Goal: Task Accomplishment & Management: Contribute content

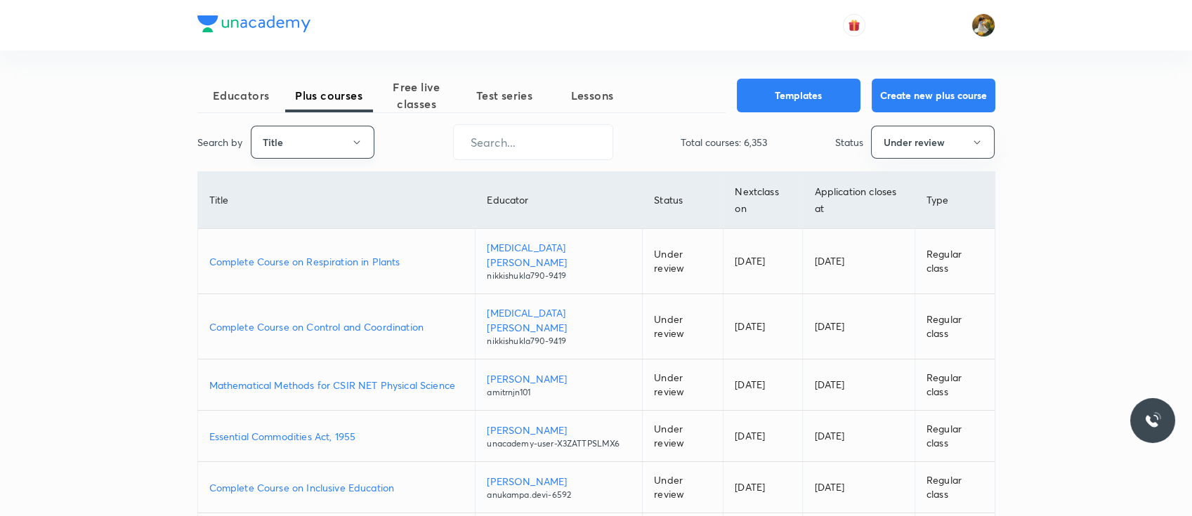
click at [348, 146] on button "Title" at bounding box center [313, 142] width 124 height 33
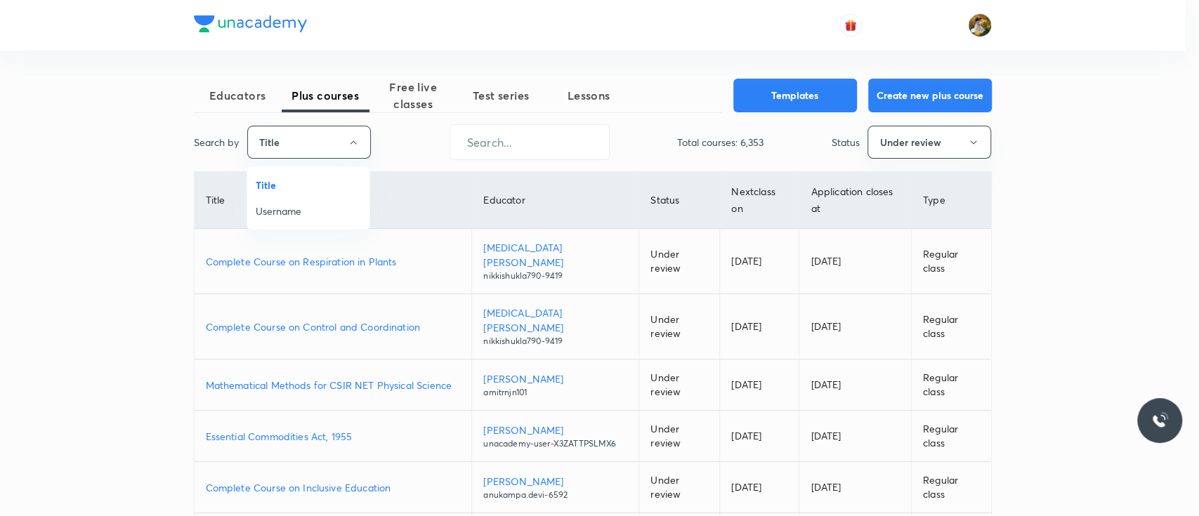
click at [348, 211] on span "Username" at bounding box center [308, 211] width 105 height 15
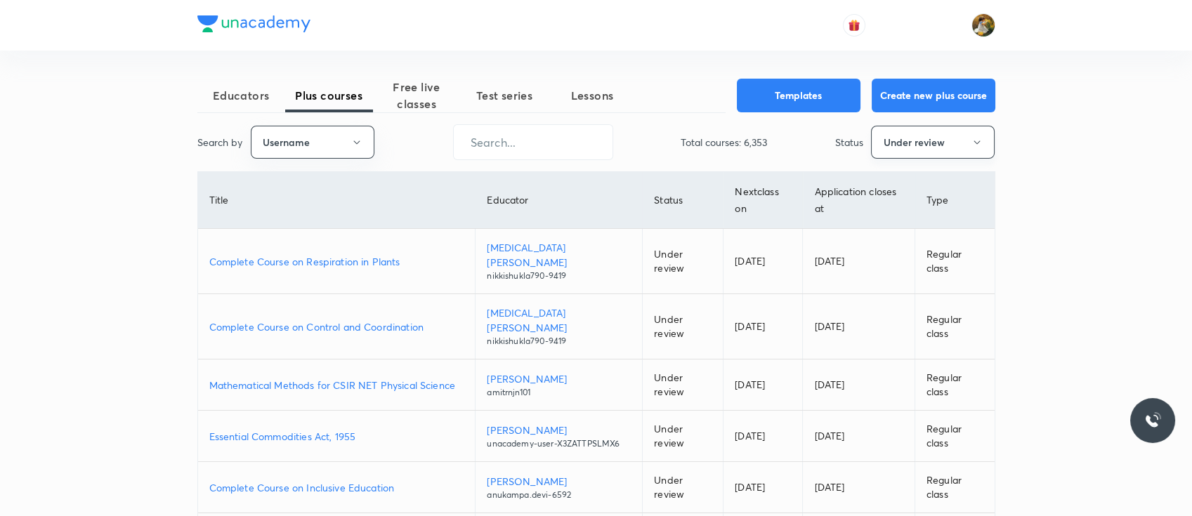
click at [937, 140] on button "Under review" at bounding box center [933, 142] width 124 height 33
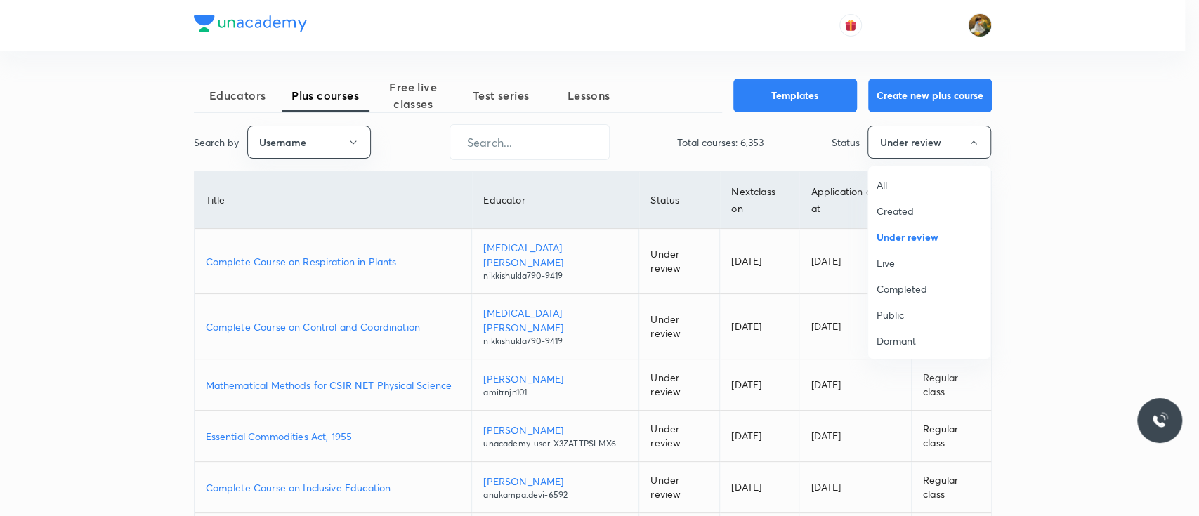
click at [897, 185] on span "All" at bounding box center [928, 185] width 105 height 15
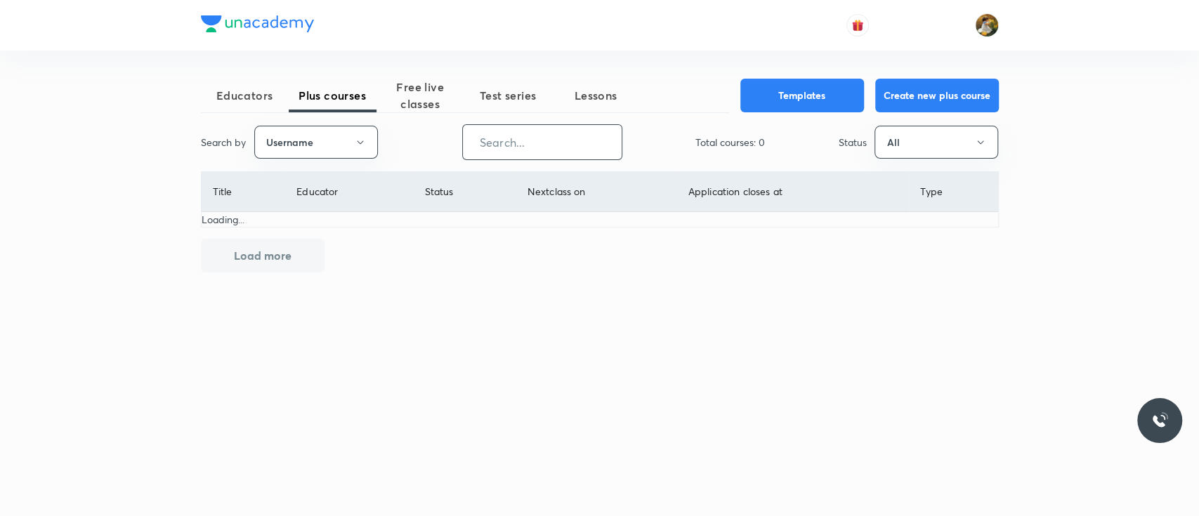
click at [594, 130] on input "text" at bounding box center [542, 142] width 159 height 36
paste input "unacademy-user-karank"
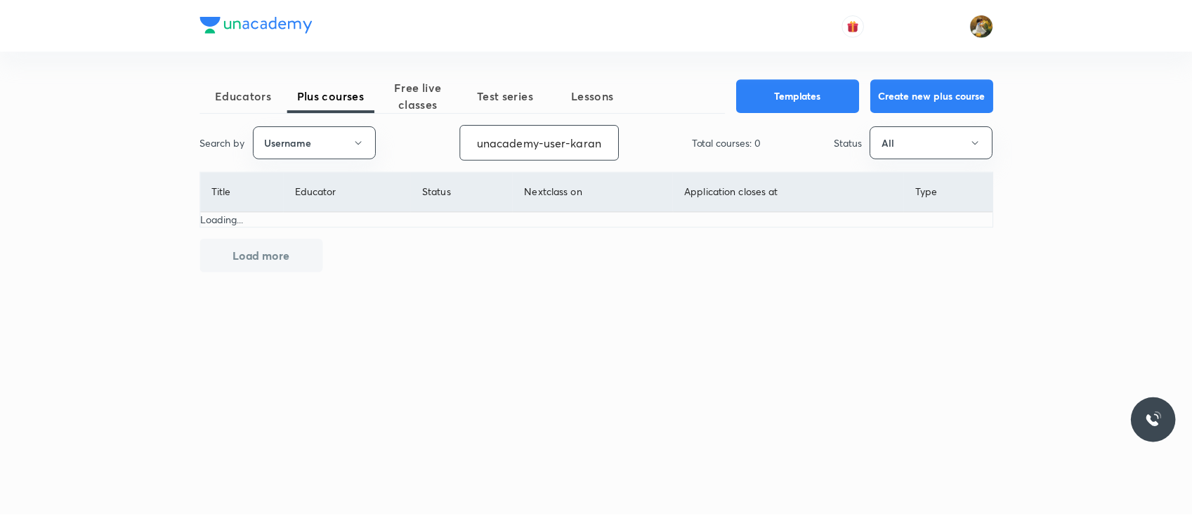
scroll to position [0, 8]
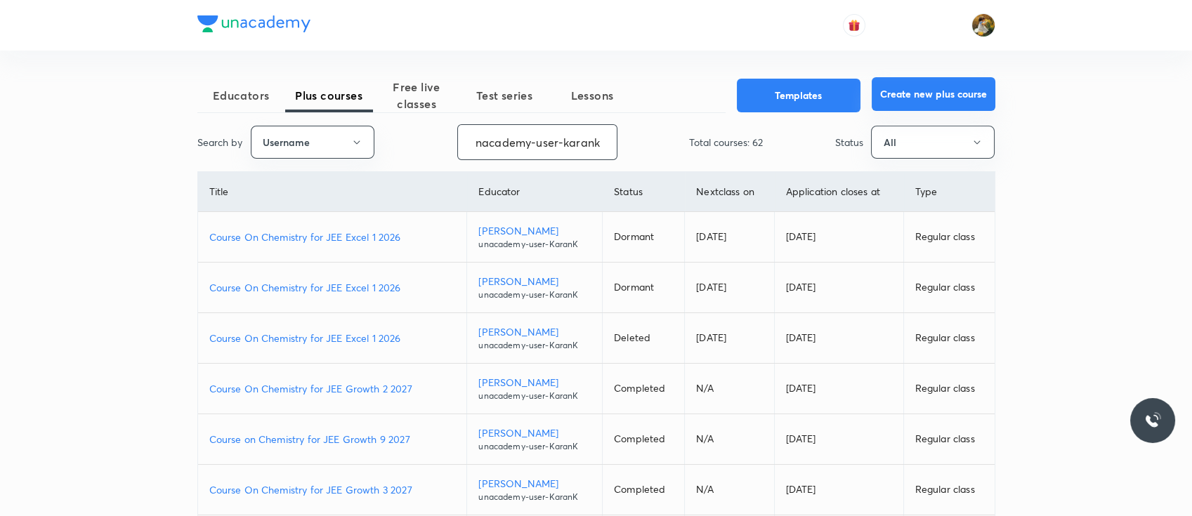
type input "unacademy-user-karank"
click at [906, 91] on button "Create new plus course" at bounding box center [933, 94] width 124 height 34
click at [302, 237] on p "Course On Chemistry for JEE Excel 1 2026" at bounding box center [332, 237] width 246 height 15
click at [569, 145] on input "unacademy-user-karank" at bounding box center [537, 142] width 159 height 36
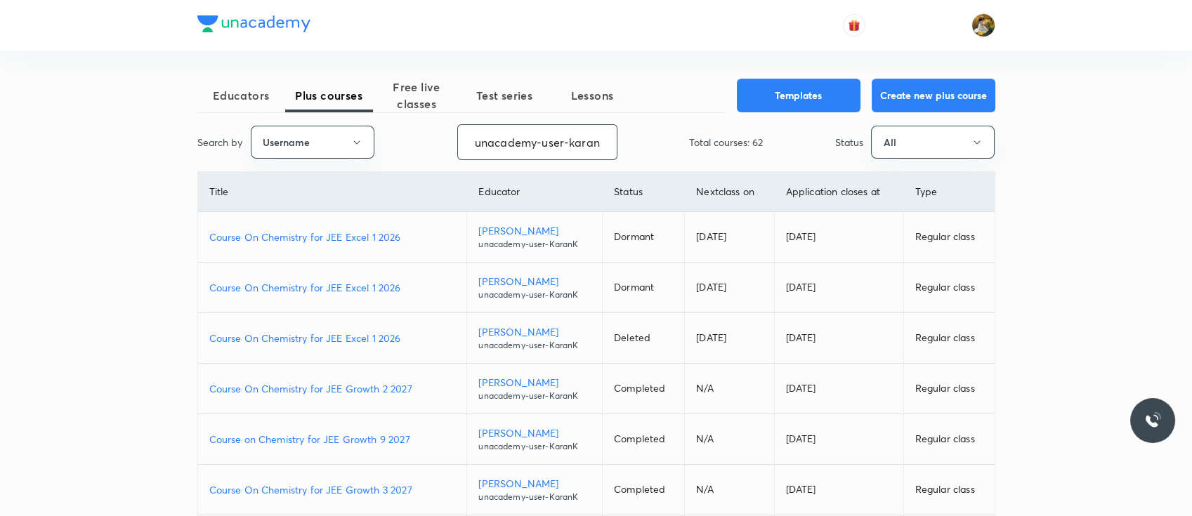
click at [569, 145] on input "unacademy-user-karank" at bounding box center [537, 142] width 159 height 36
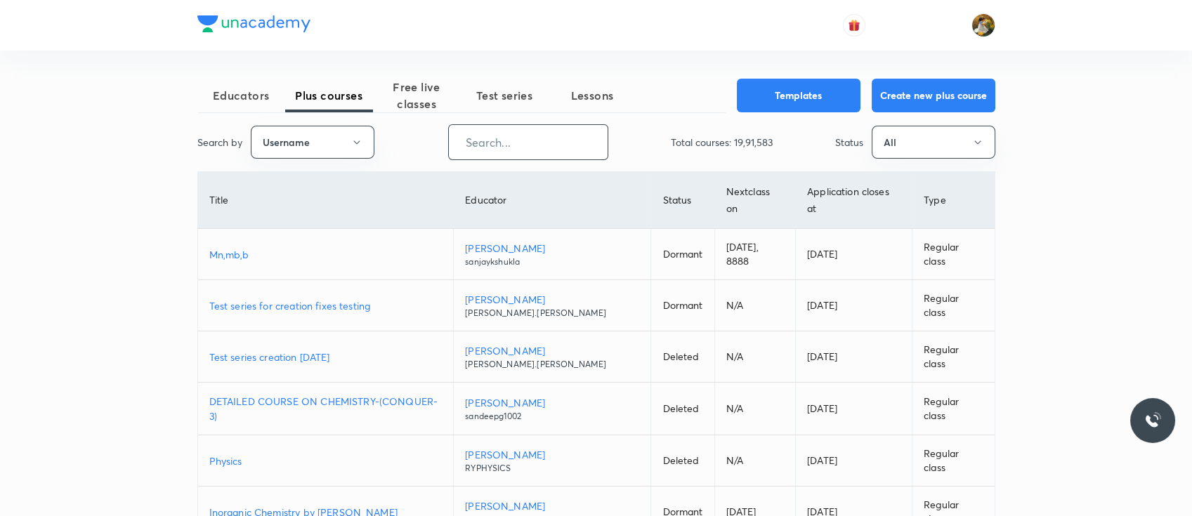
paste input "Prabhatsingh-4351"
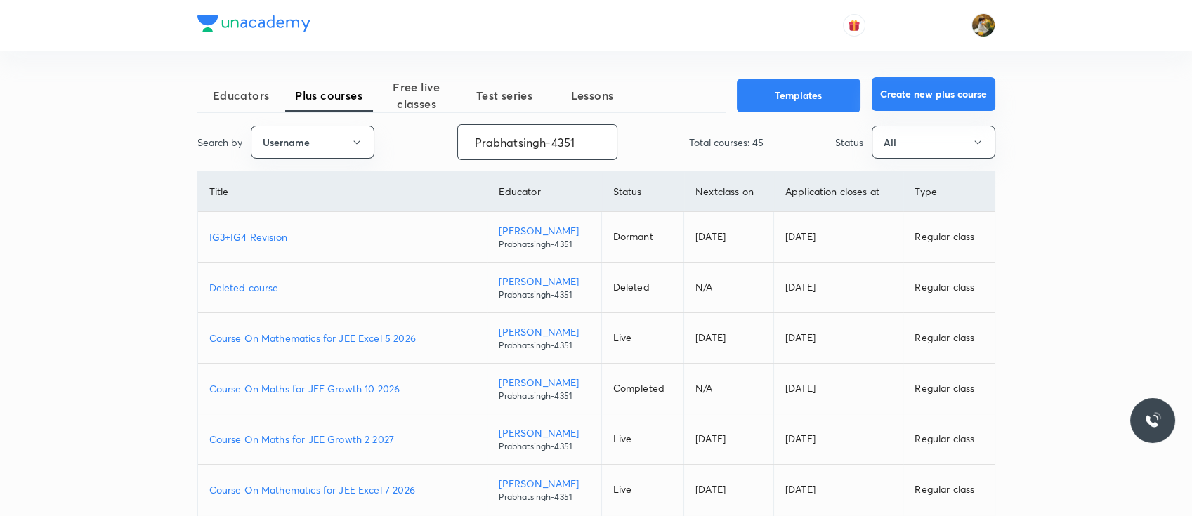
type input "Prabhatsingh-4351"
click at [938, 92] on button "Create new plus course" at bounding box center [933, 94] width 124 height 34
click at [281, 336] on p "Course On Mathematics for JEE Excel 5 2026" at bounding box center [342, 338] width 267 height 15
click at [582, 142] on input "Prabhatsingh-4351" at bounding box center [537, 142] width 159 height 36
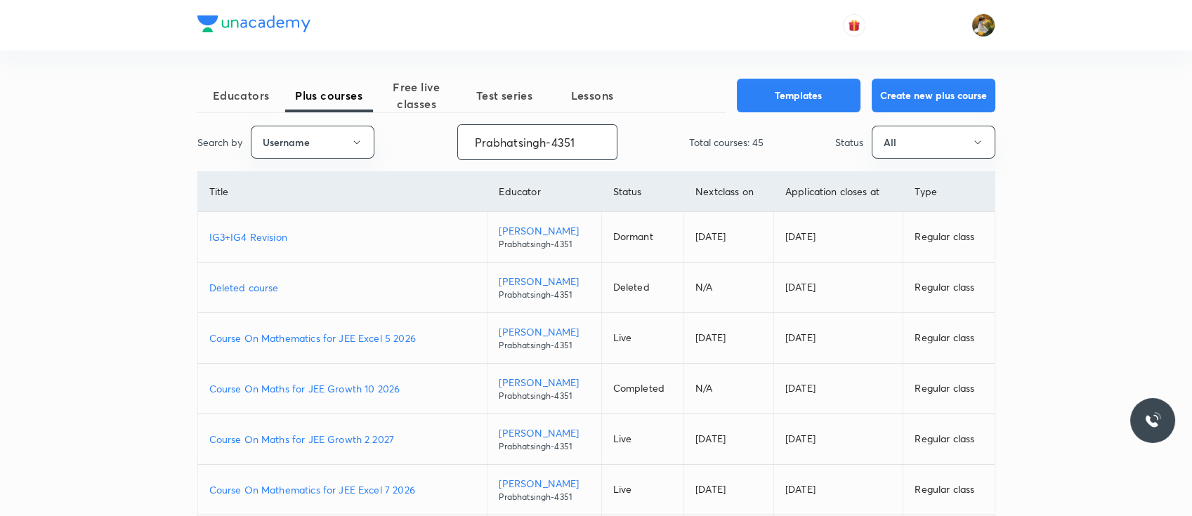
click at [582, 142] on input "Prabhatsingh-4351" at bounding box center [537, 142] width 159 height 36
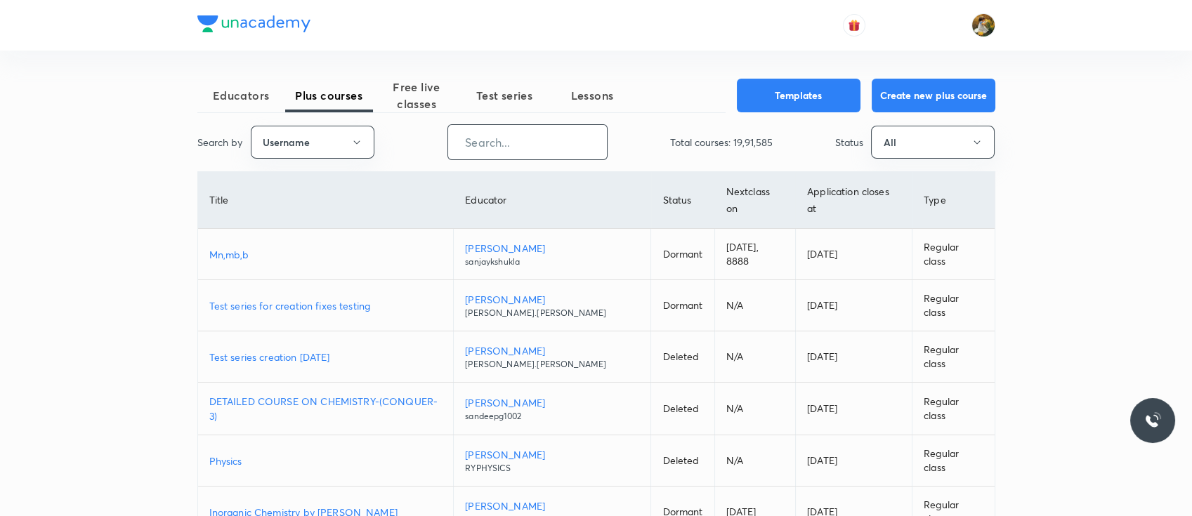
click at [522, 148] on input "text" at bounding box center [527, 142] width 159 height 36
paste input "upendra.uppadhyay"
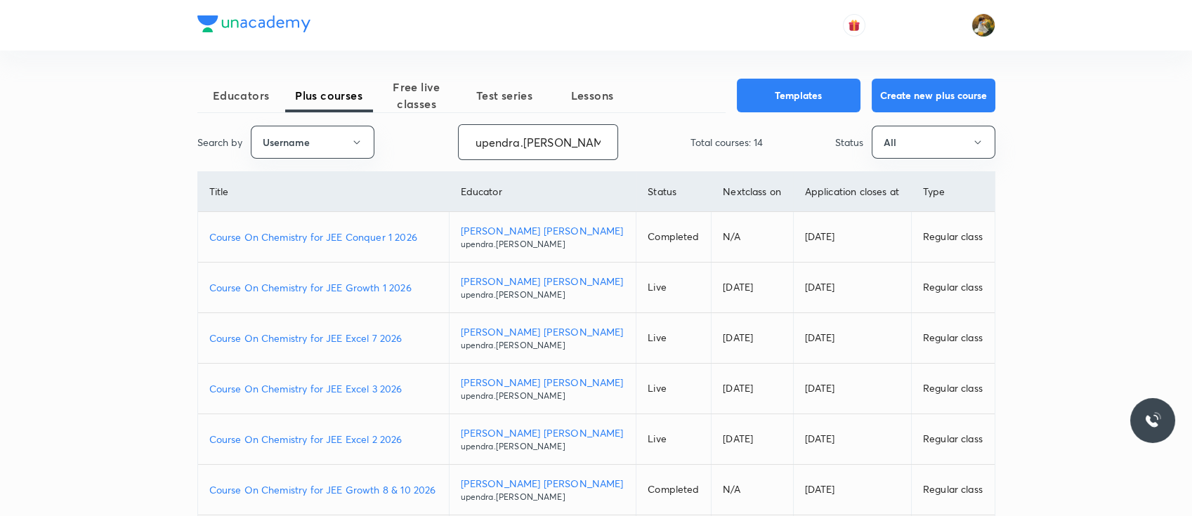
type input "upendra.uppadhyay"
click at [382, 398] on td "Course On Chemistry for JEE Excel 3 2026" at bounding box center [323, 389] width 251 height 51
click at [383, 386] on p "Course On Chemistry for JEE Excel 3 2026" at bounding box center [323, 388] width 228 height 15
click at [367, 284] on p "Course On Chemistry for JEE Growth 1 2026" at bounding box center [323, 287] width 228 height 15
click at [355, 340] on p "Course On Chemistry for JEE Excel 7 2026" at bounding box center [323, 338] width 228 height 15
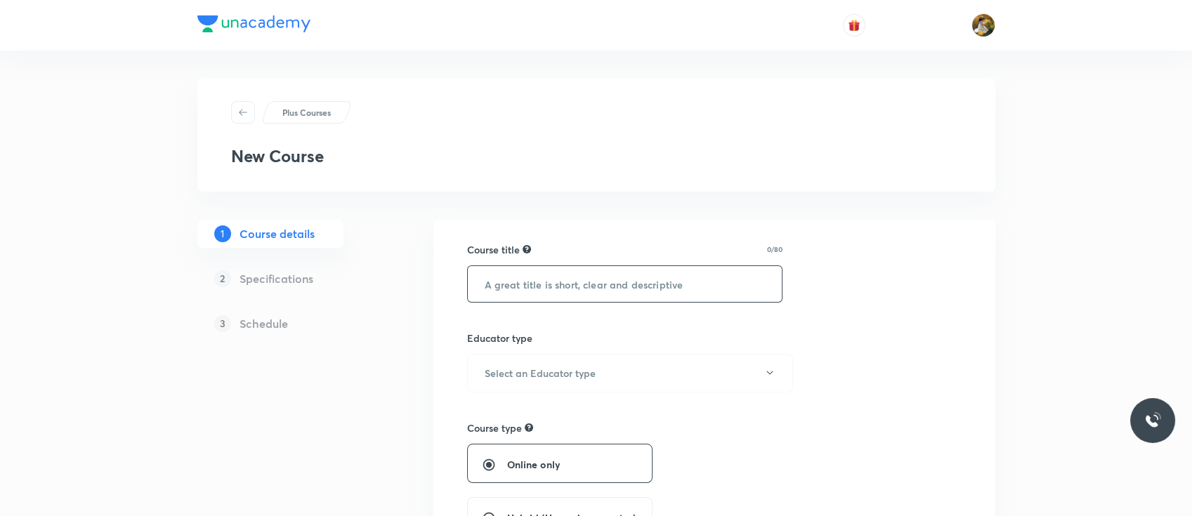
click at [702, 267] on input "text" at bounding box center [625, 284] width 315 height 36
paste input "Course On Chemistry for JEE Excel 1 2026"
click at [677, 283] on input "Course On Chemistry for JEE Excel 1 2026" at bounding box center [625, 284] width 315 height 36
type input "Course On Chemistry for JEE Excel 1 & Excel 4 2026"
click at [652, 390] on button "Select an Educator type" at bounding box center [630, 373] width 326 height 39
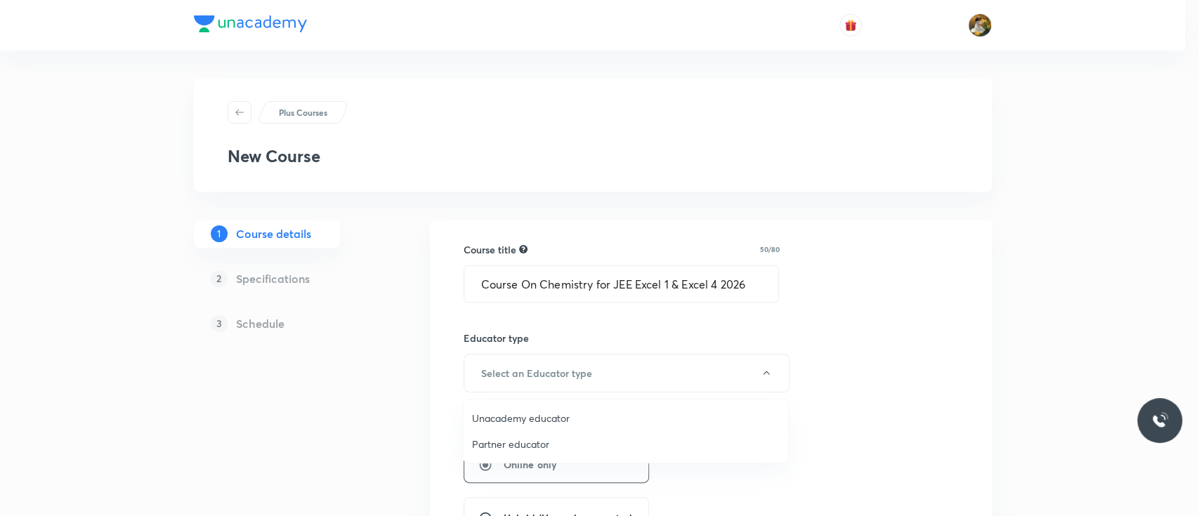
click at [584, 423] on span "Unacademy educator" at bounding box center [626, 418] width 308 height 15
radio input "false"
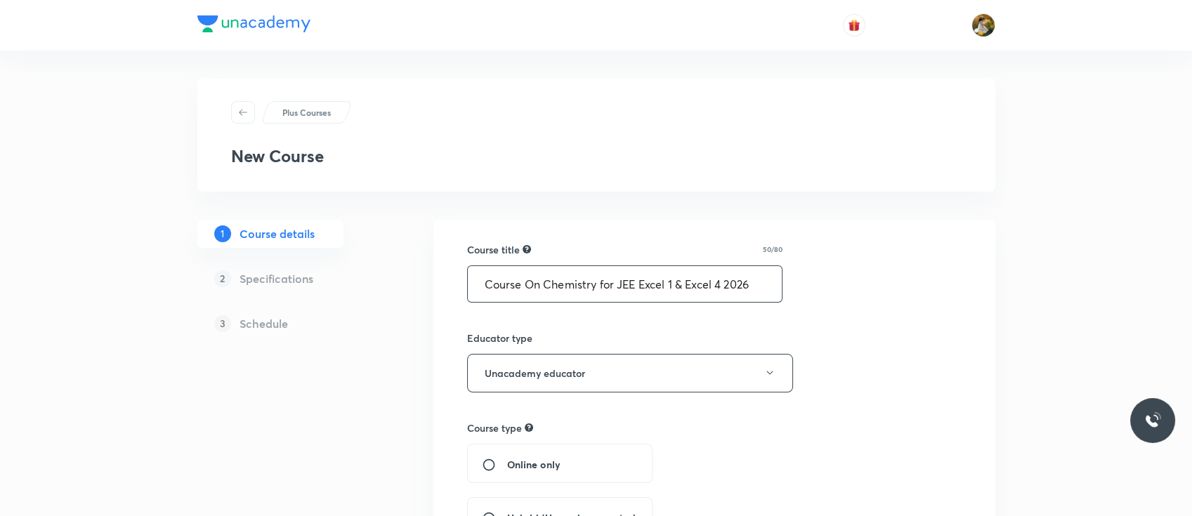
click at [763, 287] on input "Course On Chemistry for JEE Excel 1 & Excel 4 2026" at bounding box center [625, 284] width 315 height 36
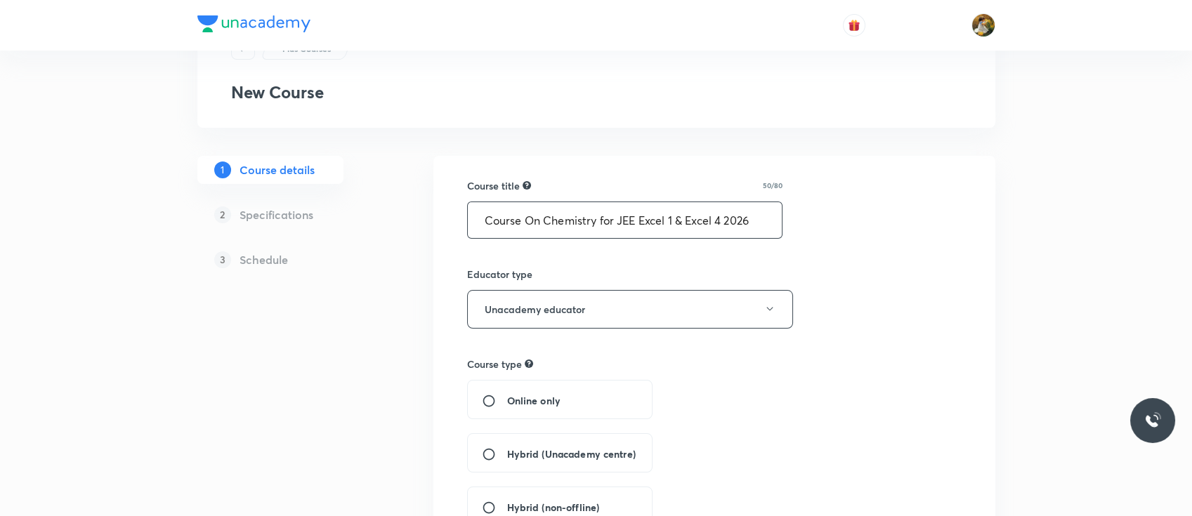
scroll to position [124, 0]
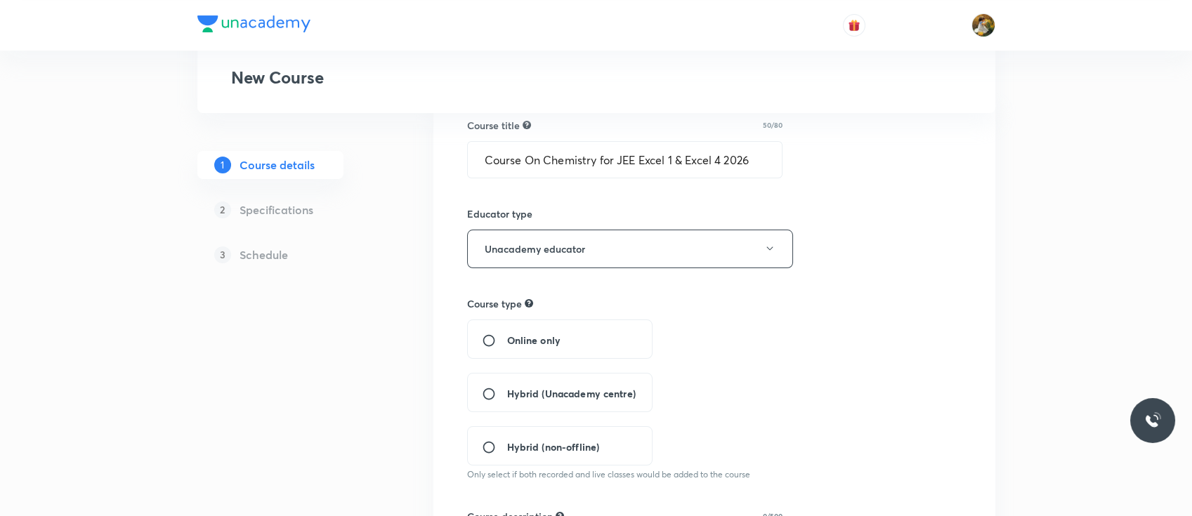
click at [610, 375] on div "Hybrid (Unacademy centre)" at bounding box center [559, 392] width 185 height 39
click at [604, 395] on span "Hybrid (Unacademy centre)" at bounding box center [571, 393] width 129 height 15
click at [507, 395] on input "Hybrid (Unacademy centre)" at bounding box center [494, 394] width 25 height 14
radio input "true"
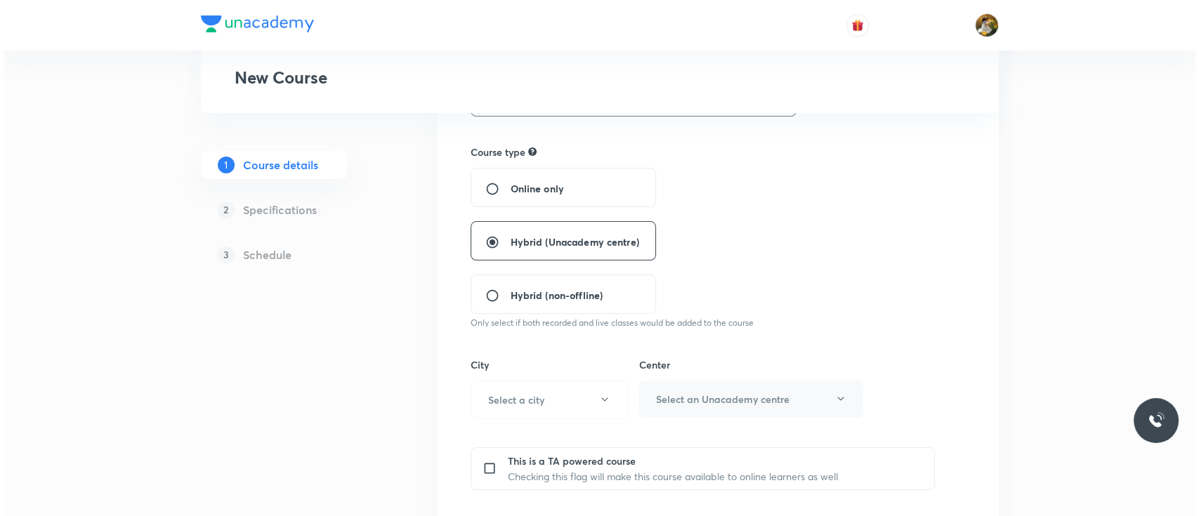
scroll to position [277, 0]
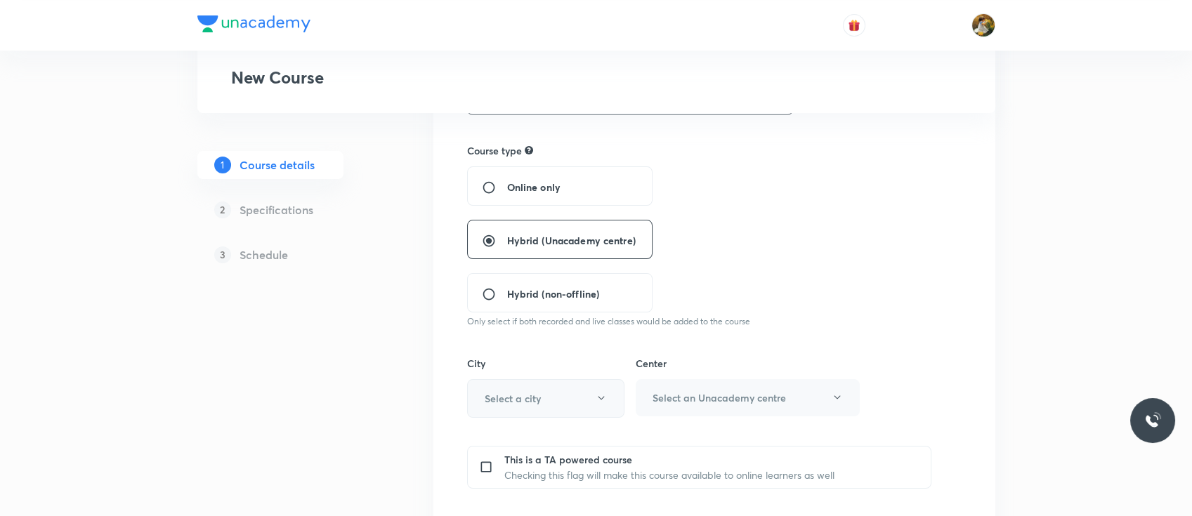
click at [595, 393] on icon "button" at bounding box center [600, 398] width 11 height 11
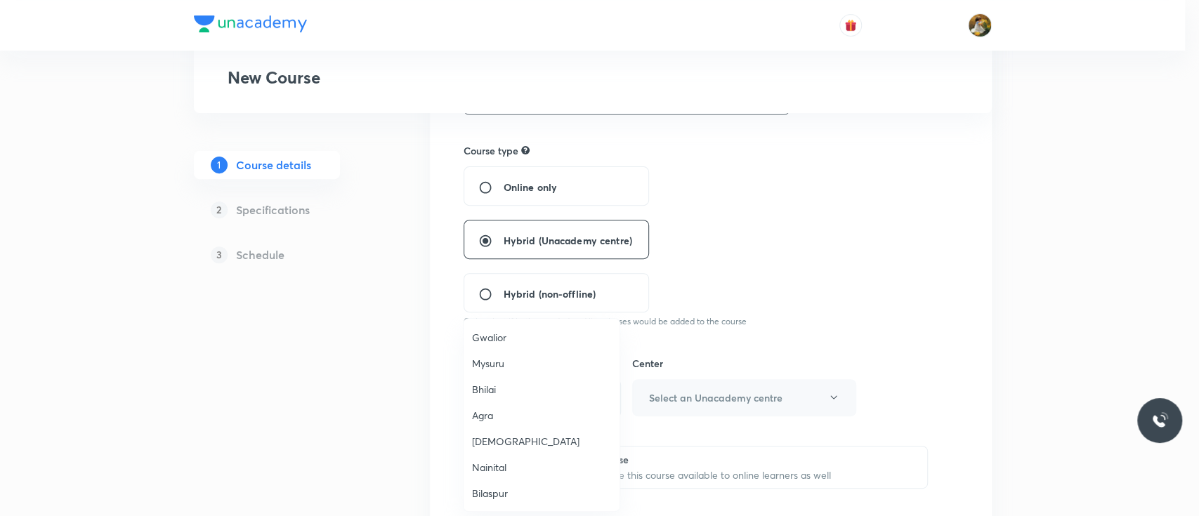
click at [595, 392] on span "Bhilai" at bounding box center [541, 389] width 139 height 15
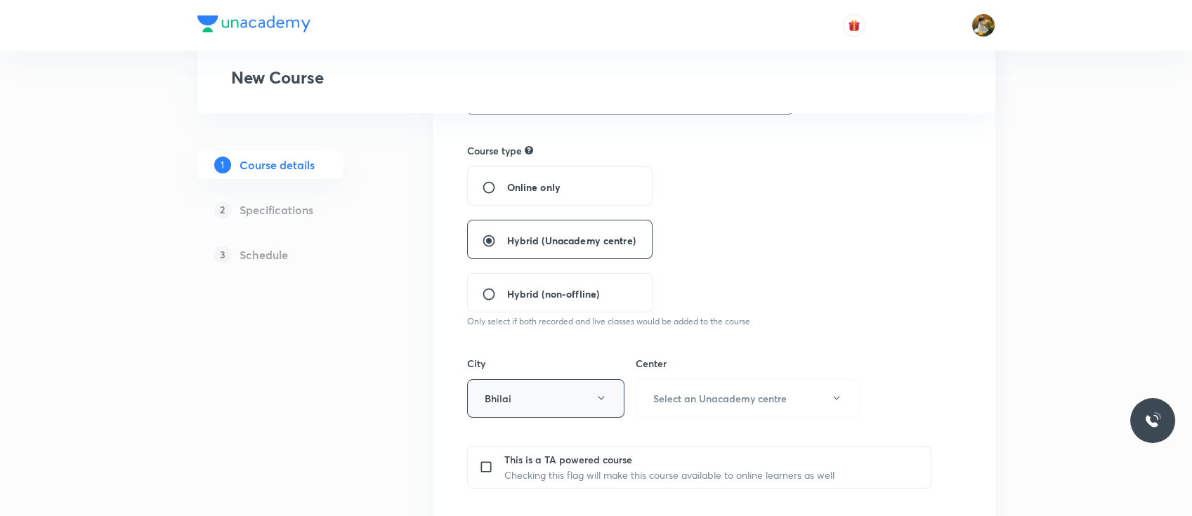
click at [595, 393] on icon "button" at bounding box center [600, 398] width 11 height 11
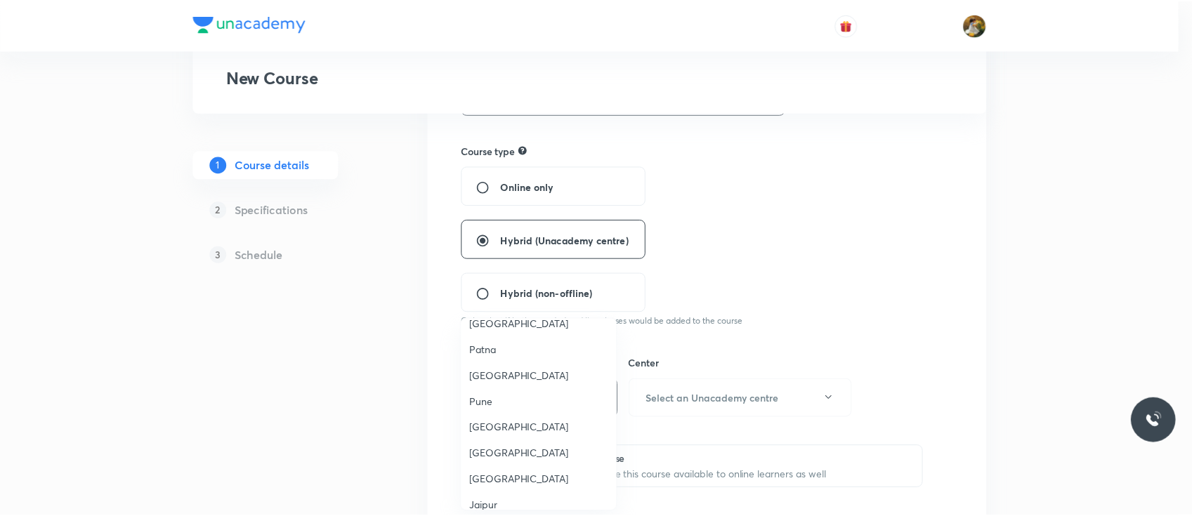
scroll to position [1204, 0]
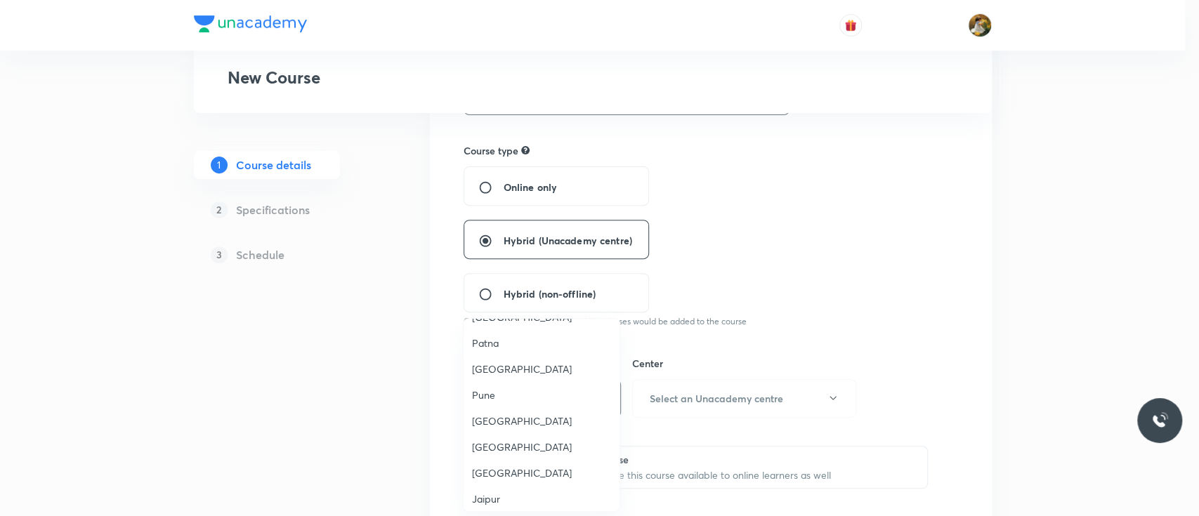
click at [518, 388] on span "Pune" at bounding box center [541, 395] width 139 height 15
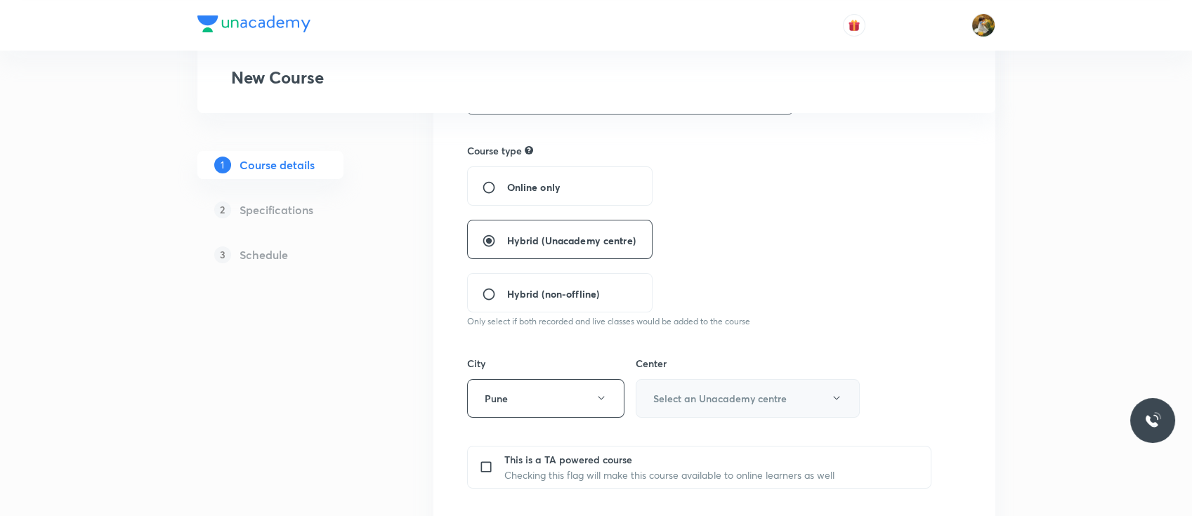
click at [735, 400] on h6 "Select an Unacademy centre" at bounding box center [719, 398] width 133 height 15
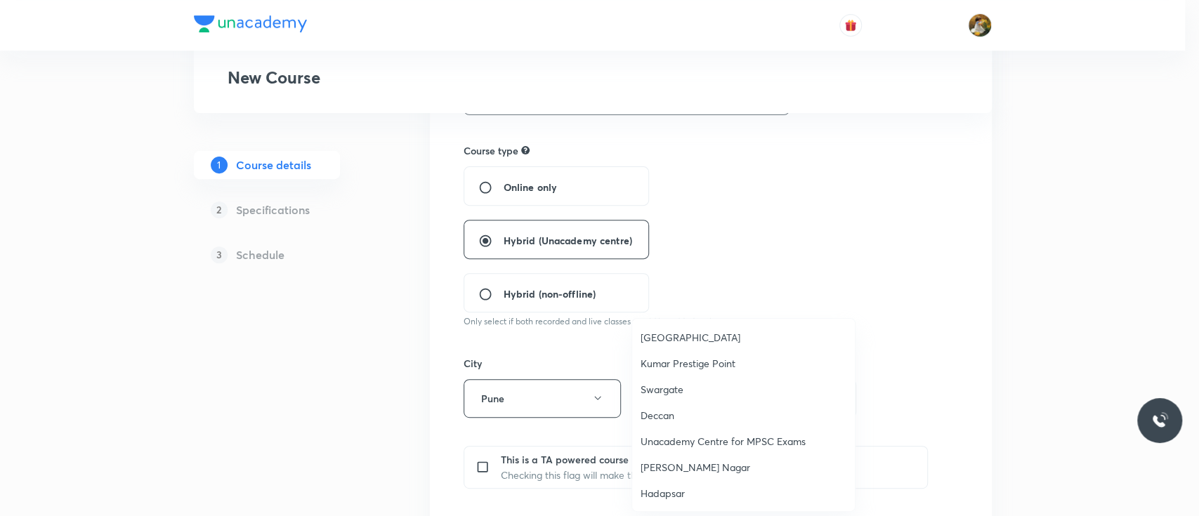
click at [697, 333] on span "[GEOGRAPHIC_DATA]" at bounding box center [743, 337] width 206 height 15
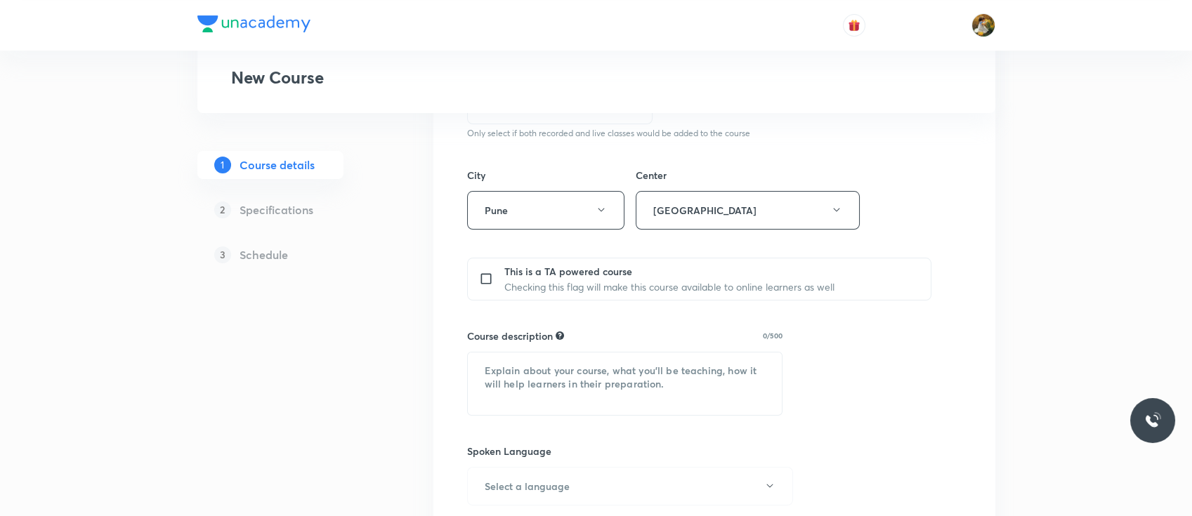
scroll to position [468, 0]
click at [632, 362] on textarea at bounding box center [625, 381] width 315 height 62
click at [685, 377] on textarea at bounding box center [625, 381] width 315 height 62
paste textarea ""In this course, [PERSON_NAME] will provide in-depth knowledge of Chemistry. Th…"
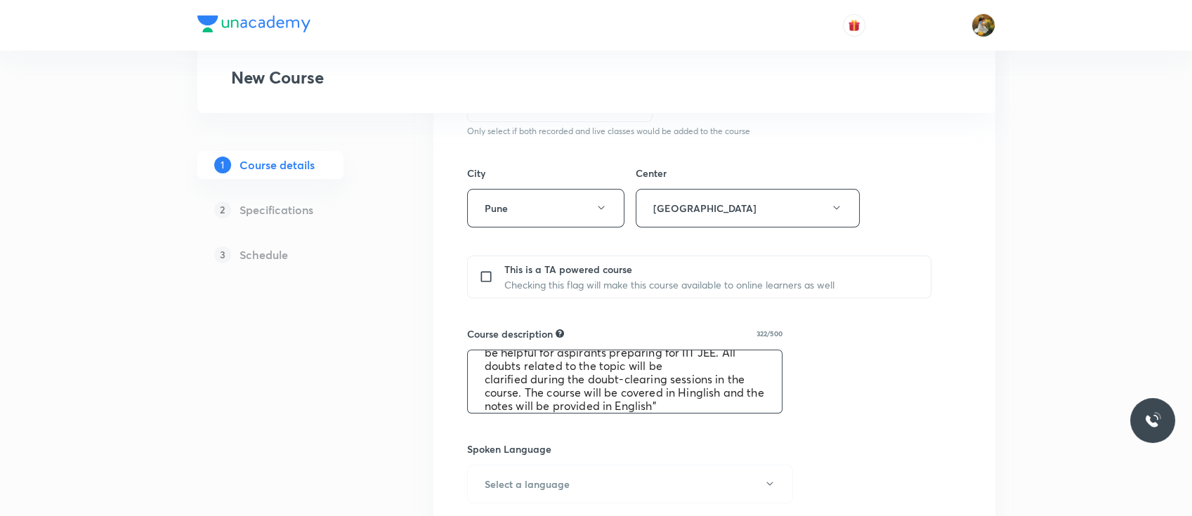
scroll to position [53, 0]
type textarea ""In this course, [PERSON_NAME] will provide in-depth knowledge of Chemistry. Th…"
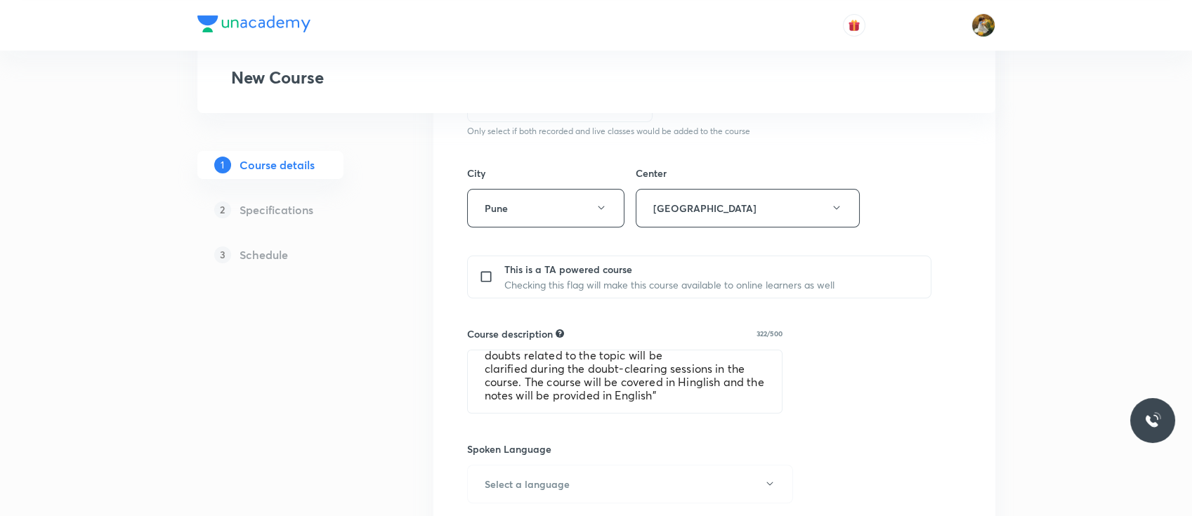
click at [421, 319] on div "Plus Courses New Course 1 Course details 2 Specifications 3 Schedule Course tit…" at bounding box center [596, 243] width 798 height 1265
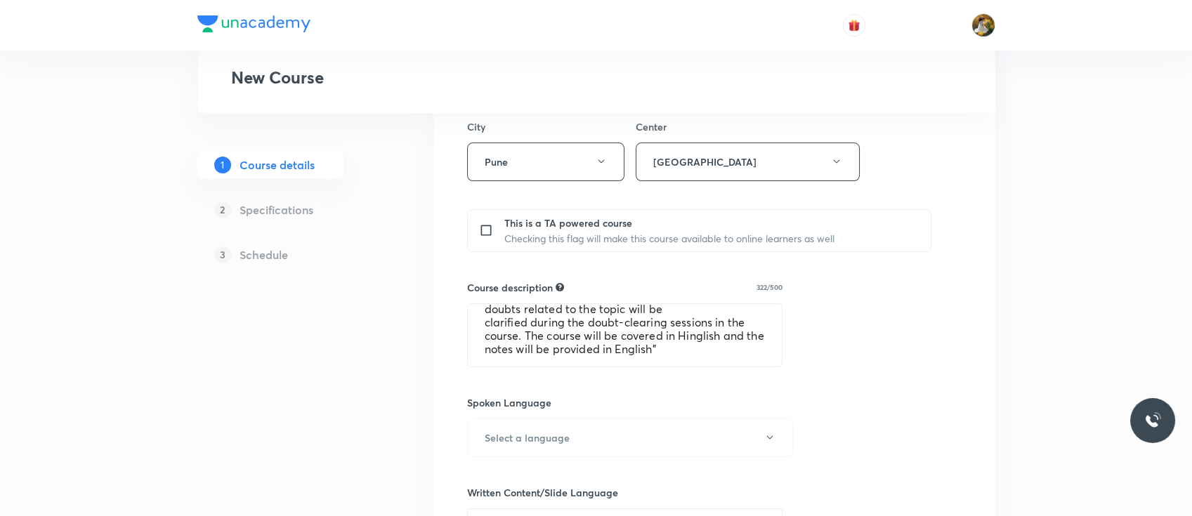
scroll to position [515, 0]
click at [522, 455] on div "Course title 50/80 Course On Chemistry for JEE Excel 1 & Excel 4 2026 ​ Educato…" at bounding box center [714, 257] width 494 height 1059
click at [603, 413] on div "Spoken Language Select a language" at bounding box center [625, 426] width 316 height 62
click at [612, 424] on button "Select a language" at bounding box center [630, 437] width 326 height 39
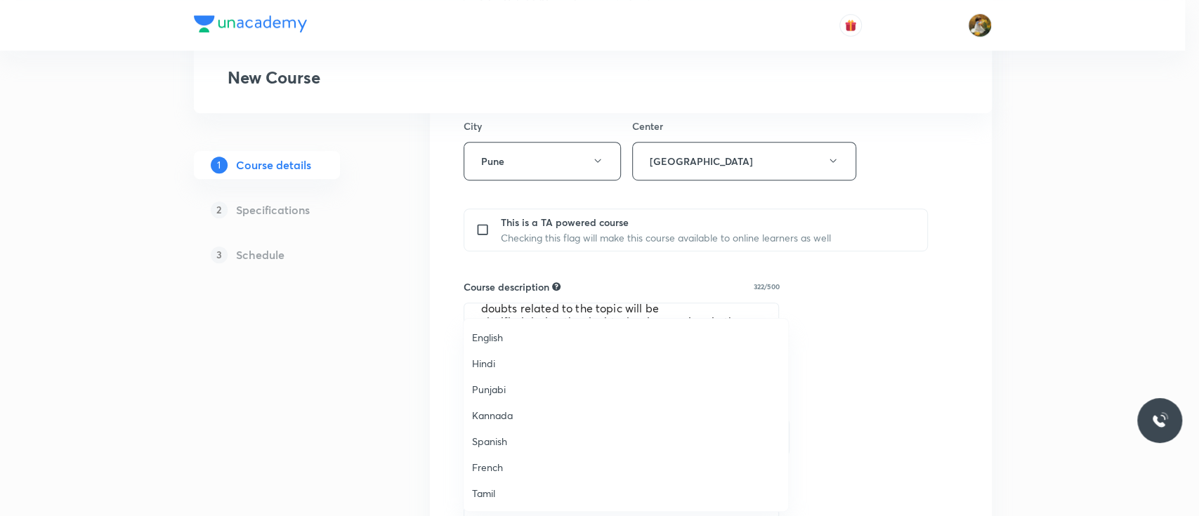
click at [482, 337] on span "English" at bounding box center [626, 337] width 308 height 15
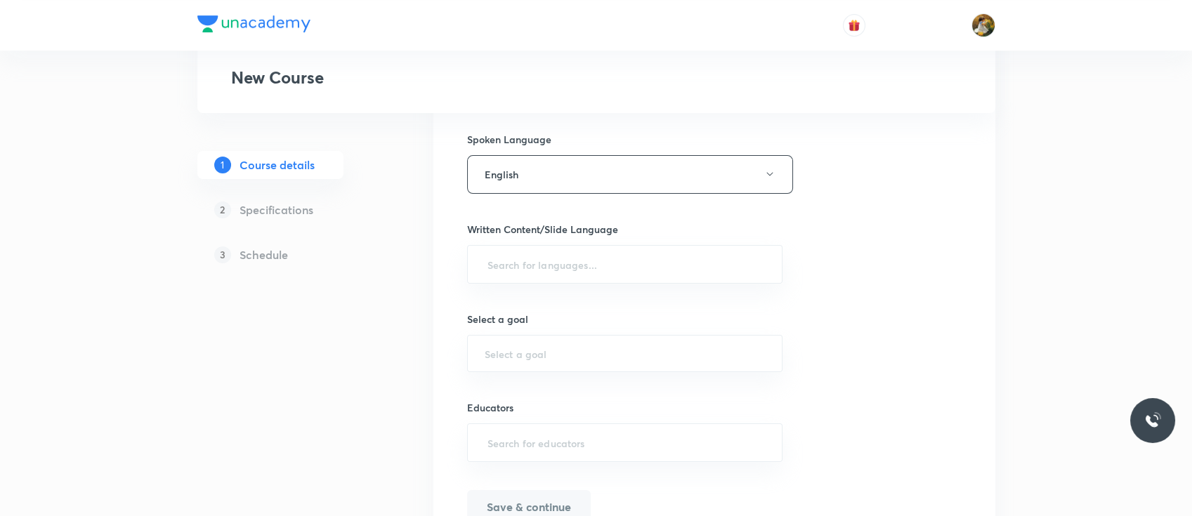
scroll to position [792, 0]
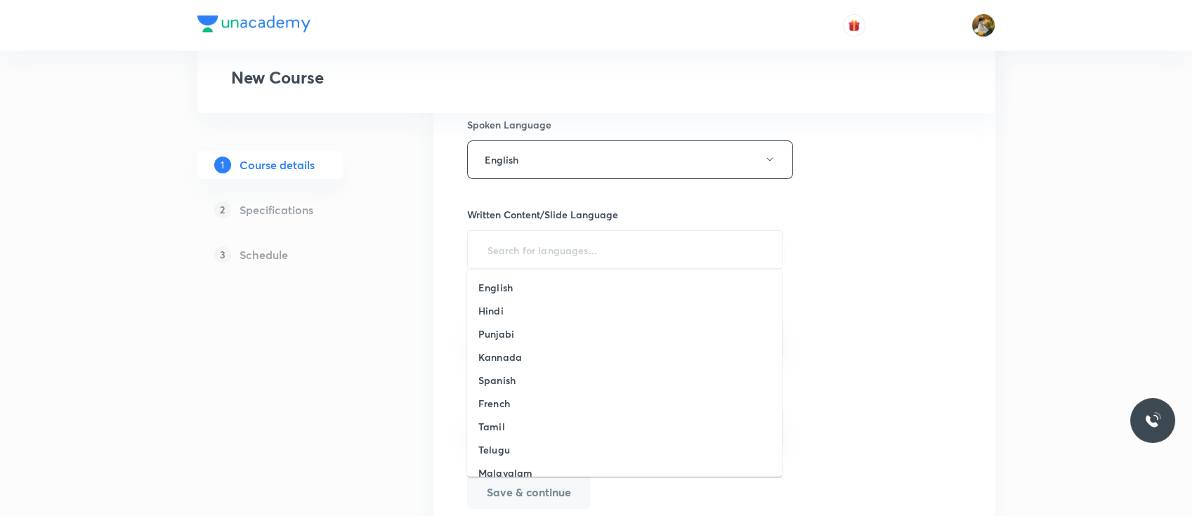
click at [616, 237] on input "text" at bounding box center [625, 250] width 281 height 26
click at [617, 278] on li "English" at bounding box center [624, 287] width 315 height 23
click at [624, 357] on div "​" at bounding box center [625, 341] width 316 height 37
click at [620, 348] on div "​" at bounding box center [625, 341] width 316 height 37
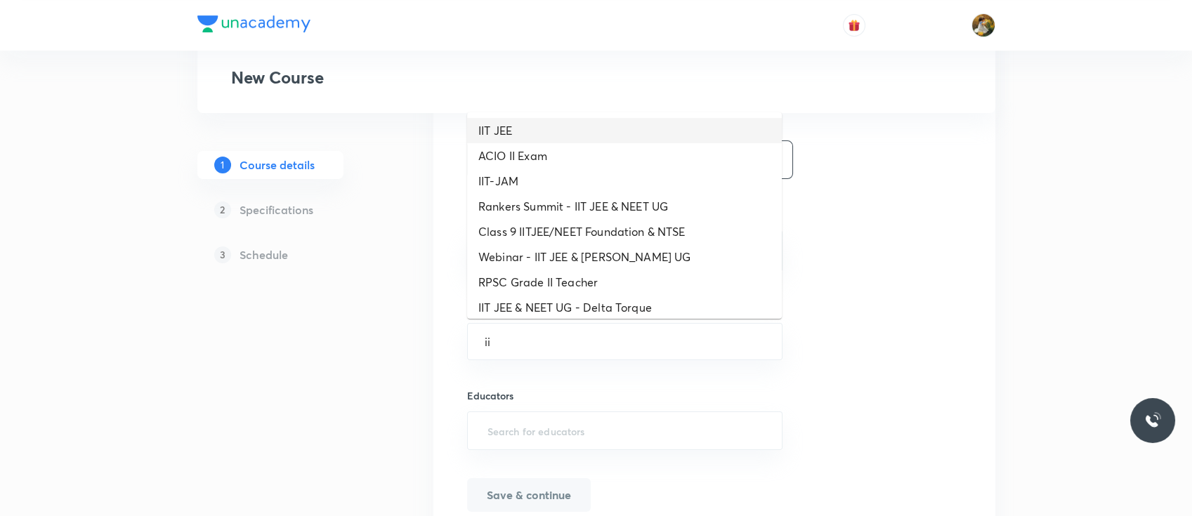
click at [541, 129] on li "IIT JEE" at bounding box center [624, 130] width 315 height 25
type input "IIT JEE"
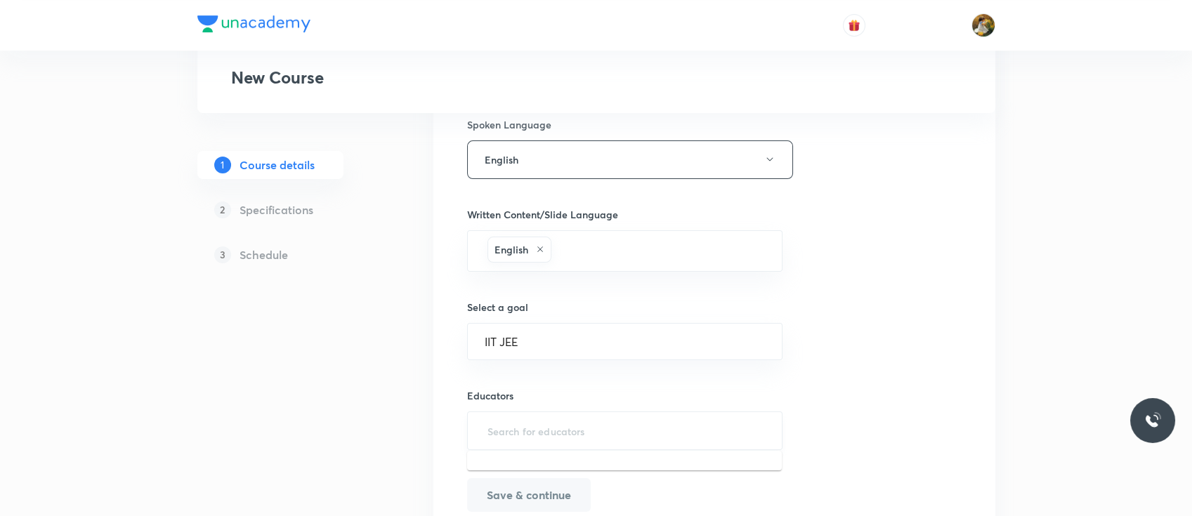
click at [629, 423] on input "text" at bounding box center [625, 431] width 281 height 26
paste input "unacademy-user-karank"
type input "unacademy-user-karank"
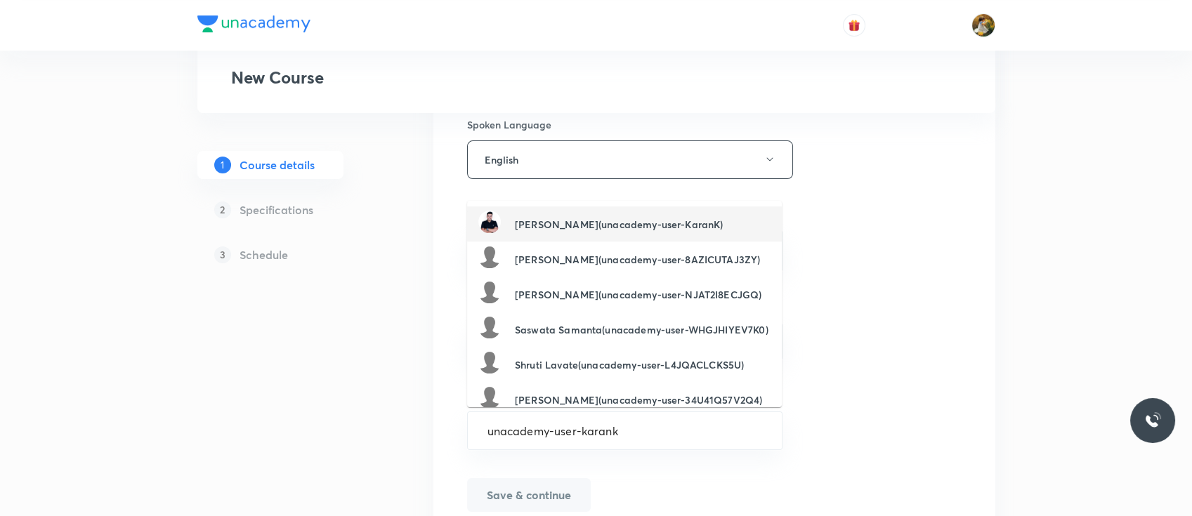
click at [683, 230] on h6 "Karan Kumawat(unacademy-user-KaranK)" at bounding box center [619, 224] width 208 height 15
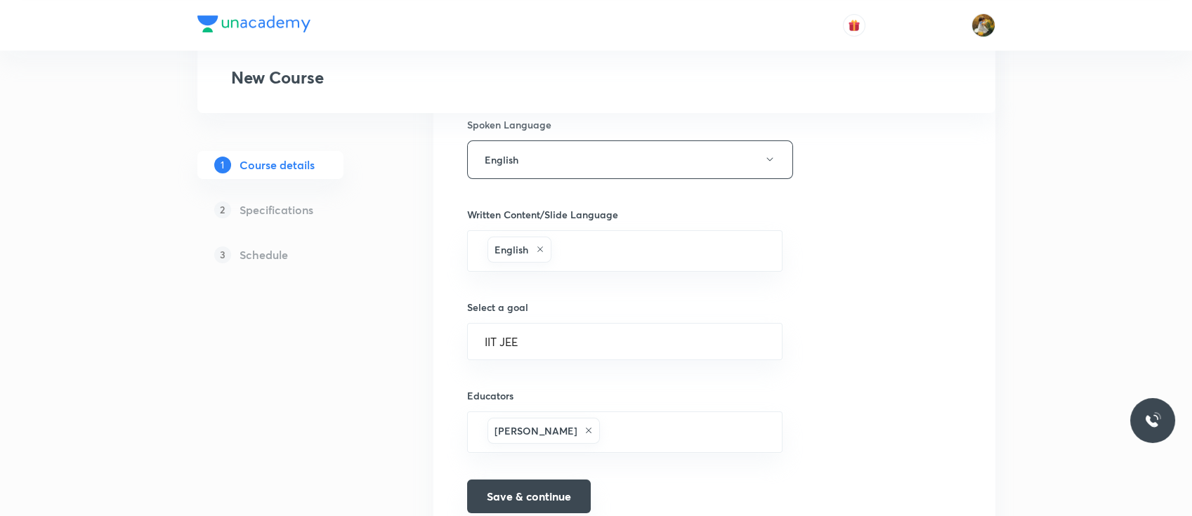
click at [540, 487] on button "Save & continue" at bounding box center [529, 497] width 124 height 34
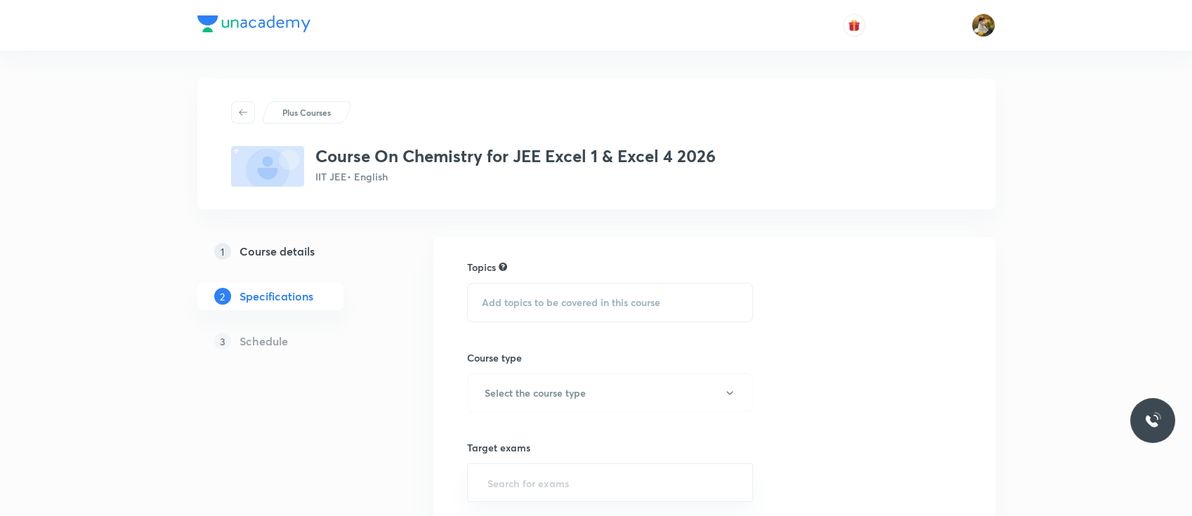
click at [660, 302] on div "Add topics to be covered in this course" at bounding box center [610, 302] width 287 height 39
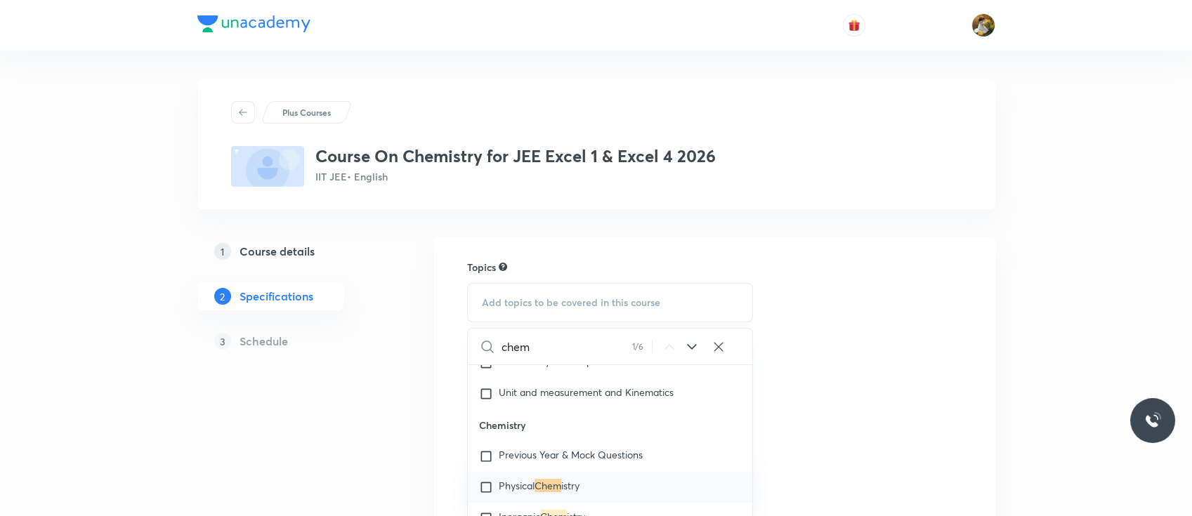
scroll to position [1370, 0]
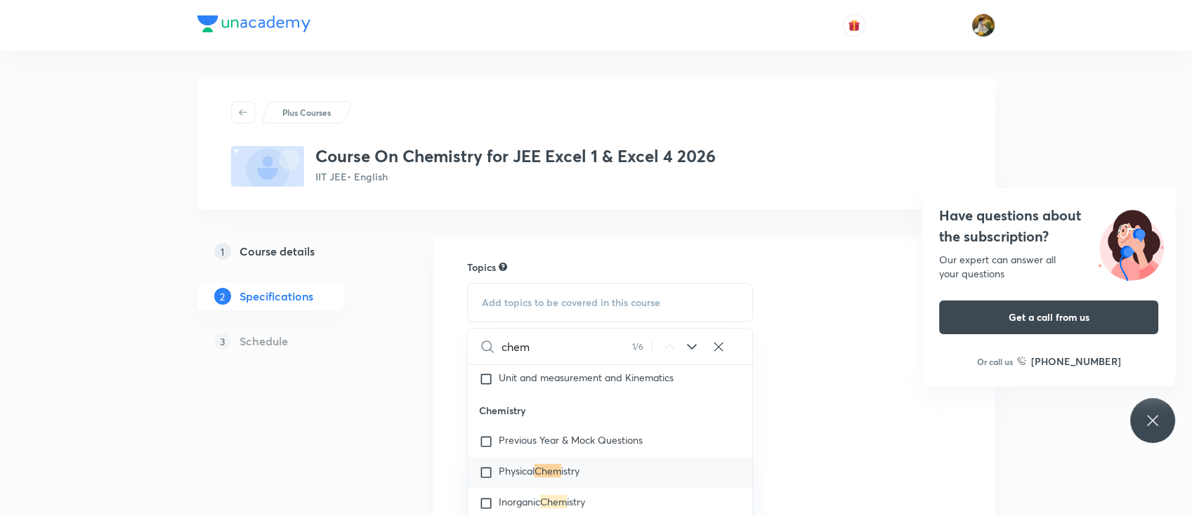
type input "chem"
click at [522, 473] on span "Physical" at bounding box center [517, 470] width 36 height 13
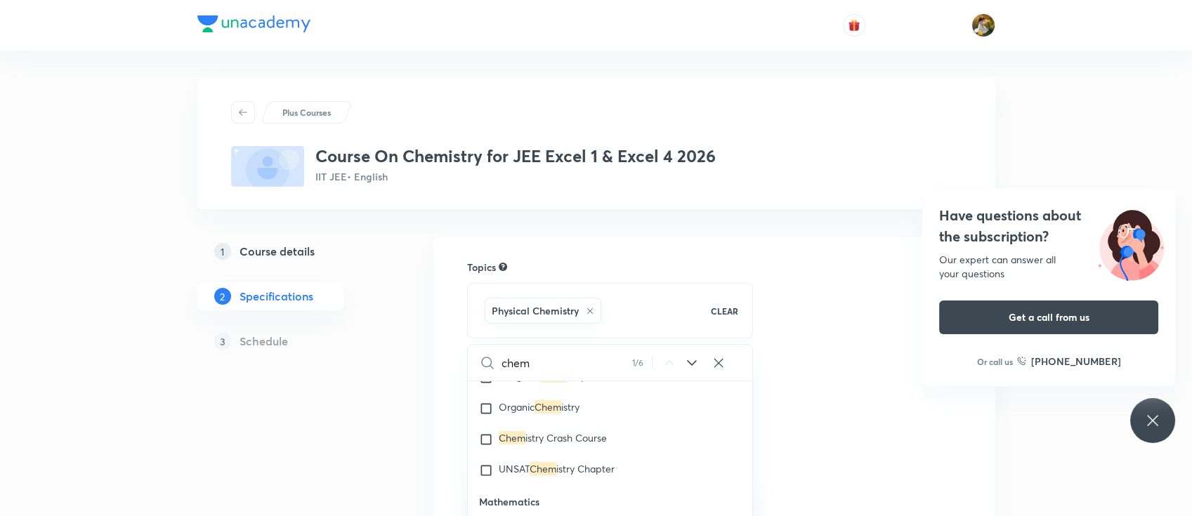
scroll to position [1526, 0]
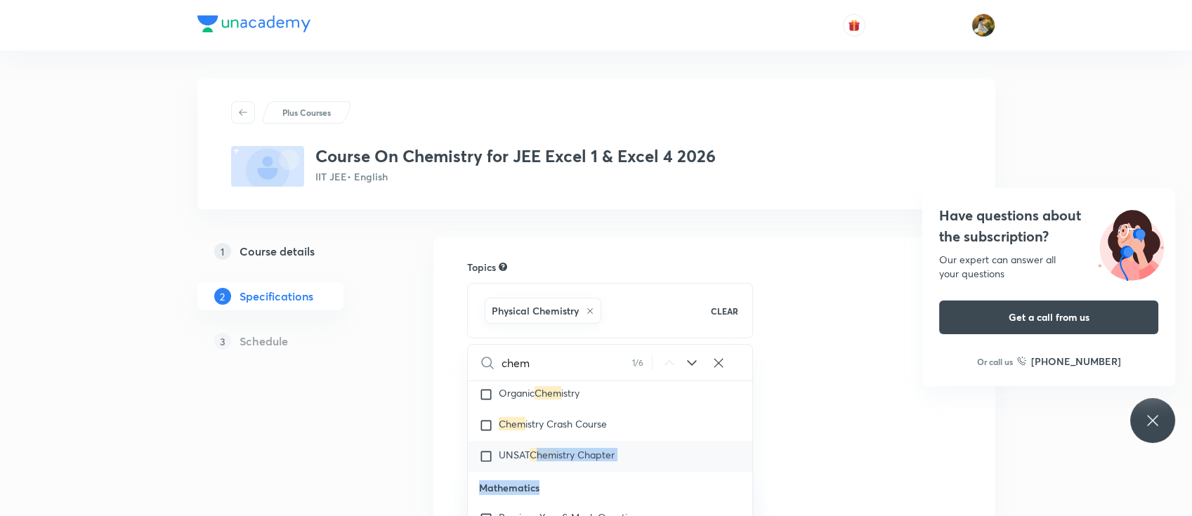
click at [537, 477] on div "Physics Previous Year & Mock Questions Basics & Laboratory Mechanics Solid & Fl…" at bounding box center [610, 504] width 285 height 246
click at [534, 400] on span "Organic" at bounding box center [517, 392] width 36 height 13
checkbox input "true"
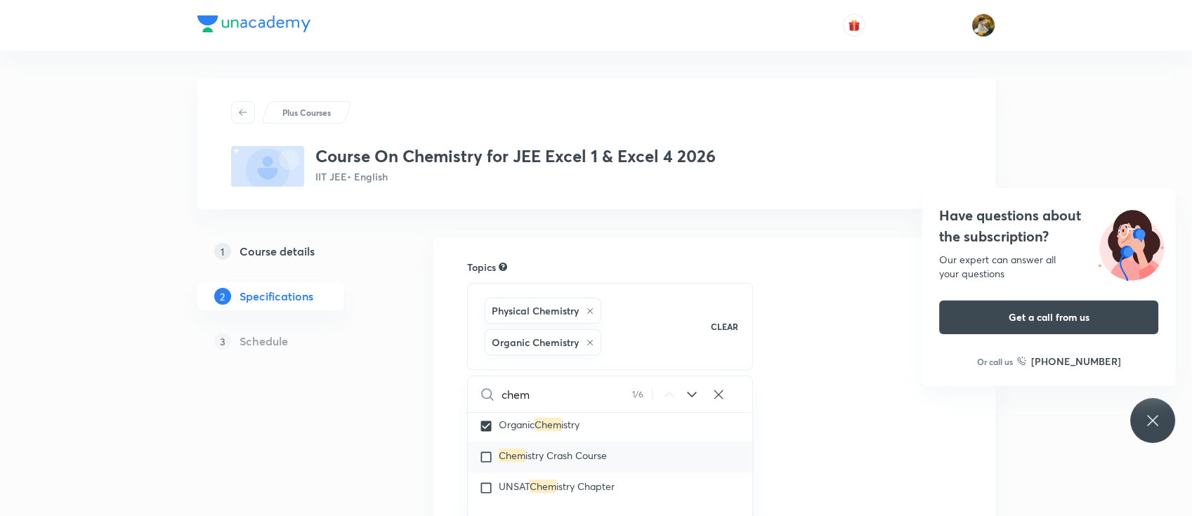
click at [541, 456] on div "Chem istry Crash Course" at bounding box center [610, 457] width 285 height 31
checkbox input "true"
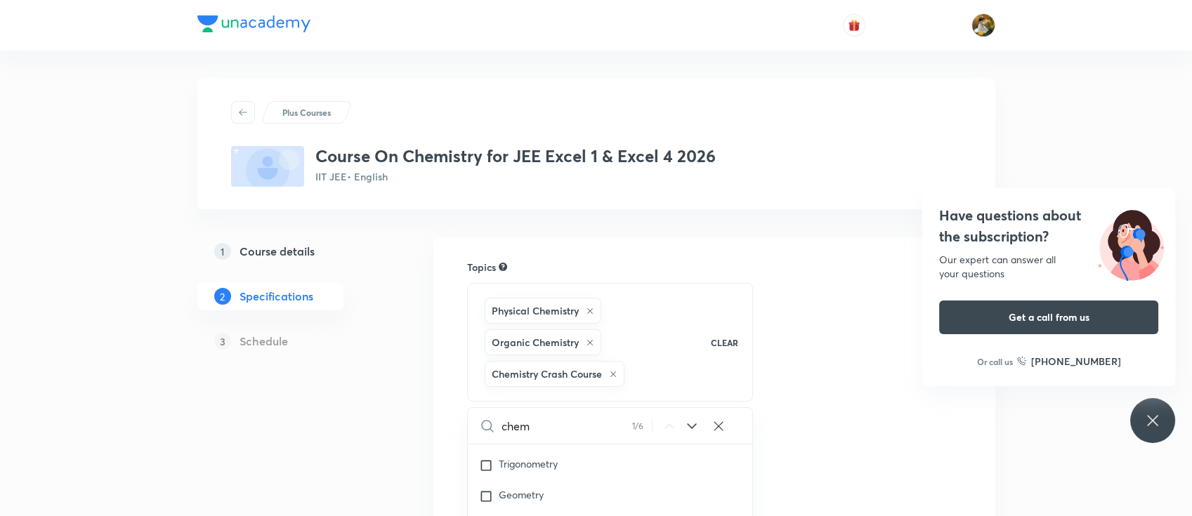
scroll to position [1760, 0]
click at [566, 482] on button "Select the course type" at bounding box center [610, 472] width 287 height 39
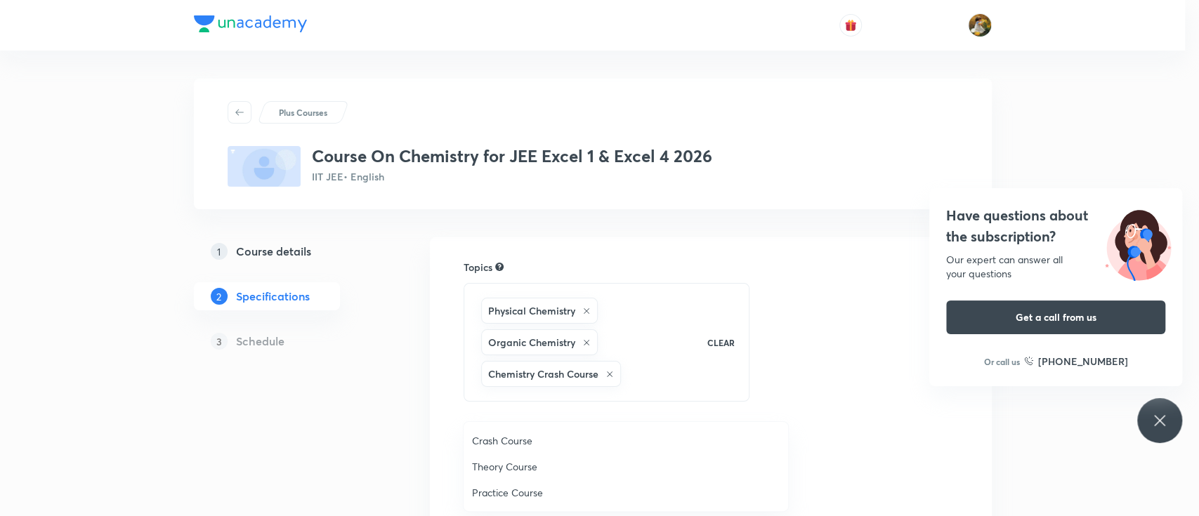
click at [528, 463] on span "Theory Course" at bounding box center [626, 466] width 308 height 15
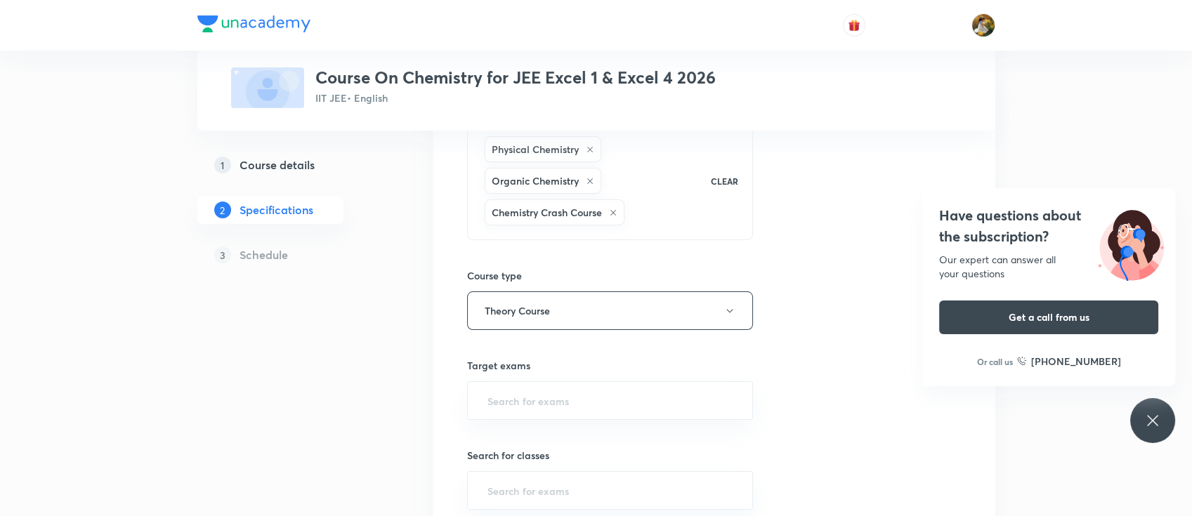
scroll to position [237, 0]
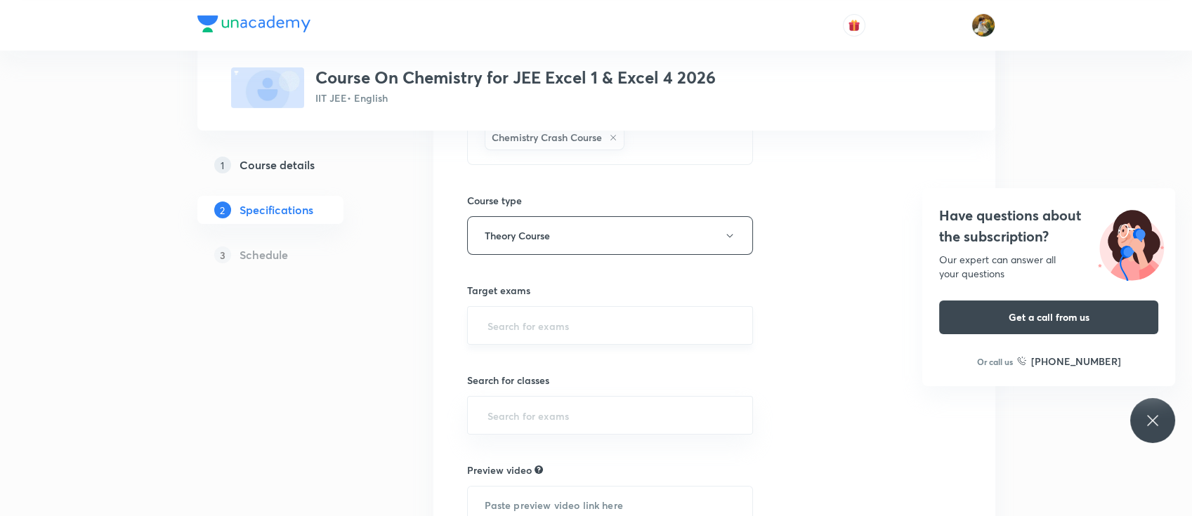
click at [633, 310] on div "​" at bounding box center [610, 325] width 287 height 39
type input "c"
click at [614, 366] on li "IIT JEE 2026" at bounding box center [609, 364] width 285 height 25
click at [574, 409] on input "text" at bounding box center [610, 418] width 251 height 26
click at [549, 298] on li "Class 12" at bounding box center [609, 300] width 285 height 25
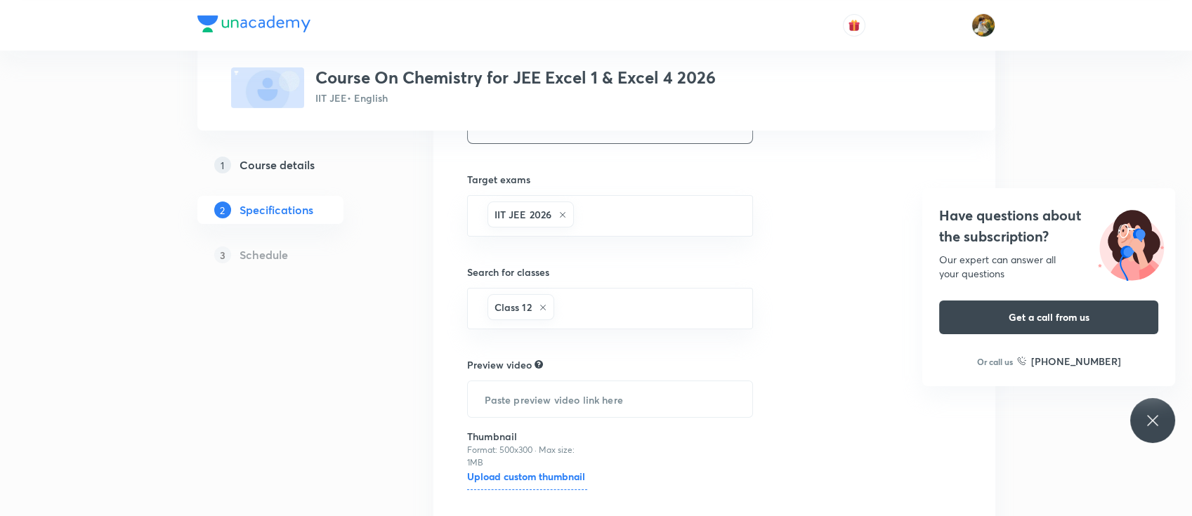
scroll to position [449, 0]
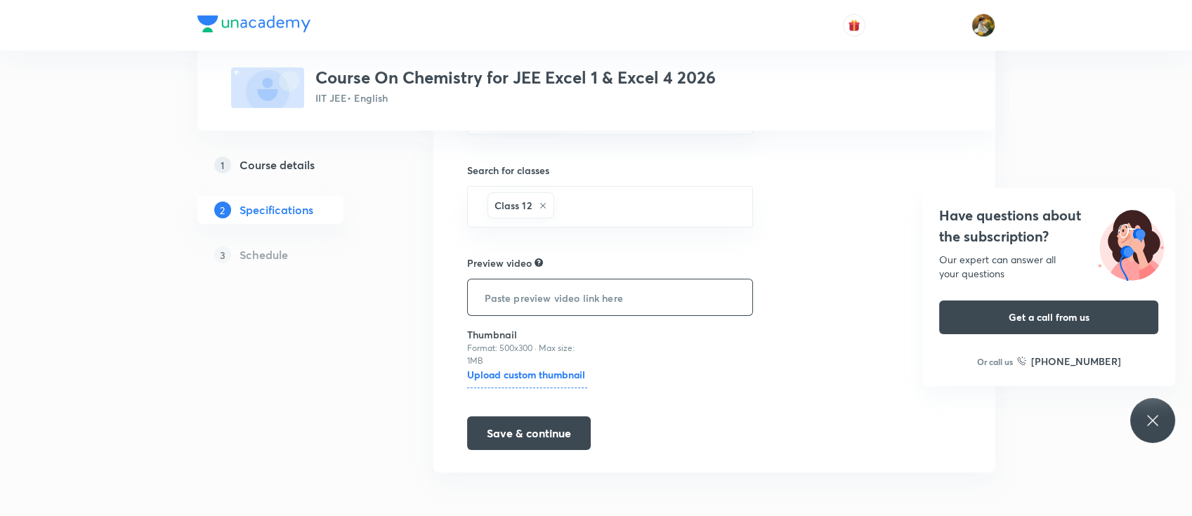
click at [562, 294] on input "text" at bounding box center [610, 297] width 285 height 36
click at [525, 437] on button "Save & continue" at bounding box center [529, 432] width 124 height 34
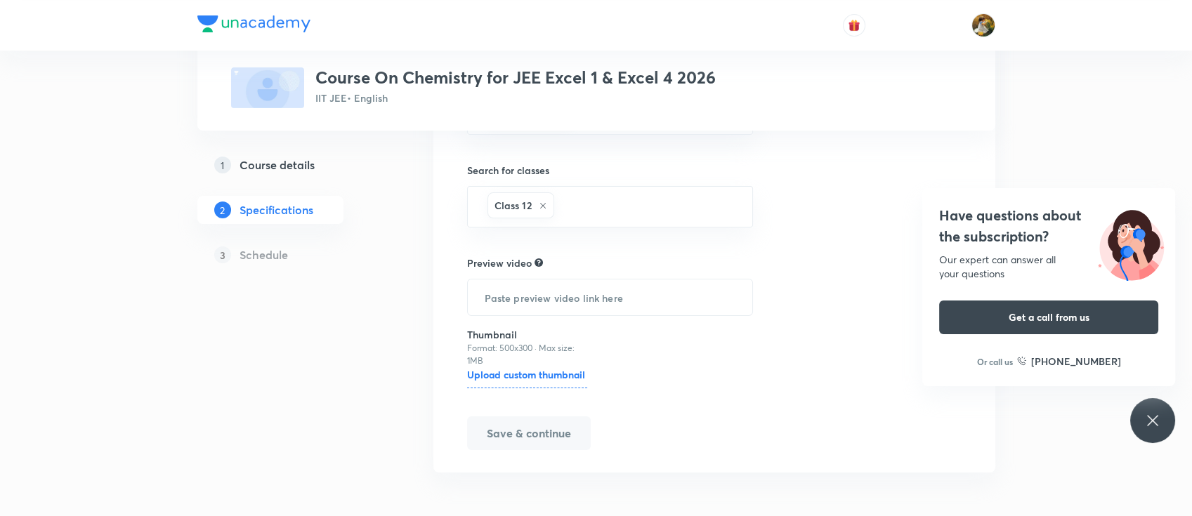
click at [1147, 413] on icon at bounding box center [1152, 420] width 17 height 17
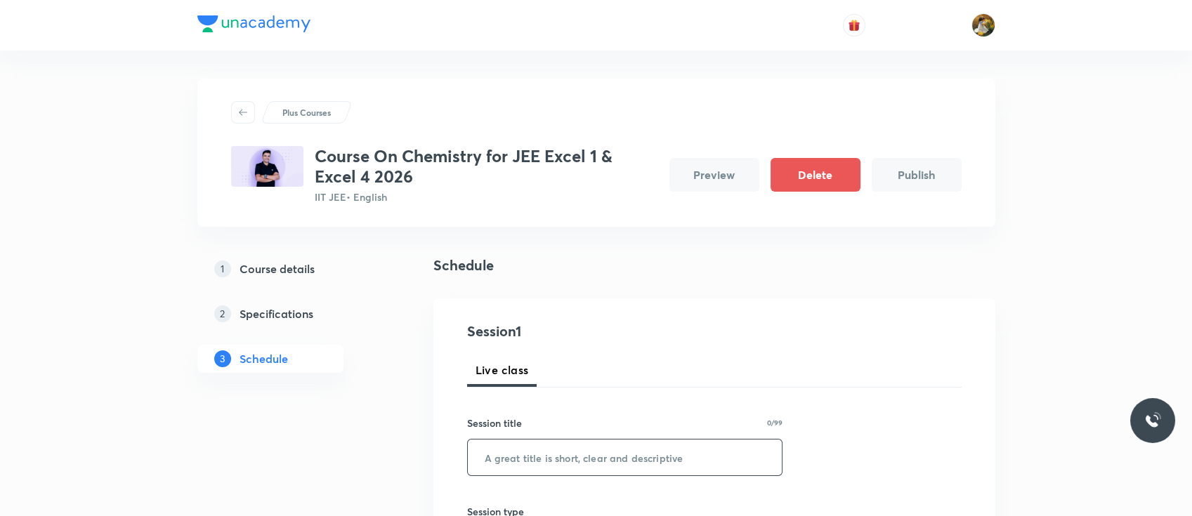
click at [583, 458] on input "text" at bounding box center [625, 458] width 315 height 36
type input "i"
click at [669, 456] on input "i" at bounding box center [625, 458] width 315 height 36
click at [659, 460] on input "text" at bounding box center [625, 458] width 315 height 36
paste input "Carboxylic Acids"
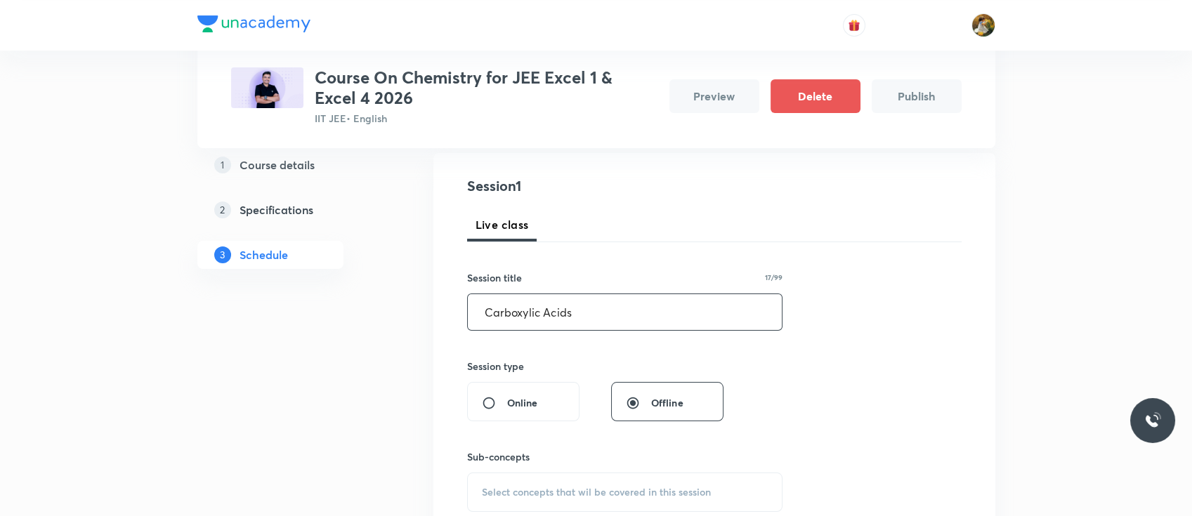
scroll to position [187, 0]
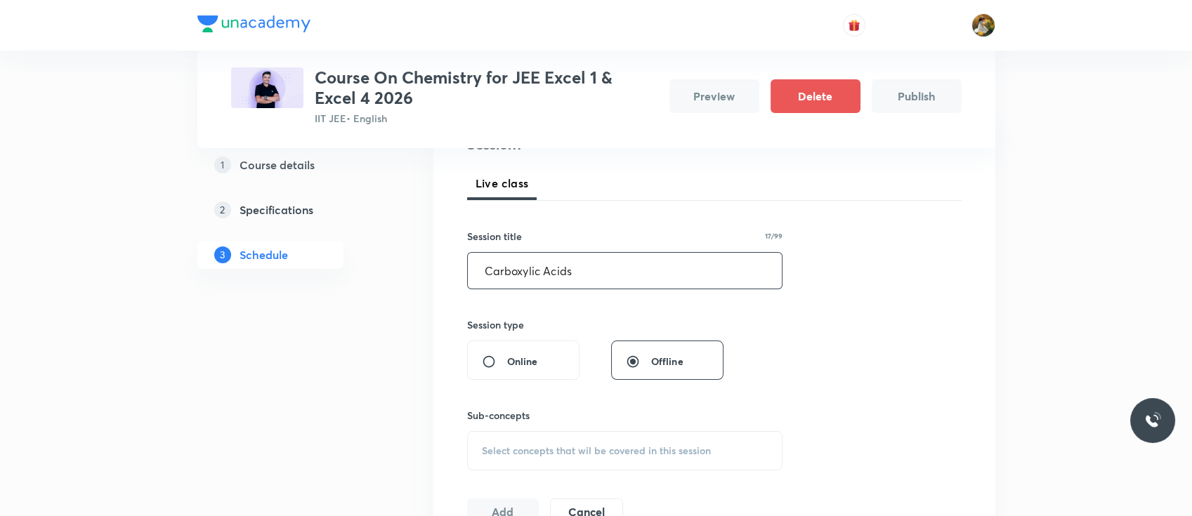
type input "Carboxylic Acids"
click at [573, 441] on div "Select concepts that wil be covered in this session" at bounding box center [625, 450] width 316 height 39
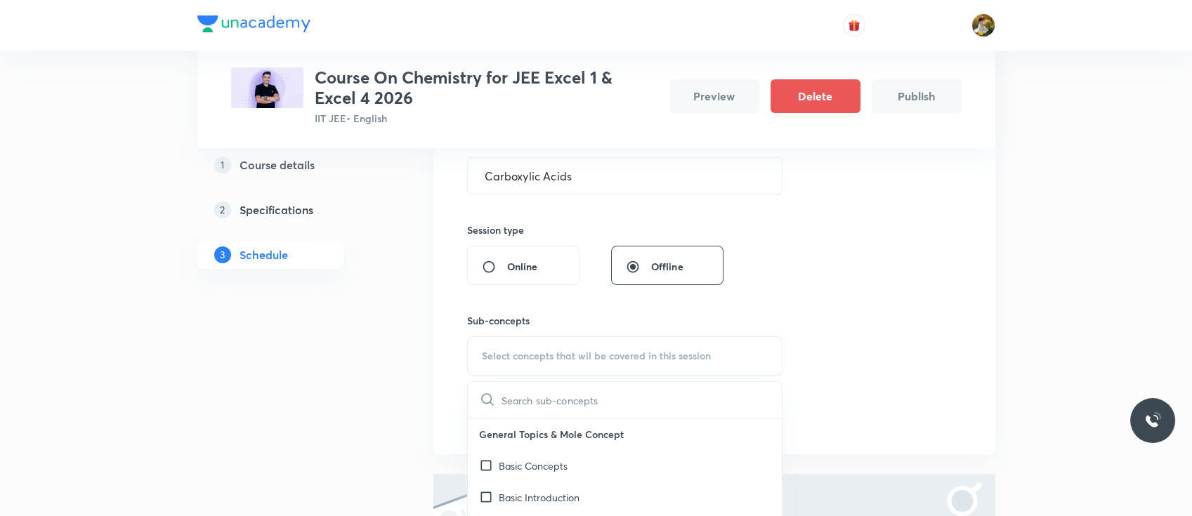
scroll to position [412, 0]
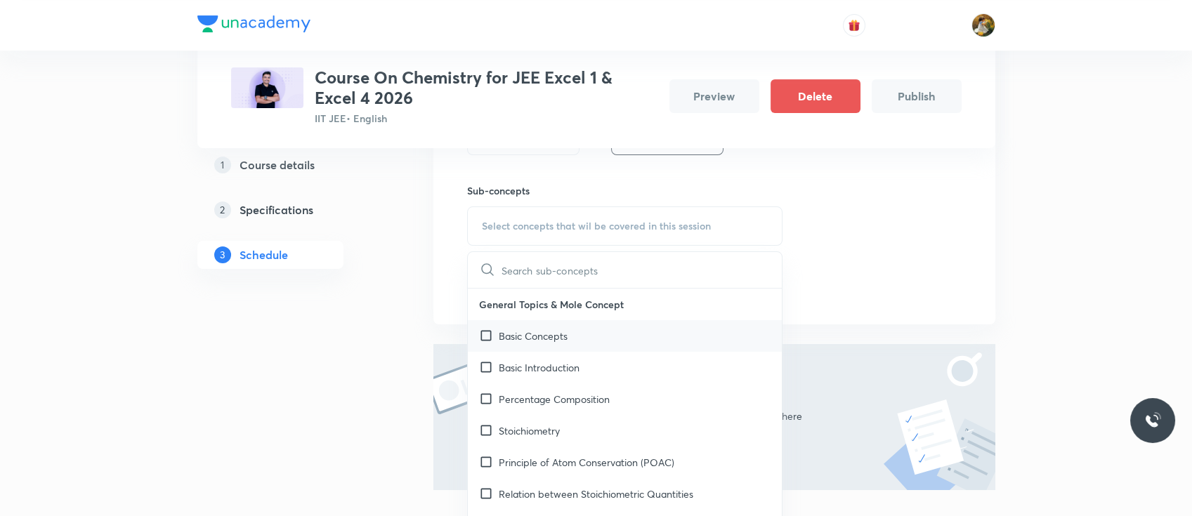
click at [617, 339] on div "Basic Concepts" at bounding box center [625, 336] width 315 height 32
checkbox input "true"
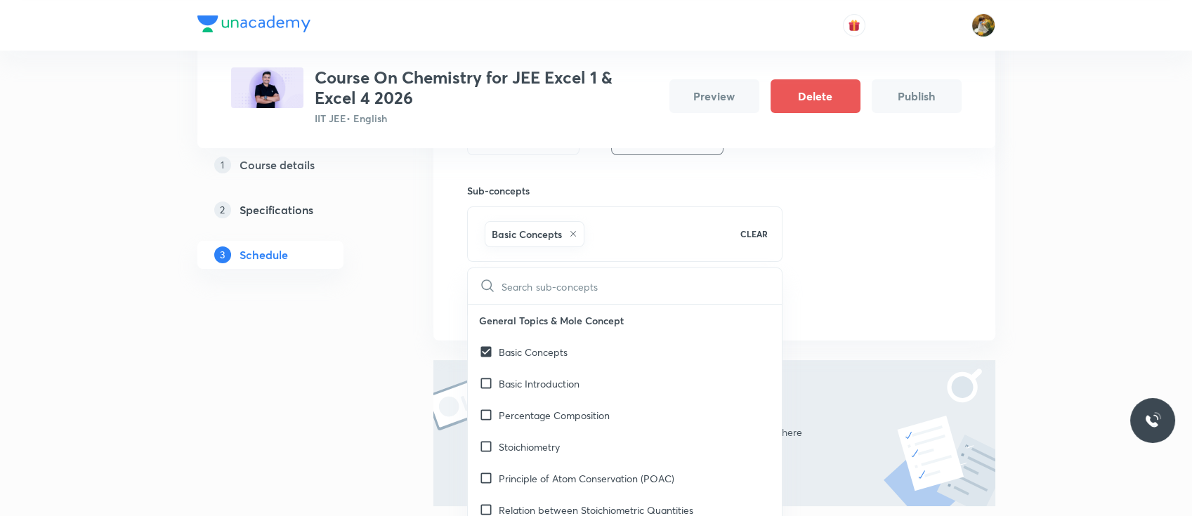
click at [897, 276] on div "Session 1 Live class Session title 17/99 Carboxylic Acids ​ Session type Online…" at bounding box center [714, 113] width 494 height 409
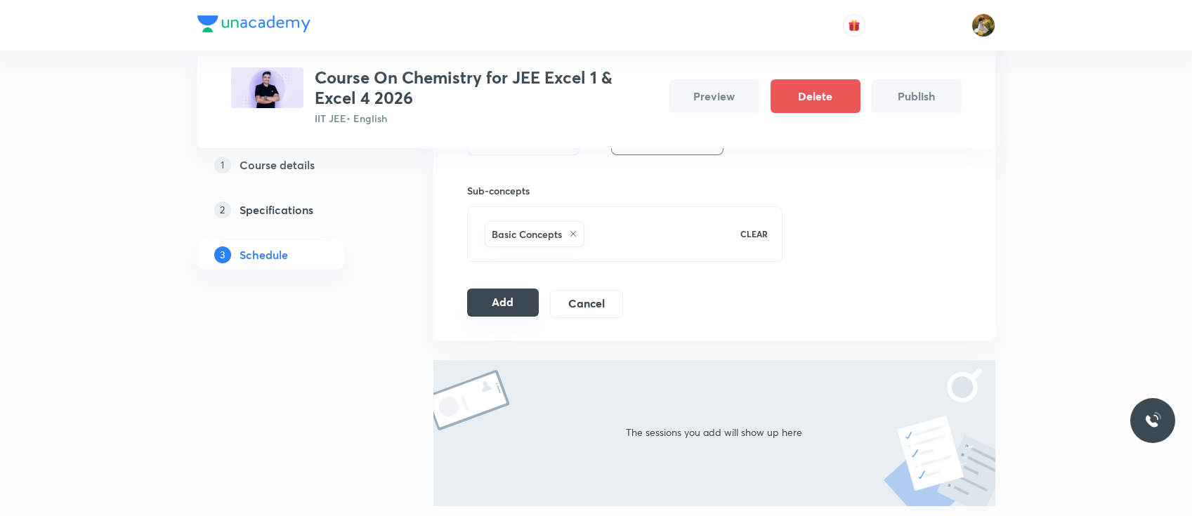
click at [525, 305] on button "Add" at bounding box center [503, 303] width 72 height 28
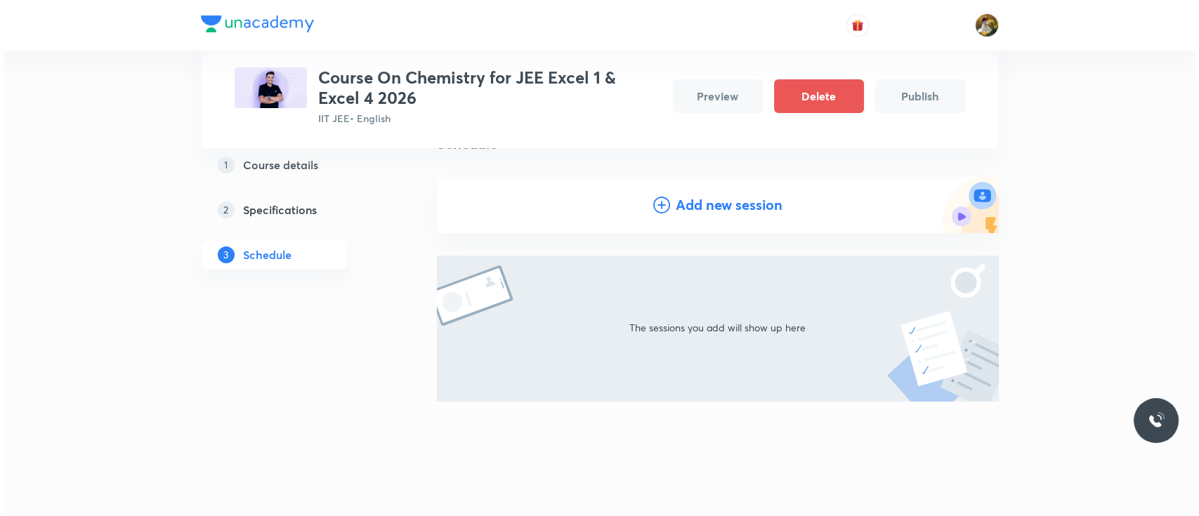
scroll to position [103, 0]
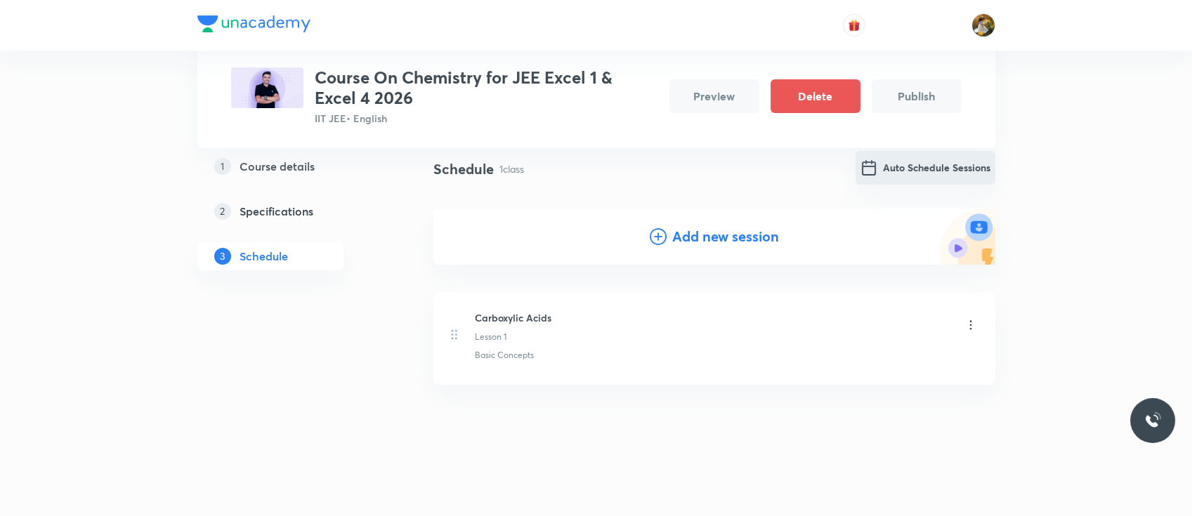
click at [968, 166] on button "Auto Schedule Sessions" at bounding box center [925, 168] width 140 height 34
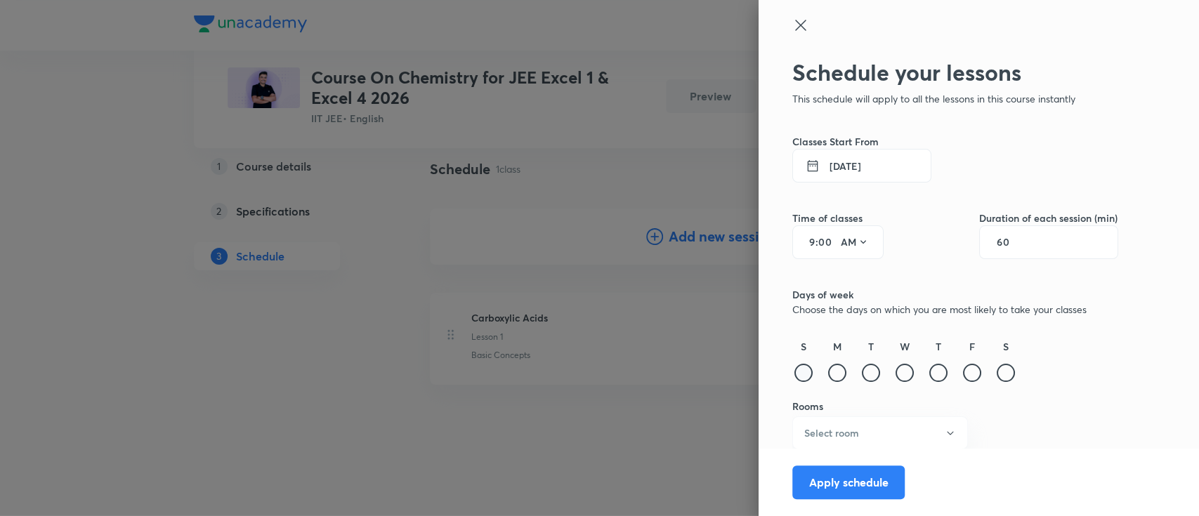
click at [794, 369] on div at bounding box center [803, 373] width 18 height 18
click at [826, 379] on div "M" at bounding box center [837, 362] width 22 height 46
click at [828, 379] on div at bounding box center [837, 373] width 18 height 18
click at [860, 384] on div "T" at bounding box center [871, 362] width 22 height 46
click at [862, 375] on div at bounding box center [871, 373] width 18 height 18
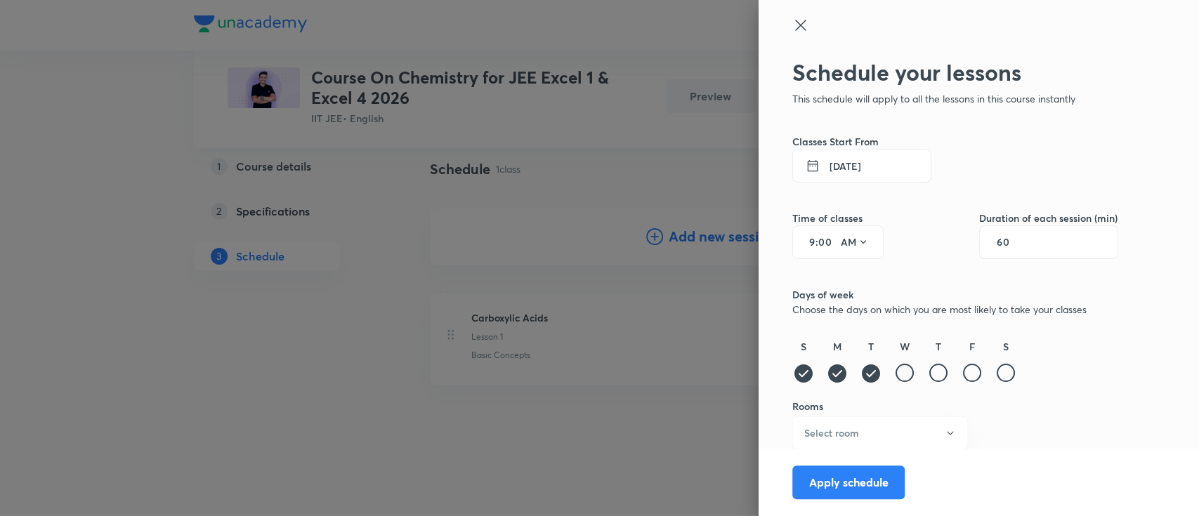
click at [895, 374] on div at bounding box center [904, 373] width 18 height 18
click at [929, 376] on div at bounding box center [938, 373] width 18 height 18
click at [963, 374] on div at bounding box center [972, 373] width 18 height 18
click at [996, 379] on div at bounding box center [1005, 373] width 18 height 18
click at [881, 439] on button "Select room" at bounding box center [880, 432] width 176 height 33
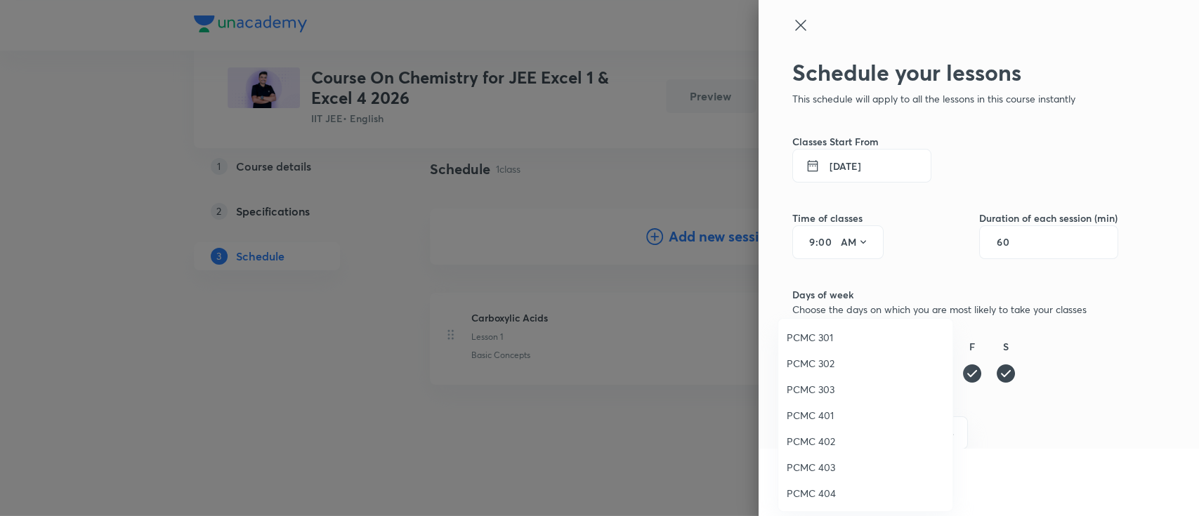
click at [827, 411] on span "PCMC 401" at bounding box center [865, 415] width 157 height 15
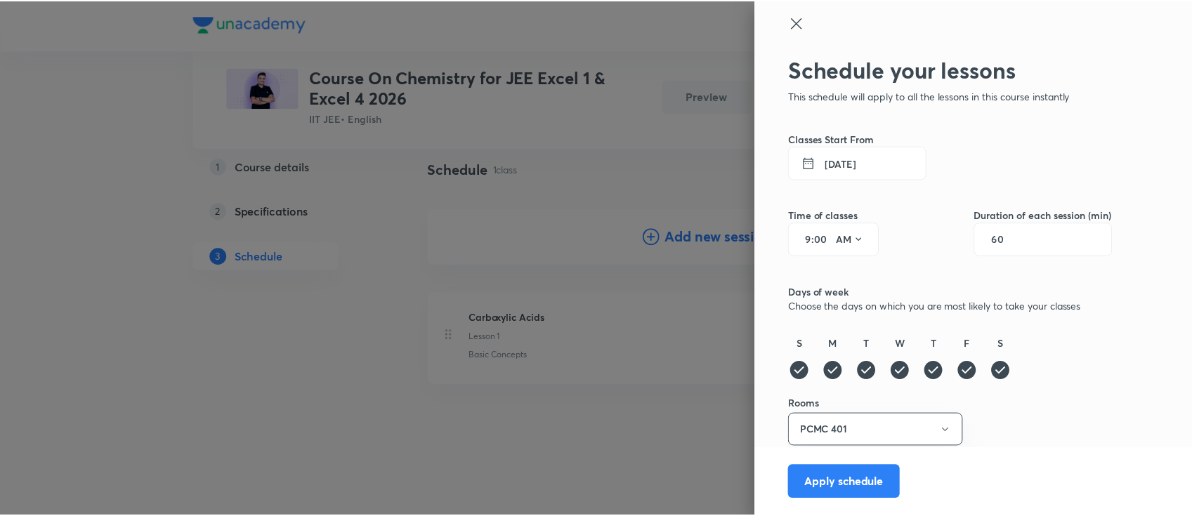
scroll to position [4, 0]
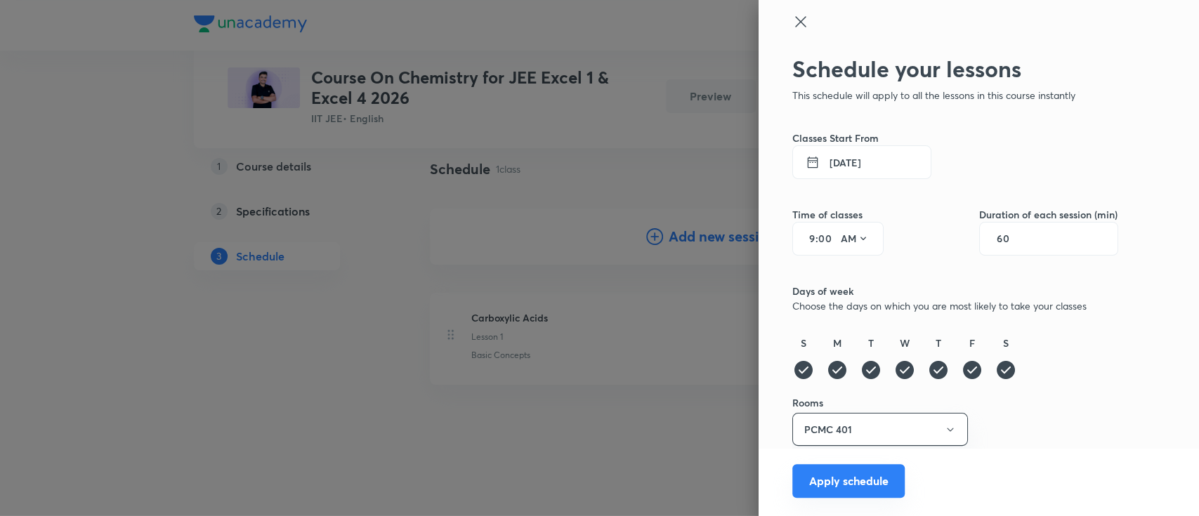
click at [832, 475] on button "Apply schedule" at bounding box center [848, 481] width 112 height 34
click at [1005, 249] on div "60" at bounding box center [1048, 239] width 139 height 34
click at [996, 235] on input "60" at bounding box center [1009, 238] width 27 height 11
type input "90"
click at [857, 240] on icon at bounding box center [862, 238] width 11 height 11
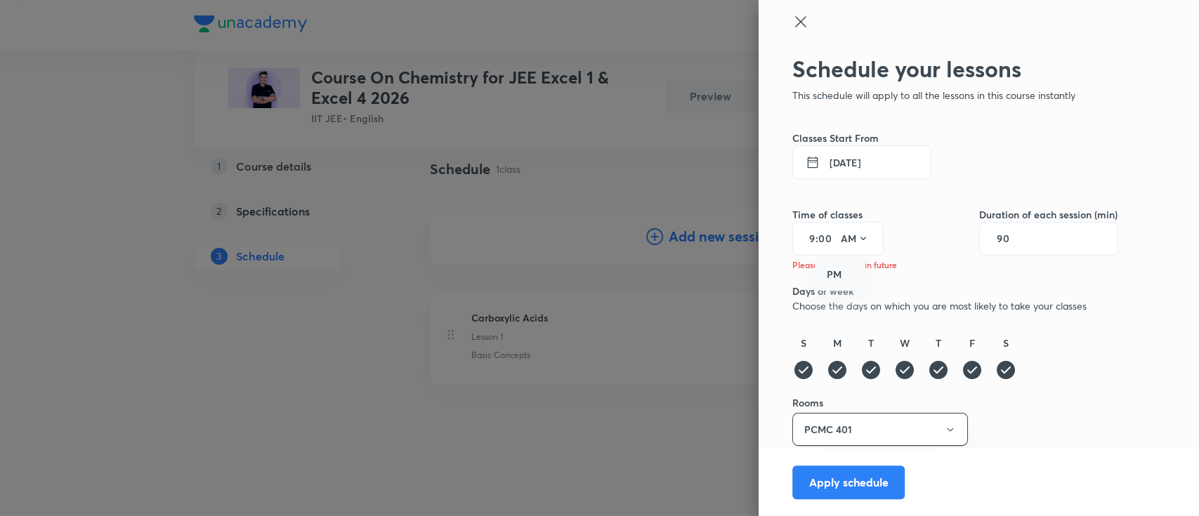
click at [843, 275] on div "PM" at bounding box center [840, 275] width 51 height 34
click at [813, 485] on button "Apply schedule" at bounding box center [848, 481] width 112 height 34
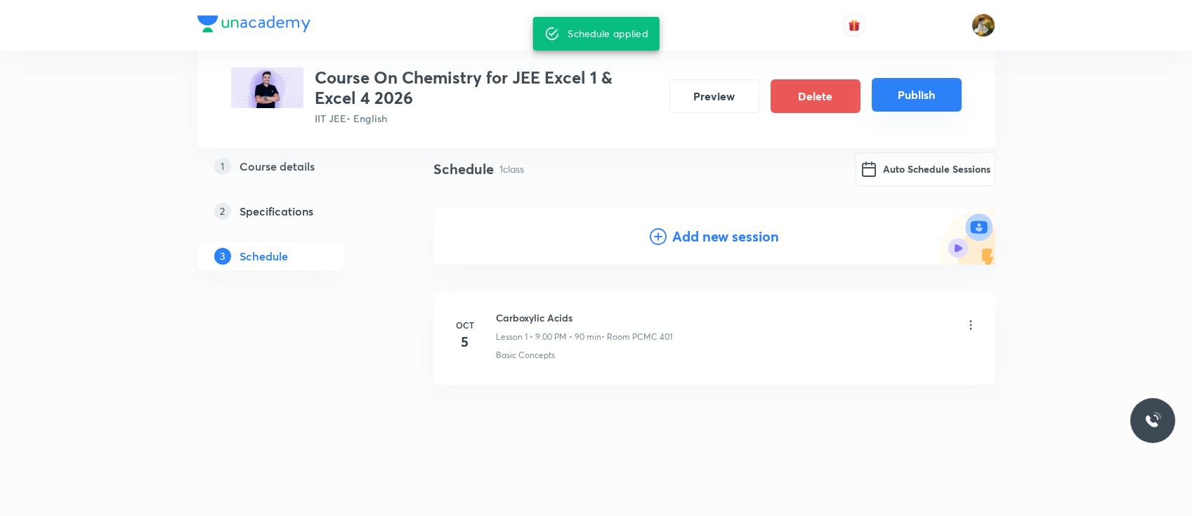
click at [898, 98] on button "Publish" at bounding box center [916, 95] width 90 height 34
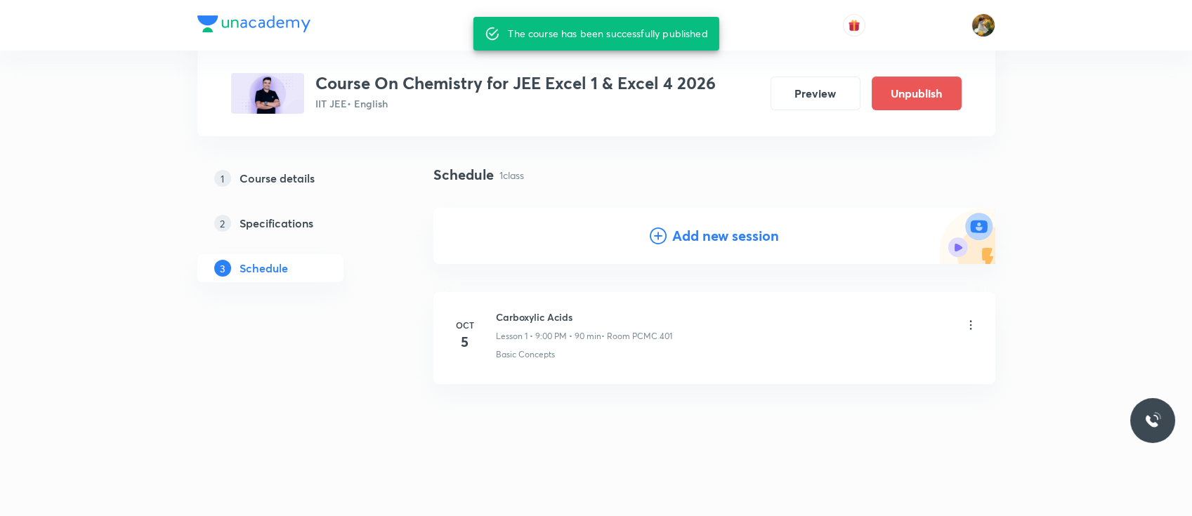
click at [713, 239] on h4 "Add new session" at bounding box center [725, 235] width 107 height 21
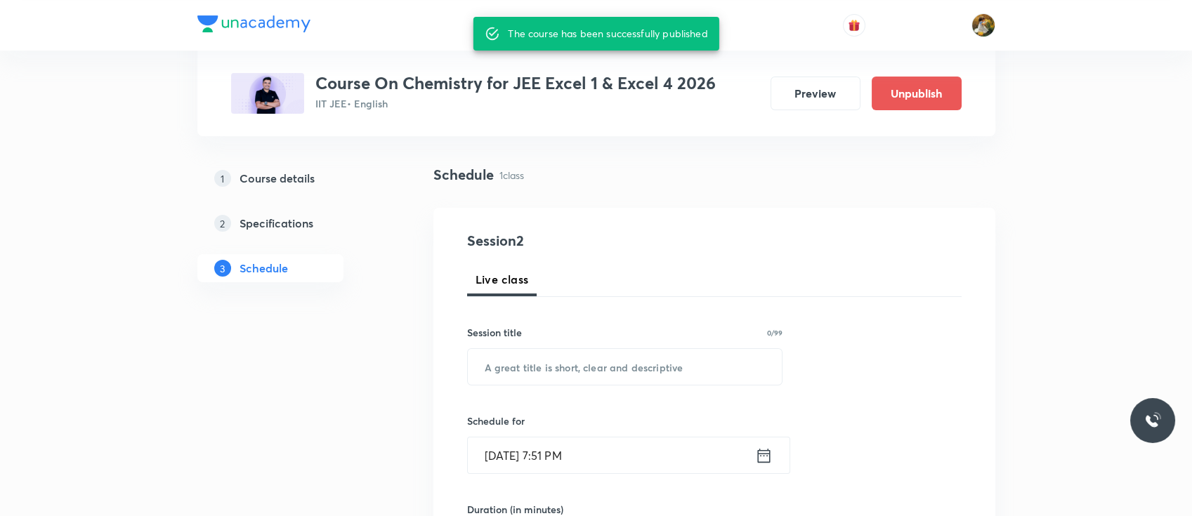
scroll to position [85, 0]
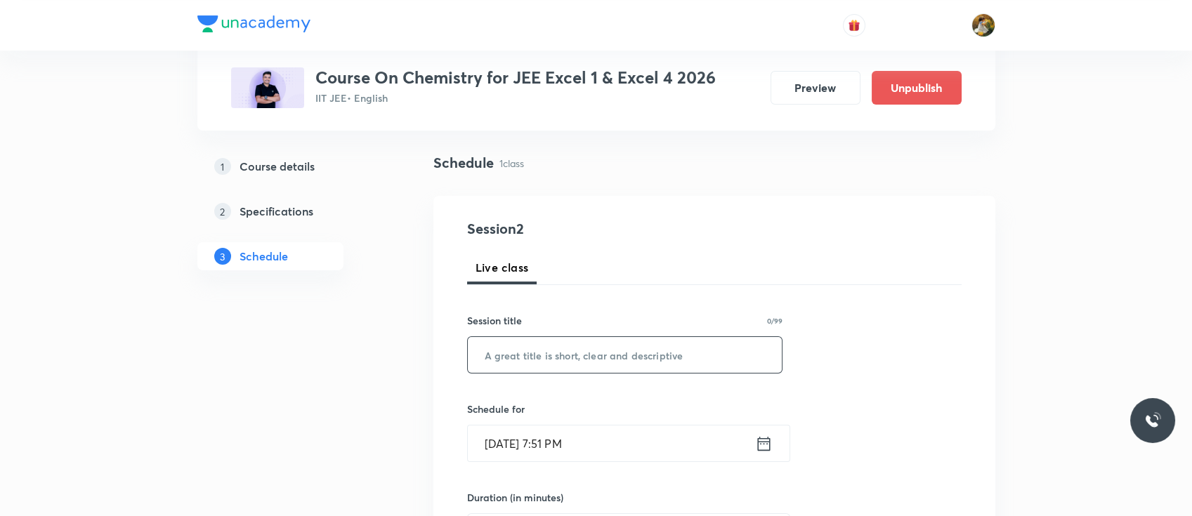
click at [658, 357] on input "text" at bounding box center [625, 355] width 315 height 36
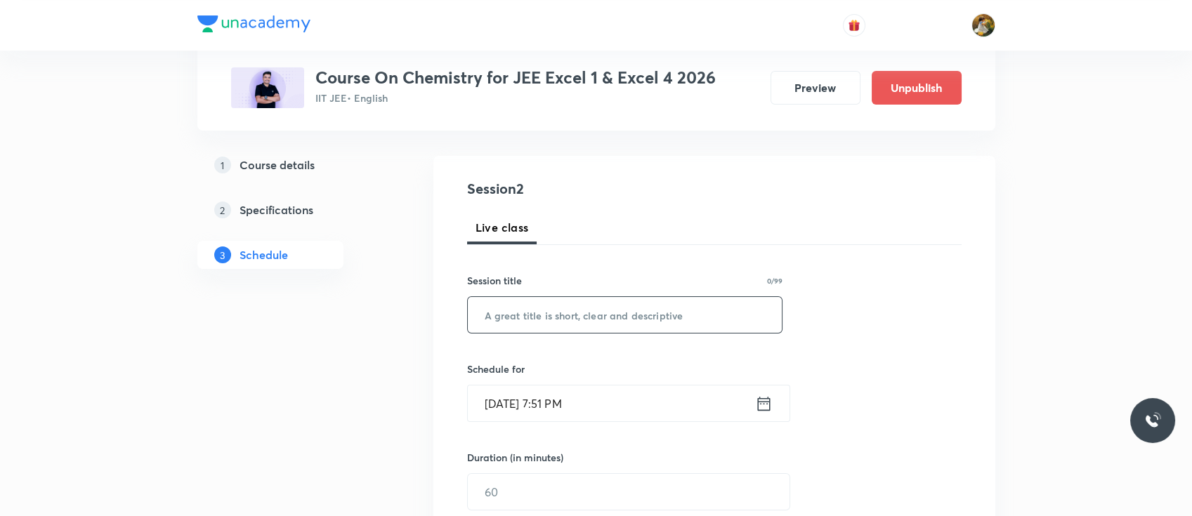
scroll to position [63, 0]
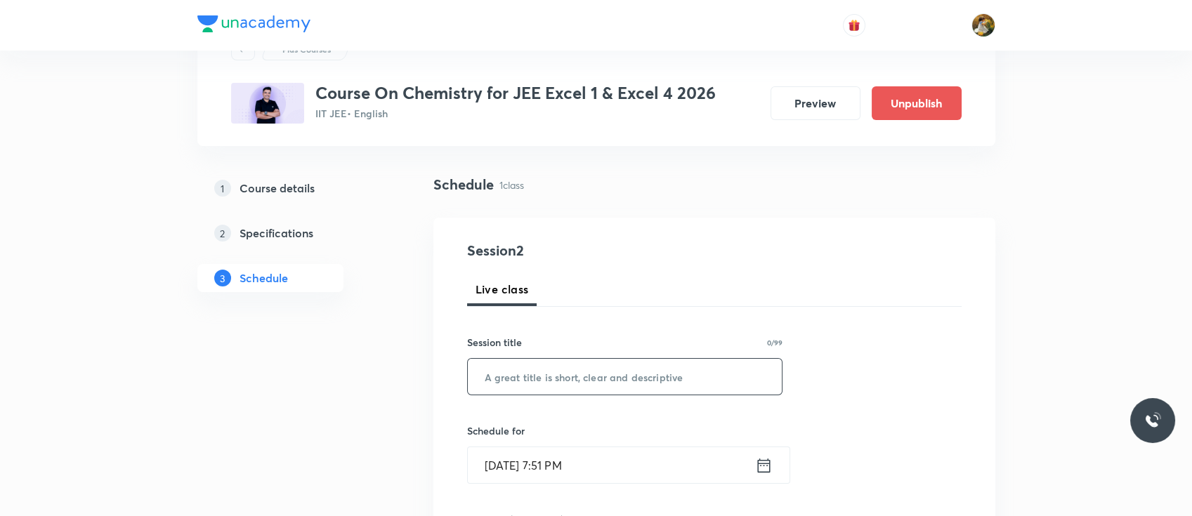
click at [725, 375] on input "text" at bounding box center [625, 377] width 315 height 36
paste input "Carboxylic Acids"
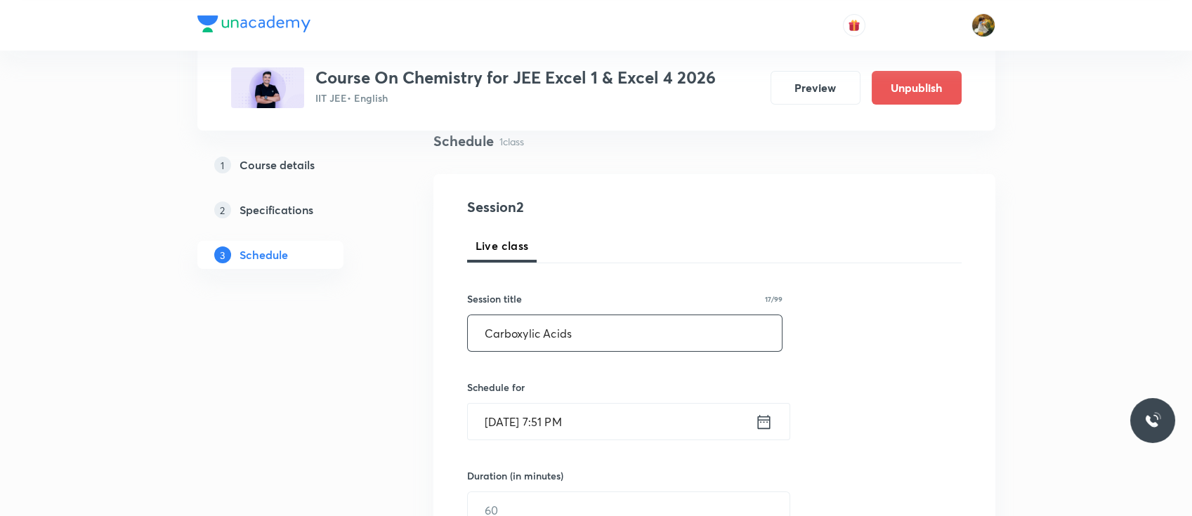
type input "Carboxylic Acids"
click at [765, 419] on icon at bounding box center [764, 422] width 18 height 20
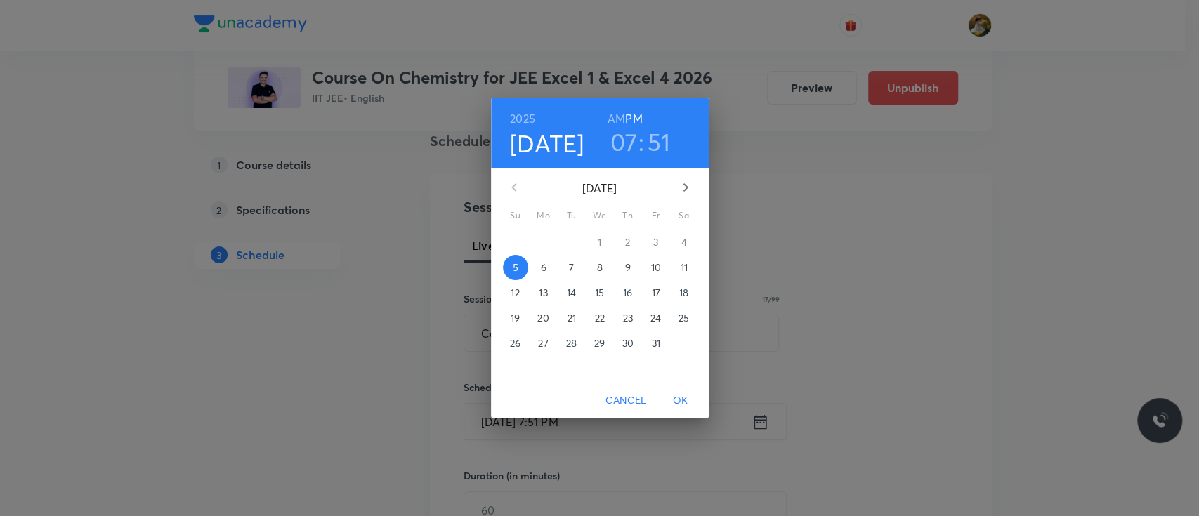
click at [539, 266] on span "6" at bounding box center [543, 268] width 25 height 14
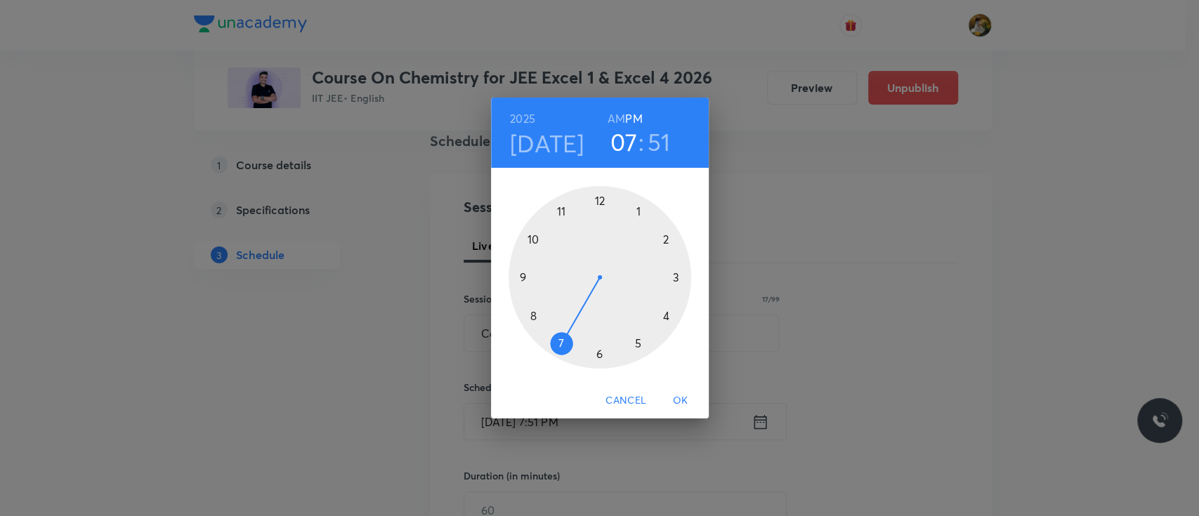
click at [565, 341] on div at bounding box center [599, 277] width 183 height 183
click at [619, 114] on h6 "AM" at bounding box center [616, 119] width 18 height 20
click at [598, 353] on div at bounding box center [599, 277] width 183 height 183
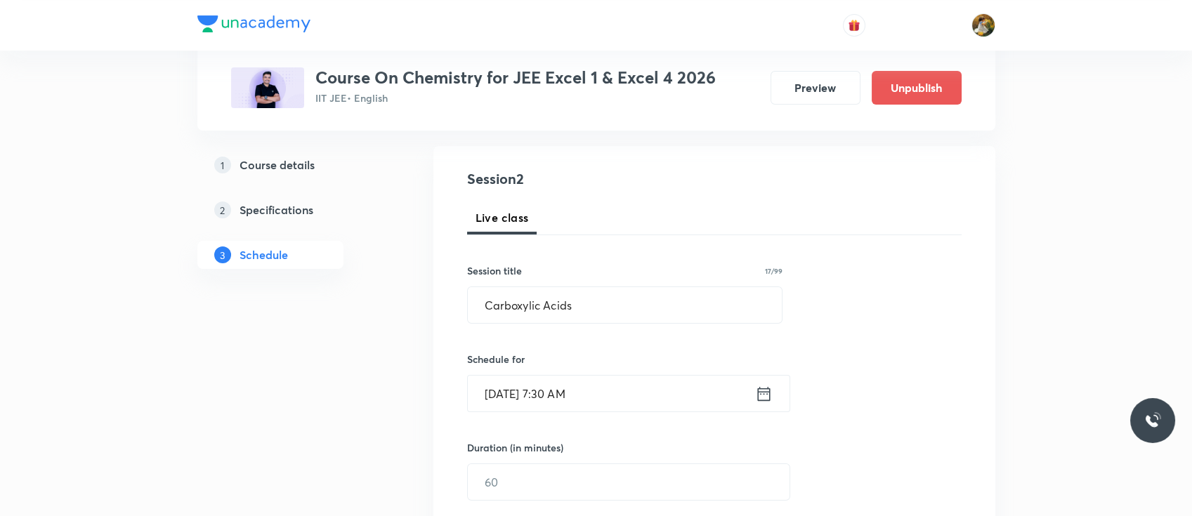
scroll to position [207, 0]
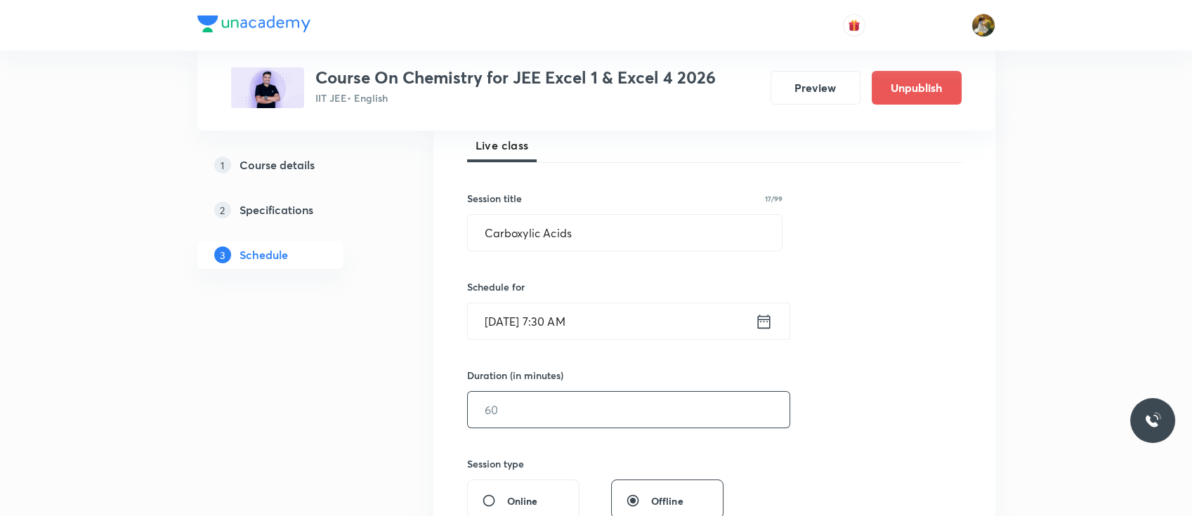
click at [555, 414] on input "text" at bounding box center [629, 410] width 322 height 36
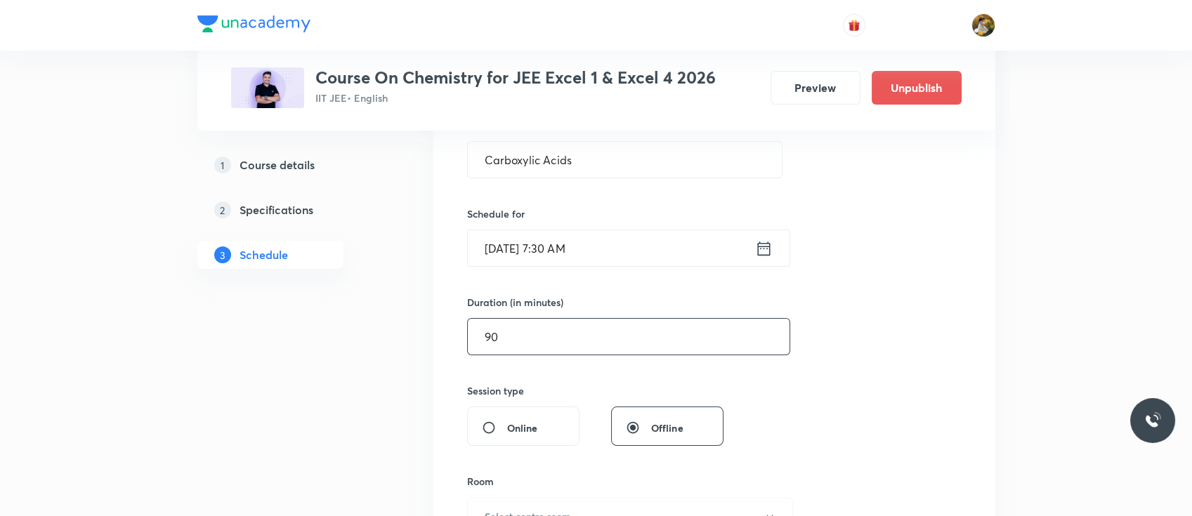
scroll to position [331, 0]
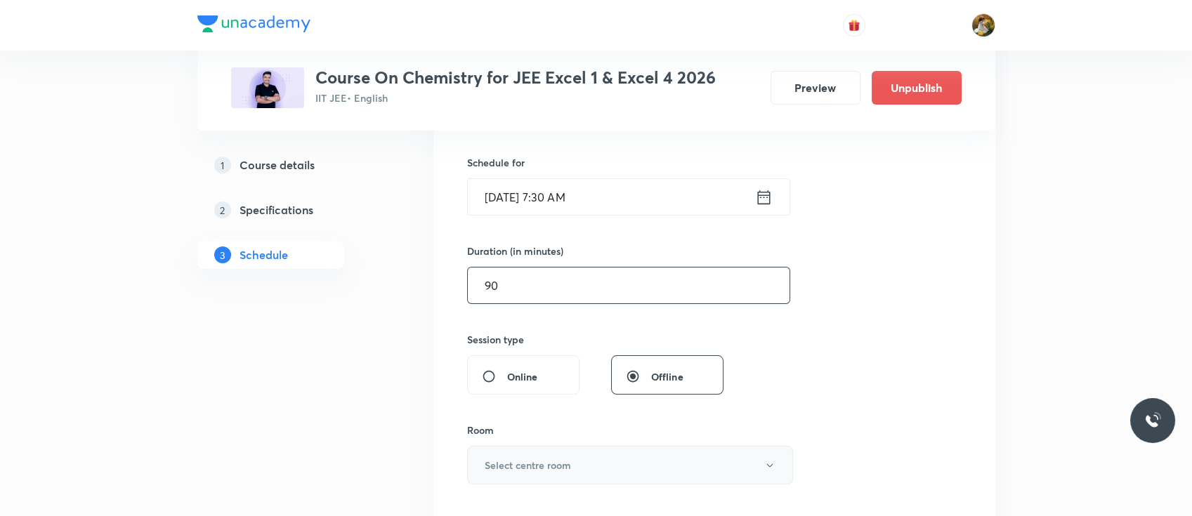
type input "90"
click at [557, 450] on button "Select centre room" at bounding box center [630, 465] width 326 height 39
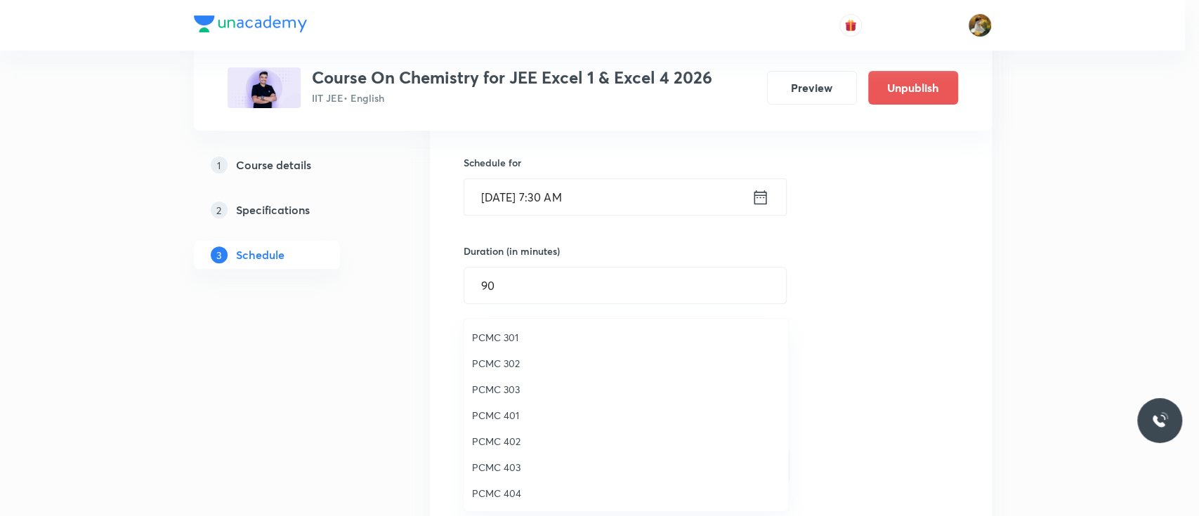
click at [506, 415] on span "PCMC 401" at bounding box center [626, 415] width 308 height 15
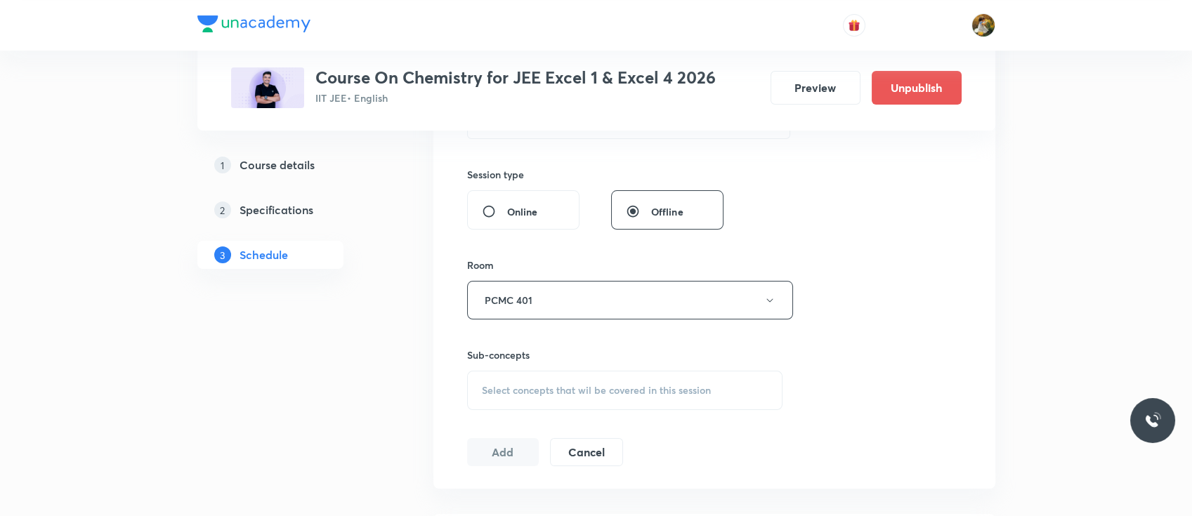
scroll to position [497, 0]
click at [641, 393] on span "Select concepts that wil be covered in this session" at bounding box center [596, 389] width 229 height 11
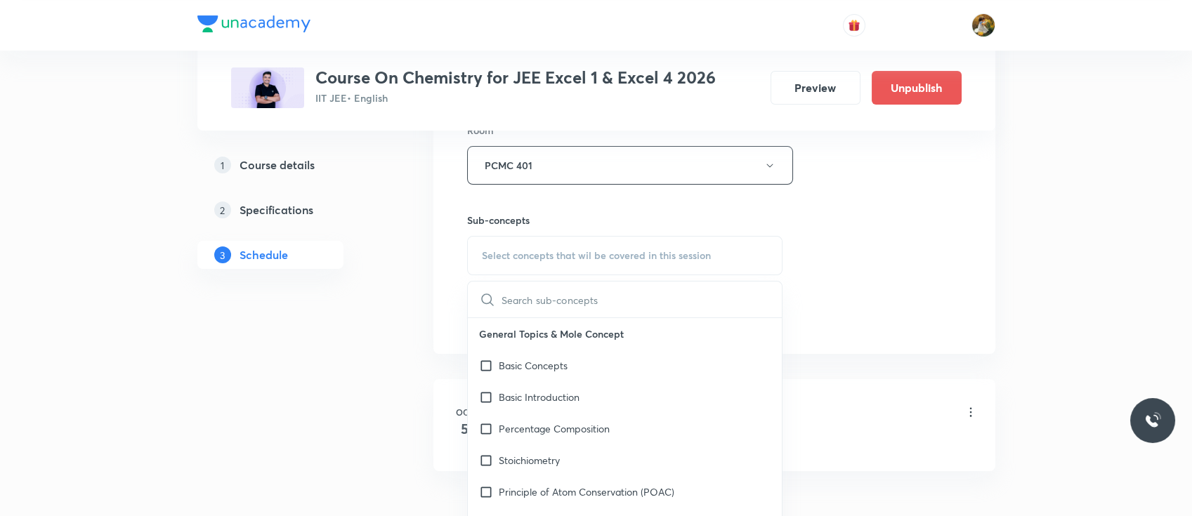
click at [641, 393] on div "Basic Introduction" at bounding box center [625, 397] width 315 height 32
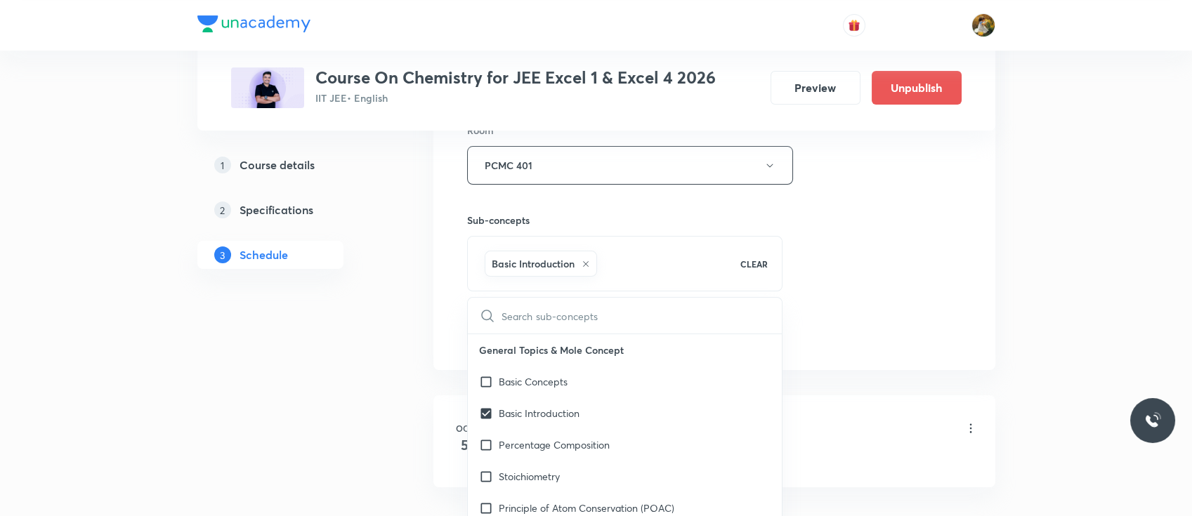
checkbox input "true"
click at [798, 334] on div "Session 2 Live class Session title 17/99 Carboxylic Acids ​ Schedule for Oct 6,…" at bounding box center [714, 10] width 494 height 676
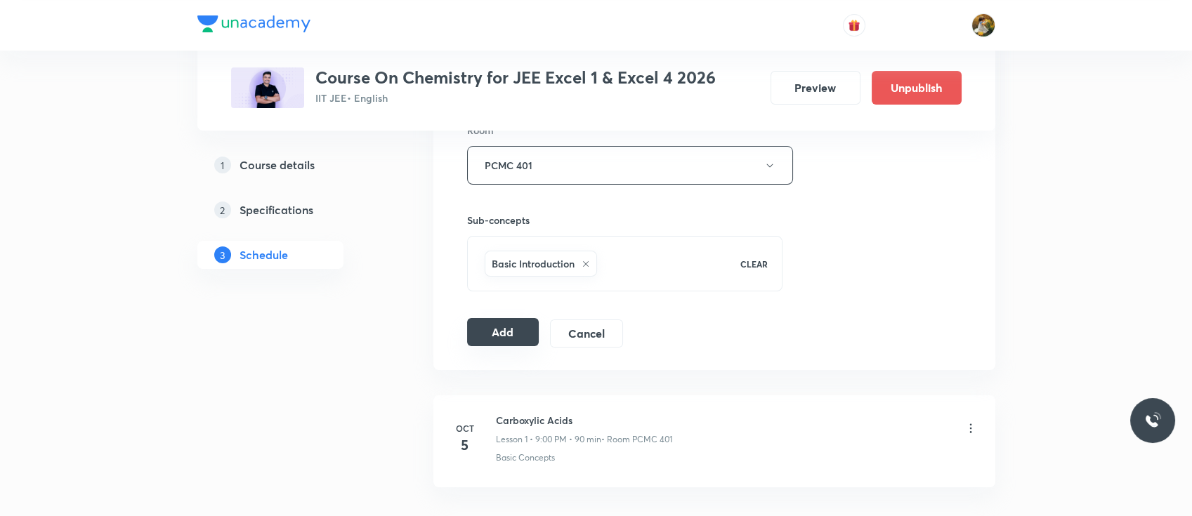
click at [500, 343] on button "Add" at bounding box center [503, 332] width 72 height 28
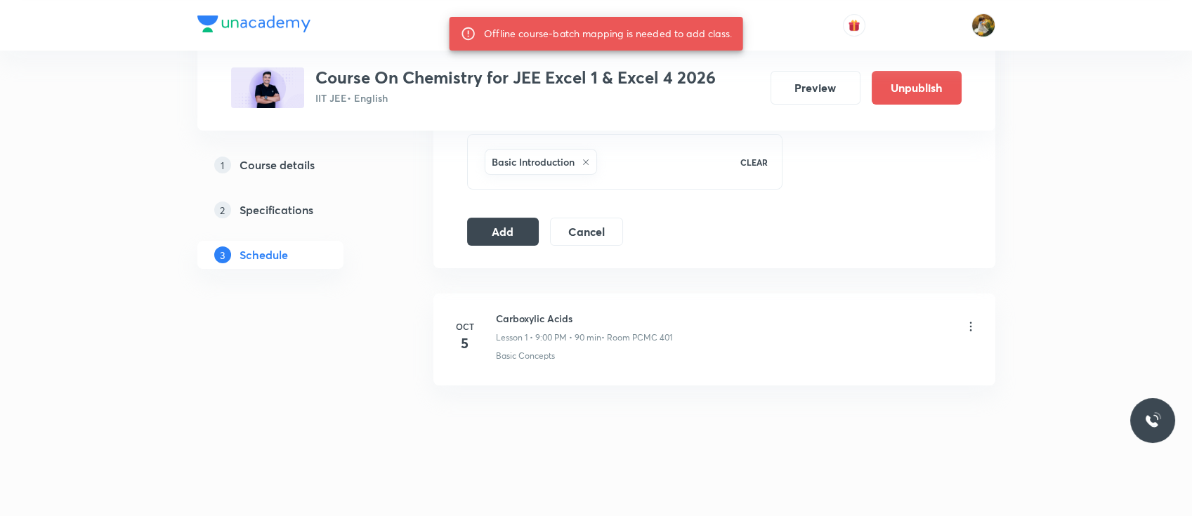
scroll to position [0, 0]
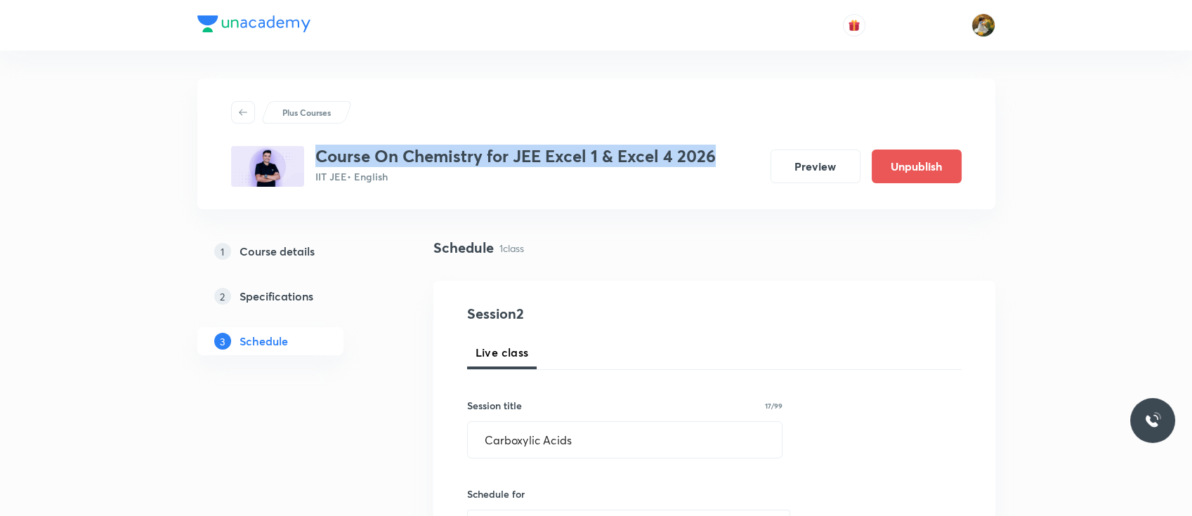
drag, startPoint x: 319, startPoint y: 154, endPoint x: 713, endPoint y: 146, distance: 394.0
click at [713, 146] on h3 "Course On Chemistry for JEE Excel 1 & Excel 4 2026" at bounding box center [515, 156] width 400 height 20
copy h3 "Course On Chemistry for JEE Excel 1 & Excel 4 2026"
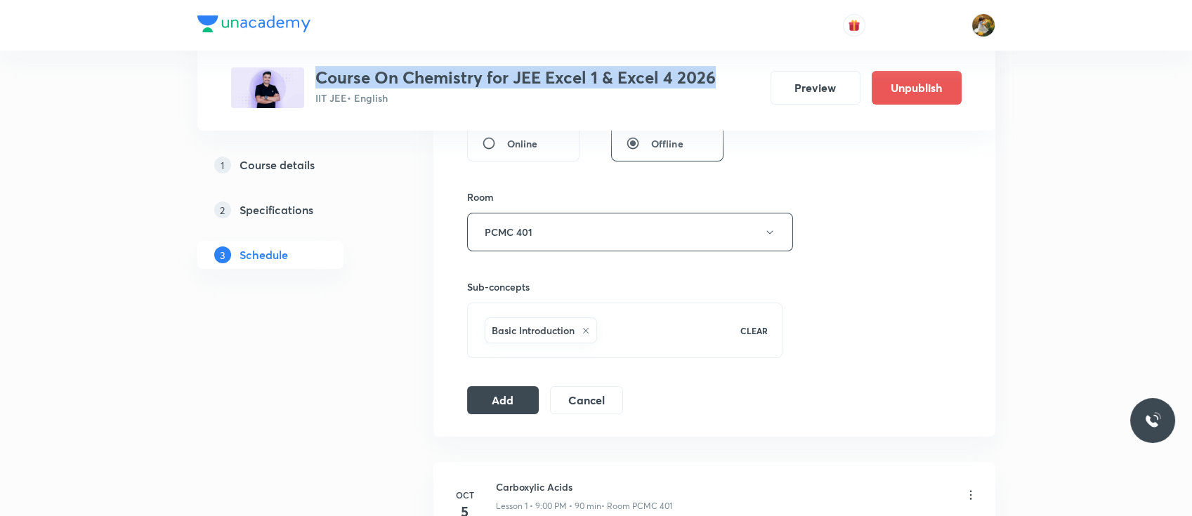
scroll to position [593, 0]
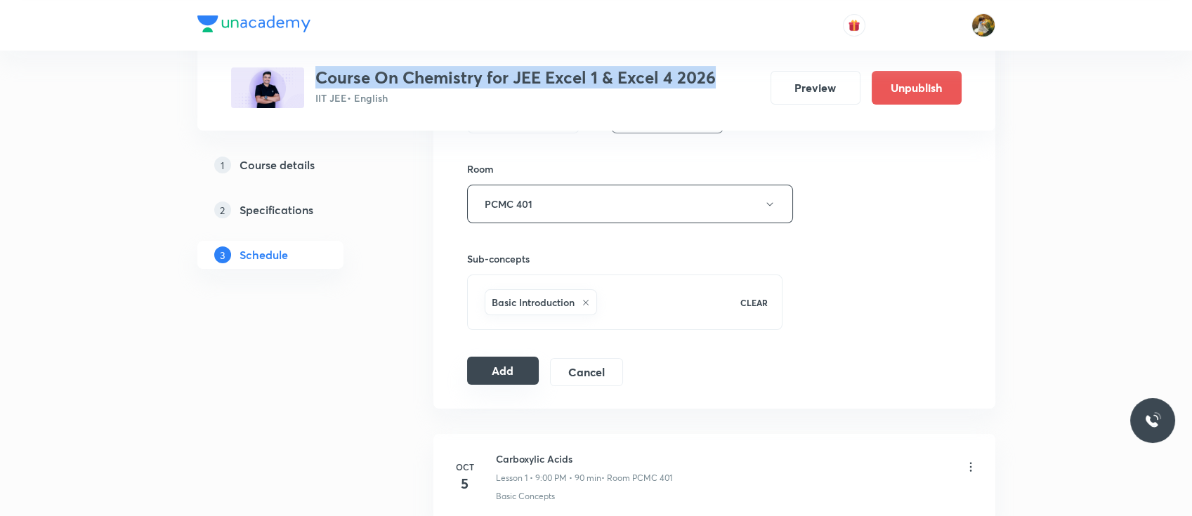
click at [509, 367] on button "Add" at bounding box center [503, 371] width 72 height 28
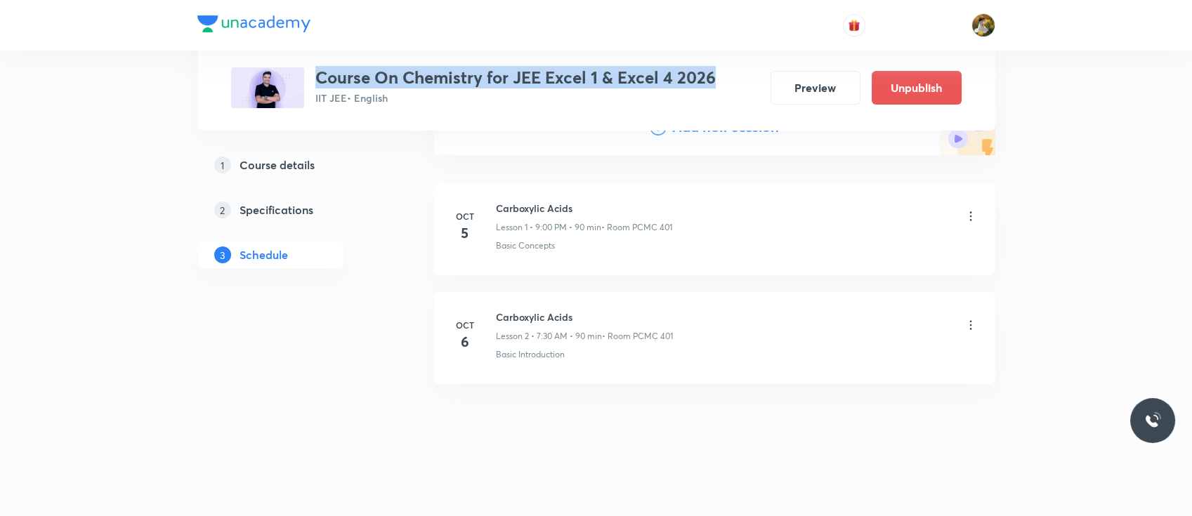
scroll to position [73, 0]
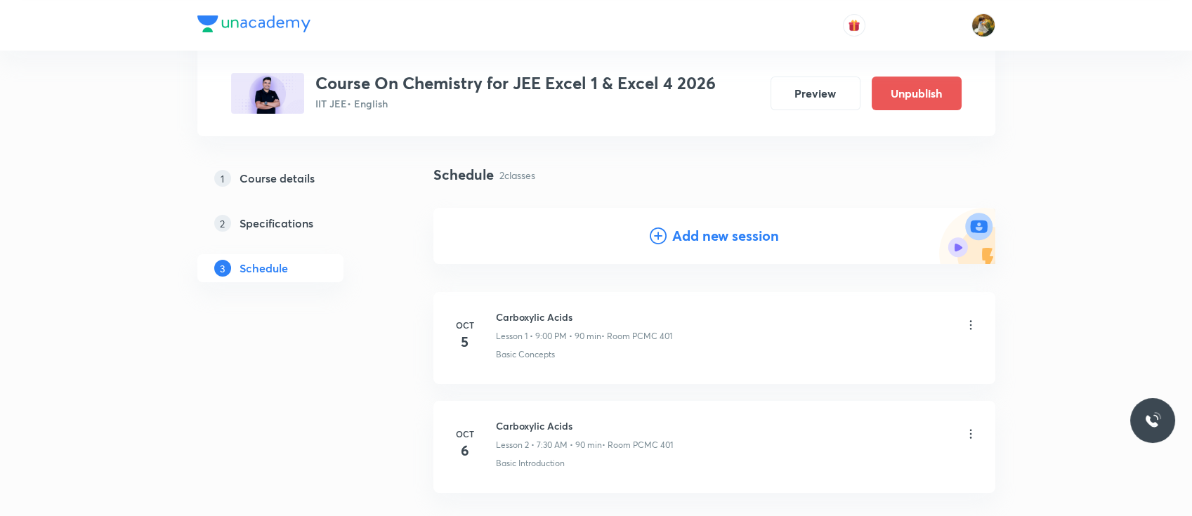
click at [972, 329] on icon at bounding box center [970, 325] width 14 height 14
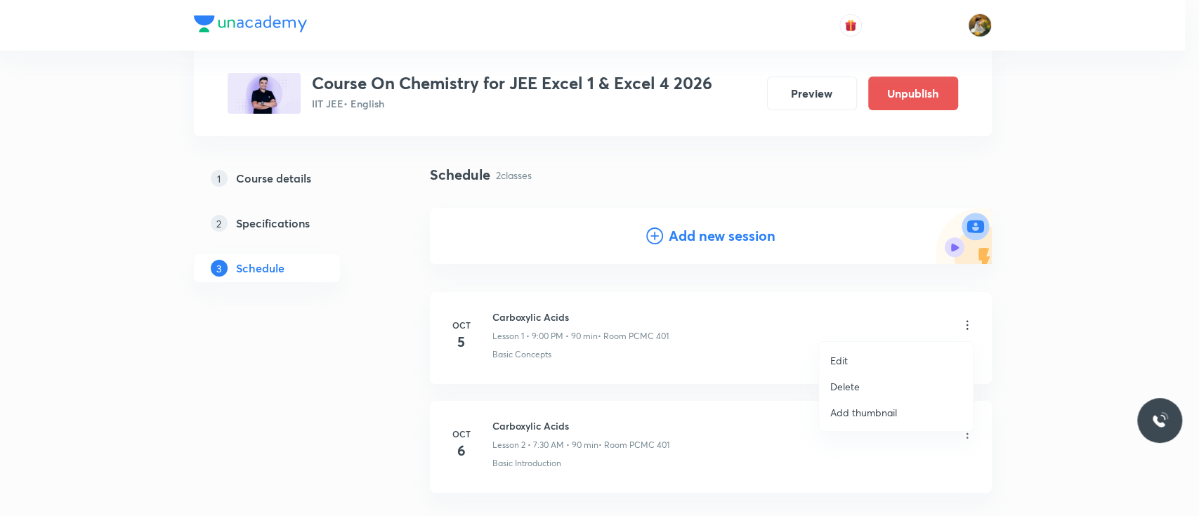
click at [862, 387] on li "Delete" at bounding box center [896, 387] width 154 height 26
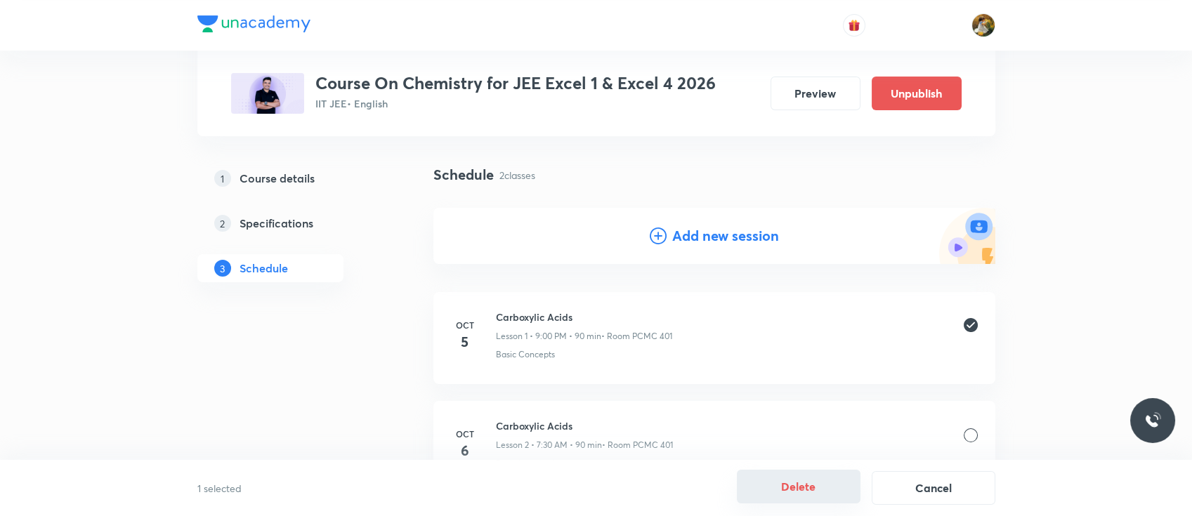
click at [791, 476] on button "Delete" at bounding box center [799, 487] width 124 height 34
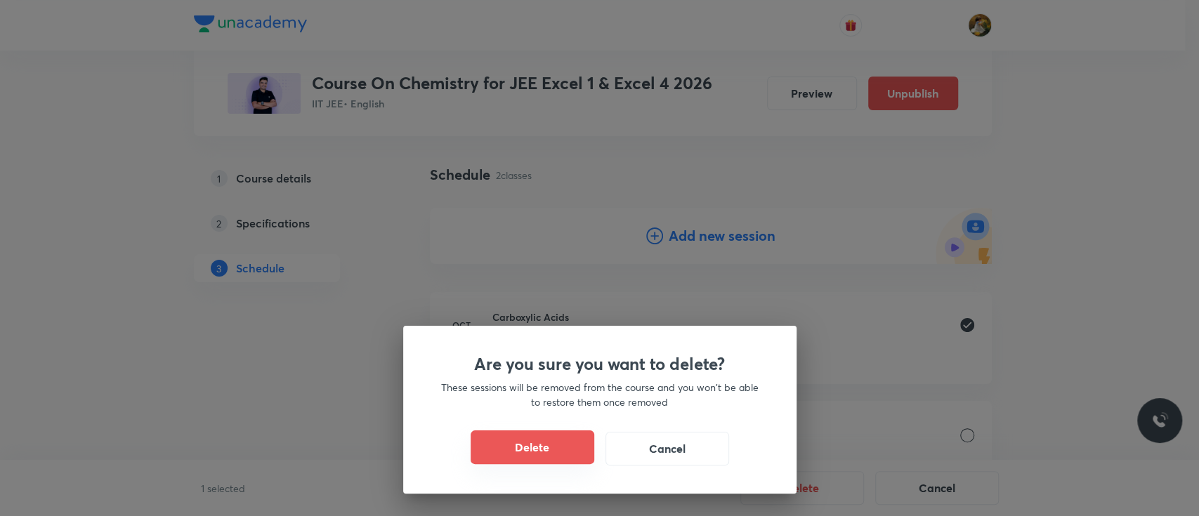
click at [539, 447] on button "Delete" at bounding box center [532, 447] width 124 height 34
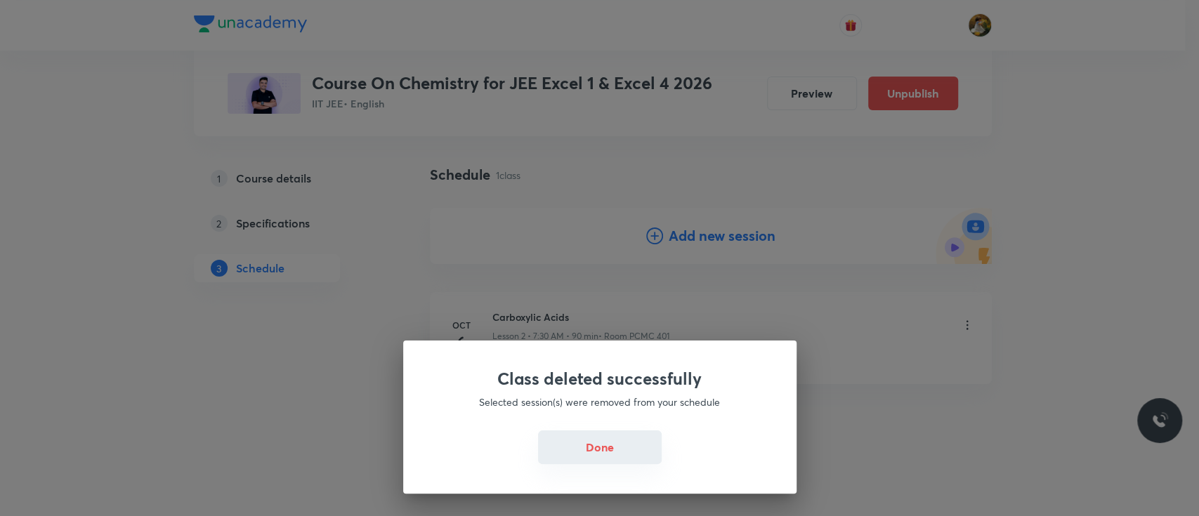
click at [607, 440] on button "Done" at bounding box center [600, 447] width 124 height 34
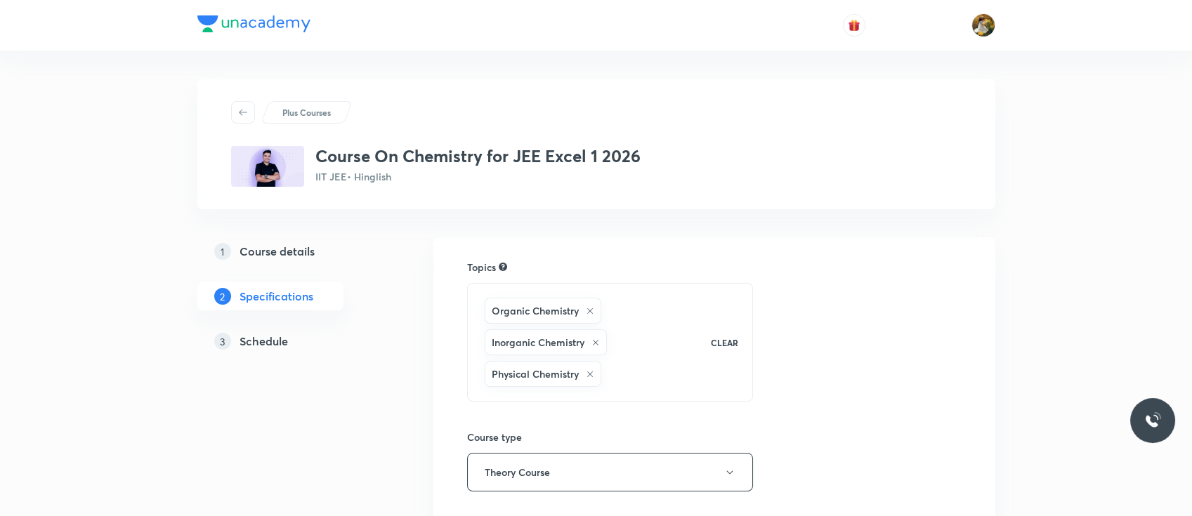
click at [317, 157] on h3 "Course On Chemistry for JEE Excel 1 2026" at bounding box center [477, 156] width 325 height 20
click at [506, 138] on div "Plus Courses Course On Chemistry for JEE Excel 1 2026 IIT JEE • Hinglish" at bounding box center [596, 144] width 730 height 86
click at [507, 146] on h3 "Course On Chemistry for JEE Excel 1 2026" at bounding box center [477, 156] width 325 height 20
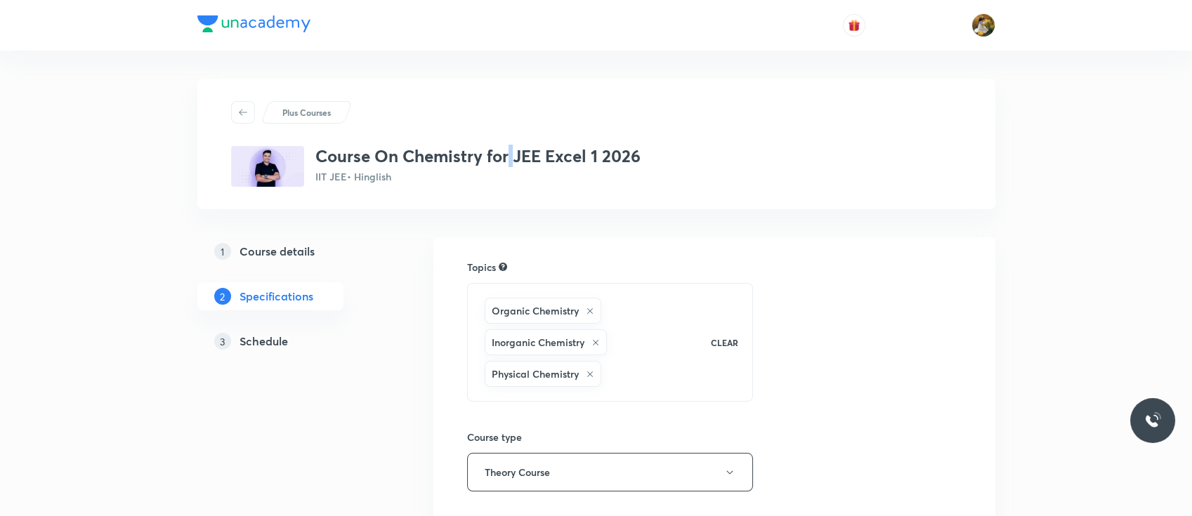
click at [507, 146] on h3 "Course On Chemistry for JEE Excel 1 2026" at bounding box center [477, 156] width 325 height 20
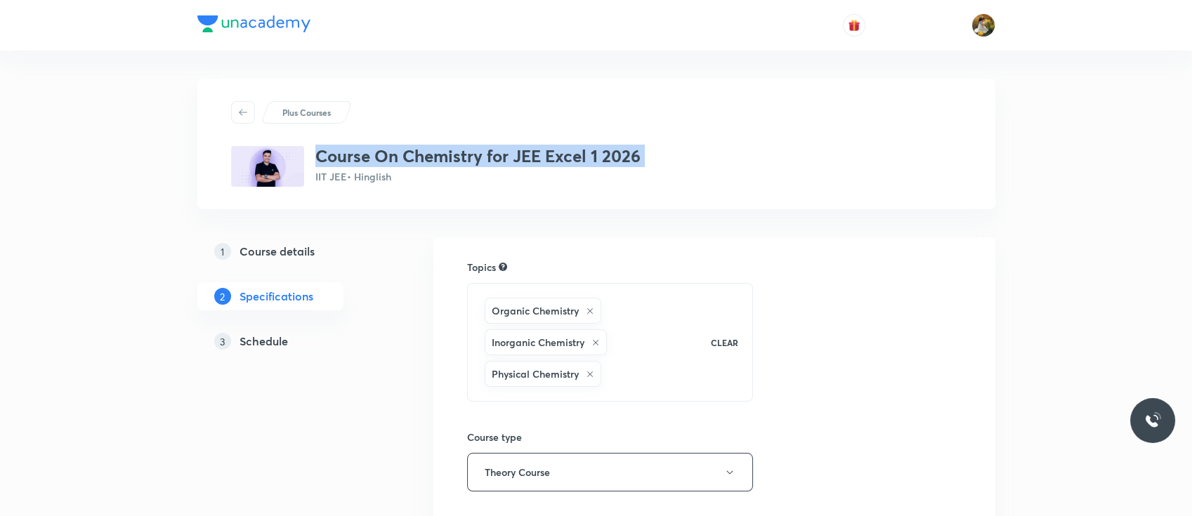
click at [507, 146] on h3 "Course On Chemistry for JEE Excel 1 2026" at bounding box center [477, 156] width 325 height 20
copy h3 "Course On Chemistry for JEE Excel 1 2026"
click at [313, 254] on h5 "Course details" at bounding box center [276, 251] width 75 height 17
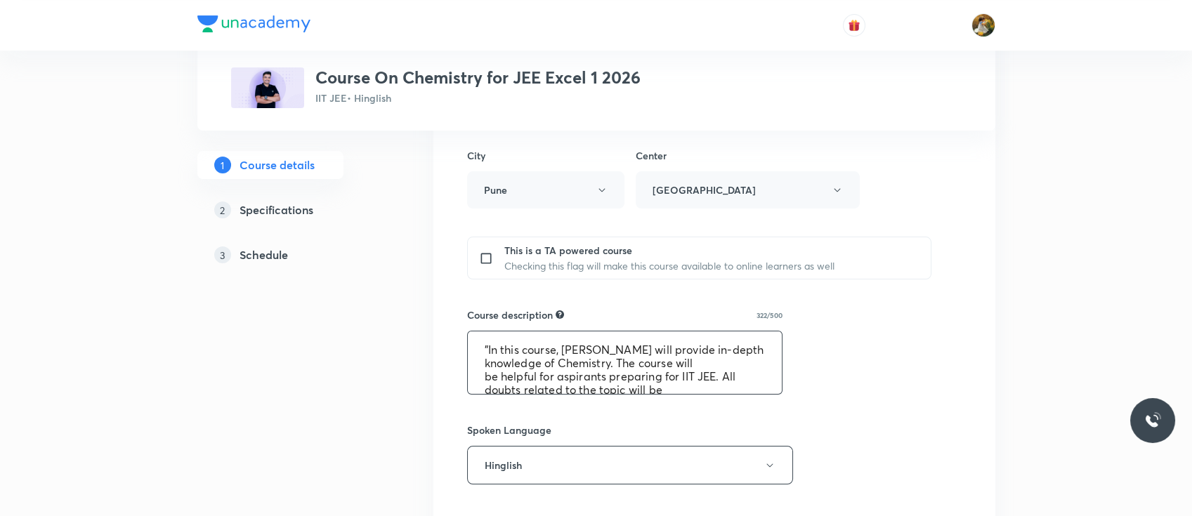
scroll to position [53, 0]
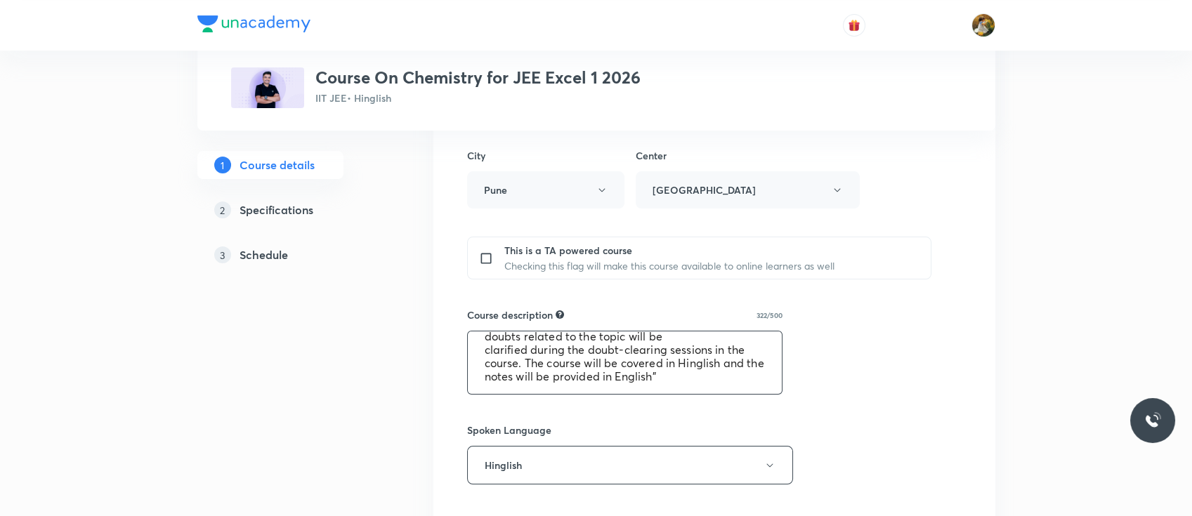
drag, startPoint x: 479, startPoint y: 349, endPoint x: 823, endPoint y: 446, distance: 357.5
click at [823, 446] on div "Course title 40/80 Course On Chemistry for JEE Excel 1 2026 ​ Educator type Una…" at bounding box center [714, 288] width 494 height 1063
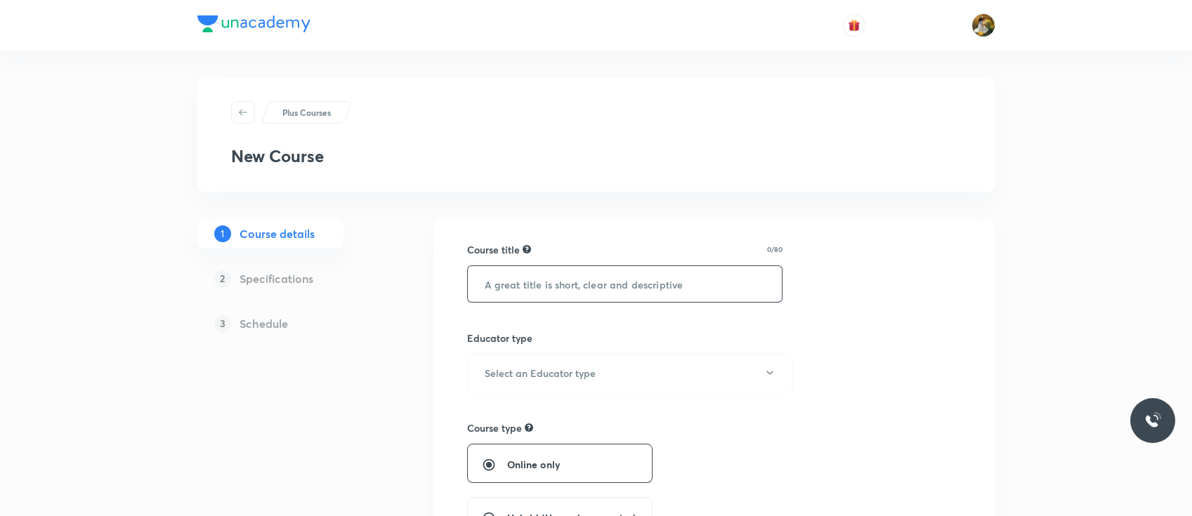
click at [582, 284] on input "text" at bounding box center [625, 284] width 315 height 36
paste input "Course On Mathematics for JEE Excel 1 & EXCEL 4 2026"
type input "Course On Mathematics for JEE Excel 1 & EXCEL 4 2026"
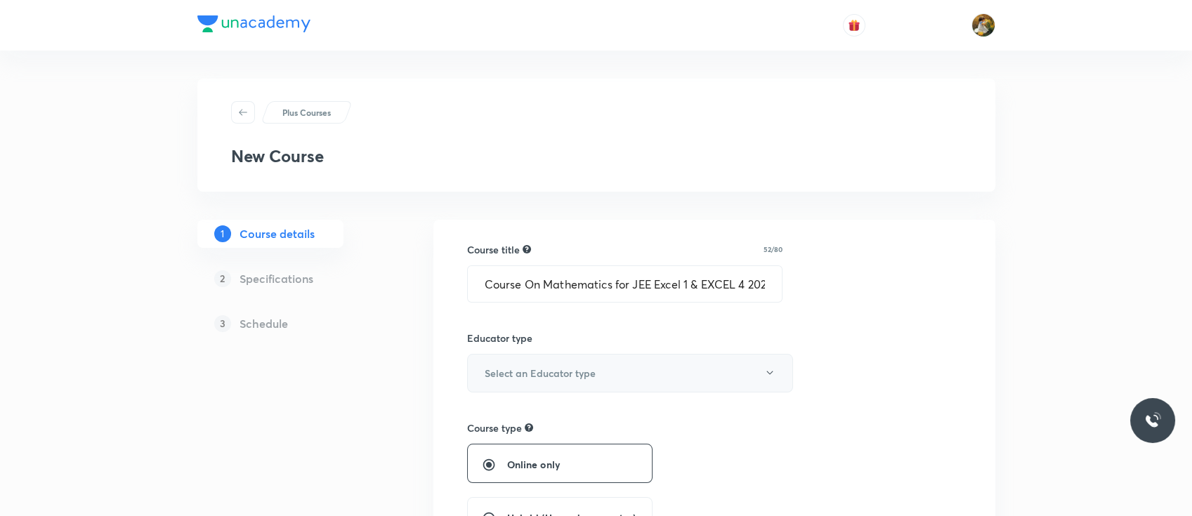
click at [621, 368] on button "Select an Educator type" at bounding box center [630, 373] width 326 height 39
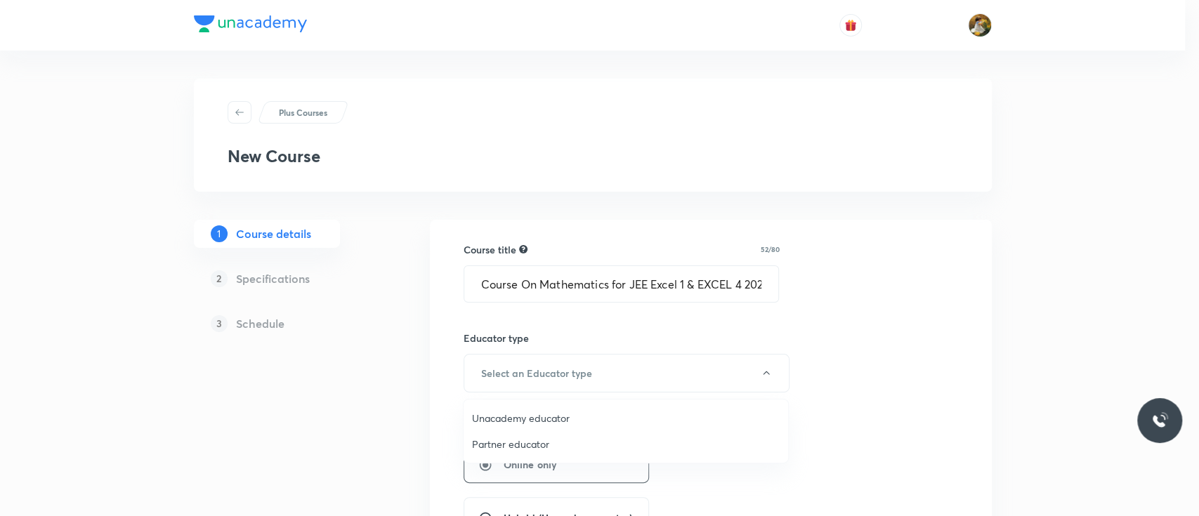
click at [564, 417] on span "Unacademy educator" at bounding box center [626, 418] width 308 height 15
radio input "false"
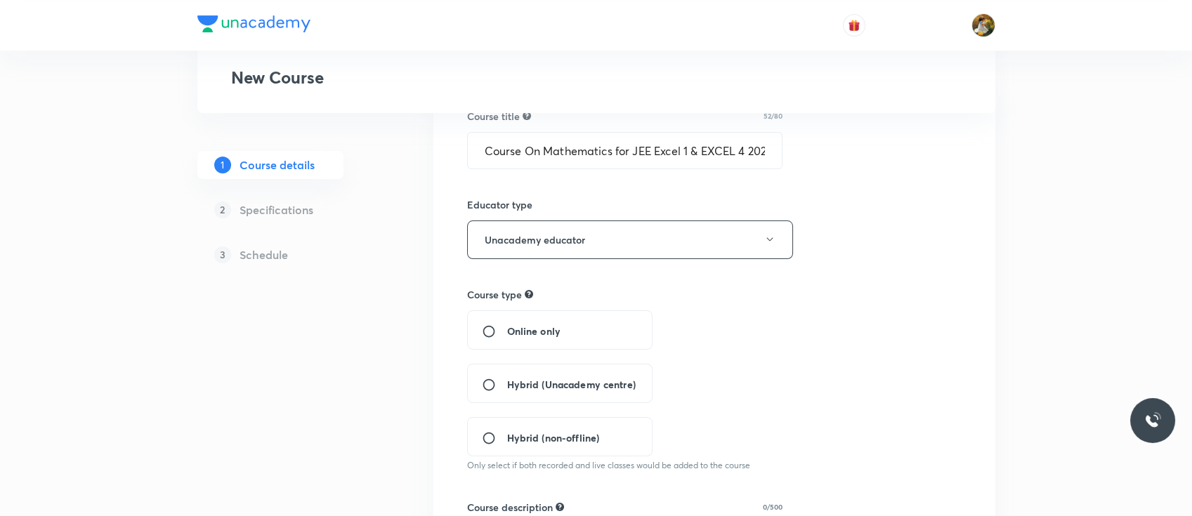
scroll to position [165, 0]
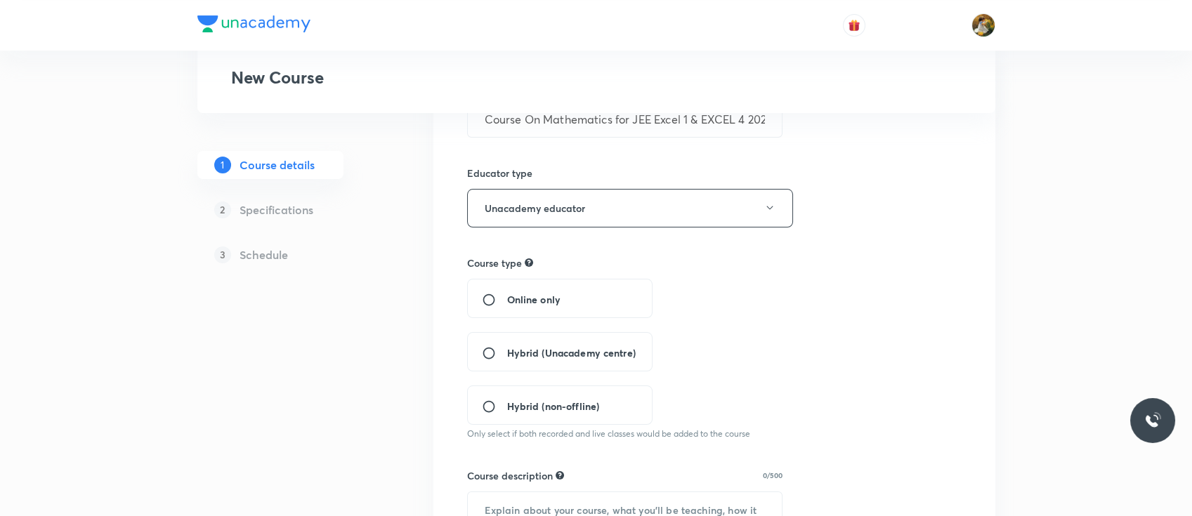
click at [584, 369] on div "Hybrid (Unacademy centre)" at bounding box center [559, 351] width 185 height 39
click at [574, 361] on div "Hybrid (Unacademy centre)" at bounding box center [559, 351] width 185 height 39
click at [541, 350] on span "Hybrid (Unacademy centre)" at bounding box center [571, 353] width 129 height 15
click at [507, 350] on input "Hybrid (Unacademy centre)" at bounding box center [494, 353] width 25 height 14
radio input "true"
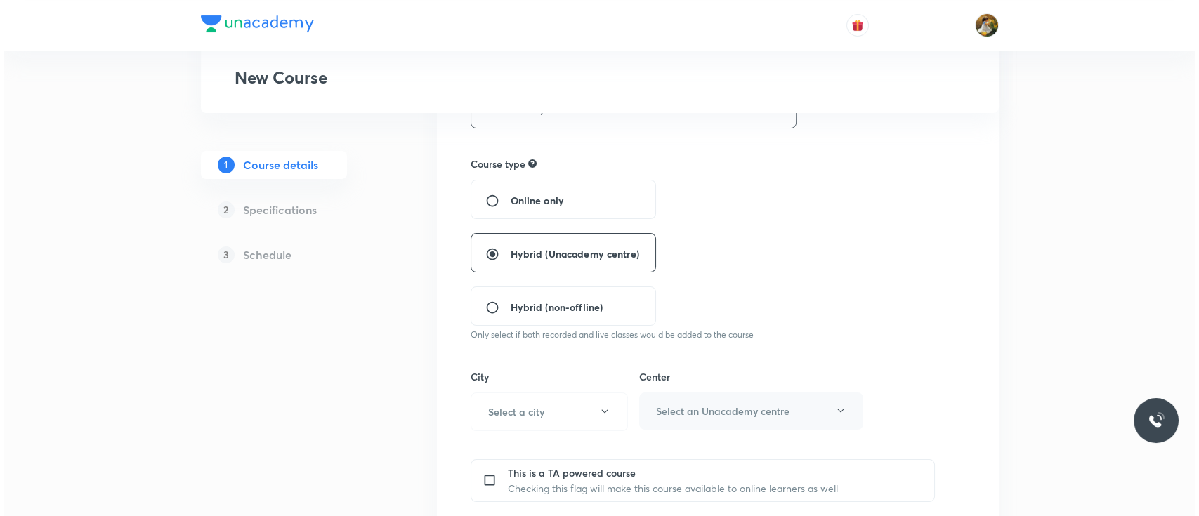
scroll to position [277, 0]
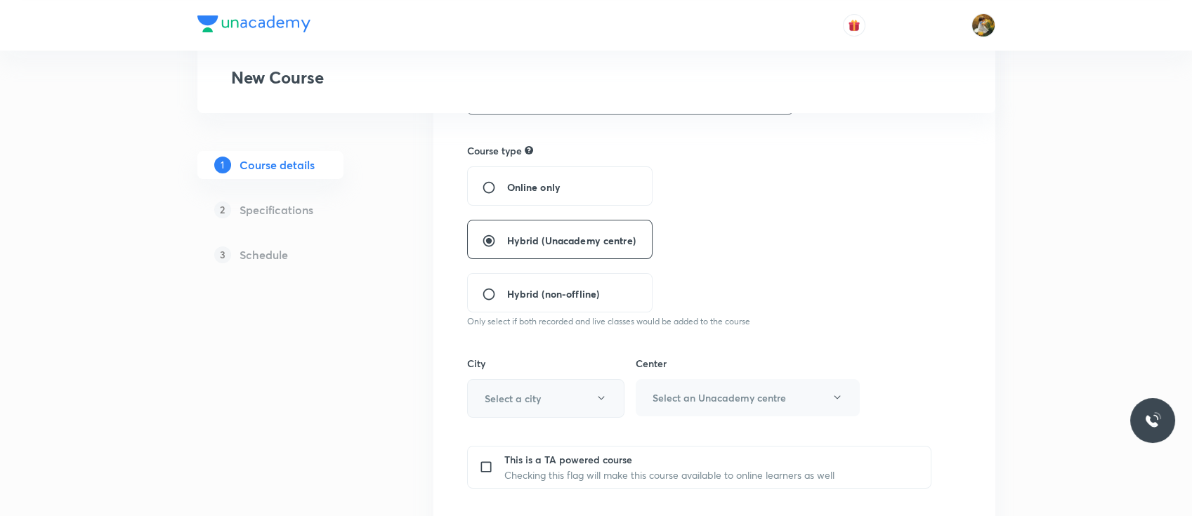
click at [513, 414] on button "Select a city" at bounding box center [545, 398] width 157 height 39
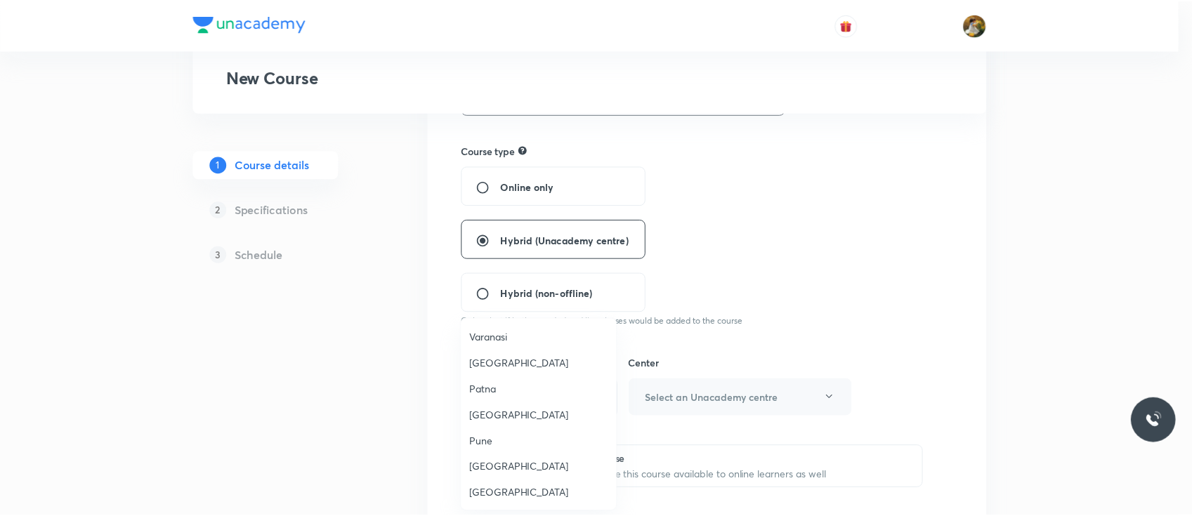
scroll to position [1159, 0]
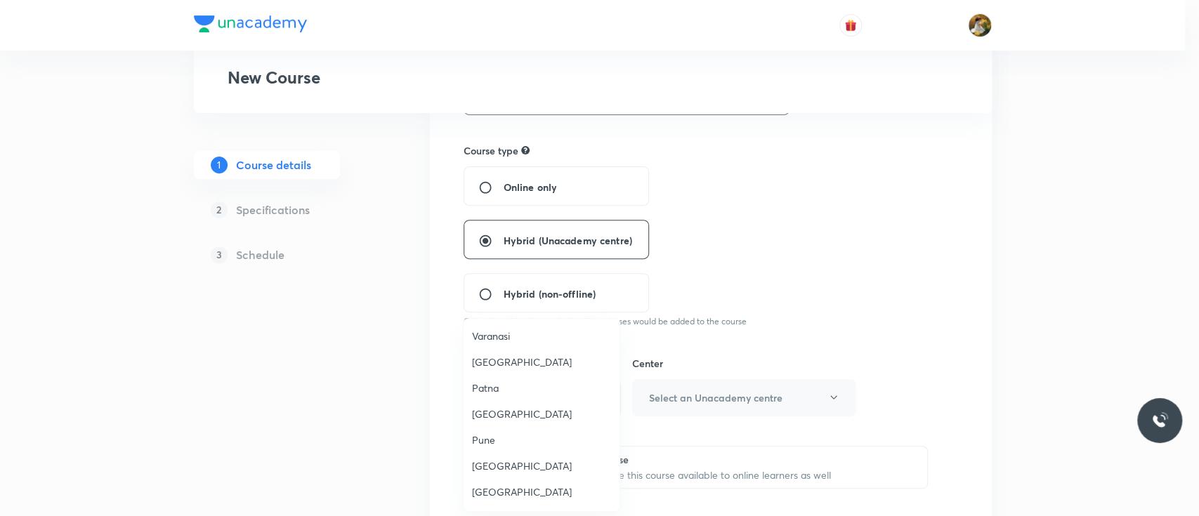
click at [513, 427] on li "Pune" at bounding box center [541, 440] width 156 height 26
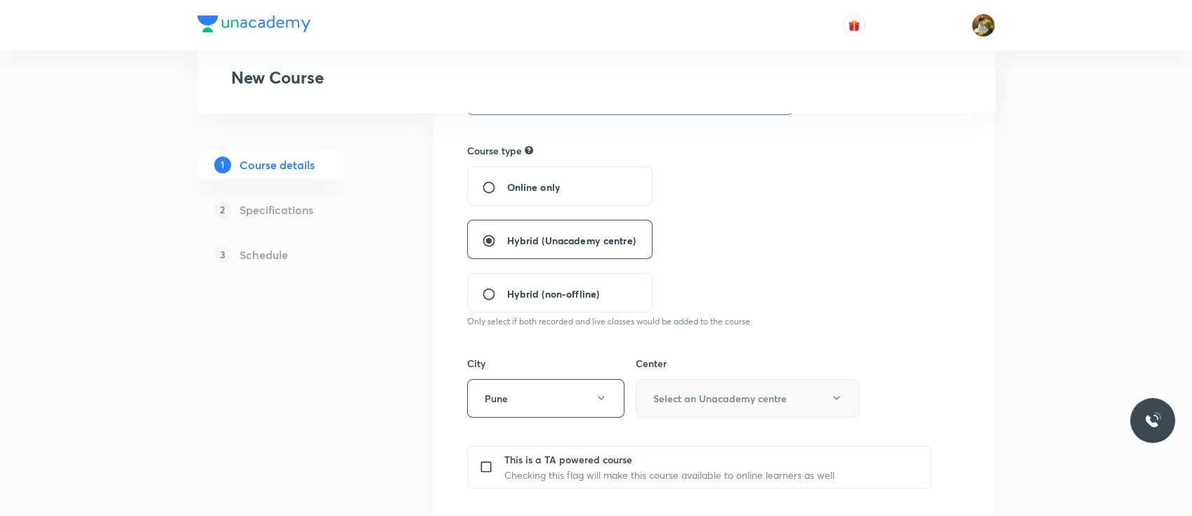
click at [740, 406] on button "Select an Unacademy centre" at bounding box center [748, 398] width 224 height 39
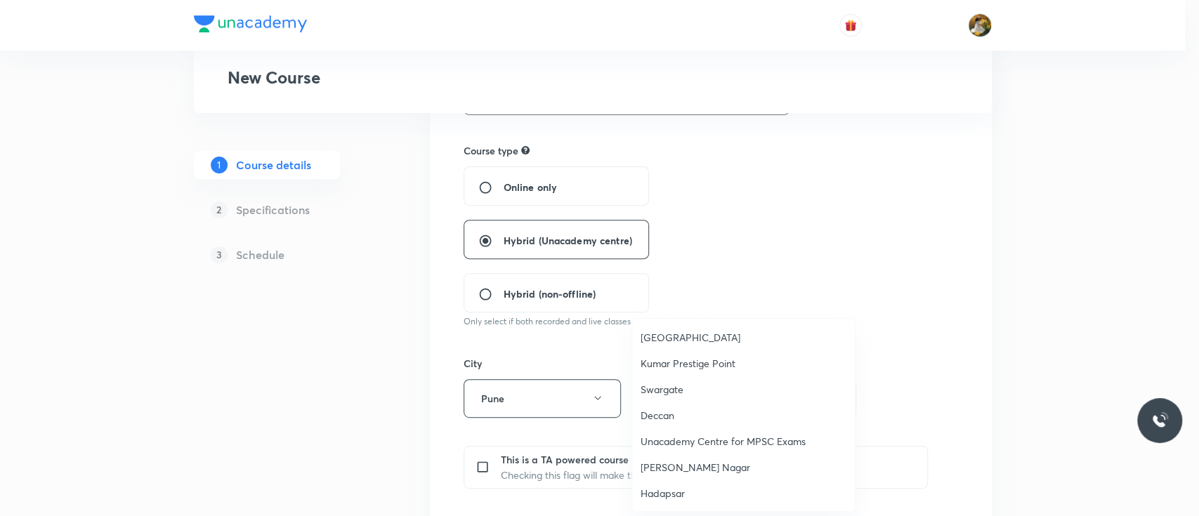
click at [697, 345] on li "[GEOGRAPHIC_DATA]" at bounding box center [743, 337] width 223 height 26
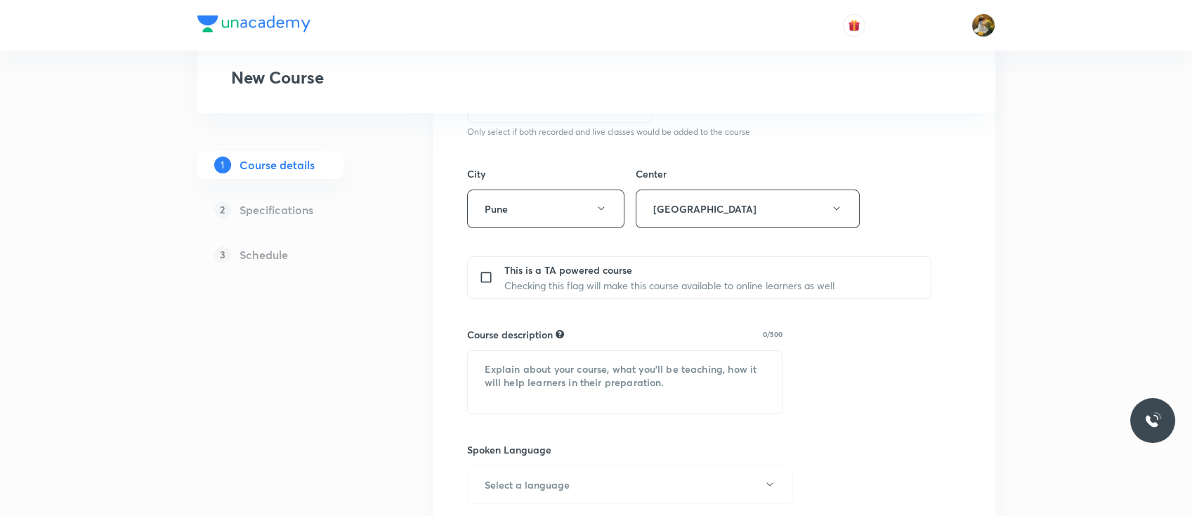
scroll to position [483, 0]
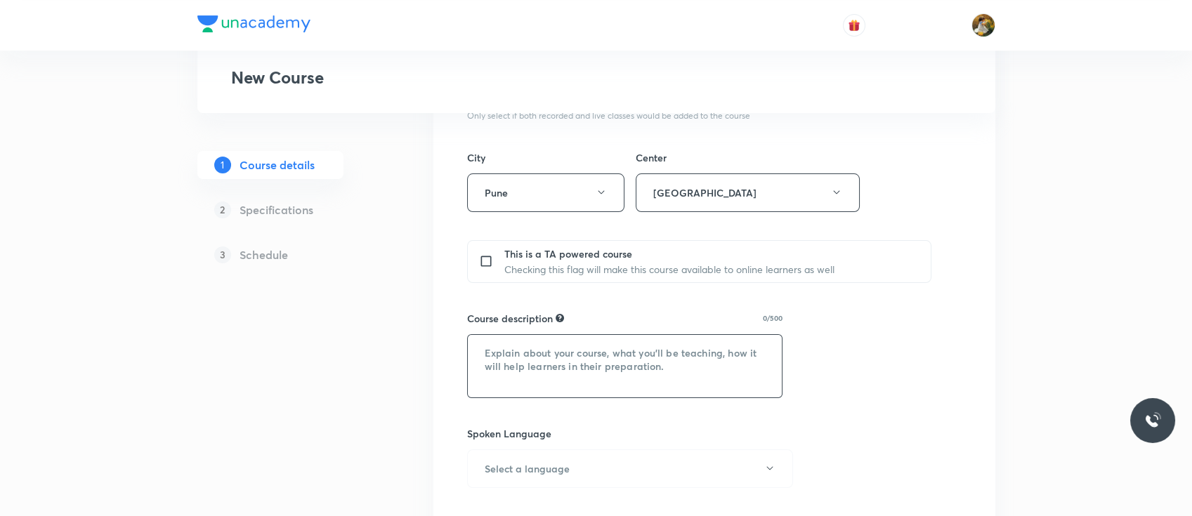
click at [639, 360] on textarea at bounding box center [625, 366] width 315 height 62
click at [612, 369] on textarea at bounding box center [625, 366] width 315 height 62
paste textarea ""In this course, Prabhat Sir will provide in-depth knowledge of Mathematics. Th…"
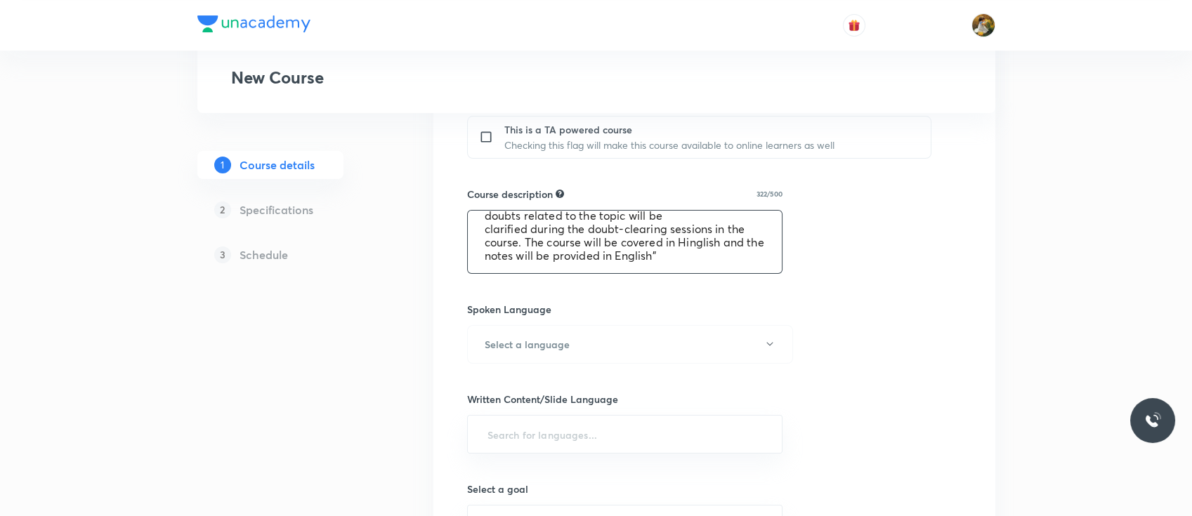
scroll to position [608, 0]
type textarea ""In this course, Prabhat Sir will provide in-depth knowledge of Mathematics. Th…"
click at [555, 334] on button "Select a language" at bounding box center [630, 343] width 326 height 39
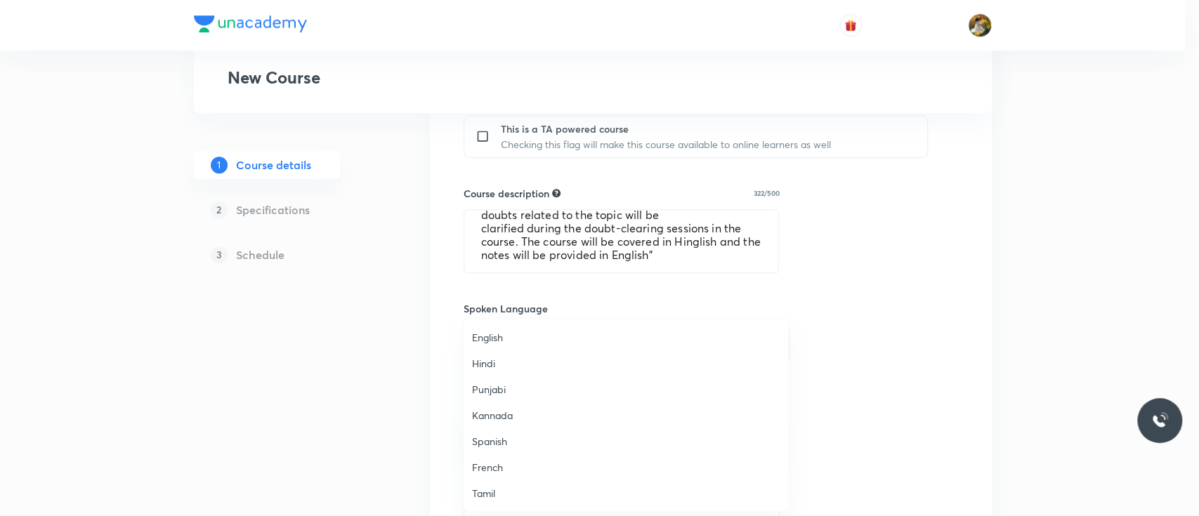
click at [529, 341] on span "English" at bounding box center [626, 337] width 308 height 15
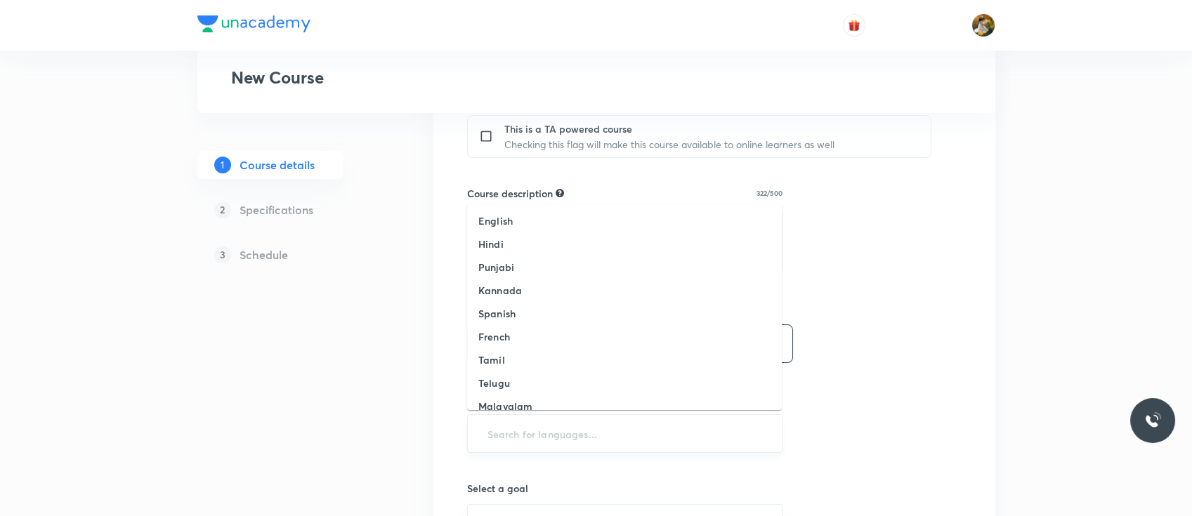
click at [612, 443] on input "text" at bounding box center [625, 434] width 281 height 26
click at [554, 218] on li "English" at bounding box center [624, 220] width 315 height 23
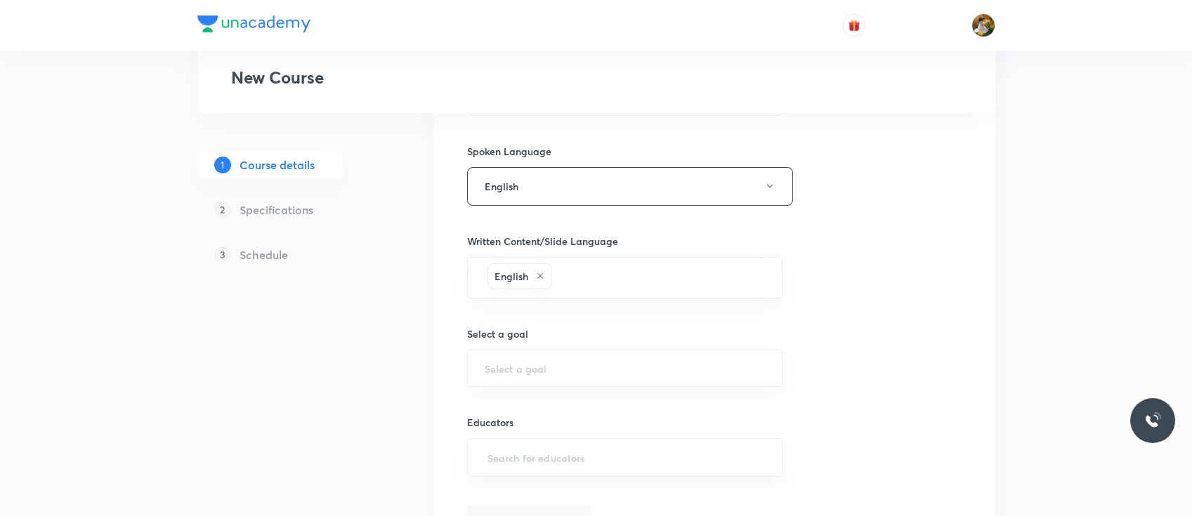
scroll to position [853, 0]
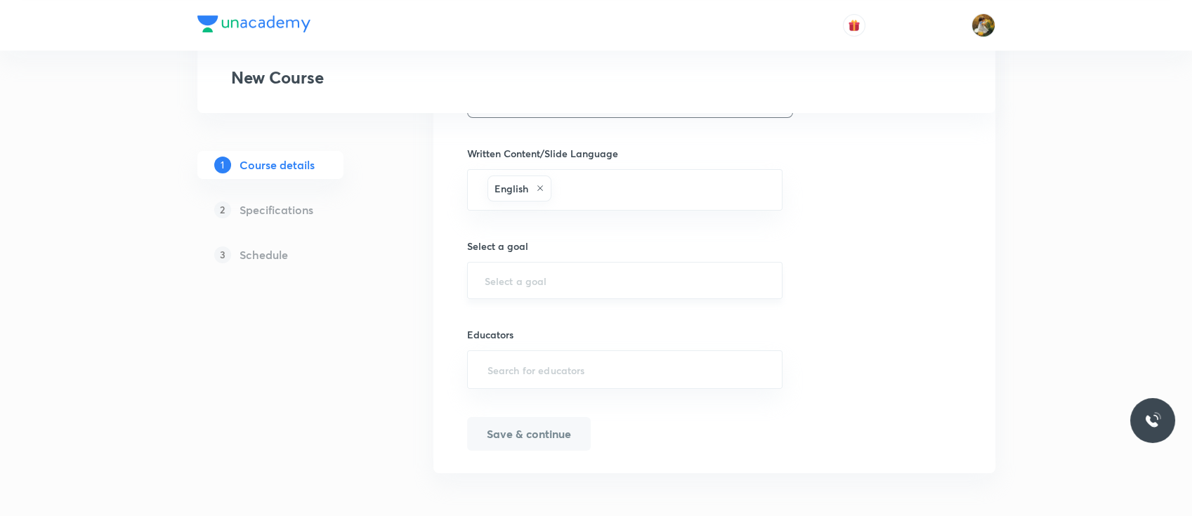
click at [609, 287] on div "​" at bounding box center [625, 280] width 316 height 37
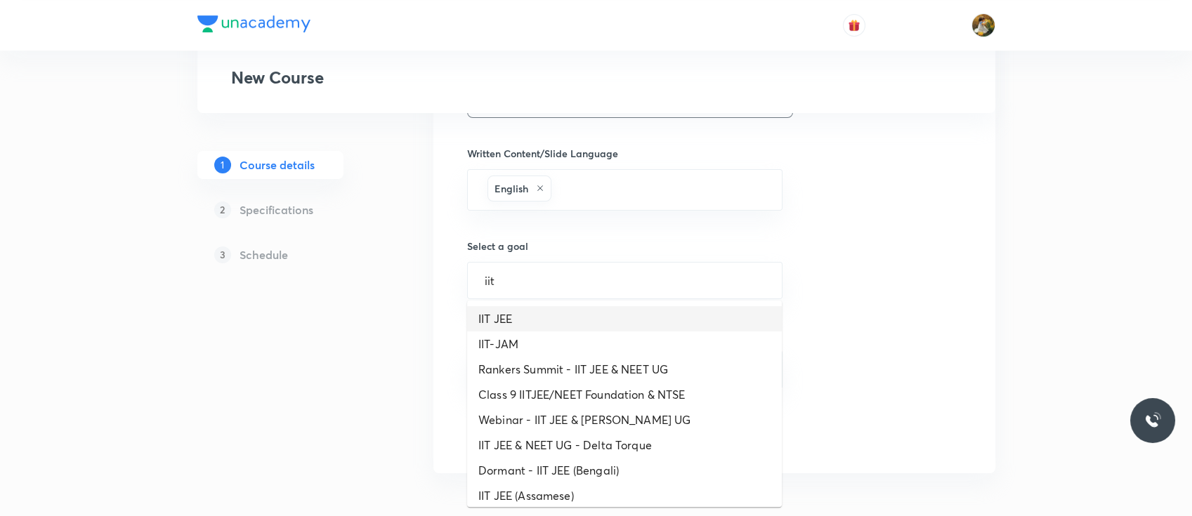
click at [576, 313] on li "IIT JEE" at bounding box center [624, 318] width 315 height 25
type input "IIT JEE"
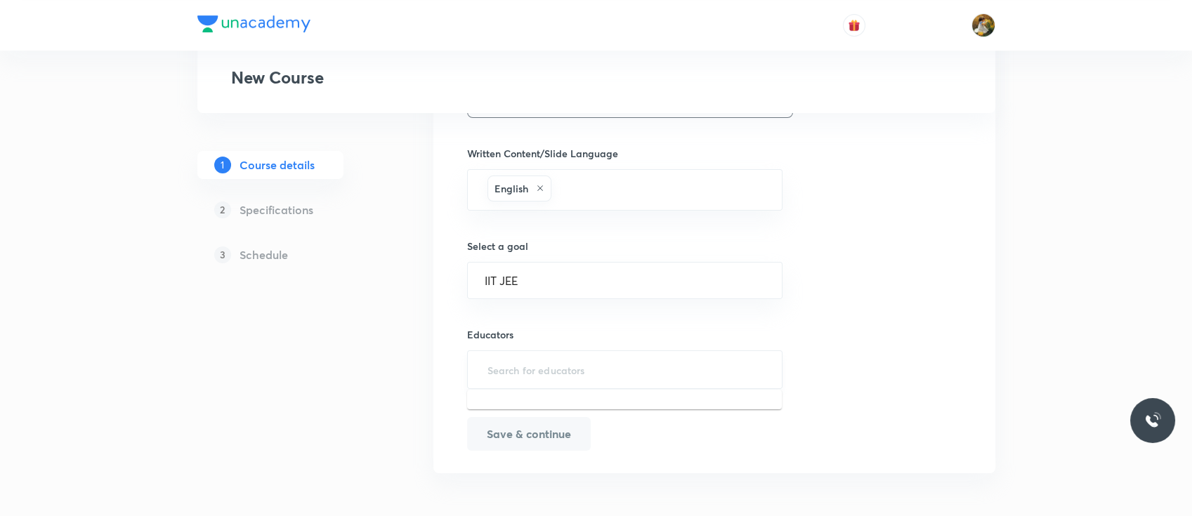
click at [598, 367] on input "text" at bounding box center [625, 370] width 281 height 26
paste input "Prabhatsingh-4351"
type input "Prabhatsingh-4351"
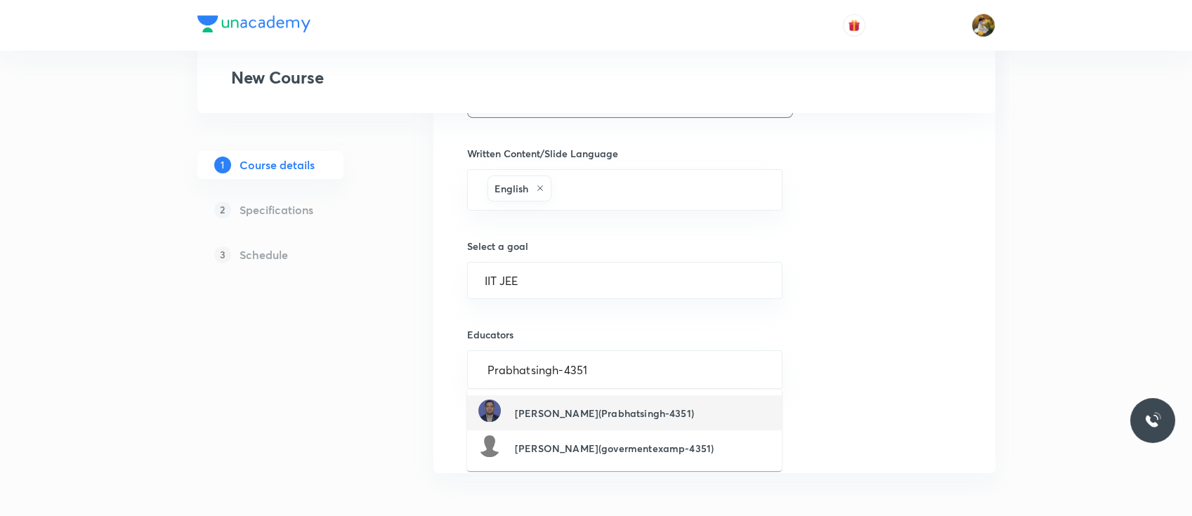
click at [619, 414] on h6 "Prabhat Singh(Prabhatsingh-4351)" at bounding box center [604, 413] width 179 height 15
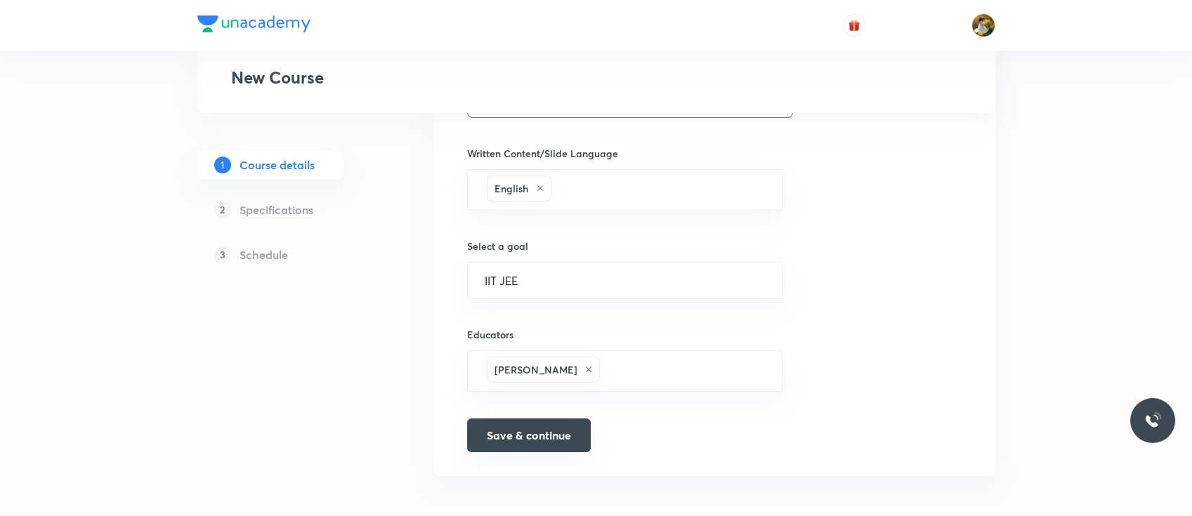
click at [562, 442] on button "Save & continue" at bounding box center [529, 436] width 124 height 34
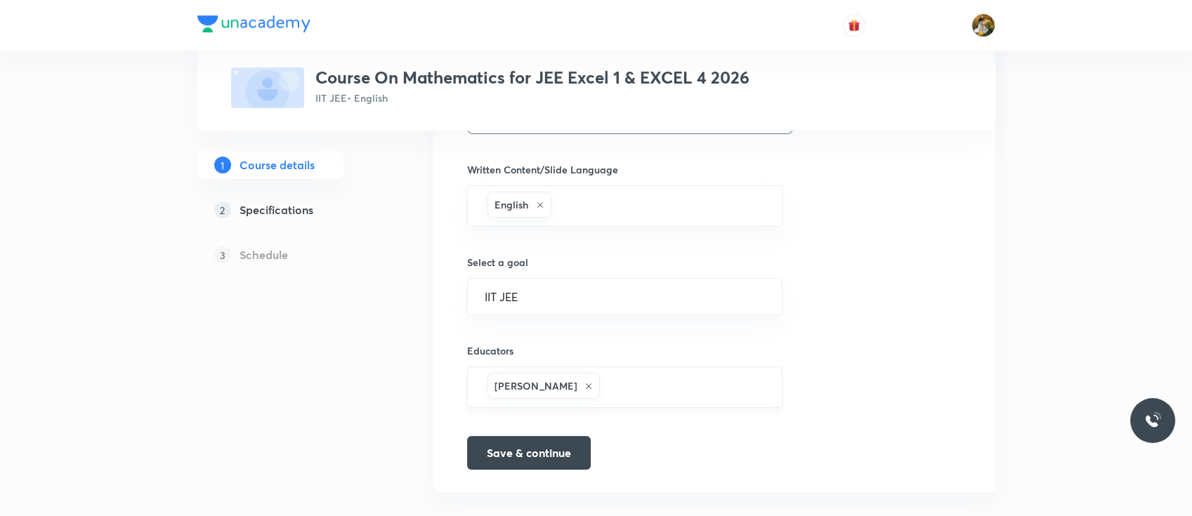
scroll to position [871, 0]
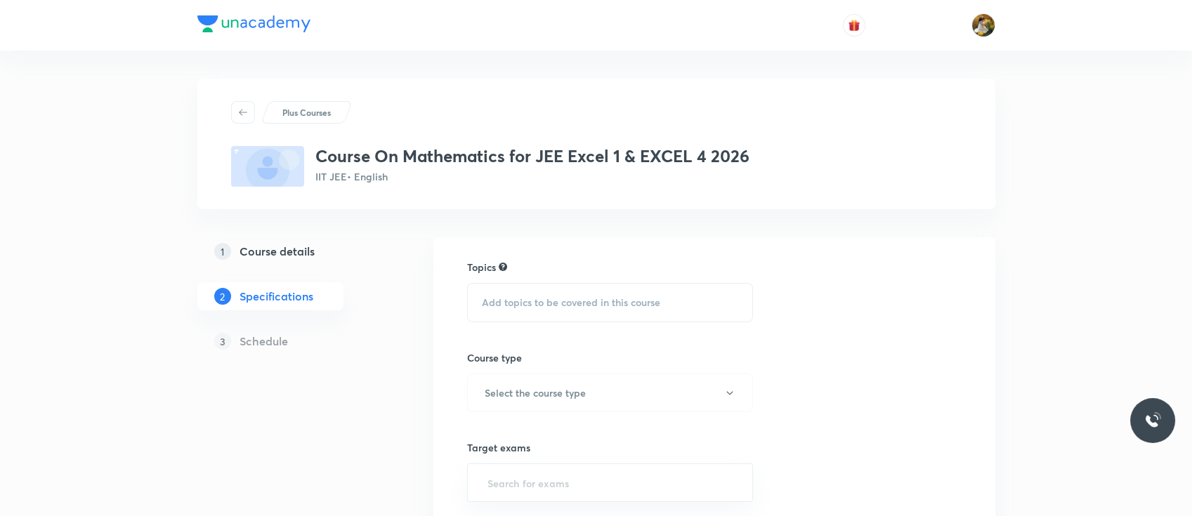
click at [658, 300] on span "Add topics to be covered in this course" at bounding box center [571, 302] width 178 height 11
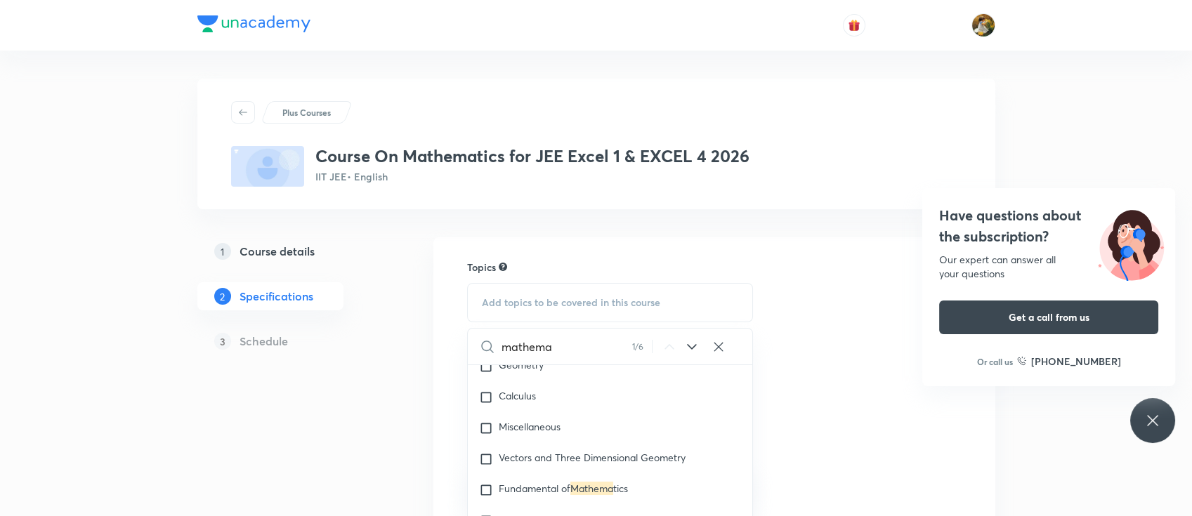
scroll to position [1735, 0]
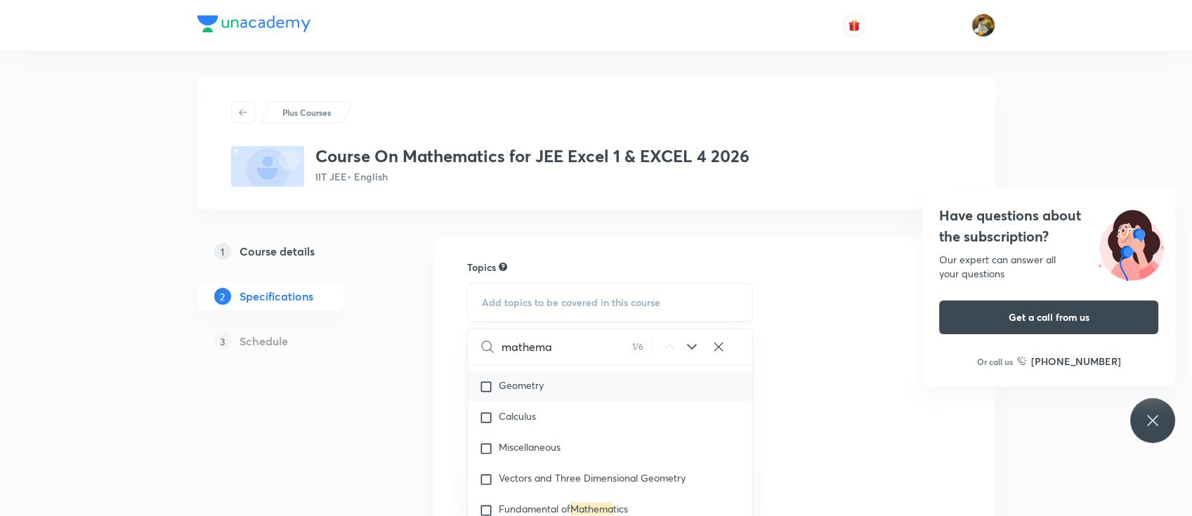
type input "mathema"
click at [576, 397] on div "Geometry" at bounding box center [610, 386] width 285 height 31
checkbox input "true"
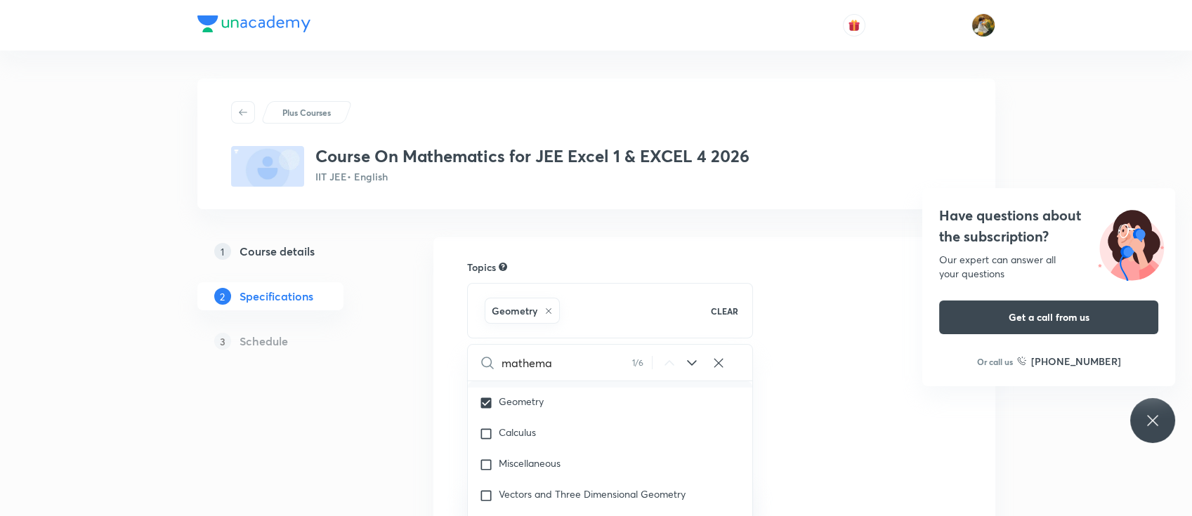
click at [557, 379] on p "Trigonometry" at bounding box center [528, 372] width 59 height 14
checkbox input "true"
click at [565, 449] on div "Calculus" at bounding box center [610, 434] width 285 height 31
checkbox input "true"
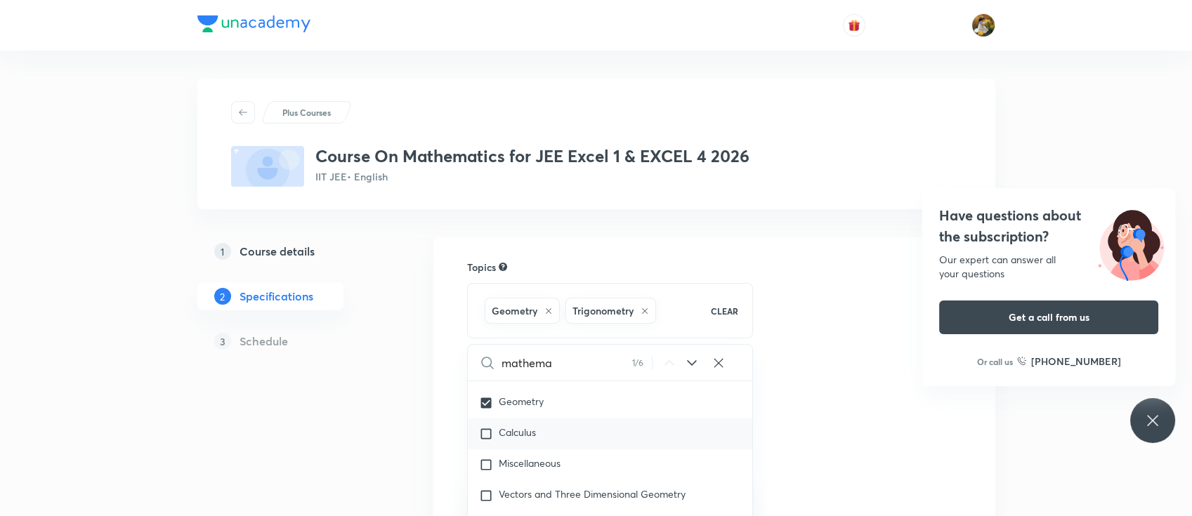
checkbox input "true"
click at [578, 494] on div "Miscellaneous" at bounding box center [610, 496] width 285 height 31
checkbox input "true"
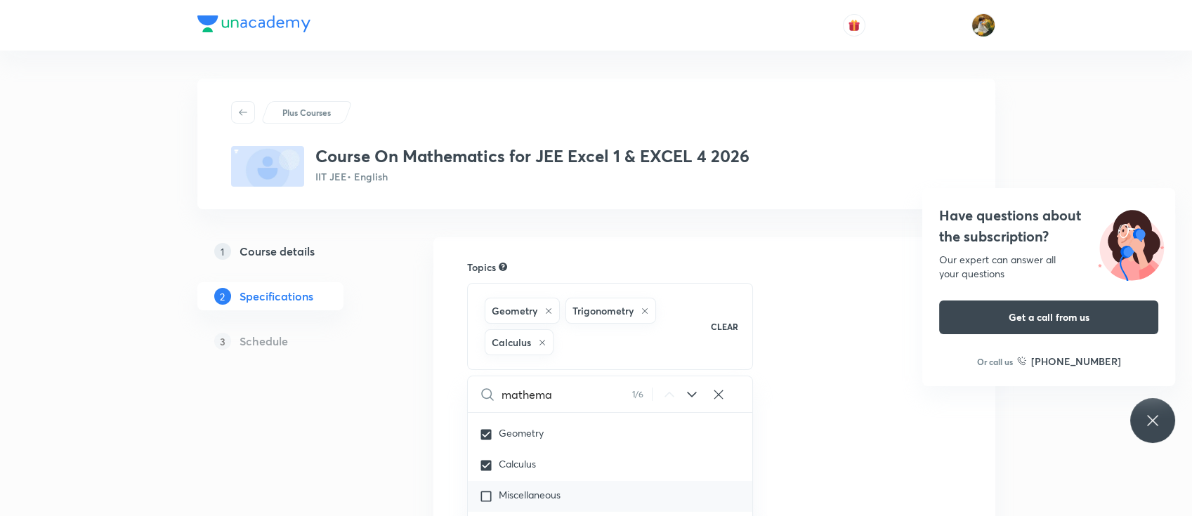
checkbox input "true"
click at [573, 473] on div "Straight line" at bounding box center [610, 457] width 285 height 31
checkbox input "true"
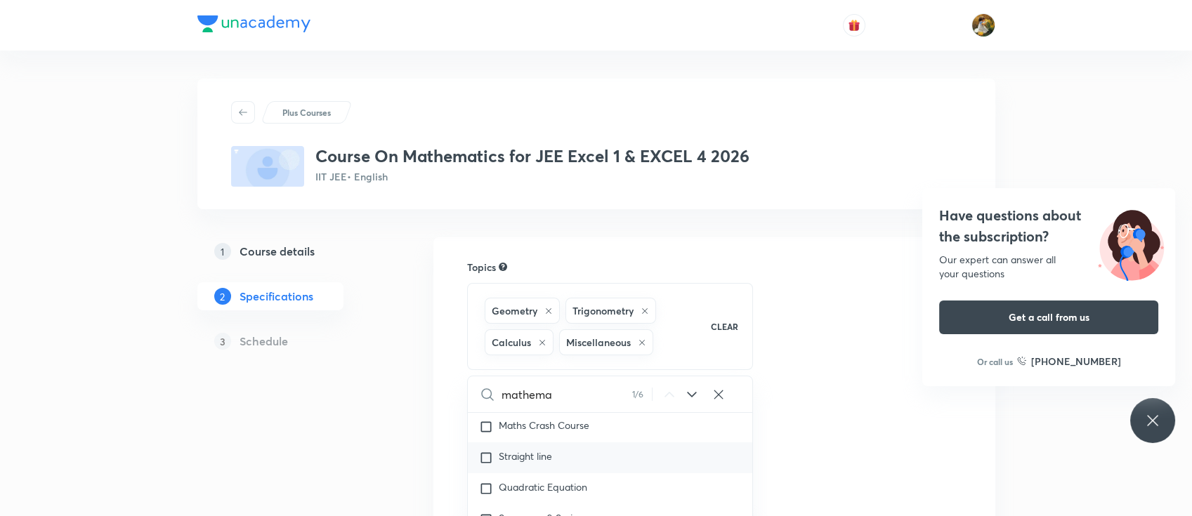
checkbox input "true"
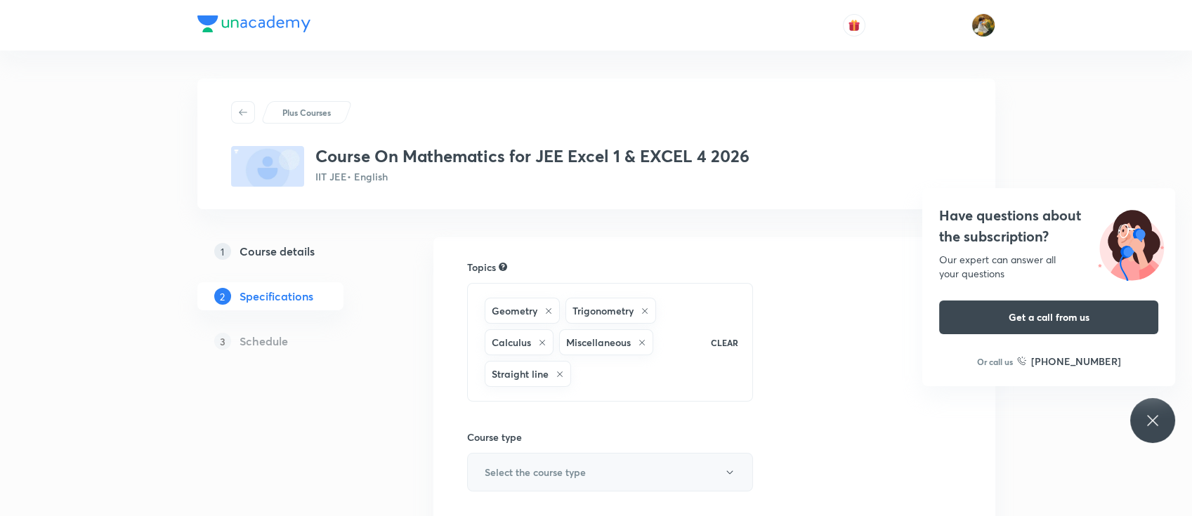
click at [531, 473] on h6 "Select the course type" at bounding box center [535, 472] width 101 height 15
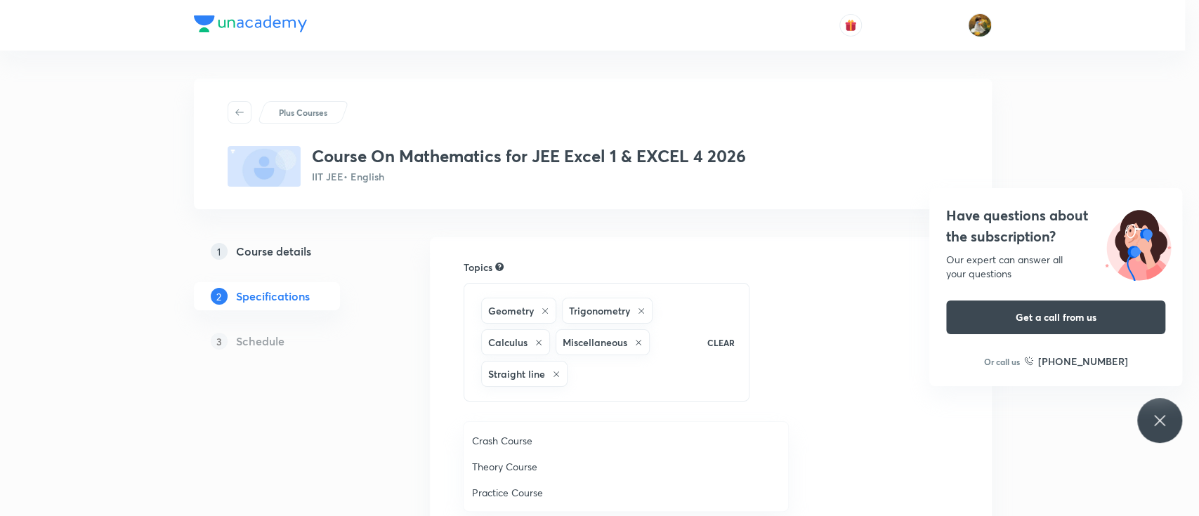
click at [518, 465] on span "Theory Course" at bounding box center [626, 466] width 308 height 15
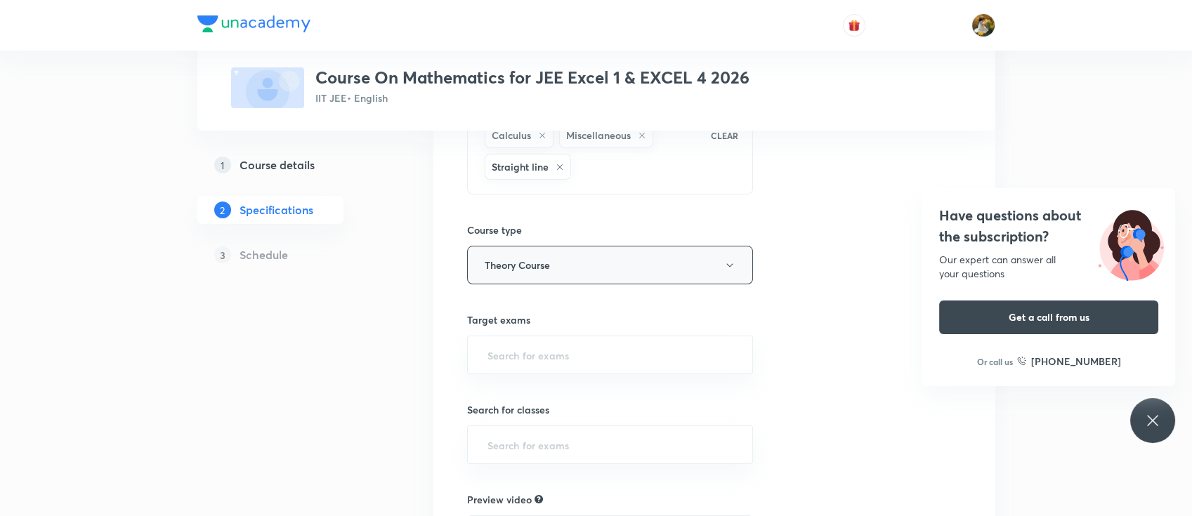
scroll to position [246, 0]
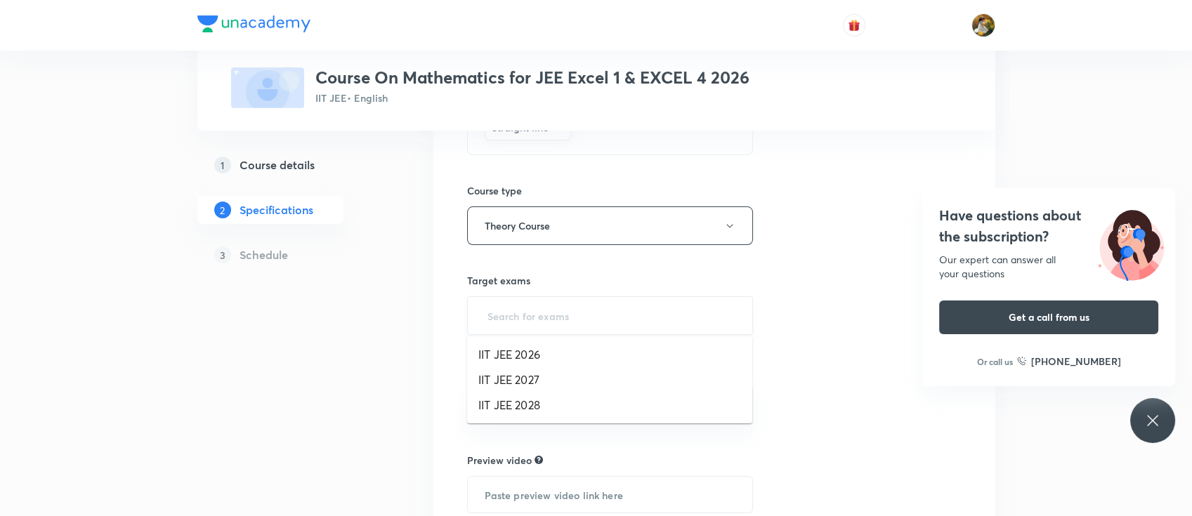
click at [617, 322] on input "text" at bounding box center [610, 316] width 251 height 26
click at [571, 354] on li "IIT JEE 2026" at bounding box center [609, 354] width 285 height 25
click at [590, 416] on input "text" at bounding box center [610, 408] width 251 height 26
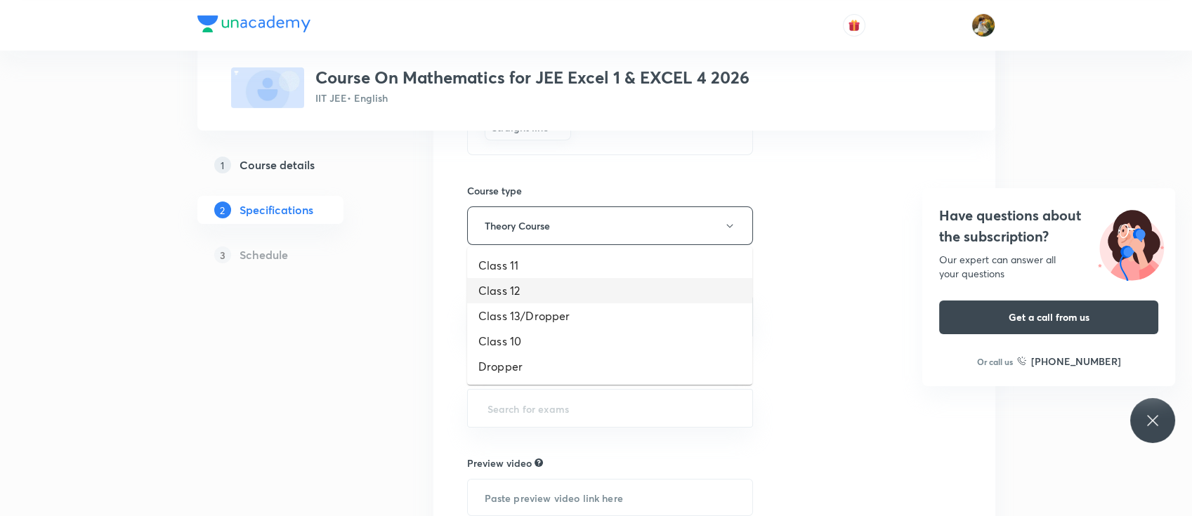
click at [570, 291] on li "Class 12" at bounding box center [609, 290] width 285 height 25
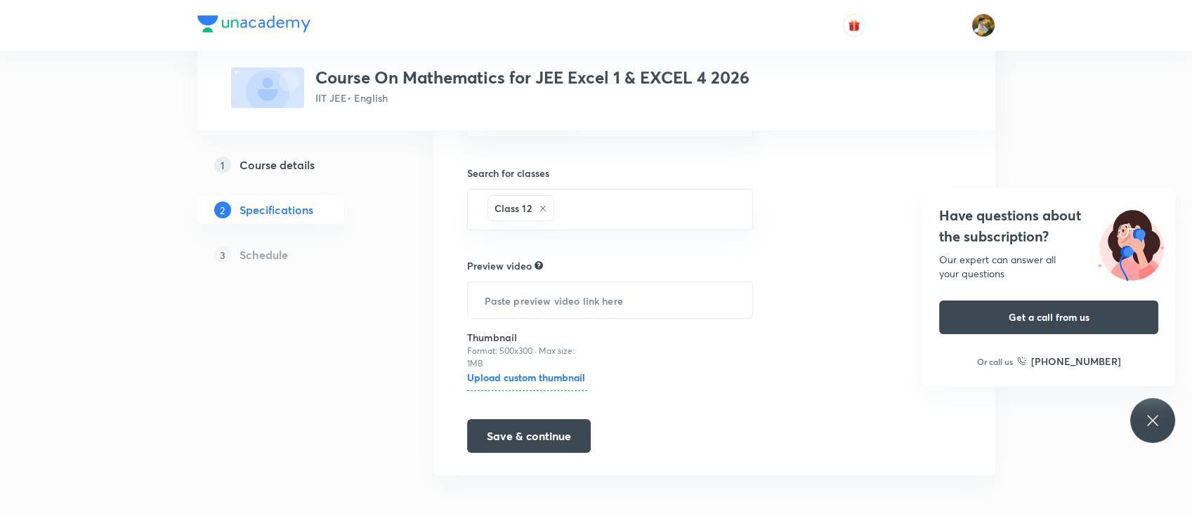
scroll to position [449, 0]
click at [560, 430] on button "Save & continue" at bounding box center [529, 432] width 124 height 34
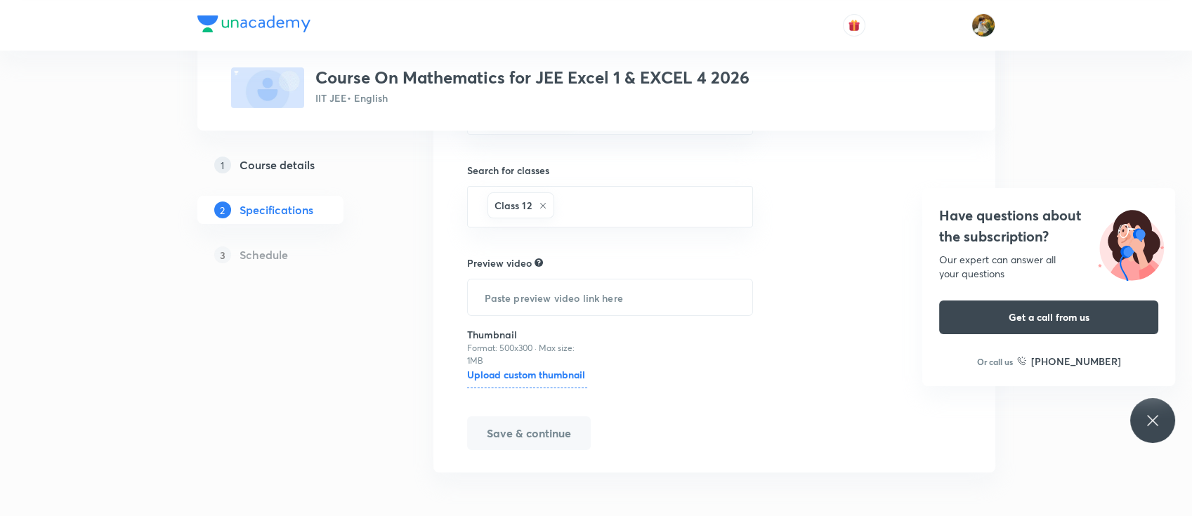
click at [1164, 423] on div "Have questions about the subscription? Our expert can answer all your questions…" at bounding box center [1152, 420] width 45 height 45
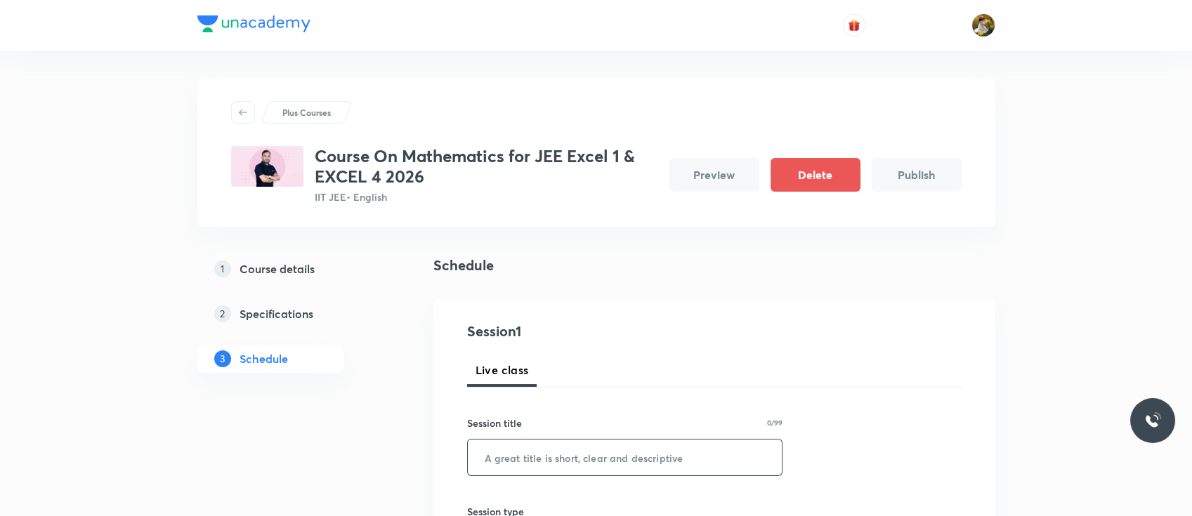
click at [570, 455] on input "text" at bounding box center [625, 458] width 315 height 36
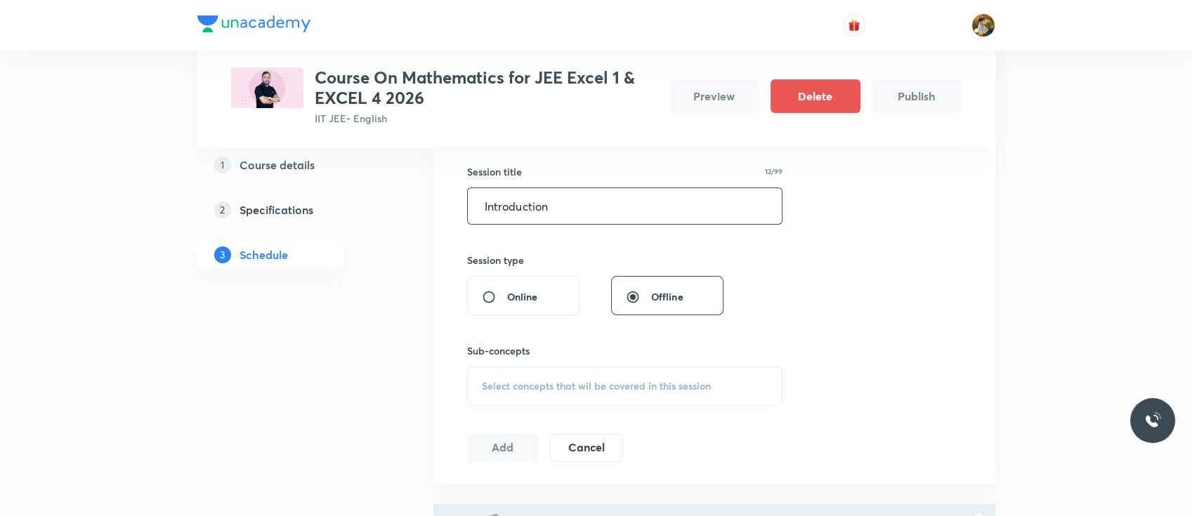
scroll to position [315, 0]
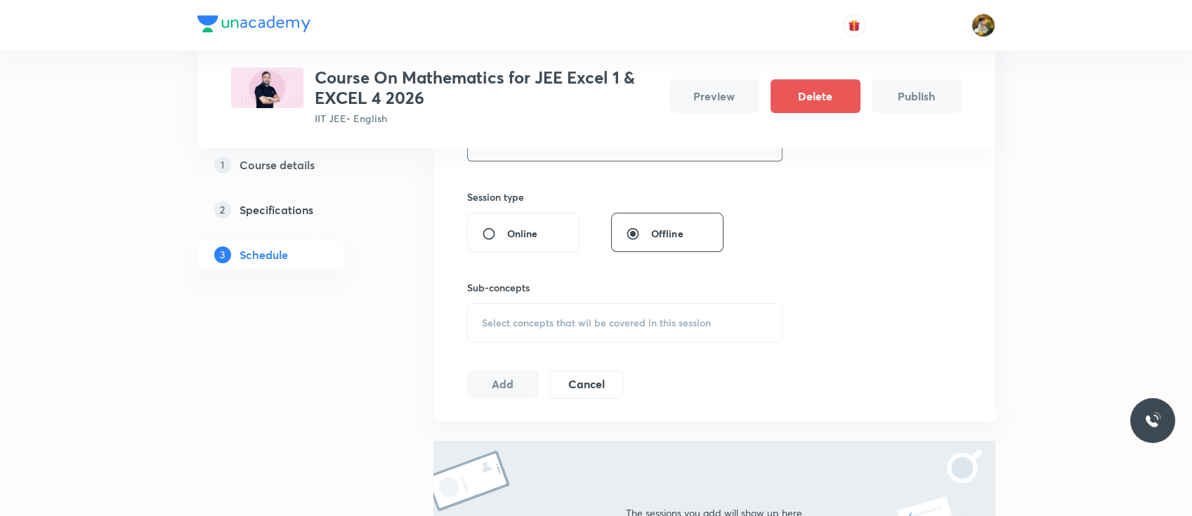
type input "Introduction"
click at [529, 328] on span "Select concepts that wil be covered in this session" at bounding box center [596, 322] width 229 height 11
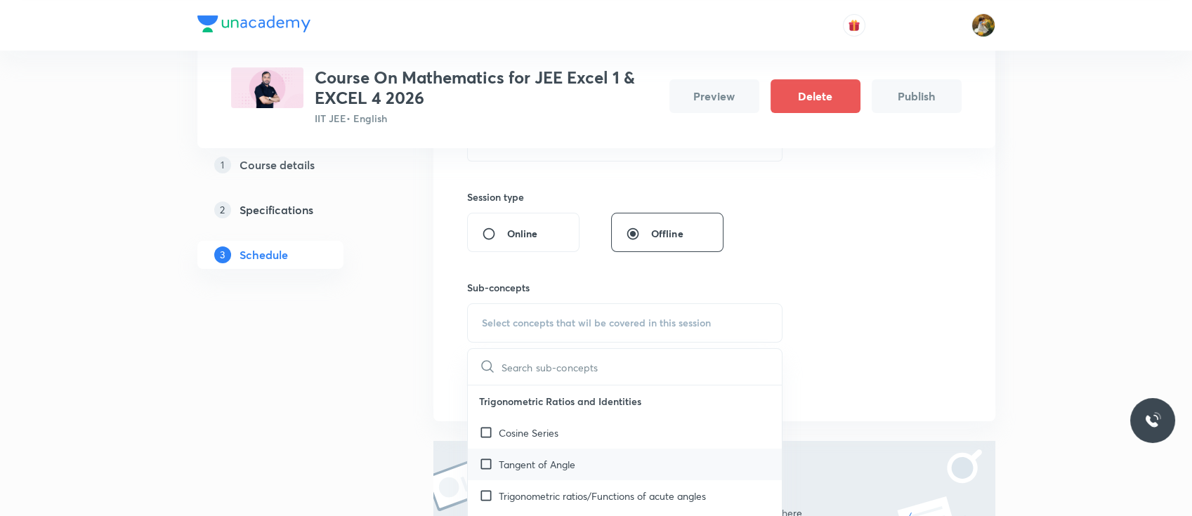
click at [551, 463] on p "Tangent of Angle" at bounding box center [537, 464] width 77 height 15
checkbox input "true"
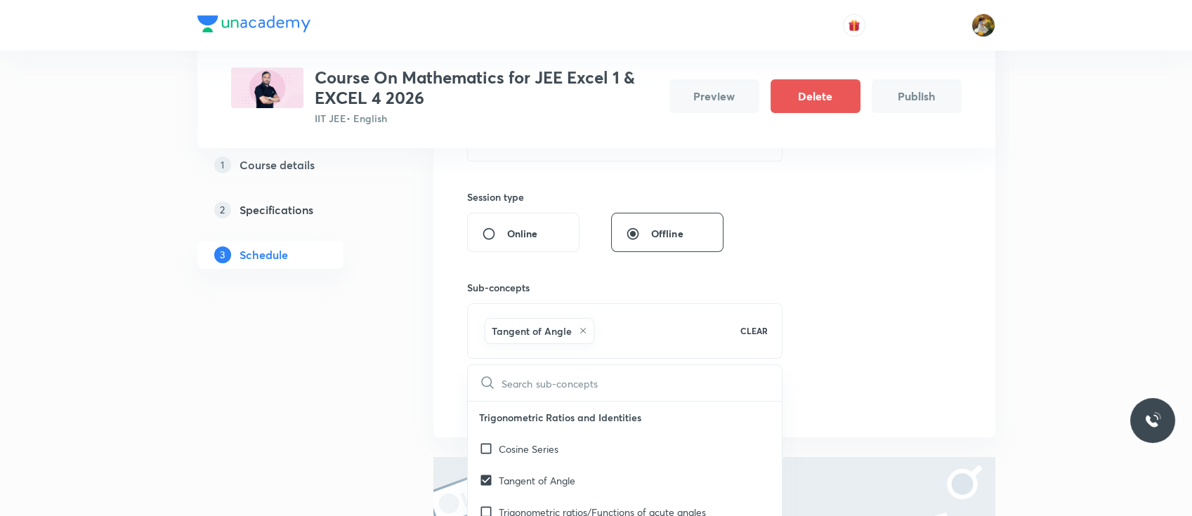
click at [855, 311] on div "Session 1 Live class Session title 12/99 Introduction ​ Session type Online Off…" at bounding box center [714, 210] width 494 height 409
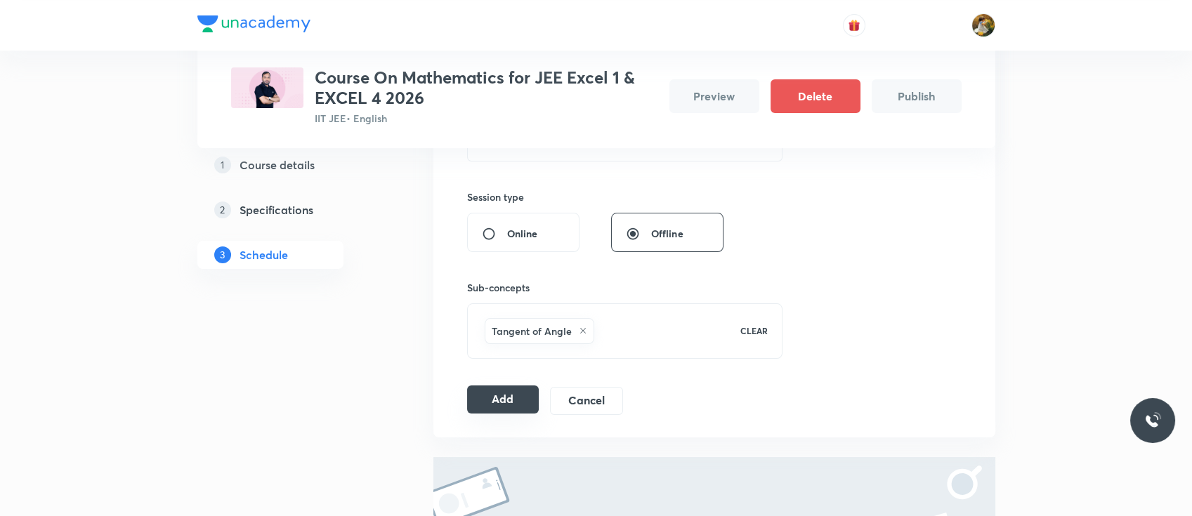
click at [487, 402] on button "Add" at bounding box center [503, 400] width 72 height 28
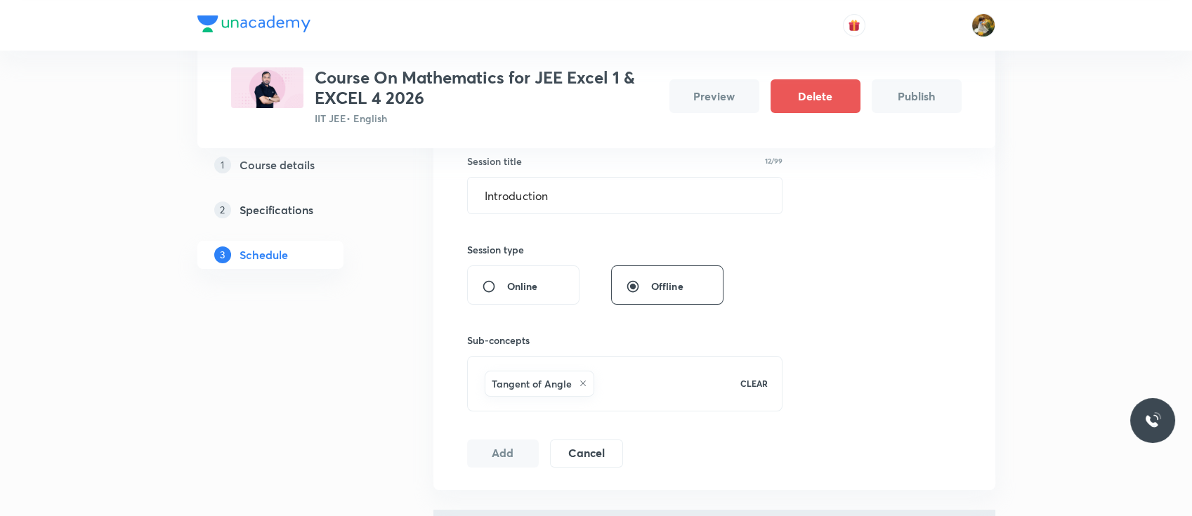
scroll to position [0, 0]
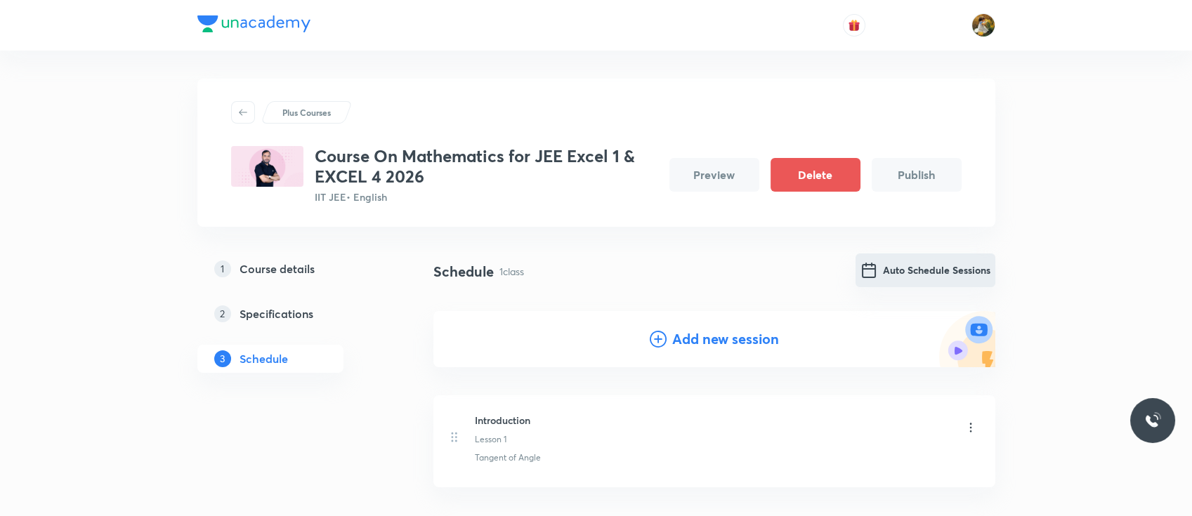
click at [928, 261] on button "Auto Schedule Sessions" at bounding box center [925, 271] width 140 height 34
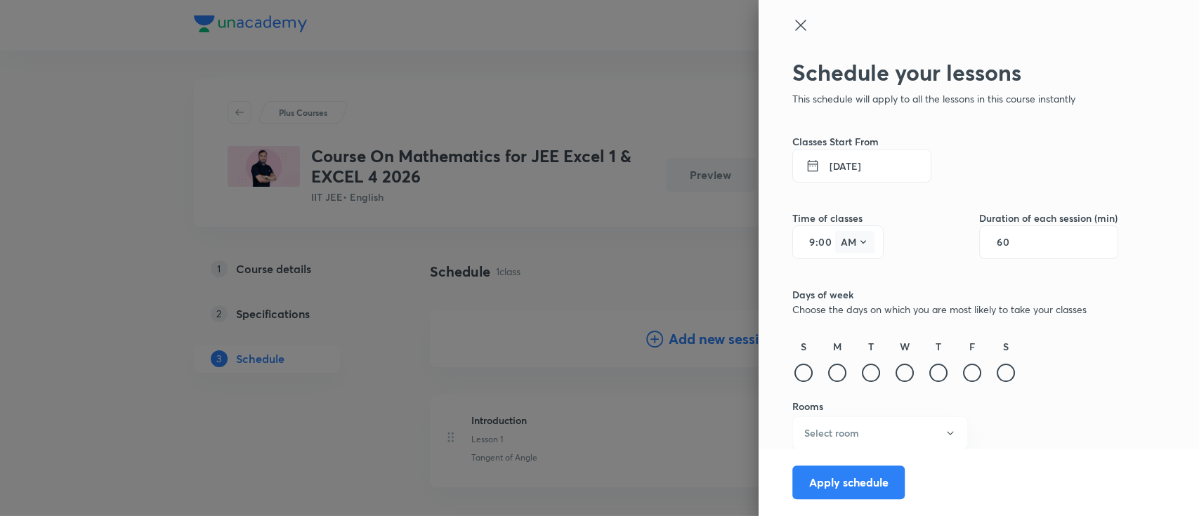
click at [857, 246] on icon at bounding box center [862, 242] width 11 height 11
click at [838, 278] on div "PM" at bounding box center [840, 278] width 51 height 34
click at [792, 391] on div "Schedule your lessons This schedule will apply to all the lessons in this cours…" at bounding box center [955, 289] width 326 height 461
click at [794, 375] on div at bounding box center [803, 373] width 18 height 18
click at [809, 379] on div "S M T W T F S" at bounding box center [955, 362] width 326 height 46
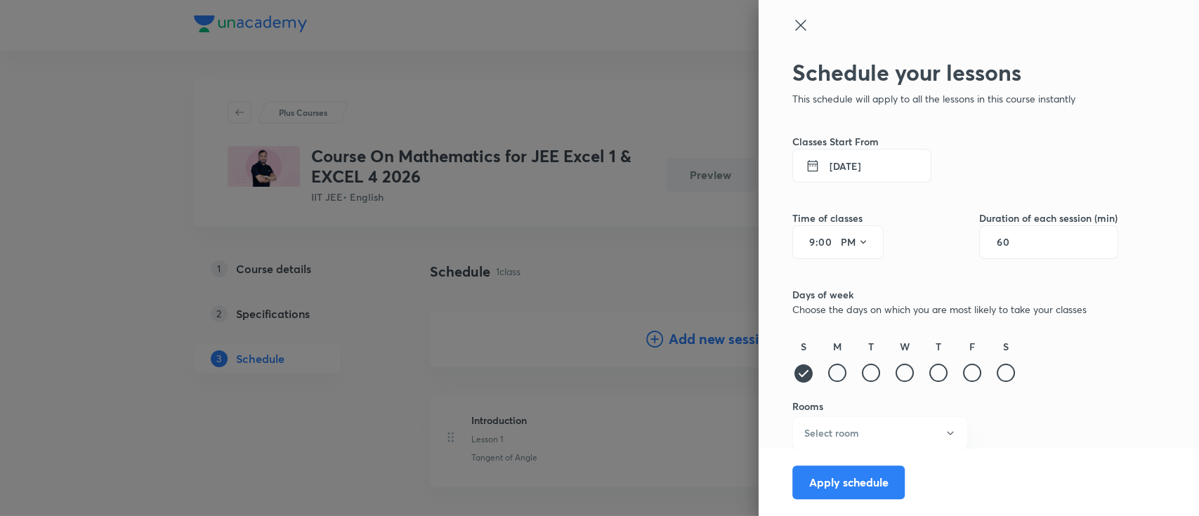
click at [828, 377] on div at bounding box center [837, 373] width 18 height 18
click at [862, 375] on div at bounding box center [871, 373] width 18 height 18
click at [895, 376] on div at bounding box center [904, 373] width 18 height 18
click at [929, 376] on div at bounding box center [938, 373] width 18 height 18
click at [963, 376] on div at bounding box center [972, 373] width 18 height 18
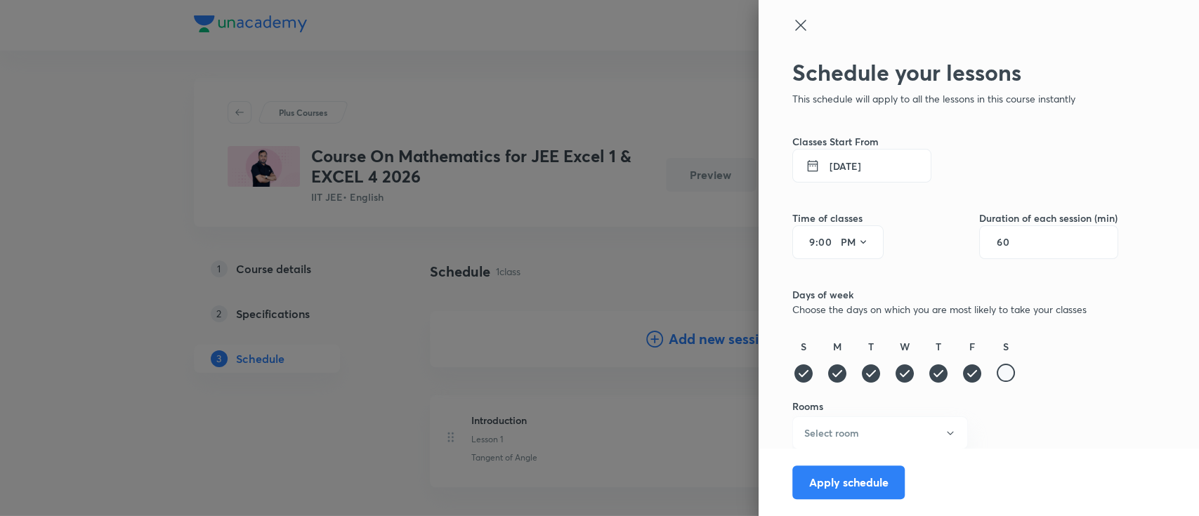
click at [996, 372] on div at bounding box center [1005, 373] width 18 height 18
click at [886, 432] on button "Select room" at bounding box center [880, 432] width 176 height 33
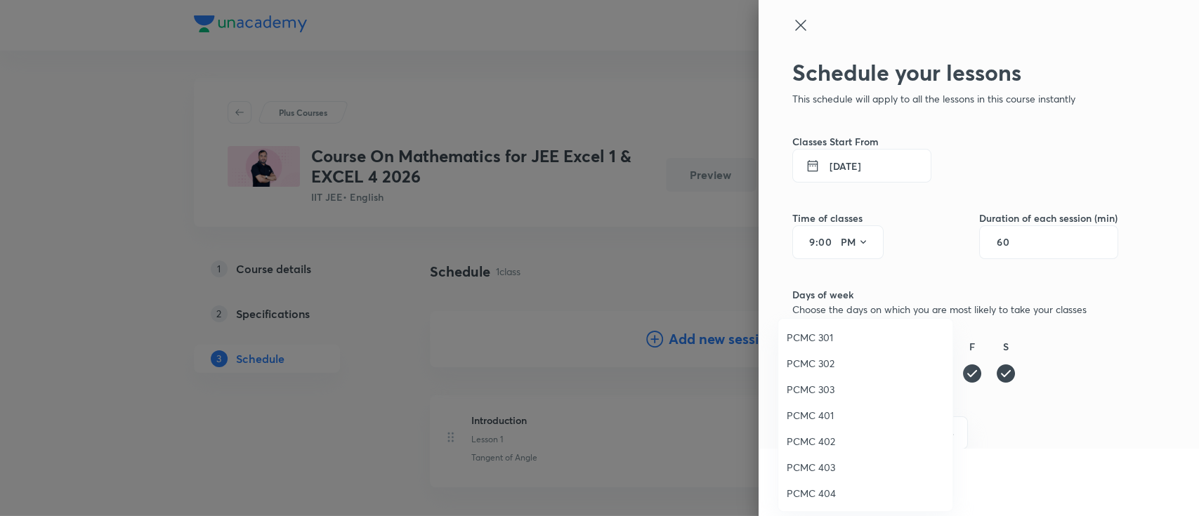
click at [824, 421] on span "PCMC 401" at bounding box center [865, 415] width 157 height 15
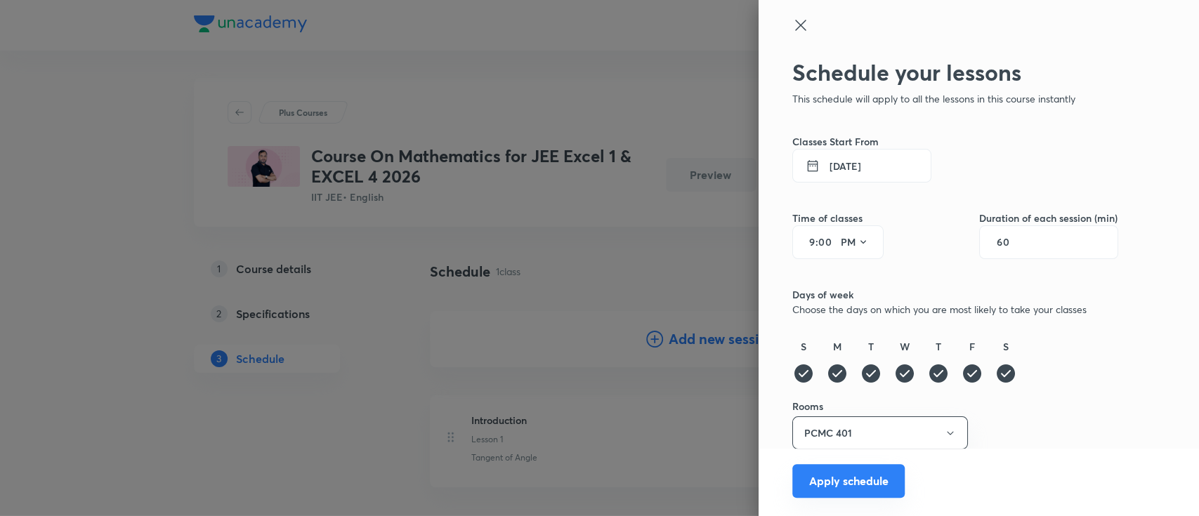
click at [829, 486] on button "Apply schedule" at bounding box center [848, 481] width 112 height 34
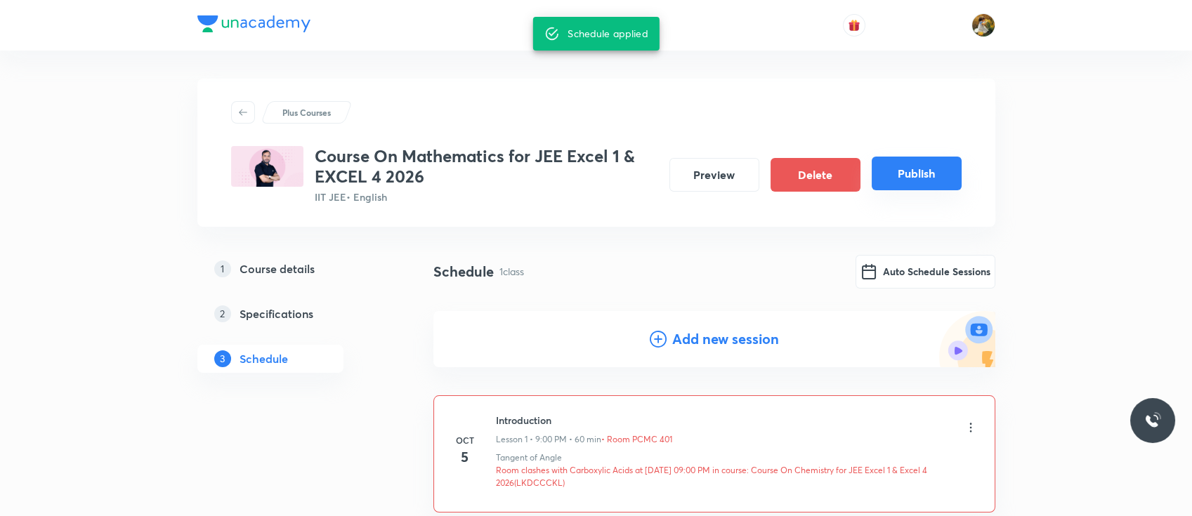
click at [910, 178] on button "Publish" at bounding box center [916, 174] width 90 height 34
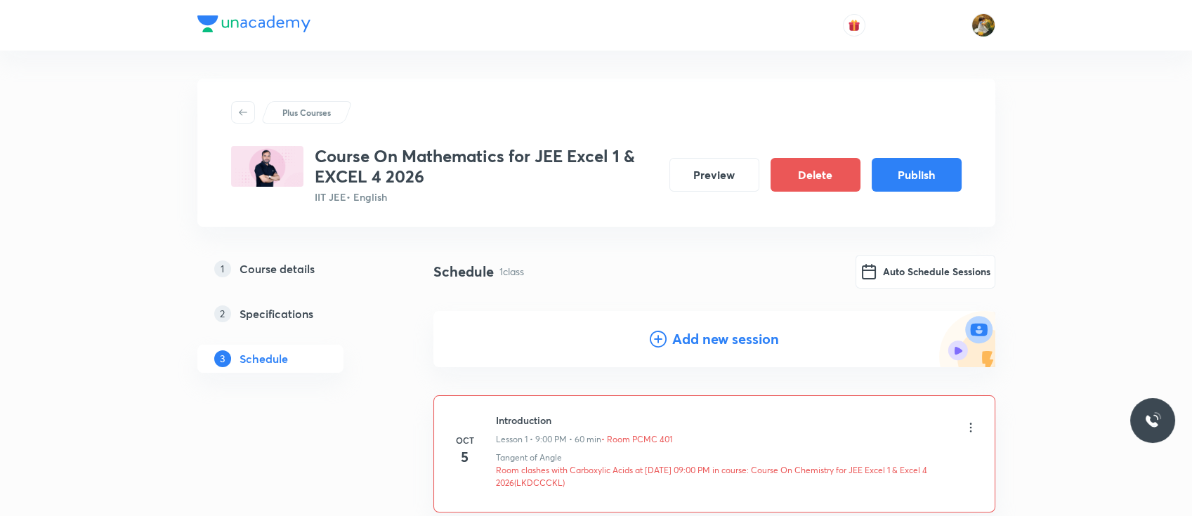
click at [970, 430] on icon at bounding box center [970, 428] width 14 height 14
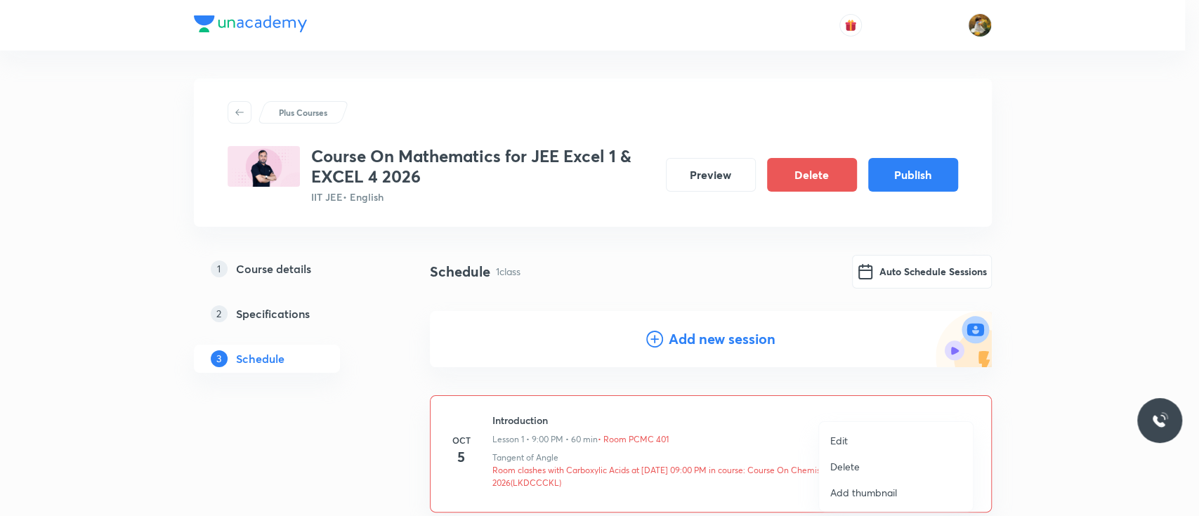
click at [850, 441] on li "Edit" at bounding box center [896, 441] width 154 height 26
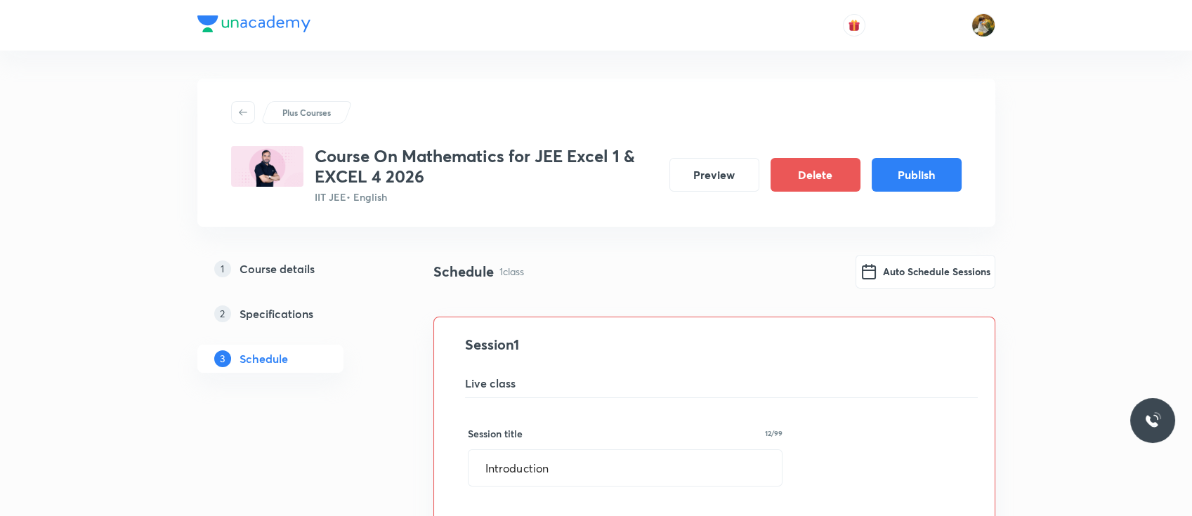
scroll to position [234, 0]
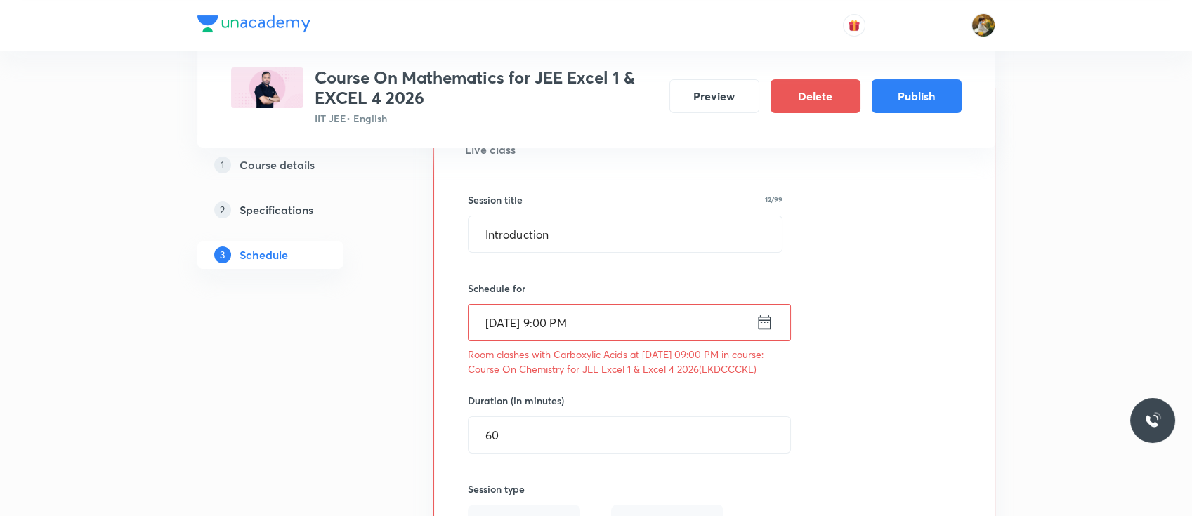
click at [632, 336] on input "Oct 5, 2025, 9:00 PM" at bounding box center [611, 323] width 287 height 36
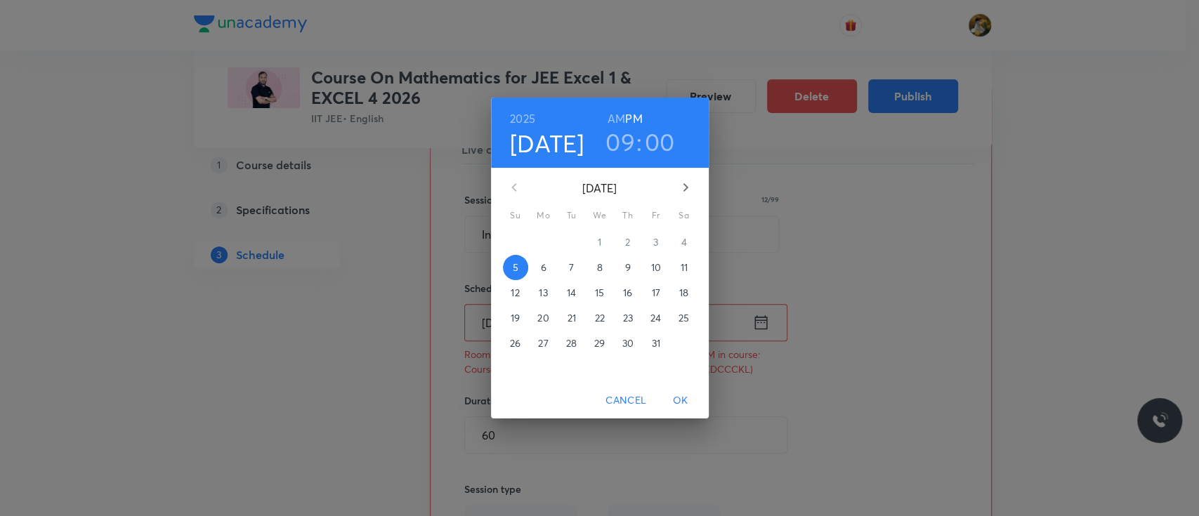
click at [544, 261] on p "6" at bounding box center [543, 268] width 6 height 14
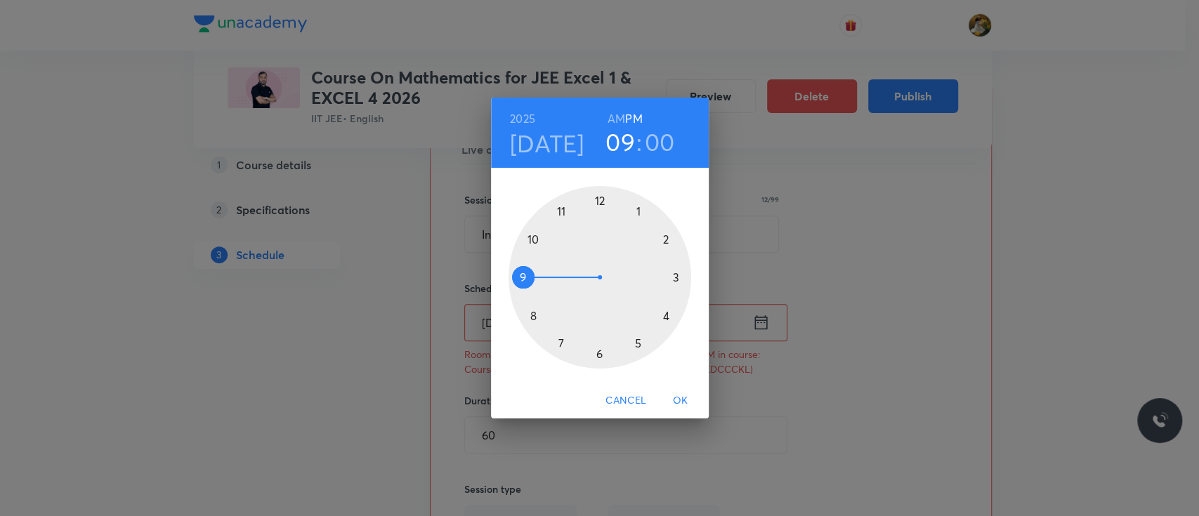
click at [683, 397] on span "OK" at bounding box center [681, 401] width 34 height 18
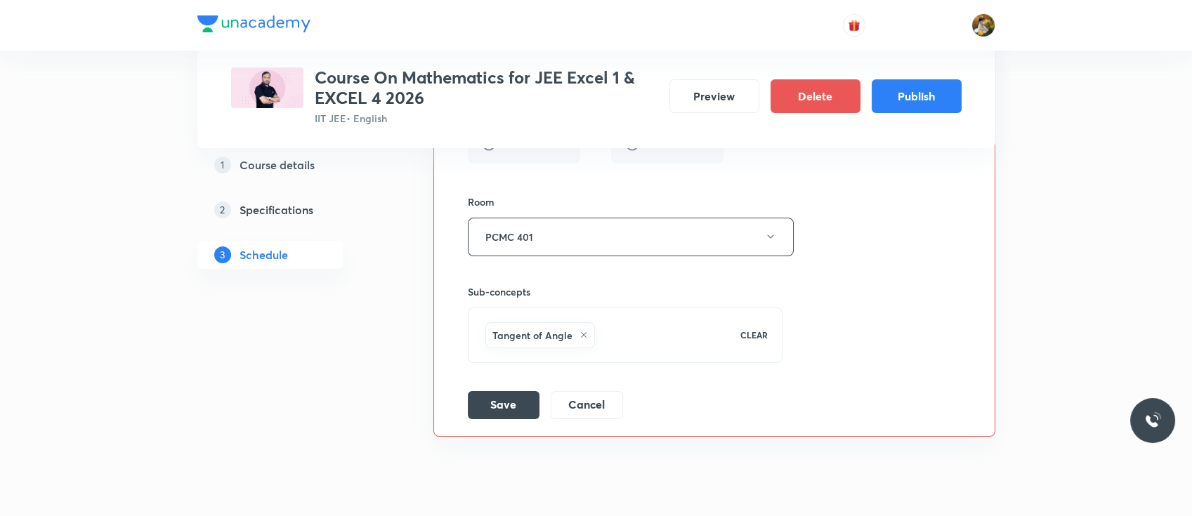
scroll to position [628, 0]
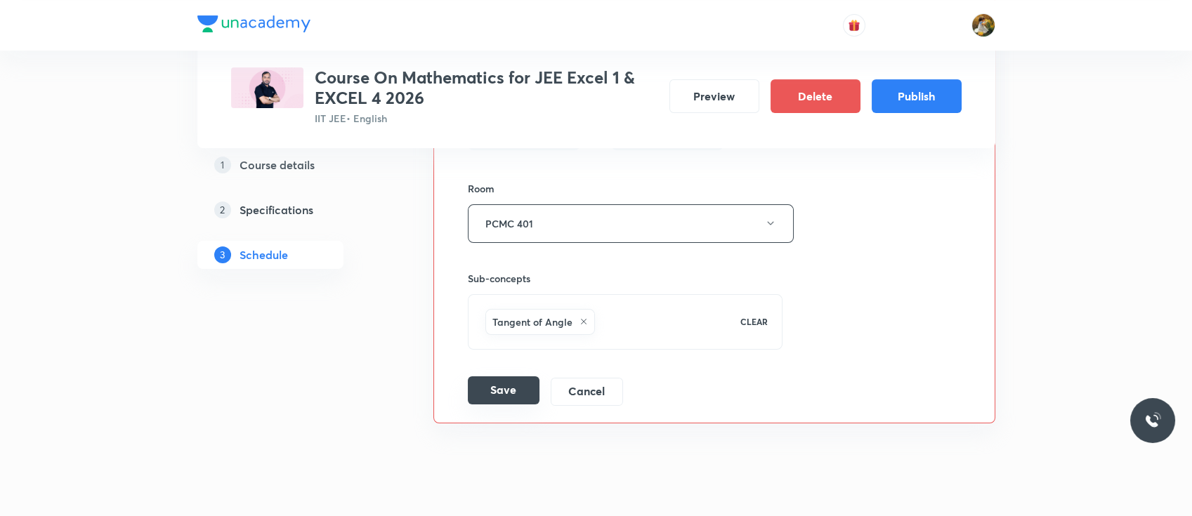
click at [506, 404] on button "Save" at bounding box center [504, 390] width 72 height 28
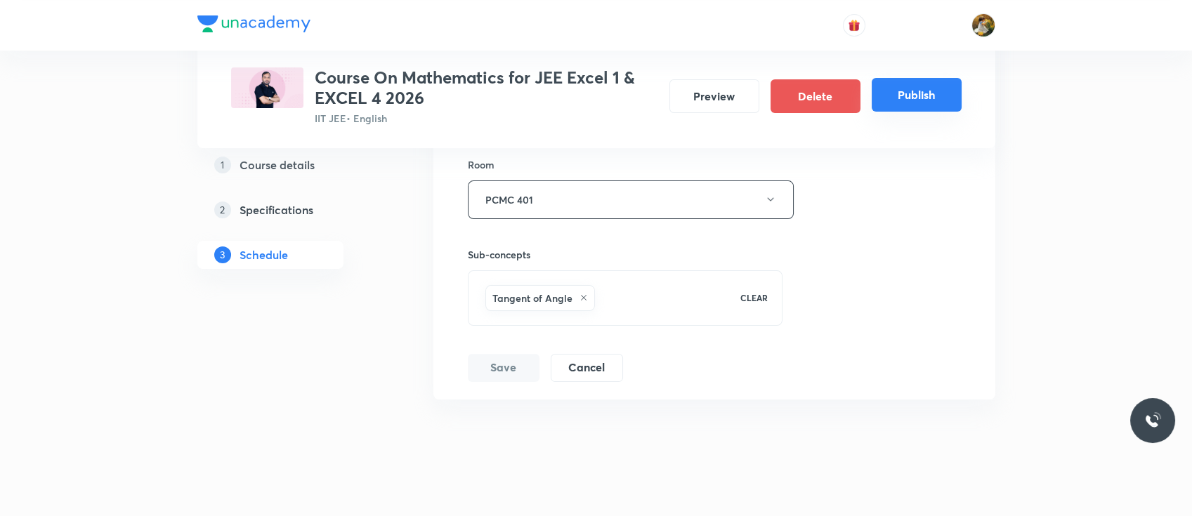
scroll to position [103, 0]
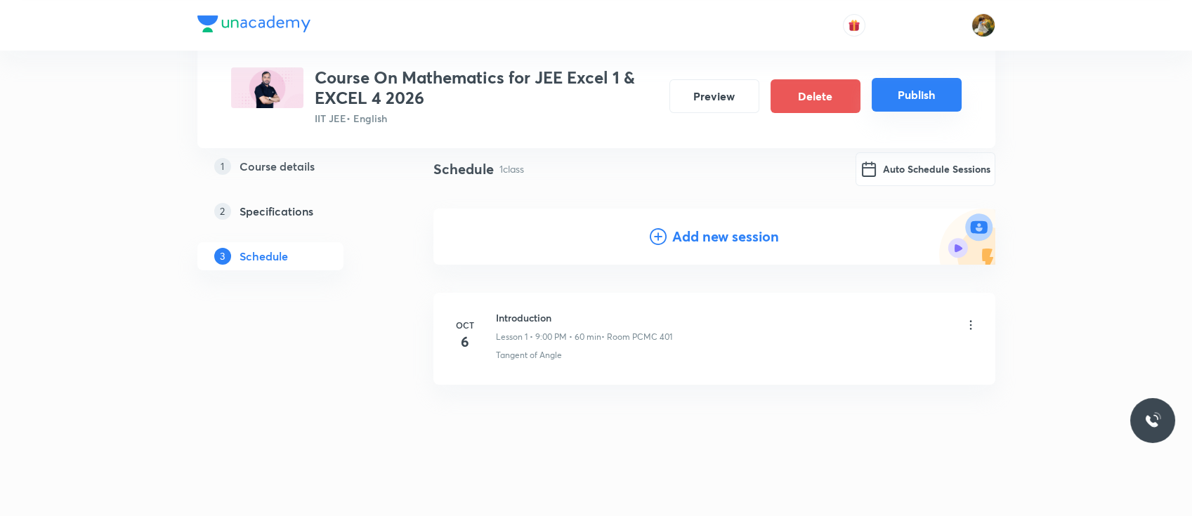
click at [928, 100] on button "Publish" at bounding box center [916, 95] width 90 height 34
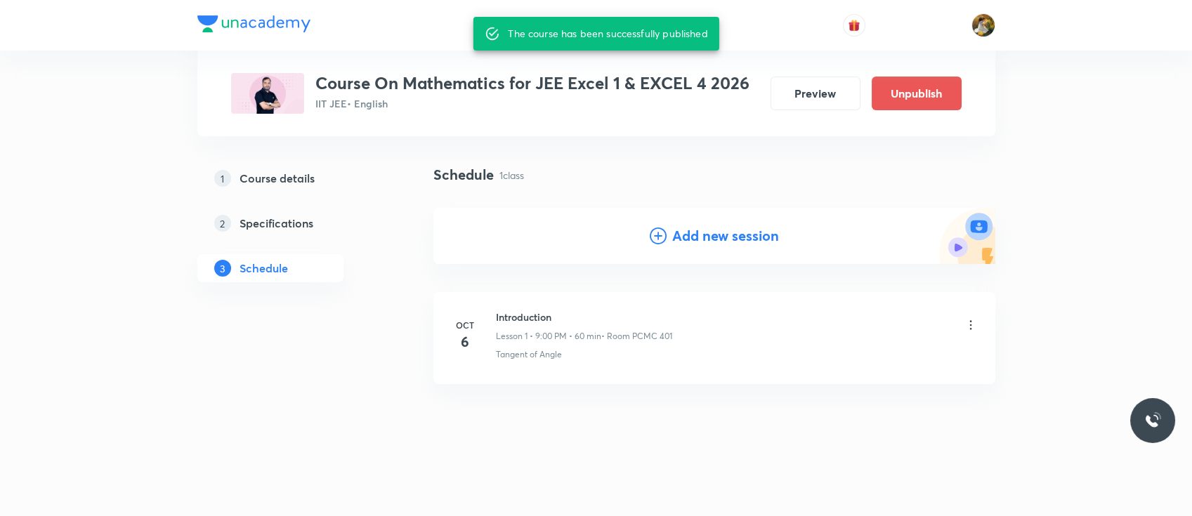
click at [719, 235] on h4 "Add new session" at bounding box center [725, 235] width 107 height 21
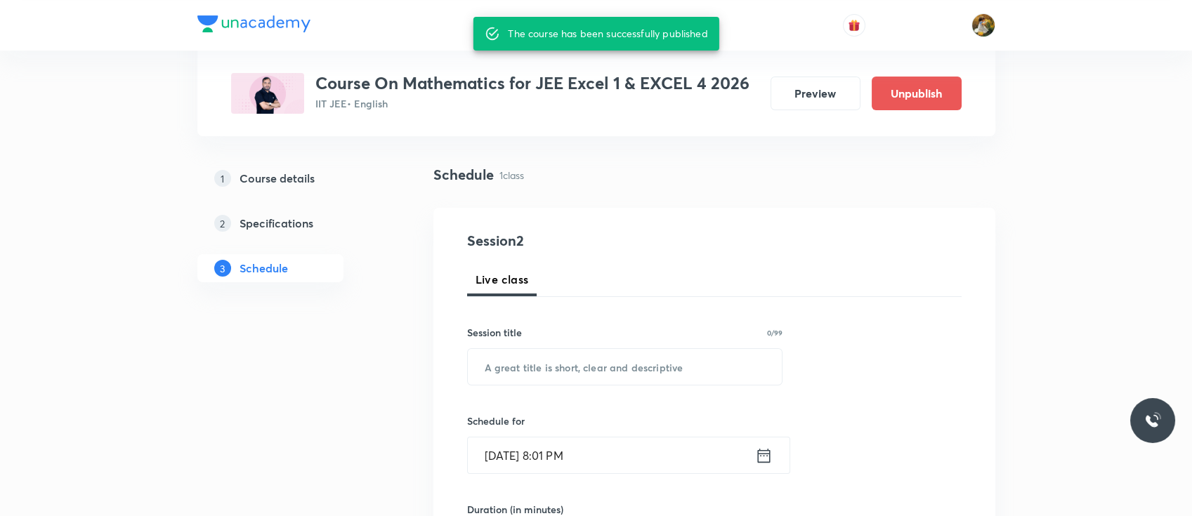
scroll to position [85, 0]
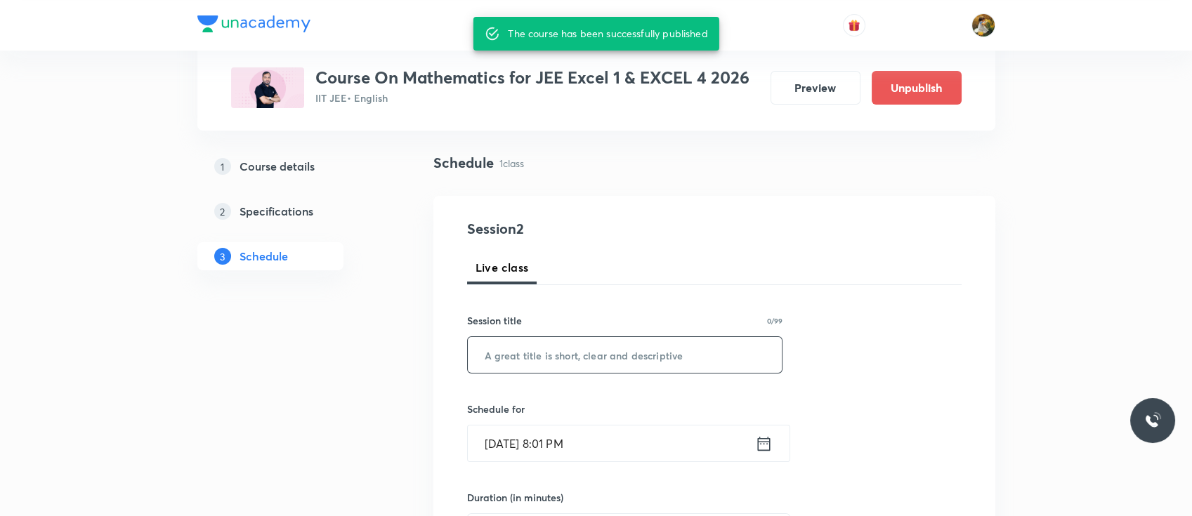
click at [569, 359] on input "text" at bounding box center [625, 355] width 315 height 36
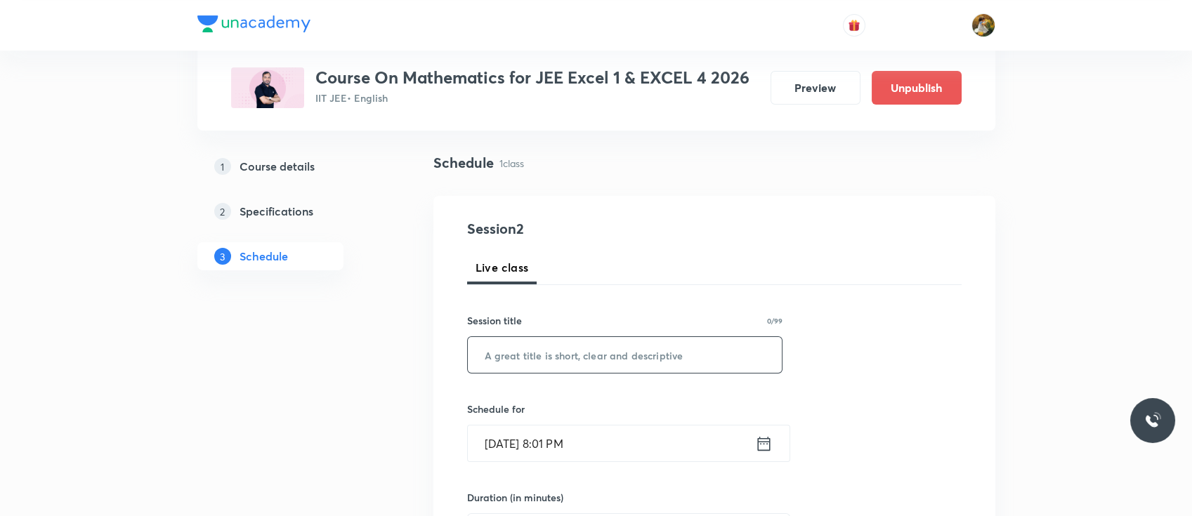
click at [633, 346] on input "text" at bounding box center [625, 355] width 315 height 36
paste input "vector"
type input "vector"
click at [638, 426] on input "Oct 5, 2025, 8:01 PM" at bounding box center [611, 444] width 287 height 36
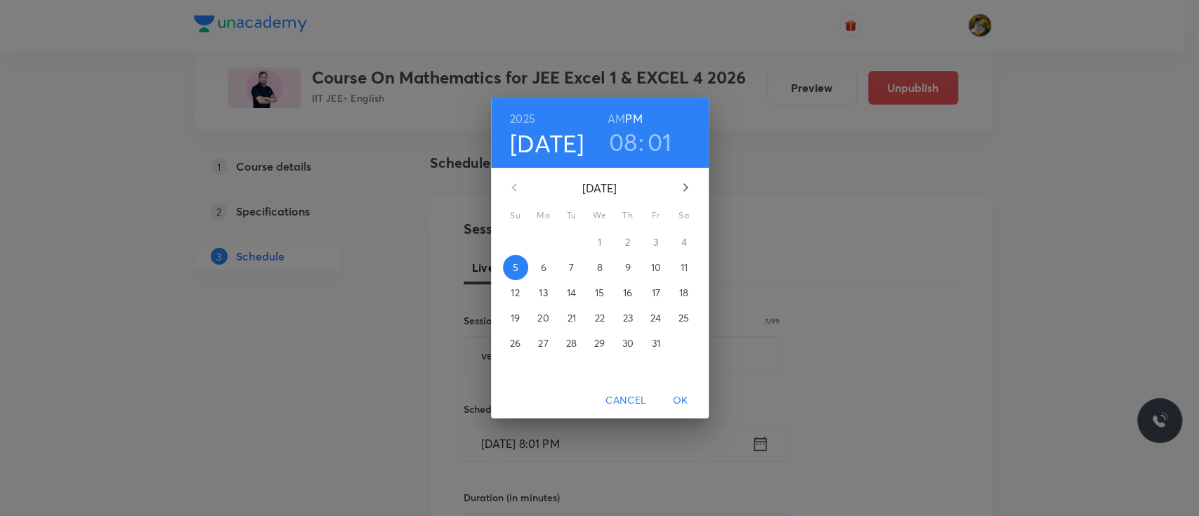
click at [547, 266] on span "6" at bounding box center [543, 268] width 25 height 14
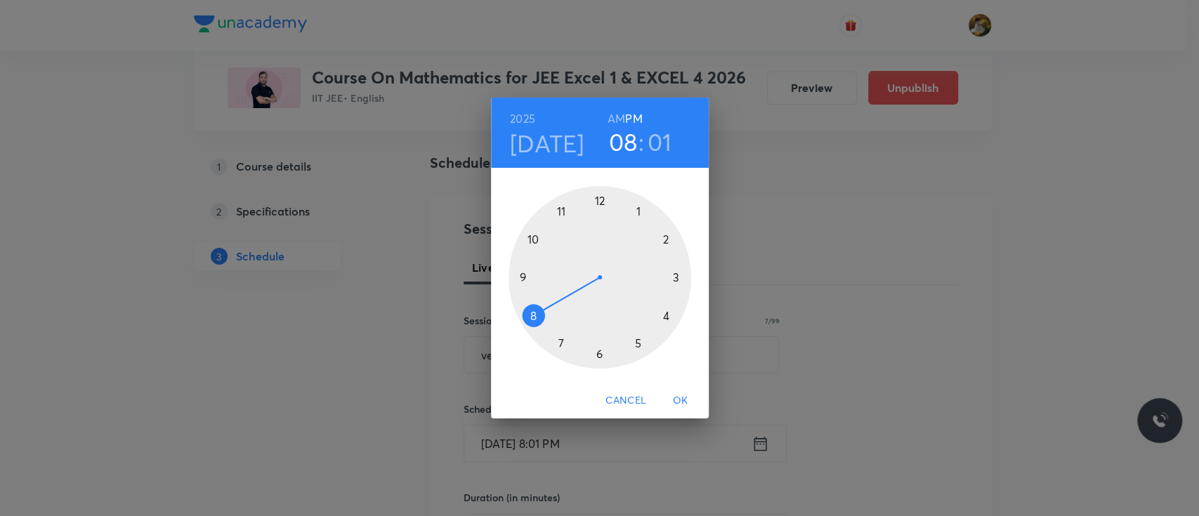
click at [522, 277] on div at bounding box center [599, 277] width 183 height 183
click at [613, 119] on h6 "AM" at bounding box center [616, 119] width 18 height 20
click at [673, 279] on div at bounding box center [599, 277] width 183 height 183
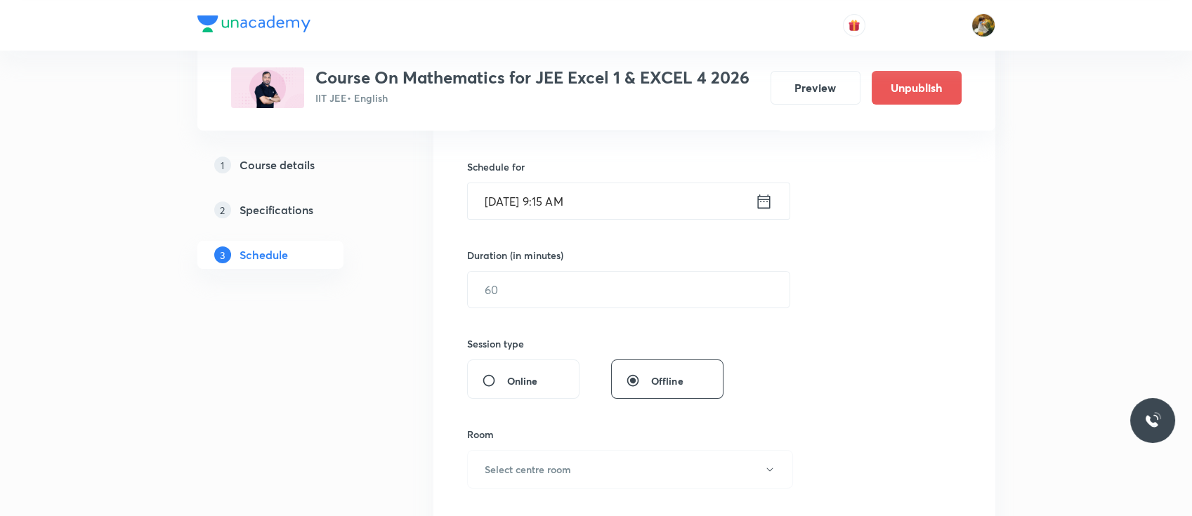
scroll to position [329, 0]
click at [594, 287] on input "text" at bounding box center [629, 288] width 322 height 36
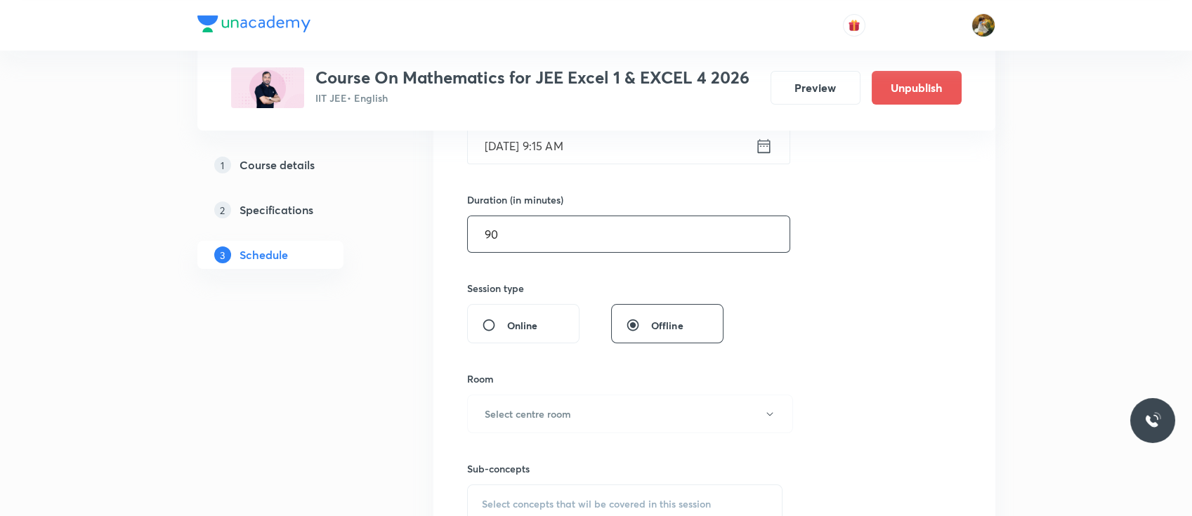
scroll to position [391, 0]
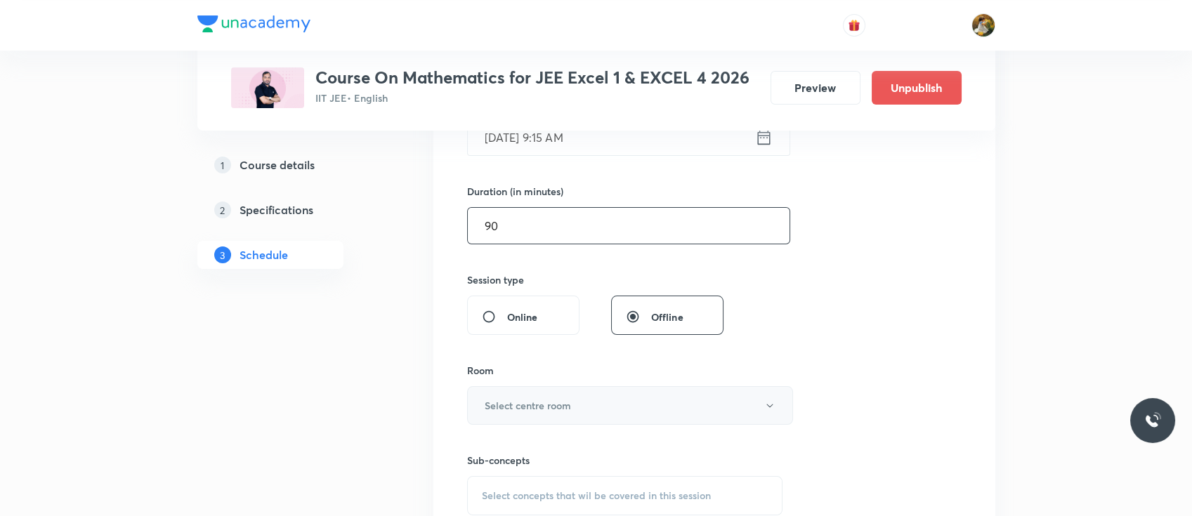
type input "90"
click at [511, 413] on button "Select centre room" at bounding box center [630, 405] width 326 height 39
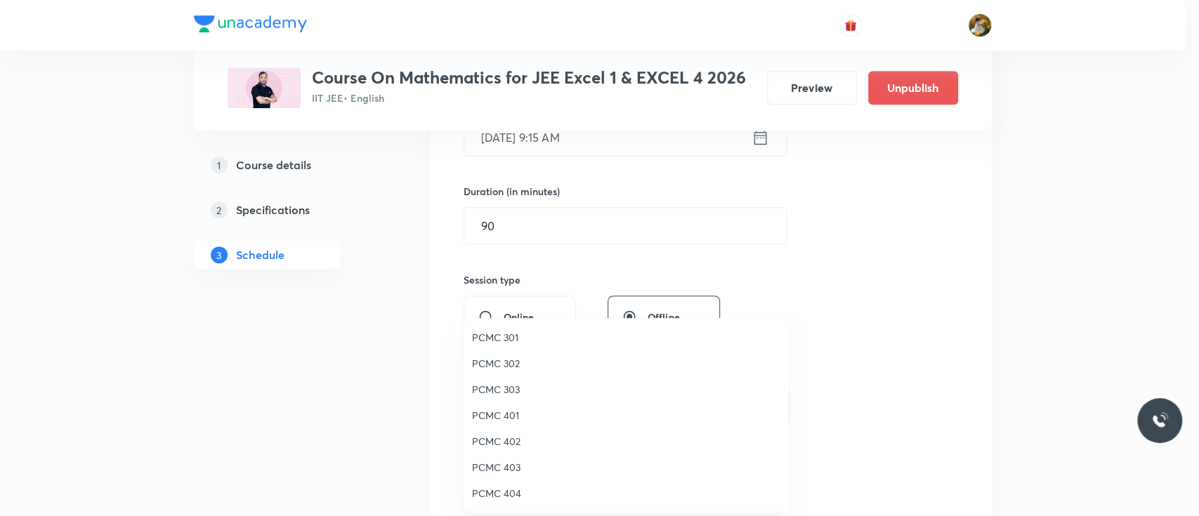
click at [515, 419] on span "PCMC 401" at bounding box center [626, 415] width 308 height 15
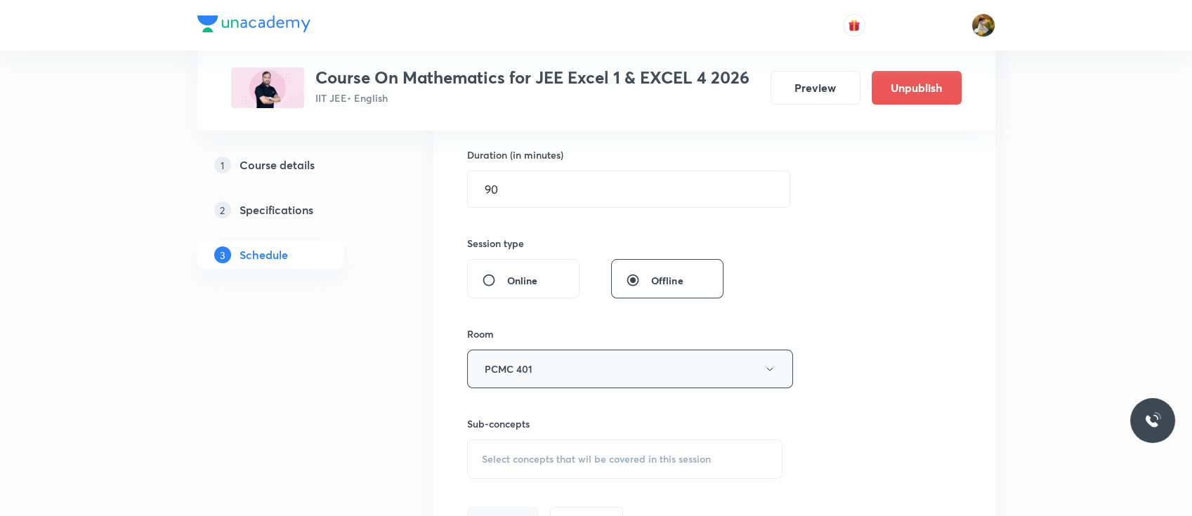
scroll to position [513, 0]
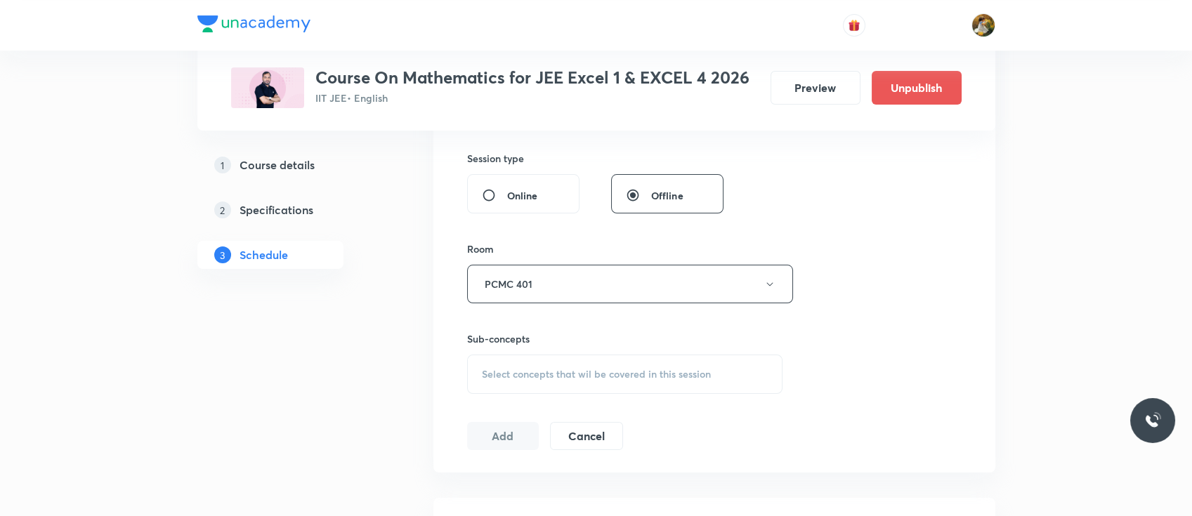
click at [555, 369] on span "Select concepts that wil be covered in this session" at bounding box center [596, 374] width 229 height 11
click at [558, 480] on div "Cosine Series" at bounding box center [625, 484] width 315 height 32
checkbox input "true"
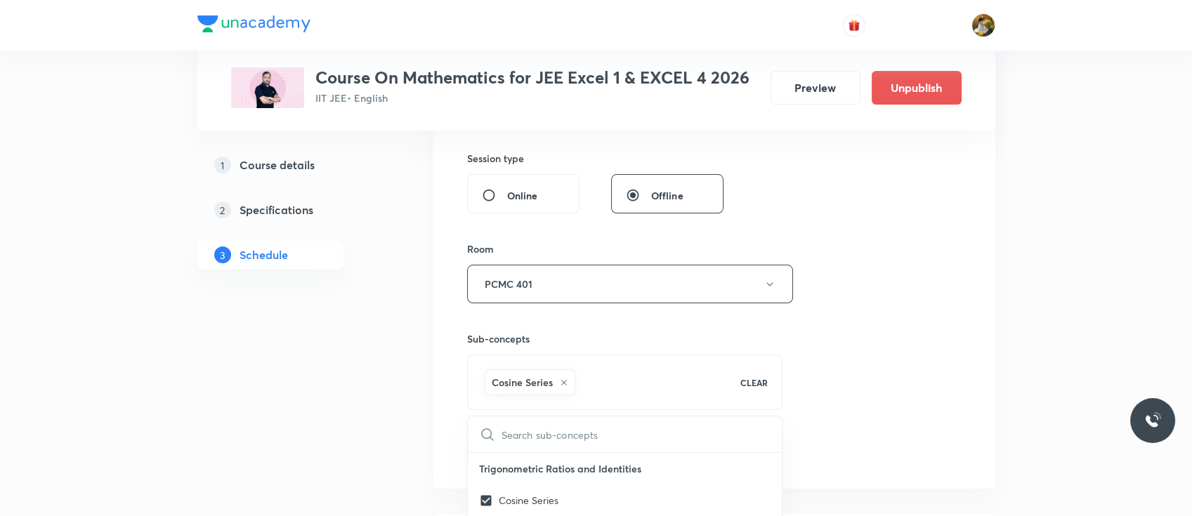
click at [857, 320] on div "Session 2 Live class Session title 7/99 vector ​ Schedule for Oct 6, 2025, 9:15…" at bounding box center [714, 129] width 494 height 676
click at [511, 449] on button "Add" at bounding box center [503, 451] width 72 height 28
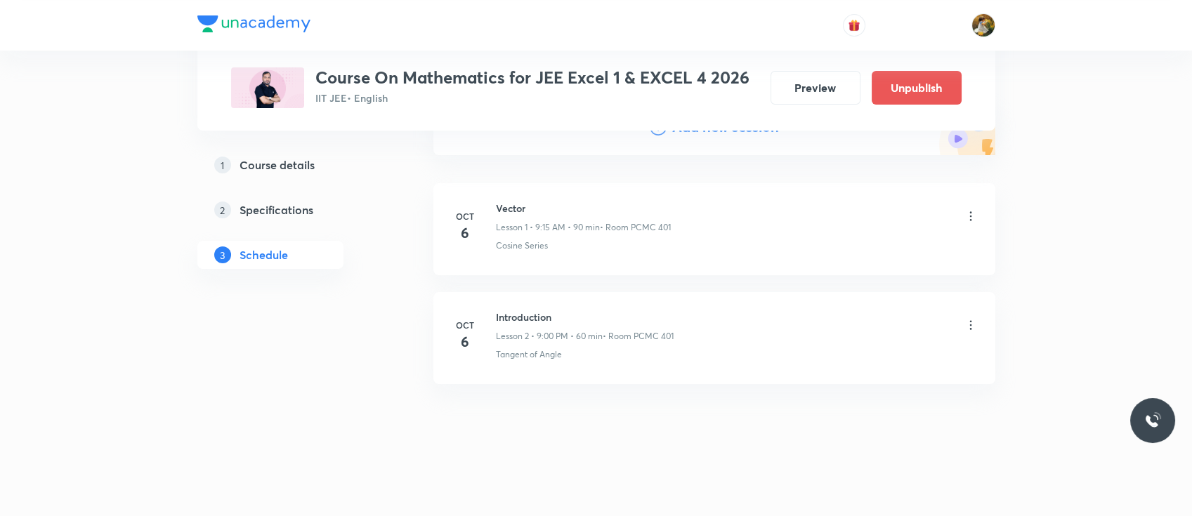
scroll to position [73, 0]
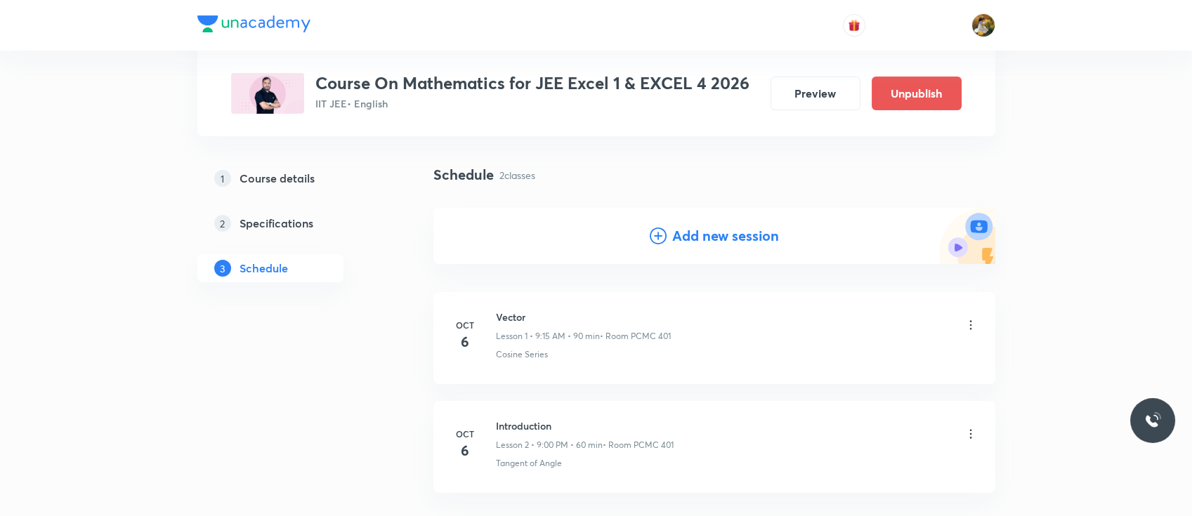
click at [973, 430] on icon at bounding box center [970, 434] width 14 height 14
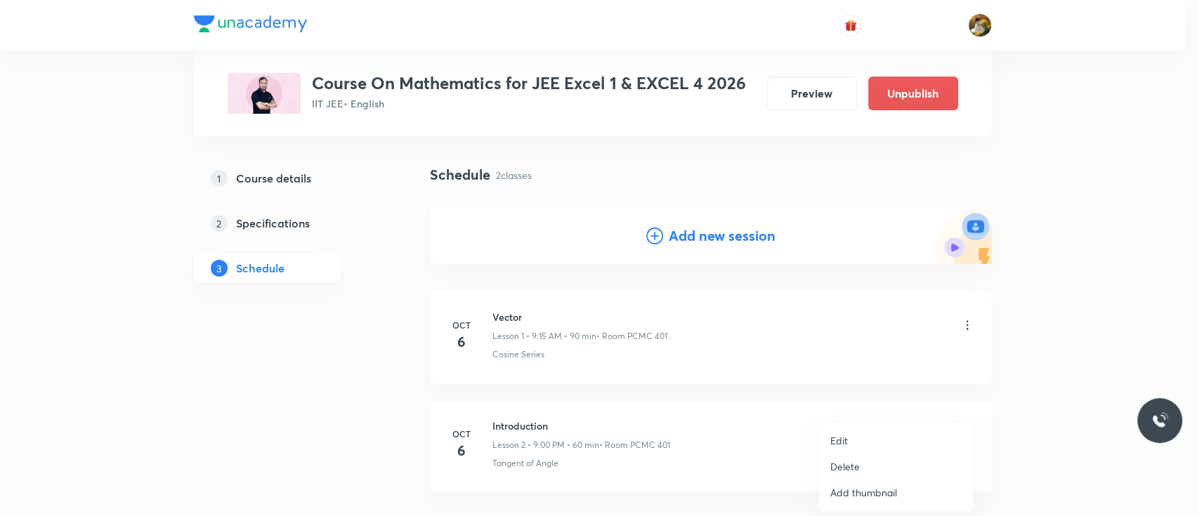
click at [874, 465] on li "Delete" at bounding box center [896, 467] width 154 height 26
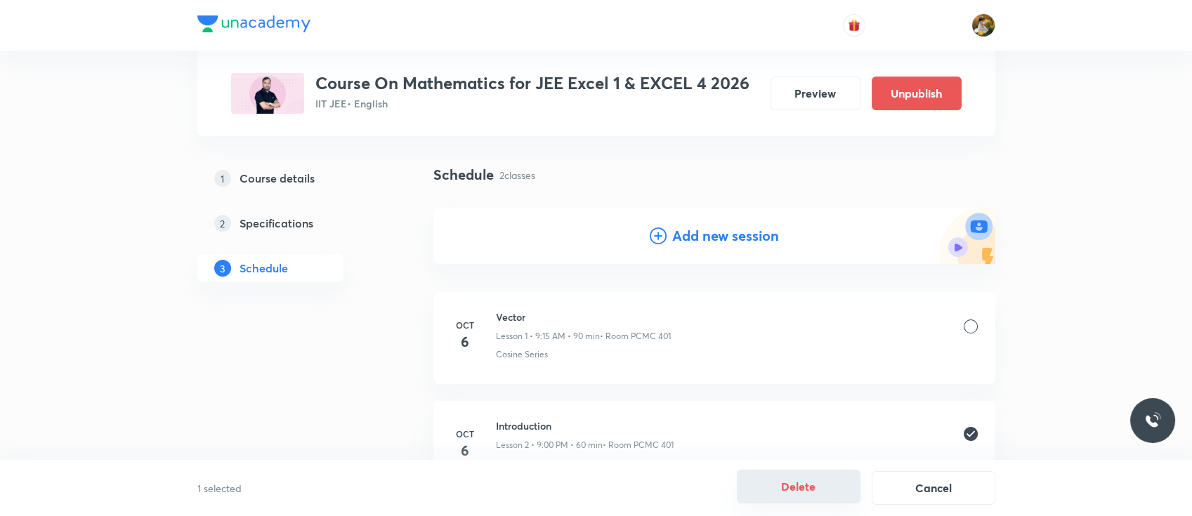
click at [817, 487] on button "Delete" at bounding box center [799, 487] width 124 height 34
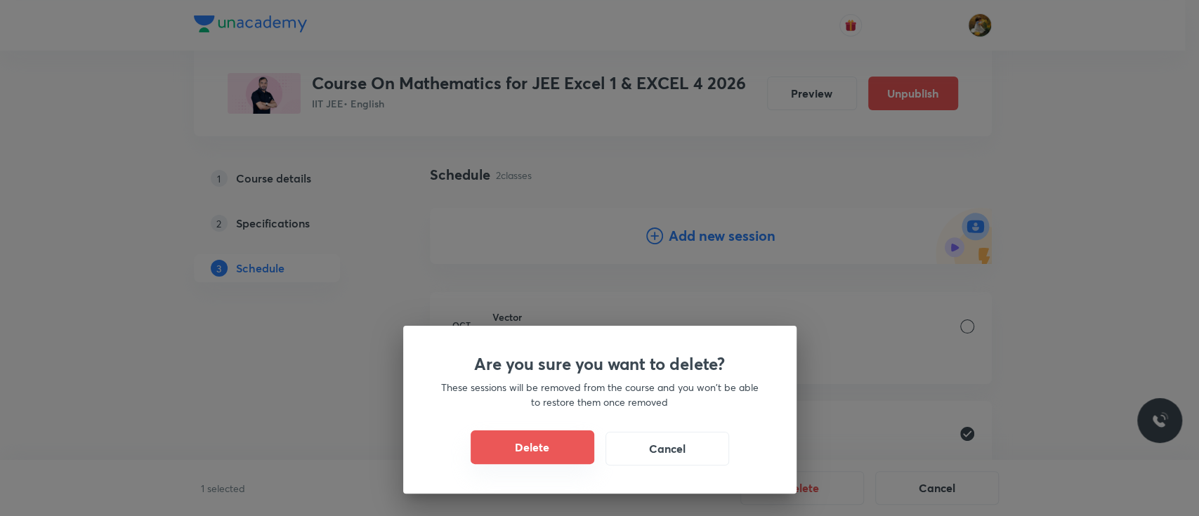
click at [558, 449] on button "Delete" at bounding box center [532, 447] width 124 height 34
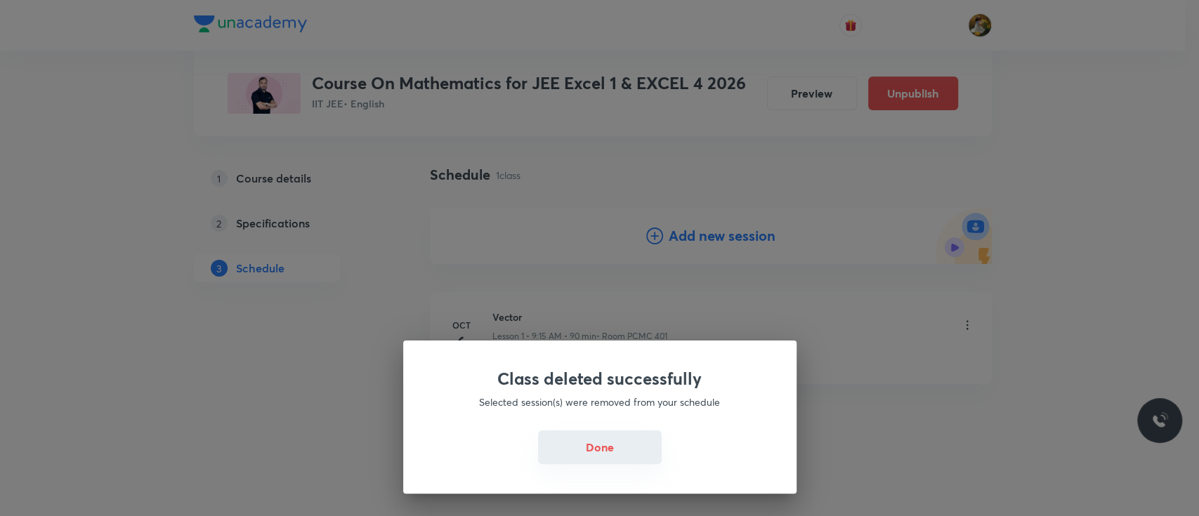
click at [605, 462] on button "Done" at bounding box center [600, 447] width 124 height 34
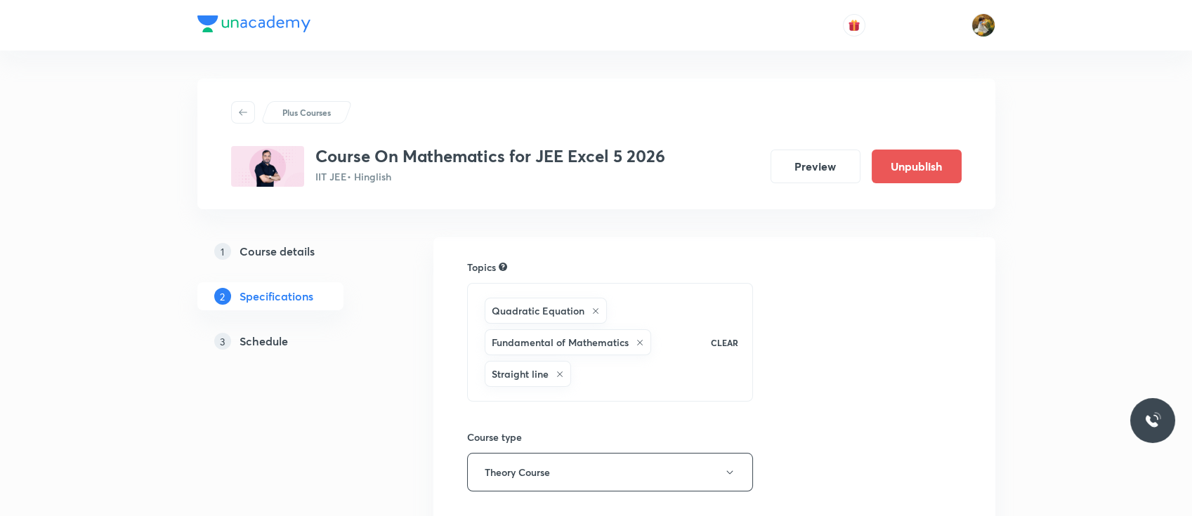
click at [303, 243] on h5 "Course details" at bounding box center [276, 251] width 75 height 17
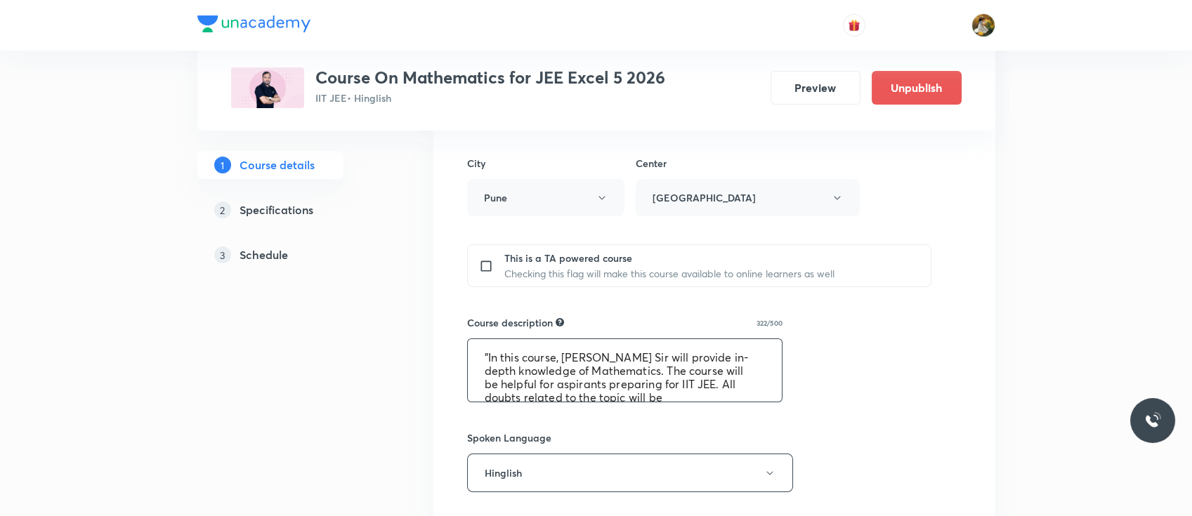
scroll to position [53, 0]
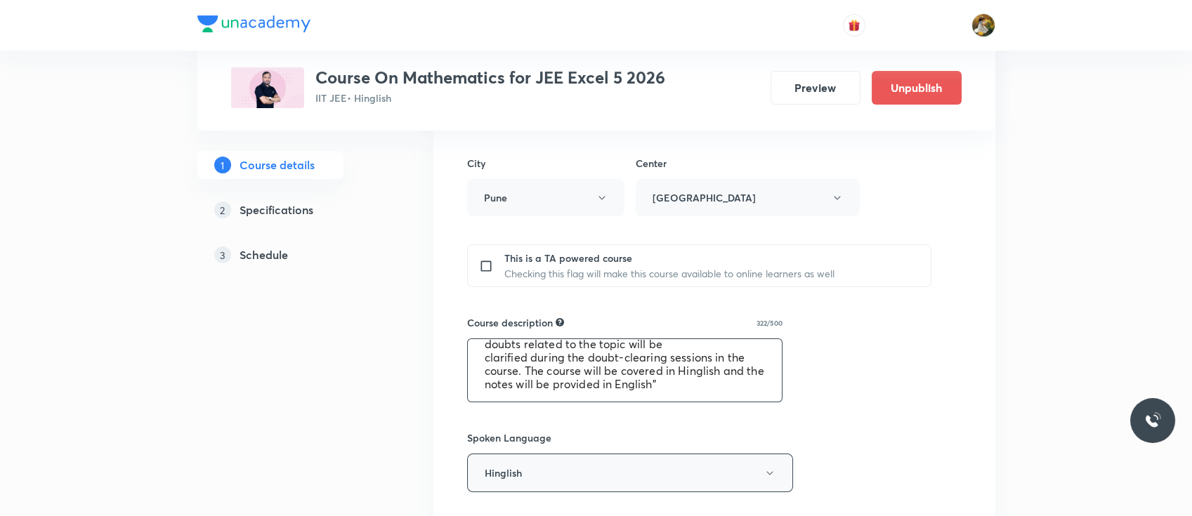
drag, startPoint x: 480, startPoint y: 350, endPoint x: 739, endPoint y: 455, distance: 279.1
click at [739, 455] on div "Course title 42/80 Course On Mathematics for JEE Excel 5 2026 ​ Educator type U…" at bounding box center [714, 296] width 494 height 1063
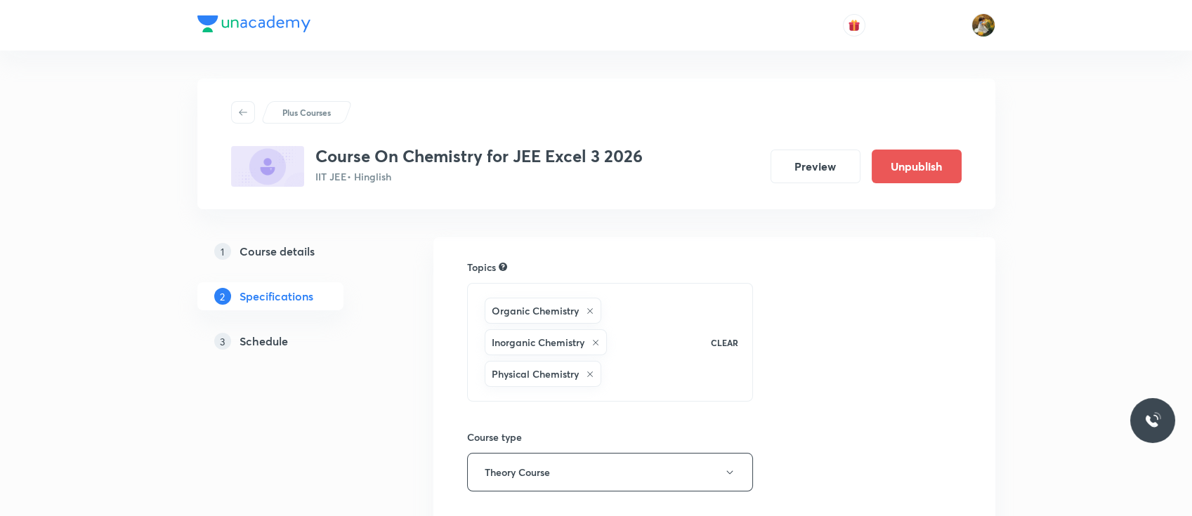
click at [265, 346] on h5 "Schedule" at bounding box center [263, 341] width 48 height 17
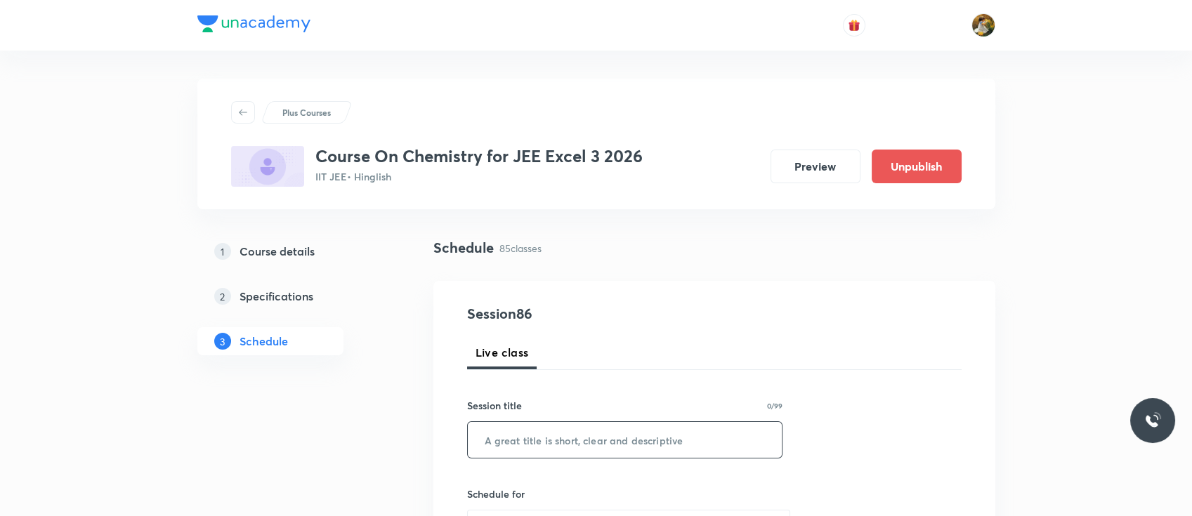
paste input "Aldehydes , Ketones and Carboxylic acids"
click at [633, 437] on input "text" at bounding box center [625, 440] width 315 height 36
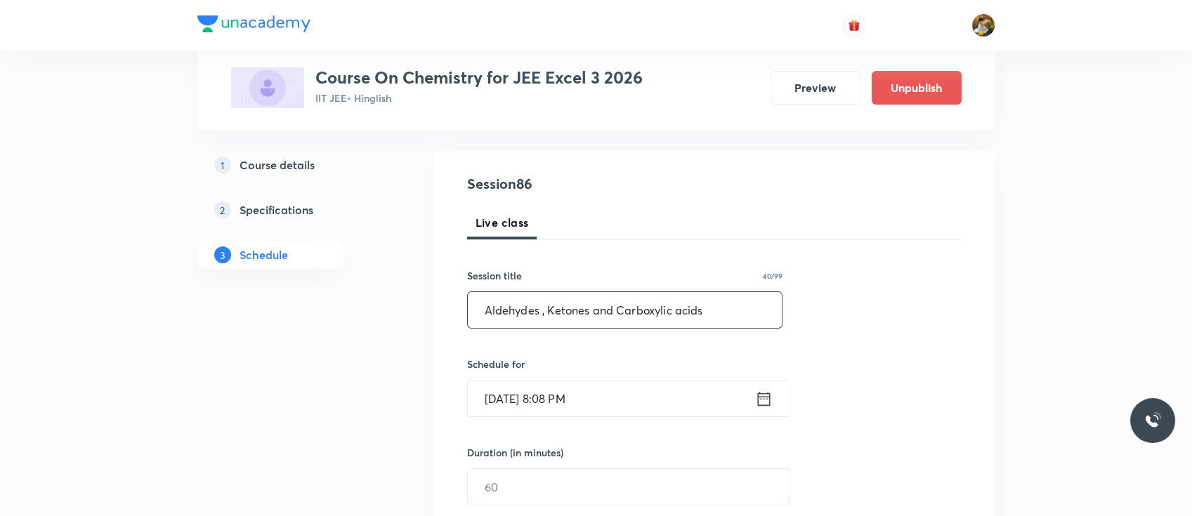
scroll to position [134, 0]
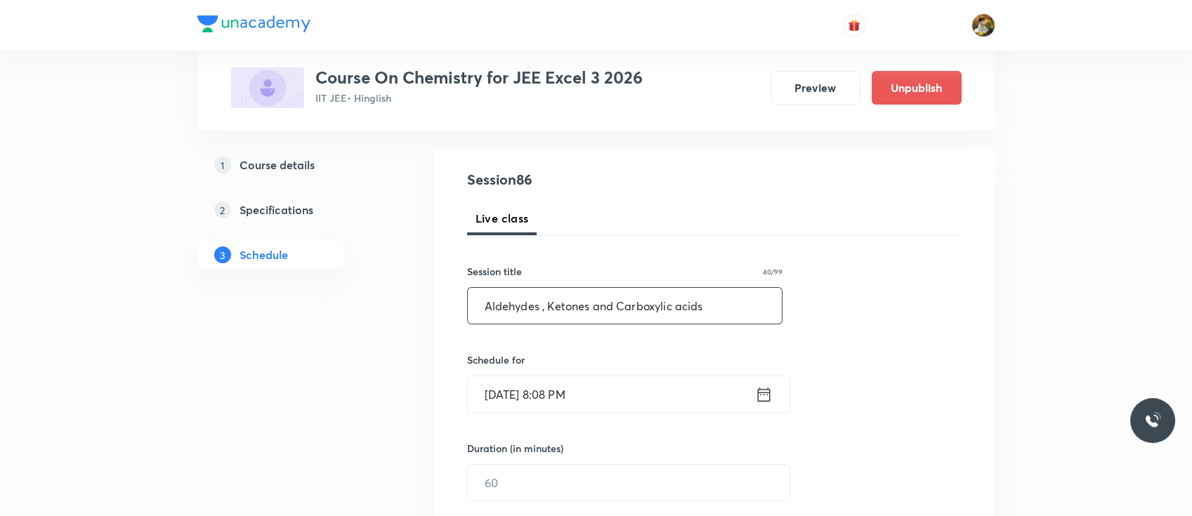
type input "Aldehydes , Ketones and Carboxylic acids"
click at [635, 378] on input "Oct 5, 2025, 8:08 PM" at bounding box center [611, 394] width 287 height 36
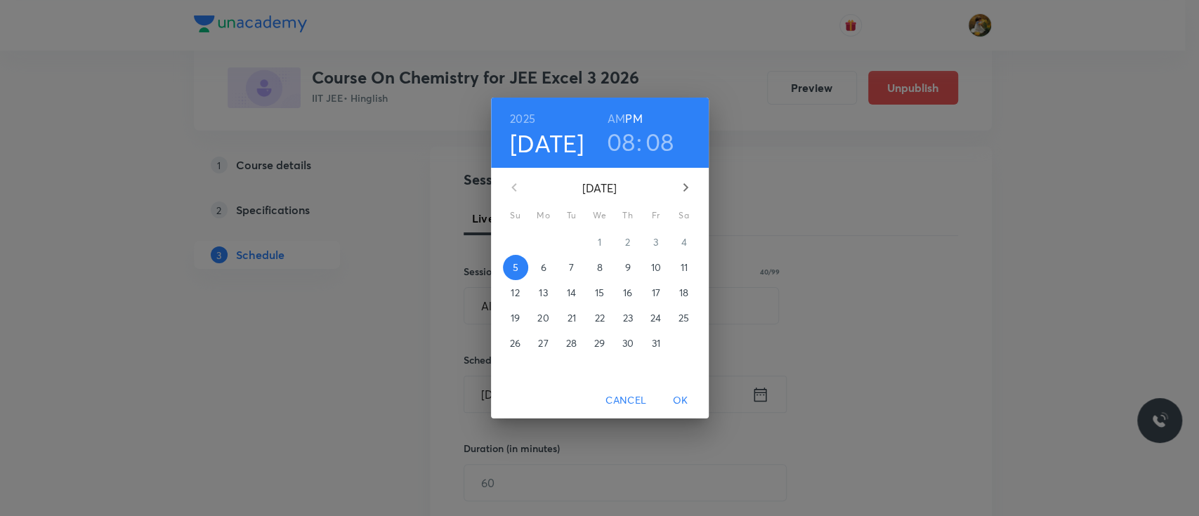
click at [542, 267] on p "6" at bounding box center [543, 268] width 6 height 14
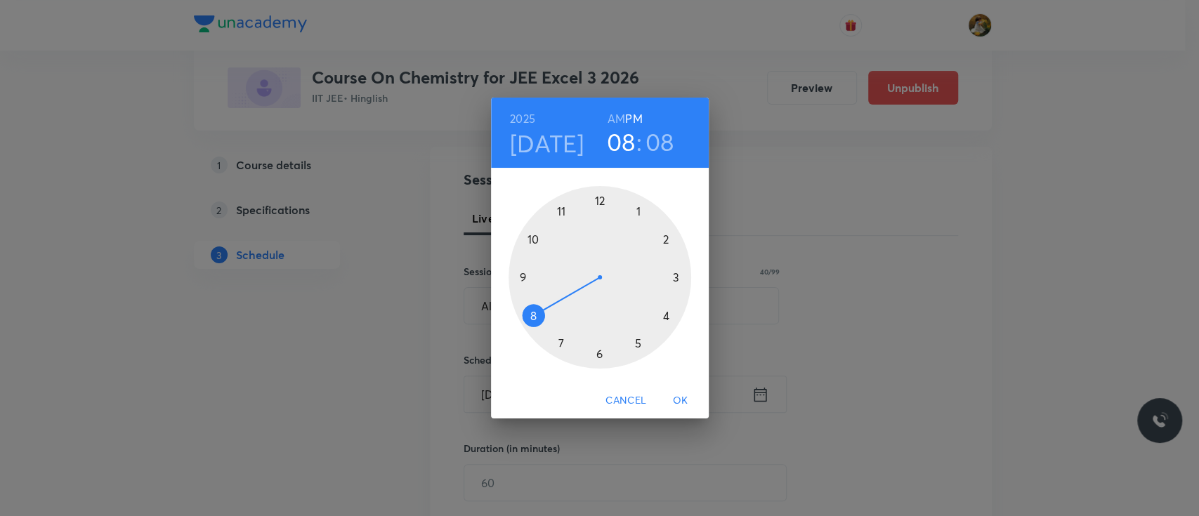
click at [522, 278] on div at bounding box center [599, 277] width 183 height 183
click at [612, 121] on h6 "AM" at bounding box center [616, 119] width 18 height 20
click at [676, 279] on div at bounding box center [599, 277] width 183 height 183
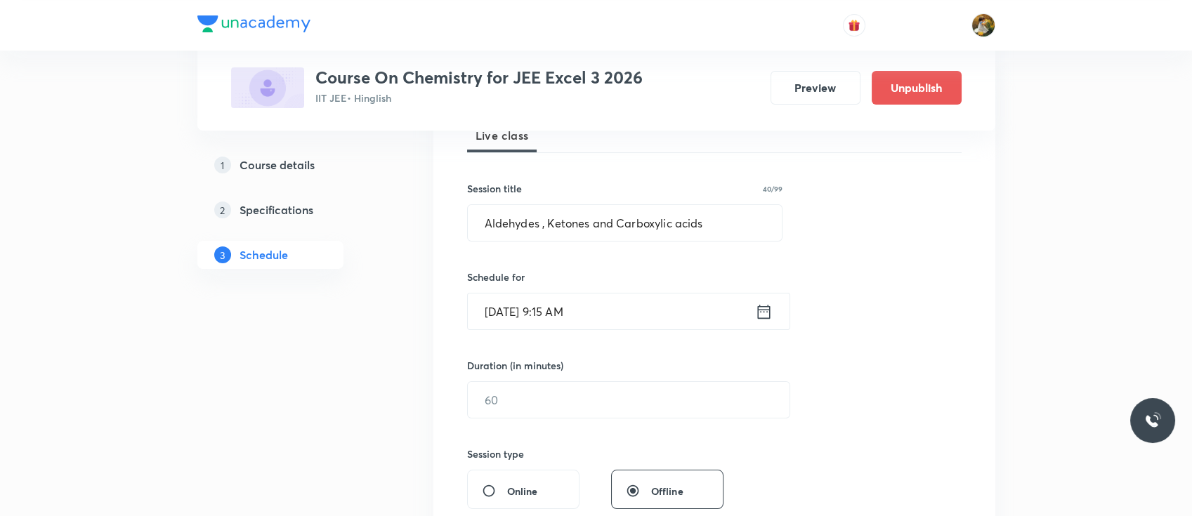
scroll to position [221, 0]
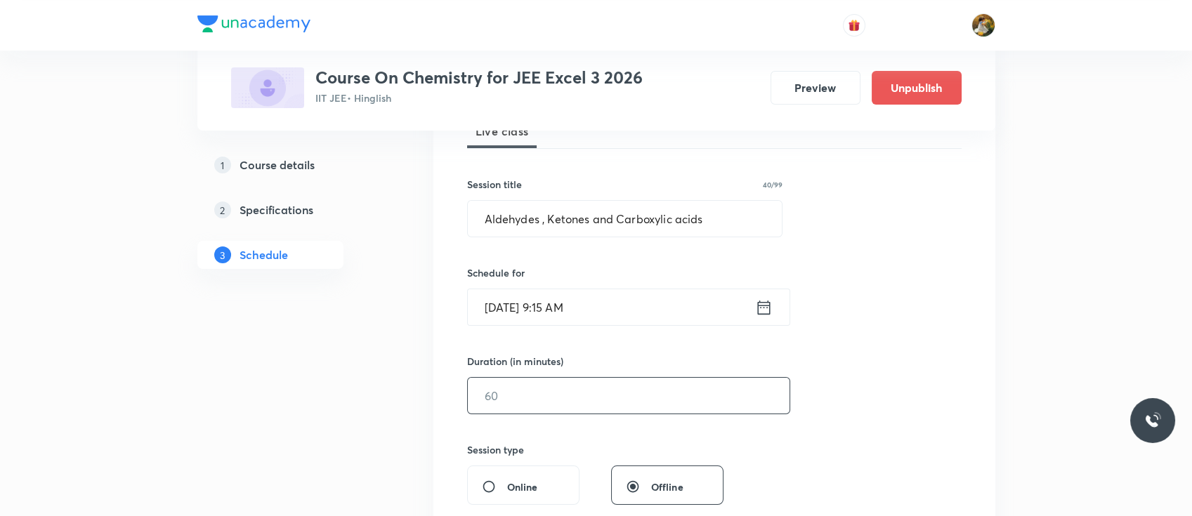
click at [553, 396] on input "text" at bounding box center [629, 396] width 322 height 36
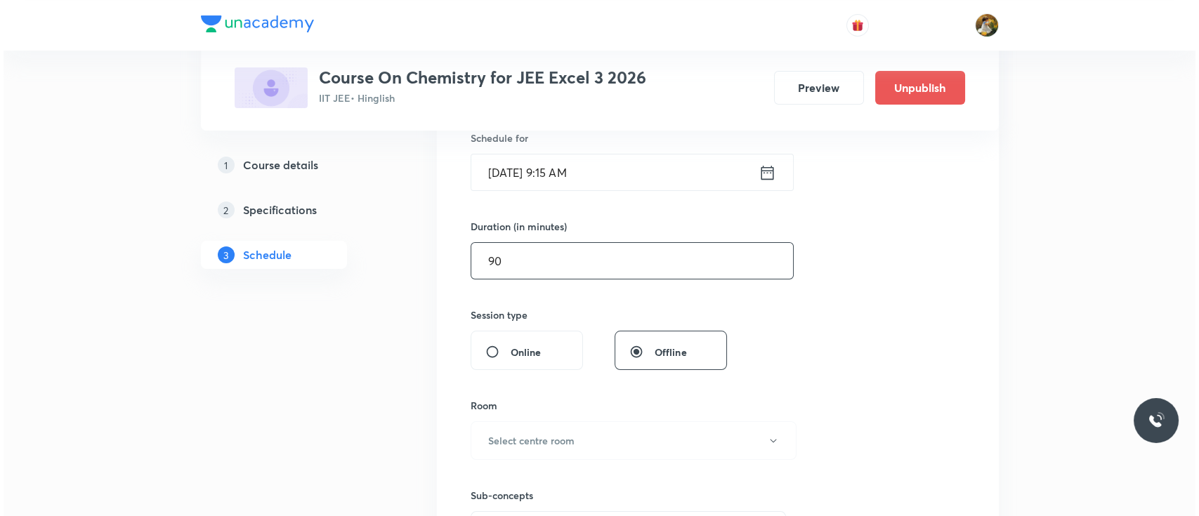
scroll to position [365, 0]
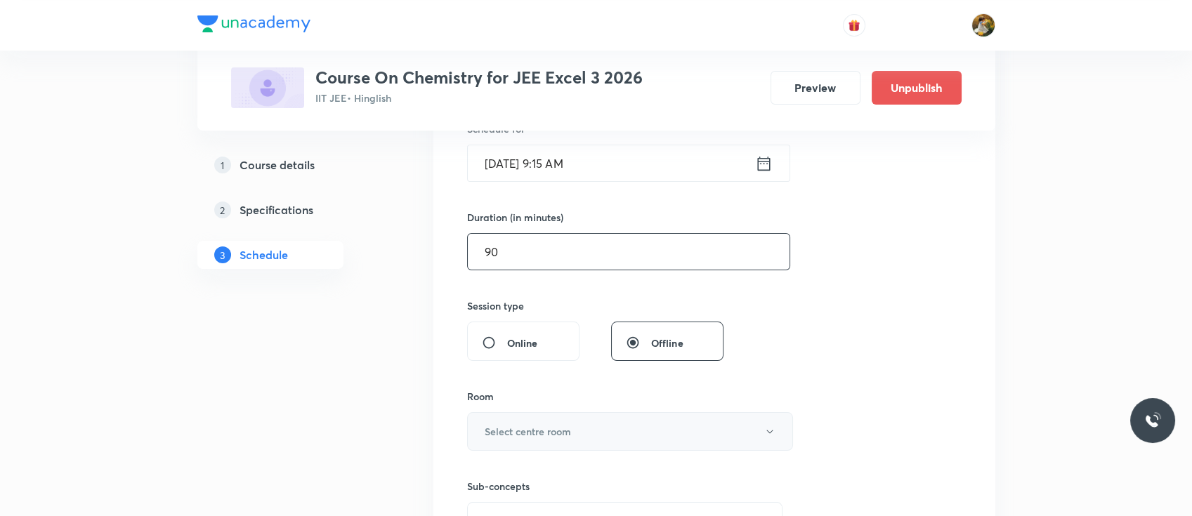
type input "90"
click at [550, 438] on button "Select centre room" at bounding box center [630, 431] width 326 height 39
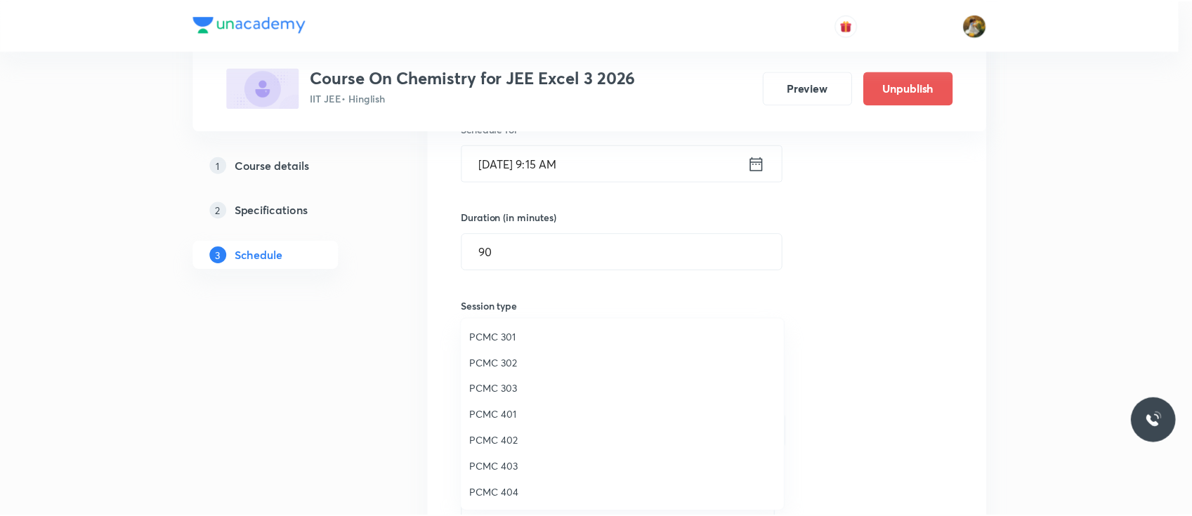
scroll to position [312, 0]
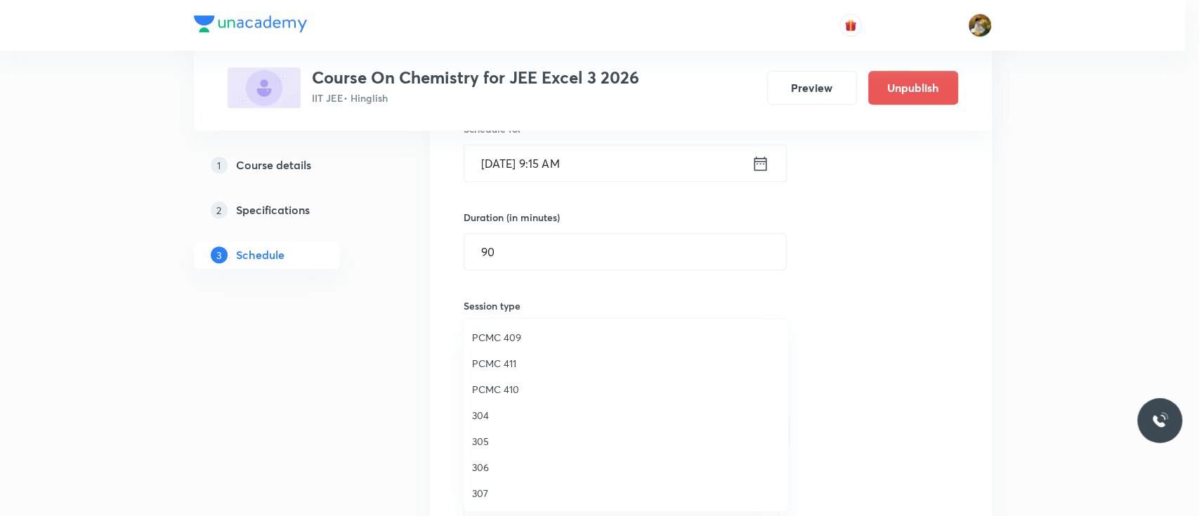
click at [500, 367] on span "PCMC 411" at bounding box center [626, 363] width 308 height 15
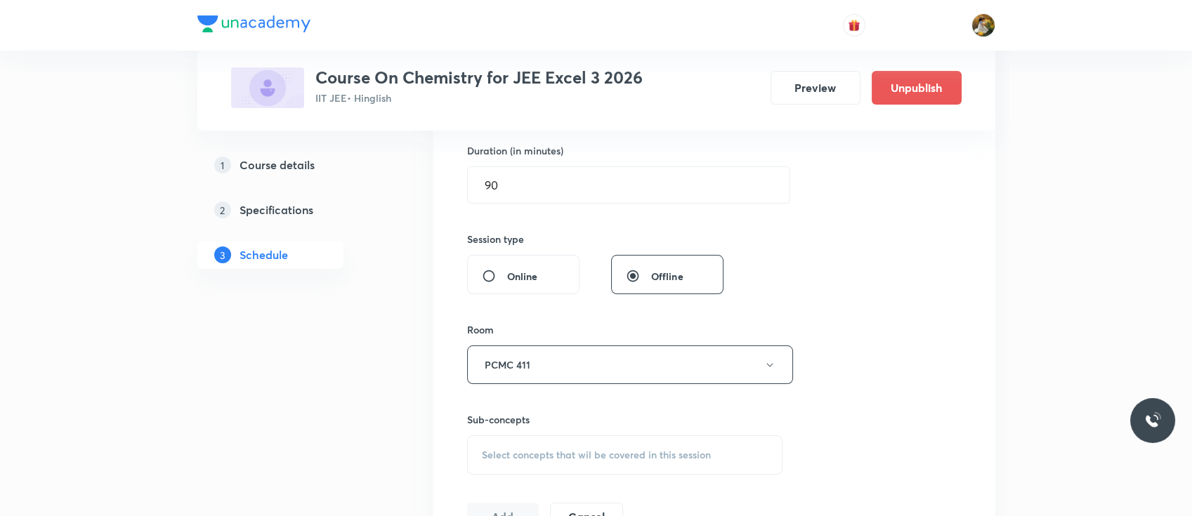
scroll to position [446, 0]
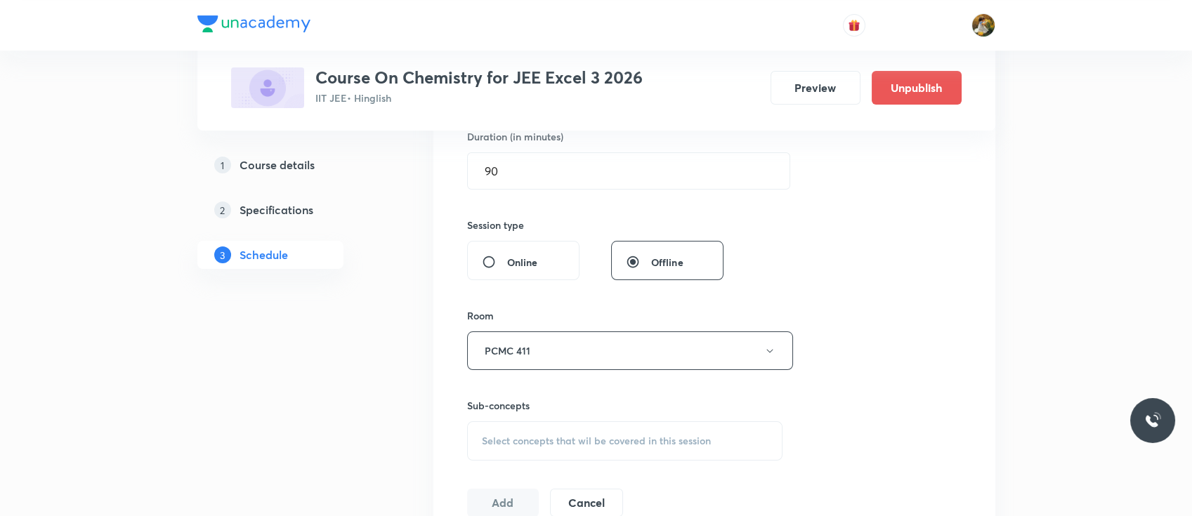
click at [565, 447] on div "Select concepts that wil be covered in this session" at bounding box center [625, 440] width 316 height 39
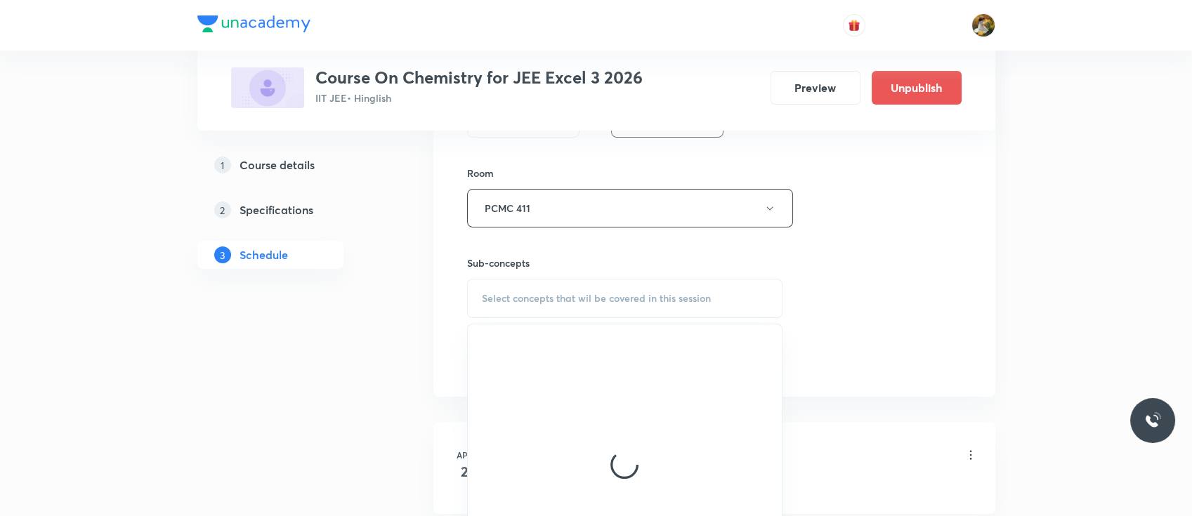
scroll to position [602, 0]
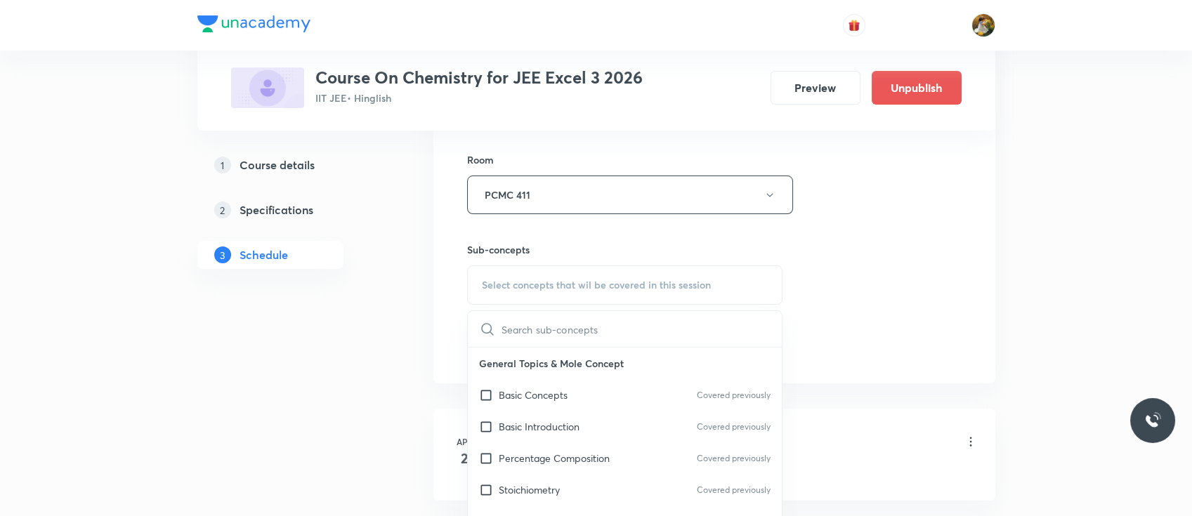
click at [581, 405] on div "Basic Concepts Covered previously" at bounding box center [625, 395] width 315 height 32
checkbox input "true"
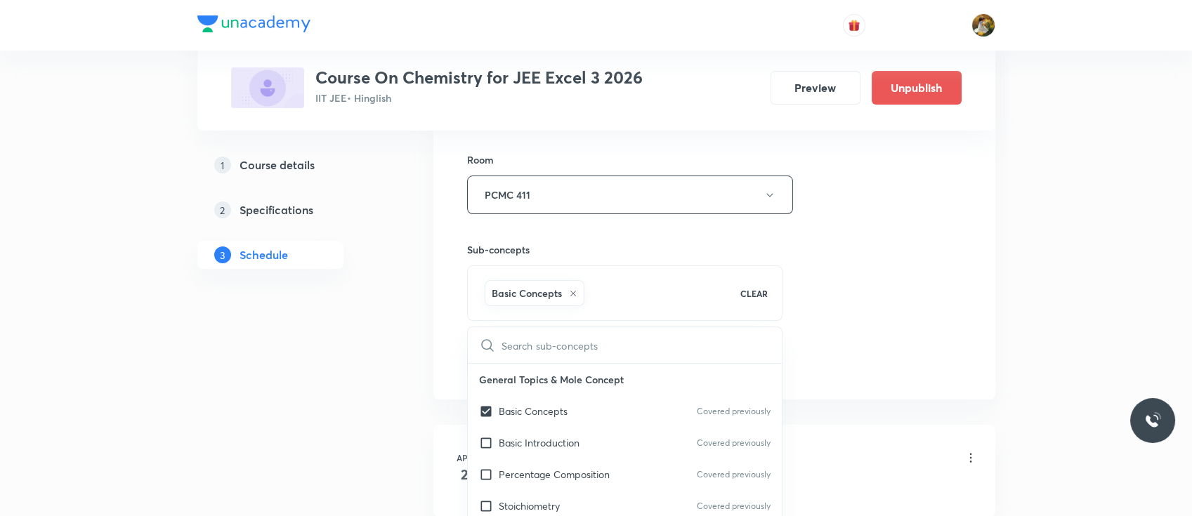
click at [879, 216] on div "Session 86 Live class Session title 40/99 Aldehydes , Ketones and Carboxylic ac…" at bounding box center [714, 40] width 494 height 676
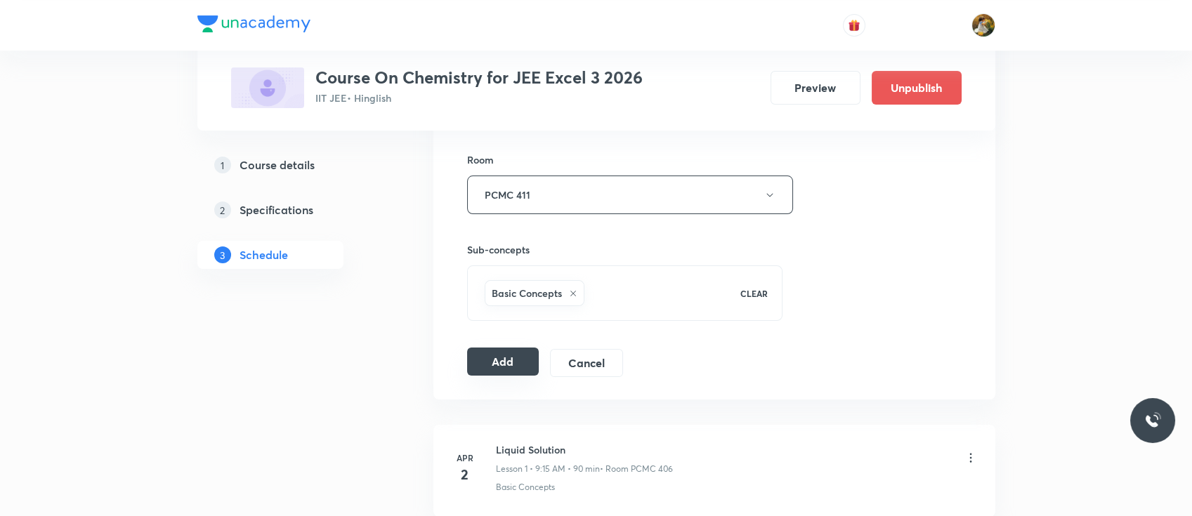
click at [523, 355] on button "Add" at bounding box center [503, 362] width 72 height 28
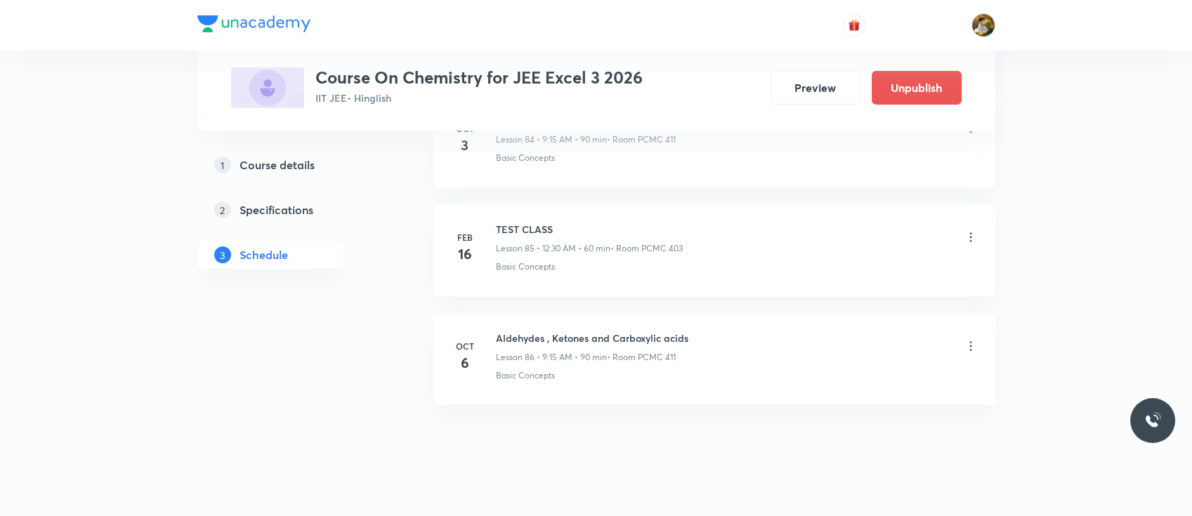
scroll to position [9311, 0]
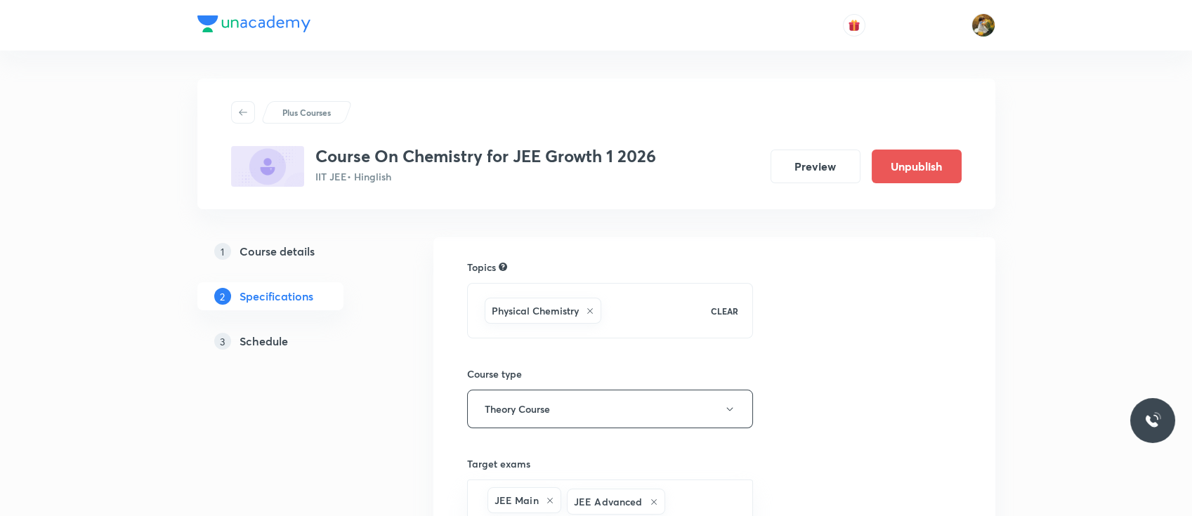
click at [267, 346] on h5 "Schedule" at bounding box center [263, 341] width 48 height 17
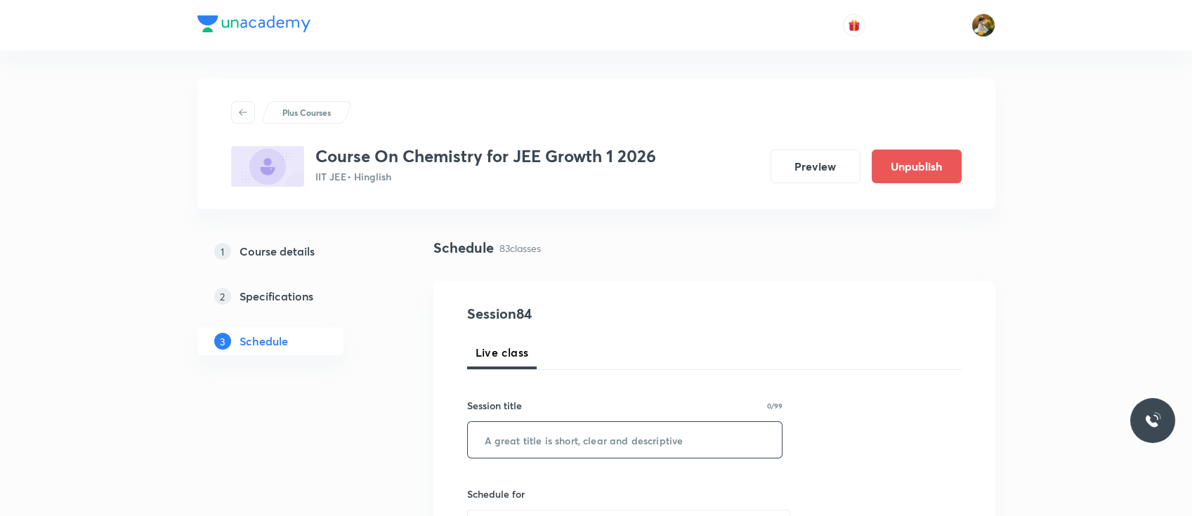
paste input "Thermodynamics 2"
click at [593, 435] on input "text" at bounding box center [625, 440] width 315 height 36
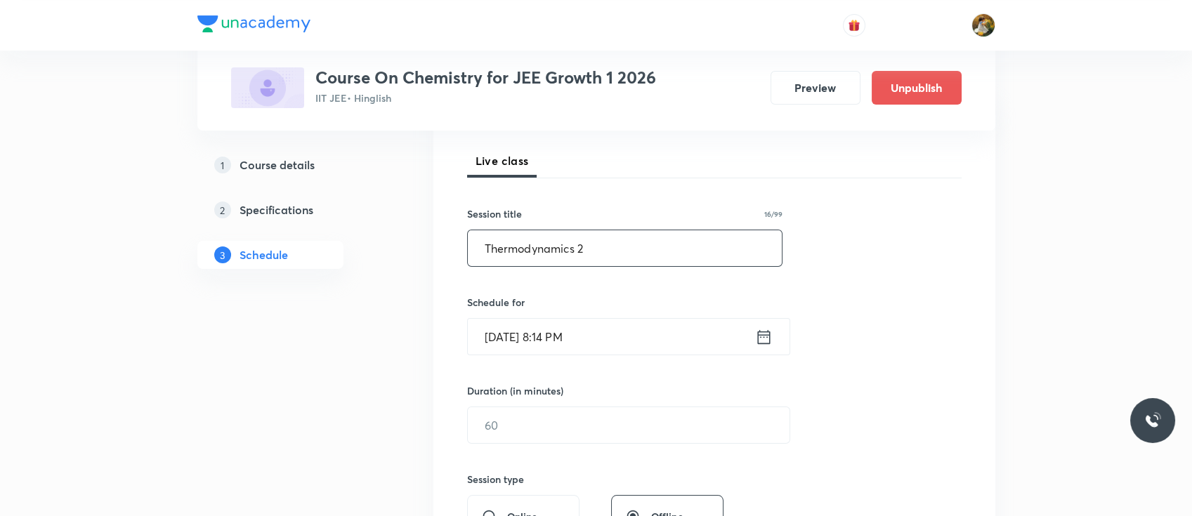
scroll to position [209, 0]
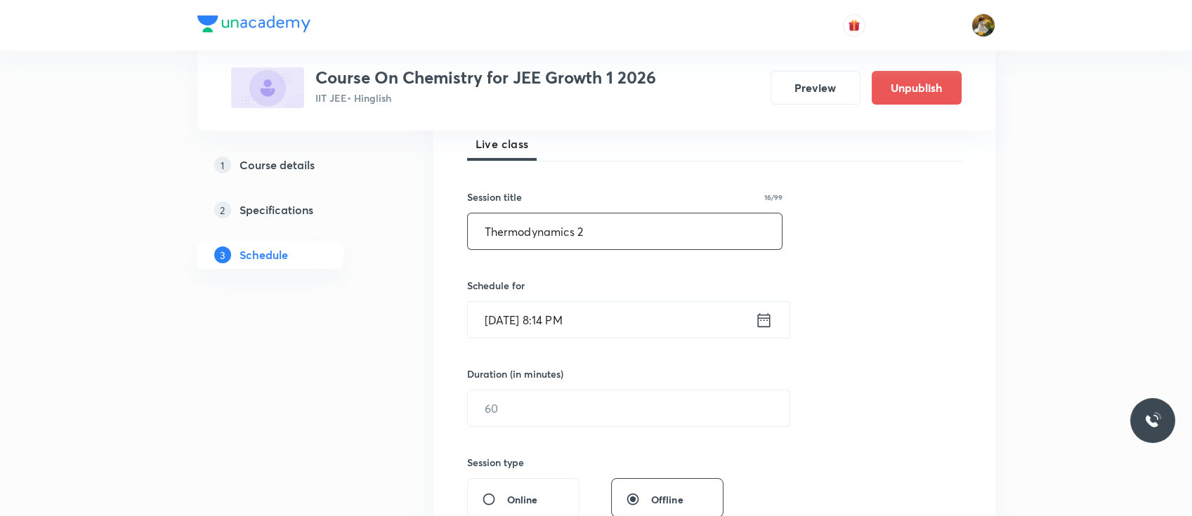
type input "Thermodynamics 2"
click at [607, 322] on input "[DATE] 8:14 PM" at bounding box center [611, 320] width 287 height 36
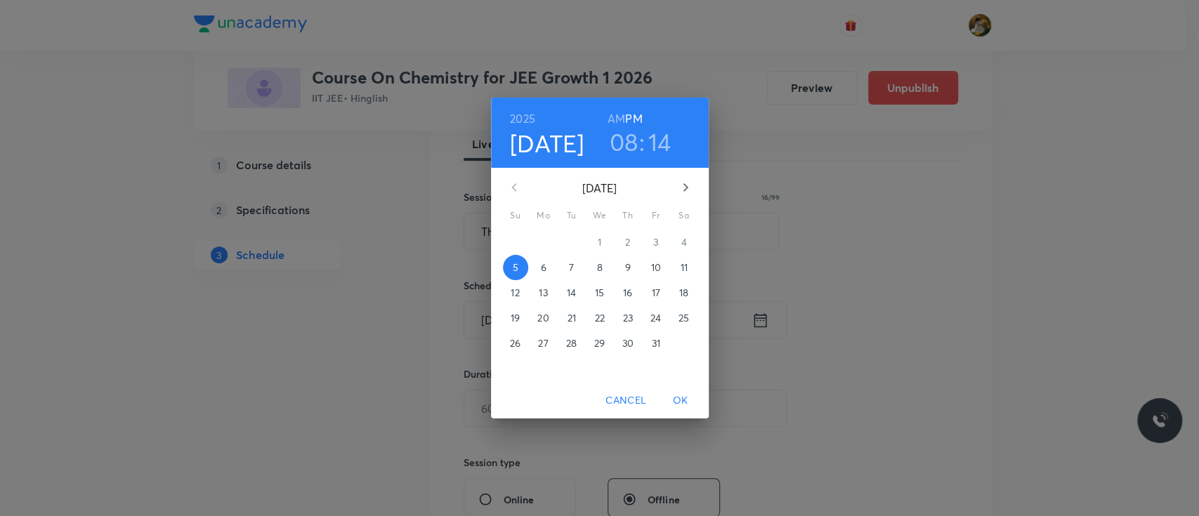
click at [542, 266] on p "6" at bounding box center [543, 268] width 6 height 14
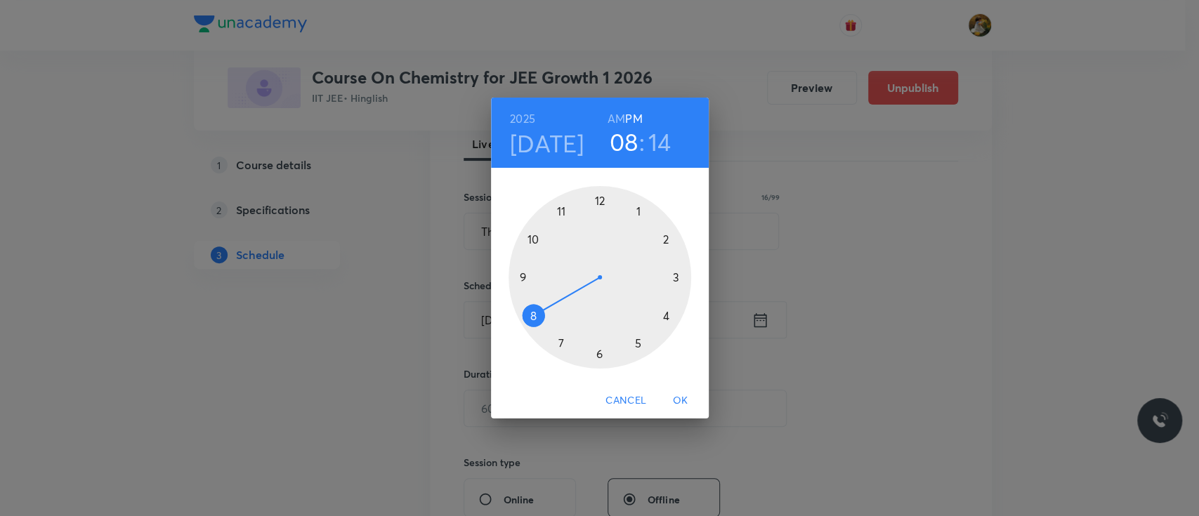
click at [558, 338] on div at bounding box center [599, 277] width 183 height 183
click at [614, 119] on h6 "AM" at bounding box center [616, 119] width 18 height 20
click at [600, 354] on div at bounding box center [599, 277] width 183 height 183
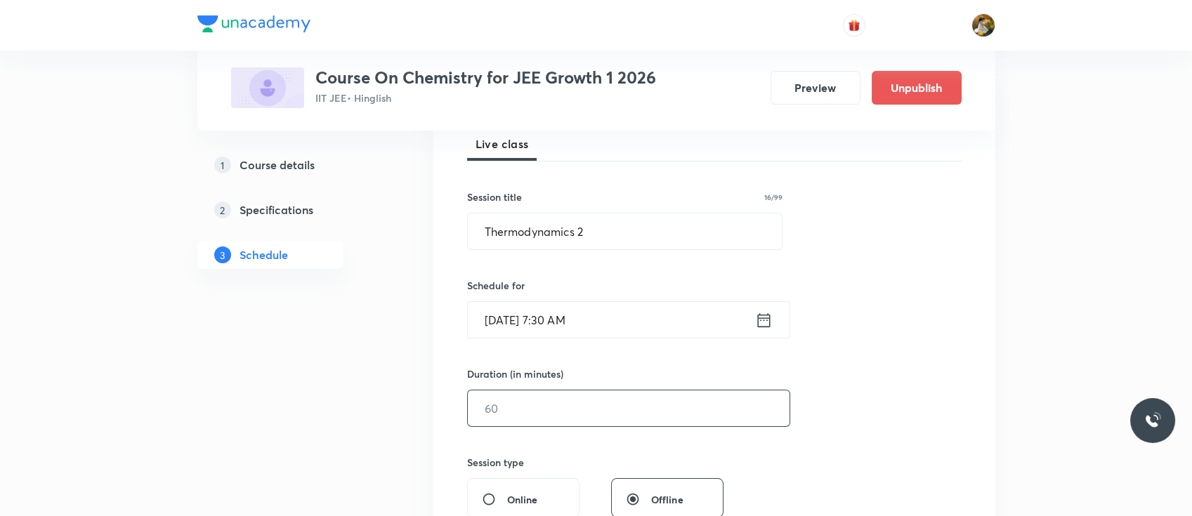
click at [579, 416] on input "text" at bounding box center [629, 408] width 322 height 36
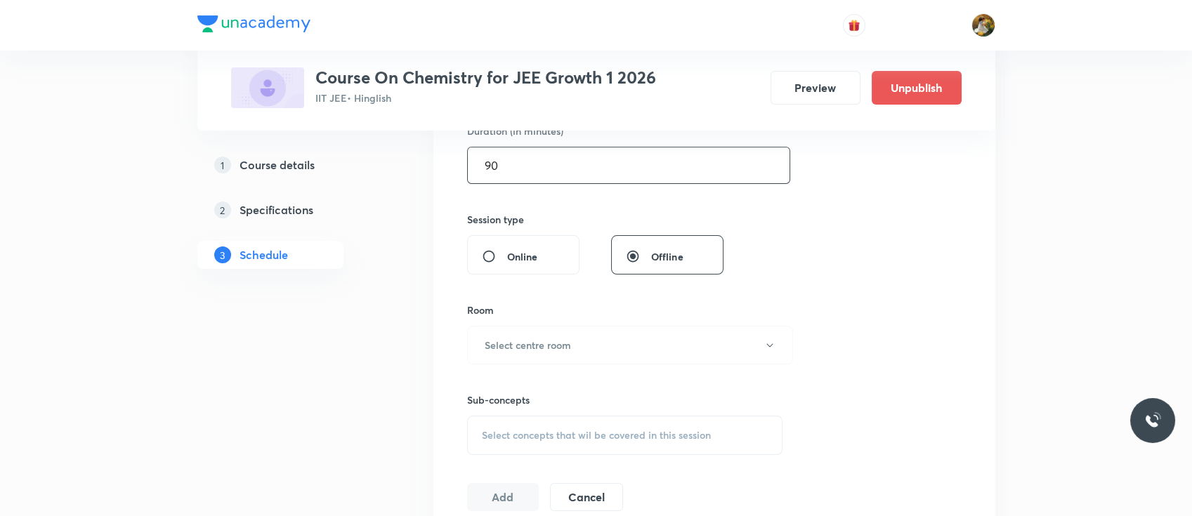
scroll to position [452, 0]
type input "90"
click at [556, 325] on button "Select centre room" at bounding box center [630, 344] width 326 height 39
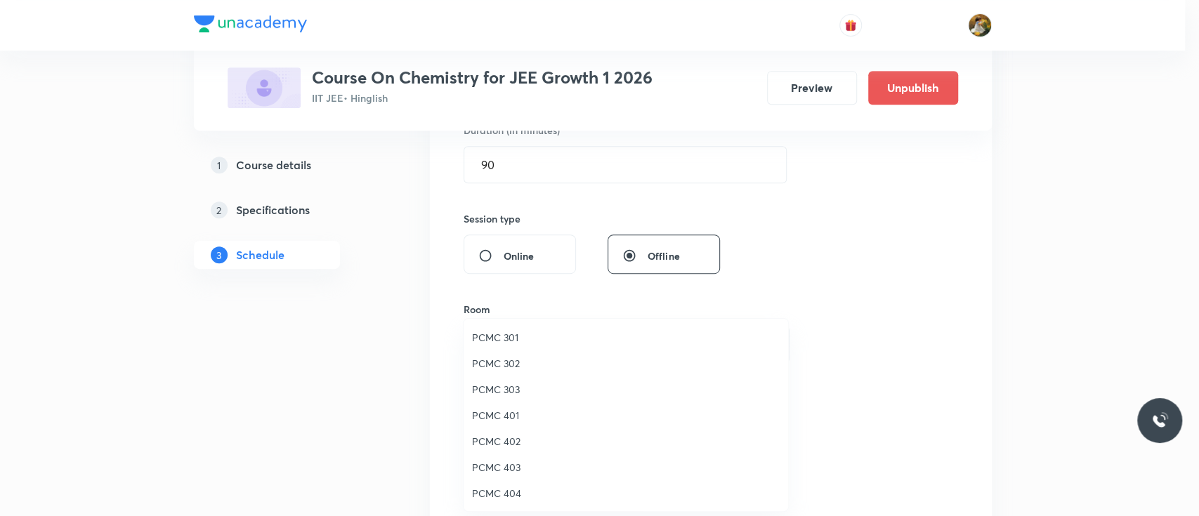
click at [501, 421] on span "PCMC 401" at bounding box center [626, 415] width 308 height 15
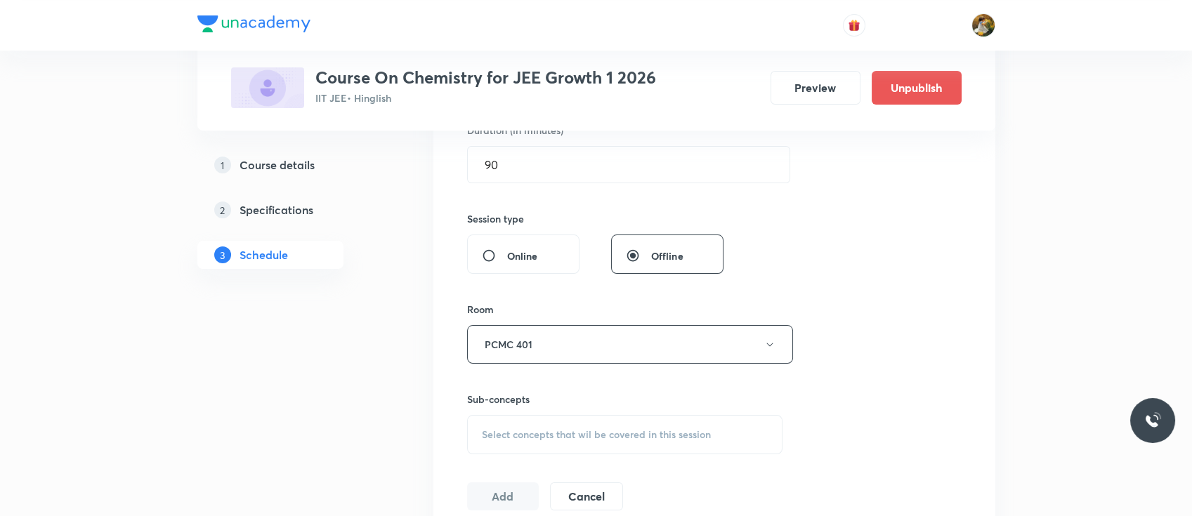
click at [581, 434] on span "Select concepts that wil be covered in this session" at bounding box center [596, 434] width 229 height 11
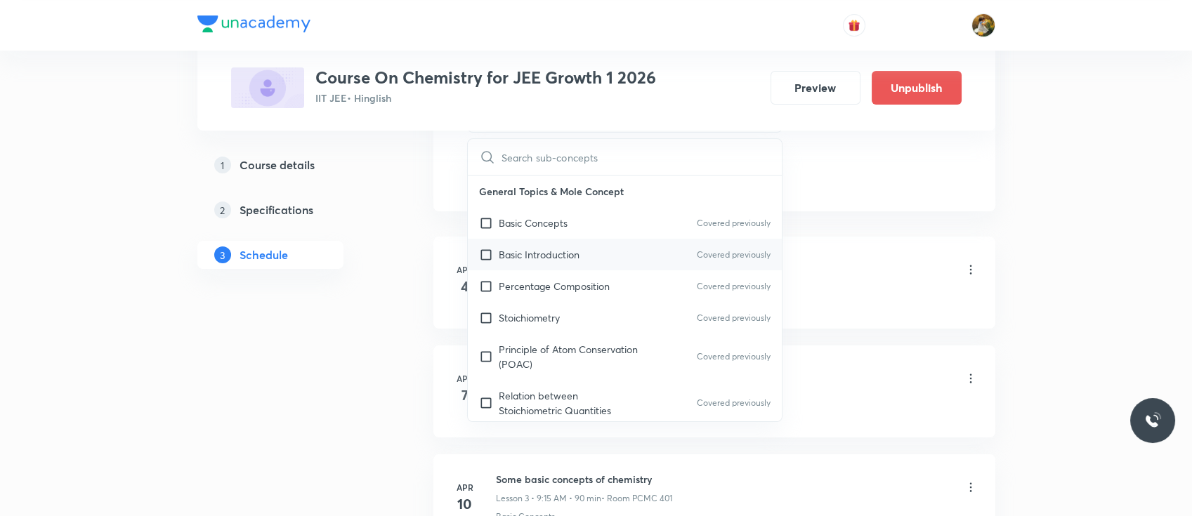
click at [569, 244] on div "Basic Introduction Covered previously" at bounding box center [625, 255] width 315 height 32
checkbox input "true"
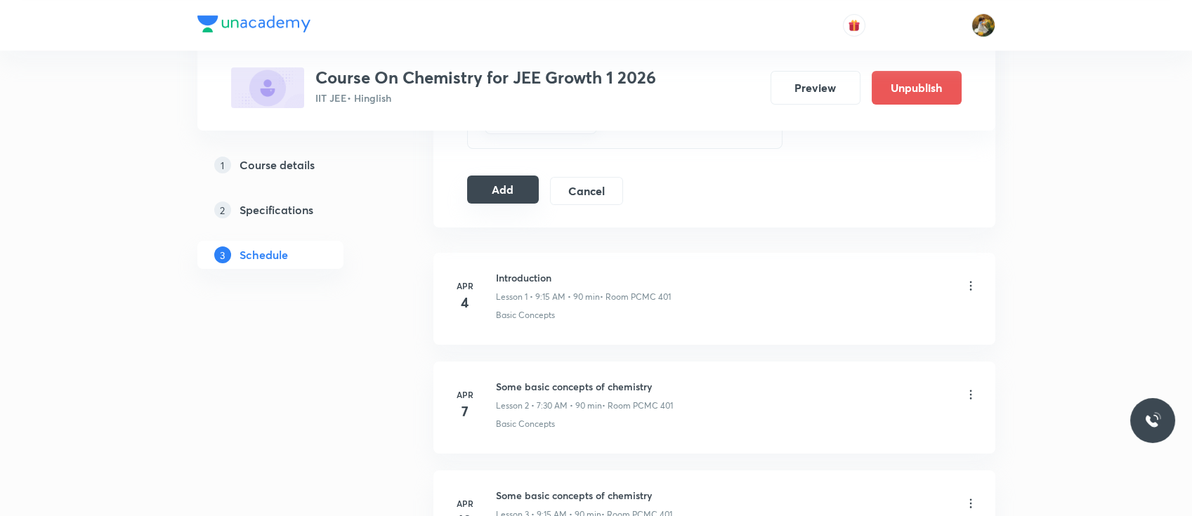
click at [506, 190] on button "Add" at bounding box center [503, 190] width 72 height 28
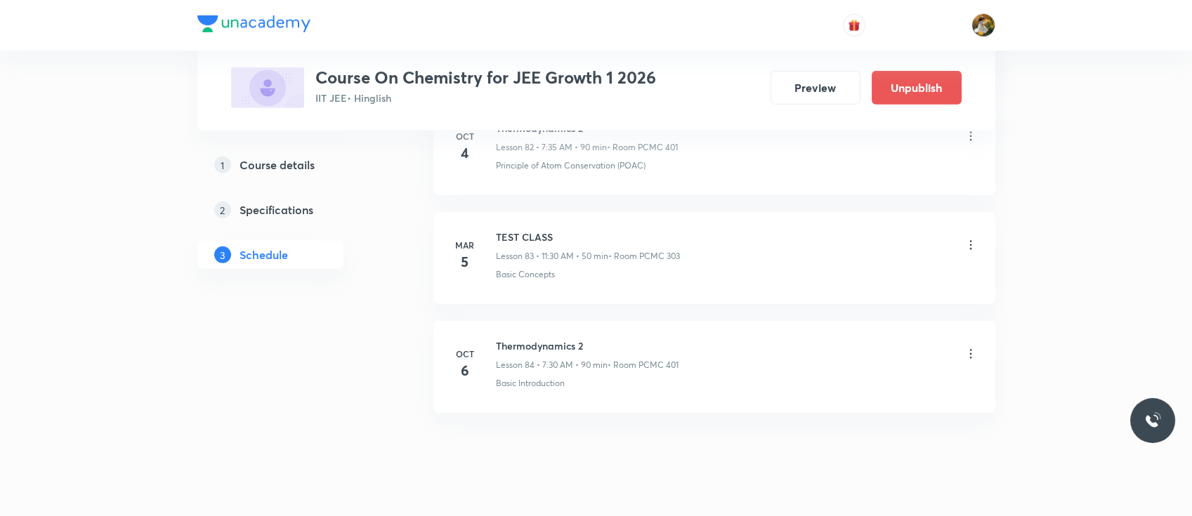
scroll to position [9094, 0]
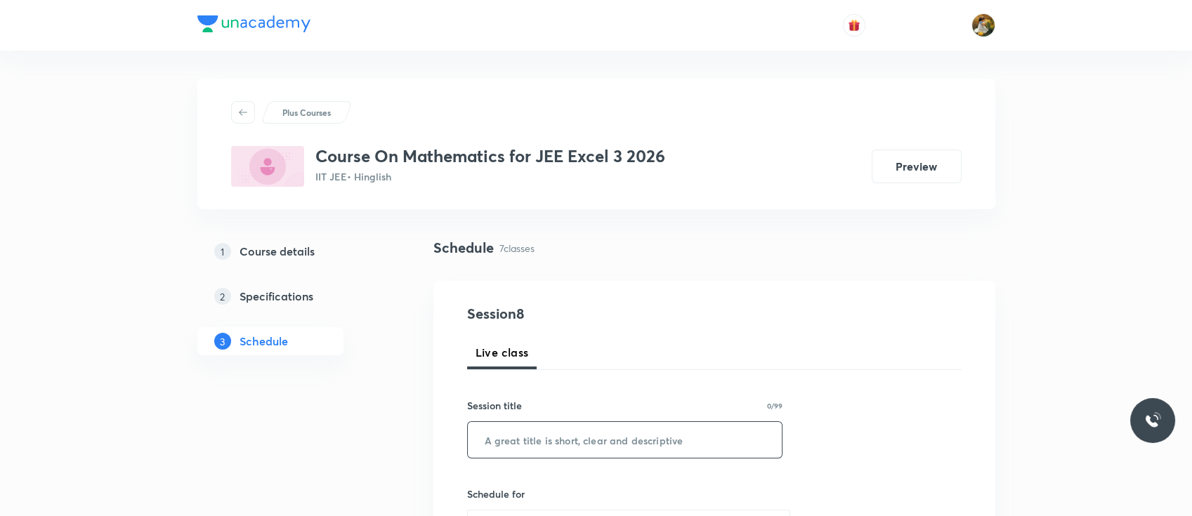
click at [591, 444] on input "text" at bounding box center [625, 440] width 315 height 36
paste input "vector"
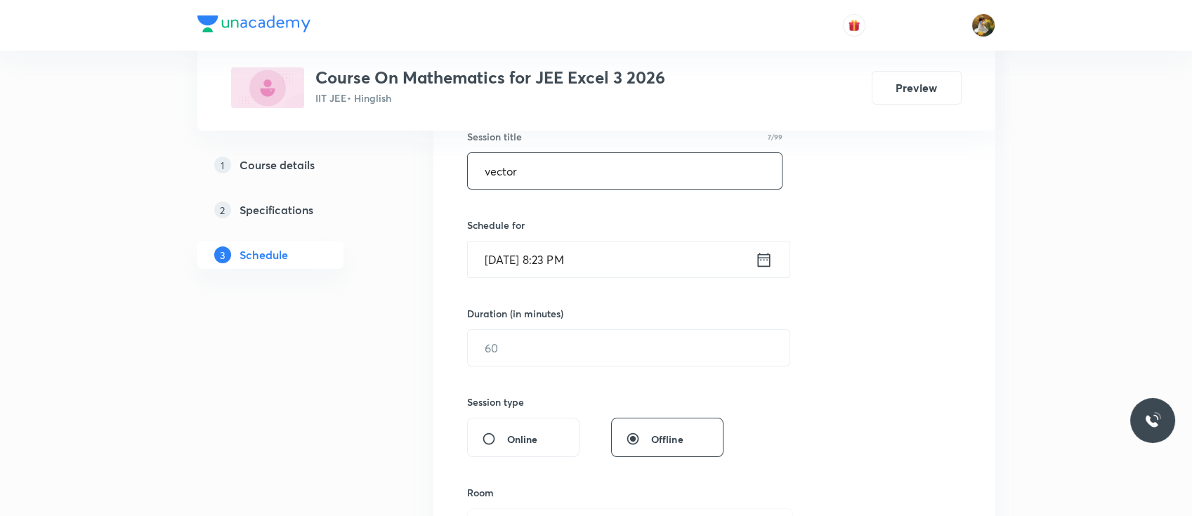
scroll to position [271, 0]
type input "vector"
click at [653, 265] on input "[DATE] 8:23 PM" at bounding box center [611, 257] width 287 height 36
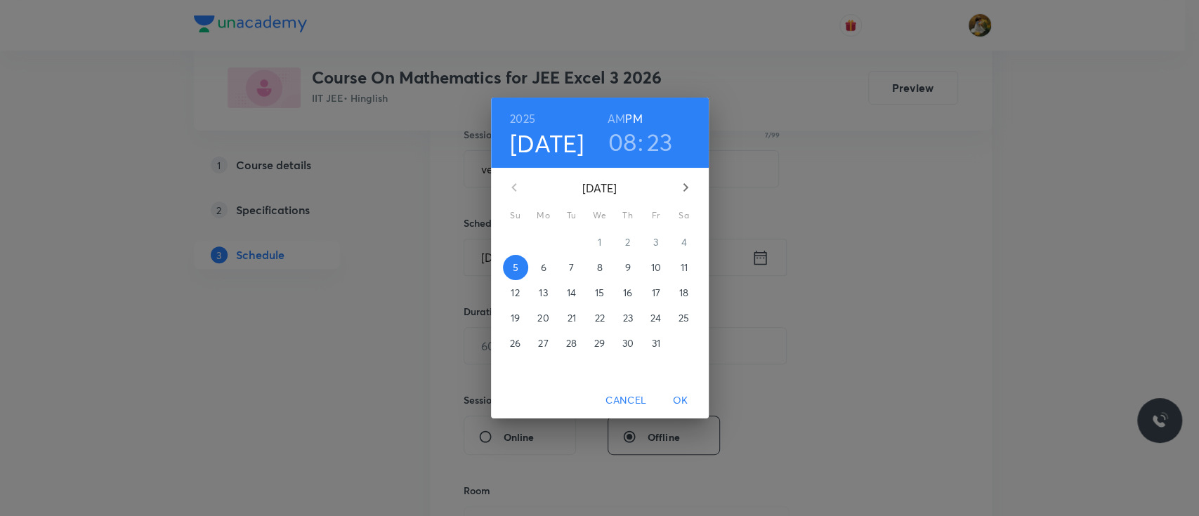
click at [541, 265] on p "6" at bounding box center [543, 268] width 6 height 14
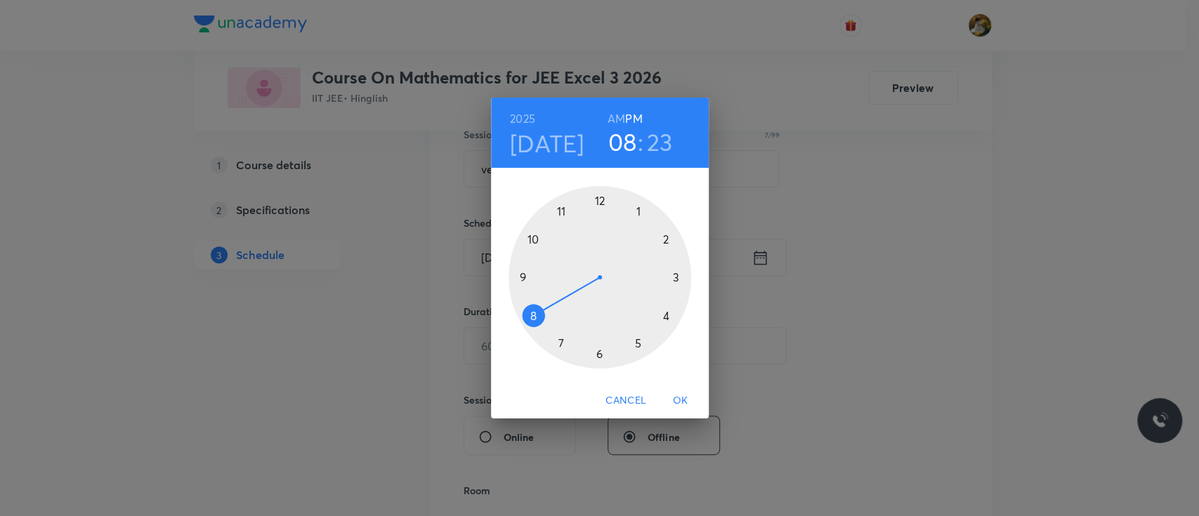
click at [520, 278] on div at bounding box center [599, 277] width 183 height 183
click at [626, 150] on h3 "09" at bounding box center [621, 141] width 29 height 29
click at [562, 340] on div at bounding box center [599, 277] width 183 height 183
click at [614, 119] on h6 "AM" at bounding box center [616, 119] width 18 height 20
click at [598, 351] on div at bounding box center [599, 277] width 183 height 183
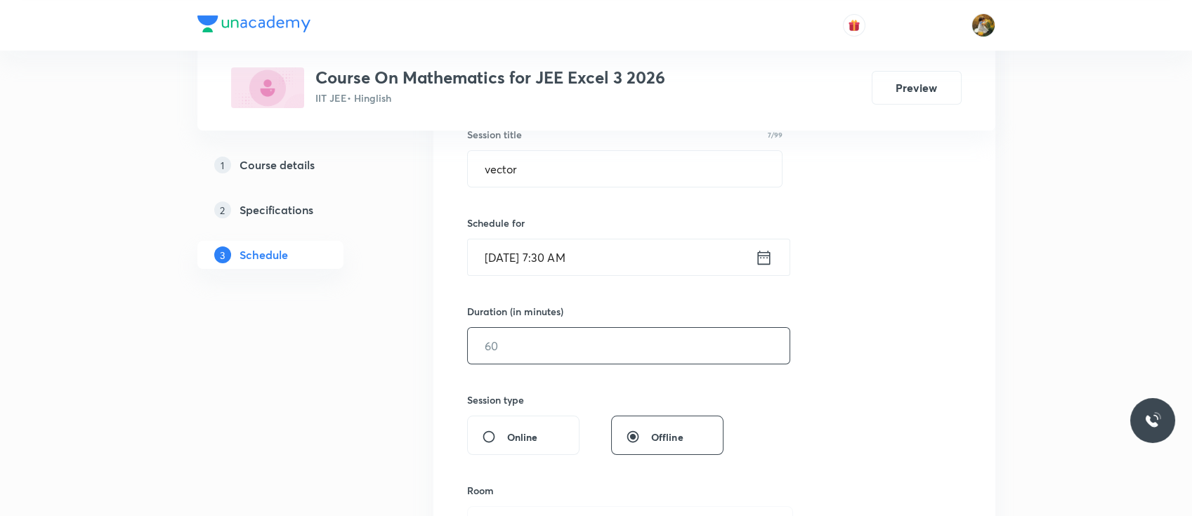
click at [527, 349] on input "text" at bounding box center [629, 346] width 322 height 36
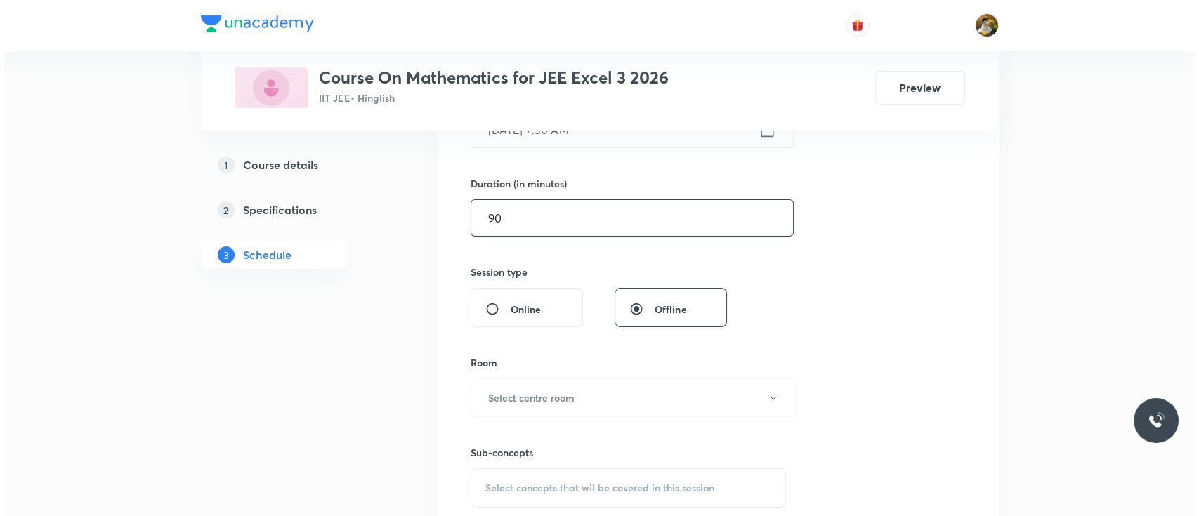
scroll to position [399, 0]
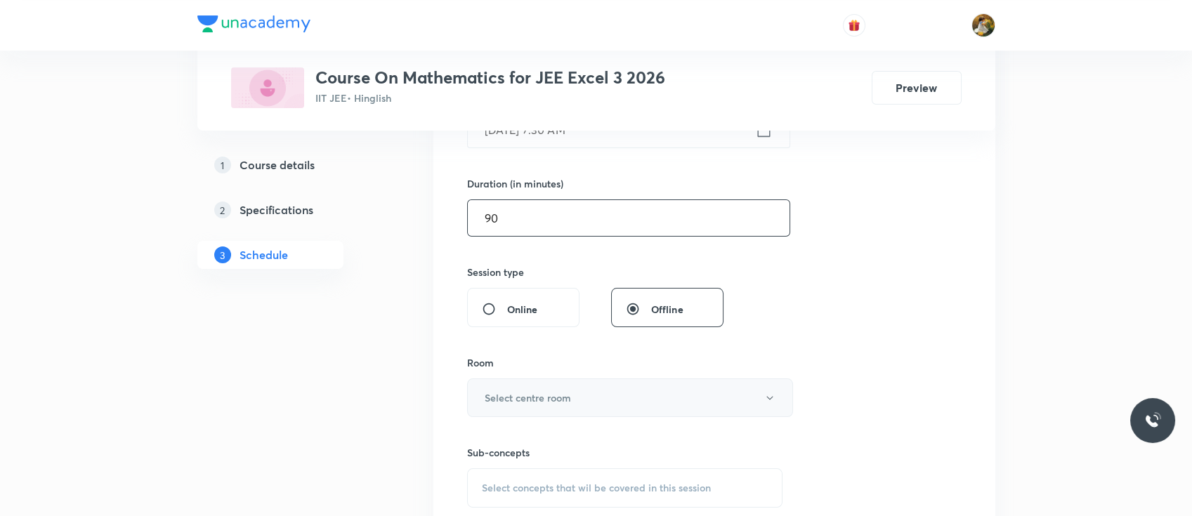
type input "90"
click at [524, 392] on h6 "Select centre room" at bounding box center [528, 397] width 86 height 15
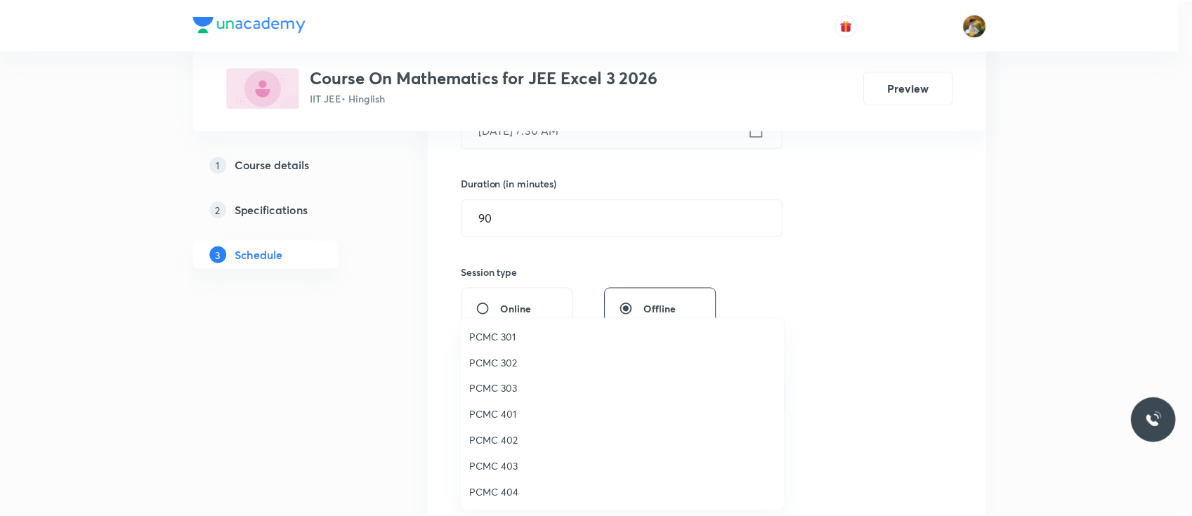
scroll to position [312, 0]
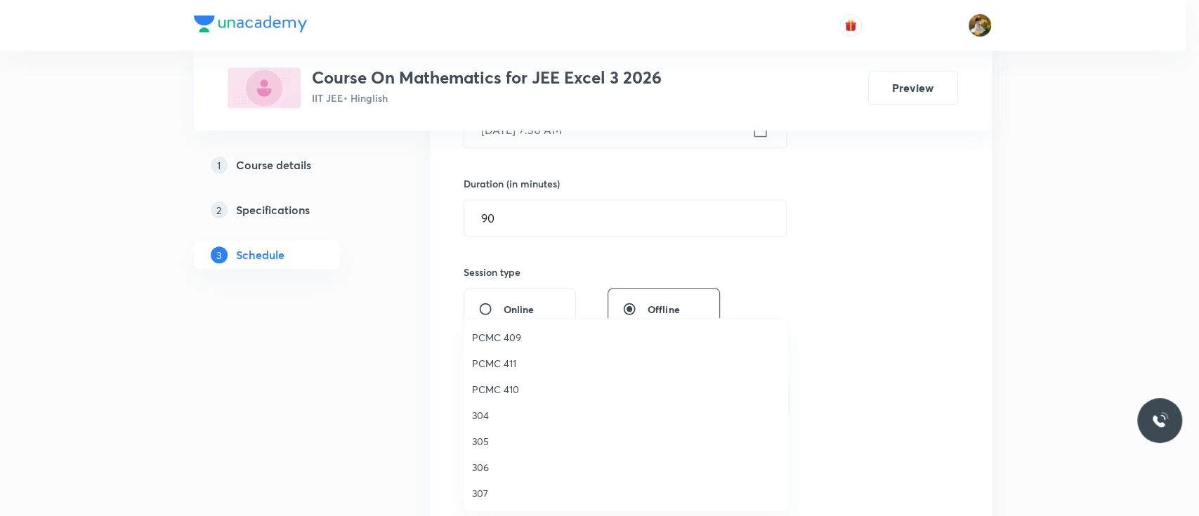
click at [506, 362] on span "PCMC 411" at bounding box center [626, 363] width 308 height 15
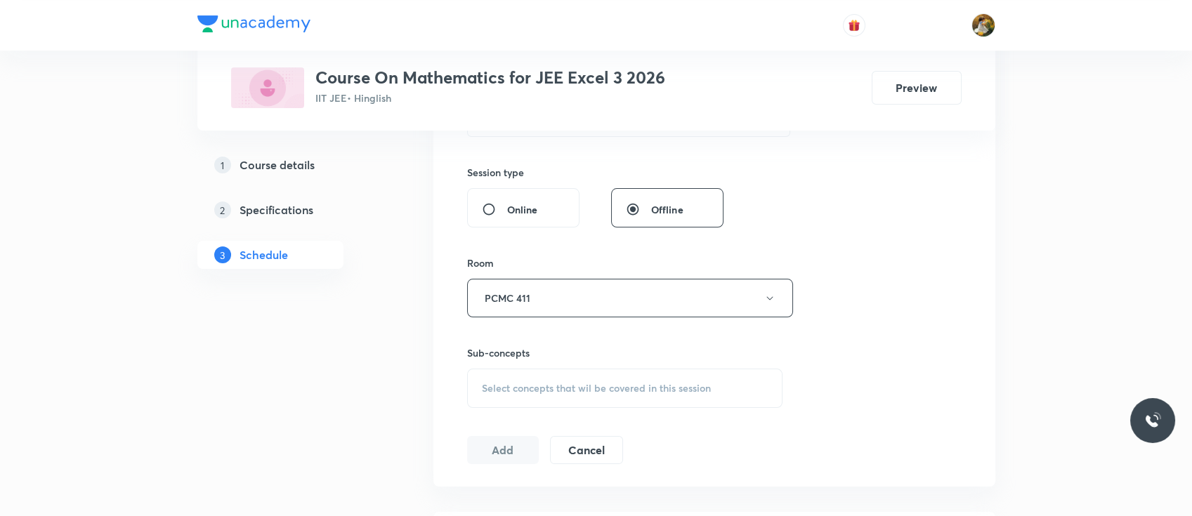
scroll to position [515, 0]
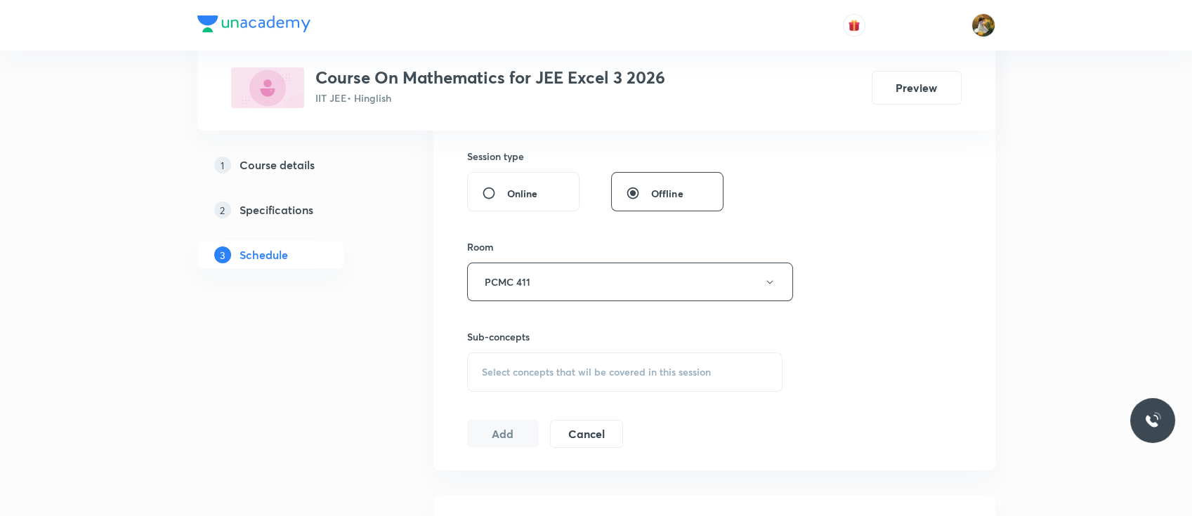
click at [603, 379] on div "Select concepts that wil be covered in this session" at bounding box center [625, 372] width 316 height 39
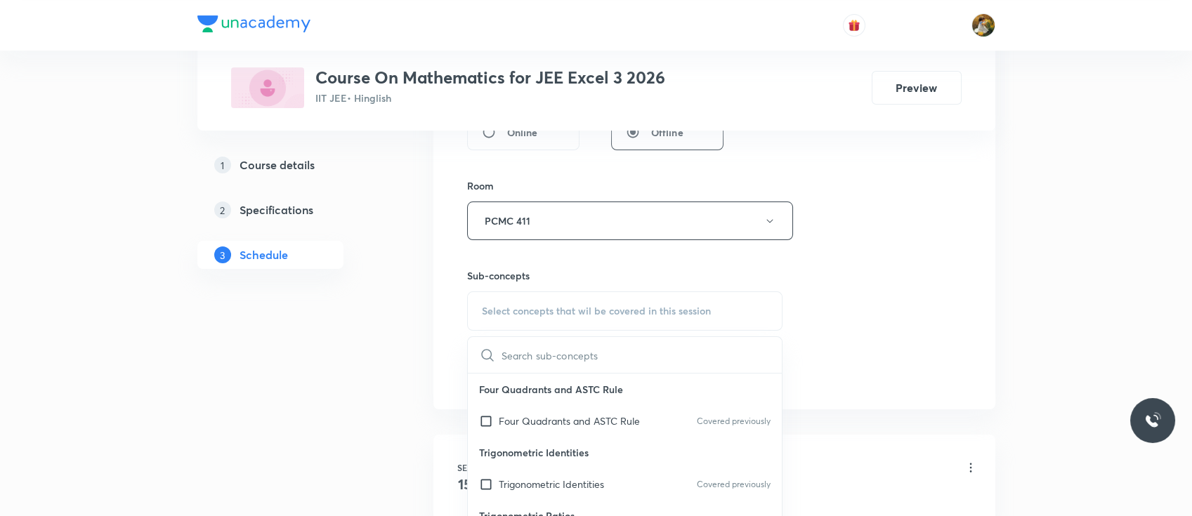
scroll to position [577, 0]
click at [581, 416] on p "Four Quadrants and ASTC Rule" at bounding box center [569, 419] width 141 height 15
checkbox input "true"
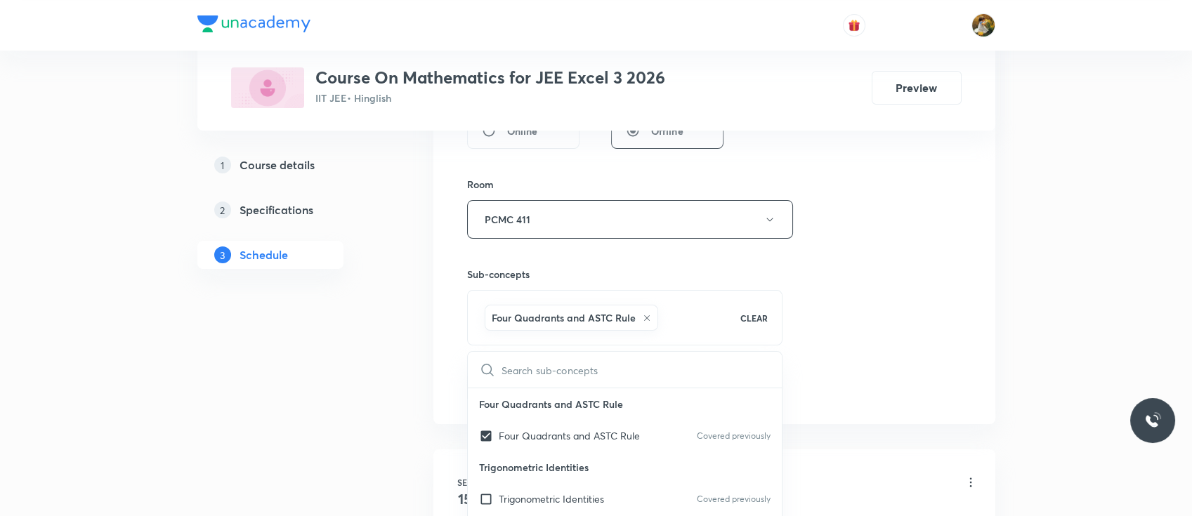
click at [812, 284] on div "Session 8 Live class Session title 7/99 vector ​ Schedule for Oct 6, 2025, 7:30…" at bounding box center [714, 64] width 494 height 676
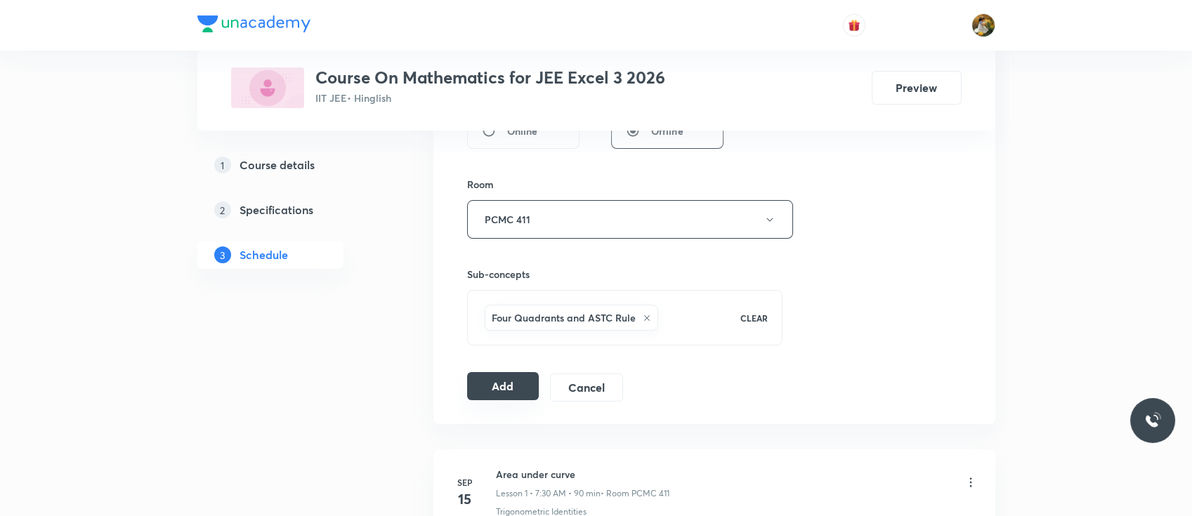
click at [507, 385] on button "Add" at bounding box center [503, 386] width 72 height 28
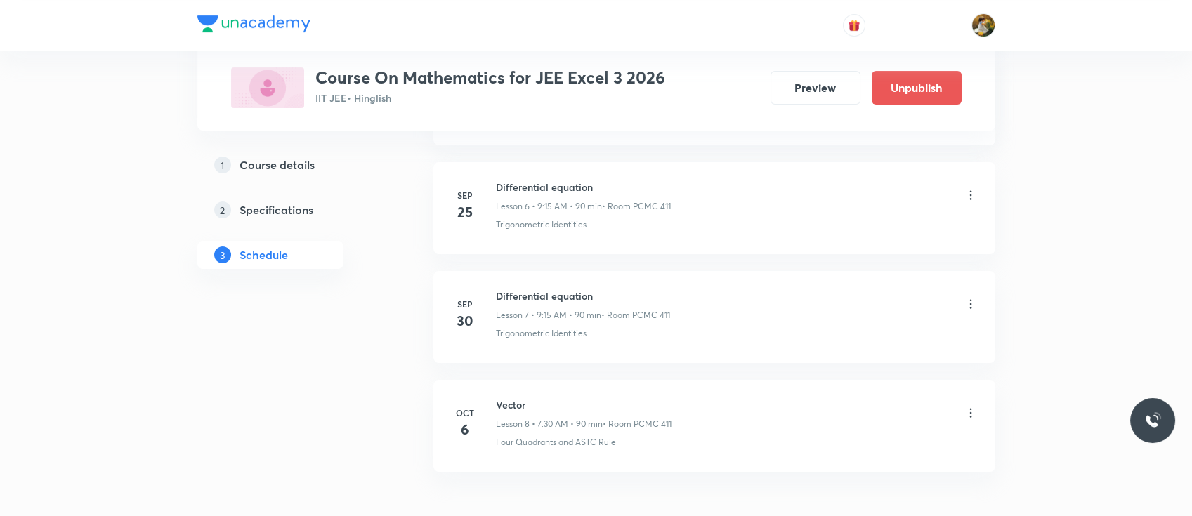
scroll to position [734, 0]
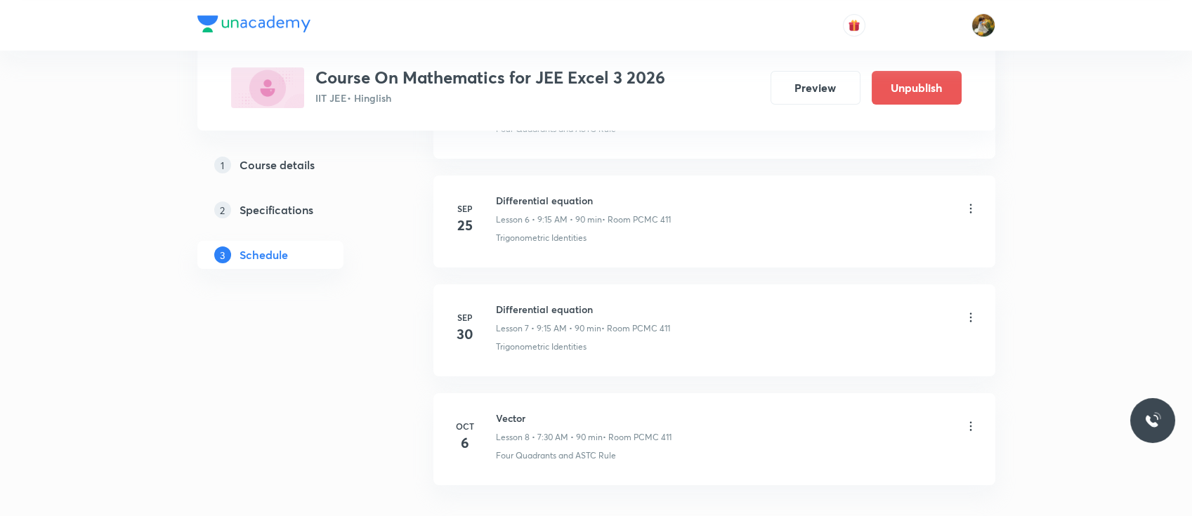
click at [301, 172] on h5 "Course details" at bounding box center [276, 165] width 75 height 17
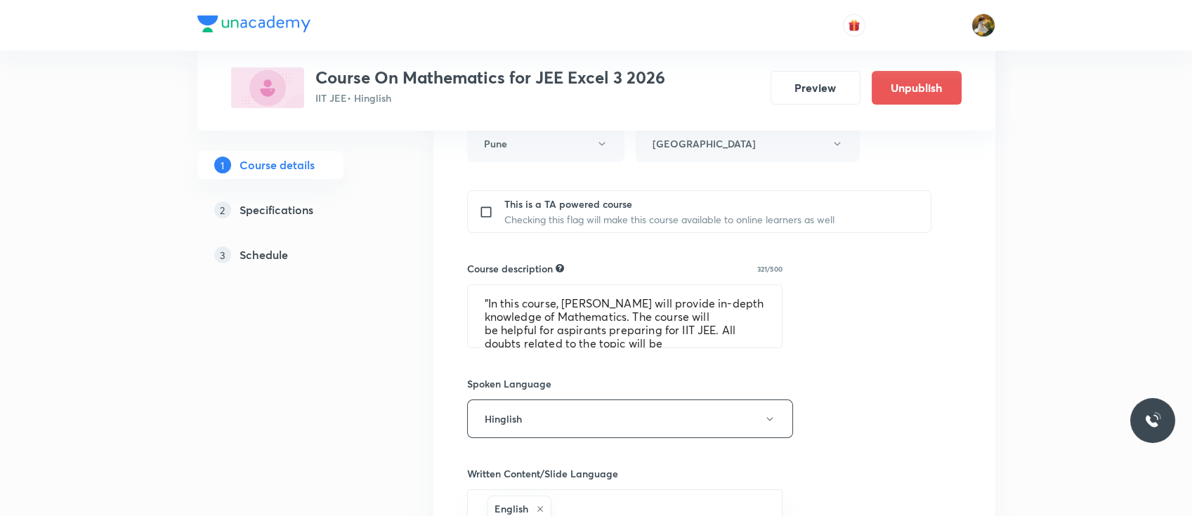
scroll to position [548, 0]
click at [279, 255] on h5 "Schedule" at bounding box center [263, 254] width 48 height 17
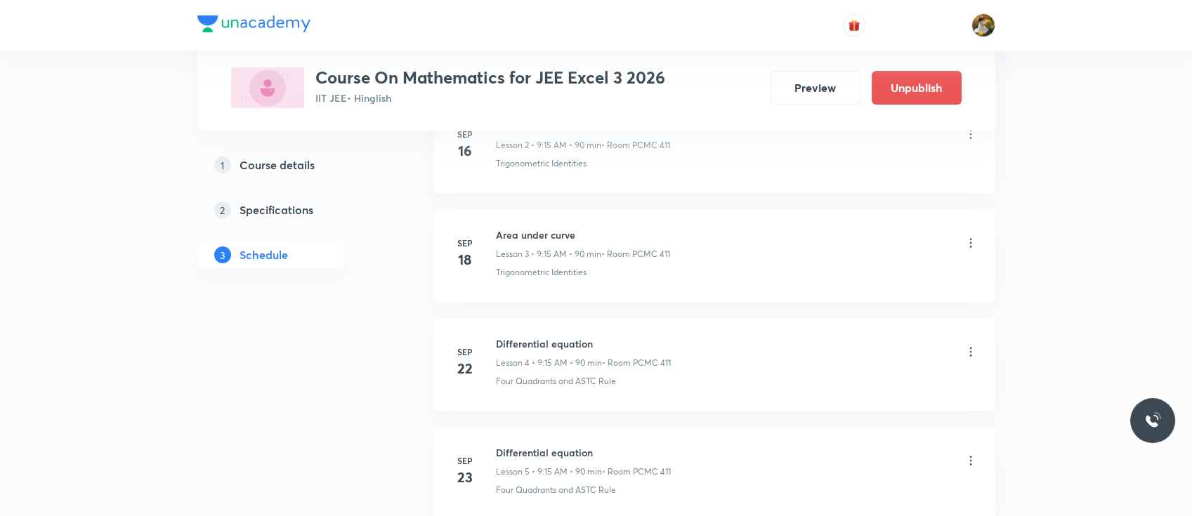
scroll to position [834, 0]
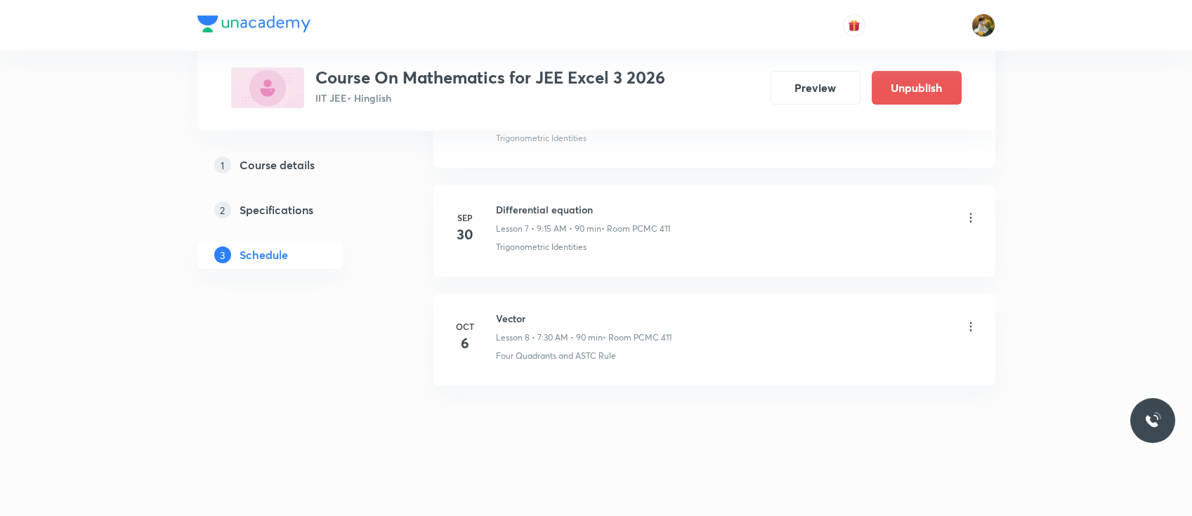
click at [968, 323] on icon at bounding box center [970, 327] width 14 height 14
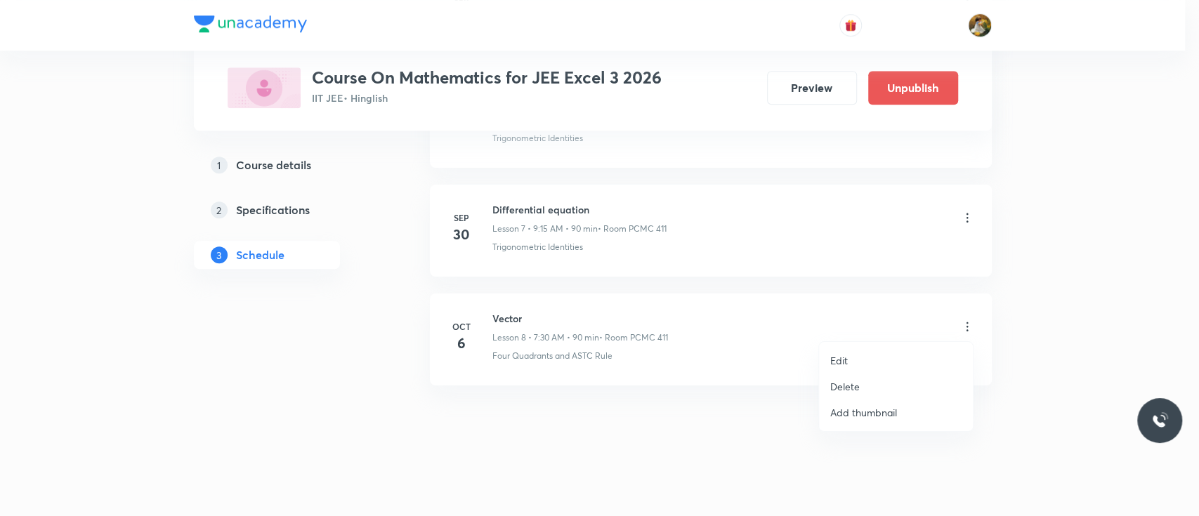
click at [833, 361] on p "Edit" at bounding box center [839, 360] width 18 height 15
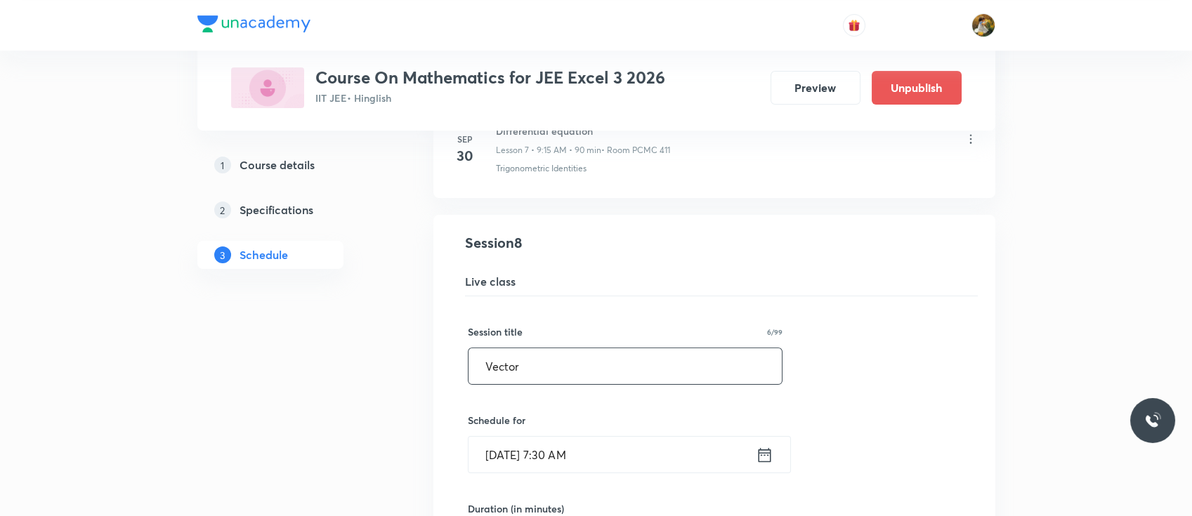
click at [643, 357] on input "Vector" at bounding box center [625, 366] width 314 height 36
click at [607, 361] on input "Vector Algebra" at bounding box center [625, 366] width 314 height 36
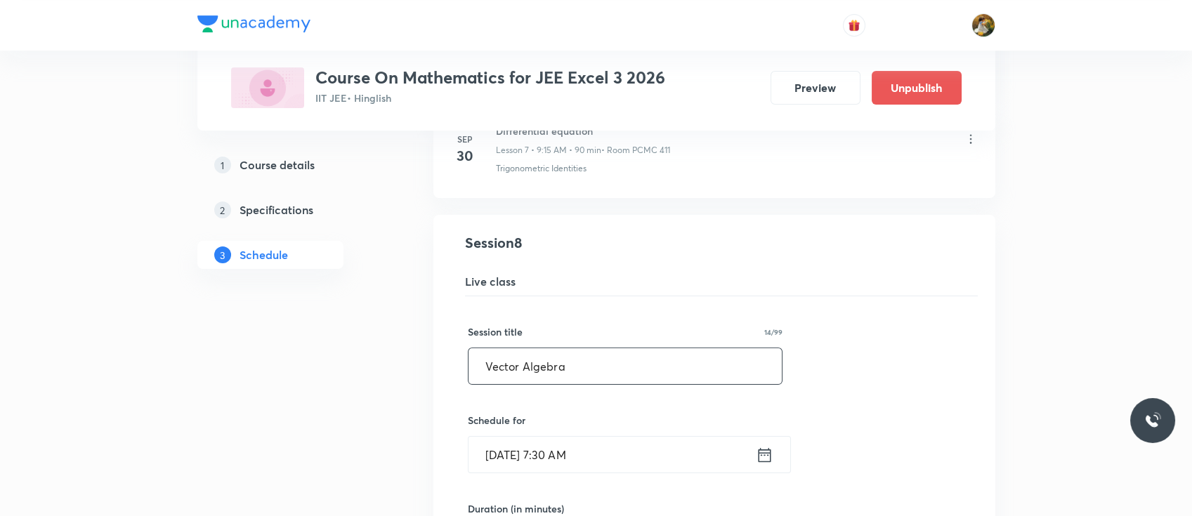
type input "Vector Algebra"
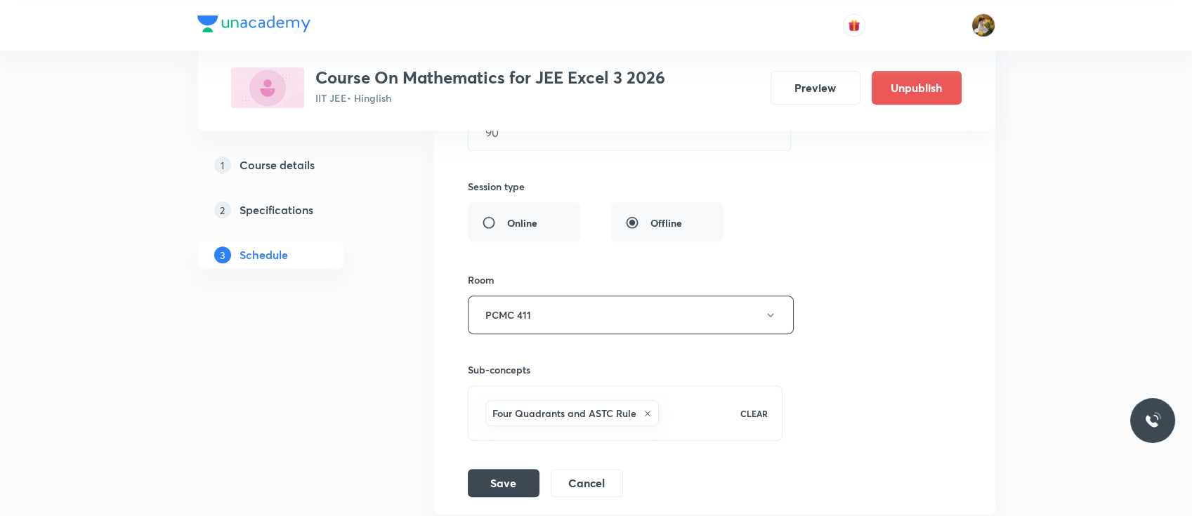
scroll to position [1372, 0]
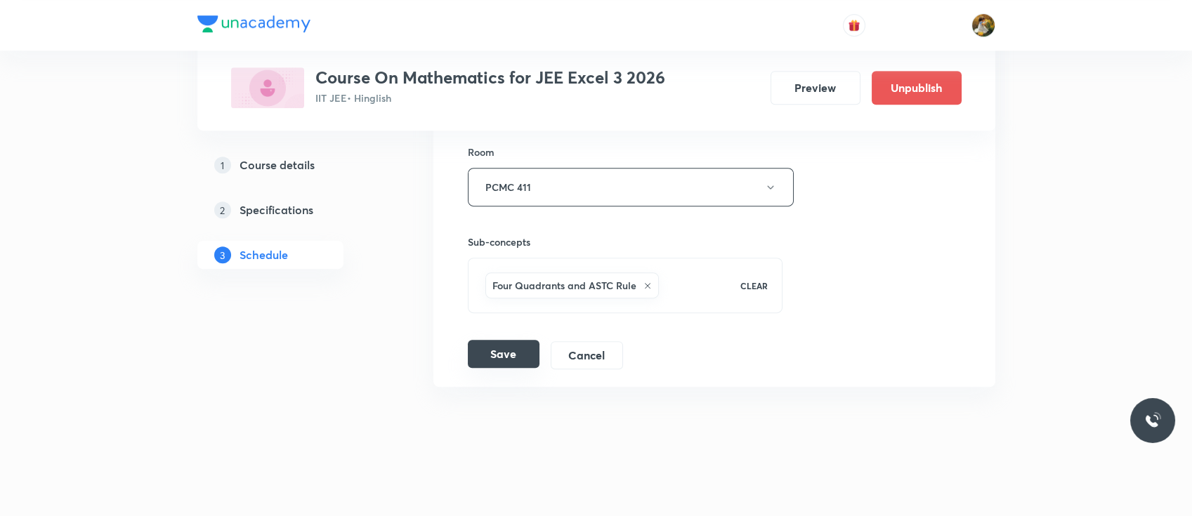
click at [518, 360] on button "Save" at bounding box center [504, 354] width 72 height 28
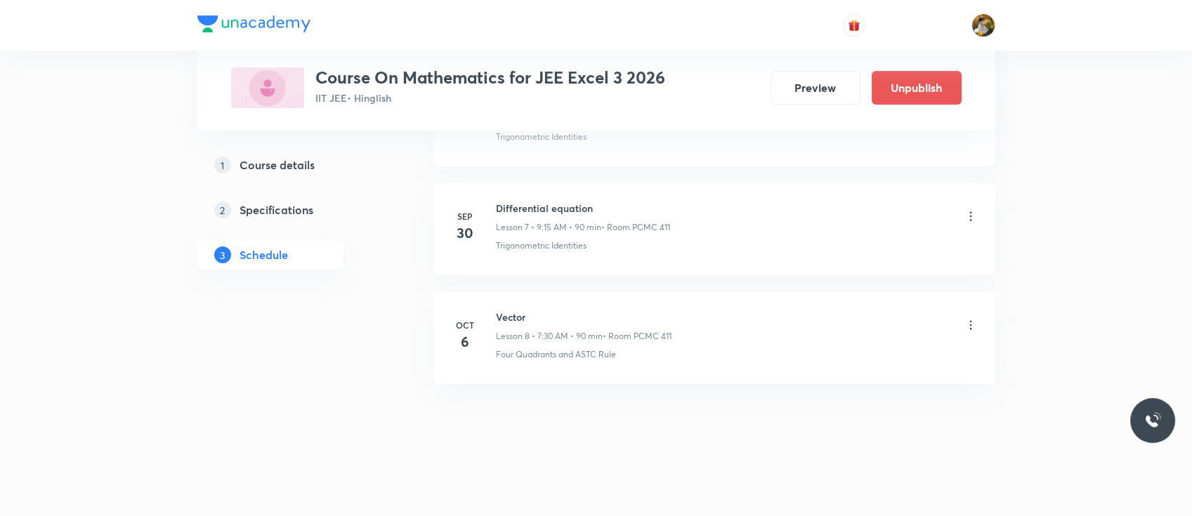
scroll to position [834, 0]
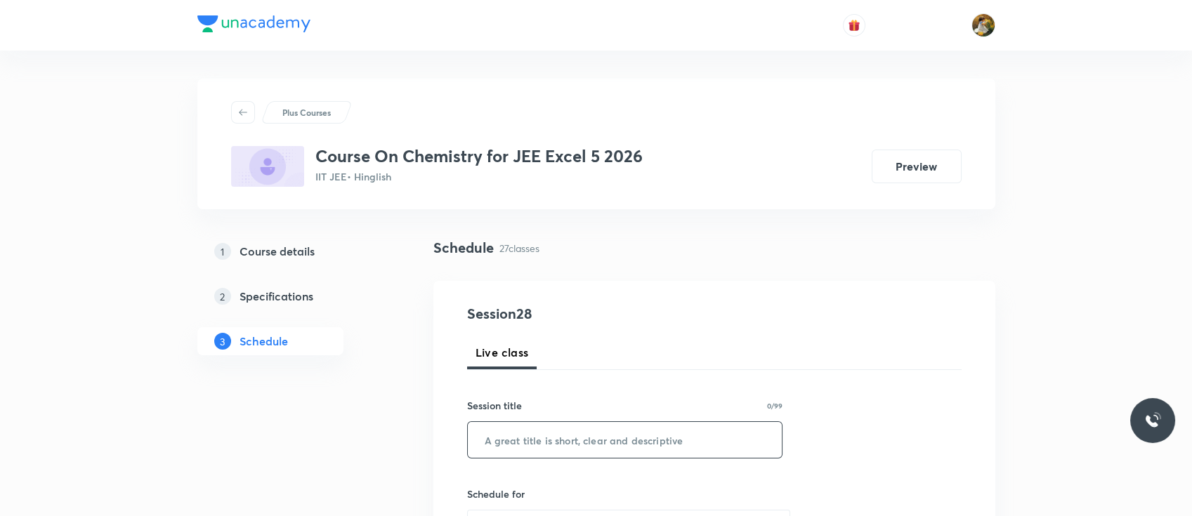
click at [598, 447] on input "text" at bounding box center [625, 440] width 315 height 36
paste input "carboxylic acid"
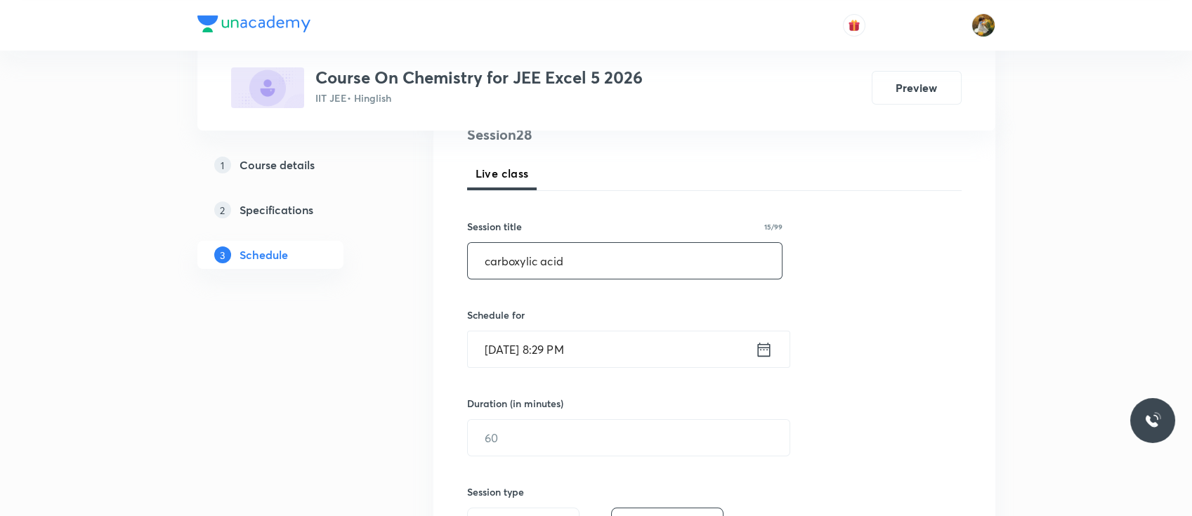
scroll to position [187, 0]
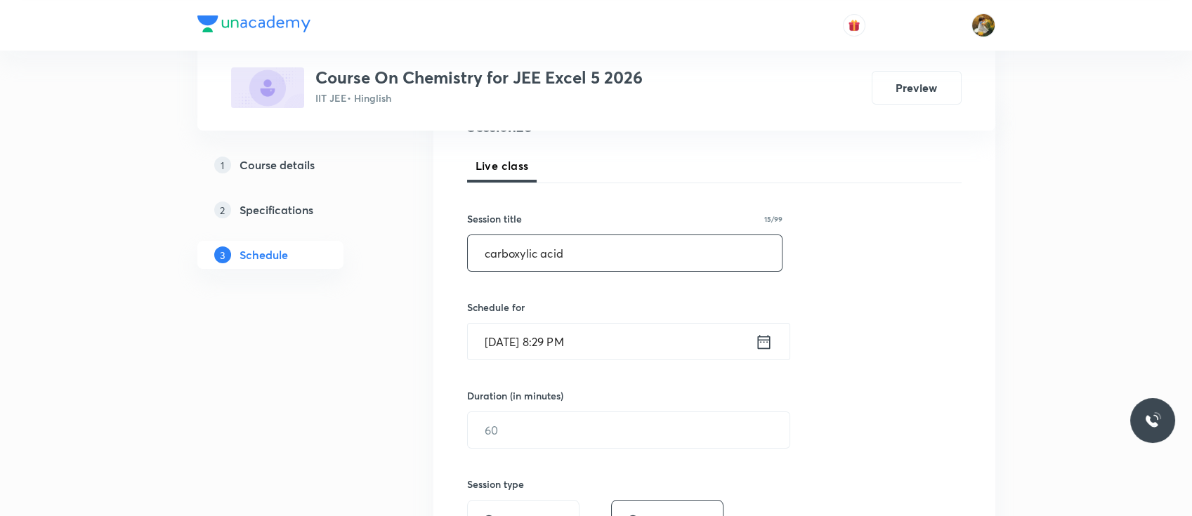
type input "carboxylic acid"
click at [606, 345] on input "[DATE] 8:29 PM" at bounding box center [611, 342] width 287 height 36
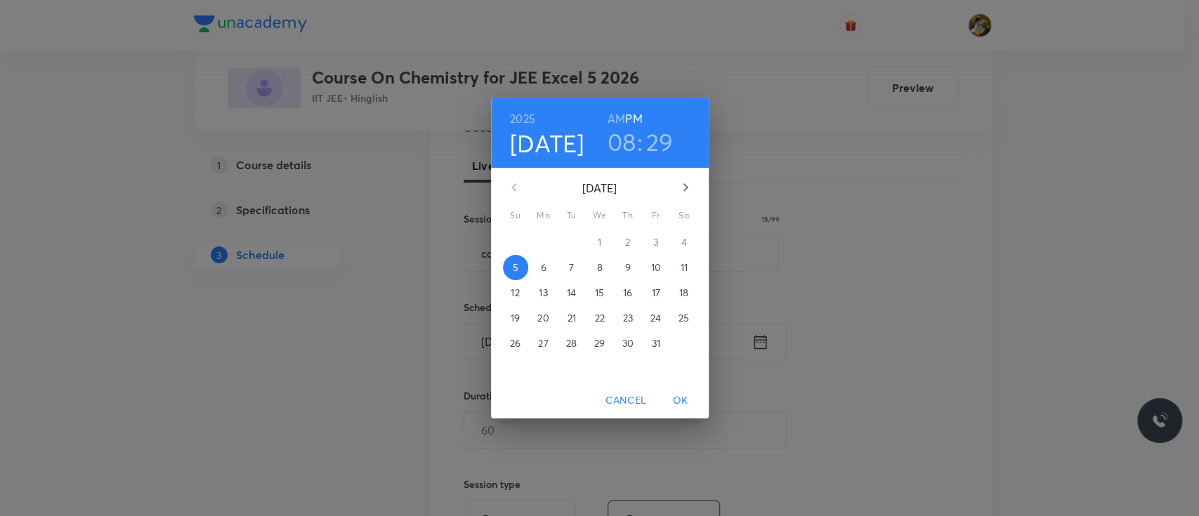
click at [546, 272] on span "6" at bounding box center [543, 268] width 25 height 14
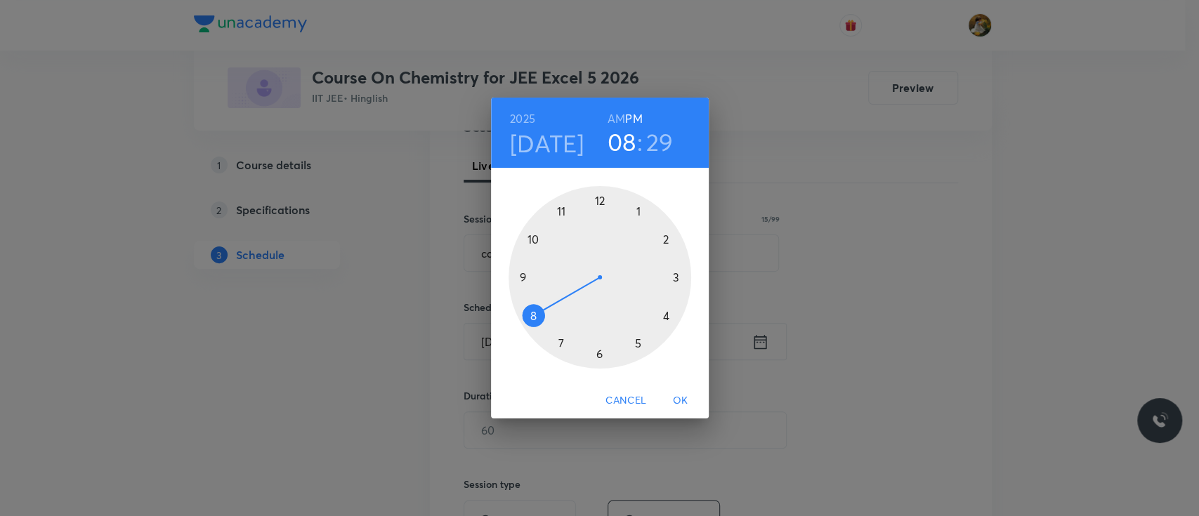
click at [557, 342] on div at bounding box center [599, 277] width 183 height 183
click at [618, 116] on h6 "AM" at bounding box center [616, 119] width 18 height 20
click at [598, 353] on div at bounding box center [599, 277] width 183 height 183
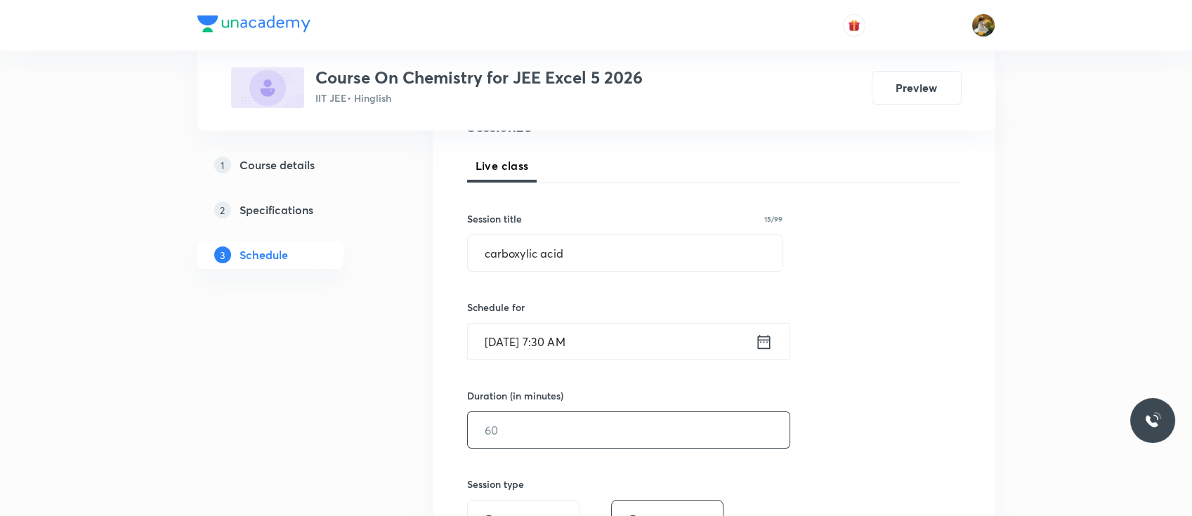
click at [577, 428] on input "text" at bounding box center [629, 430] width 322 height 36
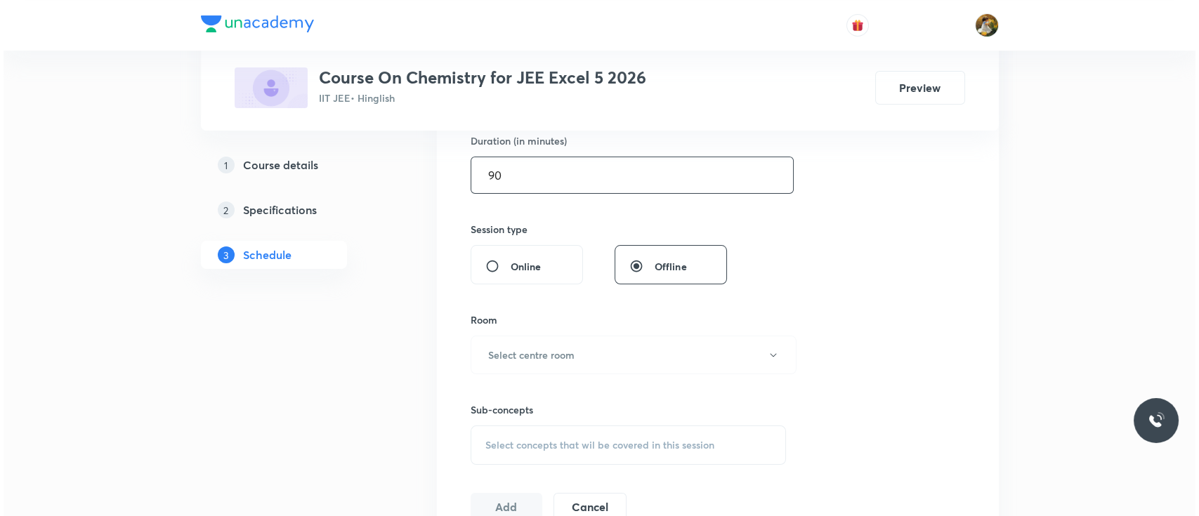
scroll to position [478, 0]
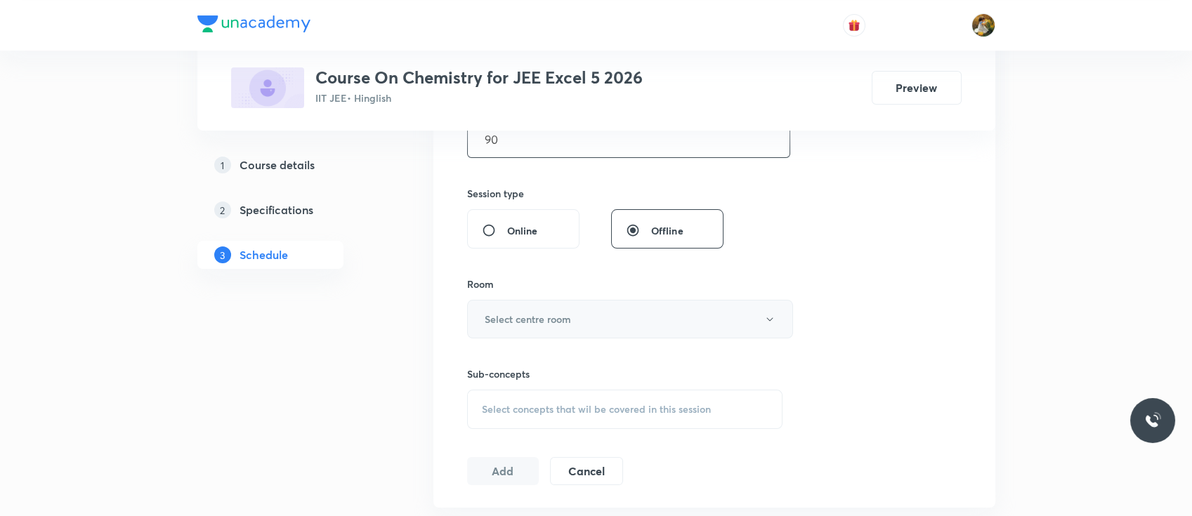
type input "90"
click at [560, 313] on h6 "Select centre room" at bounding box center [528, 319] width 86 height 15
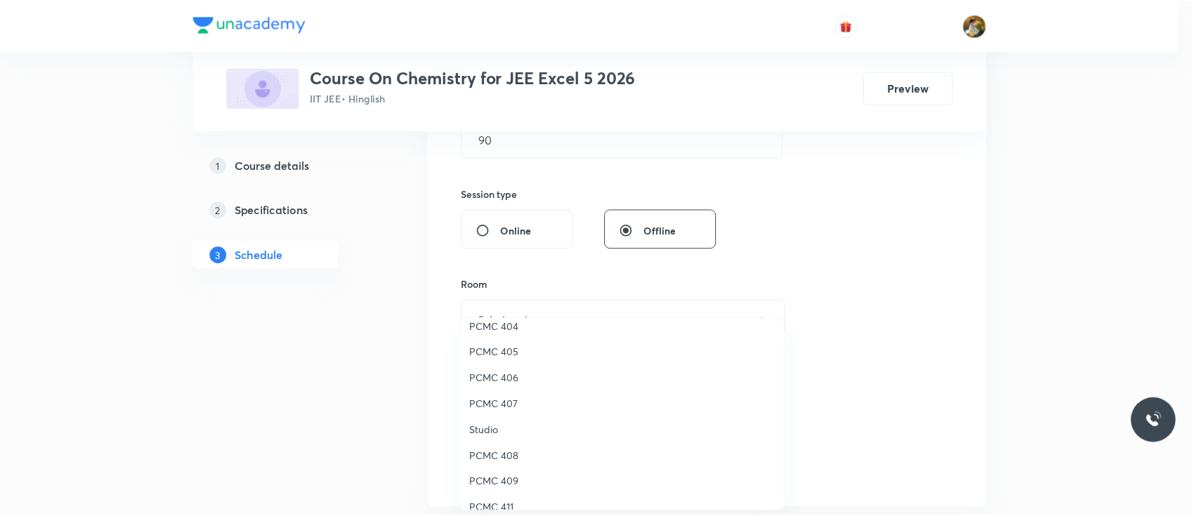
scroll to position [174, 0]
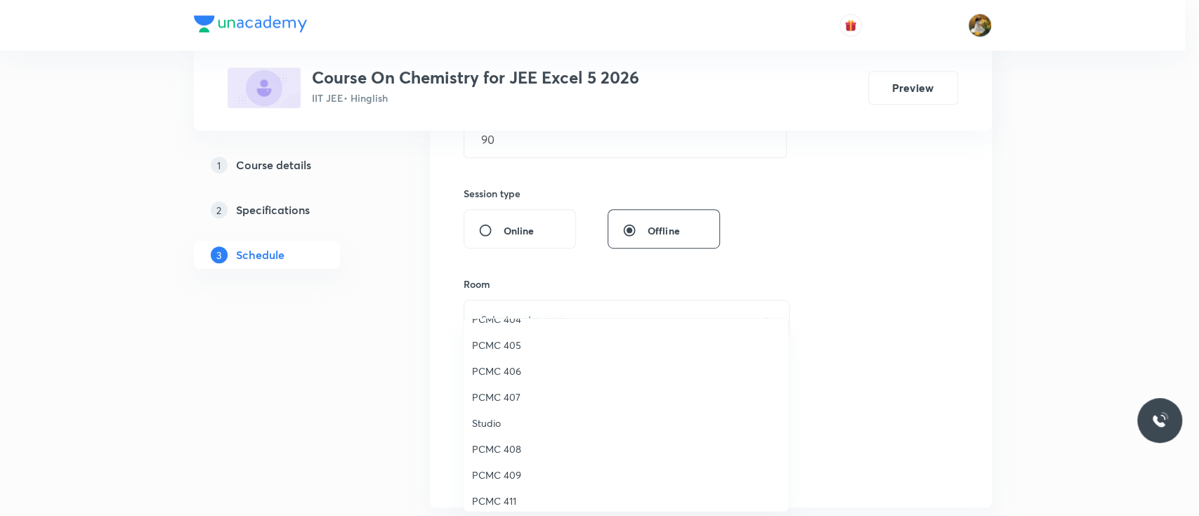
click at [504, 395] on span "PCMC 407" at bounding box center [626, 397] width 308 height 15
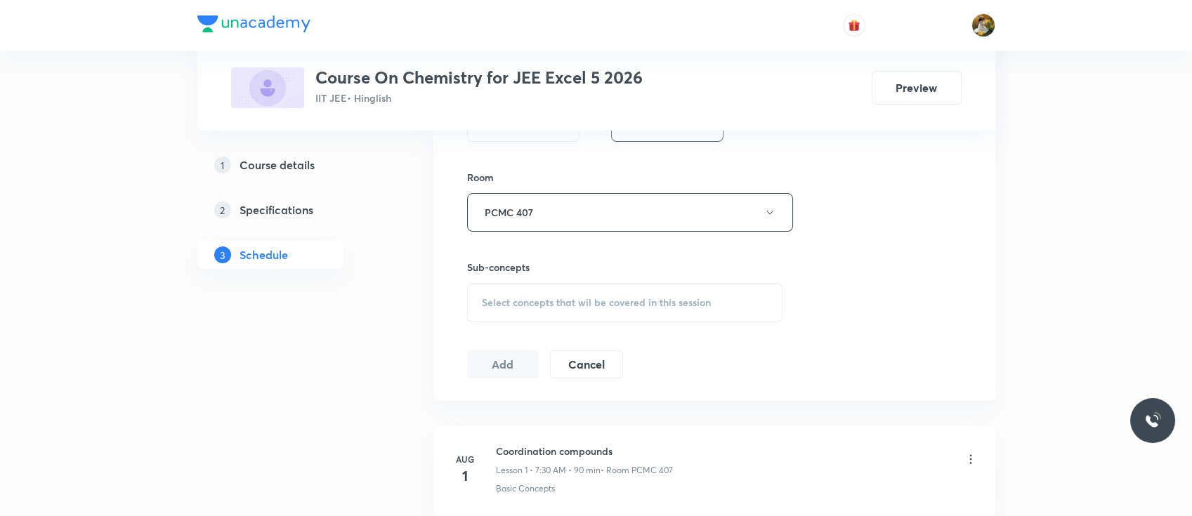
scroll to position [593, 0]
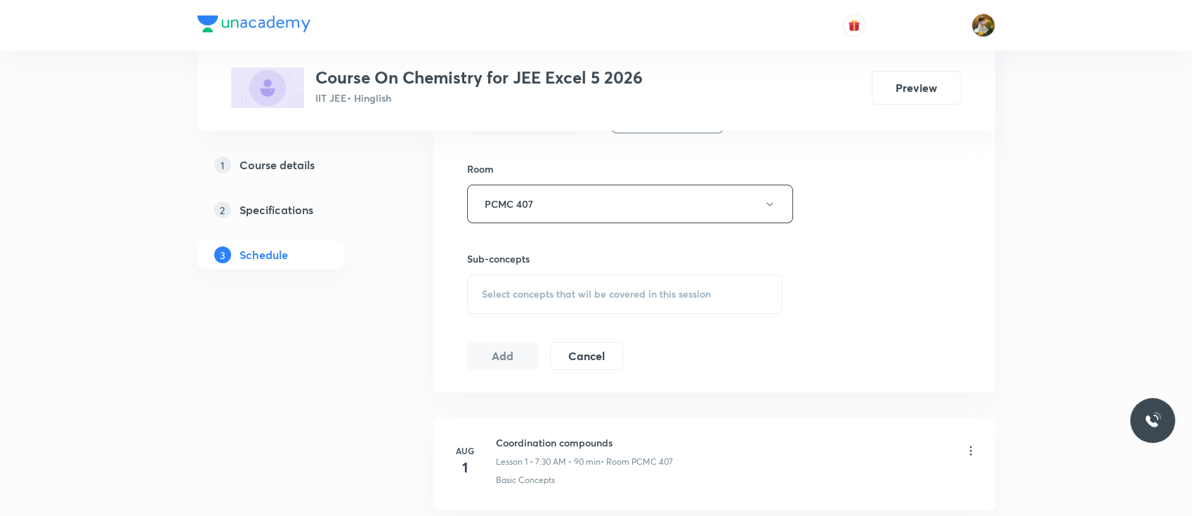
click at [560, 298] on span "Select concepts that wil be covered in this session" at bounding box center [596, 294] width 229 height 11
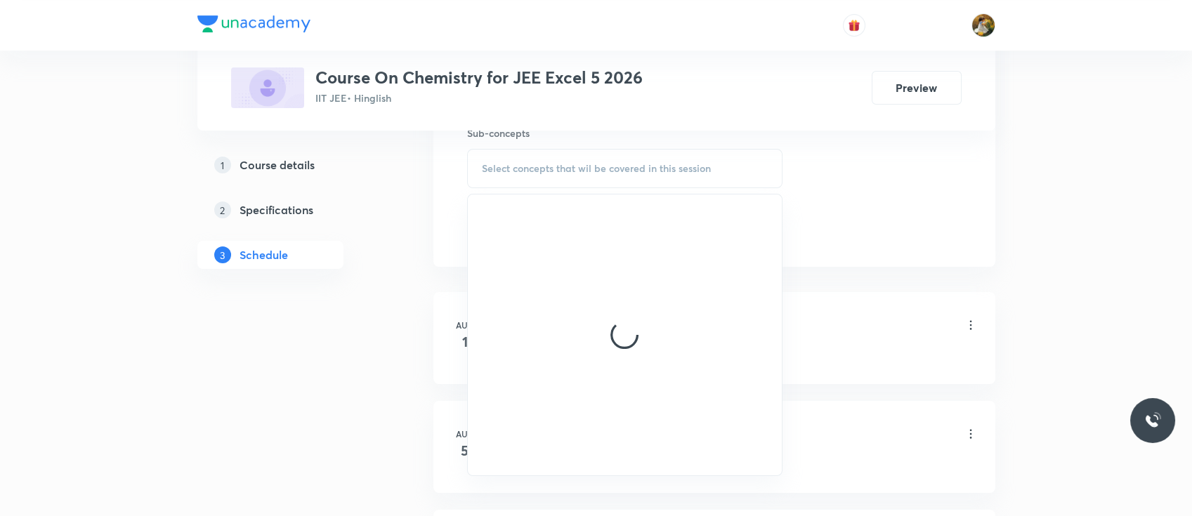
scroll to position [720, 0]
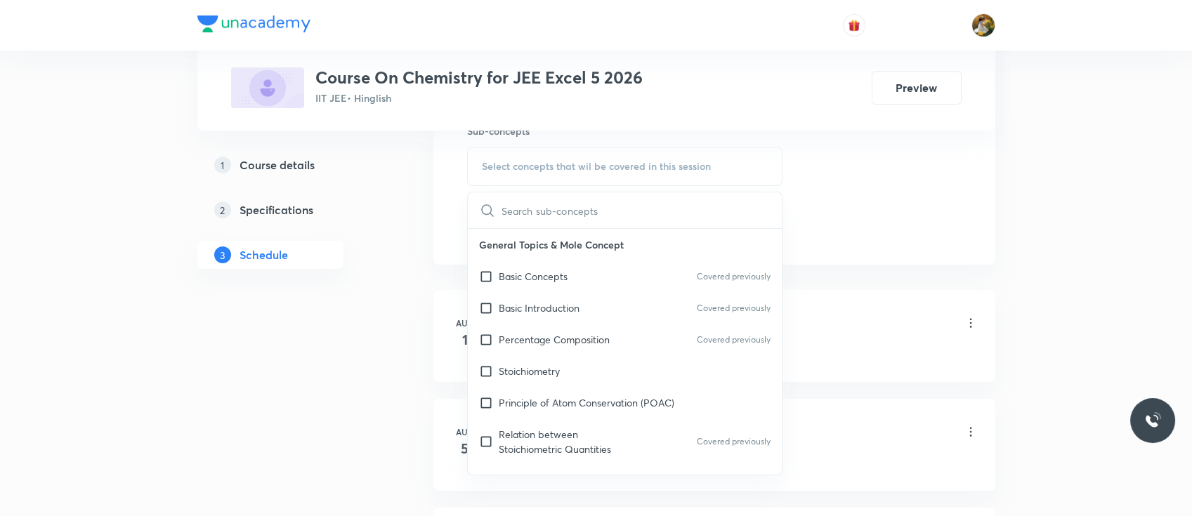
click at [562, 295] on div "Basic Introduction Covered previously" at bounding box center [625, 308] width 315 height 32
checkbox input "true"
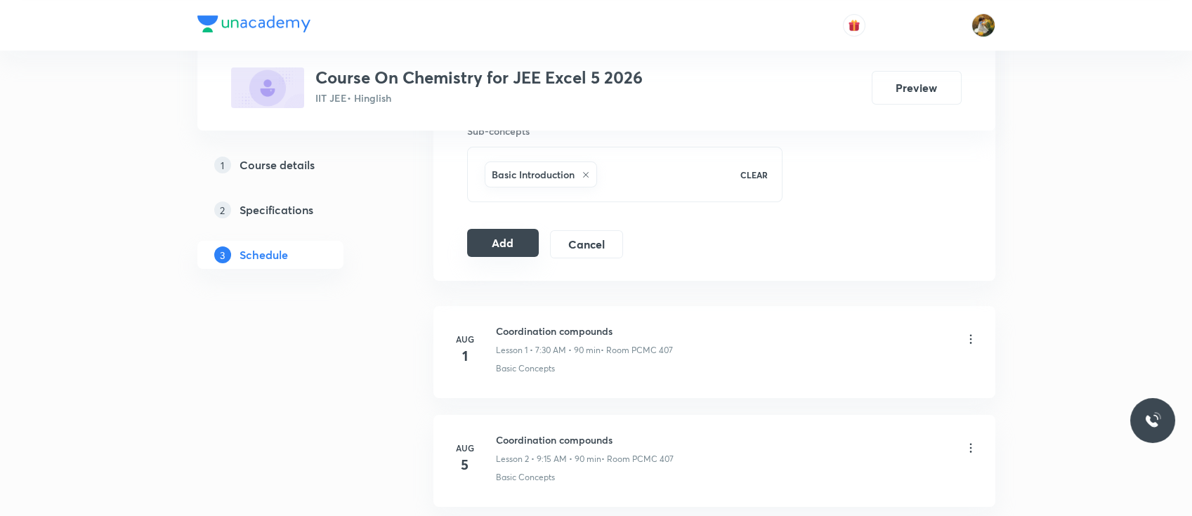
click at [518, 253] on button "Add" at bounding box center [503, 243] width 72 height 28
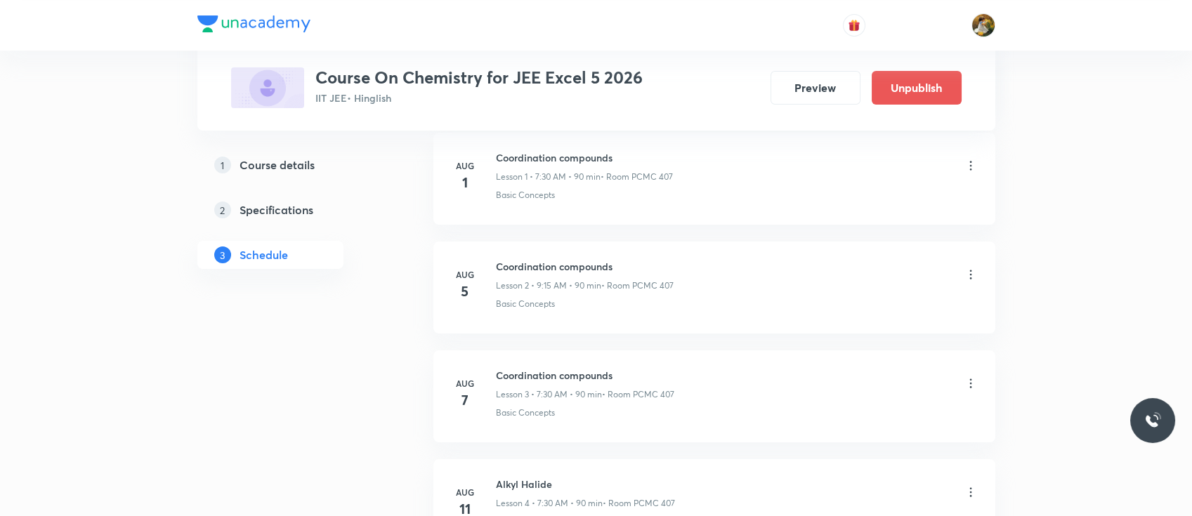
scroll to position [0, 0]
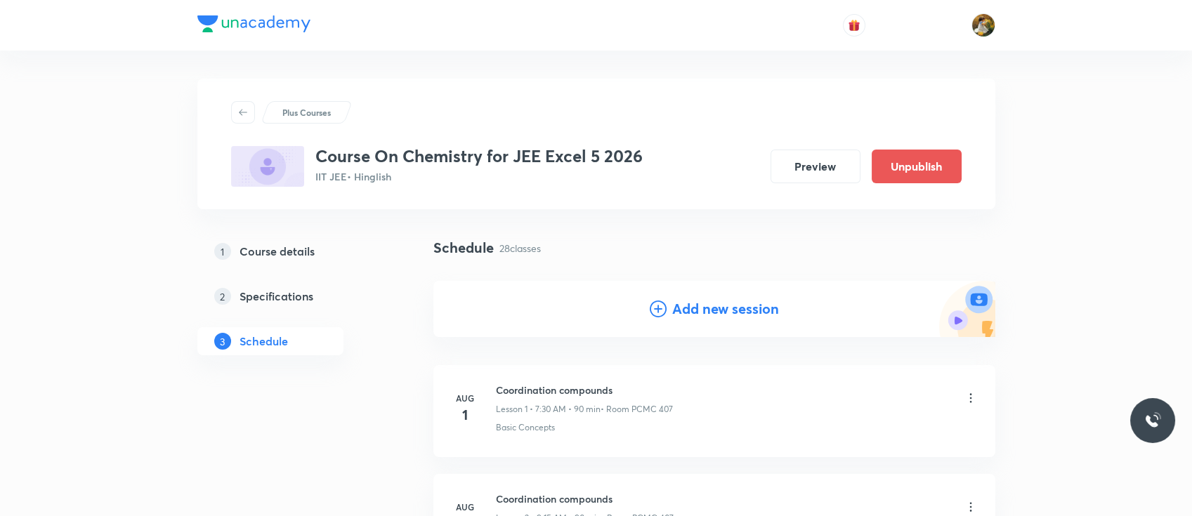
click at [702, 310] on h4 "Add new session" at bounding box center [725, 308] width 107 height 21
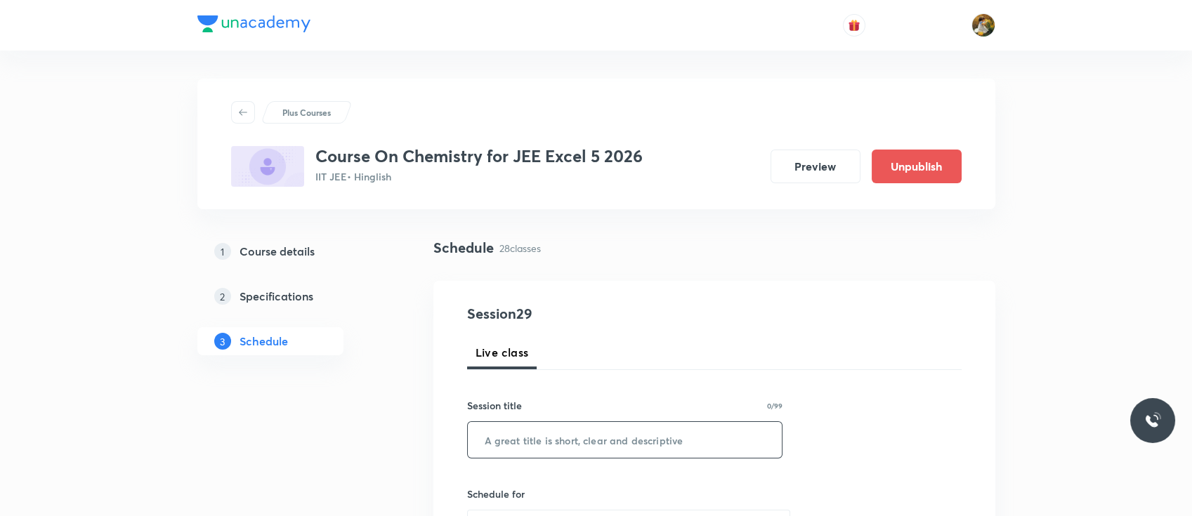
click at [592, 430] on input "text" at bounding box center [625, 440] width 315 height 36
paste input "carboxylic acid"
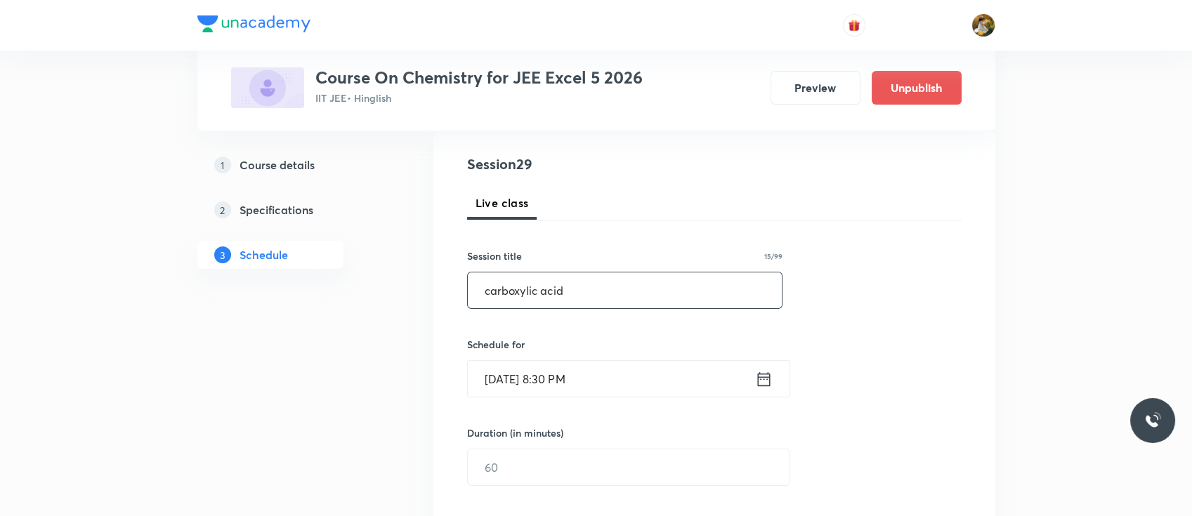
scroll to position [150, 0]
type input "carboxylic acid"
click at [612, 361] on input "Oct 5, 2025, 8:30 PM" at bounding box center [611, 378] width 287 height 36
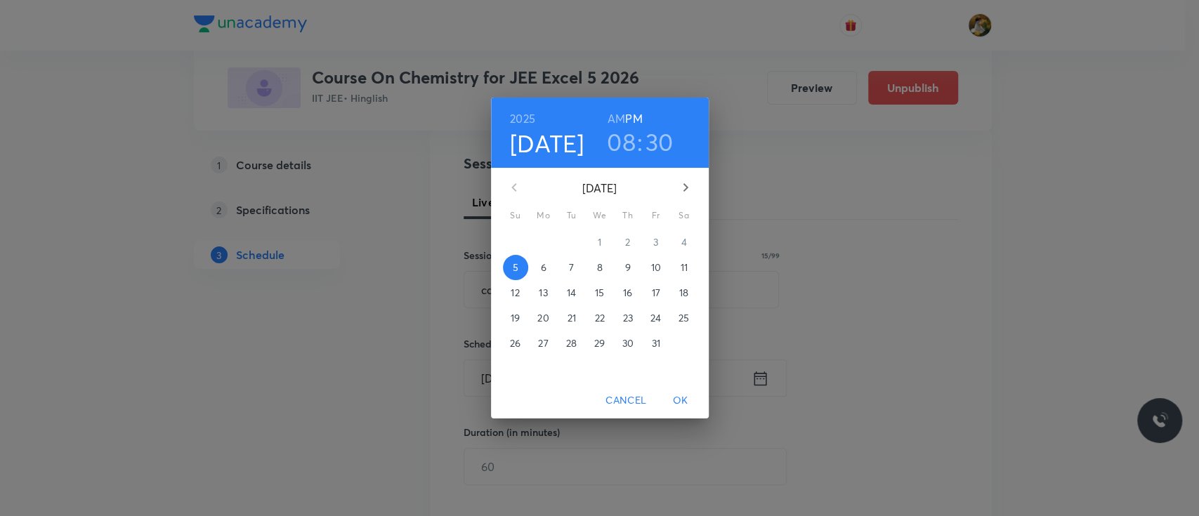
click at [544, 267] on p "6" at bounding box center [543, 268] width 6 height 14
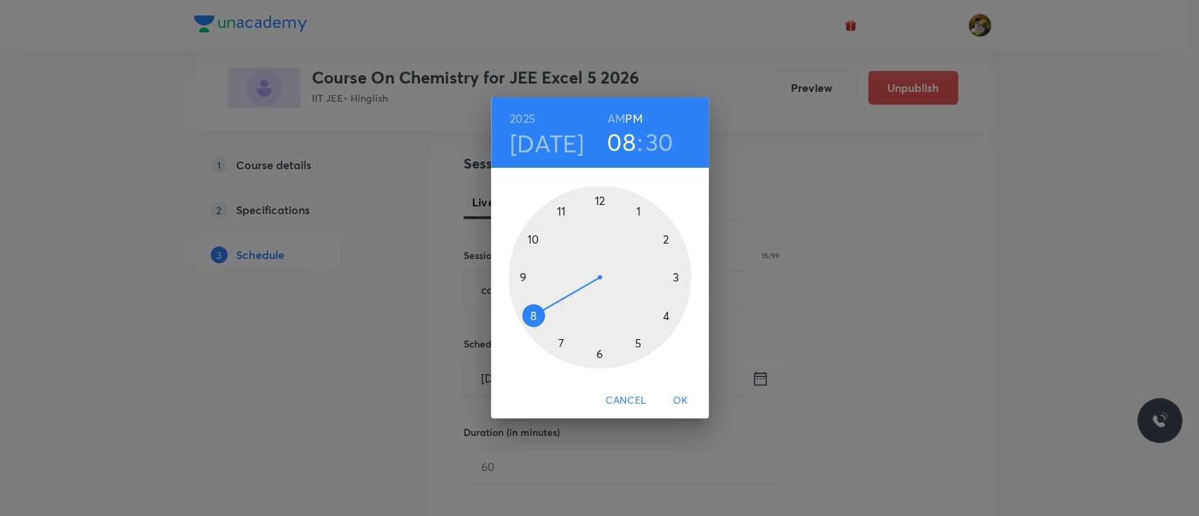
click at [555, 143] on h4 "[DATE]" at bounding box center [547, 143] width 74 height 29
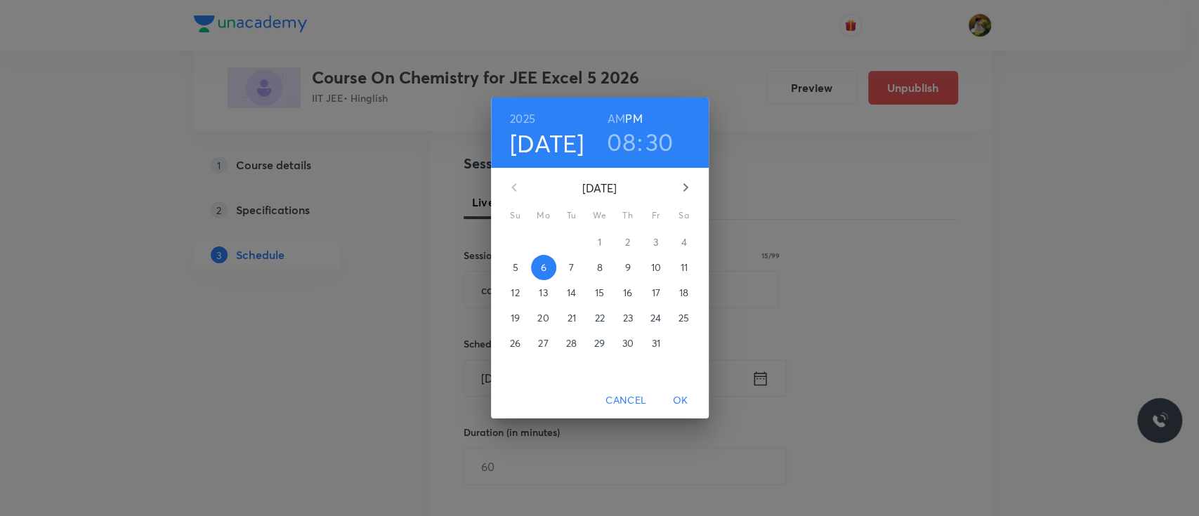
click at [574, 268] on span "7" at bounding box center [571, 268] width 25 height 14
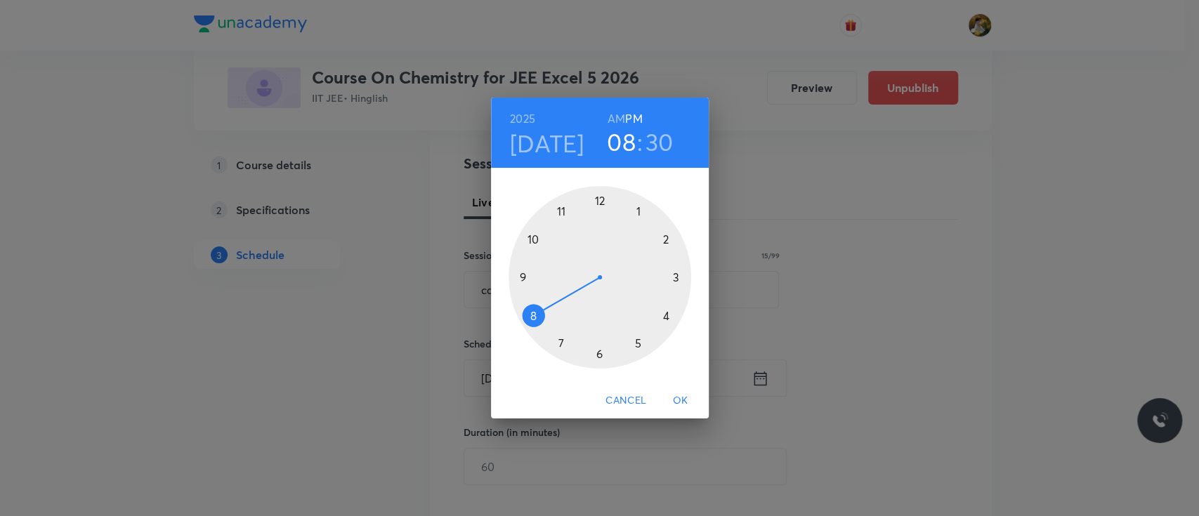
click at [517, 274] on div at bounding box center [599, 277] width 183 height 183
click at [607, 117] on h6 "AM" at bounding box center [616, 119] width 18 height 20
click at [679, 275] on div at bounding box center [599, 277] width 183 height 183
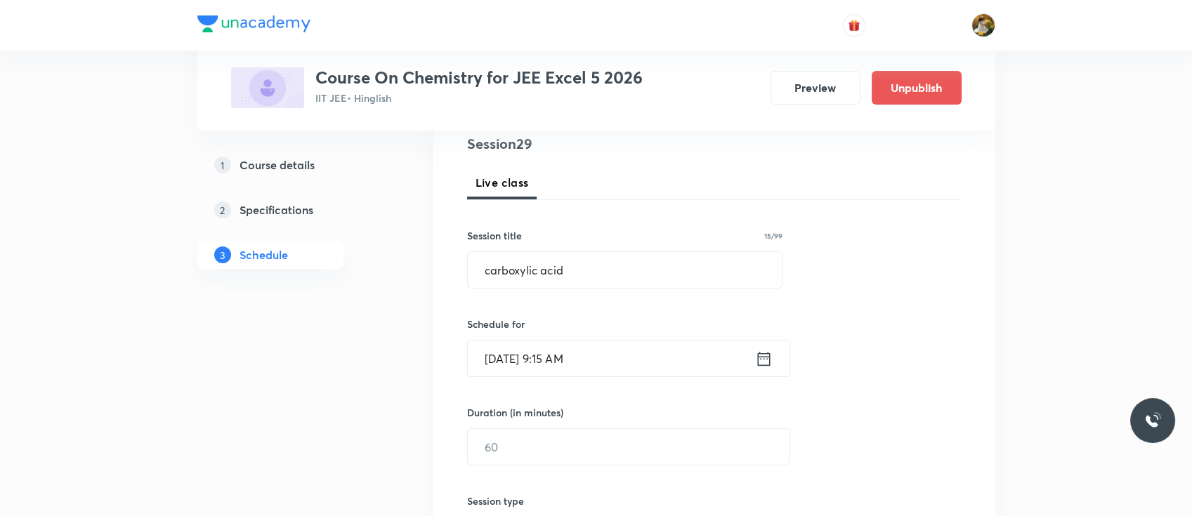
scroll to position [172, 0]
click at [598, 435] on input "text" at bounding box center [629, 445] width 322 height 36
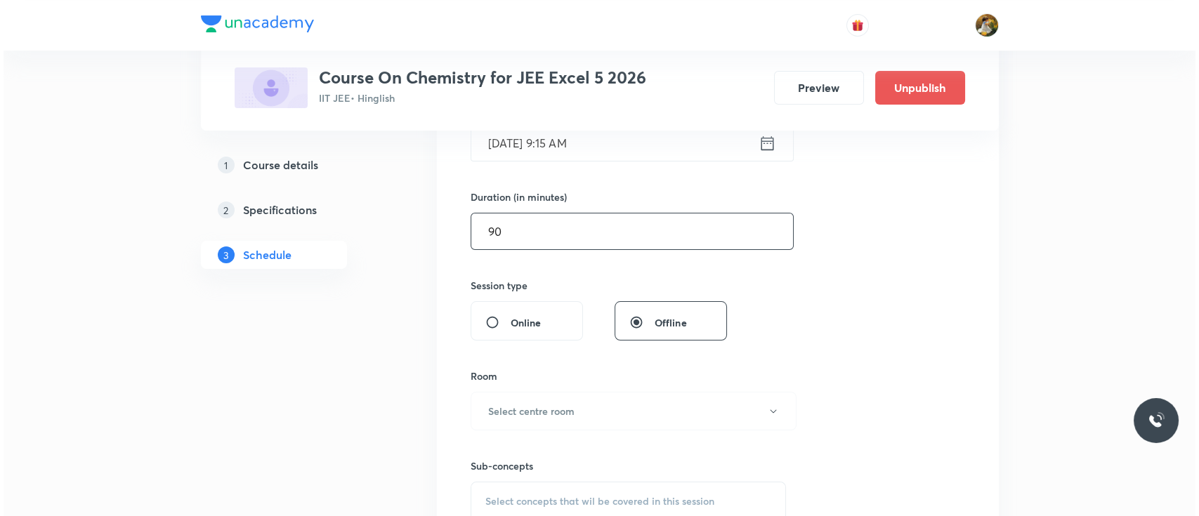
scroll to position [388, 0]
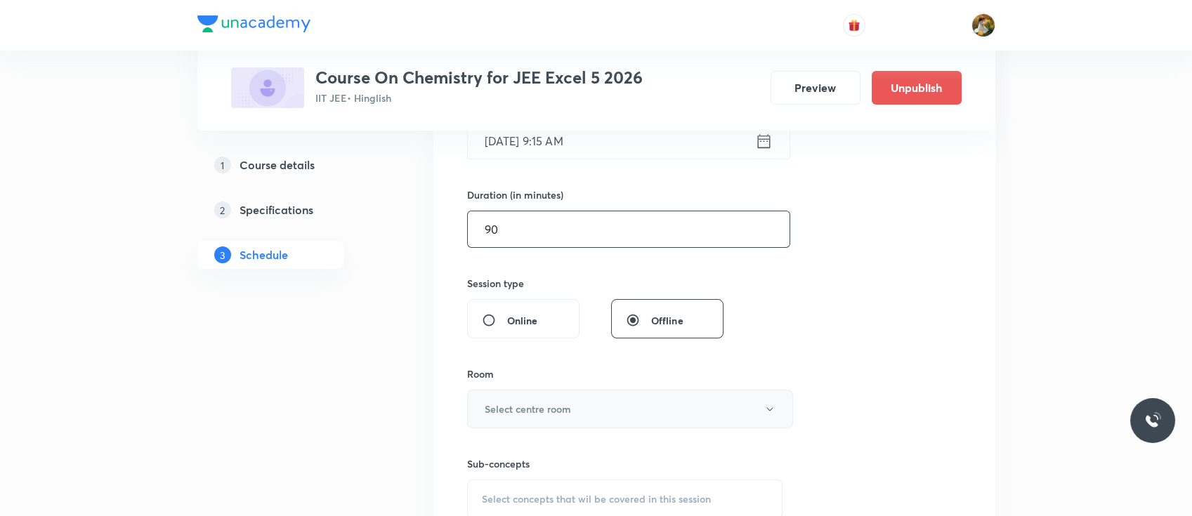
type input "90"
click at [585, 412] on button "Select centre room" at bounding box center [630, 409] width 326 height 39
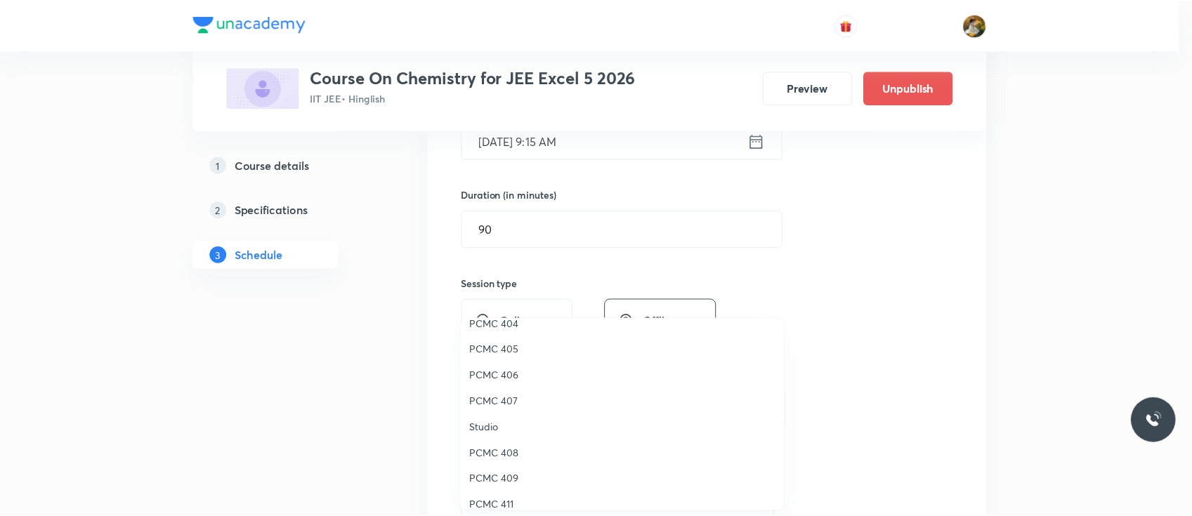
scroll to position [180, 0]
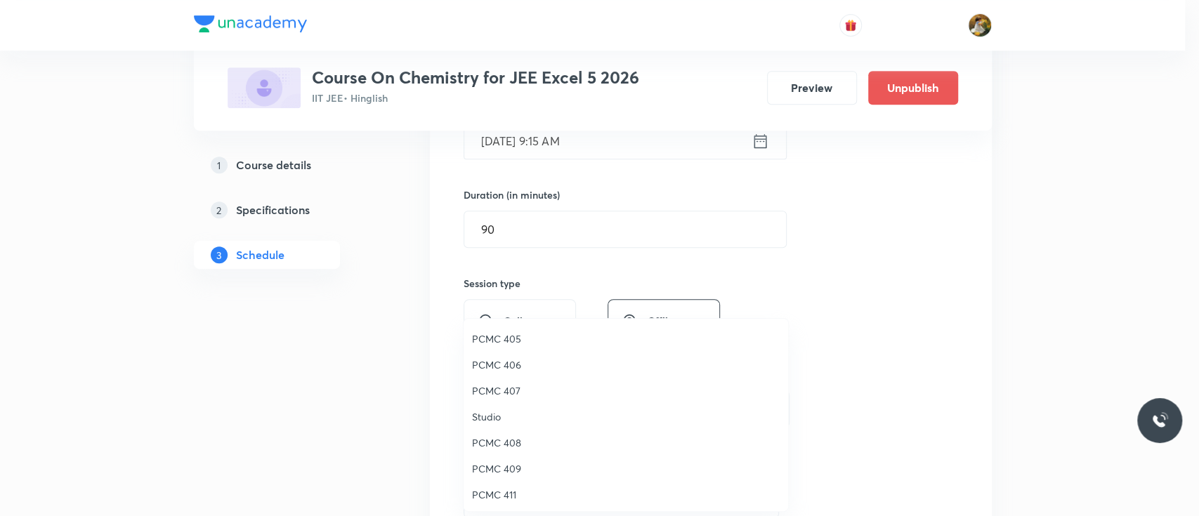
click at [503, 386] on span "PCMC 407" at bounding box center [626, 390] width 308 height 15
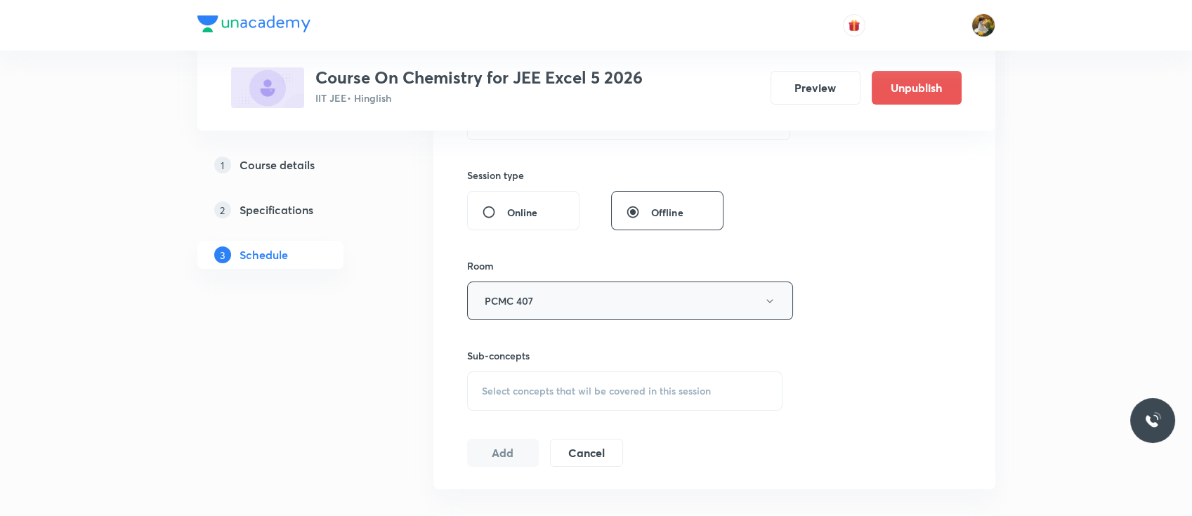
scroll to position [496, 0]
click at [561, 390] on span "Select concepts that wil be covered in this session" at bounding box center [596, 390] width 229 height 11
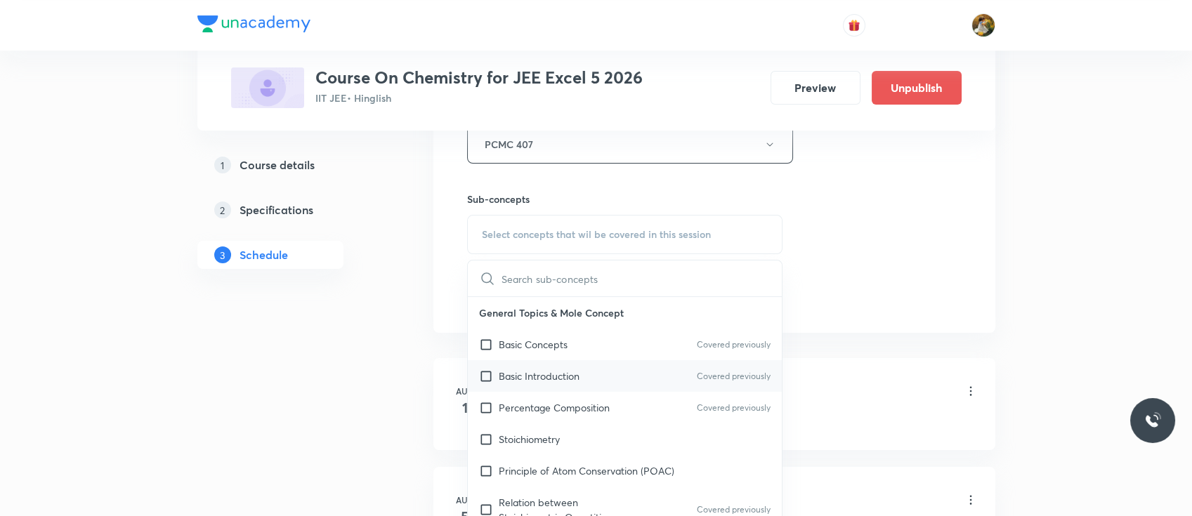
click at [562, 385] on div "Basic Introduction Covered previously" at bounding box center [625, 376] width 315 height 32
checkbox input "true"
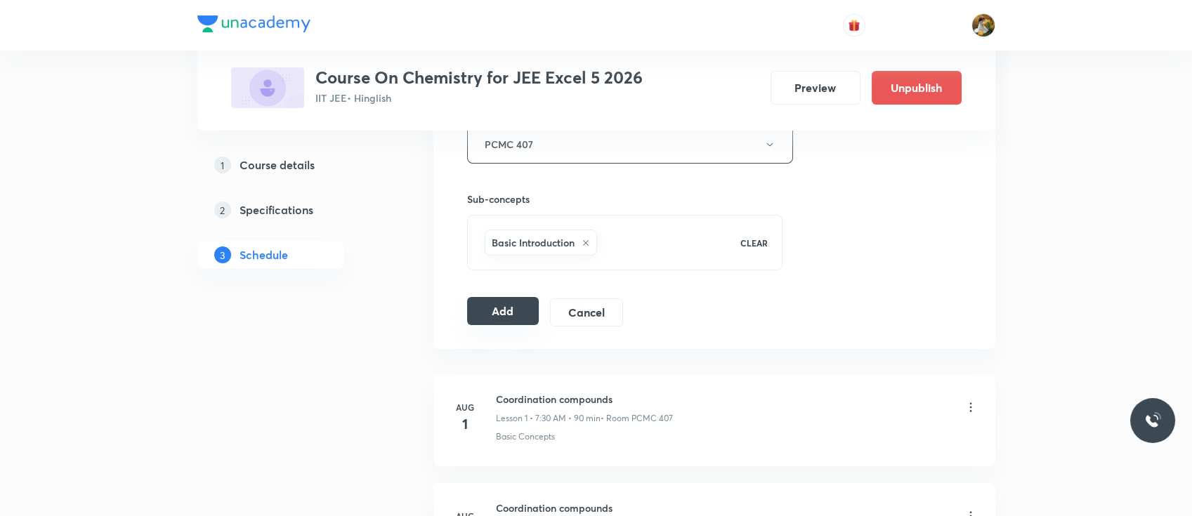
click at [520, 304] on button "Add" at bounding box center [503, 311] width 72 height 28
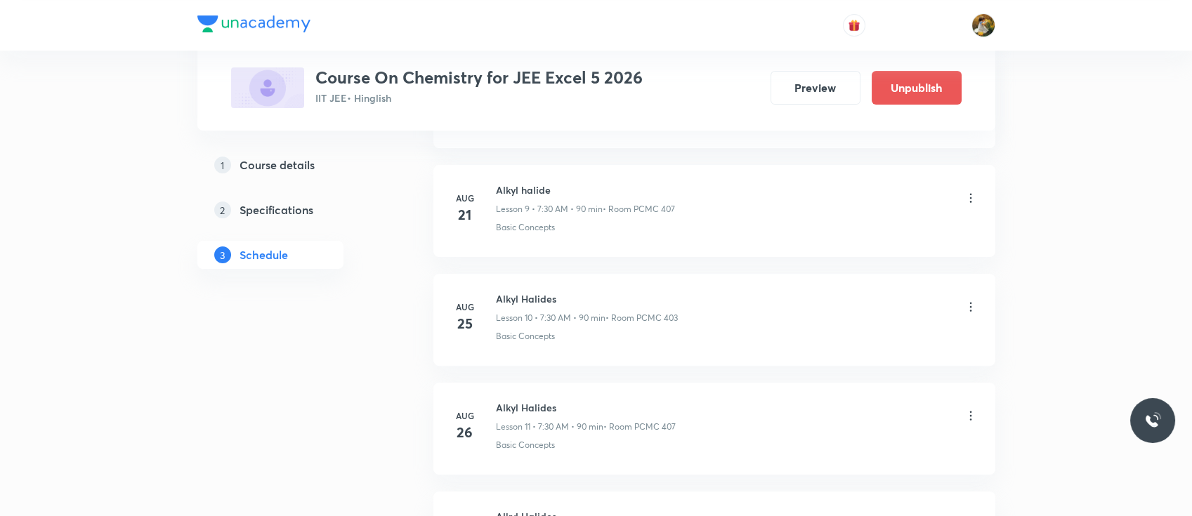
scroll to position [0, 0]
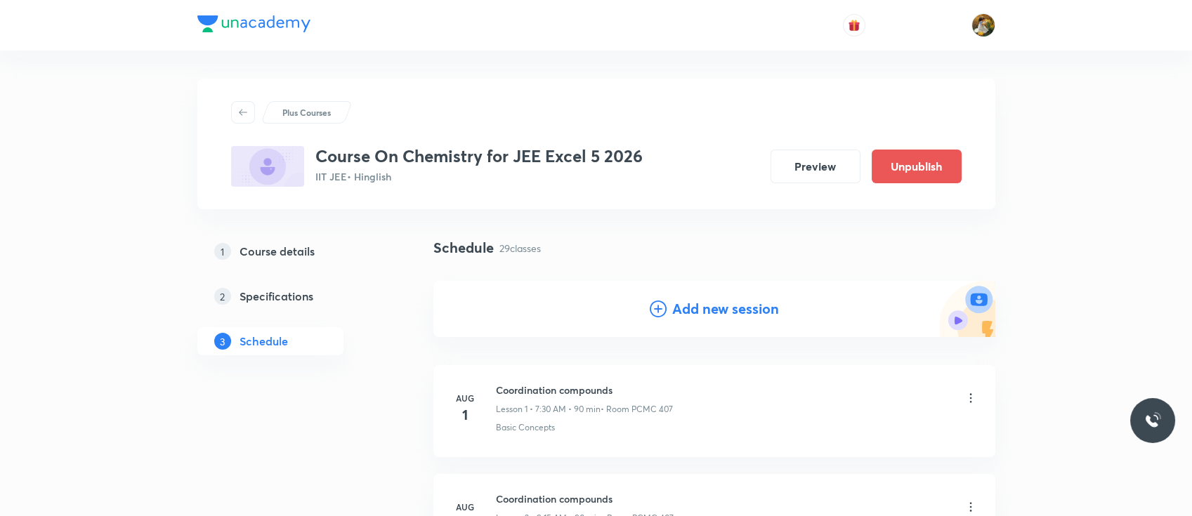
click at [674, 314] on h4 "Add new session" at bounding box center [725, 308] width 107 height 21
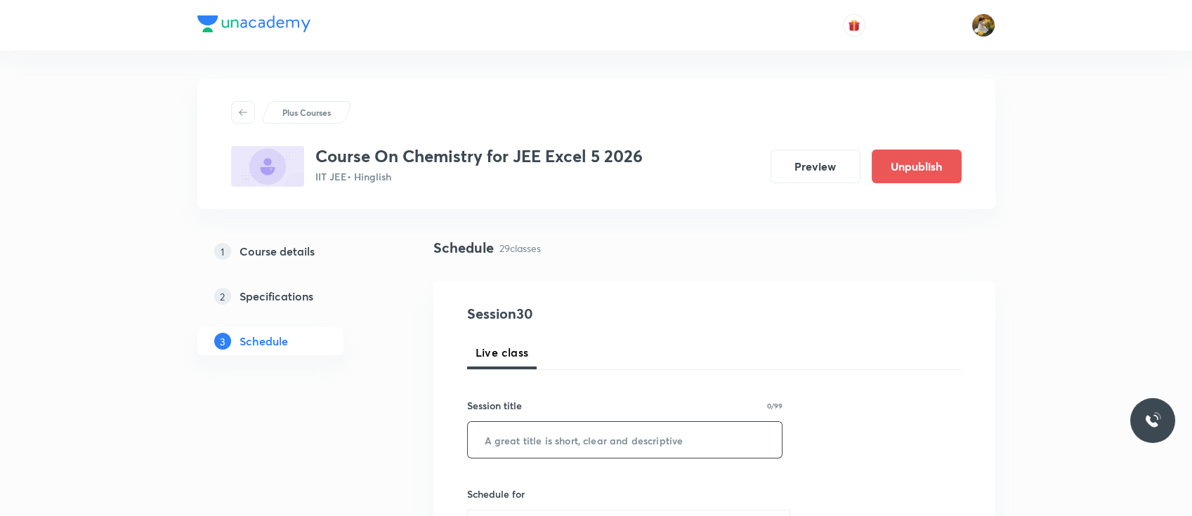
click at [622, 448] on input "text" at bounding box center [625, 440] width 315 height 36
paste input "carboxylic acid"
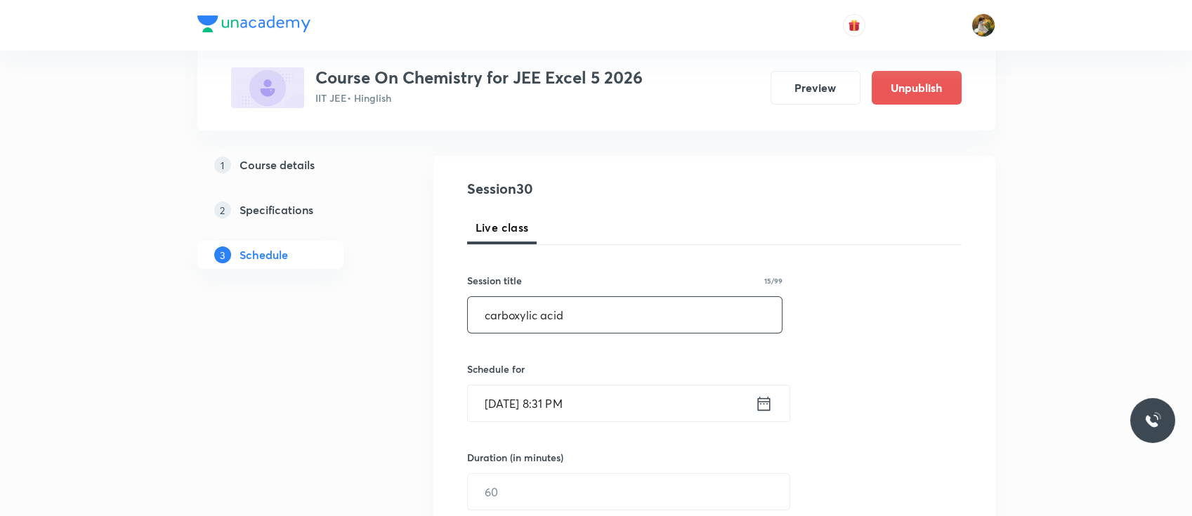
scroll to position [140, 0]
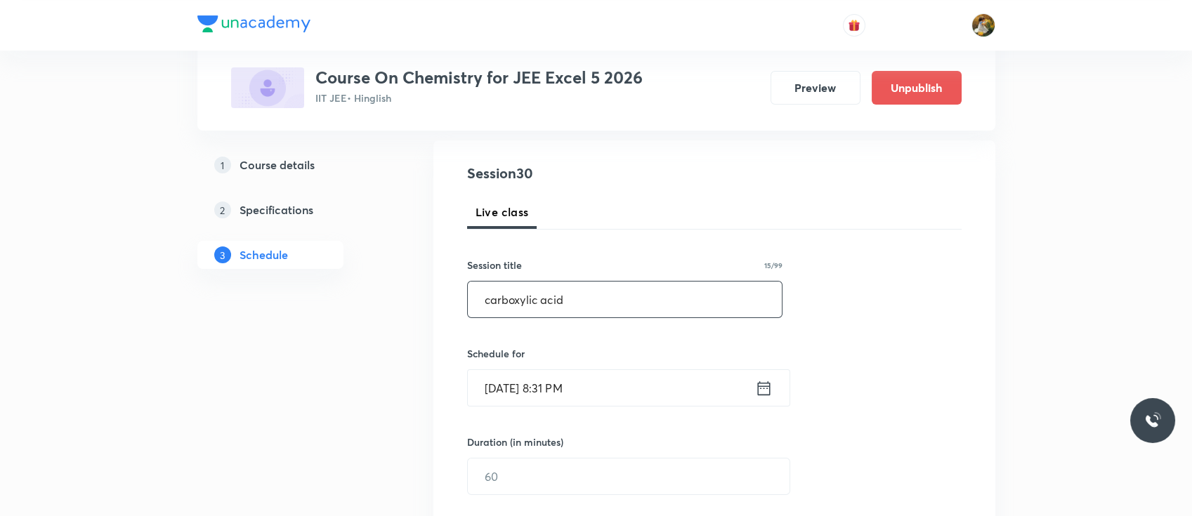
click at [624, 398] on input "Oct 5, 2025, 8:31 PM" at bounding box center [611, 388] width 287 height 36
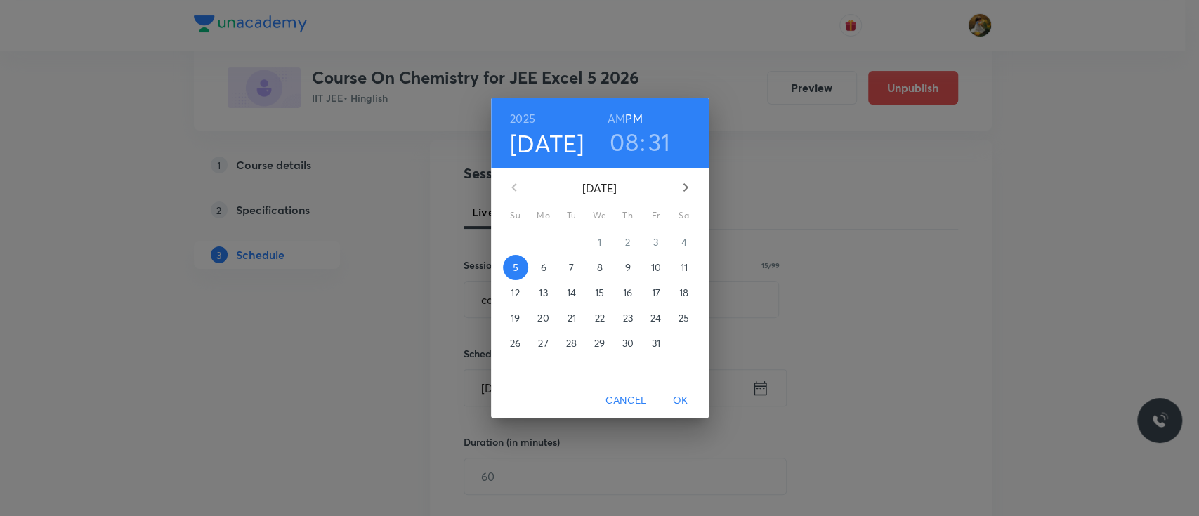
click at [657, 270] on p "10" at bounding box center [655, 268] width 10 height 14
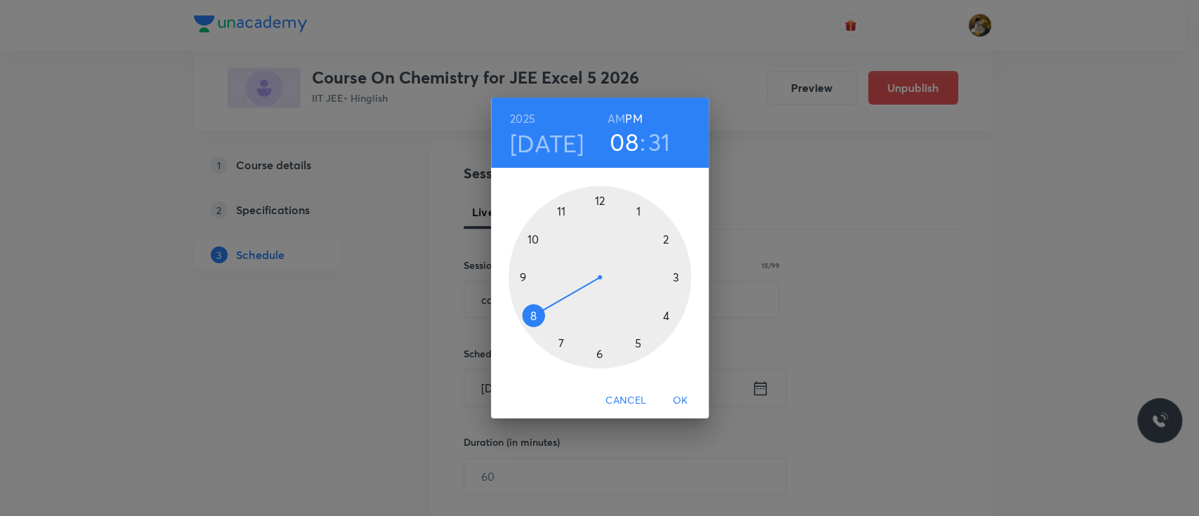
click at [560, 343] on div at bounding box center [599, 277] width 183 height 183
click at [613, 117] on h6 "AM" at bounding box center [616, 119] width 18 height 20
click at [598, 354] on div at bounding box center [599, 277] width 183 height 183
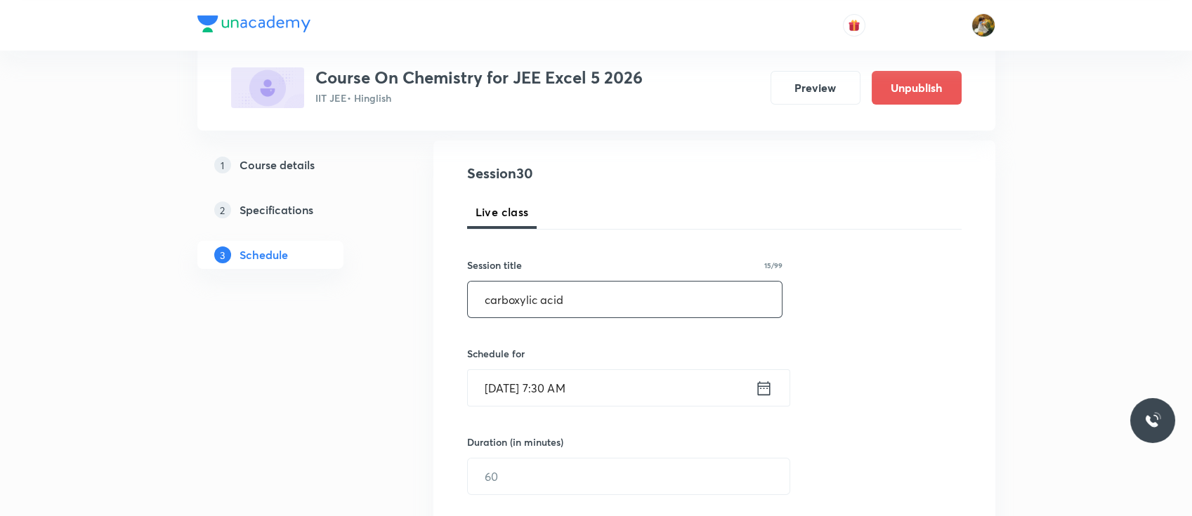
click at [600, 295] on input "carboxylic acid" at bounding box center [625, 300] width 315 height 36
type input "c"
paste input "Nitrogen containing compounds"
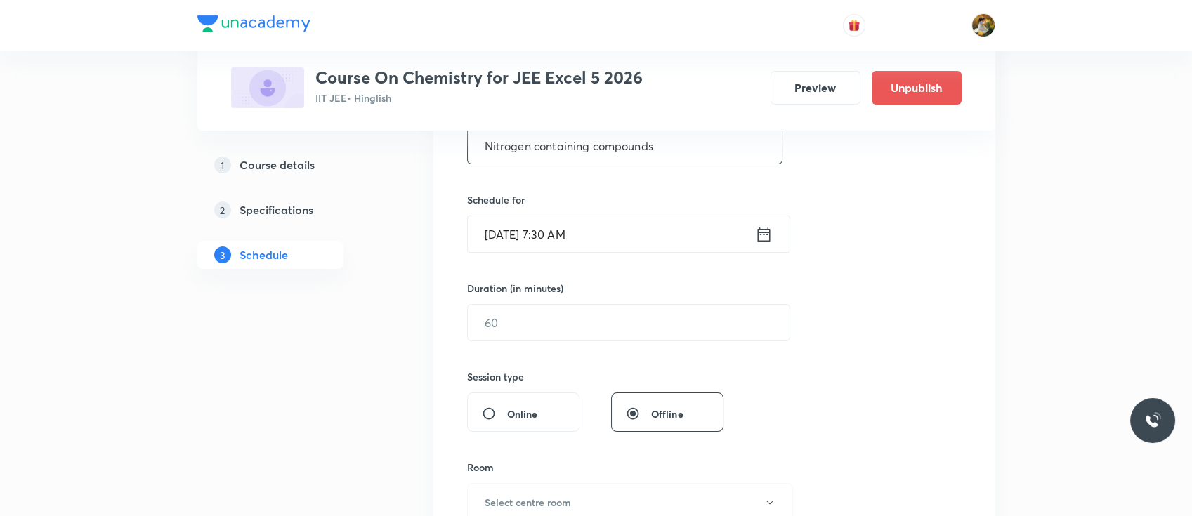
scroll to position [318, 0]
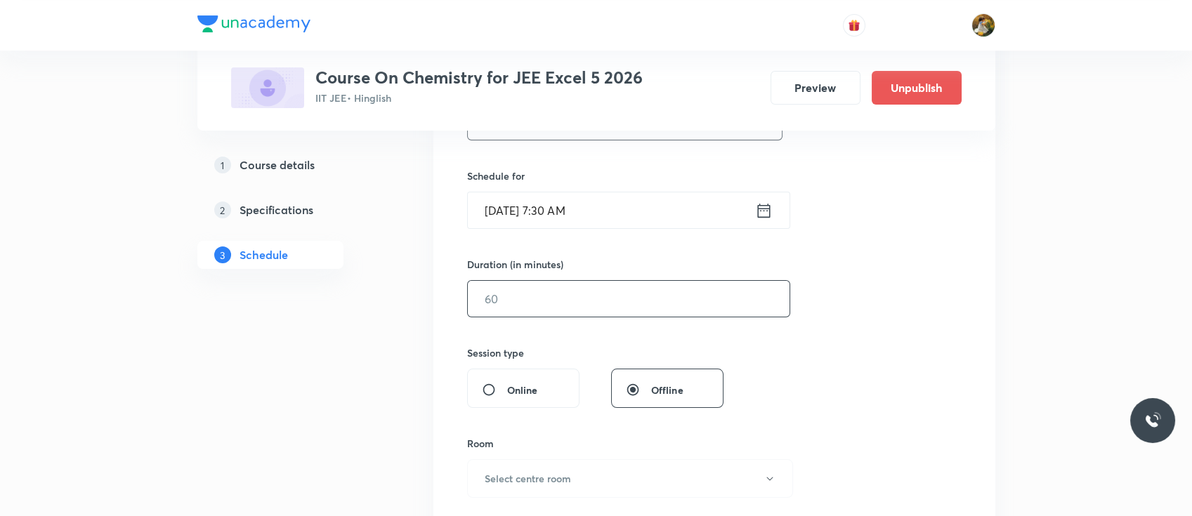
type input "Nitrogen containing compounds"
click at [584, 296] on input "text" at bounding box center [629, 299] width 322 height 36
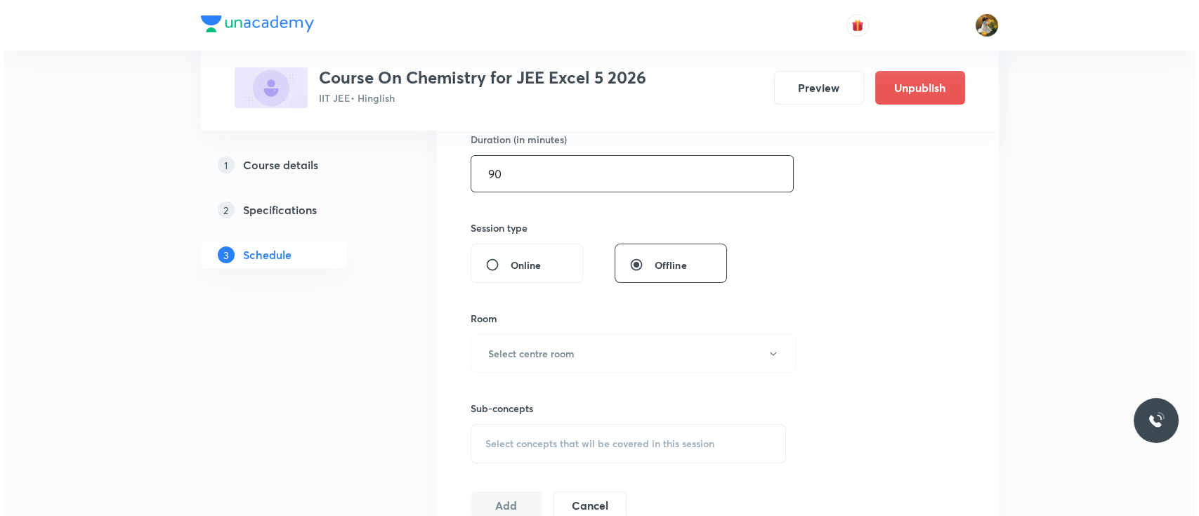
scroll to position [449, 0]
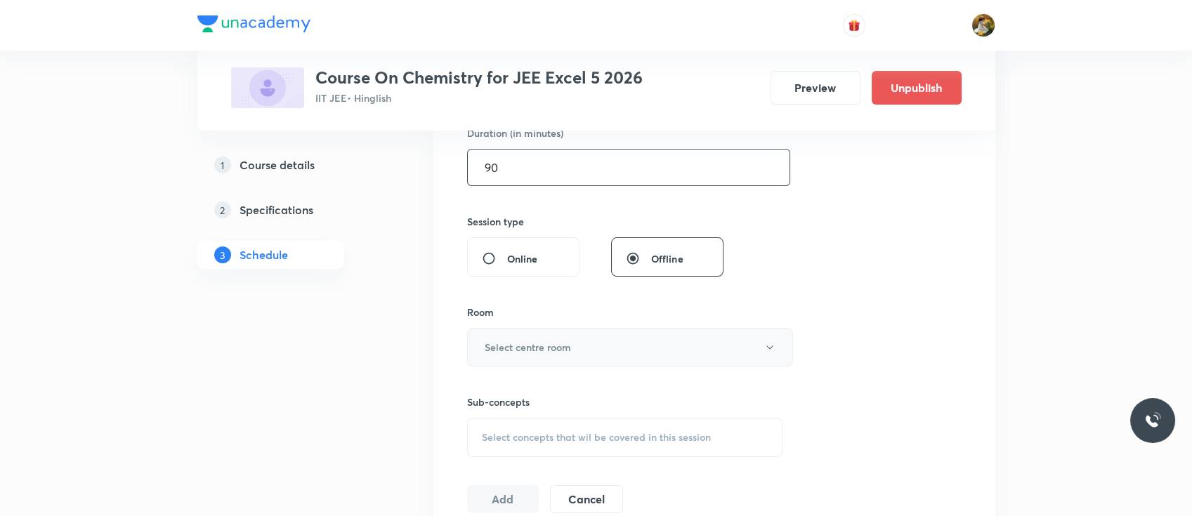
type input "90"
click at [575, 358] on button "Select centre room" at bounding box center [630, 347] width 326 height 39
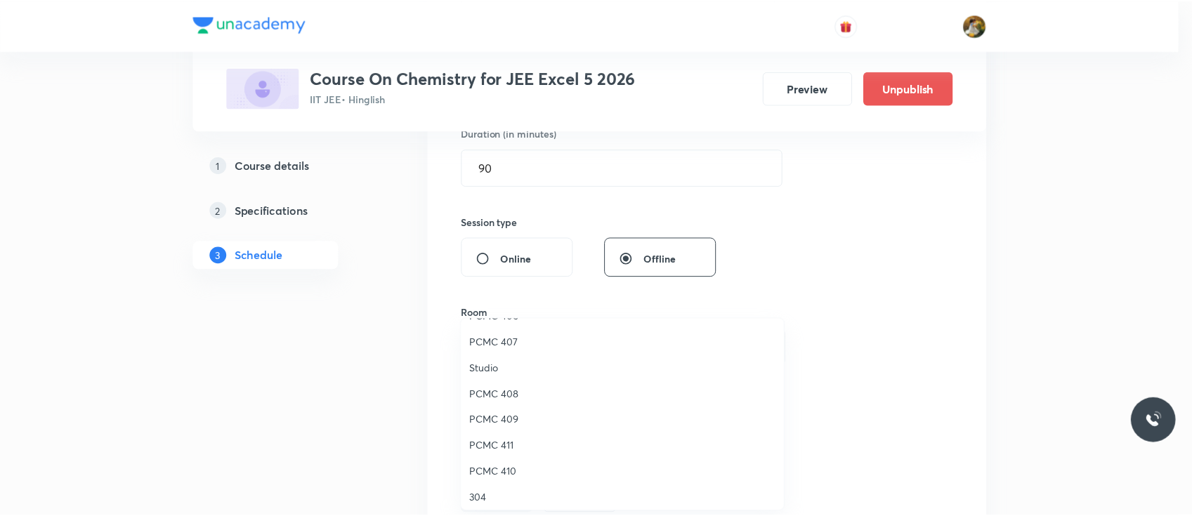
scroll to position [230, 0]
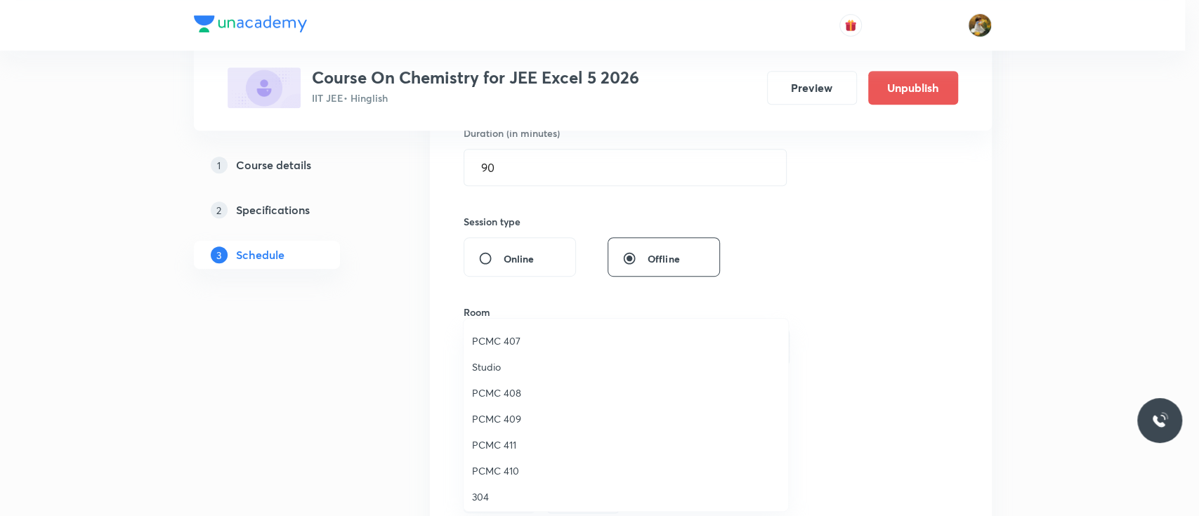
click at [511, 340] on span "PCMC 407" at bounding box center [626, 341] width 308 height 15
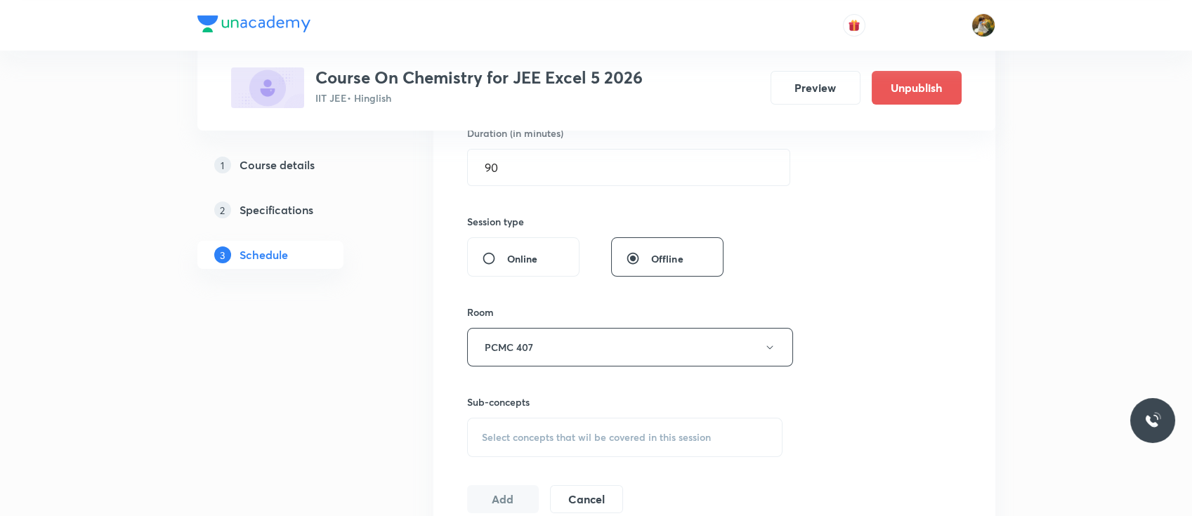
click at [611, 424] on div "Select concepts that wil be covered in this session" at bounding box center [625, 437] width 316 height 39
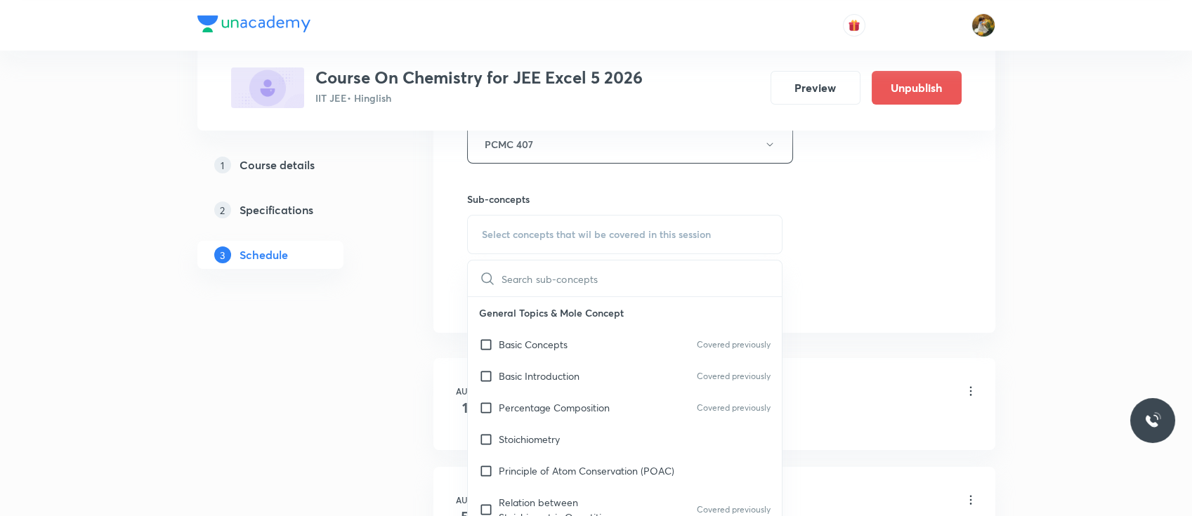
scroll to position [655, 0]
click at [593, 379] on div "Basic Introduction Covered previously" at bounding box center [625, 373] width 315 height 32
checkbox input "true"
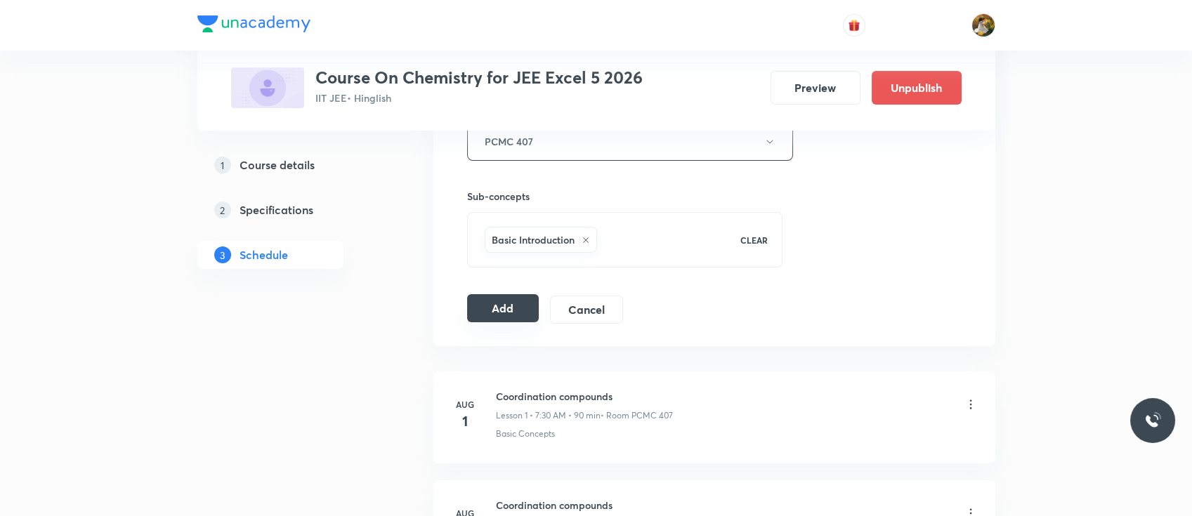
click at [512, 310] on button "Add" at bounding box center [503, 308] width 72 height 28
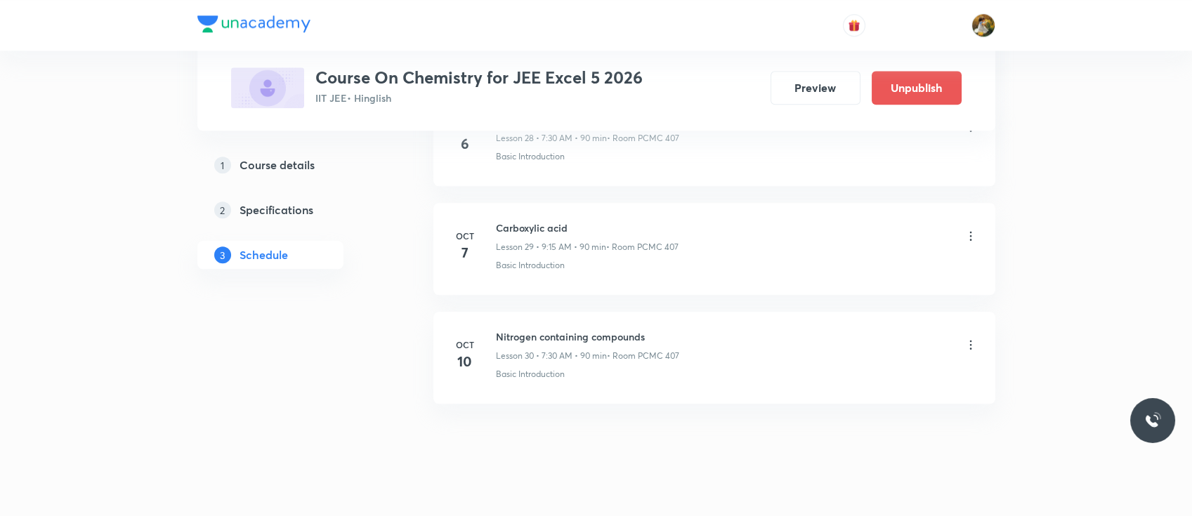
scroll to position [3225, 0]
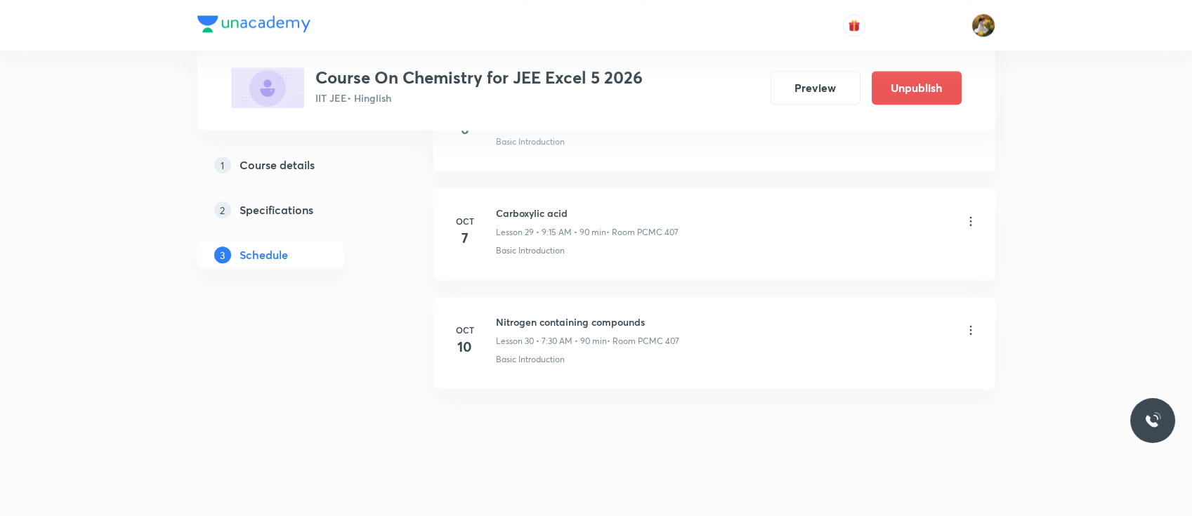
click at [973, 220] on icon at bounding box center [970, 221] width 14 height 14
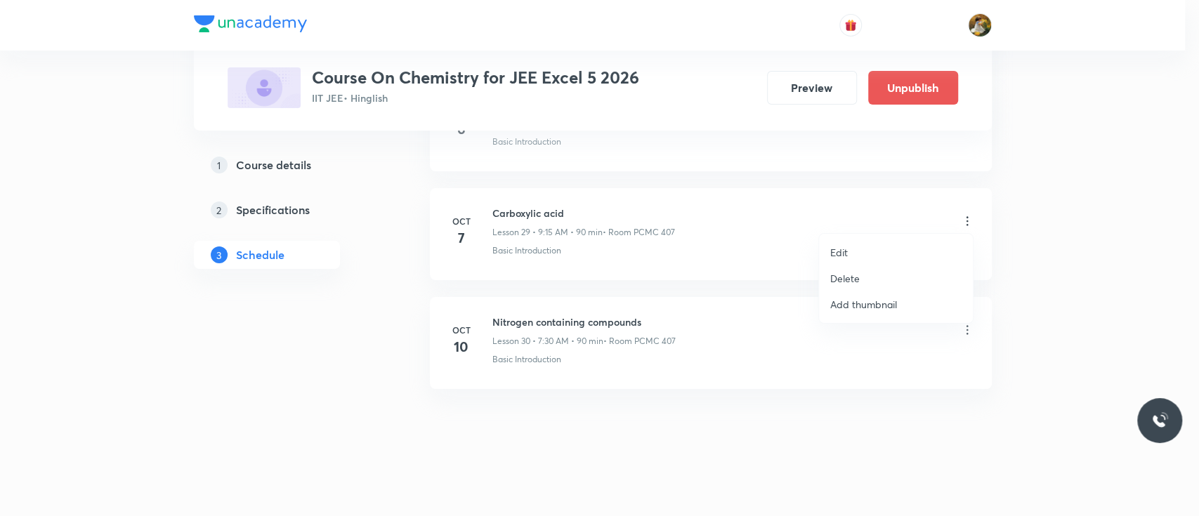
click at [897, 260] on li "Edit" at bounding box center [896, 252] width 154 height 26
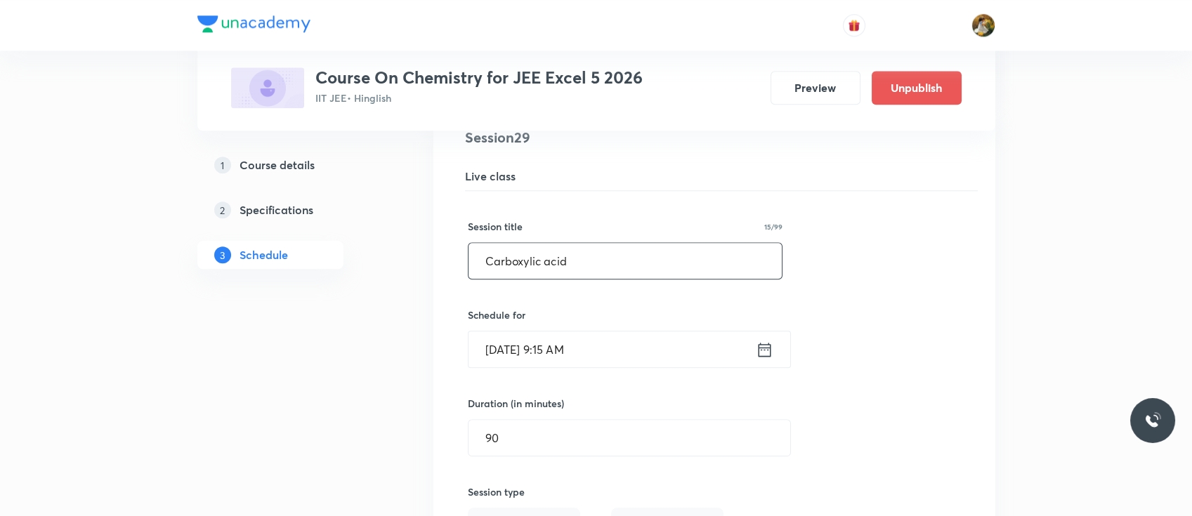
click at [646, 254] on input "Carboxylic acid" at bounding box center [625, 261] width 314 height 36
paste input "Nitrogen containing compounds"
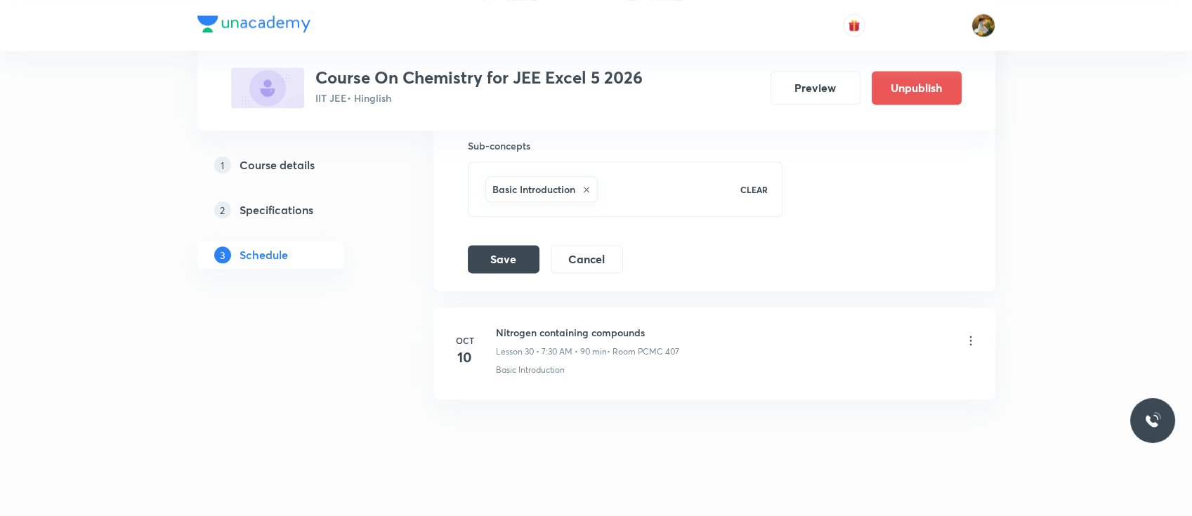
scroll to position [3761, 0]
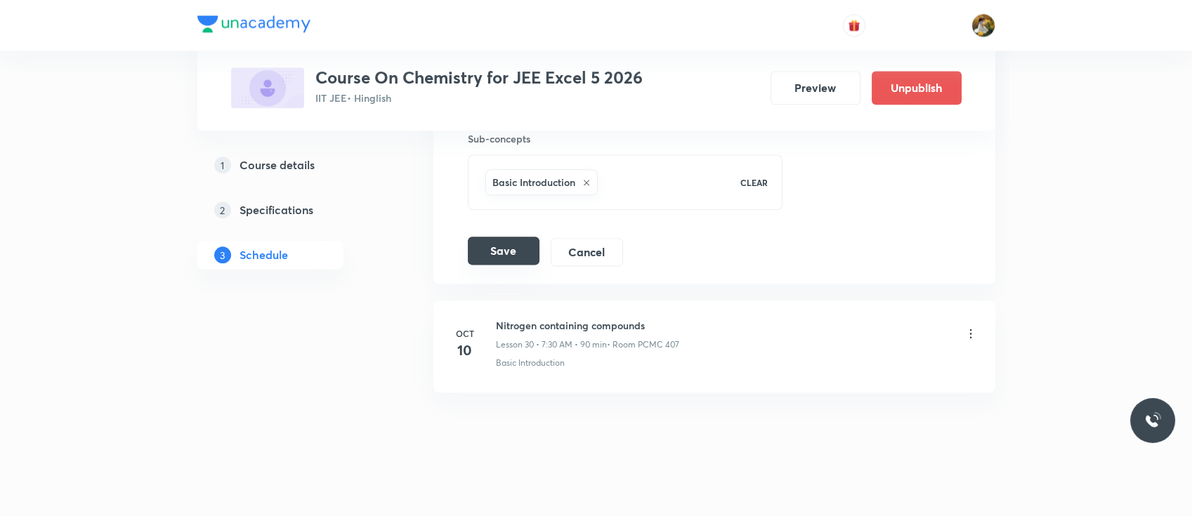
type input "Nitrogen containing compounds"
click at [502, 250] on button "Save" at bounding box center [504, 251] width 72 height 28
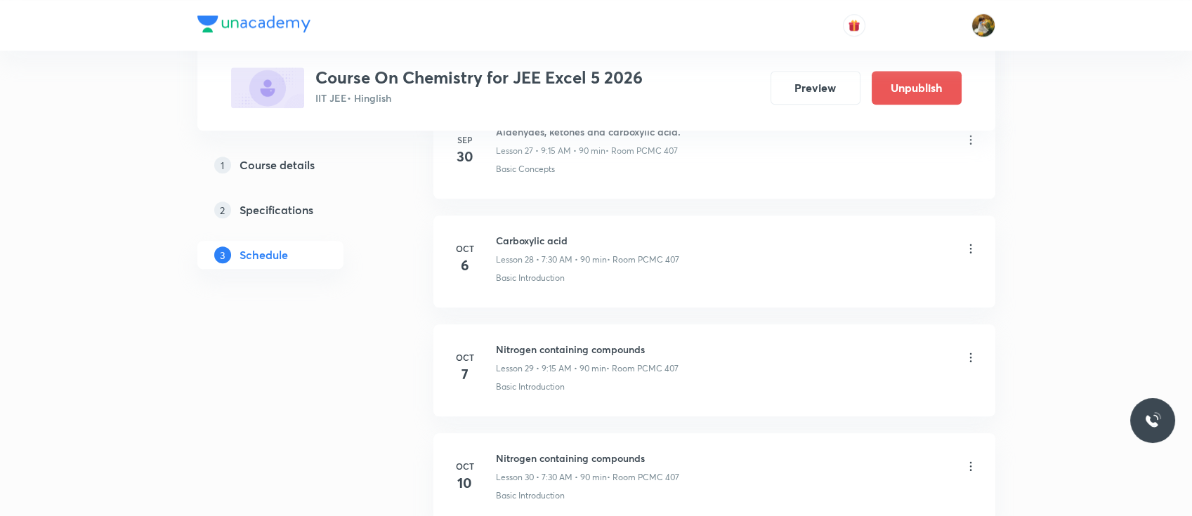
scroll to position [3087, 0]
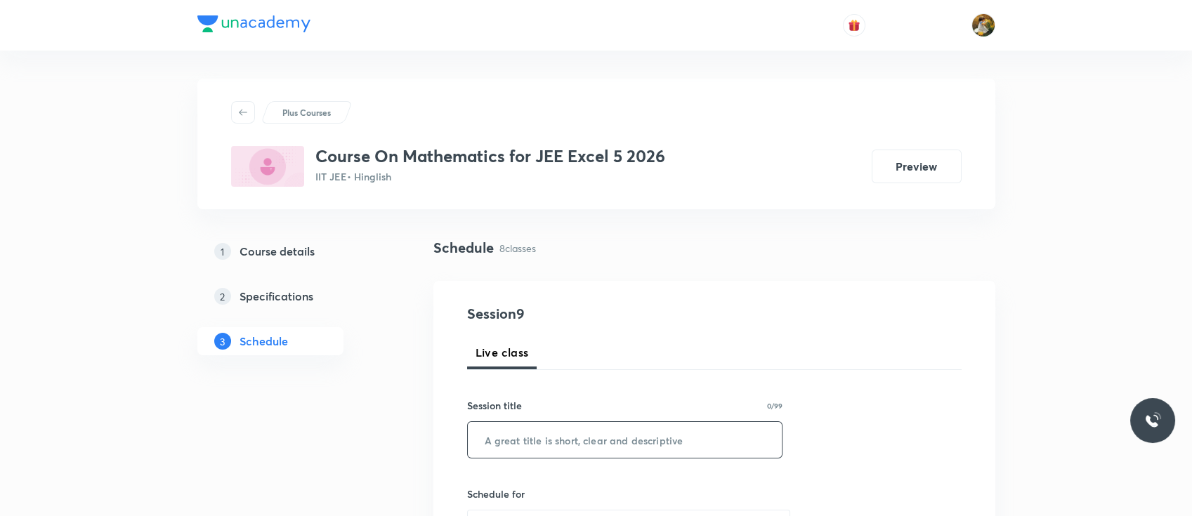
click at [587, 447] on input "text" at bounding box center [625, 440] width 315 height 36
paste input "vector algebra"
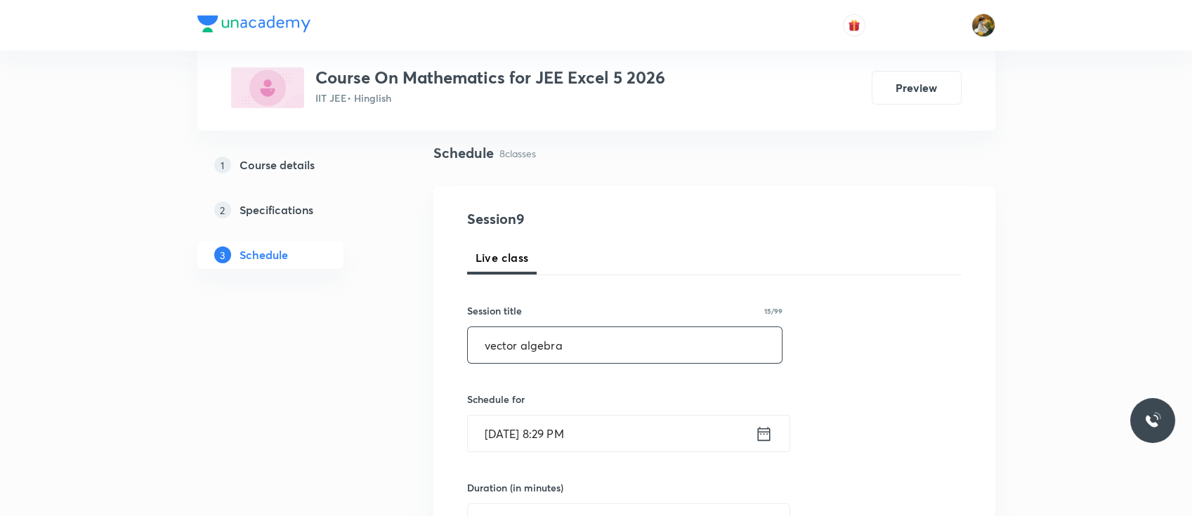
scroll to position [131, 0]
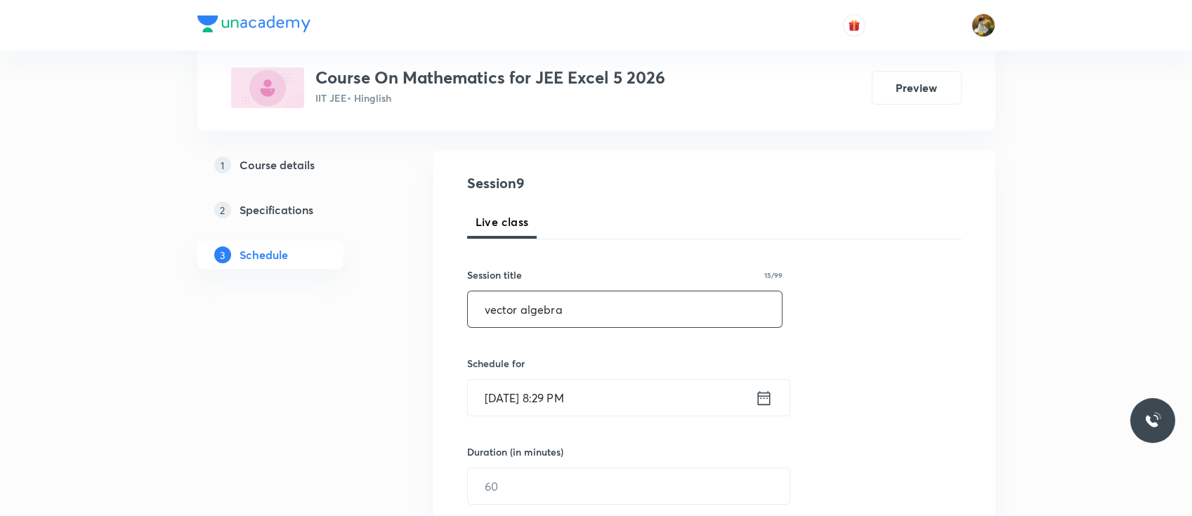
type input "vector algebra"
click at [618, 395] on input "[DATE] 8:29 PM" at bounding box center [611, 398] width 287 height 36
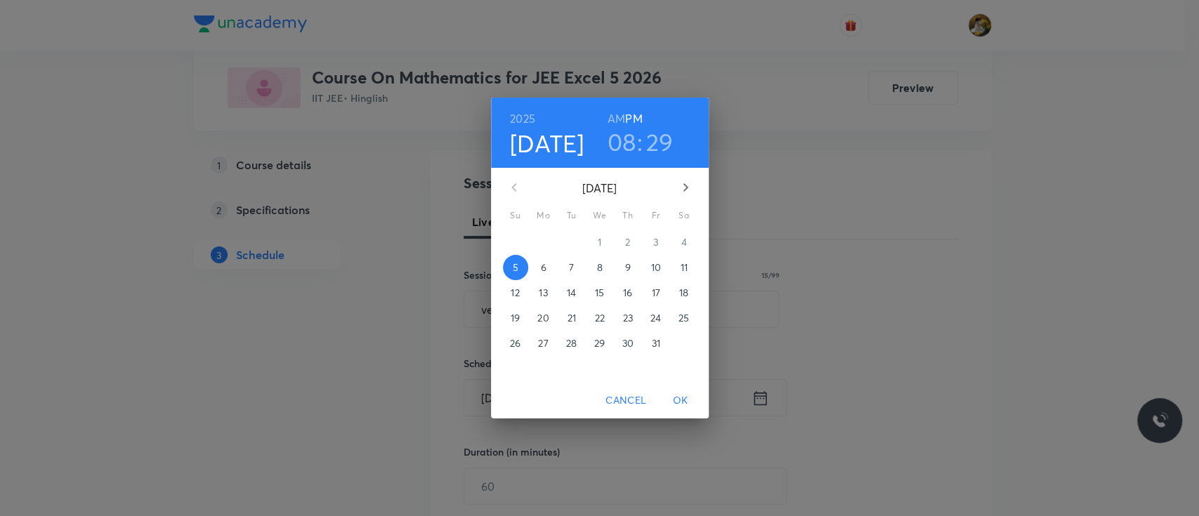
click at [545, 272] on p "6" at bounding box center [543, 268] width 6 height 14
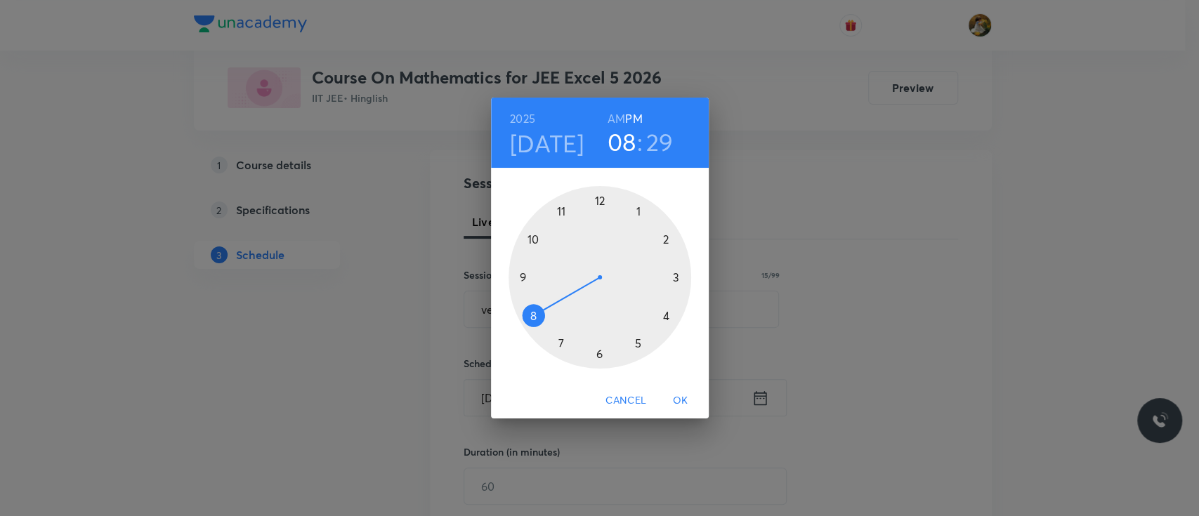
click at [521, 273] on div at bounding box center [599, 277] width 183 height 183
click at [616, 121] on h6 "AM" at bounding box center [616, 119] width 18 height 20
click at [680, 279] on div at bounding box center [599, 277] width 183 height 183
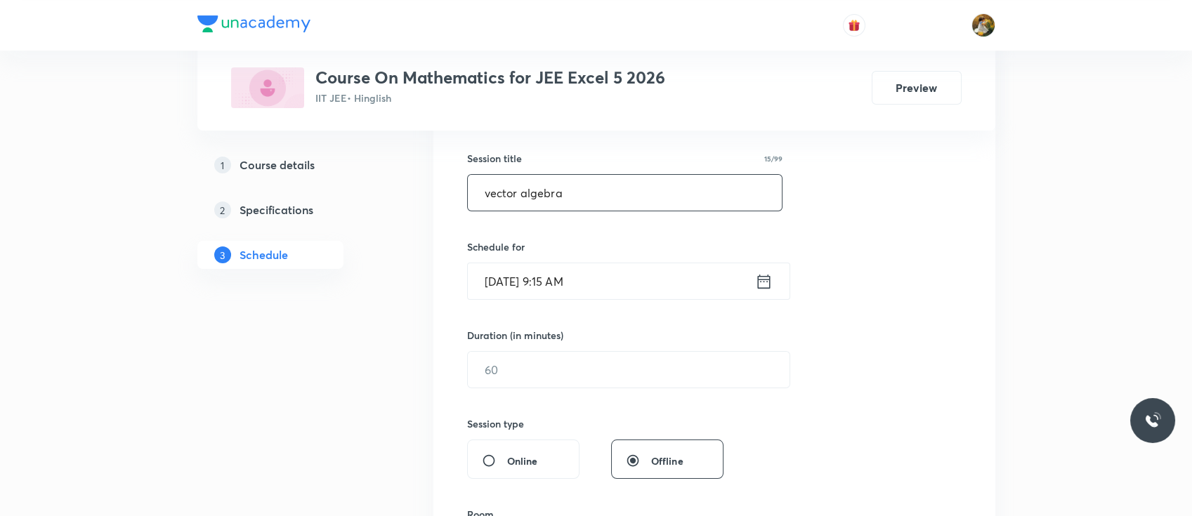
scroll to position [293, 0]
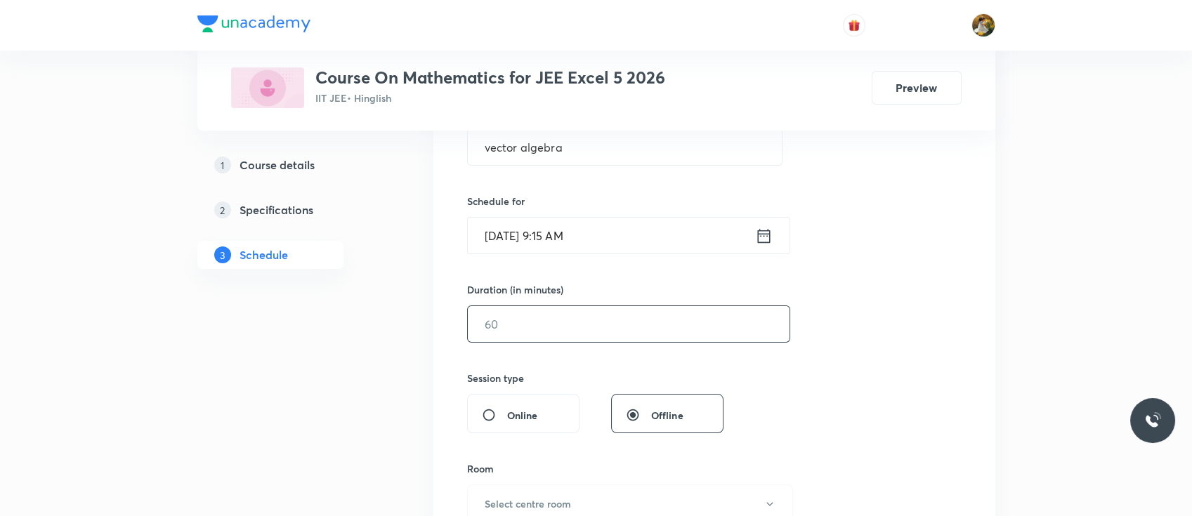
click at [532, 332] on input "text" at bounding box center [629, 324] width 322 height 36
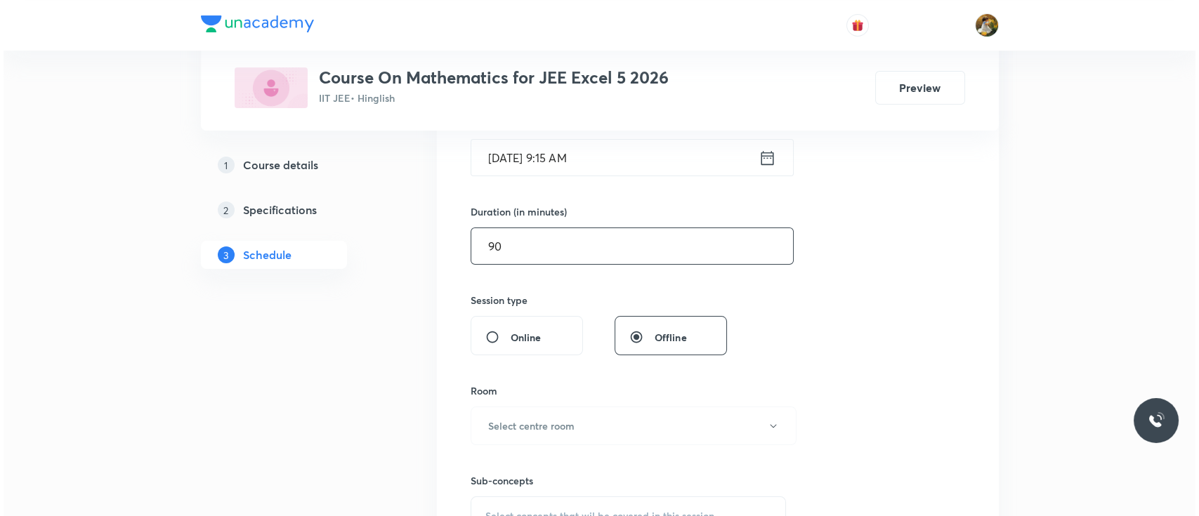
scroll to position [433, 0]
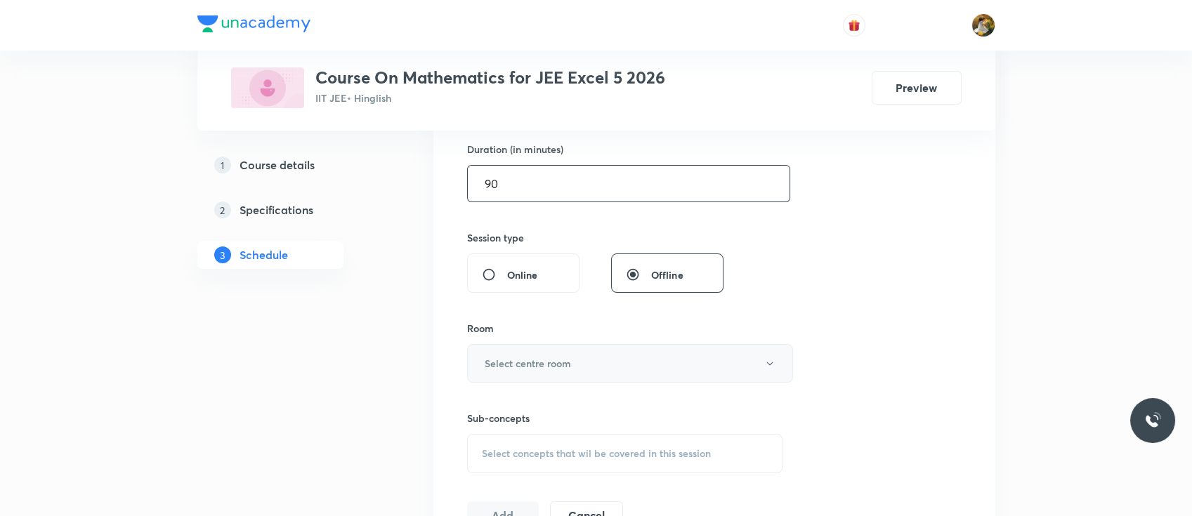
type input "90"
click at [549, 366] on h6 "Select centre room" at bounding box center [528, 363] width 86 height 15
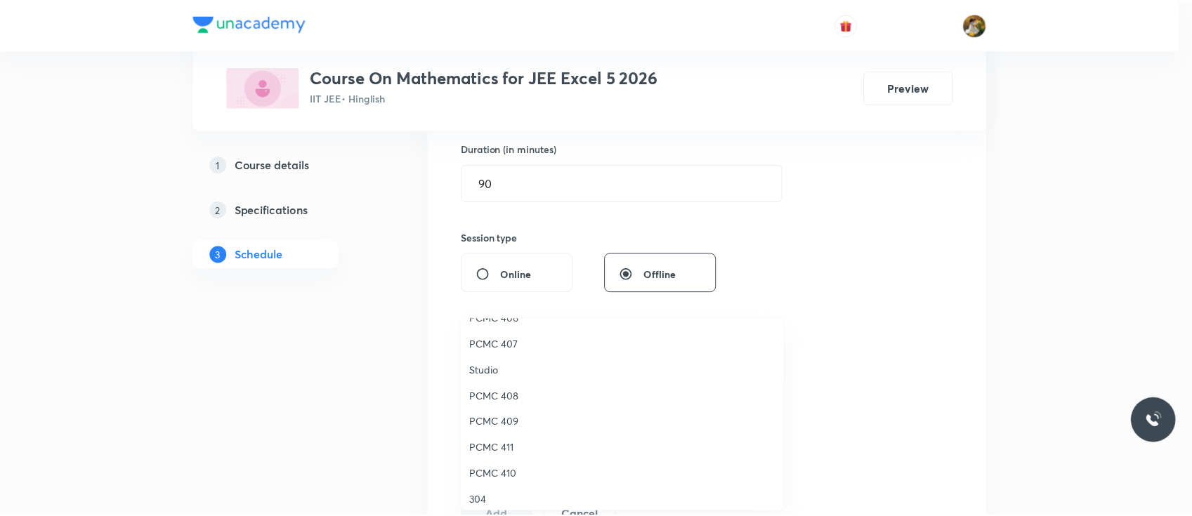
scroll to position [240, 0]
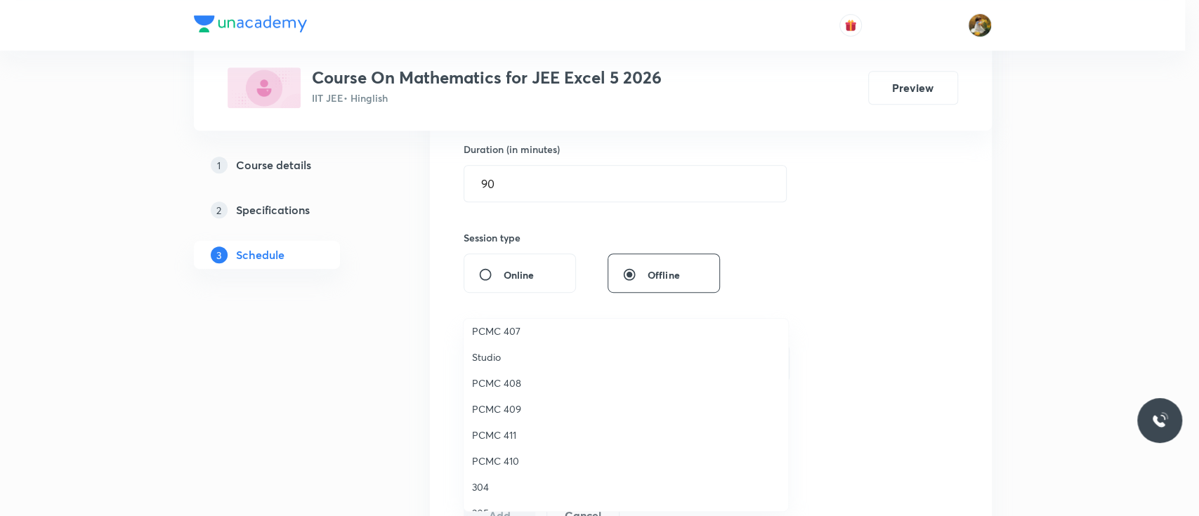
click at [508, 331] on span "PCMC 407" at bounding box center [626, 331] width 308 height 15
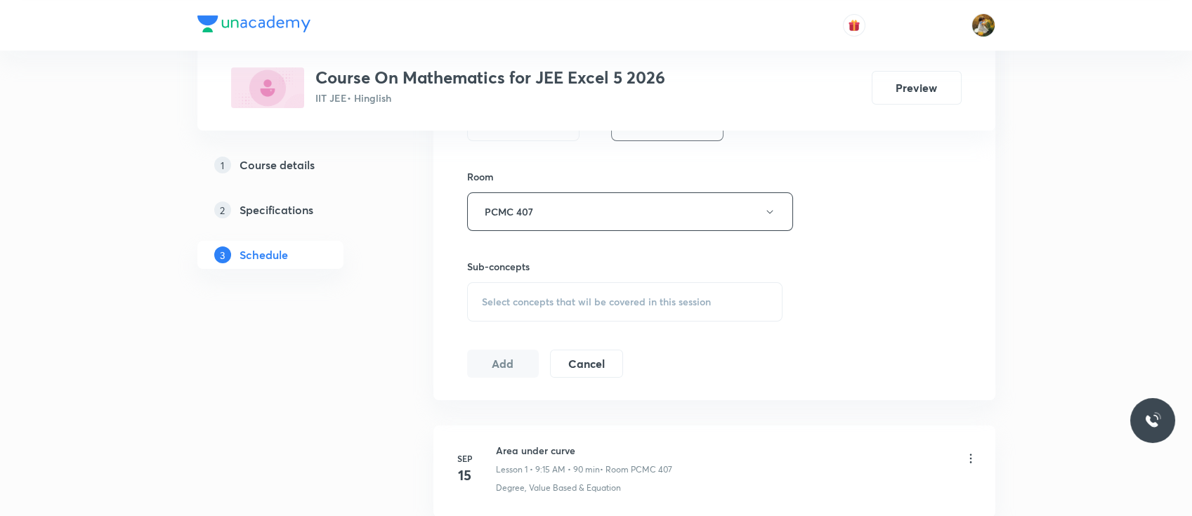
scroll to position [586, 0]
click at [536, 313] on div "Select concepts that wil be covered in this session" at bounding box center [625, 300] width 316 height 39
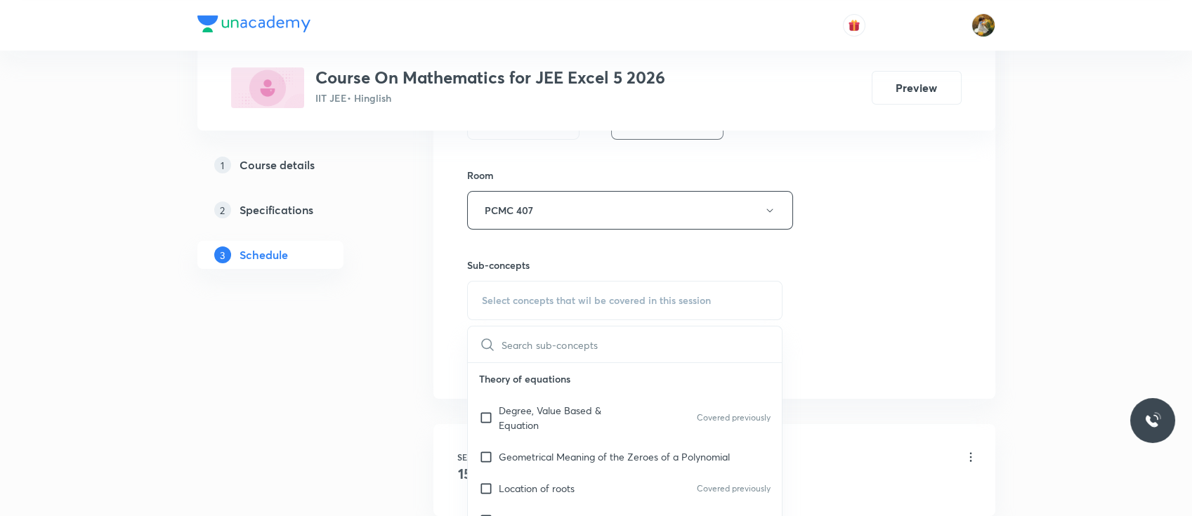
scroll to position [724, 0]
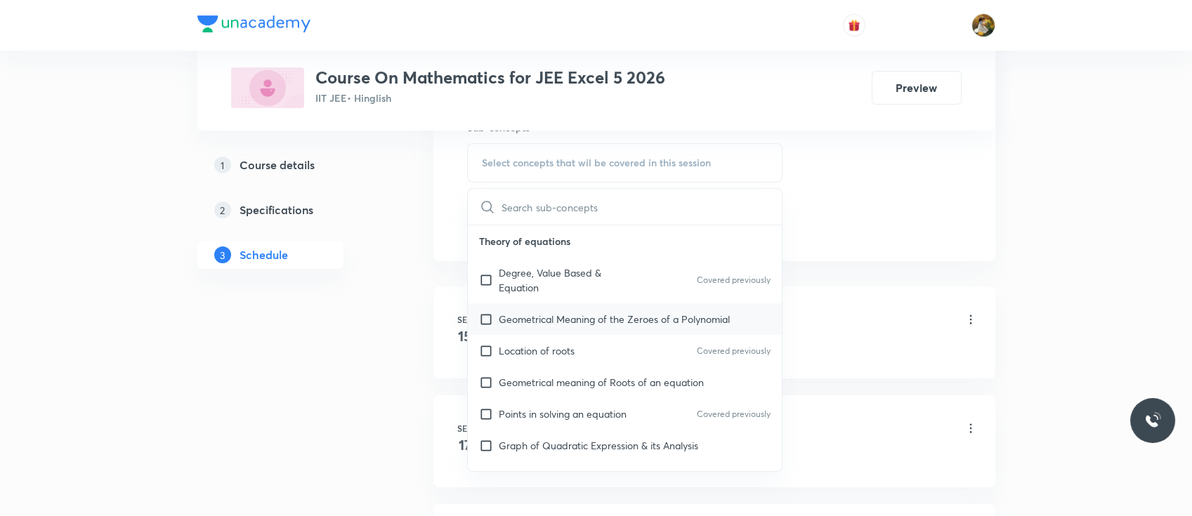
click at [557, 306] on div "Geometrical Meaning of the Zeroes of a Polynomial" at bounding box center [625, 319] width 315 height 32
checkbox input "true"
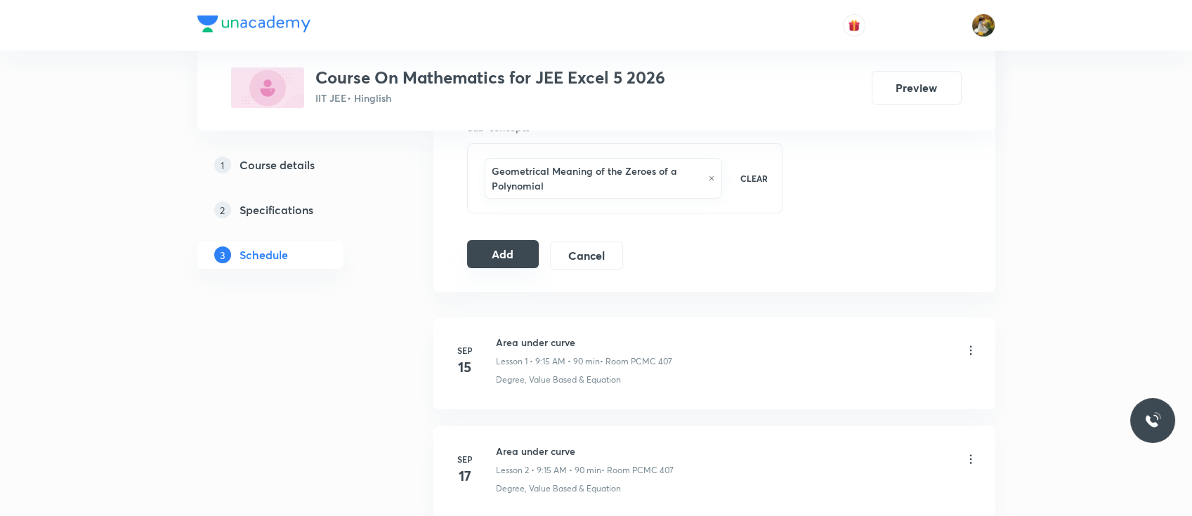
click at [489, 255] on button "Add" at bounding box center [503, 254] width 72 height 28
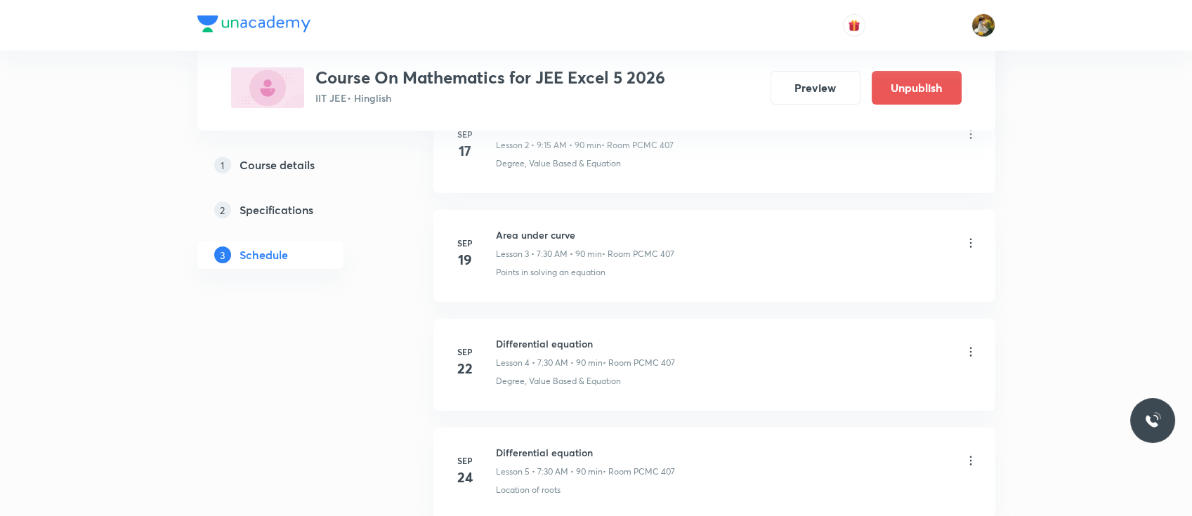
scroll to position [0, 0]
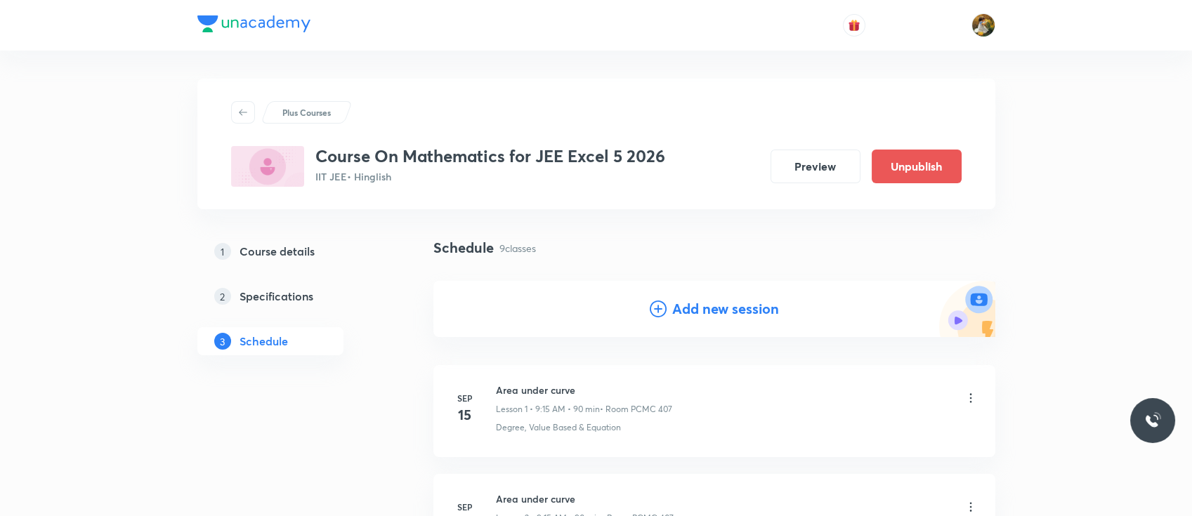
click at [726, 306] on h4 "Add new session" at bounding box center [725, 308] width 107 height 21
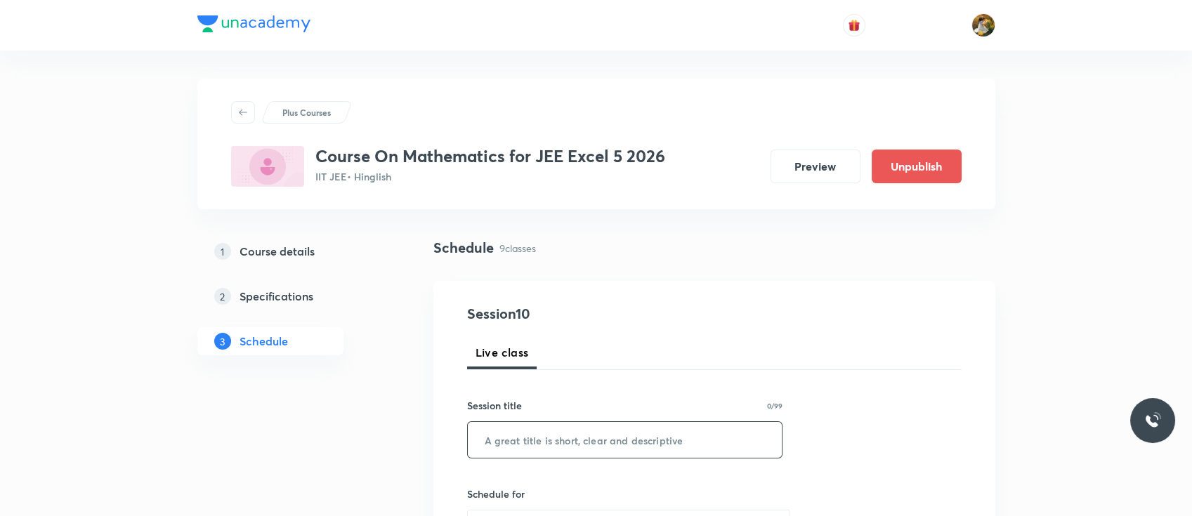
click at [579, 432] on input "text" at bounding box center [625, 440] width 315 height 36
paste input "vector algebra"
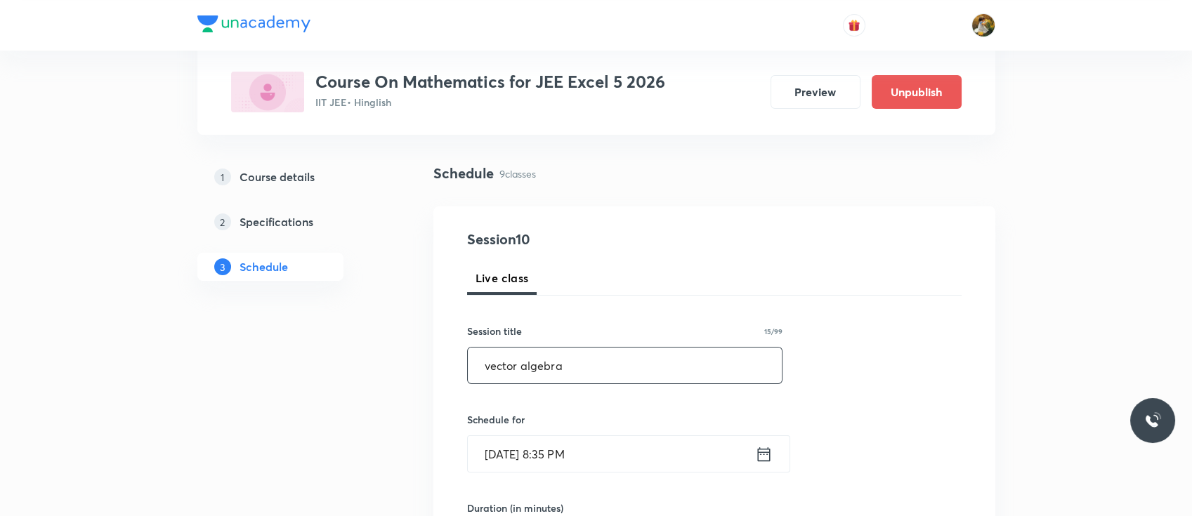
scroll to position [230, 0]
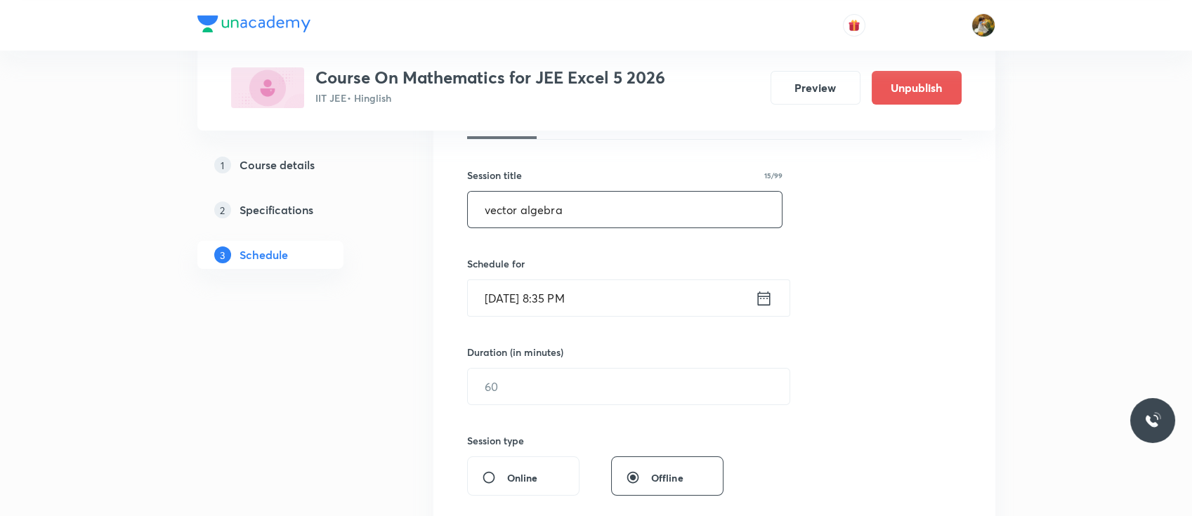
type input "vector algebra"
click at [614, 301] on input "Oct 5, 2025, 8:35 PM" at bounding box center [611, 298] width 287 height 36
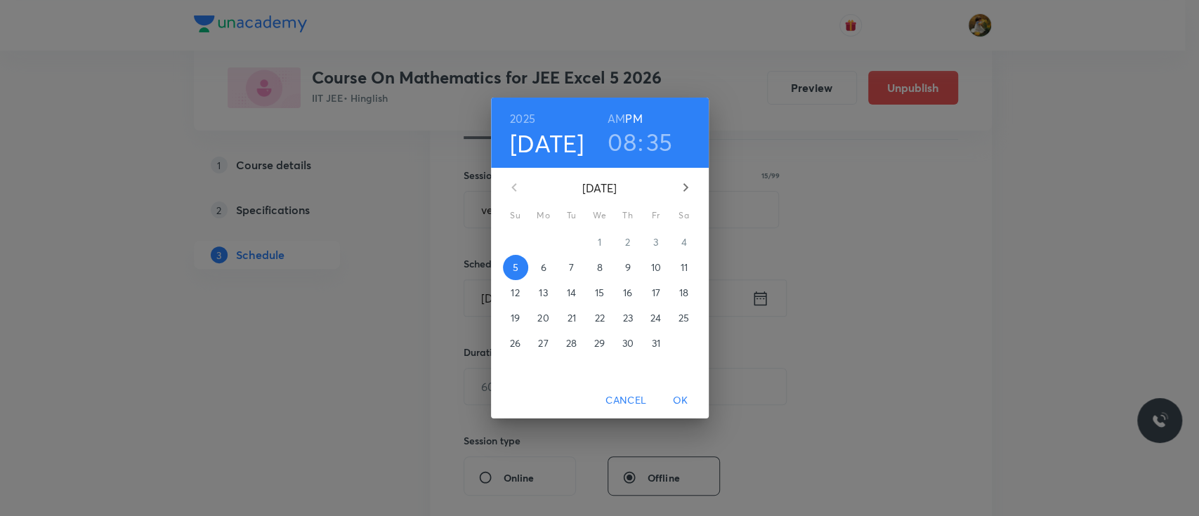
click at [602, 264] on span "8" at bounding box center [599, 268] width 25 height 14
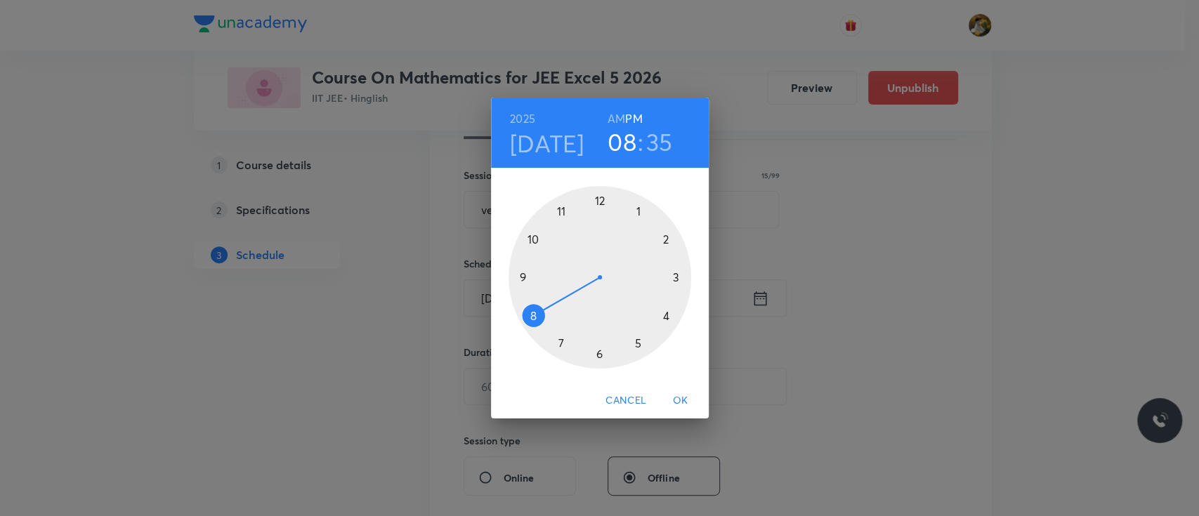
click at [519, 272] on div at bounding box center [599, 277] width 183 height 183
click at [621, 117] on h6 "AM" at bounding box center [616, 119] width 18 height 20
click at [675, 275] on div at bounding box center [599, 277] width 183 height 183
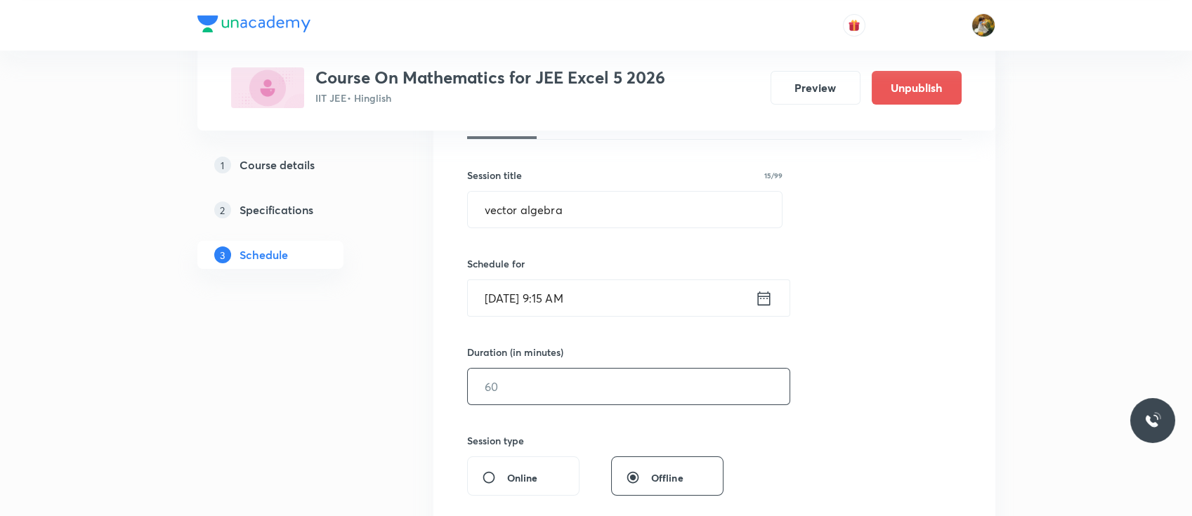
click at [602, 379] on input "text" at bounding box center [629, 387] width 322 height 36
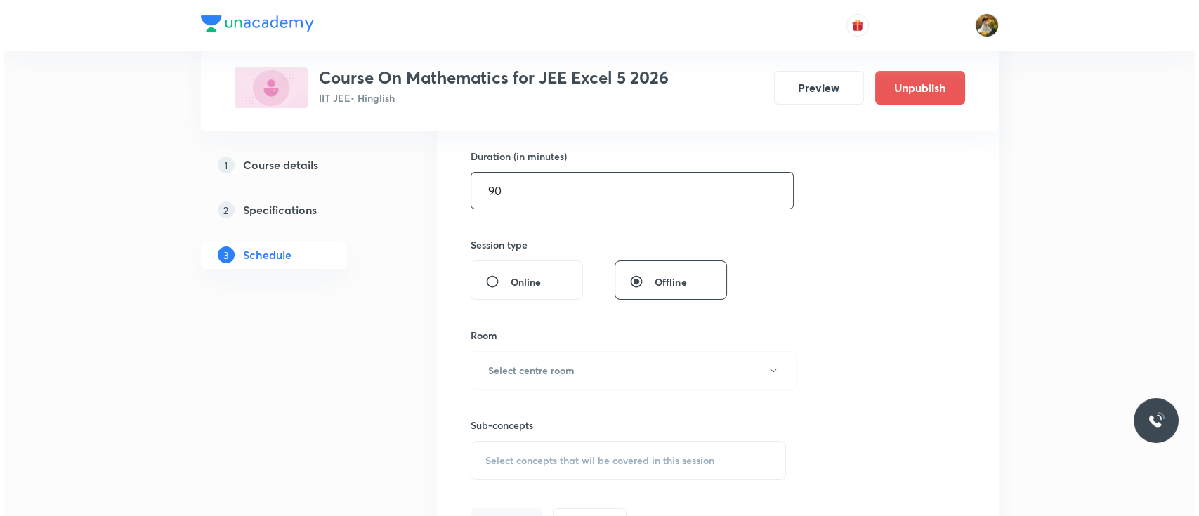
scroll to position [433, 0]
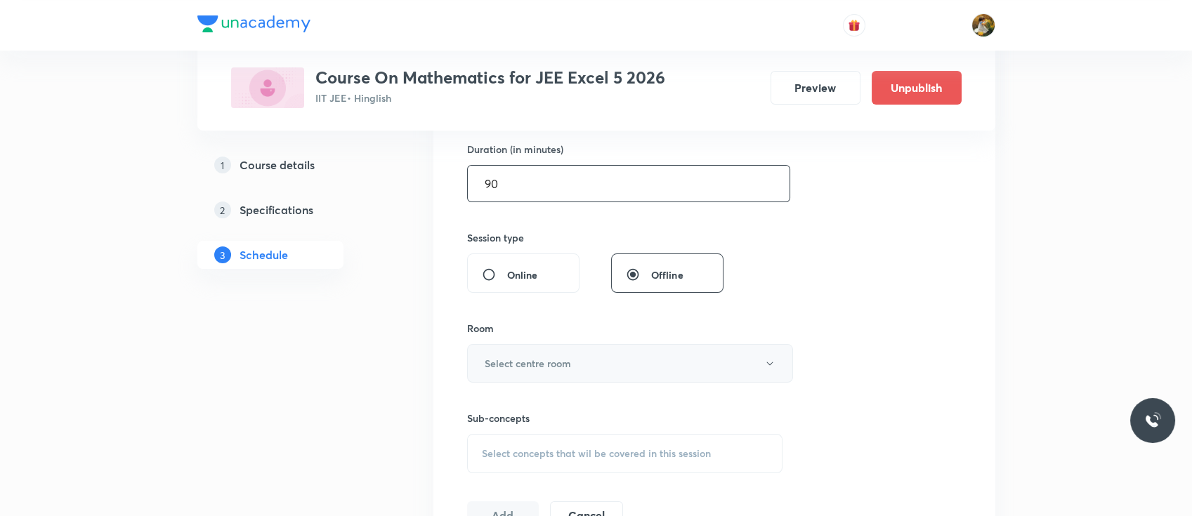
type input "90"
click at [593, 376] on button "Select centre room" at bounding box center [630, 363] width 326 height 39
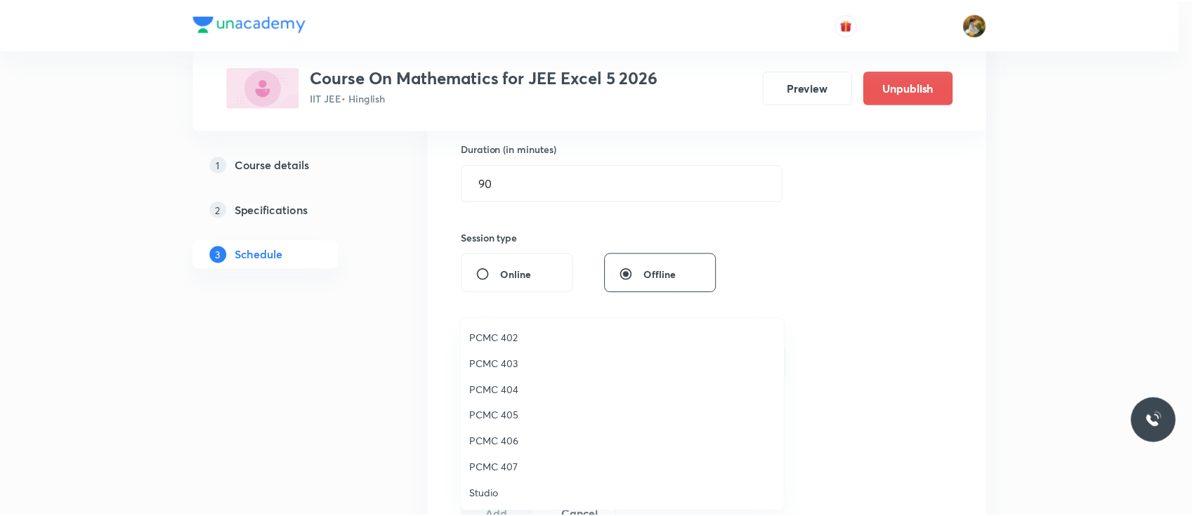
scroll to position [106, 0]
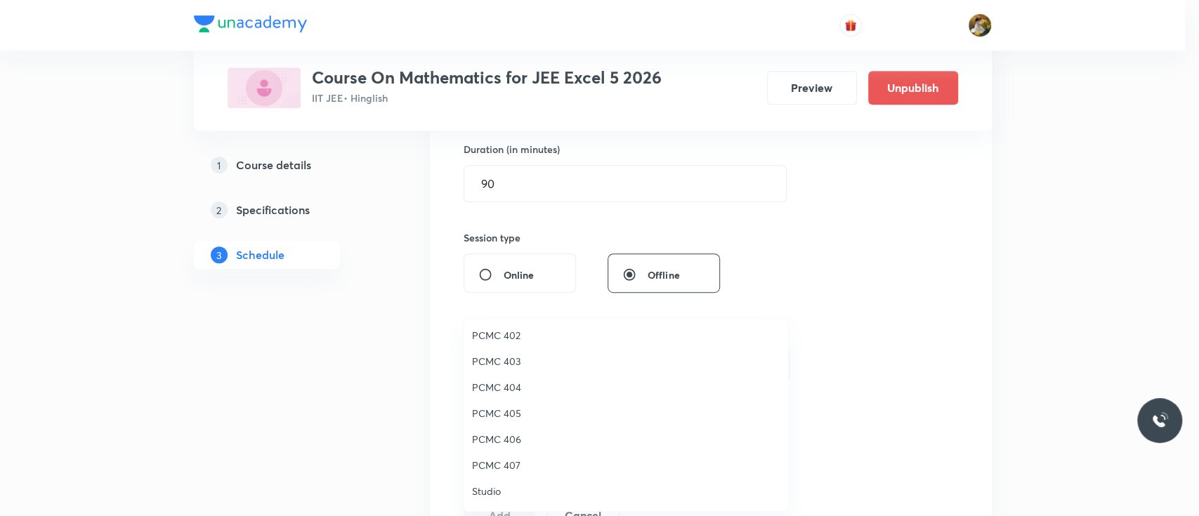
click at [516, 463] on span "PCMC 407" at bounding box center [626, 465] width 308 height 15
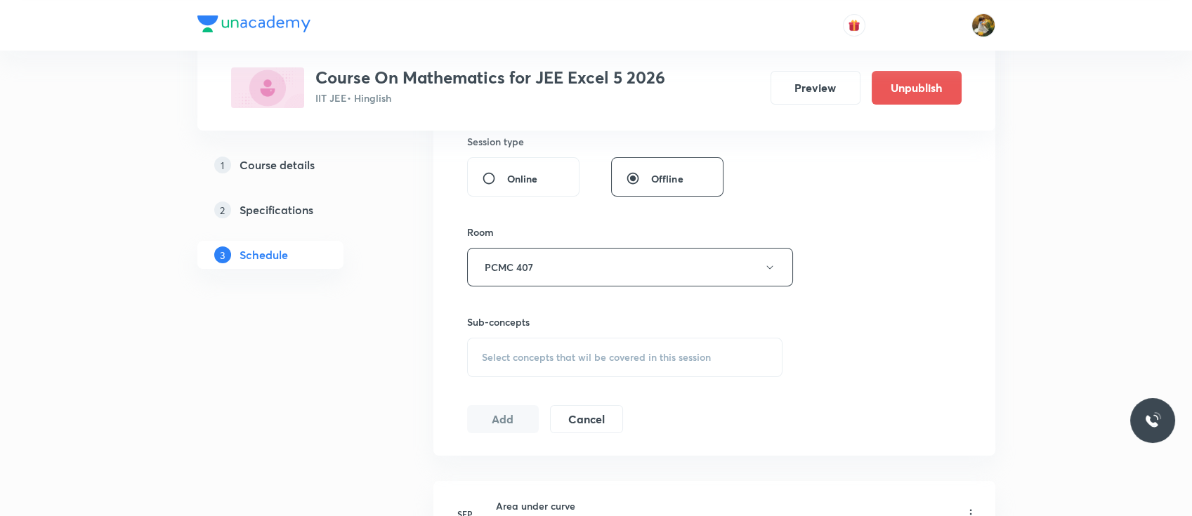
scroll to position [543, 0]
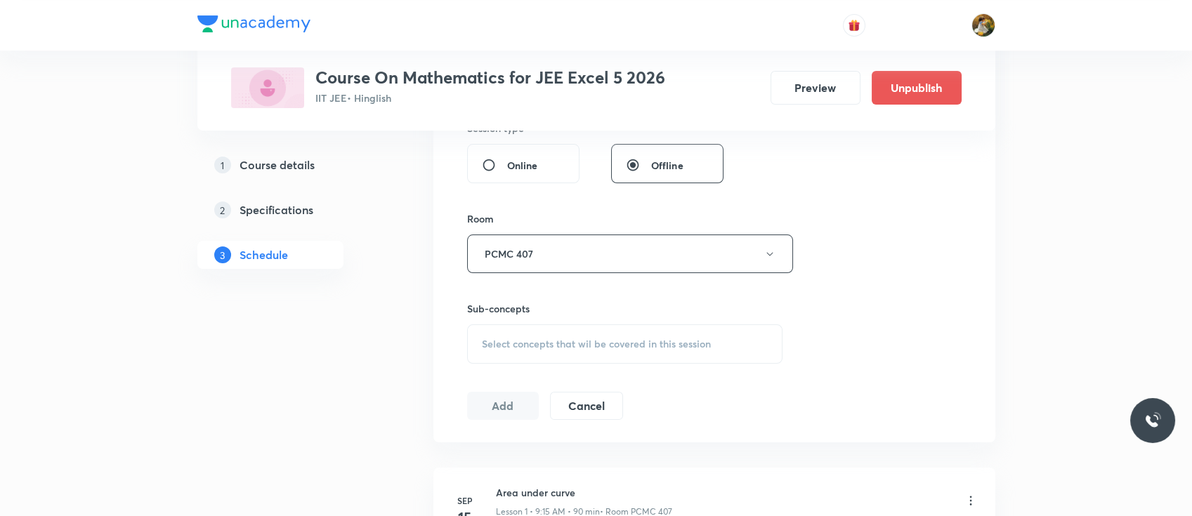
click at [594, 334] on div "Select concepts that wil be covered in this session" at bounding box center [625, 343] width 316 height 39
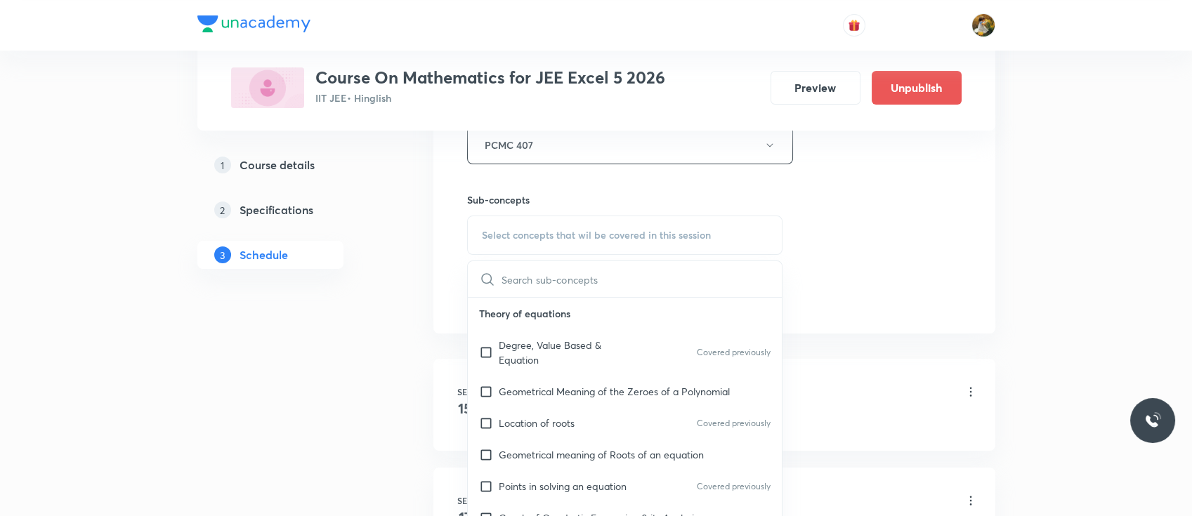
scroll to position [655, 0]
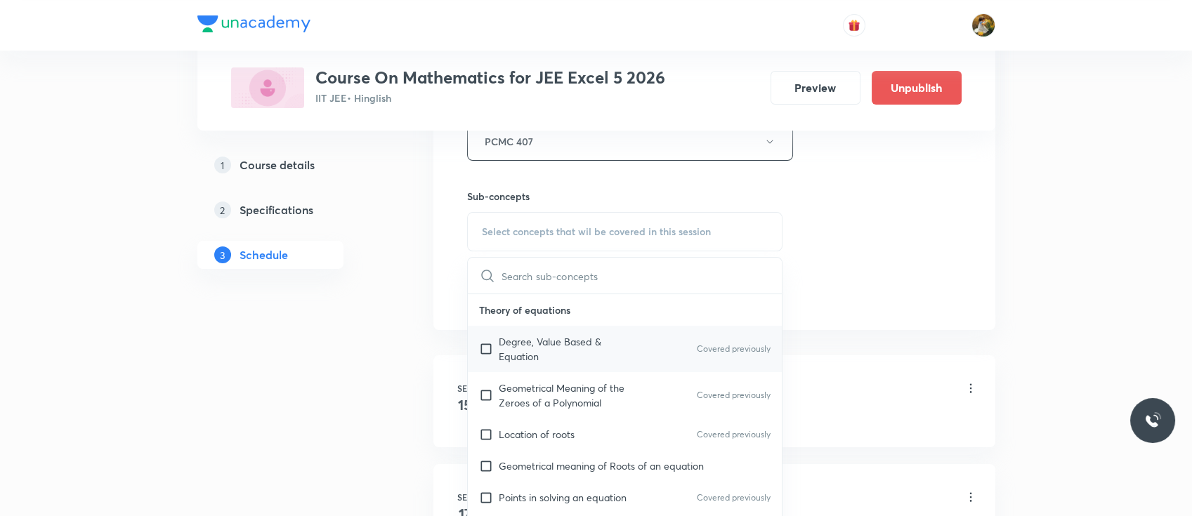
click at [584, 353] on p "Degree, Value Based & Equation" at bounding box center [570, 348] width 142 height 29
checkbox input "true"
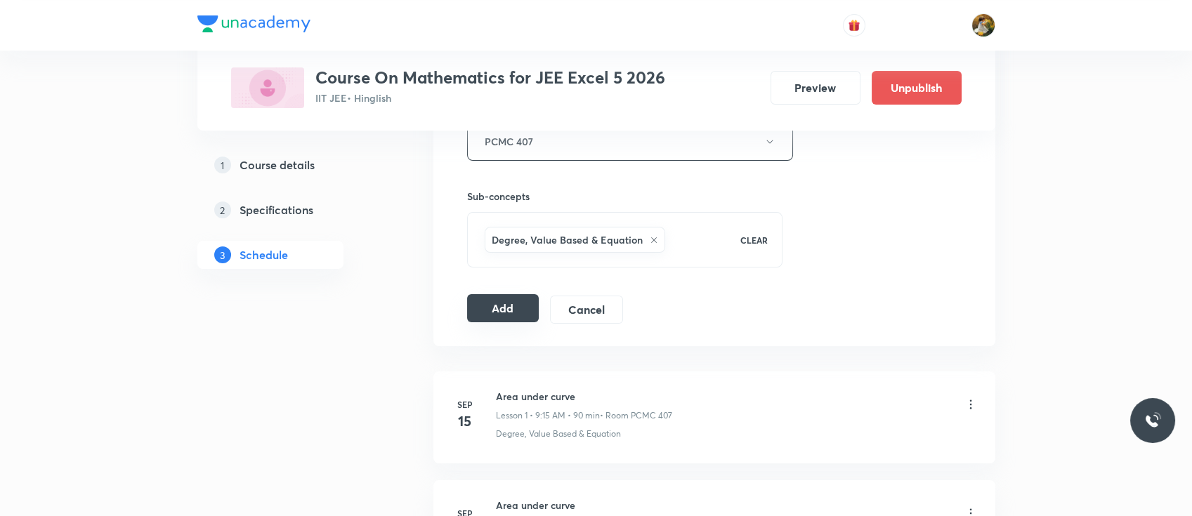
click at [506, 302] on button "Add" at bounding box center [503, 308] width 72 height 28
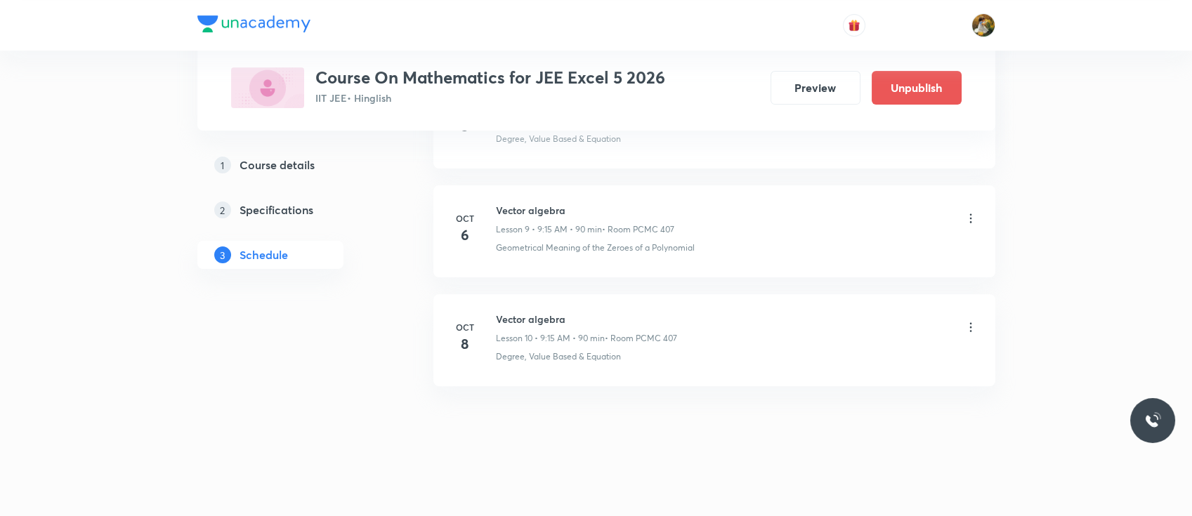
scroll to position [0, 0]
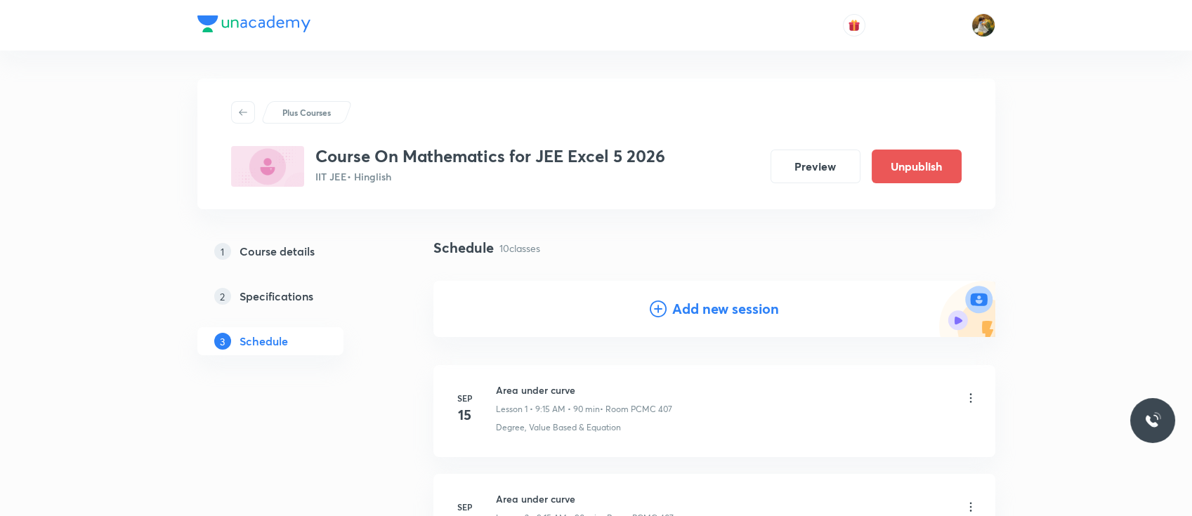
click at [702, 312] on h4 "Add new session" at bounding box center [725, 308] width 107 height 21
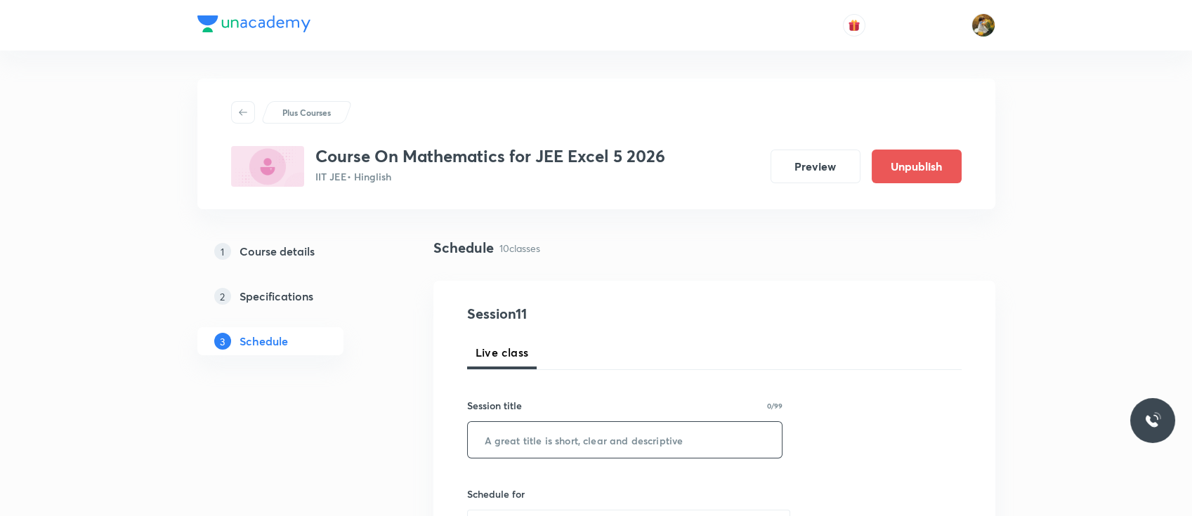
click at [556, 433] on input "text" at bounding box center [625, 440] width 315 height 36
paste input "vector algebra"
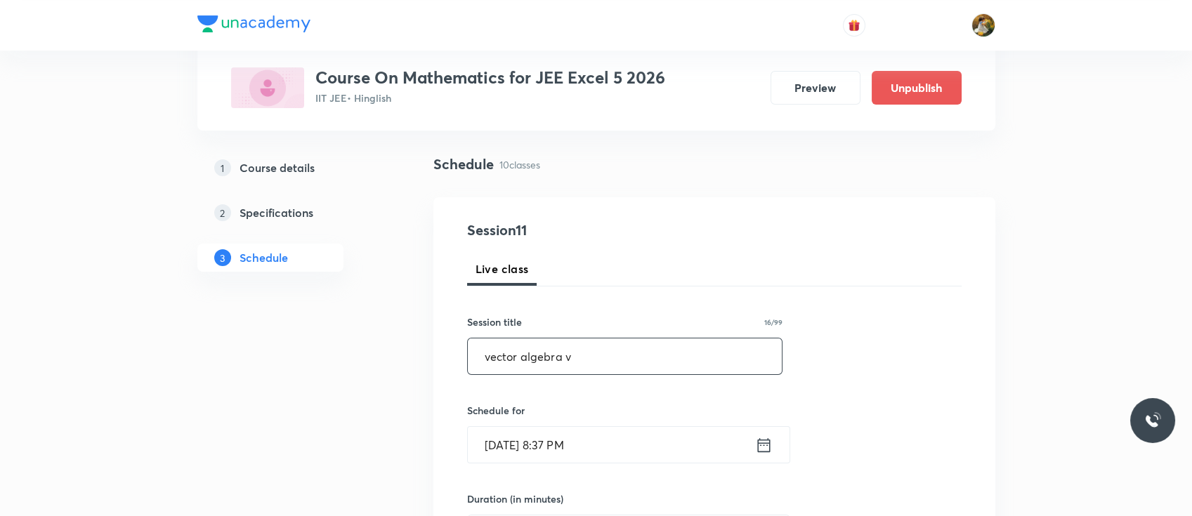
scroll to position [215, 0]
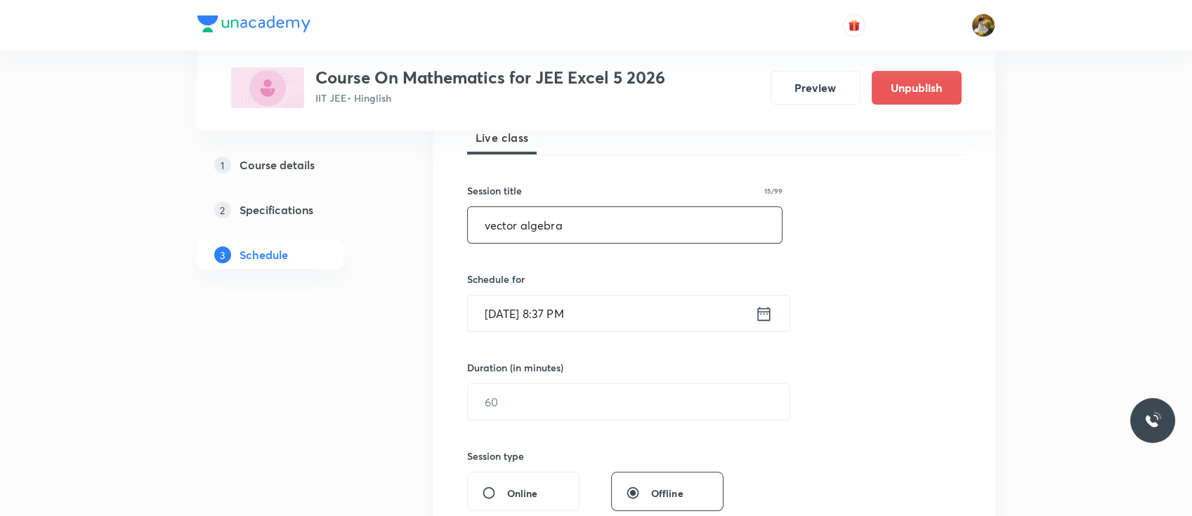
type input "vector algebra"
click at [761, 322] on icon at bounding box center [764, 314] width 18 height 20
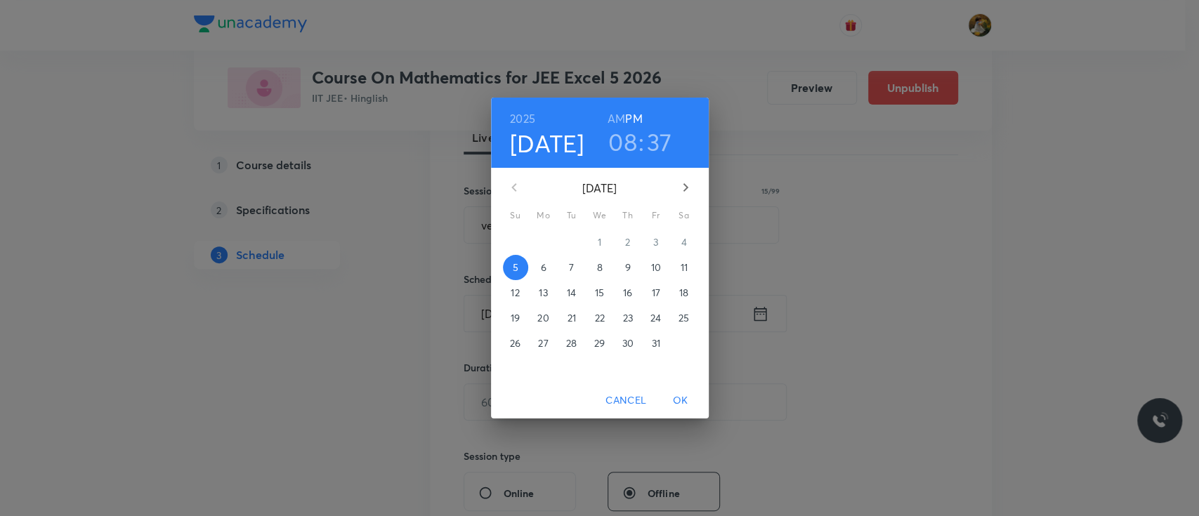
click at [629, 265] on p "9" at bounding box center [627, 268] width 6 height 14
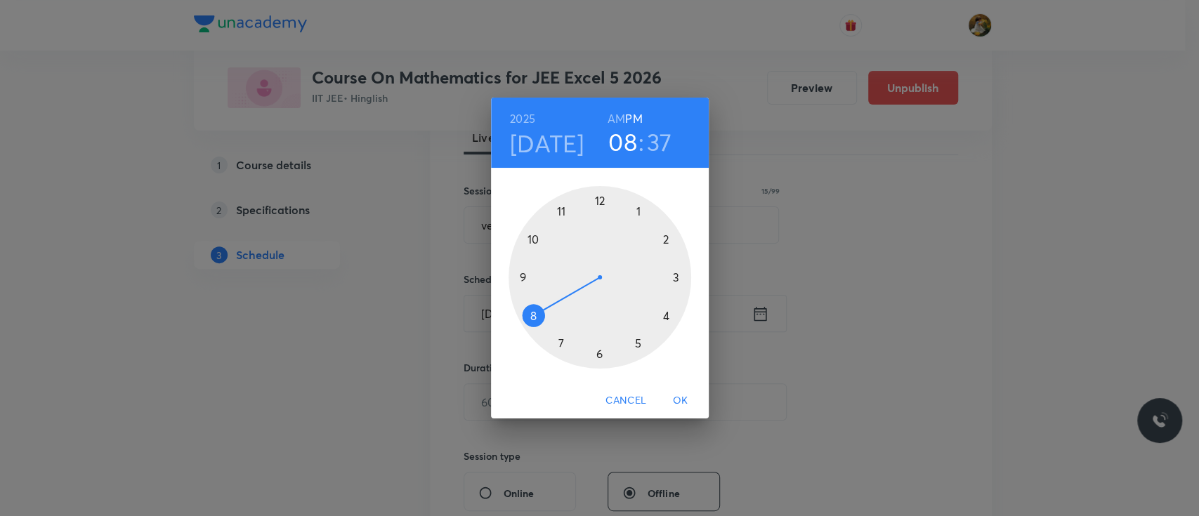
click at [518, 276] on div at bounding box center [599, 277] width 183 height 183
click at [615, 119] on h6 "AM" at bounding box center [616, 119] width 18 height 20
click at [676, 276] on div at bounding box center [599, 277] width 183 height 183
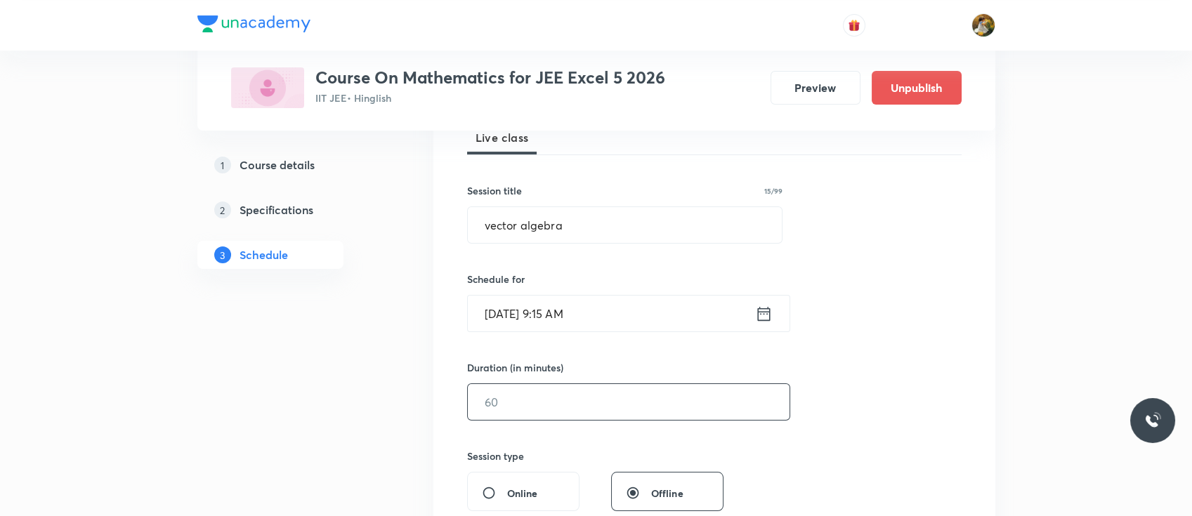
click at [595, 401] on input "text" at bounding box center [629, 402] width 322 height 36
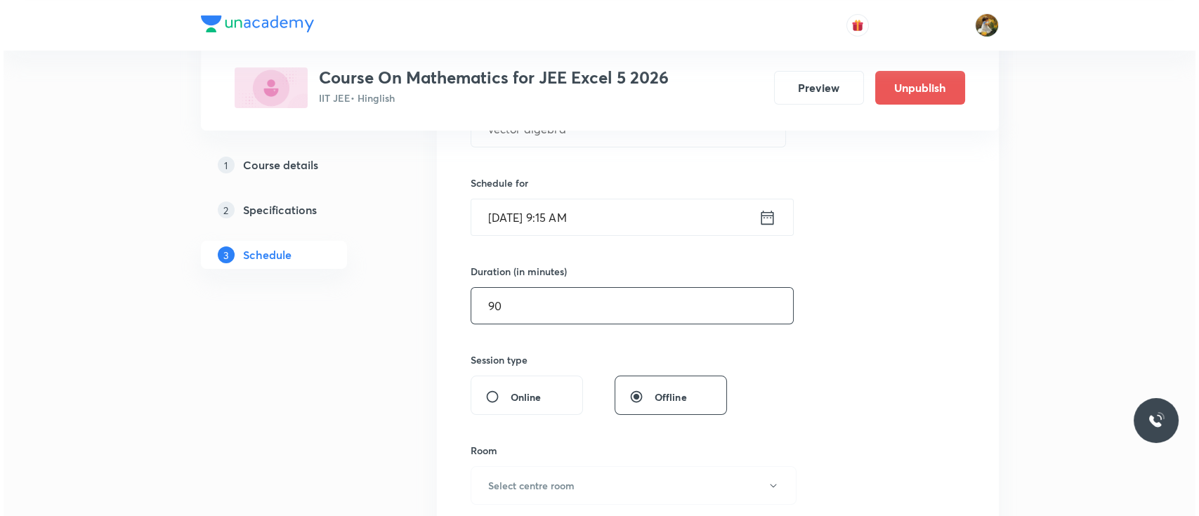
scroll to position [353, 0]
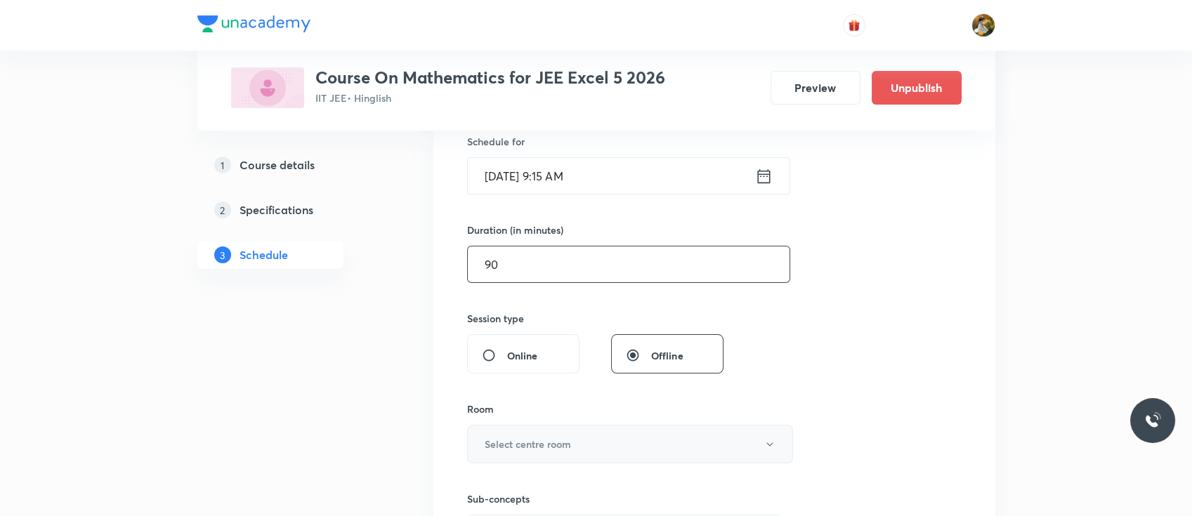
type input "90"
click at [574, 437] on button "Select centre room" at bounding box center [630, 444] width 326 height 39
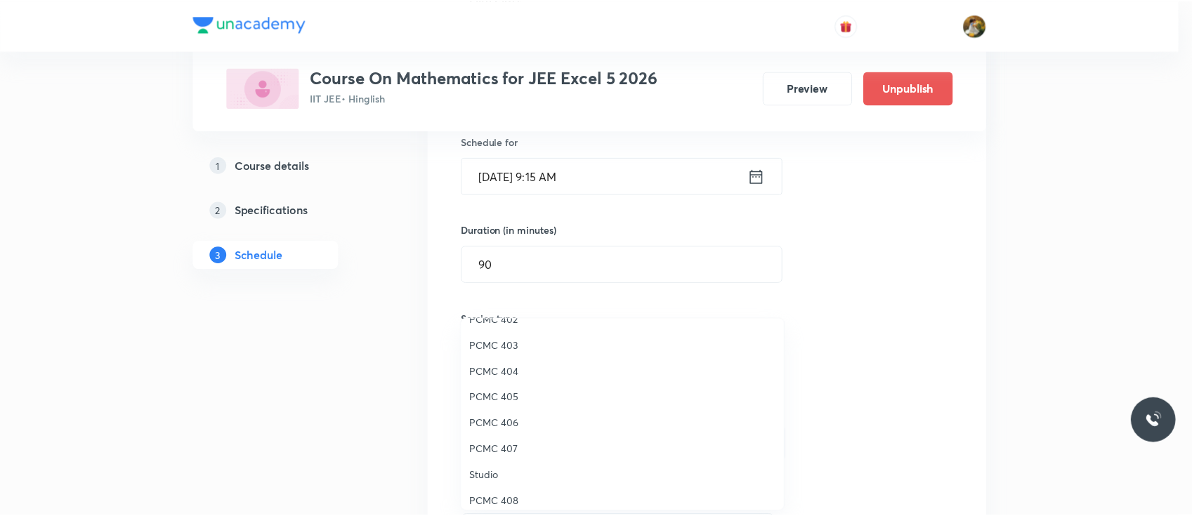
scroll to position [124, 0]
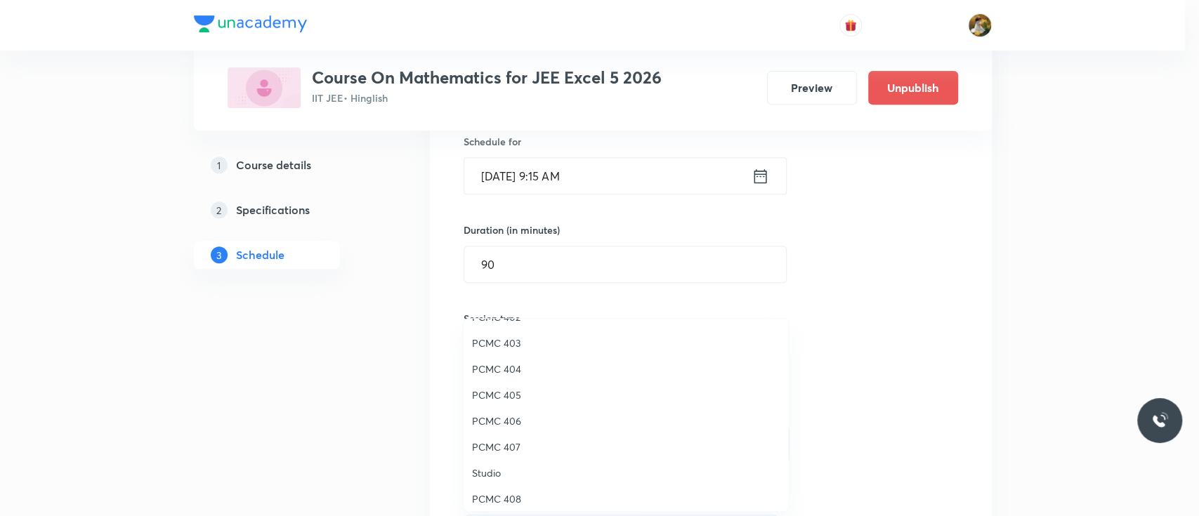
click at [515, 445] on span "PCMC 407" at bounding box center [626, 447] width 308 height 15
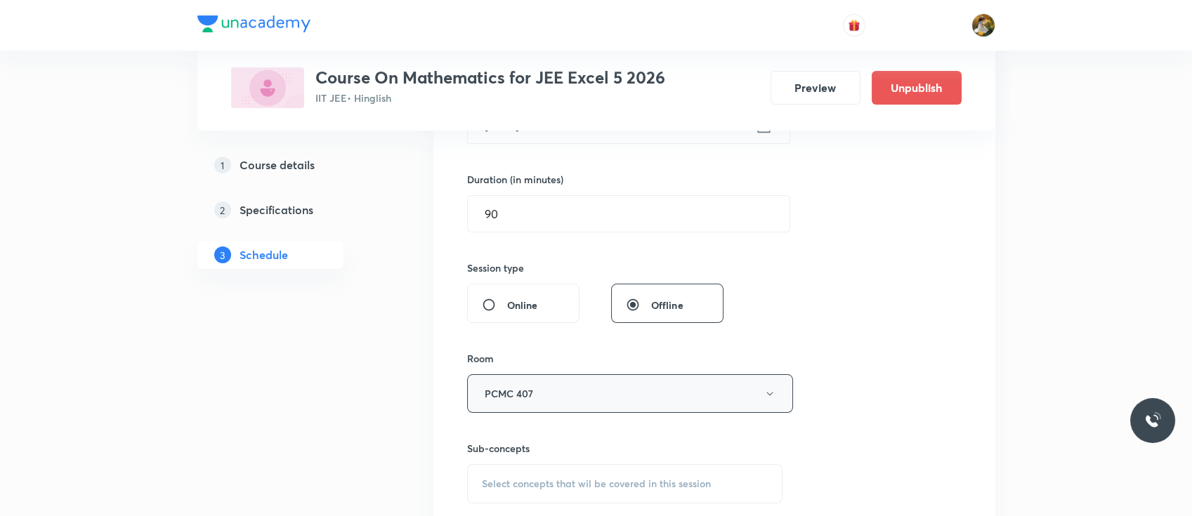
scroll to position [409, 0]
click at [580, 473] on span "Select concepts that wil be covered in this session" at bounding box center [596, 478] width 229 height 11
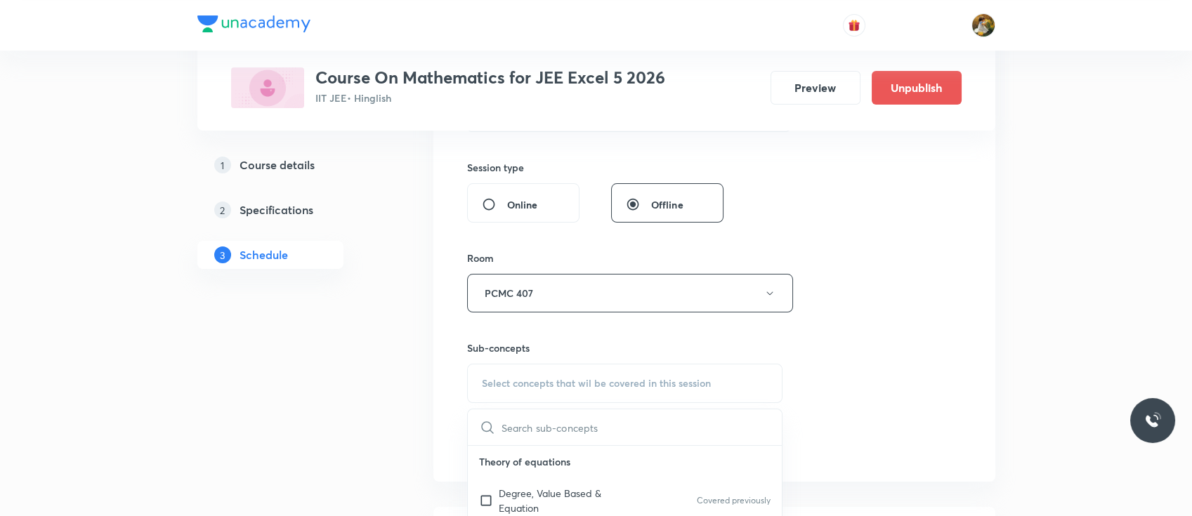
scroll to position [534, 0]
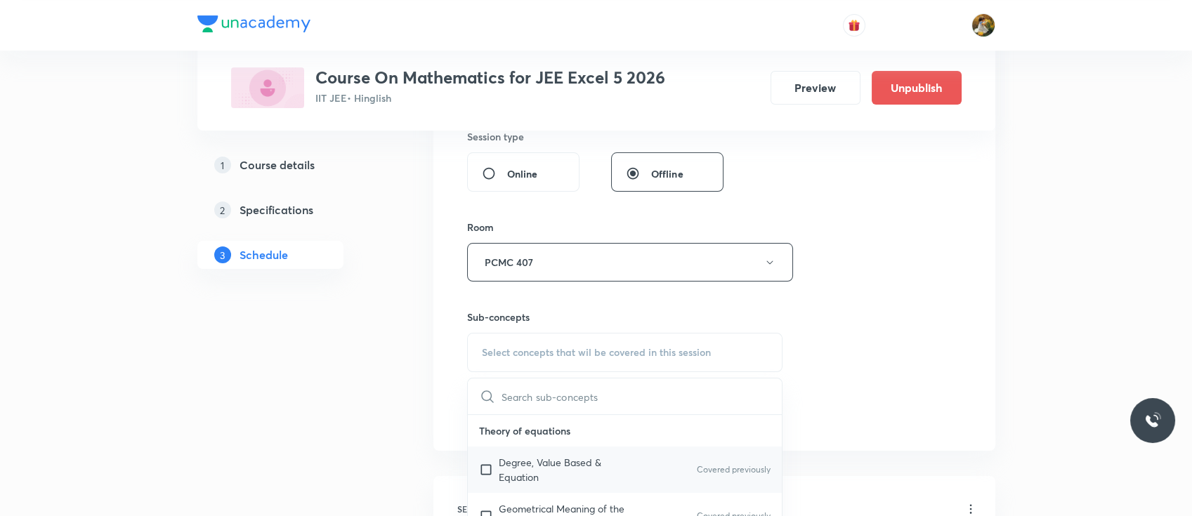
click at [566, 460] on p "Degree, Value Based & Equation" at bounding box center [570, 469] width 142 height 29
checkbox input "true"
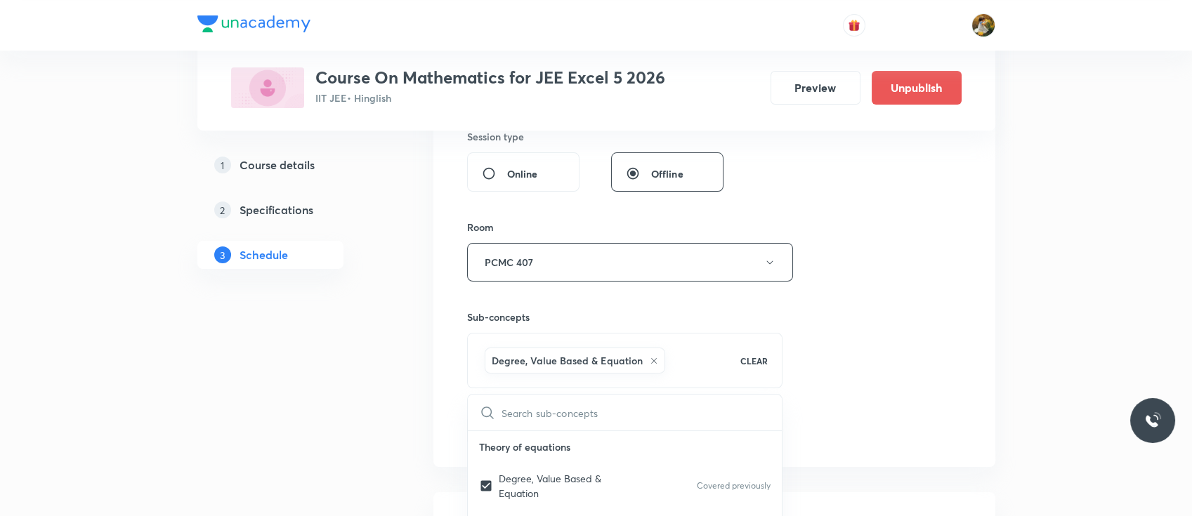
click at [850, 307] on div "Session 11 Live class Session title 15/99 vector algebra ​ Schedule for Oct 9, …" at bounding box center [714, 107] width 494 height 676
click at [521, 419] on button "Add" at bounding box center [503, 429] width 72 height 28
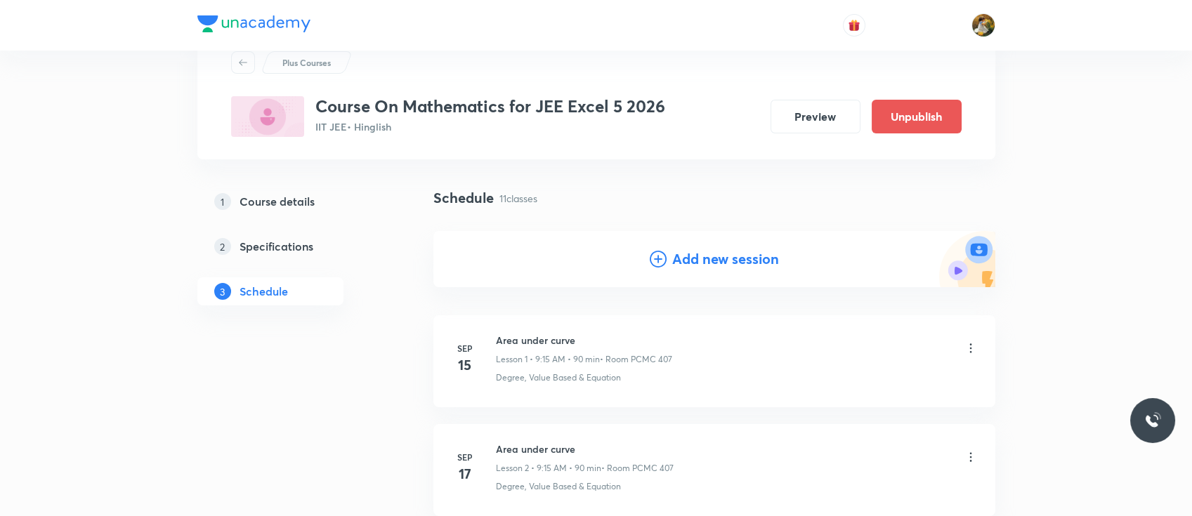
scroll to position [0, 0]
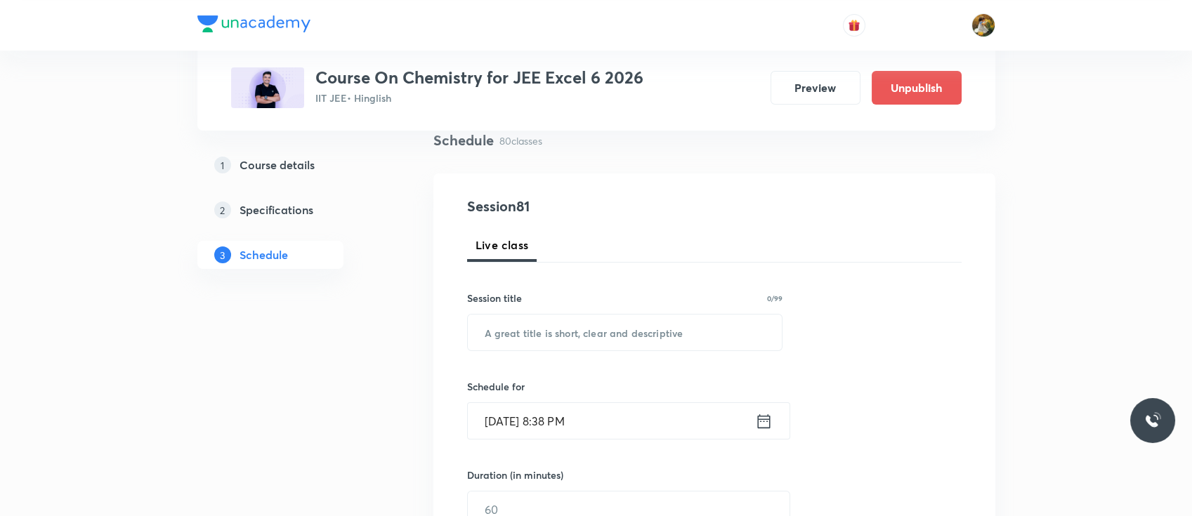
scroll to position [121, 0]
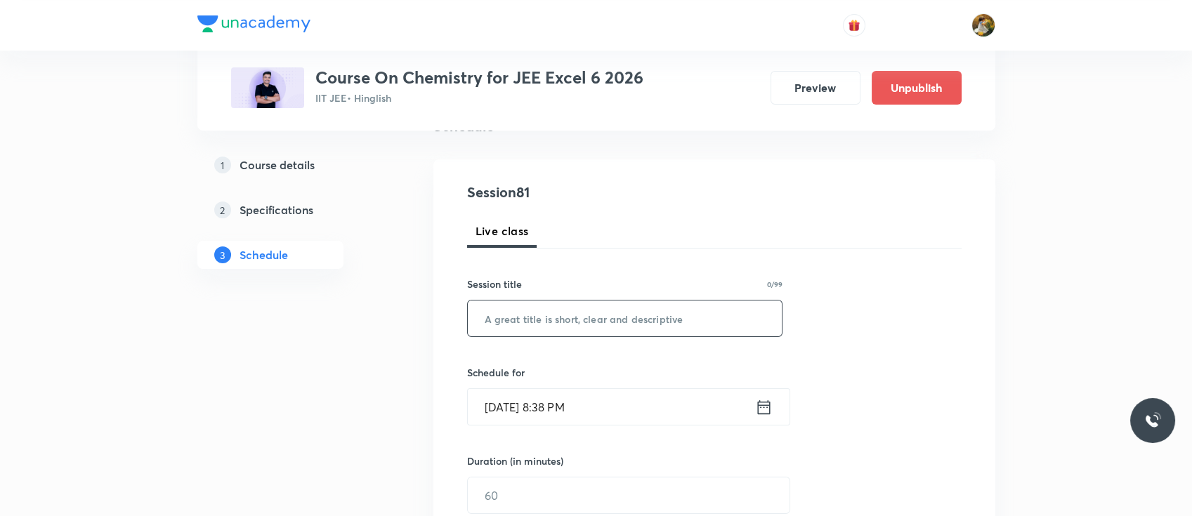
click at [687, 317] on input "text" at bounding box center [625, 319] width 315 height 36
click at [595, 324] on input "text" at bounding box center [625, 319] width 315 height 36
paste input "Carboxylic Acids"
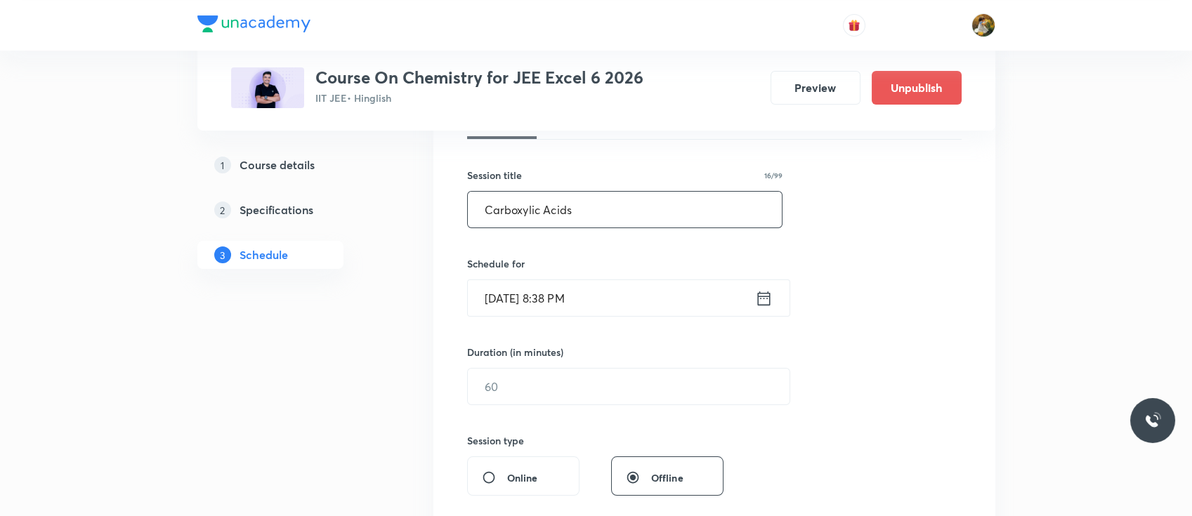
scroll to position [234, 0]
type input "Carboxylic Acids"
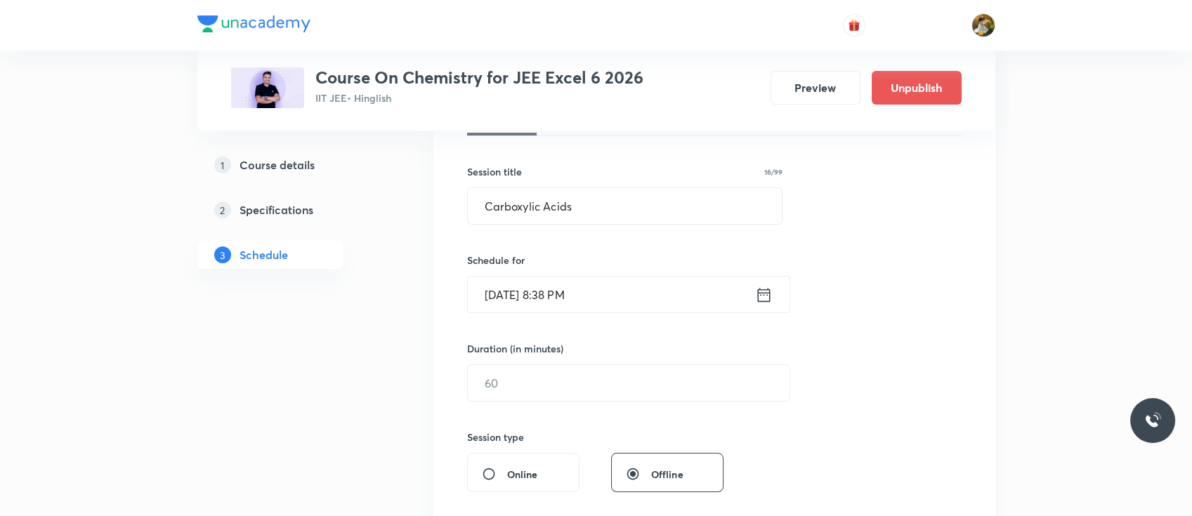
click at [630, 303] on input "[DATE] 8:38 PM" at bounding box center [611, 295] width 287 height 36
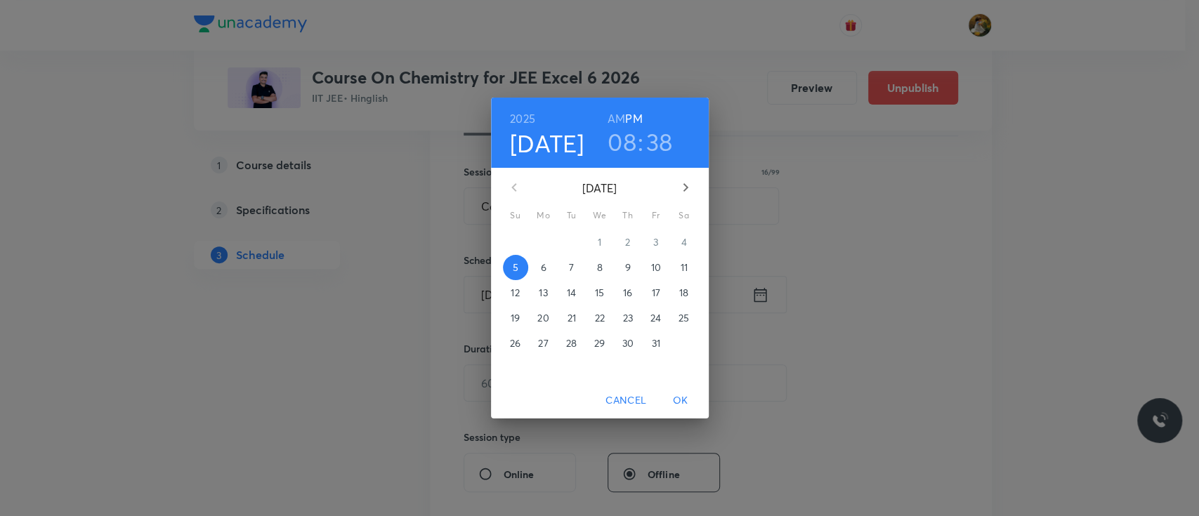
click at [546, 271] on span "6" at bounding box center [543, 268] width 25 height 14
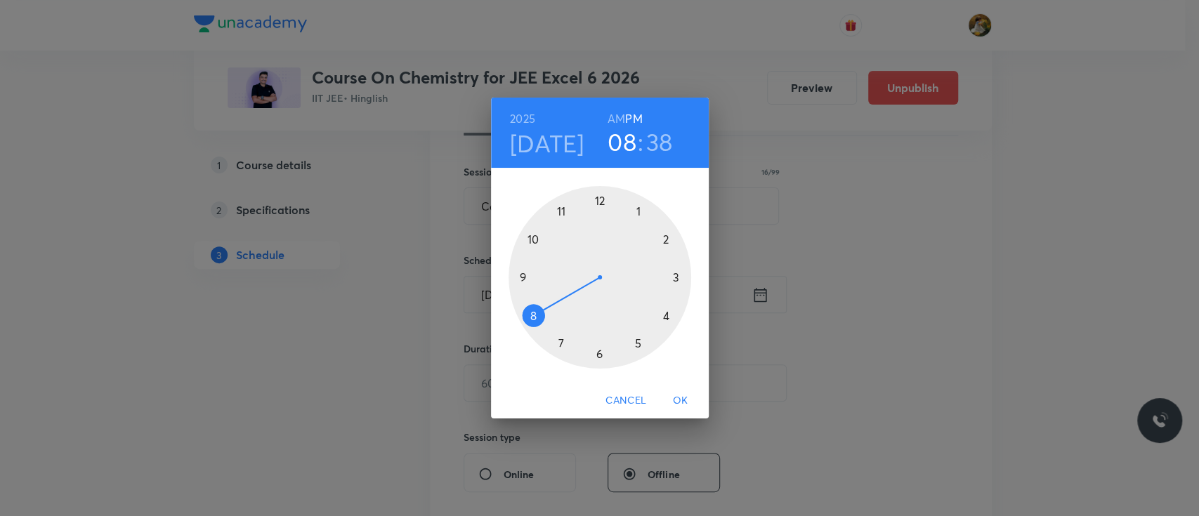
click at [561, 208] on div at bounding box center [599, 277] width 183 height 183
click at [618, 114] on h6 "AM" at bounding box center [616, 119] width 18 height 20
click at [678, 275] on div at bounding box center [599, 277] width 183 height 183
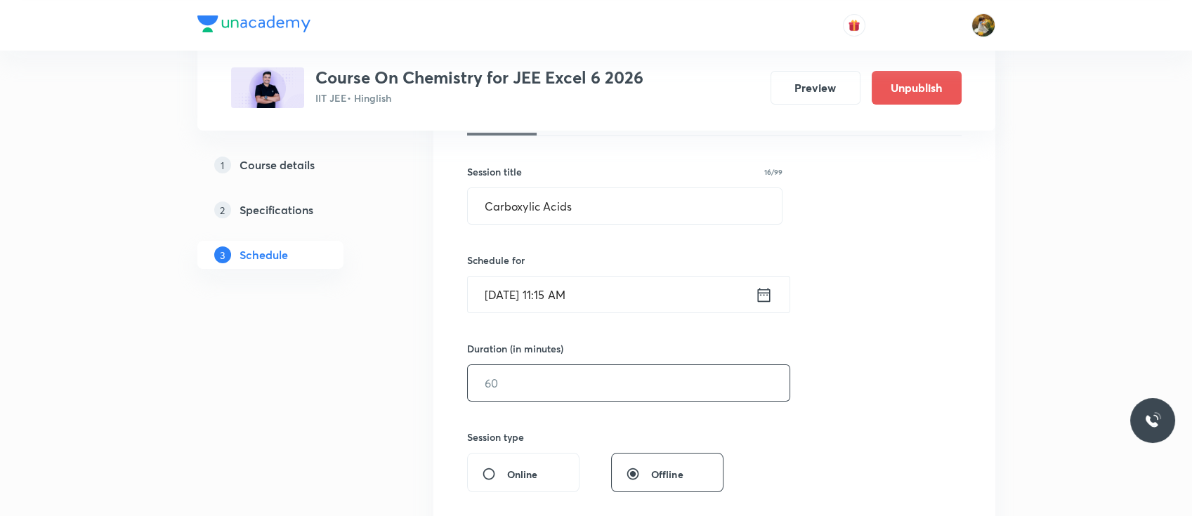
click at [593, 379] on input "text" at bounding box center [629, 383] width 322 height 36
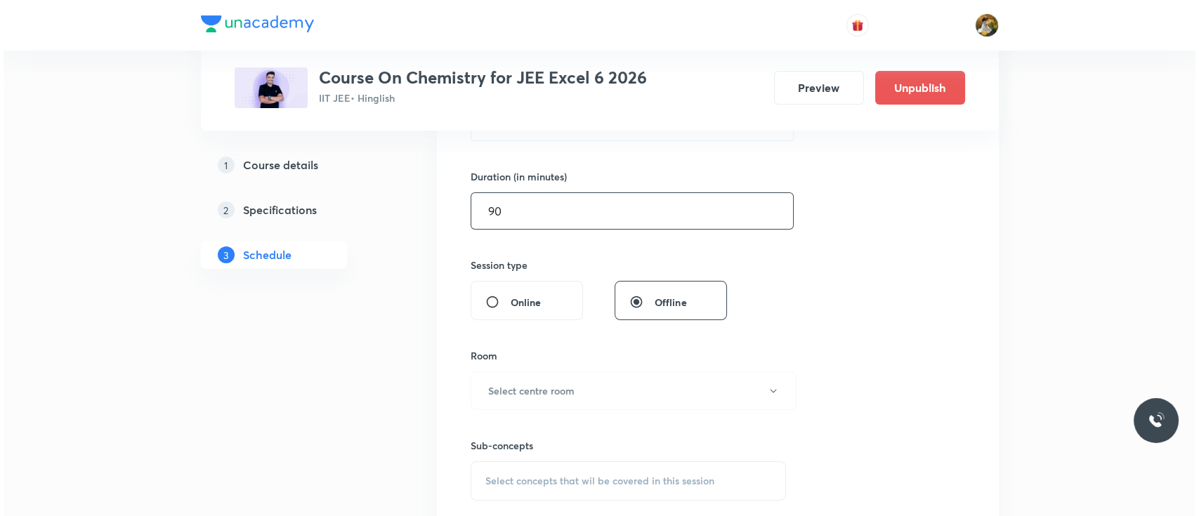
scroll to position [461, 0]
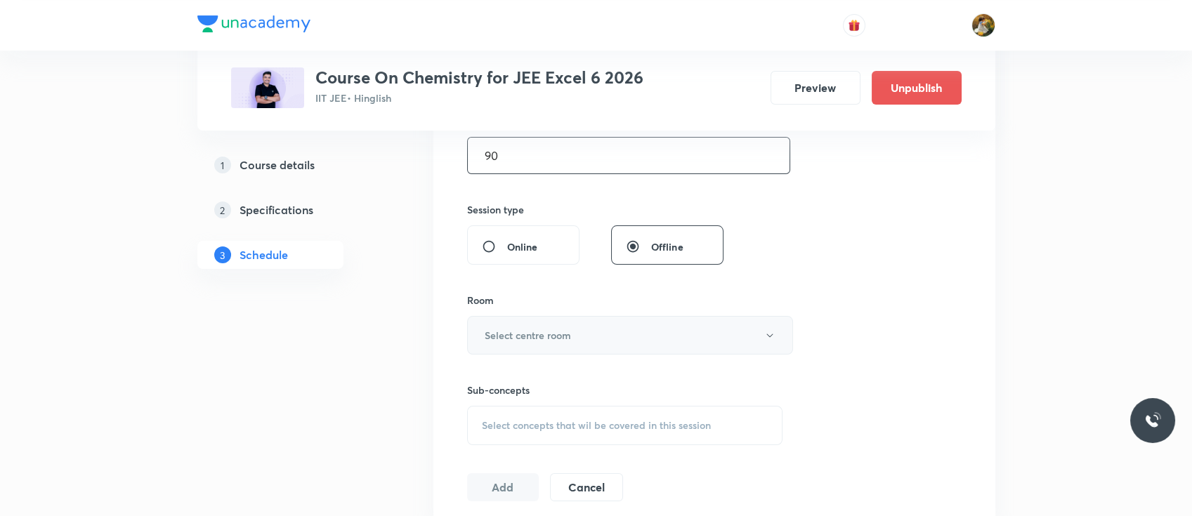
type input "90"
click at [586, 340] on button "Select centre room" at bounding box center [630, 335] width 326 height 39
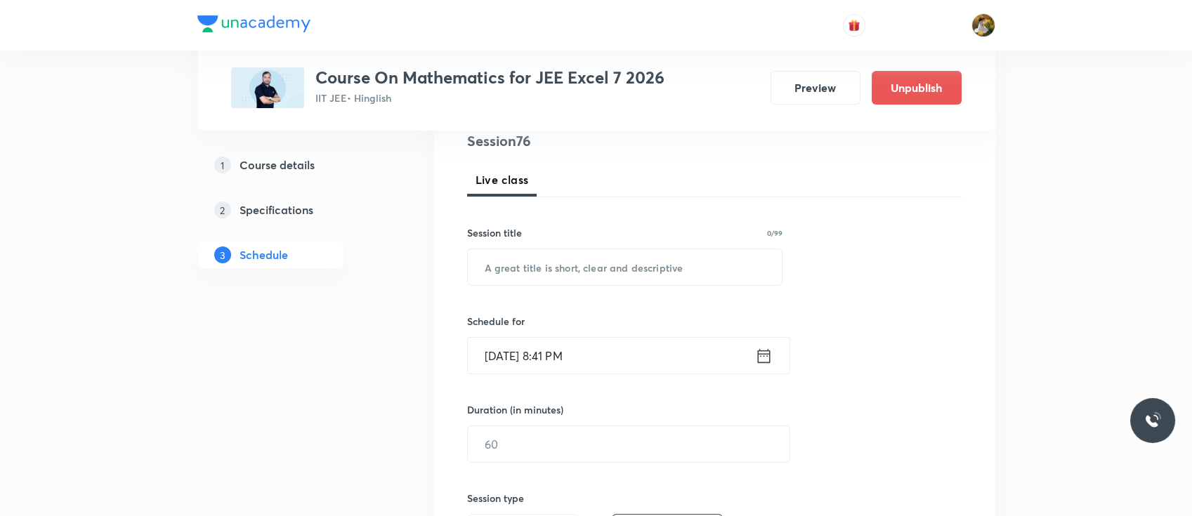
scroll to position [221, 0]
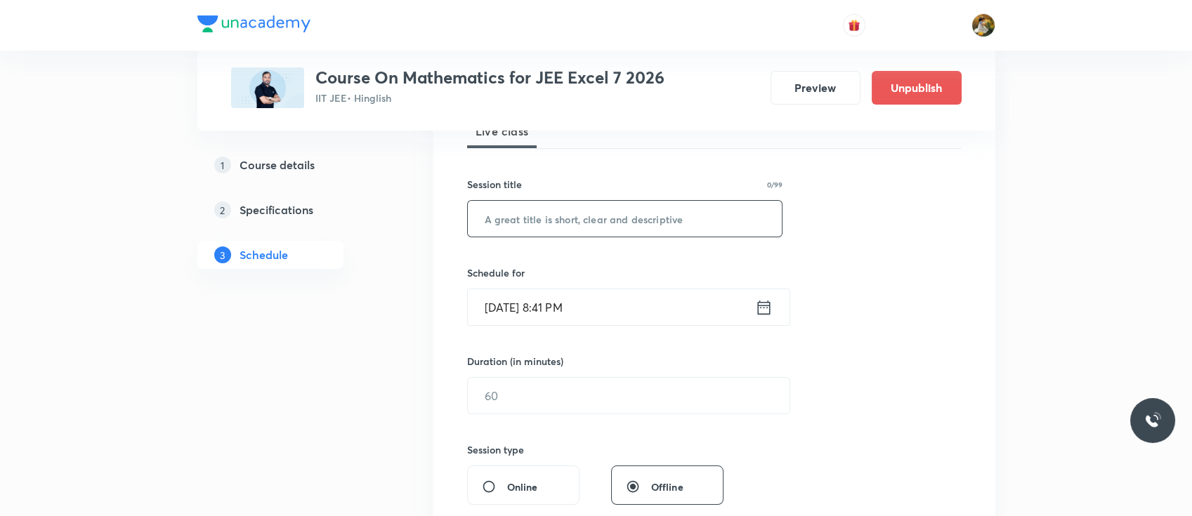
click at [602, 216] on input "text" at bounding box center [625, 219] width 315 height 36
paste input "vector"
type input "vector"
click at [585, 317] on input "[DATE] 8:41 PM" at bounding box center [611, 307] width 287 height 36
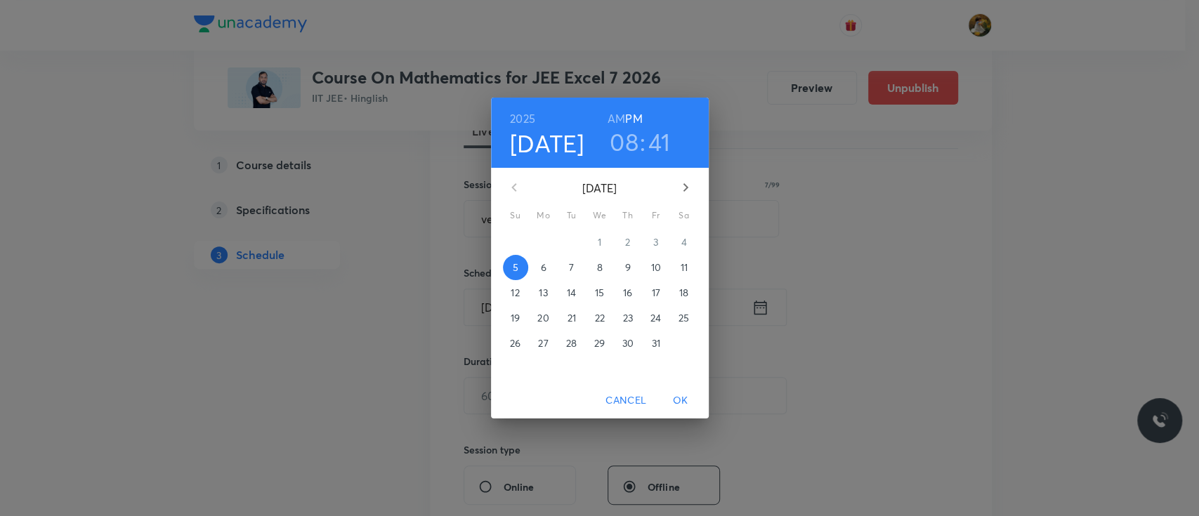
click at [546, 267] on span "6" at bounding box center [543, 268] width 25 height 14
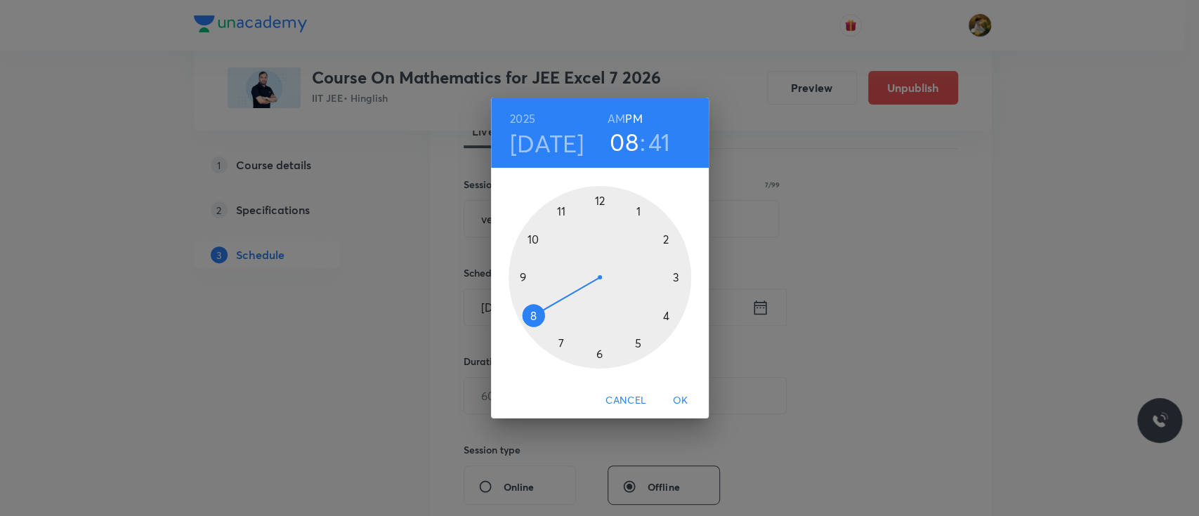
click at [560, 211] on div at bounding box center [599, 277] width 183 height 183
click at [617, 117] on h6 "AM" at bounding box center [616, 119] width 18 height 20
click at [679, 279] on div at bounding box center [599, 277] width 183 height 183
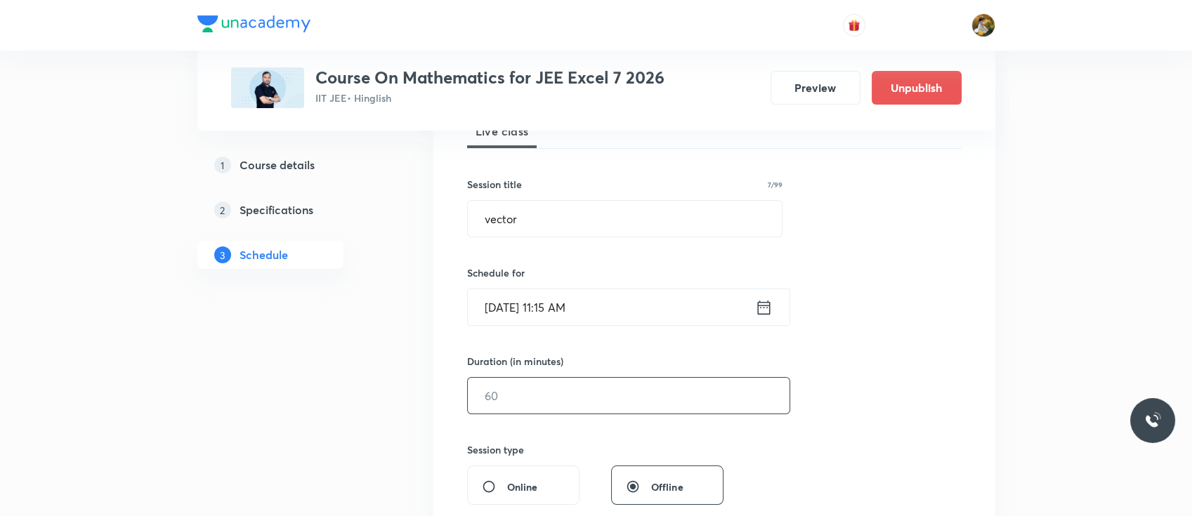
click at [592, 389] on input "text" at bounding box center [629, 396] width 322 height 36
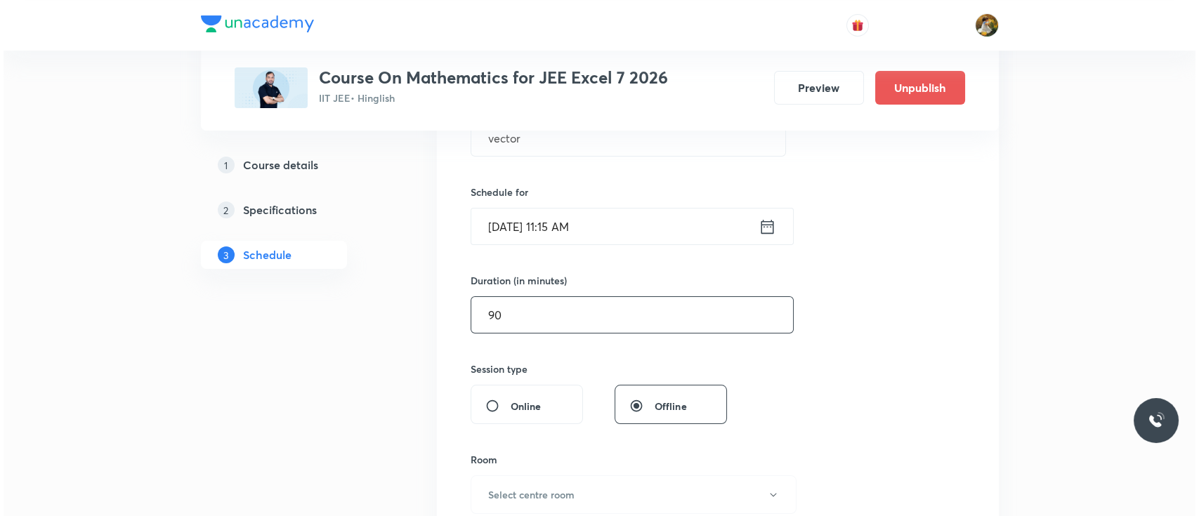
scroll to position [387, 0]
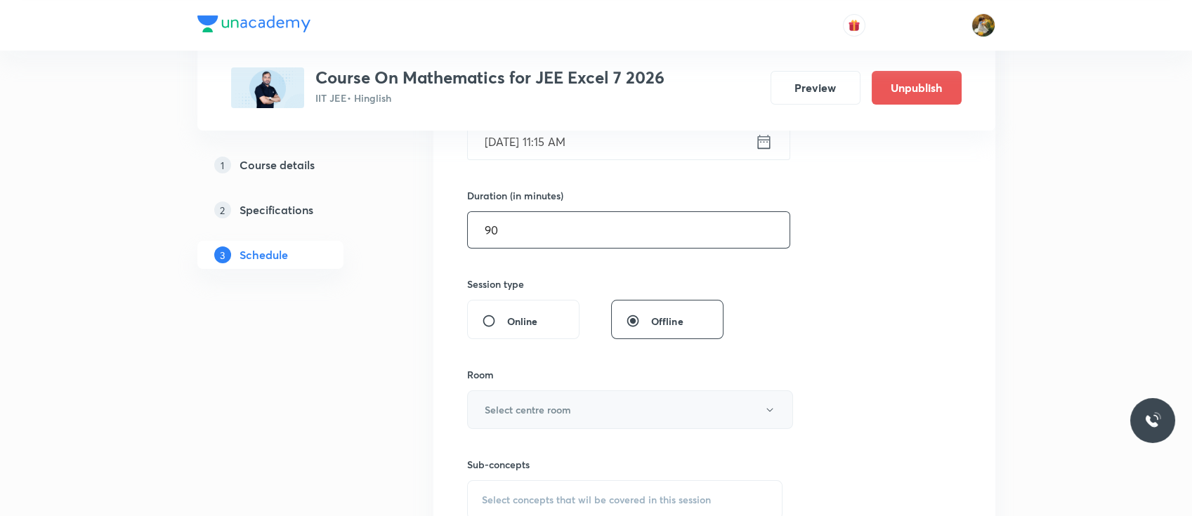
type input "90"
click at [575, 411] on button "Select centre room" at bounding box center [630, 409] width 326 height 39
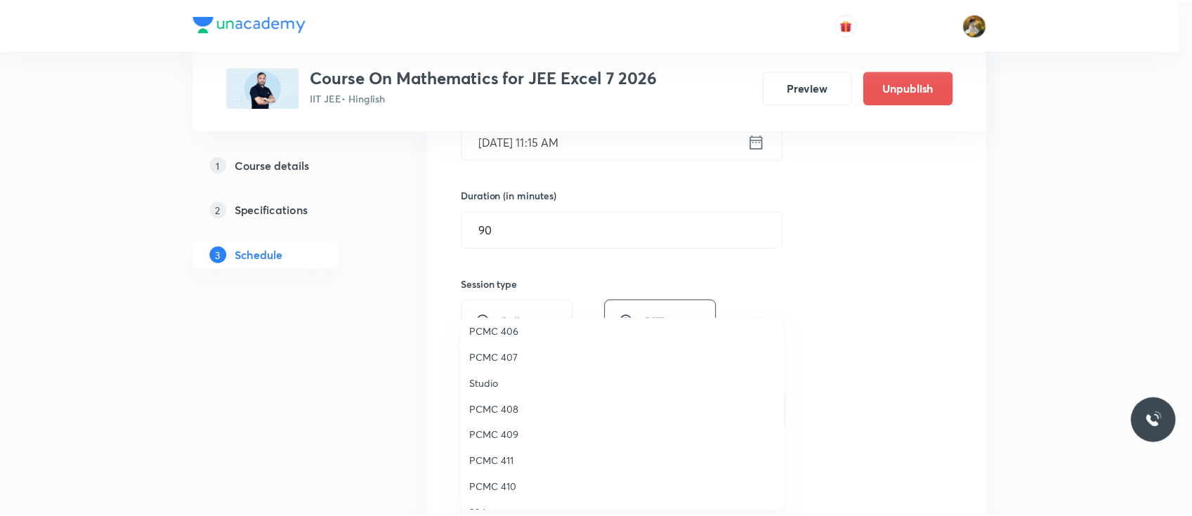
scroll to position [230, 0]
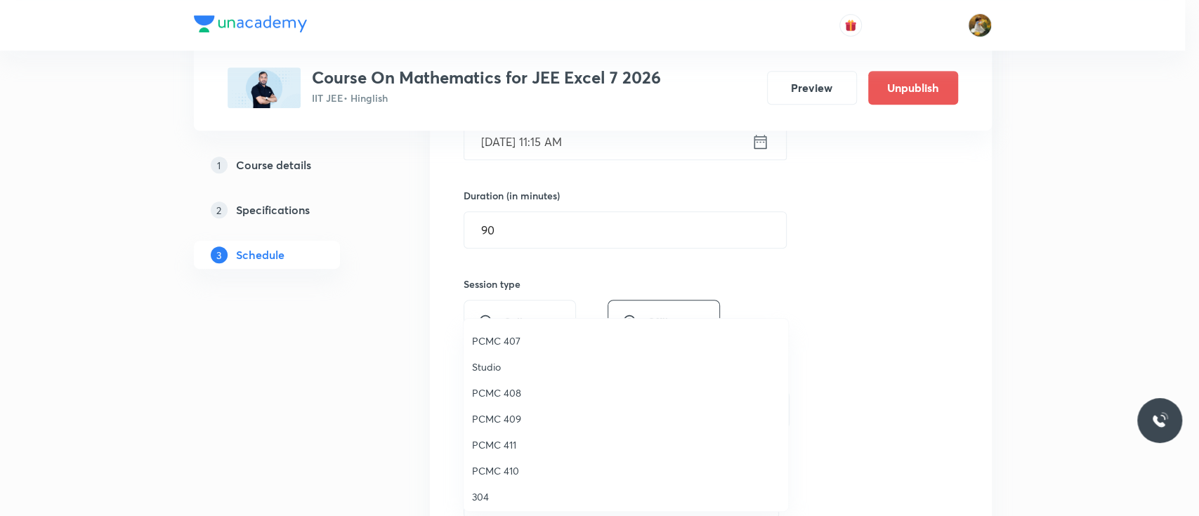
click at [506, 416] on span "PCMC 409" at bounding box center [626, 419] width 308 height 15
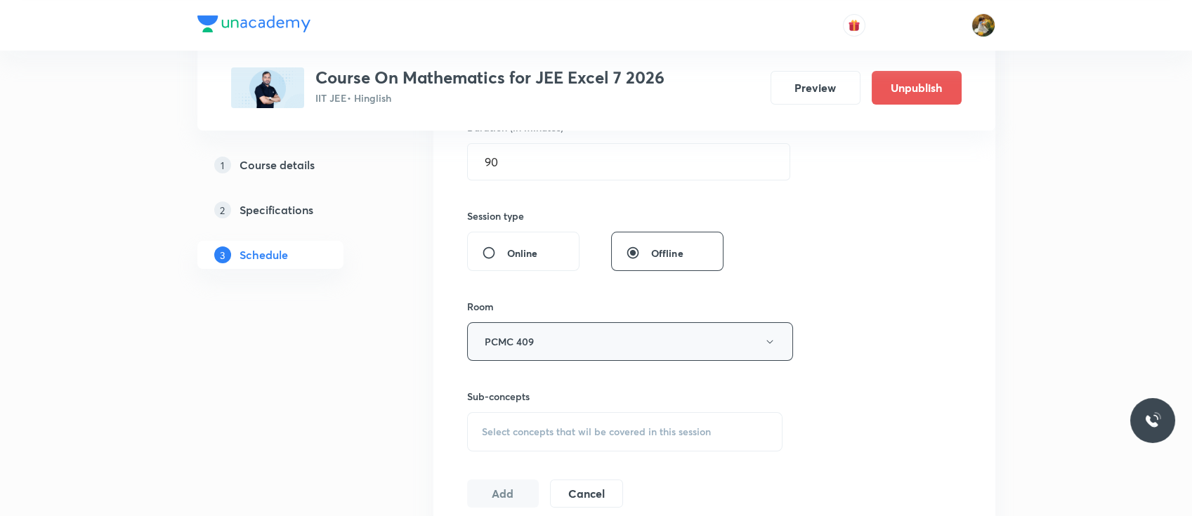
scroll to position [455, 0]
click at [595, 428] on span "Select concepts that wil be covered in this session" at bounding box center [596, 431] width 229 height 11
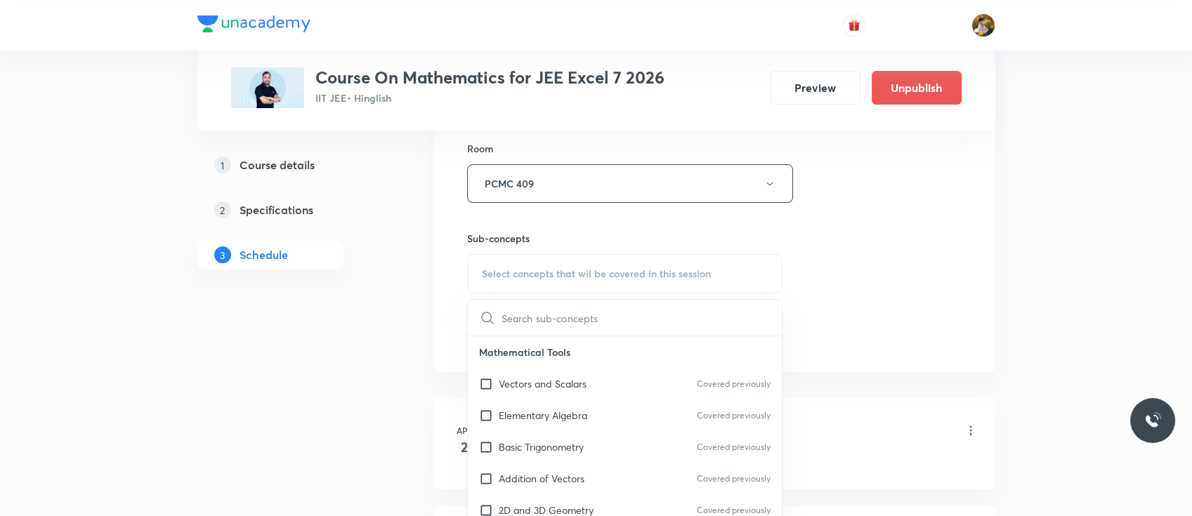
scroll to position [658, 0]
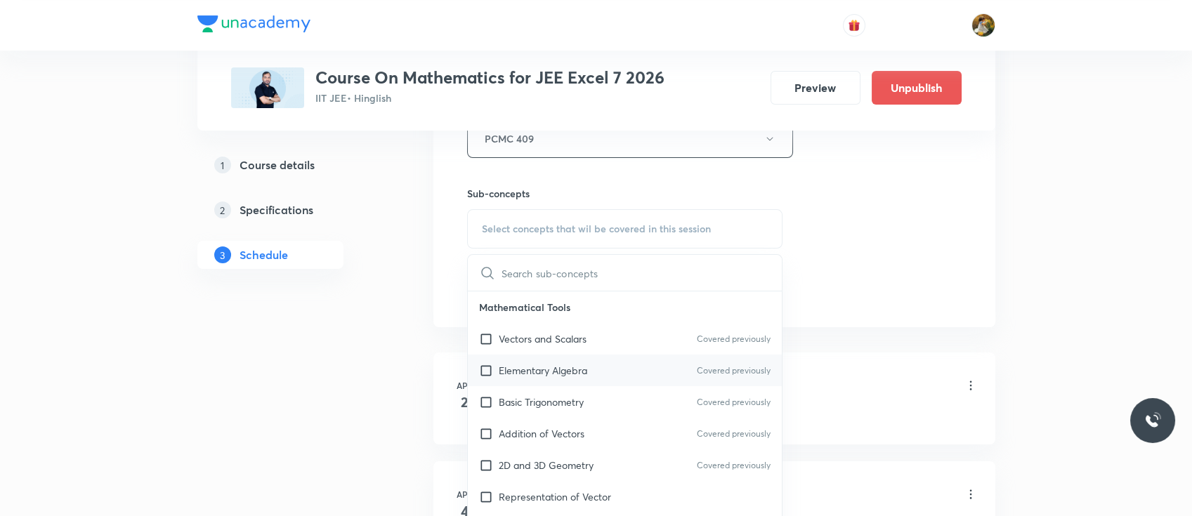
click at [589, 367] on div "Elementary Algebra Covered previously" at bounding box center [625, 371] width 315 height 32
checkbox input "true"
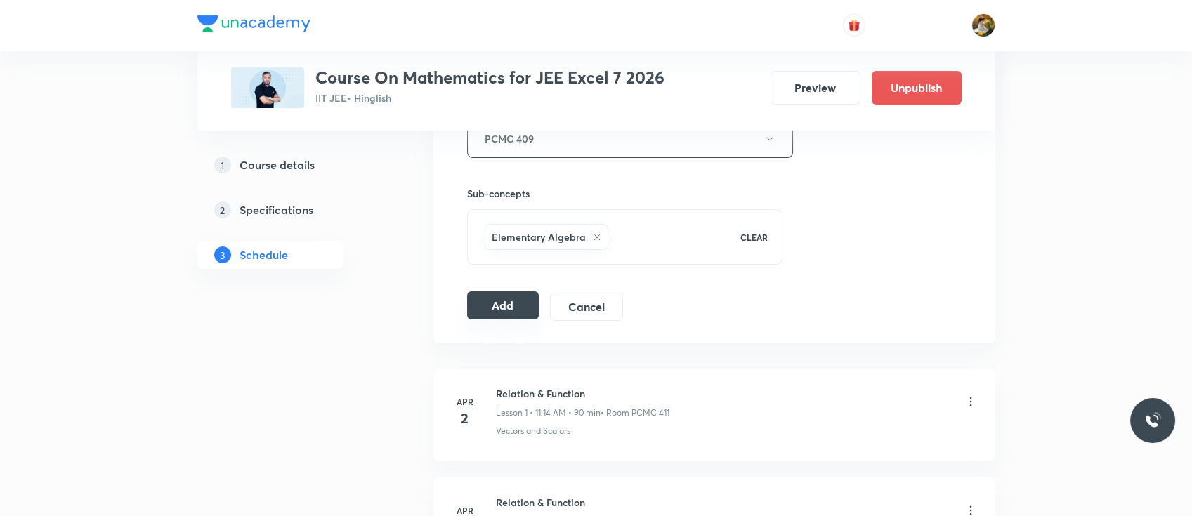
click at [506, 306] on button "Add" at bounding box center [503, 305] width 72 height 28
click at [506, 306] on button "Add" at bounding box center [503, 307] width 72 height 28
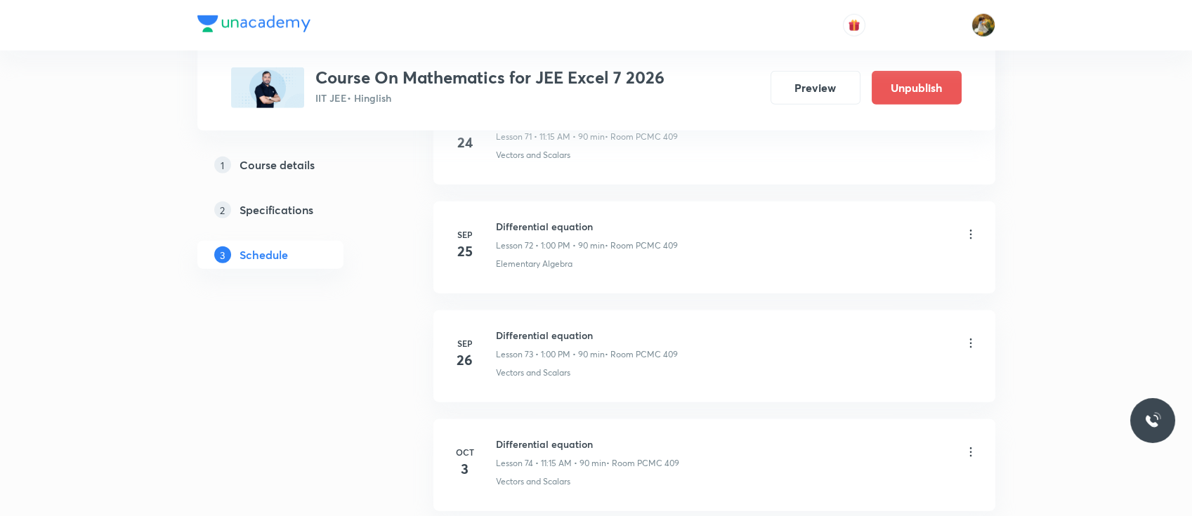
scroll to position [8225, 0]
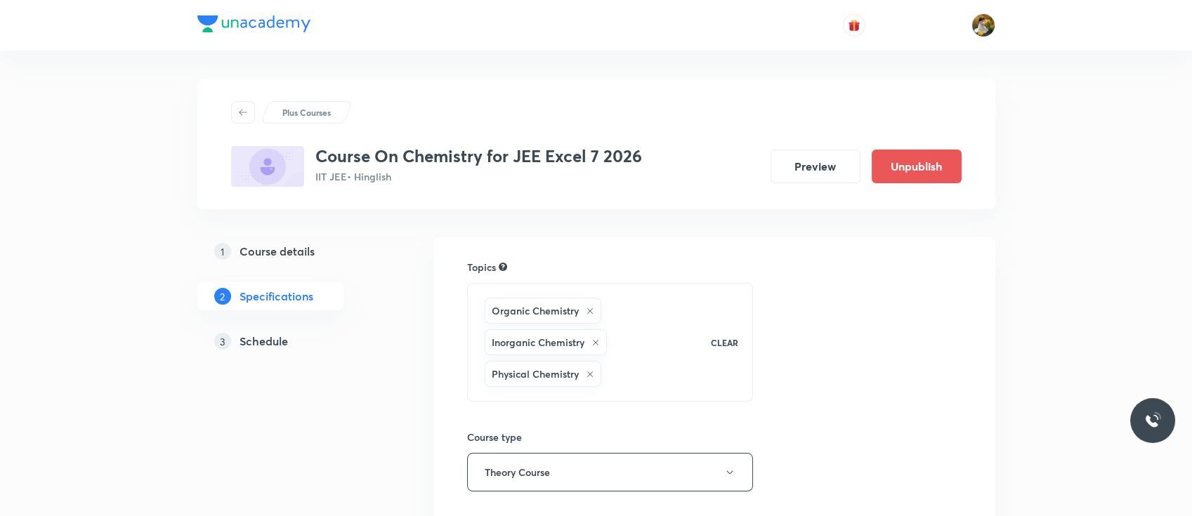
click at [246, 336] on h5 "Schedule" at bounding box center [263, 341] width 48 height 17
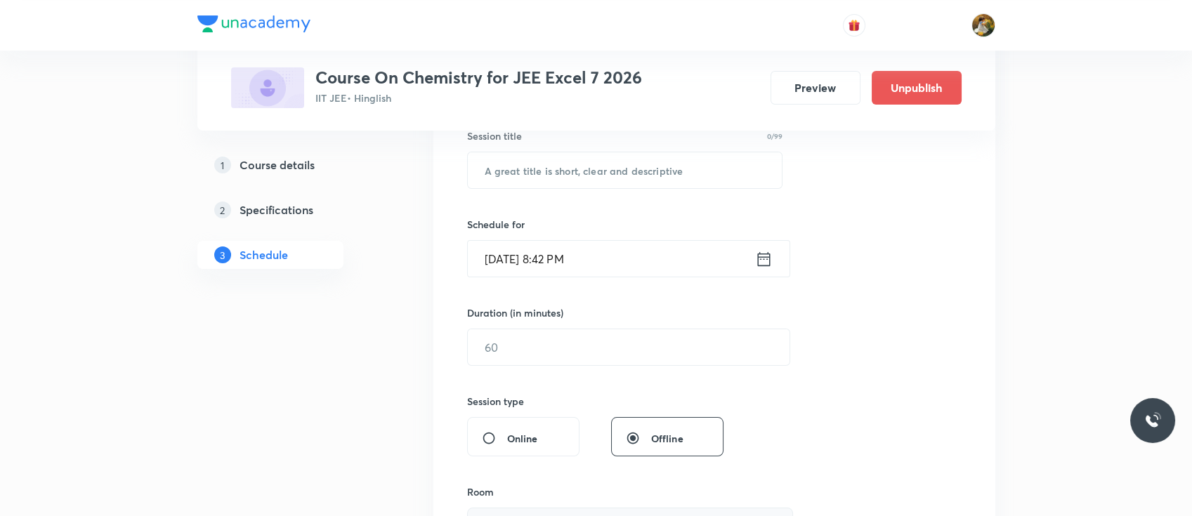
scroll to position [253, 0]
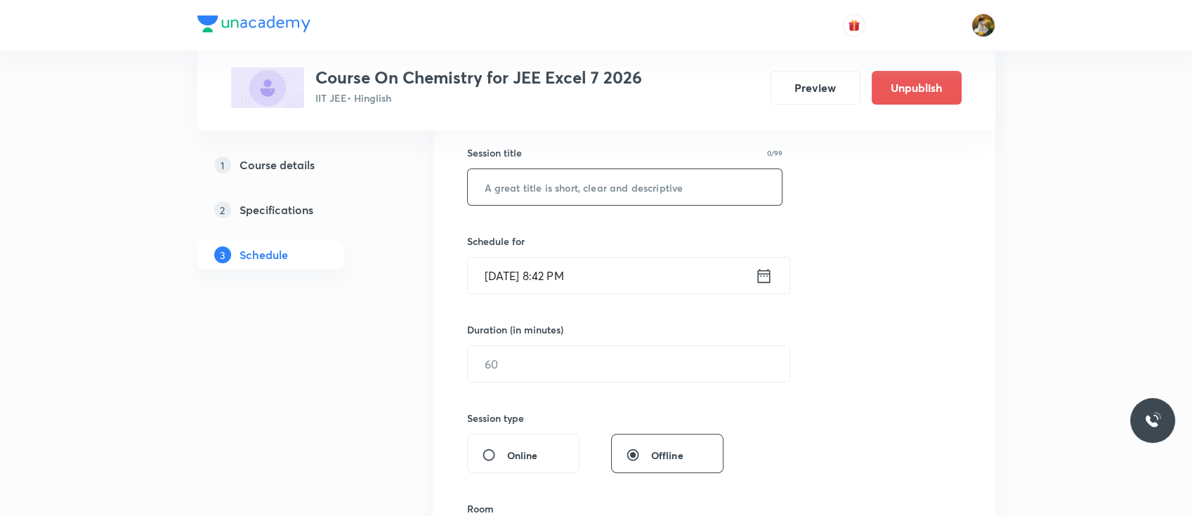
click at [573, 191] on input "text" at bounding box center [625, 187] width 315 height 36
paste input "carboxylic acid and Amines"
type input "carboxylic acid and Amines"
click at [590, 267] on input "[DATE] 8:42 PM" at bounding box center [611, 276] width 287 height 36
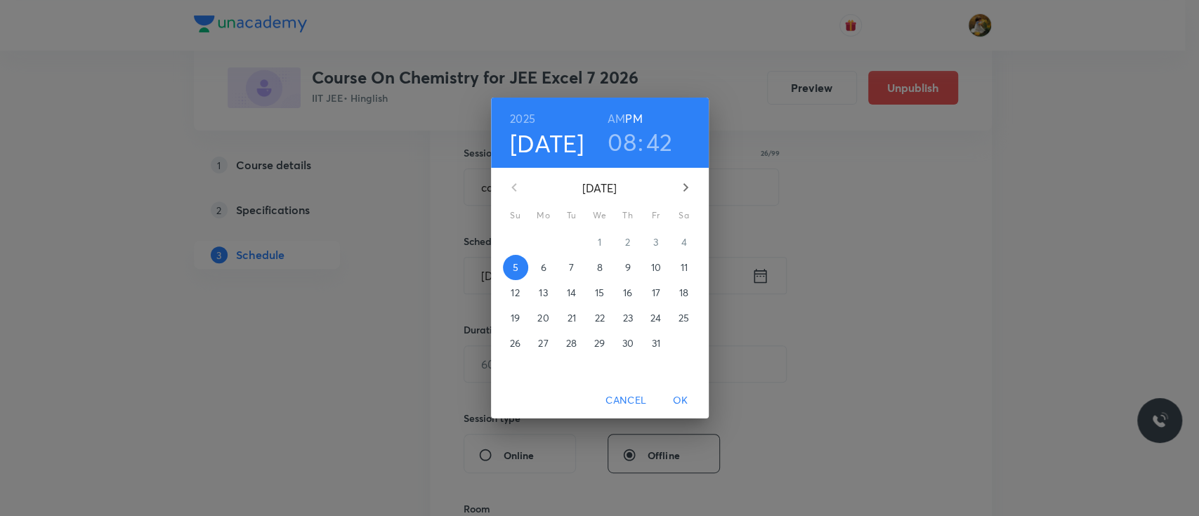
click at [544, 265] on p "6" at bounding box center [543, 268] width 6 height 14
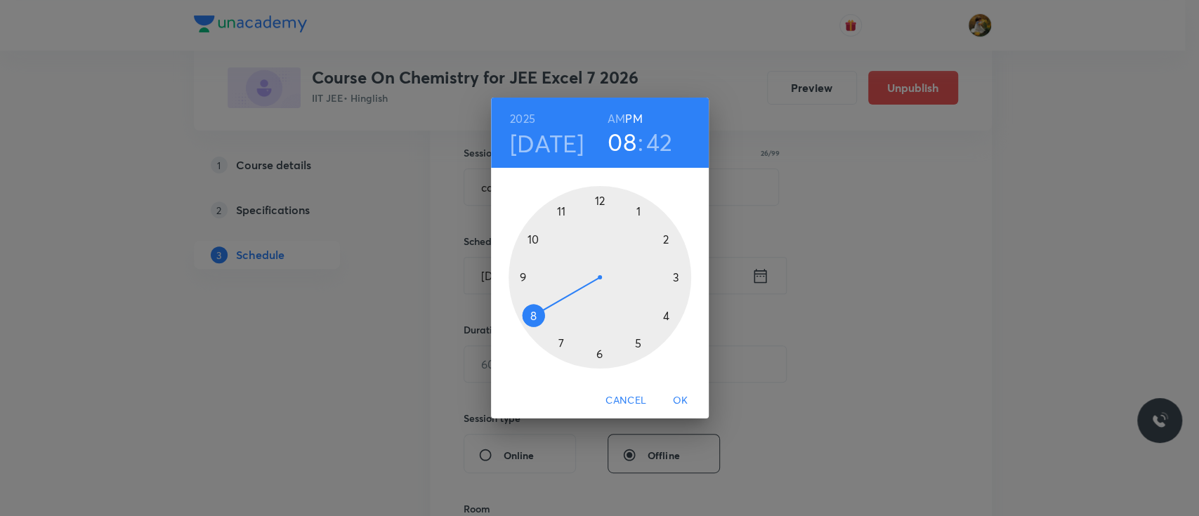
click at [636, 211] on div at bounding box center [599, 277] width 183 height 183
click at [595, 195] on div at bounding box center [599, 277] width 183 height 183
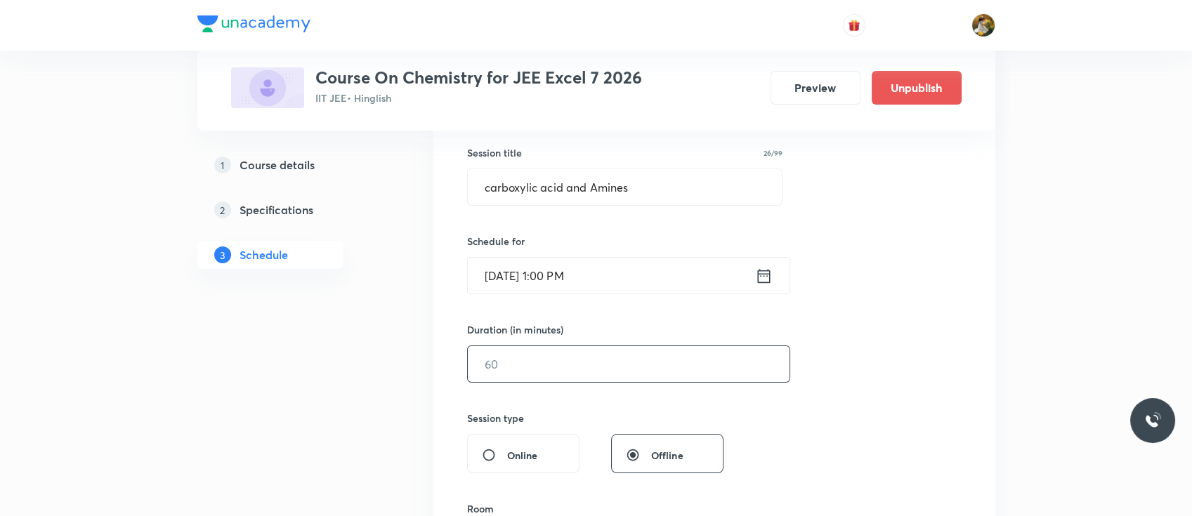
click at [572, 372] on input "text" at bounding box center [629, 364] width 322 height 36
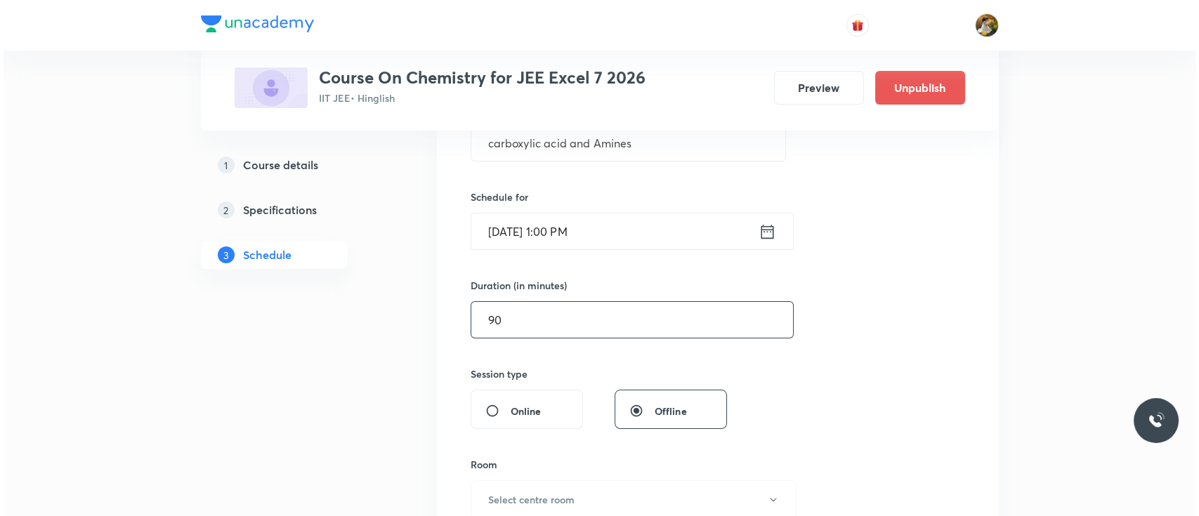
scroll to position [511, 0]
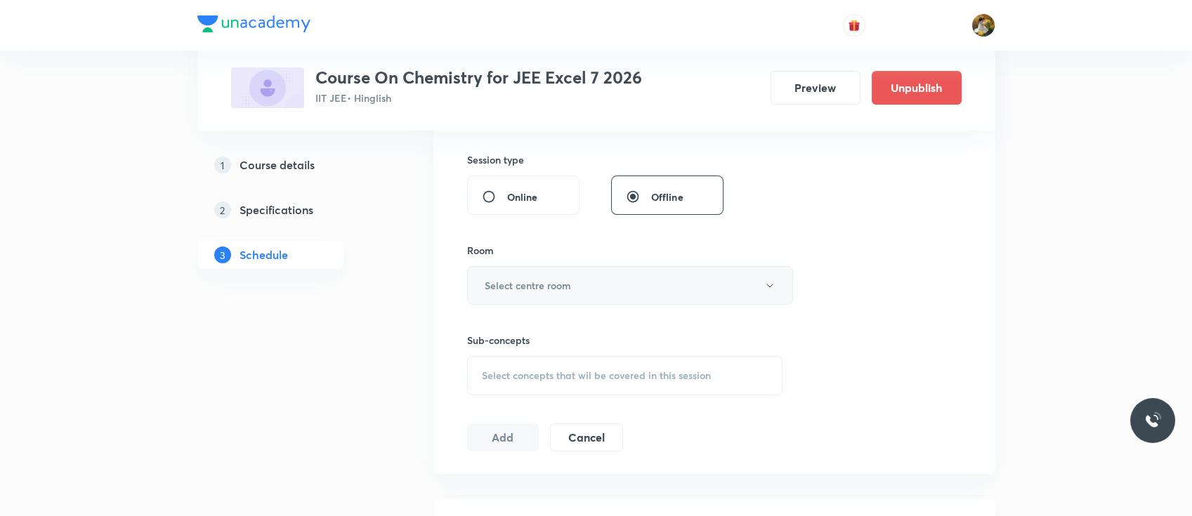
type input "90"
click at [567, 284] on h6 "Select centre room" at bounding box center [528, 285] width 86 height 15
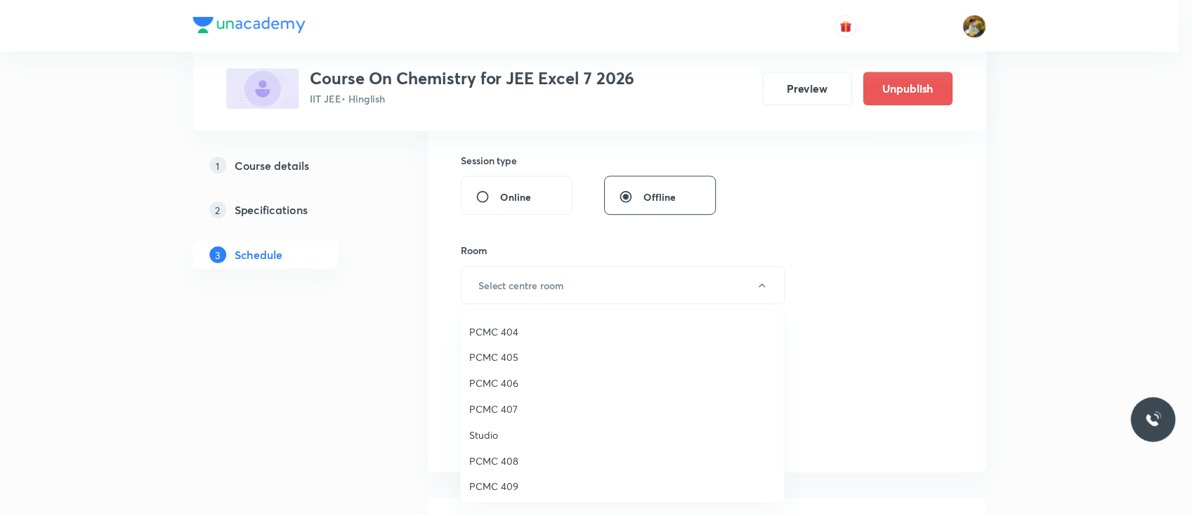
scroll to position [156, 0]
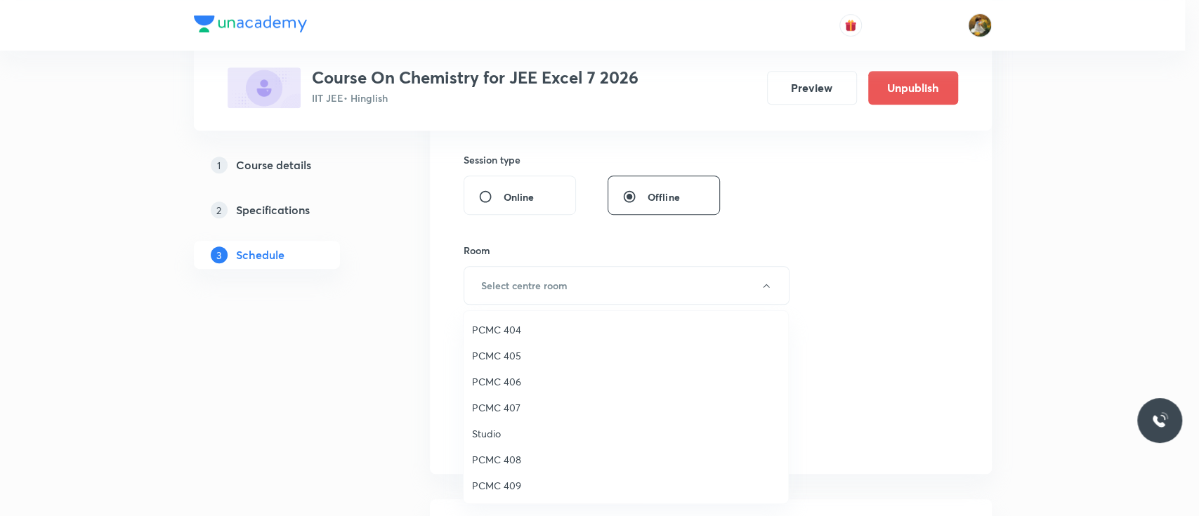
click at [513, 482] on span "PCMC 409" at bounding box center [626, 485] width 308 height 15
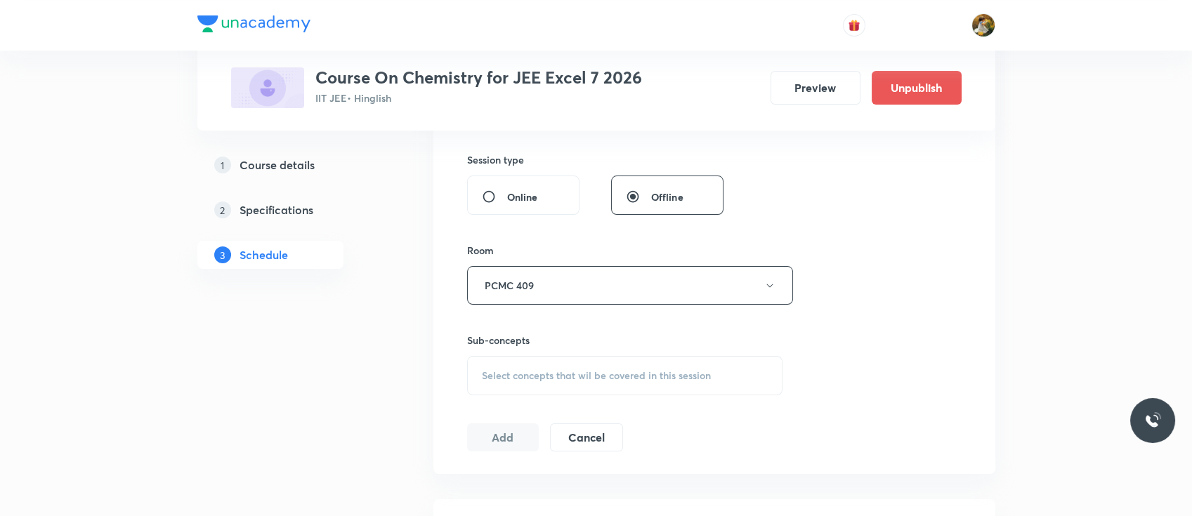
click at [654, 384] on div "Select concepts that wil be covered in this session" at bounding box center [625, 375] width 316 height 39
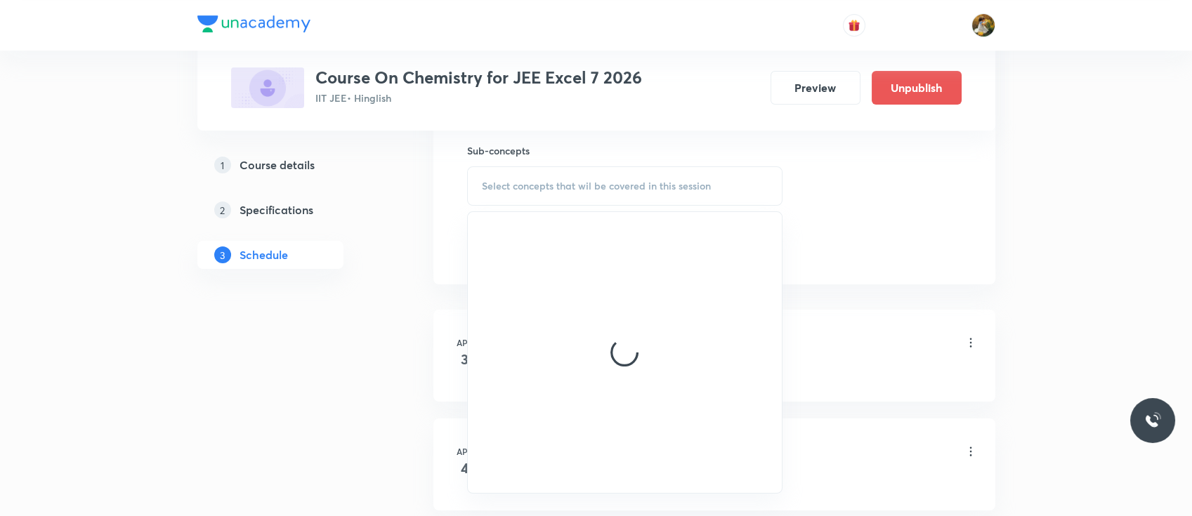
scroll to position [702, 0]
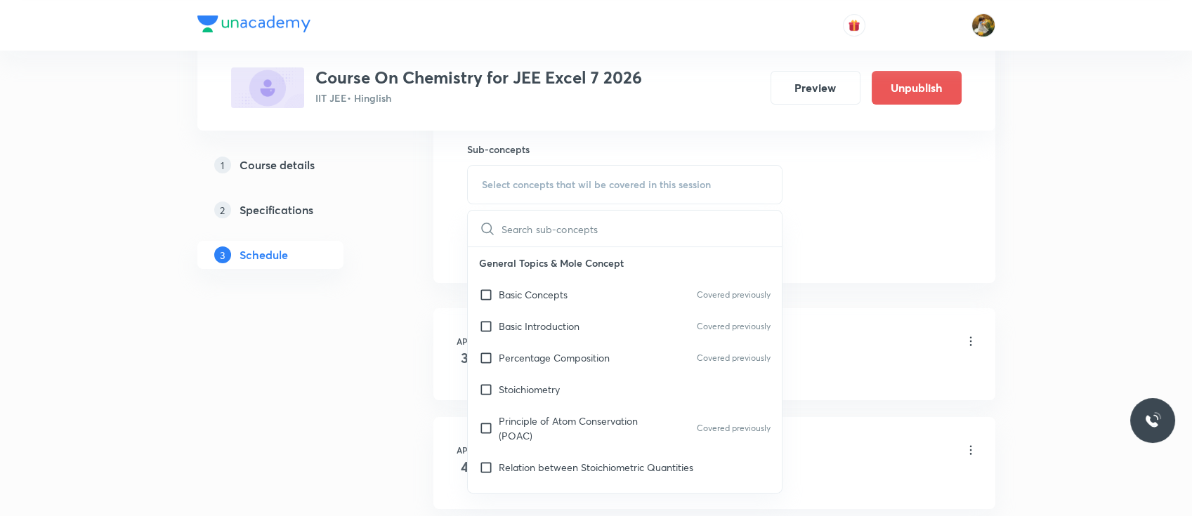
click at [574, 304] on div "Basic Concepts Covered previously" at bounding box center [625, 295] width 315 height 32
checkbox input "true"
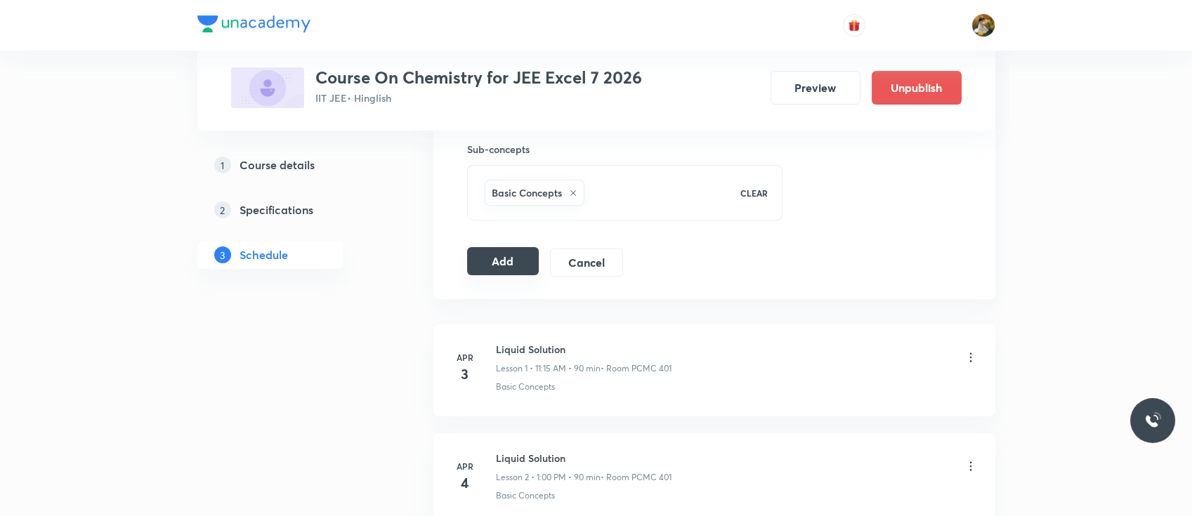
click at [521, 262] on button "Add" at bounding box center [503, 261] width 72 height 28
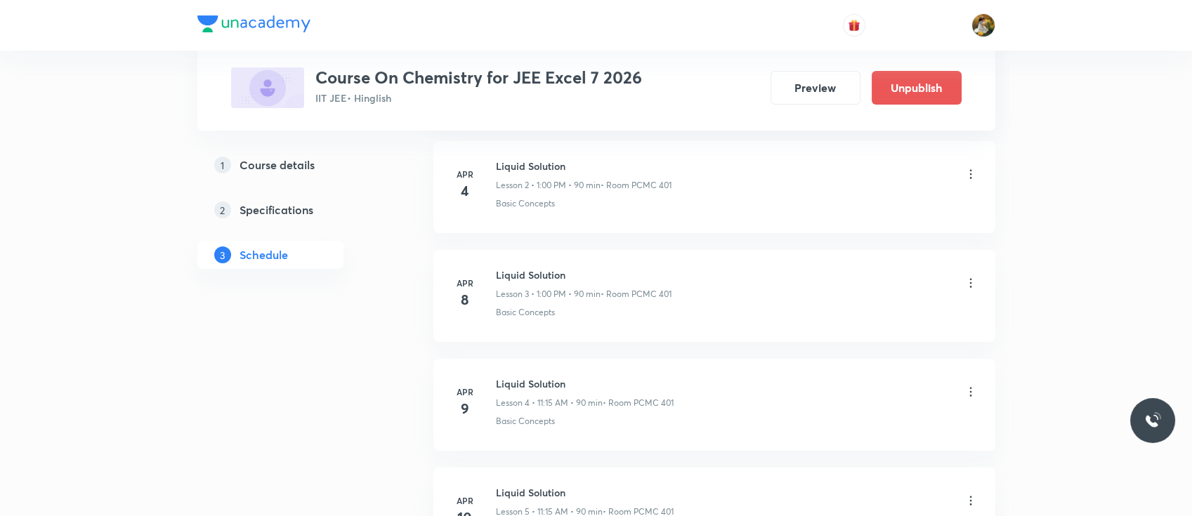
scroll to position [0, 0]
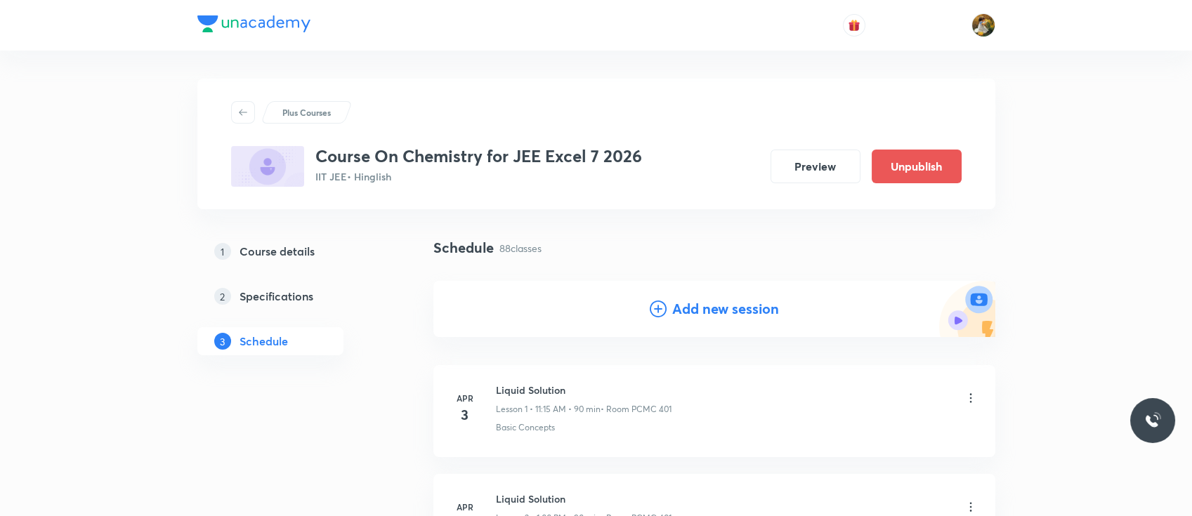
click at [720, 313] on h4 "Add new session" at bounding box center [725, 308] width 107 height 21
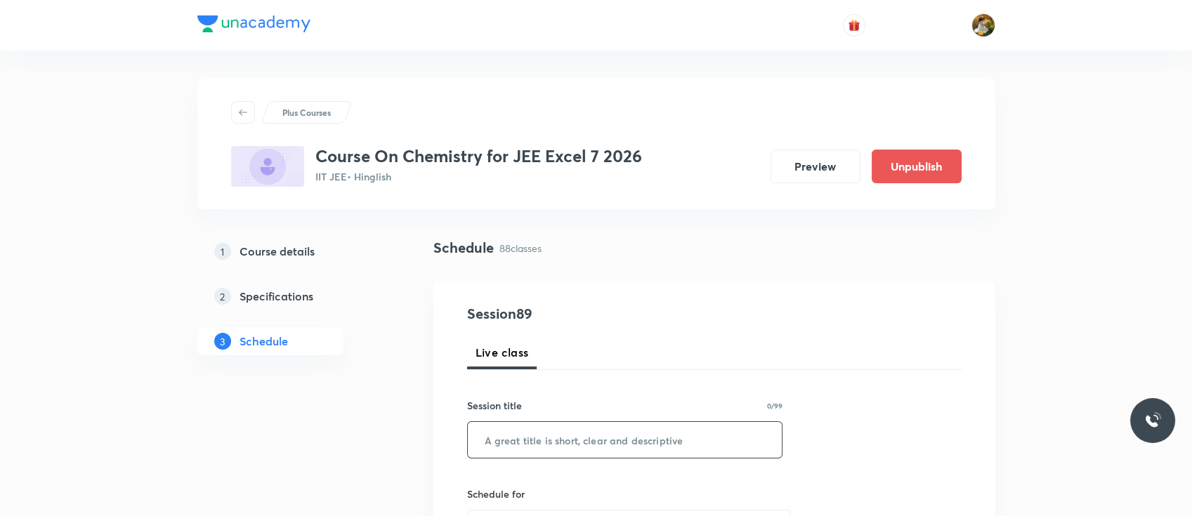
click at [584, 452] on input "text" at bounding box center [625, 440] width 315 height 36
paste input "carboxylic acid and Amines"
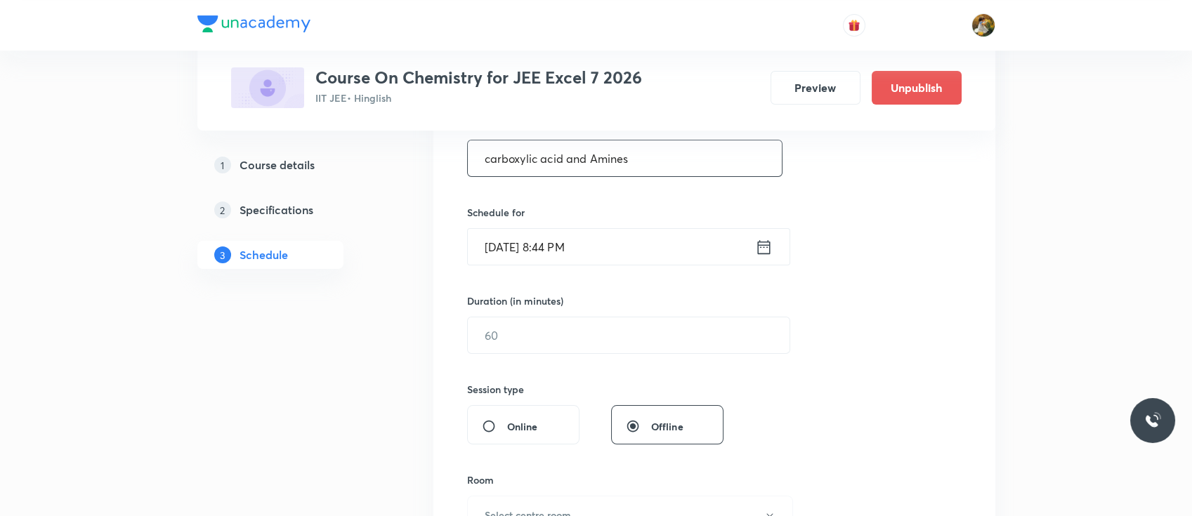
scroll to position [287, 0]
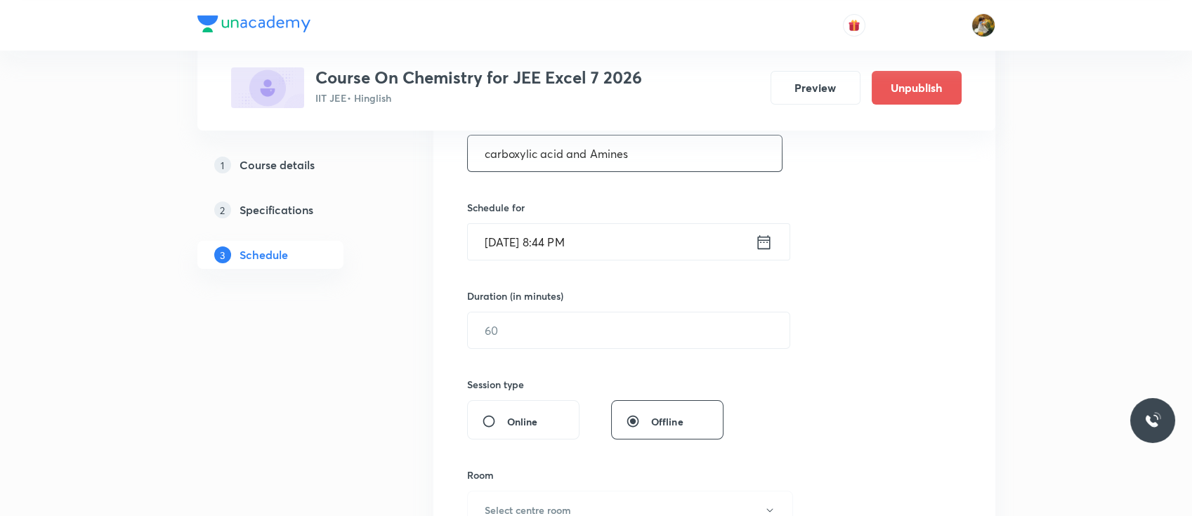
type input "carboxylic acid and Amines"
click at [629, 237] on input "Oct 5, 2025, 8:44 PM" at bounding box center [611, 242] width 287 height 36
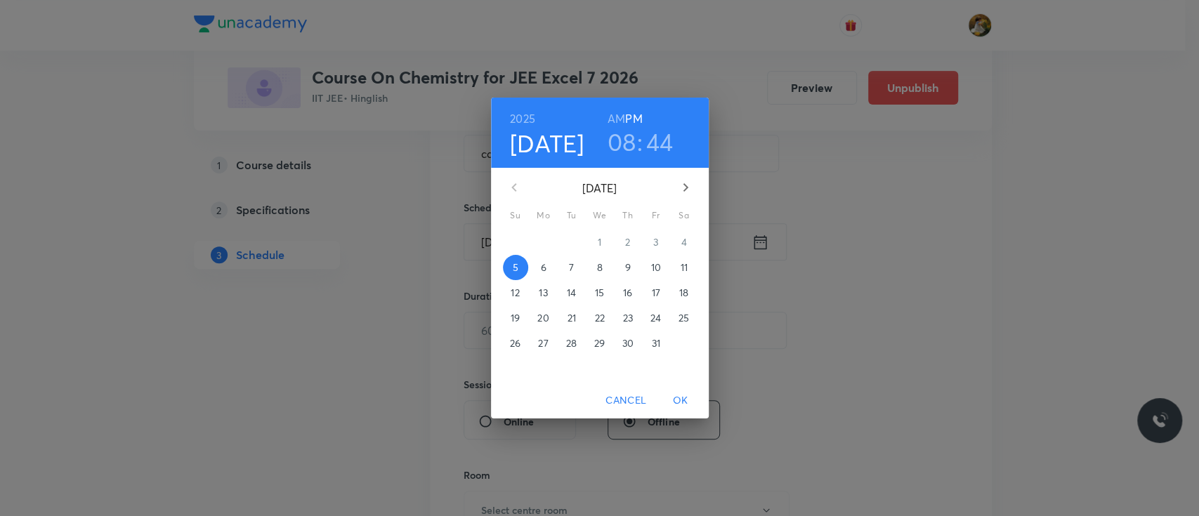
click at [607, 267] on span "8" at bounding box center [599, 268] width 25 height 14
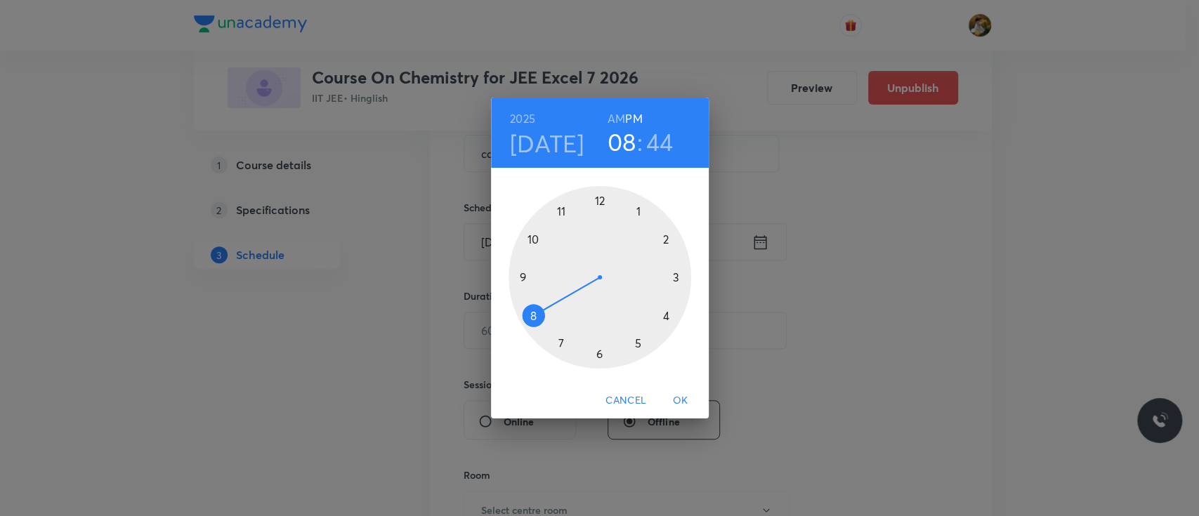
click at [562, 216] on div at bounding box center [599, 277] width 183 height 183
click at [617, 116] on h6 "AM" at bounding box center [616, 119] width 18 height 20
click at [676, 276] on div at bounding box center [599, 277] width 183 height 183
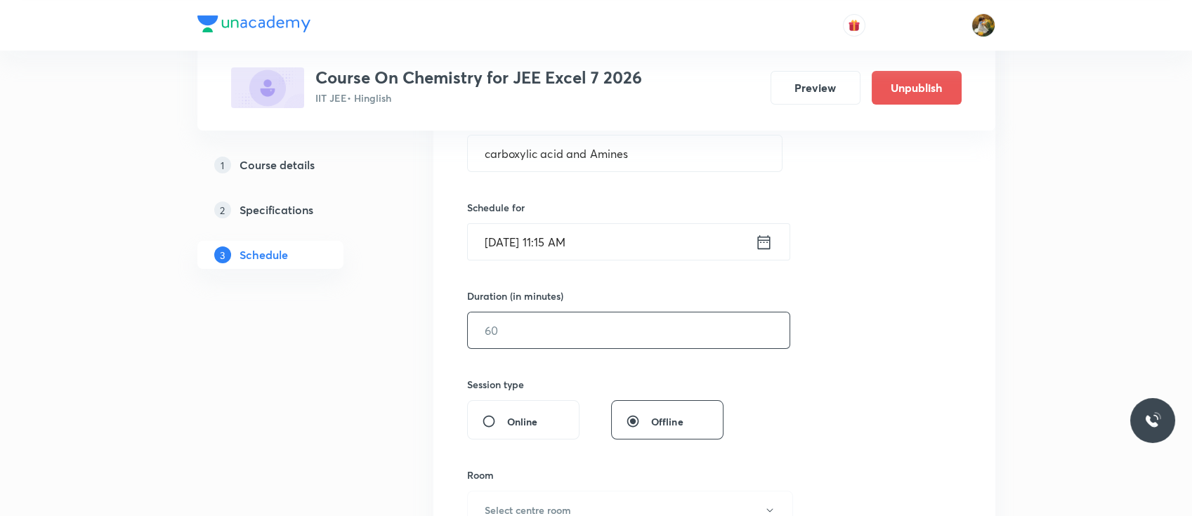
click at [595, 334] on input "text" at bounding box center [629, 330] width 322 height 36
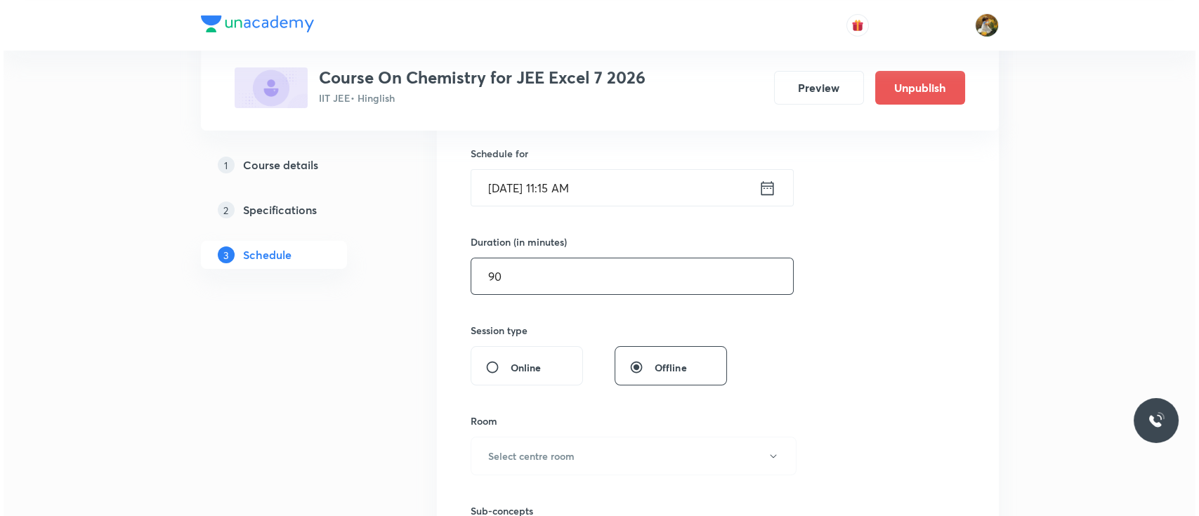
scroll to position [362, 0]
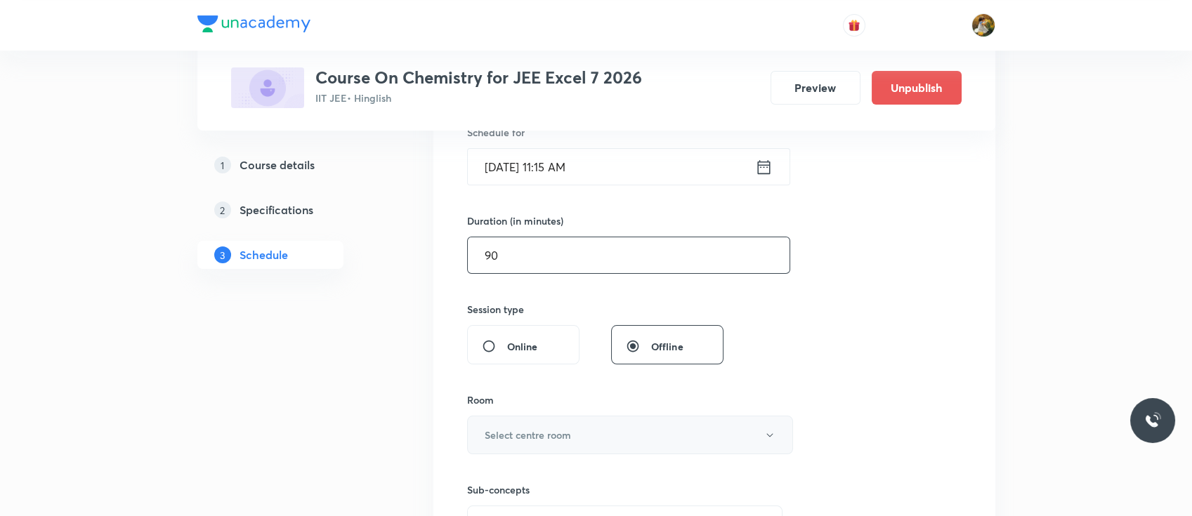
type input "90"
click at [560, 429] on h6 "Select centre room" at bounding box center [528, 435] width 86 height 15
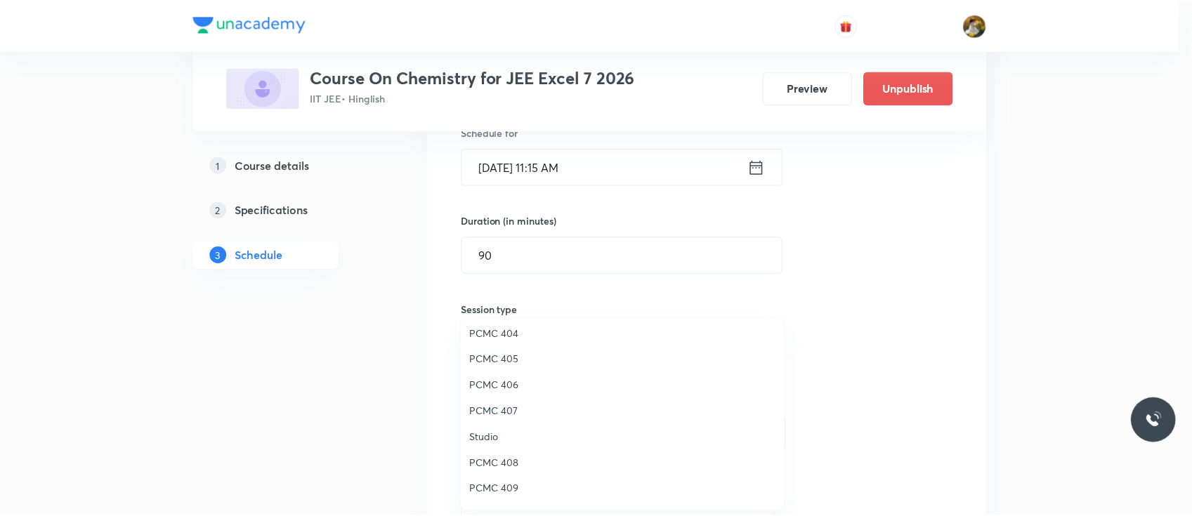
scroll to position [162, 0]
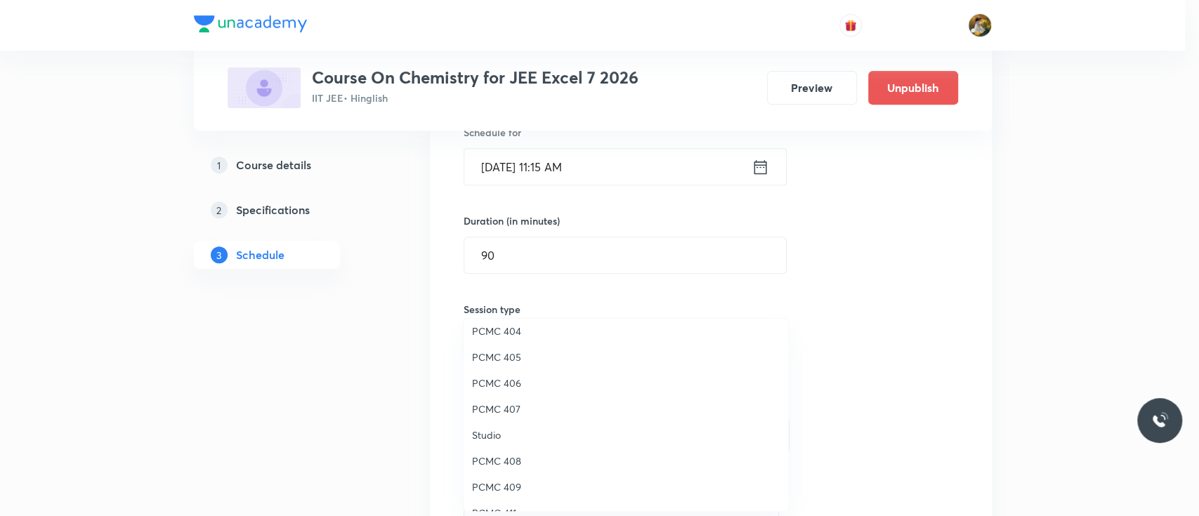
click at [513, 489] on span "PCMC 409" at bounding box center [626, 487] width 308 height 15
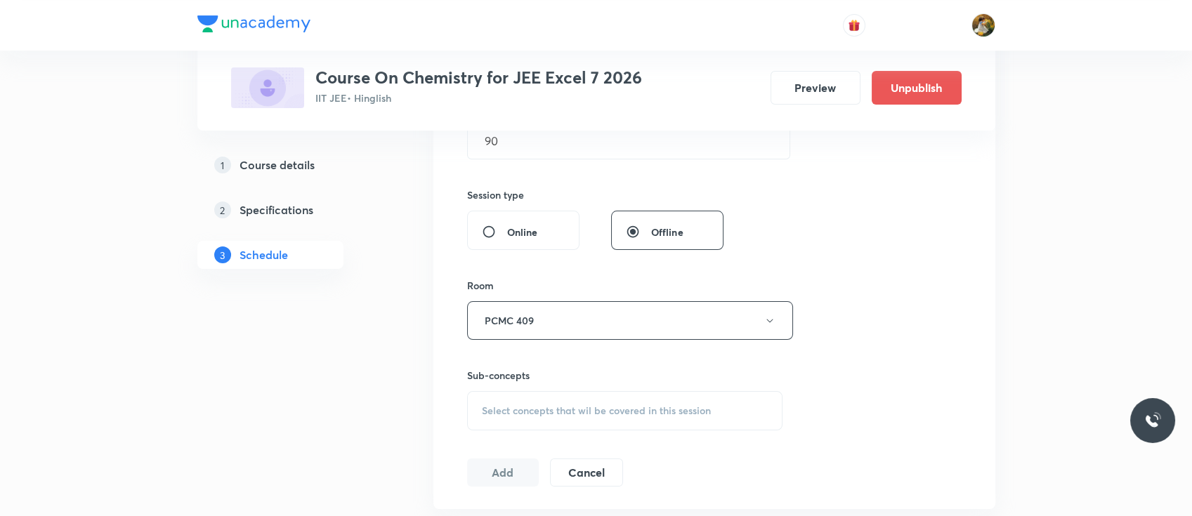
scroll to position [478, 0]
click at [585, 404] on span "Select concepts that wil be covered in this session" at bounding box center [596, 409] width 229 height 11
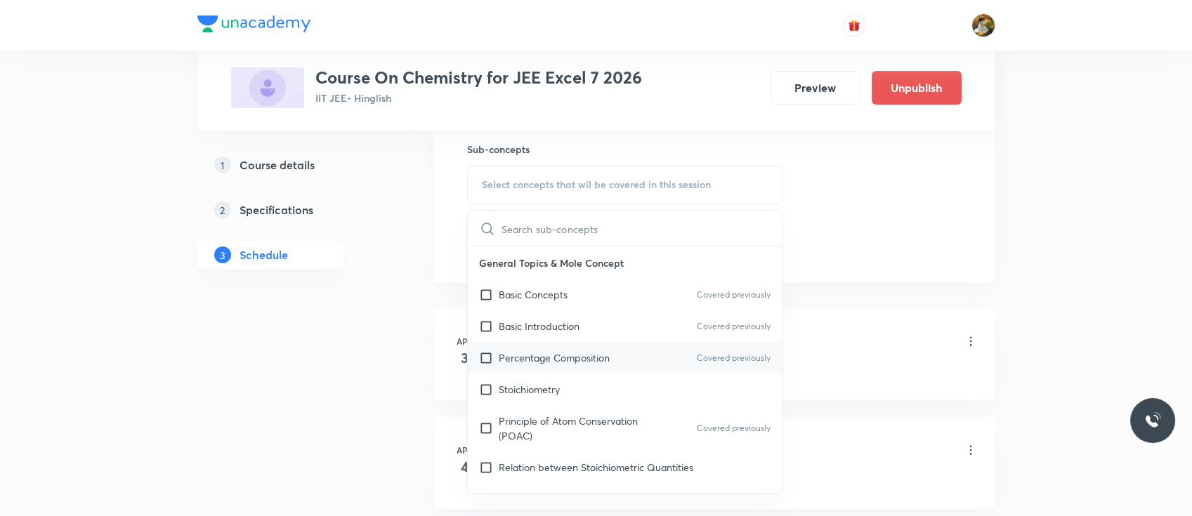
click at [577, 367] on div "Percentage Composition Covered previously" at bounding box center [625, 358] width 315 height 32
checkbox input "true"
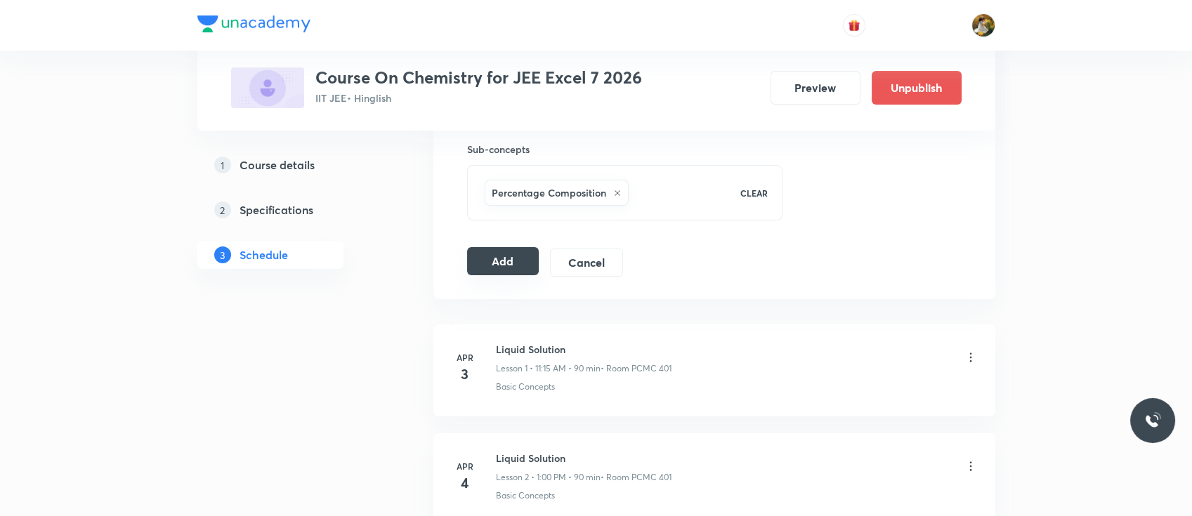
click at [510, 265] on button "Add" at bounding box center [503, 261] width 72 height 28
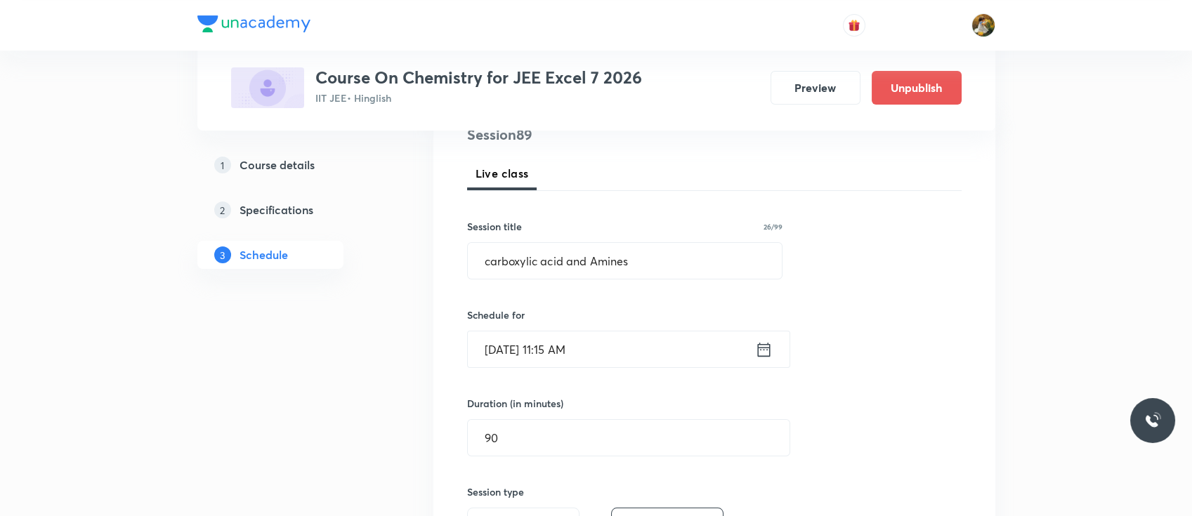
scroll to position [178, 0]
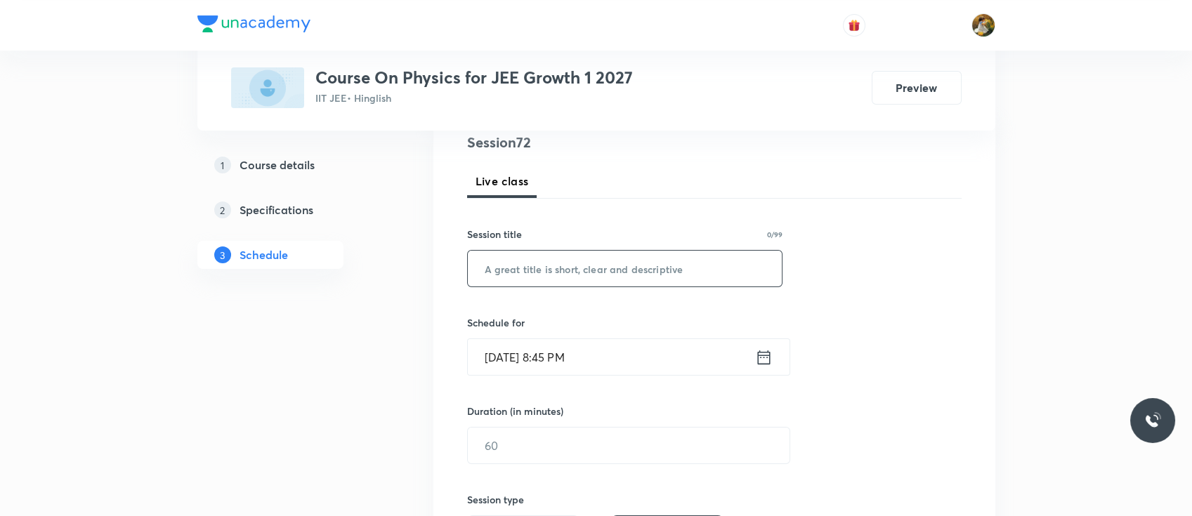
click at [534, 270] on input "text" at bounding box center [625, 269] width 315 height 36
paste input "Rotational Motion"
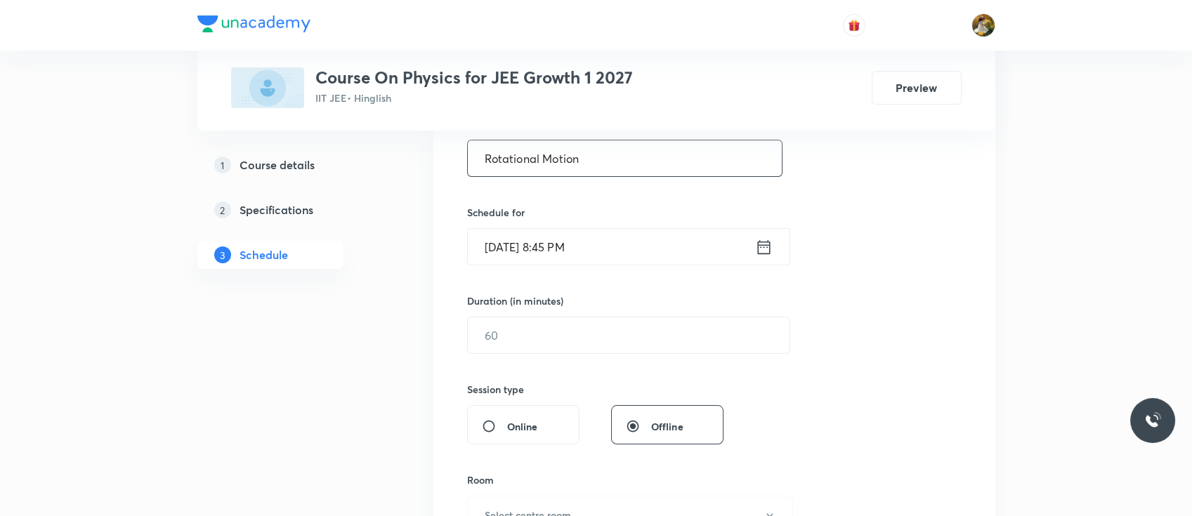
scroll to position [290, 0]
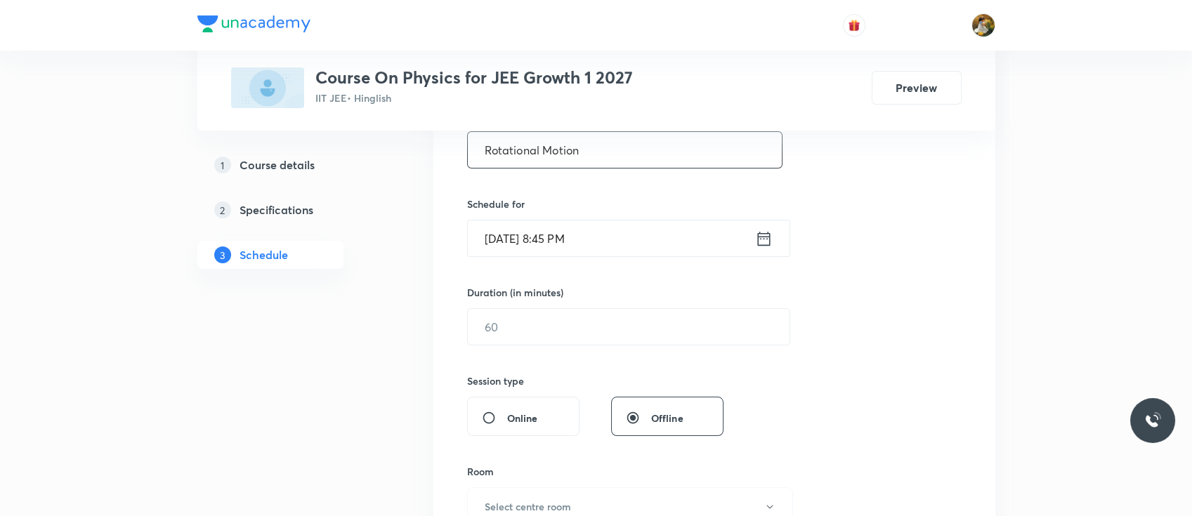
type input "Rotational Motion"
click at [560, 255] on input "Oct 5, 2025, 8:45 PM" at bounding box center [611, 239] width 287 height 36
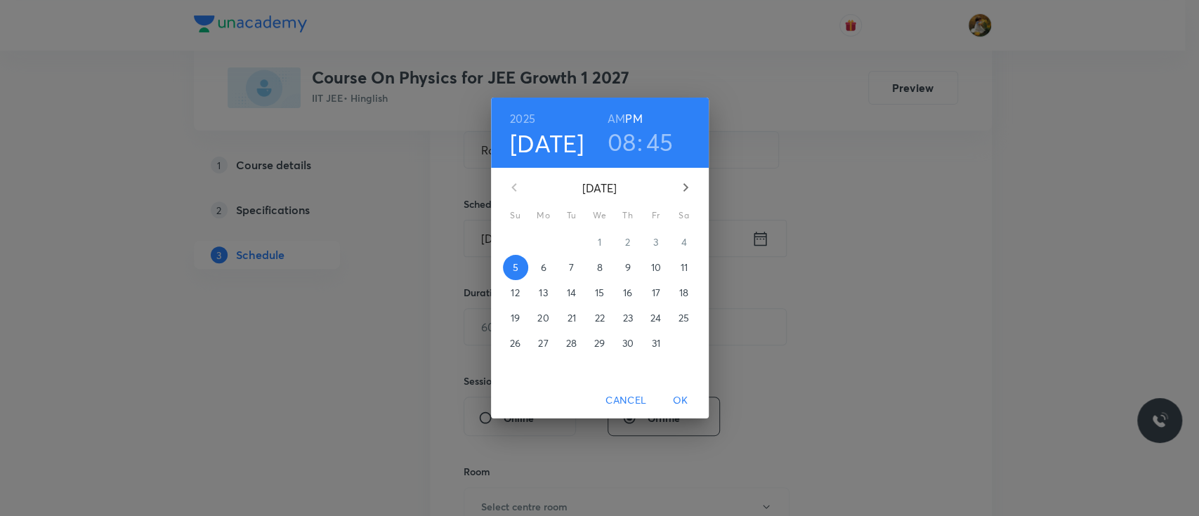
click at [545, 263] on p "6" at bounding box center [543, 268] width 6 height 14
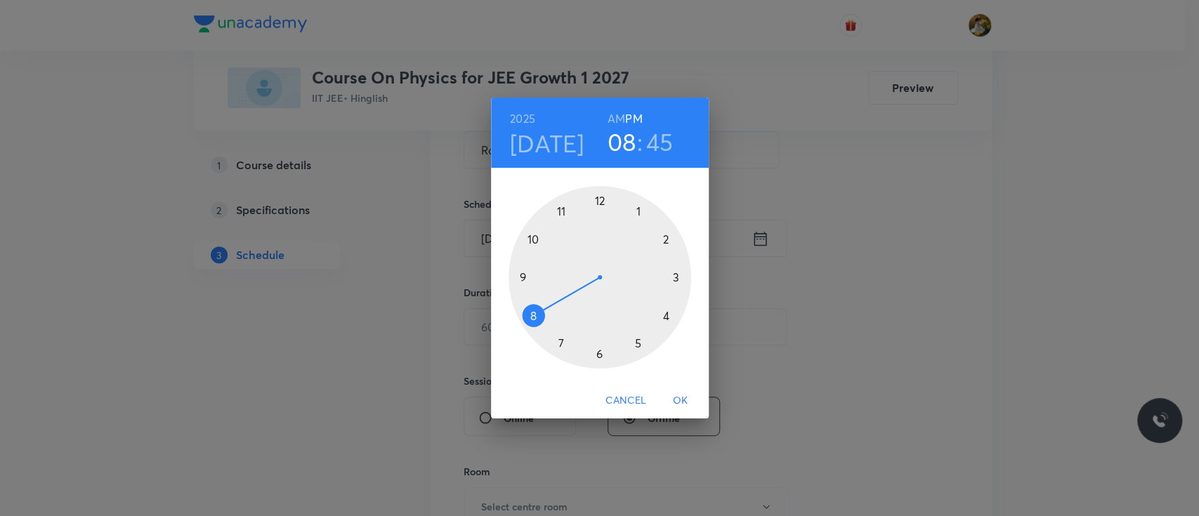
click at [518, 277] on div at bounding box center [599, 277] width 183 height 183
click at [614, 124] on h6 "AM" at bounding box center [616, 119] width 18 height 20
click at [673, 276] on div at bounding box center [599, 277] width 183 height 183
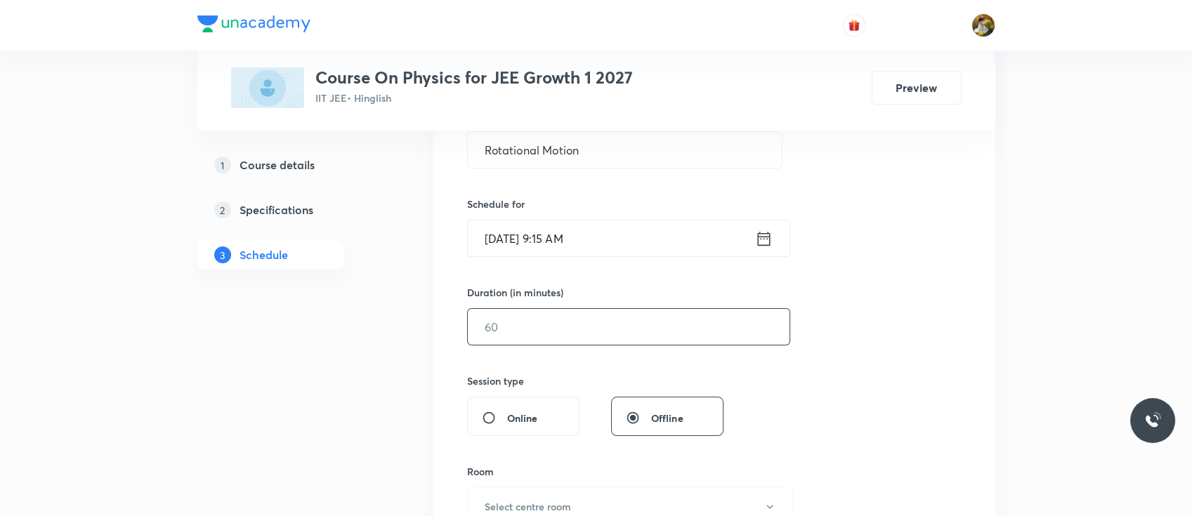
click at [567, 340] on input "text" at bounding box center [629, 327] width 322 height 36
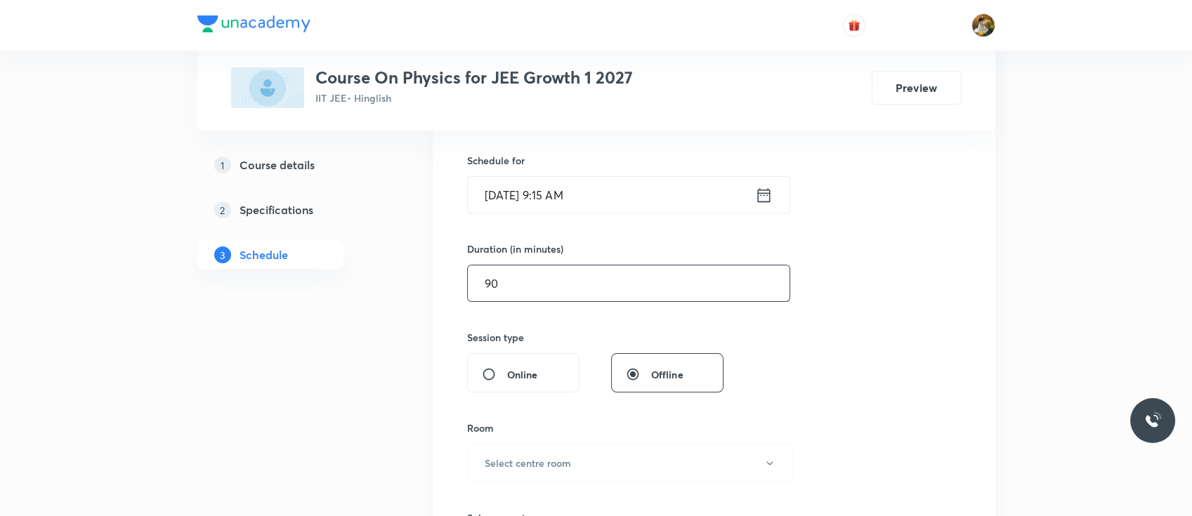
scroll to position [461, 0]
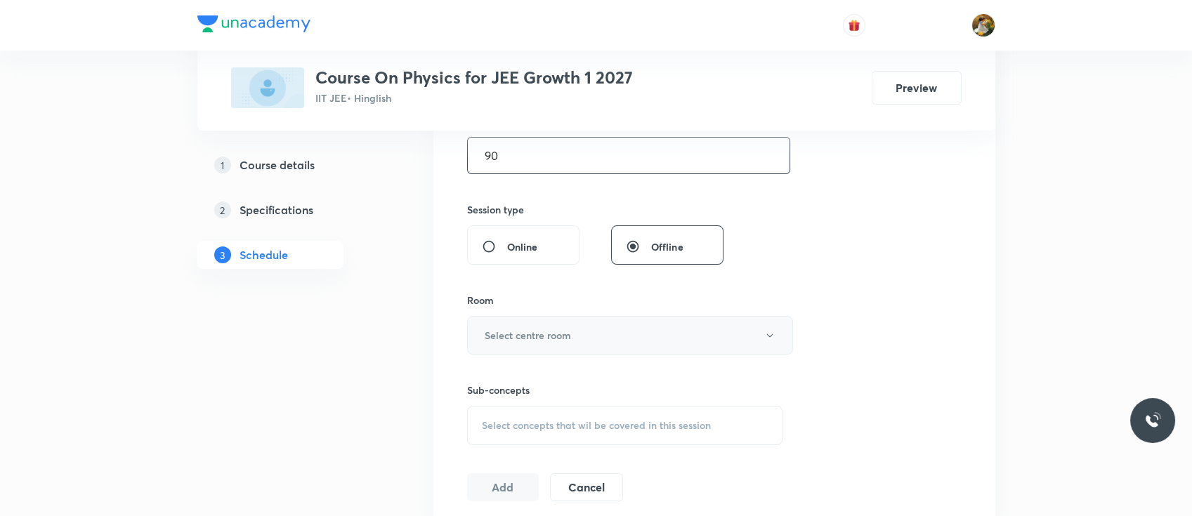
type input "90"
click at [560, 334] on h6 "Select centre room" at bounding box center [528, 335] width 86 height 15
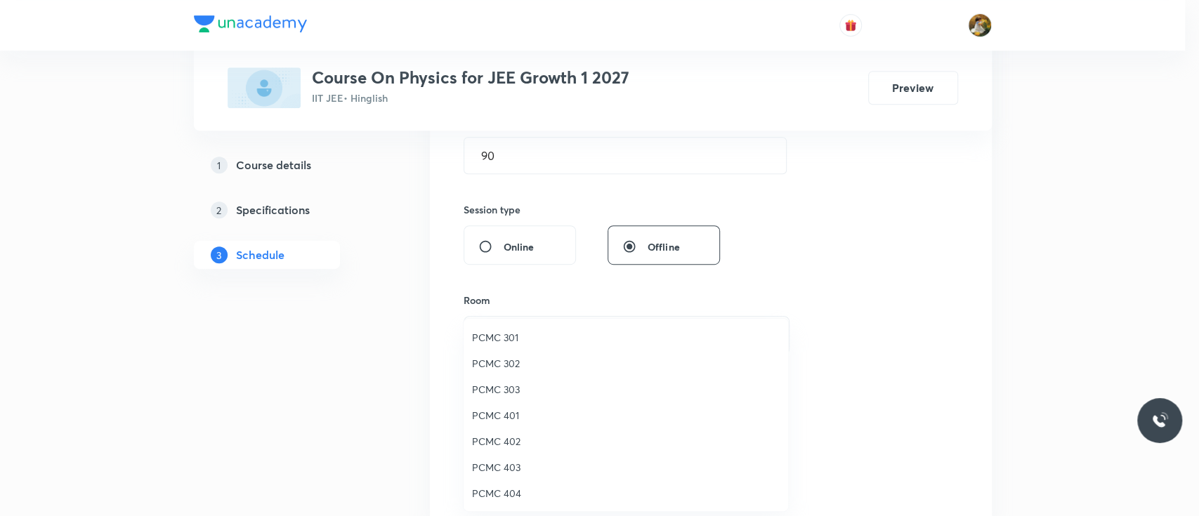
click at [505, 409] on span "PCMC 401" at bounding box center [626, 415] width 308 height 15
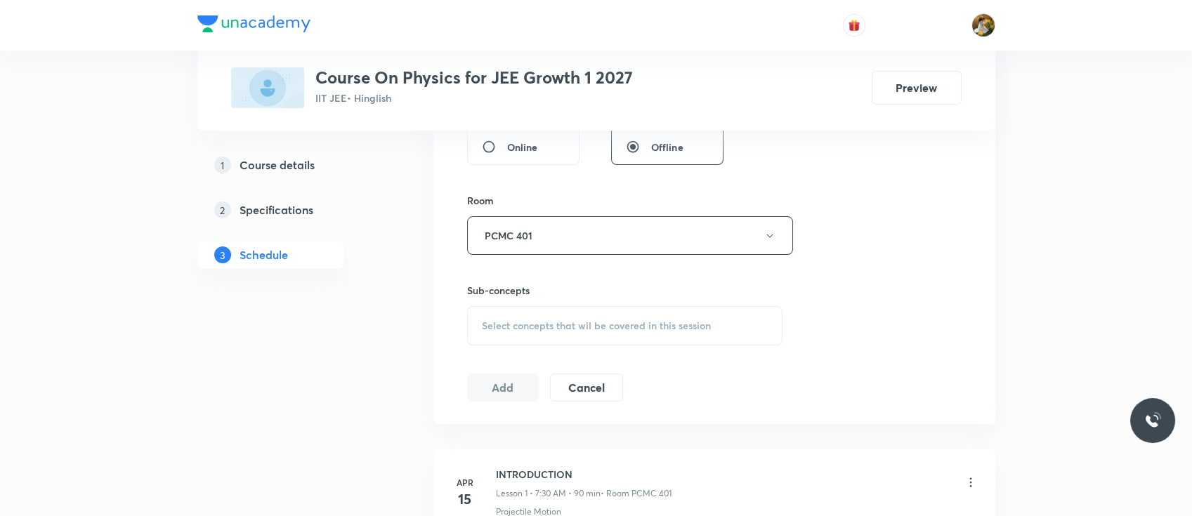
scroll to position [567, 0]
click at [544, 322] on span "Select concepts that wil be covered in this session" at bounding box center [596, 319] width 229 height 11
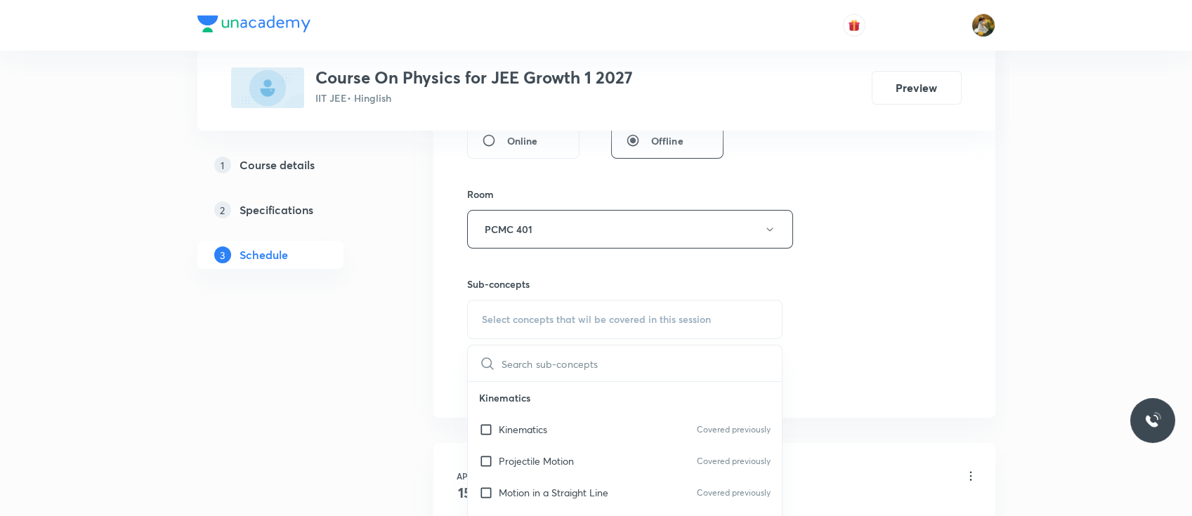
scroll to position [798, 0]
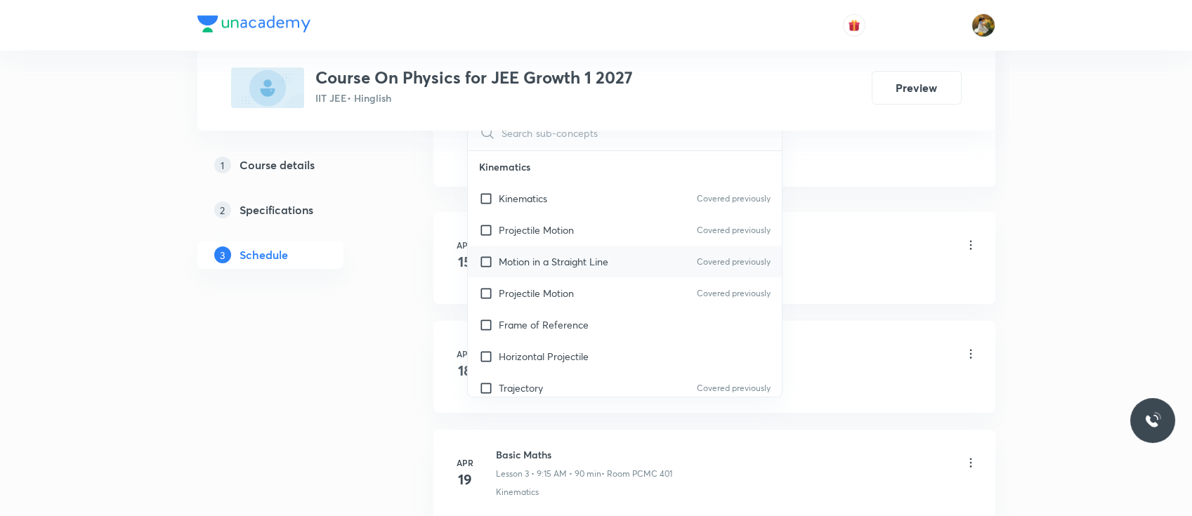
click at [562, 249] on div "Motion in a Straight Line Covered previously" at bounding box center [625, 262] width 315 height 32
checkbox input "true"
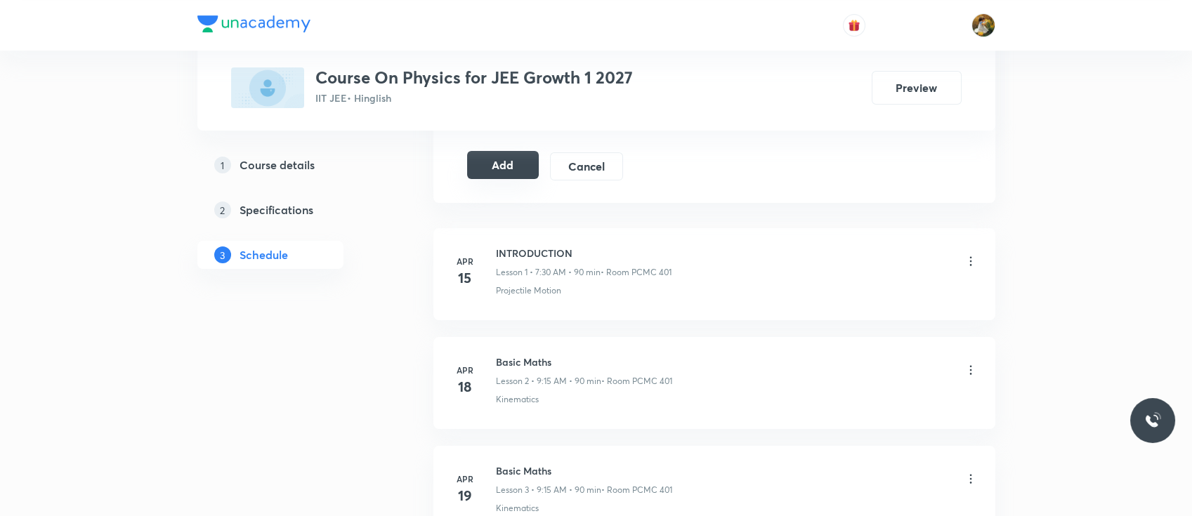
click at [508, 168] on button "Add" at bounding box center [503, 165] width 72 height 28
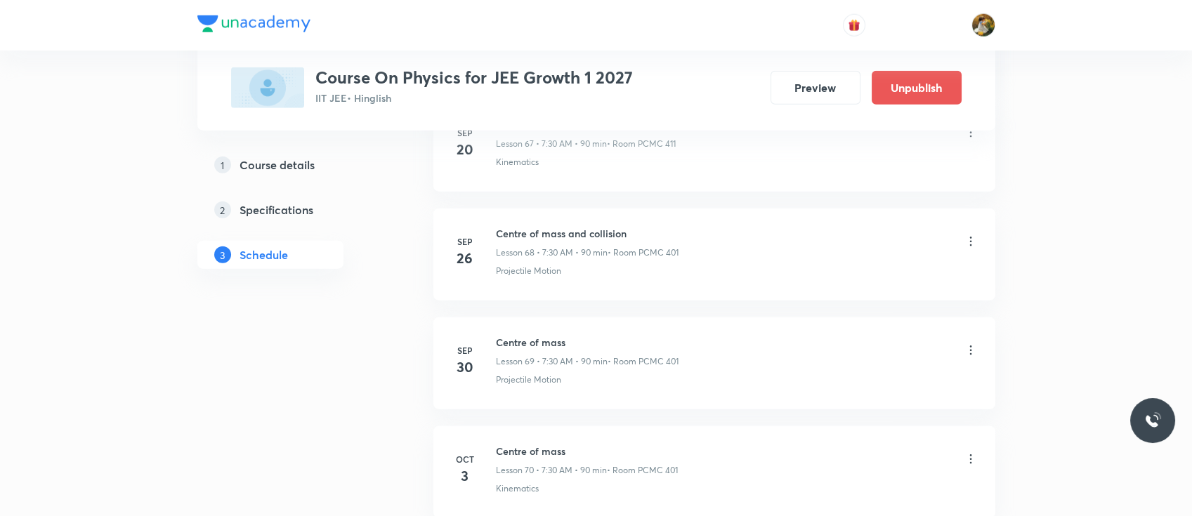
scroll to position [7790, 0]
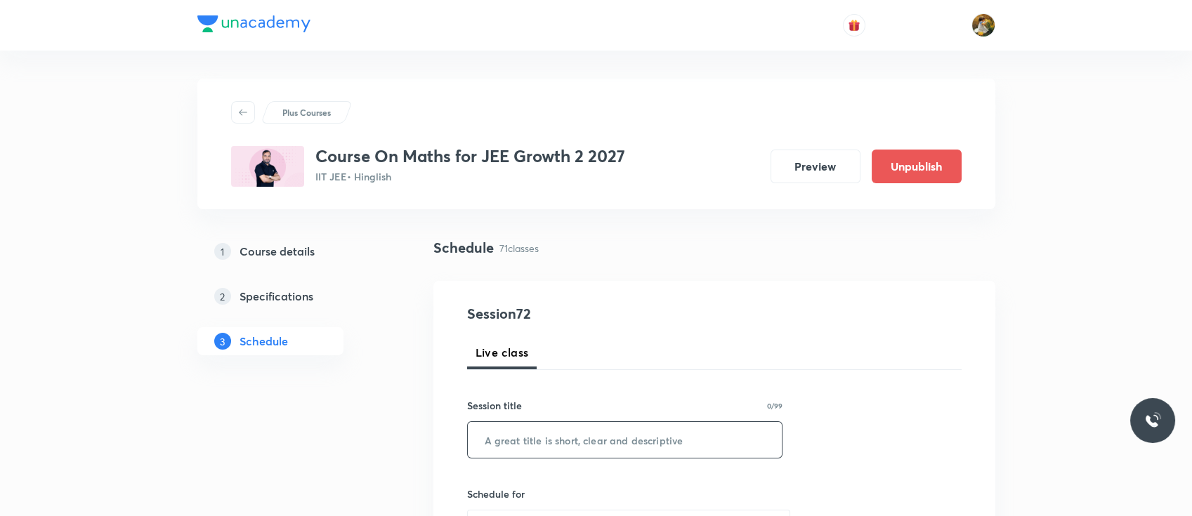
click at [622, 442] on input "text" at bounding box center [625, 440] width 315 height 36
paste input "straight line"
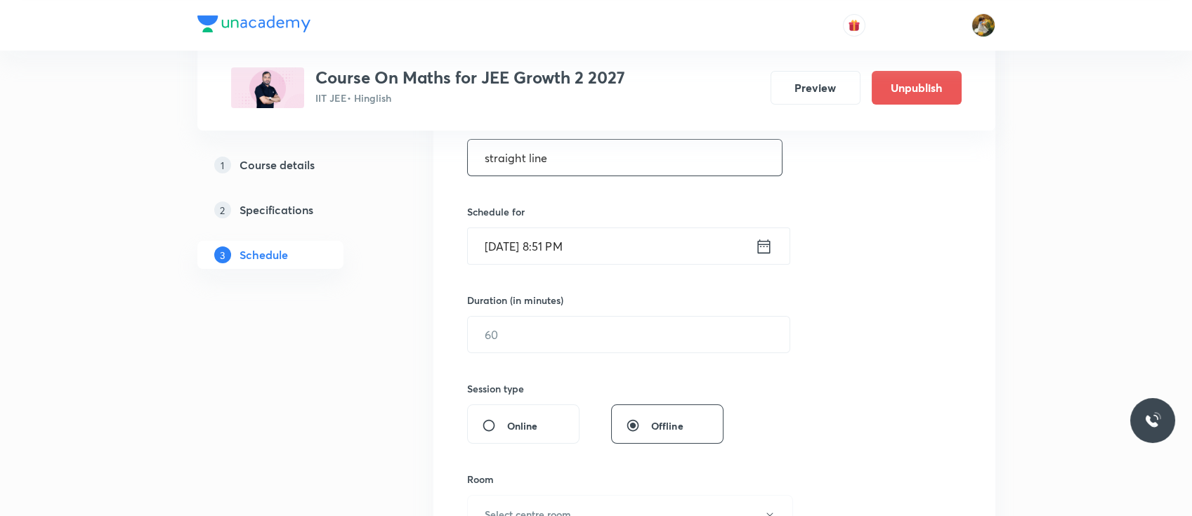
scroll to position [331, 0]
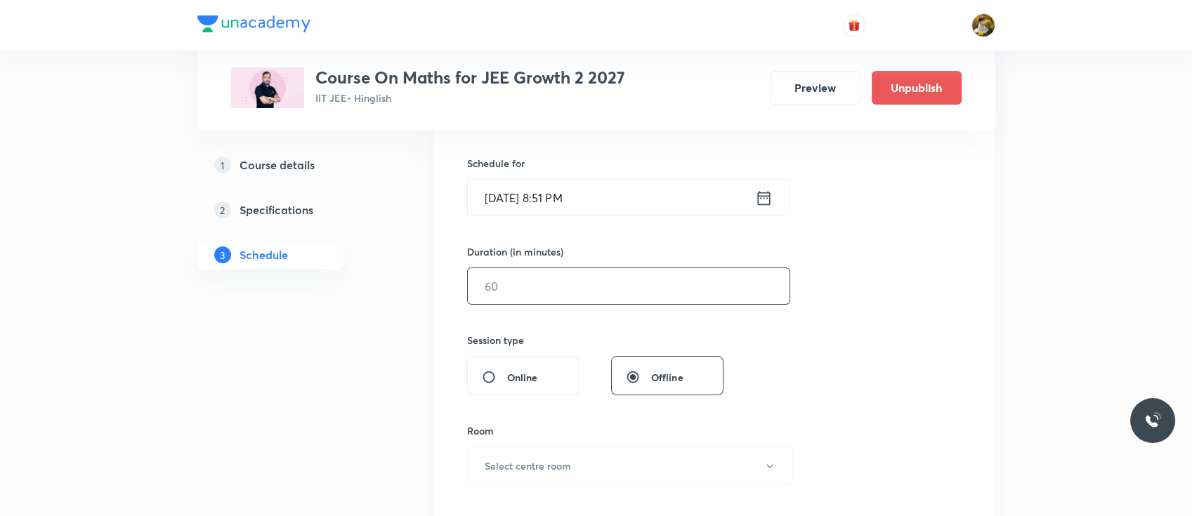
type input "straight line"
click at [612, 278] on input "text" at bounding box center [629, 286] width 322 height 36
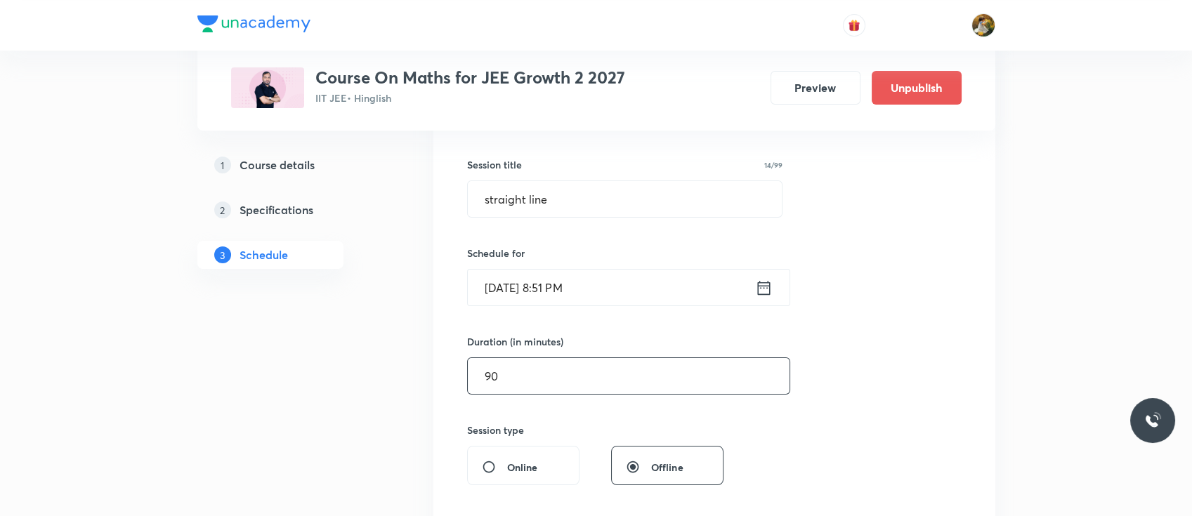
scroll to position [240, 0]
type input "90"
click at [758, 287] on icon at bounding box center [763, 288] width 13 height 14
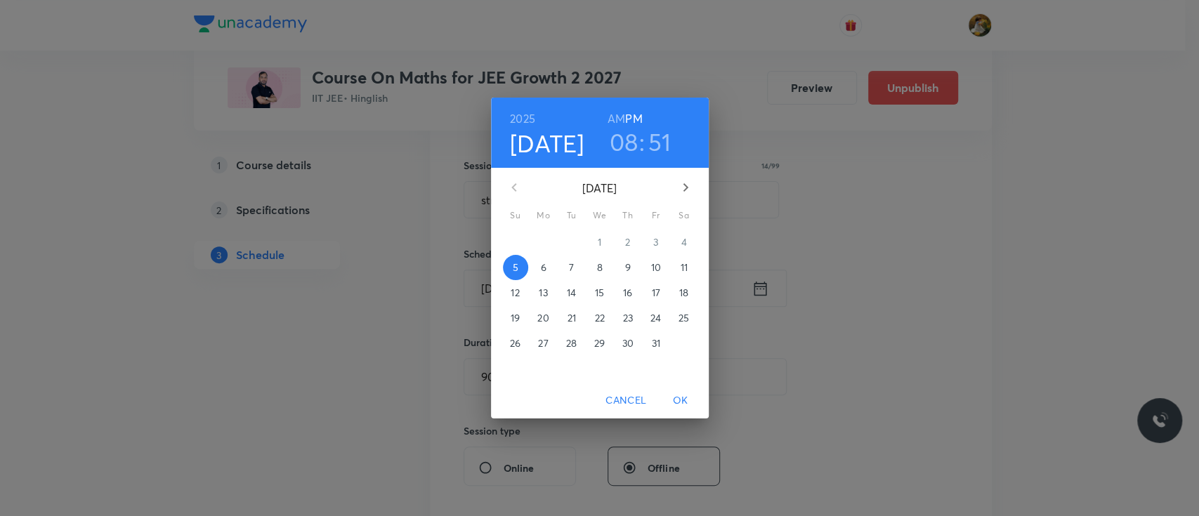
click at [788, 252] on div "[DATE] 08 : 51 AM PM [DATE] Su Mo Tu We Th Fr Sa 28 29 30 1 2 3 4 5 6 7 8 9 10 …" at bounding box center [599, 258] width 1199 height 516
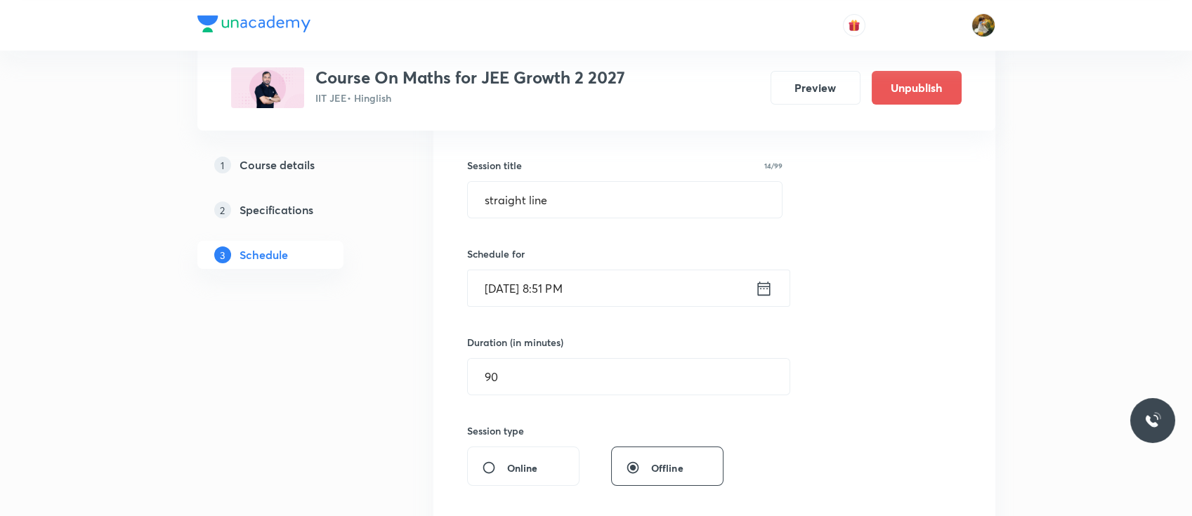
click at [762, 292] on icon at bounding box center [764, 289] width 18 height 20
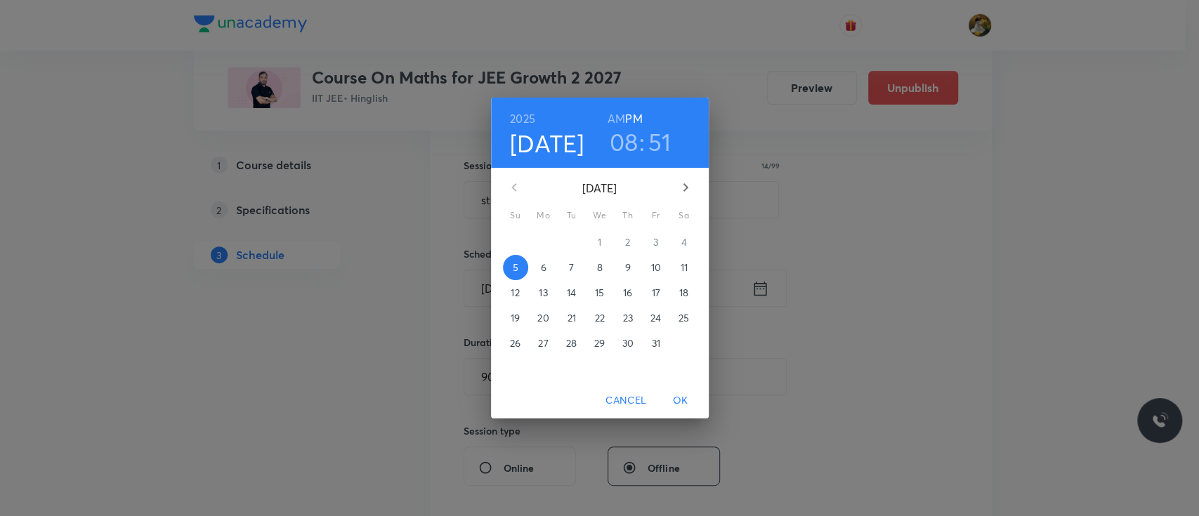
click at [546, 265] on span "6" at bounding box center [543, 268] width 25 height 14
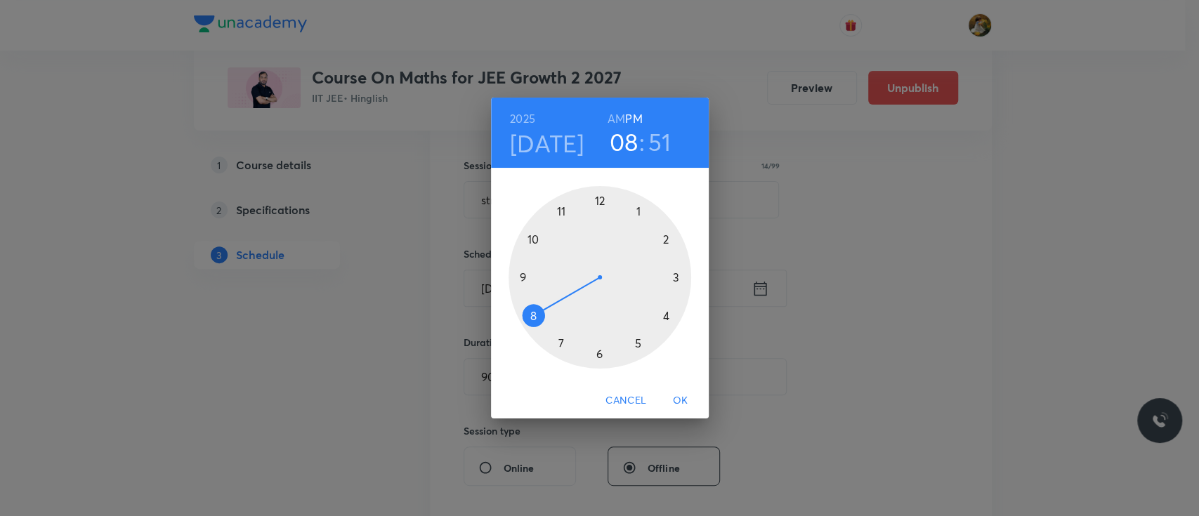
click at [636, 205] on div at bounding box center [599, 277] width 183 height 183
click at [603, 195] on div at bounding box center [599, 277] width 183 height 183
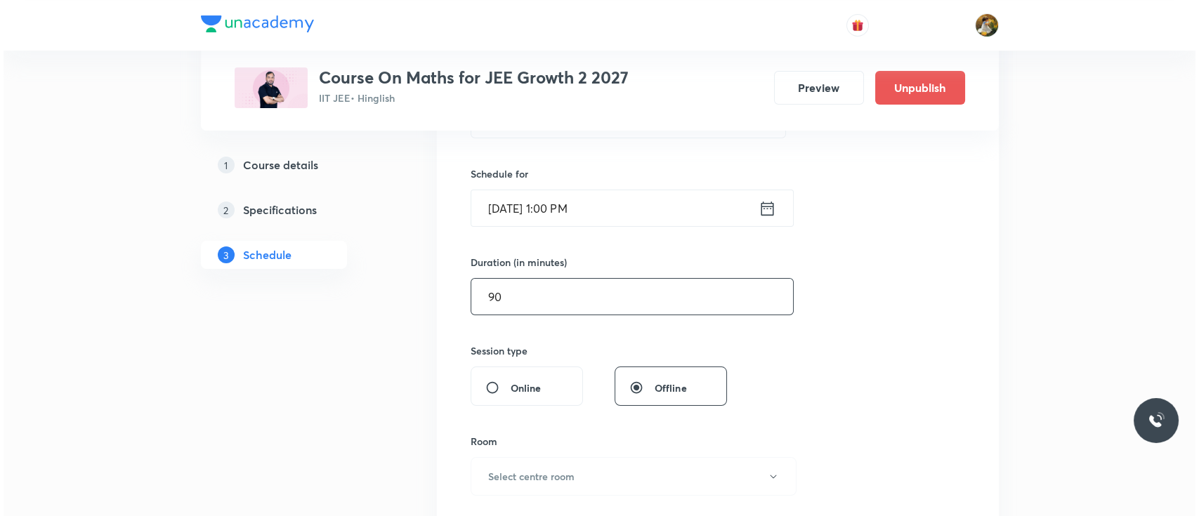
scroll to position [353, 0]
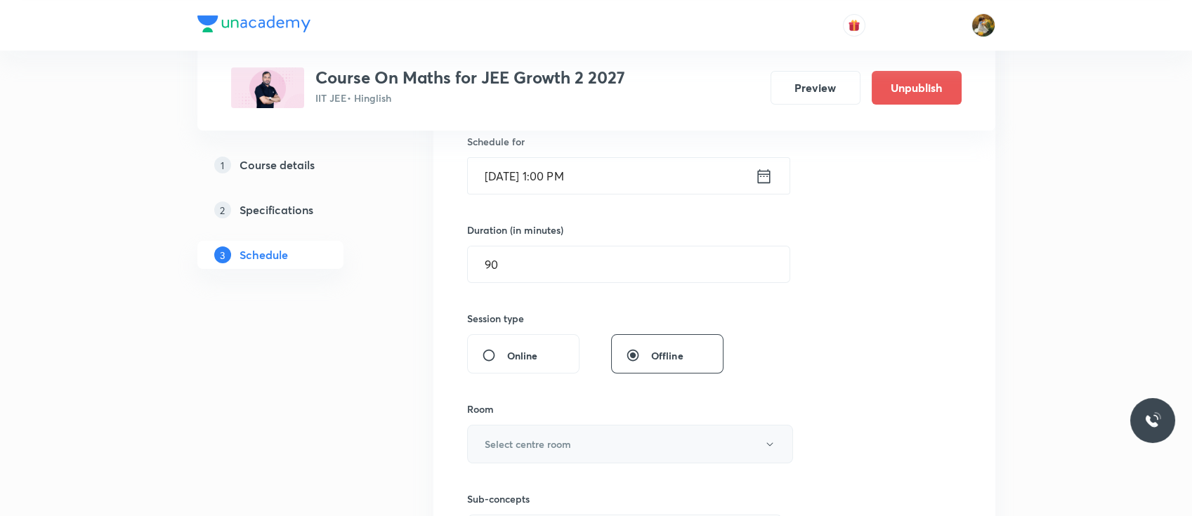
click at [563, 444] on h6 "Select centre room" at bounding box center [528, 444] width 86 height 15
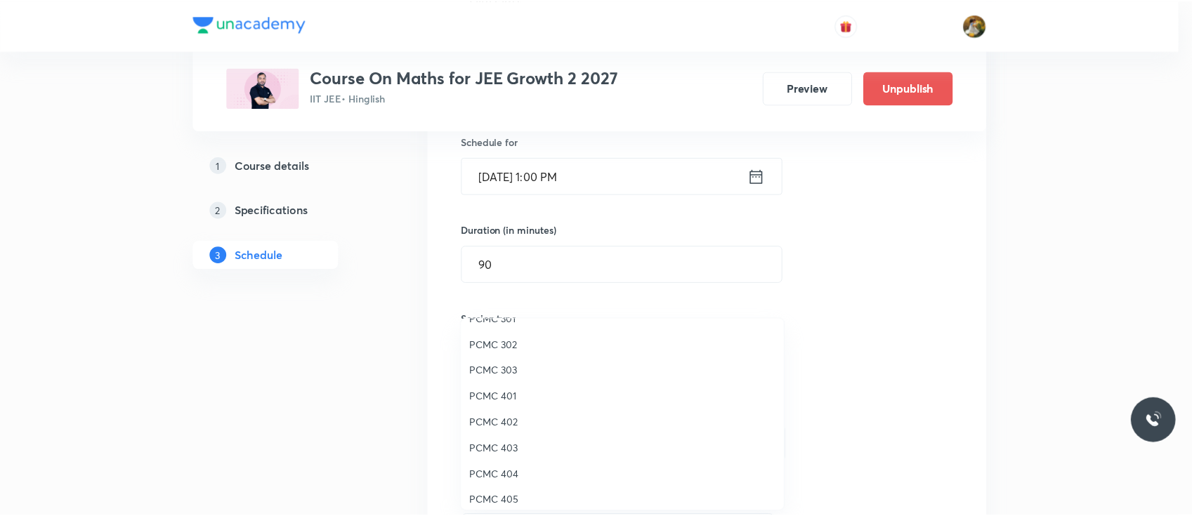
scroll to position [22, 0]
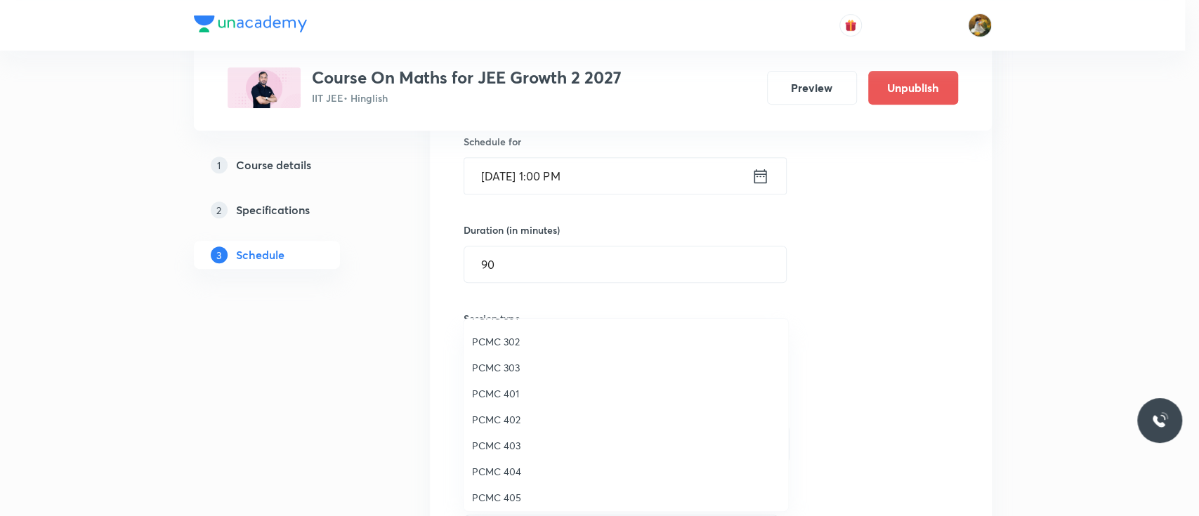
click at [506, 414] on span "PCMC 402" at bounding box center [626, 419] width 308 height 15
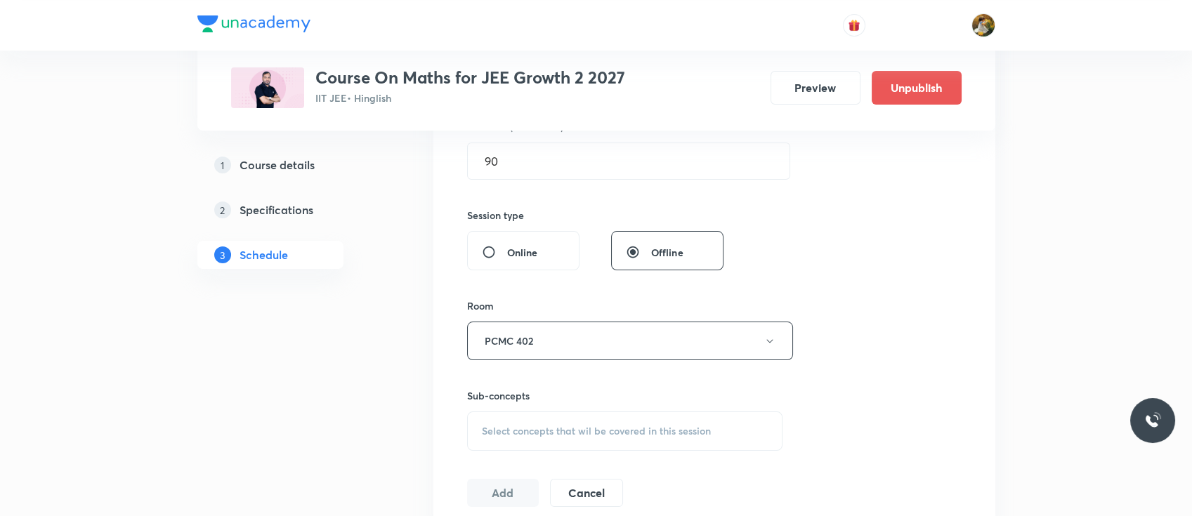
scroll to position [461, 0]
click at [638, 420] on span "Select concepts that wil be covered in this session" at bounding box center [596, 425] width 229 height 11
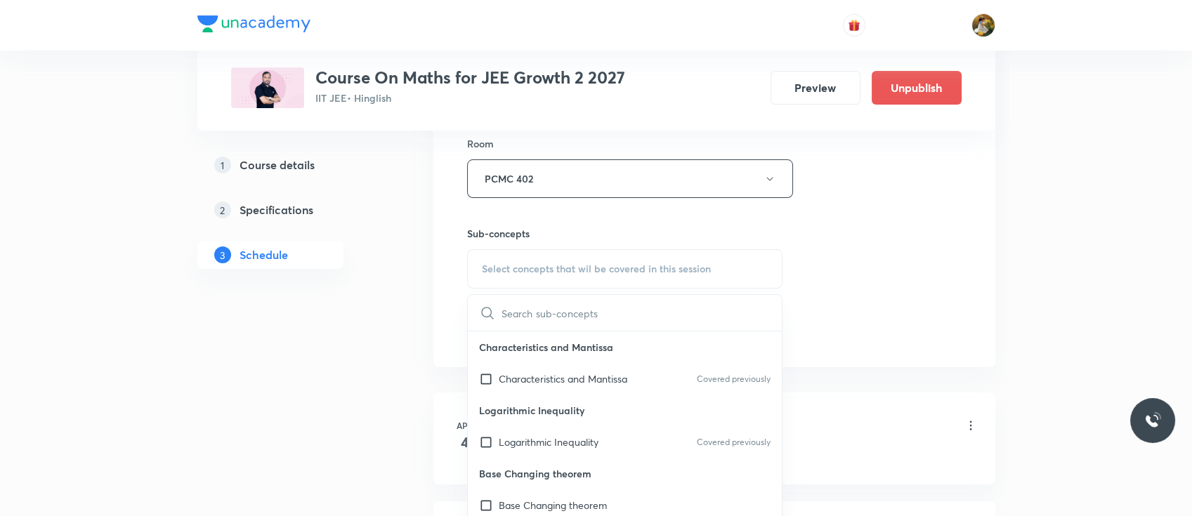
scroll to position [664, 0]
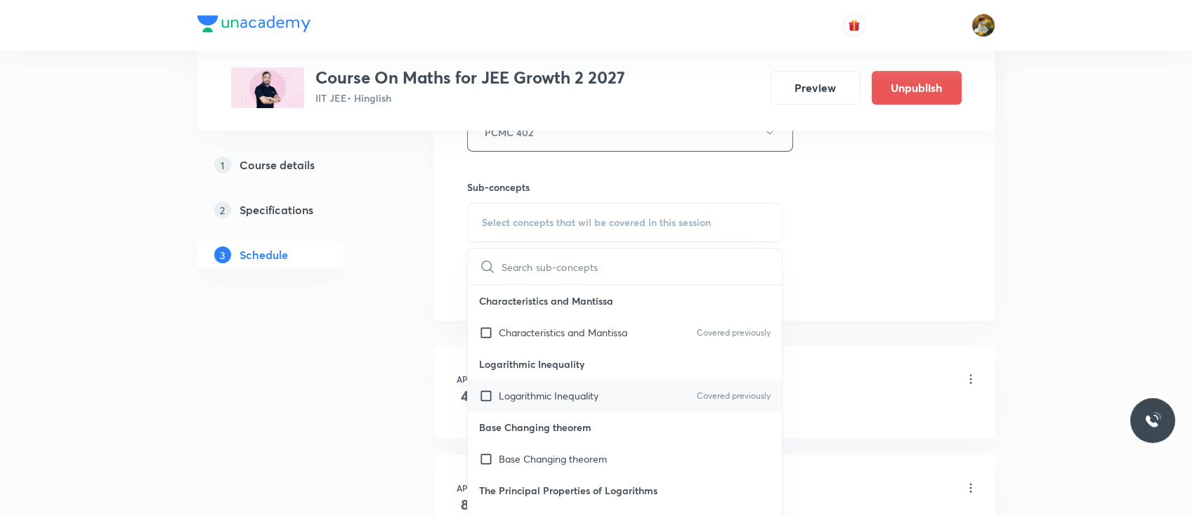
click at [595, 393] on p "Logarithmic Inequality" at bounding box center [549, 395] width 100 height 15
checkbox input "true"
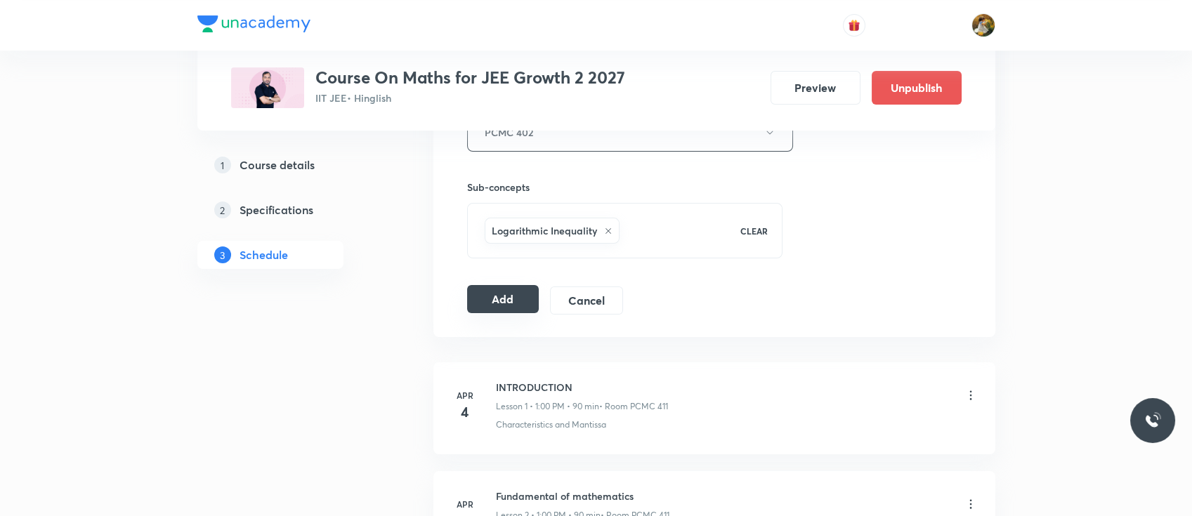
click at [510, 285] on button "Add" at bounding box center [503, 299] width 72 height 28
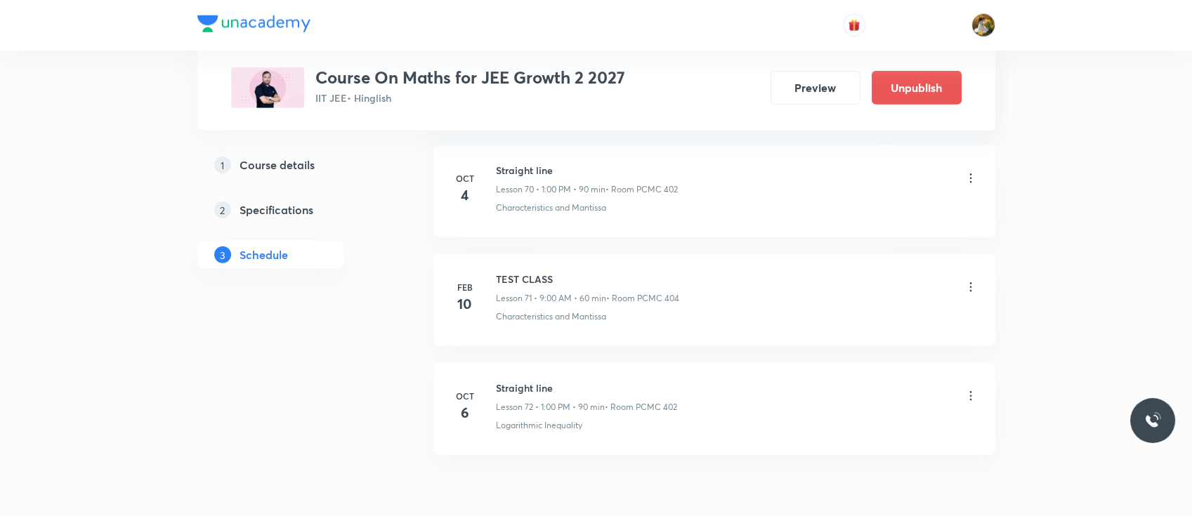
scroll to position [7790, 0]
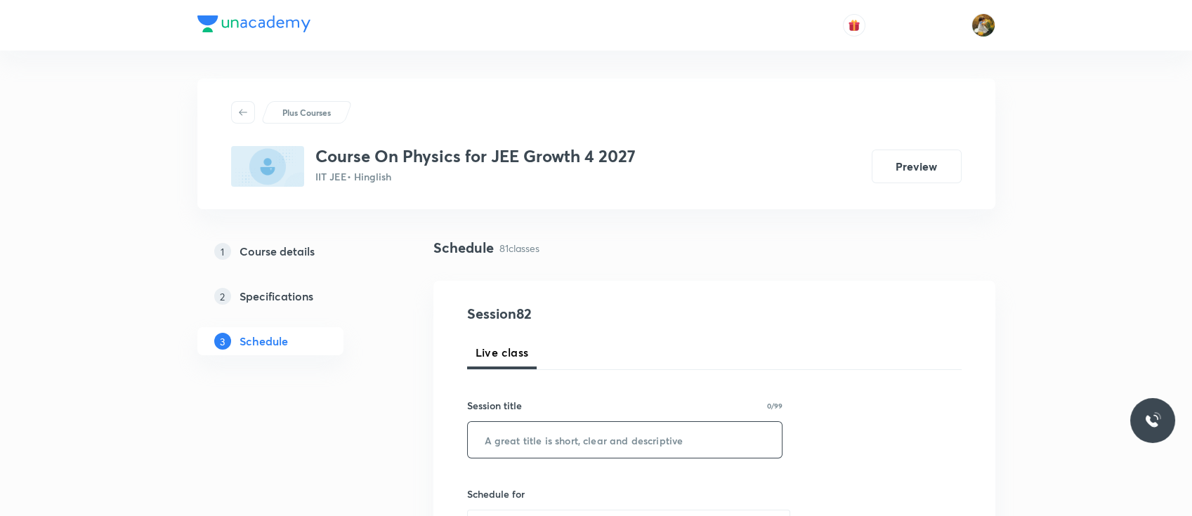
click at [501, 427] on input "text" at bounding box center [625, 440] width 315 height 36
paste input "Centre of mass and Collision"
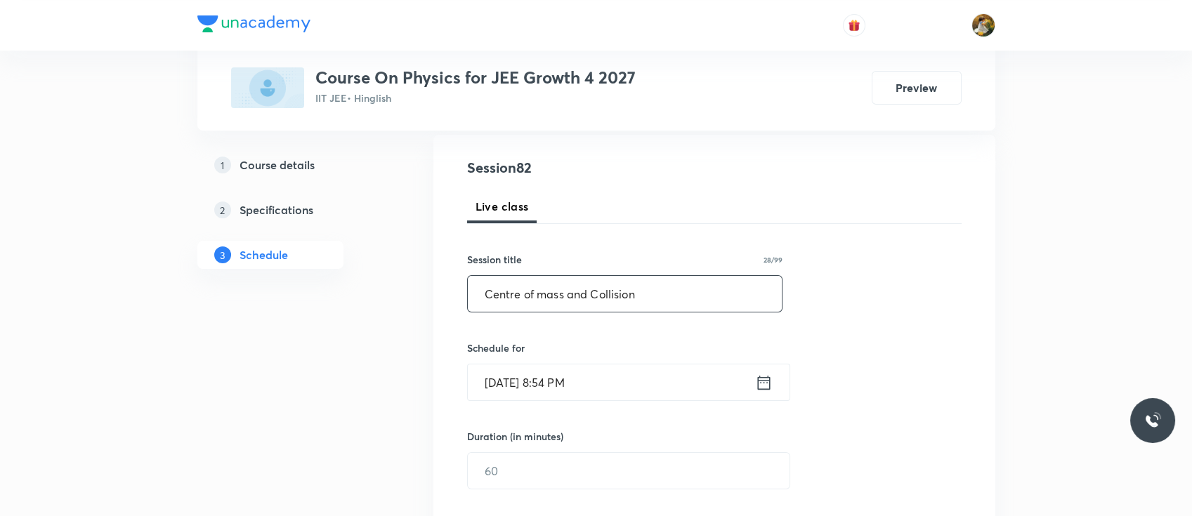
scroll to position [159, 0]
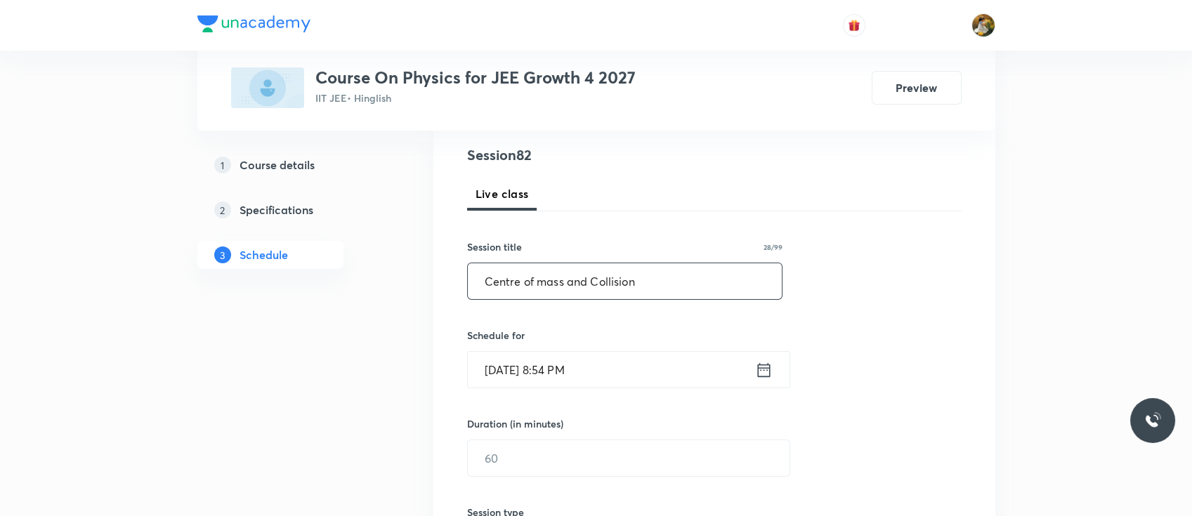
type input "Centre of mass and Collision"
click at [563, 370] on input "[DATE] 8:54 PM" at bounding box center [611, 370] width 287 height 36
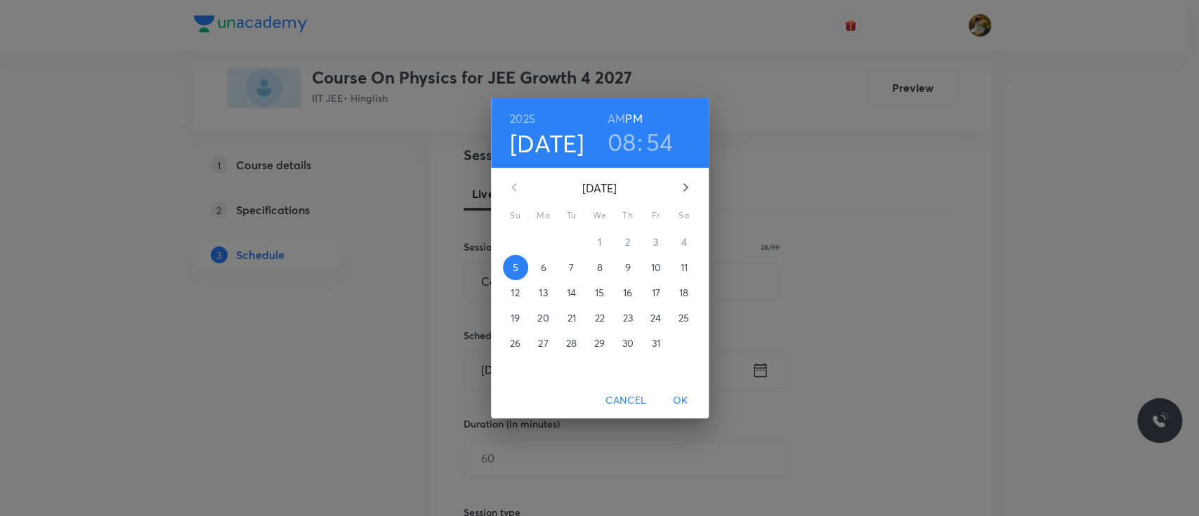
click at [544, 263] on p "6" at bounding box center [543, 268] width 6 height 14
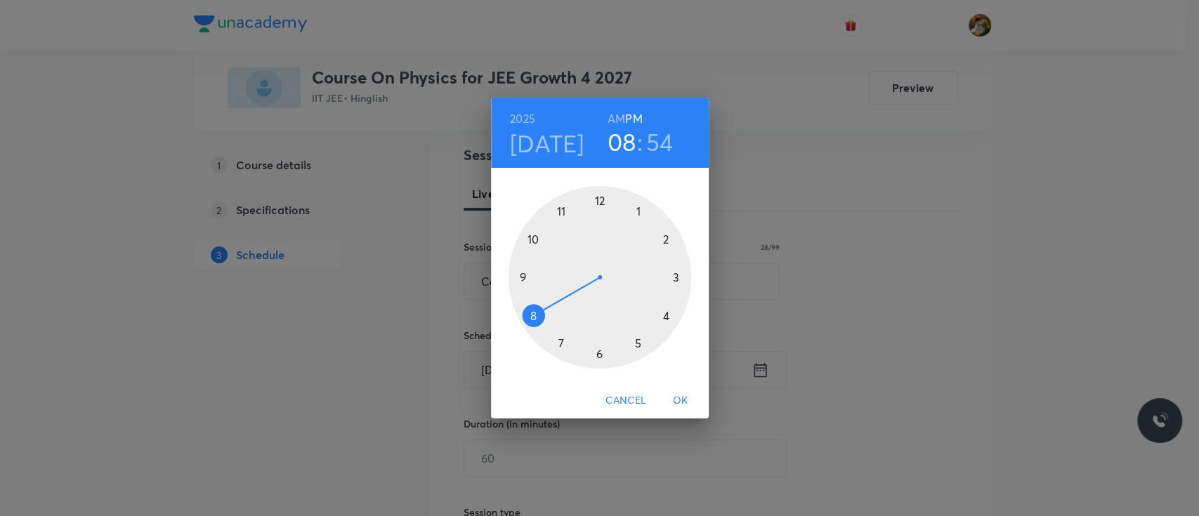
click at [561, 209] on div at bounding box center [599, 277] width 183 height 183
click at [614, 121] on h6 "AM" at bounding box center [616, 119] width 18 height 20
click at [674, 276] on div at bounding box center [599, 277] width 183 height 183
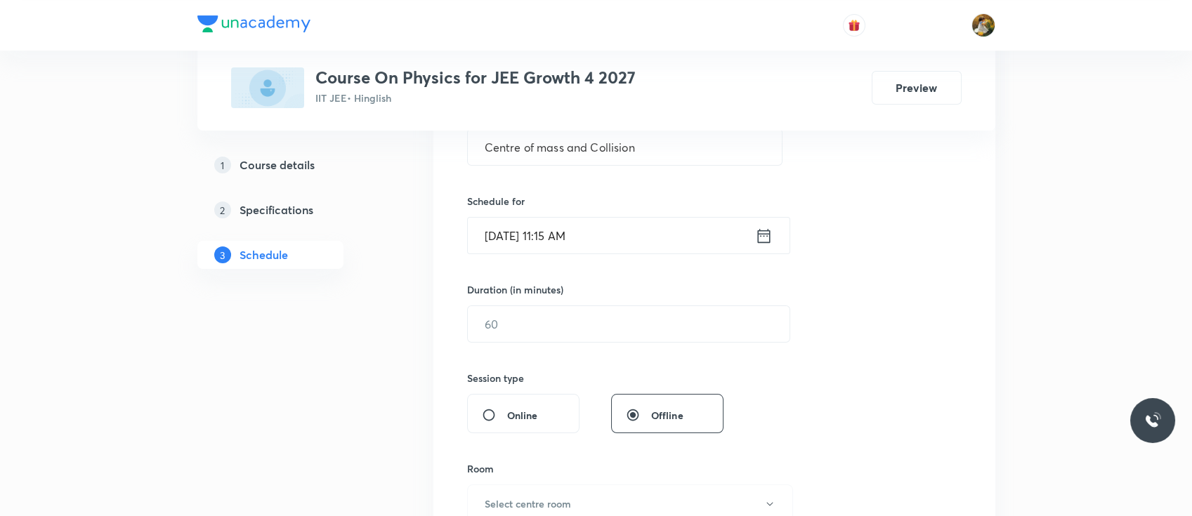
scroll to position [334, 0]
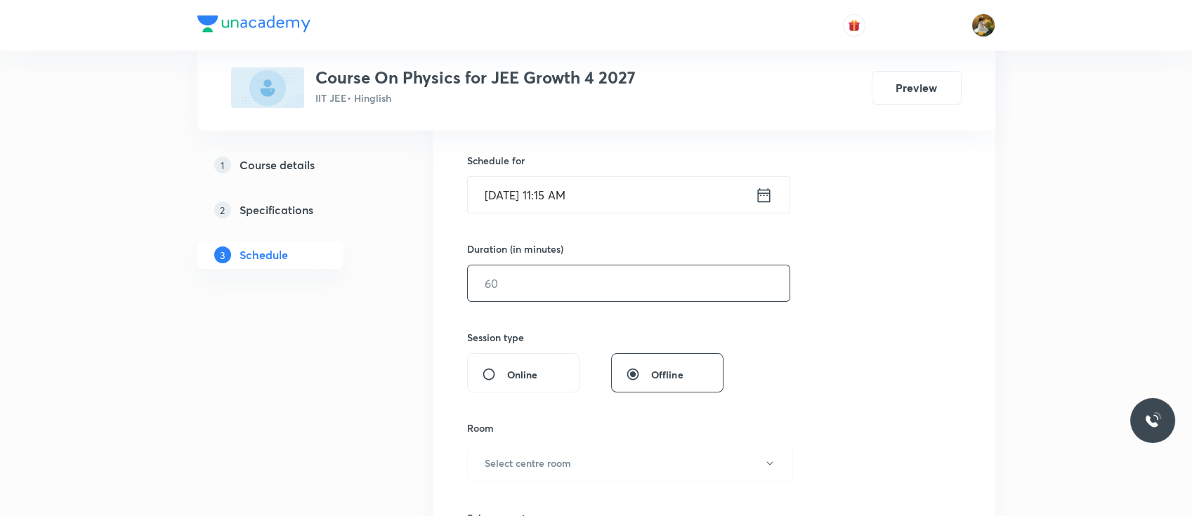
click at [536, 289] on input "text" at bounding box center [629, 283] width 322 height 36
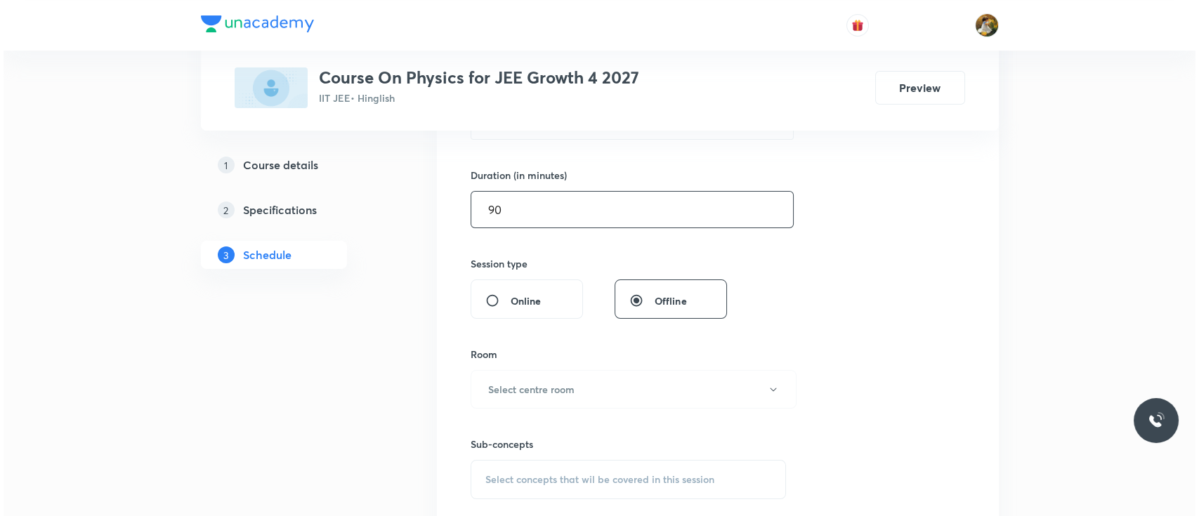
scroll to position [427, 0]
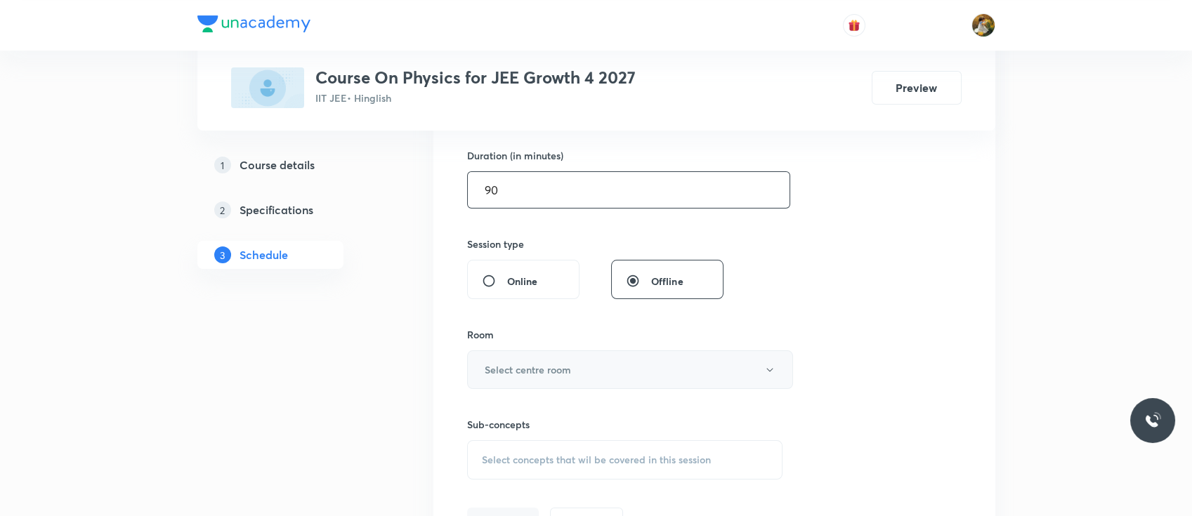
type input "90"
click at [555, 368] on h6 "Select centre room" at bounding box center [528, 369] width 86 height 15
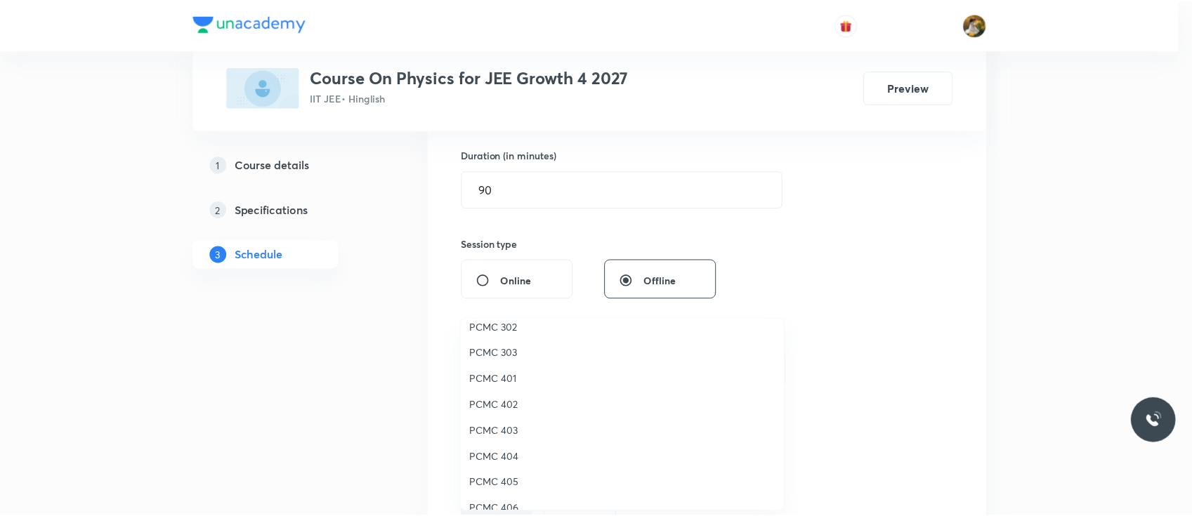
scroll to position [37, 0]
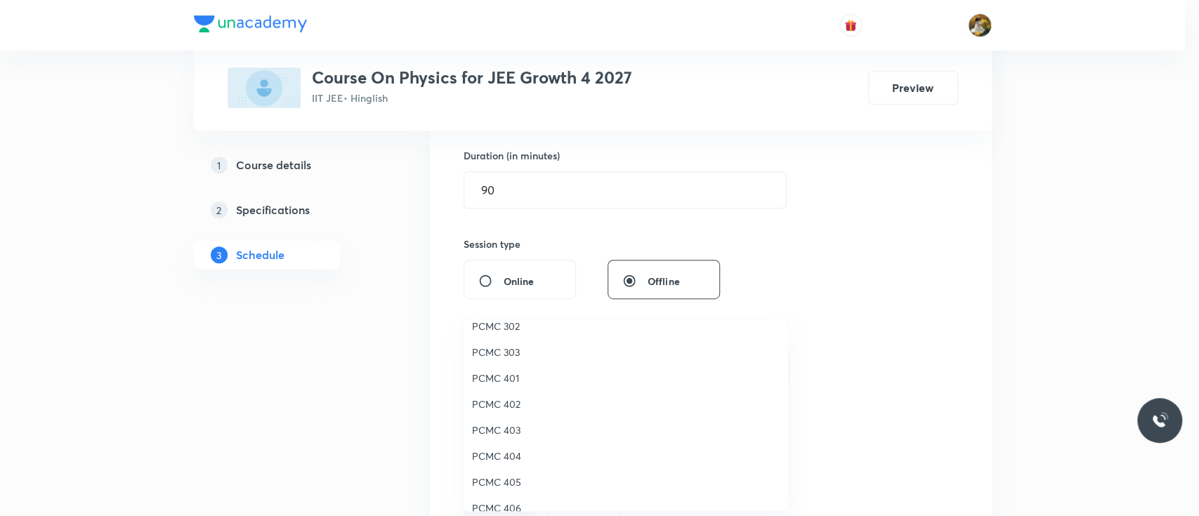
click at [501, 480] on span "PCMC 405" at bounding box center [626, 482] width 308 height 15
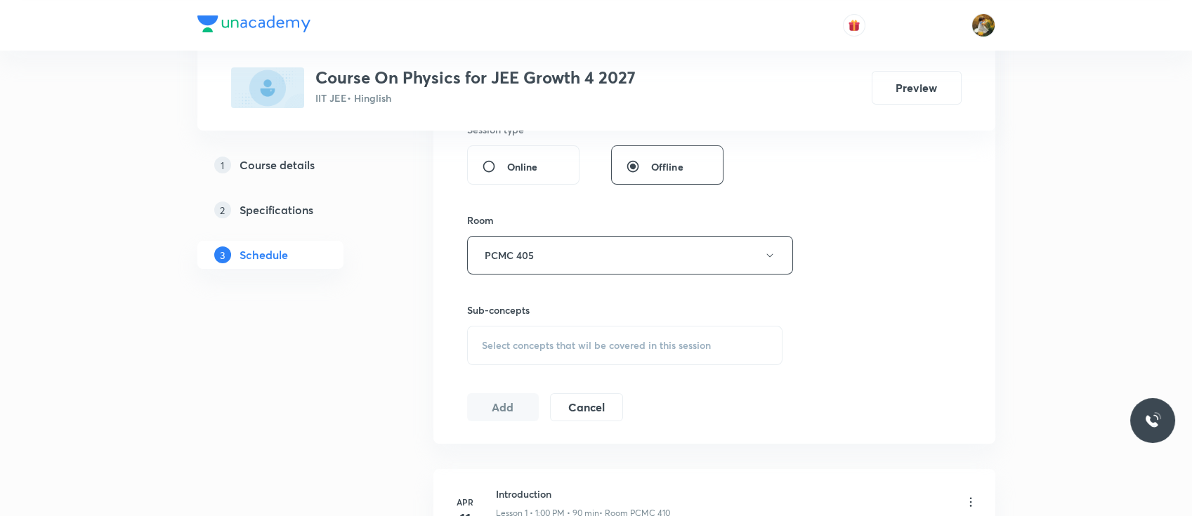
scroll to position [555, 0]
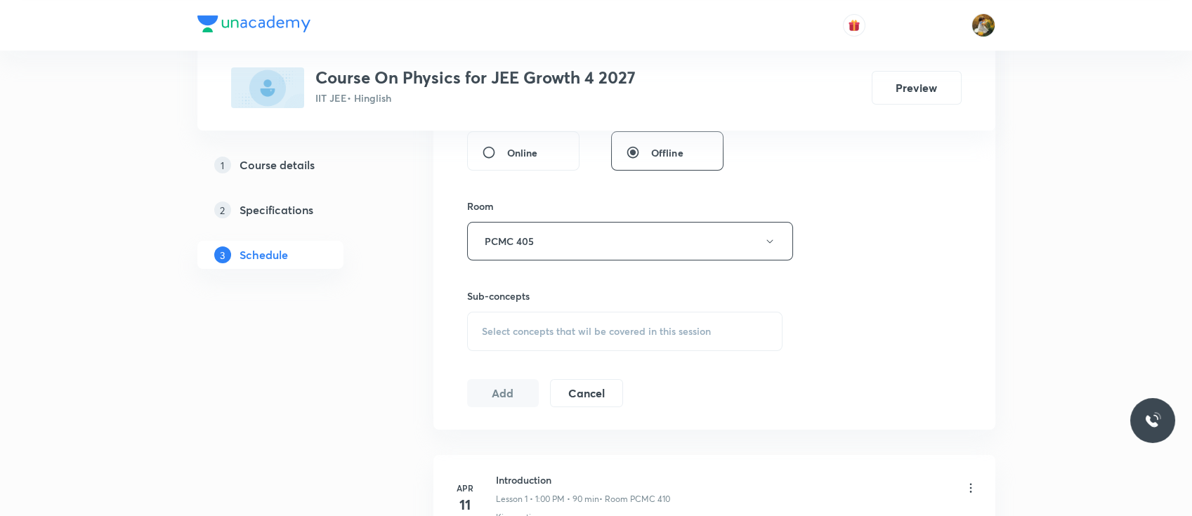
click at [584, 327] on span "Select concepts that wil be covered in this session" at bounding box center [596, 331] width 229 height 11
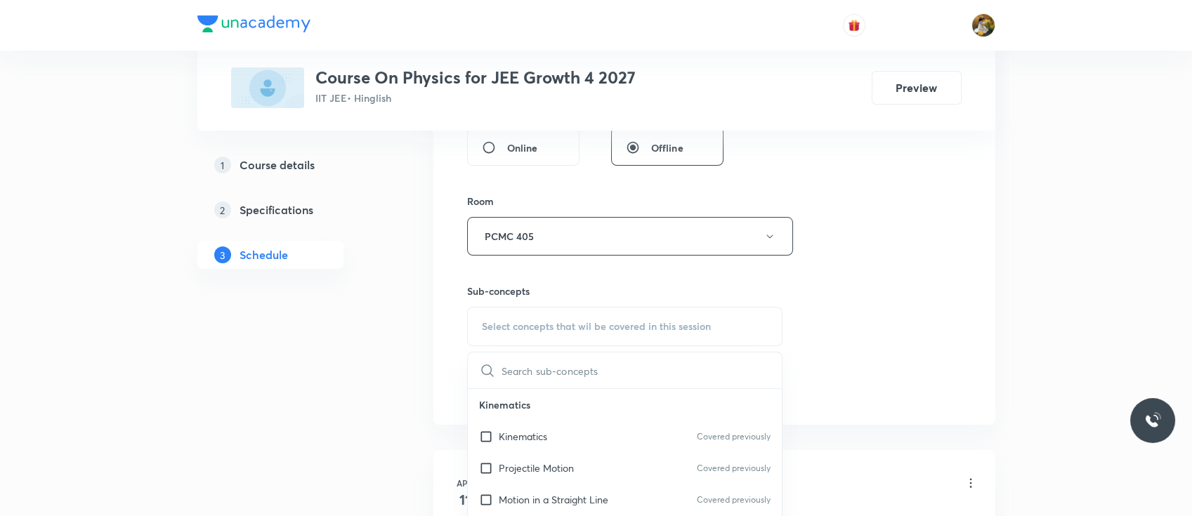
scroll to position [711, 0]
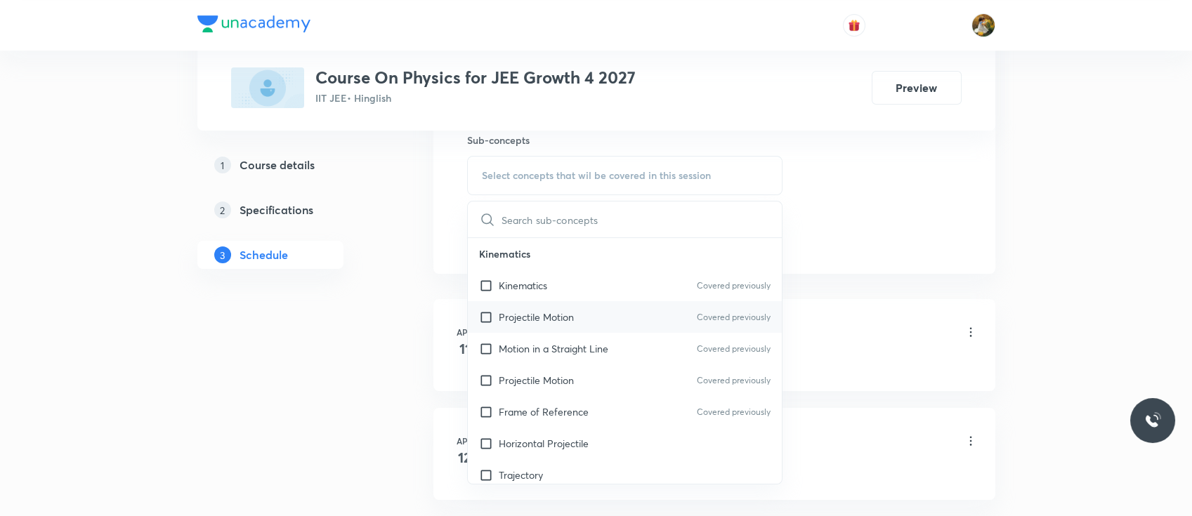
click at [555, 310] on p "Projectile Motion" at bounding box center [536, 317] width 75 height 15
checkbox input "true"
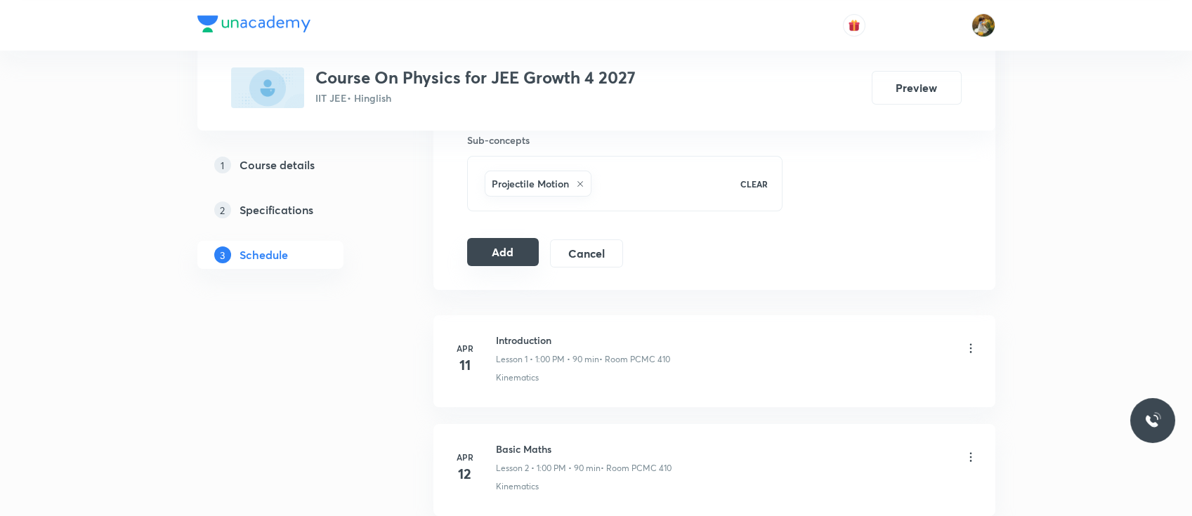
click at [511, 252] on button "Add" at bounding box center [503, 252] width 72 height 28
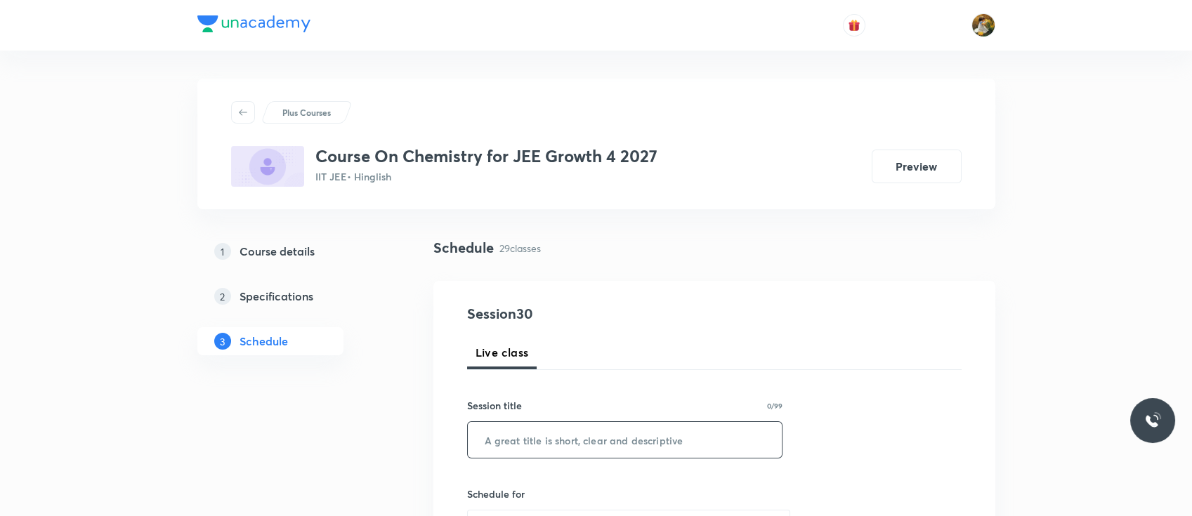
click at [573, 435] on input "text" at bounding box center [625, 440] width 315 height 36
paste input "Thermochemistry"
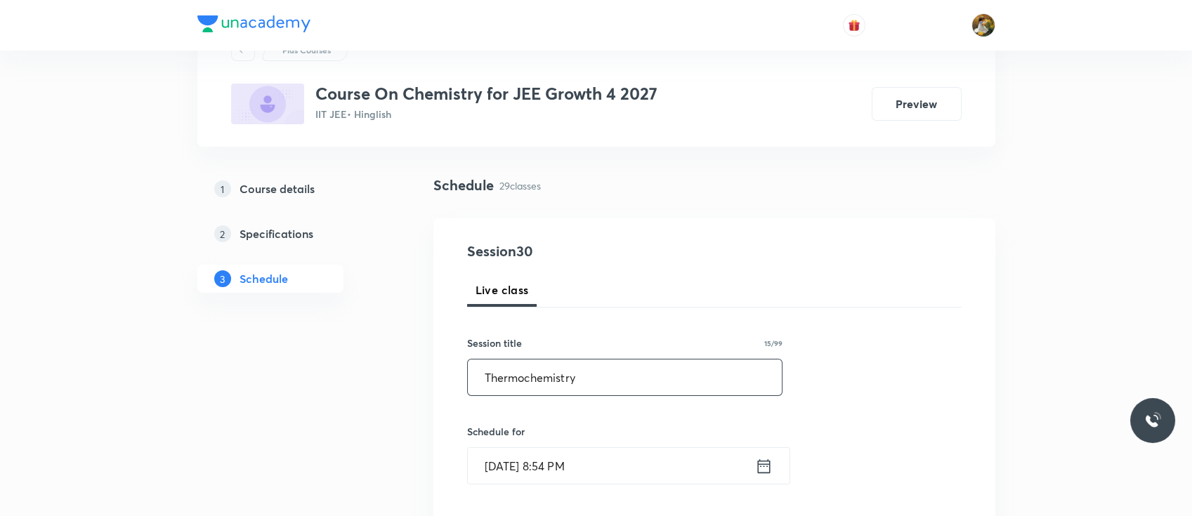
scroll to position [65, 0]
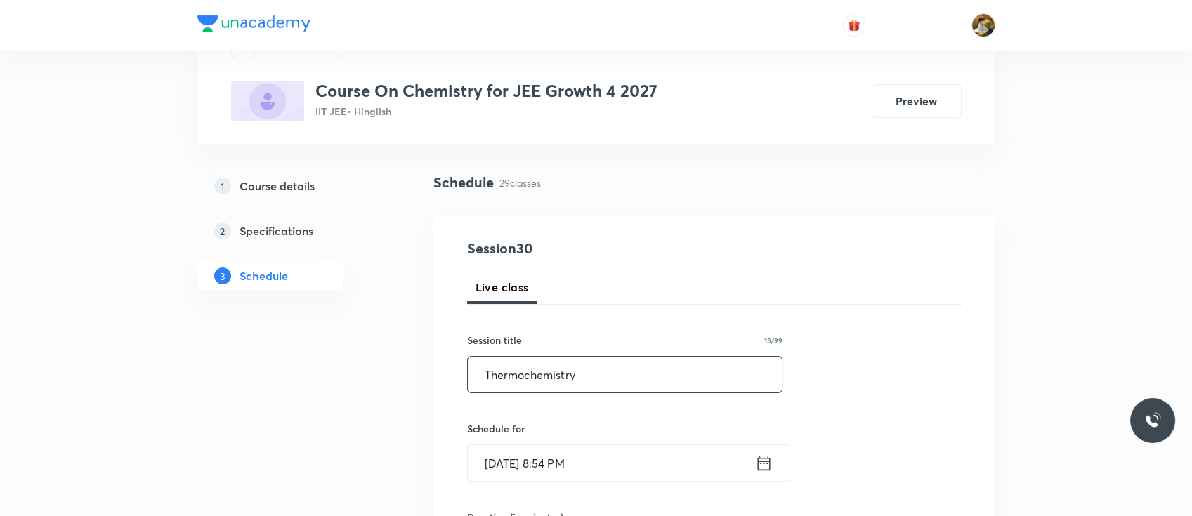
type input "Thermochemistry"
click at [573, 456] on input "Oct 5, 2025, 8:54 PM" at bounding box center [611, 463] width 287 height 36
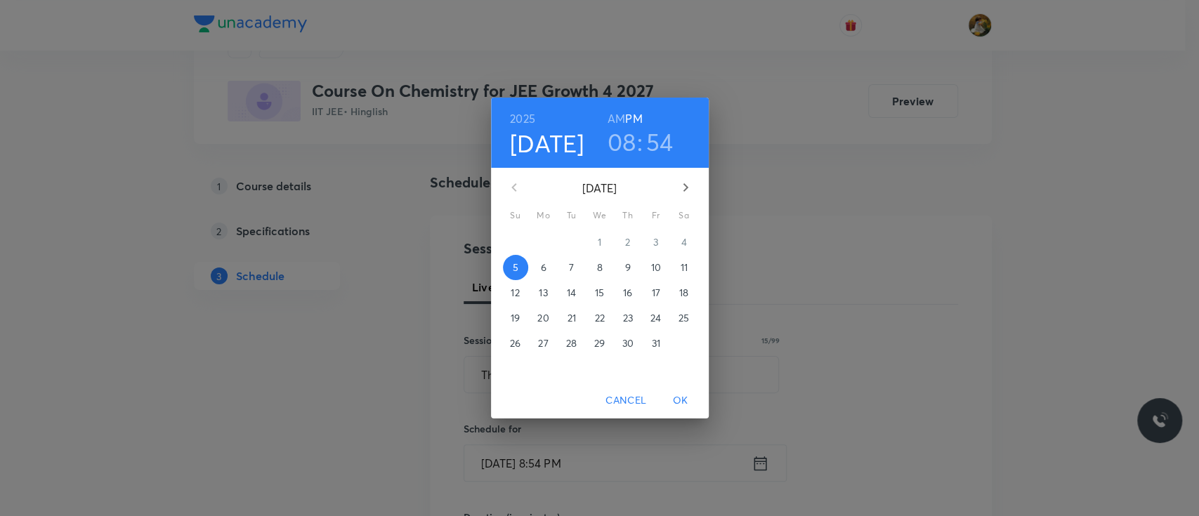
click at [546, 270] on span "6" at bounding box center [543, 268] width 25 height 14
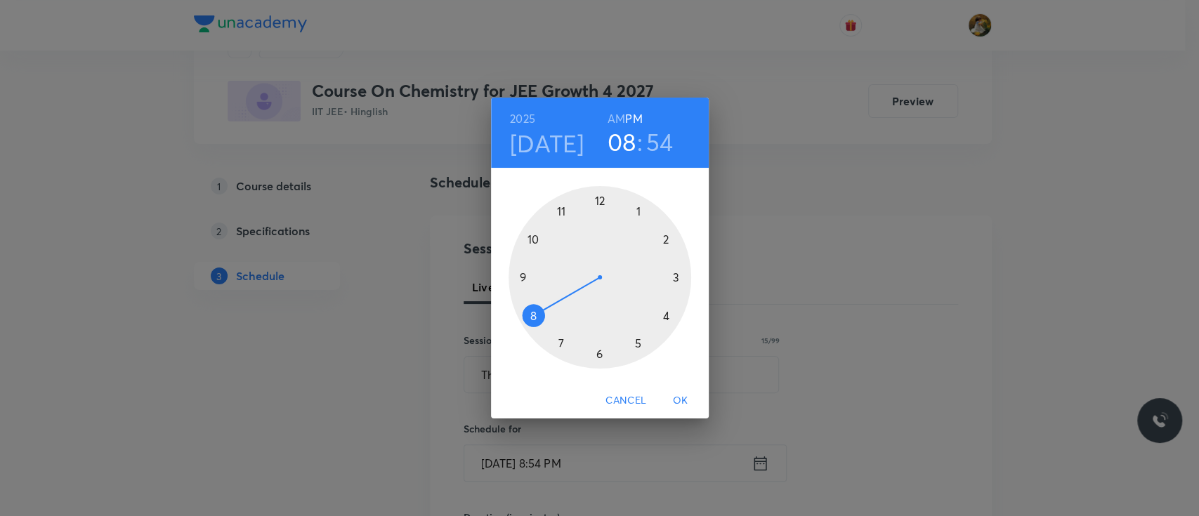
click at [638, 209] on div at bounding box center [599, 277] width 183 height 183
click at [601, 201] on div at bounding box center [599, 277] width 183 height 183
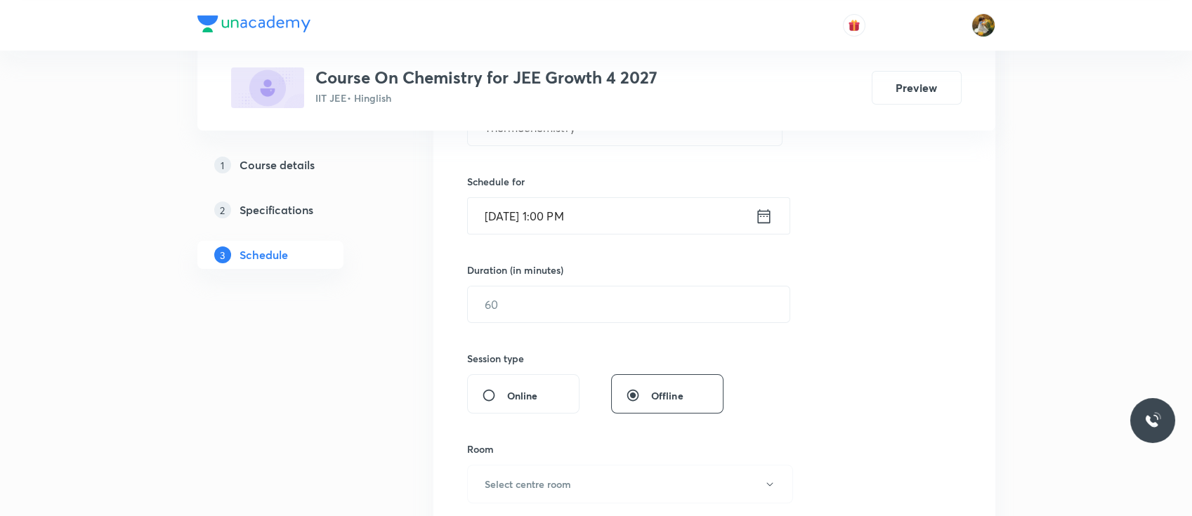
scroll to position [337, 0]
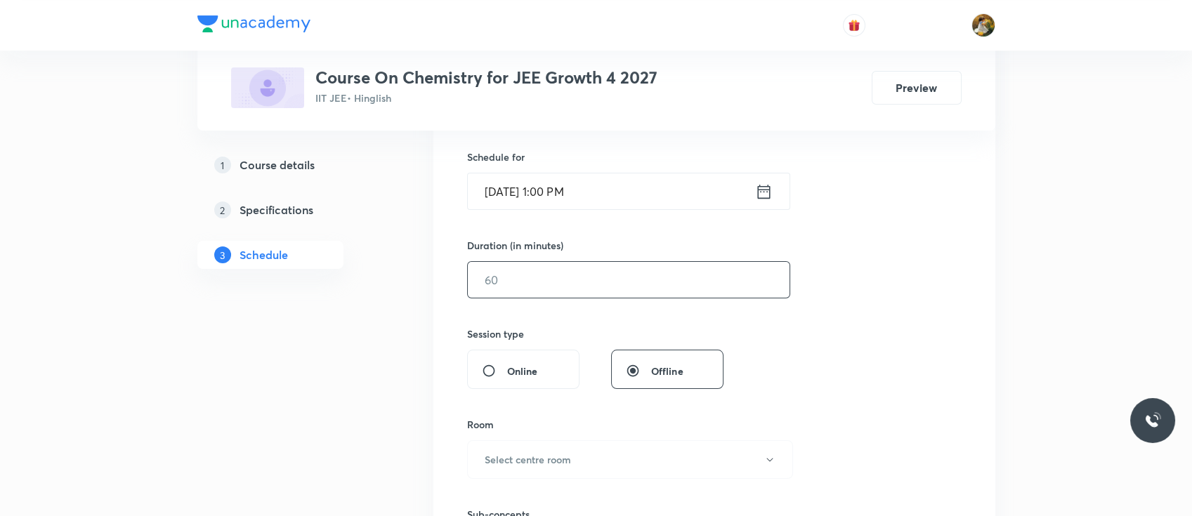
click at [583, 279] on input "text" at bounding box center [629, 280] width 322 height 36
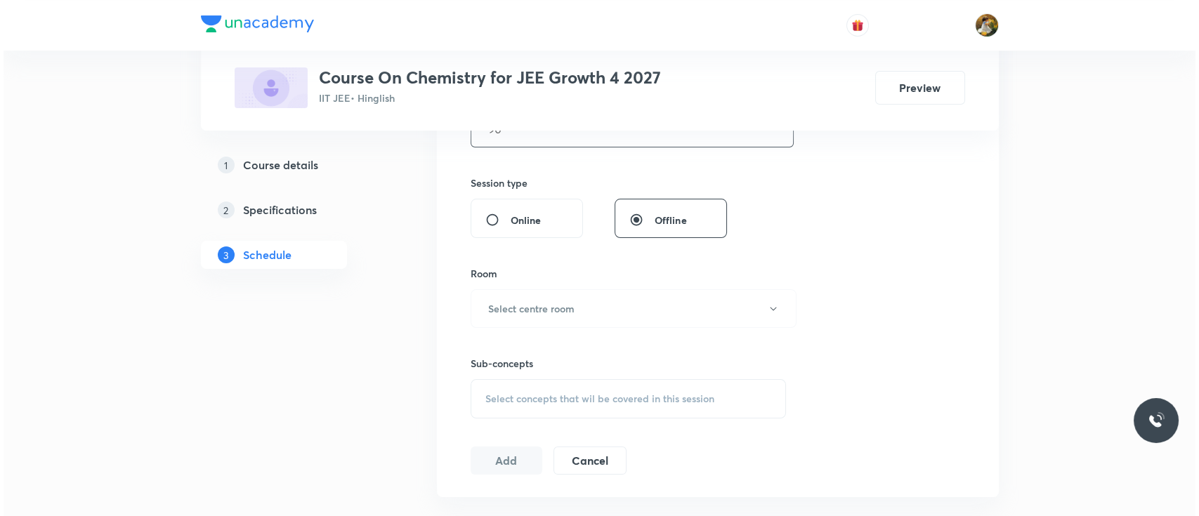
scroll to position [493, 0]
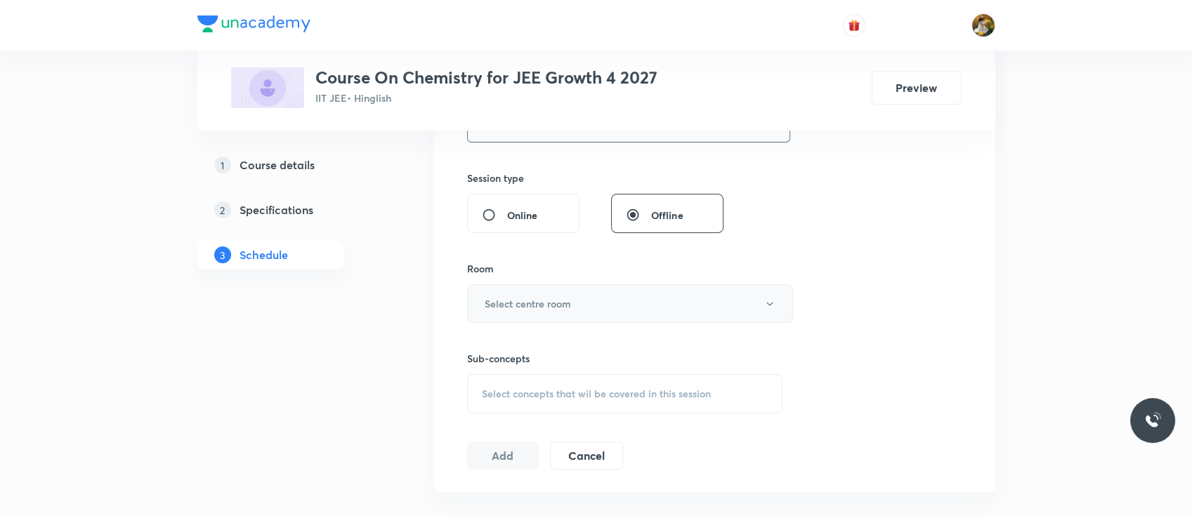
type input "90"
click at [580, 305] on button "Select centre room" at bounding box center [630, 303] width 326 height 39
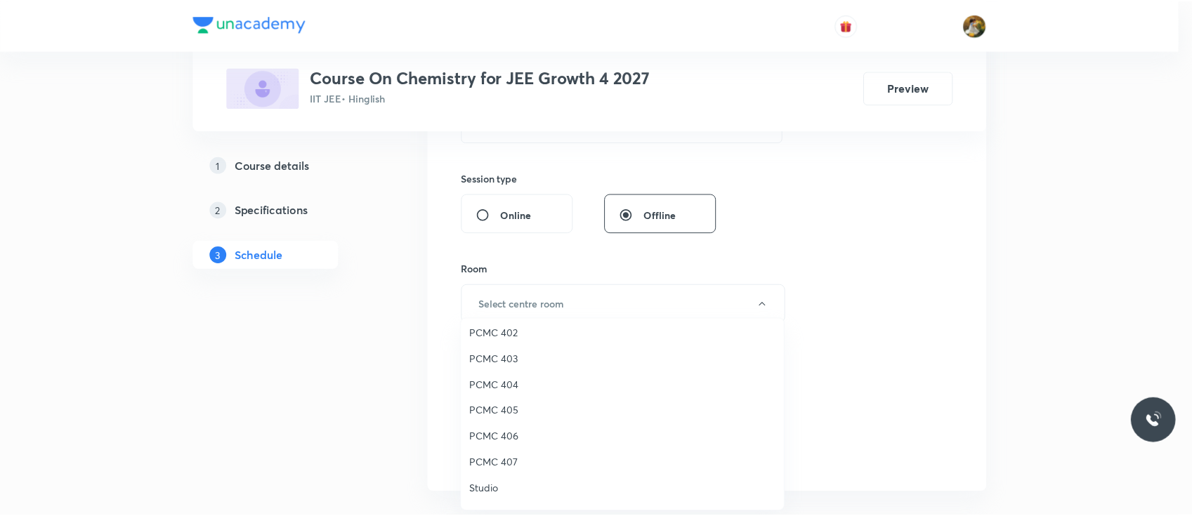
scroll to position [131, 0]
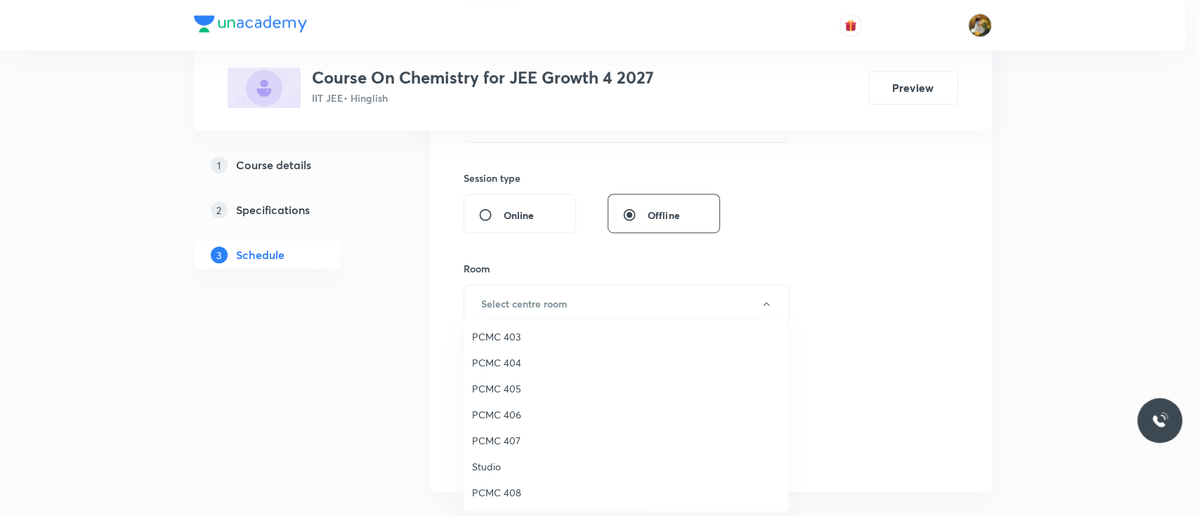
click at [511, 388] on span "PCMC 405" at bounding box center [626, 388] width 308 height 15
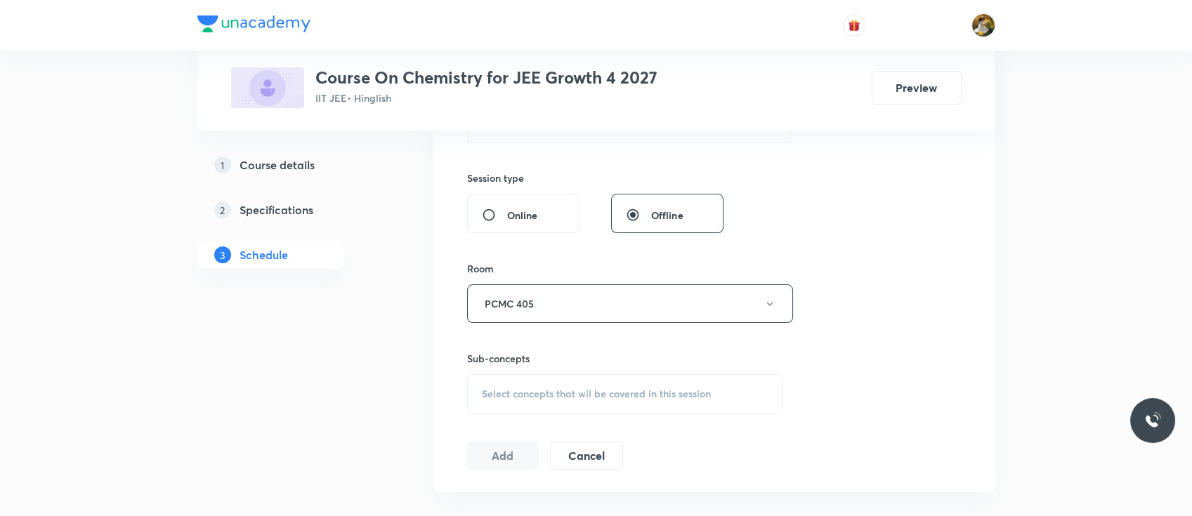
scroll to position [524, 0]
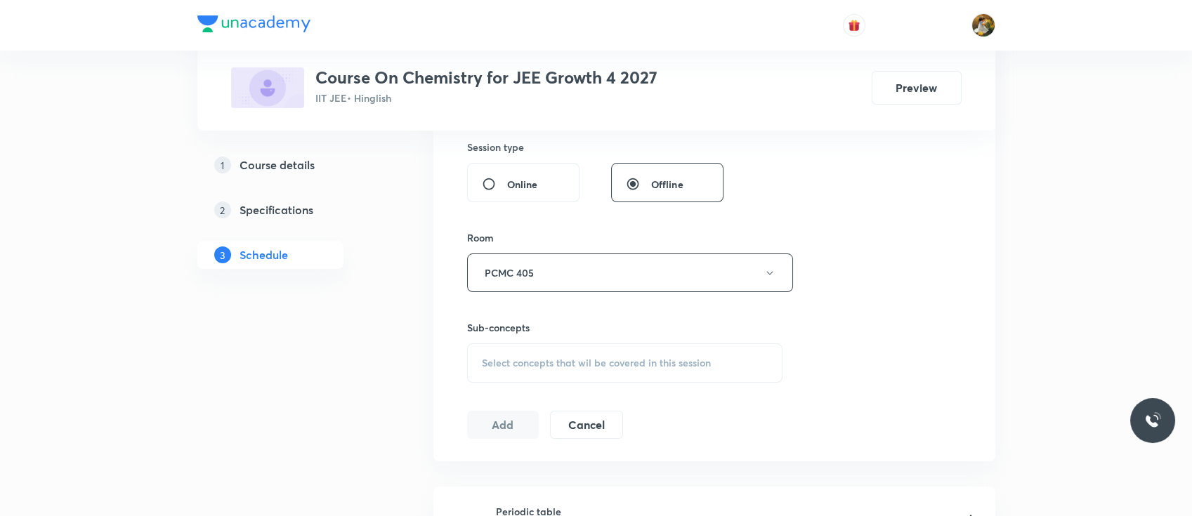
click at [621, 350] on div "Select concepts that wil be covered in this session" at bounding box center [625, 362] width 316 height 39
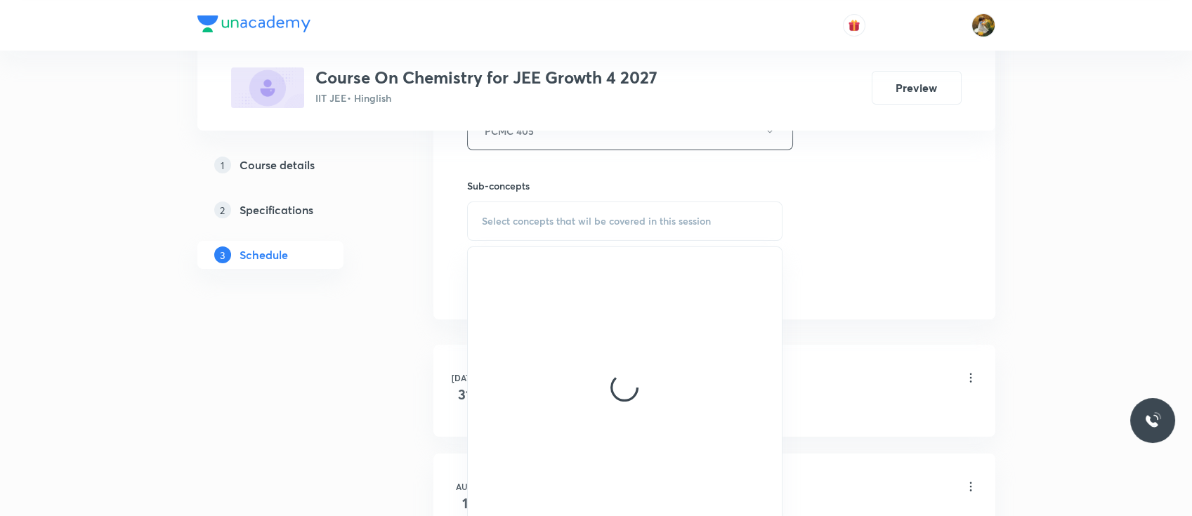
scroll to position [674, 0]
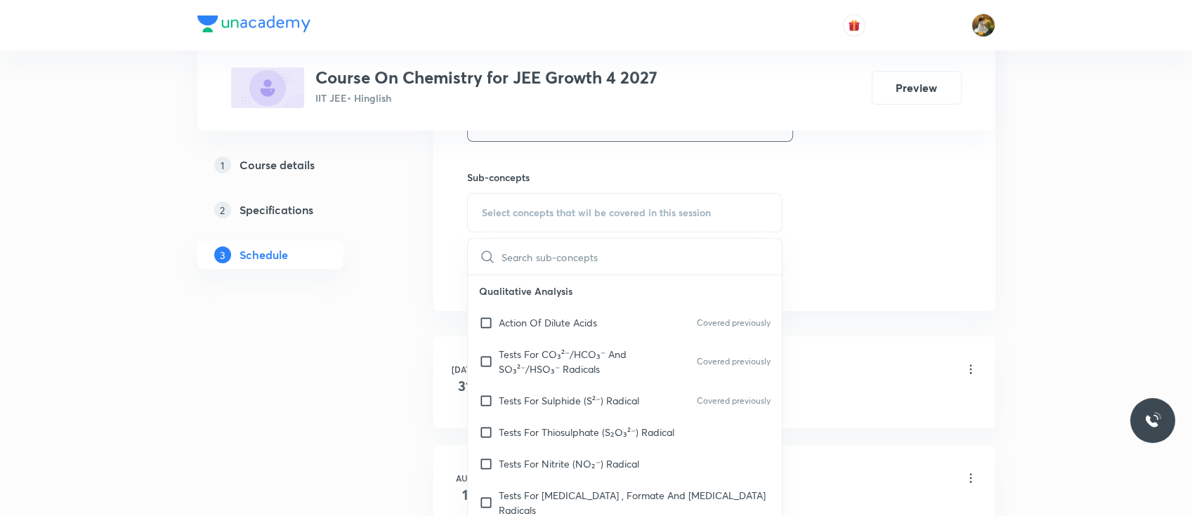
click at [541, 368] on p "Tests For CO₃²⁻/HCO₃⁻ And SO₃²⁻/HSO₃⁻ Radicals" at bounding box center [570, 361] width 142 height 29
checkbox input "true"
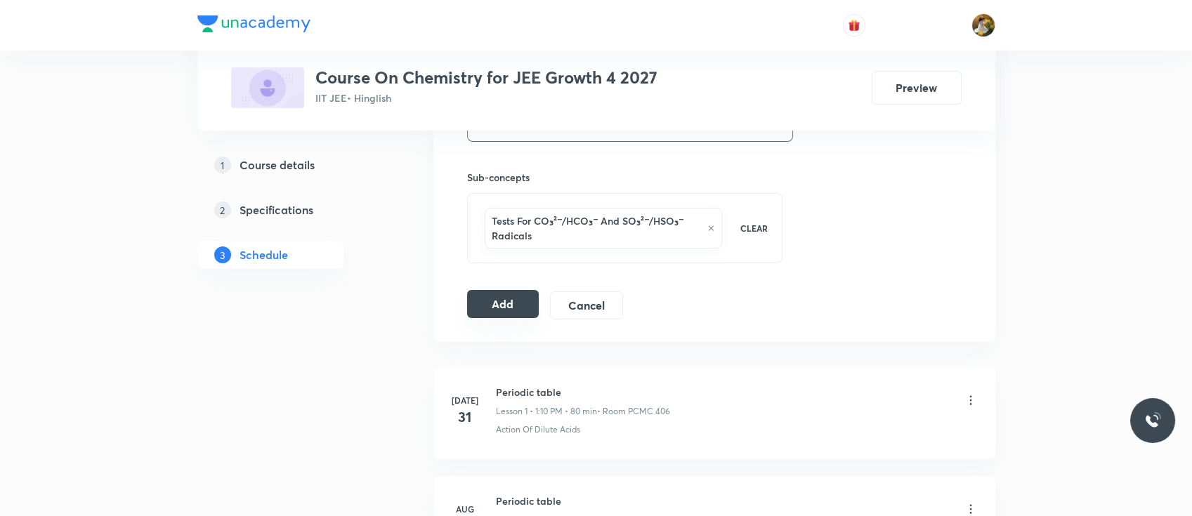
click at [517, 307] on button "Add" at bounding box center [503, 304] width 72 height 28
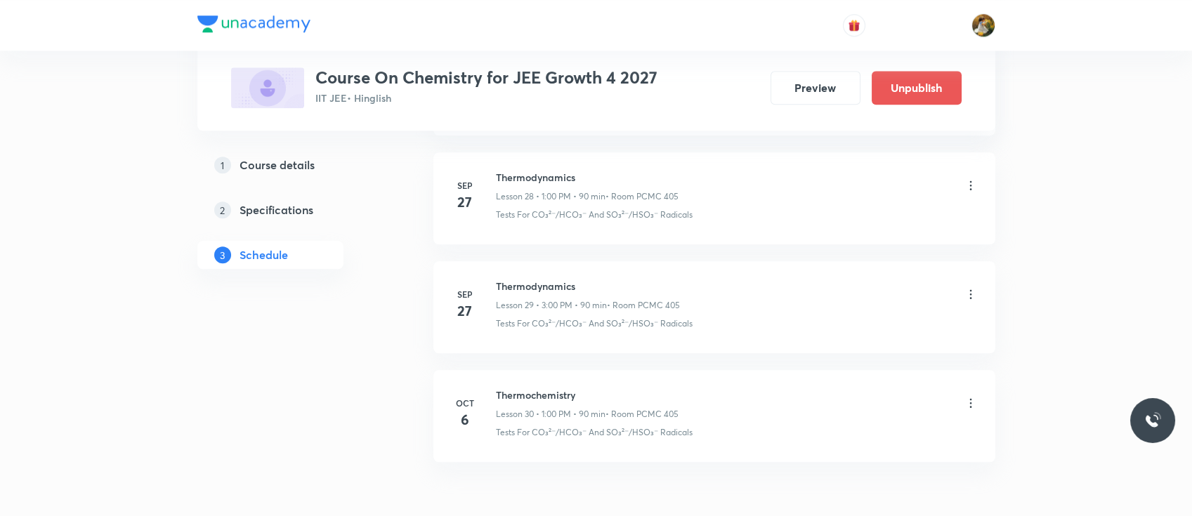
scroll to position [3225, 0]
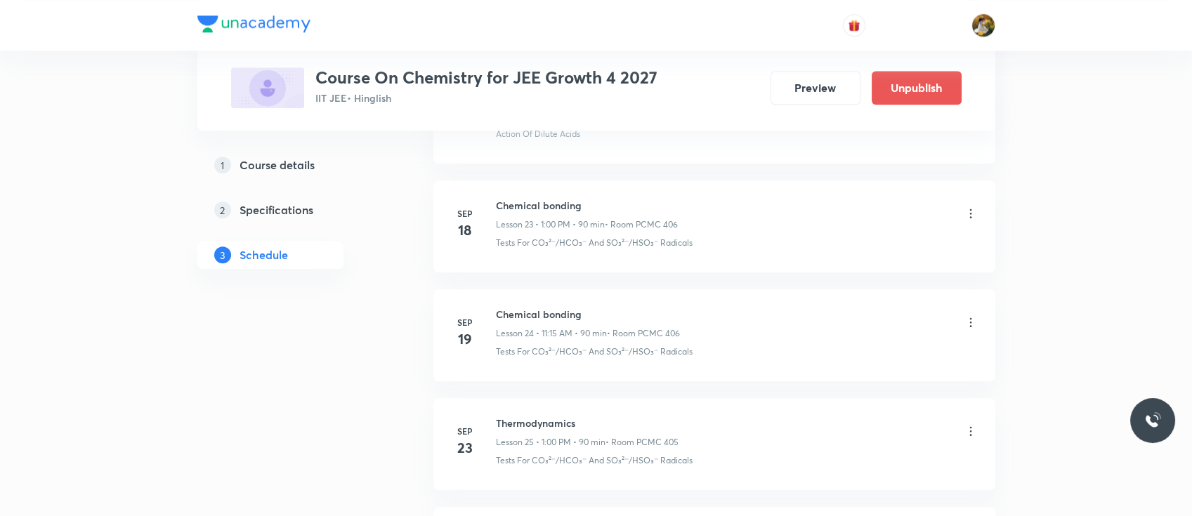
scroll to position [3869, 0]
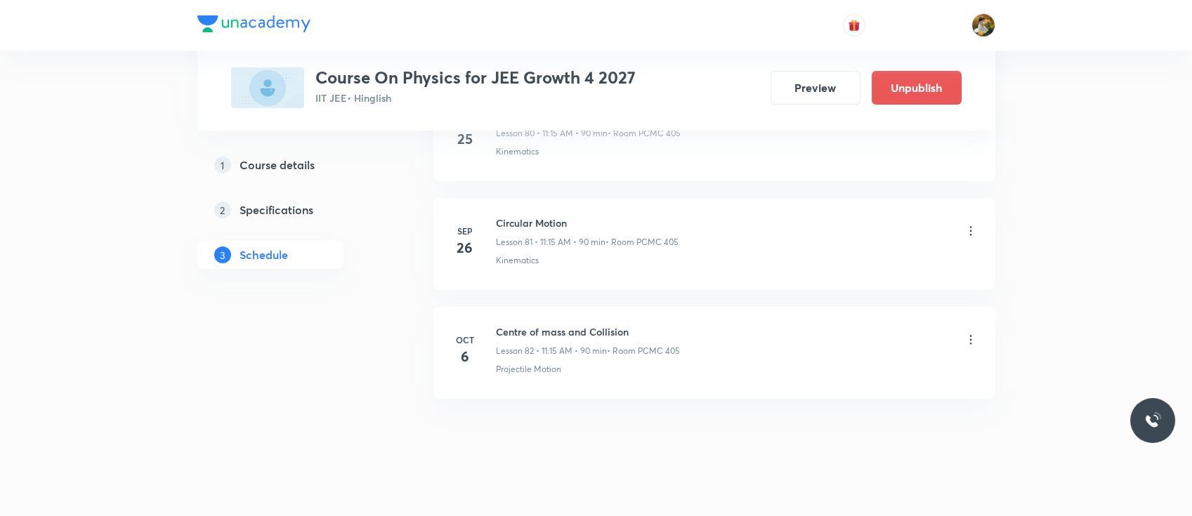
scroll to position [9522, 0]
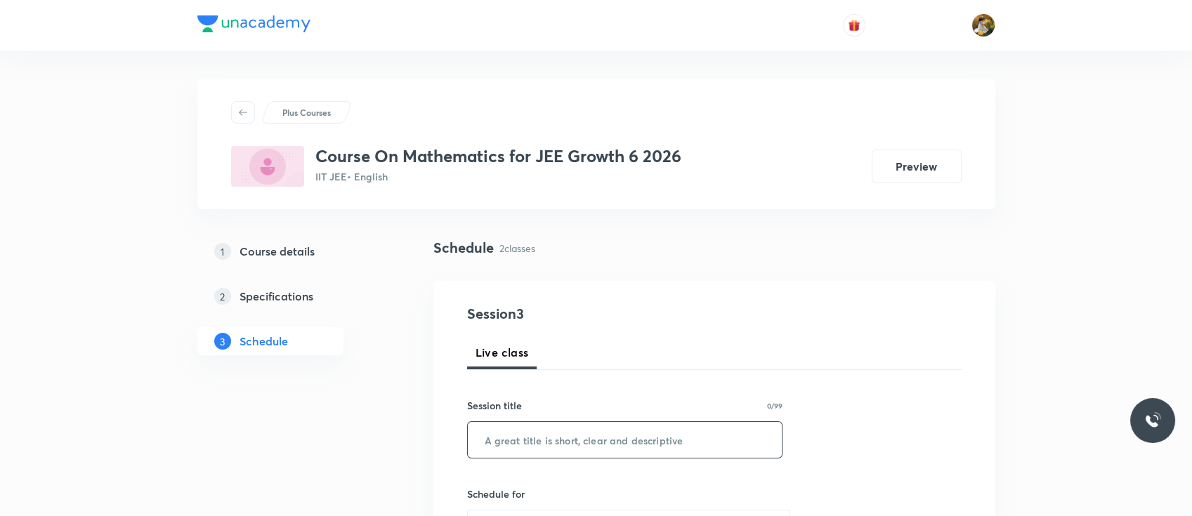
click at [646, 429] on input "text" at bounding box center [625, 440] width 315 height 36
paste input "straight line"
type input "straight line"
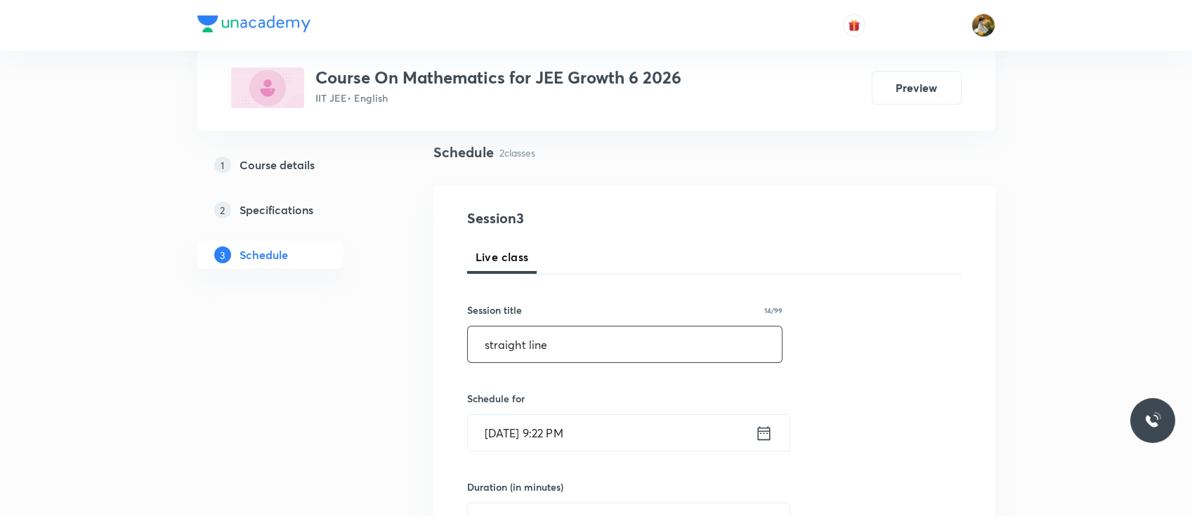
scroll to position [197, 0]
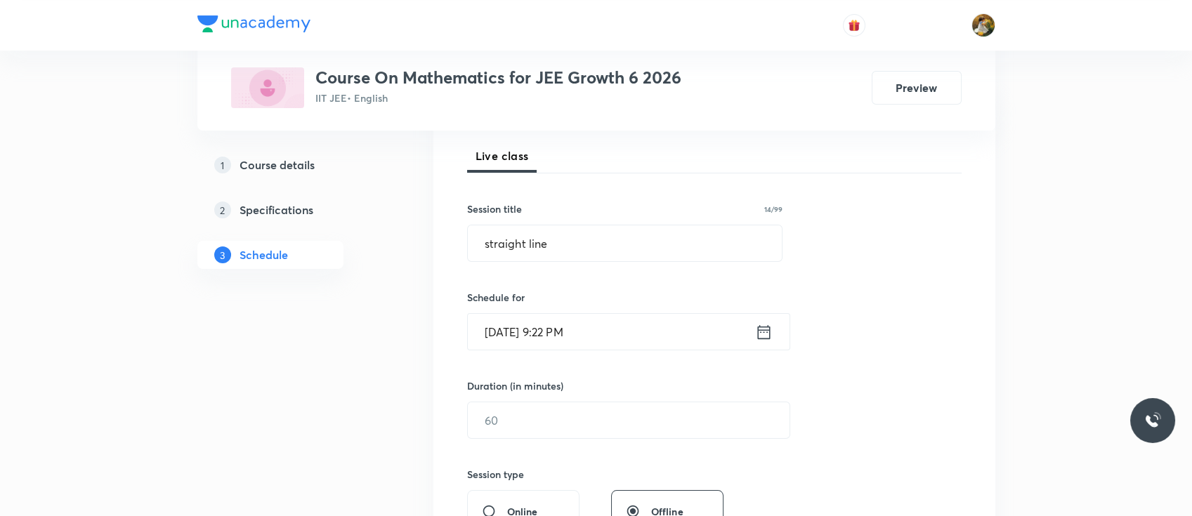
click at [616, 334] on input "[DATE] 9:22 PM" at bounding box center [611, 332] width 287 height 36
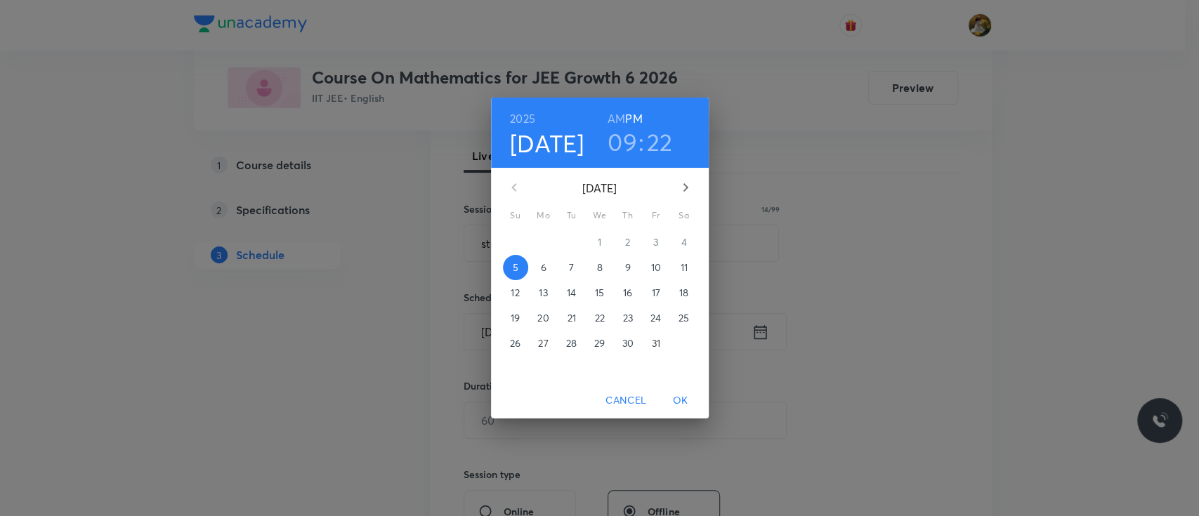
click at [540, 266] on p "6" at bounding box center [543, 268] width 6 height 14
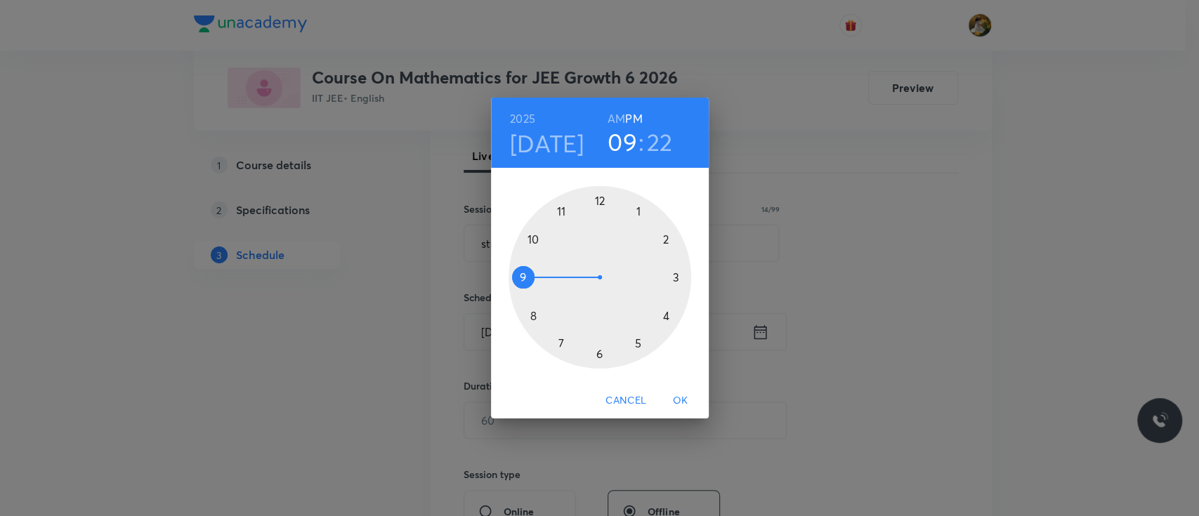
click at [562, 206] on div at bounding box center [599, 277] width 183 height 183
click at [612, 115] on h6 "AM" at bounding box center [616, 119] width 18 height 20
click at [675, 275] on div at bounding box center [599, 277] width 183 height 183
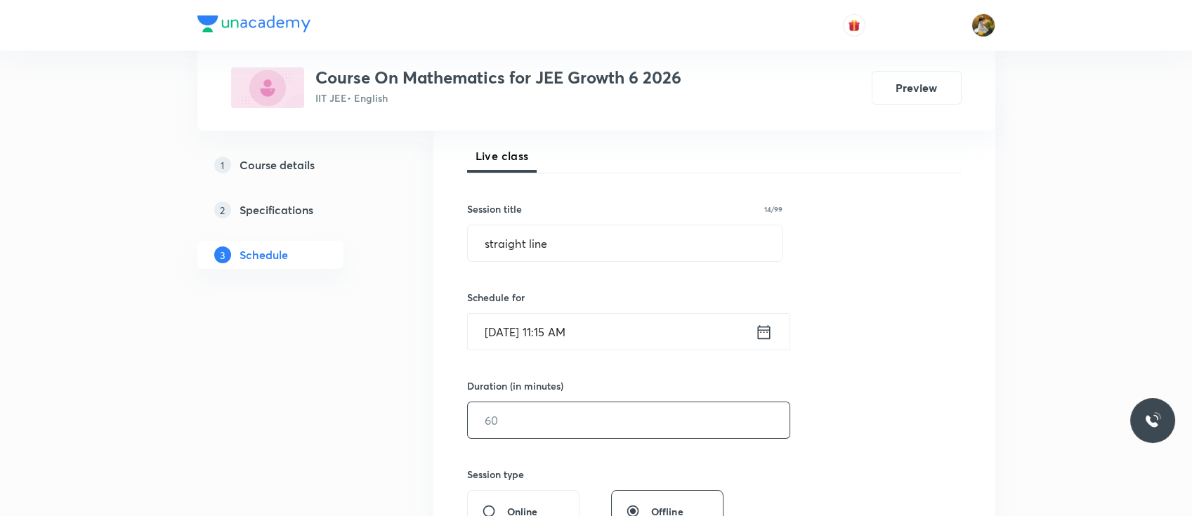
click at [605, 412] on input "text" at bounding box center [629, 420] width 322 height 36
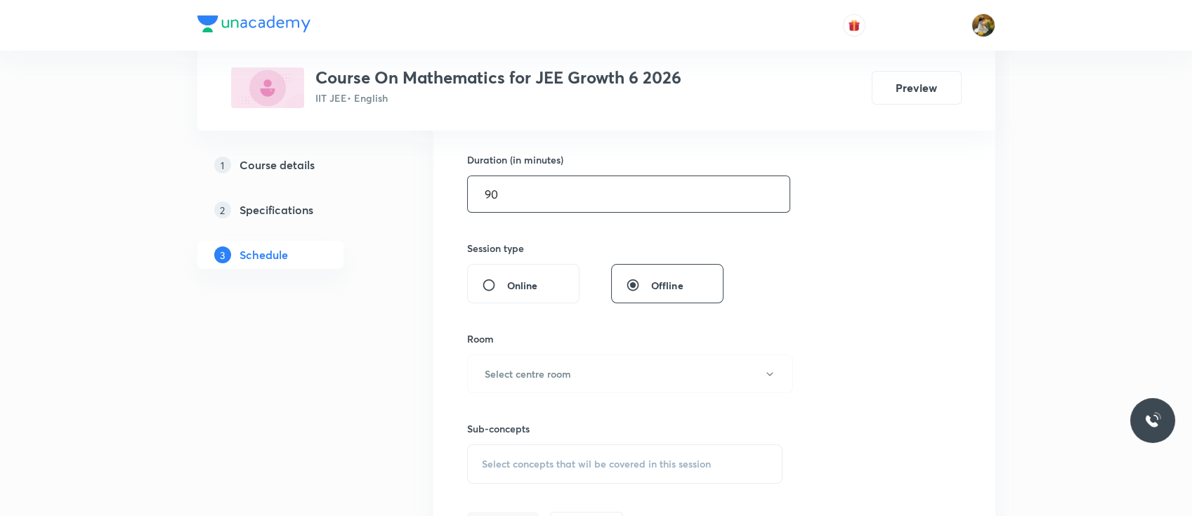
scroll to position [427, 0]
type input "90"
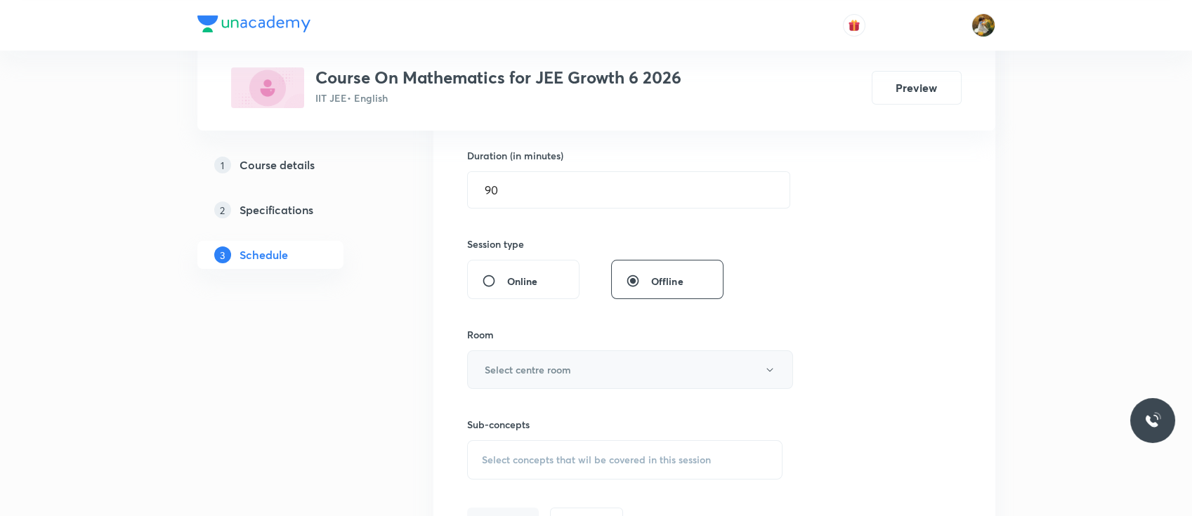
click at [586, 383] on button "Select centre room" at bounding box center [630, 369] width 326 height 39
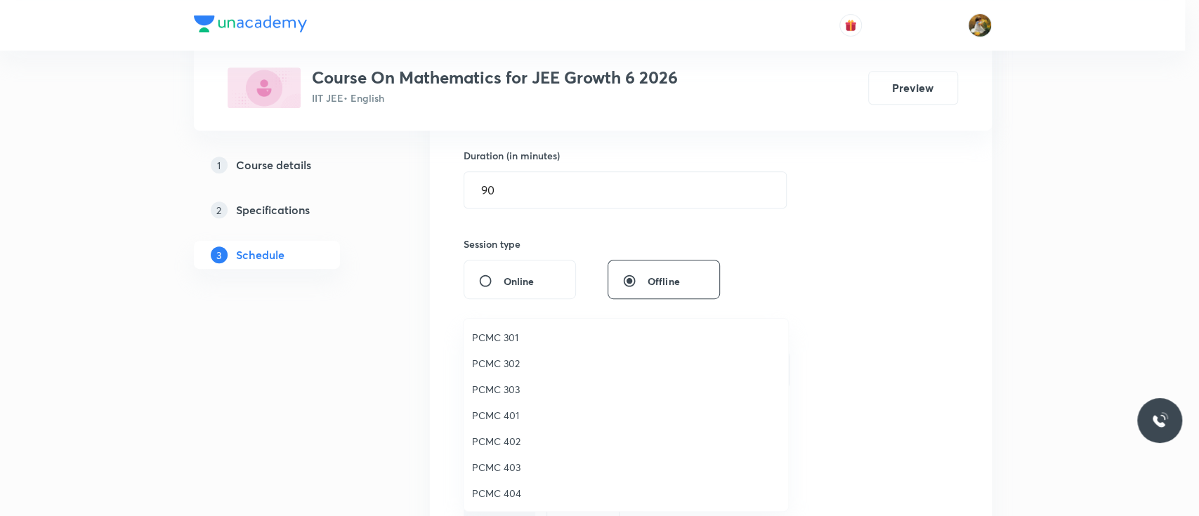
click at [508, 418] on span "PCMC 401" at bounding box center [626, 415] width 308 height 15
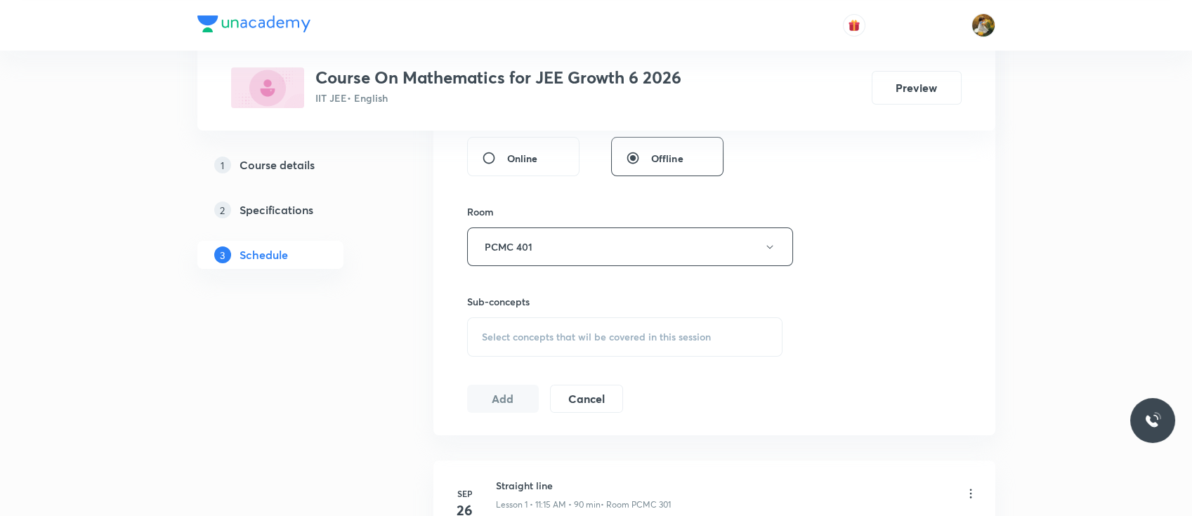
scroll to position [565, 0]
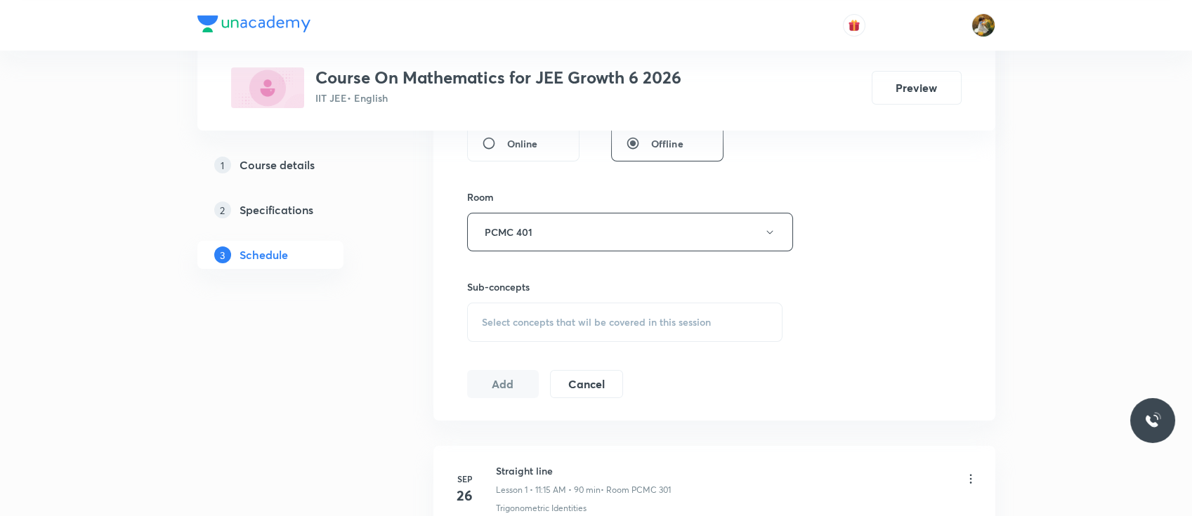
click at [579, 317] on span "Select concepts that wil be covered in this session" at bounding box center [596, 322] width 229 height 11
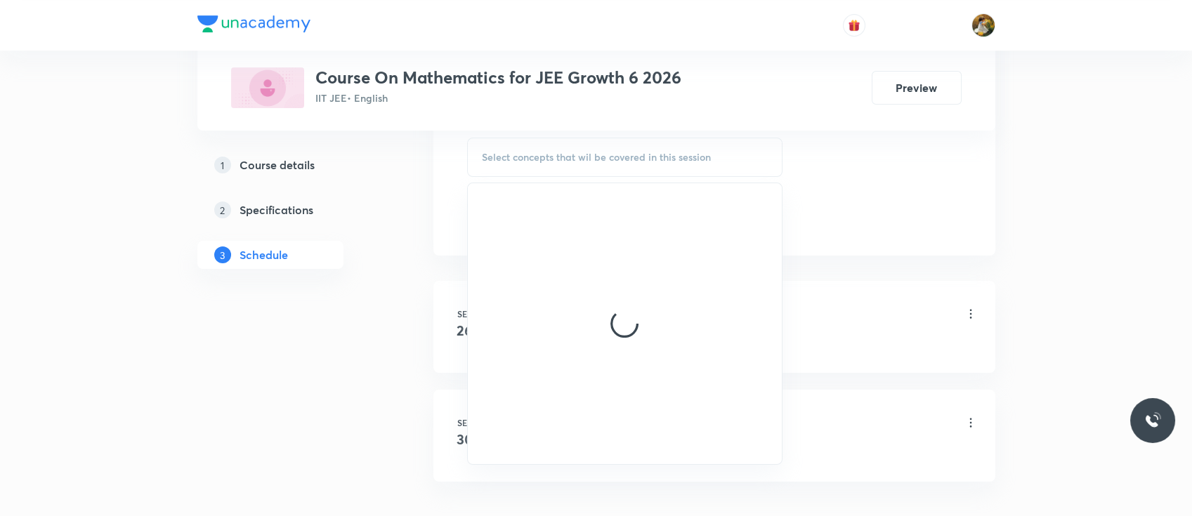
scroll to position [730, 0]
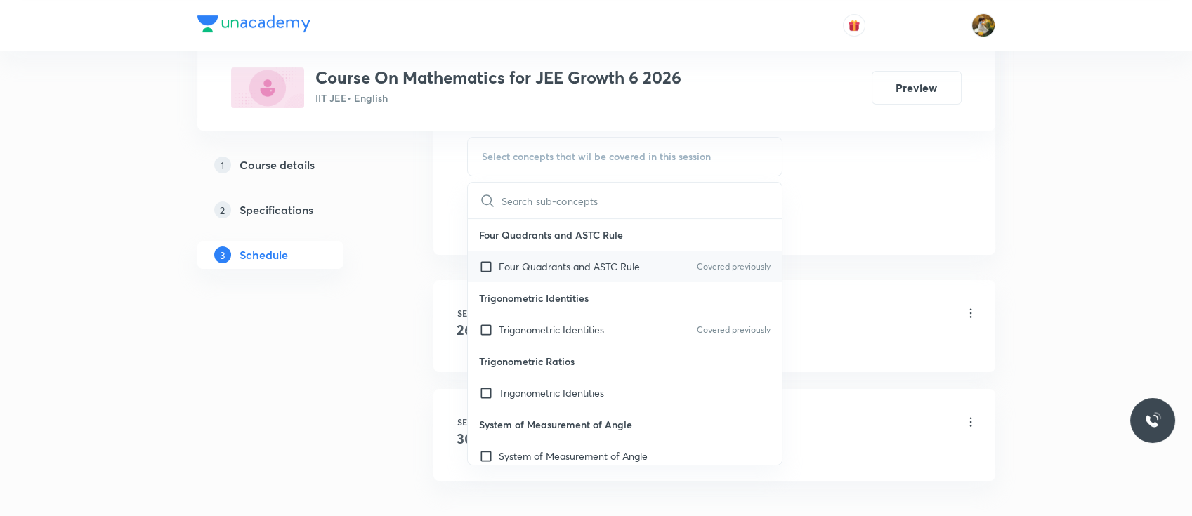
click at [571, 265] on p "Four Quadrants and ASTC Rule" at bounding box center [569, 266] width 141 height 15
checkbox input "true"
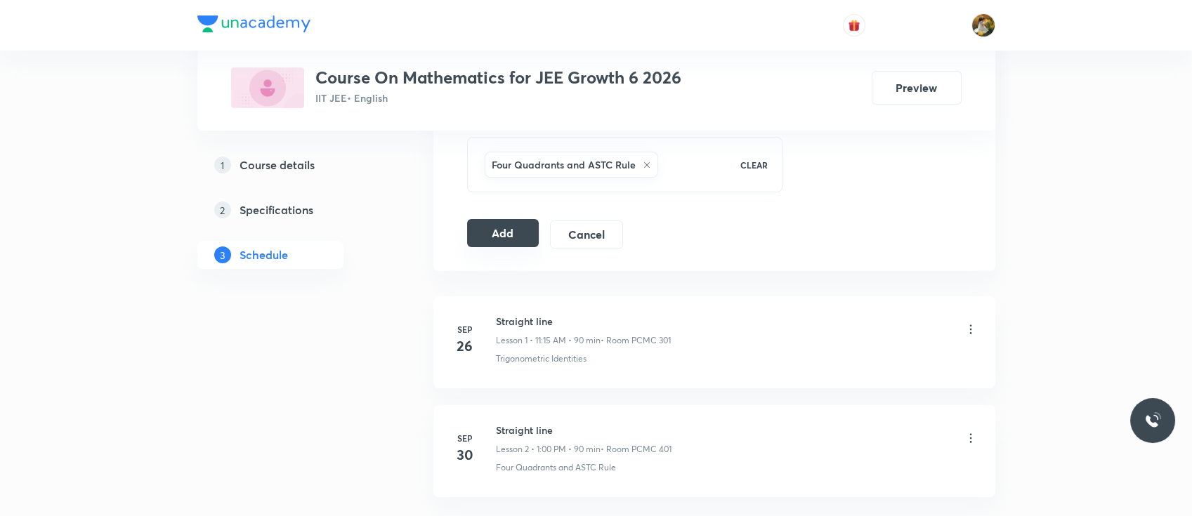
click at [513, 230] on button "Add" at bounding box center [503, 233] width 72 height 28
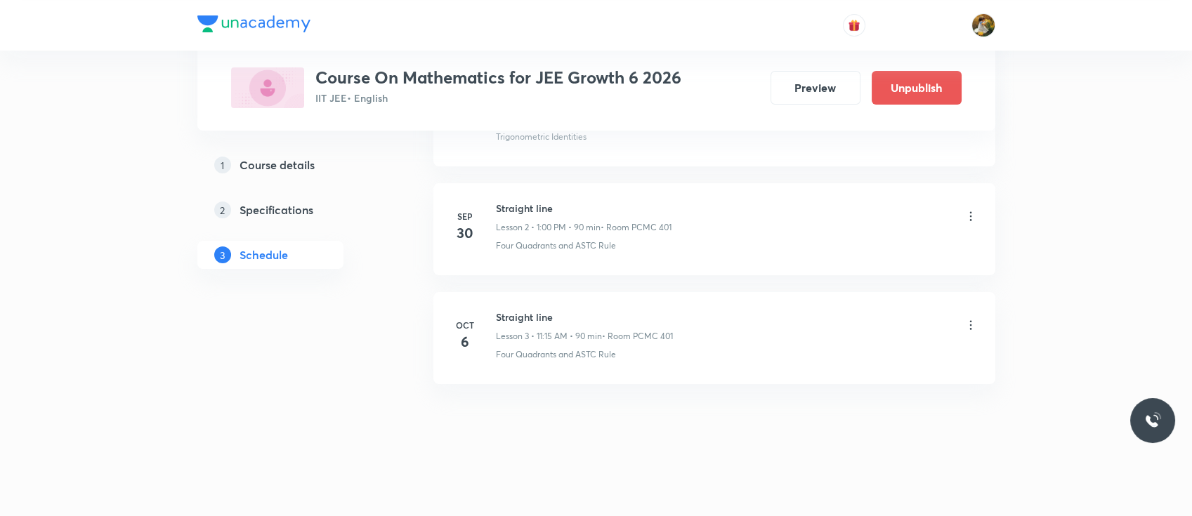
scroll to position [146, 0]
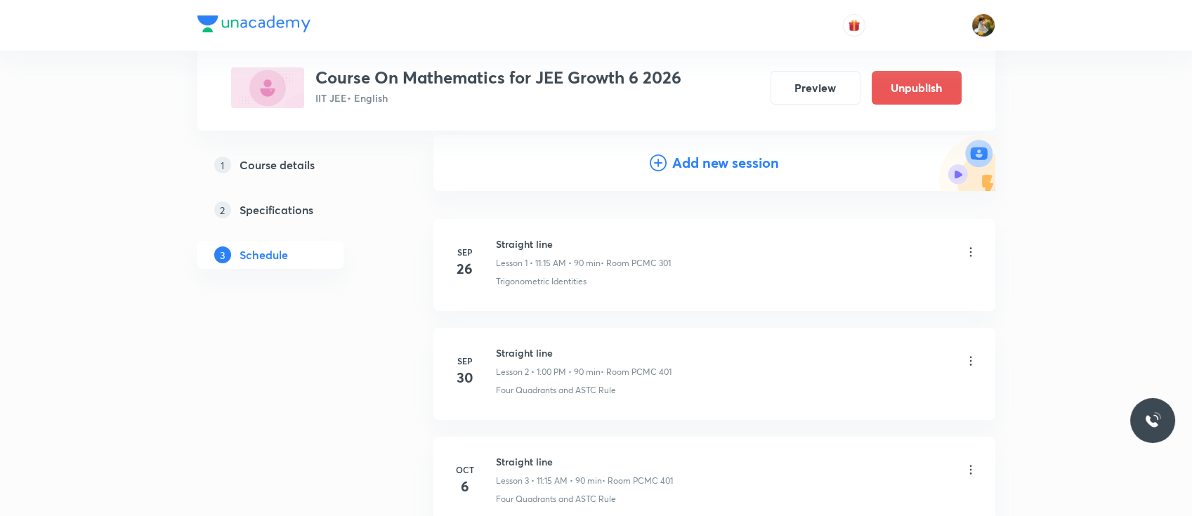
click at [698, 163] on h4 "Add new session" at bounding box center [725, 162] width 107 height 21
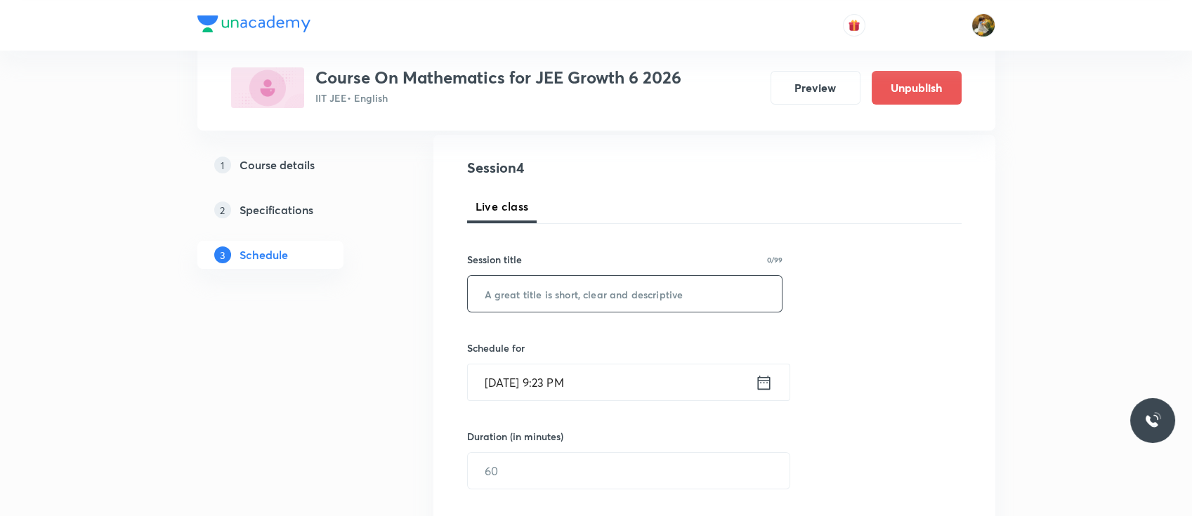
click at [593, 298] on input "text" at bounding box center [625, 294] width 315 height 36
paste input "straight line"
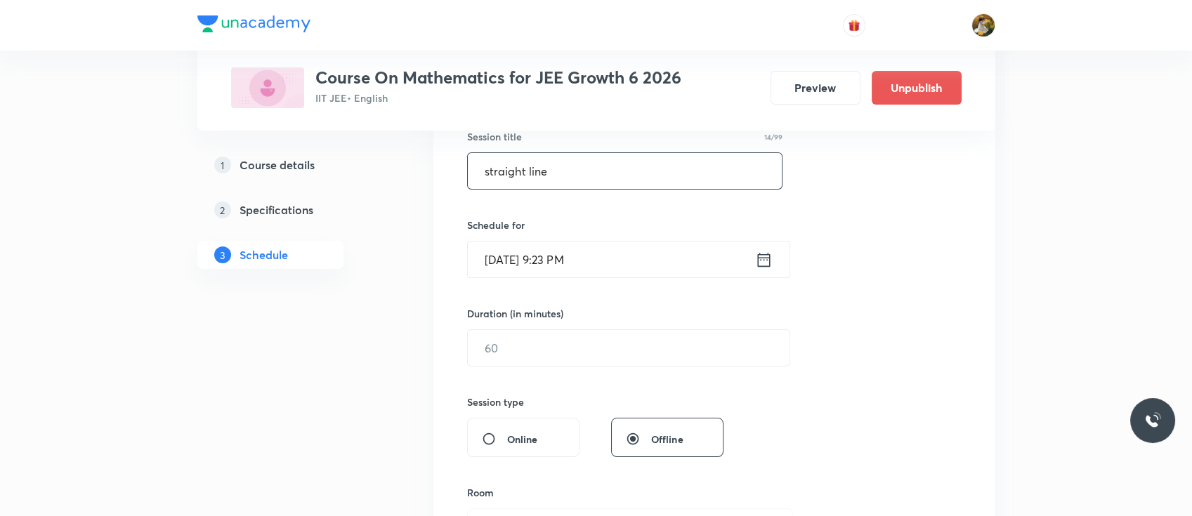
scroll to position [281, 0]
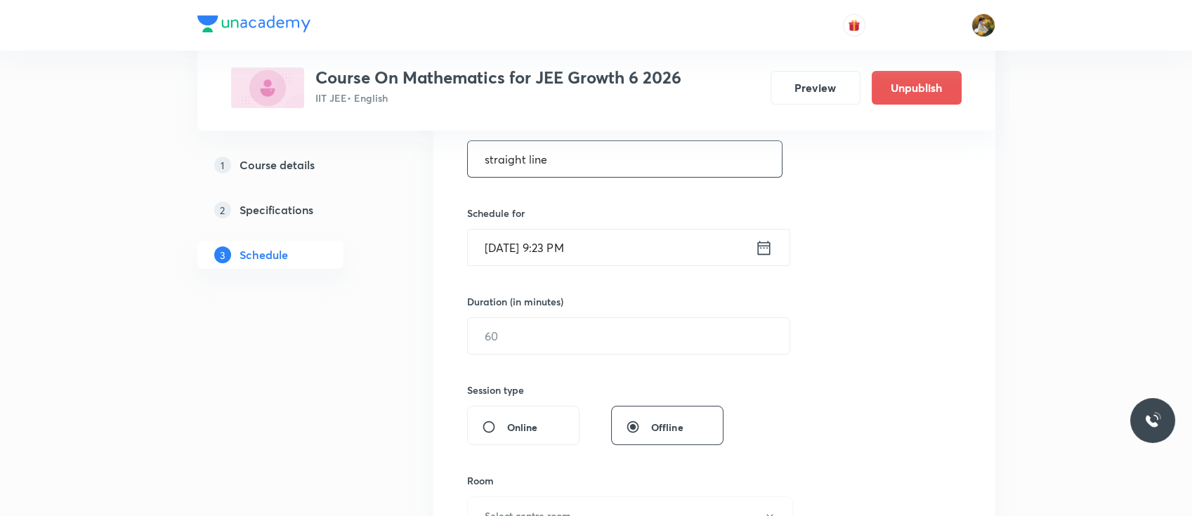
type input "straight line"
click at [635, 258] on input "Oct 5, 2025, 9:23 PM" at bounding box center [611, 248] width 287 height 36
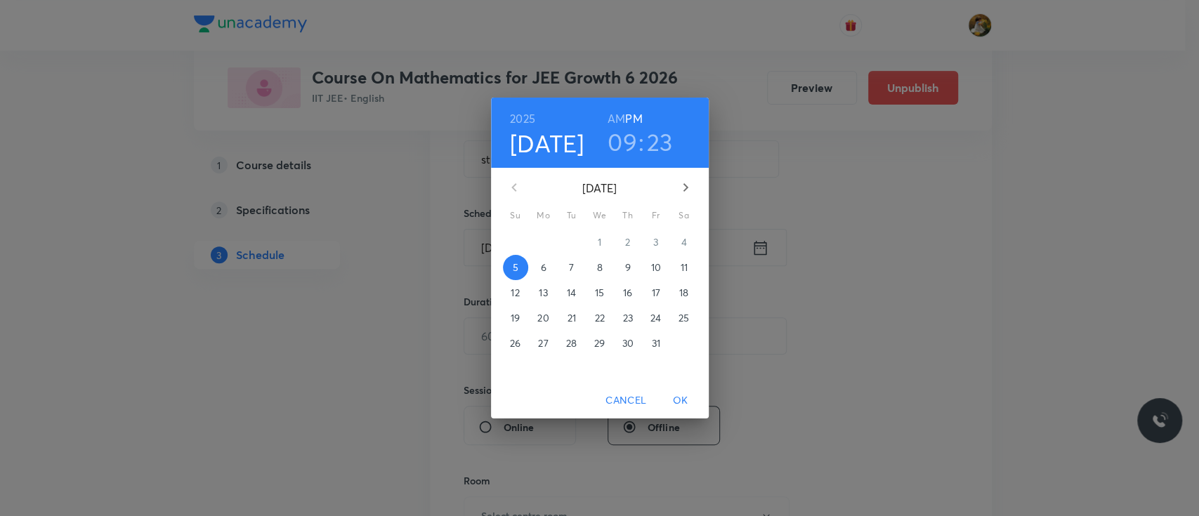
click at [572, 267] on p "7" at bounding box center [571, 268] width 5 height 14
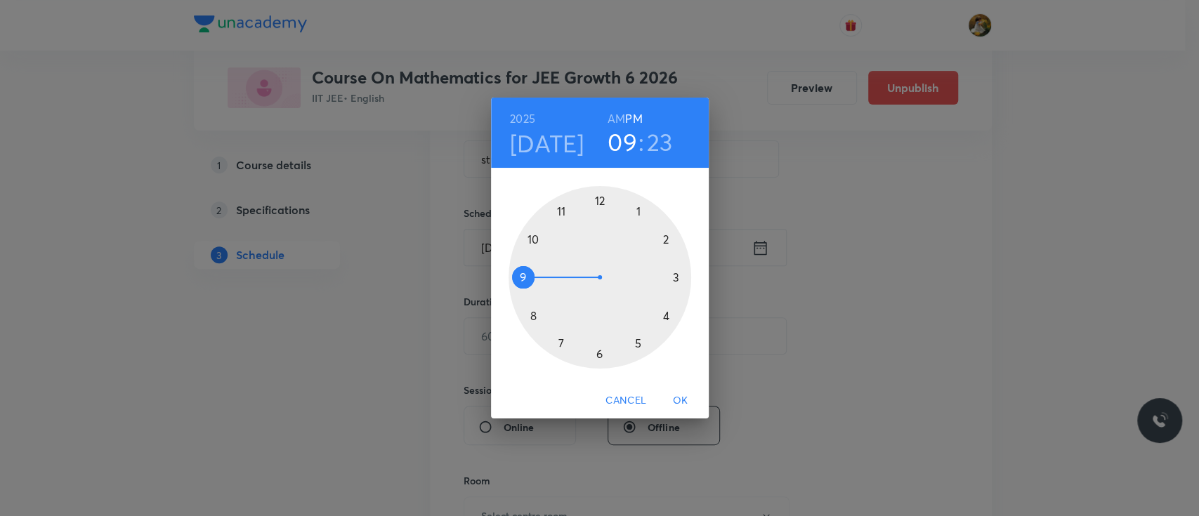
click at [558, 211] on div at bounding box center [599, 277] width 183 height 183
click at [618, 112] on h6 "AM" at bounding box center [616, 119] width 18 height 20
click at [673, 277] on div at bounding box center [599, 277] width 183 height 183
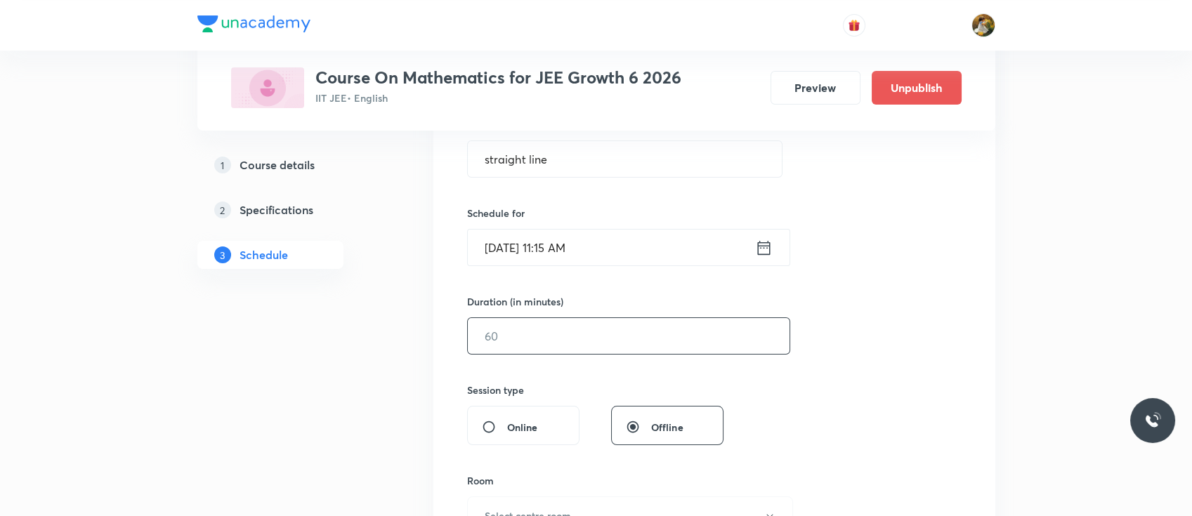
click at [578, 331] on input "text" at bounding box center [629, 336] width 322 height 36
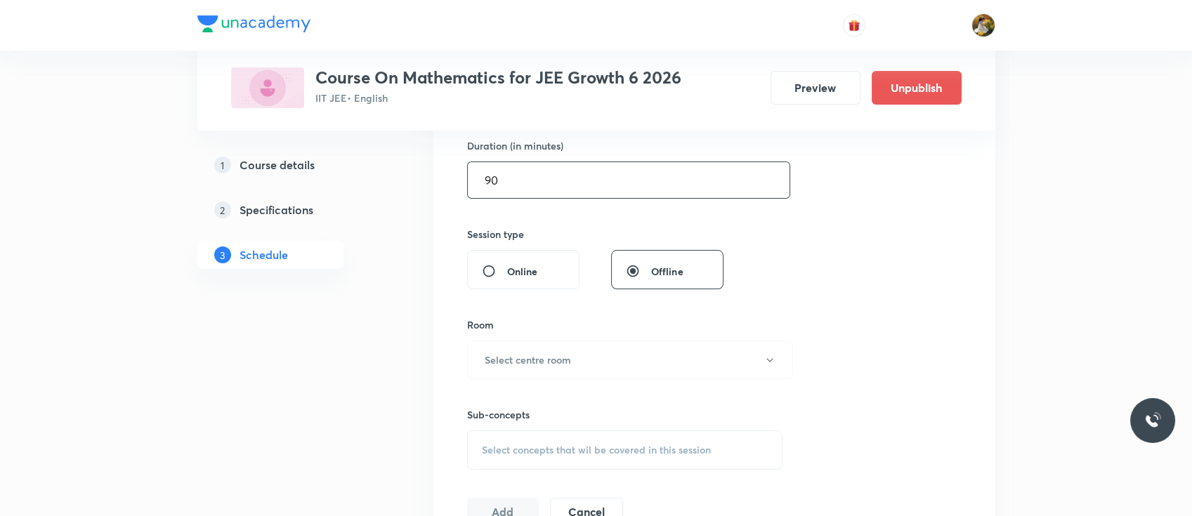
scroll to position [493, 0]
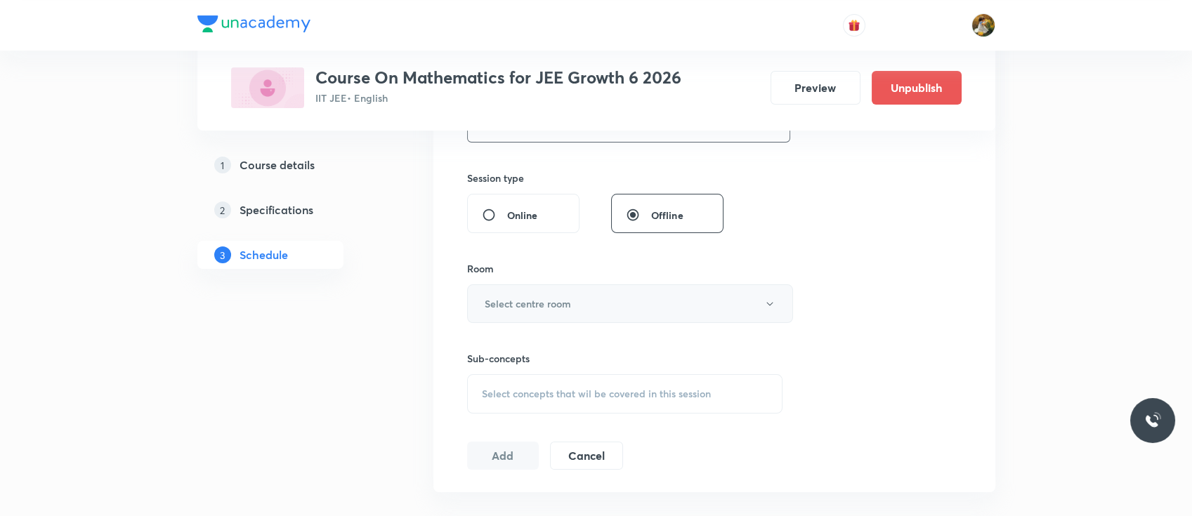
type input "90"
click at [579, 310] on button "Select centre room" at bounding box center [630, 303] width 326 height 39
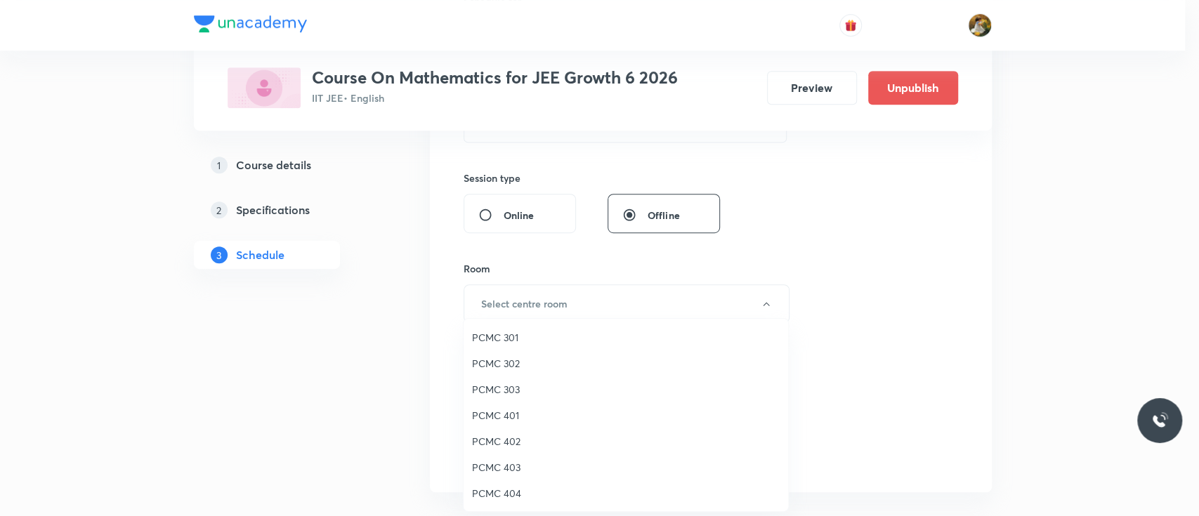
click at [513, 414] on span "PCMC 401" at bounding box center [626, 415] width 308 height 15
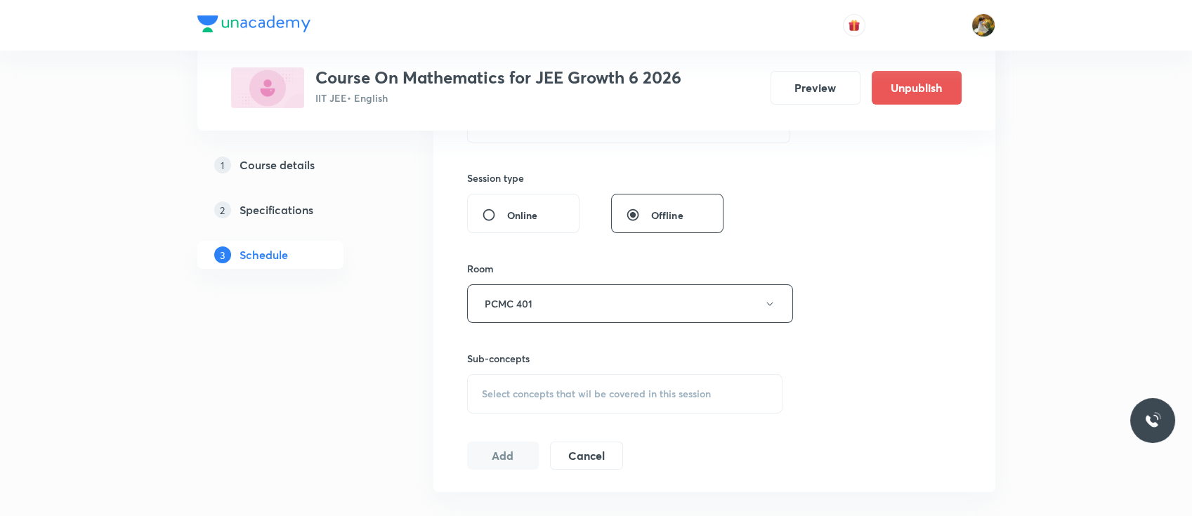
click at [574, 393] on span "Select concepts that wil be covered in this session" at bounding box center [596, 393] width 229 height 11
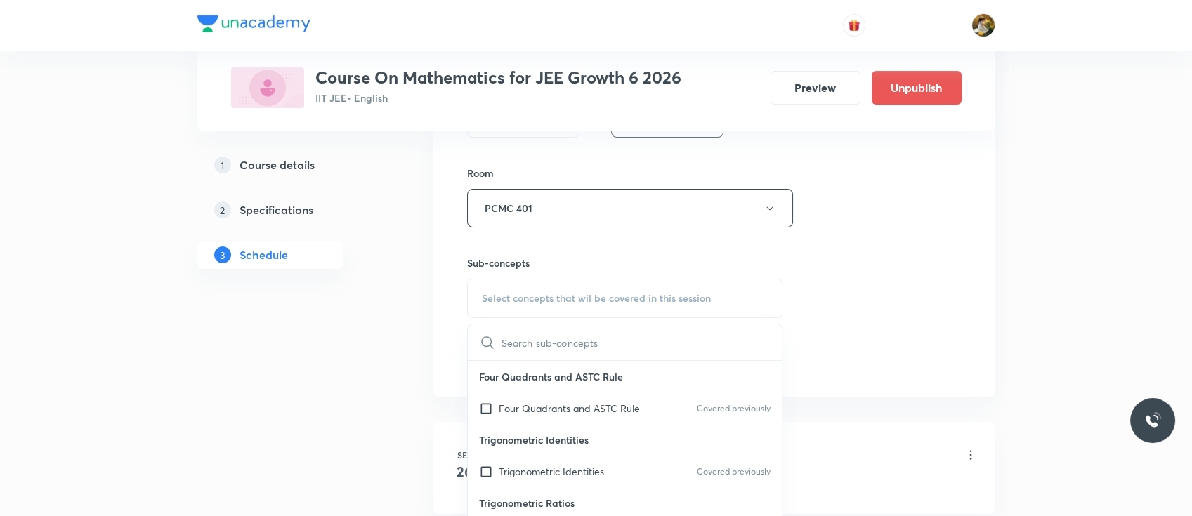
scroll to position [595, 0]
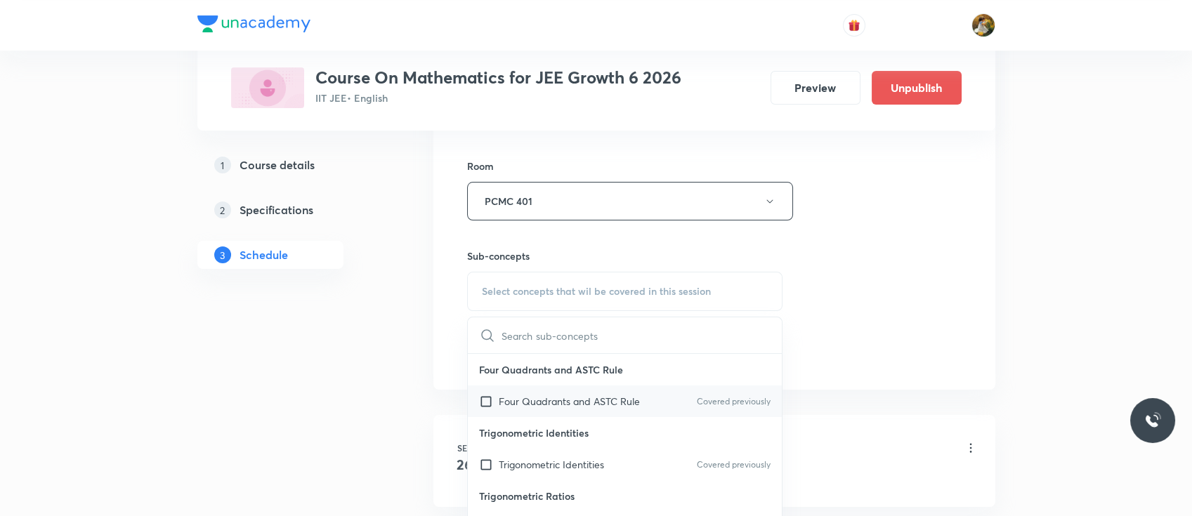
click at [560, 405] on p "Four Quadrants and ASTC Rule" at bounding box center [569, 401] width 141 height 15
checkbox input "true"
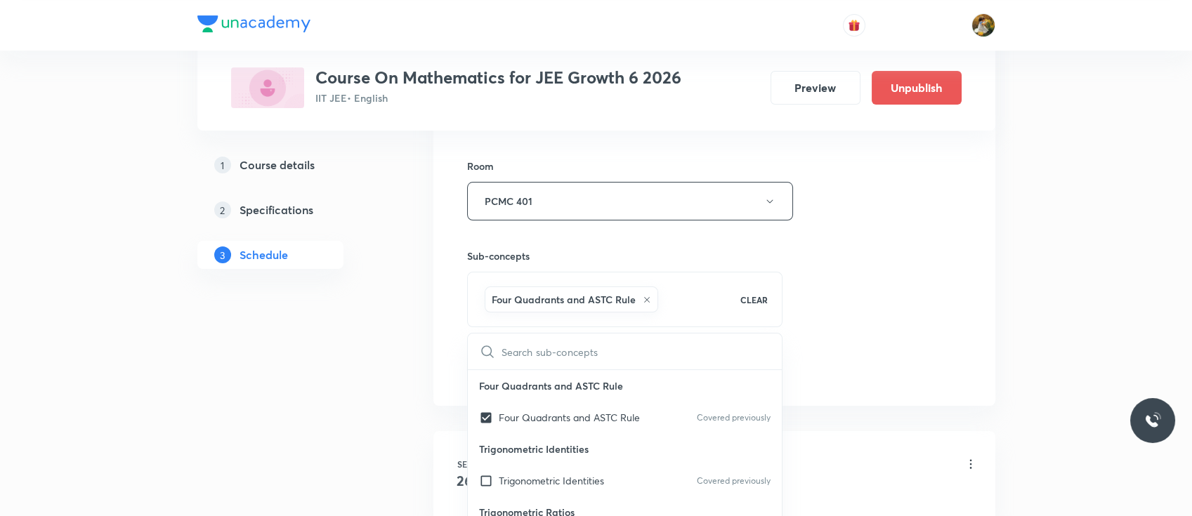
click at [853, 312] on div "Session 4 Live class Session title 14/99 straight line ​ Schedule for Oct 7, 20…" at bounding box center [714, 46] width 494 height 676
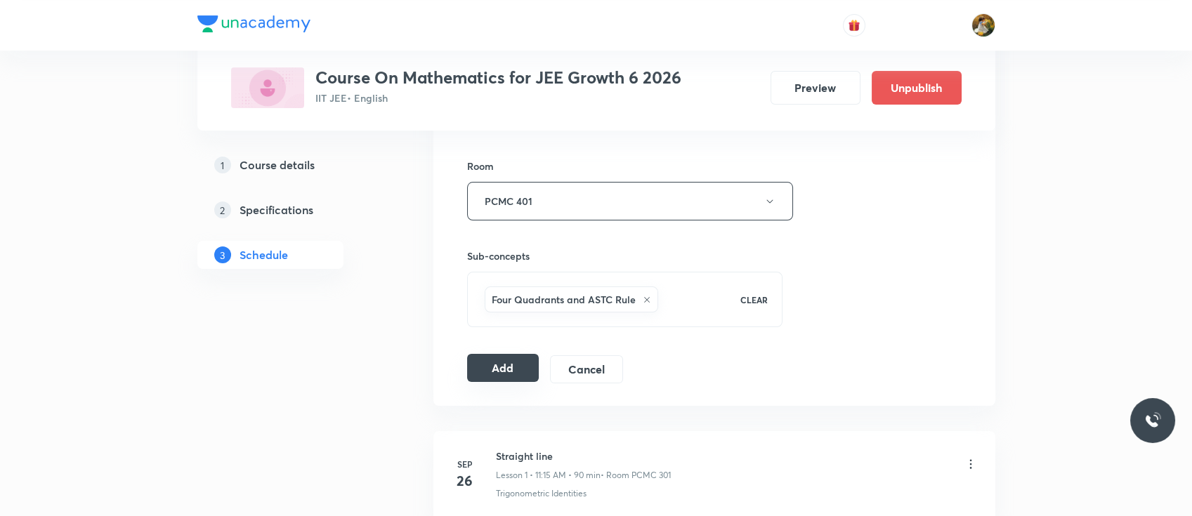
click at [522, 358] on button "Add" at bounding box center [503, 368] width 72 height 28
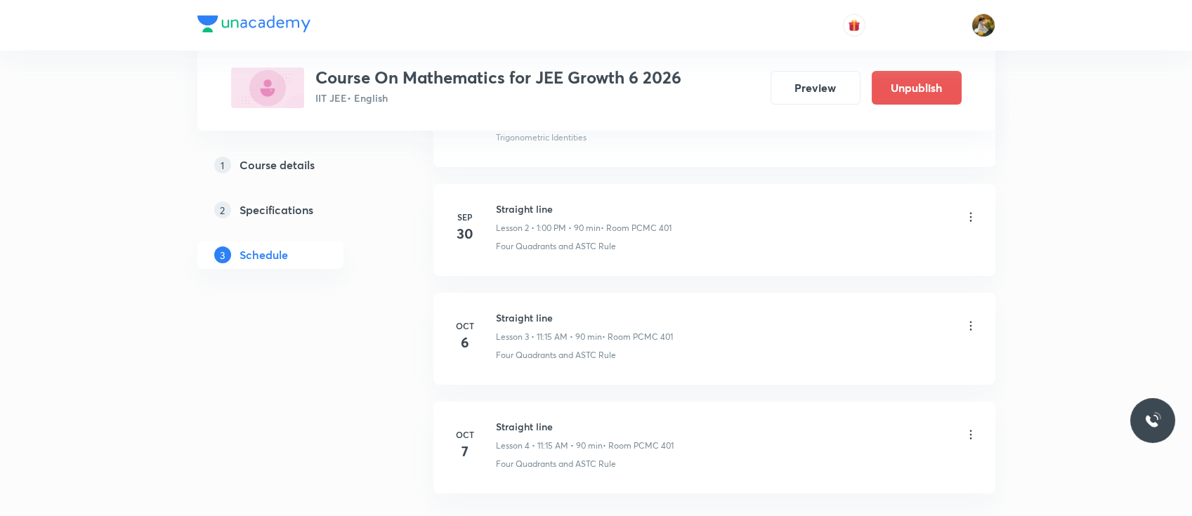
scroll to position [0, 0]
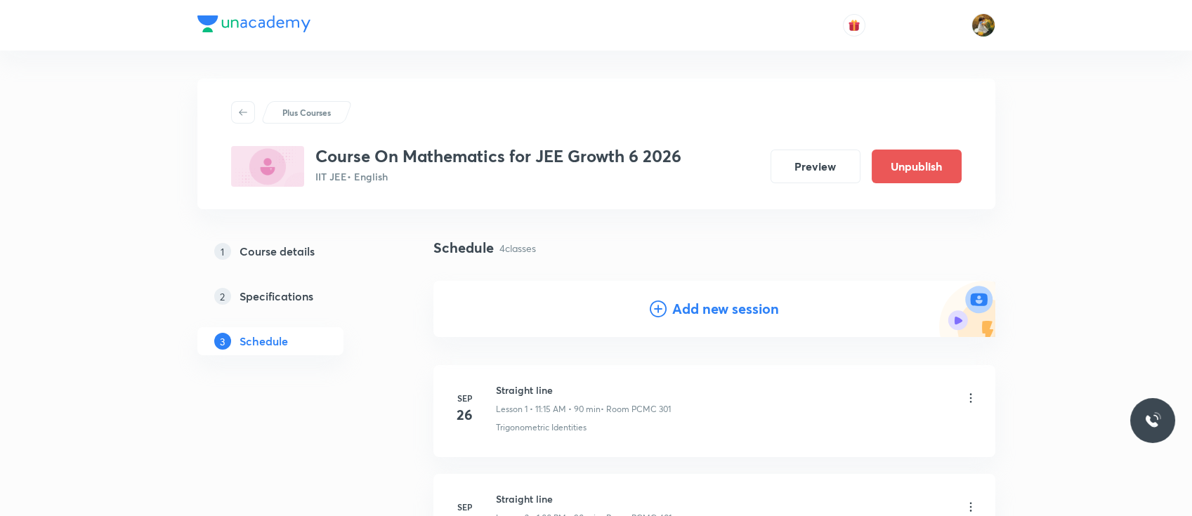
click at [726, 303] on h4 "Add new session" at bounding box center [725, 308] width 107 height 21
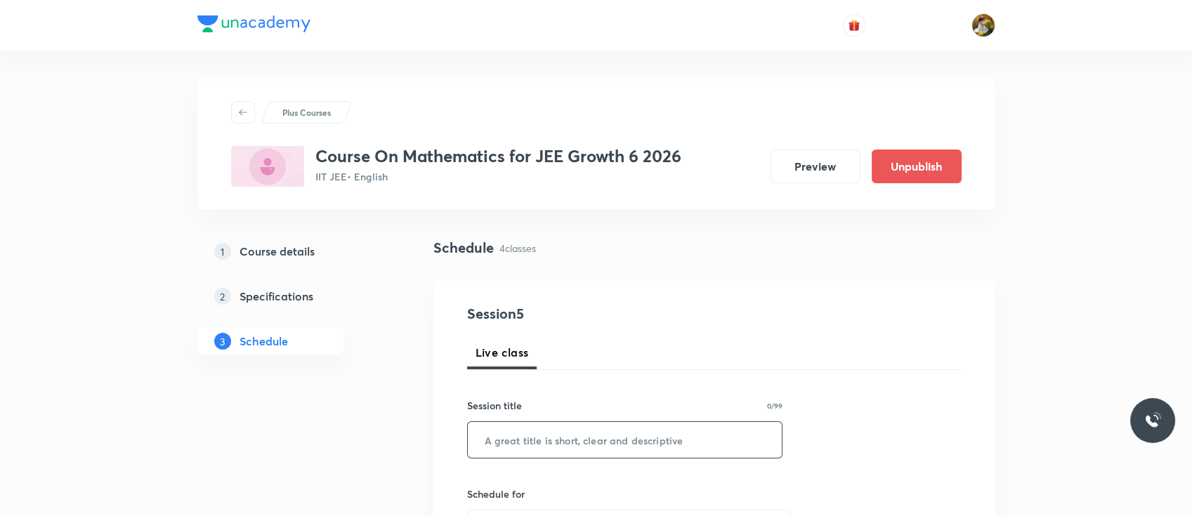
paste input "straight line"
click at [587, 441] on input "text" at bounding box center [625, 440] width 315 height 36
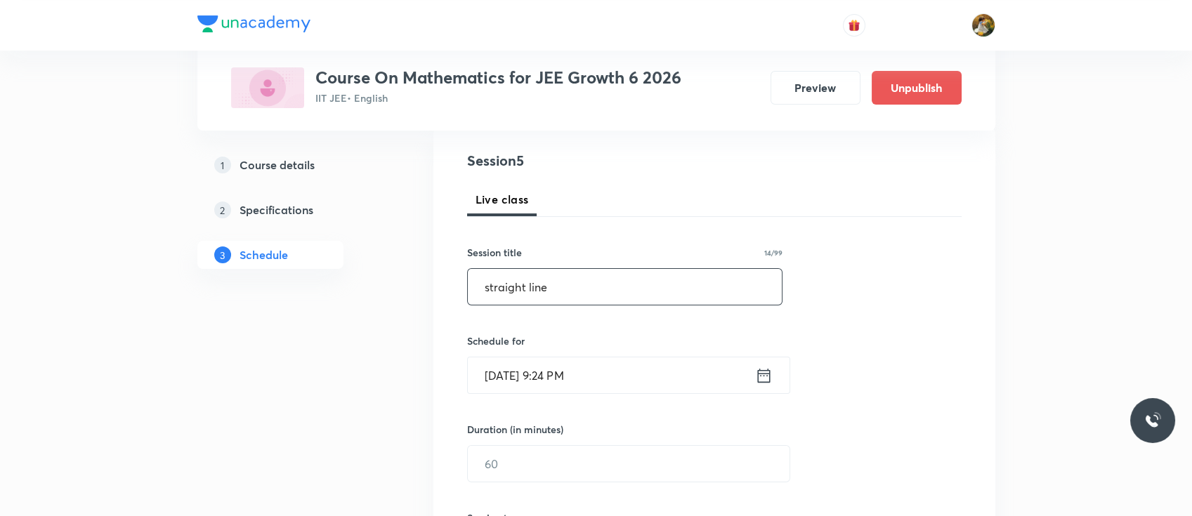
scroll to position [156, 0]
type input "straight line"
click at [638, 380] on input "Oct 5, 2025, 9:24 PM" at bounding box center [611, 373] width 287 height 36
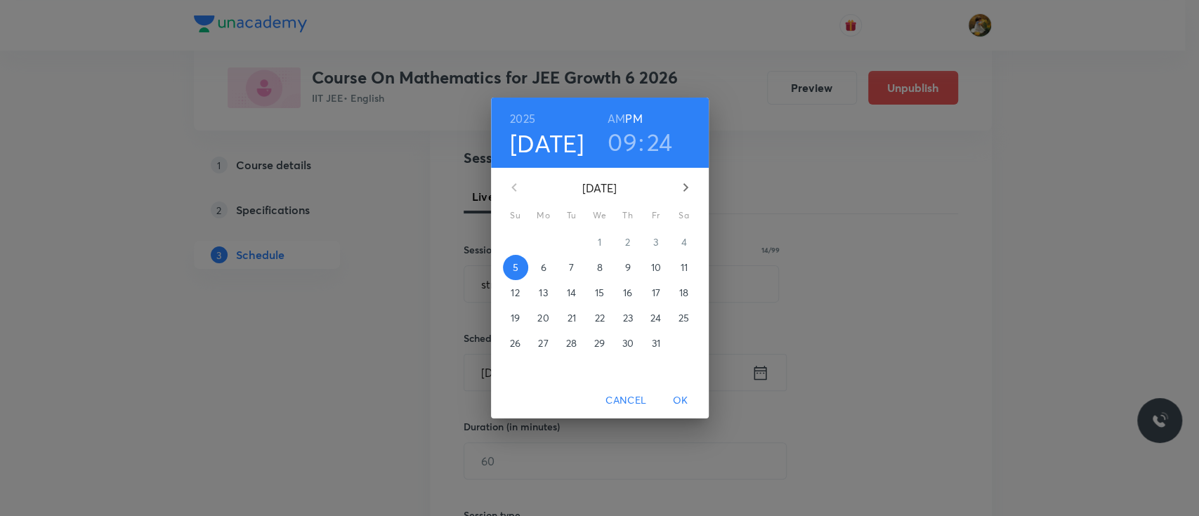
click at [683, 268] on p "11" at bounding box center [683, 268] width 7 height 14
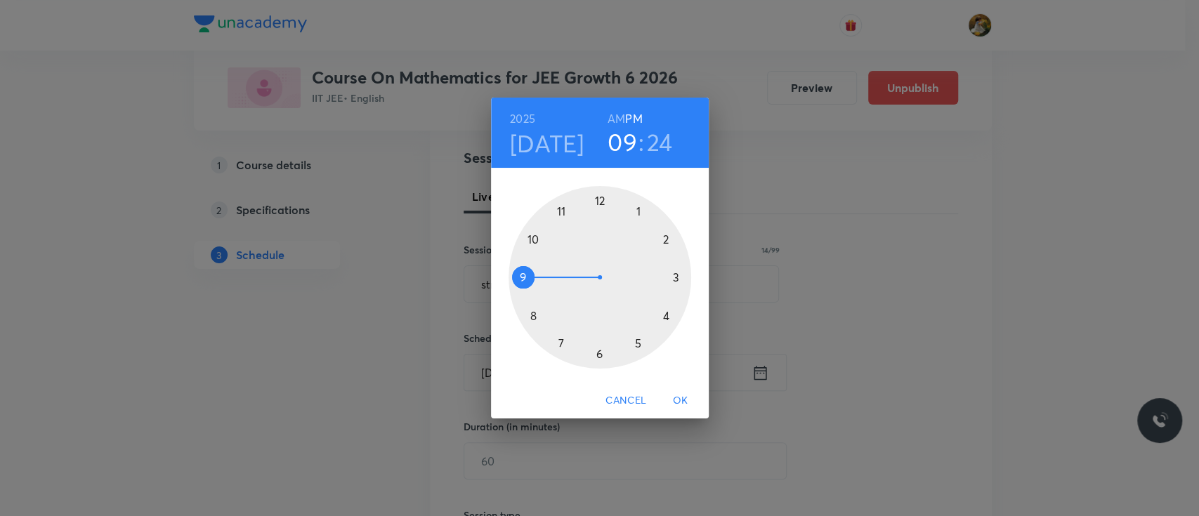
click at [563, 207] on div at bounding box center [599, 277] width 183 height 183
click at [617, 118] on h6 "AM" at bounding box center [616, 119] width 18 height 20
click at [676, 276] on div at bounding box center [599, 277] width 183 height 183
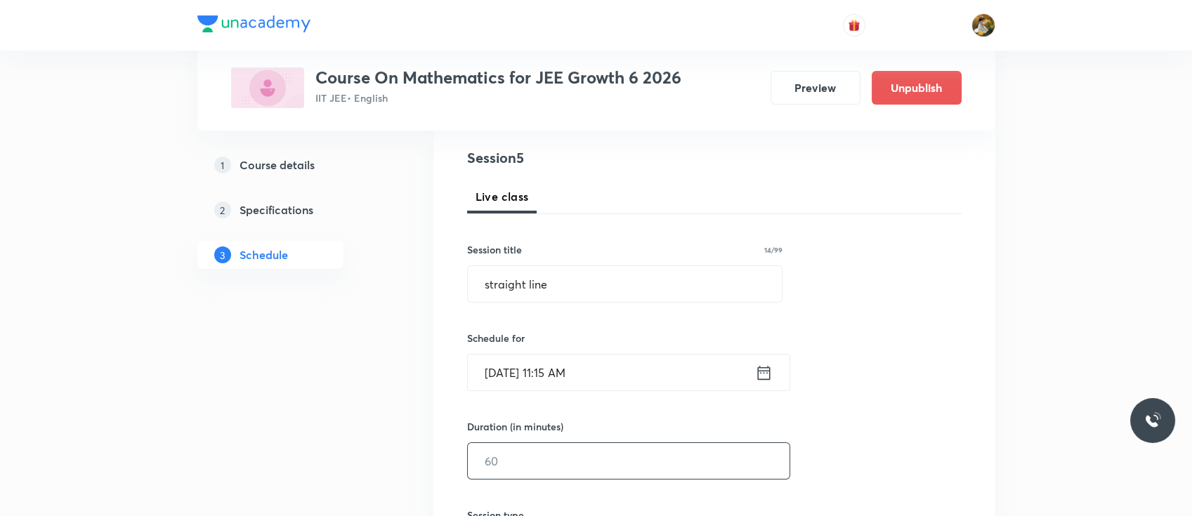
click at [657, 463] on input "text" at bounding box center [629, 461] width 322 height 36
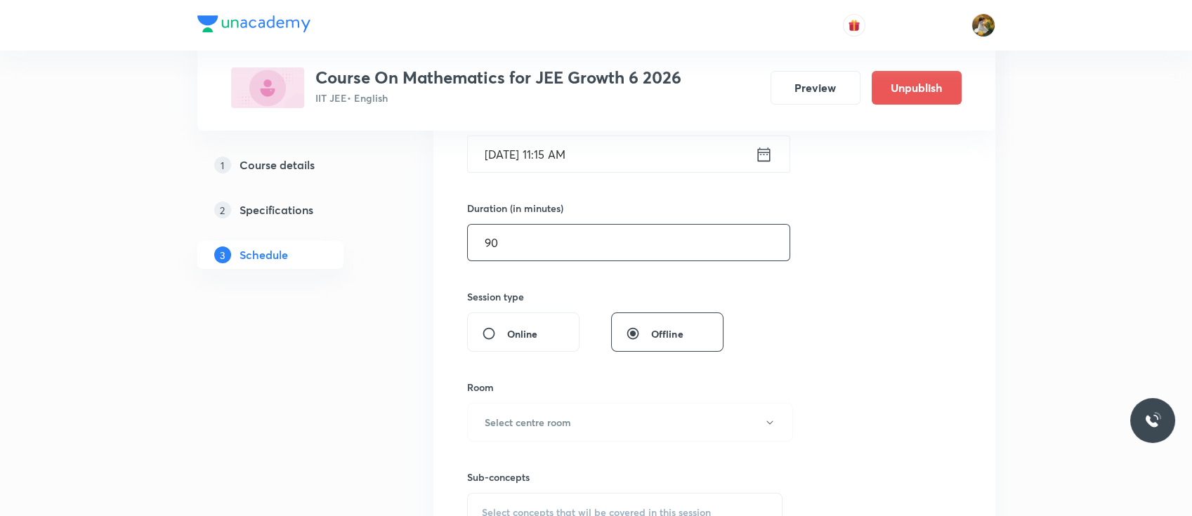
scroll to position [421, 0]
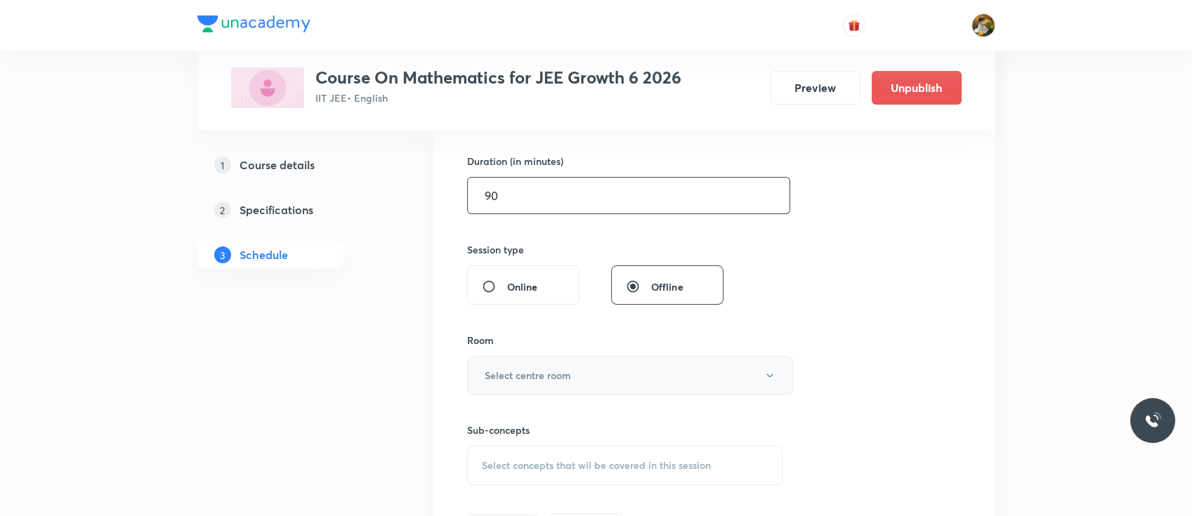
type input "90"
click at [607, 372] on button "Select centre room" at bounding box center [630, 375] width 326 height 39
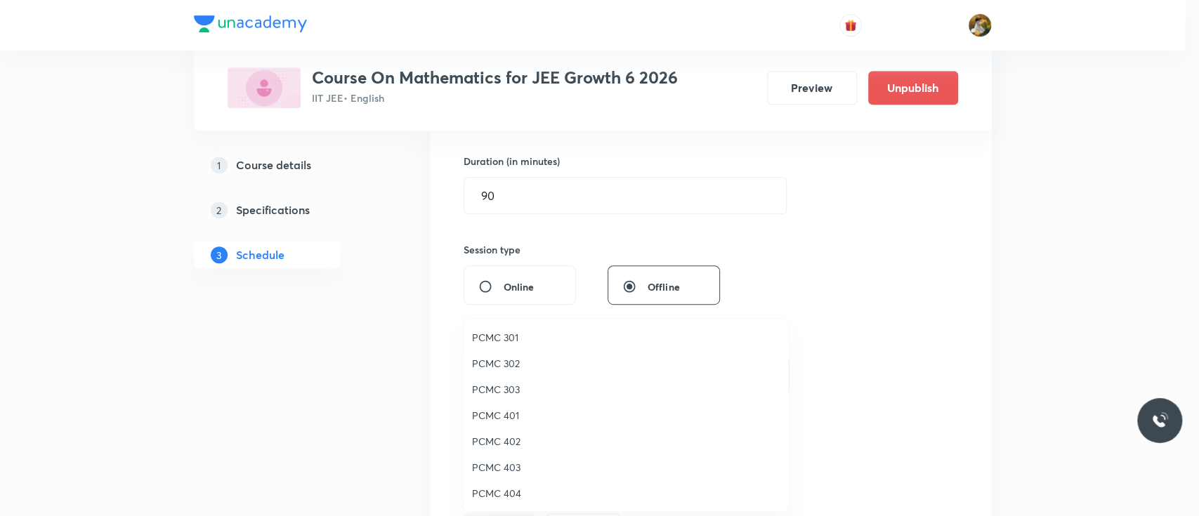
click at [511, 414] on span "PCMC 401" at bounding box center [626, 415] width 308 height 15
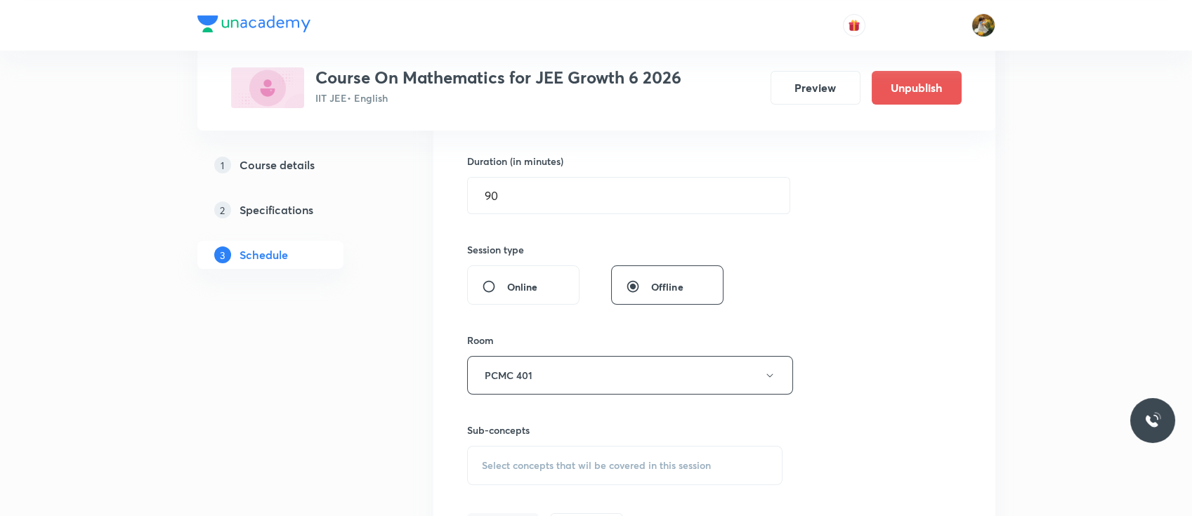
click at [574, 466] on span "Select concepts that wil be covered in this session" at bounding box center [596, 465] width 229 height 11
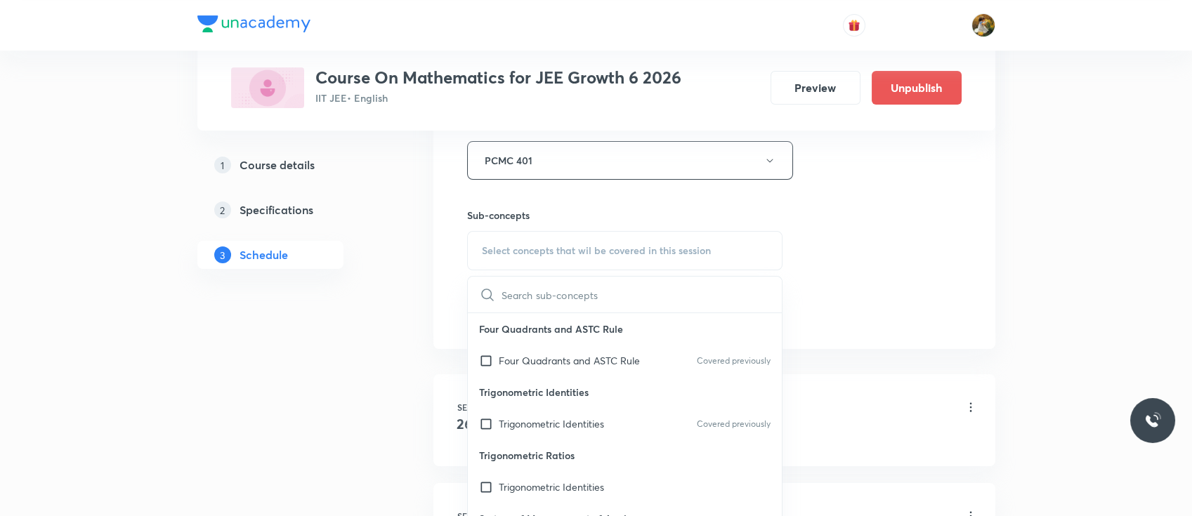
scroll to position [687, 0]
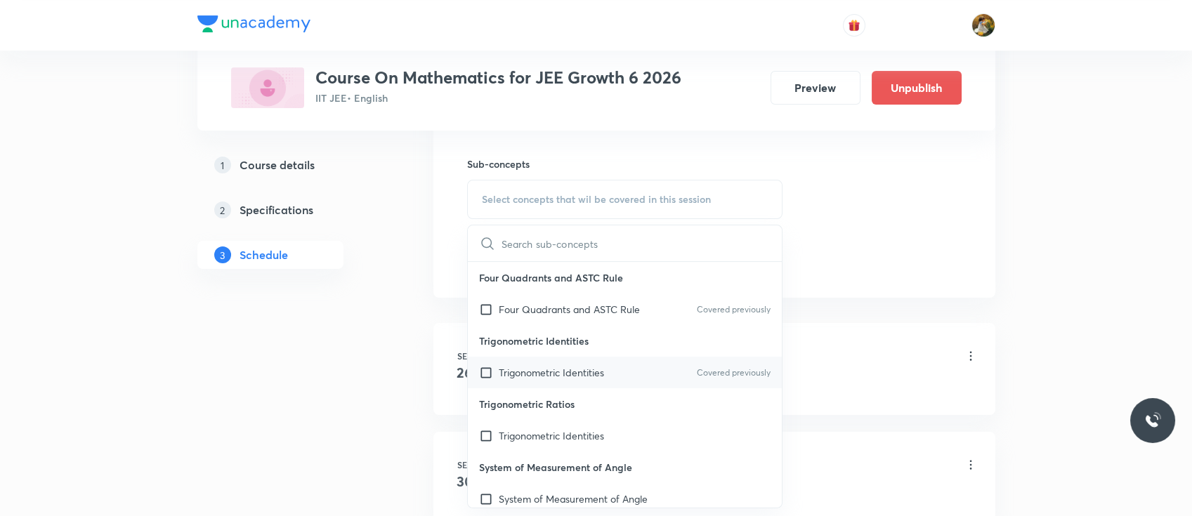
click at [615, 385] on div "Trigonometric Identities Covered previously" at bounding box center [625, 373] width 315 height 32
checkbox input "true"
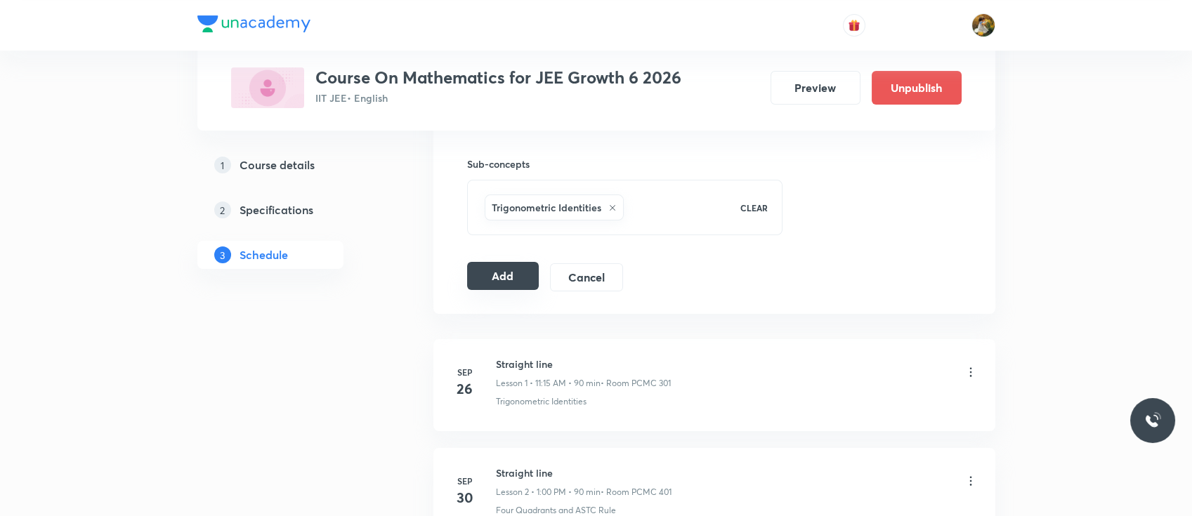
click at [512, 279] on button "Add" at bounding box center [503, 276] width 72 height 28
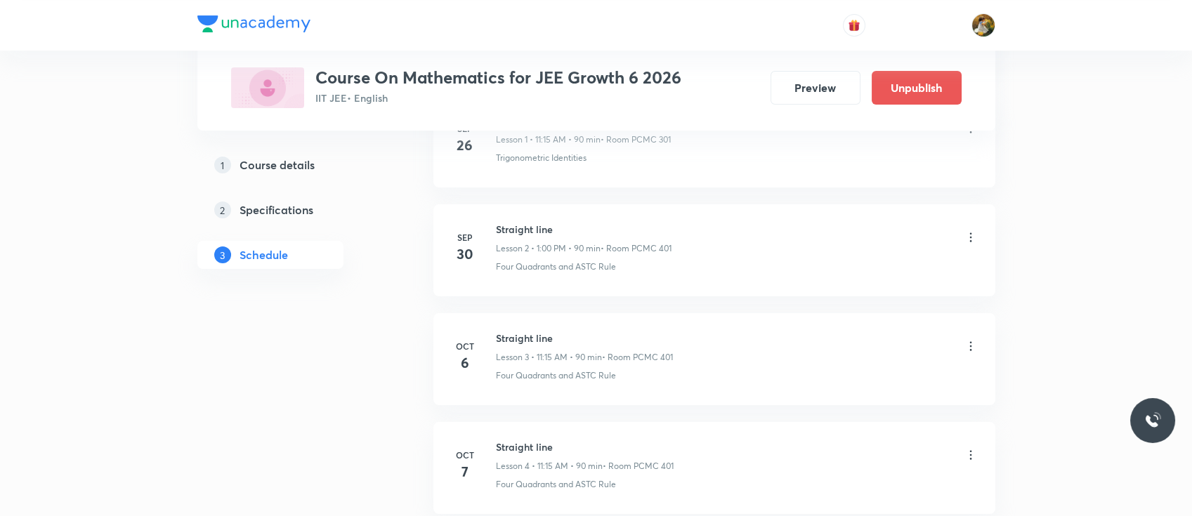
scroll to position [507, 0]
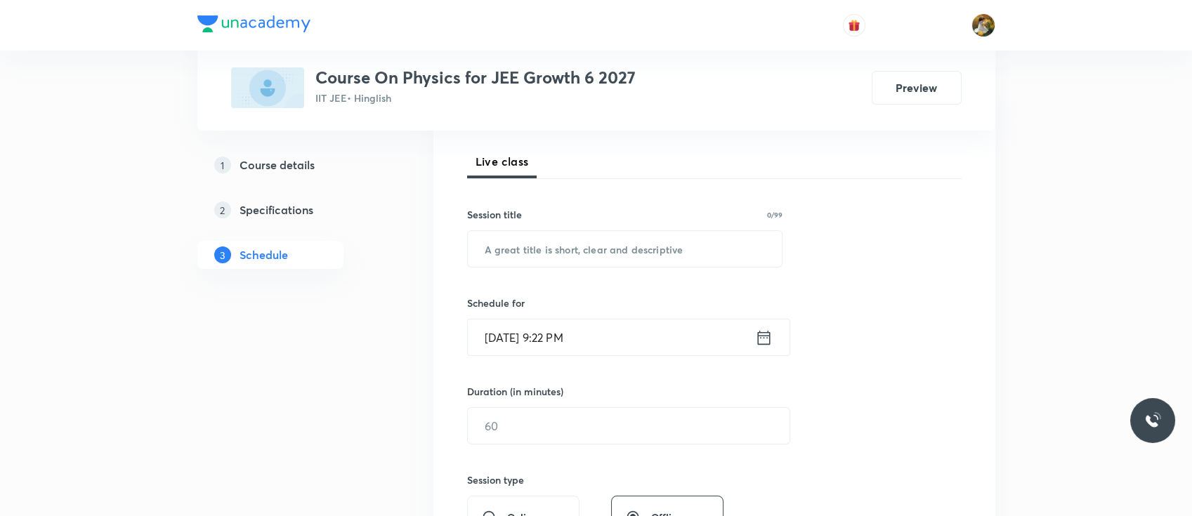
scroll to position [215, 0]
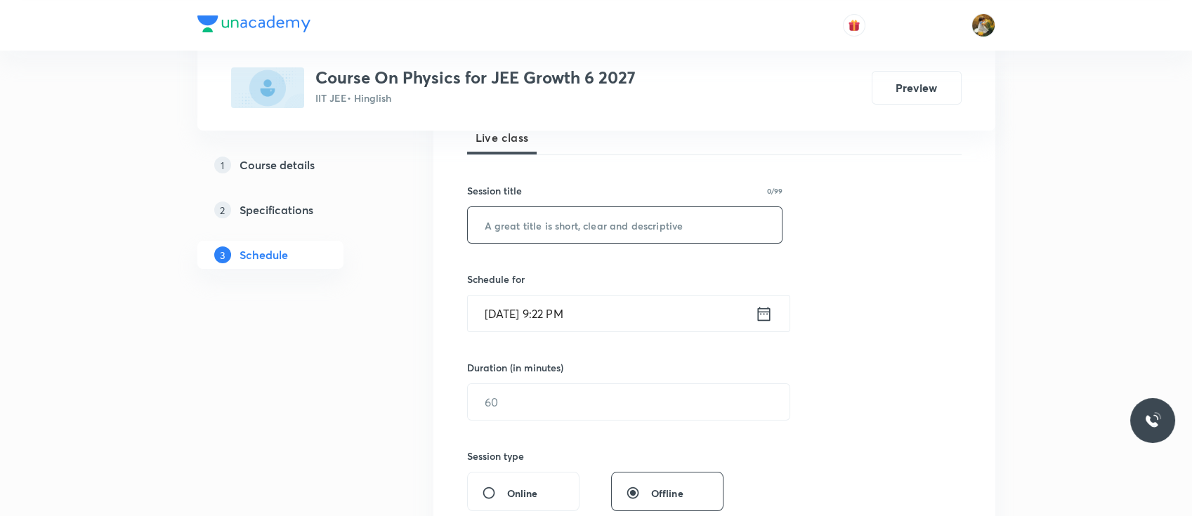
click at [612, 214] on input "text" at bounding box center [625, 225] width 315 height 36
paste input "Centre of [PERSON_NAME] & Collision"
type input "Centre of [PERSON_NAME] & Collision"
click at [639, 319] on input "[DATE] 9:22 PM" at bounding box center [611, 314] width 287 height 36
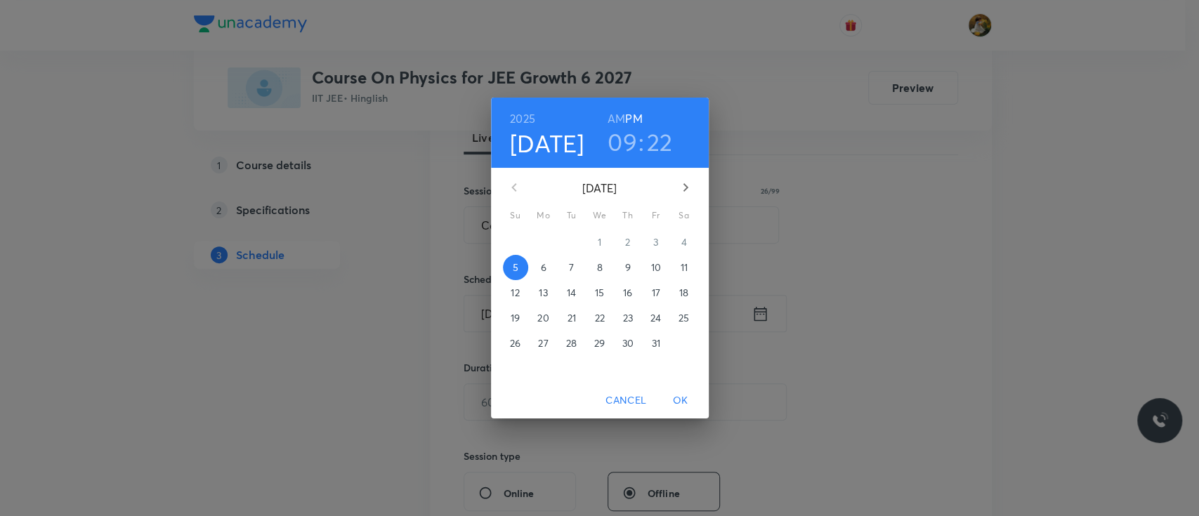
click at [552, 267] on span "6" at bounding box center [543, 268] width 25 height 14
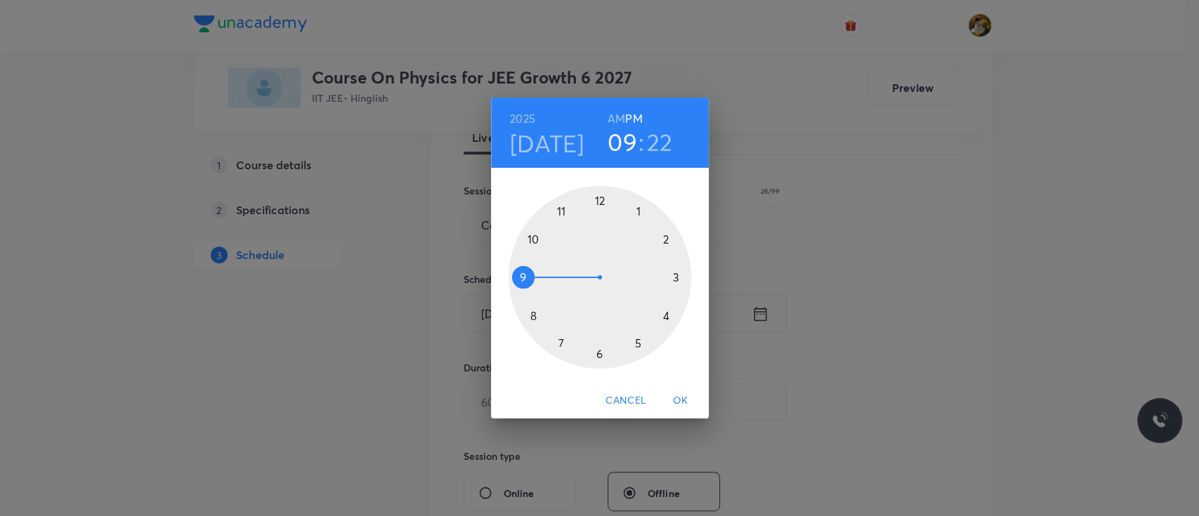
click at [636, 210] on div at bounding box center [599, 277] width 183 height 183
click at [600, 196] on div at bounding box center [599, 277] width 183 height 183
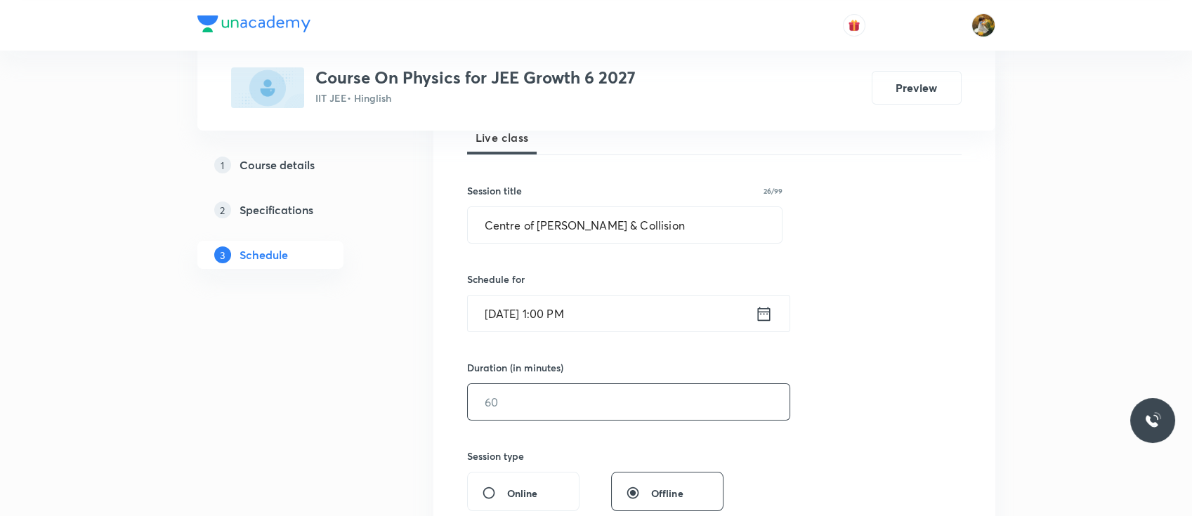
click at [575, 402] on input "text" at bounding box center [629, 402] width 322 height 36
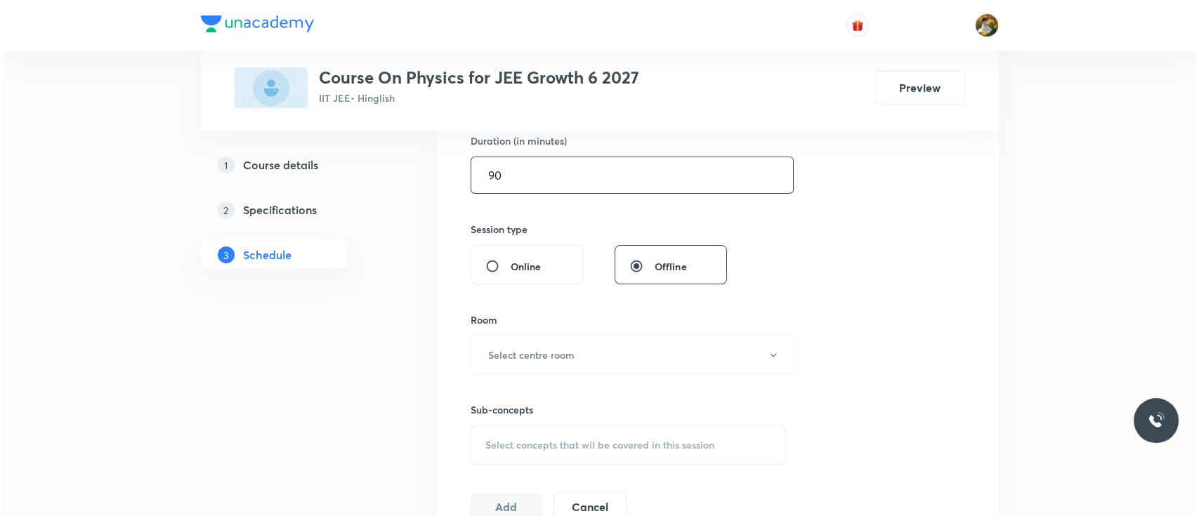
scroll to position [443, 0]
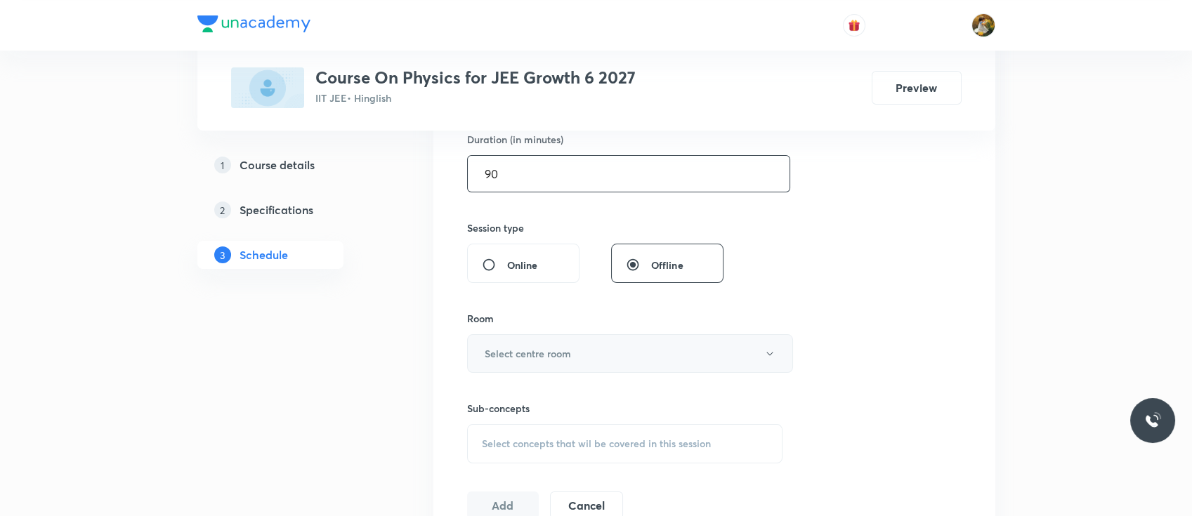
type input "90"
click at [567, 346] on h6 "Select centre room" at bounding box center [528, 353] width 86 height 15
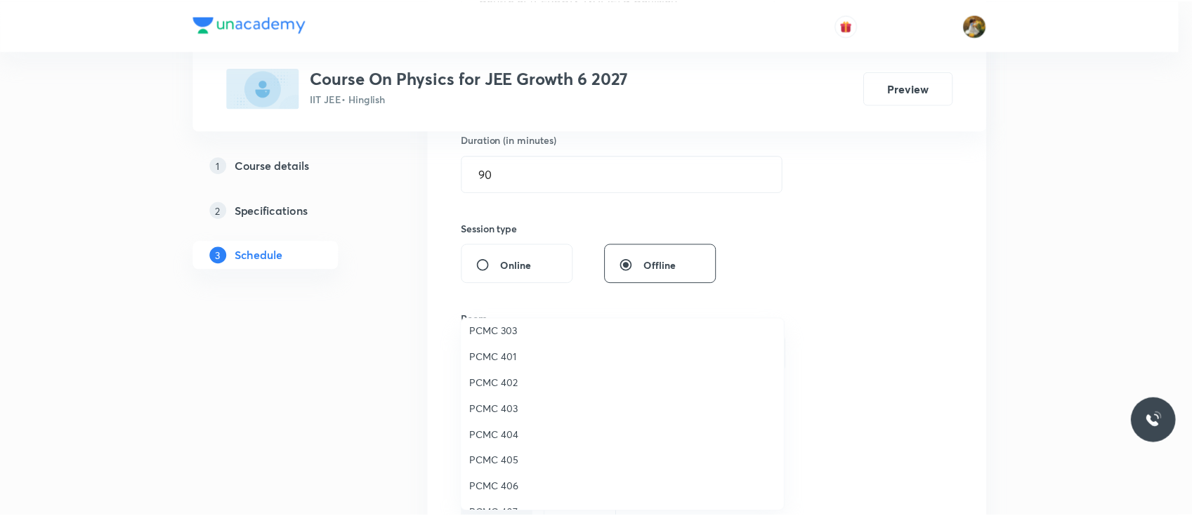
scroll to position [87, 0]
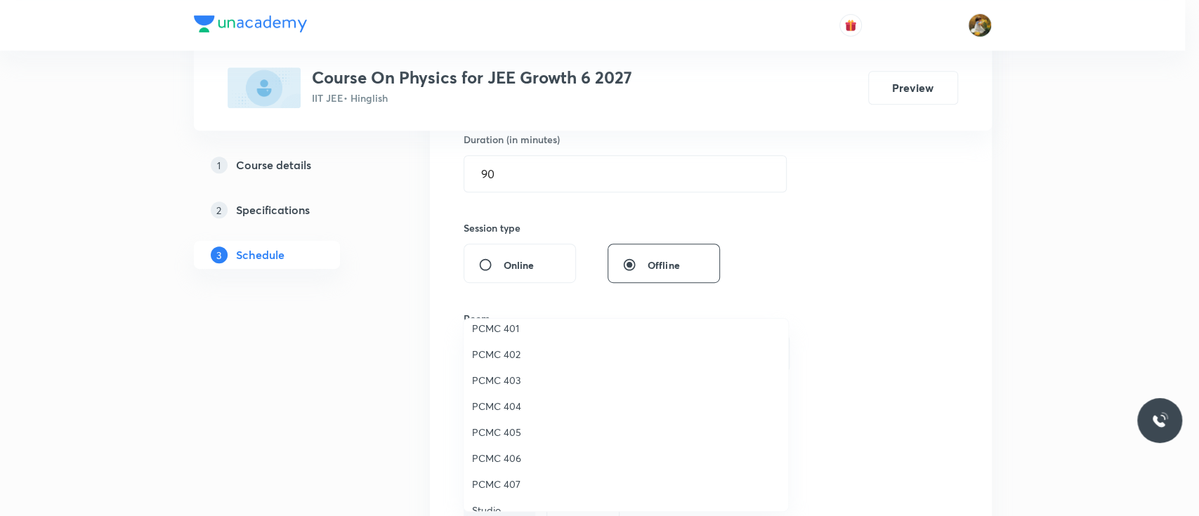
click at [507, 327] on span "PCMC 401" at bounding box center [626, 328] width 308 height 15
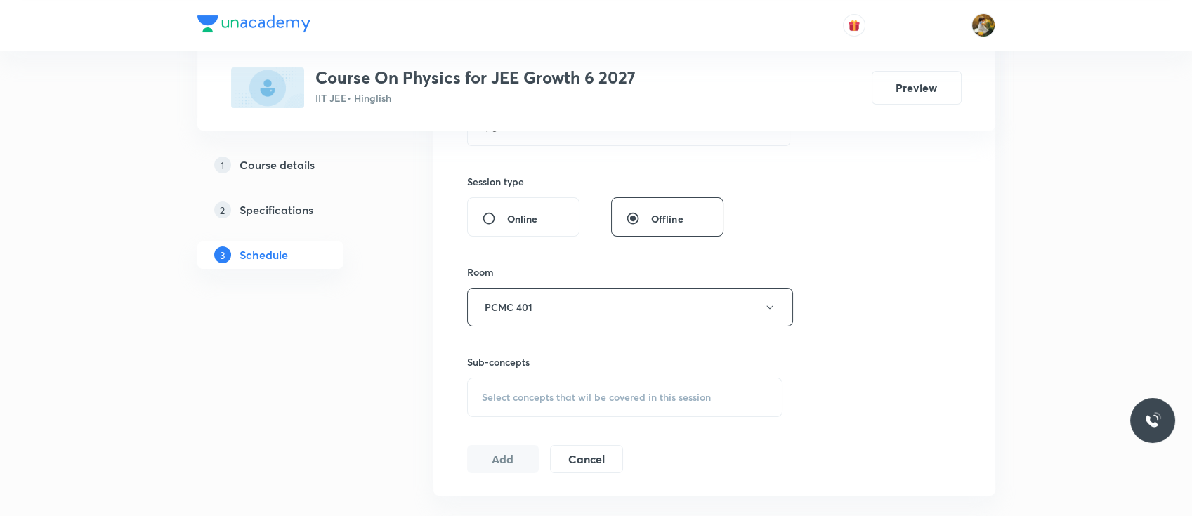
scroll to position [499, 0]
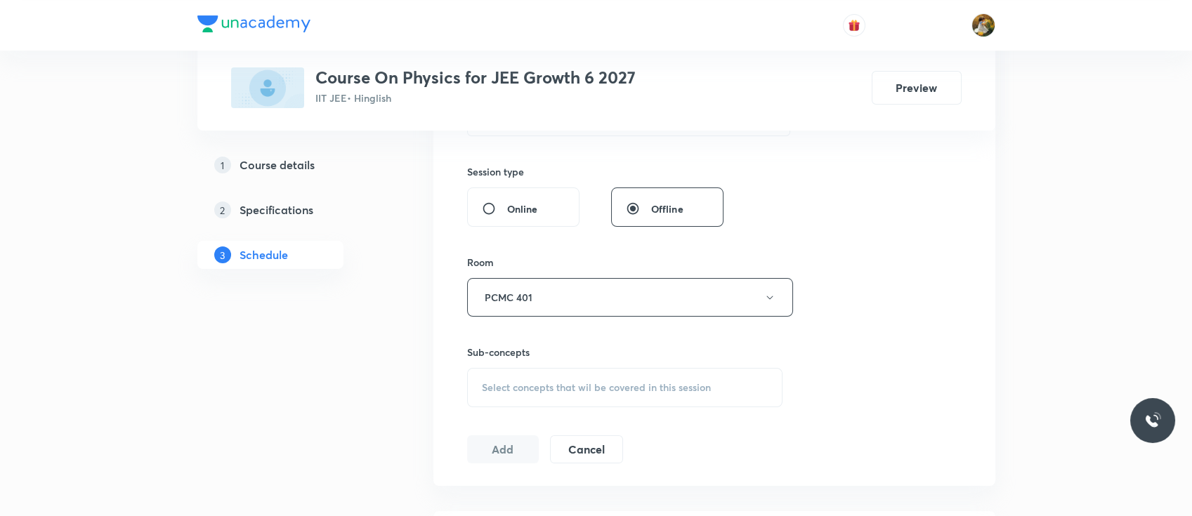
click at [632, 394] on div "Select concepts that wil be covered in this session" at bounding box center [625, 387] width 316 height 39
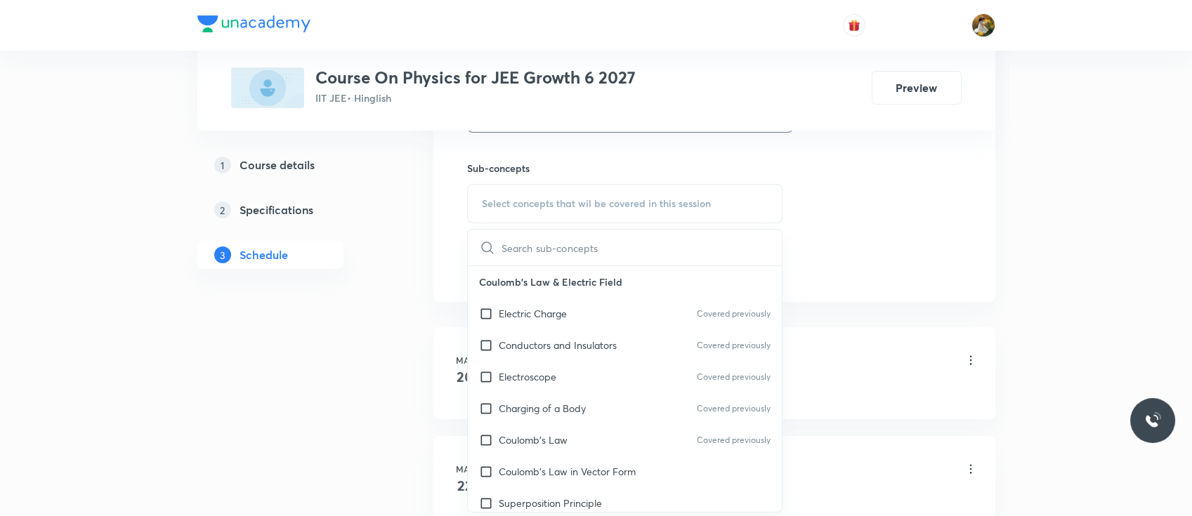
scroll to position [686, 0]
click at [584, 369] on div "Electroscope Covered previously" at bounding box center [625, 374] width 315 height 32
checkbox input "true"
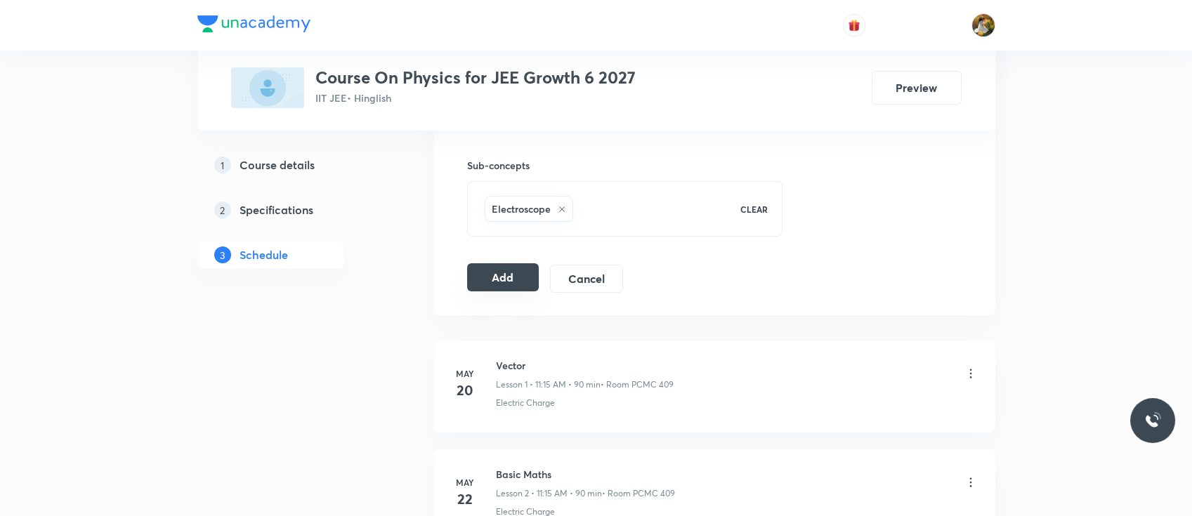
click at [496, 279] on button "Add" at bounding box center [503, 277] width 72 height 28
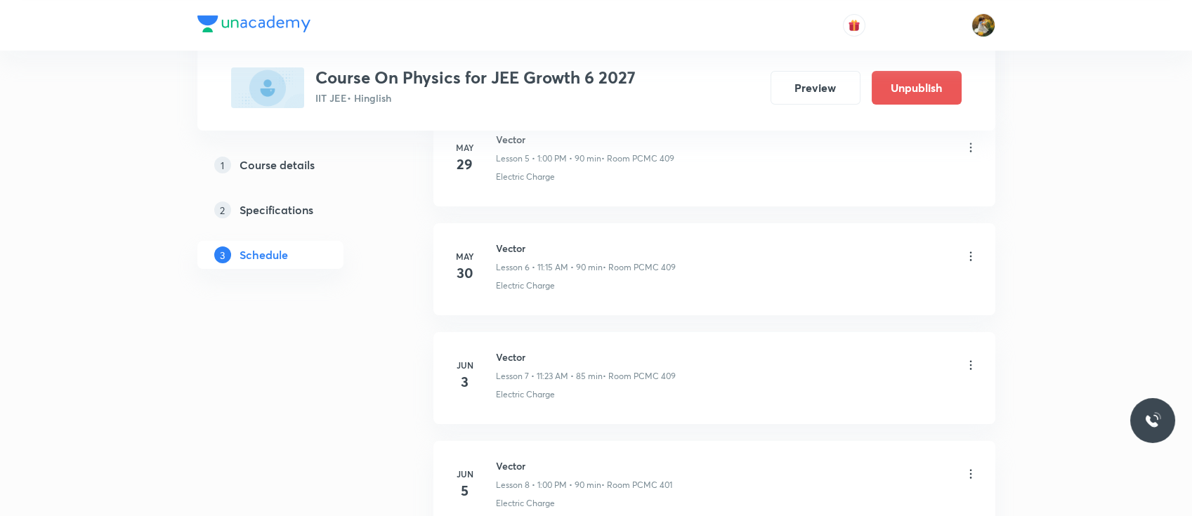
scroll to position [0, 0]
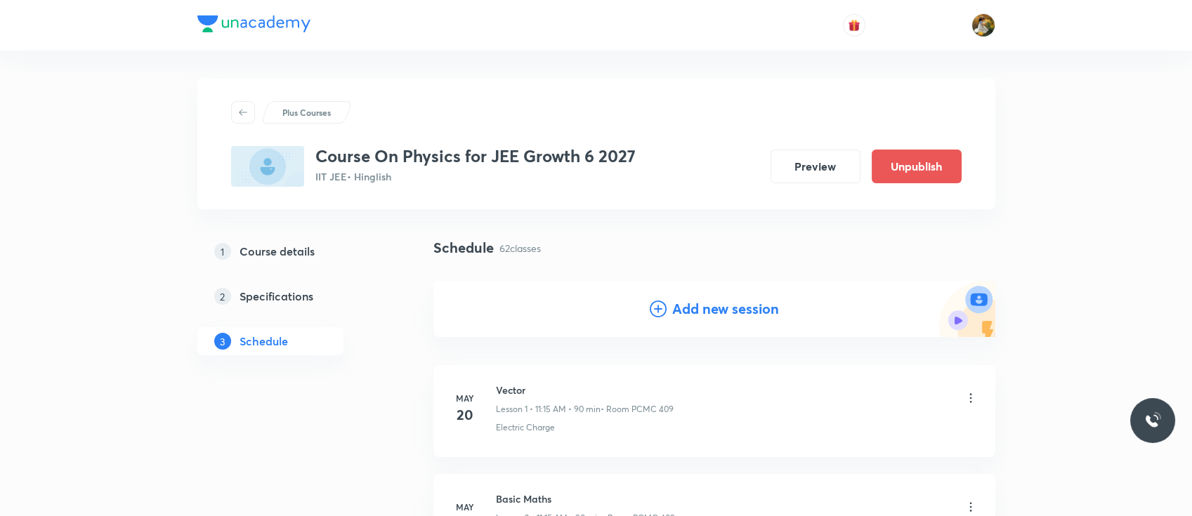
click at [678, 306] on h4 "Add new session" at bounding box center [725, 308] width 107 height 21
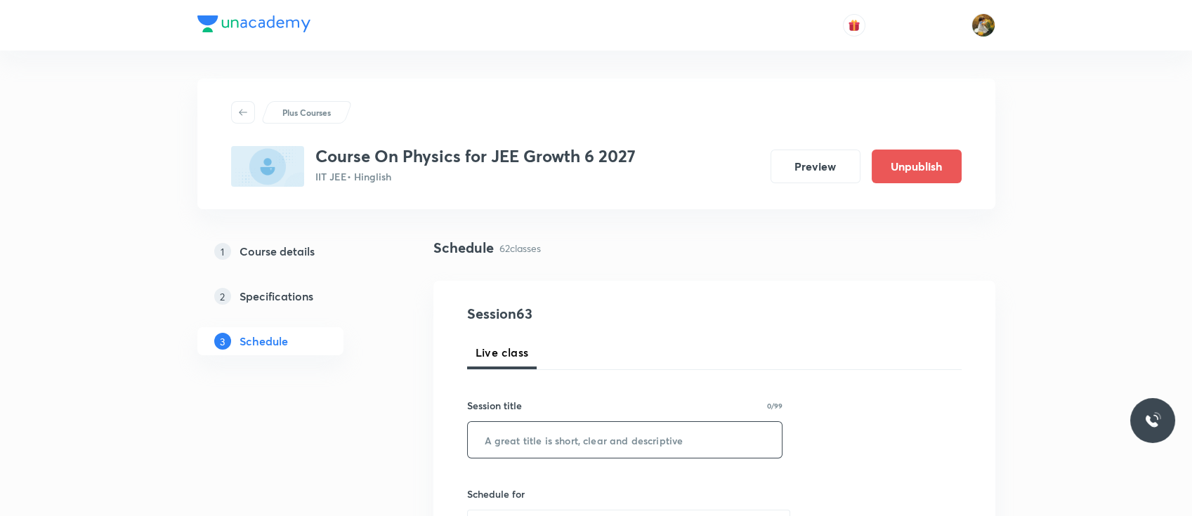
click at [586, 437] on input "text" at bounding box center [625, 440] width 315 height 36
paste input "Centre of maas & Collision"
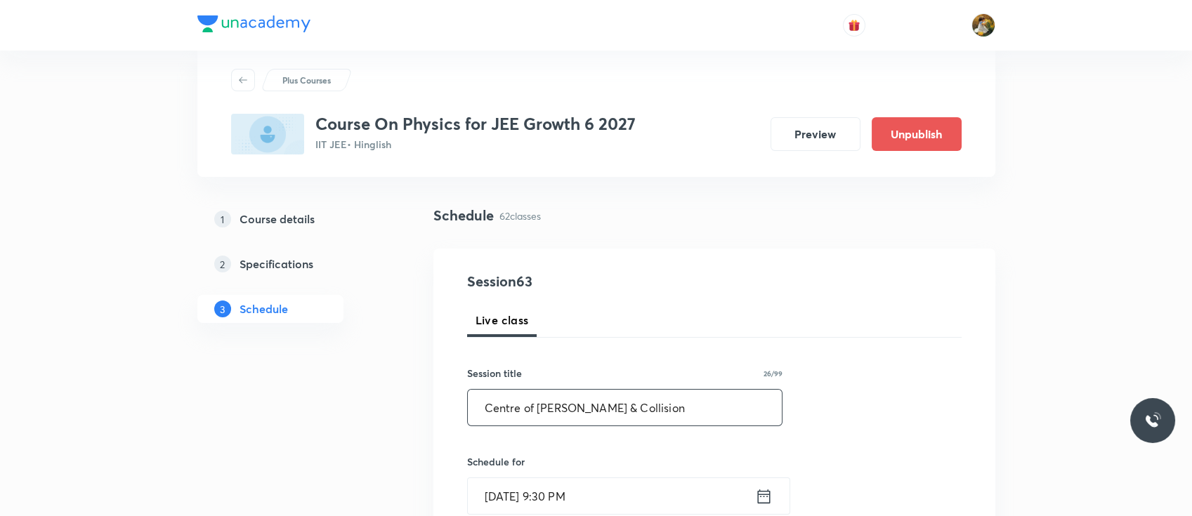
scroll to position [106, 0]
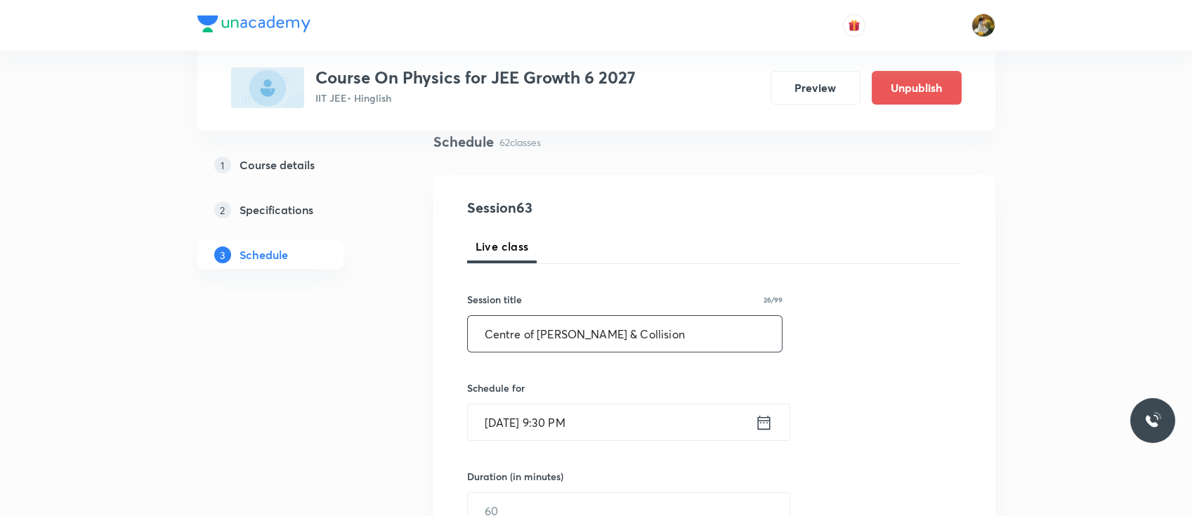
type input "Centre of maas & Collision"
click at [589, 428] on input "Oct 5, 2025, 9:30 PM" at bounding box center [611, 422] width 287 height 36
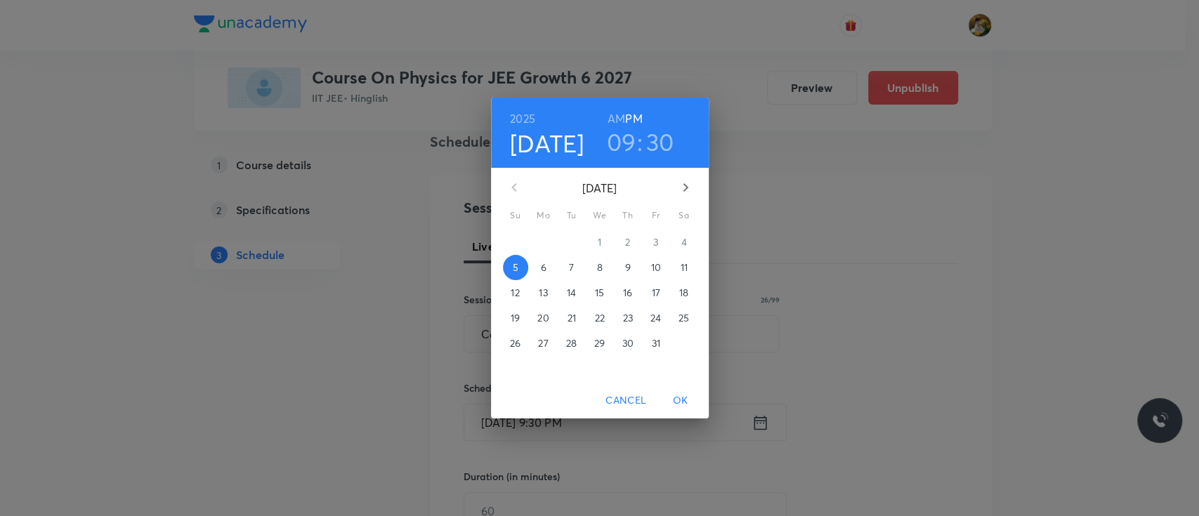
click at [627, 268] on p "9" at bounding box center [627, 268] width 6 height 14
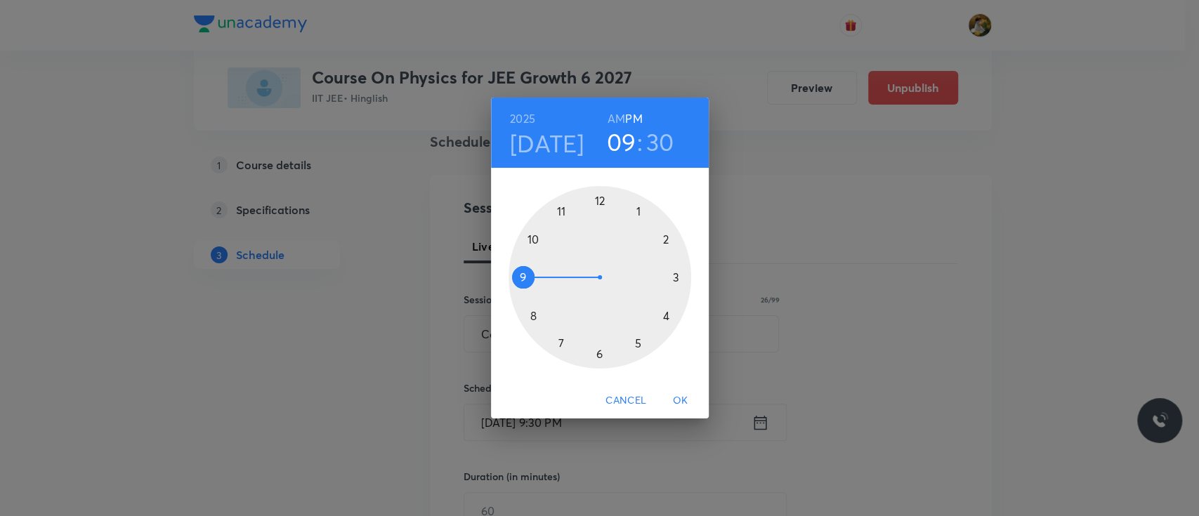
click at [561, 209] on div at bounding box center [599, 277] width 183 height 183
click at [617, 114] on h6 "AM" at bounding box center [616, 119] width 18 height 20
click at [679, 281] on div at bounding box center [599, 277] width 183 height 183
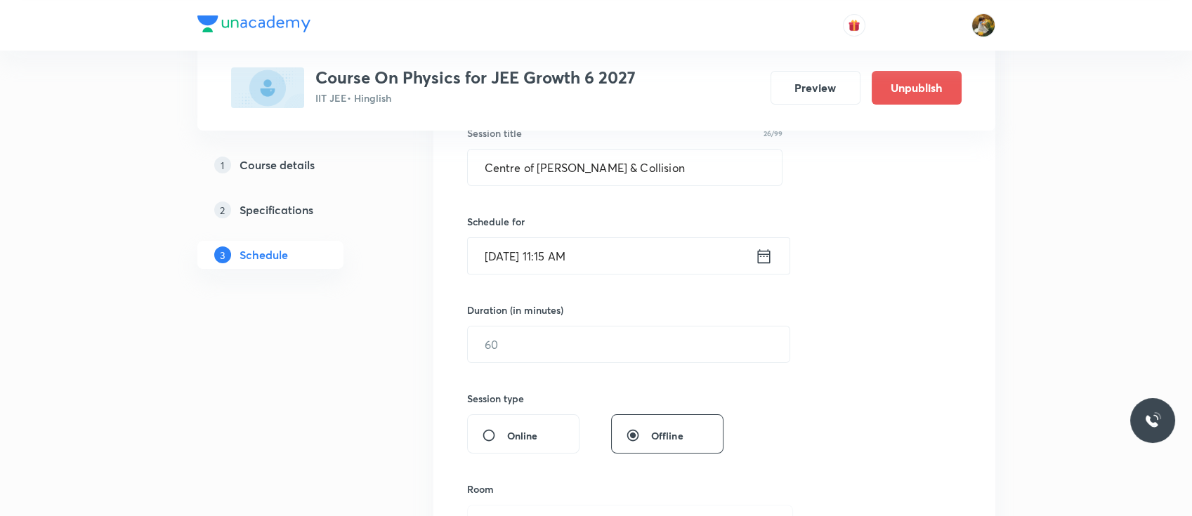
scroll to position [277, 0]
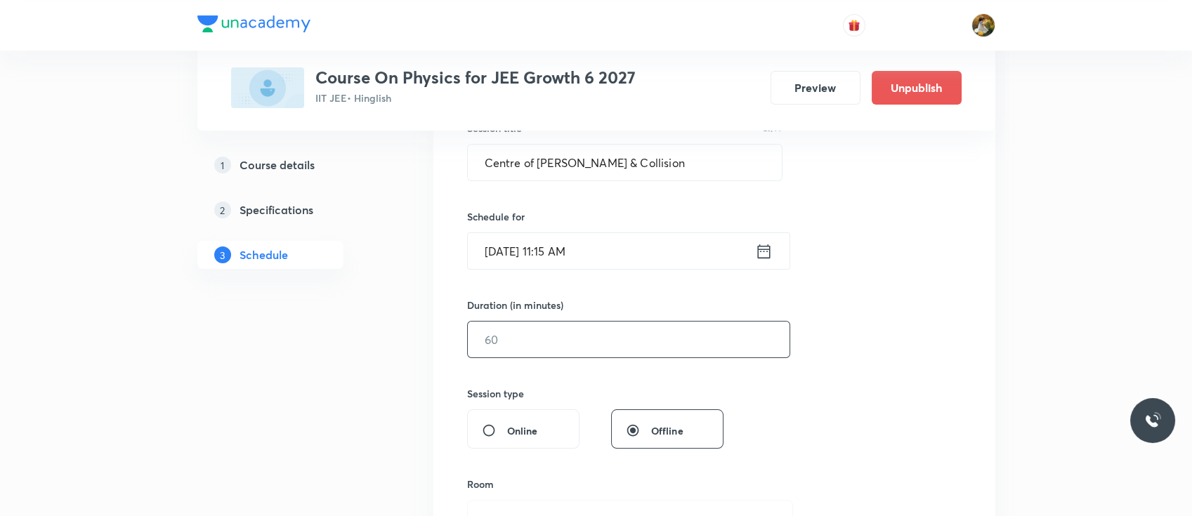
click at [562, 344] on input "text" at bounding box center [629, 340] width 322 height 36
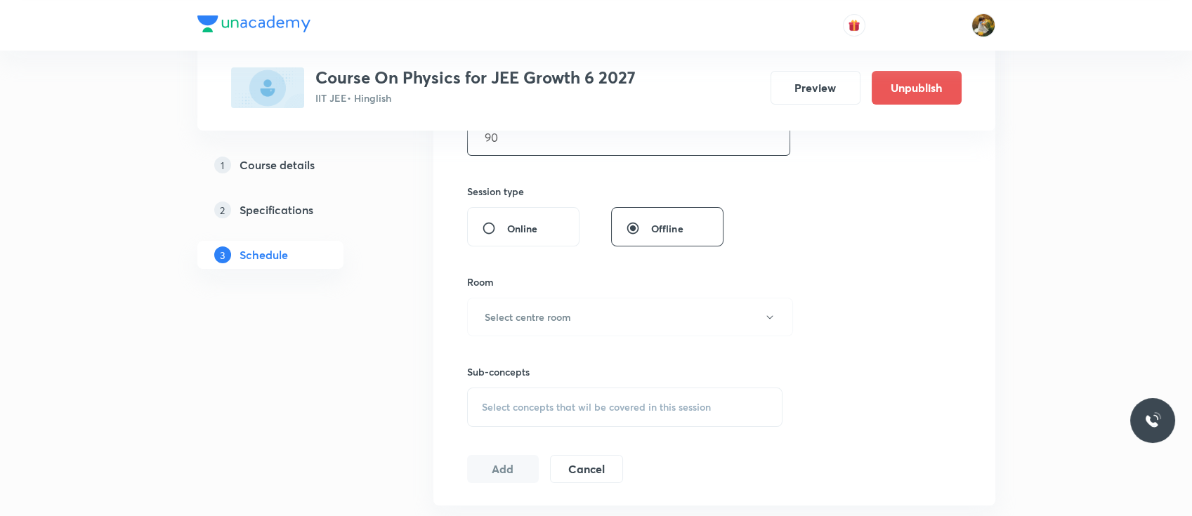
scroll to position [515, 0]
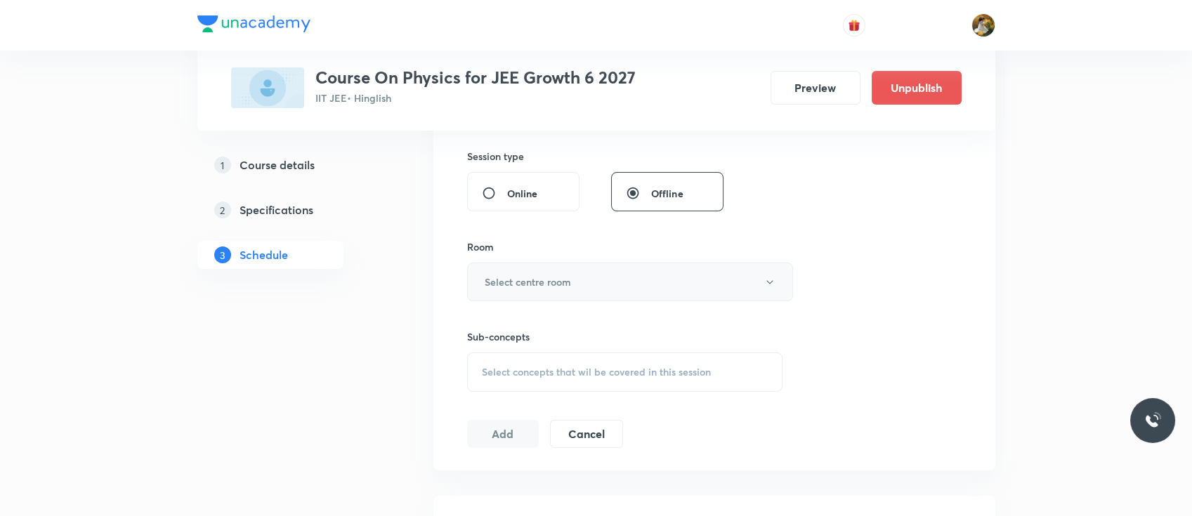
type input "90"
click at [555, 288] on h6 "Select centre room" at bounding box center [528, 282] width 86 height 15
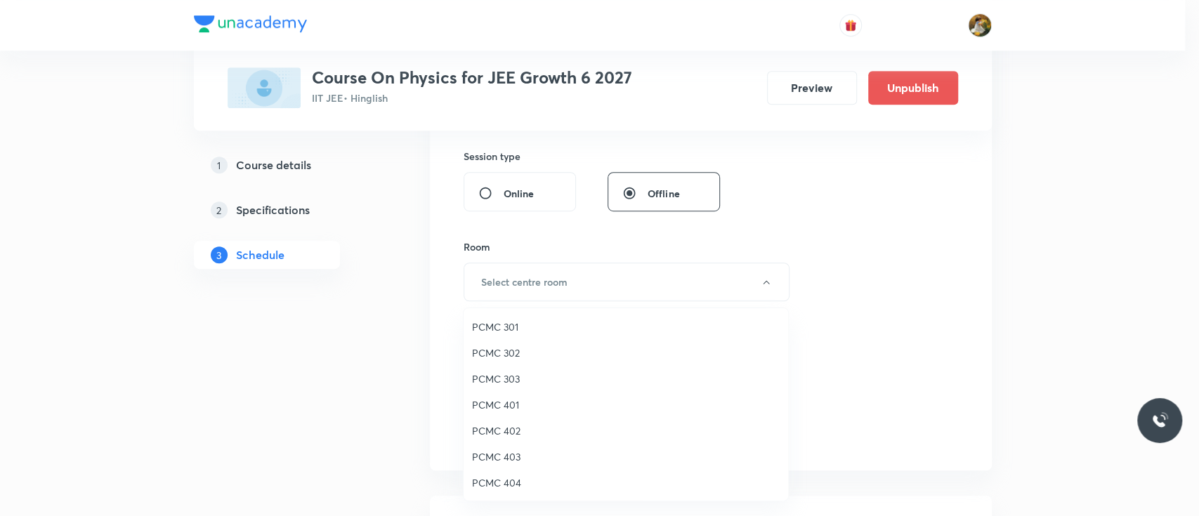
click at [513, 402] on span "PCMC 401" at bounding box center [626, 404] width 308 height 15
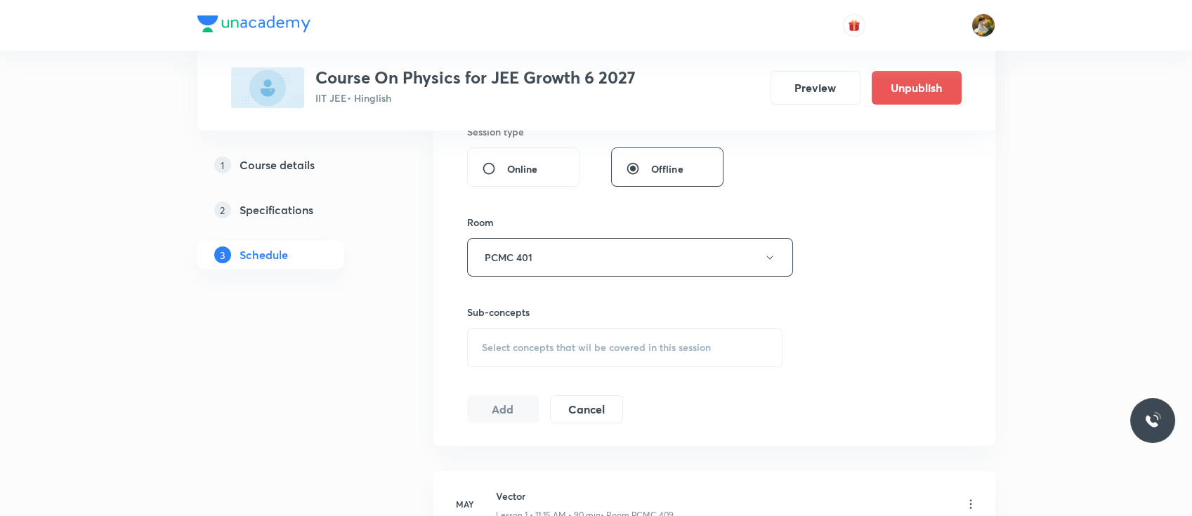
scroll to position [539, 0]
click at [592, 367] on div "Session 63 Live class Session title 26/99 Centre of maas & Collision ​ Schedule…" at bounding box center [714, 93] width 494 height 659
click at [584, 356] on div "Select concepts that wil be covered in this session" at bounding box center [625, 347] width 316 height 39
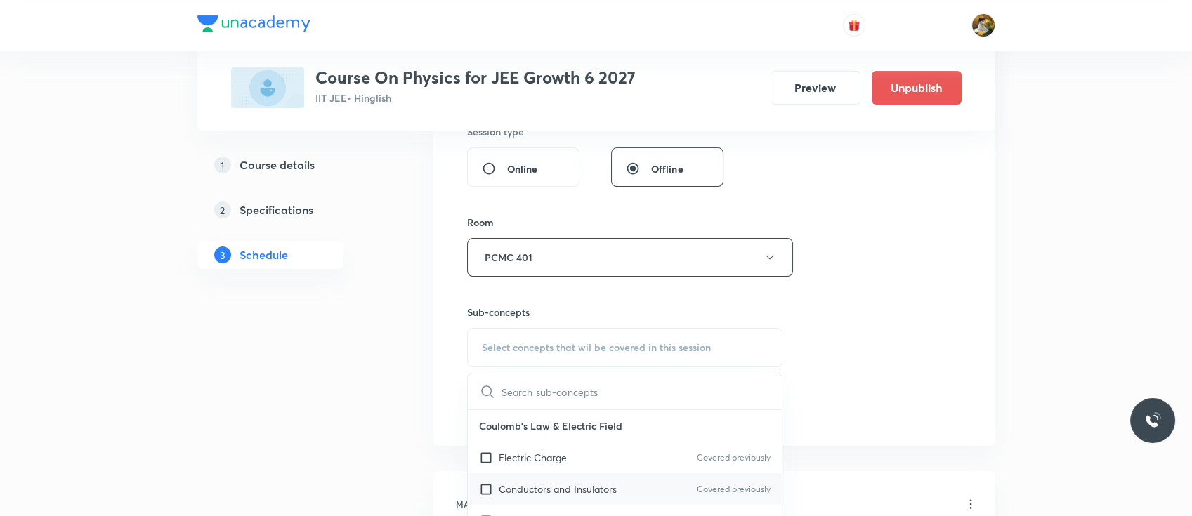
click at [568, 475] on div "Conductors and Insulators Covered previously" at bounding box center [625, 489] width 315 height 32
checkbox input "true"
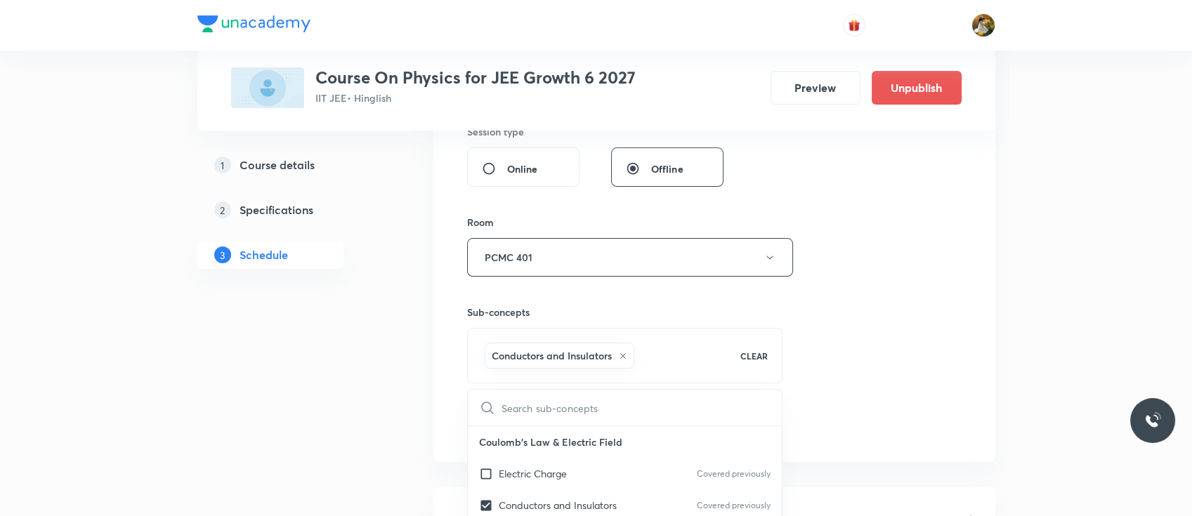
click at [833, 289] on div "Session 63 Live class Session title 26/99 Centre of maas & Collision ​ Schedule…" at bounding box center [714, 102] width 494 height 676
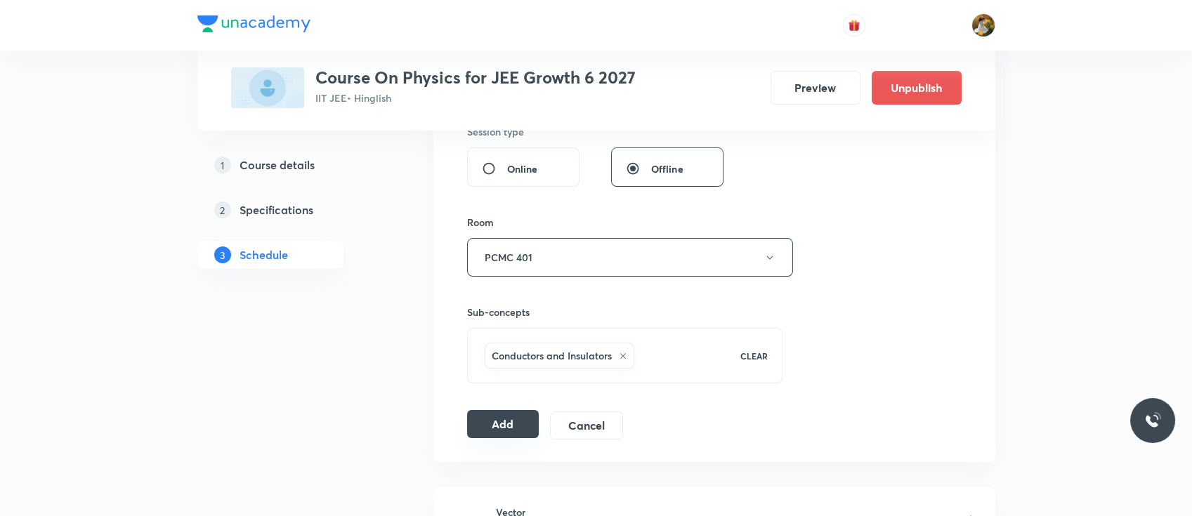
click at [500, 430] on button "Add" at bounding box center [503, 424] width 72 height 28
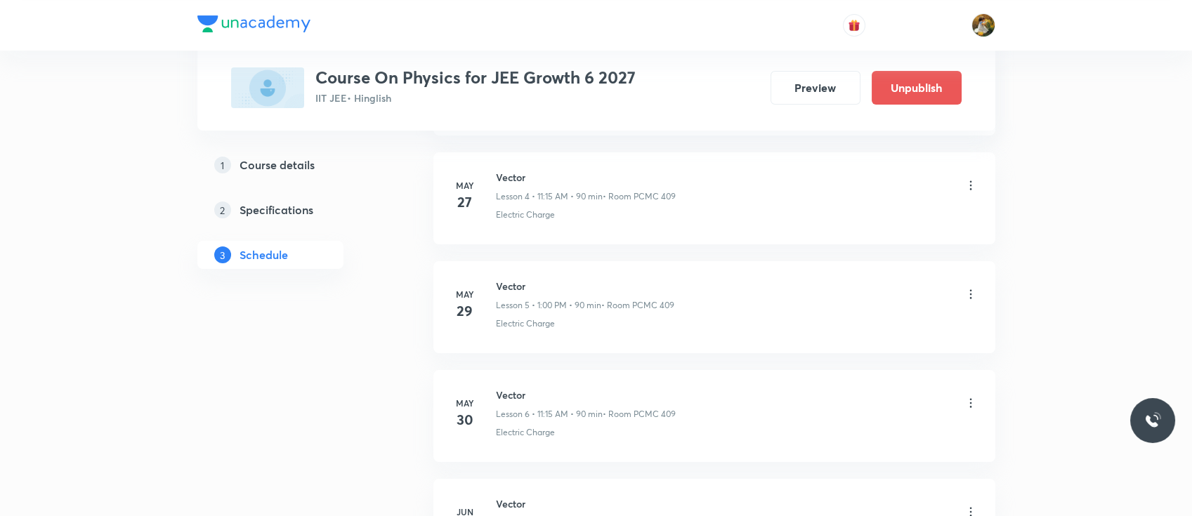
scroll to position [0, 0]
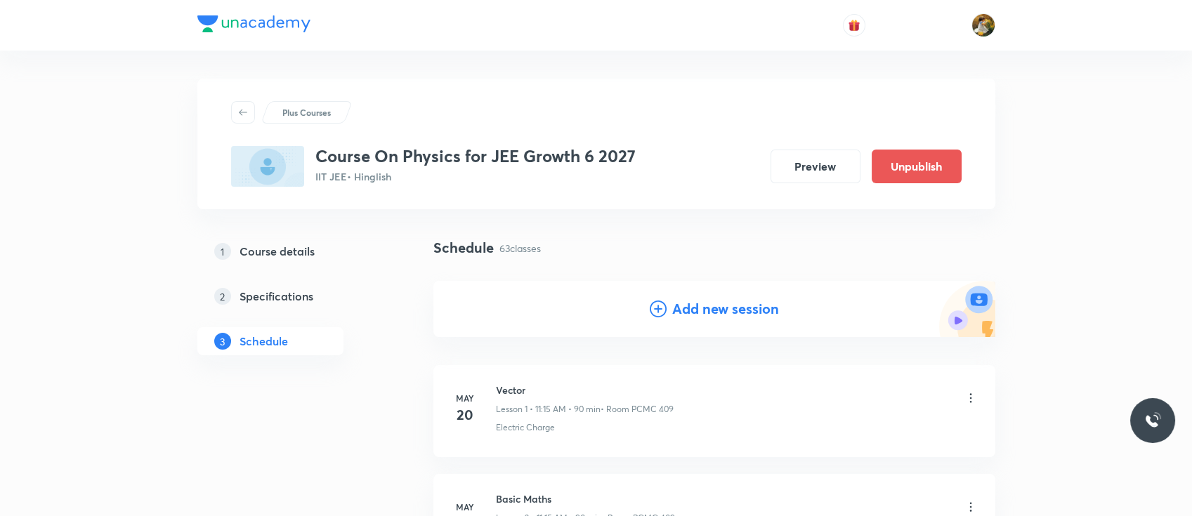
click at [722, 302] on h4 "Add new session" at bounding box center [725, 308] width 107 height 21
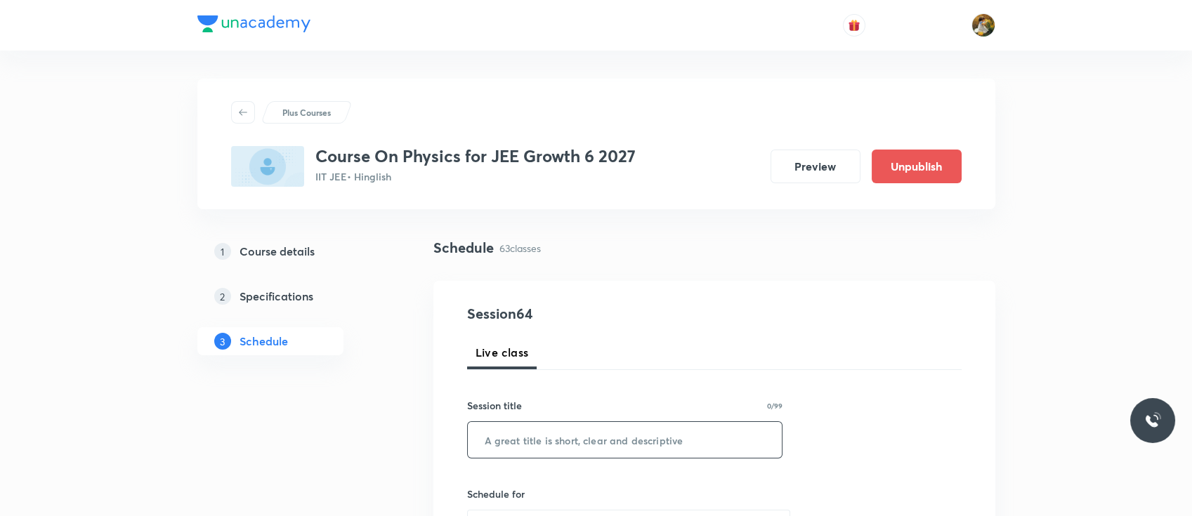
click at [569, 434] on input "text" at bounding box center [625, 440] width 315 height 36
paste input "Centre of maas & Collision"
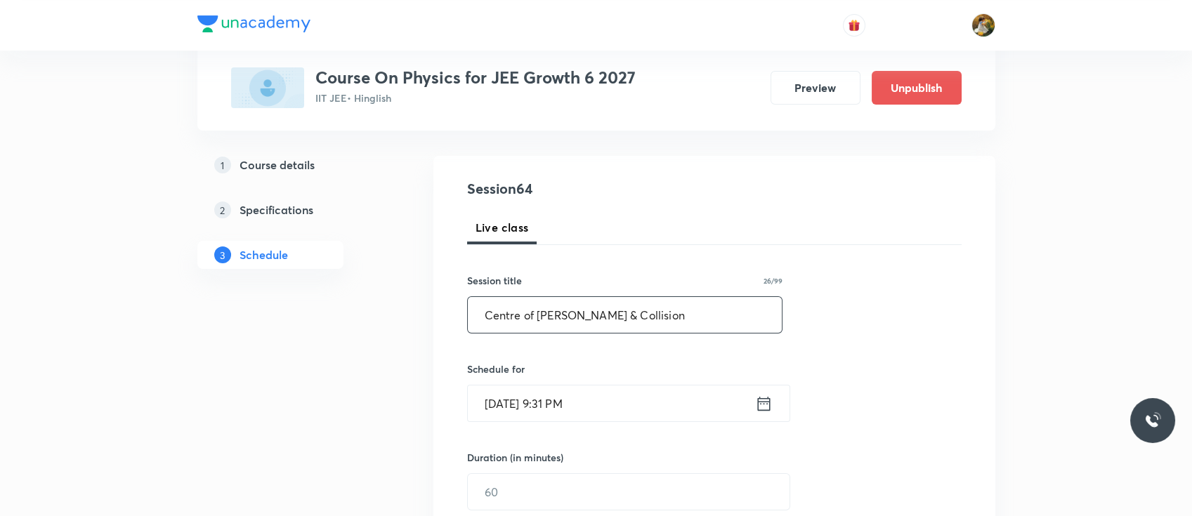
scroll to position [165, 0]
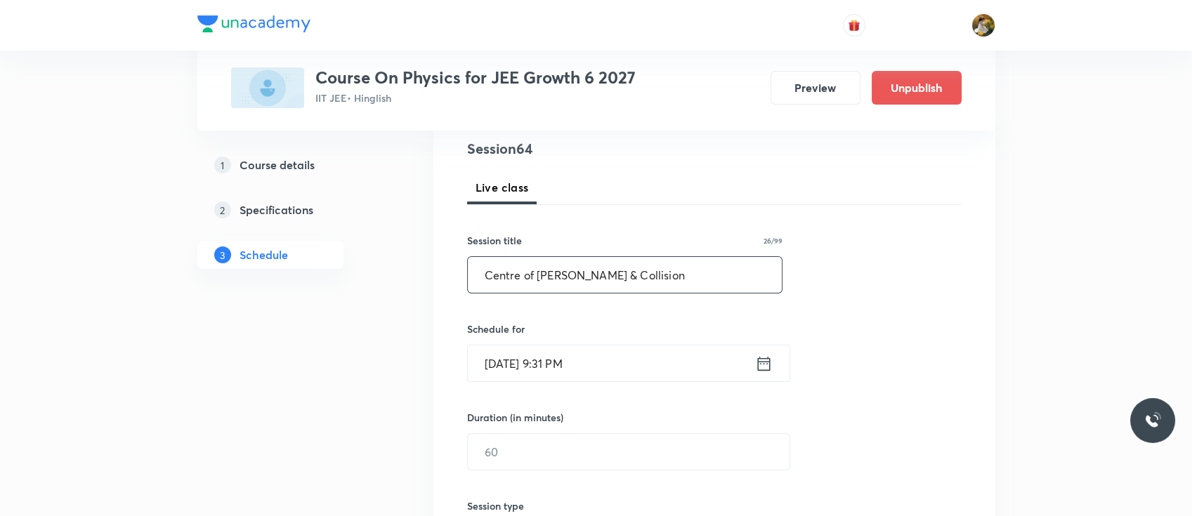
type input "Centre of maas & Collision"
click at [599, 369] on input "Oct 5, 2025, 9:31 PM" at bounding box center [611, 364] width 287 height 36
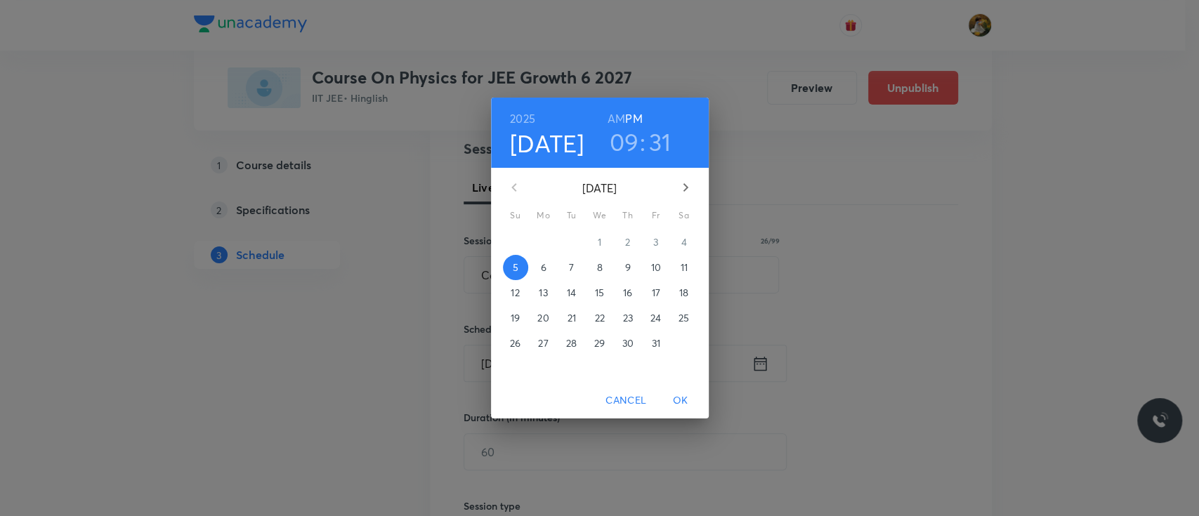
click at [657, 263] on p "10" at bounding box center [655, 268] width 10 height 14
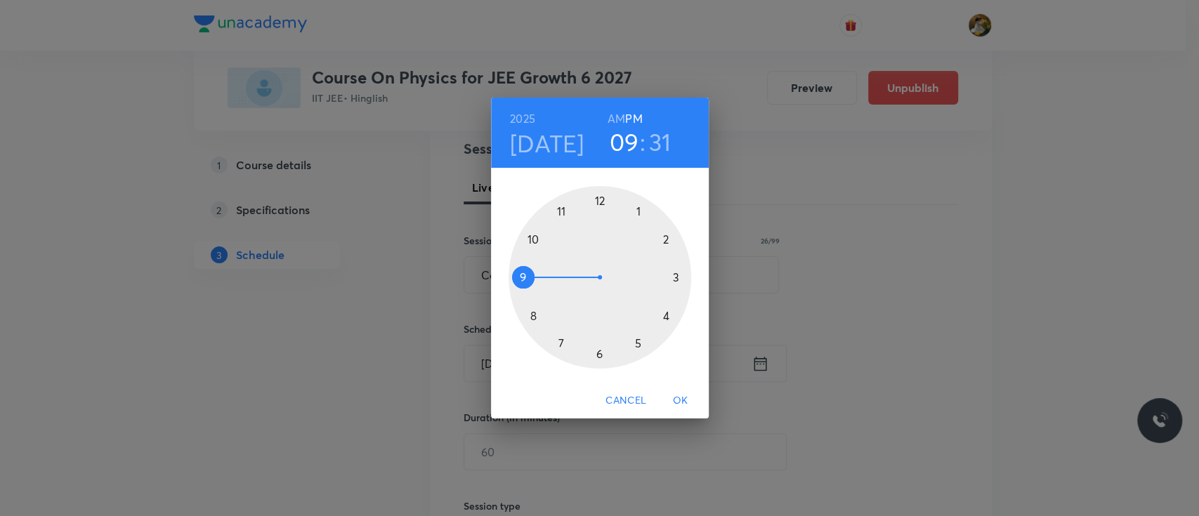
click at [638, 211] on div at bounding box center [599, 277] width 183 height 183
click at [599, 197] on div at bounding box center [599, 277] width 183 height 183
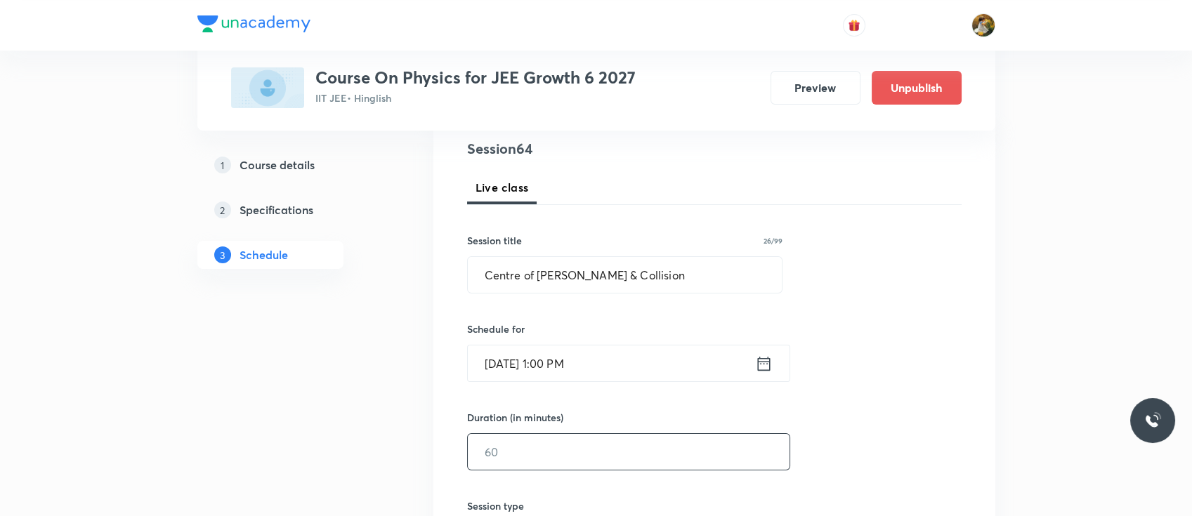
click at [584, 456] on input "text" at bounding box center [629, 452] width 322 height 36
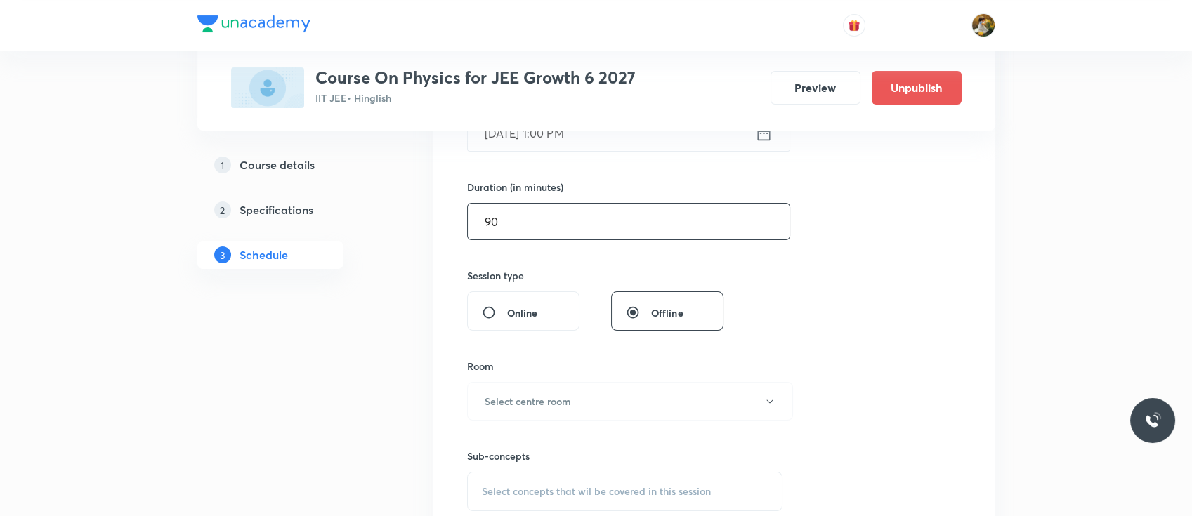
scroll to position [440, 0]
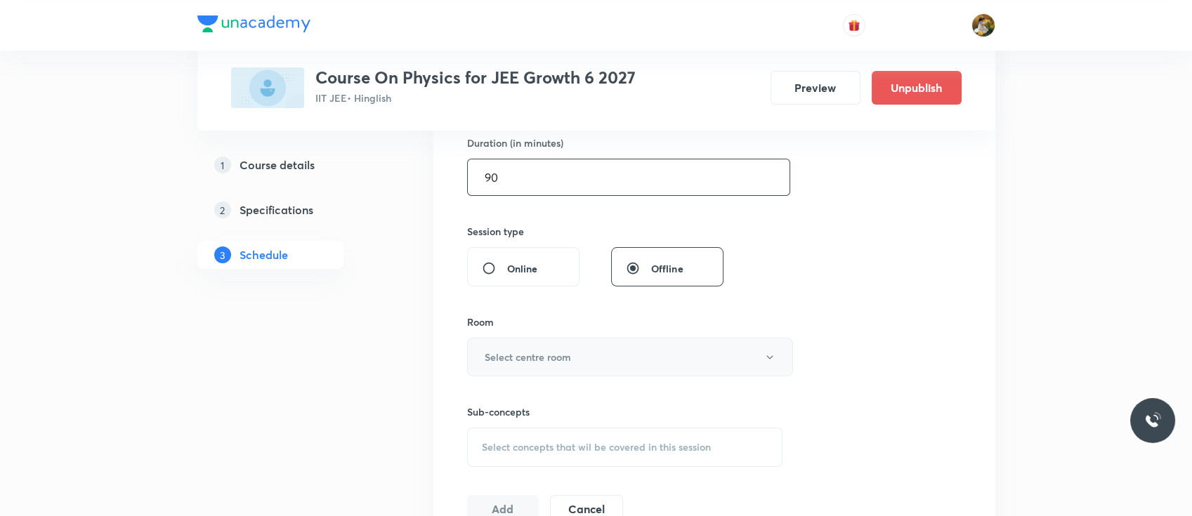
type input "90"
click at [577, 343] on button "Select centre room" at bounding box center [630, 357] width 326 height 39
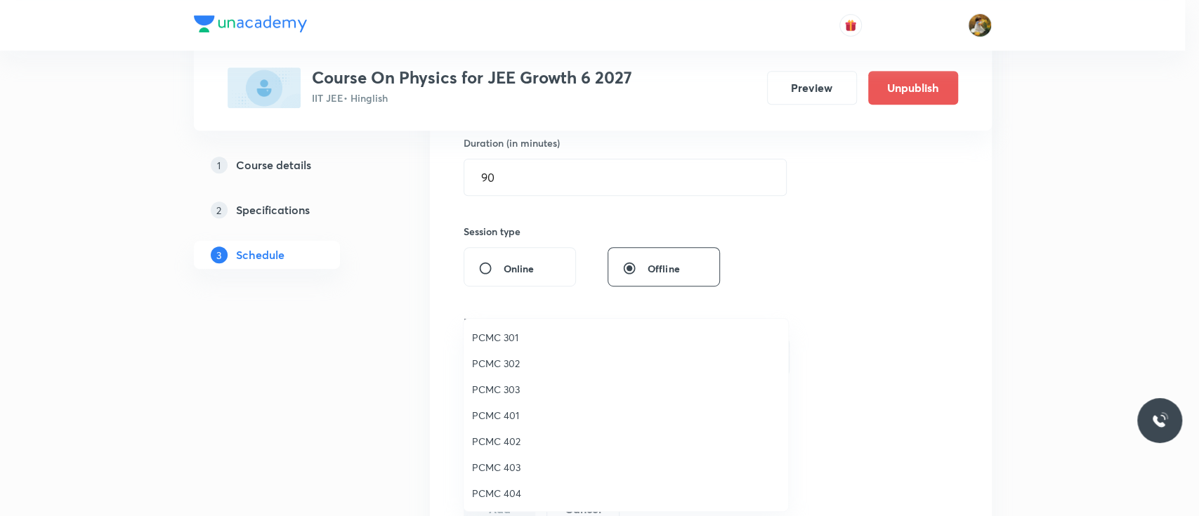
click at [506, 421] on span "PCMC 401" at bounding box center [626, 415] width 308 height 15
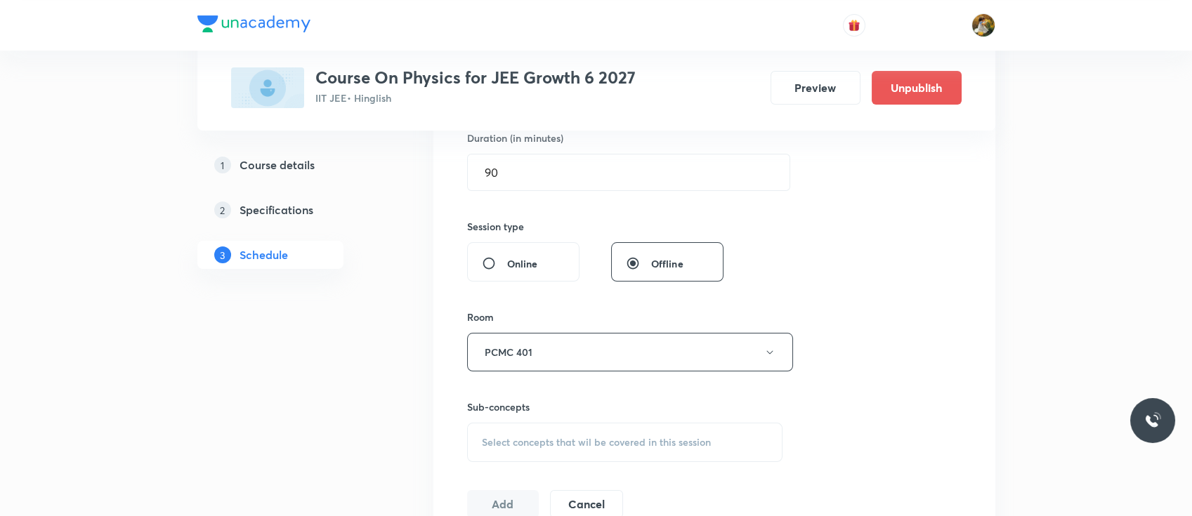
scroll to position [449, 0]
click at [573, 424] on div "Select concepts that wil be covered in this session" at bounding box center [625, 437] width 316 height 39
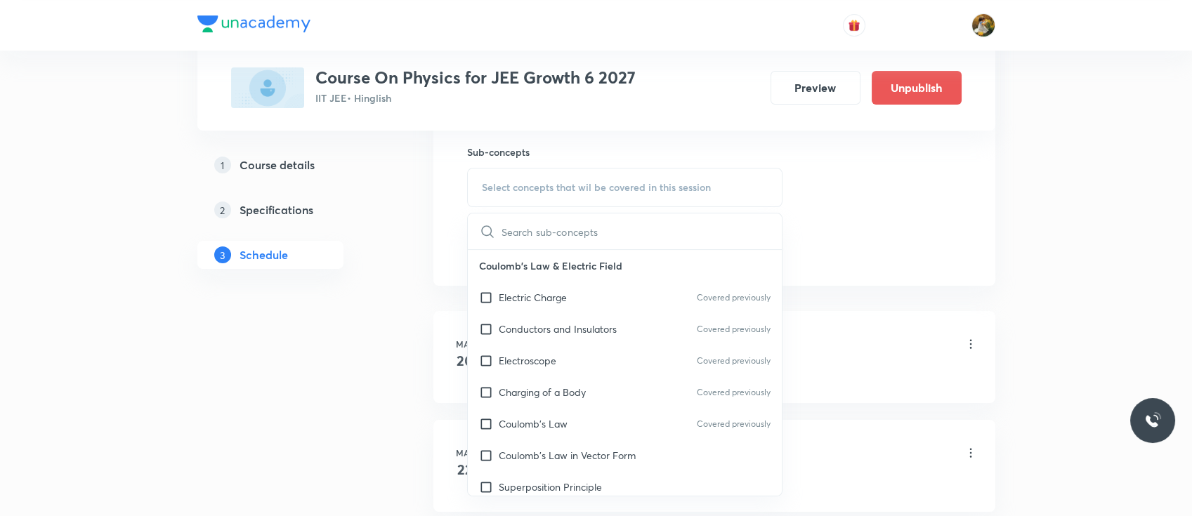
scroll to position [702, 0]
click at [603, 327] on p "Conductors and Insulators" at bounding box center [558, 326] width 118 height 15
checkbox input "true"
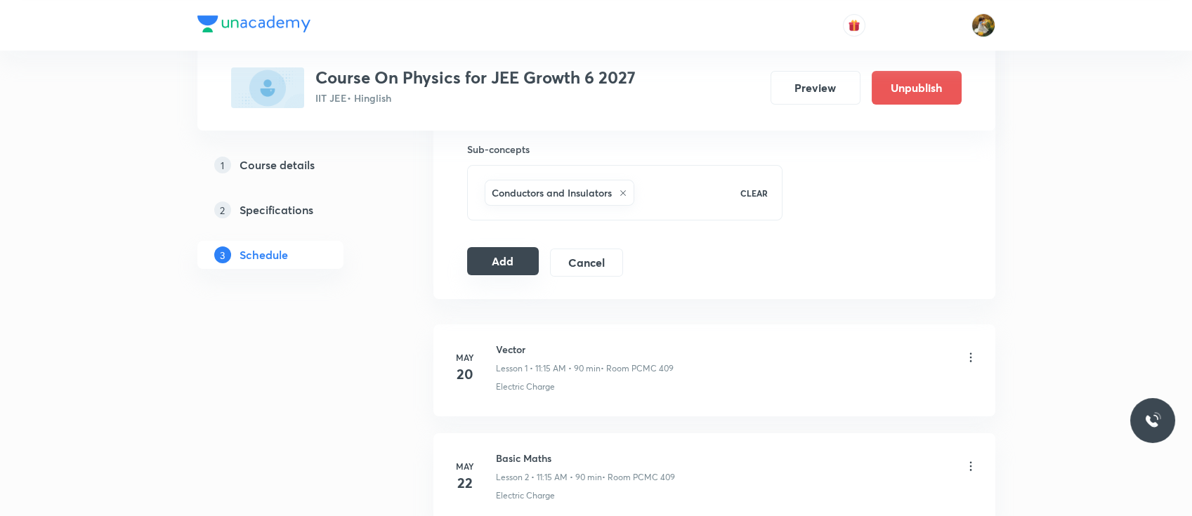
click at [513, 251] on button "Add" at bounding box center [503, 261] width 72 height 28
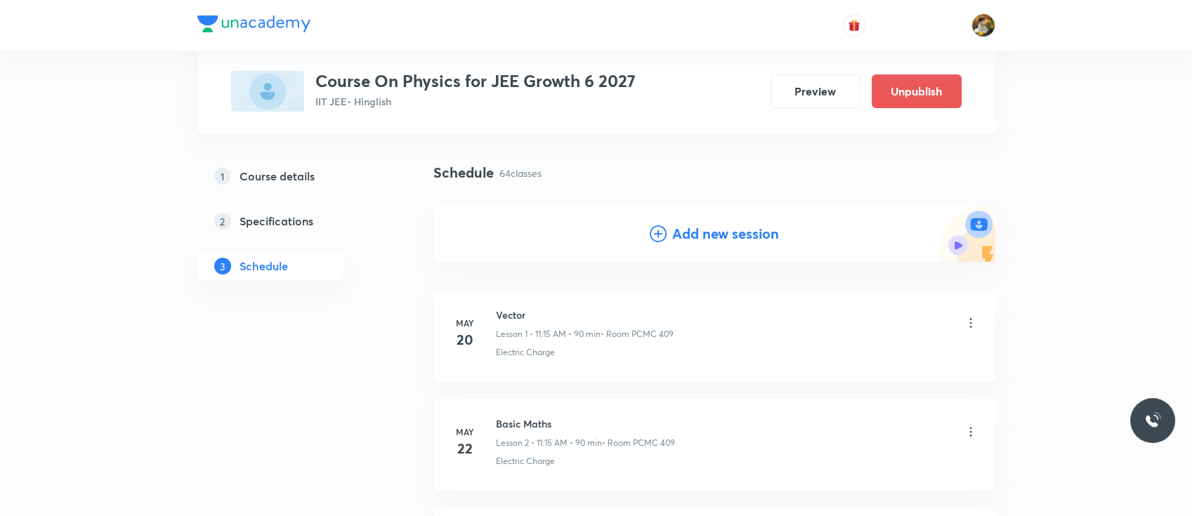
scroll to position [0, 0]
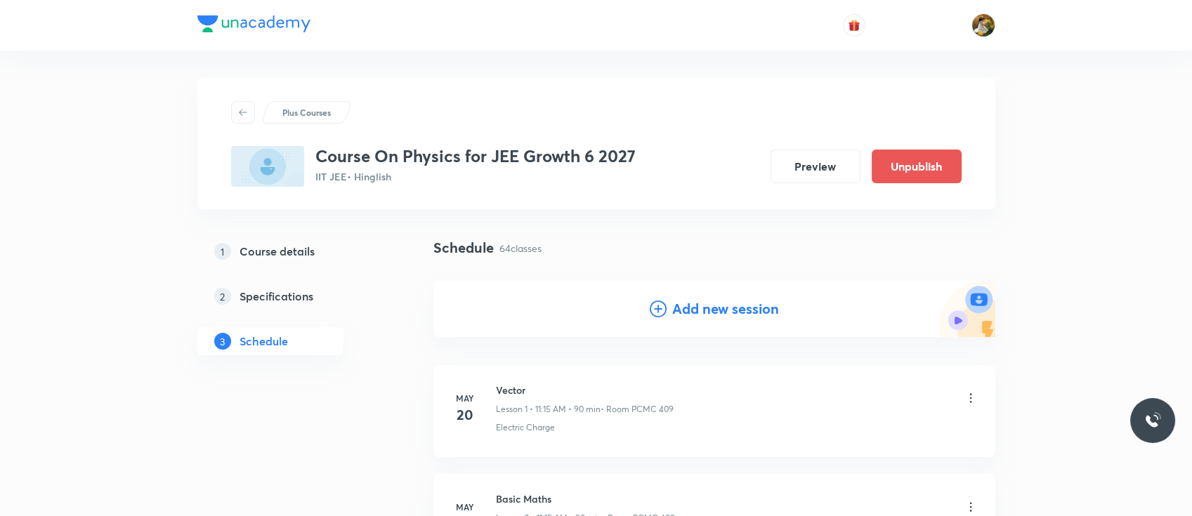
click at [711, 307] on h4 "Add new session" at bounding box center [725, 308] width 107 height 21
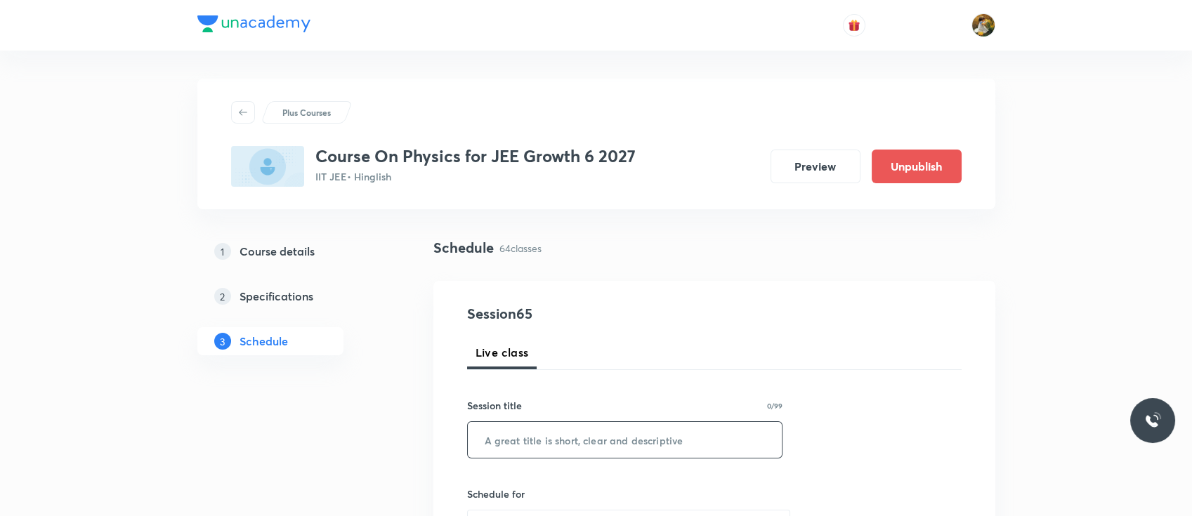
click at [594, 430] on input "text" at bounding box center [625, 440] width 315 height 36
paste input "Centre of maas & Collision"
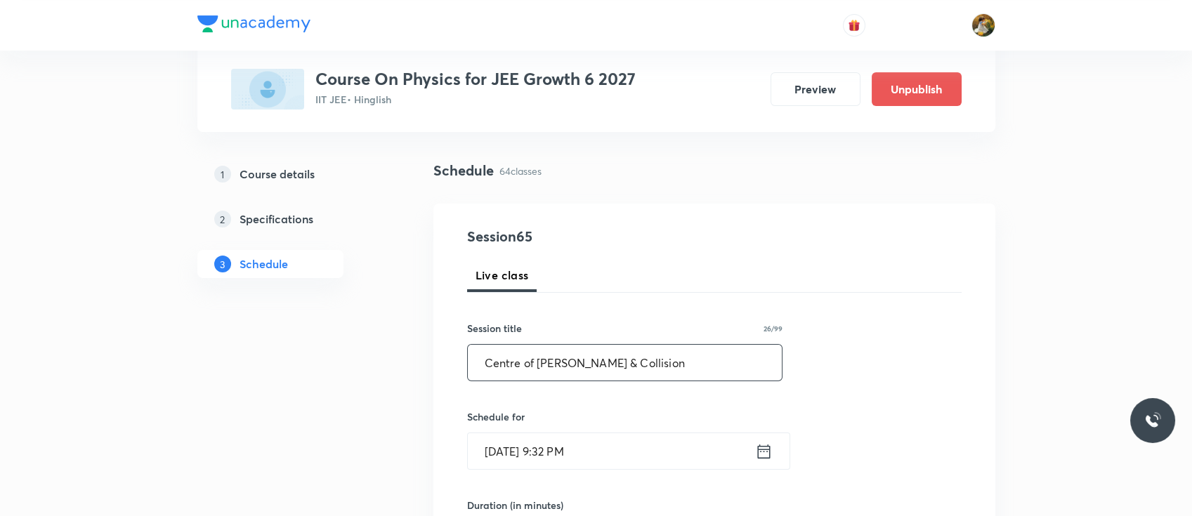
scroll to position [100, 0]
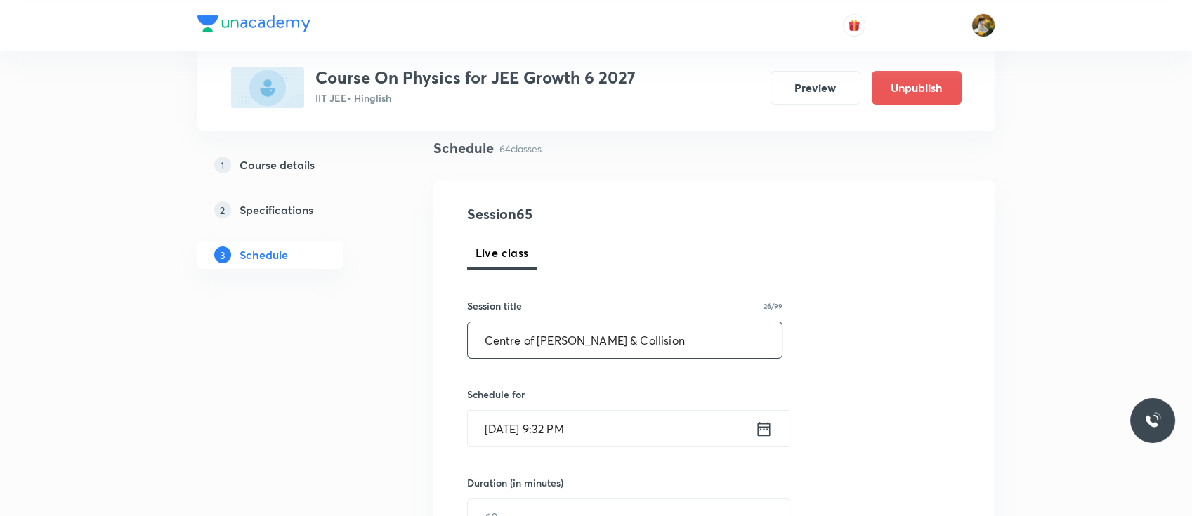
type input "Centre of maas & Collision"
click at [594, 430] on input "Oct 5, 2025, 9:32 PM" at bounding box center [611, 429] width 287 height 36
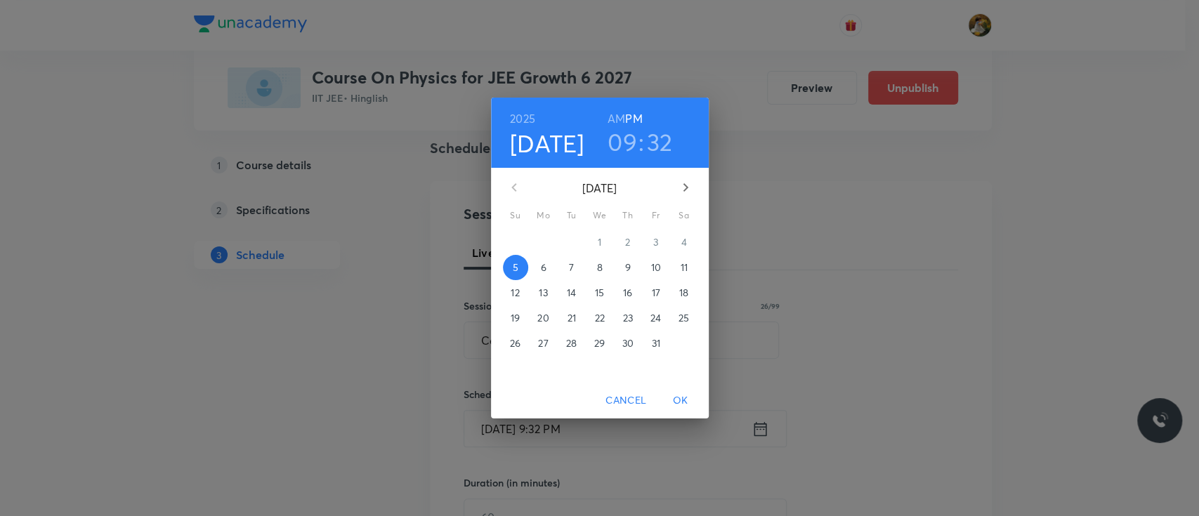
click at [683, 268] on p "11" at bounding box center [683, 268] width 7 height 14
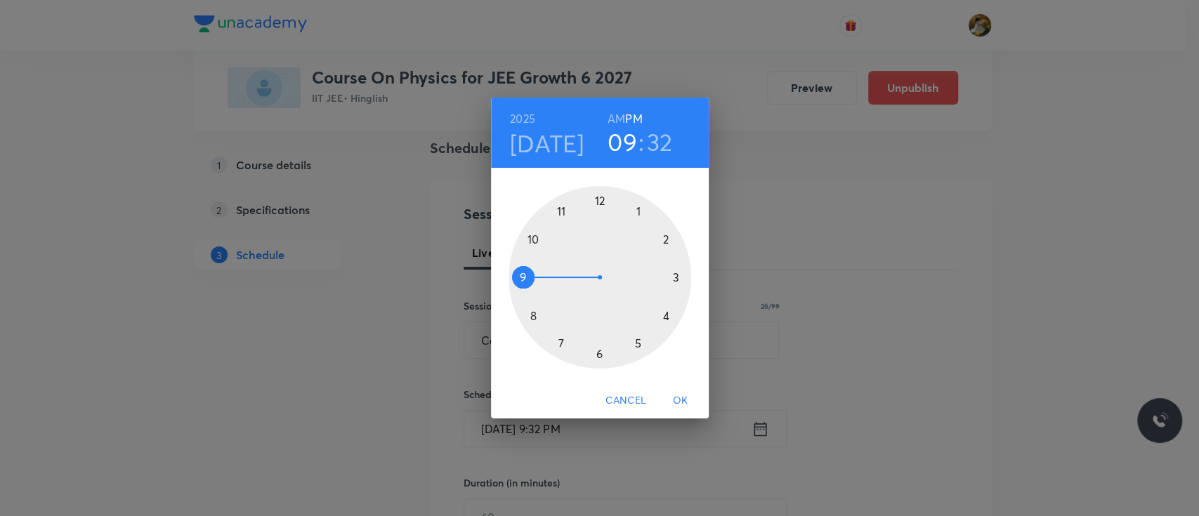
click at [638, 211] on div at bounding box center [599, 277] width 183 height 183
click at [596, 201] on div at bounding box center [599, 277] width 183 height 183
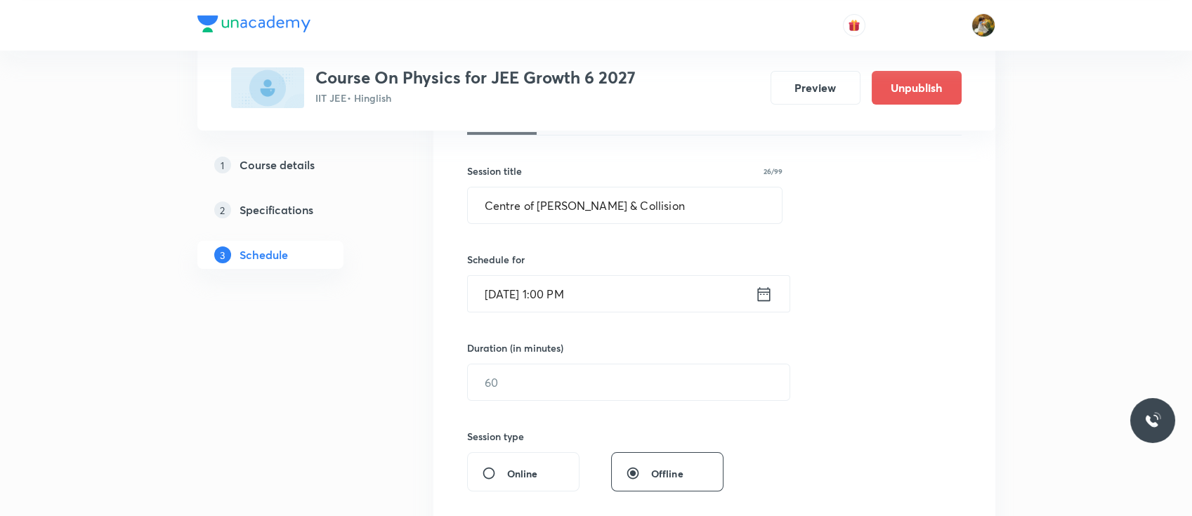
scroll to position [256, 0]
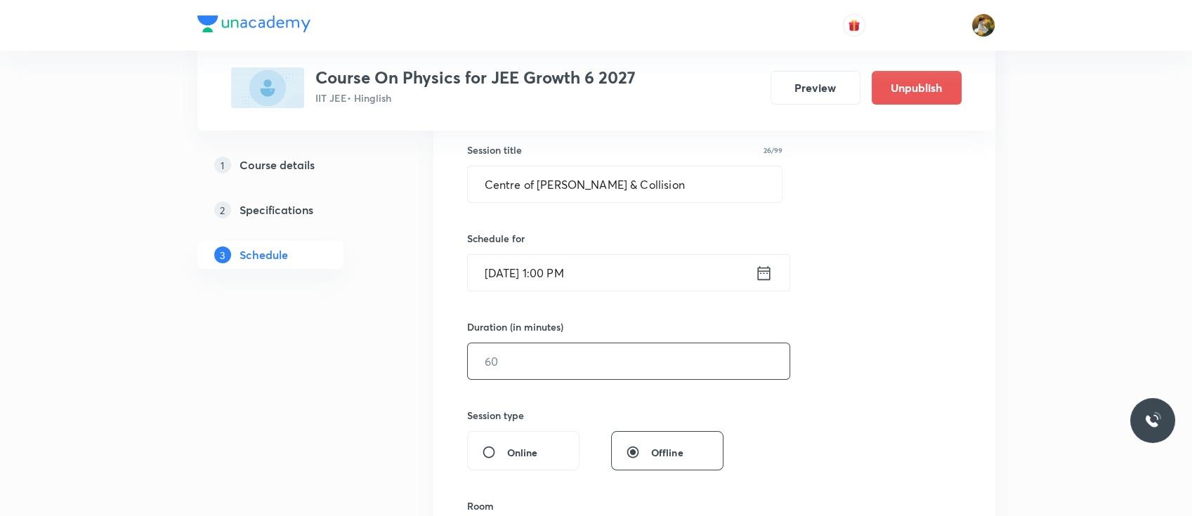
click at [553, 371] on input "text" at bounding box center [629, 361] width 322 height 36
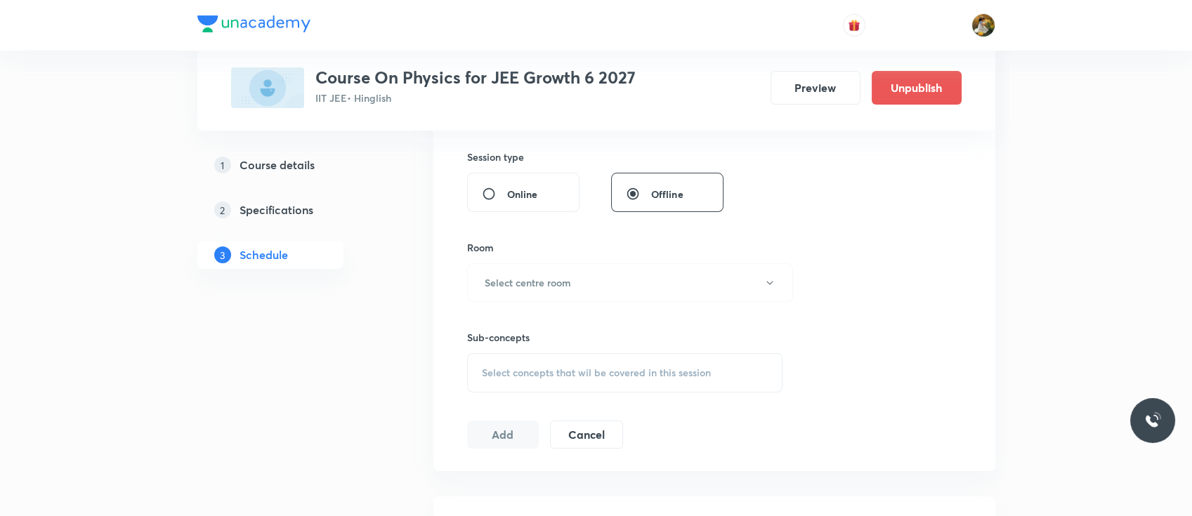
scroll to position [549, 0]
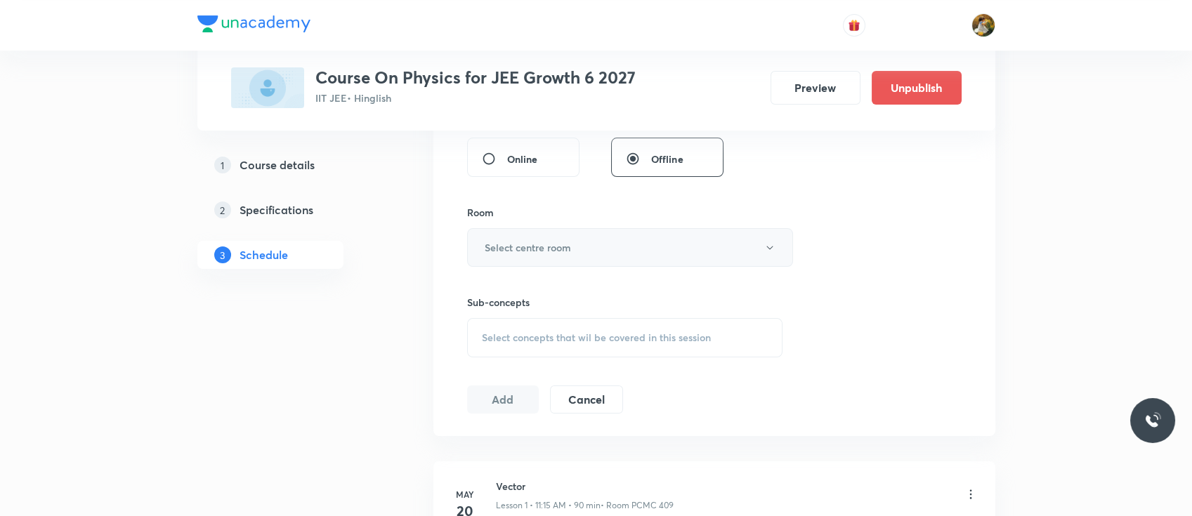
type input "90"
click at [567, 253] on h6 "Select centre room" at bounding box center [528, 247] width 86 height 15
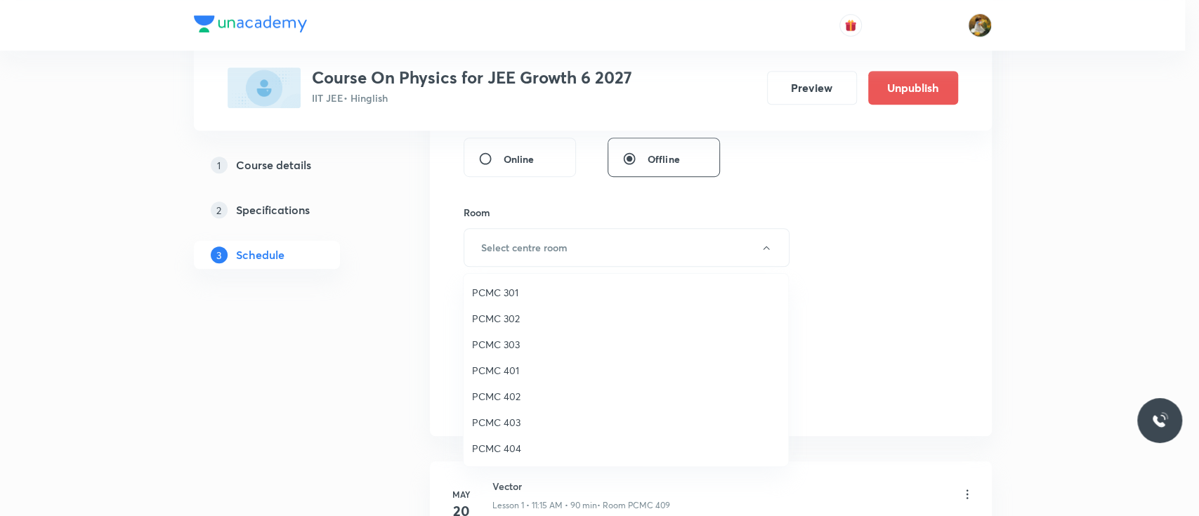
click at [513, 368] on span "PCMC 401" at bounding box center [626, 370] width 308 height 15
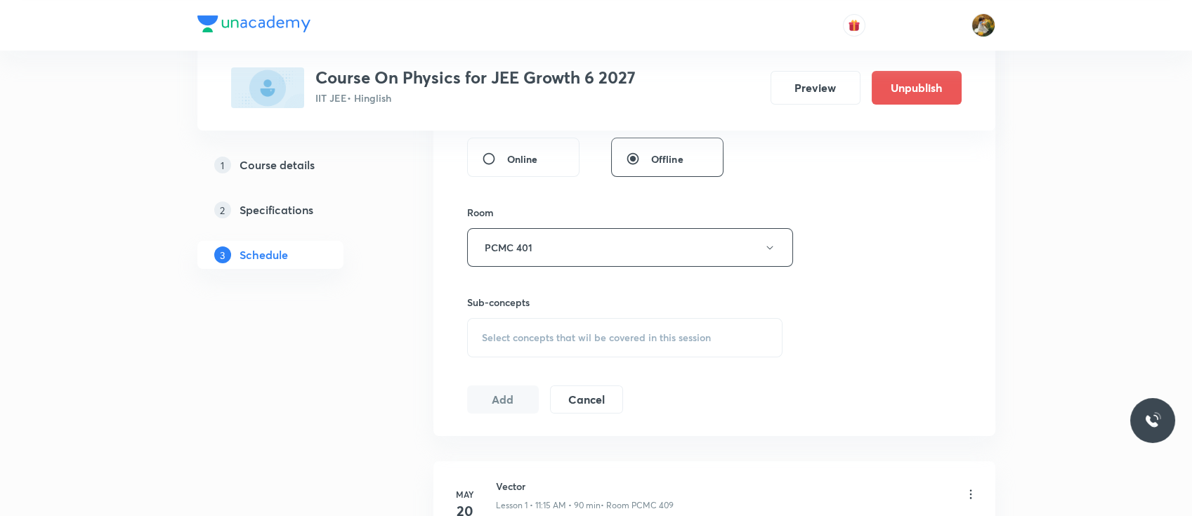
click at [612, 353] on div "Select concepts that wil be covered in this session" at bounding box center [625, 337] width 316 height 39
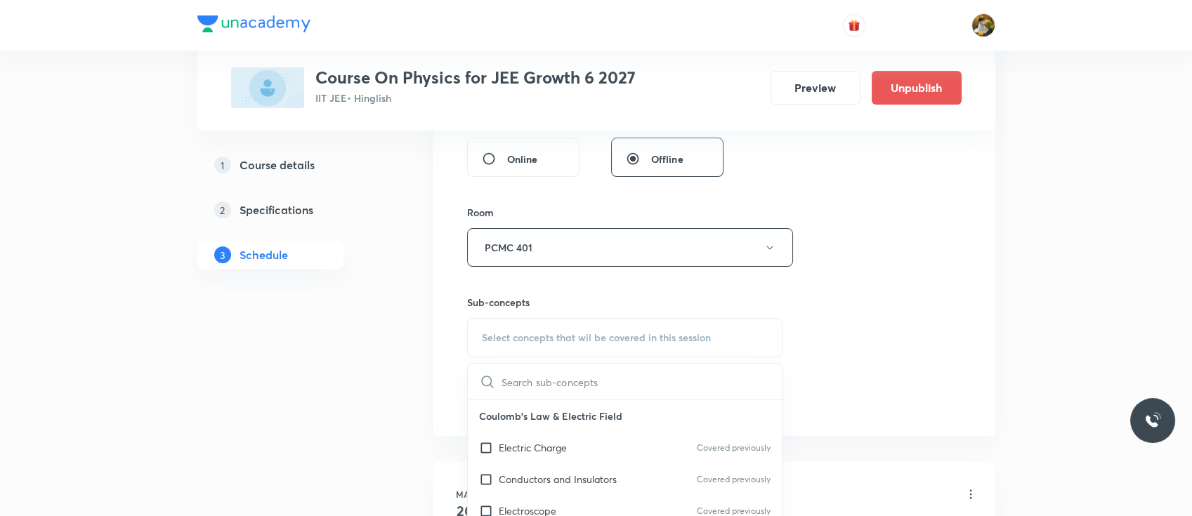
scroll to position [692, 0]
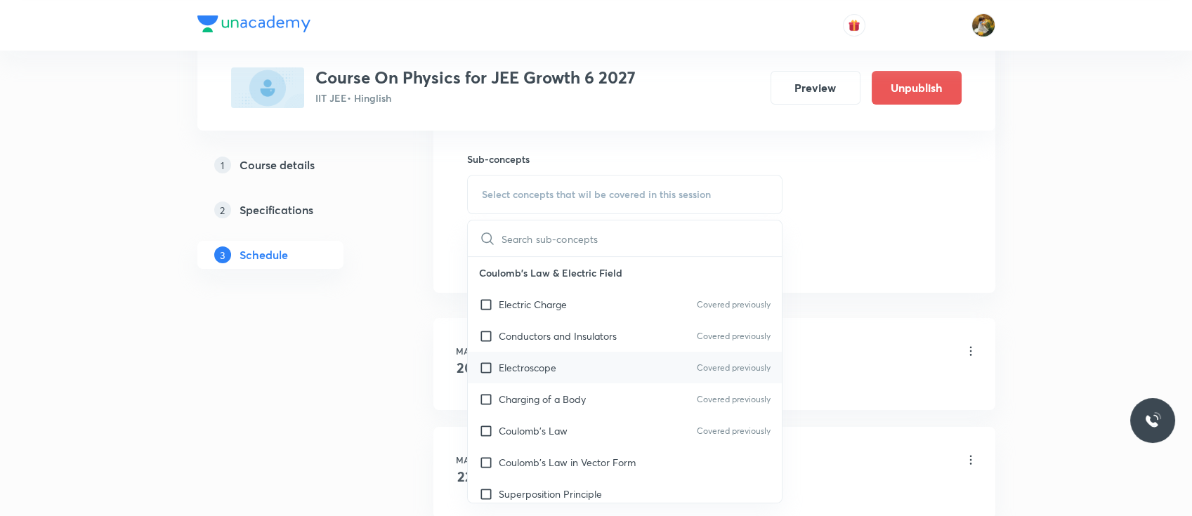
click at [584, 354] on div "Electroscope Covered previously" at bounding box center [625, 368] width 315 height 32
checkbox input "true"
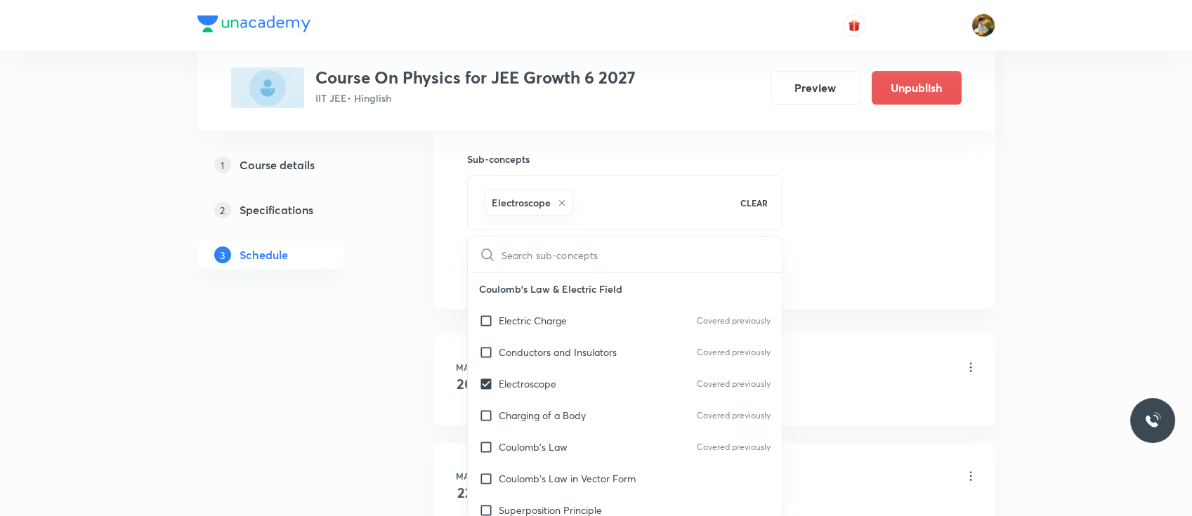
drag, startPoint x: 822, startPoint y: 195, endPoint x: 793, endPoint y: 233, distance: 48.2
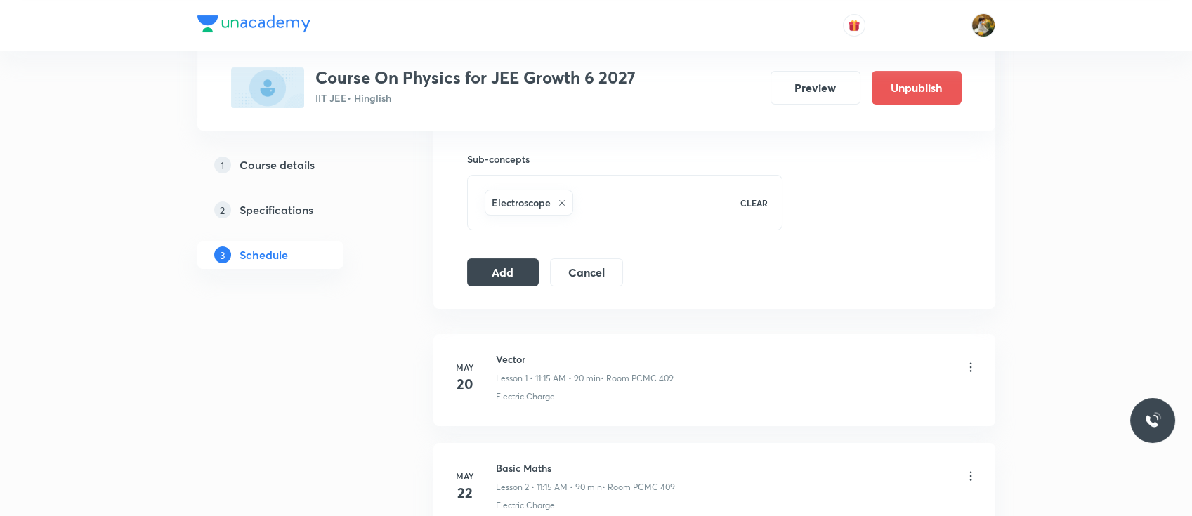
click at [494, 278] on button "Add" at bounding box center [503, 271] width 72 height 28
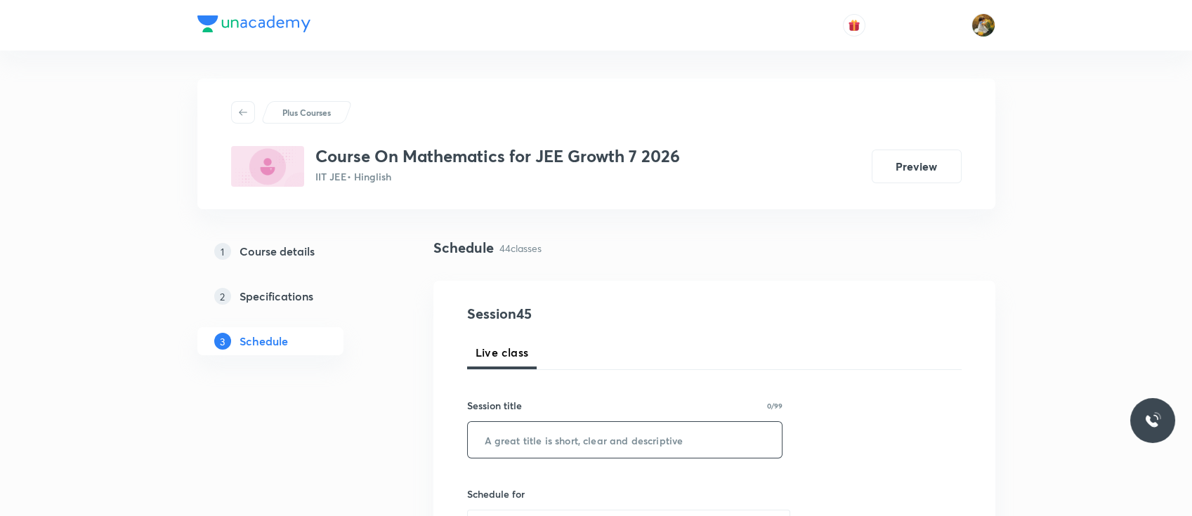
paste input "Work energy & Power"
click at [665, 445] on input "Work energy & Power" at bounding box center [625, 440] width 315 height 36
type input "Work energy & Power"
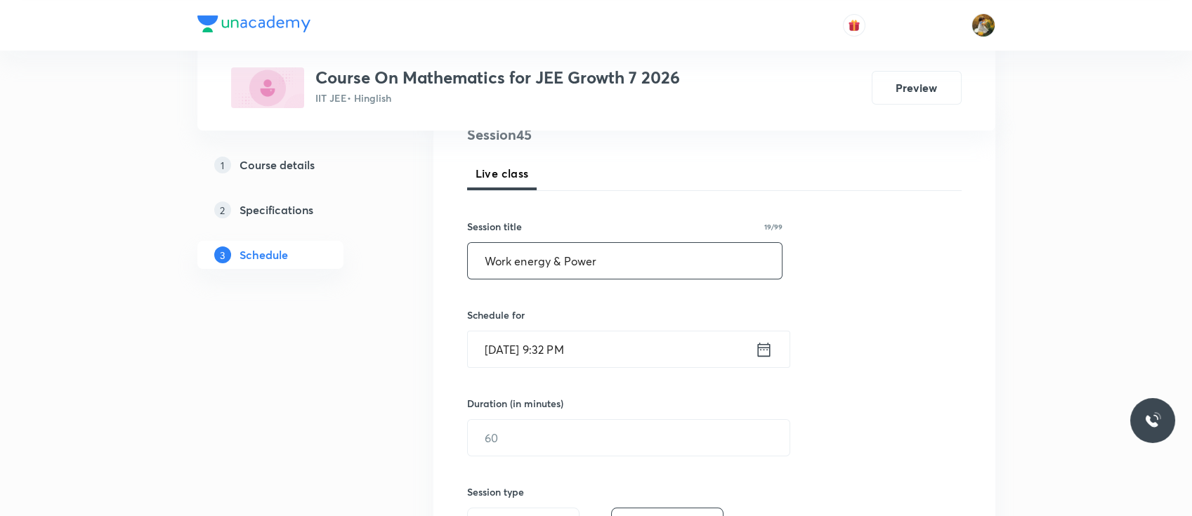
scroll to position [225, 0]
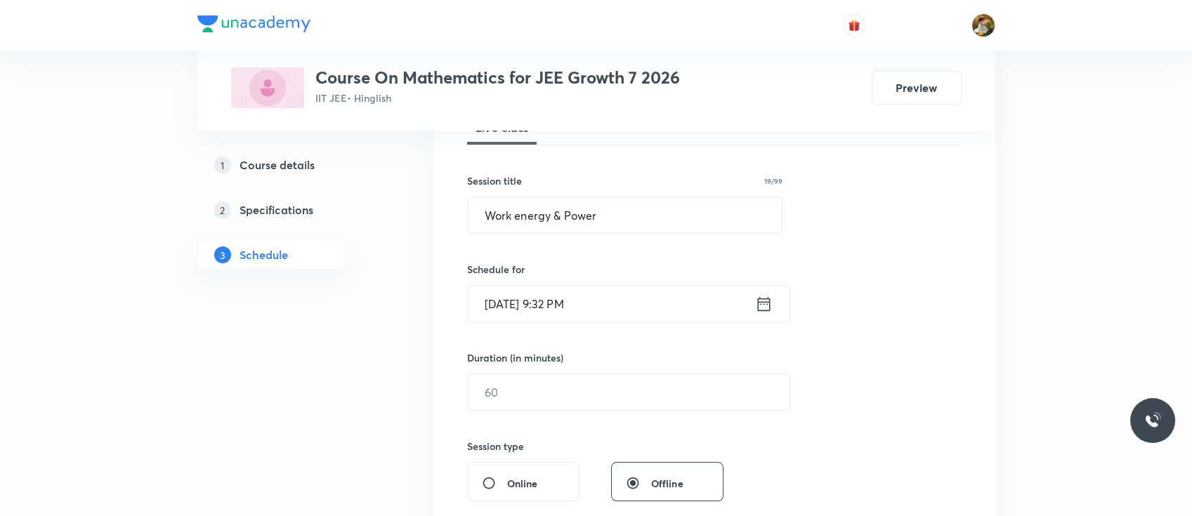
click at [631, 313] on input "[DATE] 9:32 PM" at bounding box center [611, 304] width 287 height 36
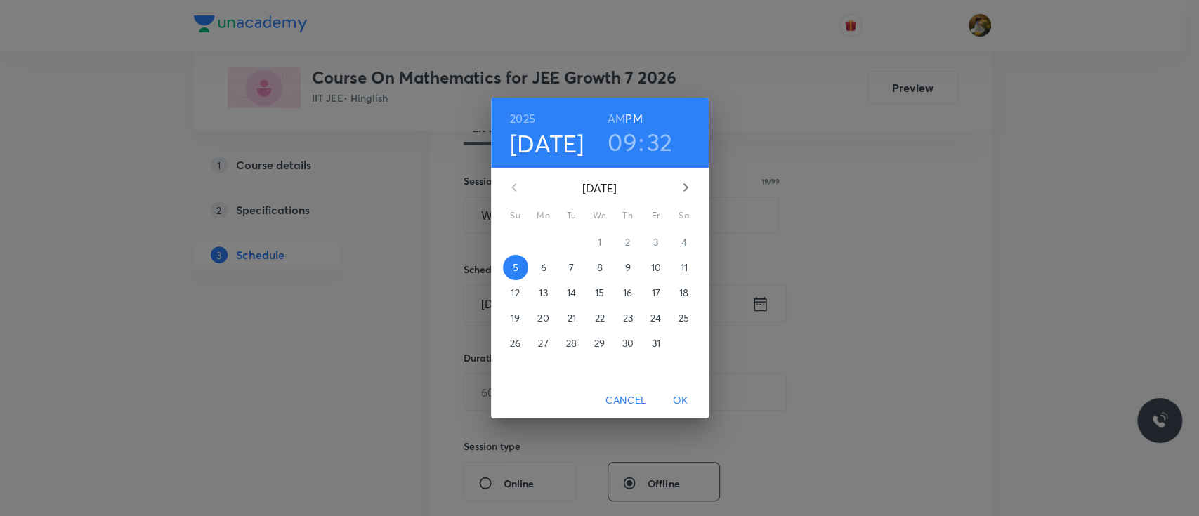
click at [540, 265] on p "6" at bounding box center [543, 268] width 6 height 14
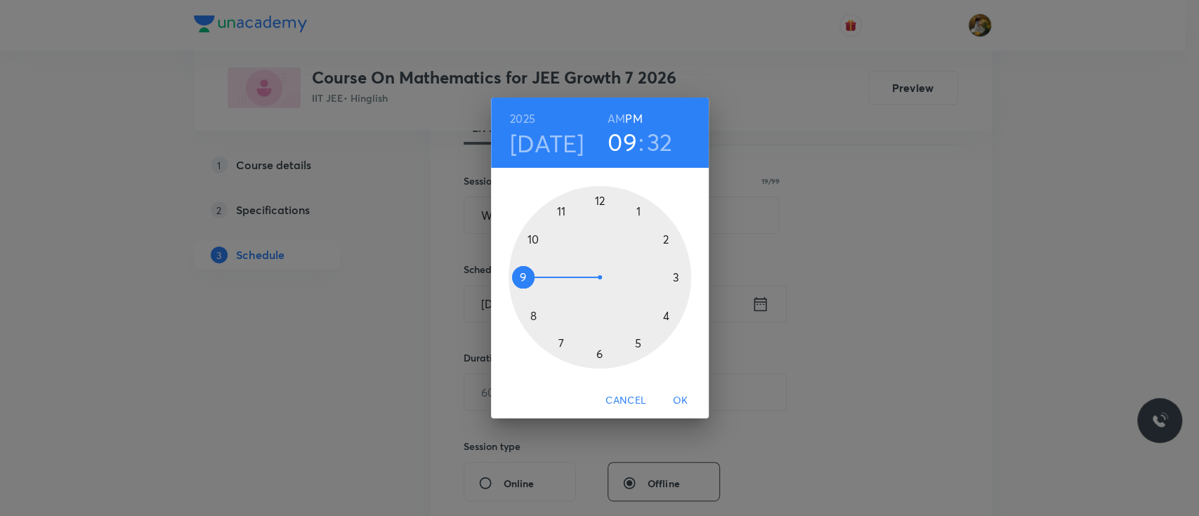
click at [558, 341] on div at bounding box center [599, 277] width 183 height 183
click at [614, 117] on h6 "AM" at bounding box center [616, 119] width 18 height 20
click at [602, 355] on div at bounding box center [599, 277] width 183 height 183
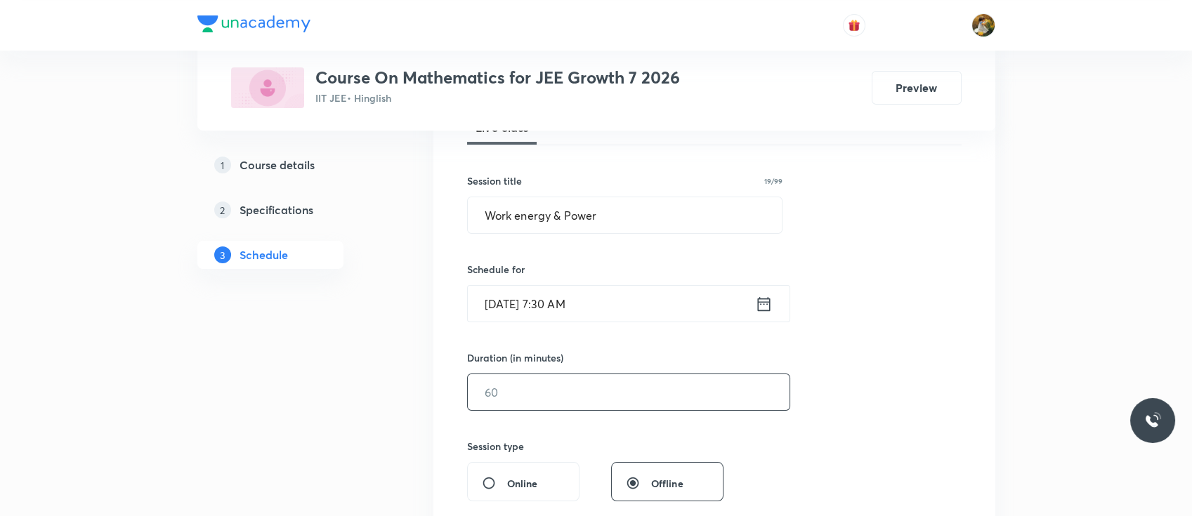
click at [589, 395] on input "text" at bounding box center [629, 392] width 322 height 36
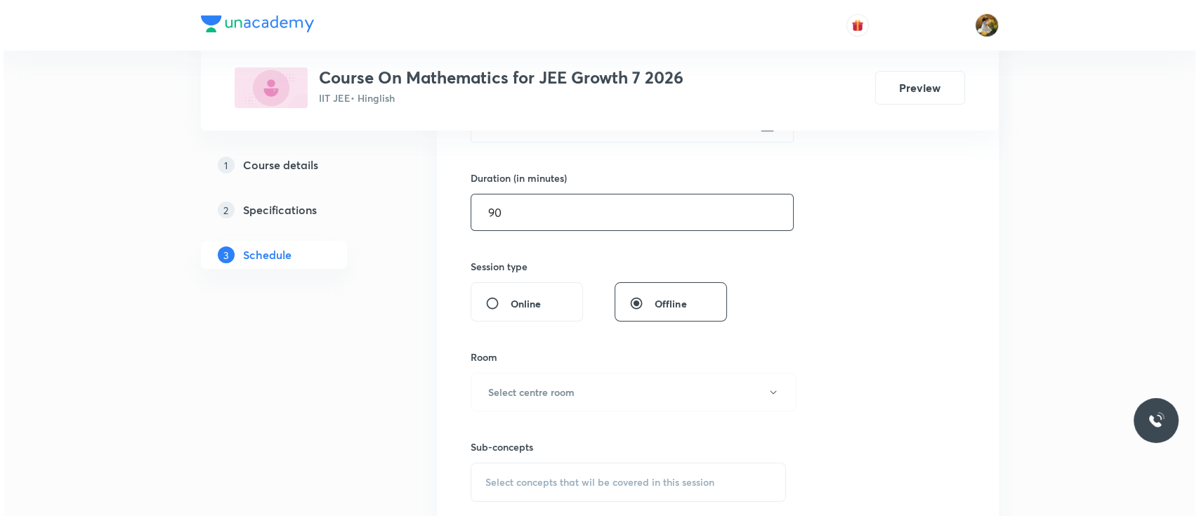
scroll to position [471, 0]
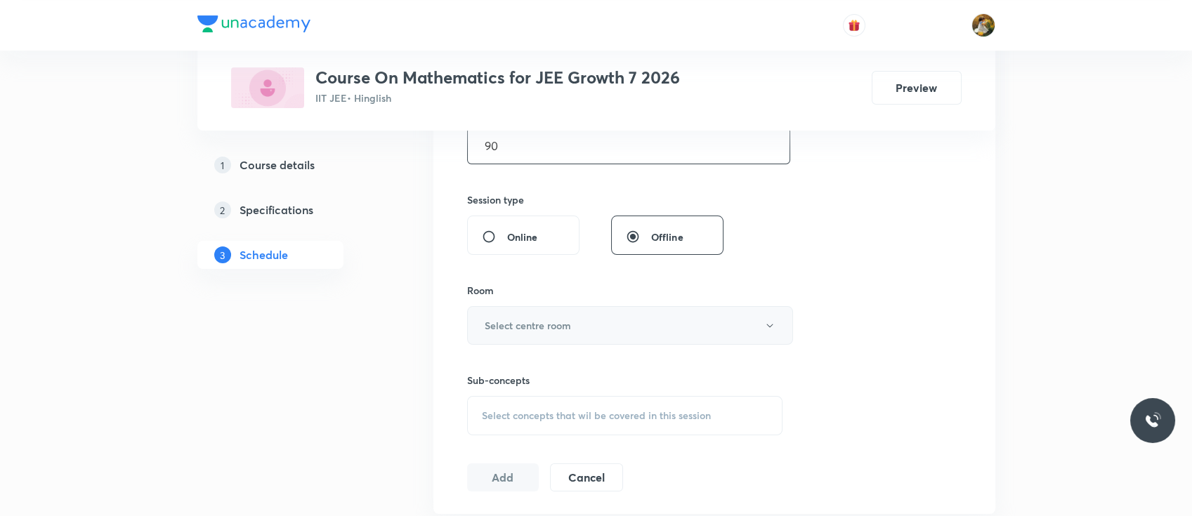
type input "90"
click at [579, 337] on button "Select centre room" at bounding box center [630, 325] width 326 height 39
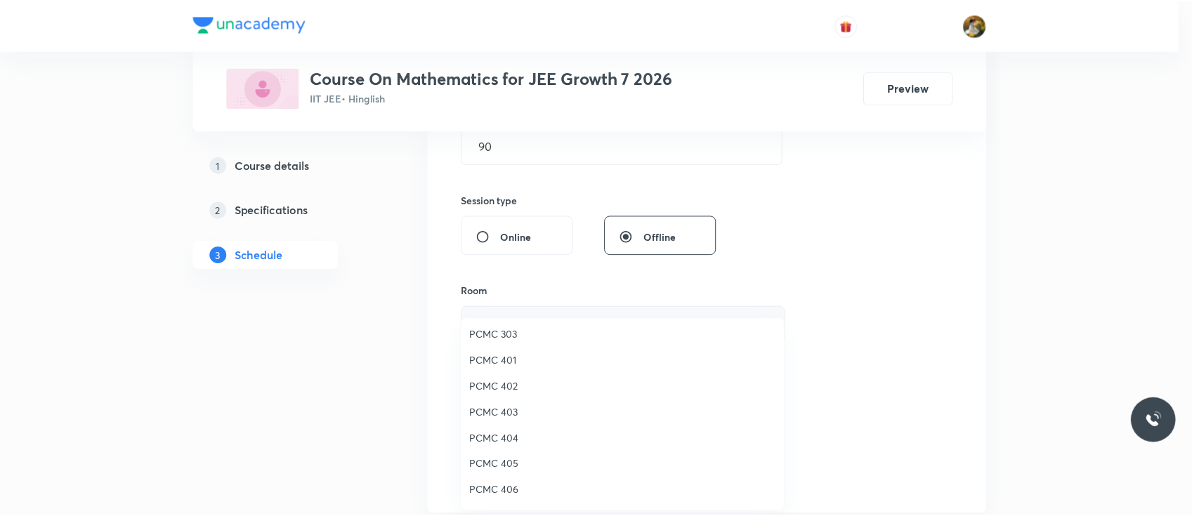
scroll to position [56, 0]
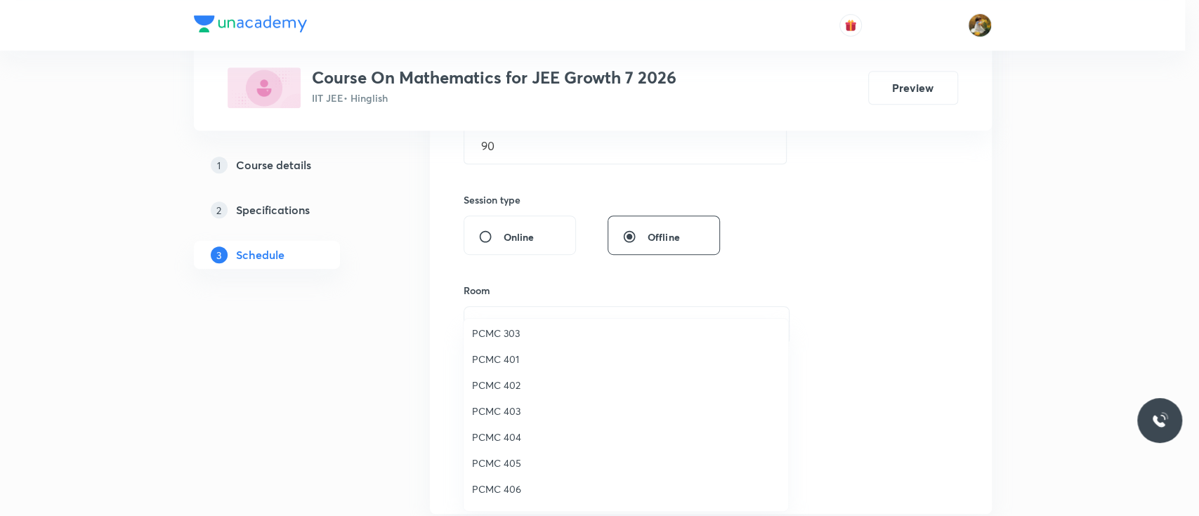
click at [511, 488] on span "PCMC 406" at bounding box center [626, 489] width 308 height 15
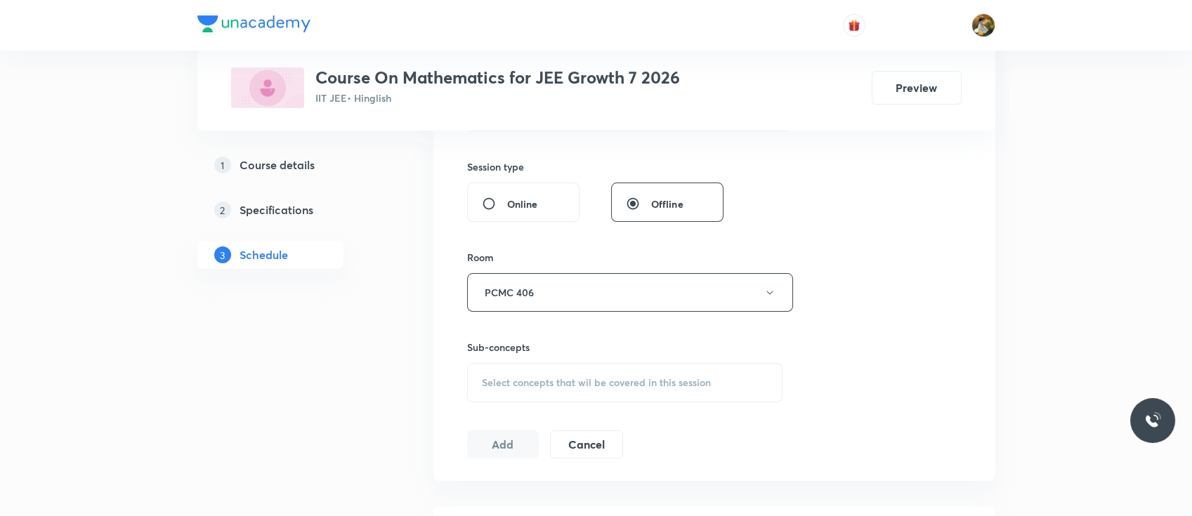
scroll to position [508, 0]
click at [690, 379] on span "Select concepts that wil be covered in this session" at bounding box center [596, 378] width 229 height 11
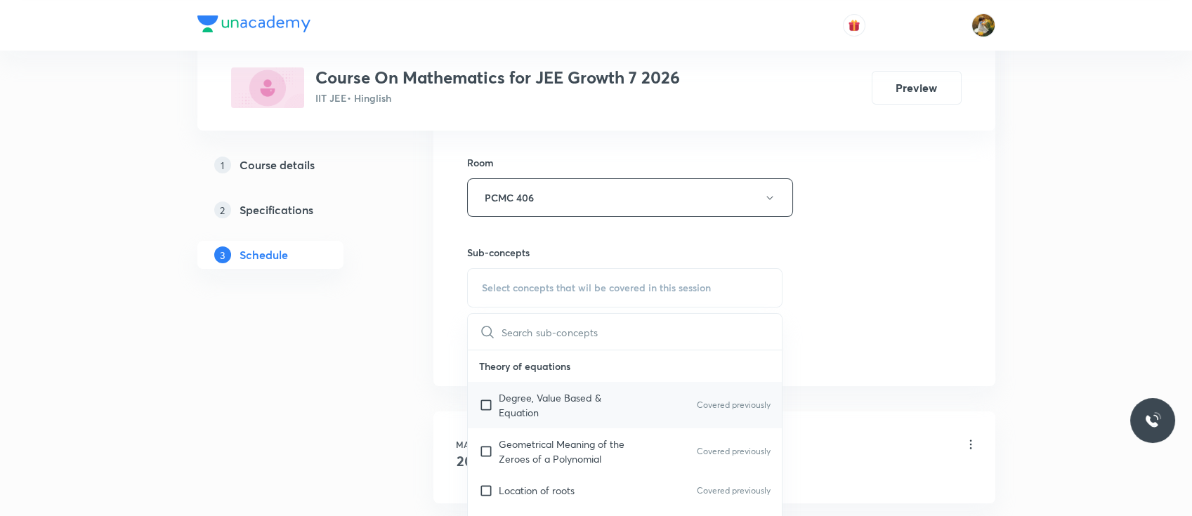
click at [612, 409] on p "Degree, Value Based & Equation" at bounding box center [570, 404] width 142 height 29
checkbox input "true"
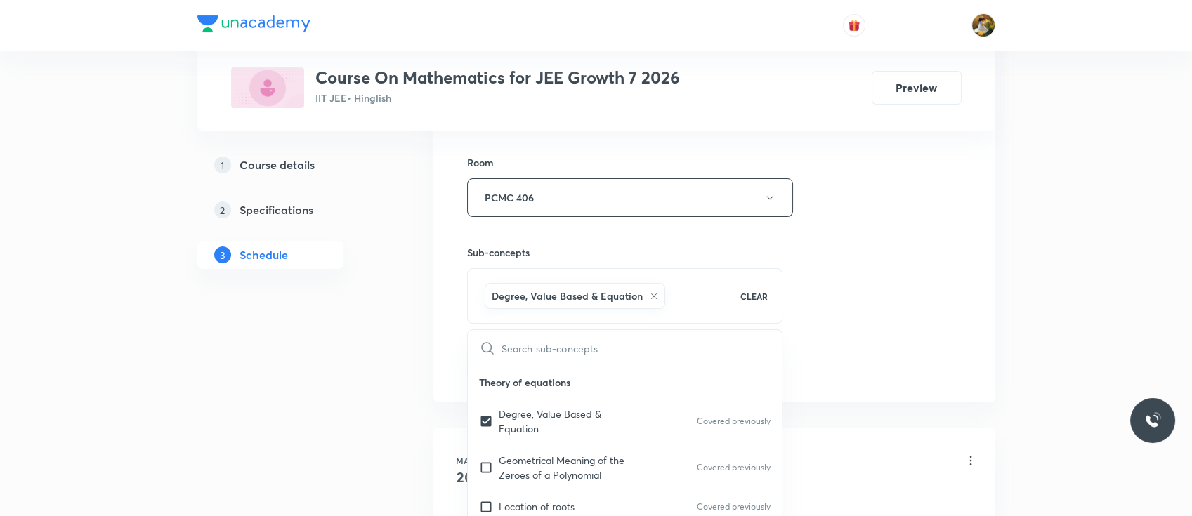
click at [878, 285] on div "Session 45 Live class Session title 19/99 Work energy & Power ​ Schedule for Oc…" at bounding box center [714, 42] width 494 height 676
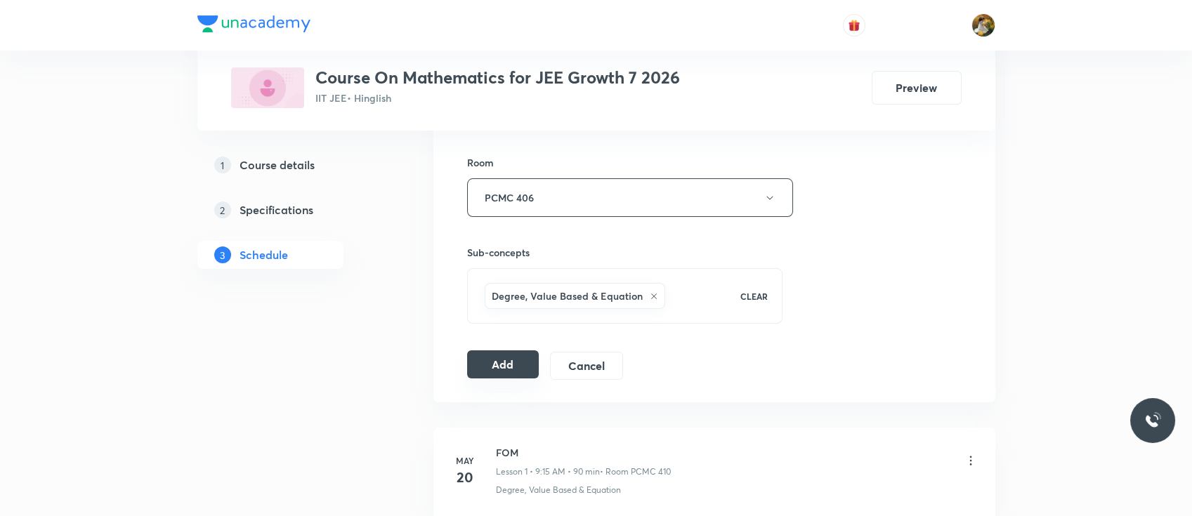
click at [519, 364] on button "Add" at bounding box center [503, 364] width 72 height 28
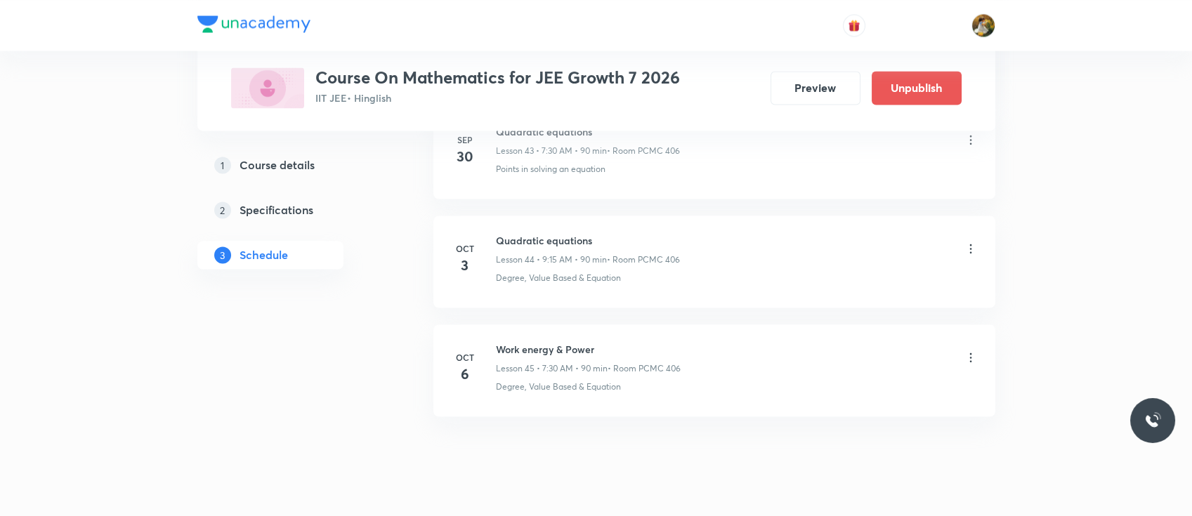
scroll to position [4855, 0]
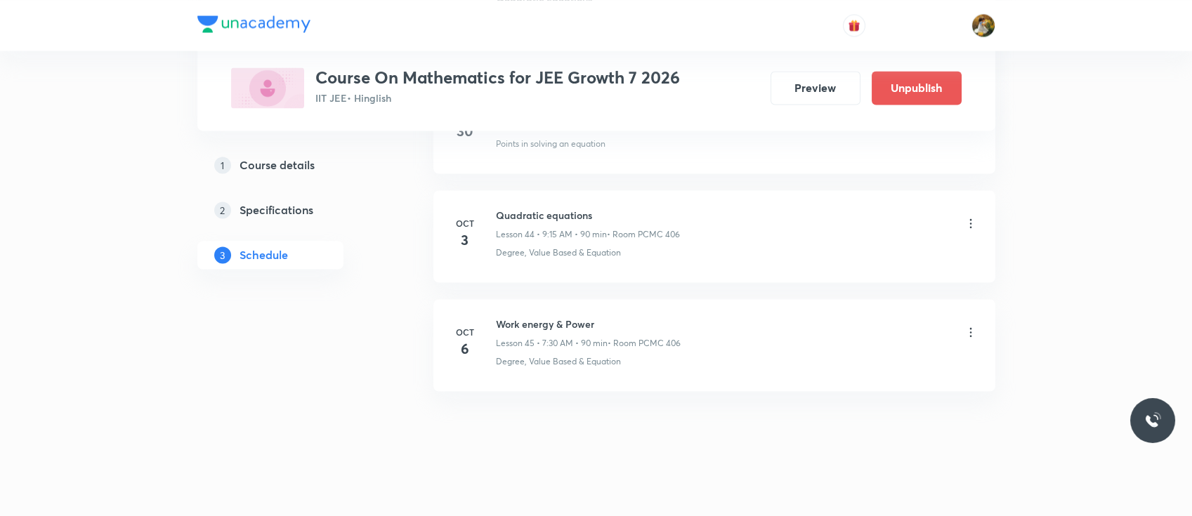
click at [591, 317] on h6 "Work energy & Power" at bounding box center [588, 324] width 185 height 15
copy h6 "Work energy & Power"
click at [972, 326] on icon at bounding box center [970, 332] width 14 height 14
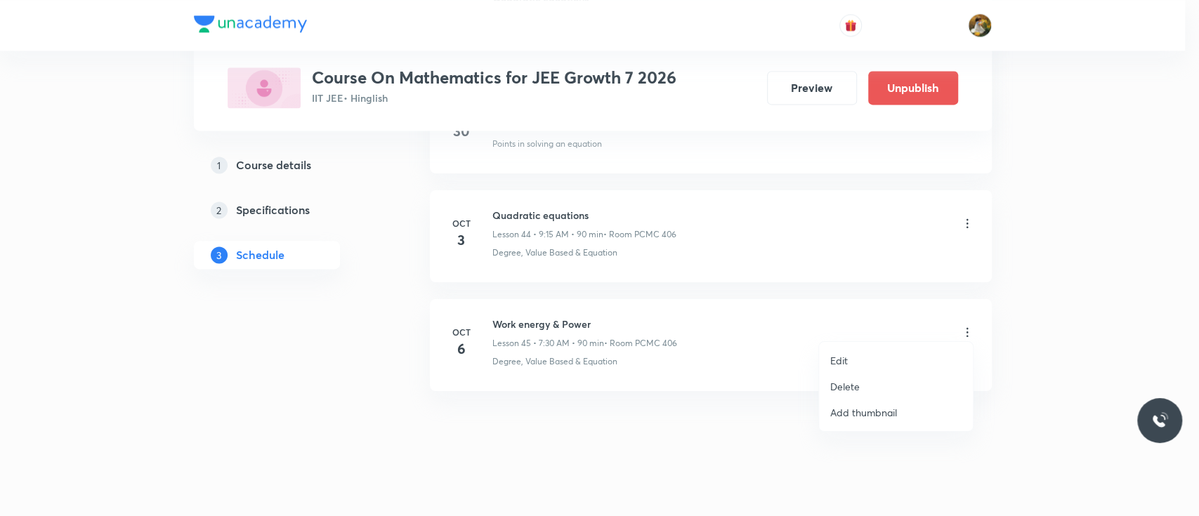
click at [881, 365] on li "Edit" at bounding box center [896, 361] width 154 height 26
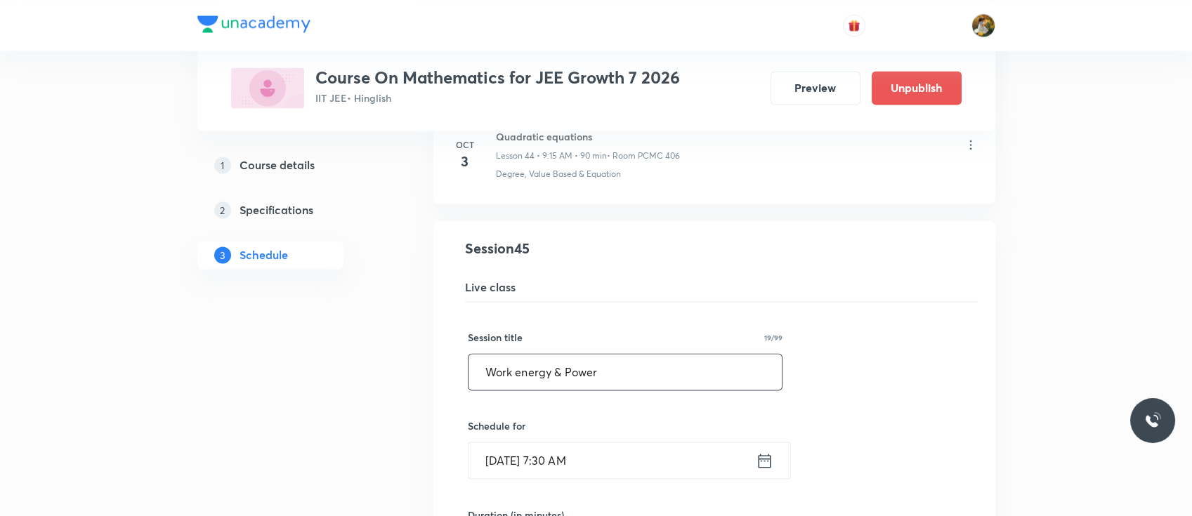
click at [601, 360] on input "Work energy & Power" at bounding box center [625, 372] width 314 height 36
paste input "Quadratic equations"
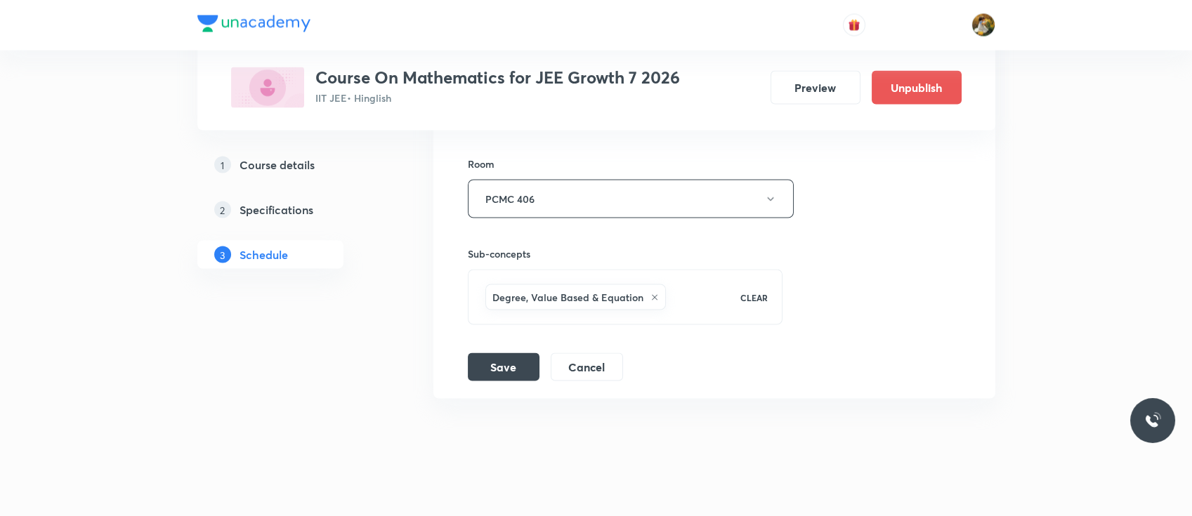
scroll to position [5392, 0]
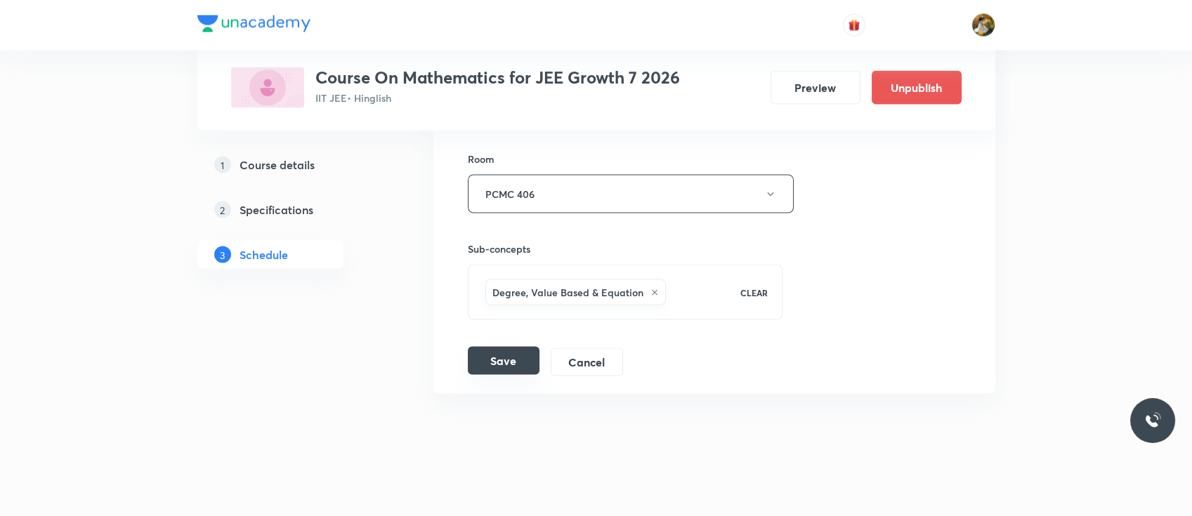
type input "Quadratic equations"
click at [518, 359] on button "Save" at bounding box center [504, 361] width 72 height 28
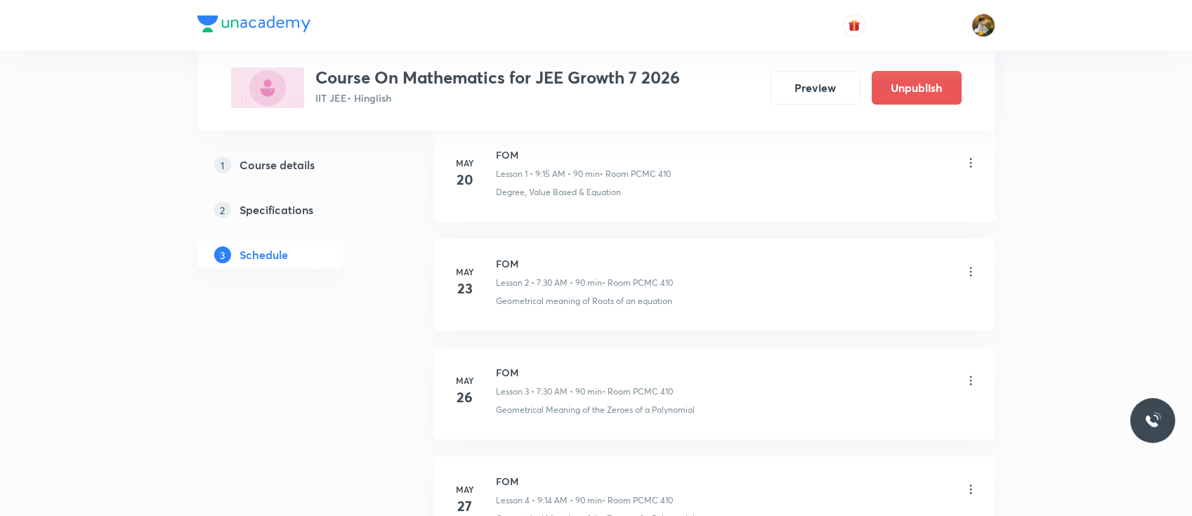
scroll to position [0, 0]
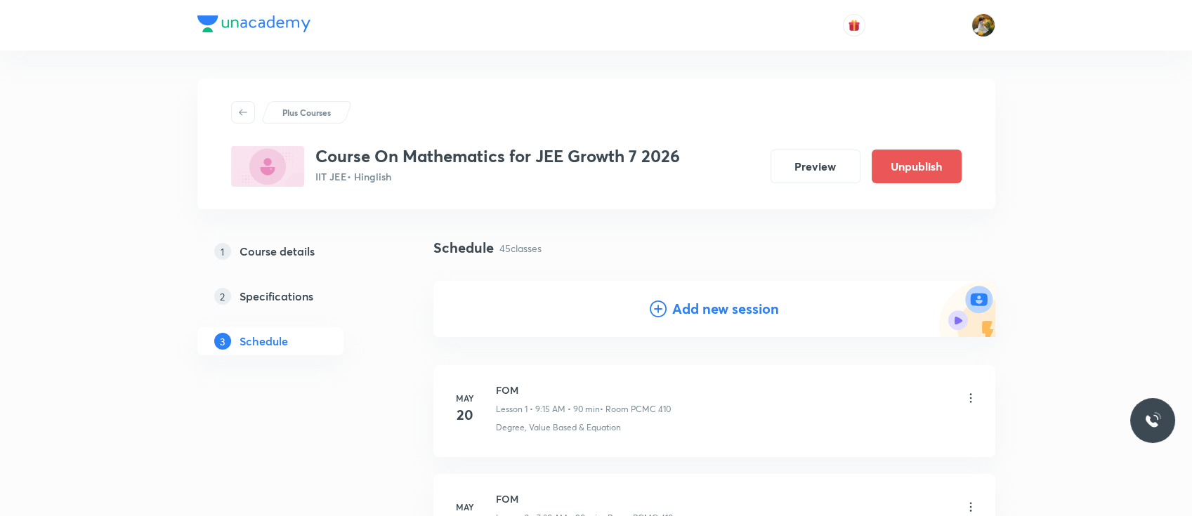
click at [711, 310] on h4 "Add new session" at bounding box center [725, 308] width 107 height 21
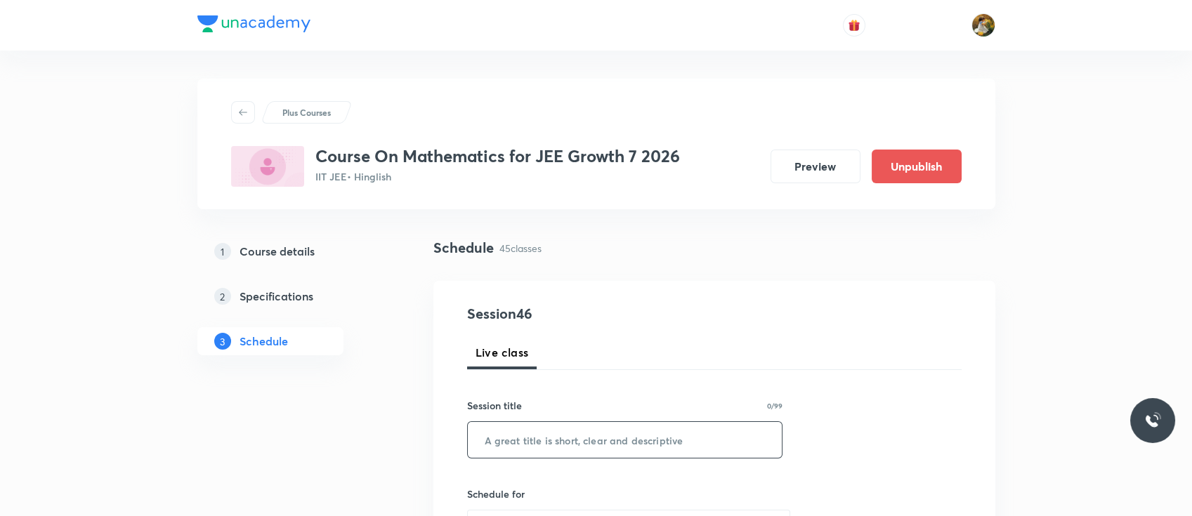
click at [582, 440] on input "text" at bounding box center [625, 440] width 315 height 36
paste input "Quadratic equations"
type input "Quadratic equations"
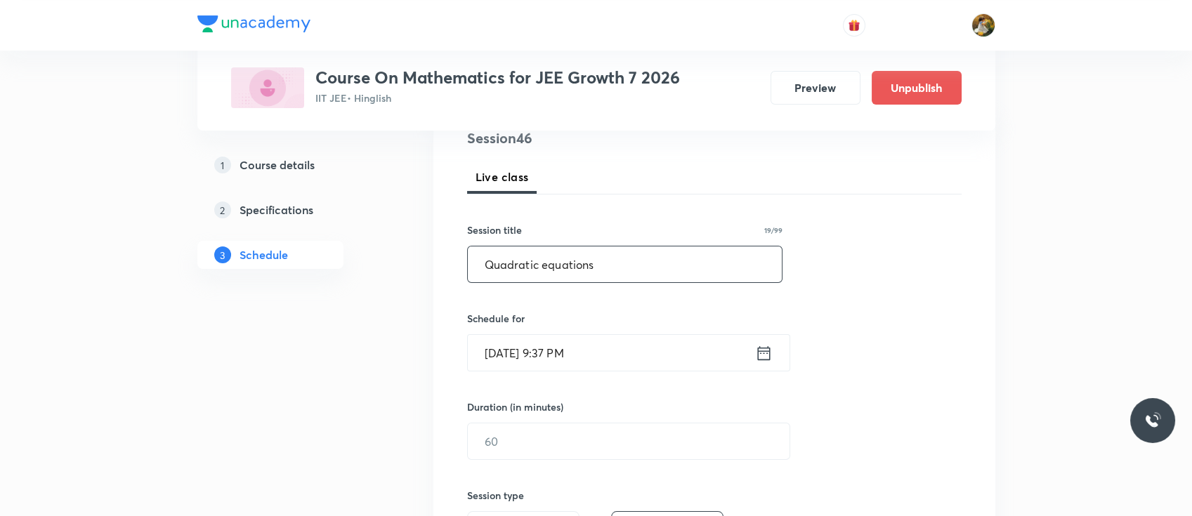
scroll to position [178, 0]
click at [582, 355] on input "Oct 5, 2025, 9:37 PM" at bounding box center [611, 351] width 287 height 36
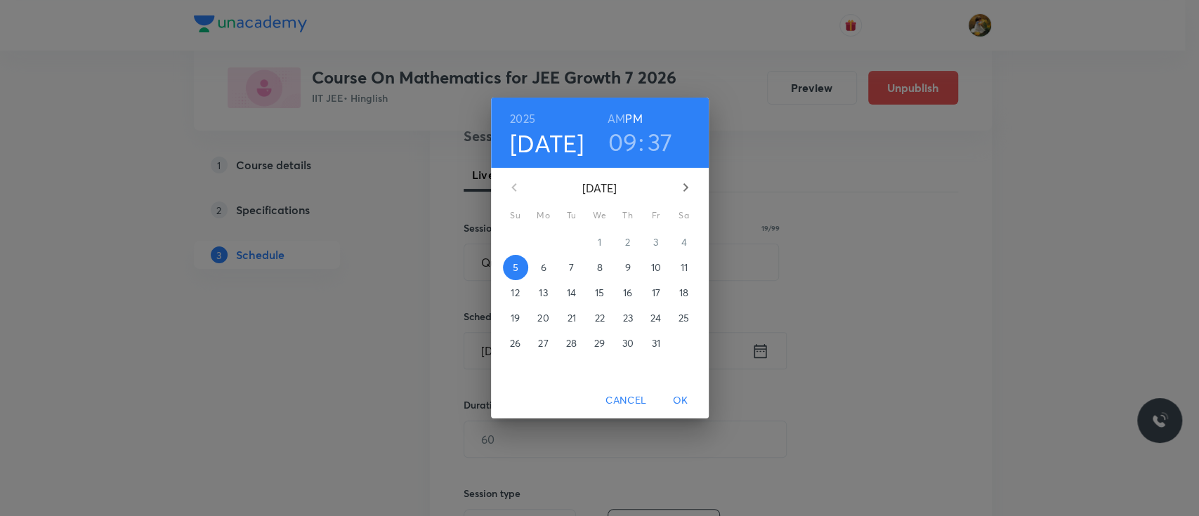
click at [629, 268] on p "9" at bounding box center [627, 268] width 6 height 14
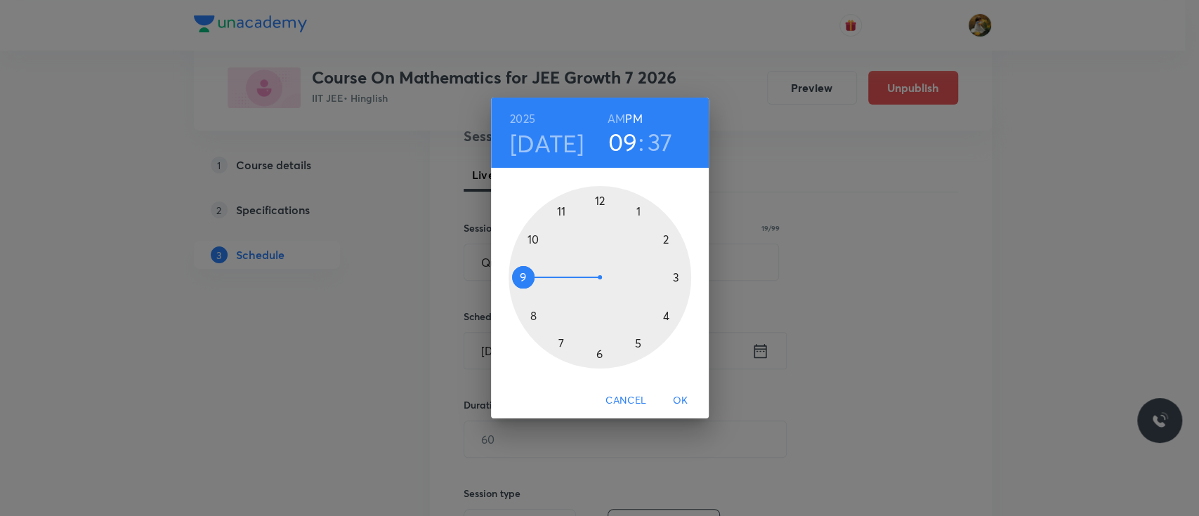
click at [557, 346] on div at bounding box center [599, 277] width 183 height 183
click at [613, 112] on h6 "AM" at bounding box center [616, 119] width 18 height 20
click at [601, 350] on div at bounding box center [599, 277] width 183 height 183
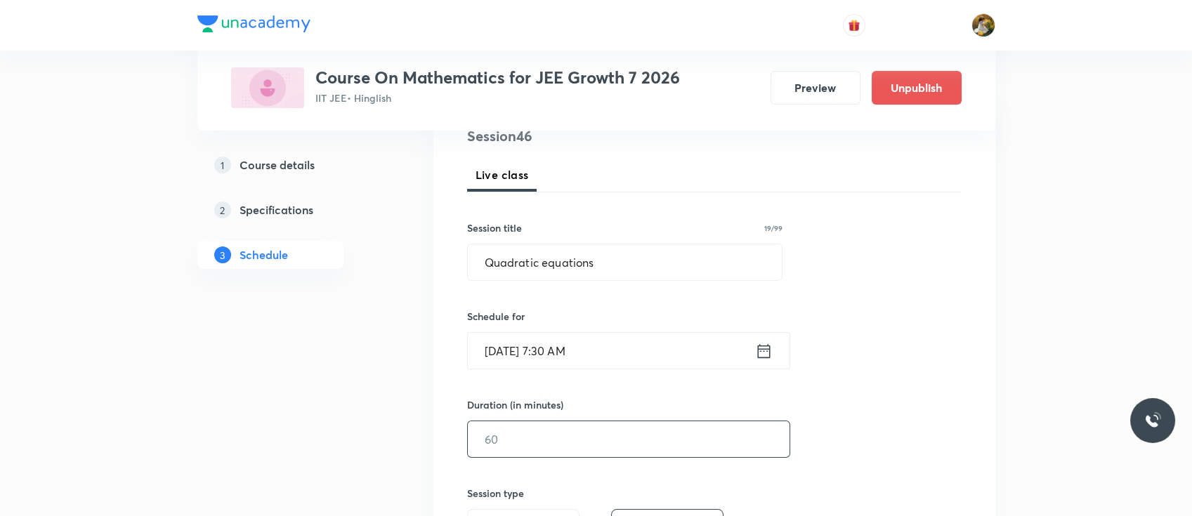
click at [575, 452] on input "text" at bounding box center [629, 439] width 322 height 36
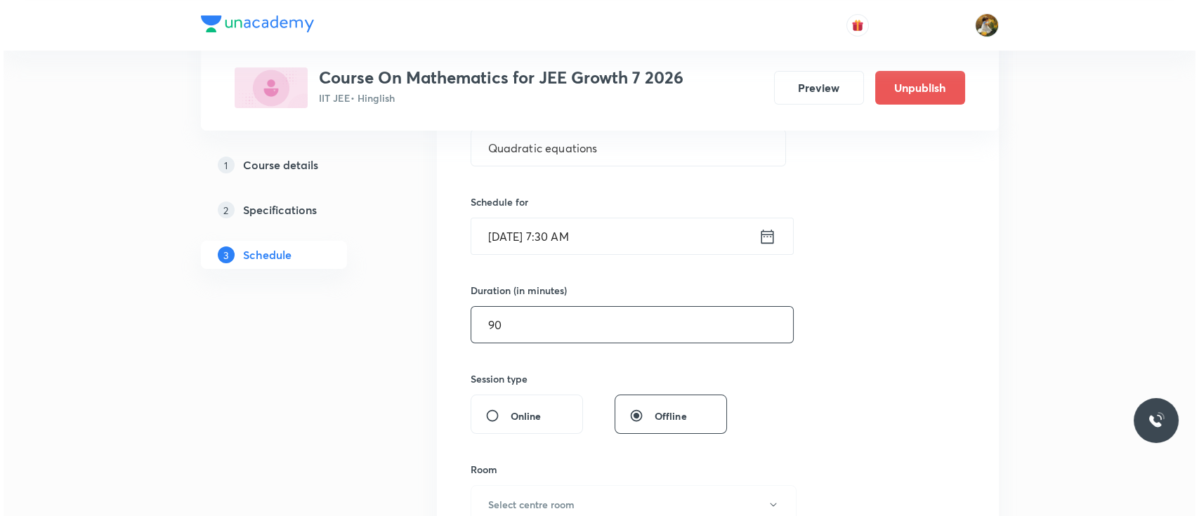
scroll to position [359, 0]
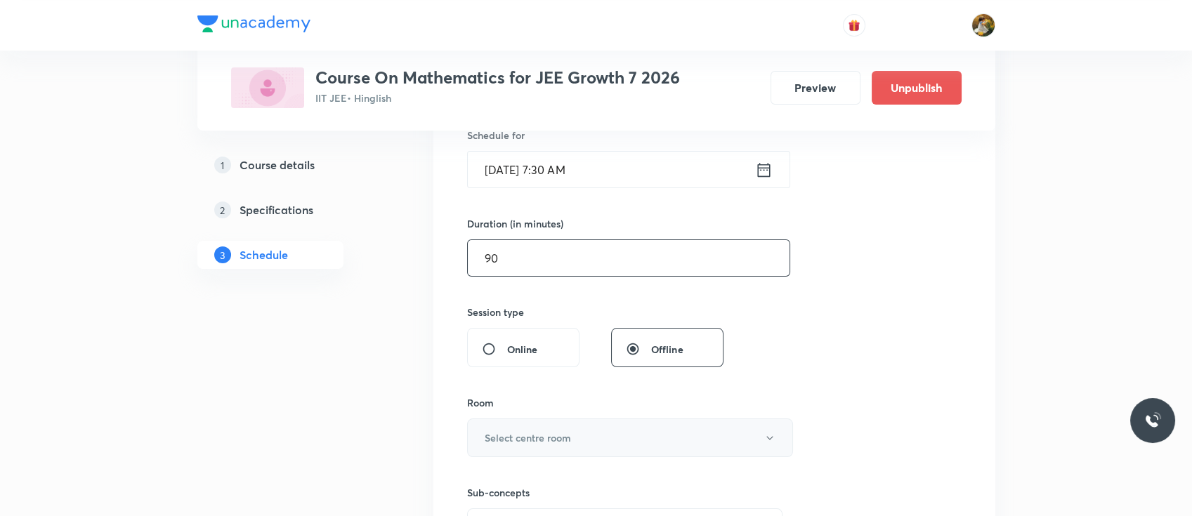
type input "90"
click at [572, 428] on button "Select centre room" at bounding box center [630, 438] width 326 height 39
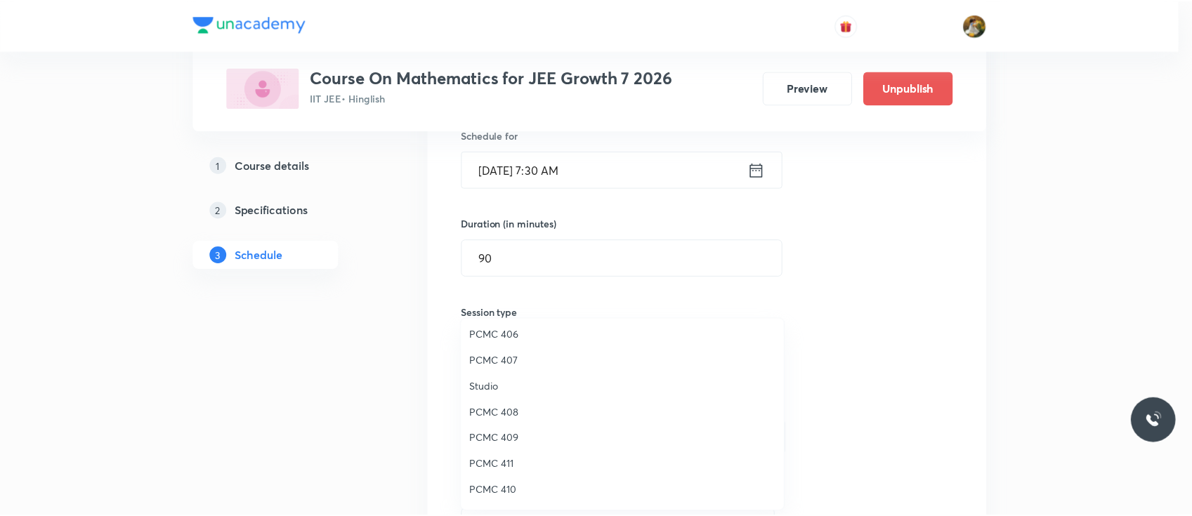
scroll to position [215, 0]
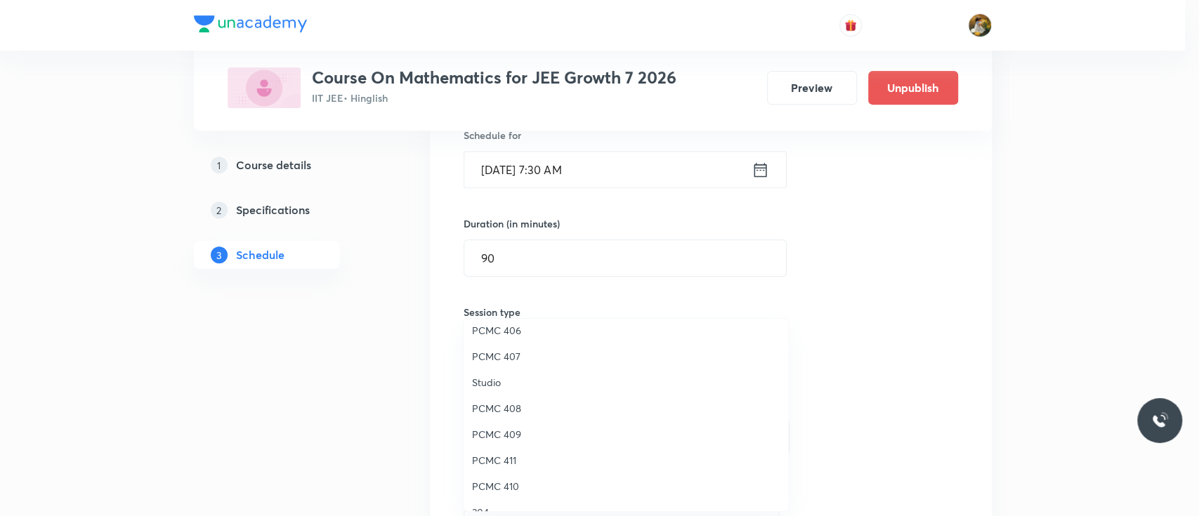
click at [501, 325] on span "PCMC 406" at bounding box center [626, 330] width 308 height 15
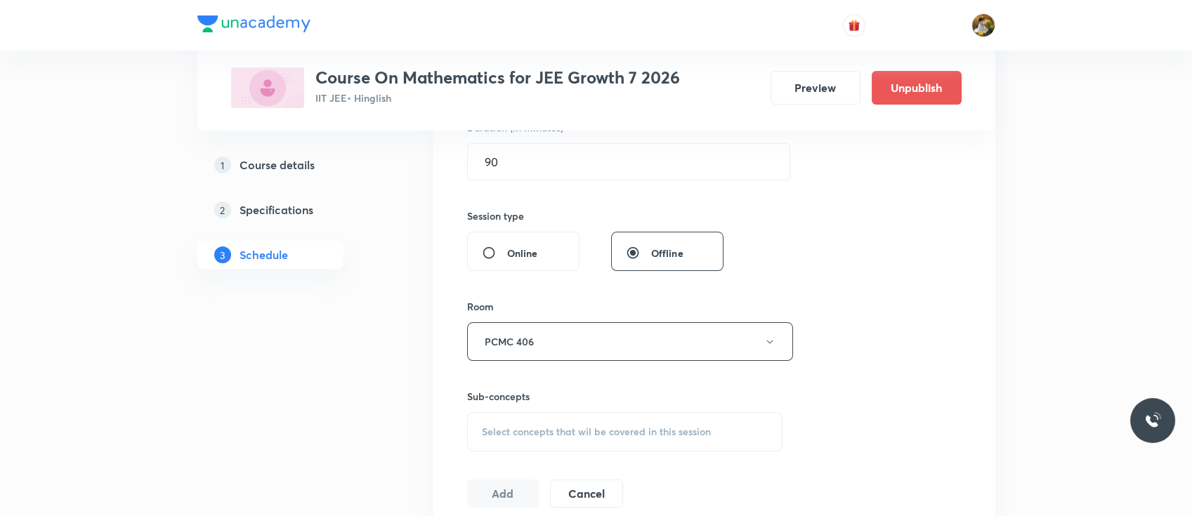
scroll to position [459, 0]
click at [572, 419] on div "Select concepts that wil be covered in this session" at bounding box center [625, 428] width 316 height 39
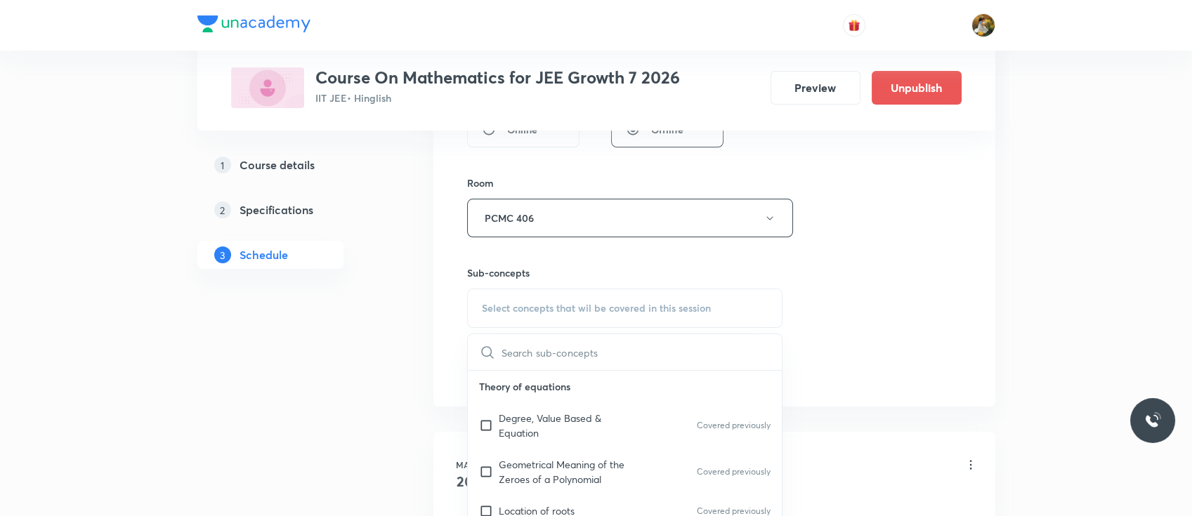
scroll to position [580, 0]
click at [566, 426] on p "Degree, Value Based & Equation" at bounding box center [570, 423] width 142 height 29
checkbox input "true"
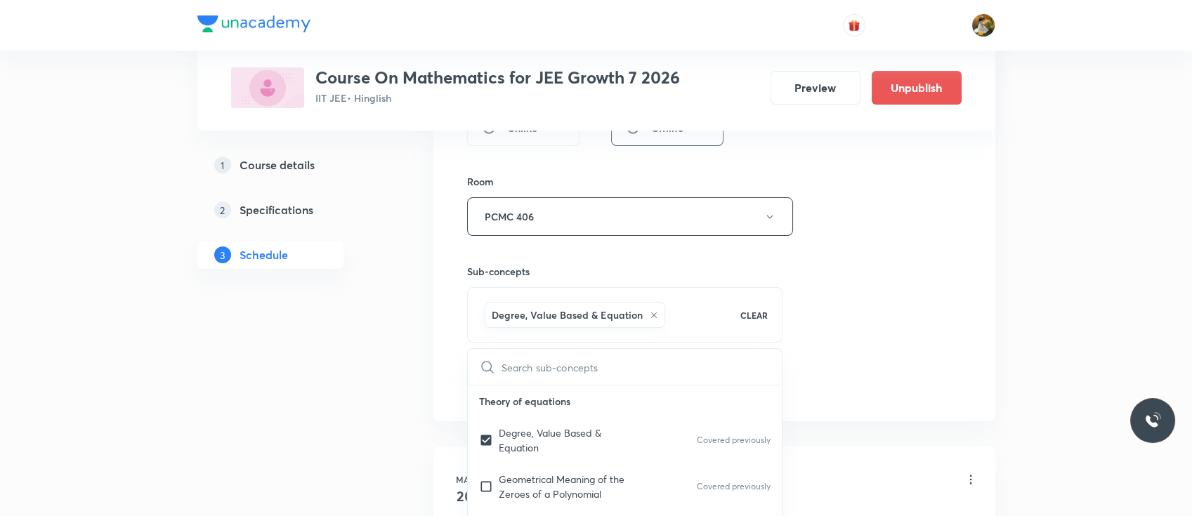
click at [860, 324] on div "Session 46 Live class Session title 19/99 Quadratic equations ​ Schedule for Oc…" at bounding box center [714, 61] width 494 height 676
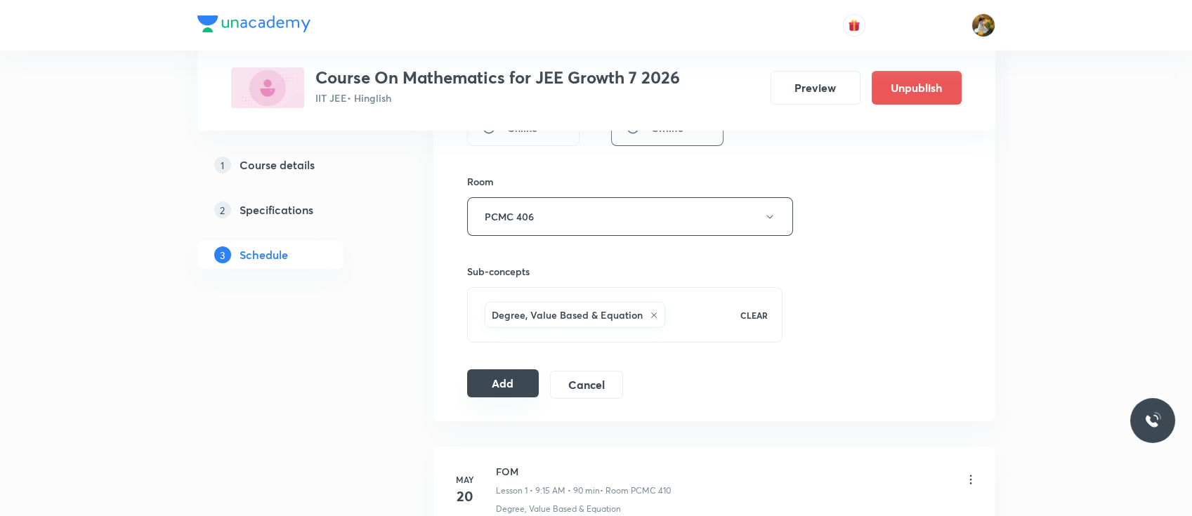
click at [482, 383] on button "Add" at bounding box center [503, 383] width 72 height 28
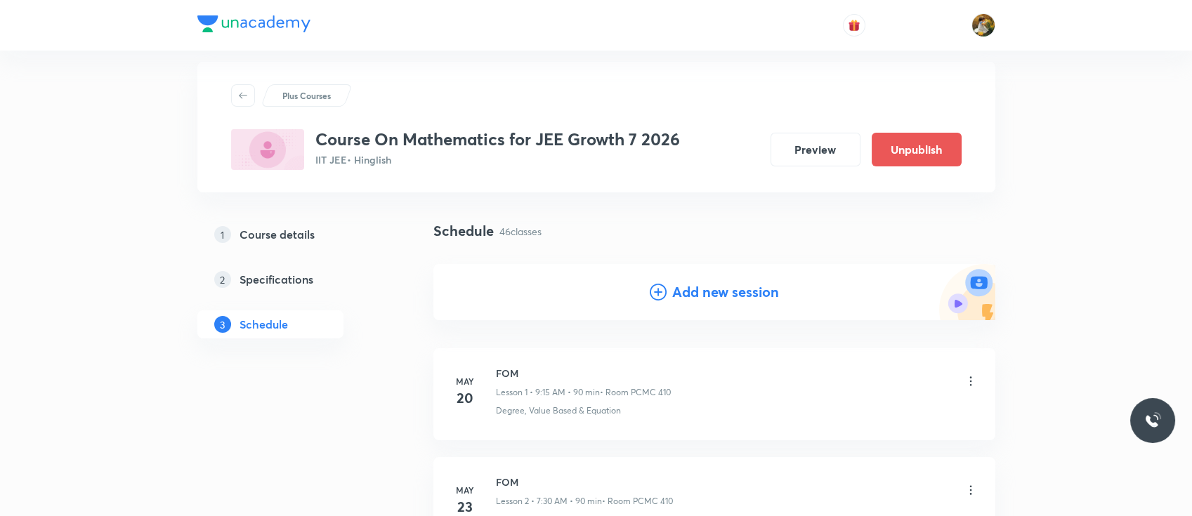
scroll to position [0, 0]
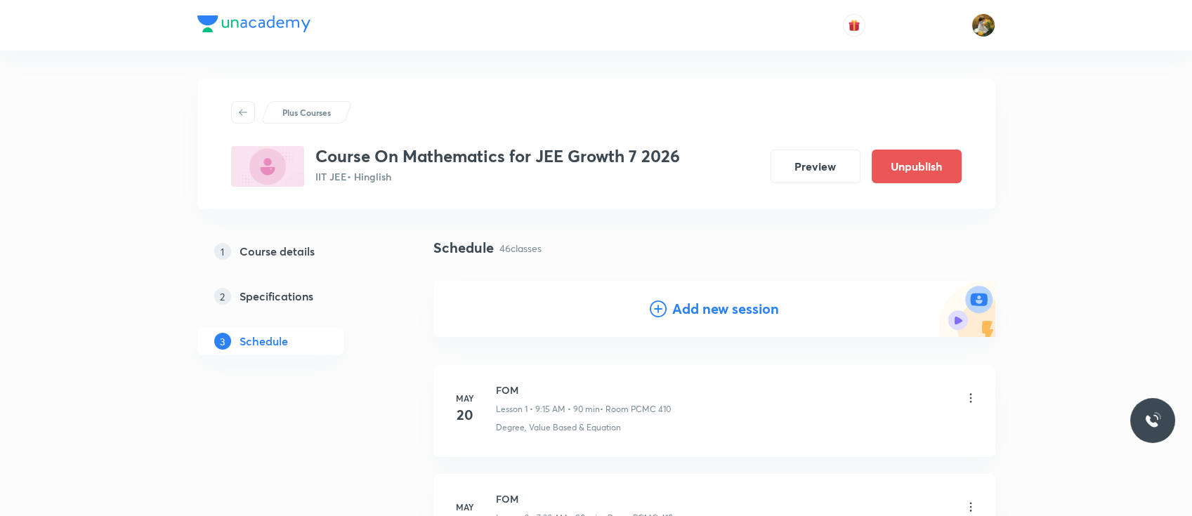
click at [732, 313] on h4 "Add new session" at bounding box center [725, 308] width 107 height 21
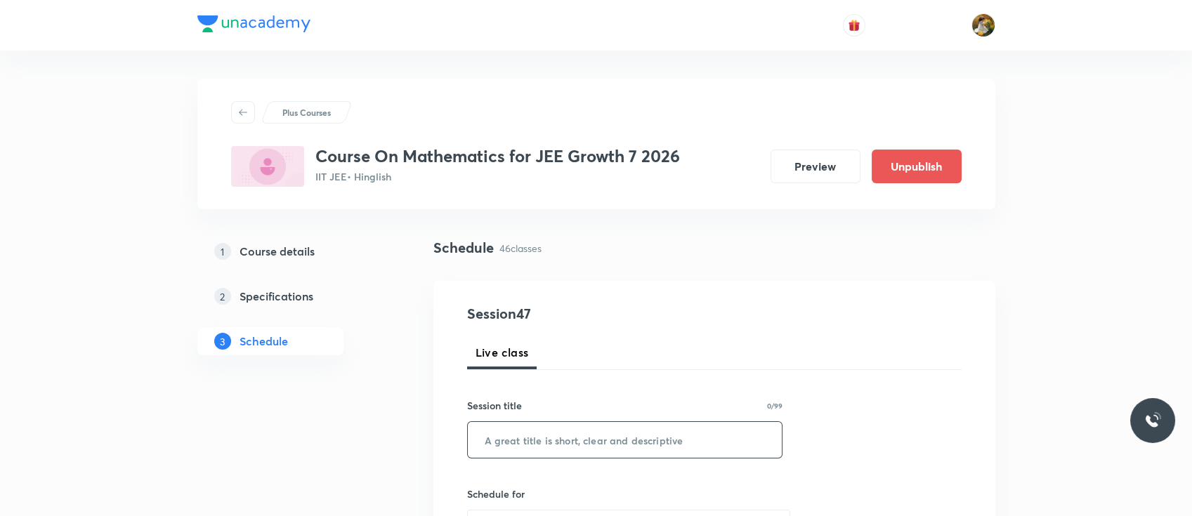
paste input "Quadratic equations"
click at [613, 446] on input "text" at bounding box center [625, 440] width 315 height 36
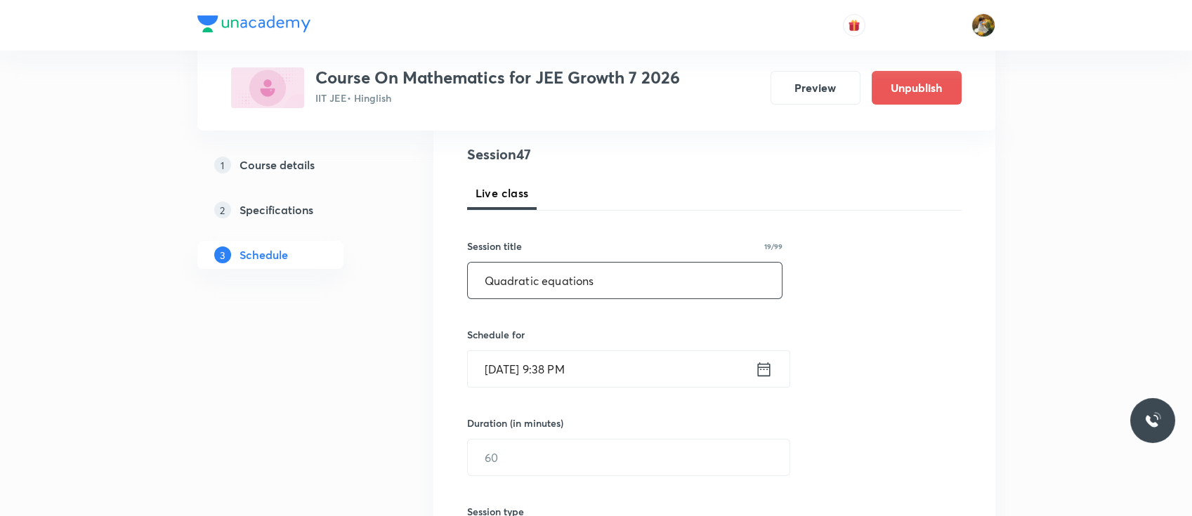
scroll to position [165, 0]
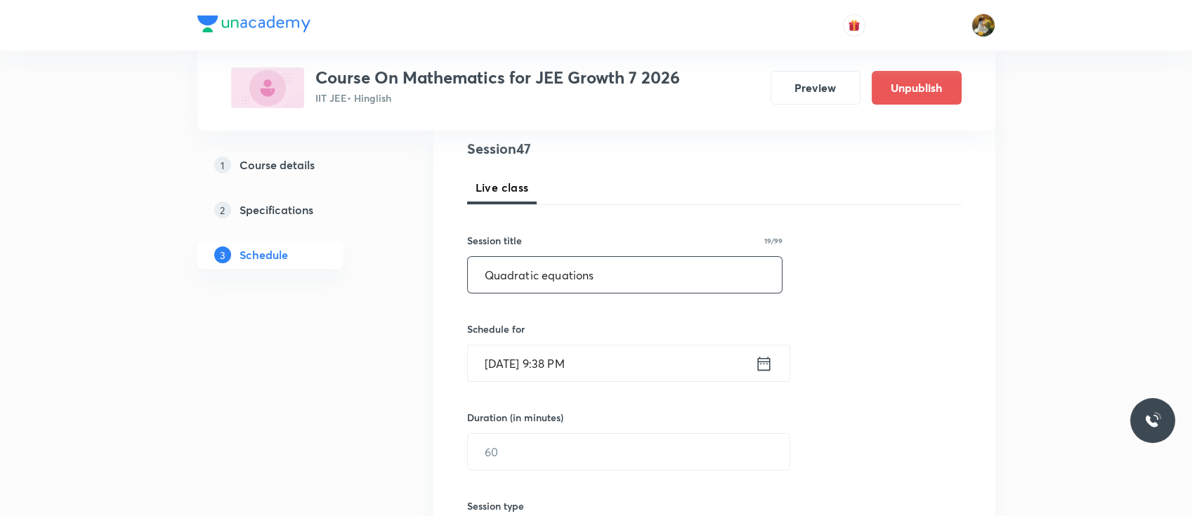
type input "Quadratic equations"
click at [607, 360] on input "Oct 5, 2025, 9:38 PM" at bounding box center [611, 364] width 287 height 36
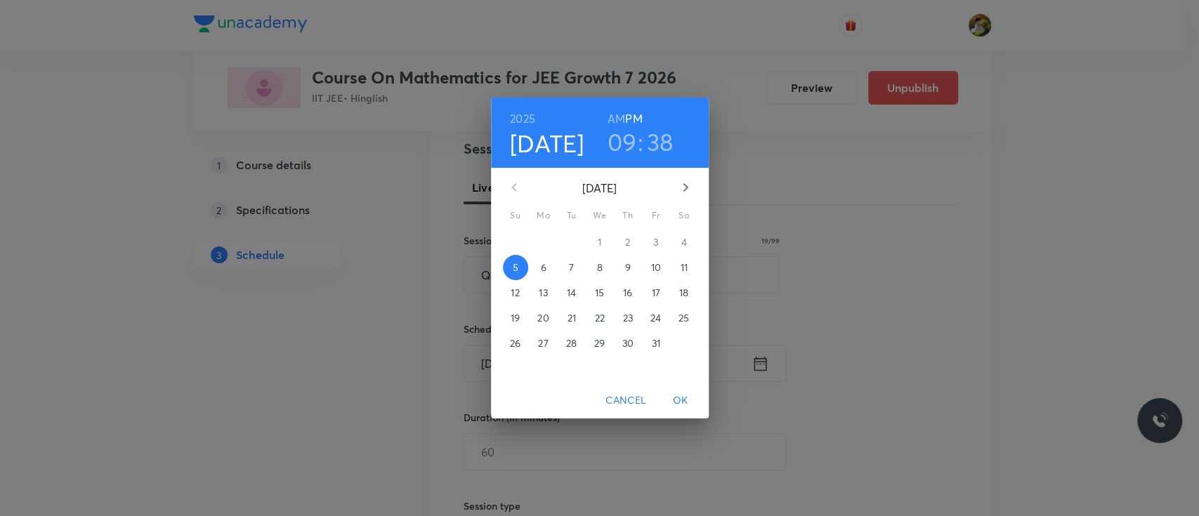
click at [657, 269] on p "10" at bounding box center [655, 268] width 10 height 14
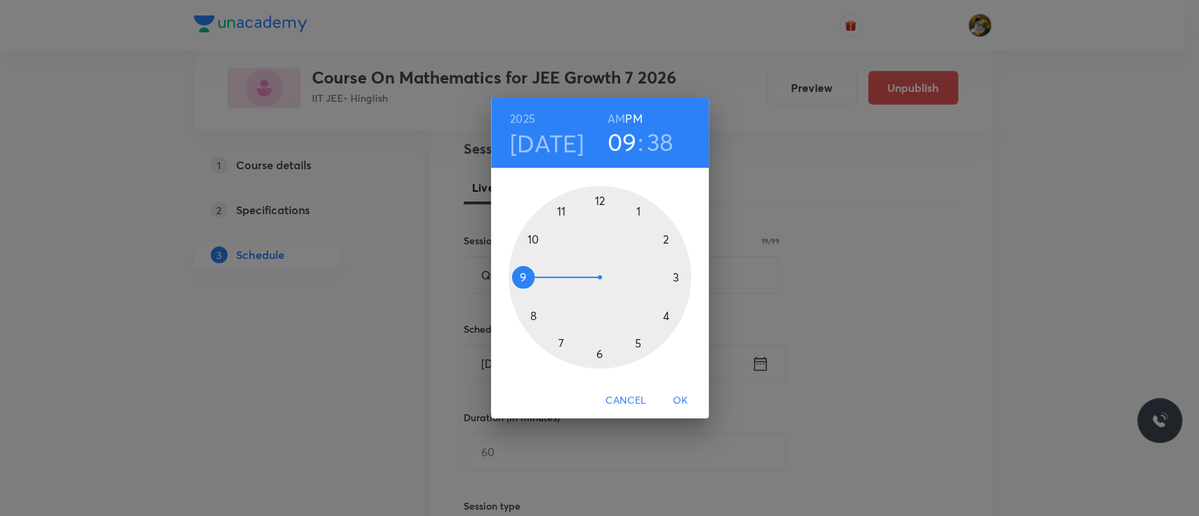
click at [557, 337] on div at bounding box center [599, 277] width 183 height 183
click at [616, 116] on h6 "AM" at bounding box center [616, 119] width 18 height 20
click at [599, 351] on div at bounding box center [599, 277] width 183 height 183
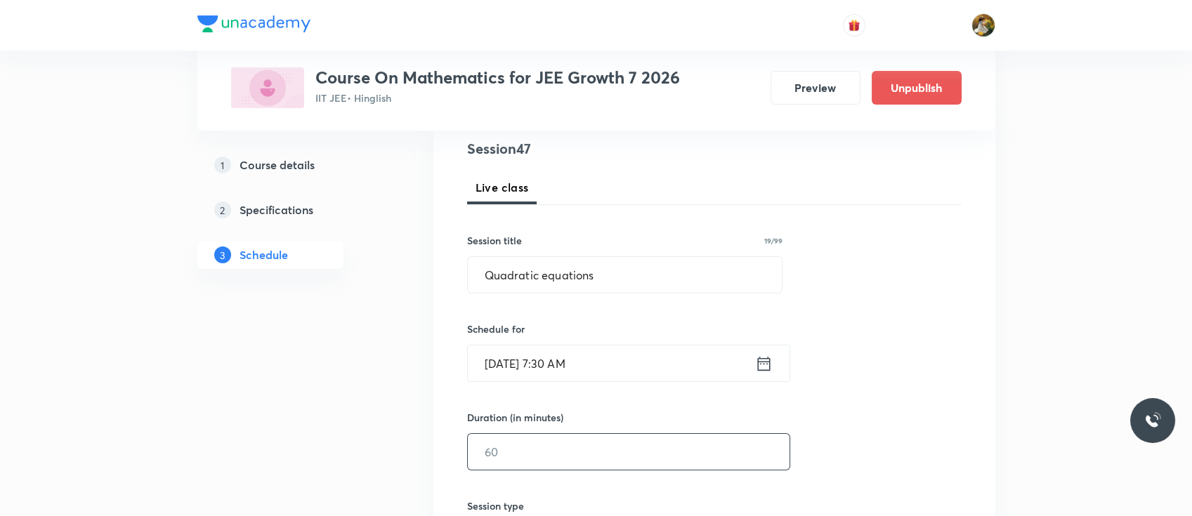
click at [553, 458] on input "text" at bounding box center [629, 452] width 322 height 36
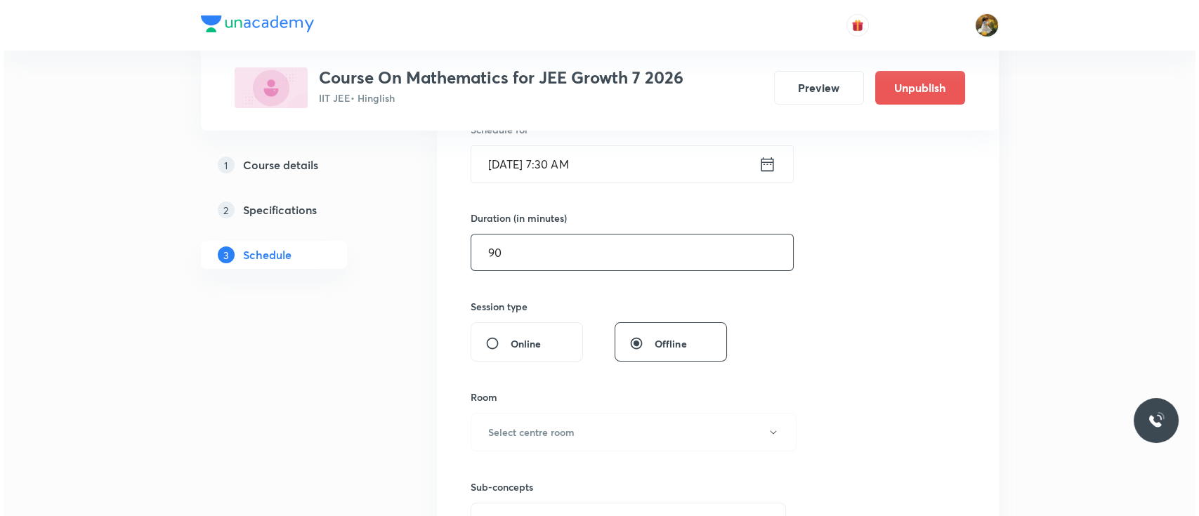
scroll to position [440, 0]
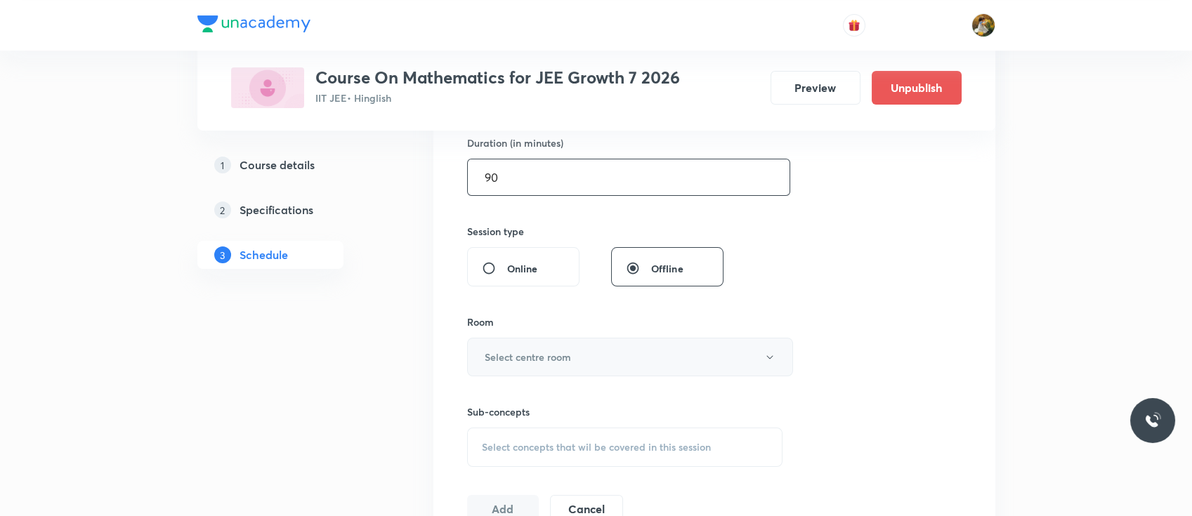
type input "90"
click at [564, 350] on h6 "Select centre room" at bounding box center [528, 357] width 86 height 15
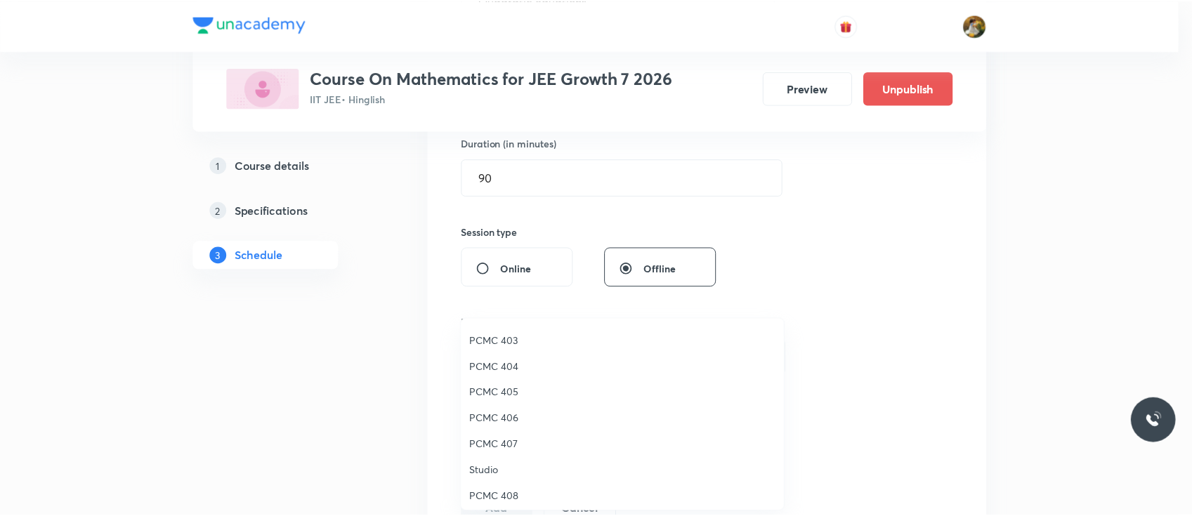
scroll to position [146, 0]
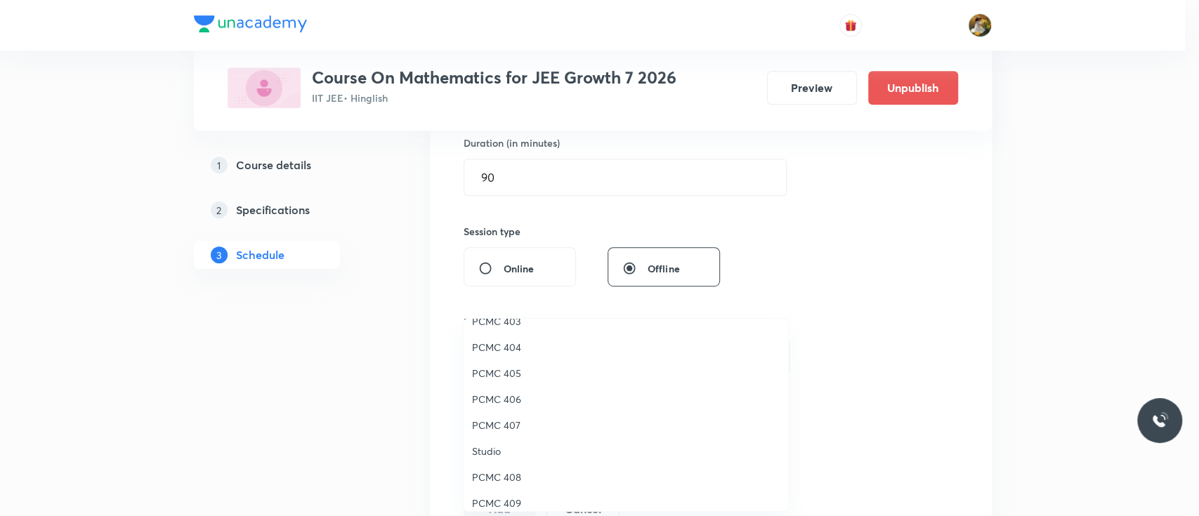
click at [512, 401] on span "PCMC 406" at bounding box center [626, 399] width 308 height 15
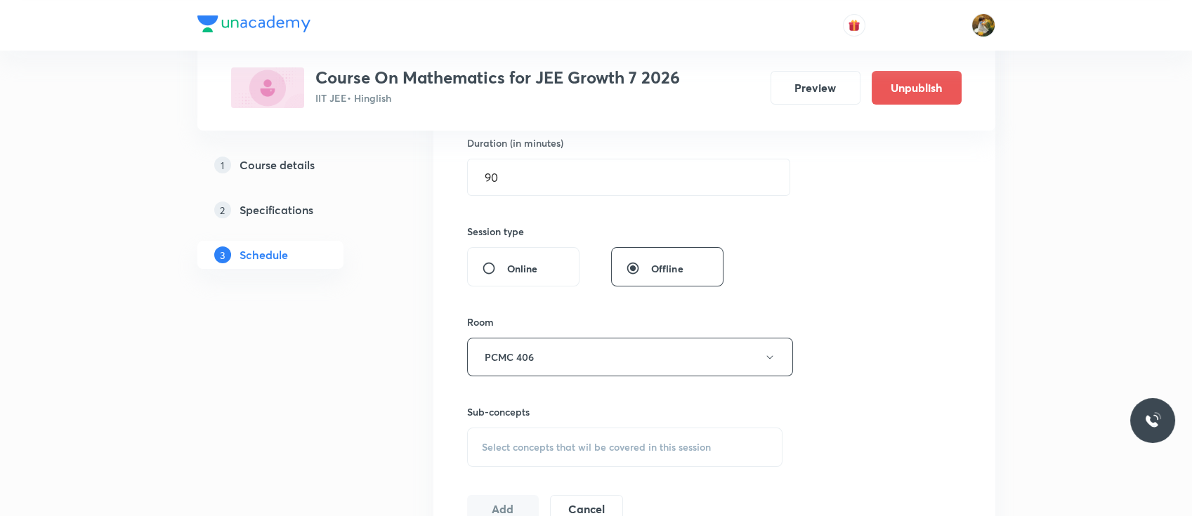
scroll to position [480, 0]
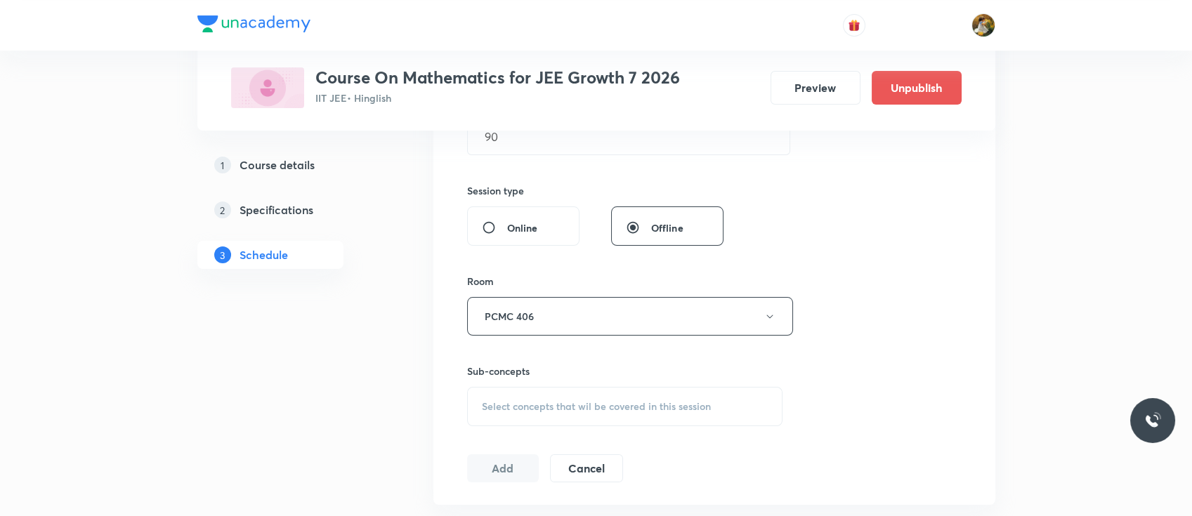
click at [594, 394] on div "Select concepts that wil be covered in this session" at bounding box center [625, 406] width 316 height 39
click at [546, 480] on p "Geometrical meaning of Roots of an equation" at bounding box center [570, 476] width 142 height 29
checkbox input "true"
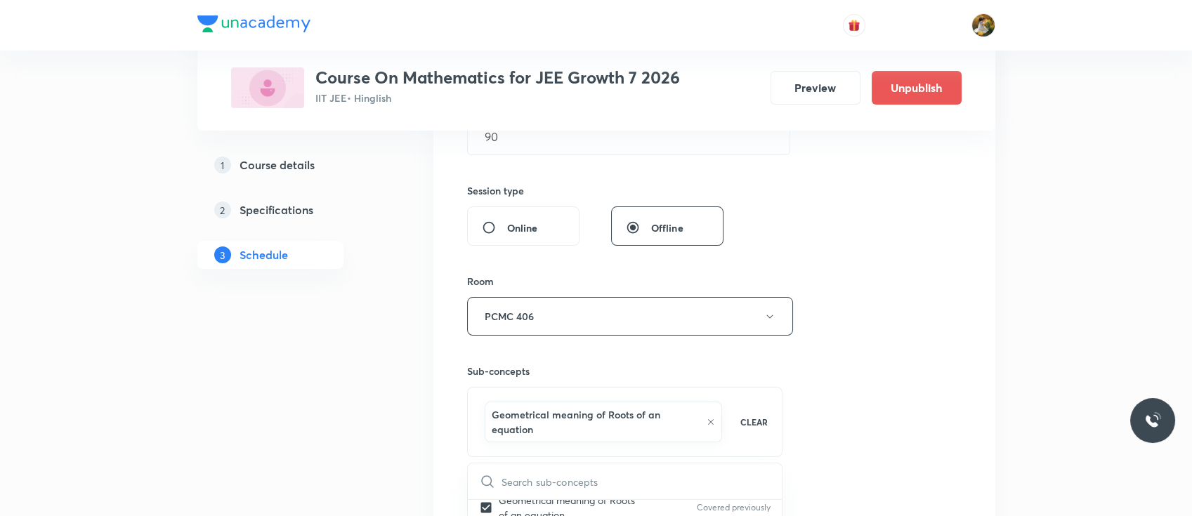
click at [852, 366] on div "Session 47 Live class Session title 19/99 Quadratic equations ​ Schedule for Oc…" at bounding box center [714, 168] width 494 height 690
click at [528, 497] on button "Add" at bounding box center [503, 498] width 72 height 28
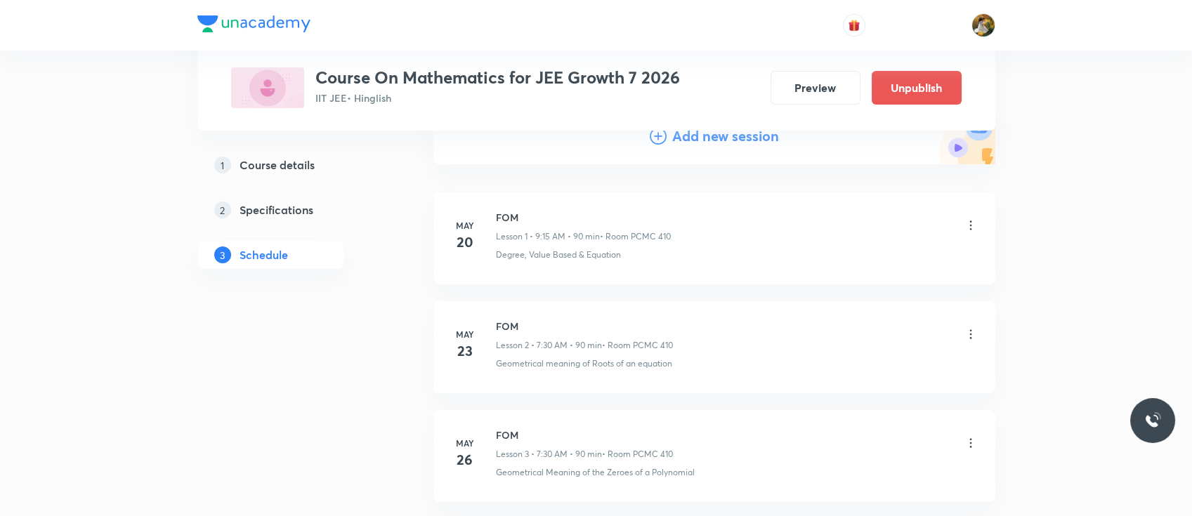
scroll to position [0, 0]
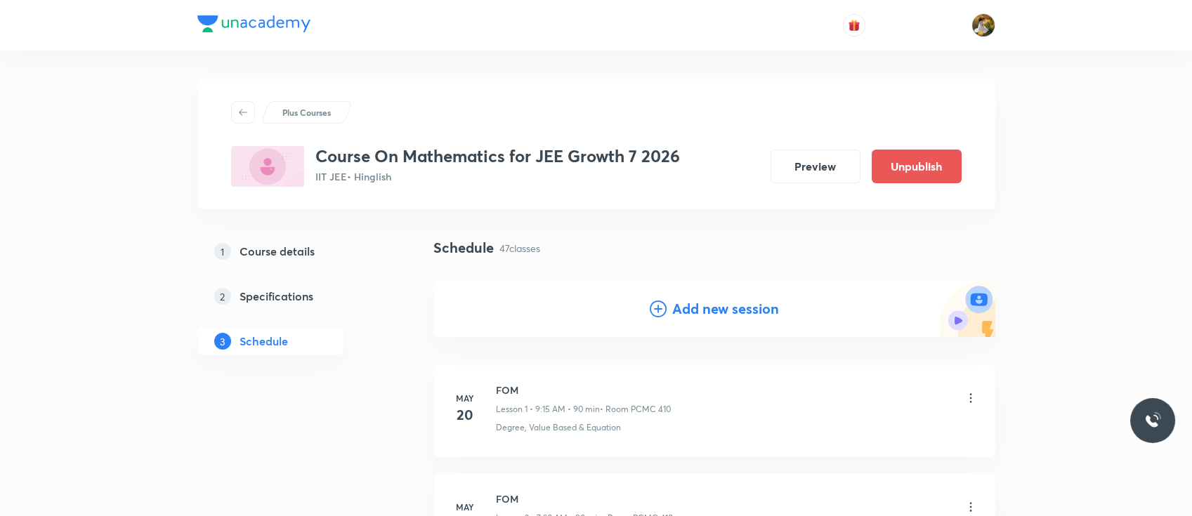
click at [744, 303] on h4 "Add new session" at bounding box center [725, 308] width 107 height 21
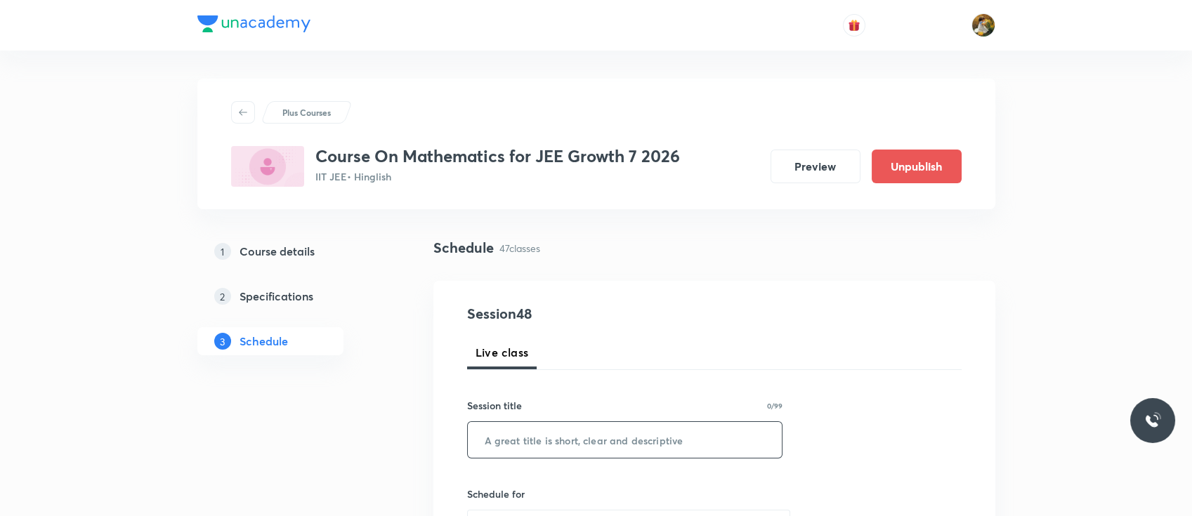
click at [662, 434] on input "text" at bounding box center [625, 440] width 315 height 36
paste input "Quadratic equations"
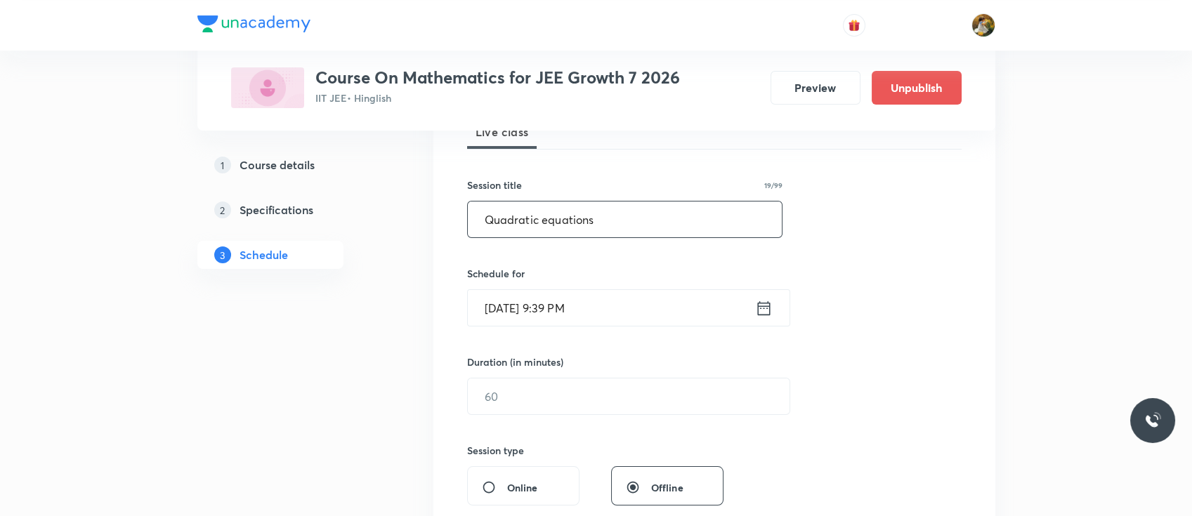
scroll to position [256, 0]
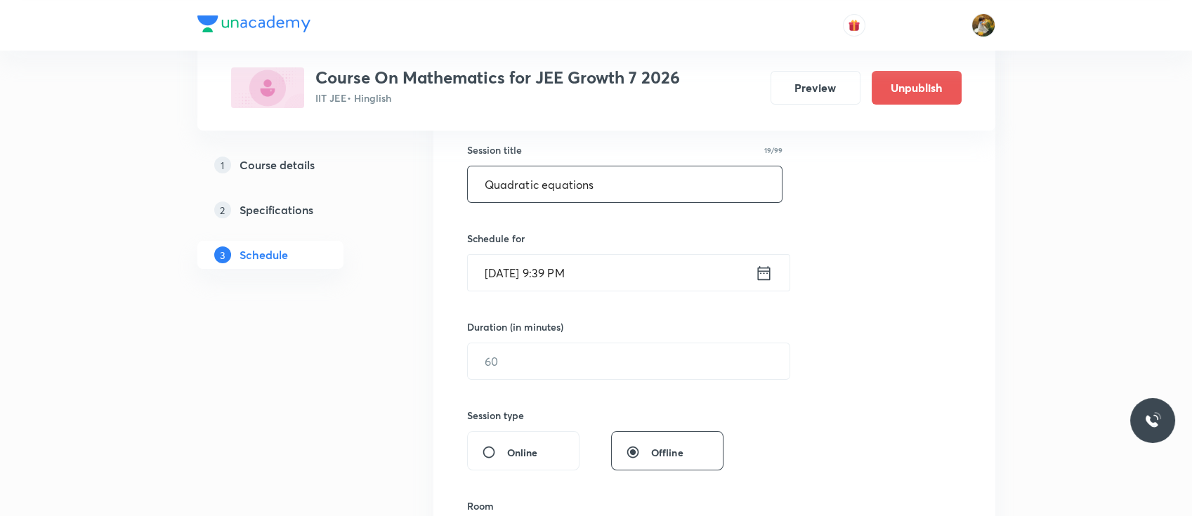
type input "Quadratic equations"
click at [637, 244] on h6 "Schedule for" at bounding box center [625, 238] width 316 height 15
click at [629, 281] on input "Oct 5, 2025, 9:39 PM" at bounding box center [611, 273] width 287 height 36
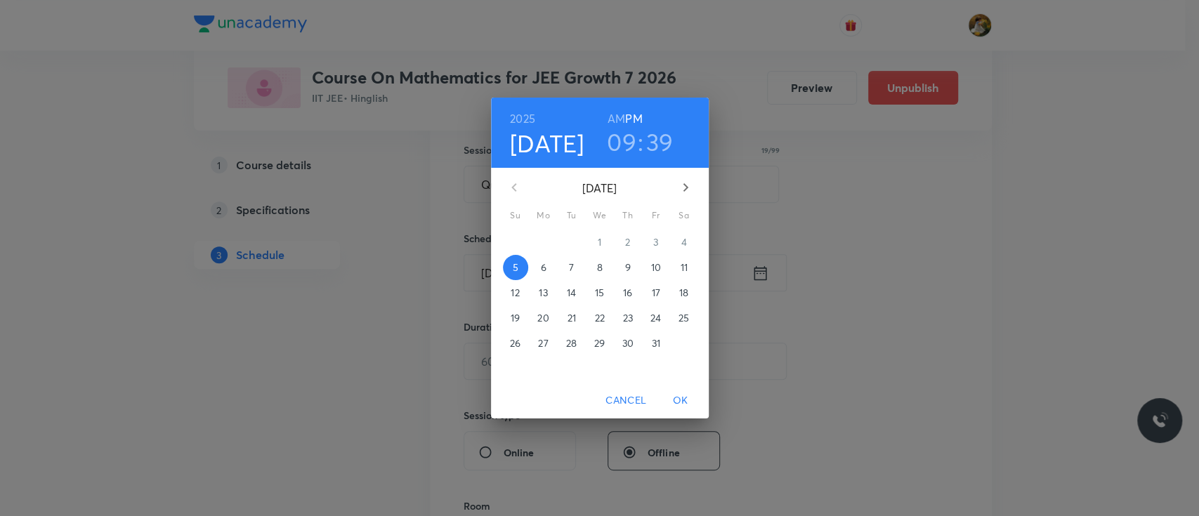
click at [680, 272] on p "11" at bounding box center [683, 268] width 7 height 14
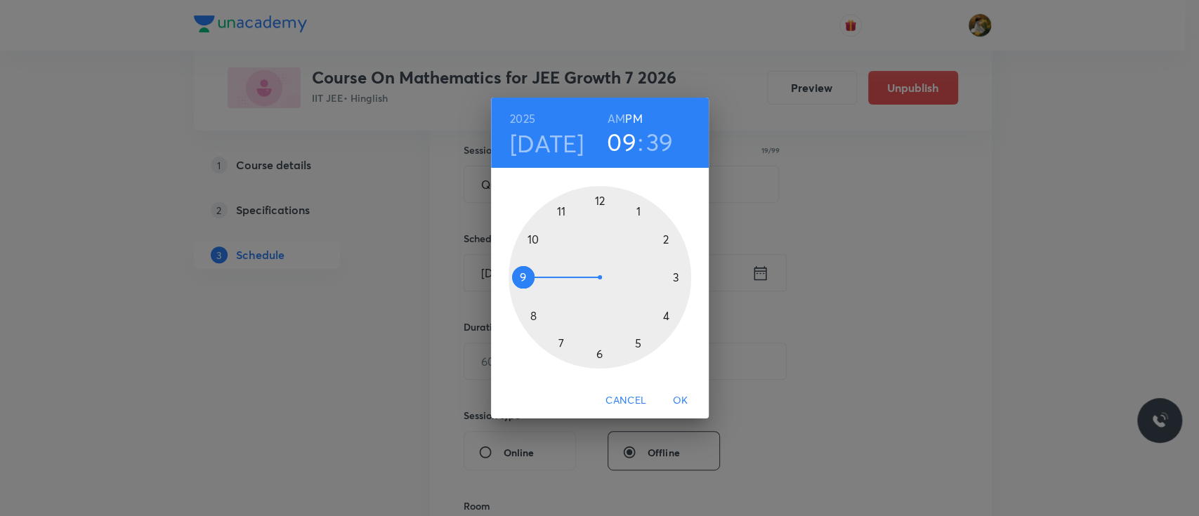
click at [520, 273] on div at bounding box center [599, 277] width 183 height 183
click at [621, 121] on h6 "AM" at bounding box center [616, 119] width 18 height 20
click at [677, 279] on div at bounding box center [599, 277] width 183 height 183
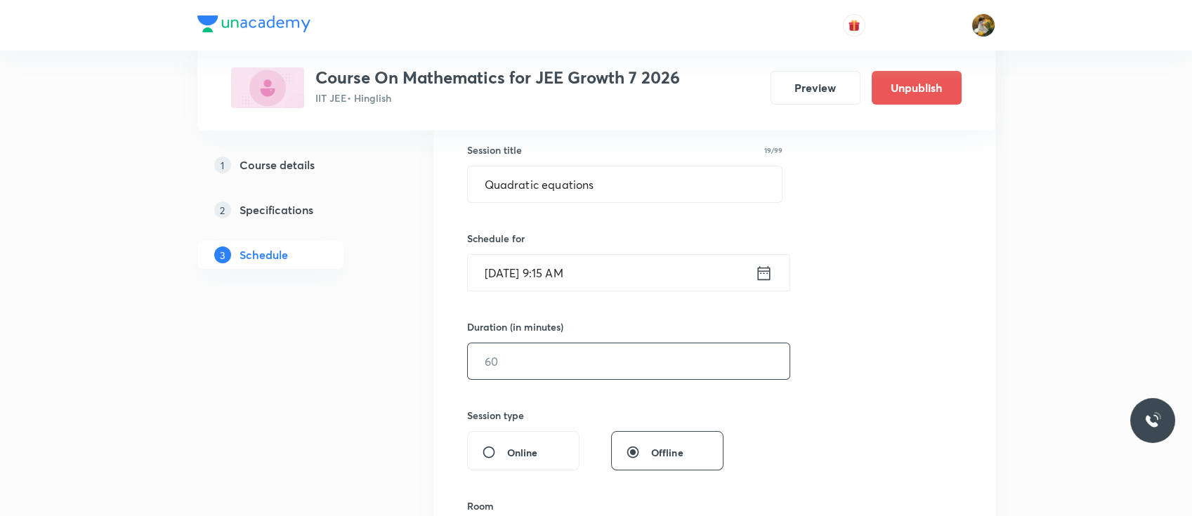
click at [582, 362] on input "text" at bounding box center [629, 361] width 322 height 36
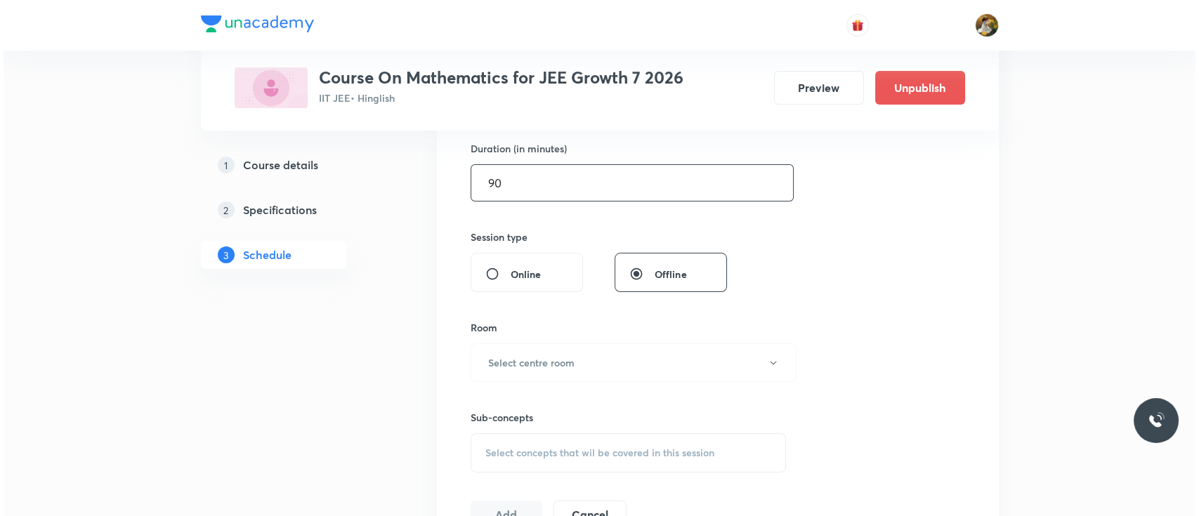
scroll to position [452, 0]
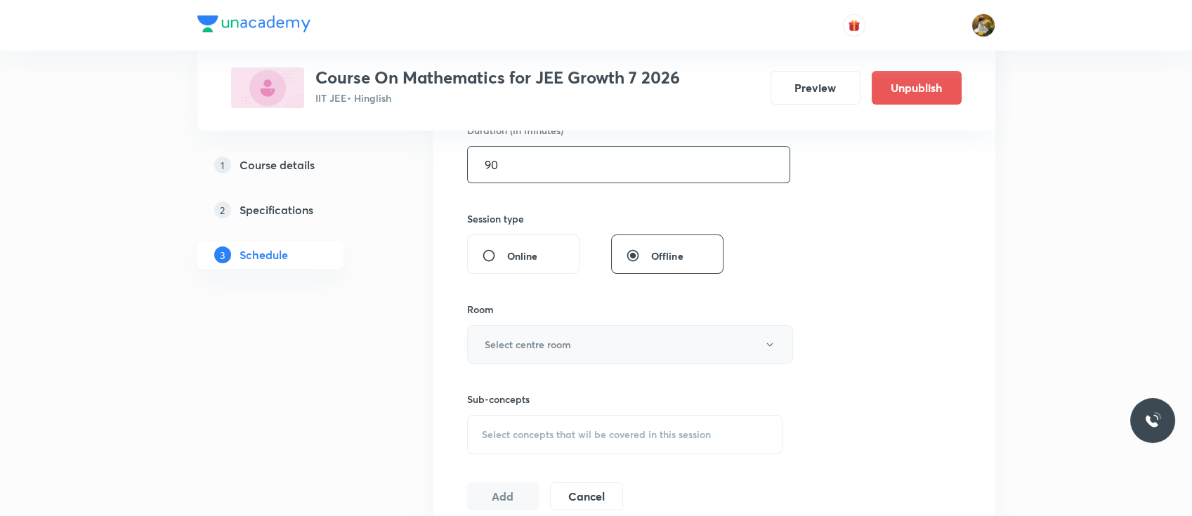
type input "90"
click at [577, 348] on button "Select centre room" at bounding box center [630, 344] width 326 height 39
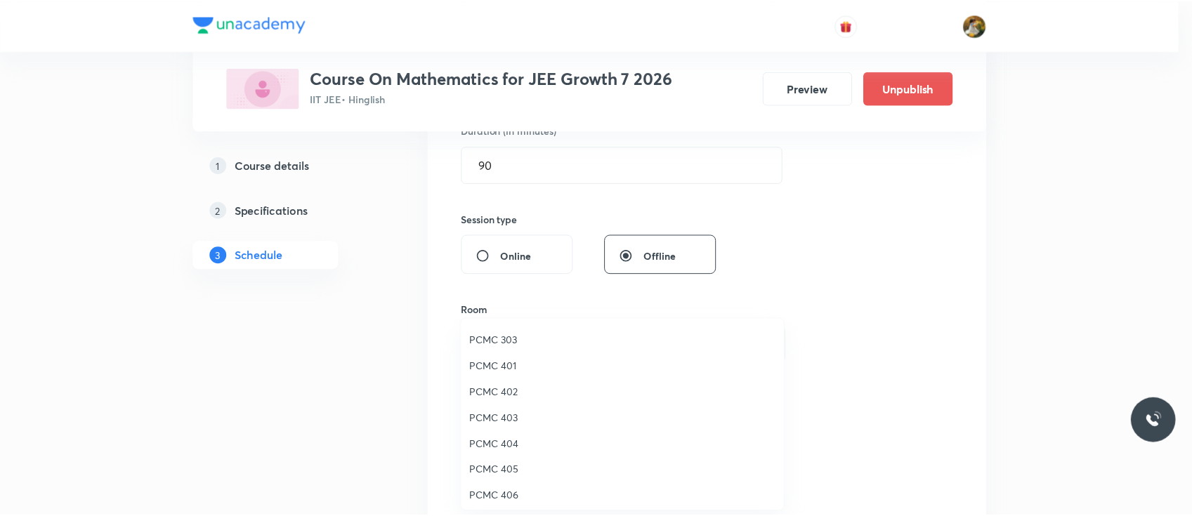
scroll to position [56, 0]
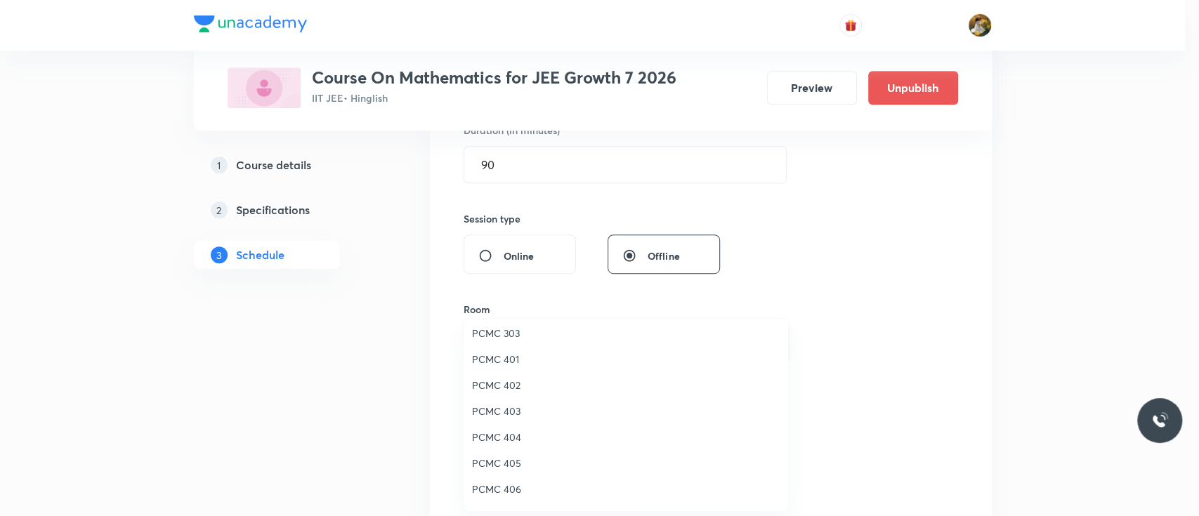
click at [512, 488] on span "PCMC 406" at bounding box center [626, 489] width 308 height 15
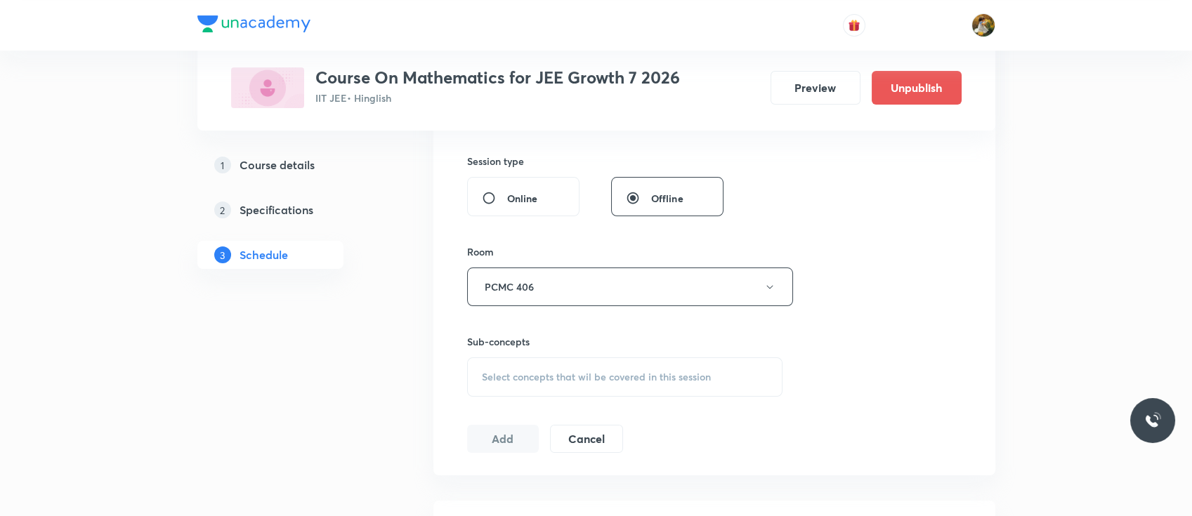
scroll to position [511, 0]
click at [599, 360] on div "Select concepts that wil be covered in this session" at bounding box center [625, 375] width 316 height 39
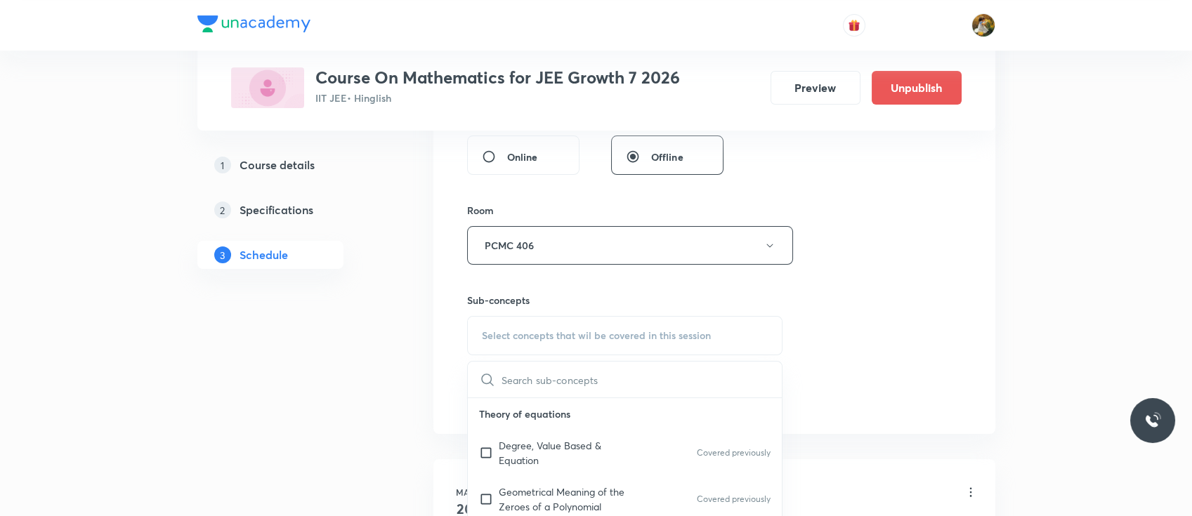
scroll to position [612, 0]
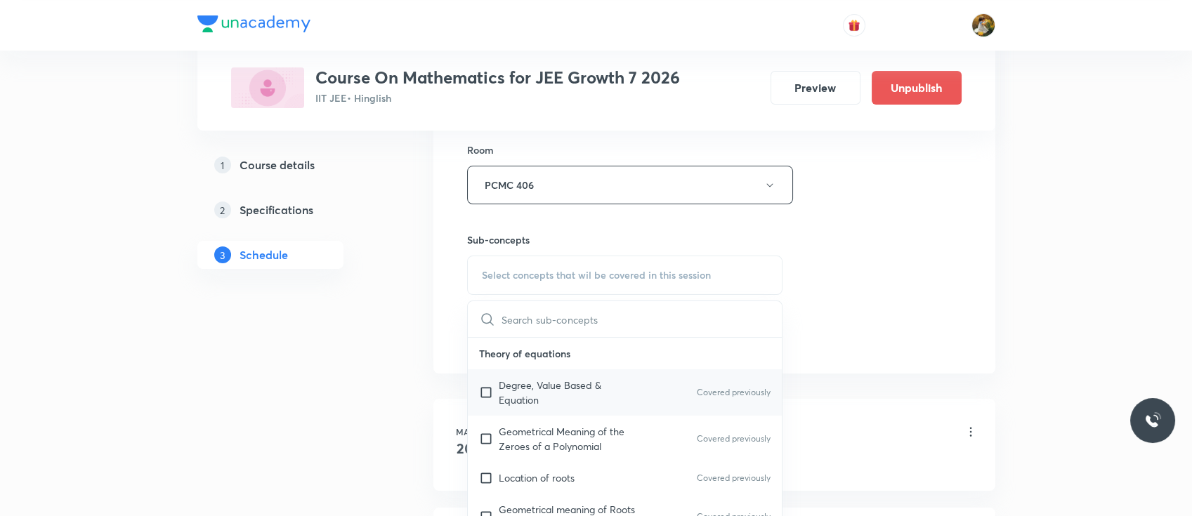
click at [579, 404] on p "Degree, Value Based & Equation" at bounding box center [570, 392] width 142 height 29
checkbox input "true"
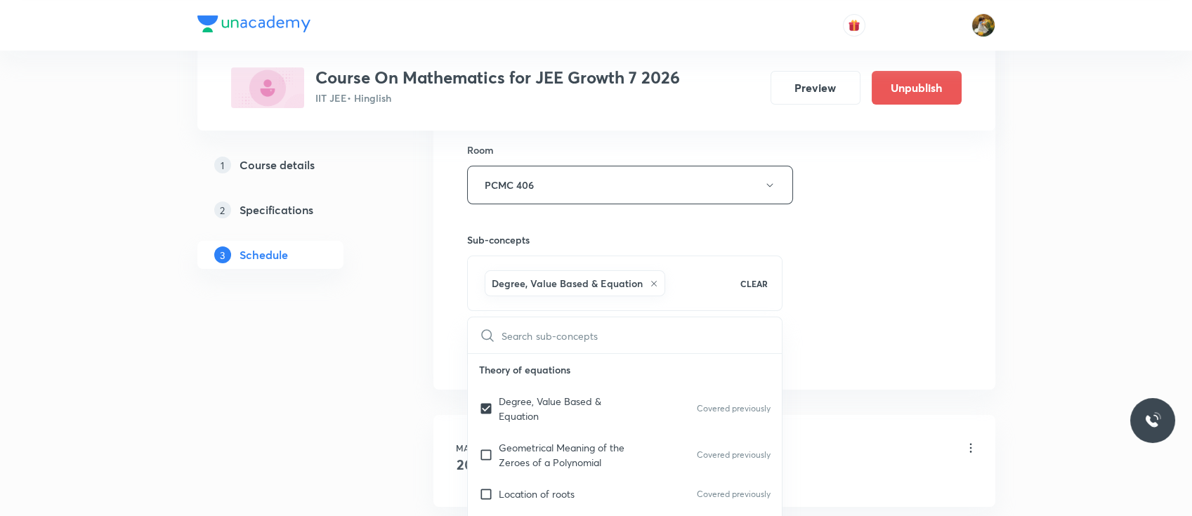
click at [753, 353] on hr at bounding box center [625, 353] width 315 height 1
click at [864, 287] on div "Session 48 Live class Session title 19/99 Quadratic equations ​ Schedule for Oc…" at bounding box center [714, 30] width 494 height 676
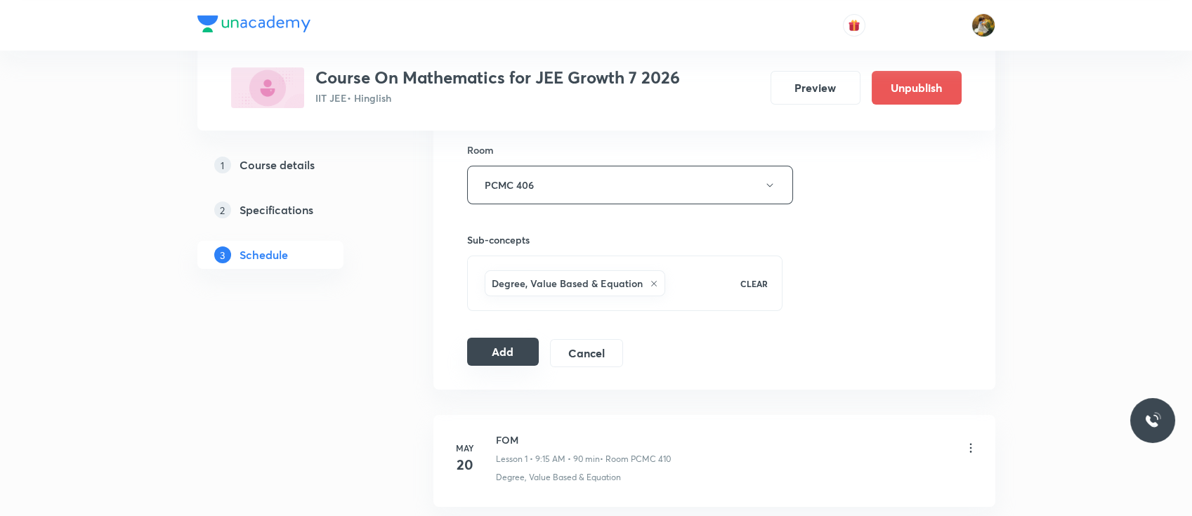
click at [494, 348] on button "Add" at bounding box center [503, 352] width 72 height 28
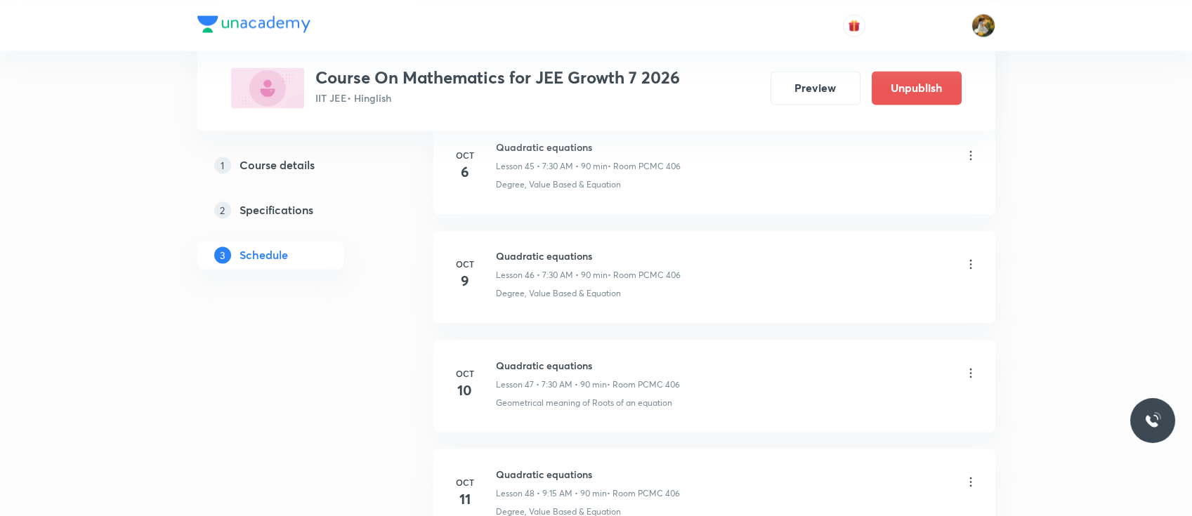
scroll to position [5181, 0]
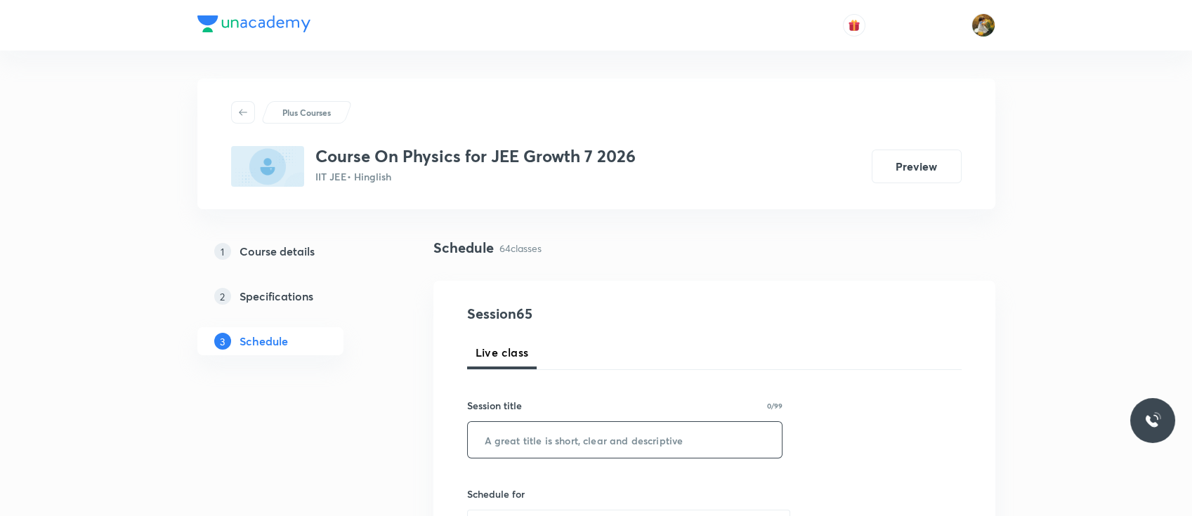
click at [615, 442] on input "text" at bounding box center [625, 440] width 315 height 36
paste input "Work energy & Power"
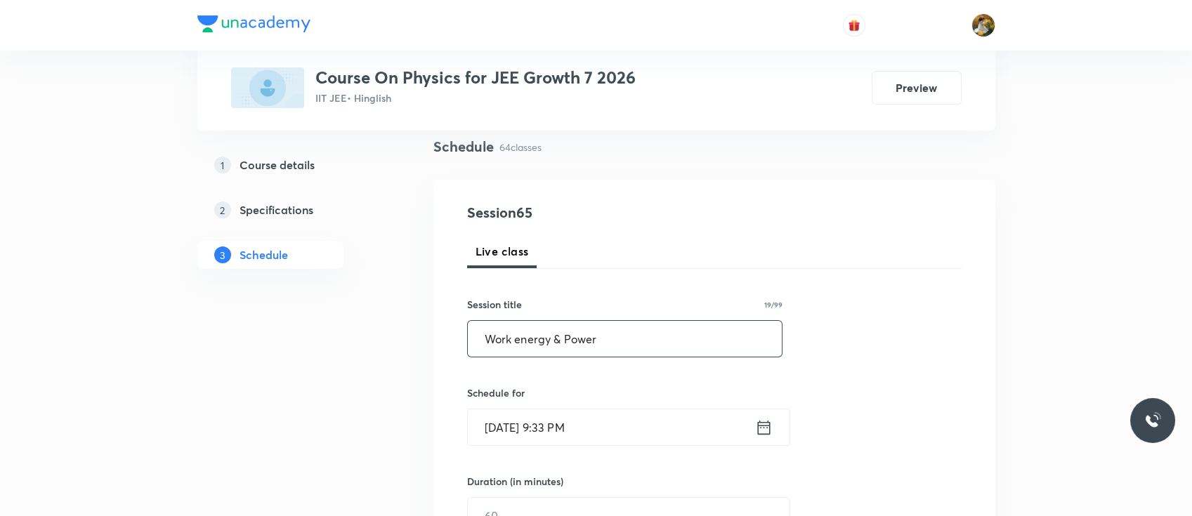
scroll to position [109, 0]
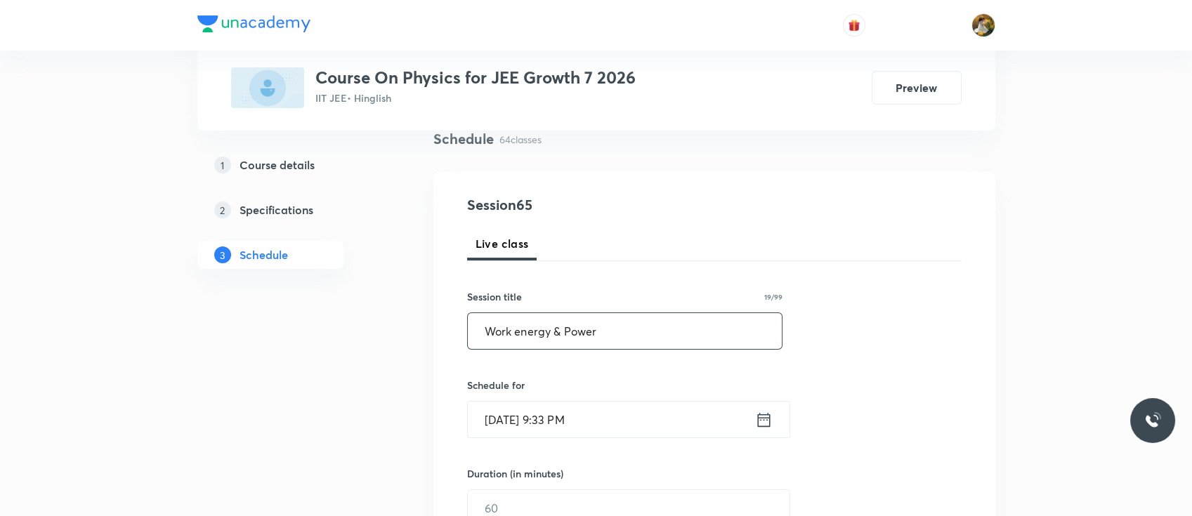
type input "Work energy & Power"
click at [618, 423] on input "[DATE] 9:33 PM" at bounding box center [611, 420] width 287 height 36
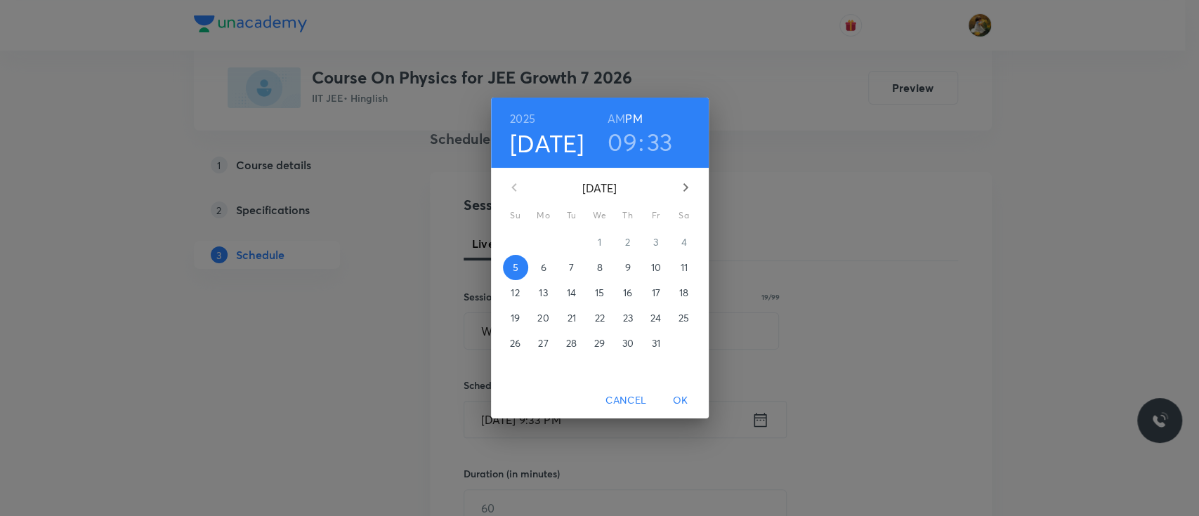
click at [544, 267] on p "6" at bounding box center [543, 268] width 6 height 14
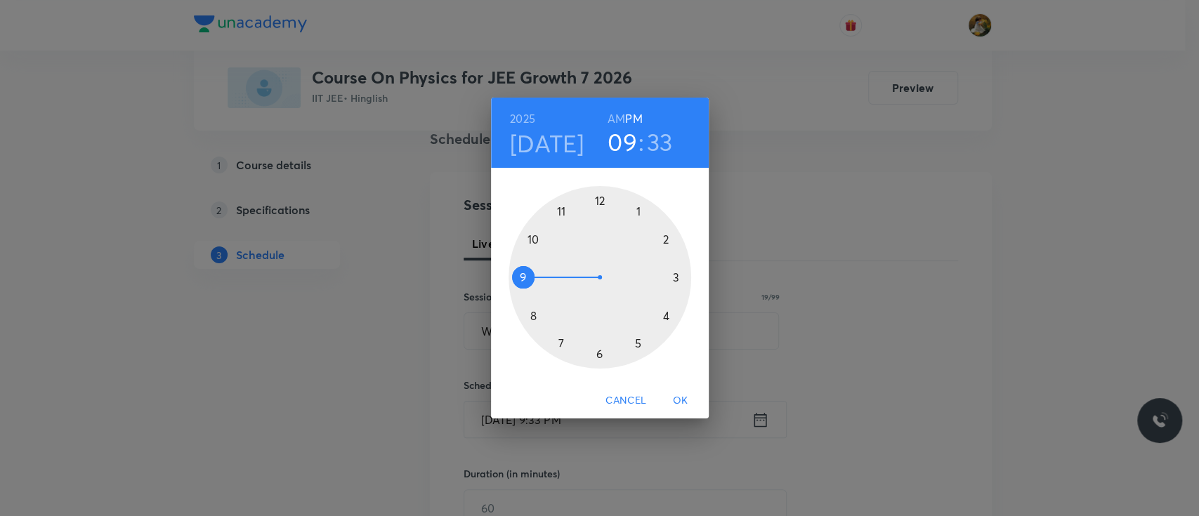
click at [524, 278] on div at bounding box center [599, 277] width 183 height 183
click at [615, 117] on h6 "AM" at bounding box center [616, 119] width 18 height 20
click at [674, 275] on div at bounding box center [599, 277] width 183 height 183
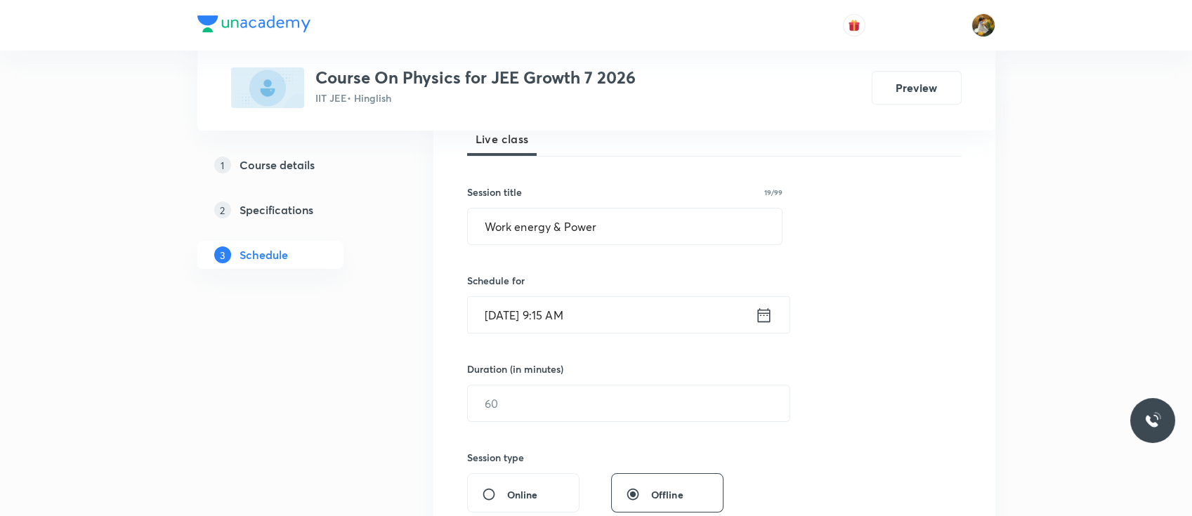
scroll to position [221, 0]
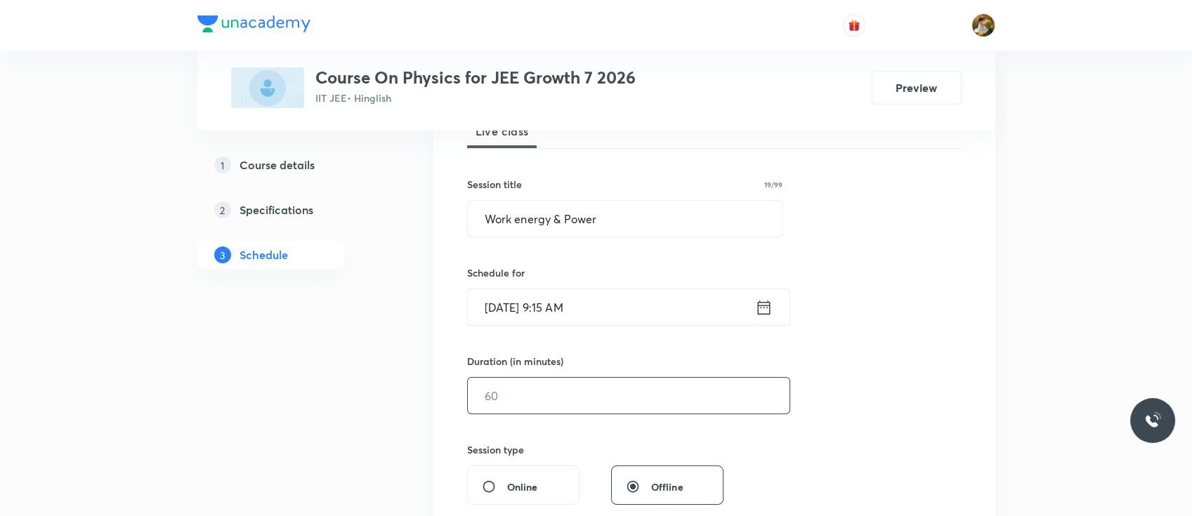
click at [587, 400] on input "text" at bounding box center [629, 396] width 322 height 36
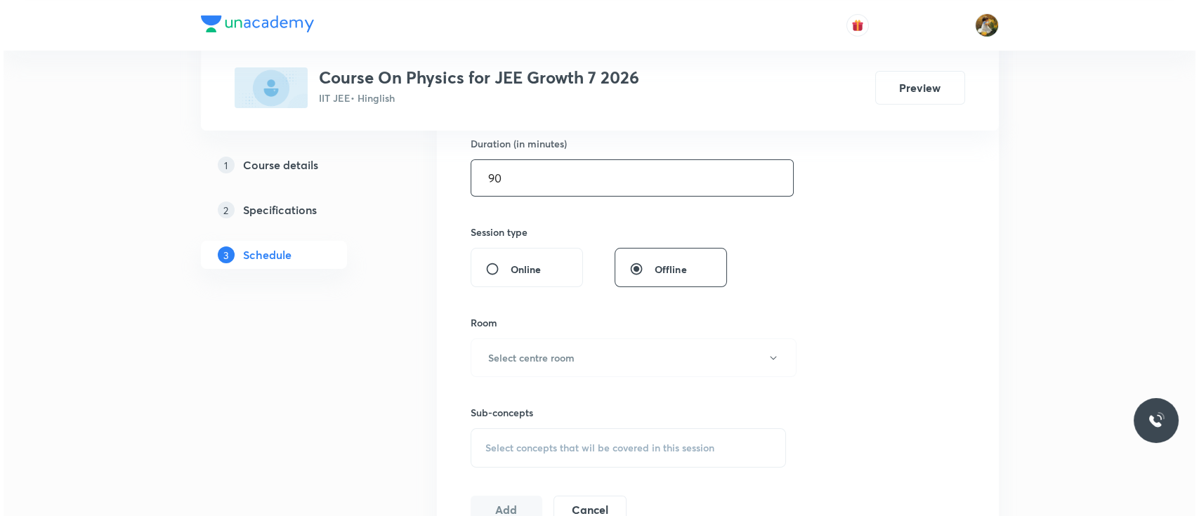
scroll to position [518, 0]
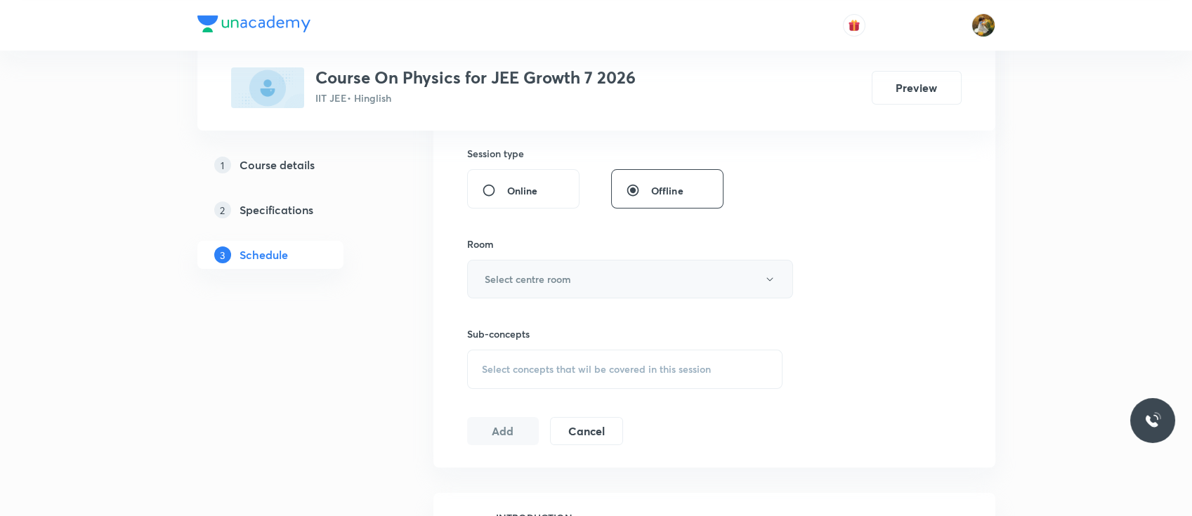
type input "90"
click at [590, 277] on button "Select centre room" at bounding box center [630, 279] width 326 height 39
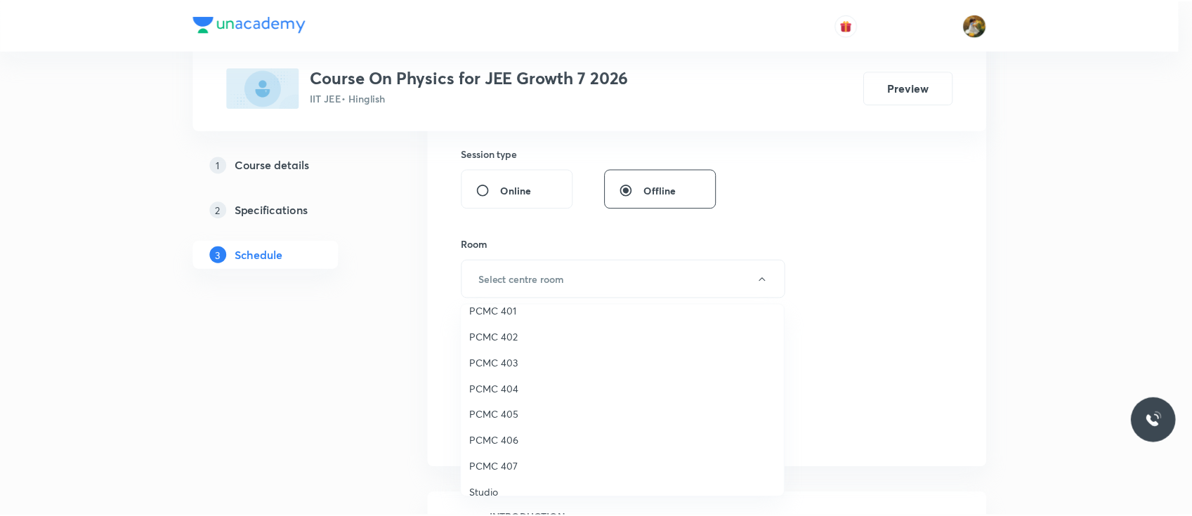
scroll to position [103, 0]
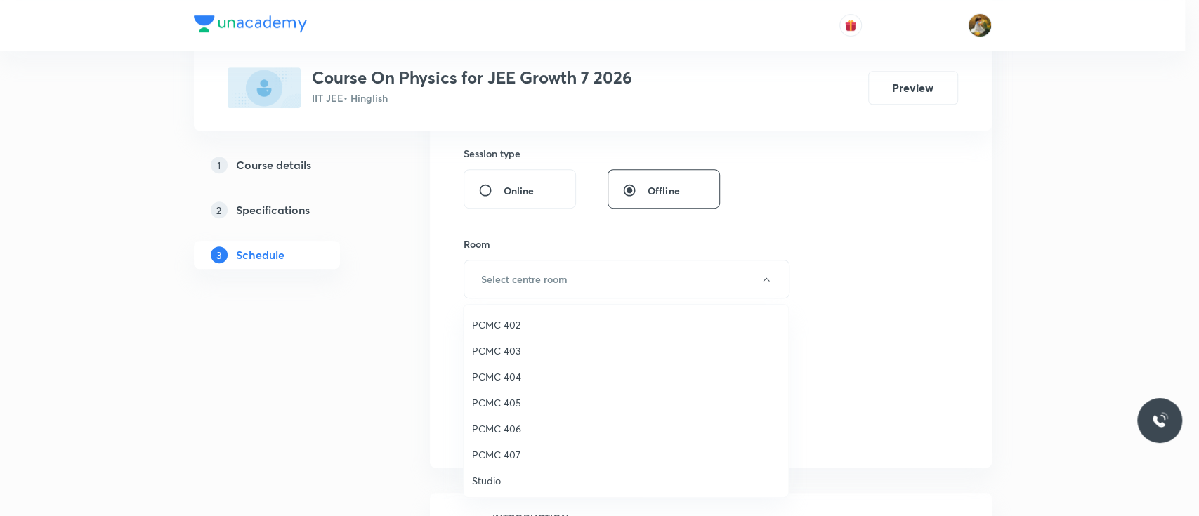
click at [516, 421] on span "PCMC 406" at bounding box center [626, 428] width 308 height 15
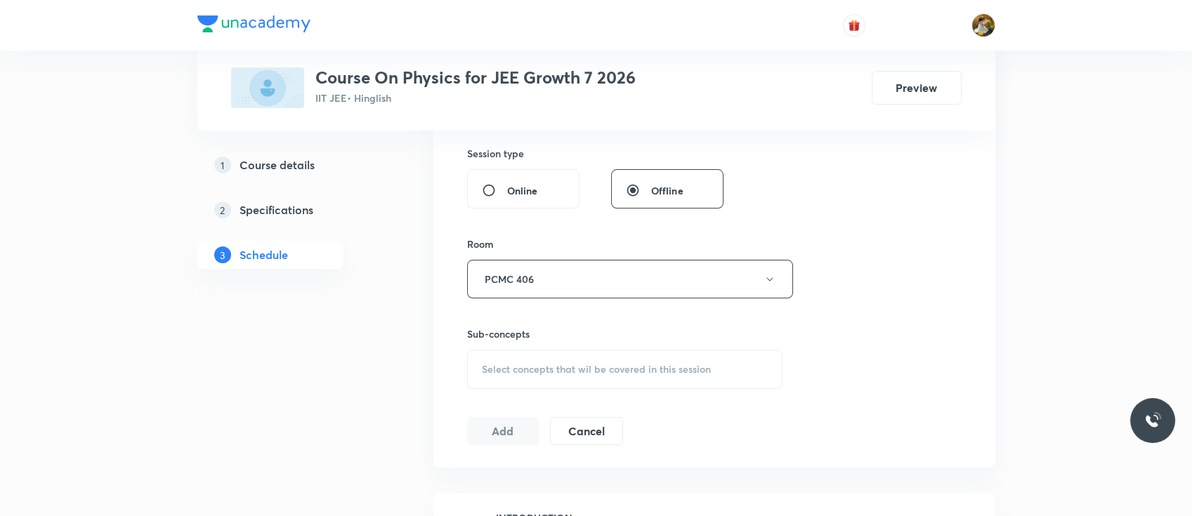
click at [546, 364] on span "Select concepts that wil be covered in this session" at bounding box center [596, 369] width 229 height 11
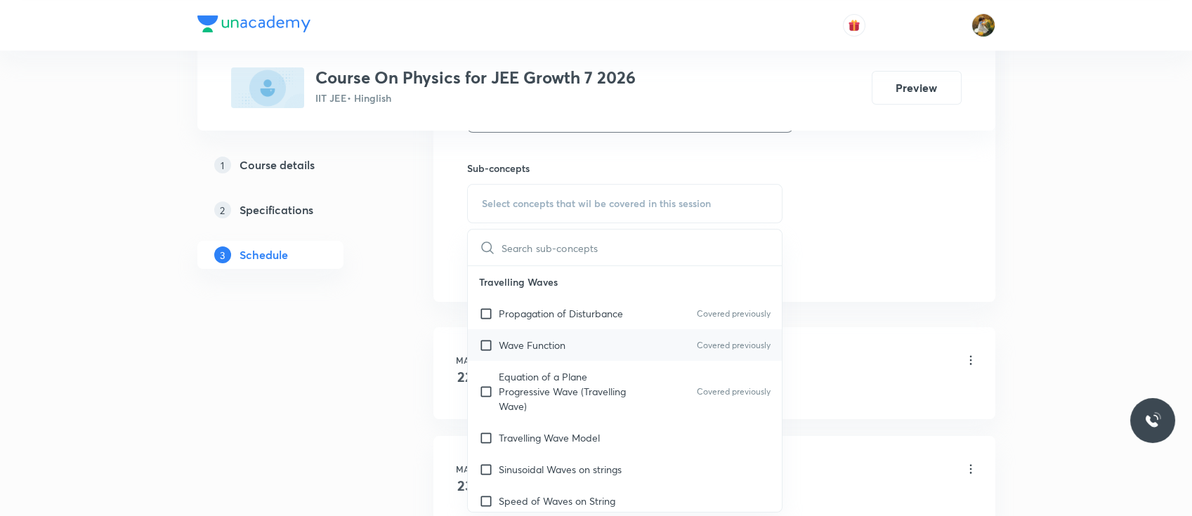
scroll to position [692, 0]
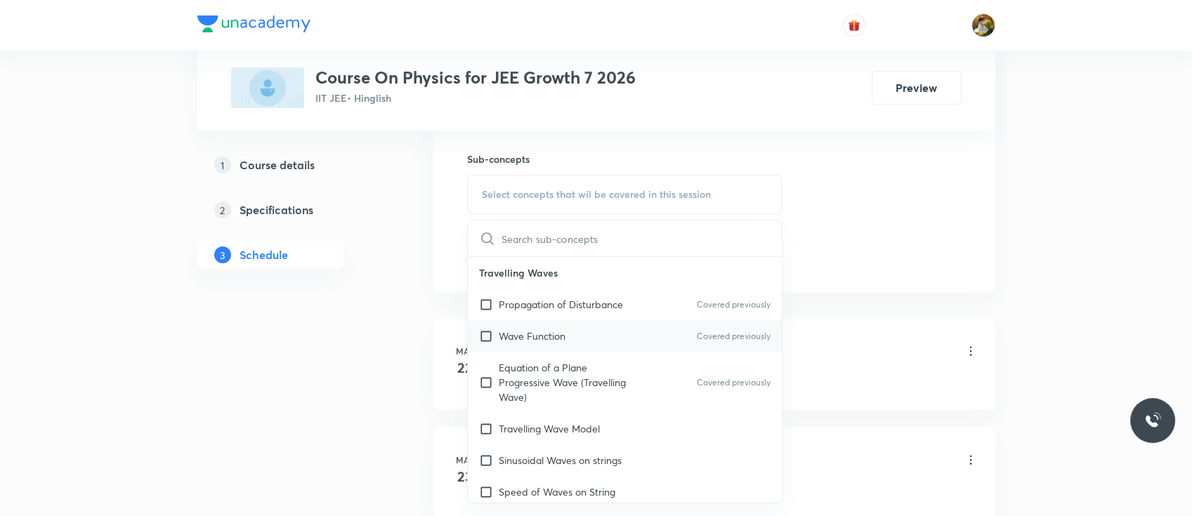
click at [551, 329] on p "Wave Function" at bounding box center [532, 336] width 67 height 15
checkbox input "true"
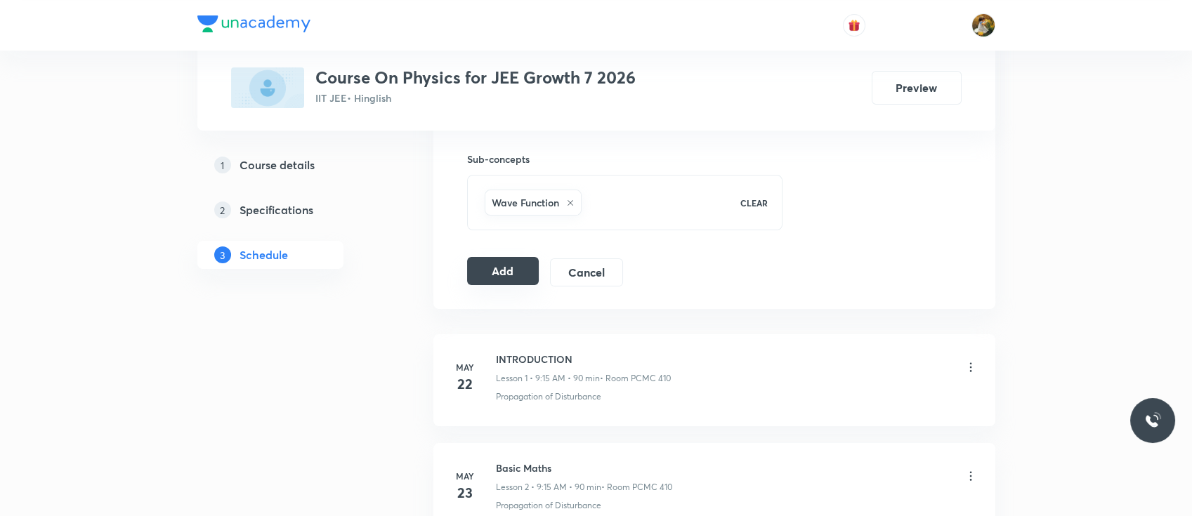
click at [498, 272] on button "Add" at bounding box center [503, 271] width 72 height 28
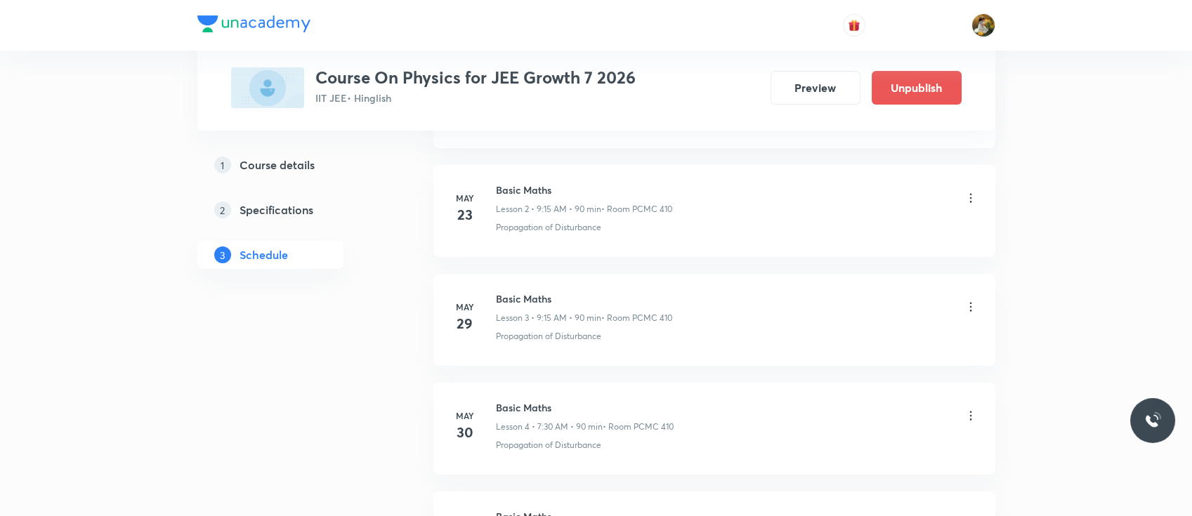
scroll to position [0, 0]
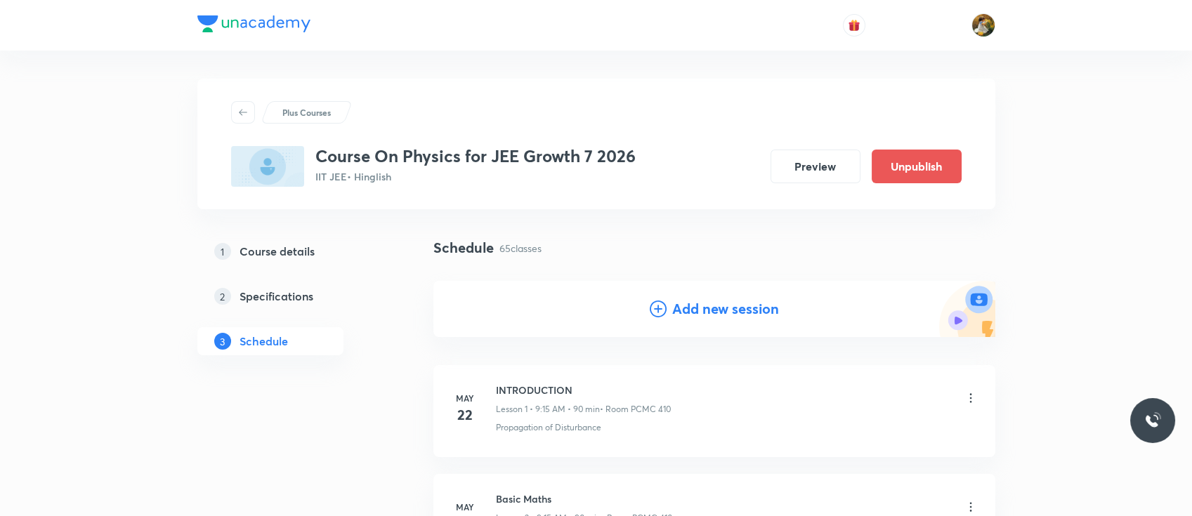
click at [735, 307] on h4 "Add new session" at bounding box center [725, 308] width 107 height 21
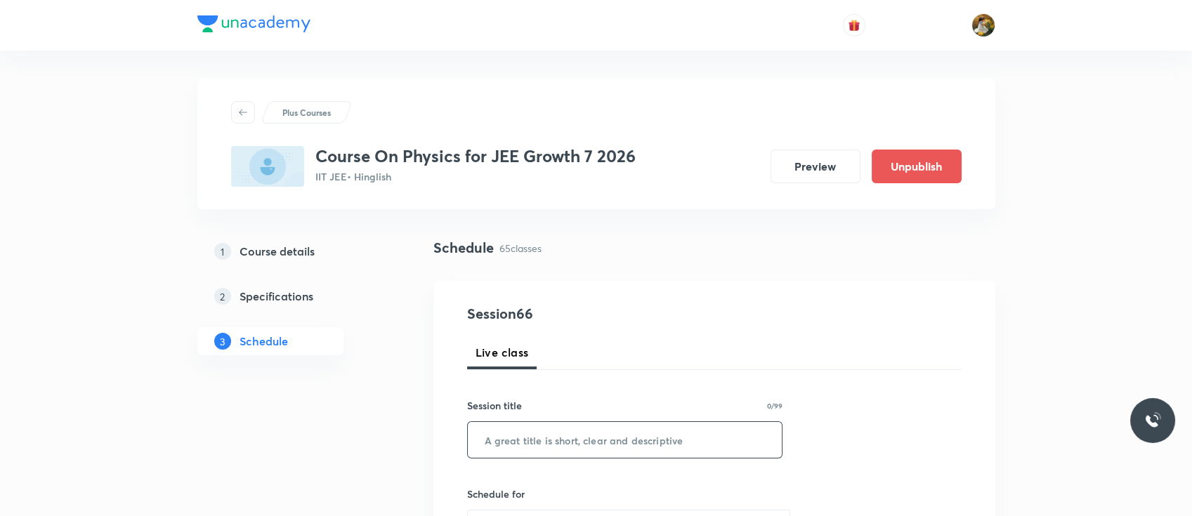
click at [601, 447] on input "text" at bounding box center [625, 440] width 315 height 36
paste input "Work energy & Power"
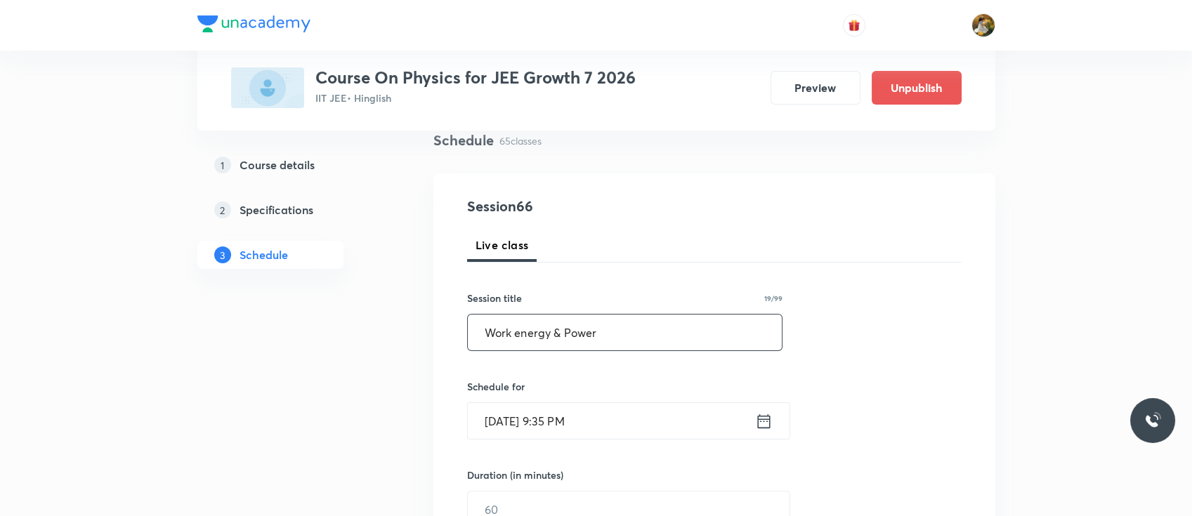
scroll to position [109, 0]
type input "Work energy & Power"
click at [607, 419] on input "[DATE] 9:35 PM" at bounding box center [611, 420] width 287 height 36
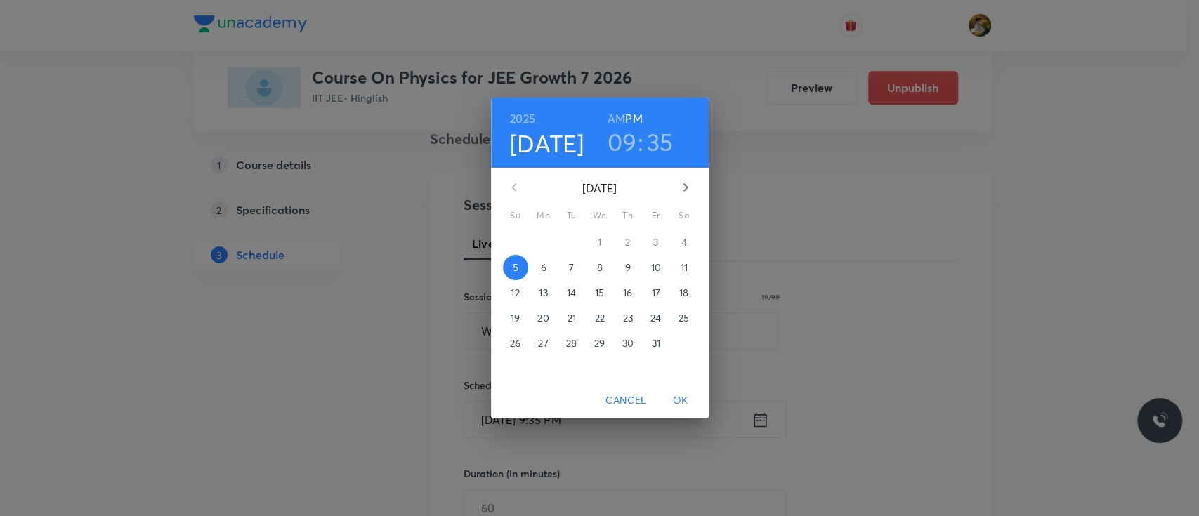
click at [574, 268] on span "7" at bounding box center [571, 268] width 25 height 14
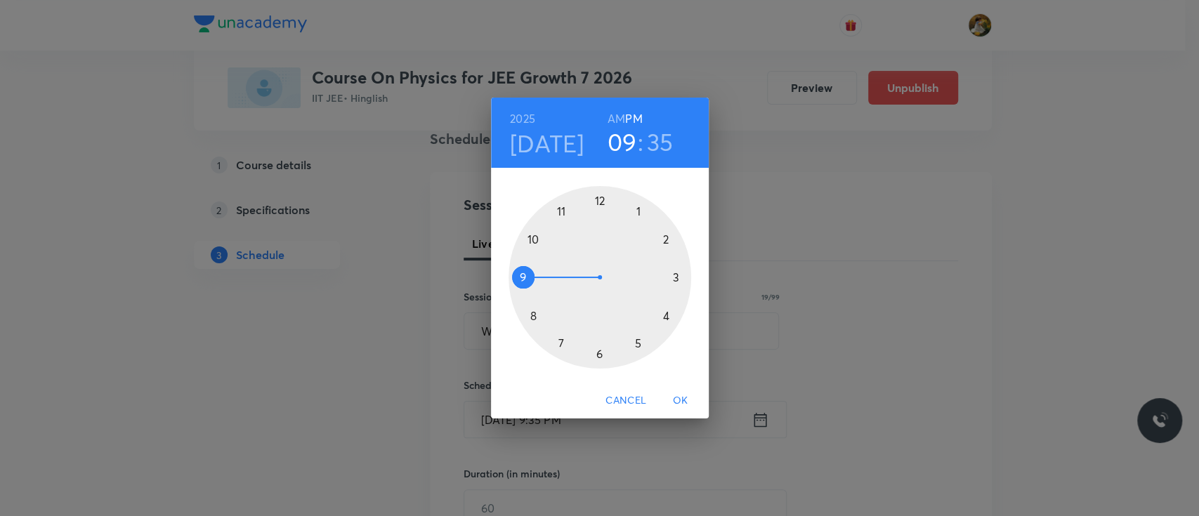
click at [560, 343] on div at bounding box center [599, 277] width 183 height 183
click at [619, 114] on h6 "AM" at bounding box center [616, 119] width 18 height 20
click at [598, 351] on div at bounding box center [599, 277] width 183 height 183
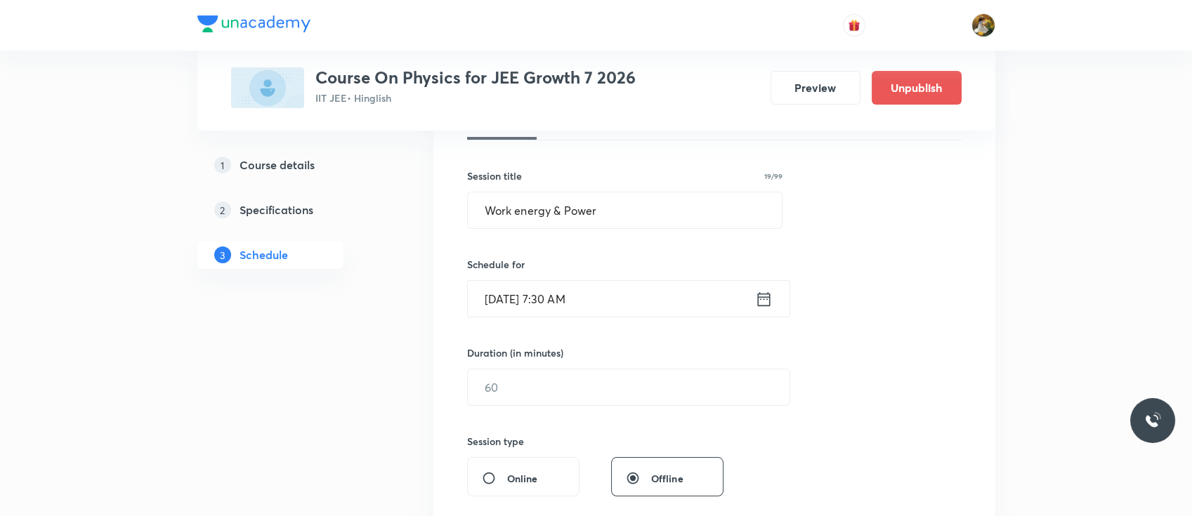
scroll to position [230, 0]
click at [548, 383] on input "text" at bounding box center [629, 387] width 322 height 36
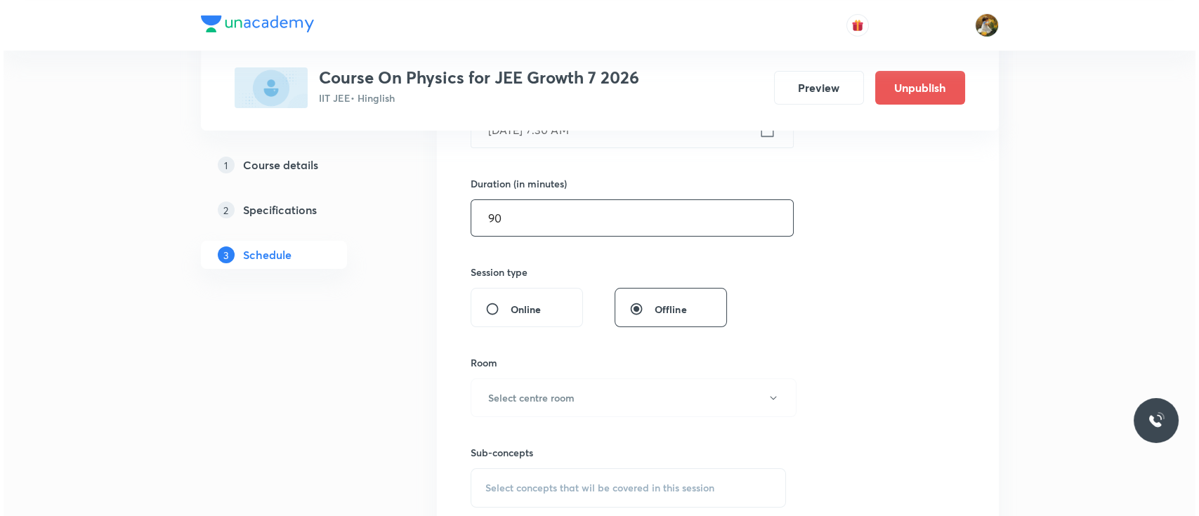
scroll to position [399, 0]
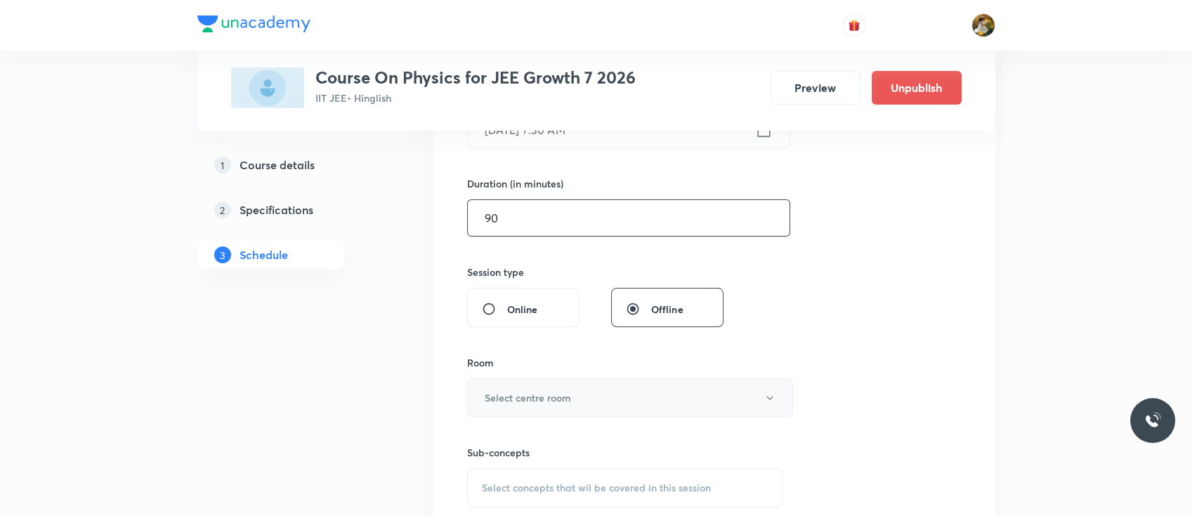
type input "90"
click at [536, 397] on h6 "Select centre room" at bounding box center [528, 397] width 86 height 15
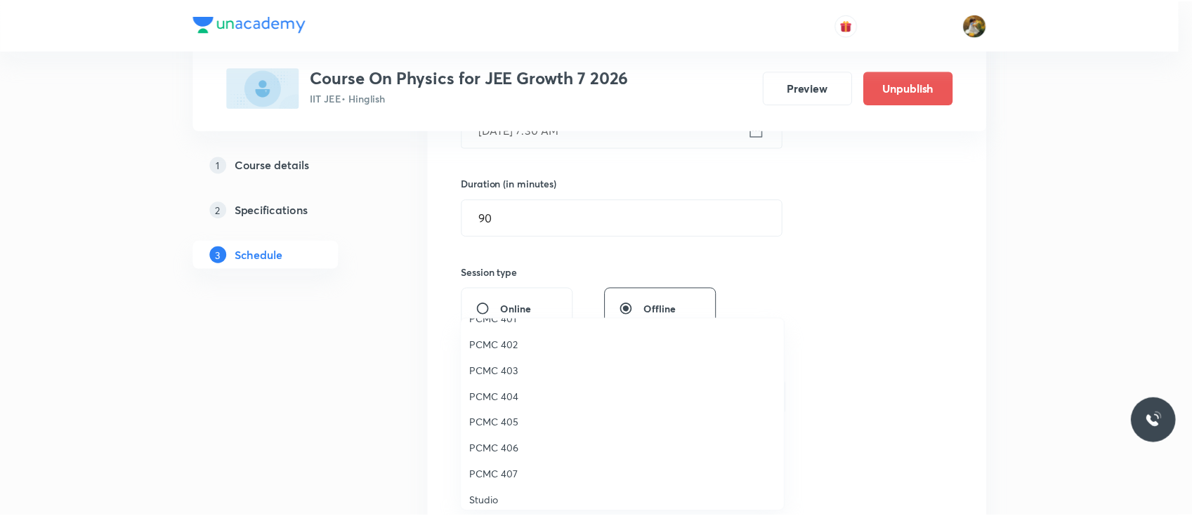
scroll to position [121, 0]
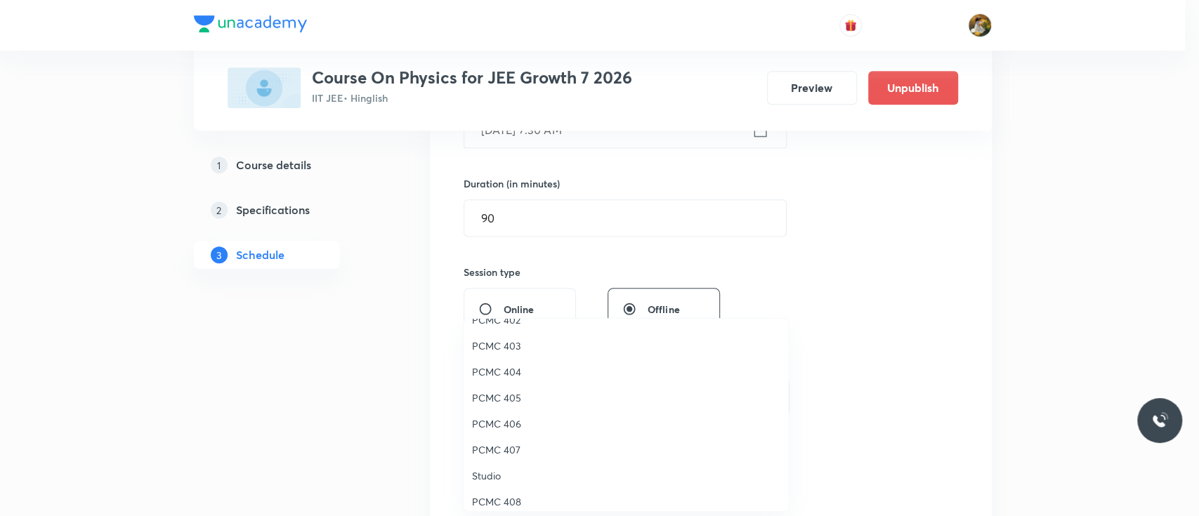
click at [513, 426] on span "PCMC 406" at bounding box center [626, 423] width 308 height 15
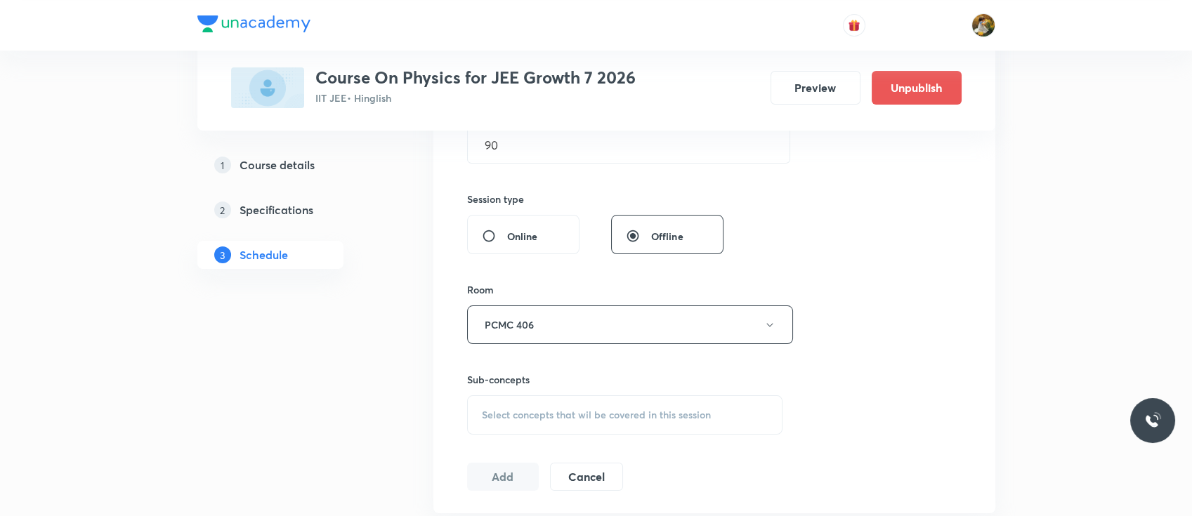
scroll to position [483, 0]
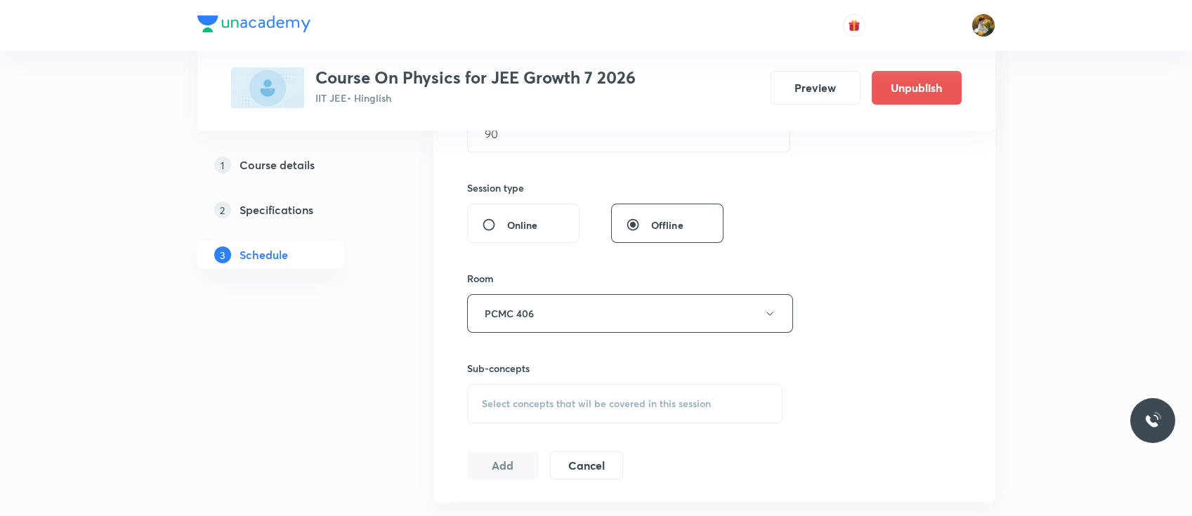
click at [671, 402] on span "Select concepts that wil be covered in this session" at bounding box center [596, 403] width 229 height 11
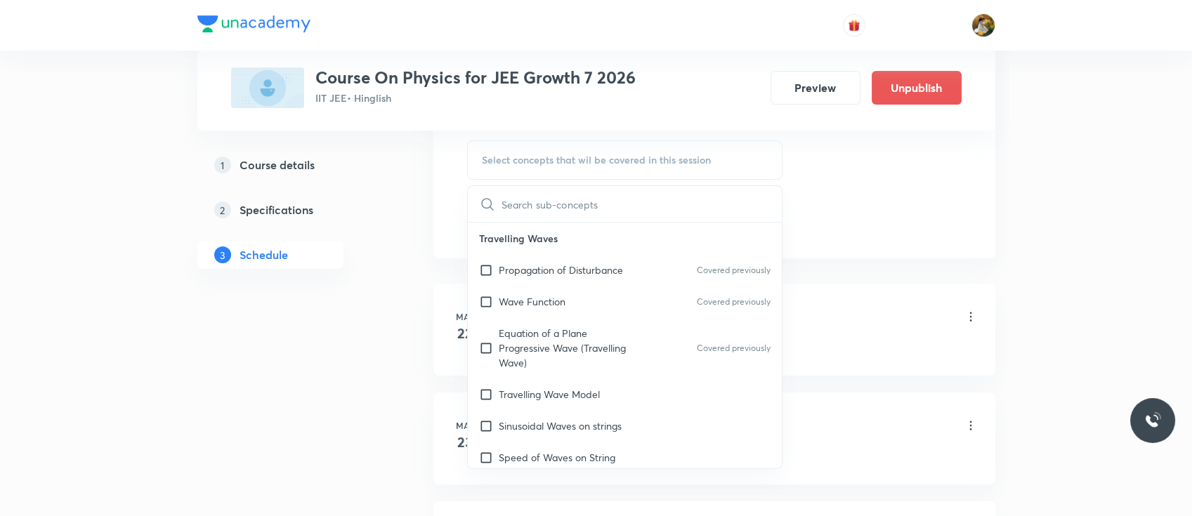
scroll to position [739, 0]
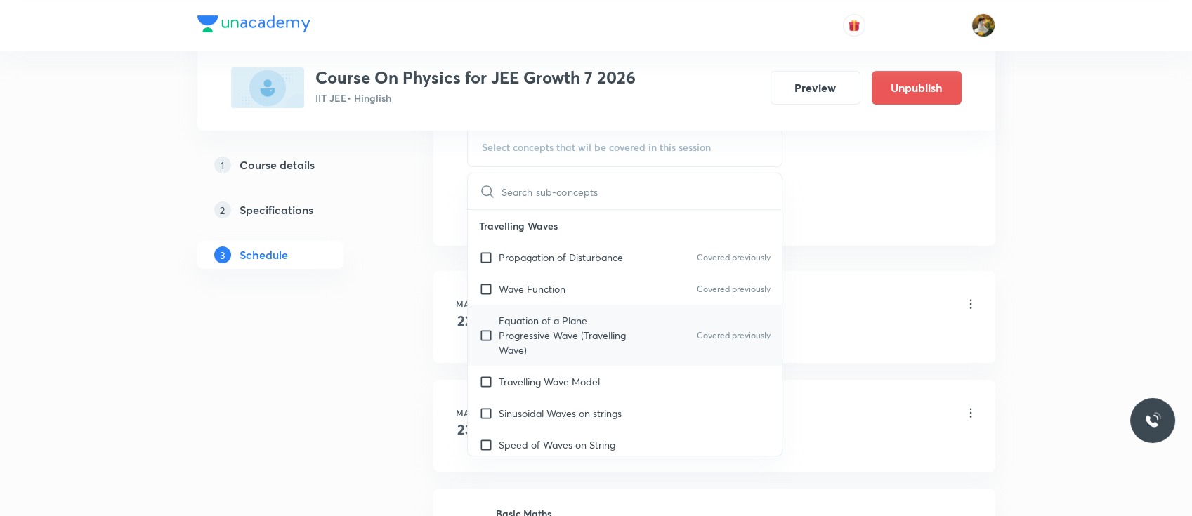
click at [553, 334] on p "Equation of a Plane Progressive Wave (Travelling Wave)" at bounding box center [570, 335] width 142 height 44
checkbox input "true"
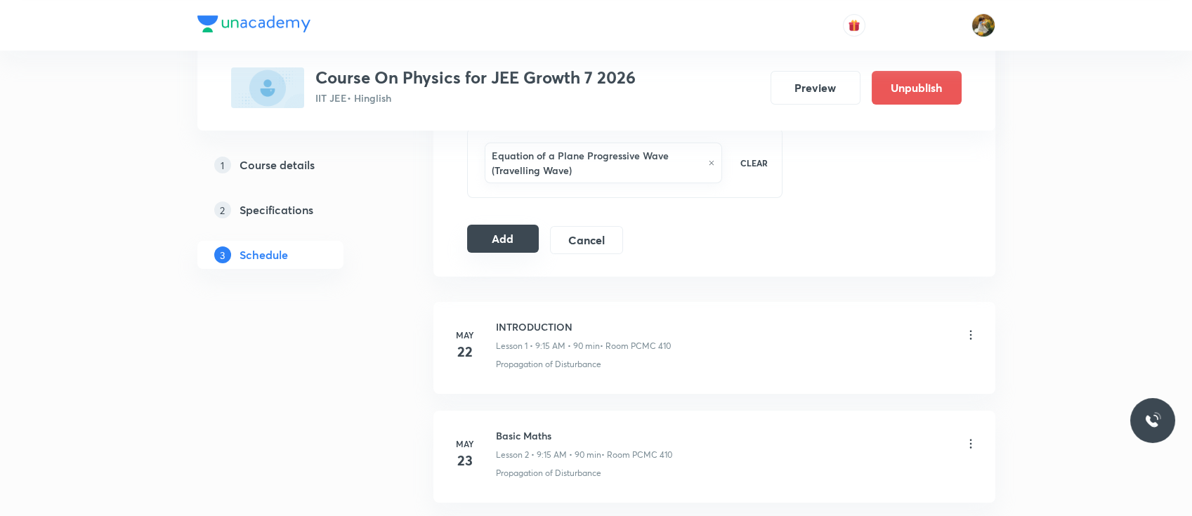
click at [515, 244] on button "Add" at bounding box center [503, 239] width 72 height 28
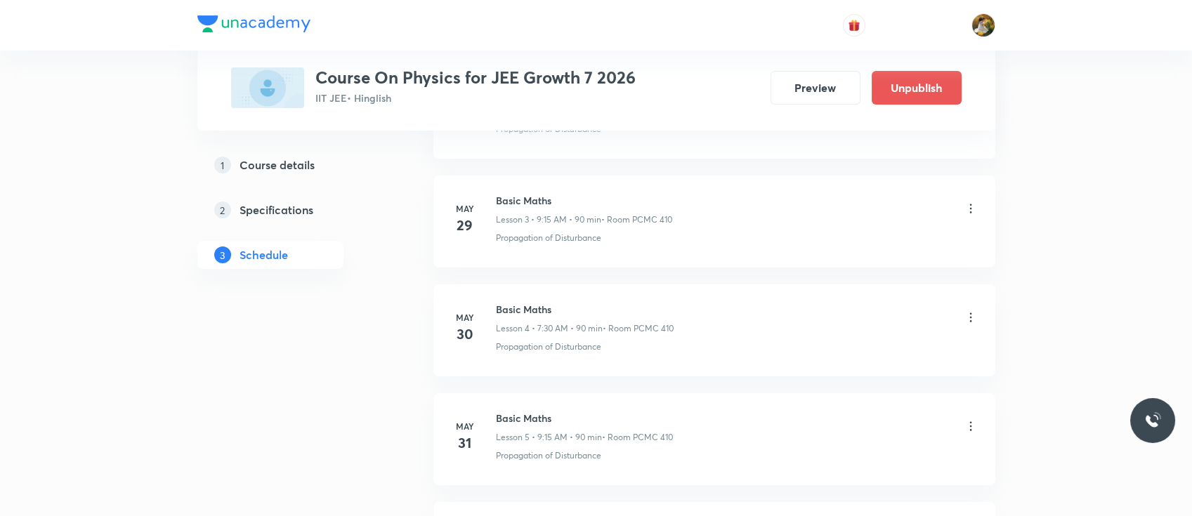
scroll to position [0, 0]
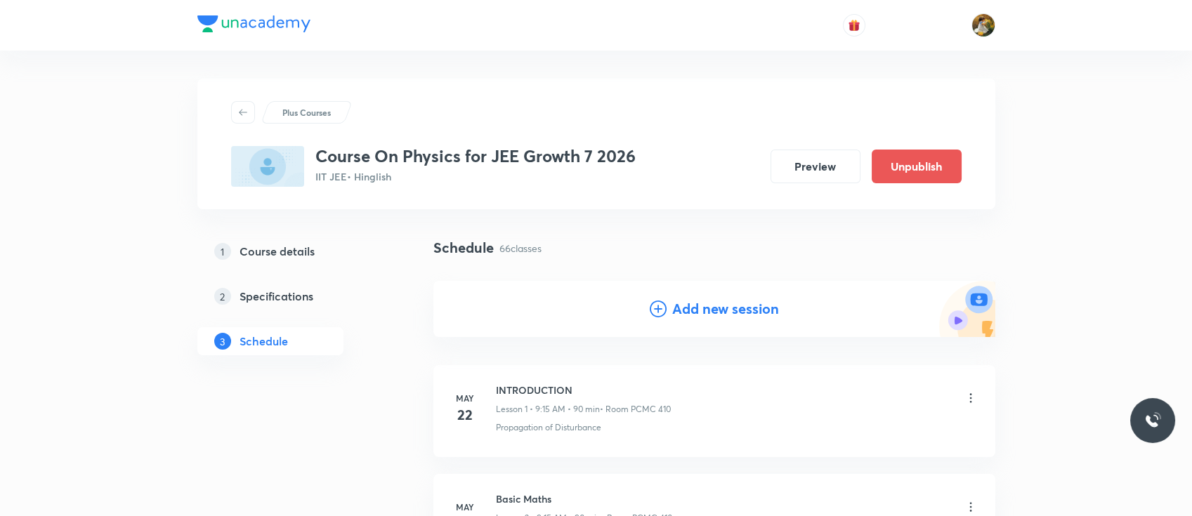
click at [700, 317] on h4 "Add new session" at bounding box center [725, 308] width 107 height 21
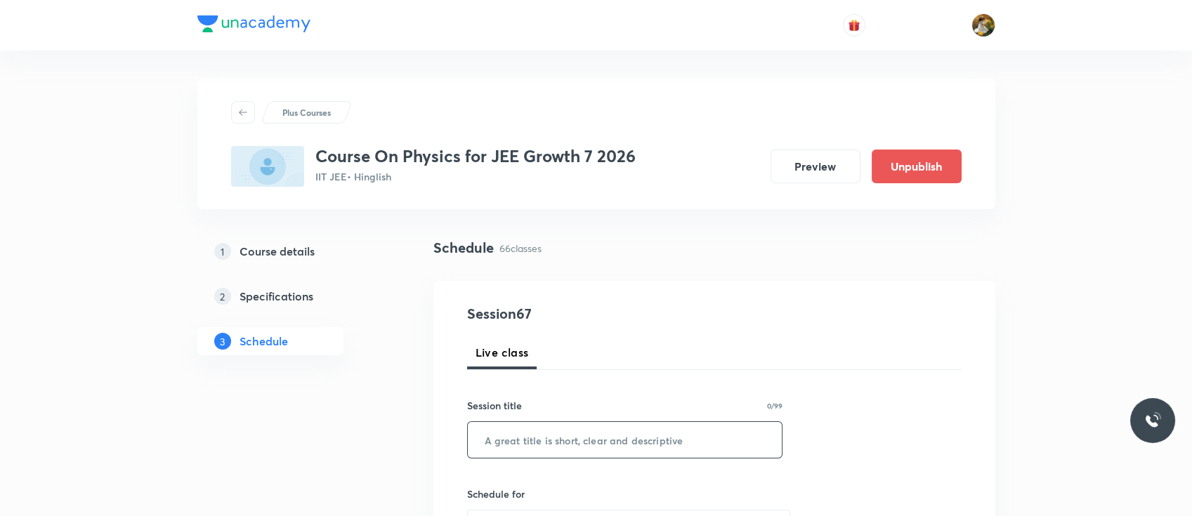
click at [626, 444] on input "text" at bounding box center [625, 440] width 315 height 36
paste input "Work energy & Power"
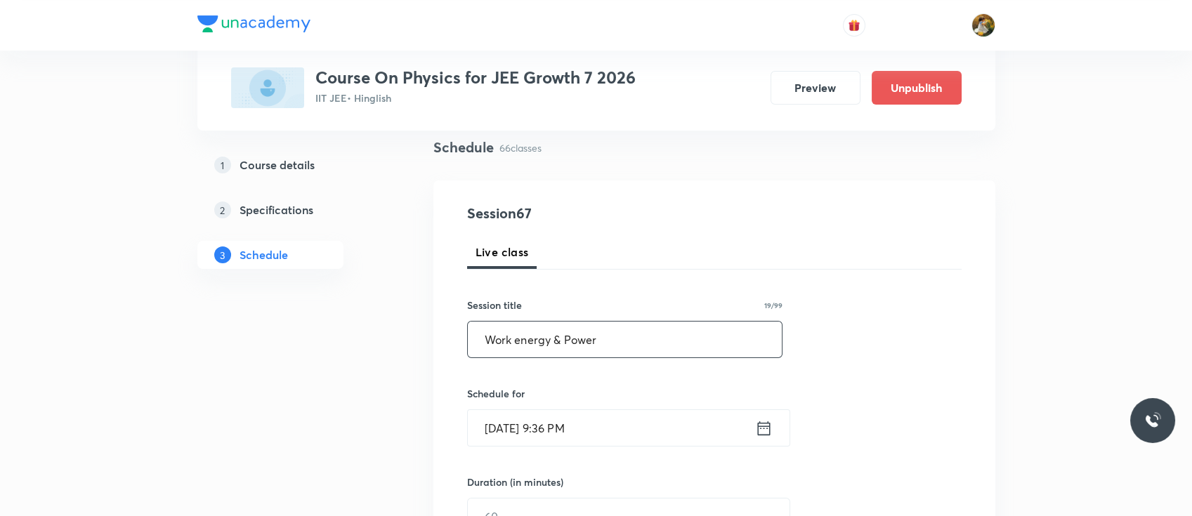
scroll to position [103, 0]
type input "Work energy & Power"
click at [624, 413] on input "[DATE] 9:36 PM" at bounding box center [611, 426] width 287 height 36
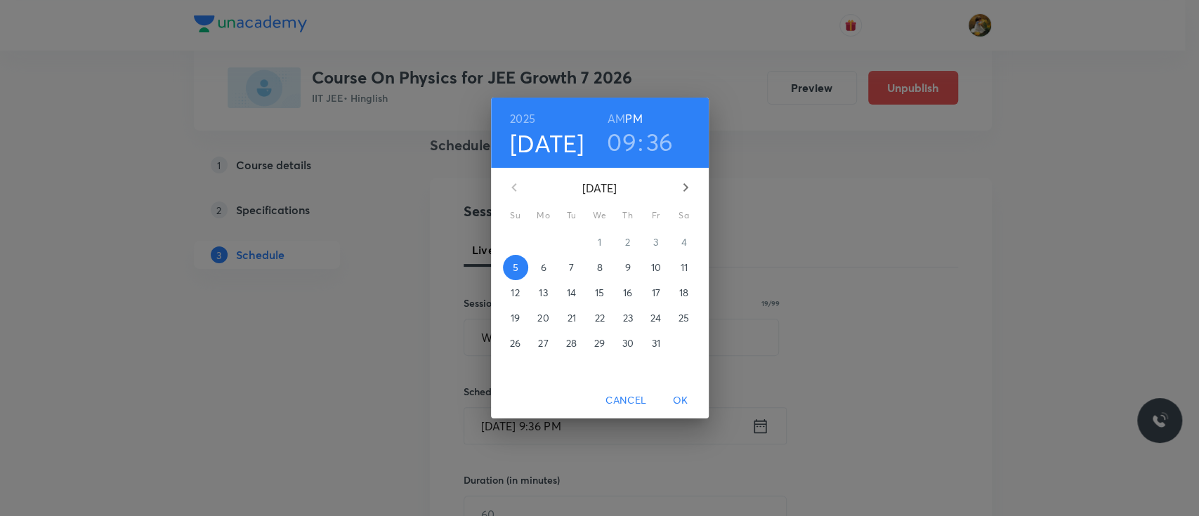
click at [577, 270] on span "7" at bounding box center [571, 268] width 25 height 14
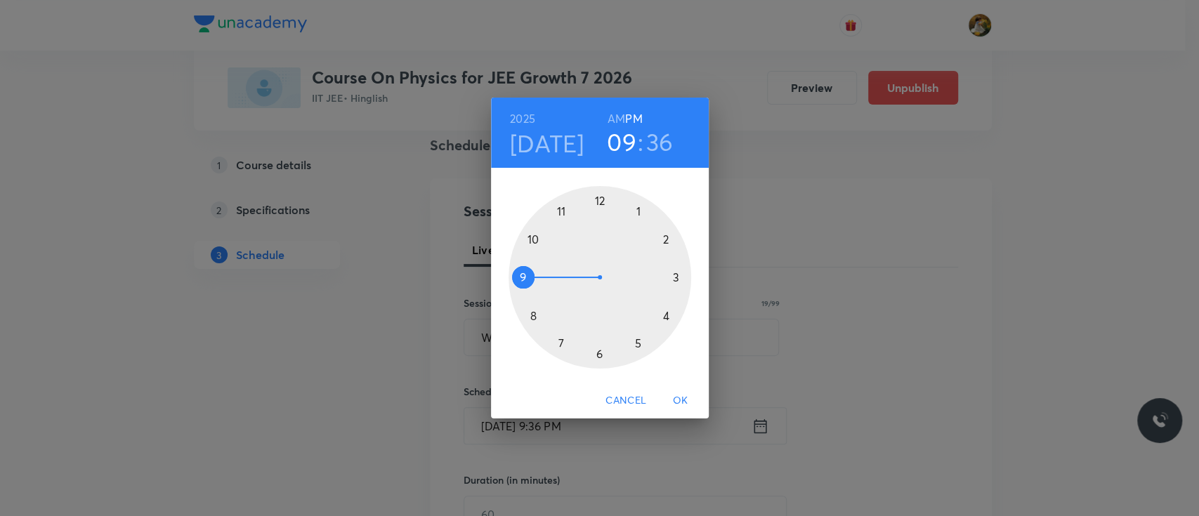
click at [520, 278] on div at bounding box center [599, 277] width 183 height 183
click at [618, 112] on h6 "AM" at bounding box center [616, 119] width 18 height 20
click at [674, 275] on div at bounding box center [599, 277] width 183 height 183
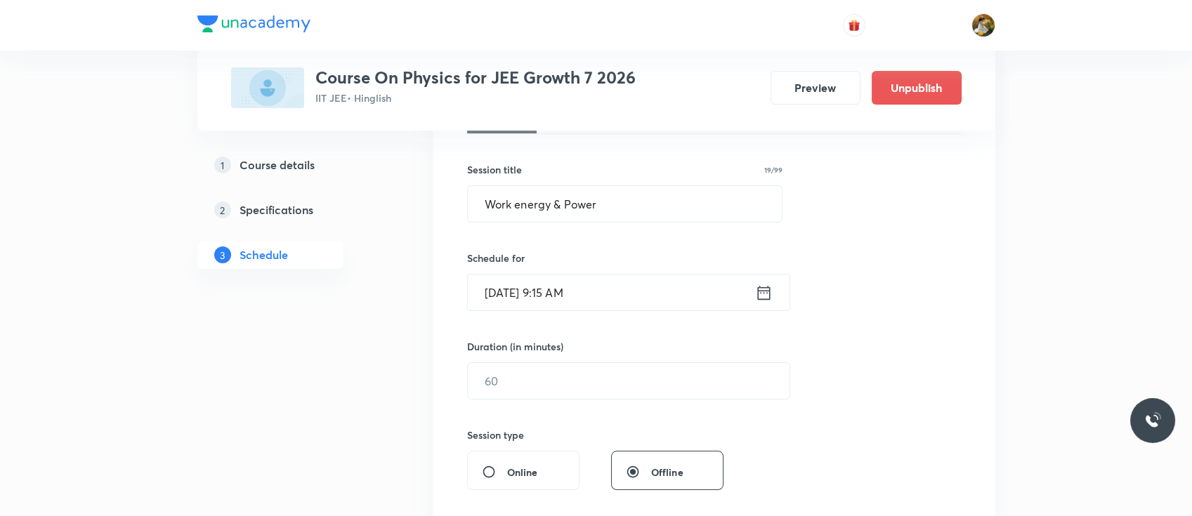
scroll to position [240, 0]
click at [587, 379] on input "text" at bounding box center [629, 377] width 322 height 36
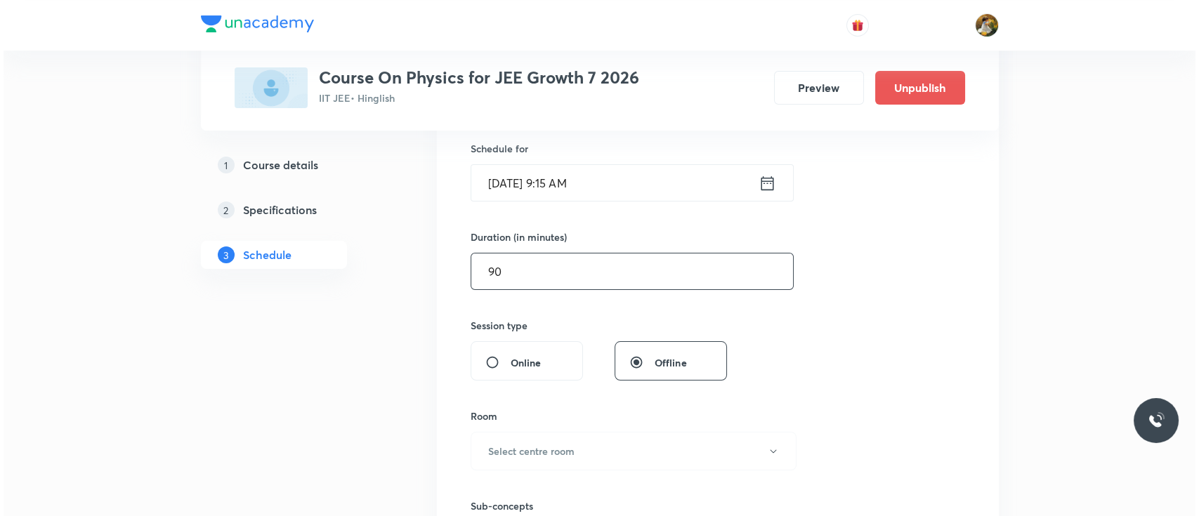
scroll to position [405, 0]
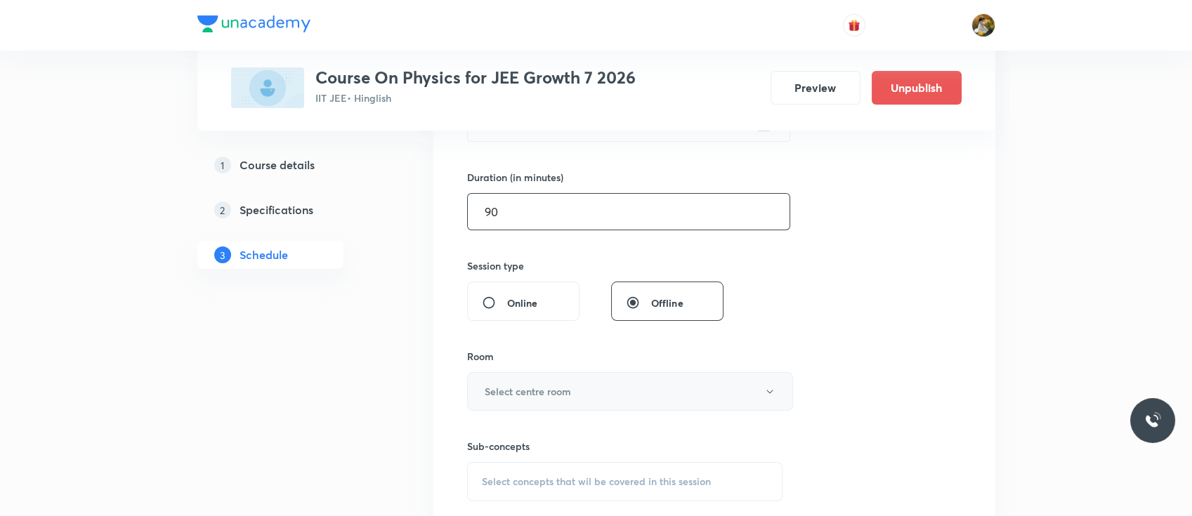
type input "90"
click at [572, 387] on button "Select centre room" at bounding box center [630, 391] width 326 height 39
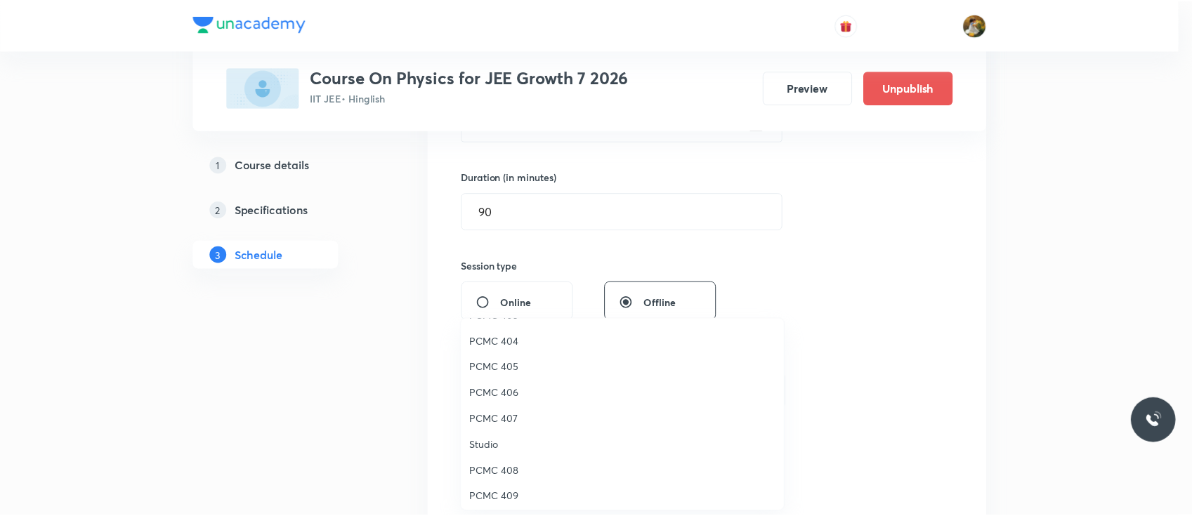
scroll to position [178, 0]
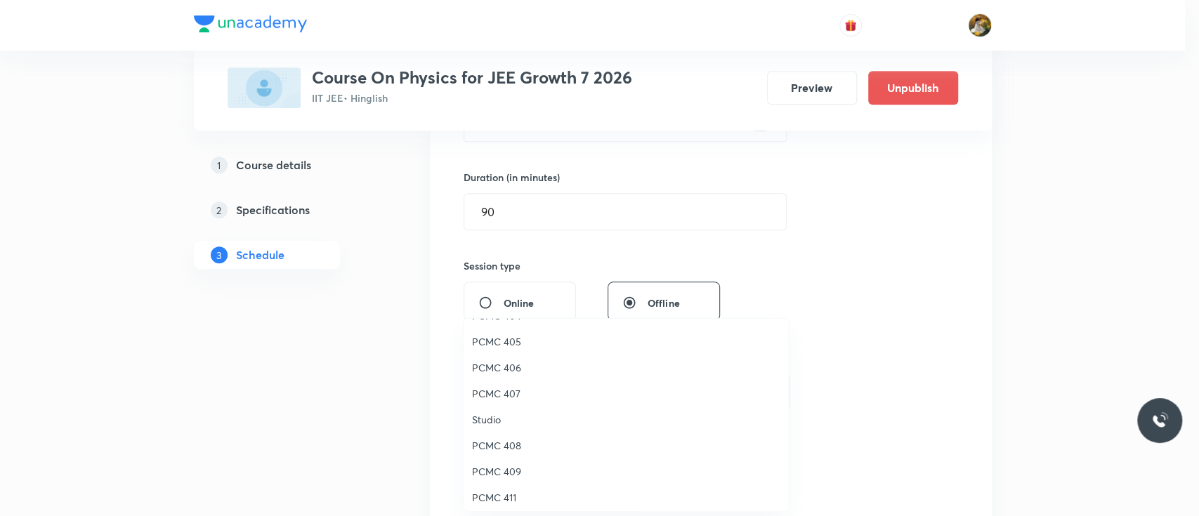
click at [515, 371] on span "PCMC 406" at bounding box center [626, 367] width 308 height 15
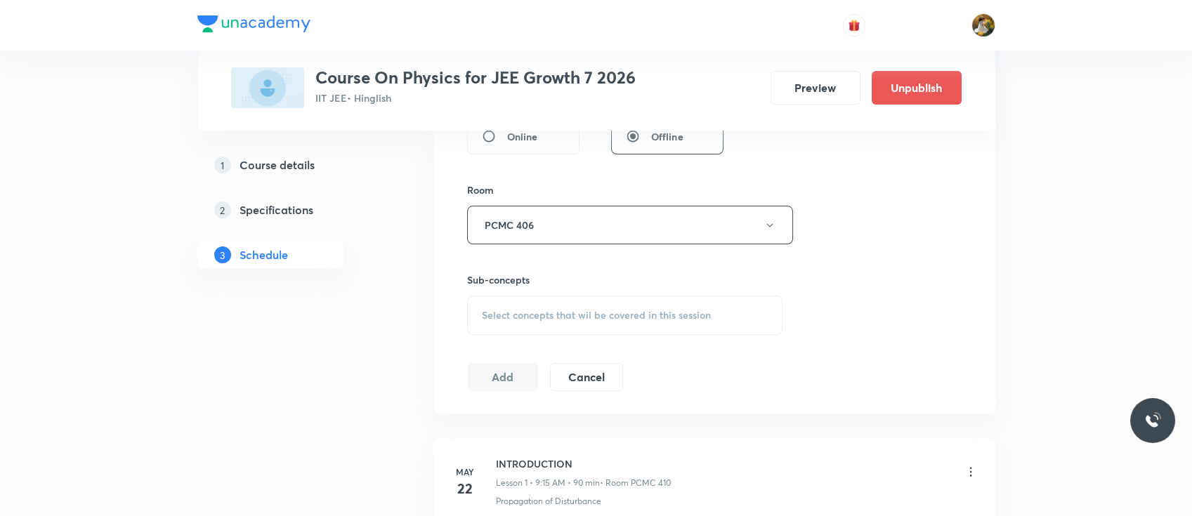
scroll to position [574, 0]
click at [643, 303] on div "Select concepts that wil be covered in this session" at bounding box center [625, 313] width 316 height 39
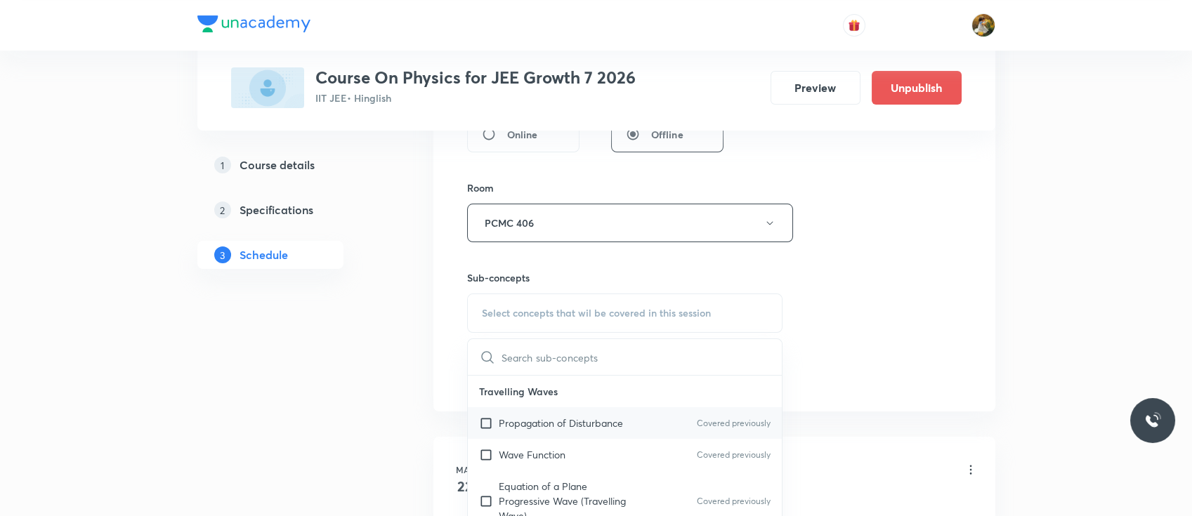
click at [595, 413] on div "Propagation of Disturbance Covered previously" at bounding box center [625, 423] width 315 height 32
checkbox input "true"
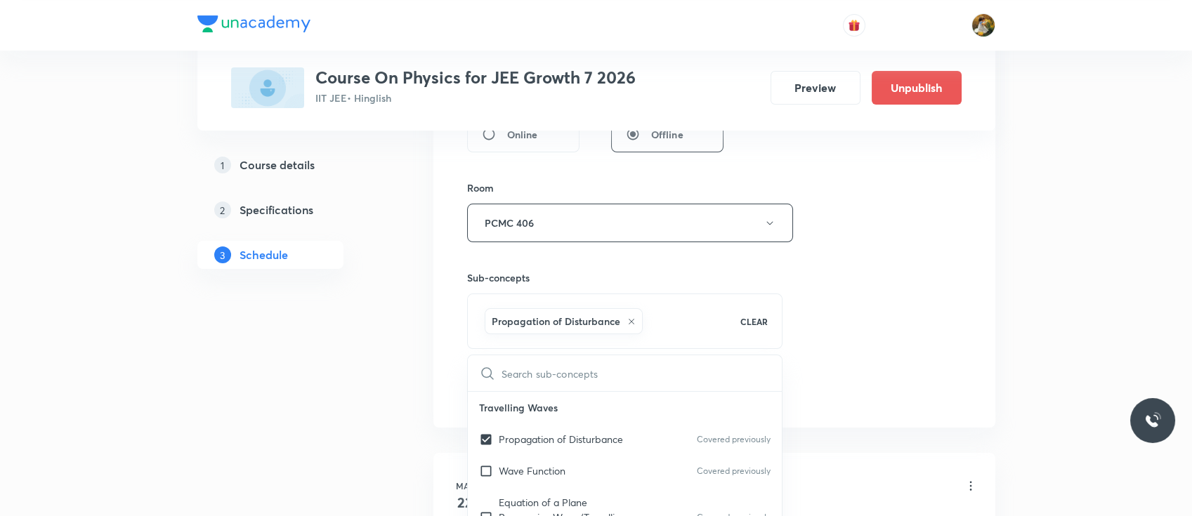
click at [860, 319] on div "Session 67 Live class Session title 19/99 Work energy & Power ​ Schedule for [D…" at bounding box center [714, 68] width 494 height 676
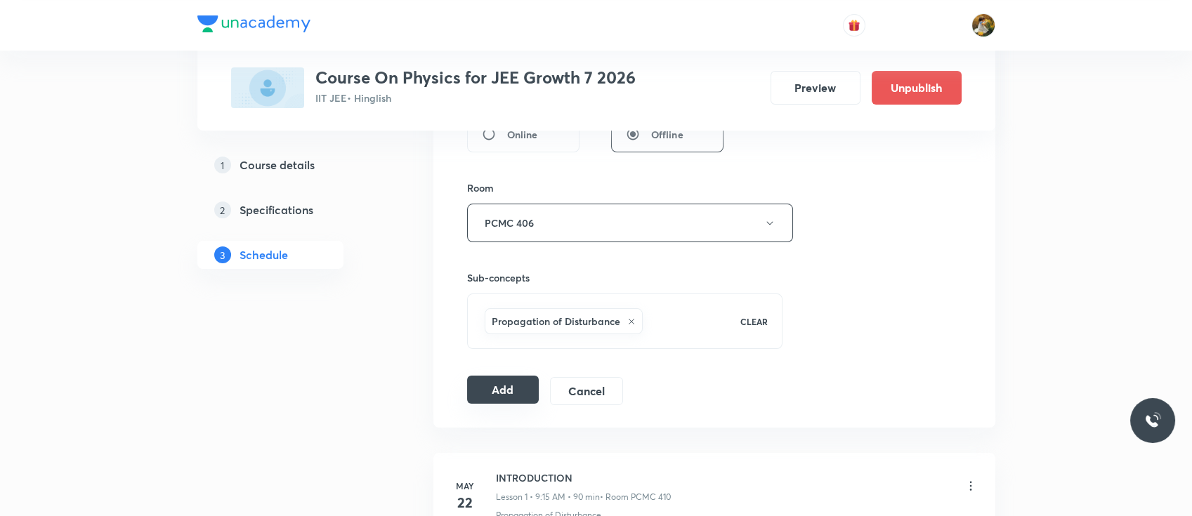
click at [504, 395] on button "Add" at bounding box center [503, 390] width 72 height 28
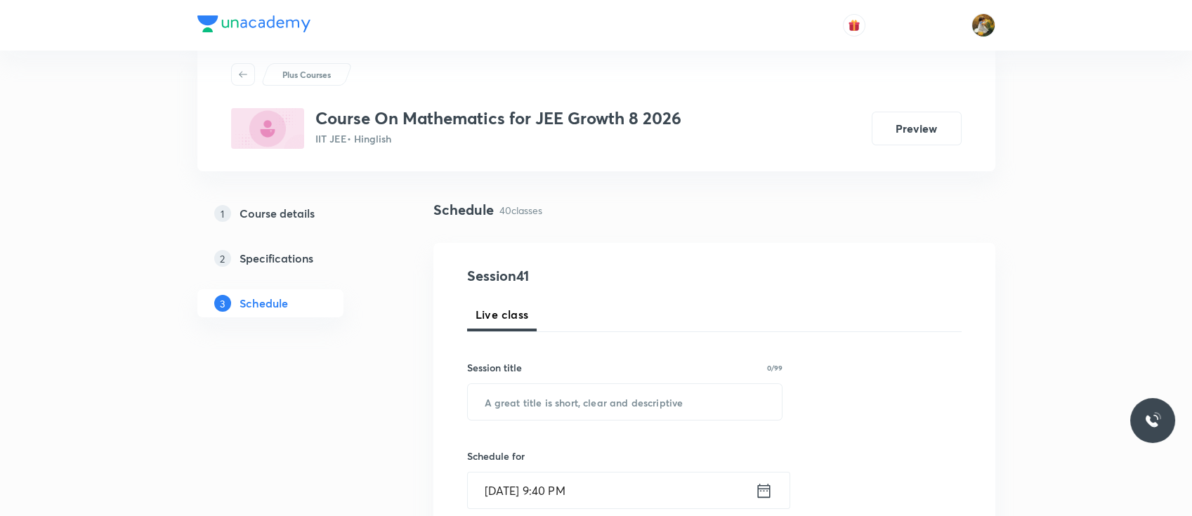
scroll to position [46, 0]
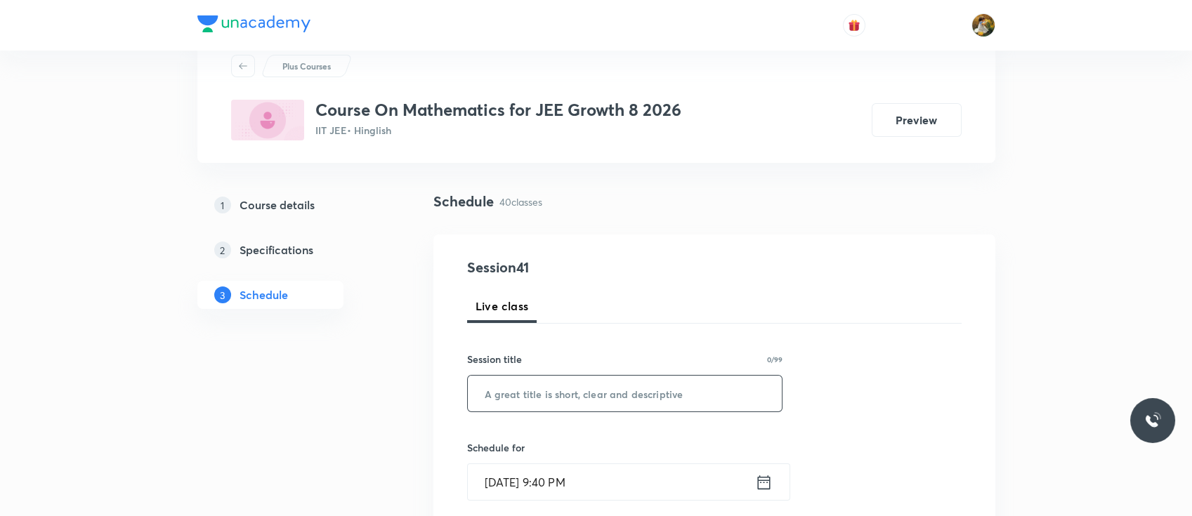
click at [552, 387] on input "text" at bounding box center [625, 394] width 315 height 36
paste input "Quadratic equations"
type input "Quadratic equations"
drag, startPoint x: 653, startPoint y: 402, endPoint x: 643, endPoint y: 420, distance: 20.1
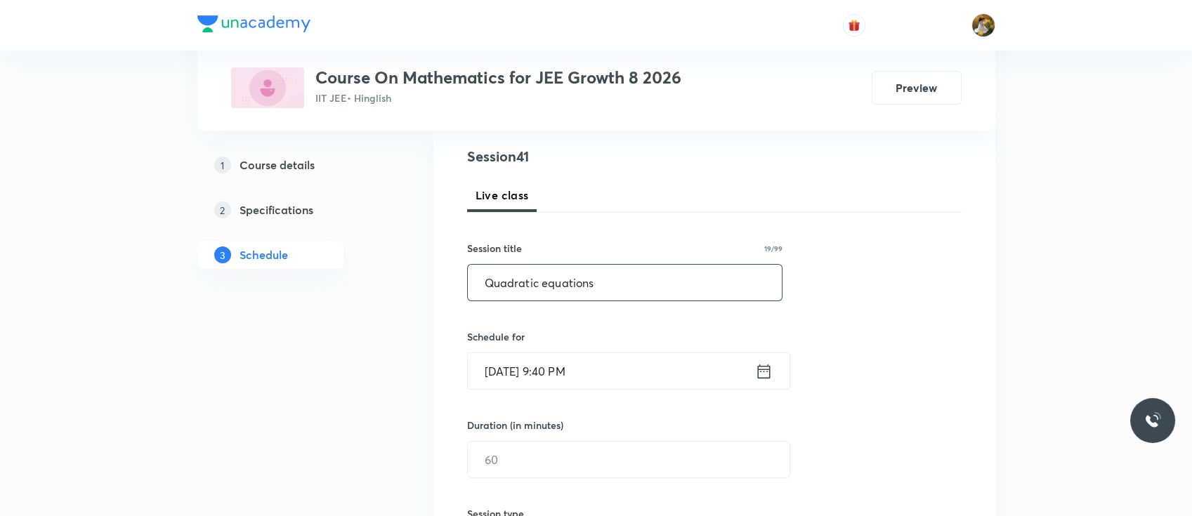
scroll to position [162, 0]
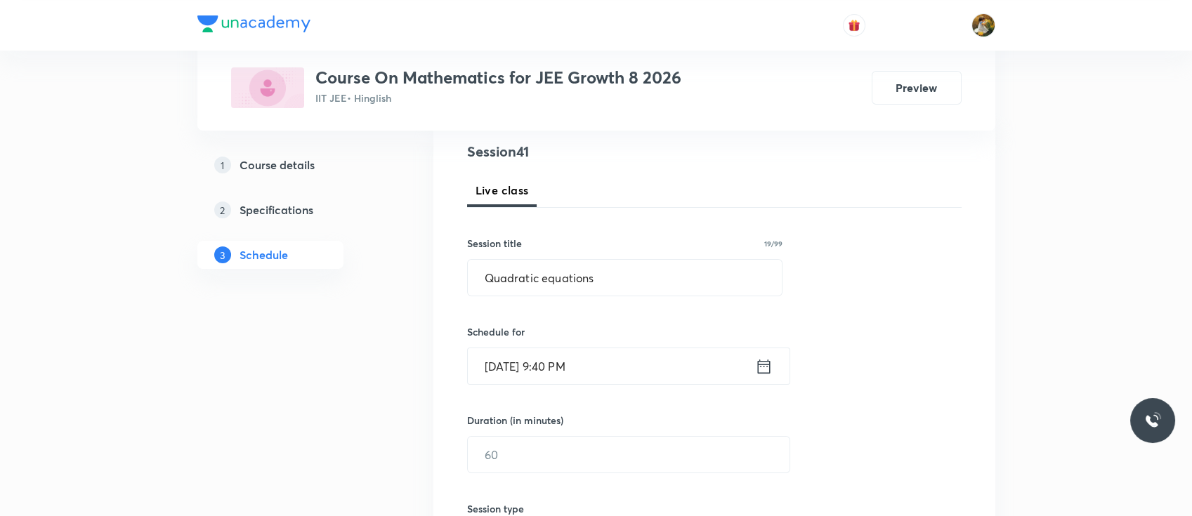
click at [640, 370] on input "[DATE] 9:40 PM" at bounding box center [611, 366] width 287 height 36
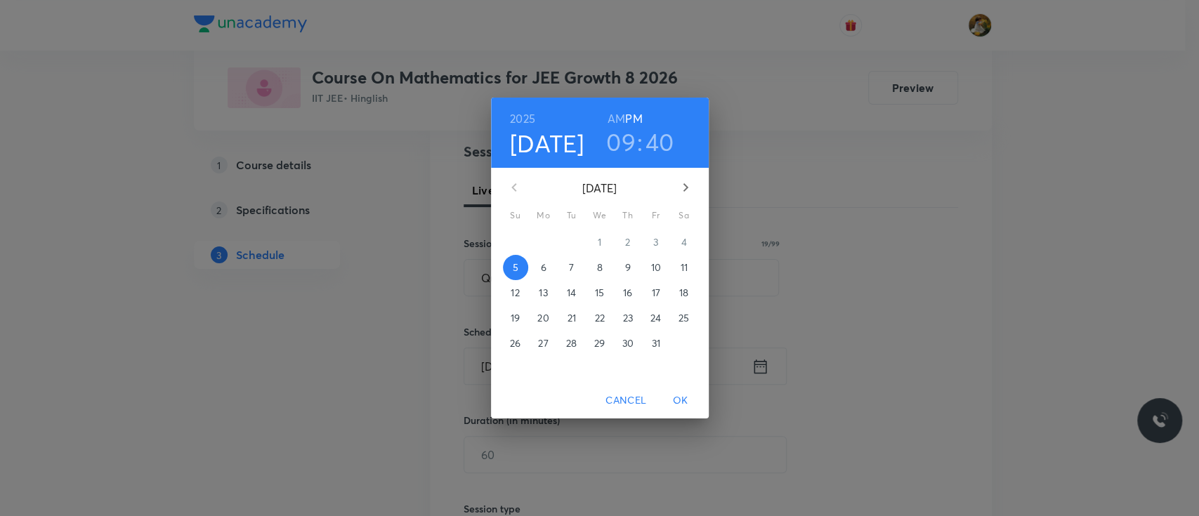
click at [544, 270] on p "6" at bounding box center [543, 268] width 6 height 14
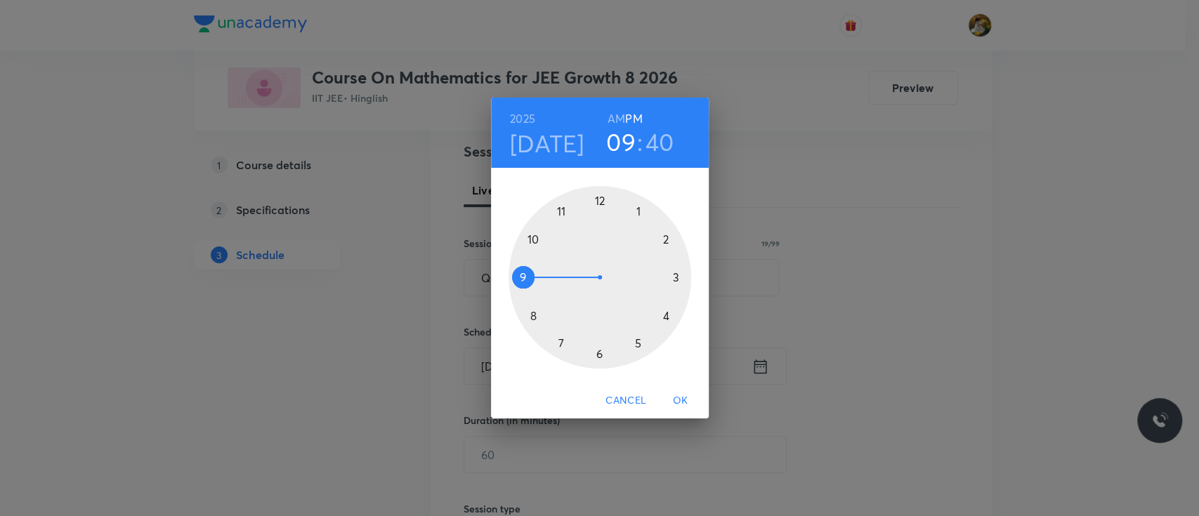
click at [556, 206] on div at bounding box center [599, 277] width 183 height 183
click at [616, 115] on h6 "AM" at bounding box center [616, 119] width 18 height 20
click at [680, 278] on div at bounding box center [599, 277] width 183 height 183
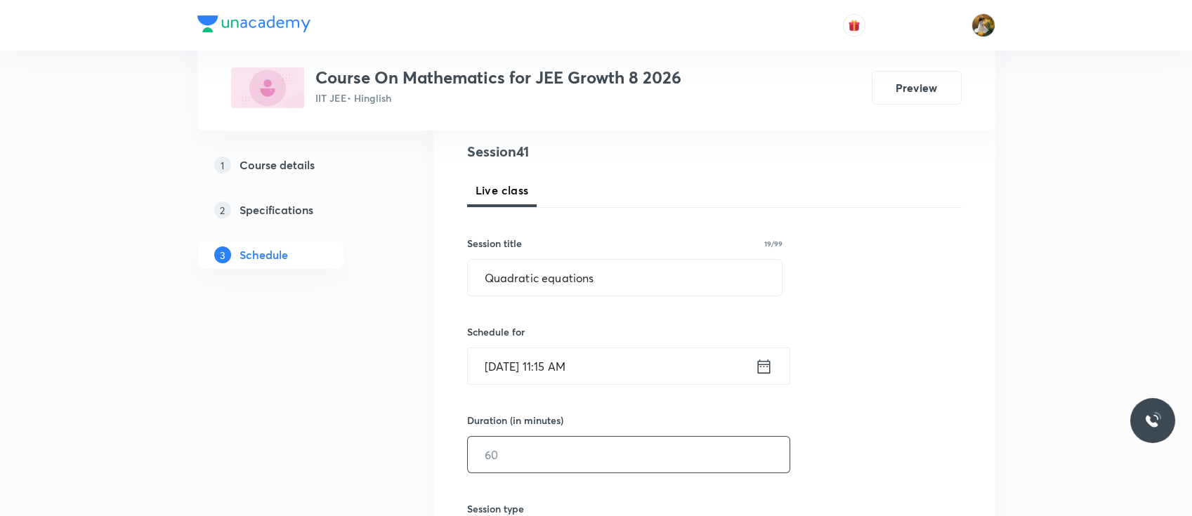
click at [601, 442] on input "text" at bounding box center [629, 455] width 322 height 36
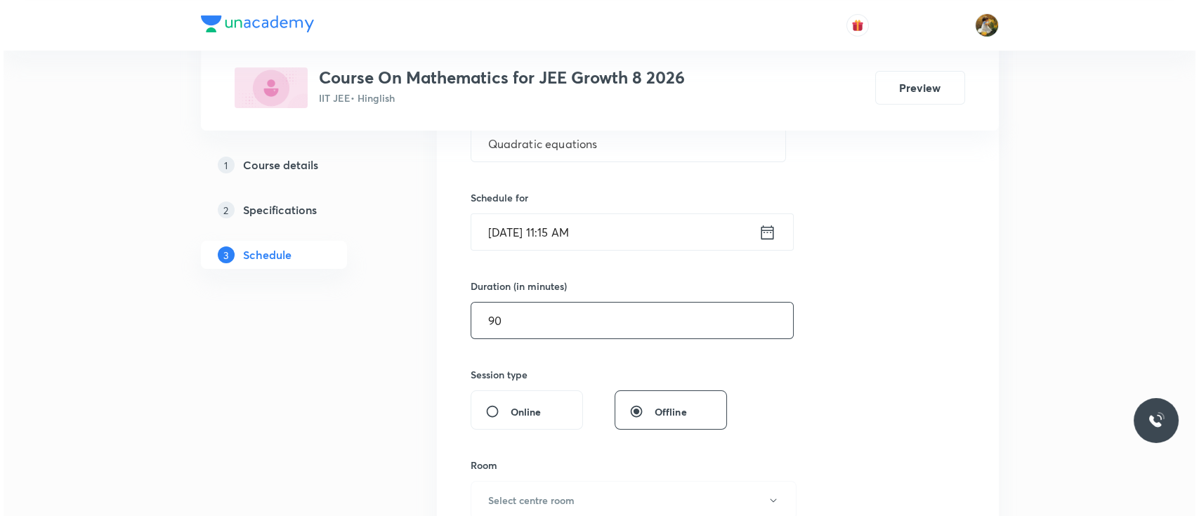
scroll to position [353, 0]
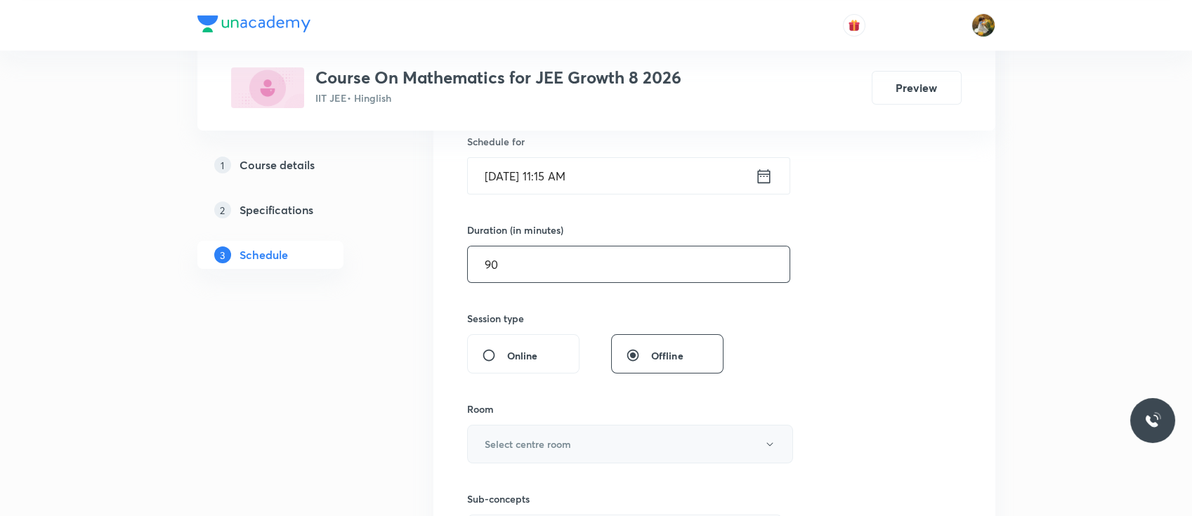
type input "90"
click at [584, 454] on button "Select centre room" at bounding box center [630, 444] width 326 height 39
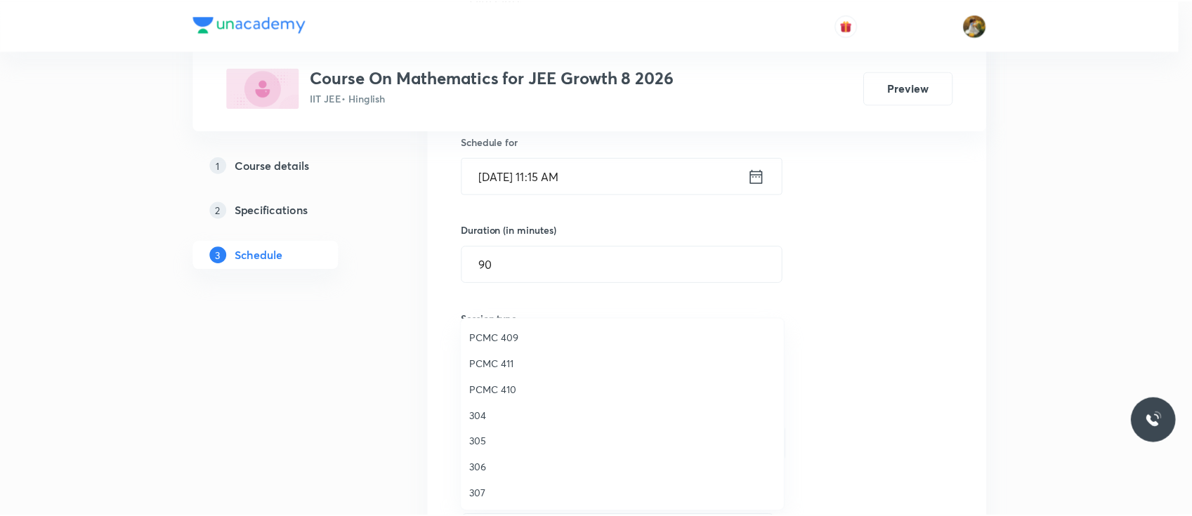
scroll to position [312, 0]
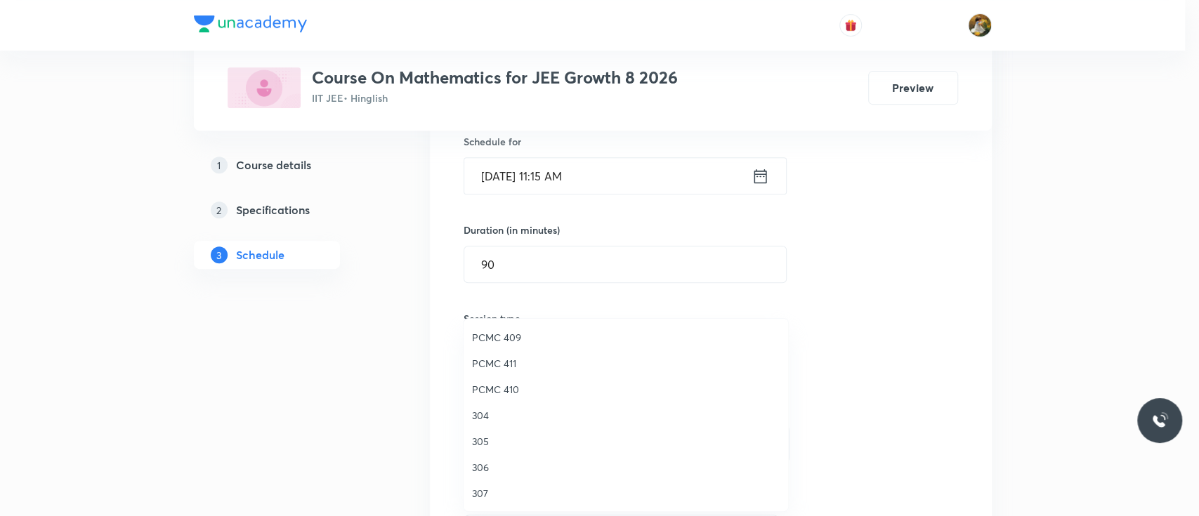
click at [504, 362] on span "PCMC 411" at bounding box center [626, 363] width 308 height 15
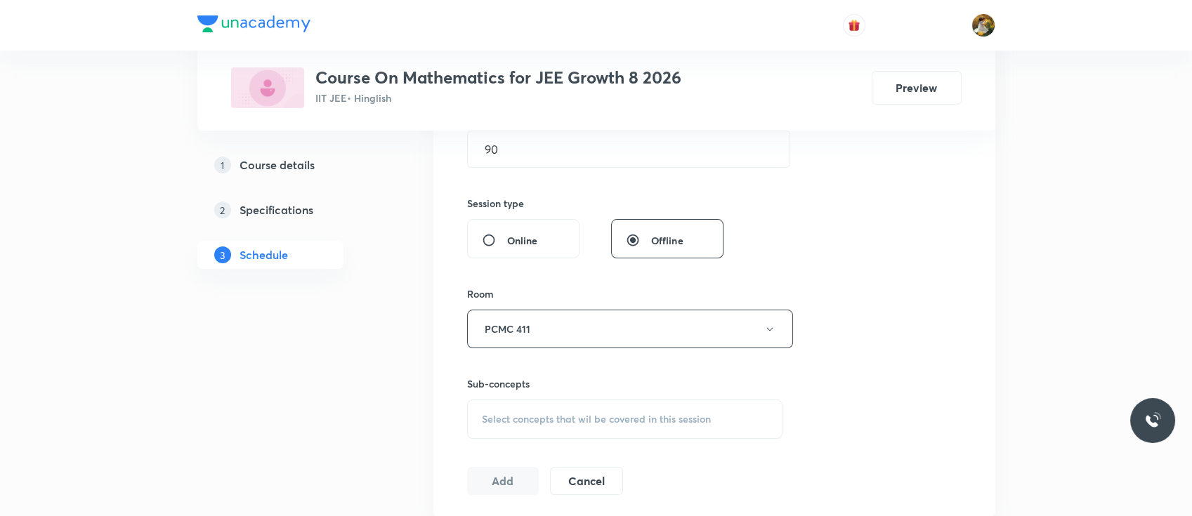
scroll to position [480, 0]
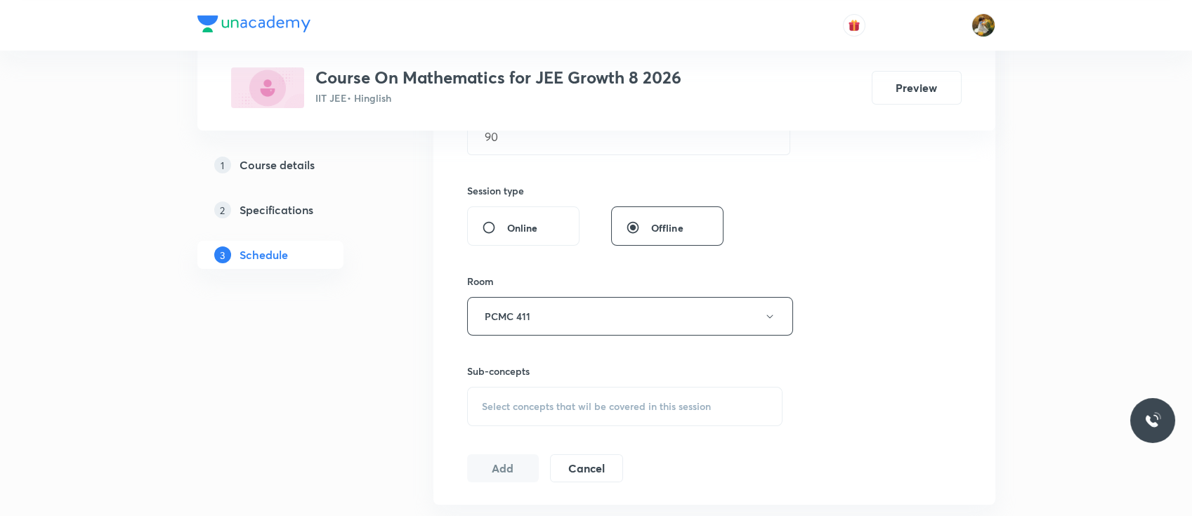
click at [581, 405] on span "Select concepts that wil be covered in this session" at bounding box center [596, 406] width 229 height 11
click at [567, 512] on div "Cosine Series Covered previously" at bounding box center [625, 517] width 315 height 32
checkbox input "true"
click at [861, 328] on div "Session 41 Live class Session title 19/99 Quadratic equations ​ Schedule for Oc…" at bounding box center [714, 161] width 494 height 676
click at [514, 478] on button "Add" at bounding box center [503, 483] width 72 height 28
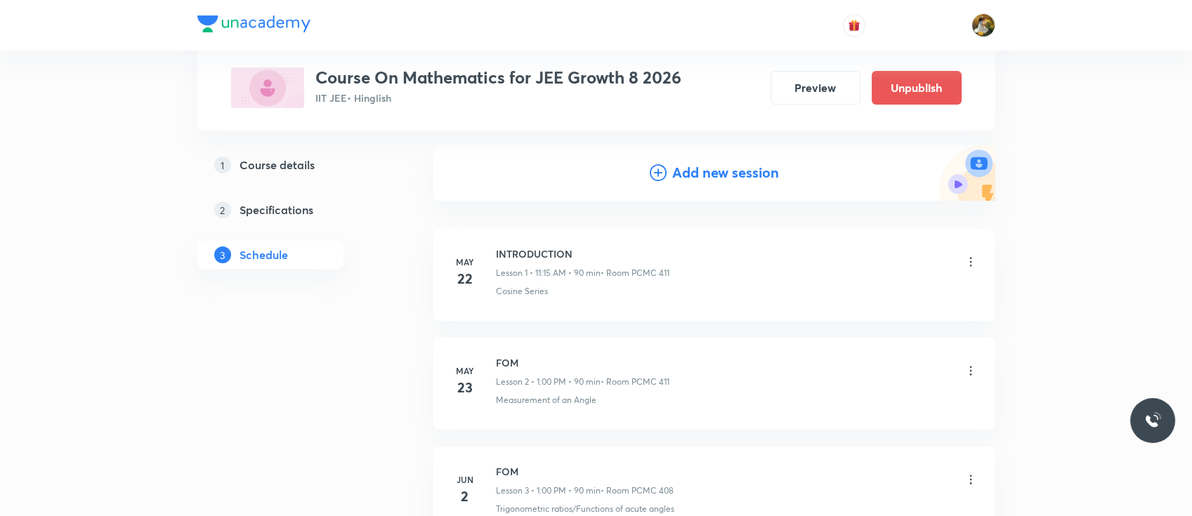
scroll to position [0, 0]
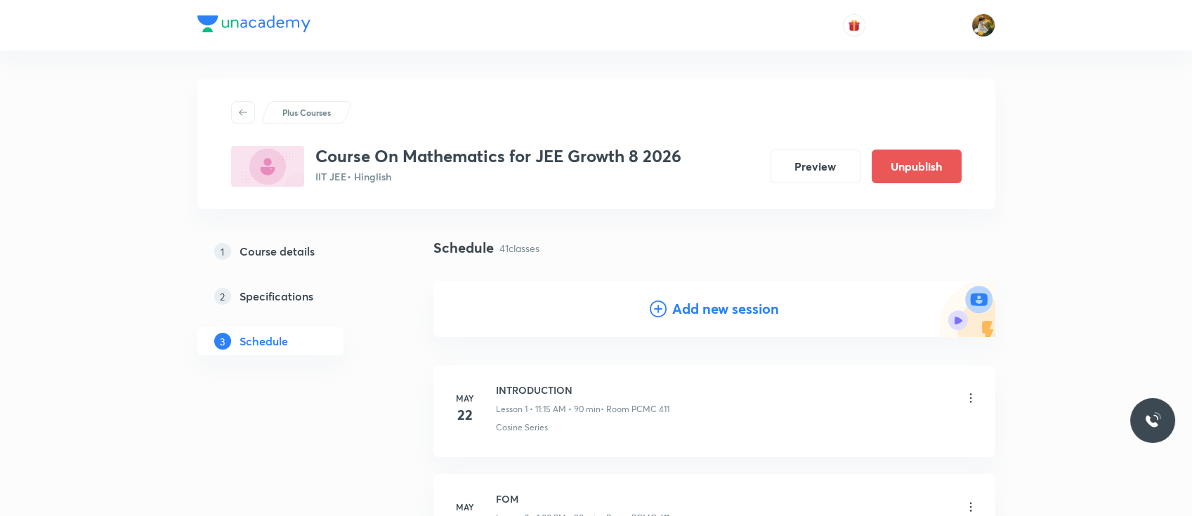
click at [687, 309] on h4 "Add new session" at bounding box center [725, 308] width 107 height 21
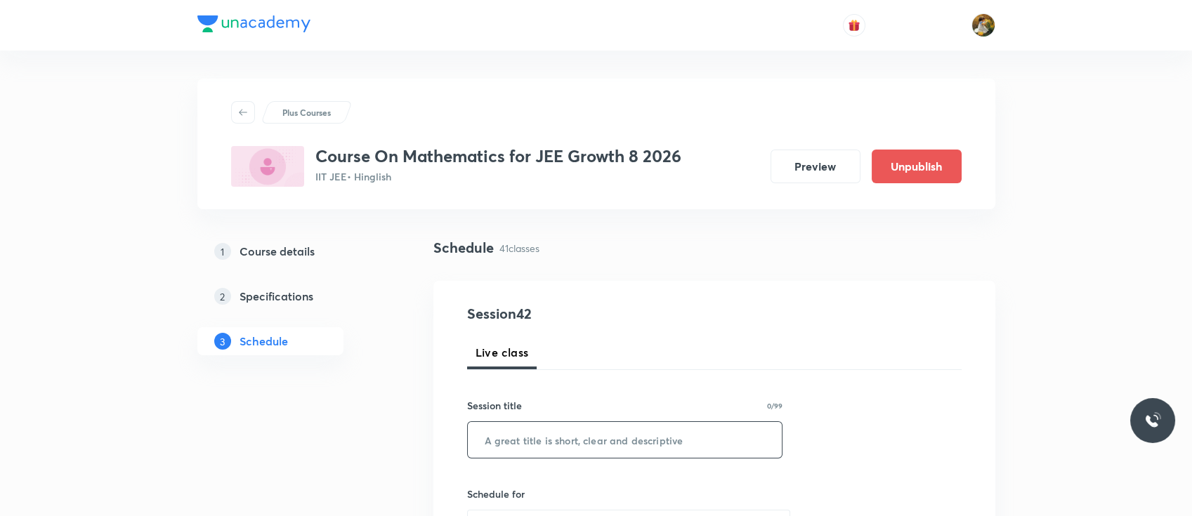
click at [574, 434] on input "text" at bounding box center [625, 440] width 315 height 36
paste input "Quadratic equations"
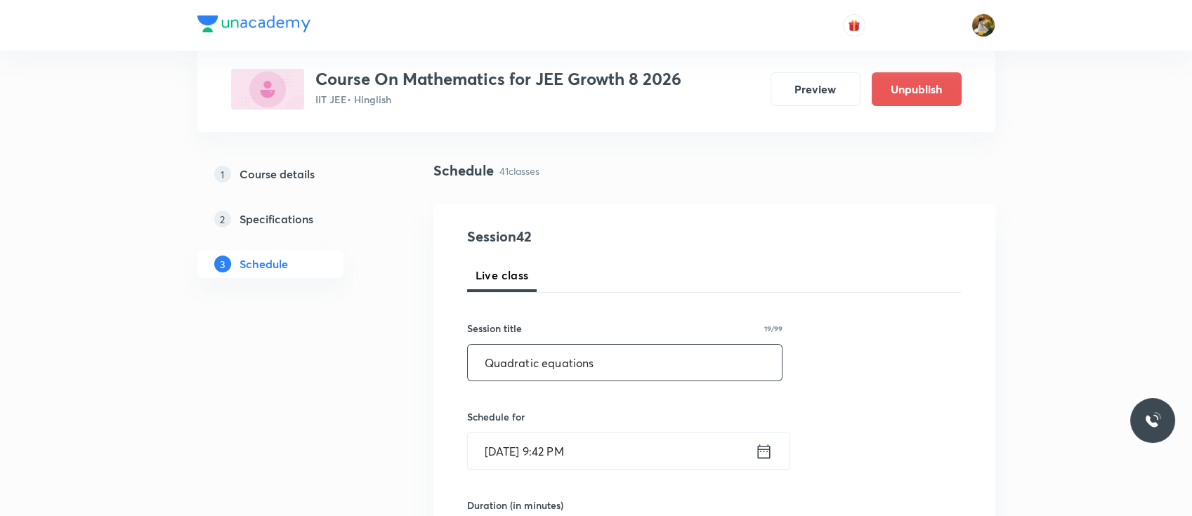
scroll to position [78, 0]
type input "Quadratic equations"
click at [585, 447] on input "Oct 5, 2025, 9:42 PM" at bounding box center [611, 451] width 287 height 36
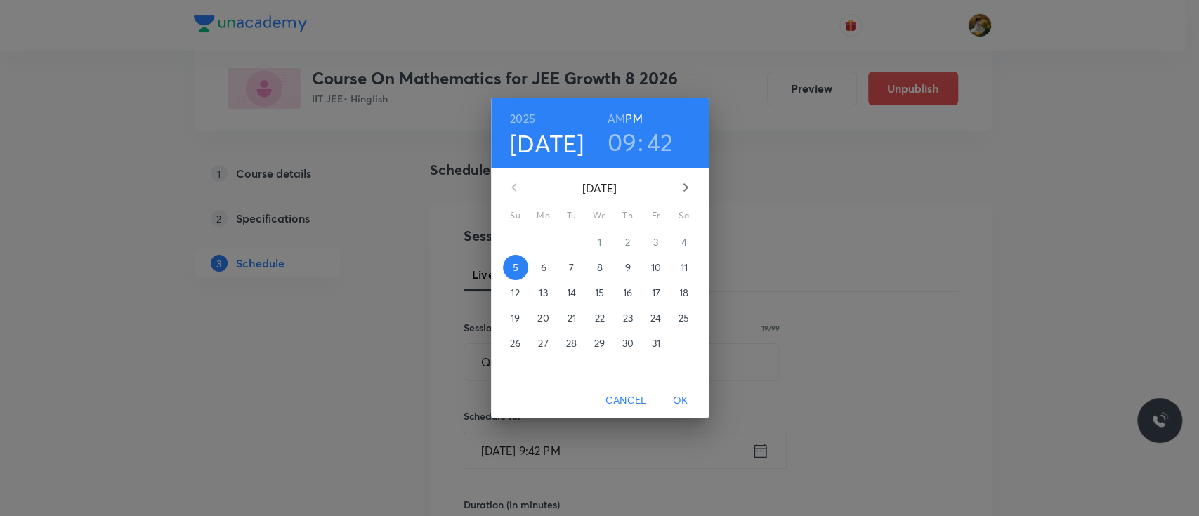
click at [627, 270] on p "9" at bounding box center [627, 268] width 6 height 14
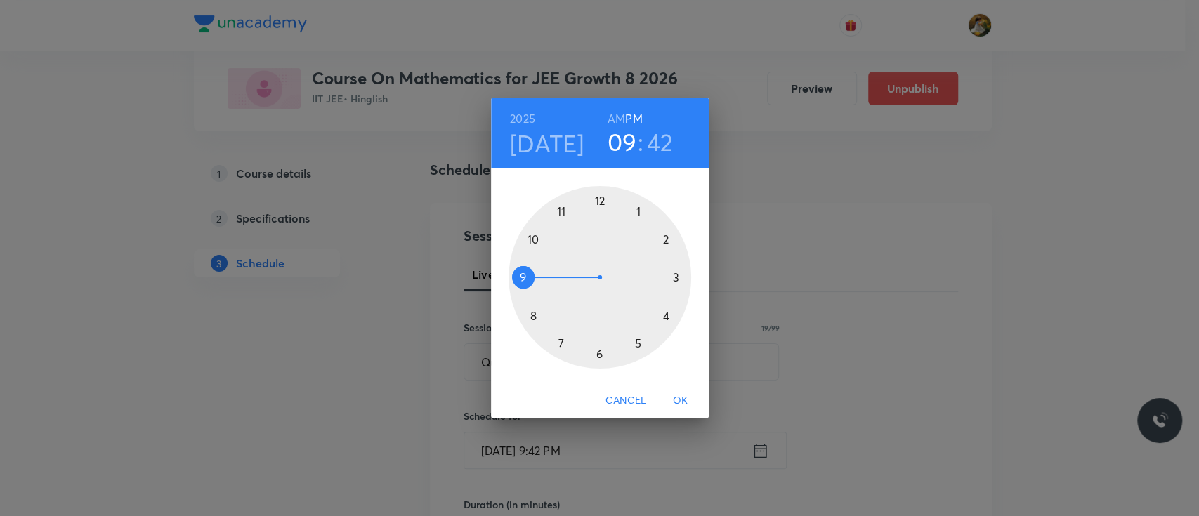
click at [637, 213] on div at bounding box center [599, 277] width 183 height 183
click at [596, 200] on div at bounding box center [599, 277] width 183 height 183
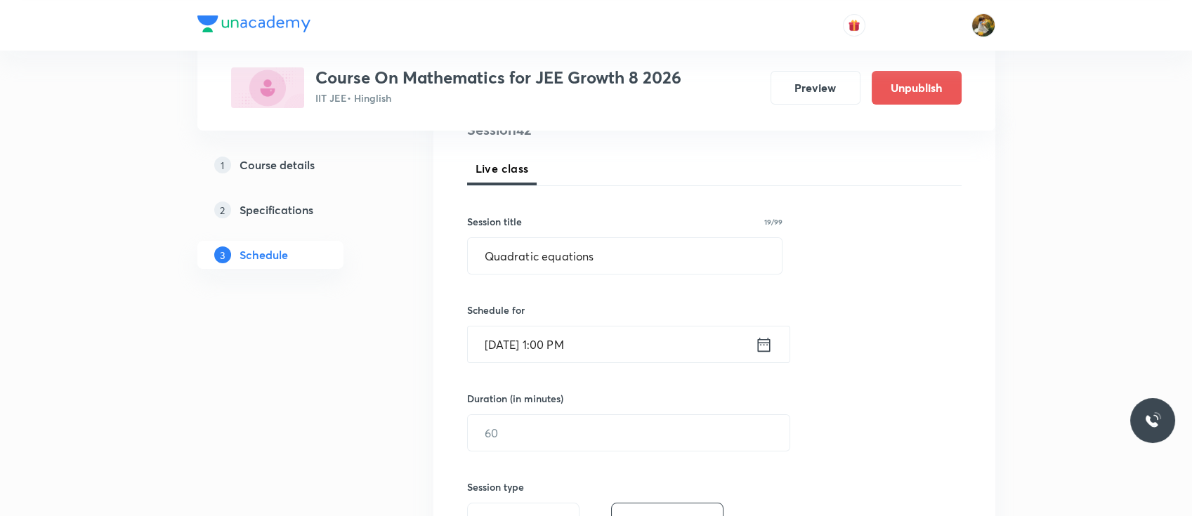
scroll to position [212, 0]
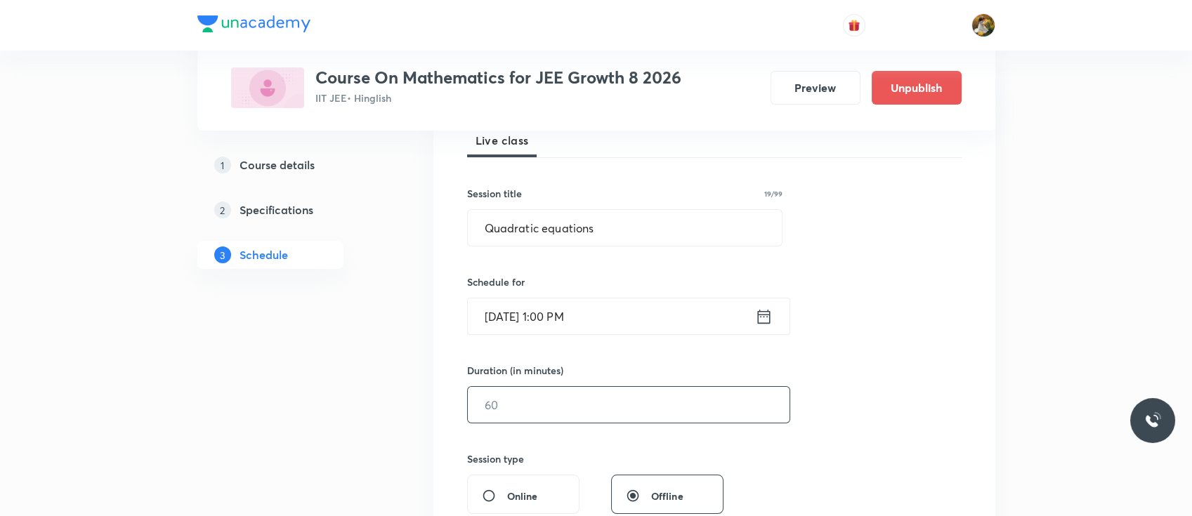
click at [533, 412] on input "text" at bounding box center [629, 405] width 322 height 36
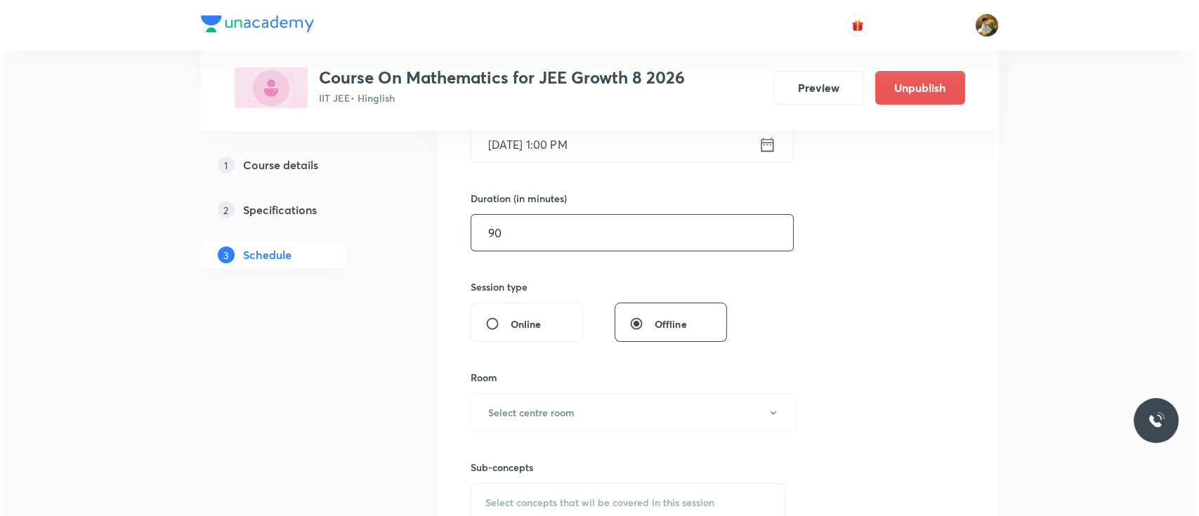
scroll to position [399, 0]
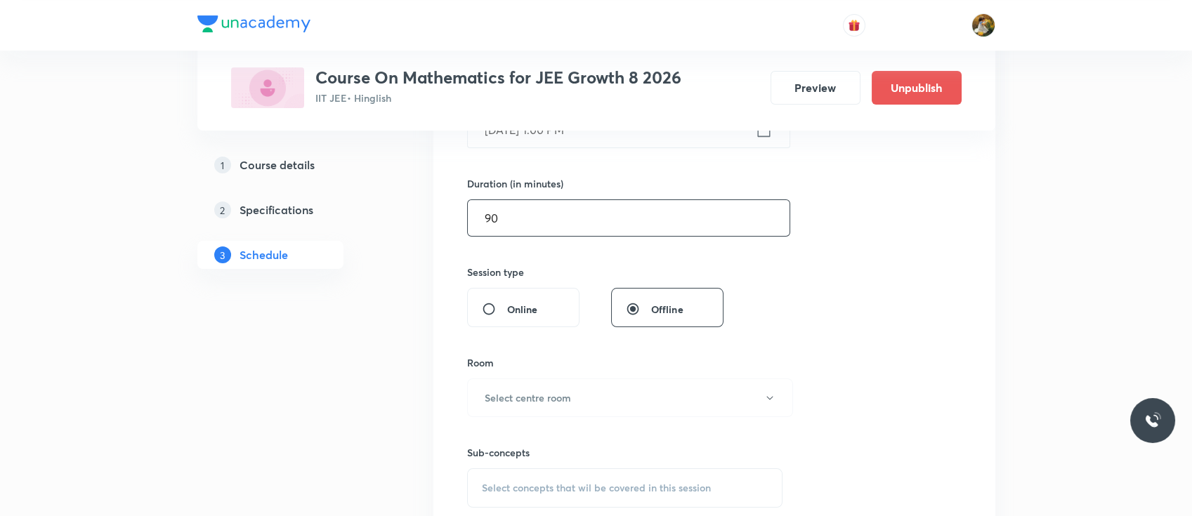
type input "90"
click at [533, 412] on button "Select centre room" at bounding box center [630, 398] width 326 height 39
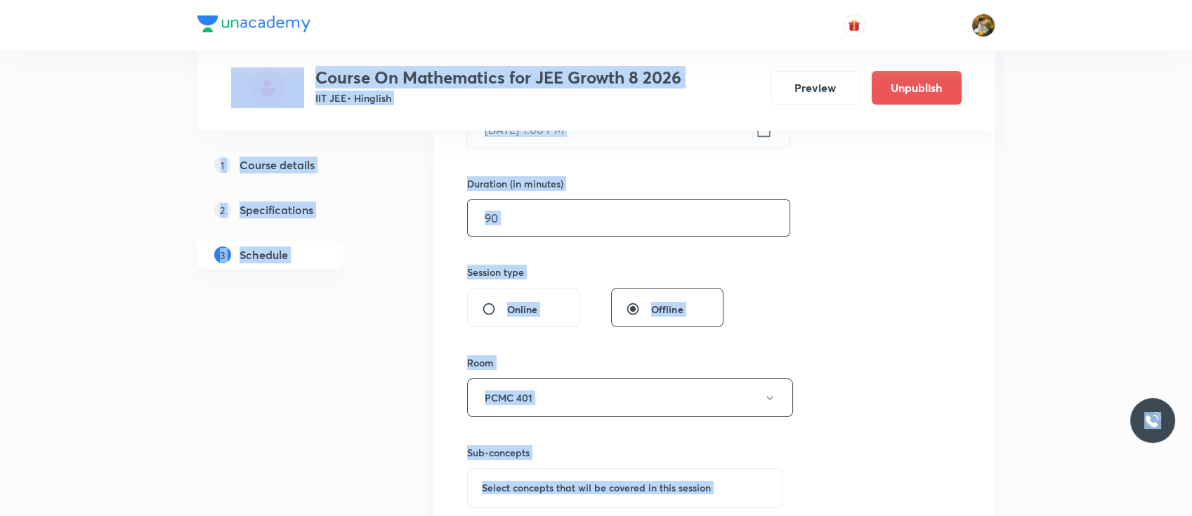
click at [533, 412] on button "PCMC 401" at bounding box center [630, 398] width 326 height 39
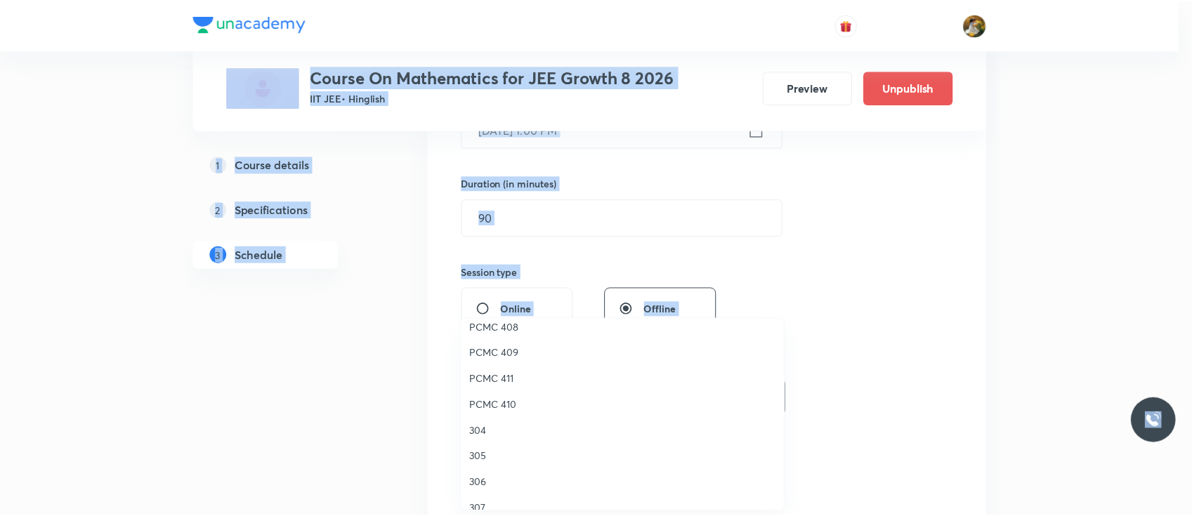
scroll to position [299, 0]
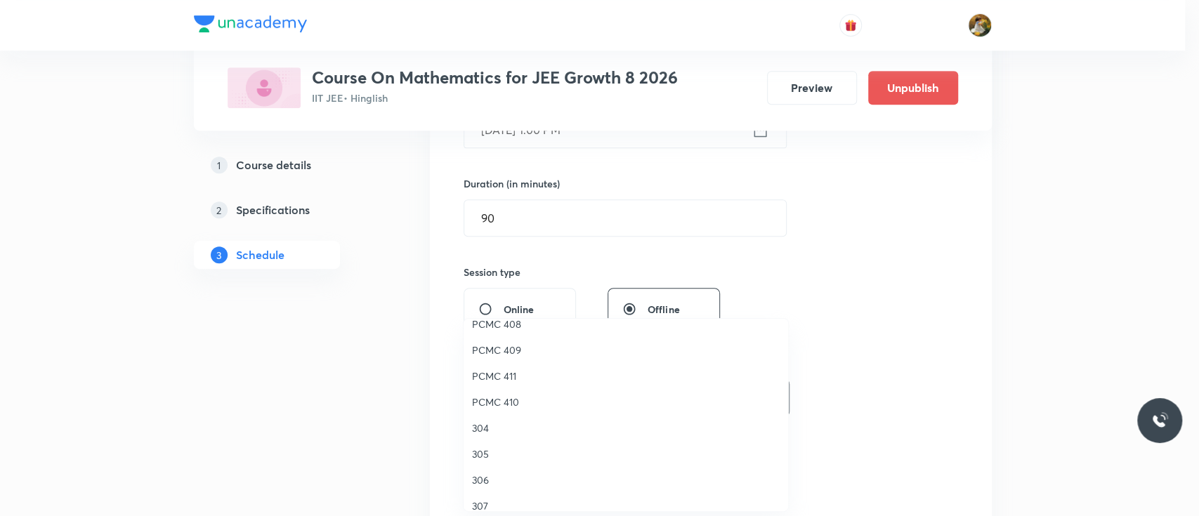
click at [506, 374] on span "PCMC 411" at bounding box center [626, 376] width 308 height 15
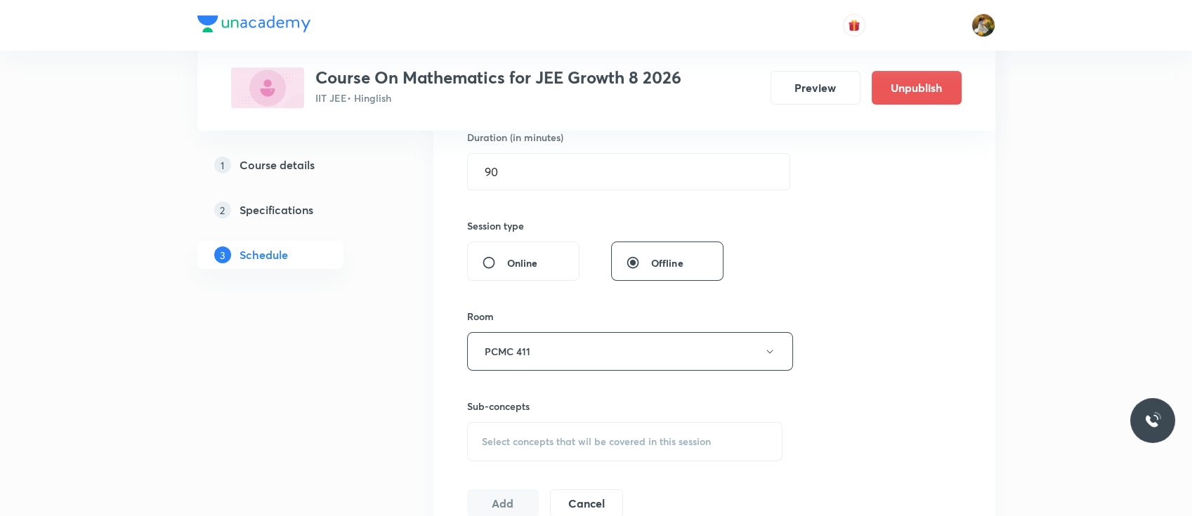
scroll to position [508, 0]
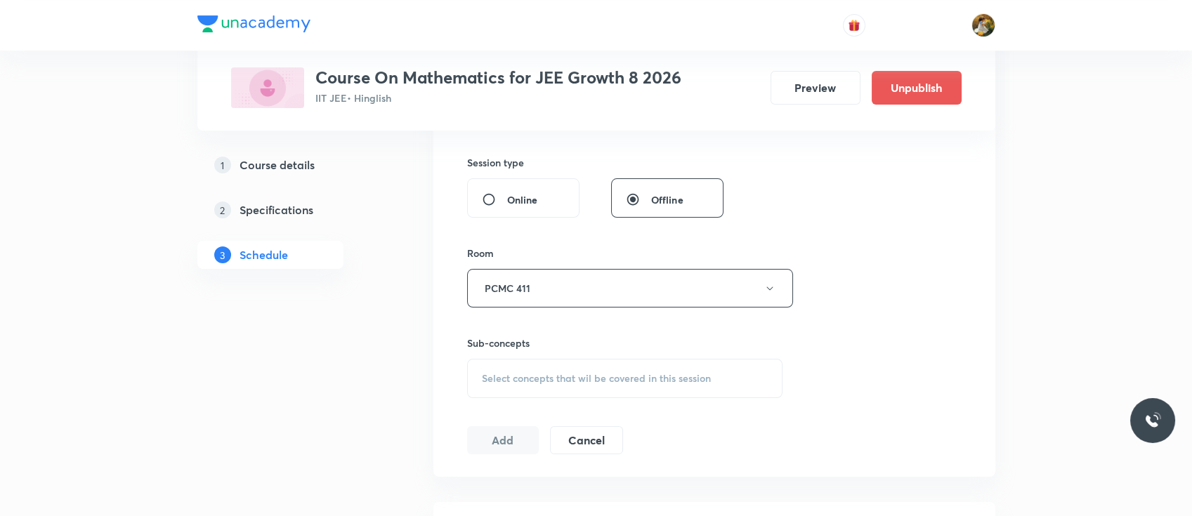
click at [600, 396] on div "Select concepts that wil be covered in this session" at bounding box center [625, 378] width 316 height 39
click at [573, 492] on div "Cosine Series Covered previously" at bounding box center [625, 489] width 315 height 32
checkbox input "true"
click at [831, 334] on div "Session 42 Live class Session title 19/99 Quadratic equations ​ Schedule for Oc…" at bounding box center [714, 133] width 494 height 676
click at [494, 456] on button "Add" at bounding box center [503, 455] width 72 height 28
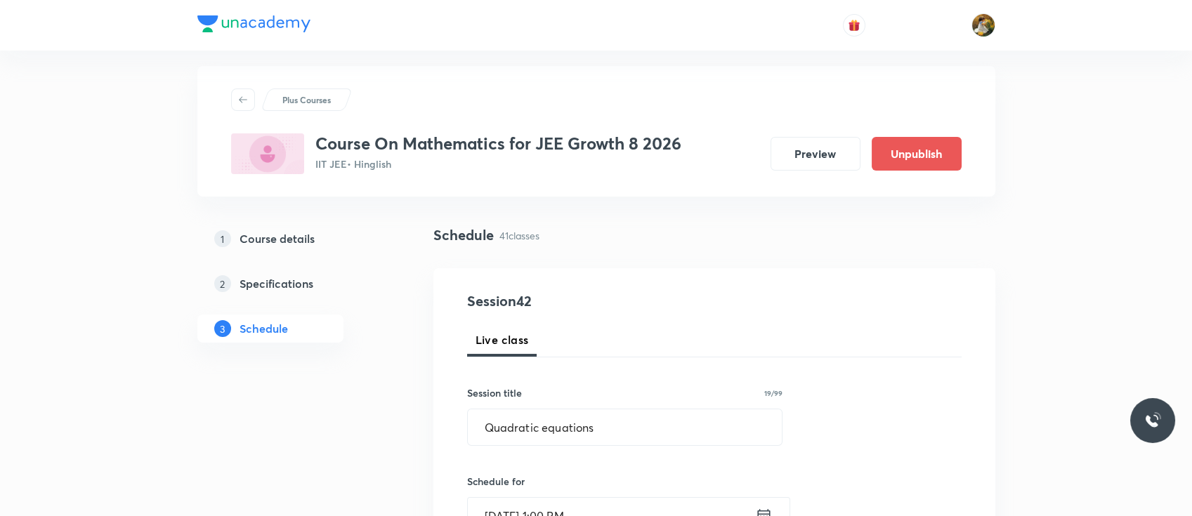
scroll to position [0, 0]
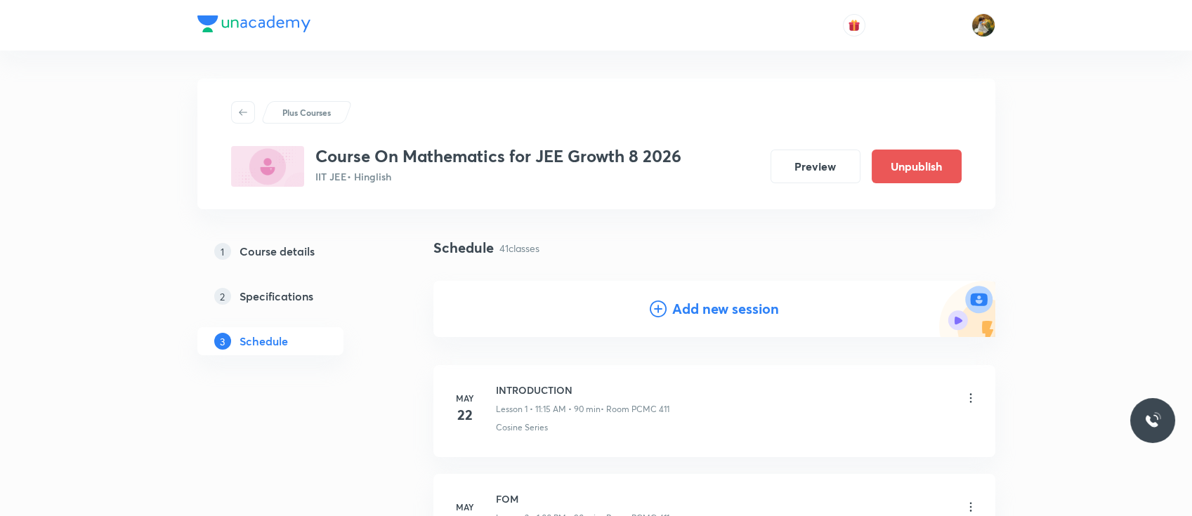
click at [718, 303] on h4 "Add new session" at bounding box center [725, 308] width 107 height 21
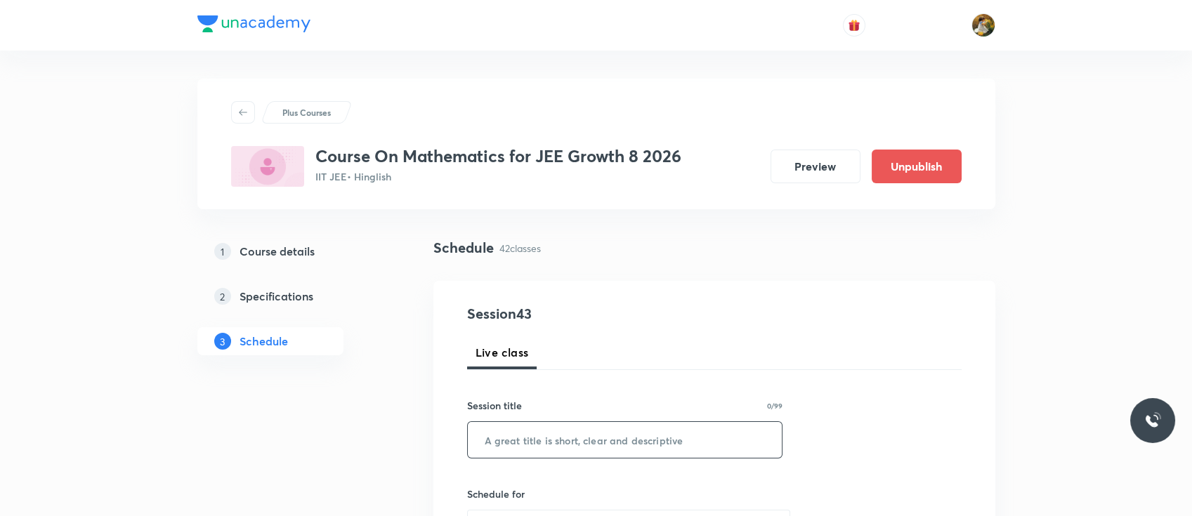
click at [613, 441] on input "text" at bounding box center [625, 440] width 315 height 36
paste input "Quadratic equations"
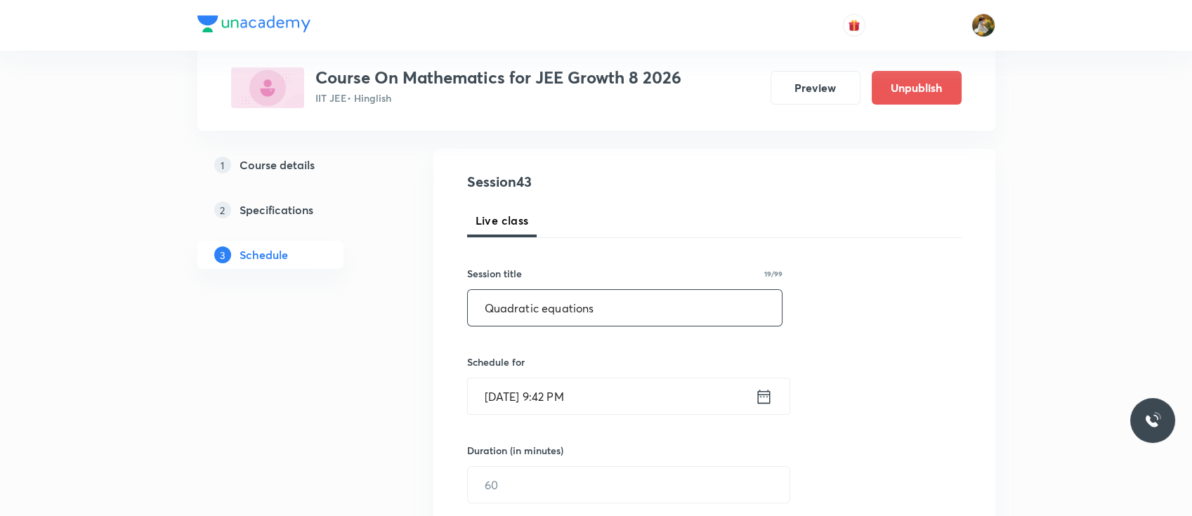
scroll to position [140, 0]
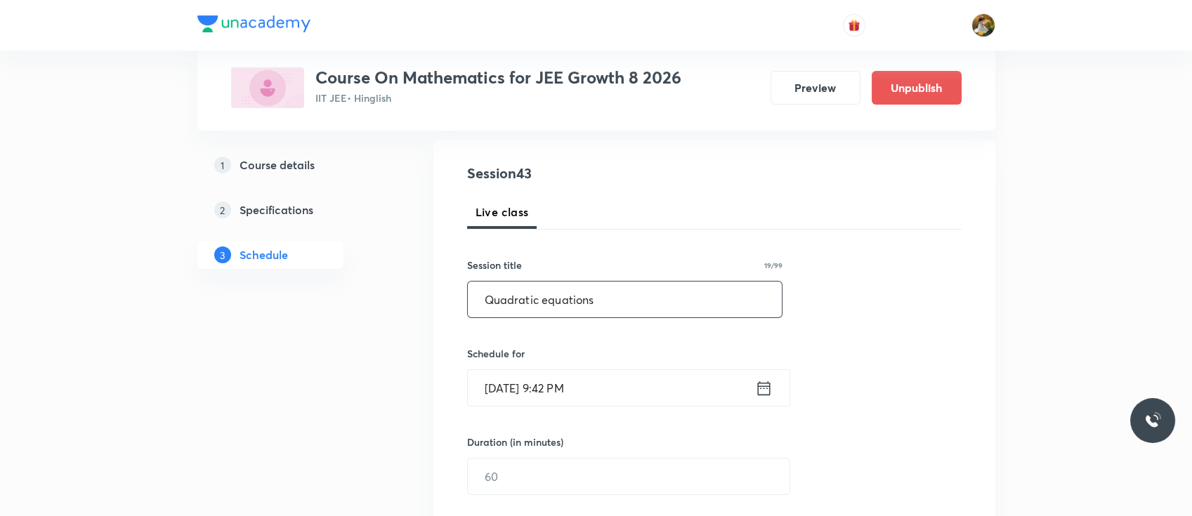
type input "Quadratic equations"
click at [630, 385] on input "Oct 5, 2025, 9:42 PM" at bounding box center [611, 388] width 287 height 36
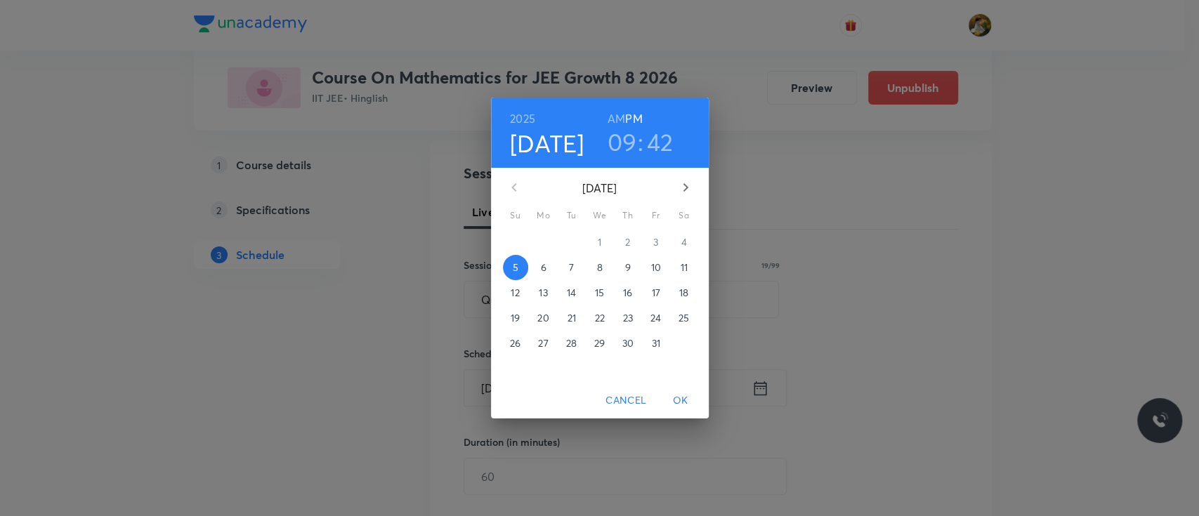
click at [664, 268] on span "10" at bounding box center [655, 268] width 25 height 14
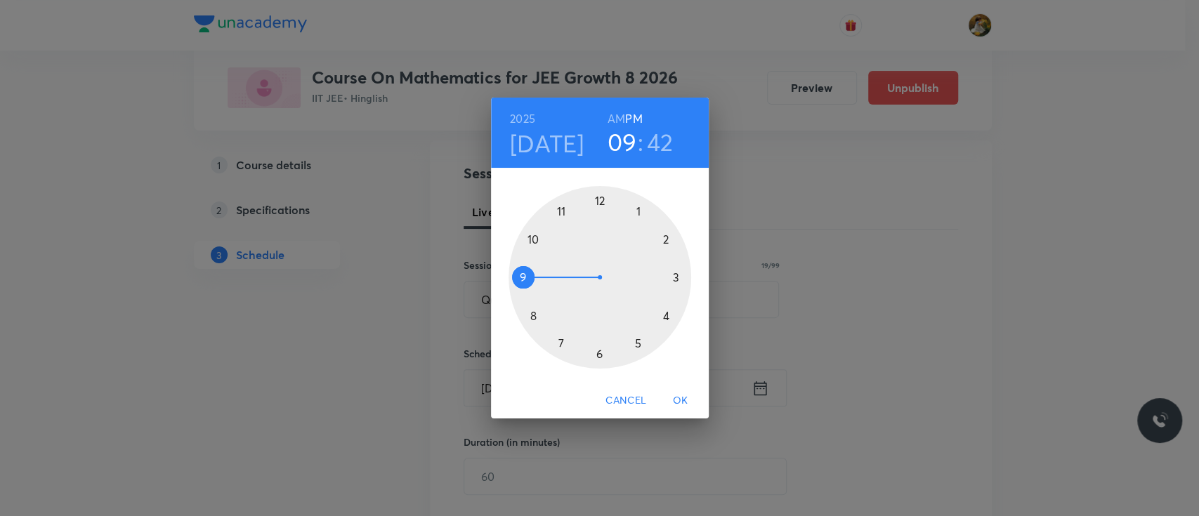
click at [560, 206] on div at bounding box center [599, 277] width 183 height 183
click at [613, 115] on h6 "AM" at bounding box center [616, 119] width 18 height 20
click at [673, 275] on div at bounding box center [599, 277] width 183 height 183
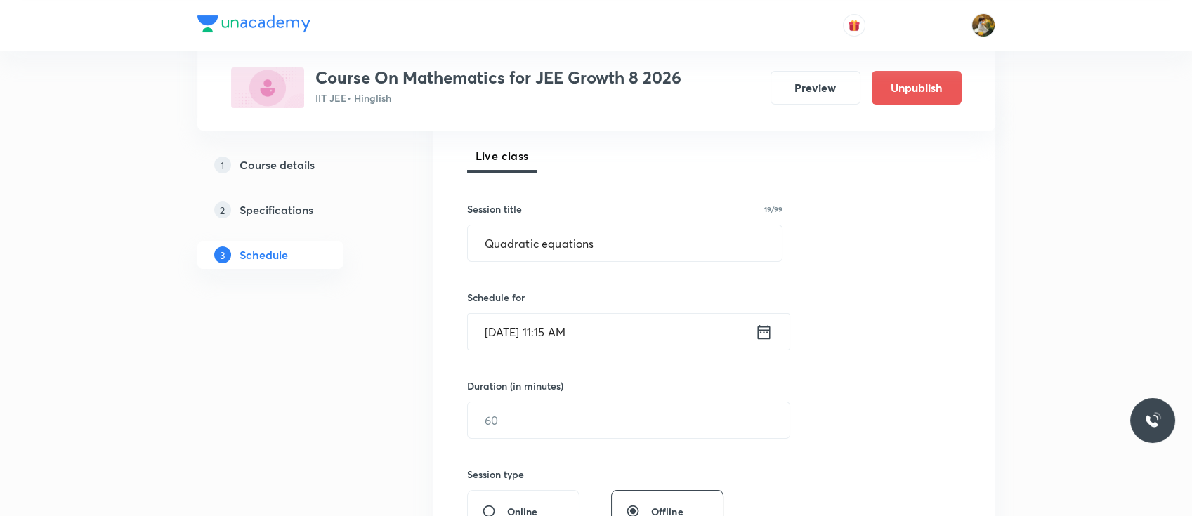
scroll to position [202, 0]
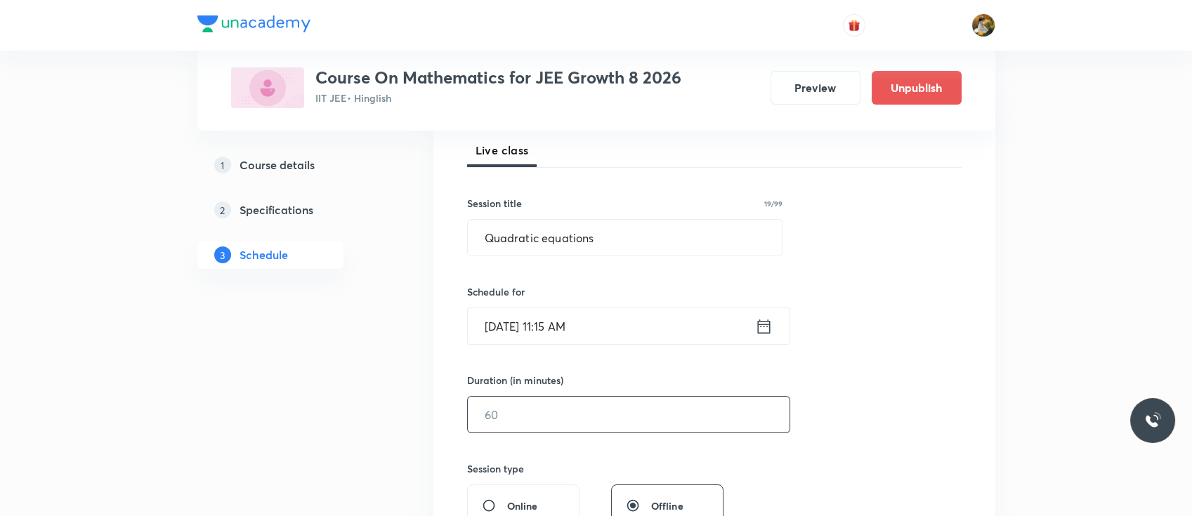
click at [586, 411] on input "text" at bounding box center [629, 415] width 322 height 36
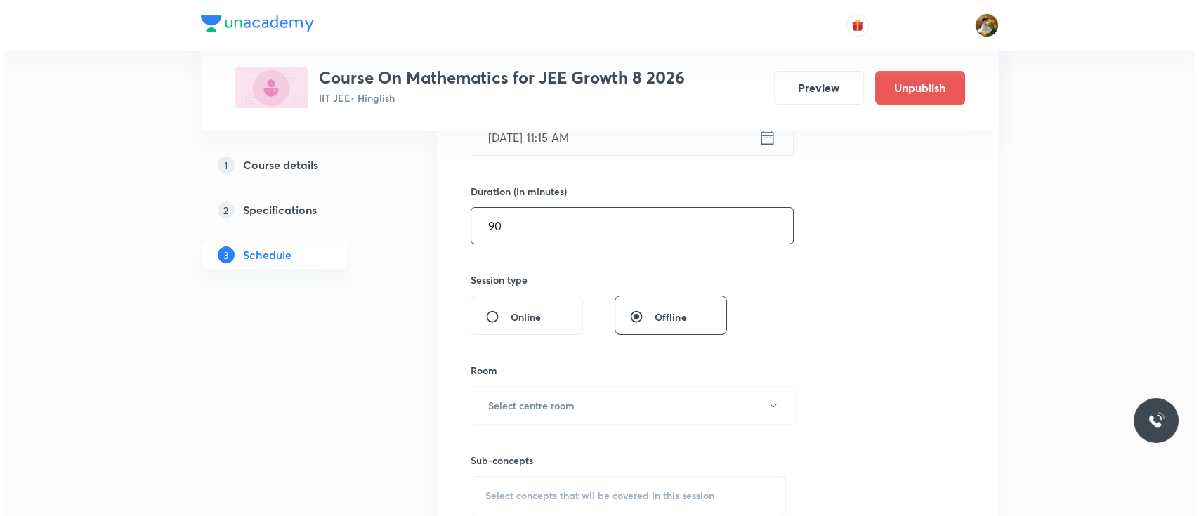
scroll to position [480, 0]
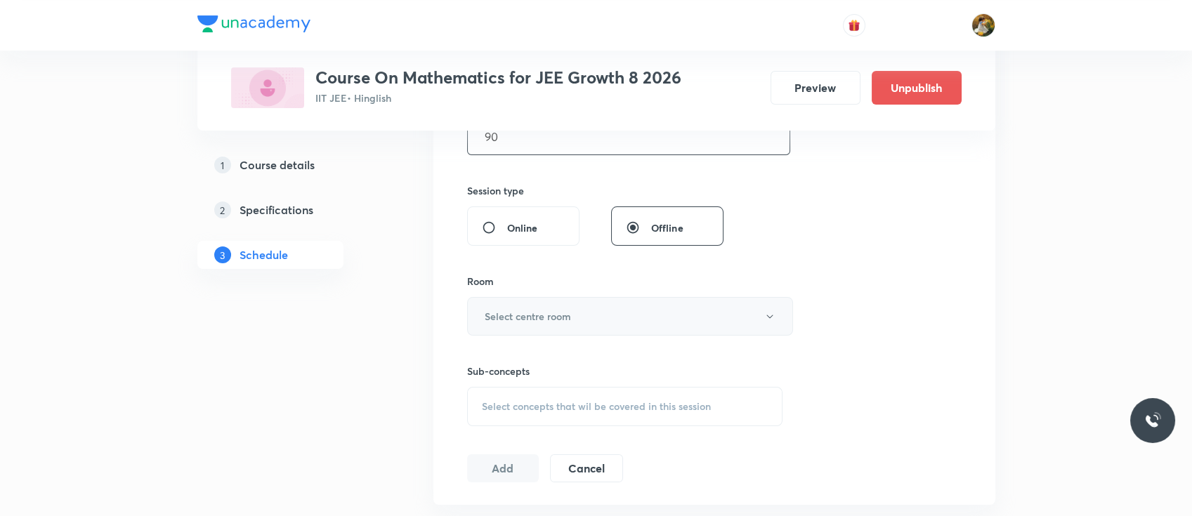
type input "90"
click at [593, 315] on button "Select centre room" at bounding box center [630, 316] width 326 height 39
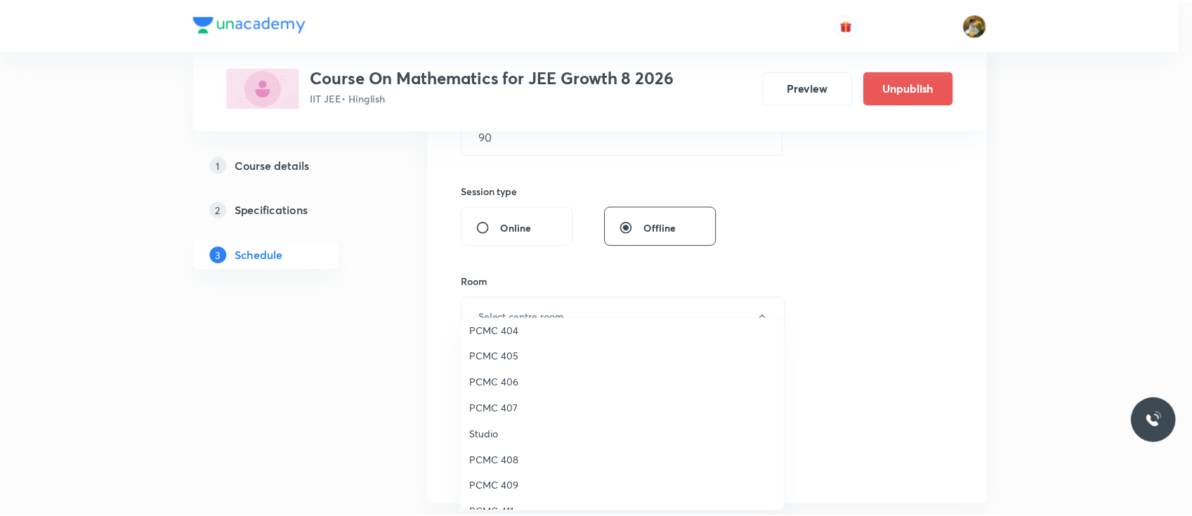
scroll to position [199, 0]
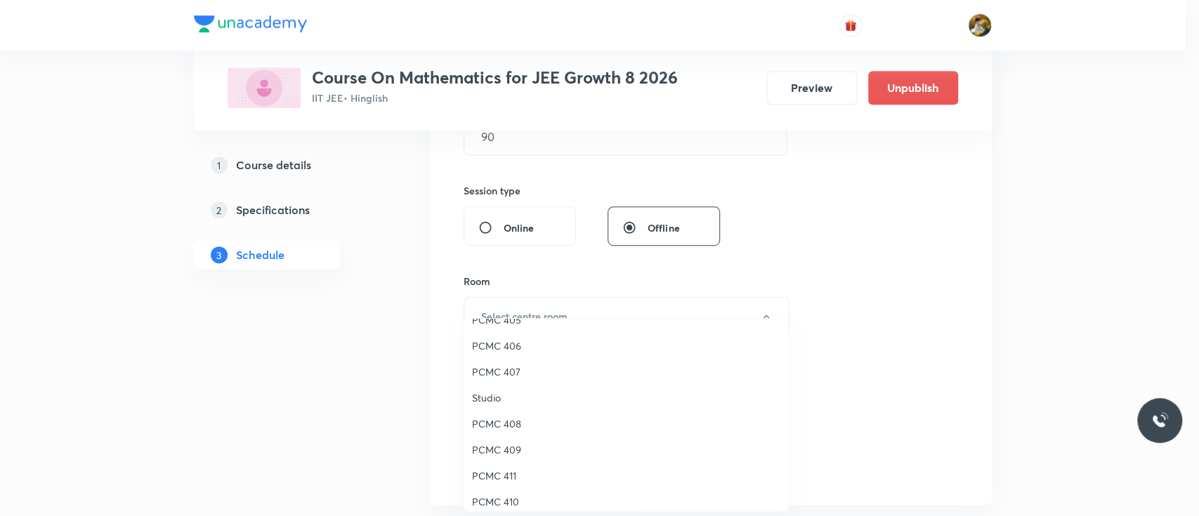
click at [511, 475] on span "PCMC 411" at bounding box center [626, 475] width 308 height 15
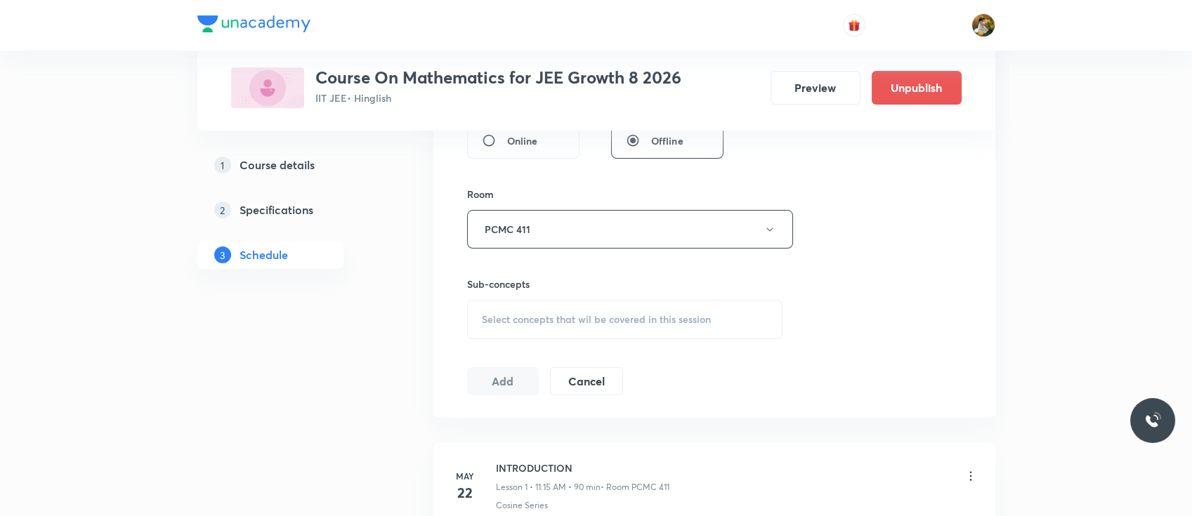
scroll to position [567, 0]
click at [594, 333] on div "Select concepts that wil be covered in this session" at bounding box center [625, 319] width 316 height 39
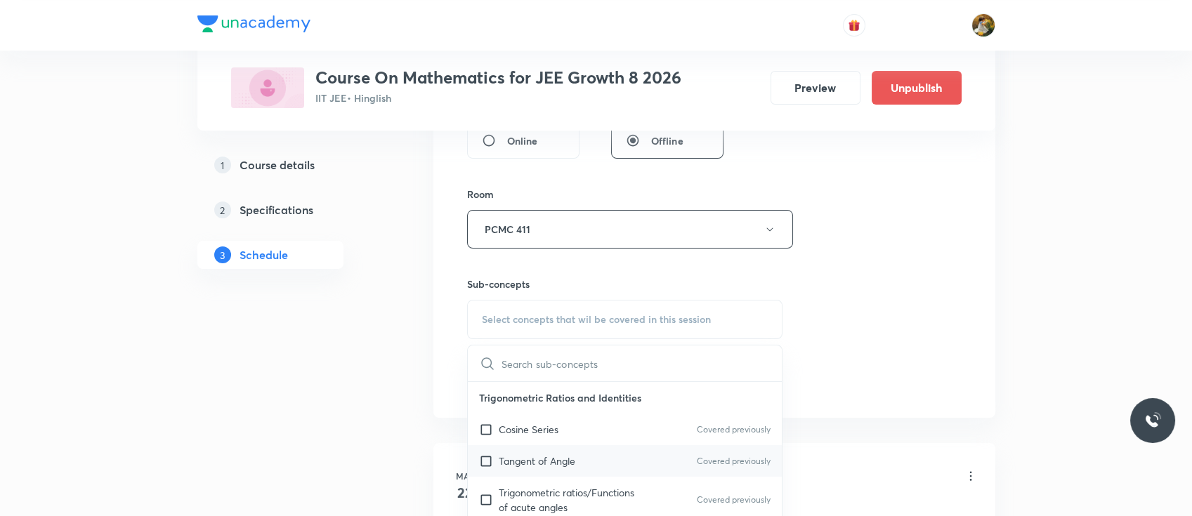
click at [534, 470] on div "Tangent of Angle Covered previously" at bounding box center [625, 461] width 315 height 32
checkbox input "true"
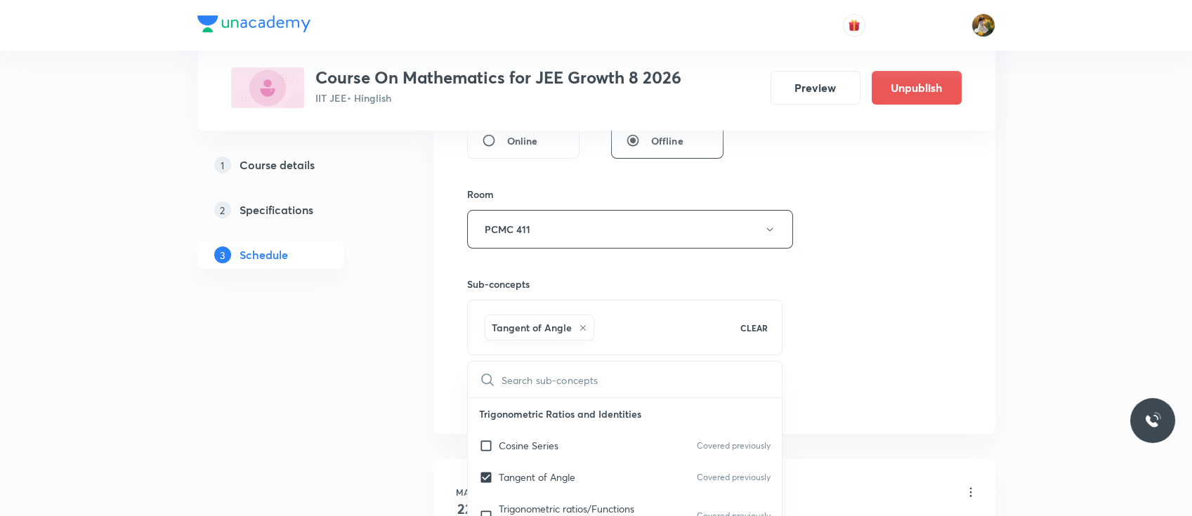
click at [925, 258] on div "Session 43 Live class Session title 19/99 Quadratic equations ​ Schedule for Oc…" at bounding box center [714, 74] width 494 height 676
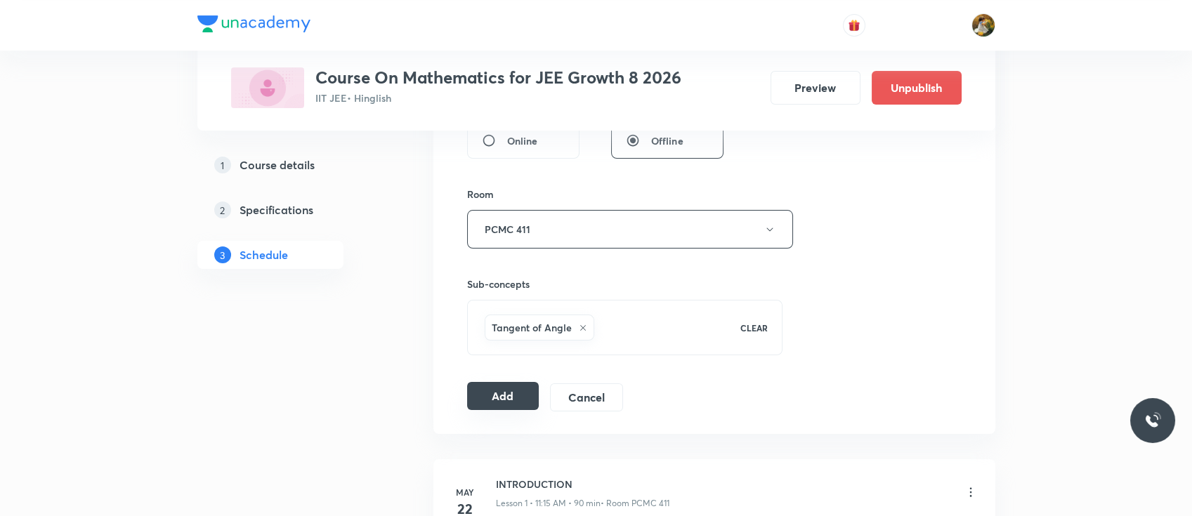
click at [504, 395] on button "Add" at bounding box center [503, 396] width 72 height 28
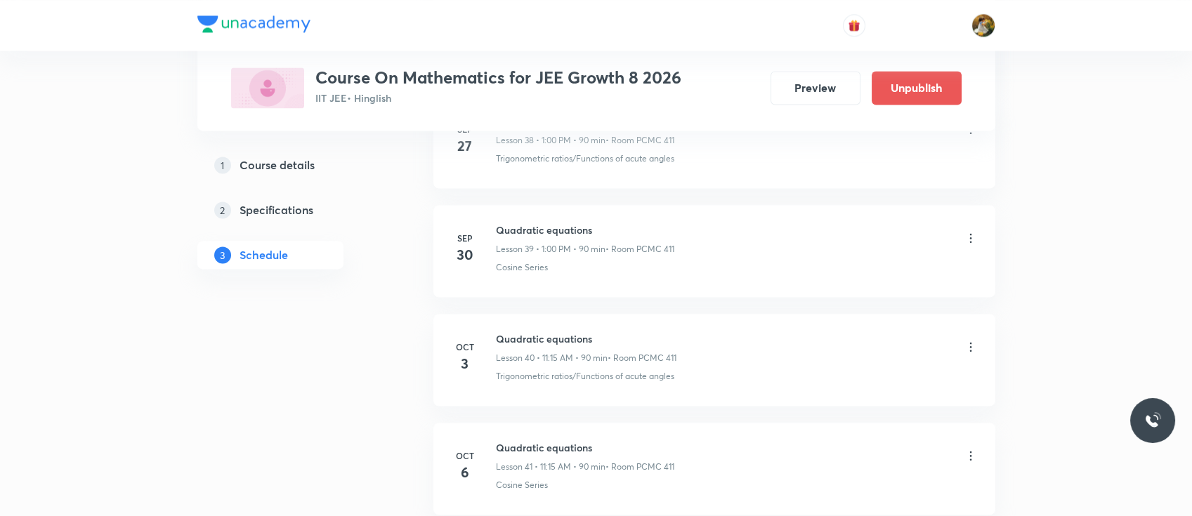
scroll to position [4638, 0]
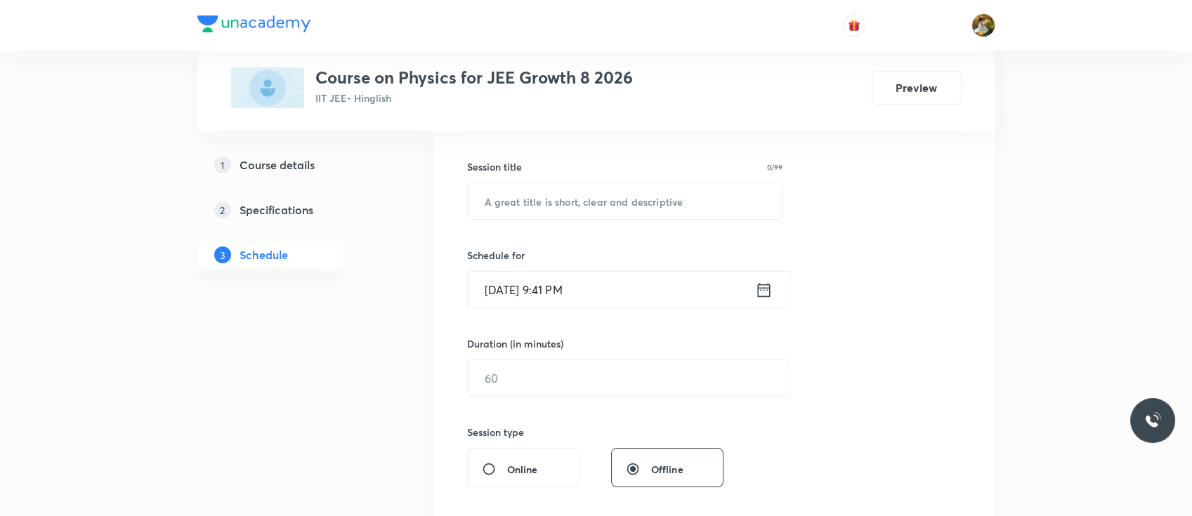
scroll to position [253, 0]
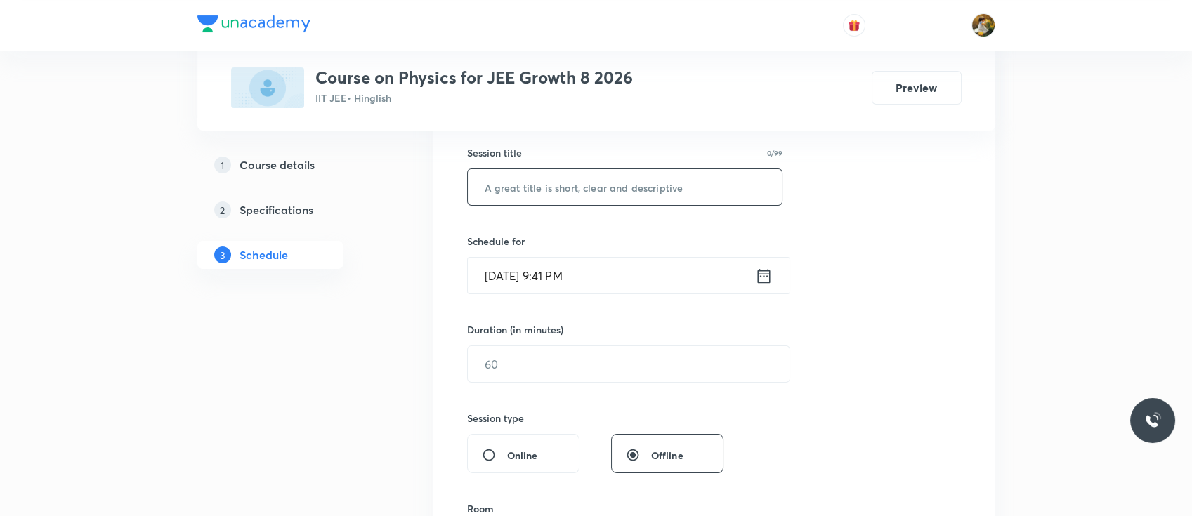
click at [604, 188] on input "text" at bounding box center [625, 187] width 315 height 36
click at [608, 185] on input "text" at bounding box center [625, 187] width 315 height 36
paste input "Work Energy Power"
type input "Work Energy Power"
click at [606, 294] on div "[DATE] 9:41 PM ​" at bounding box center [628, 275] width 323 height 37
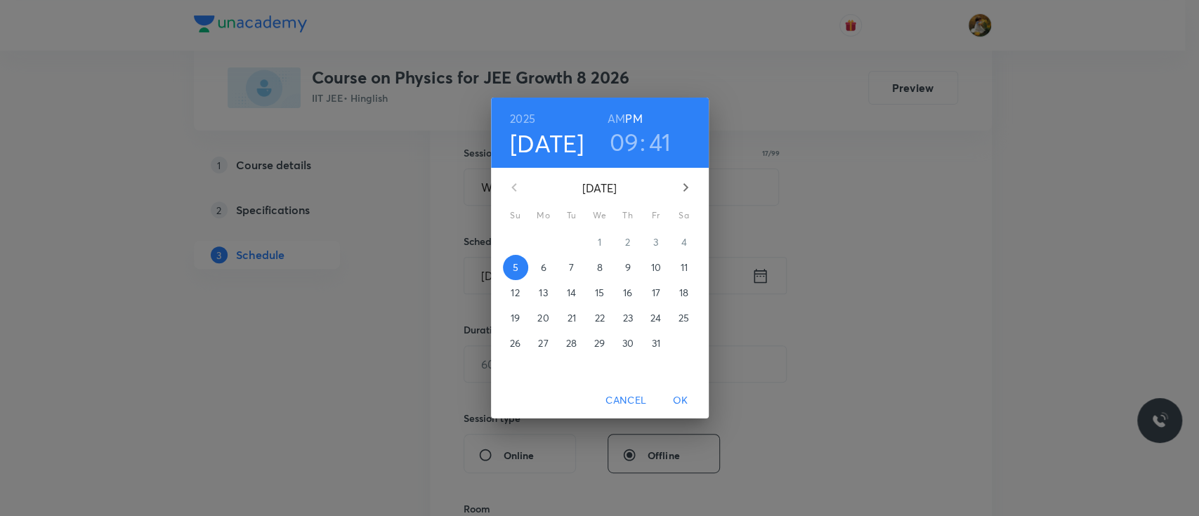
click at [546, 271] on span "6" at bounding box center [543, 268] width 25 height 14
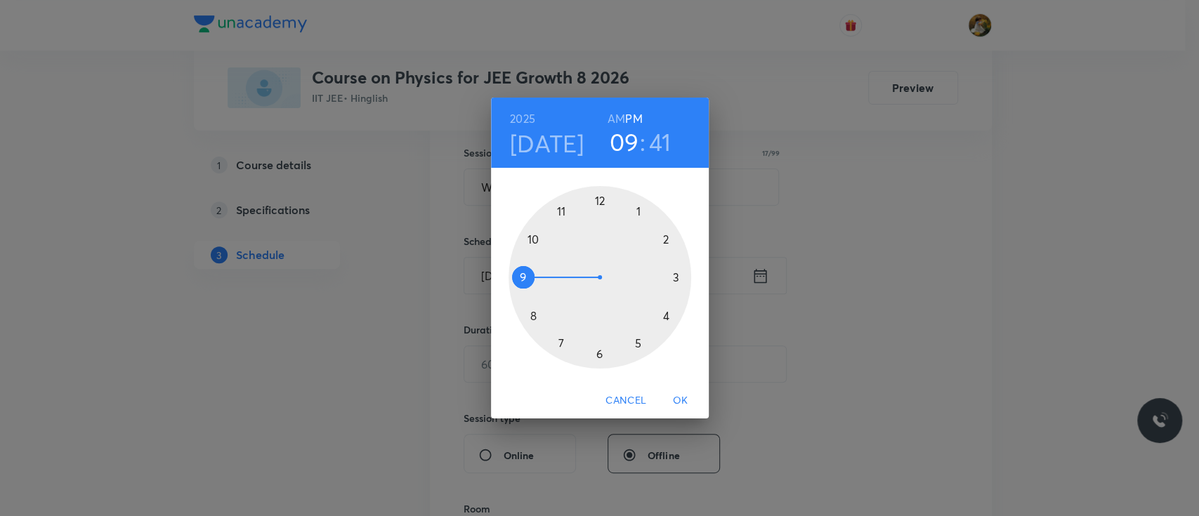
click at [634, 209] on div at bounding box center [599, 277] width 183 height 183
click at [595, 199] on div at bounding box center [599, 277] width 183 height 183
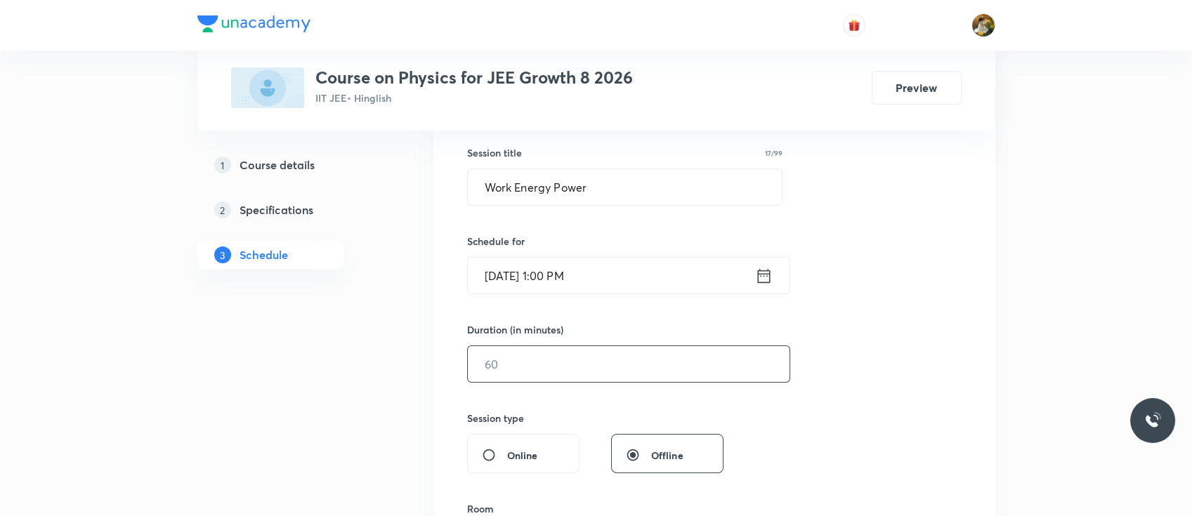
click at [555, 378] on input "text" at bounding box center [629, 364] width 322 height 36
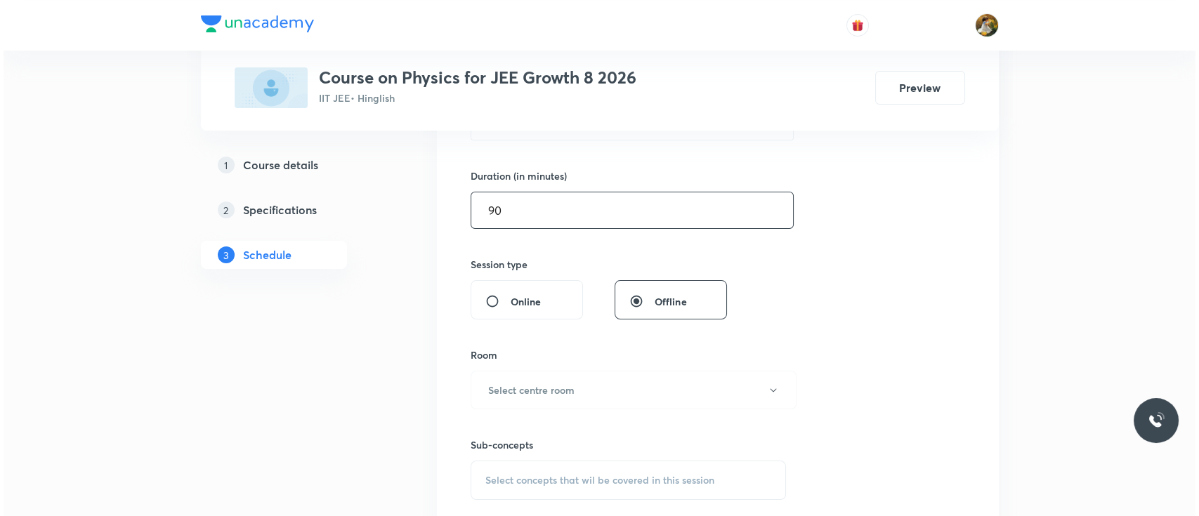
scroll to position [452, 0]
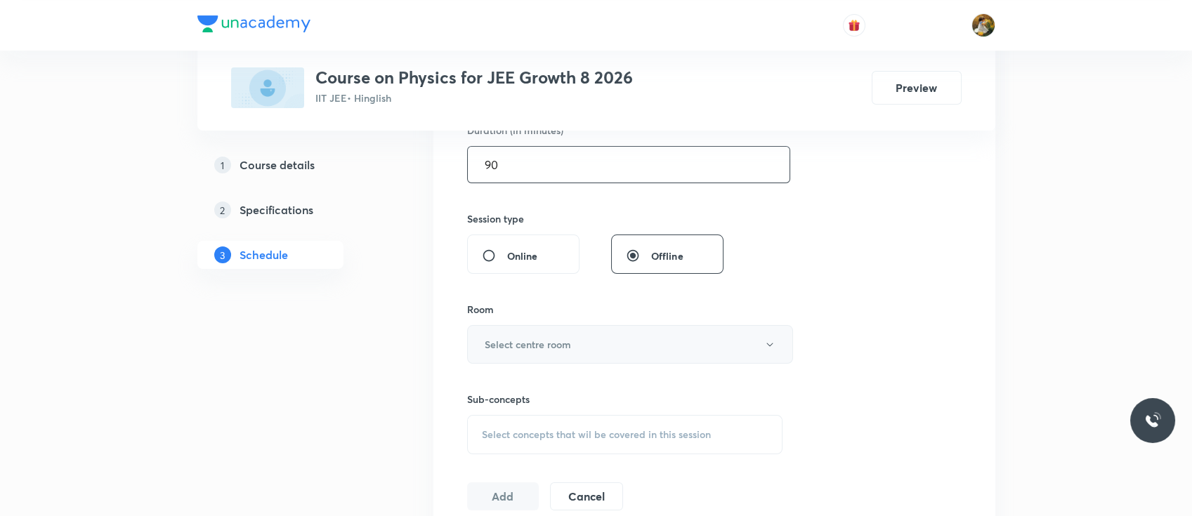
type input "90"
click at [558, 355] on button "Select centre room" at bounding box center [630, 344] width 326 height 39
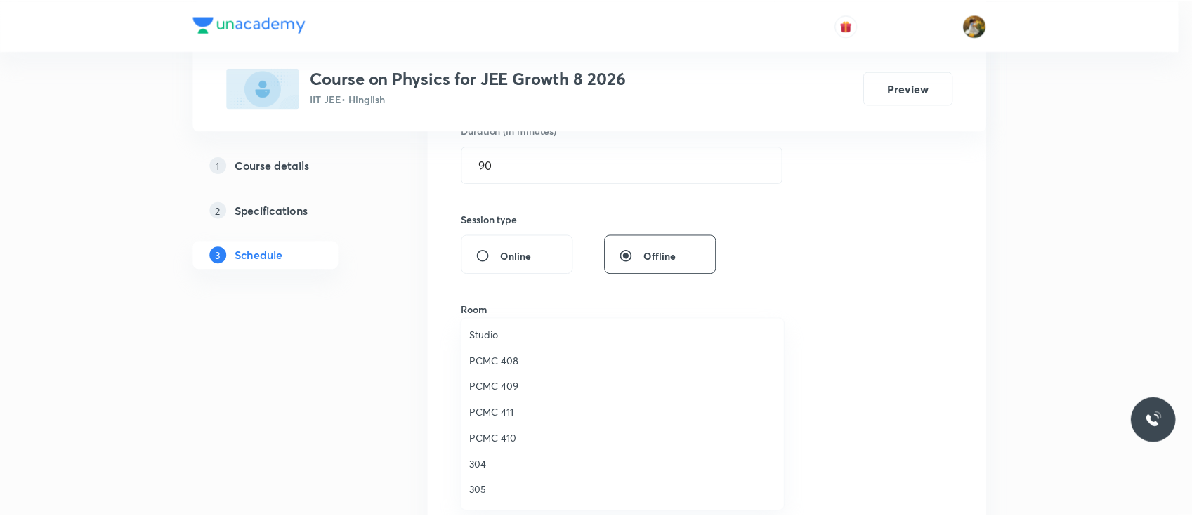
scroll to position [305, 0]
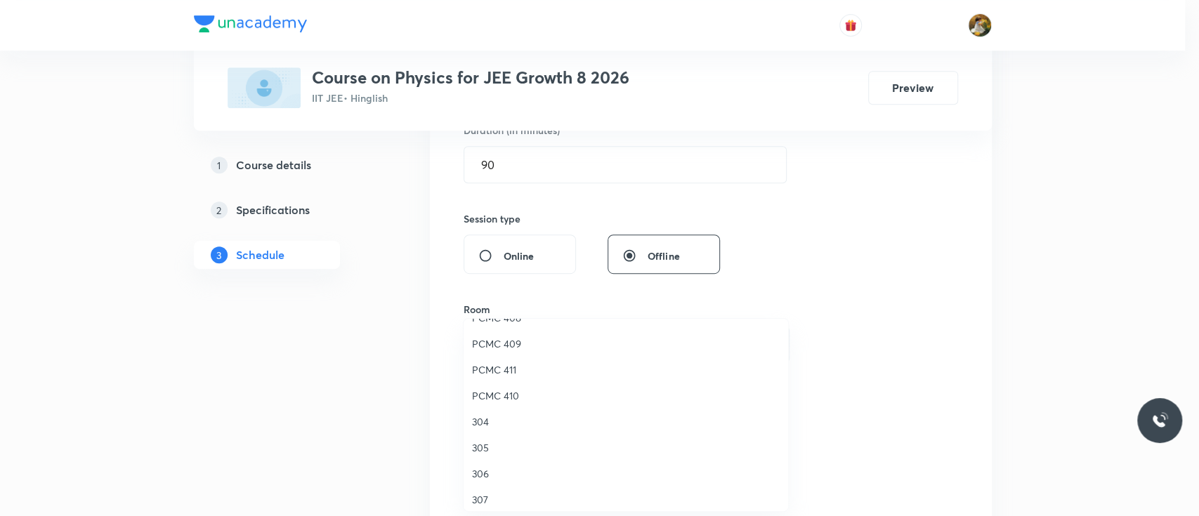
click at [507, 372] on span "PCMC 411" at bounding box center [626, 369] width 308 height 15
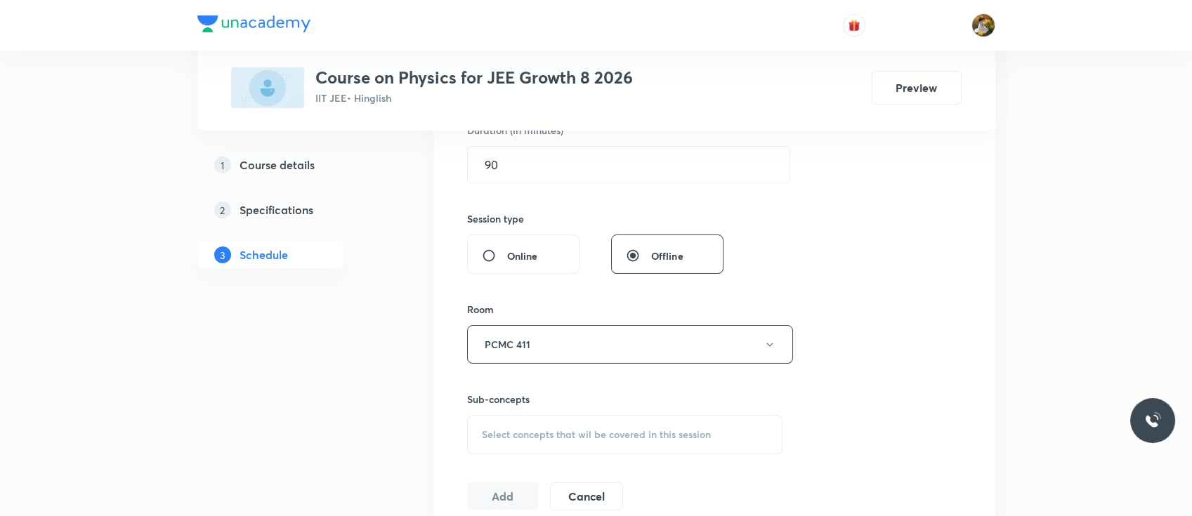
click at [534, 437] on span "Select concepts that wil be covered in this session" at bounding box center [596, 434] width 229 height 11
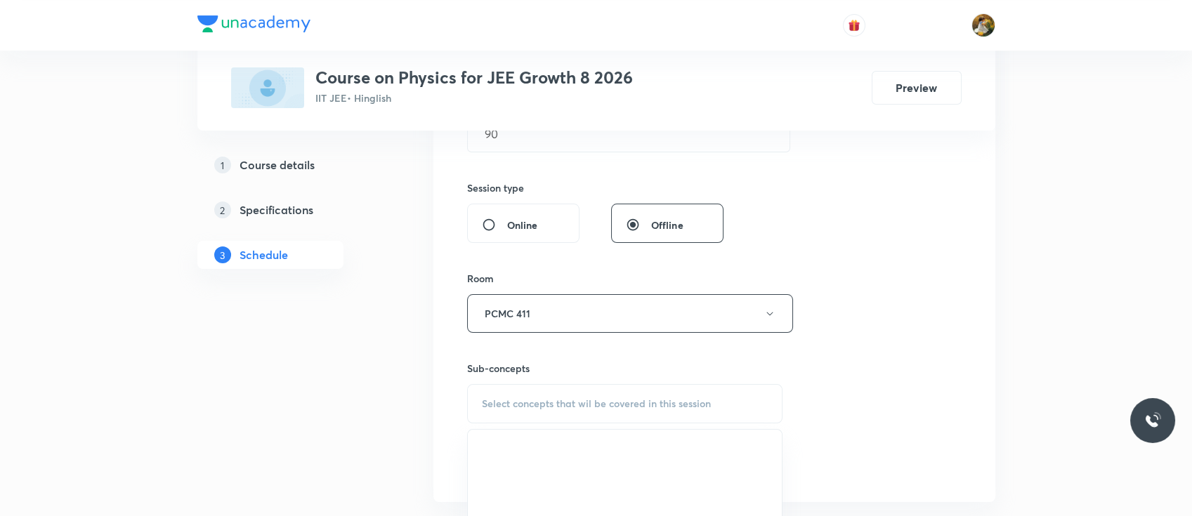
scroll to position [524, 0]
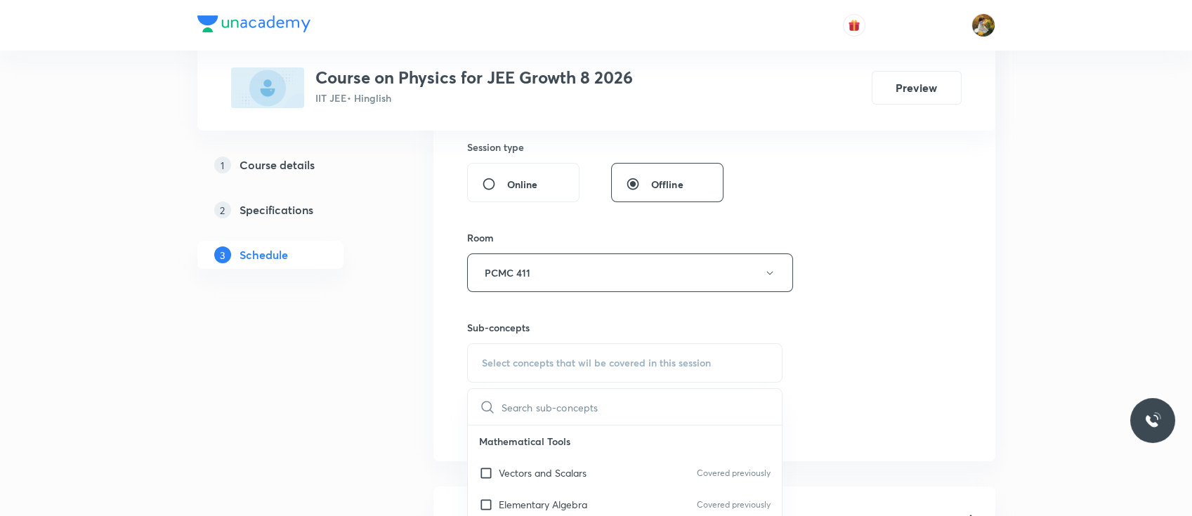
click at [512, 450] on p "Mathematical Tools" at bounding box center [625, 442] width 315 height 32
click at [512, 468] on p "Vectors and Scalars" at bounding box center [543, 473] width 88 height 15
checkbox input "true"
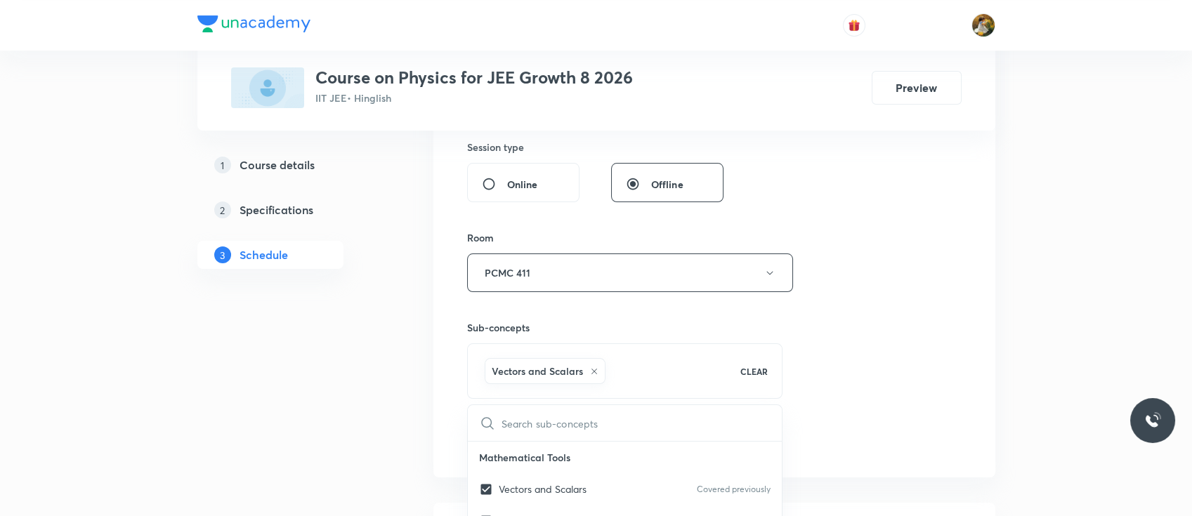
click at [845, 331] on div "Session 66 Live class Session title 17/99 Work Energy Power ​ Schedule for [DAT…" at bounding box center [714, 117] width 494 height 676
click at [498, 433] on button "Add" at bounding box center [503, 440] width 72 height 28
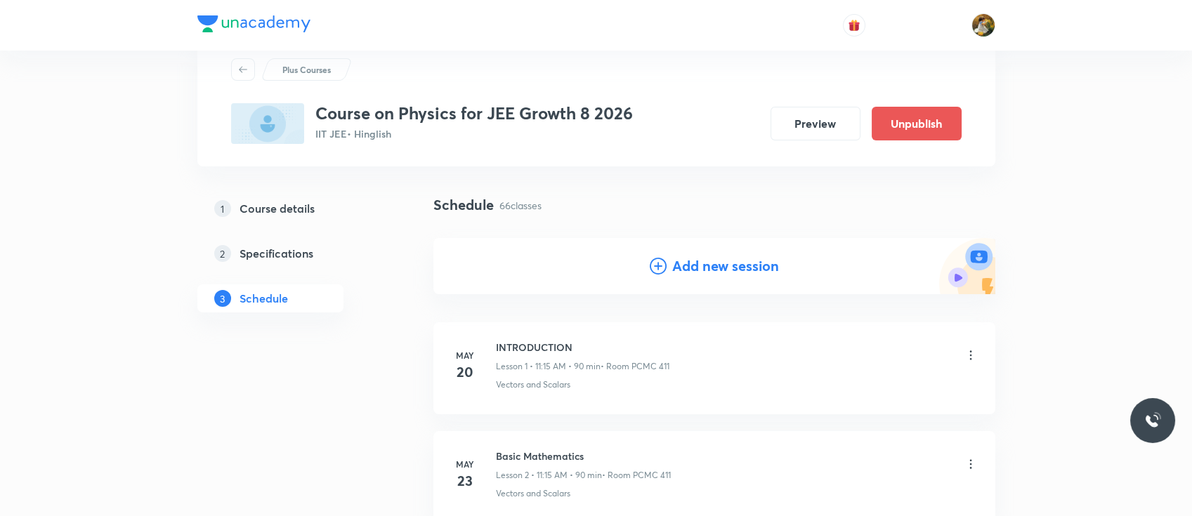
scroll to position [0, 0]
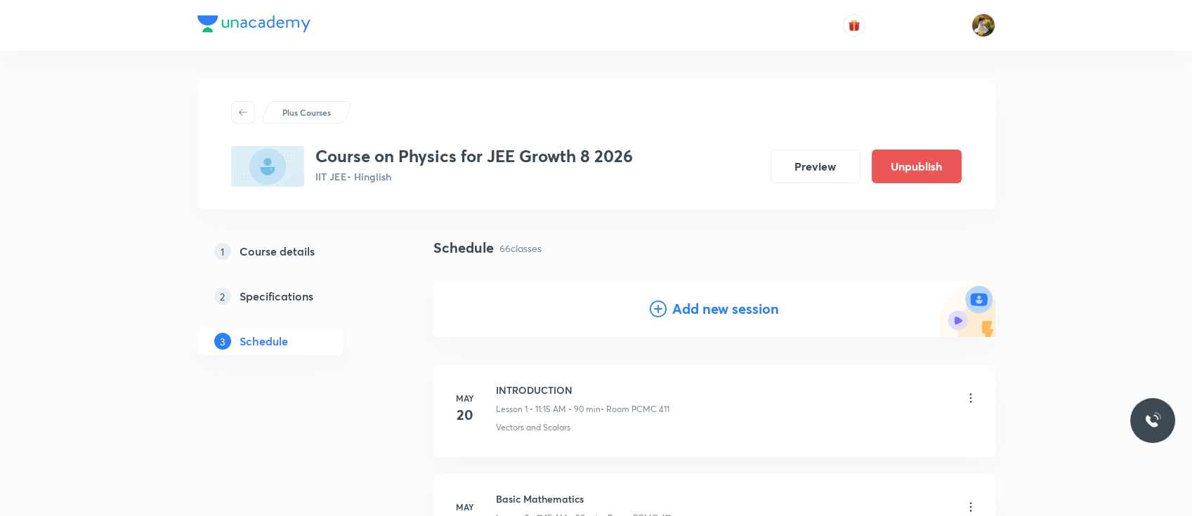
click at [685, 311] on h4 "Add new session" at bounding box center [725, 308] width 107 height 21
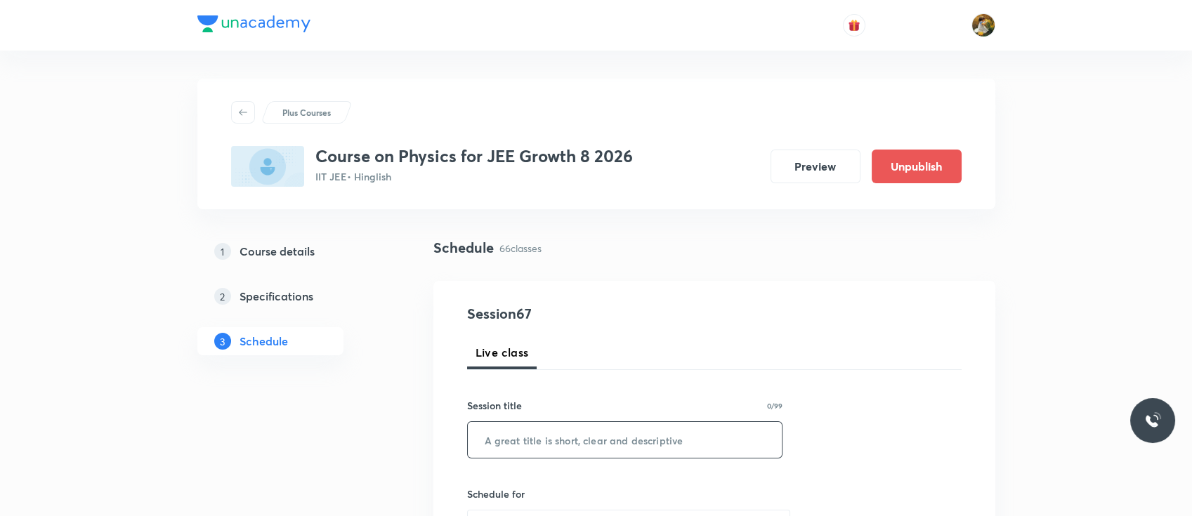
click at [586, 442] on input "text" at bounding box center [625, 440] width 315 height 36
paste input "Circular Motion"
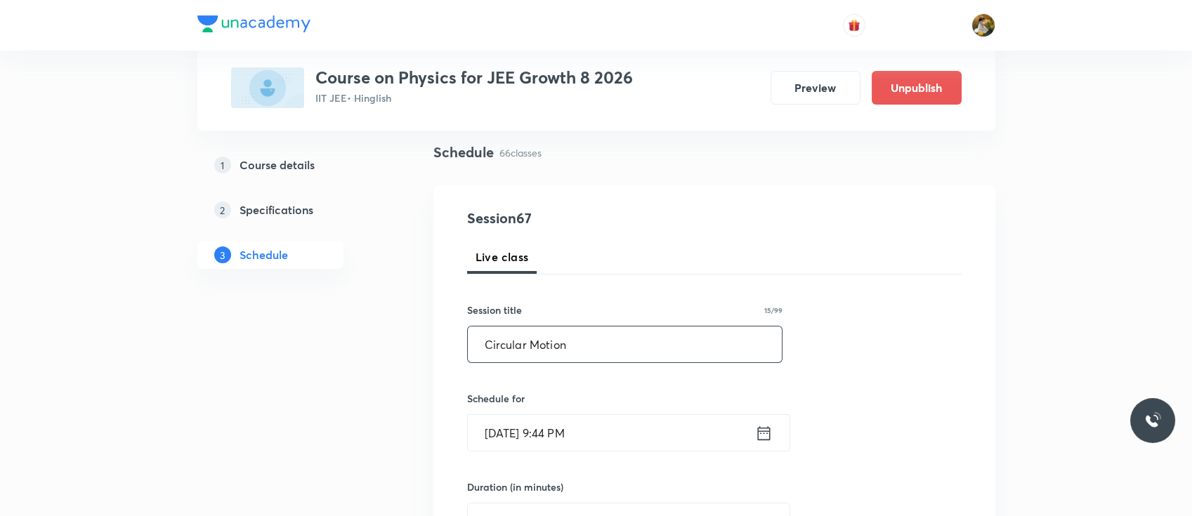
scroll to position [103, 0]
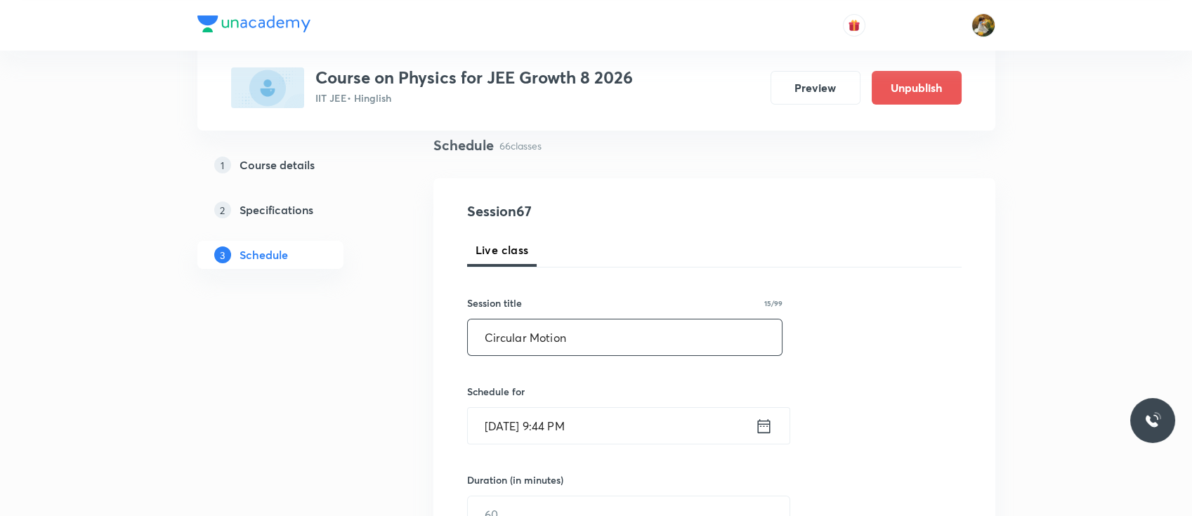
type input "Circular Motion"
click at [590, 424] on input "Oct 5, 2025, 9:44 PM" at bounding box center [611, 426] width 287 height 36
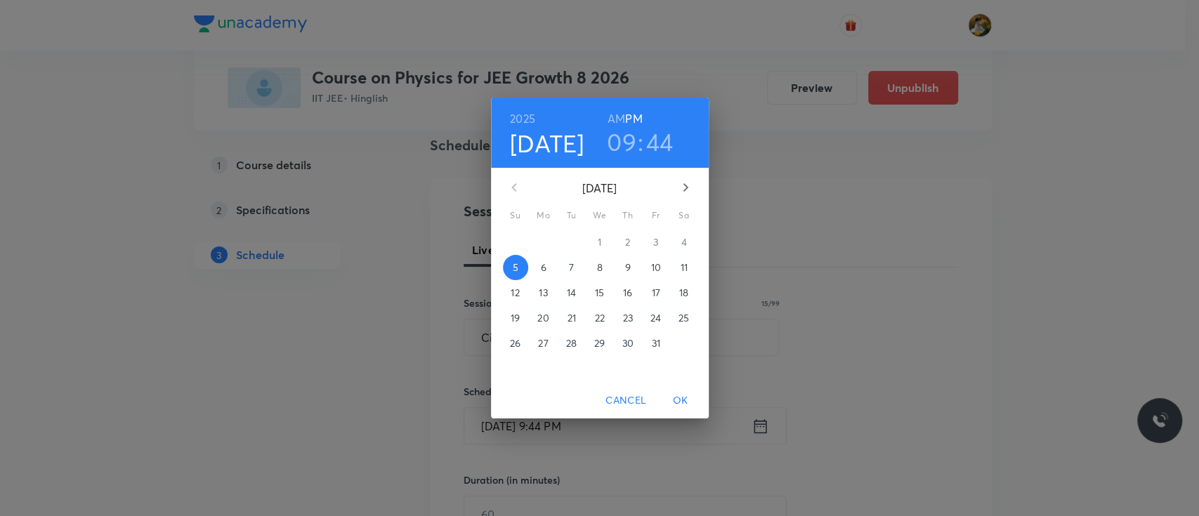
click at [576, 268] on span "7" at bounding box center [571, 268] width 25 height 14
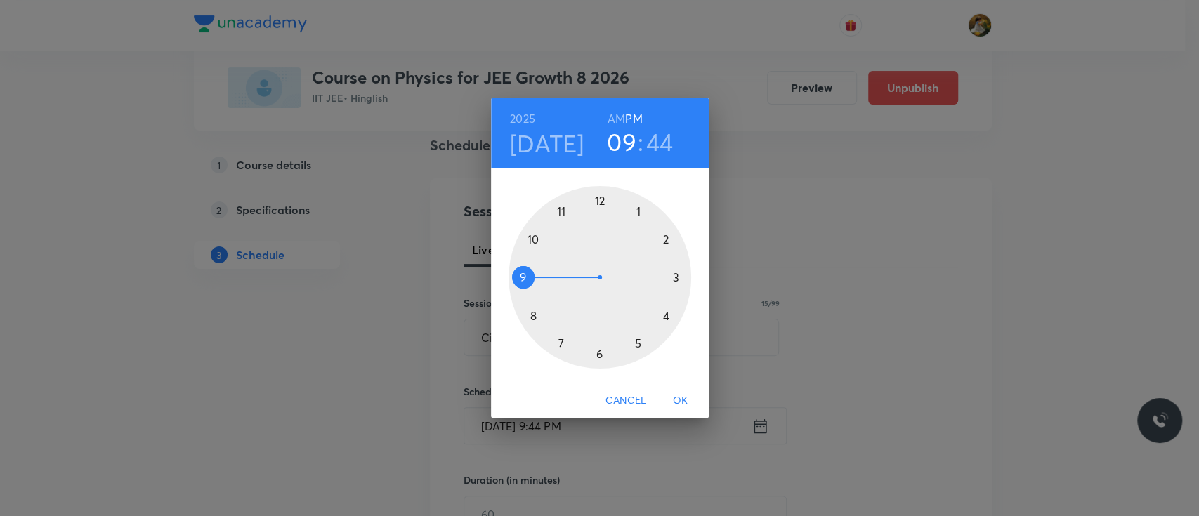
click at [637, 210] on div at bounding box center [599, 277] width 183 height 183
click at [599, 199] on div at bounding box center [599, 277] width 183 height 183
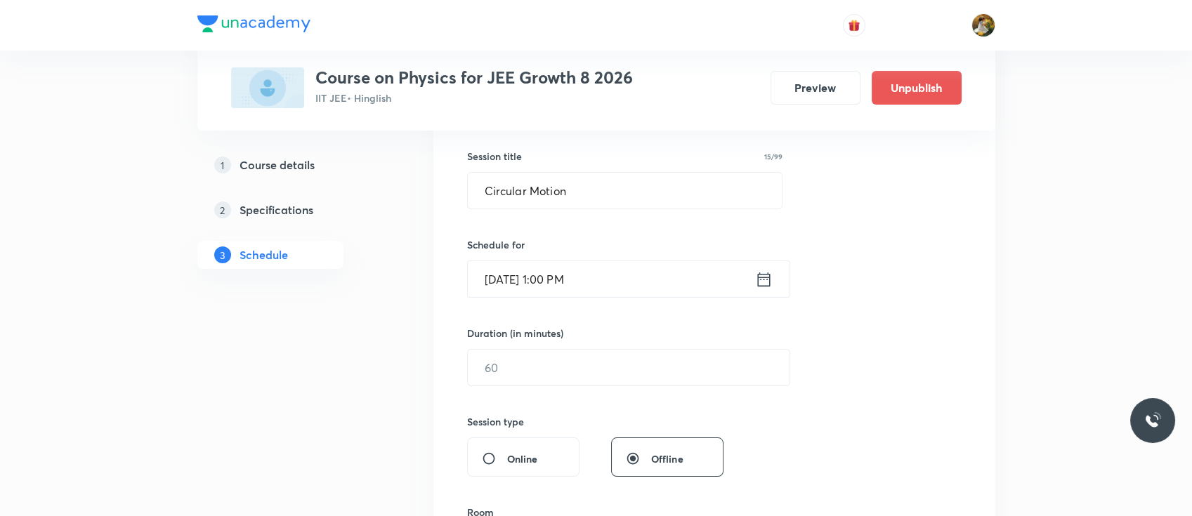
scroll to position [265, 0]
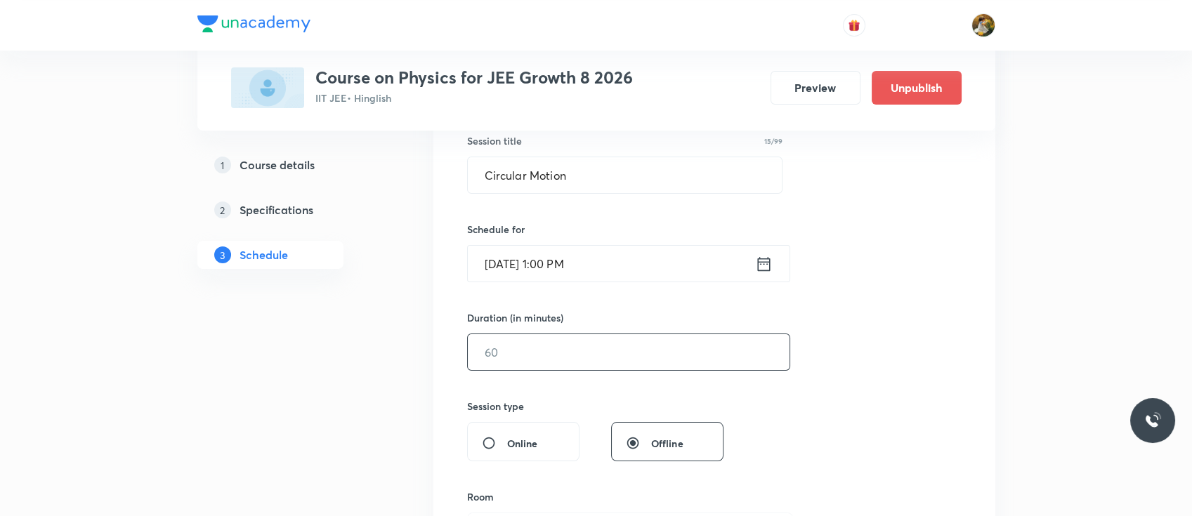
click at [564, 354] on input "text" at bounding box center [629, 352] width 322 height 36
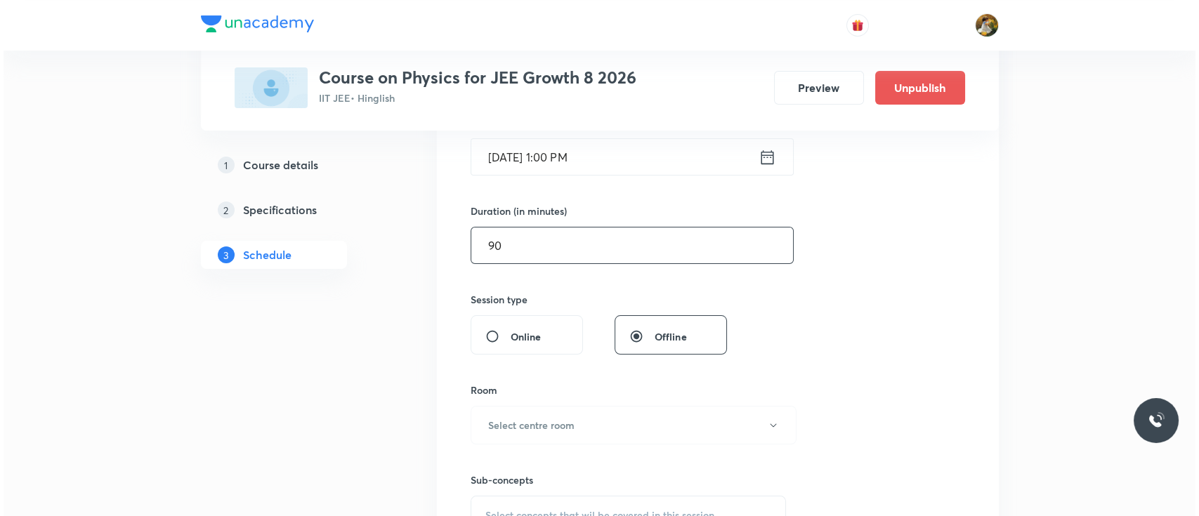
scroll to position [430, 0]
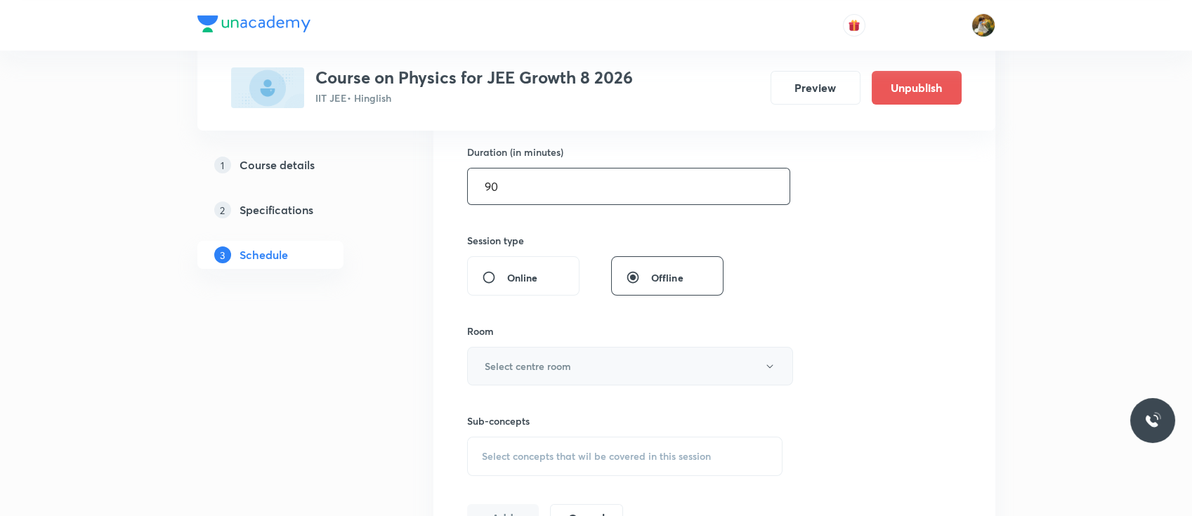
type input "90"
click at [560, 367] on h6 "Select centre room" at bounding box center [528, 366] width 86 height 15
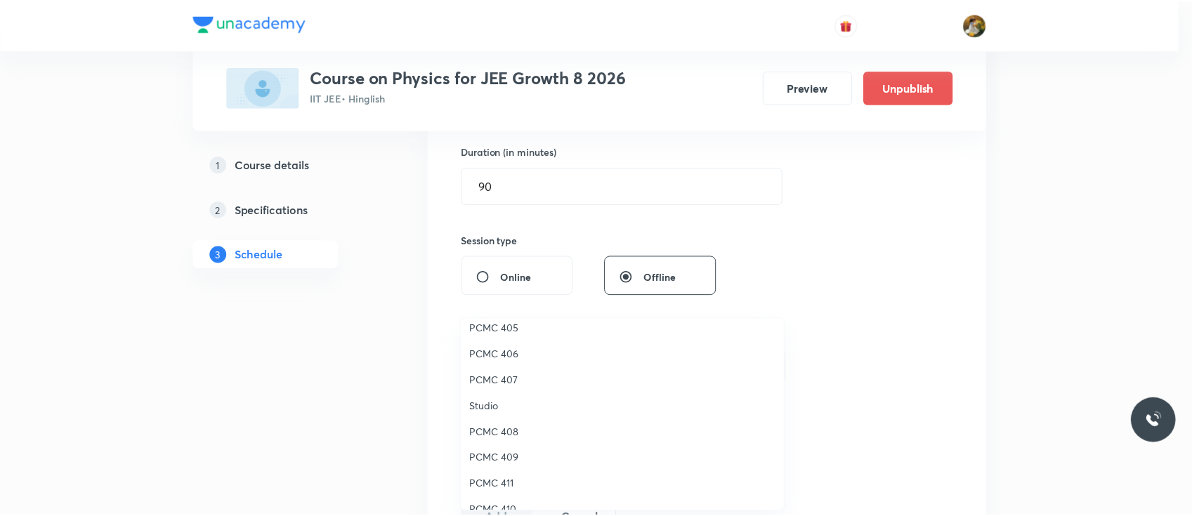
scroll to position [206, 0]
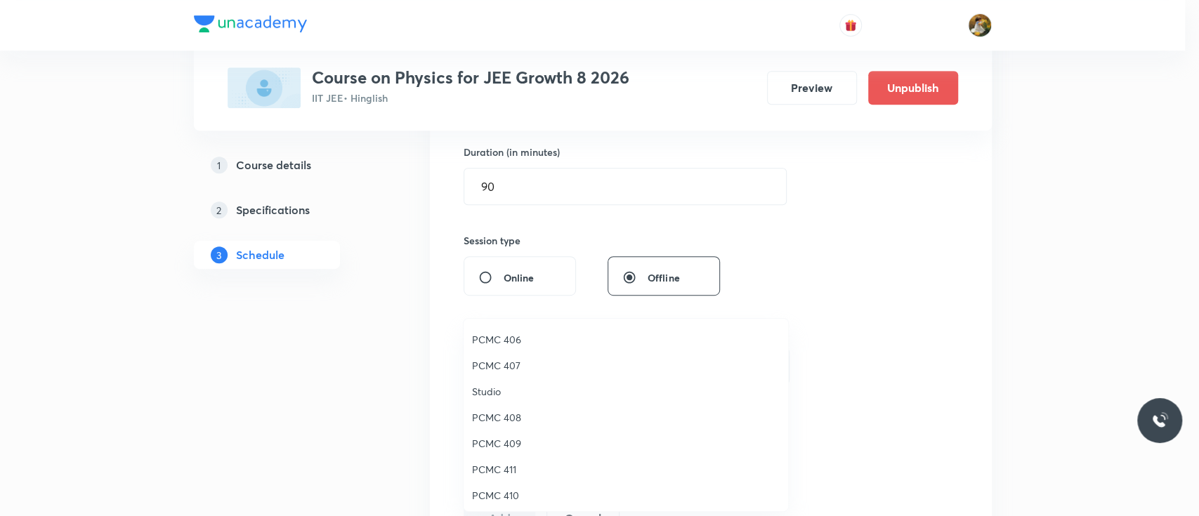
click at [508, 472] on span "PCMC 411" at bounding box center [626, 469] width 308 height 15
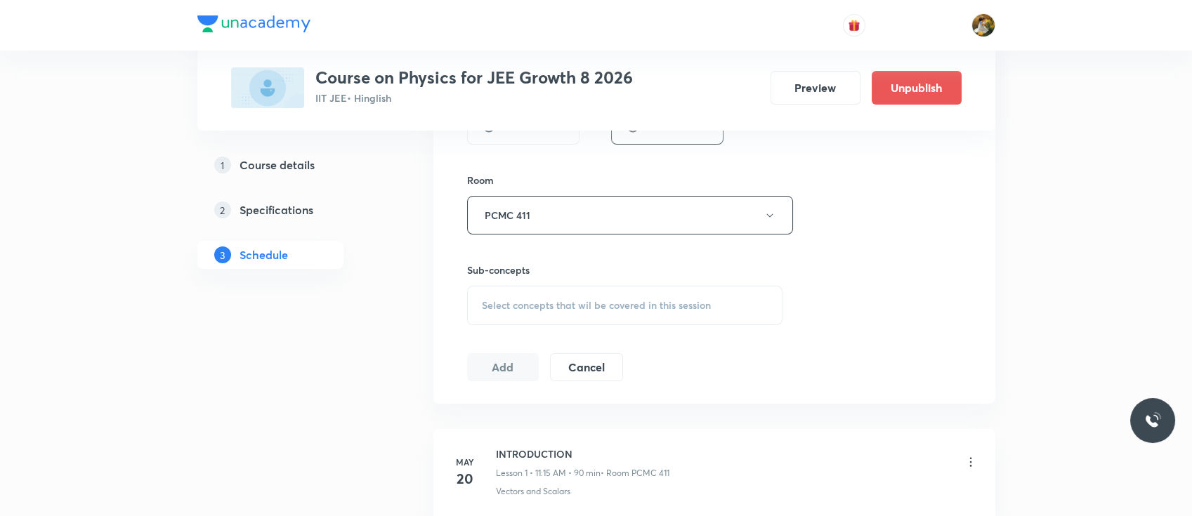
scroll to position [608, 0]
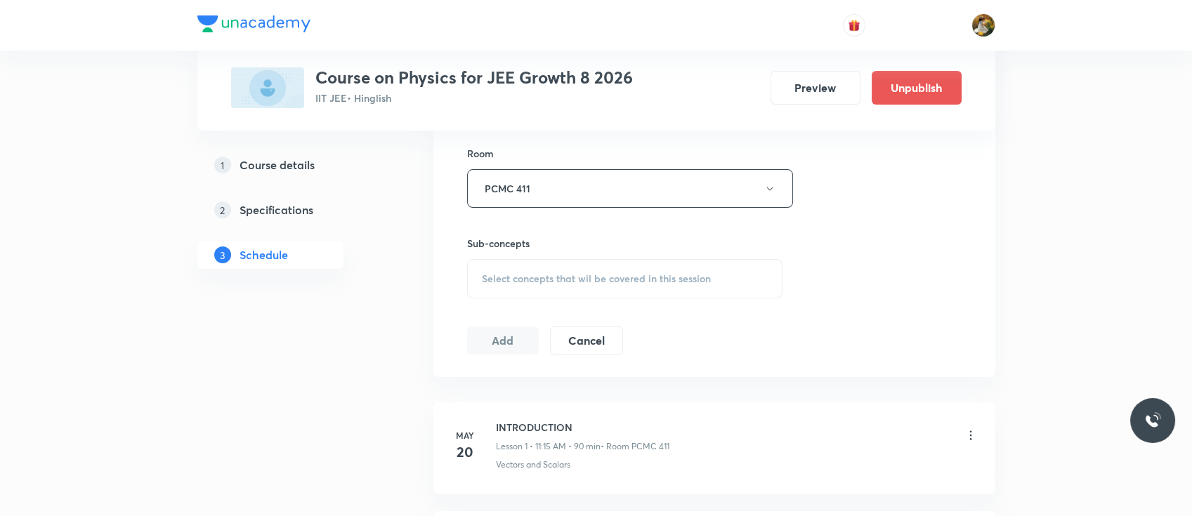
click at [561, 286] on div "Select concepts that wil be covered in this session" at bounding box center [625, 278] width 316 height 39
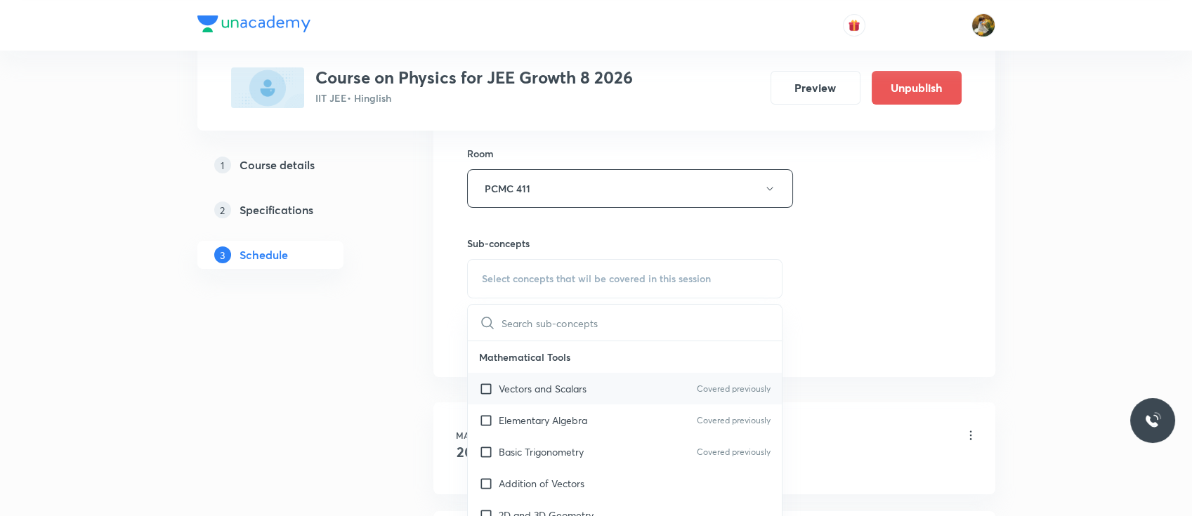
click at [564, 398] on div "Vectors and Scalars Covered previously" at bounding box center [625, 389] width 315 height 32
checkbox input "true"
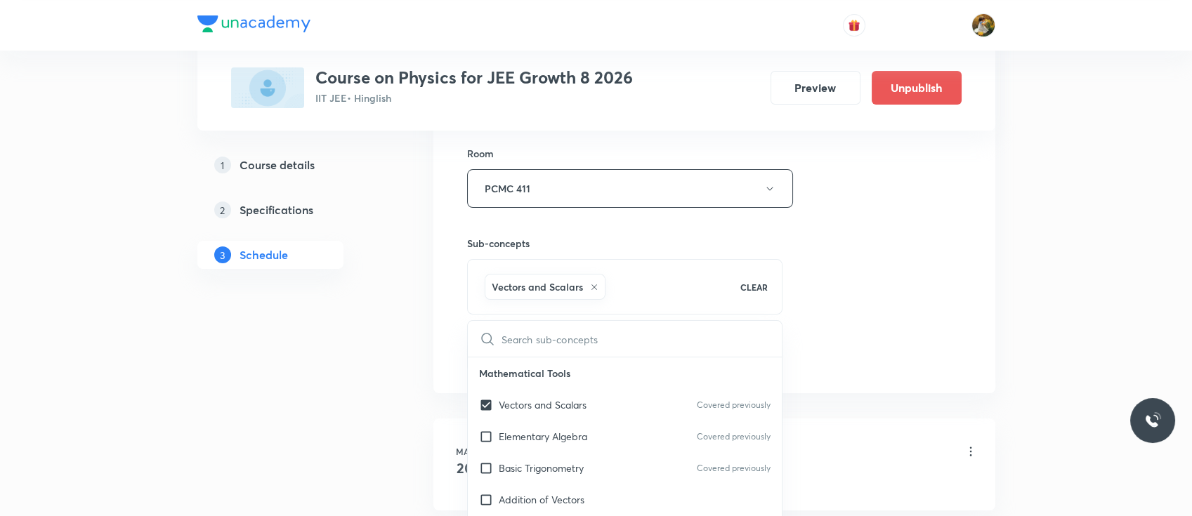
click at [828, 308] on div "Session 67 Live class Session title 15/99 Circular Motion ​ Schedule for Oct 7,…" at bounding box center [714, 33] width 494 height 676
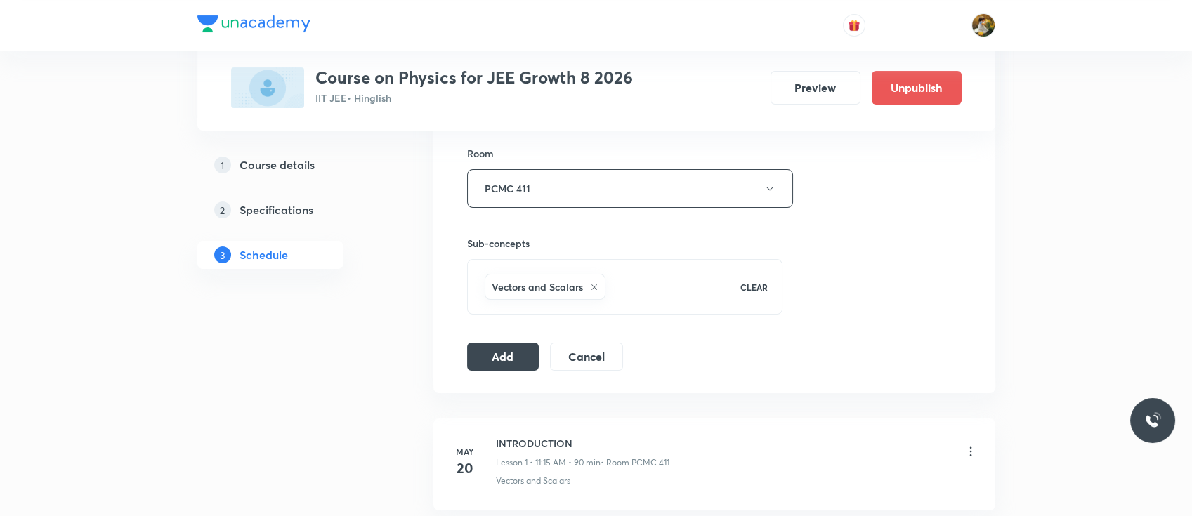
click at [515, 338] on div "Session 67 Live class Session title 15/99 Circular Motion ​ Schedule for Oct 7,…" at bounding box center [714, 33] width 494 height 676
click at [511, 354] on button "Add" at bounding box center [503, 355] width 72 height 28
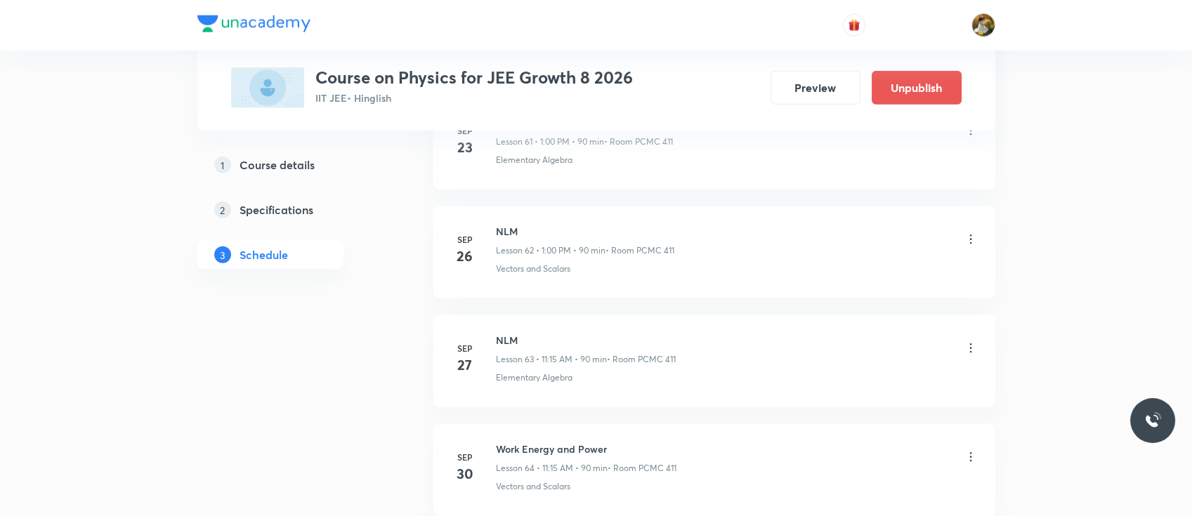
scroll to position [7246, 0]
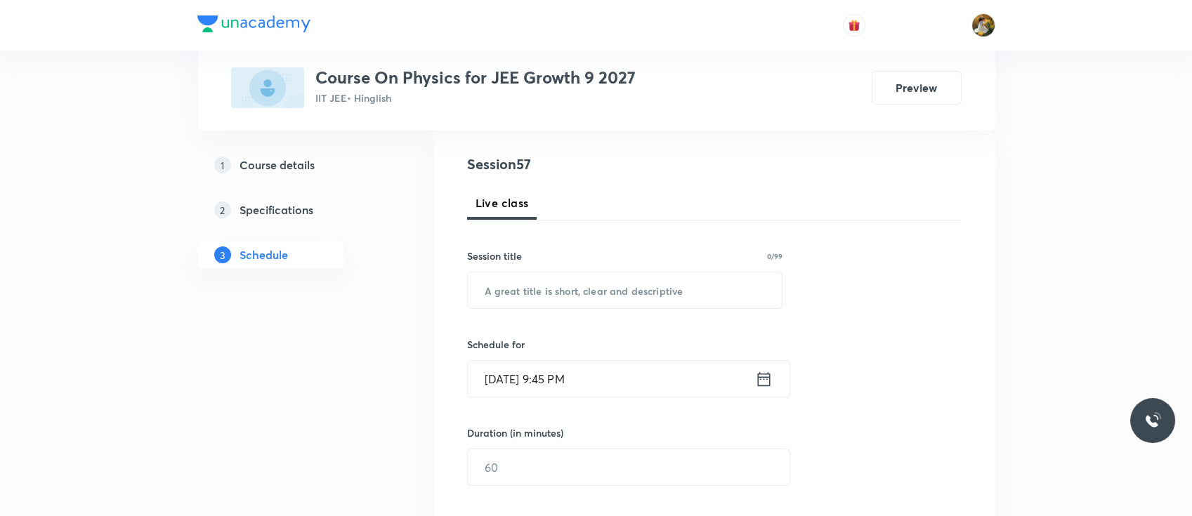
scroll to position [156, 0]
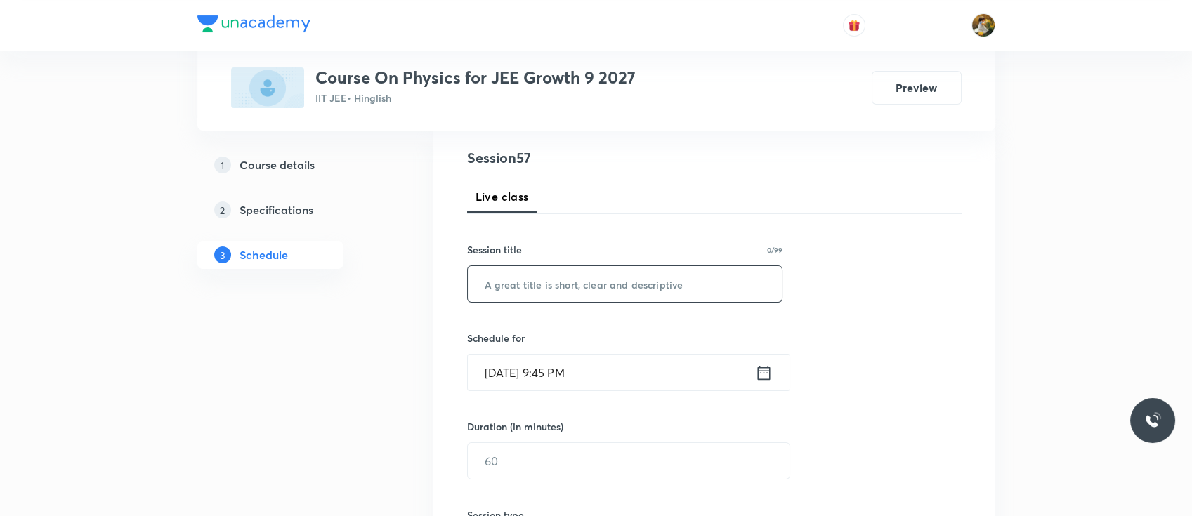
click at [564, 267] on input "text" at bounding box center [625, 284] width 315 height 36
paste input "Work energy & Power"
type input "Work energy & Power"
click at [633, 385] on input "Oct 5, 2025, 9:45 PM" at bounding box center [611, 373] width 287 height 36
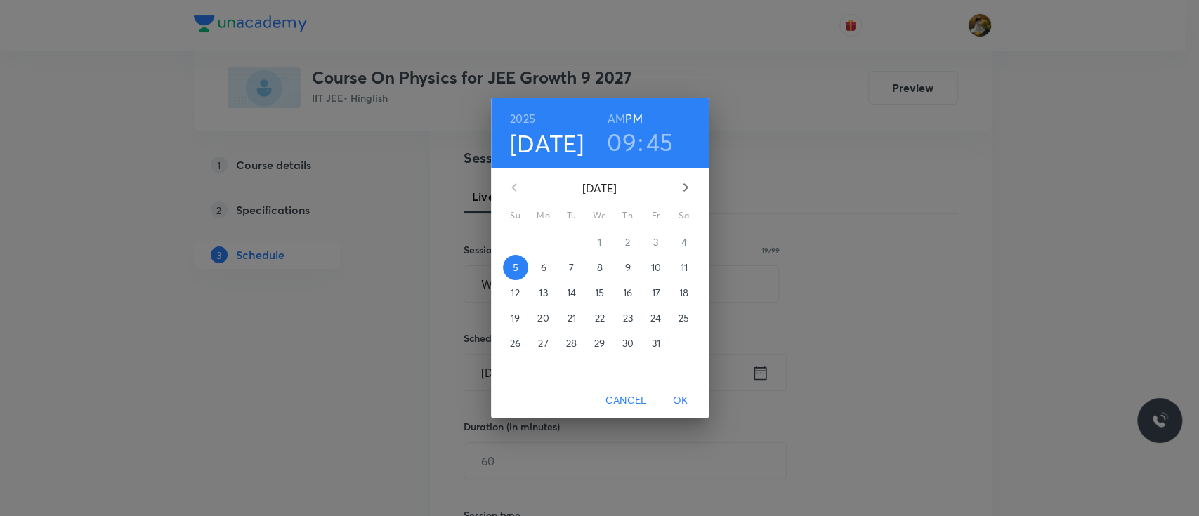
click at [548, 270] on span "6" at bounding box center [543, 268] width 25 height 14
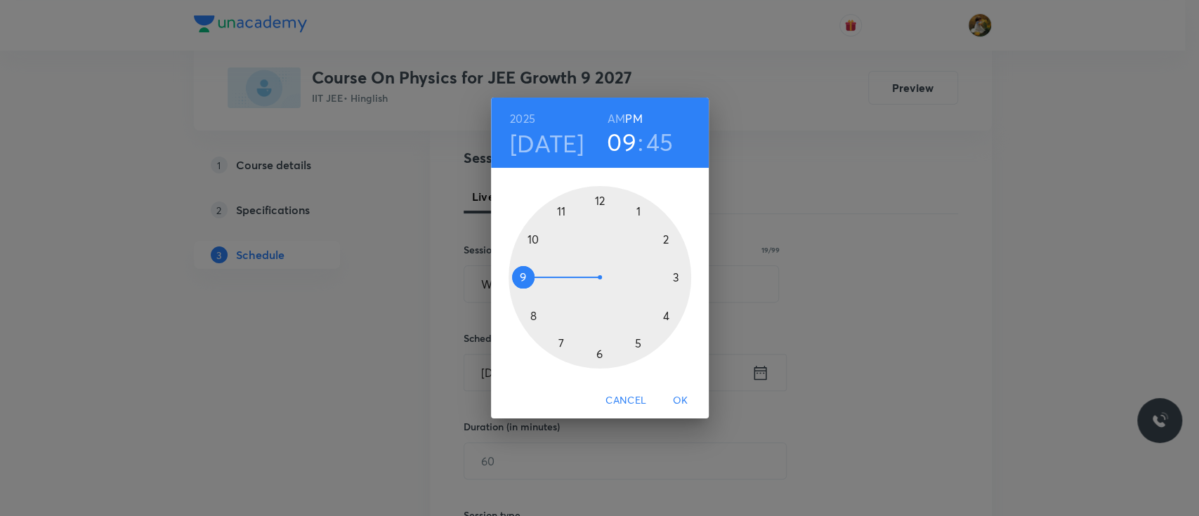
click at [565, 211] on div at bounding box center [599, 277] width 183 height 183
click at [612, 118] on h6 "AM" at bounding box center [616, 119] width 18 height 20
click at [673, 280] on div at bounding box center [599, 277] width 183 height 183
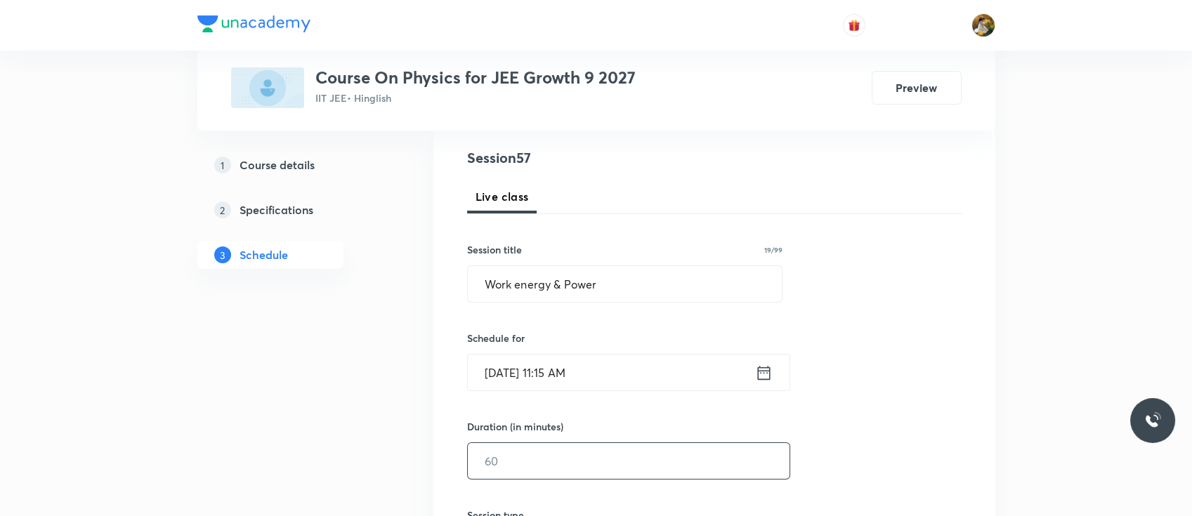
click at [616, 454] on input "text" at bounding box center [629, 461] width 322 height 36
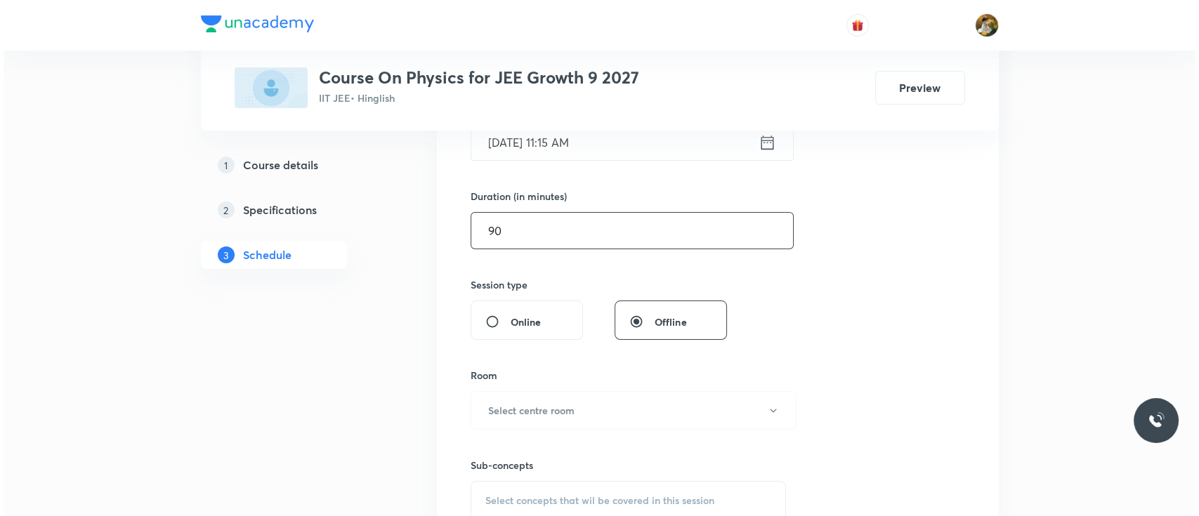
scroll to position [390, 0]
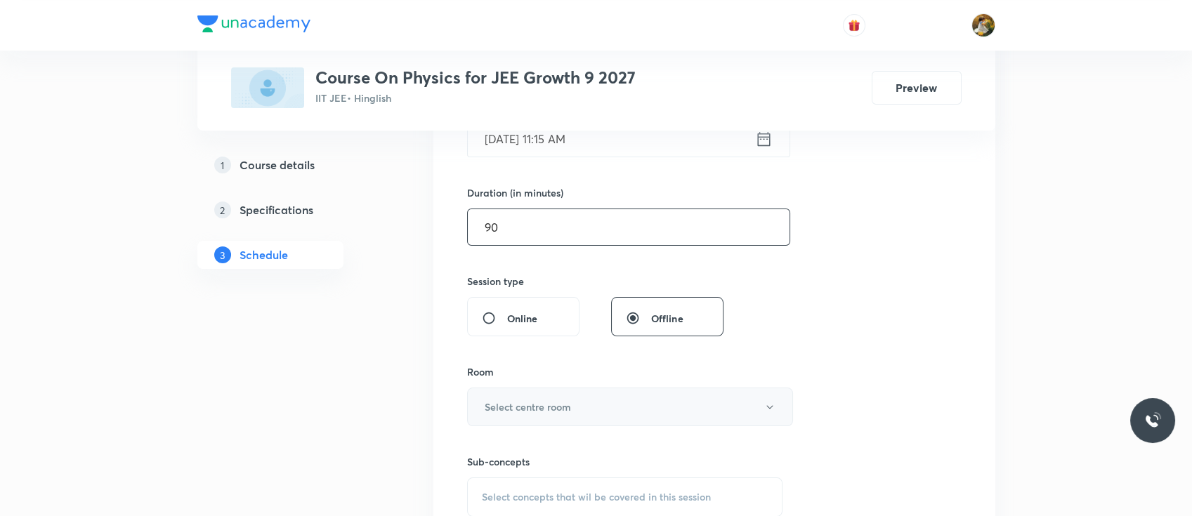
type input "90"
click at [575, 413] on button "Select centre room" at bounding box center [630, 407] width 326 height 39
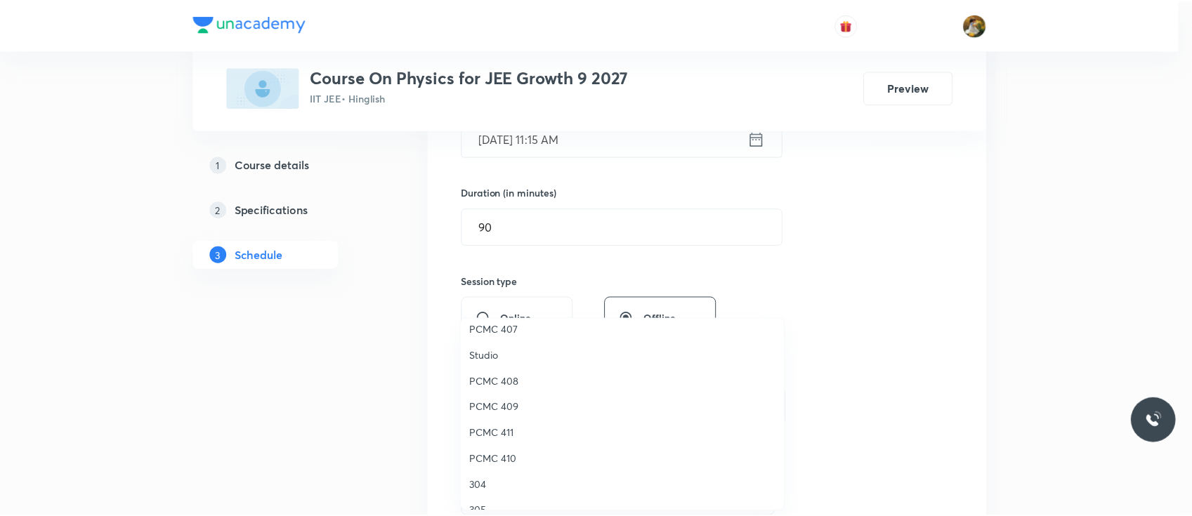
scroll to position [312, 0]
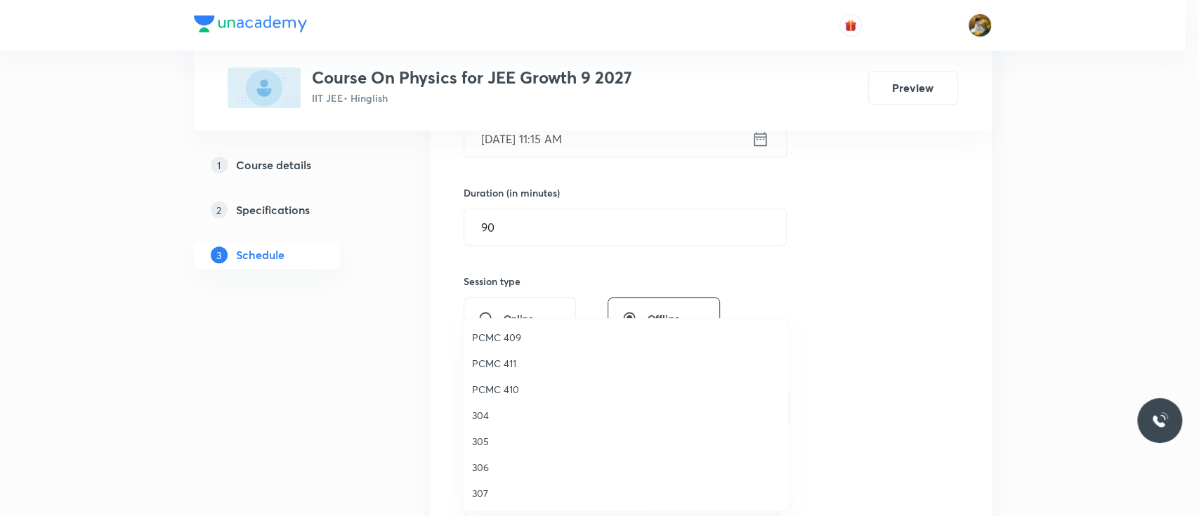
click at [483, 414] on span "304" at bounding box center [626, 415] width 308 height 15
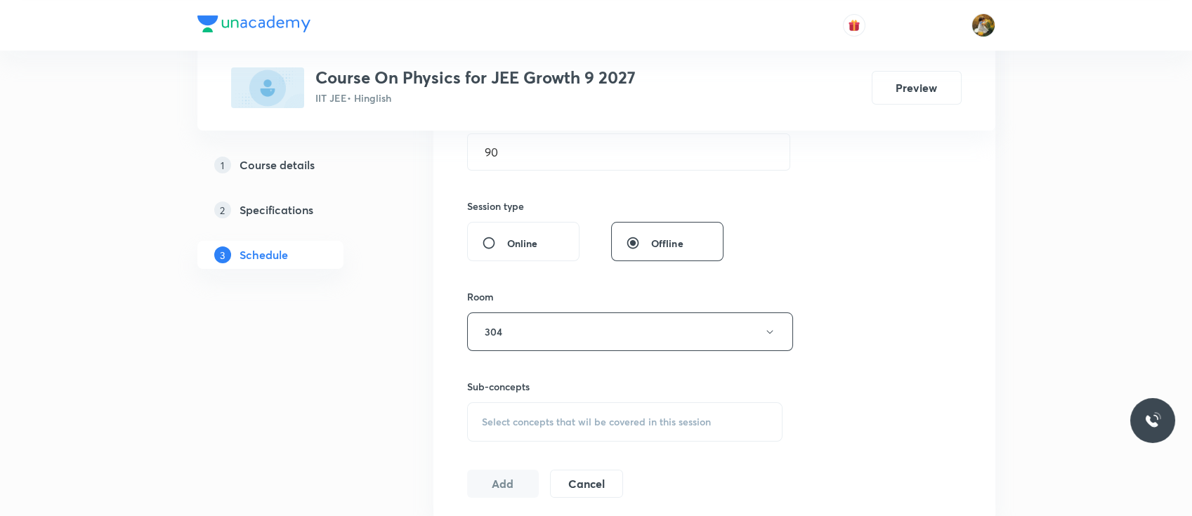
scroll to position [605, 0]
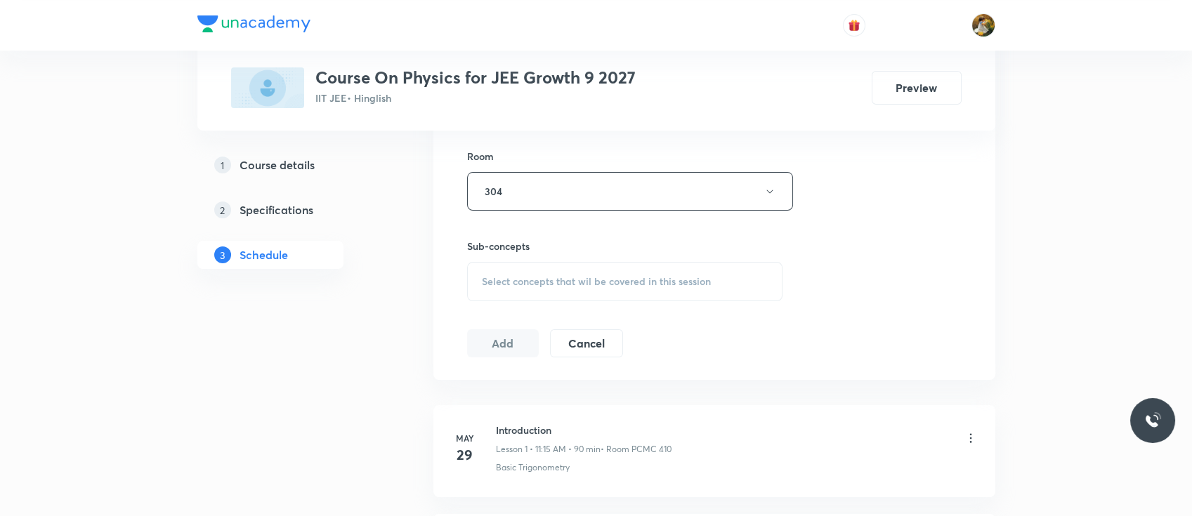
click at [629, 262] on div "Select concepts that wil be covered in this session" at bounding box center [625, 281] width 316 height 39
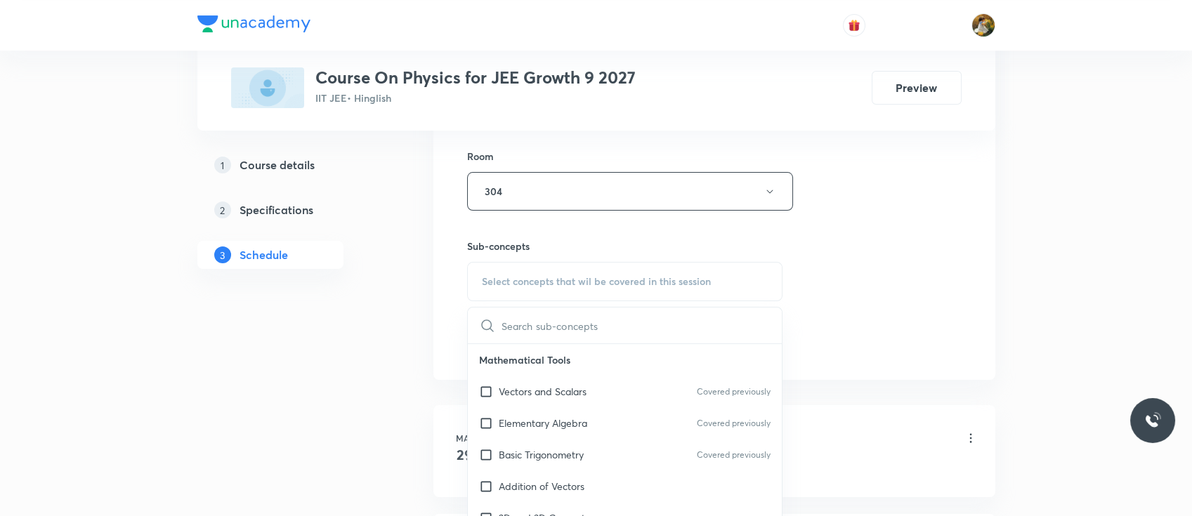
click at [611, 402] on div "Vectors and Scalars Covered previously" at bounding box center [625, 392] width 315 height 32
checkbox input "true"
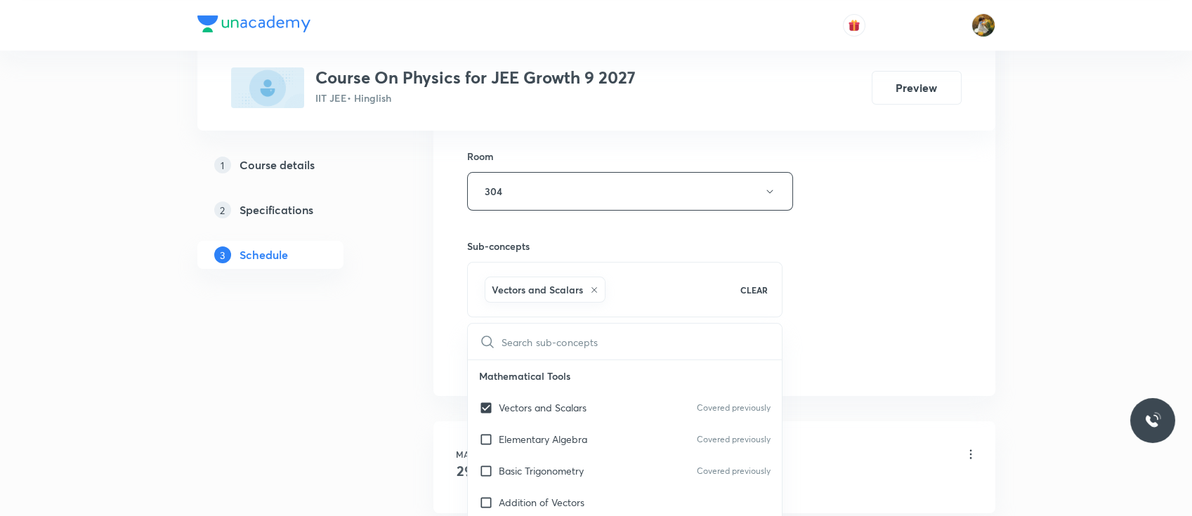
click at [857, 305] on div "Session 57 Live class Session title 19/99 Work energy & Power ​ Schedule for Oc…" at bounding box center [714, 36] width 494 height 676
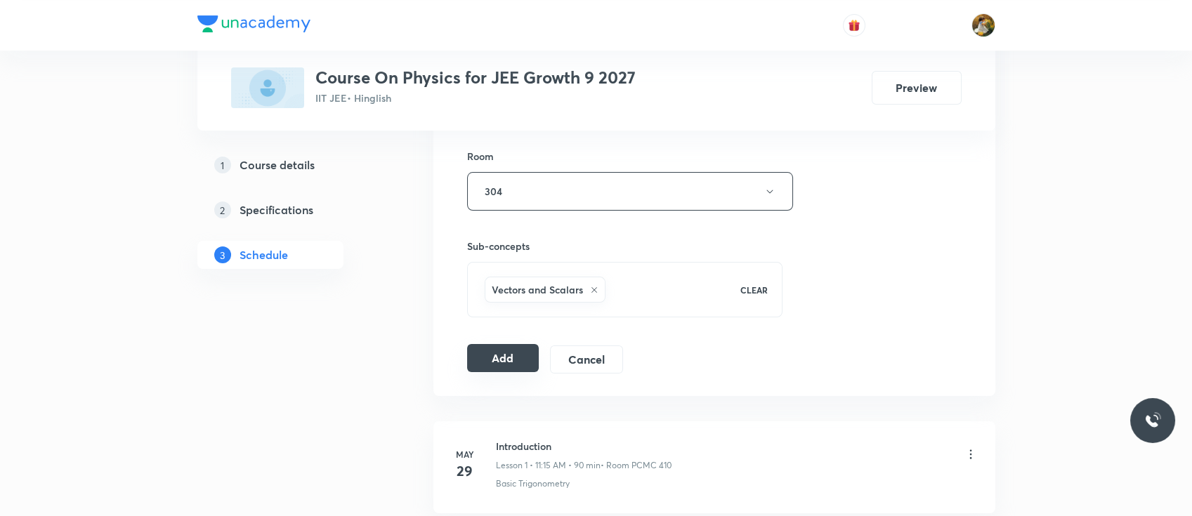
click at [512, 348] on button "Add" at bounding box center [503, 358] width 72 height 28
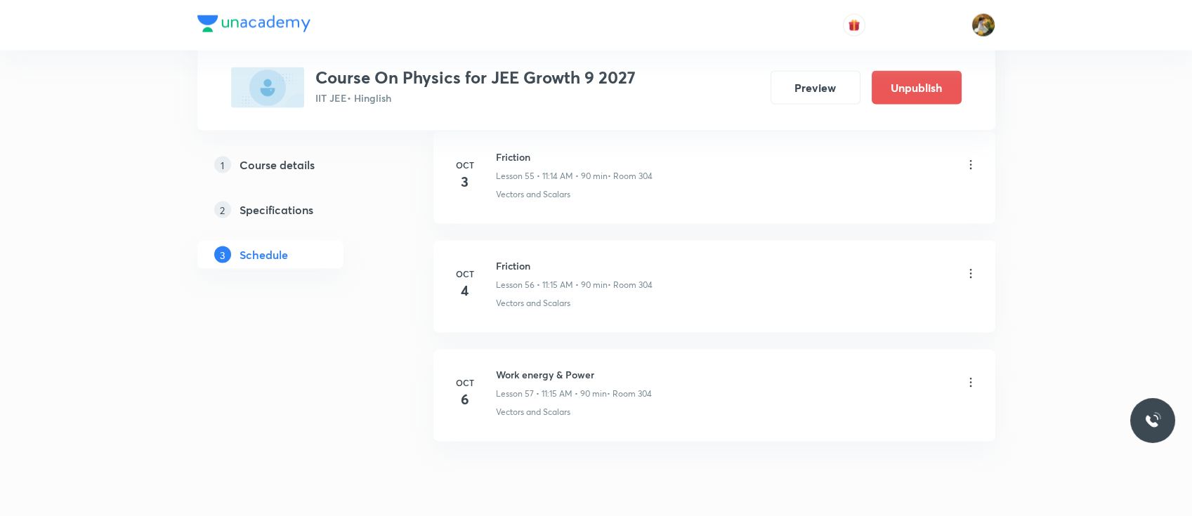
scroll to position [6159, 0]
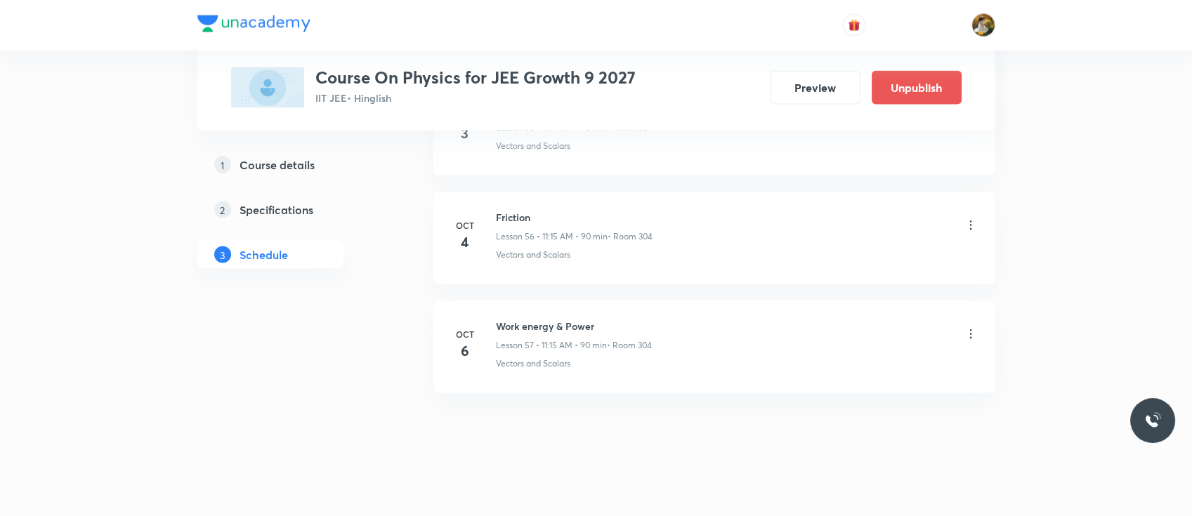
click at [574, 319] on h6 "Work energy & Power" at bounding box center [574, 326] width 156 height 15
copy h6 "Work energy & Power"
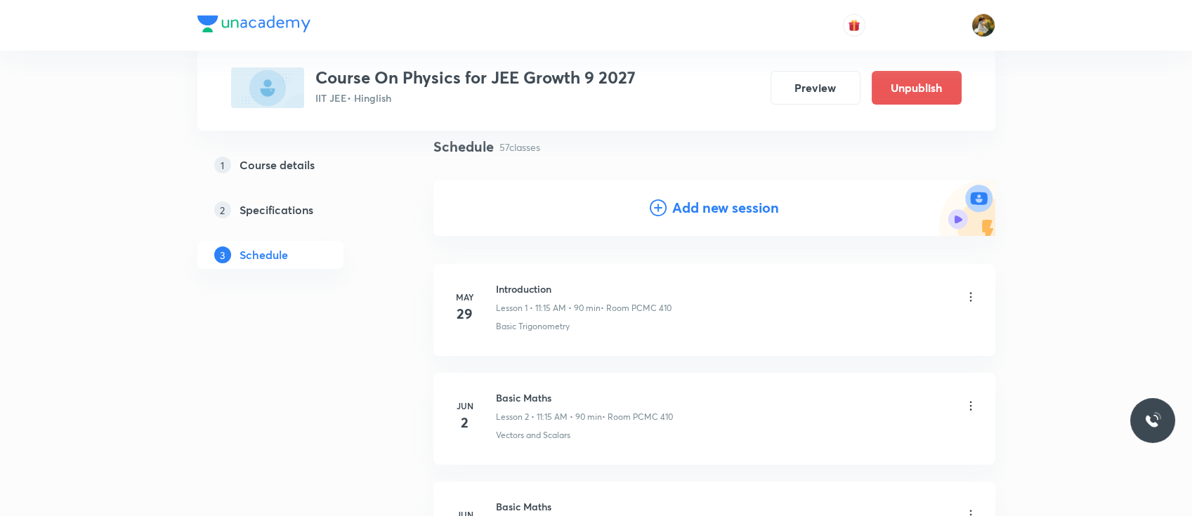
scroll to position [0, 0]
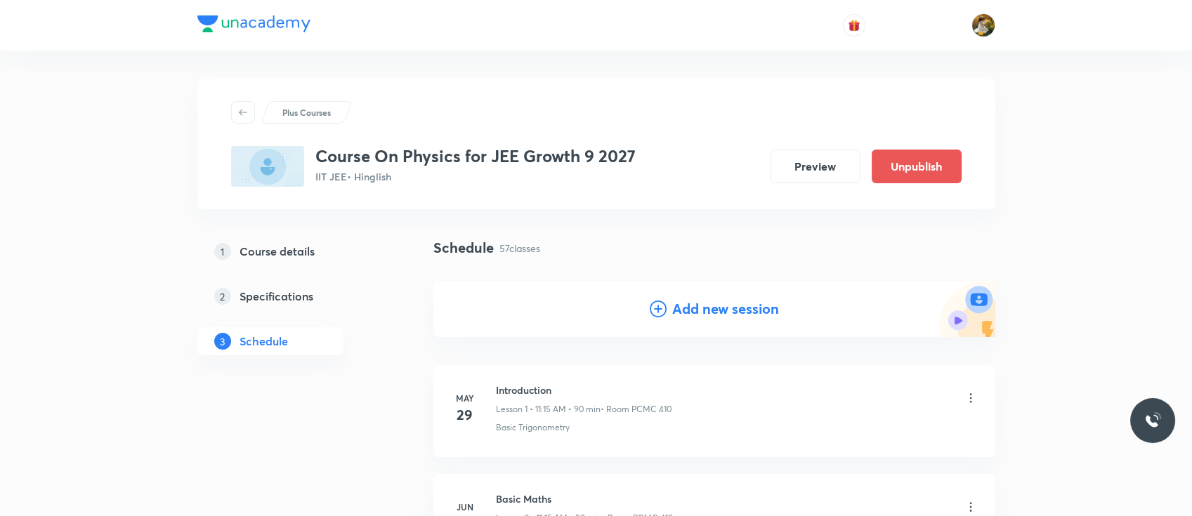
click at [725, 308] on h4 "Add new session" at bounding box center [725, 308] width 107 height 21
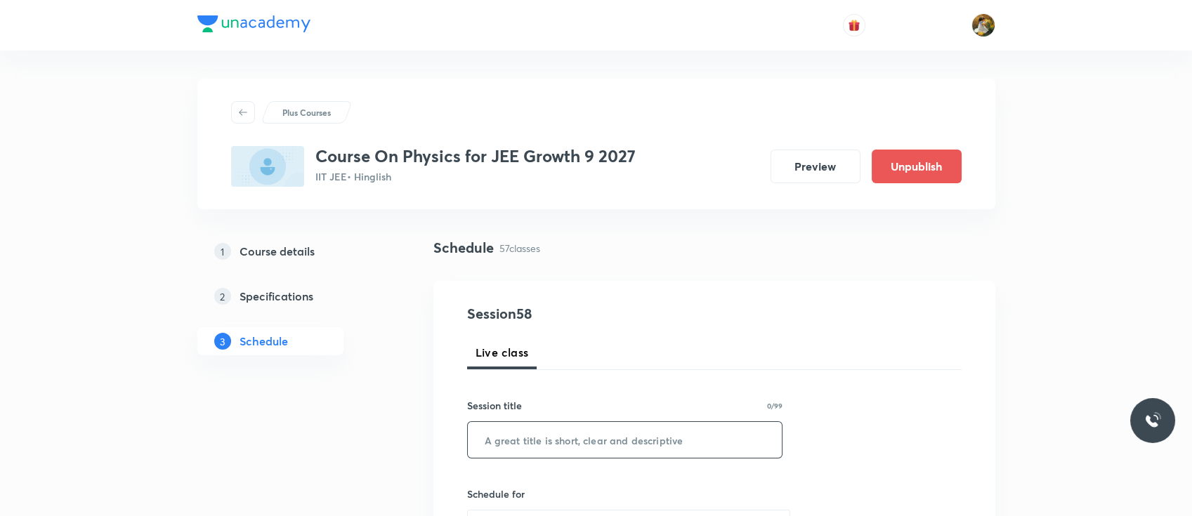
click at [663, 437] on input "text" at bounding box center [625, 440] width 315 height 36
paste input "Work energy & Power"
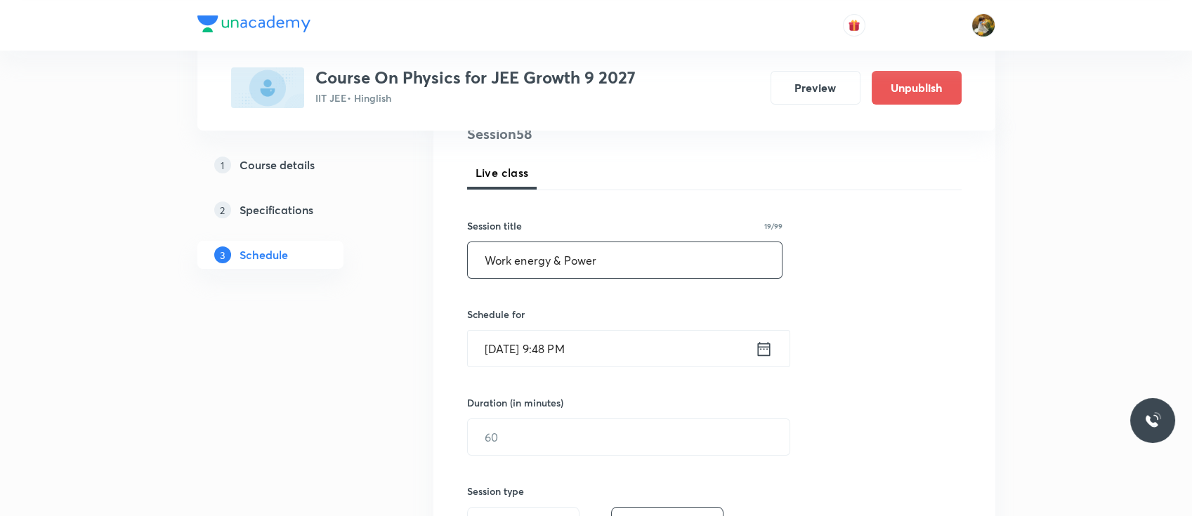
scroll to position [180, 0]
type input "Work energy & Power"
click at [660, 354] on input "Oct 5, 2025, 9:48 PM" at bounding box center [611, 348] width 287 height 36
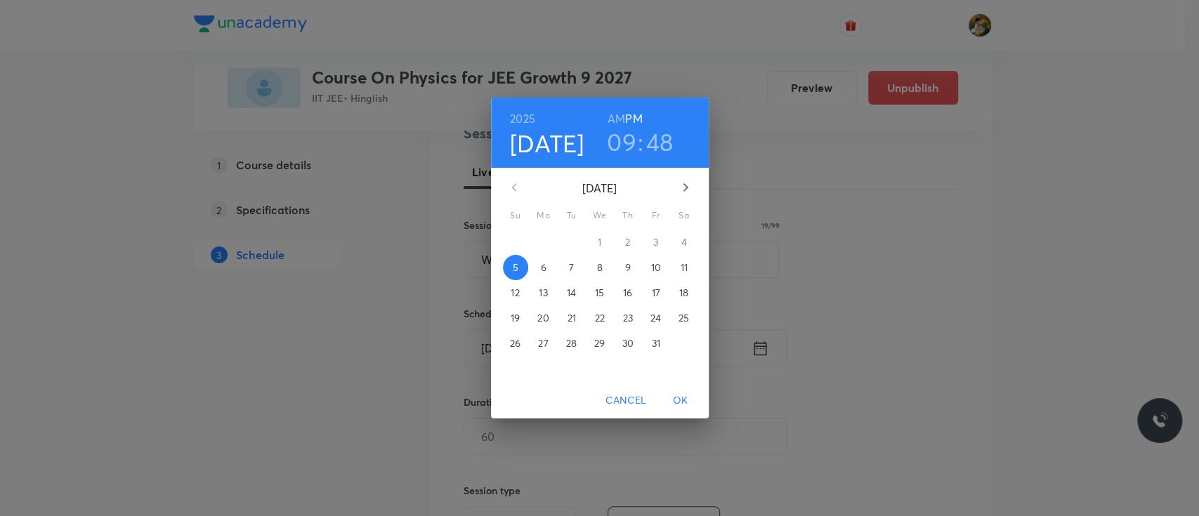
click at [574, 268] on span "7" at bounding box center [571, 268] width 25 height 14
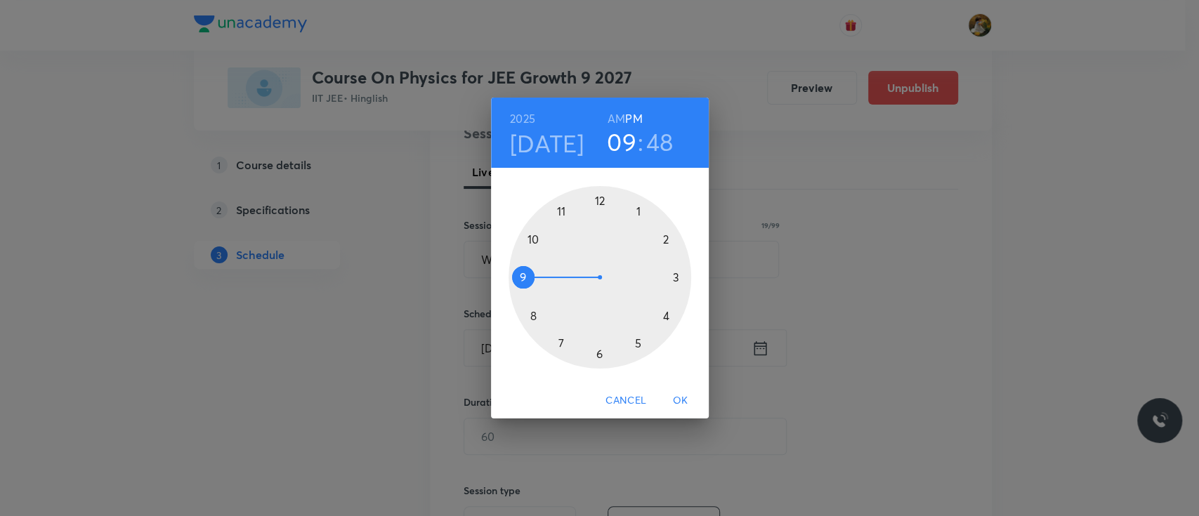
click at [639, 208] on div at bounding box center [599, 277] width 183 height 183
click at [601, 203] on div at bounding box center [599, 277] width 183 height 183
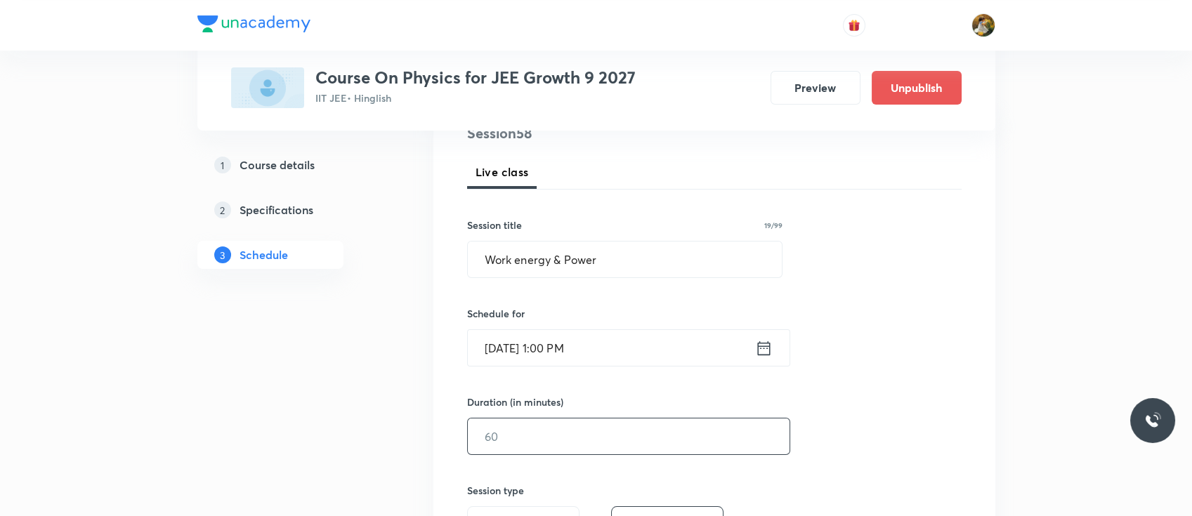
click at [568, 431] on input "text" at bounding box center [629, 437] width 322 height 36
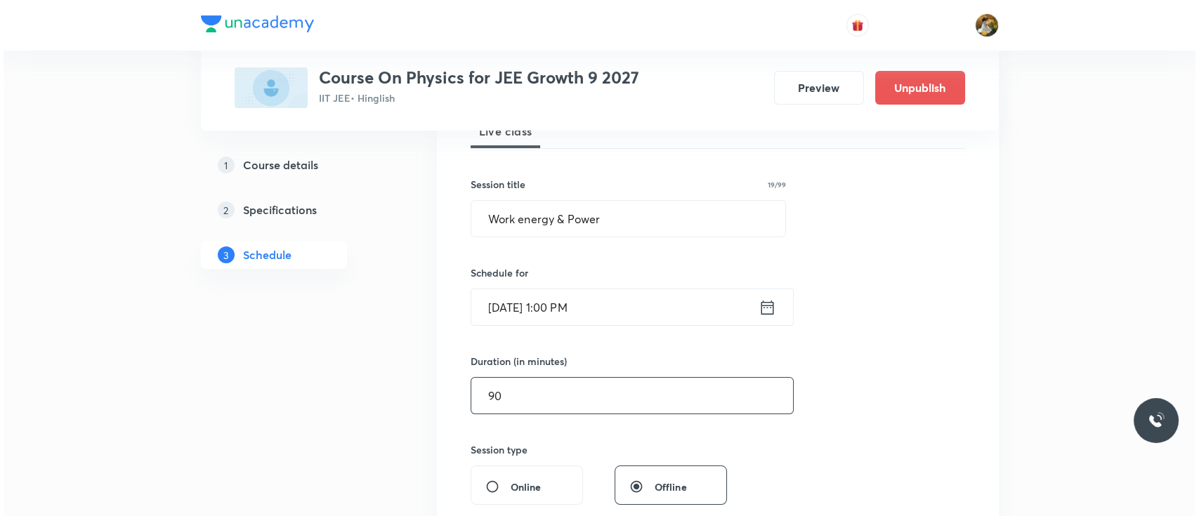
scroll to position [315, 0]
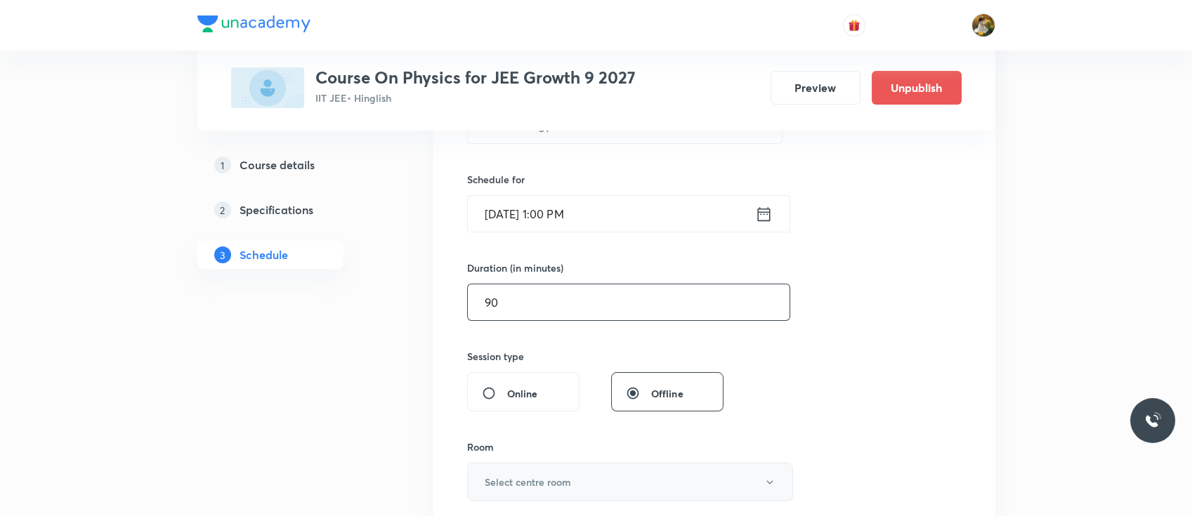
type input "90"
click at [557, 469] on button "Select centre room" at bounding box center [630, 482] width 326 height 39
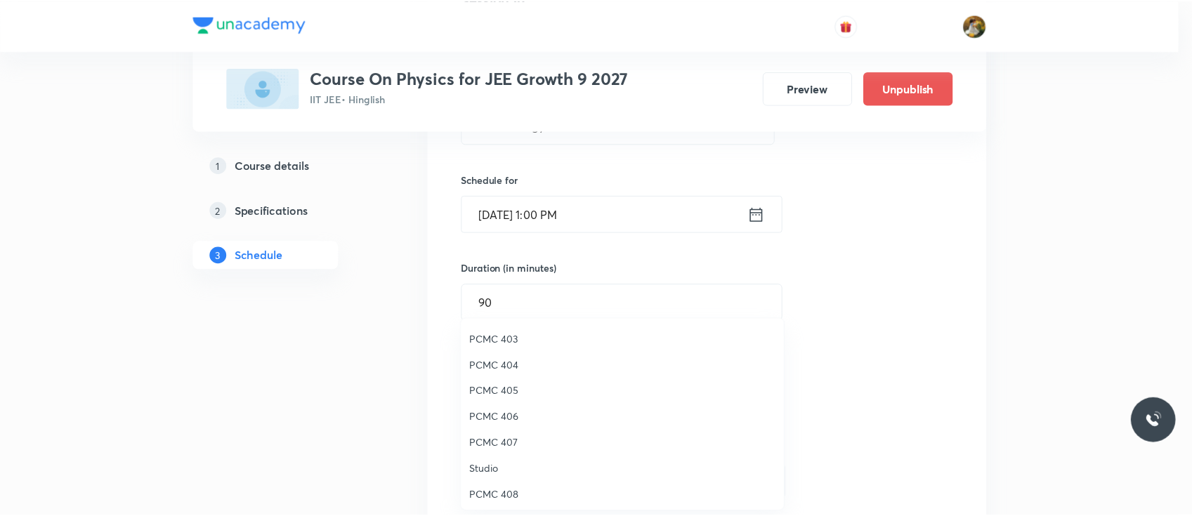
scroll to position [303, 0]
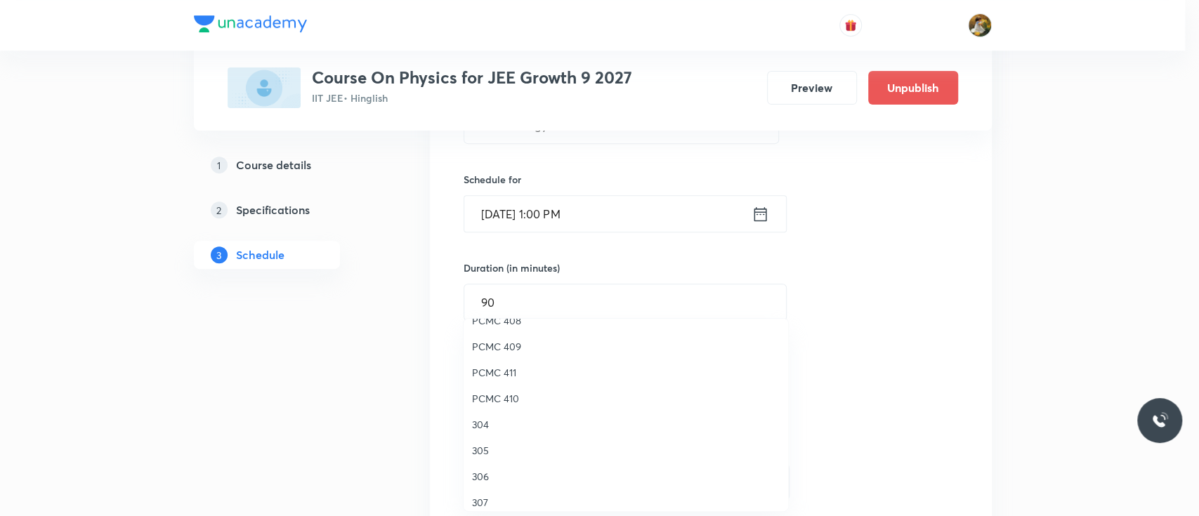
click at [488, 427] on span "304" at bounding box center [626, 424] width 308 height 15
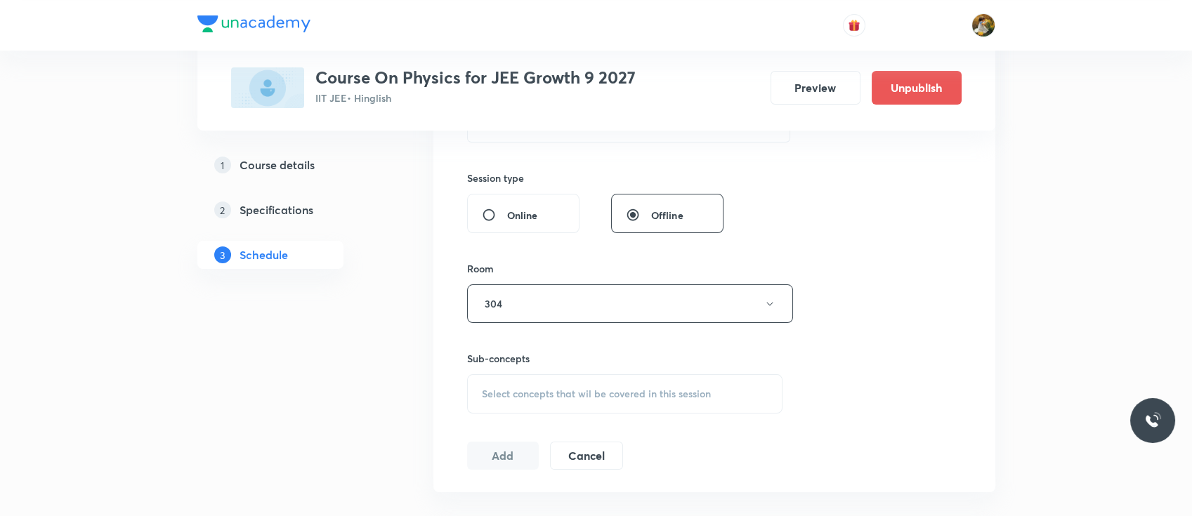
scroll to position [499, 0]
click at [555, 383] on span "Select concepts that wil be covered in this session" at bounding box center [596, 387] width 229 height 11
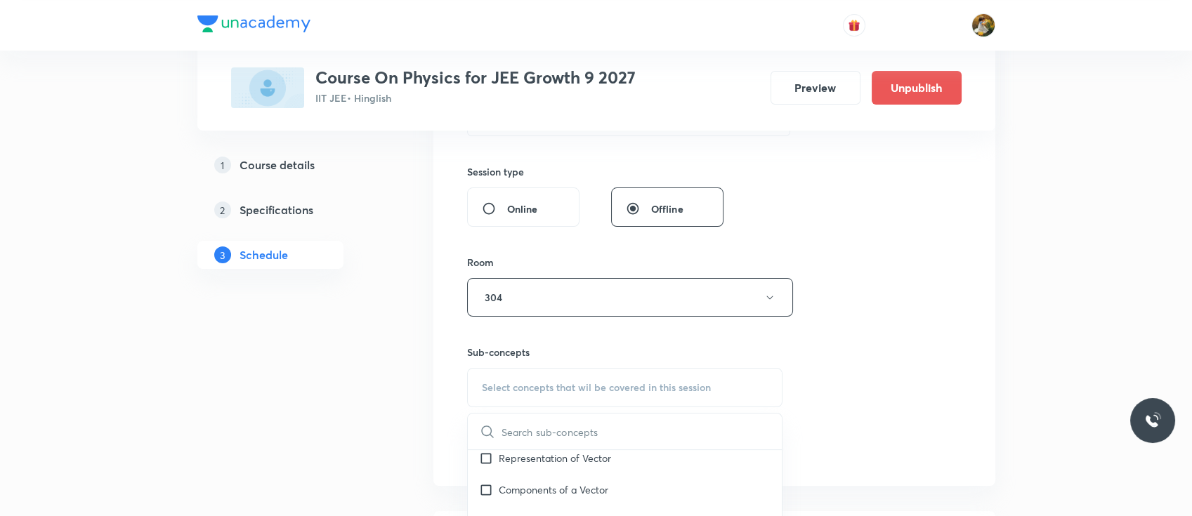
scroll to position [199, 0]
click at [531, 466] on div "Representation of Vector" at bounding box center [625, 456] width 315 height 32
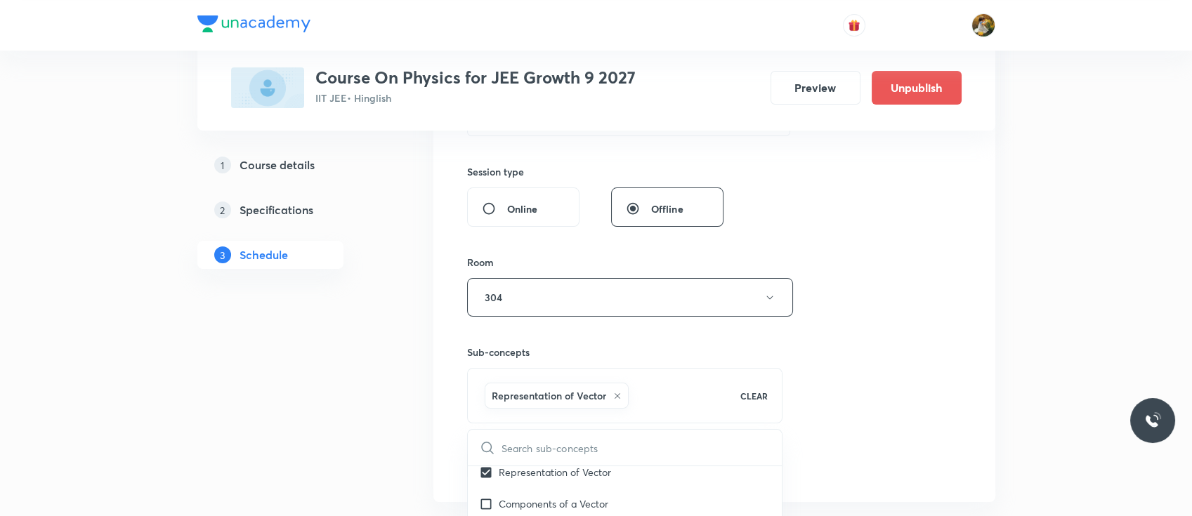
checkbox input "true"
click at [832, 340] on div "Session 58 Live class Session title 19/99 Work energy & Power ​ Schedule for Oc…" at bounding box center [714, 142] width 494 height 676
click at [491, 463] on button "Add" at bounding box center [503, 464] width 72 height 28
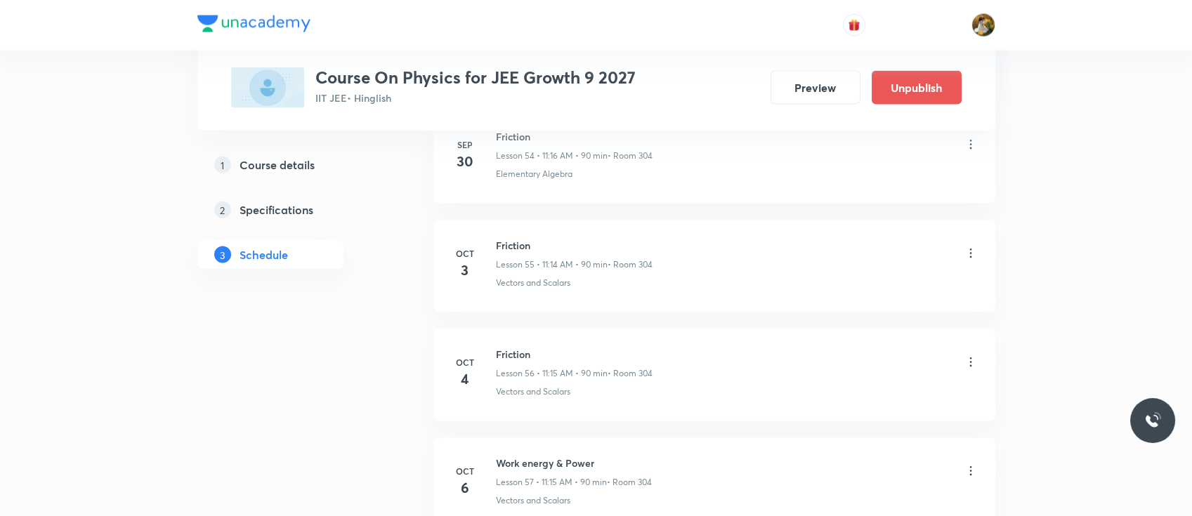
scroll to position [6268, 0]
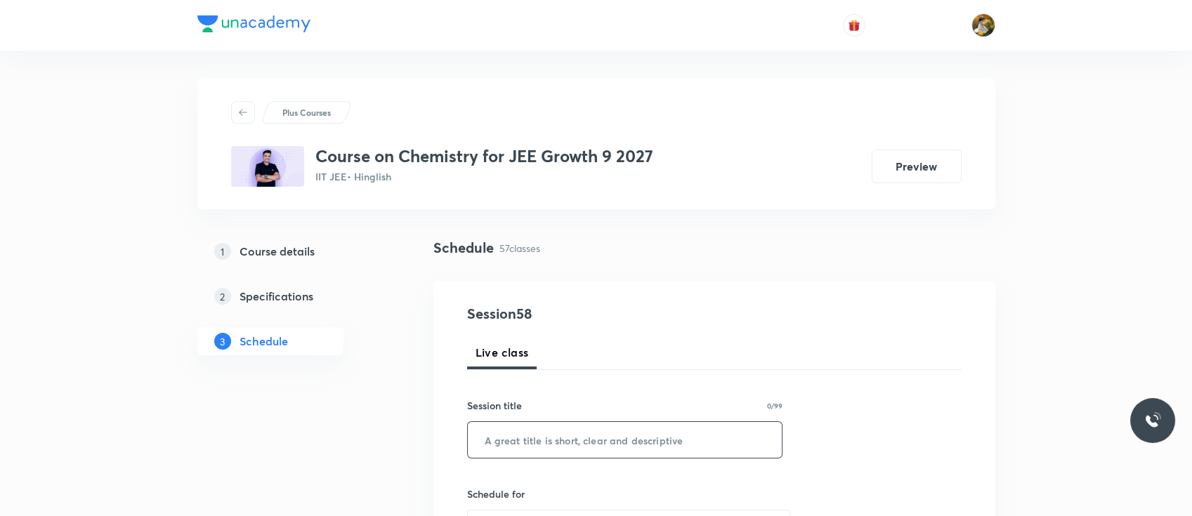
paste input "Thermodynamics"
click at [527, 435] on input "text" at bounding box center [625, 440] width 315 height 36
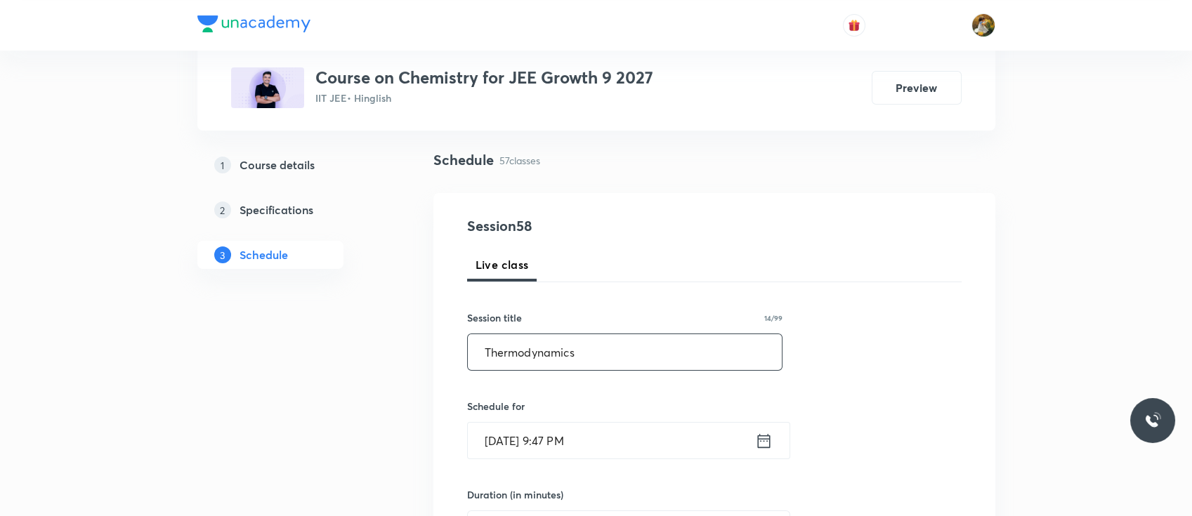
scroll to position [93, 0]
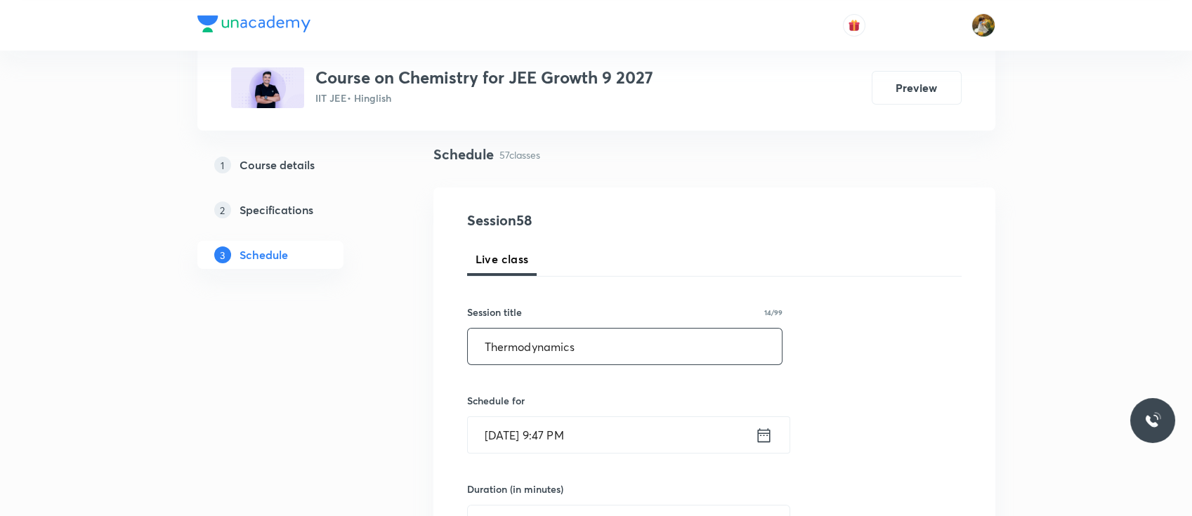
type input "Thermodynamics"
click at [549, 438] on input "Oct 5, 2025, 9:47 PM" at bounding box center [611, 435] width 287 height 36
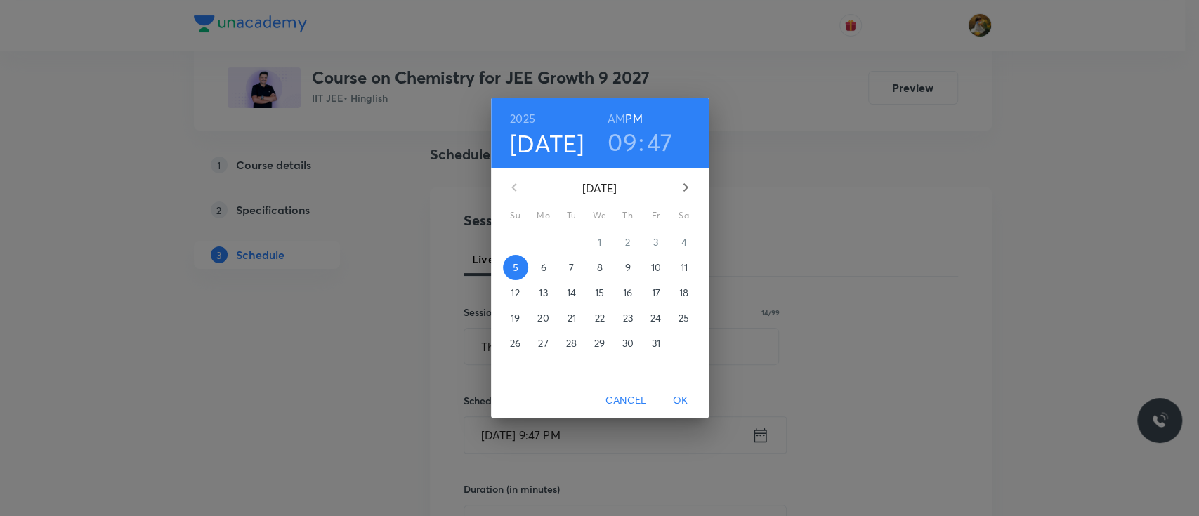
click at [544, 264] on p "6" at bounding box center [543, 268] width 6 height 14
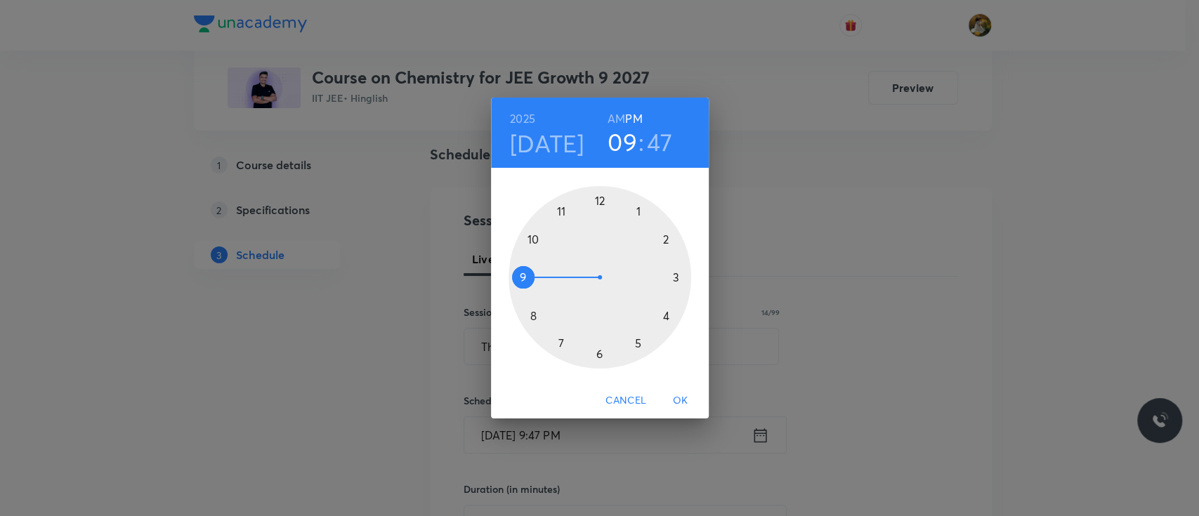
click at [635, 210] on div at bounding box center [599, 277] width 183 height 183
click at [600, 199] on div at bounding box center [599, 277] width 183 height 183
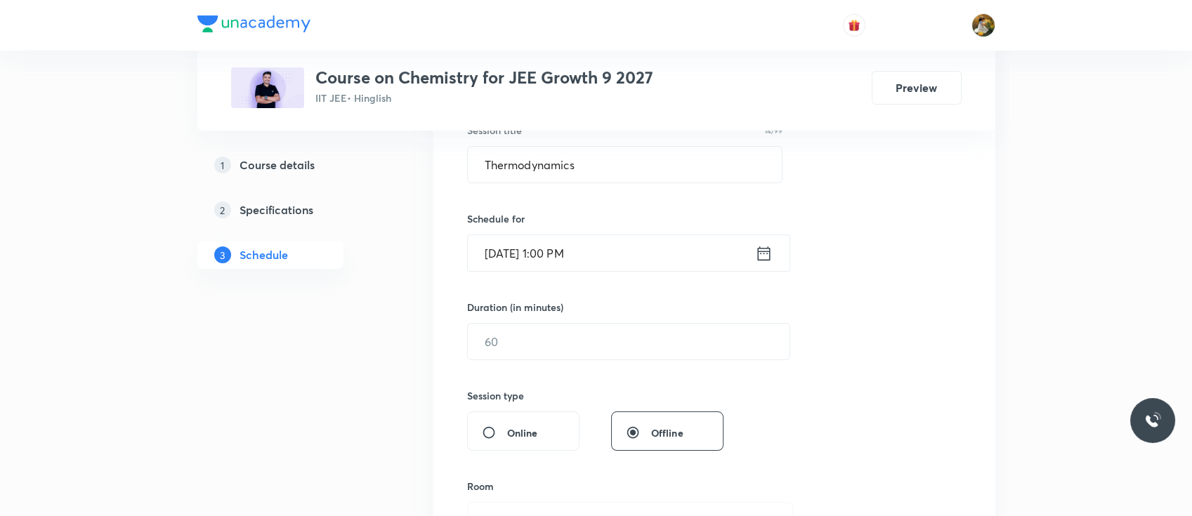
scroll to position [277, 0]
click at [577, 346] on input "text" at bounding box center [629, 340] width 322 height 36
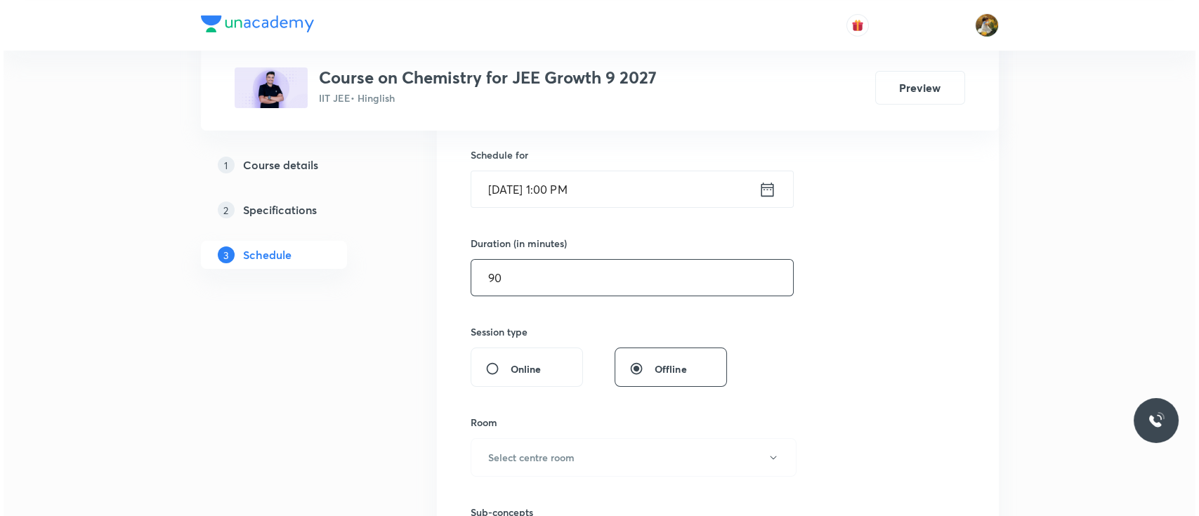
scroll to position [346, 0]
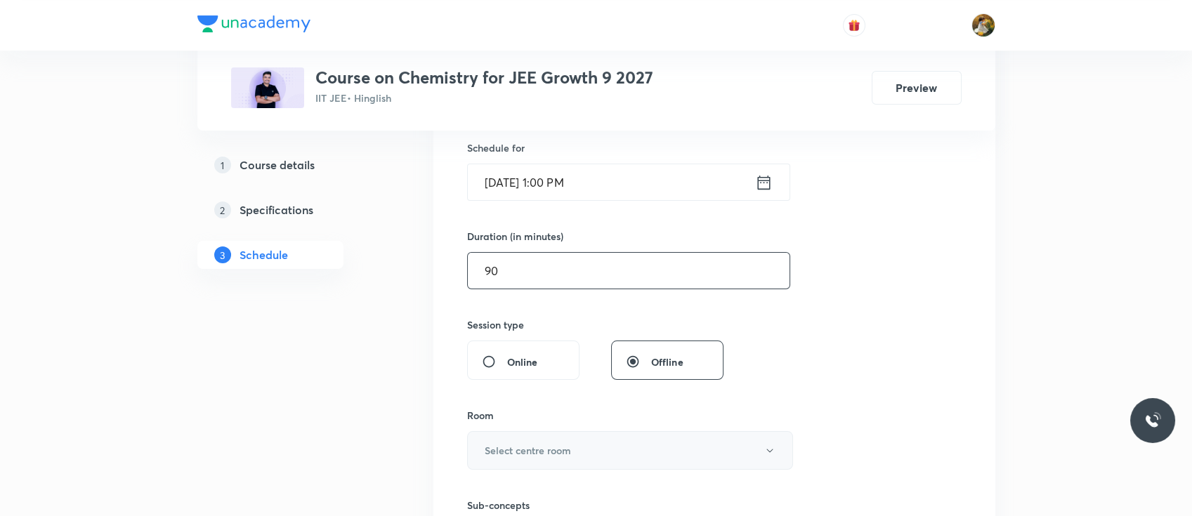
type input "90"
click at [558, 456] on h6 "Select centre room" at bounding box center [528, 450] width 86 height 15
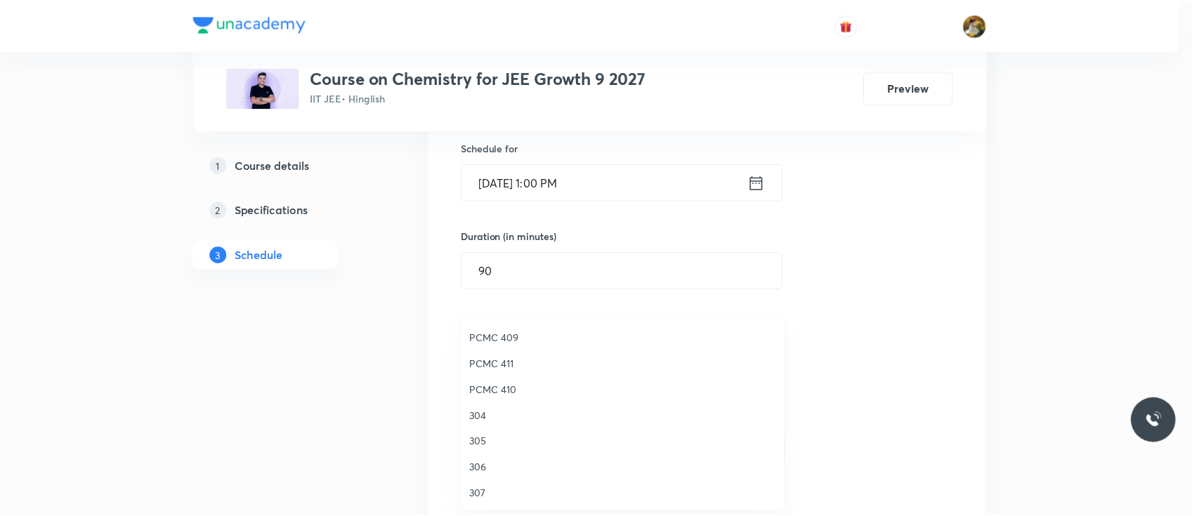
scroll to position [312, 0]
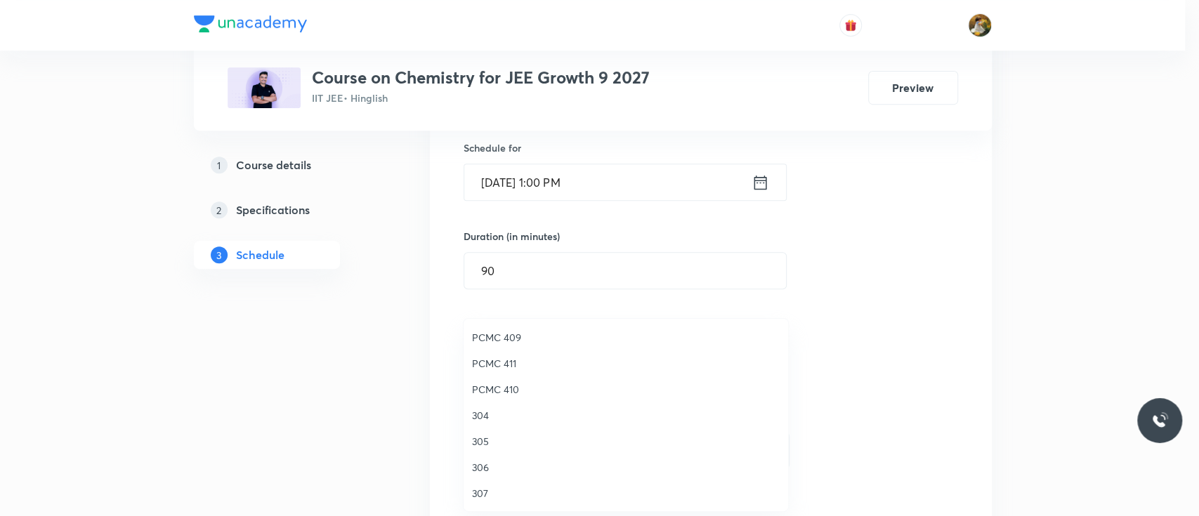
click at [482, 412] on span "304" at bounding box center [626, 415] width 308 height 15
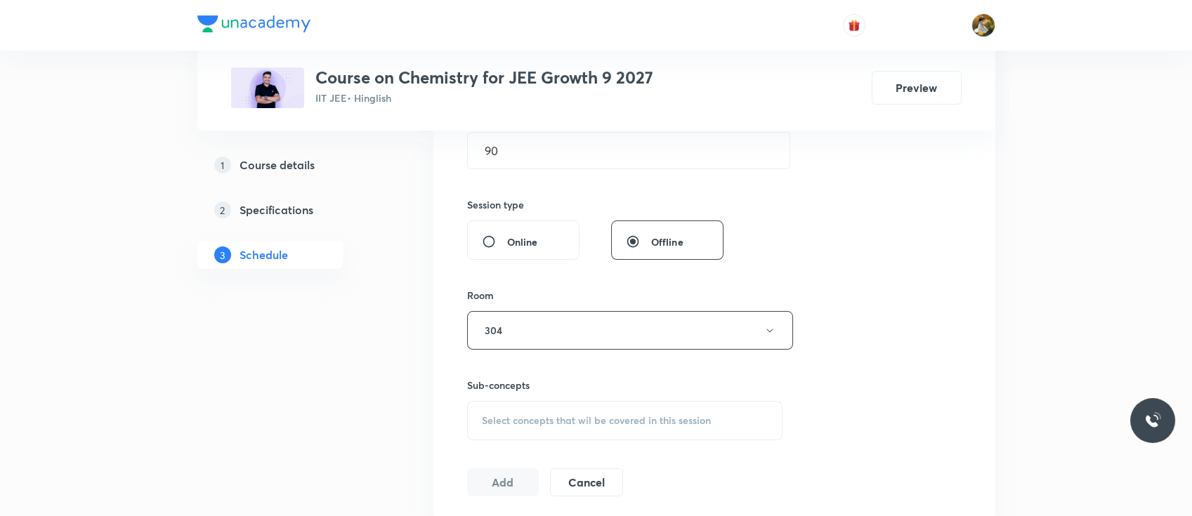
scroll to position [480, 0]
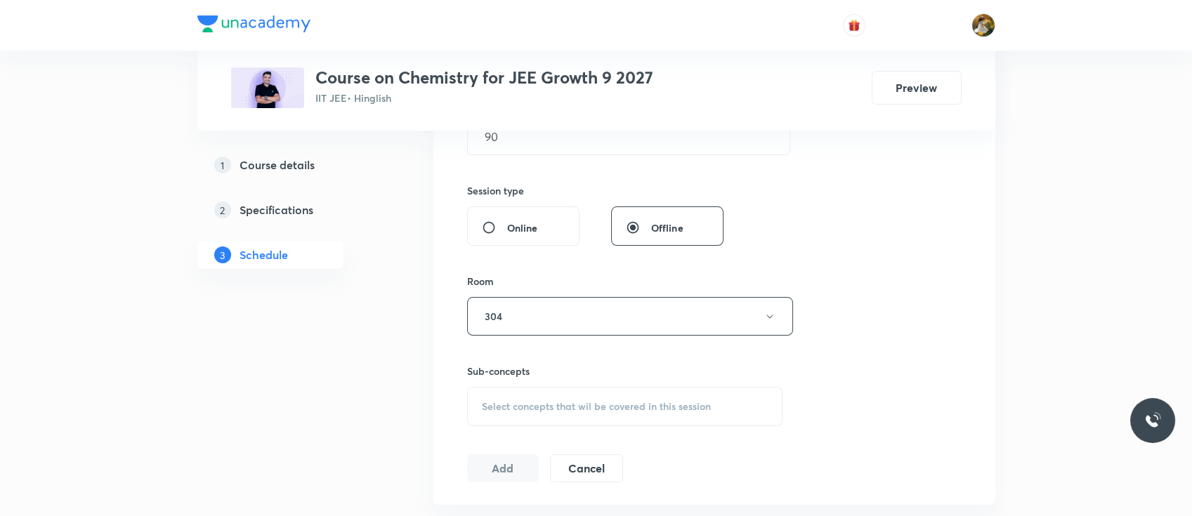
click at [631, 402] on span "Select concepts that wil be covered in this session" at bounding box center [596, 406] width 229 height 11
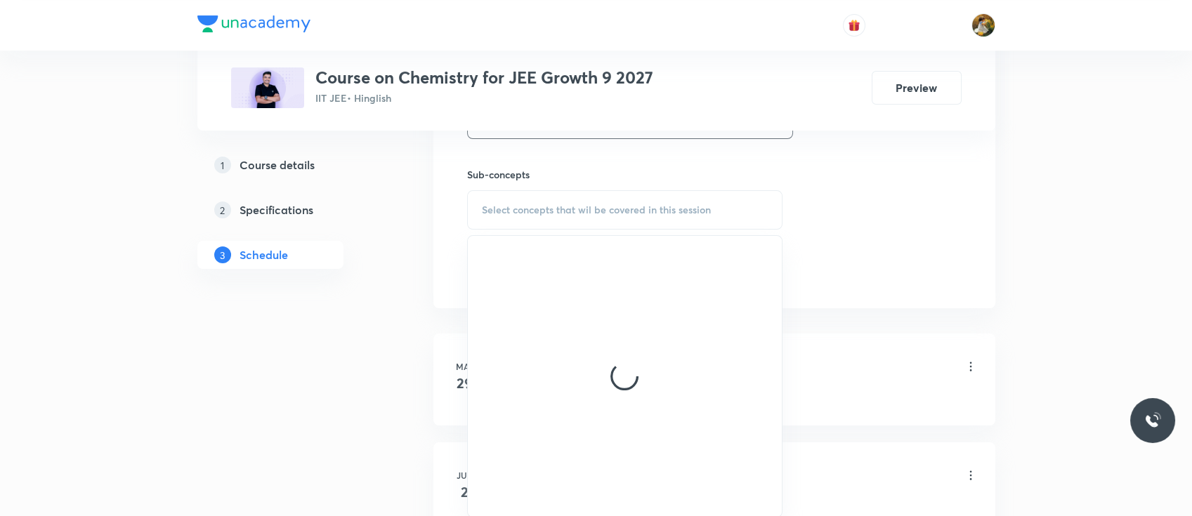
scroll to position [702, 0]
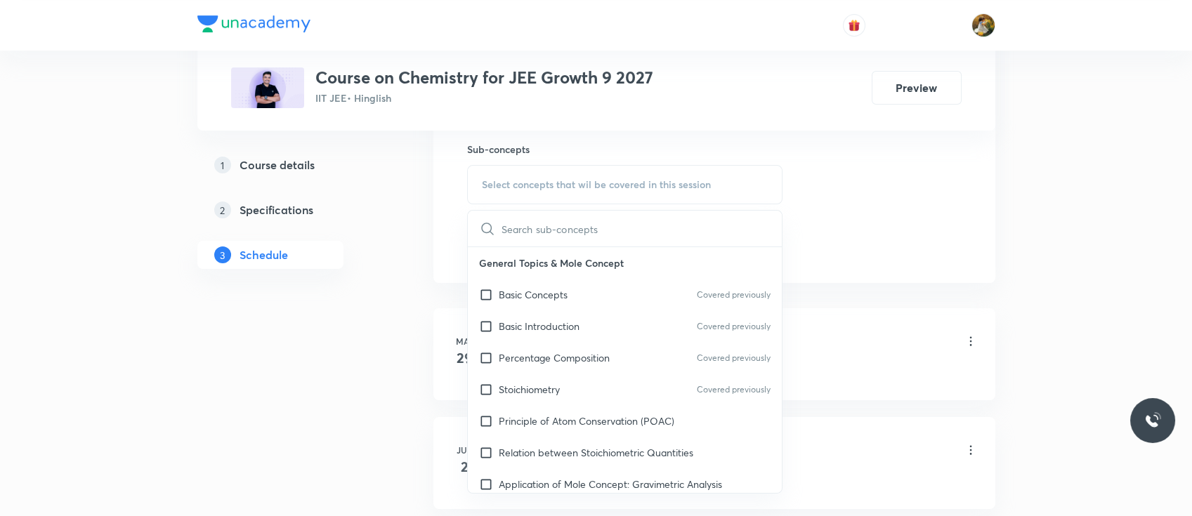
click at [555, 319] on p "Basic Introduction" at bounding box center [539, 326] width 81 height 15
checkbox input "true"
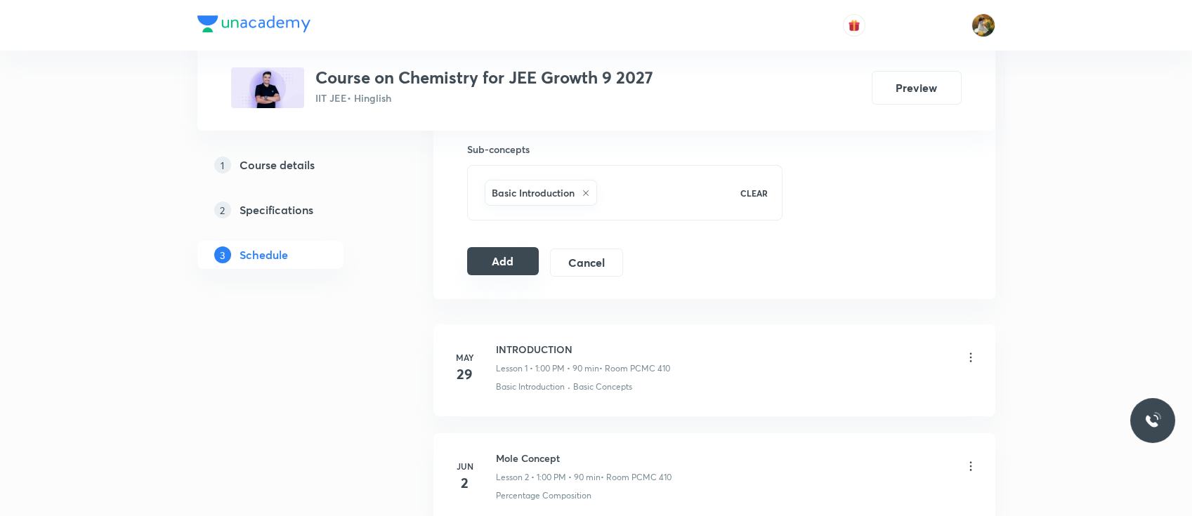
click at [506, 265] on button "Add" at bounding box center [503, 261] width 72 height 28
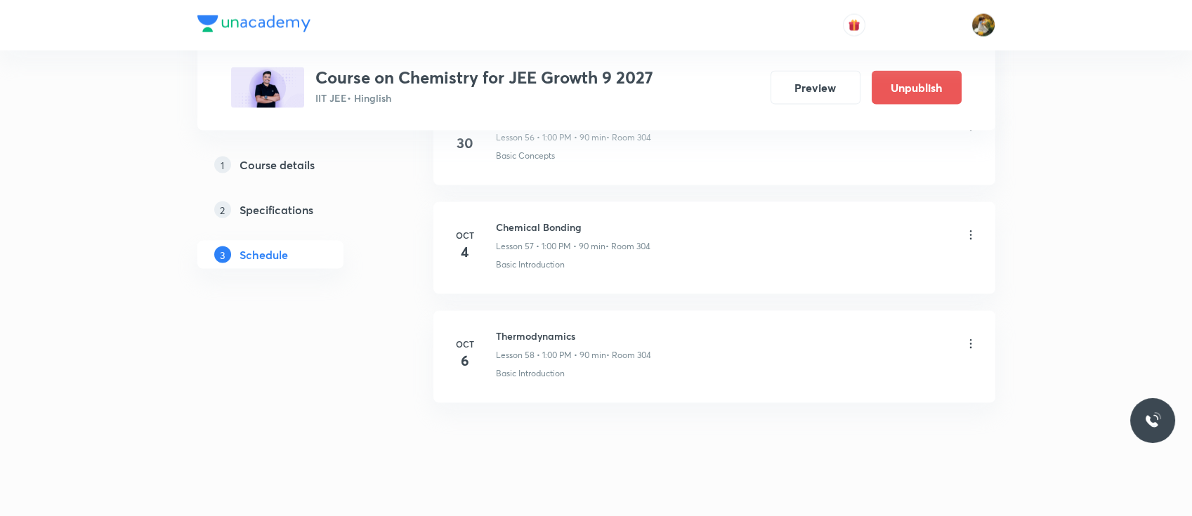
scroll to position [6268, 0]
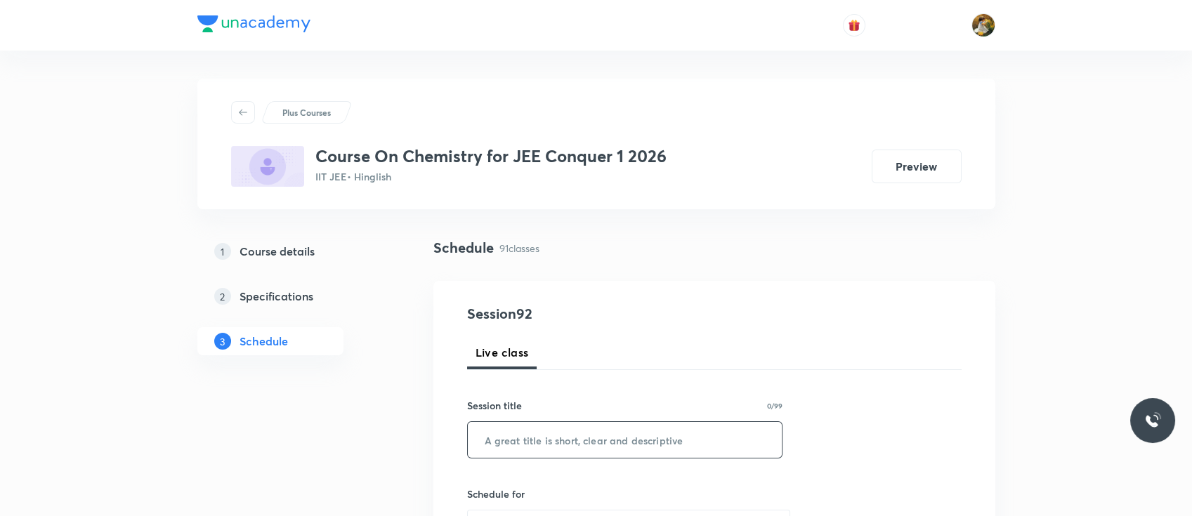
paste input "GOC"
click at [607, 436] on input "text" at bounding box center [625, 440] width 315 height 36
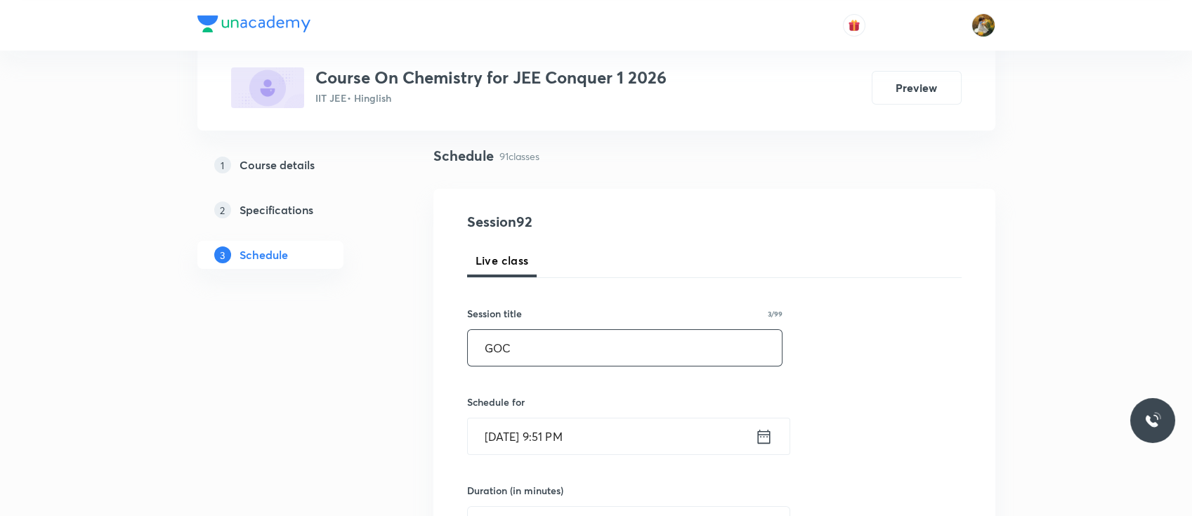
scroll to position [128, 0]
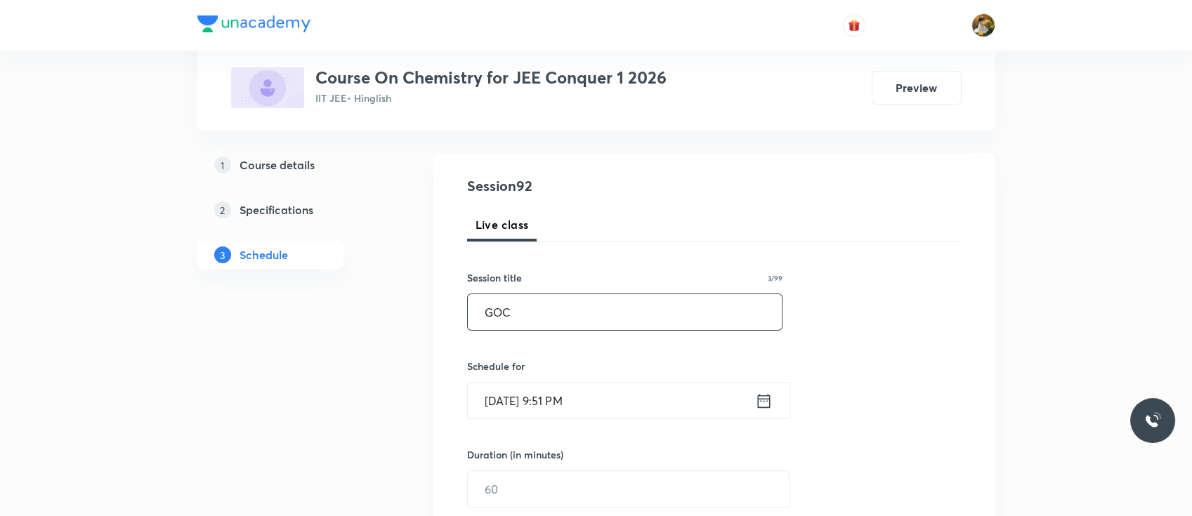
type input "GOC"
click at [604, 403] on input "[DATE] 9:51 PM" at bounding box center [611, 401] width 287 height 36
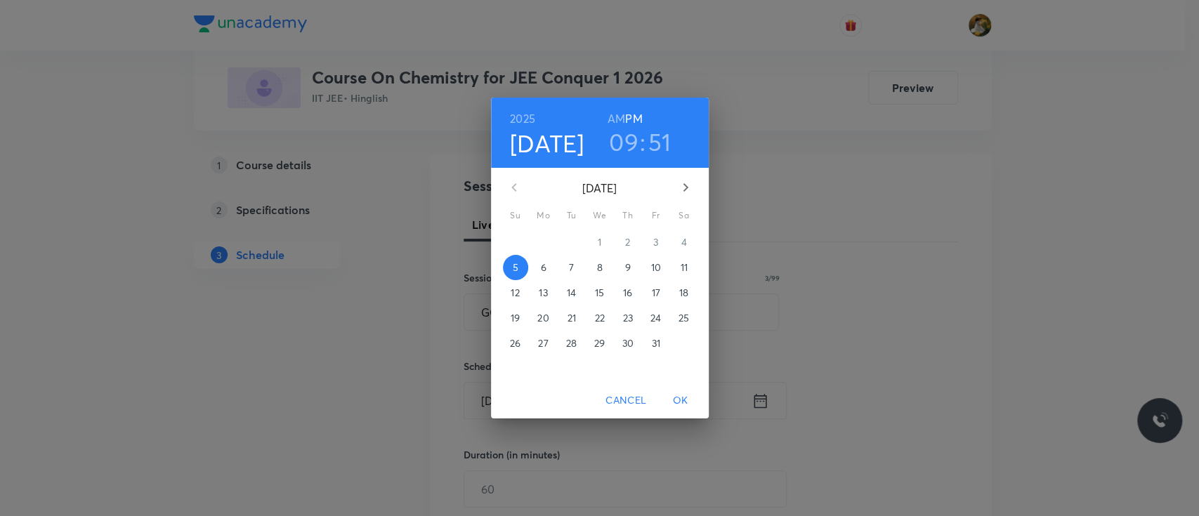
click at [539, 267] on span "6" at bounding box center [543, 268] width 25 height 14
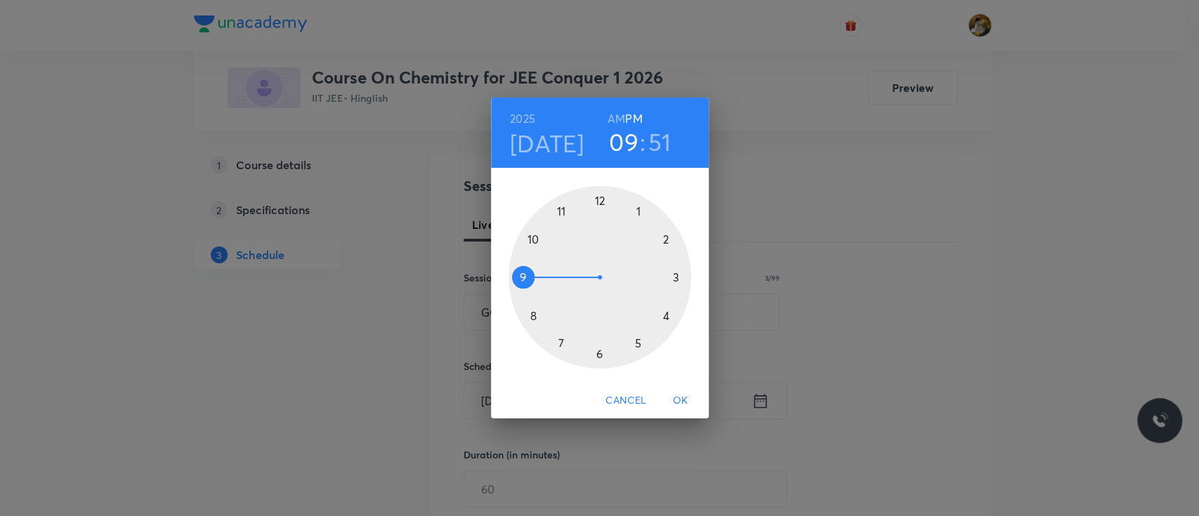
click at [663, 238] on div at bounding box center [599, 277] width 183 height 183
click at [522, 275] on div at bounding box center [599, 277] width 183 height 183
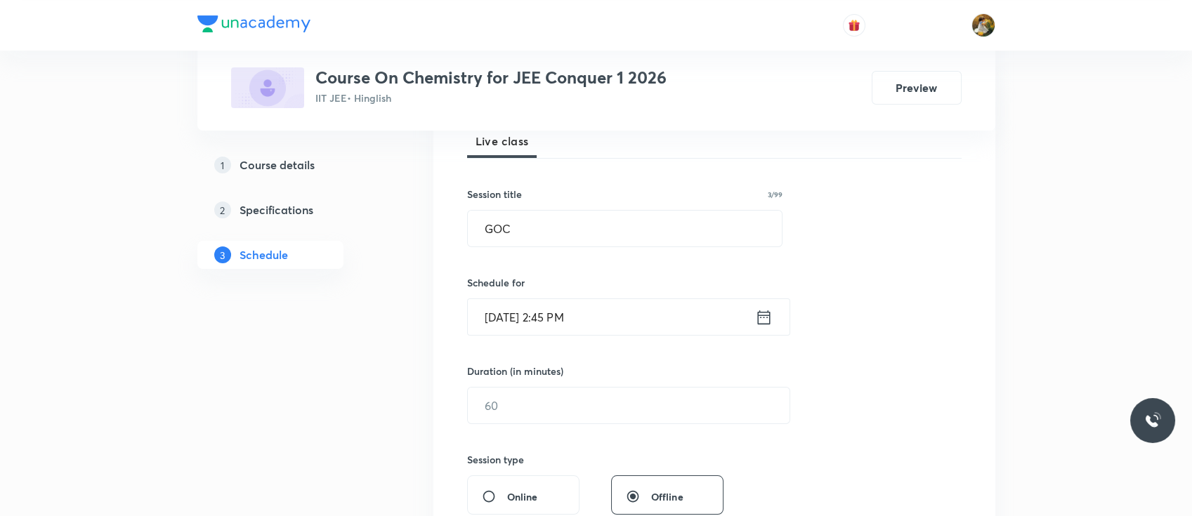
scroll to position [212, 0]
click at [548, 417] on input "text" at bounding box center [629, 405] width 322 height 36
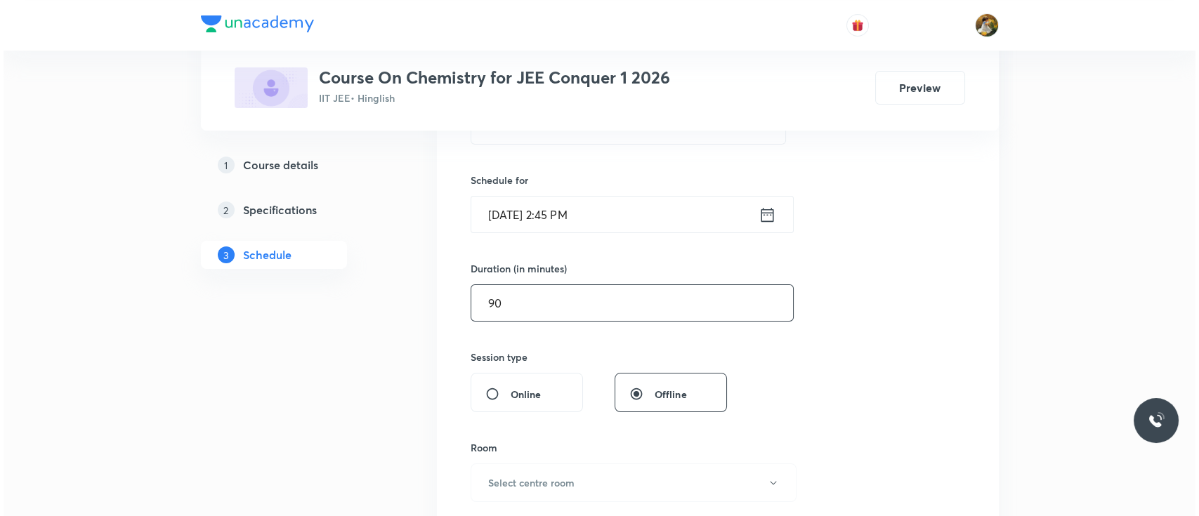
scroll to position [396, 0]
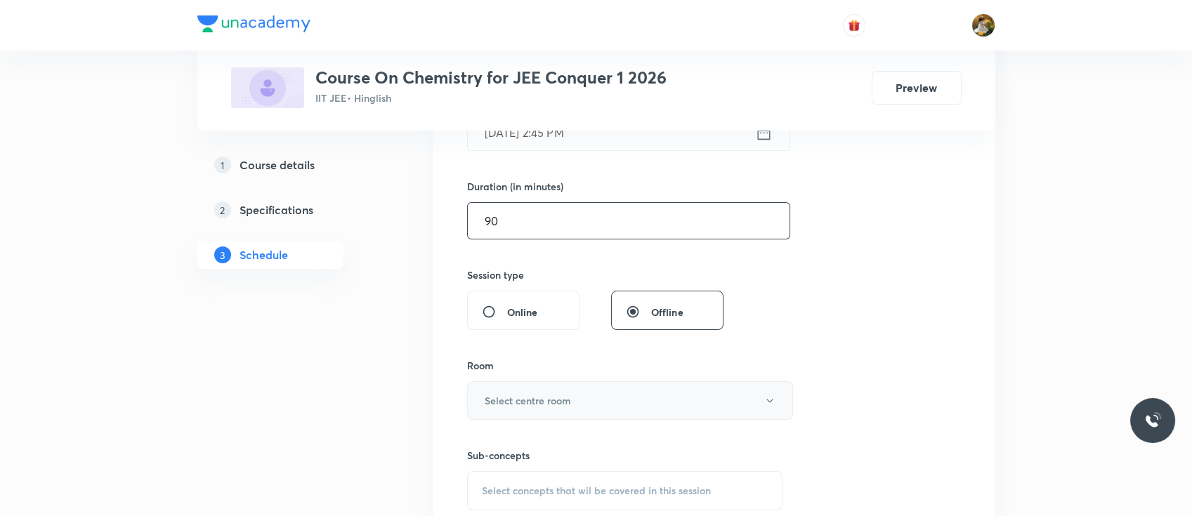
type input "90"
click at [546, 390] on button "Select centre room" at bounding box center [630, 400] width 326 height 39
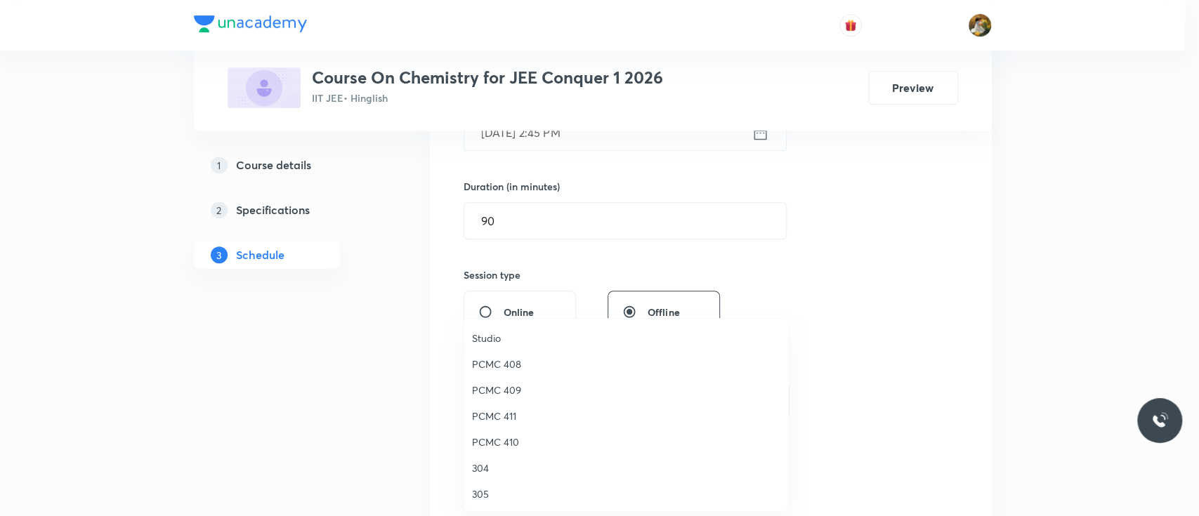
scroll to position [312, 0]
click at [488, 472] on span "306" at bounding box center [626, 467] width 308 height 15
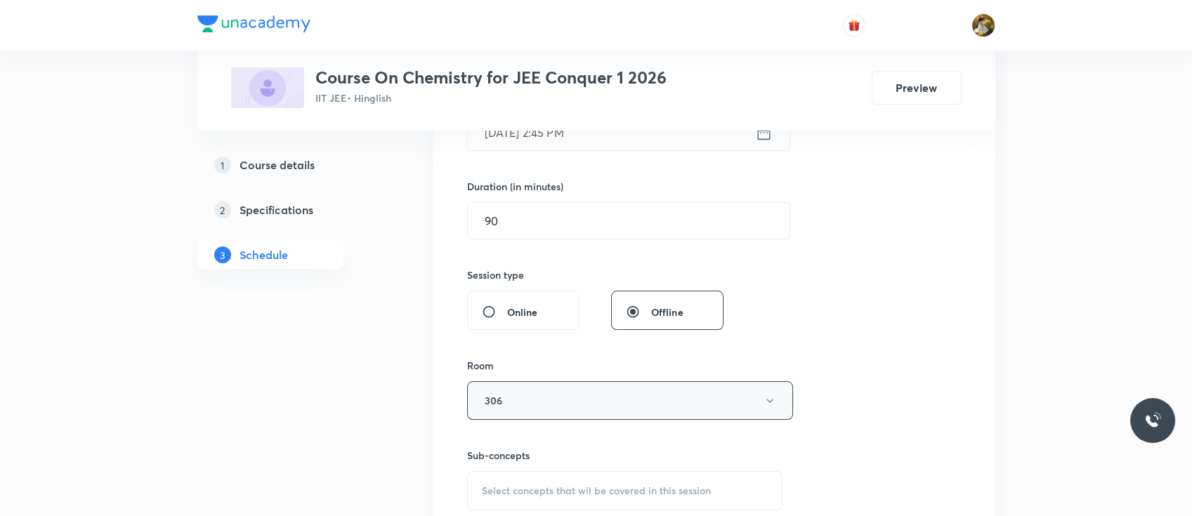
click at [571, 399] on button "306" at bounding box center [630, 400] width 326 height 39
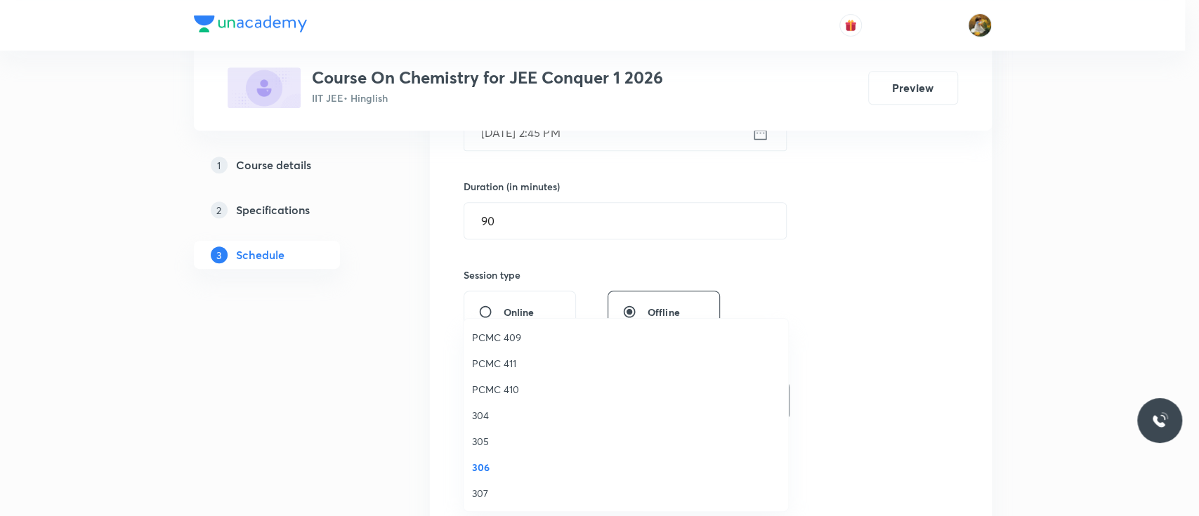
click at [478, 442] on span "305" at bounding box center [626, 441] width 308 height 15
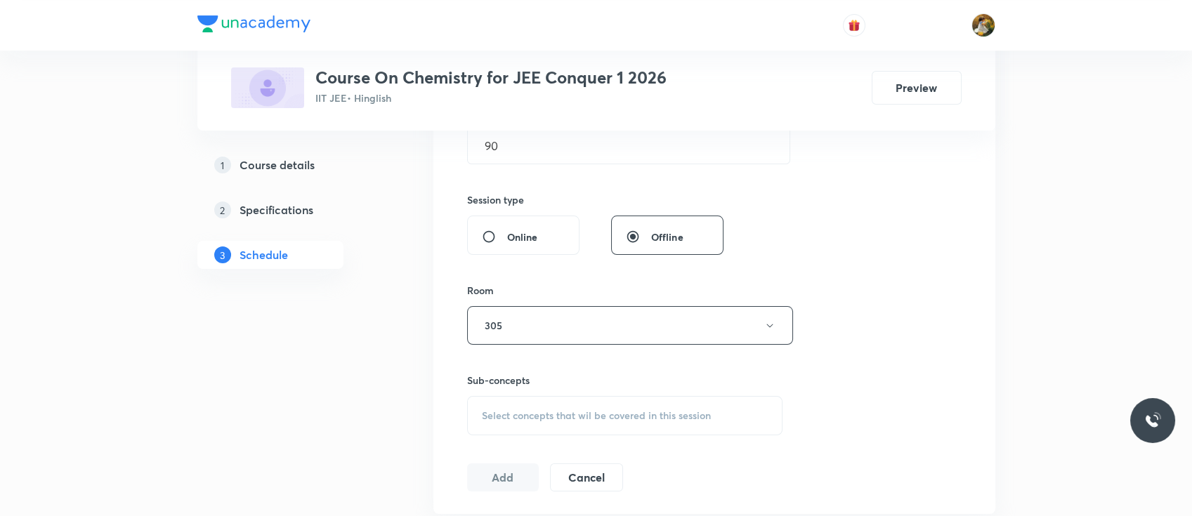
scroll to position [480, 0]
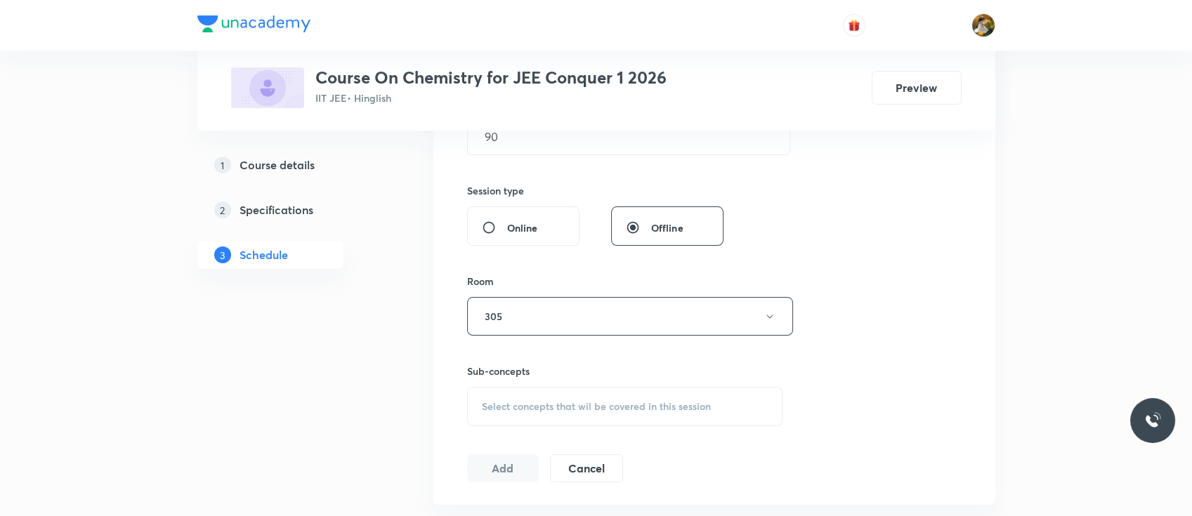
click at [604, 407] on span "Select concepts that wil be covered in this session" at bounding box center [596, 406] width 229 height 11
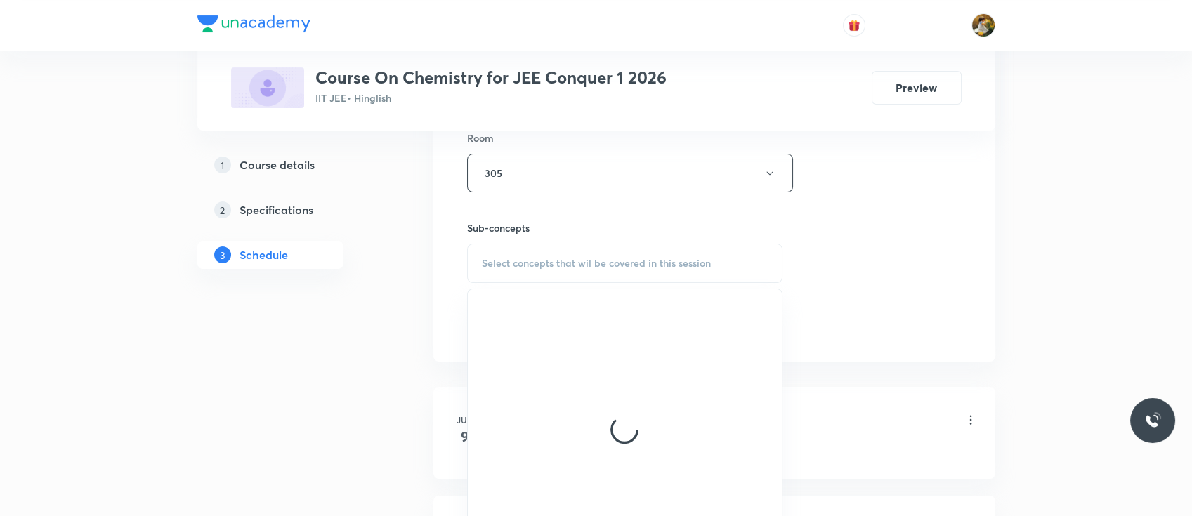
scroll to position [627, 0]
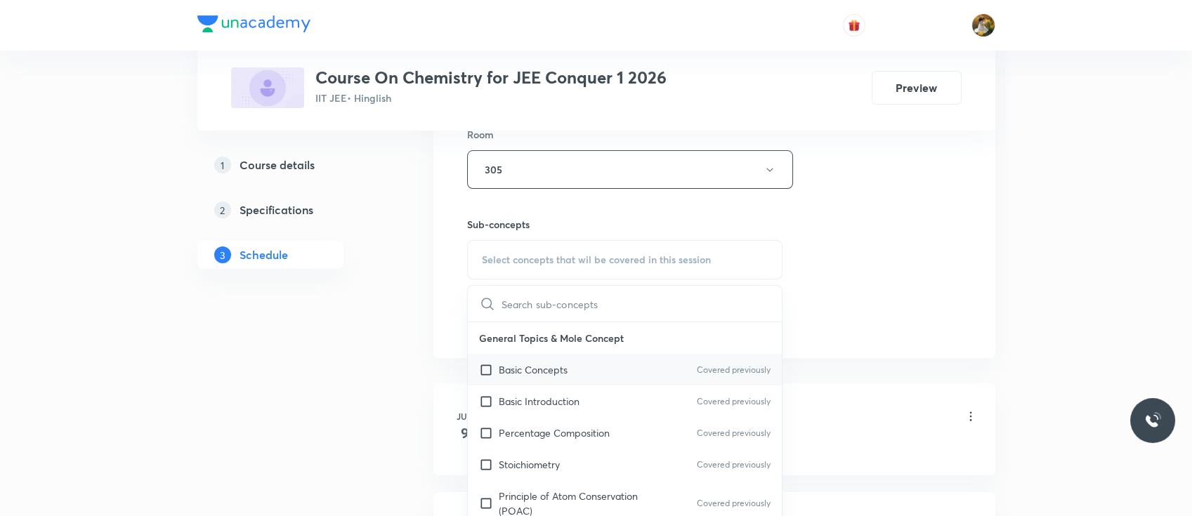
click at [561, 370] on p "Basic Concepts" at bounding box center [533, 369] width 69 height 15
checkbox input "true"
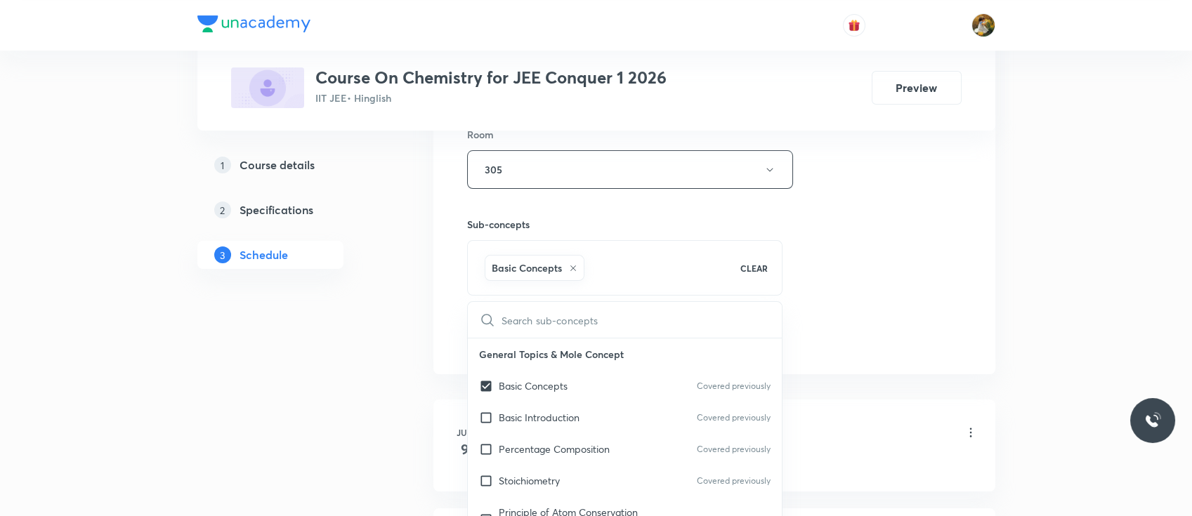
click at [850, 233] on div "Session 92 Live class Session title 3/99 GOC ​ Schedule for Oct 6, 2025, 2:45 P…" at bounding box center [714, 14] width 494 height 676
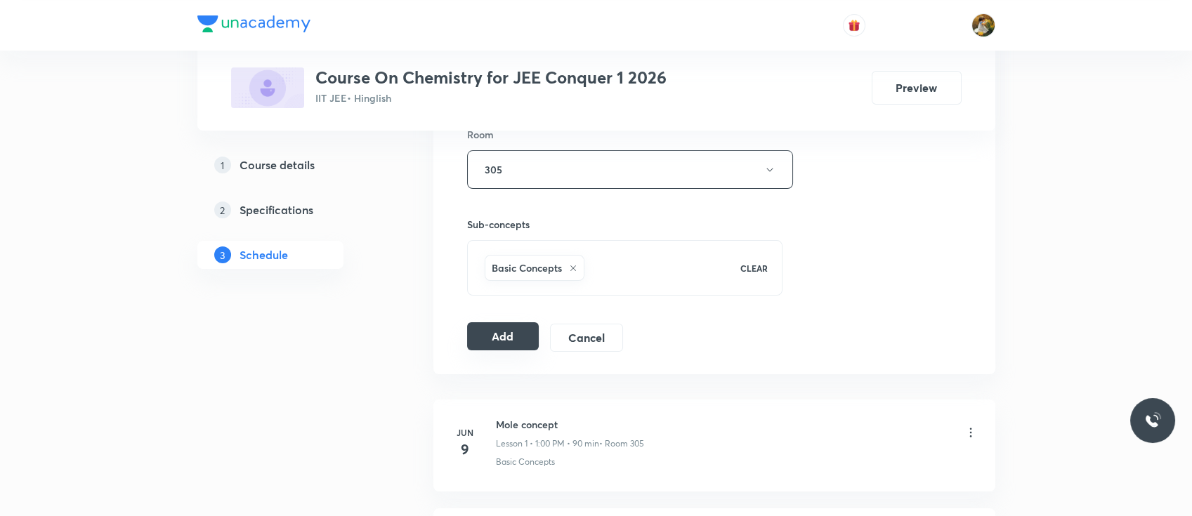
click at [515, 336] on button "Add" at bounding box center [503, 336] width 72 height 28
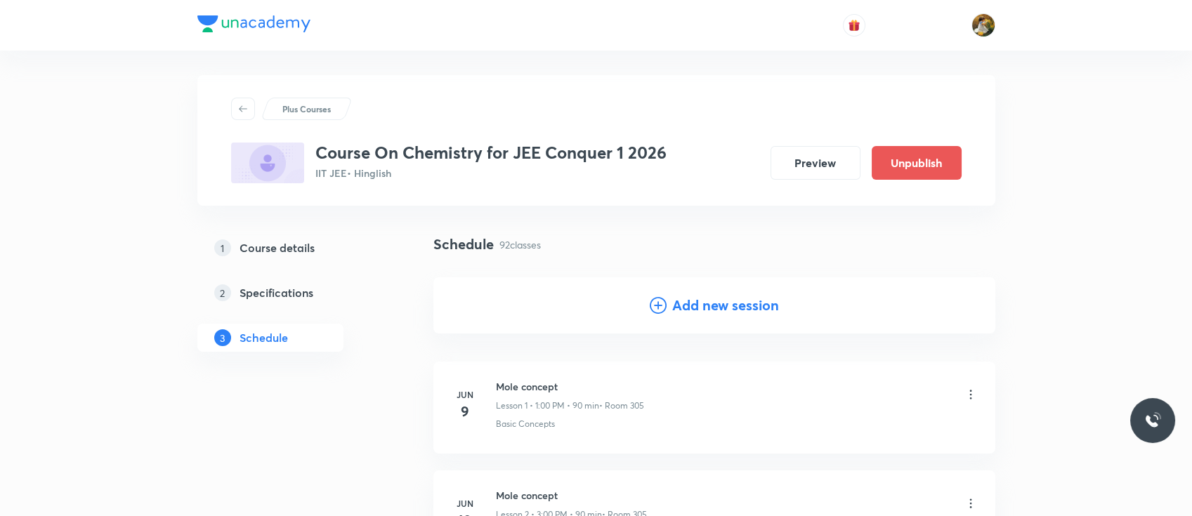
scroll to position [0, 0]
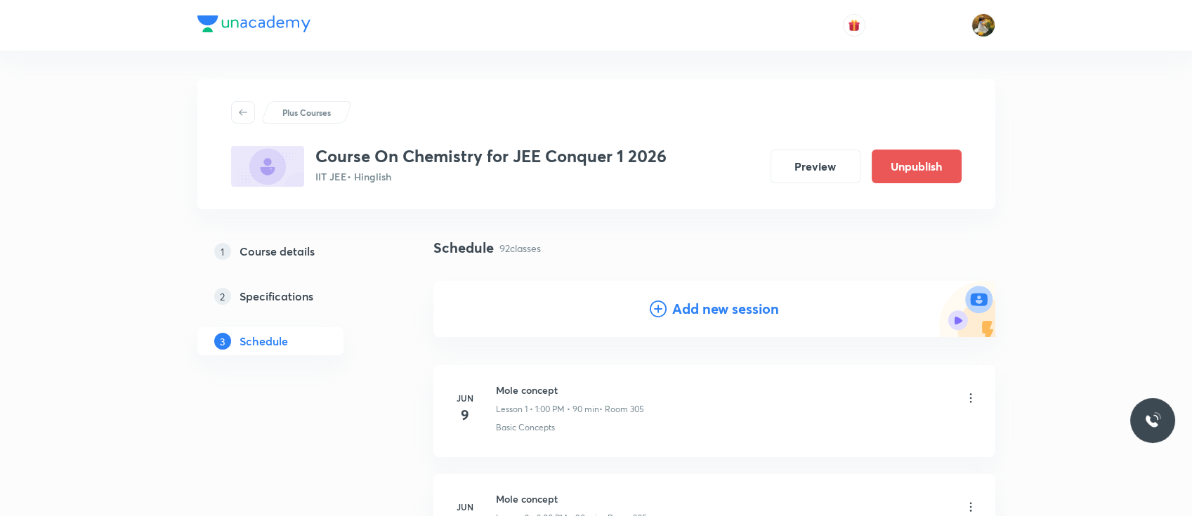
click at [690, 303] on h4 "Add new session" at bounding box center [725, 308] width 107 height 21
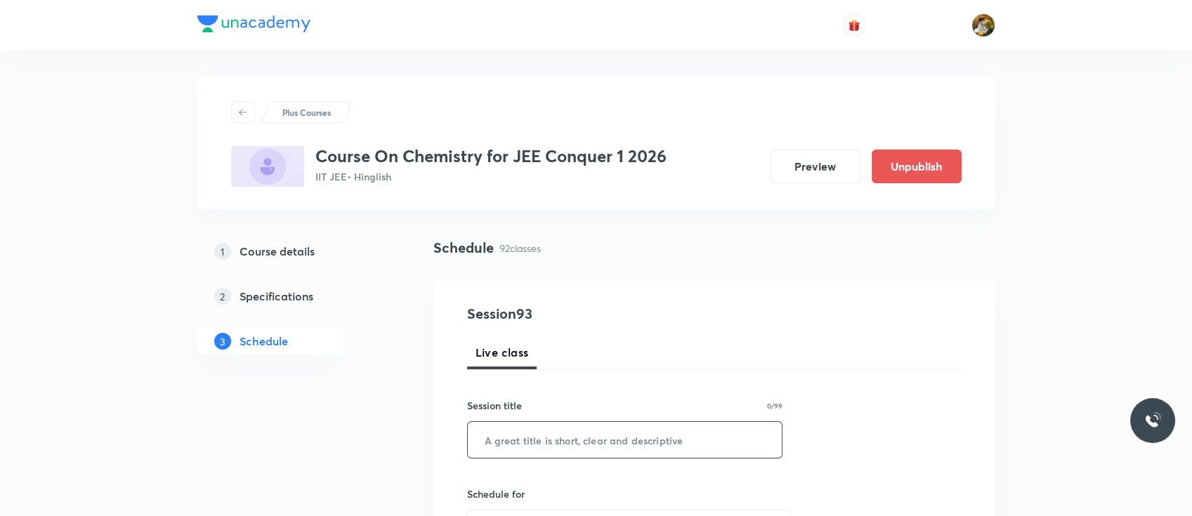
click at [606, 437] on input "text" at bounding box center [625, 440] width 315 height 36
paste input "GOC"
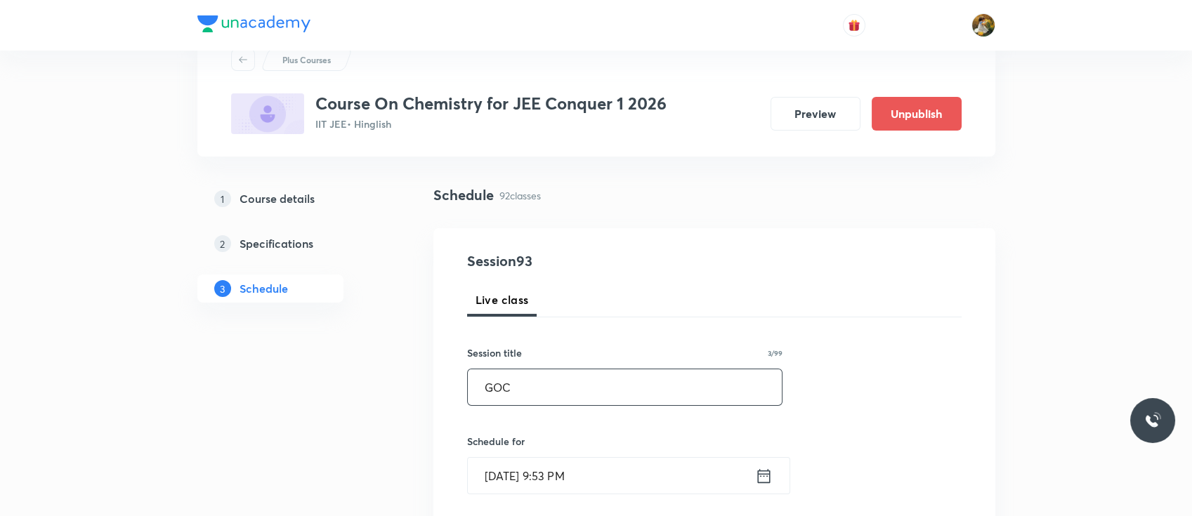
scroll to position [174, 0]
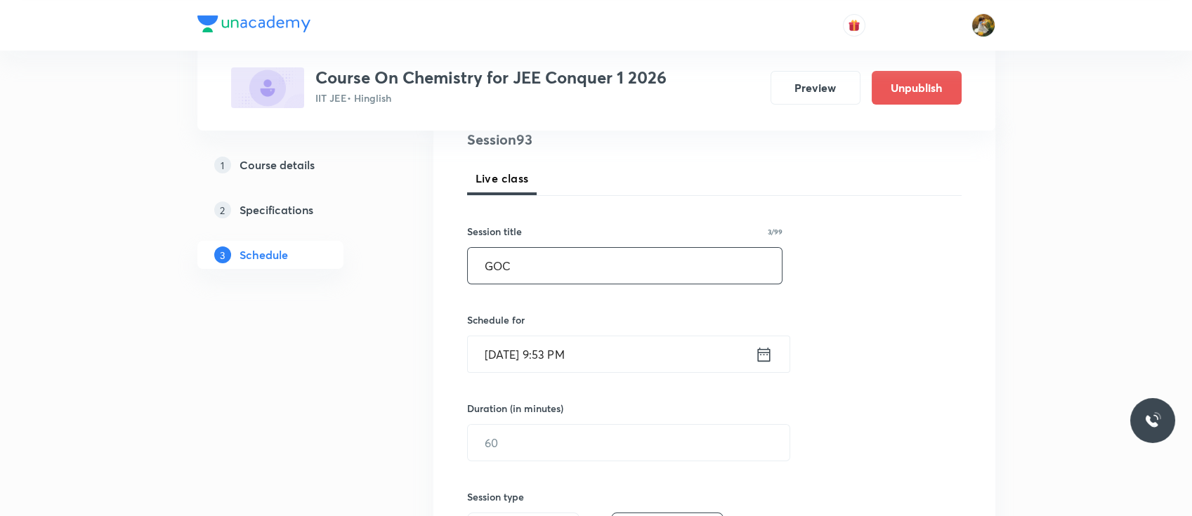
type input "GOC"
click at [600, 351] on input "Oct 5, 2025, 9:53 PM" at bounding box center [611, 354] width 287 height 36
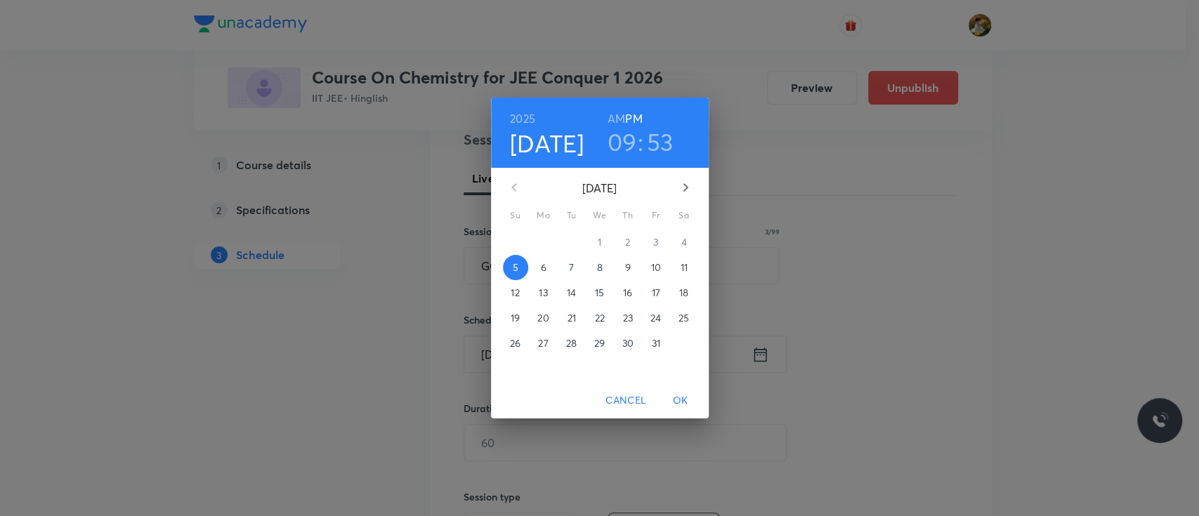
click at [572, 268] on p "7" at bounding box center [571, 268] width 5 height 14
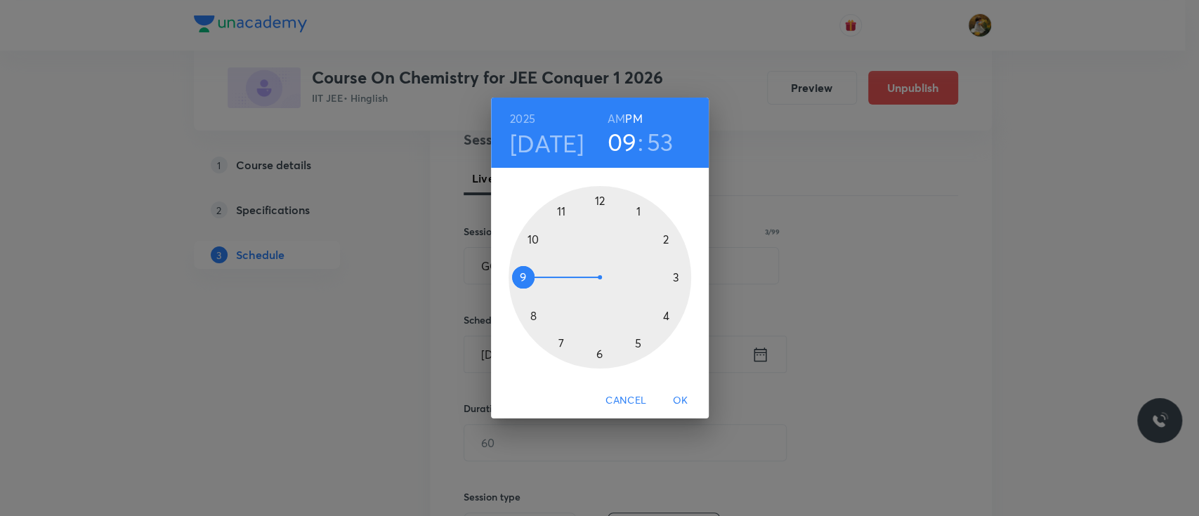
click at [562, 205] on div at bounding box center [599, 277] width 183 height 183
click at [614, 114] on h6 "AM" at bounding box center [616, 119] width 18 height 20
click at [669, 276] on div at bounding box center [599, 277] width 183 height 183
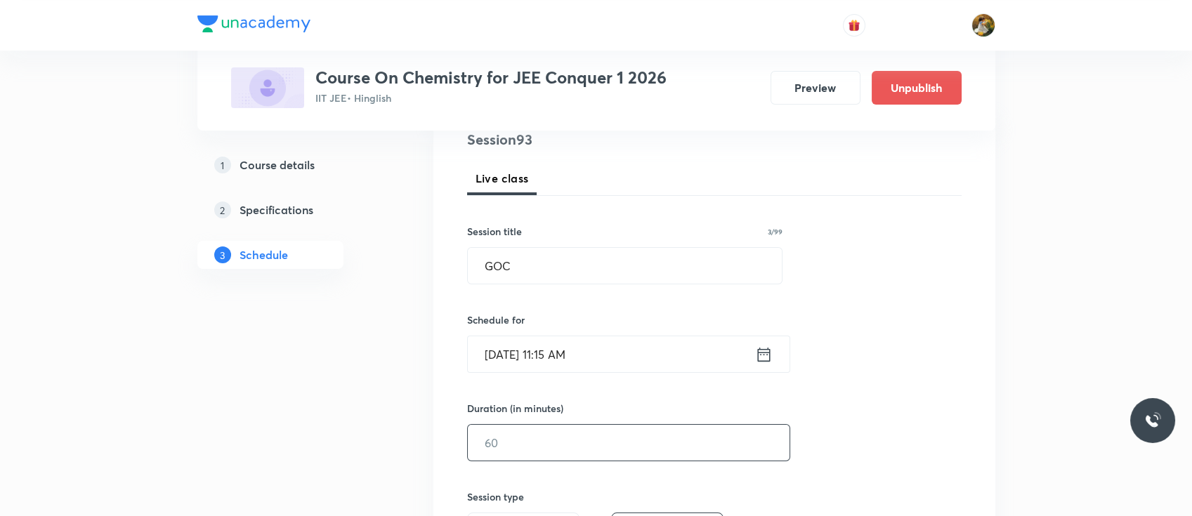
click at [588, 436] on input "text" at bounding box center [629, 443] width 322 height 36
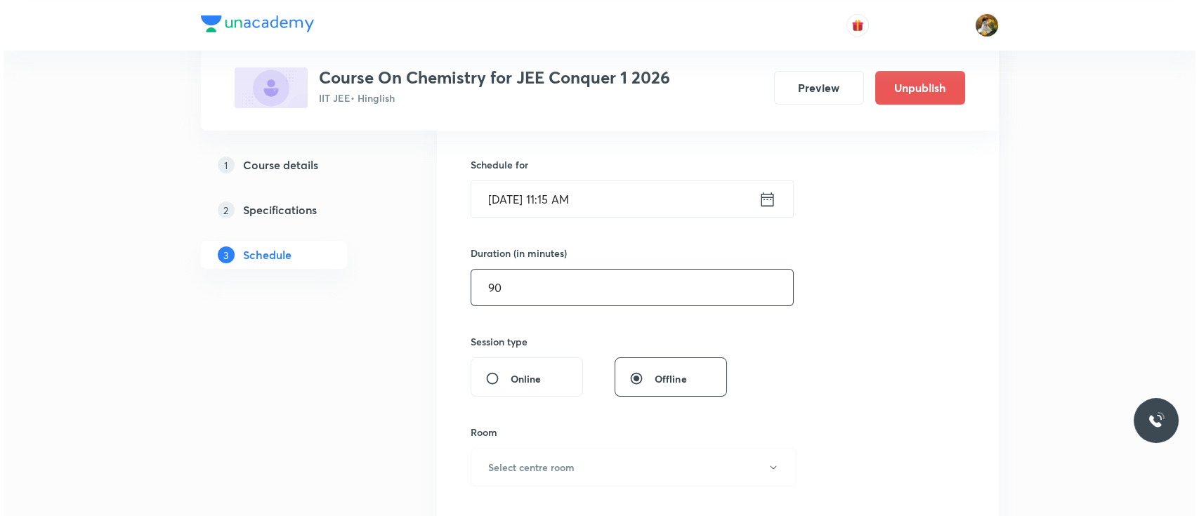
scroll to position [368, 0]
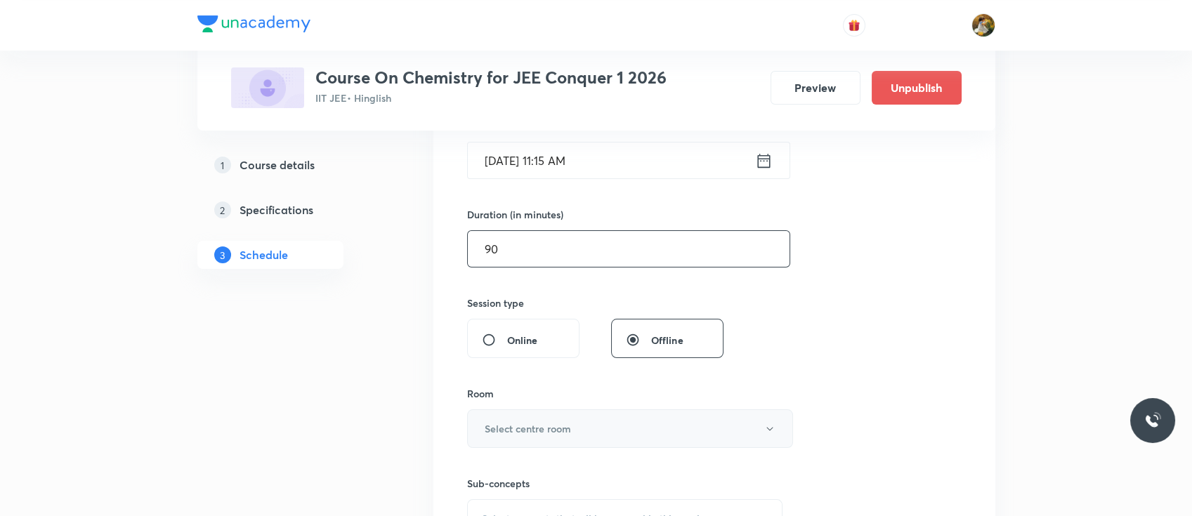
type input "90"
click at [580, 429] on button "Select centre room" at bounding box center [630, 428] width 326 height 39
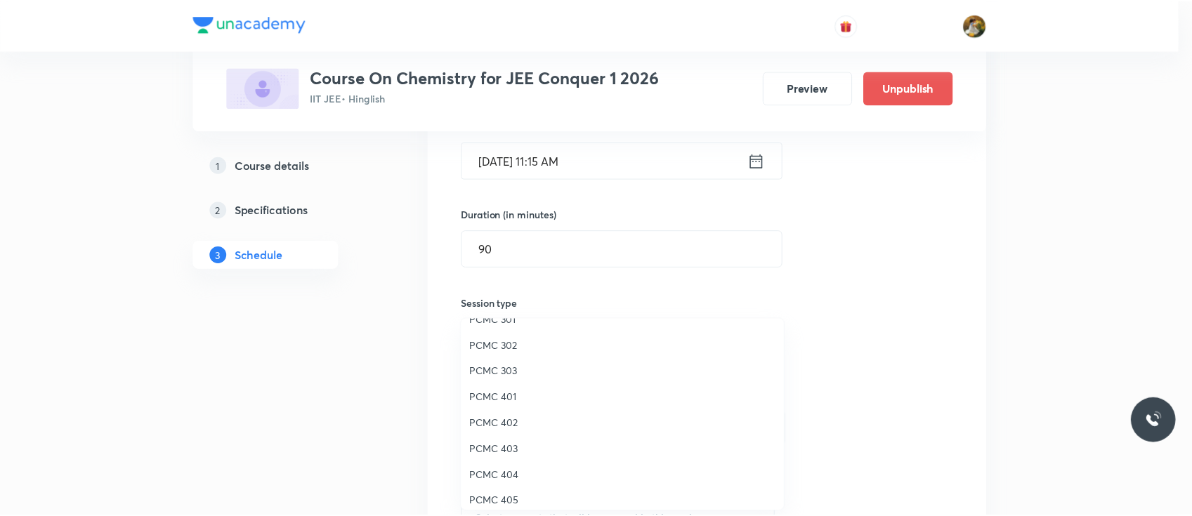
scroll to position [312, 0]
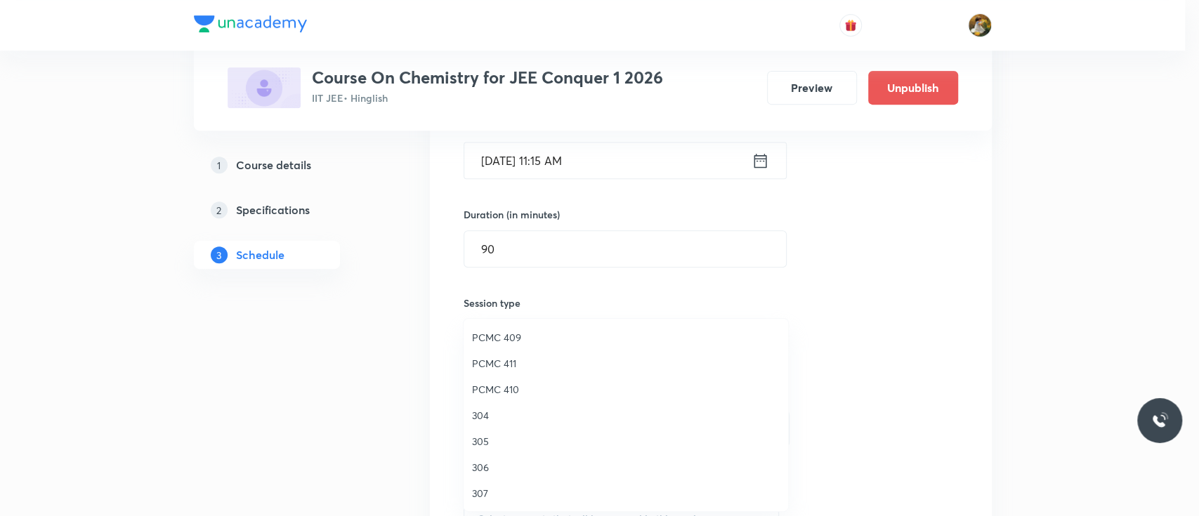
click at [479, 468] on span "306" at bounding box center [626, 467] width 308 height 15
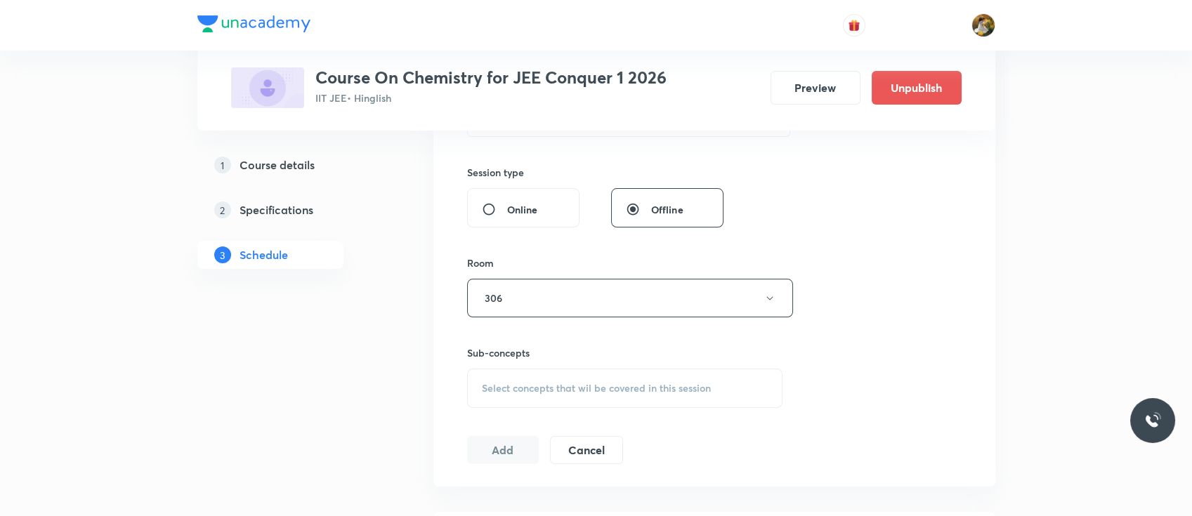
scroll to position [499, 0]
click at [544, 388] on span "Select concepts that wil be covered in this session" at bounding box center [596, 387] width 229 height 11
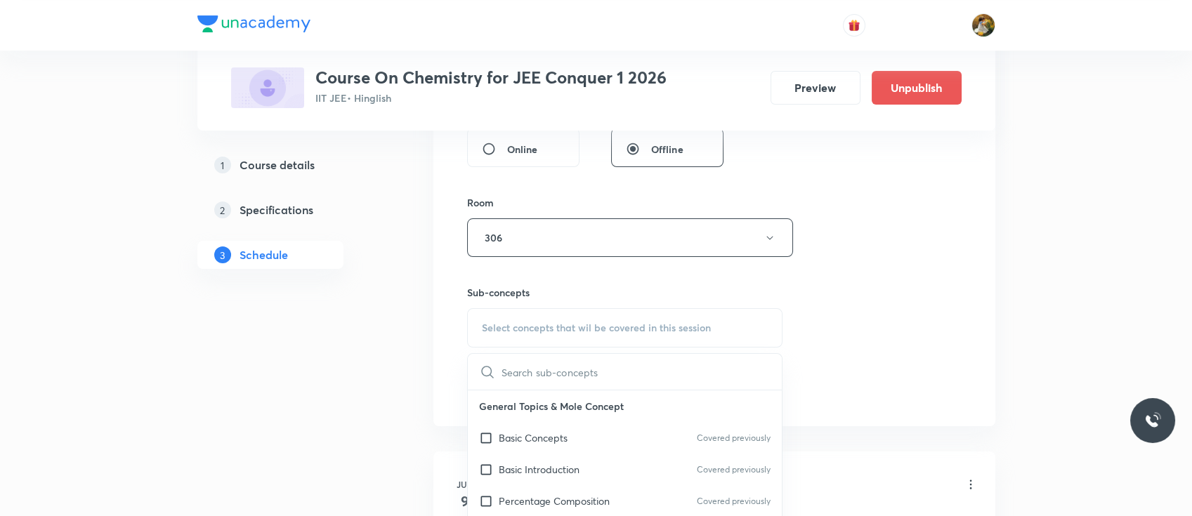
scroll to position [577, 0]
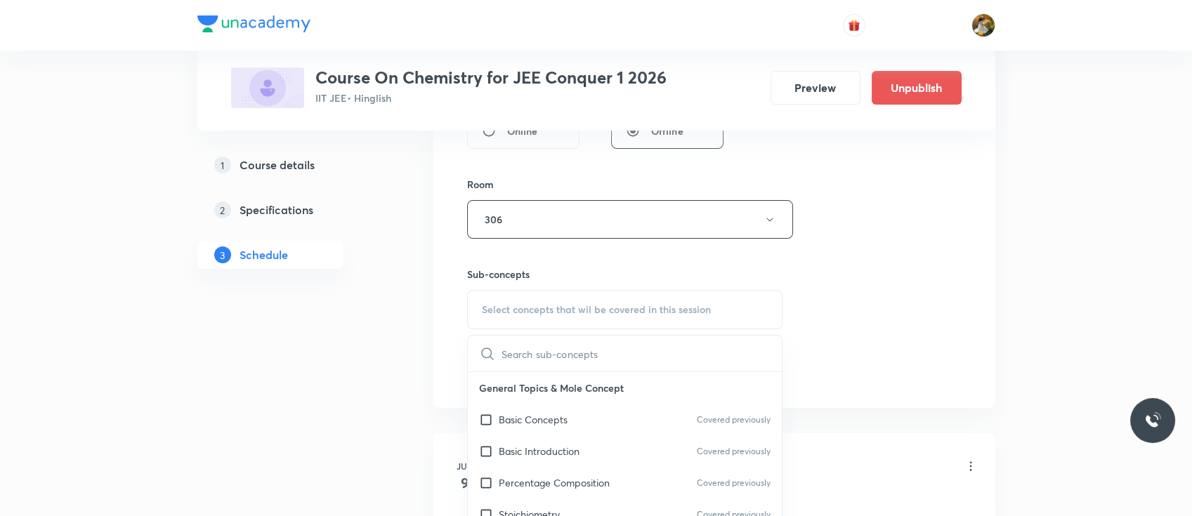
click at [525, 437] on div "Basic Introduction Covered previously" at bounding box center [625, 451] width 315 height 32
click at [525, 427] on p "Basic Concepts" at bounding box center [533, 419] width 69 height 15
checkbox input "true"
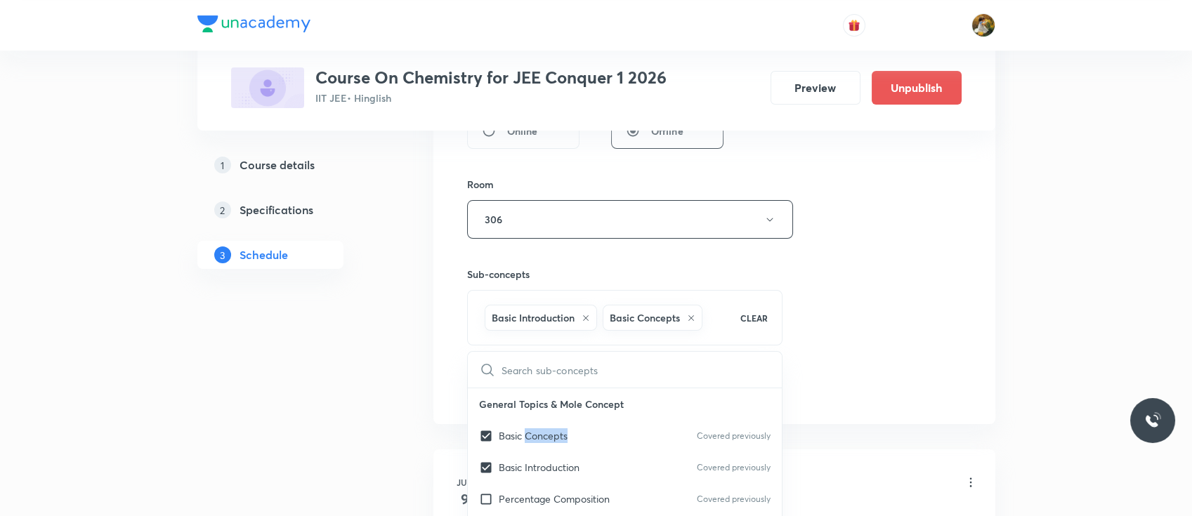
checkbox input "true"
click at [863, 233] on div "Session 93 Live class Session title 3/99 GOC ​ Schedule for Oct 7, 2025, 11:15 …" at bounding box center [714, 64] width 494 height 676
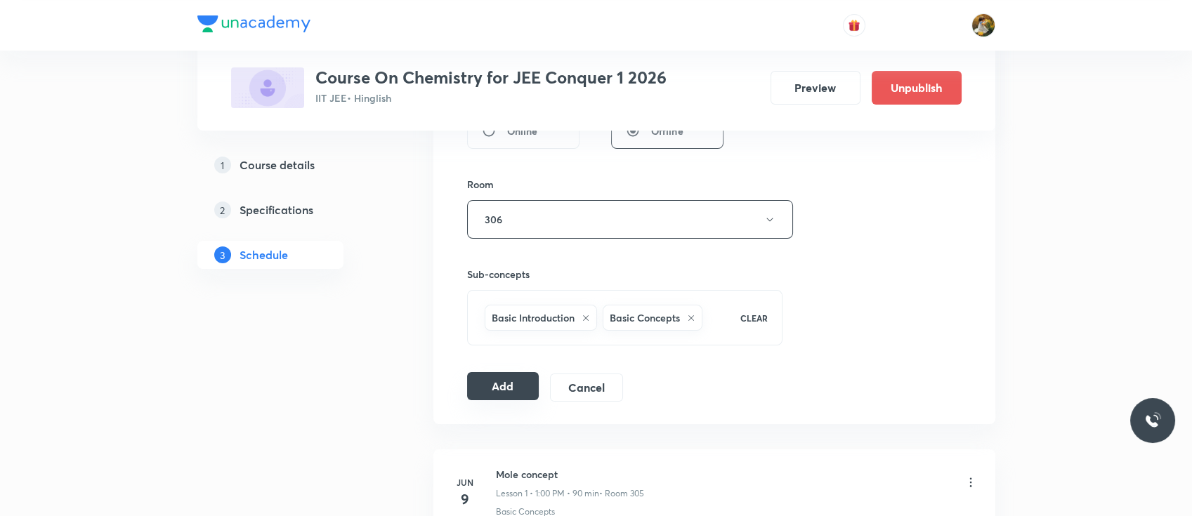
click at [514, 393] on button "Add" at bounding box center [503, 386] width 72 height 28
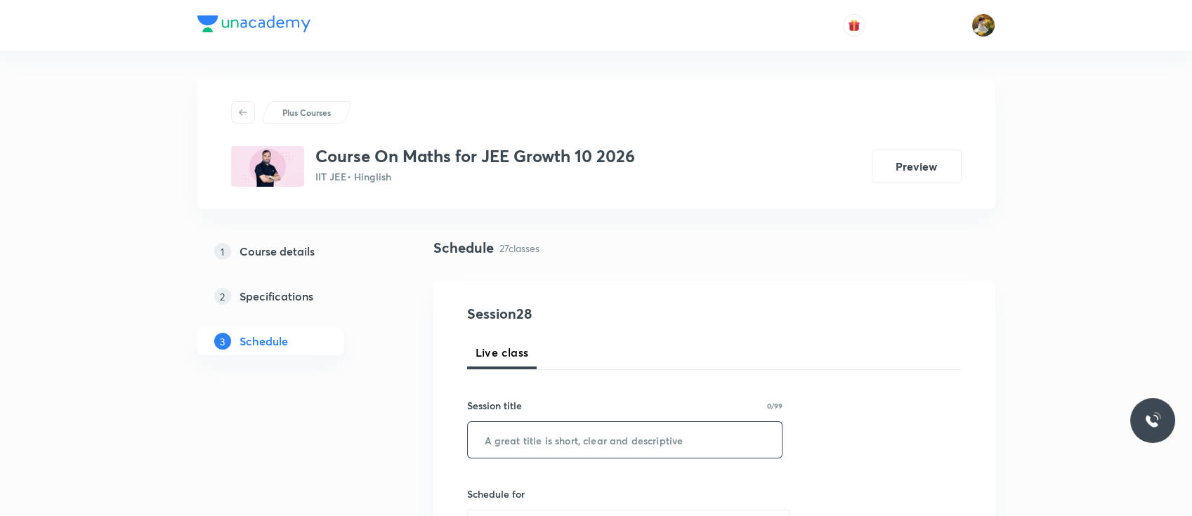
paste input "trigonometry equation"
click at [504, 430] on input "text" at bounding box center [625, 440] width 315 height 36
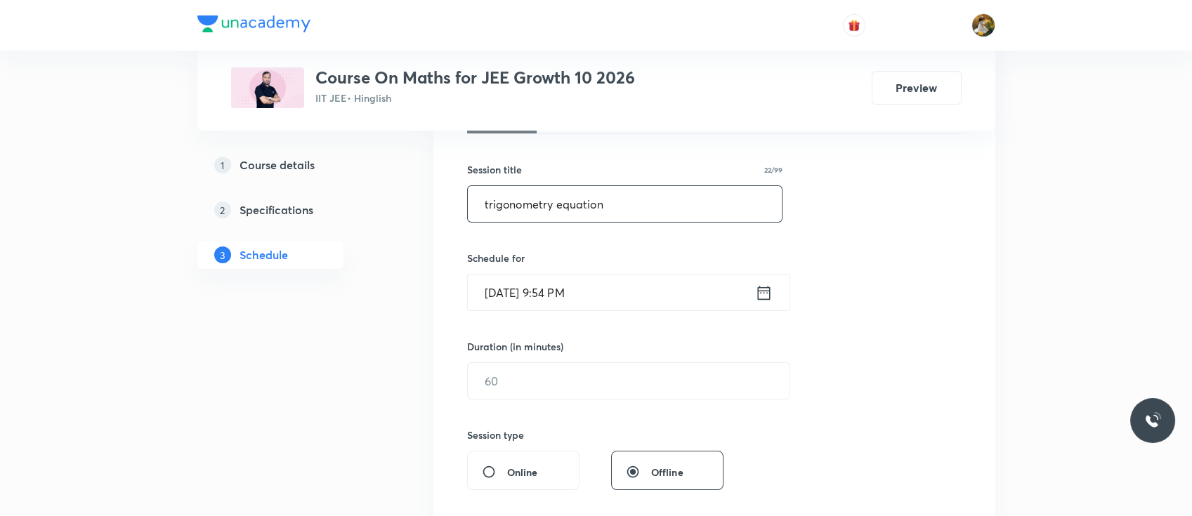
scroll to position [240, 0]
type input "trigonometry equation"
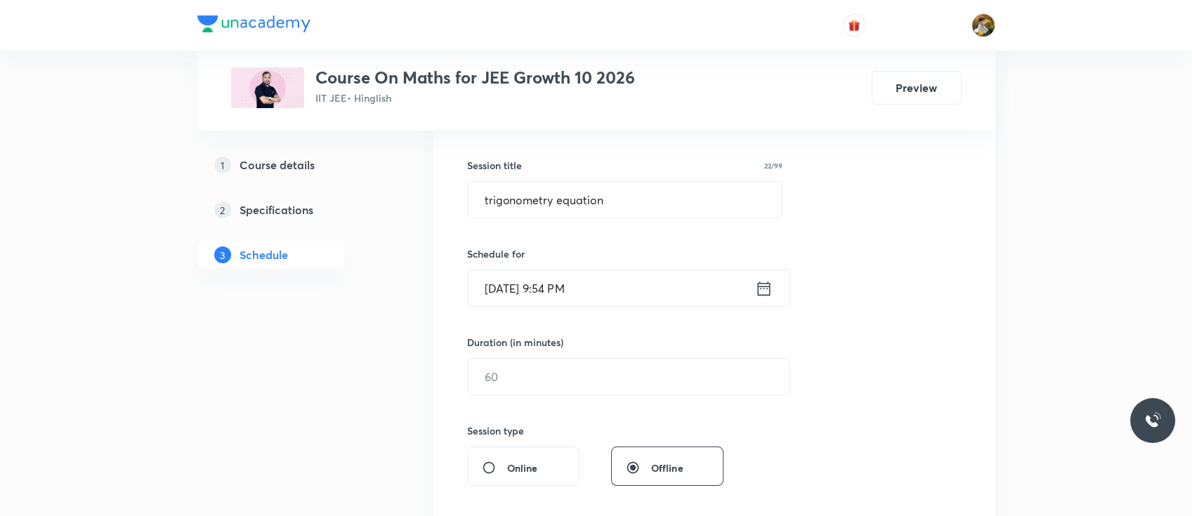
click at [565, 294] on input "[DATE] 9:54 PM" at bounding box center [611, 288] width 287 height 36
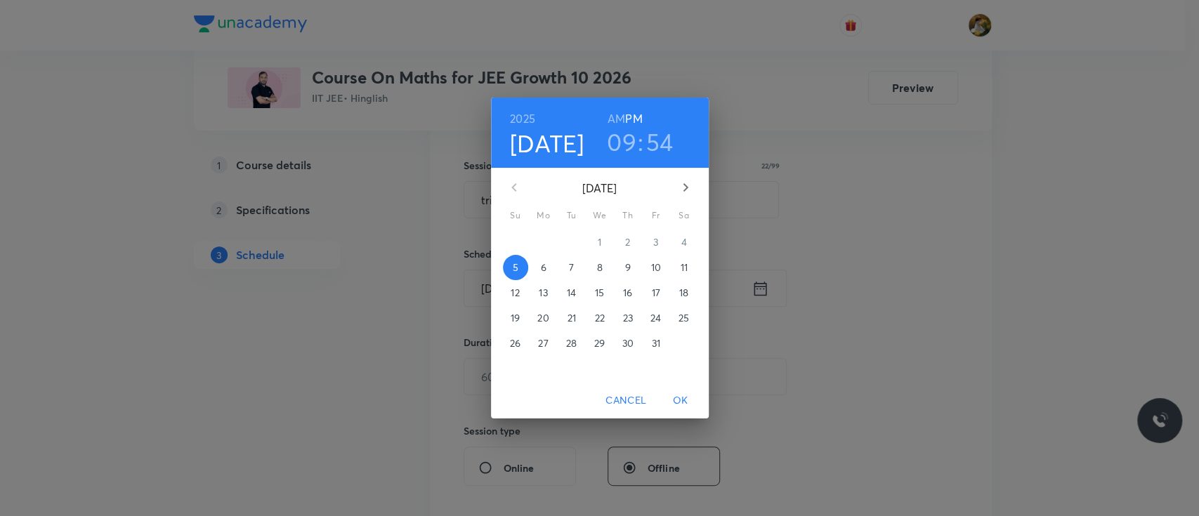
click at [544, 272] on p "6" at bounding box center [543, 268] width 6 height 14
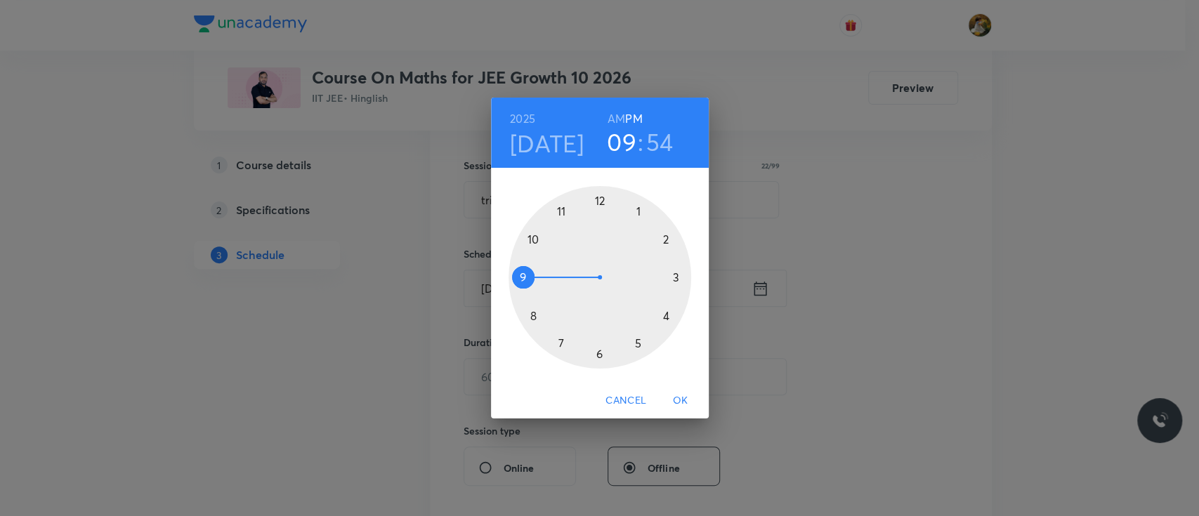
click at [560, 342] on div at bounding box center [599, 277] width 183 height 183
click at [617, 117] on h6 "AM" at bounding box center [616, 119] width 18 height 20
click at [600, 352] on div at bounding box center [599, 277] width 183 height 183
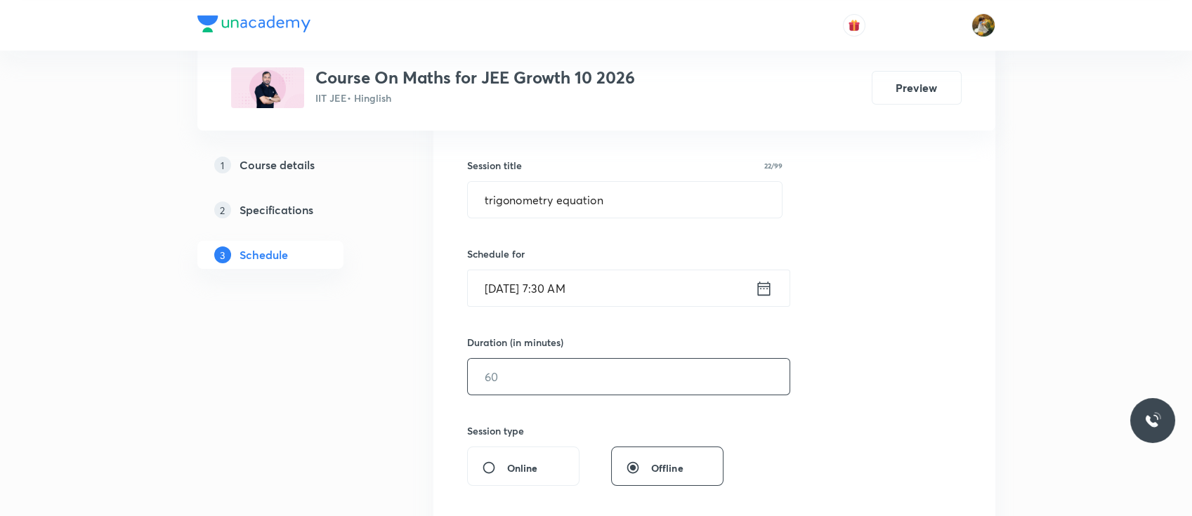
click at [581, 380] on input "text" at bounding box center [629, 377] width 322 height 36
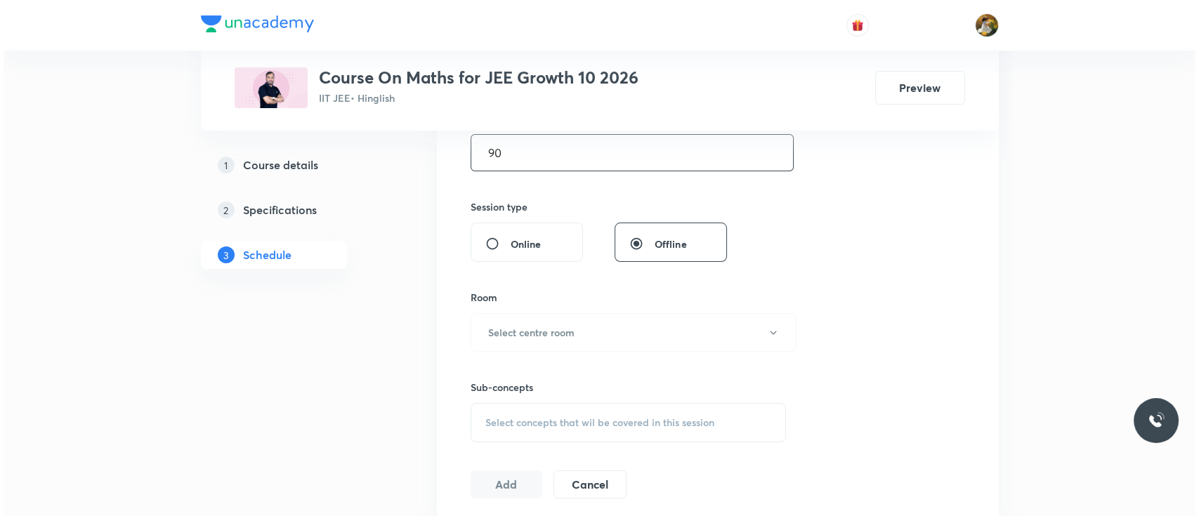
scroll to position [465, 0]
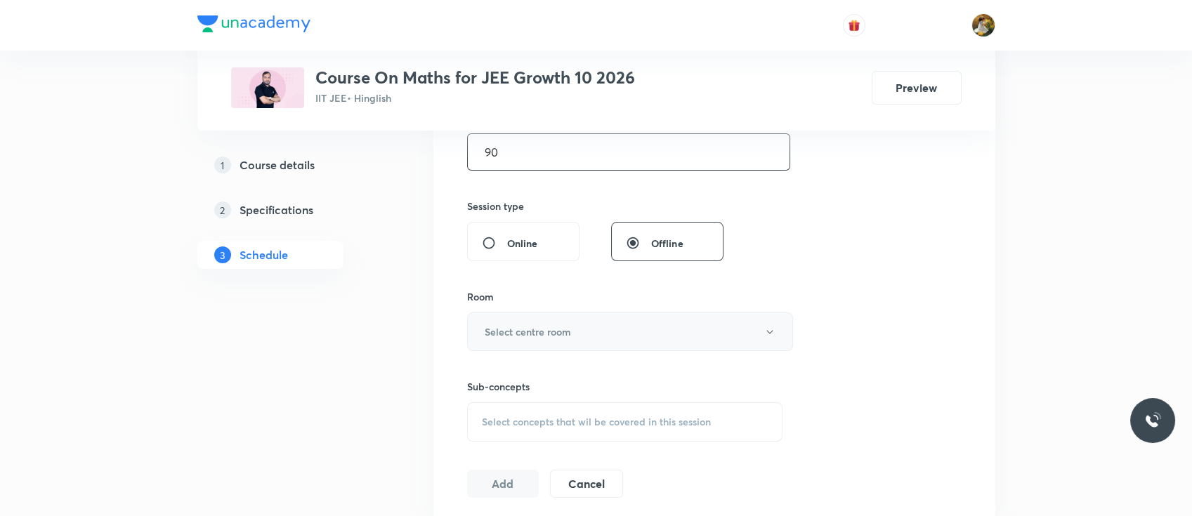
type input "90"
click at [569, 341] on button "Select centre room" at bounding box center [630, 331] width 326 height 39
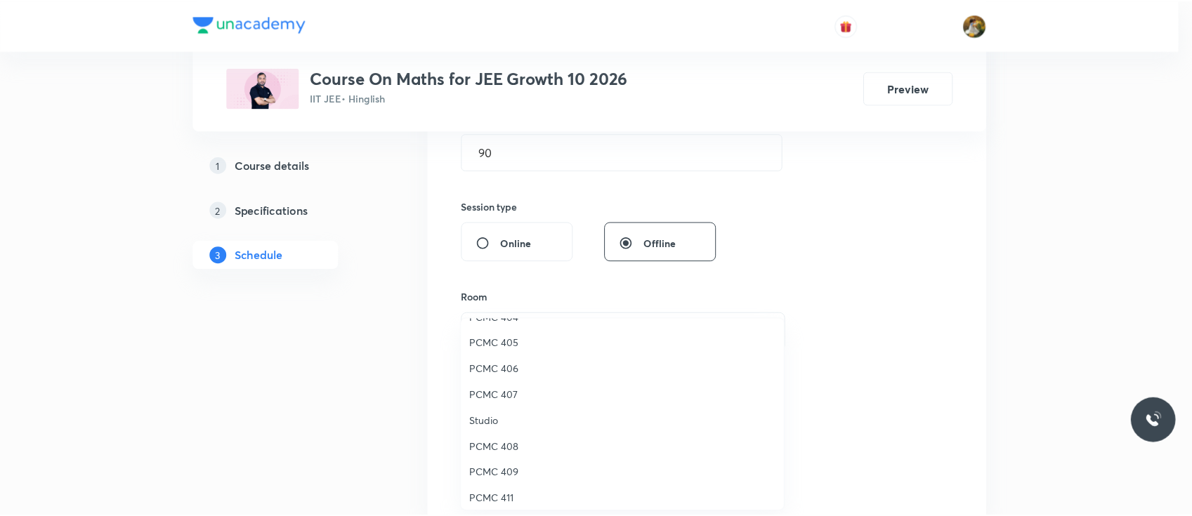
scroll to position [174, 0]
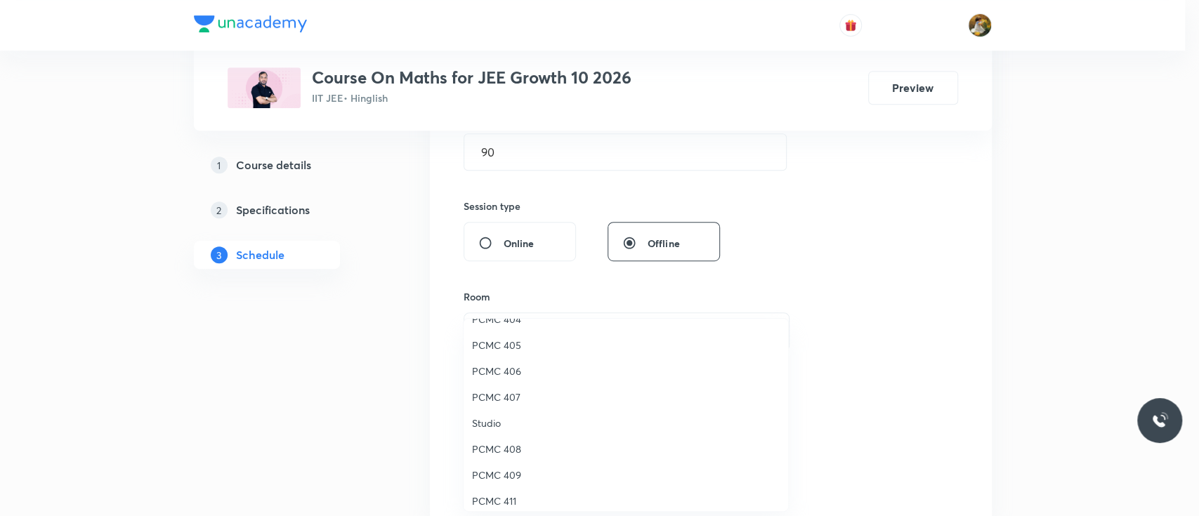
click at [504, 369] on span "PCMC 406" at bounding box center [626, 371] width 308 height 15
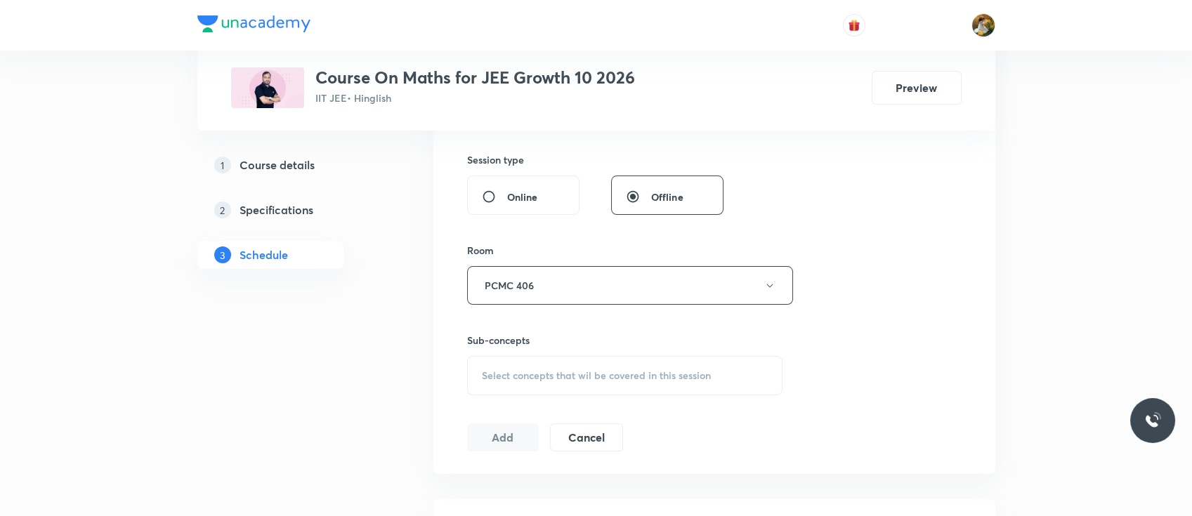
scroll to position [518, 0]
click at [579, 374] on span "Select concepts that wil be covered in this session" at bounding box center [596, 369] width 229 height 11
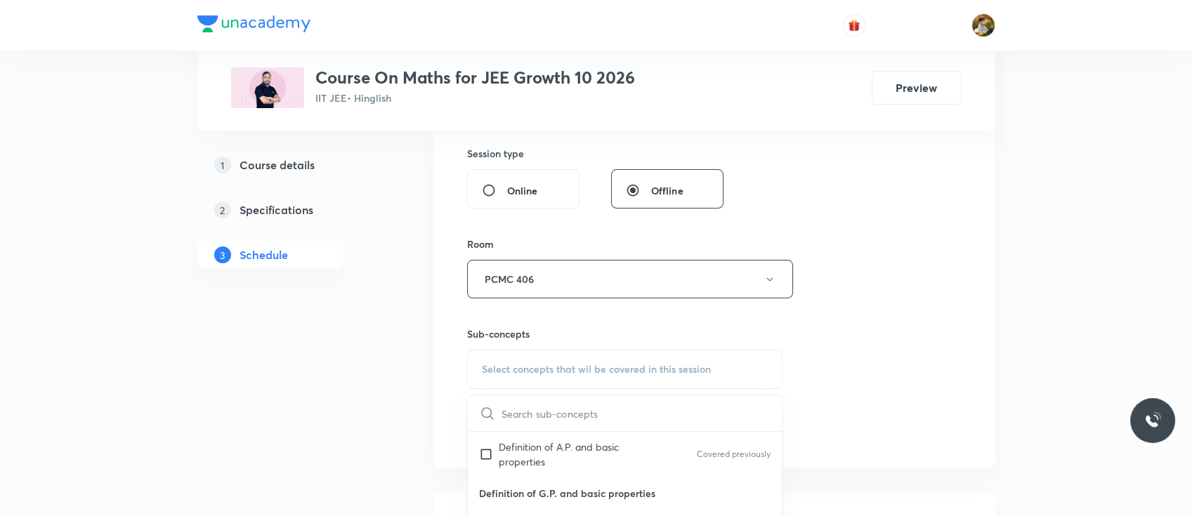
scroll to position [100, 0]
click at [548, 468] on div "Definition of A.P. and basic properties Covered previously" at bounding box center [625, 450] width 315 height 46
checkbox input "true"
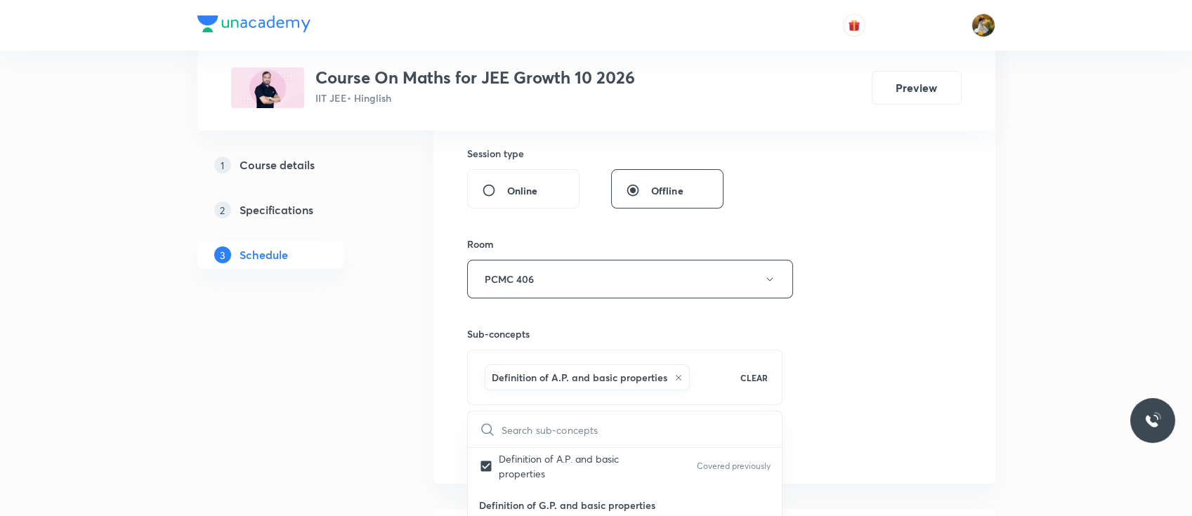
click at [779, 344] on div "Sub-concepts Definition of A.P. and basic properties CLEAR ​ Sequence & Series …" at bounding box center [625, 366] width 316 height 79
click at [506, 440] on button "Add" at bounding box center [503, 446] width 72 height 28
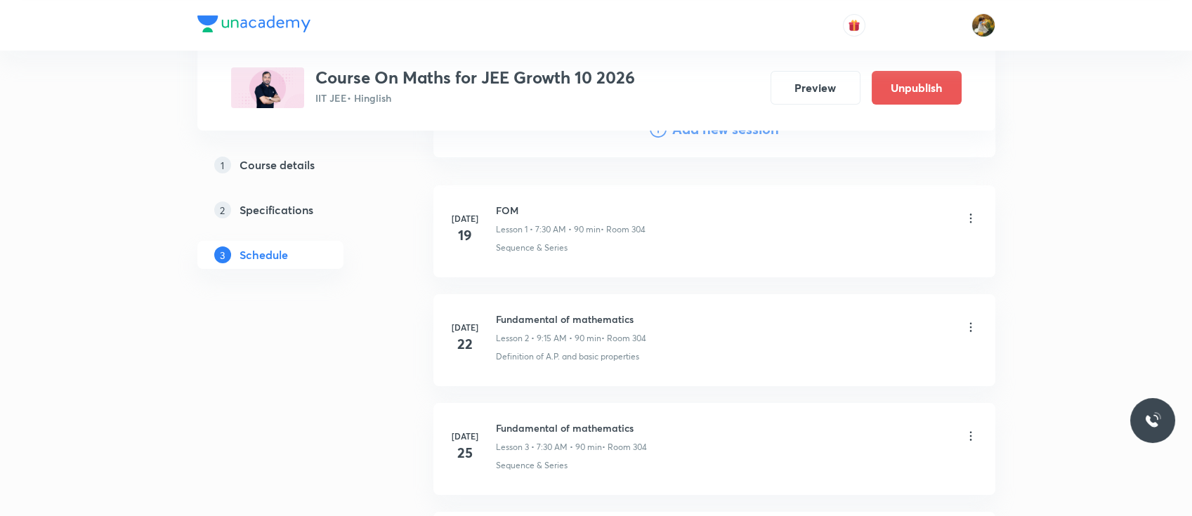
scroll to position [0, 0]
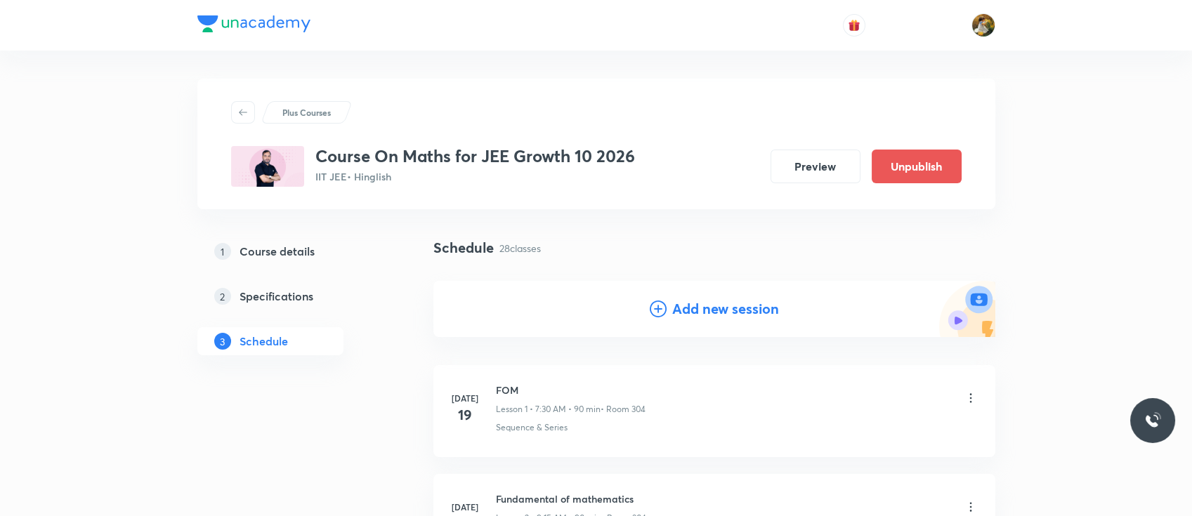
click at [706, 308] on h4 "Add new session" at bounding box center [725, 308] width 107 height 21
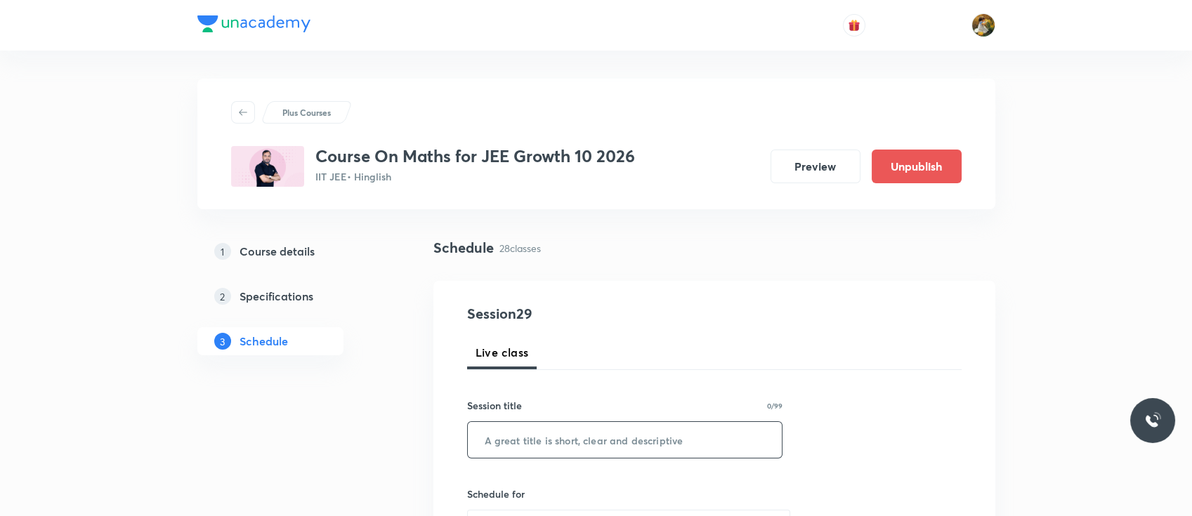
click at [568, 443] on input "text" at bounding box center [625, 440] width 315 height 36
paste input "trigonometry equation"
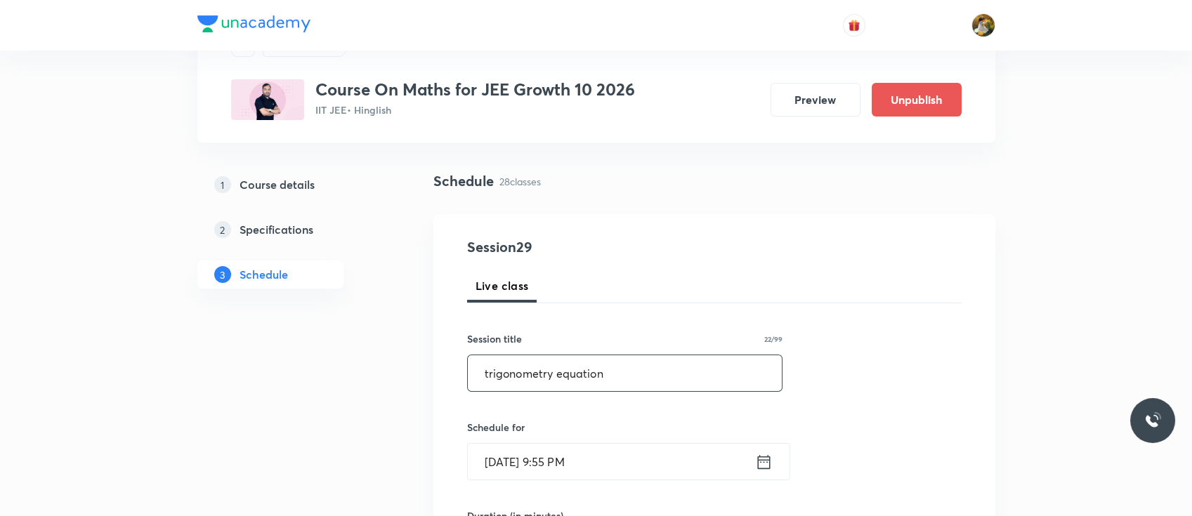
scroll to position [197, 0]
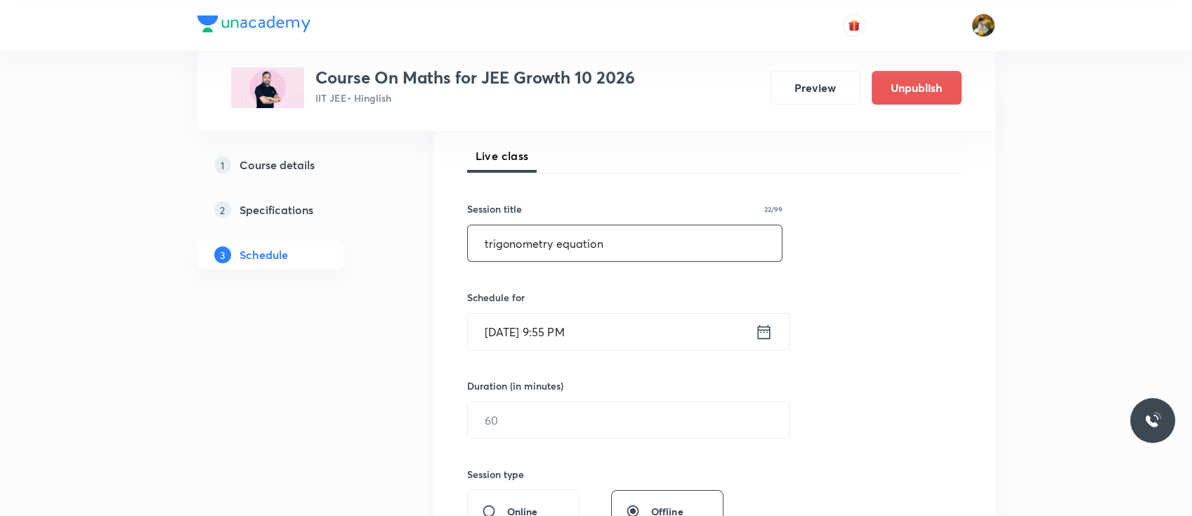
type input "trigonometry equation"
click at [579, 330] on input "Oct 5, 2025, 9:55 PM" at bounding box center [611, 332] width 287 height 36
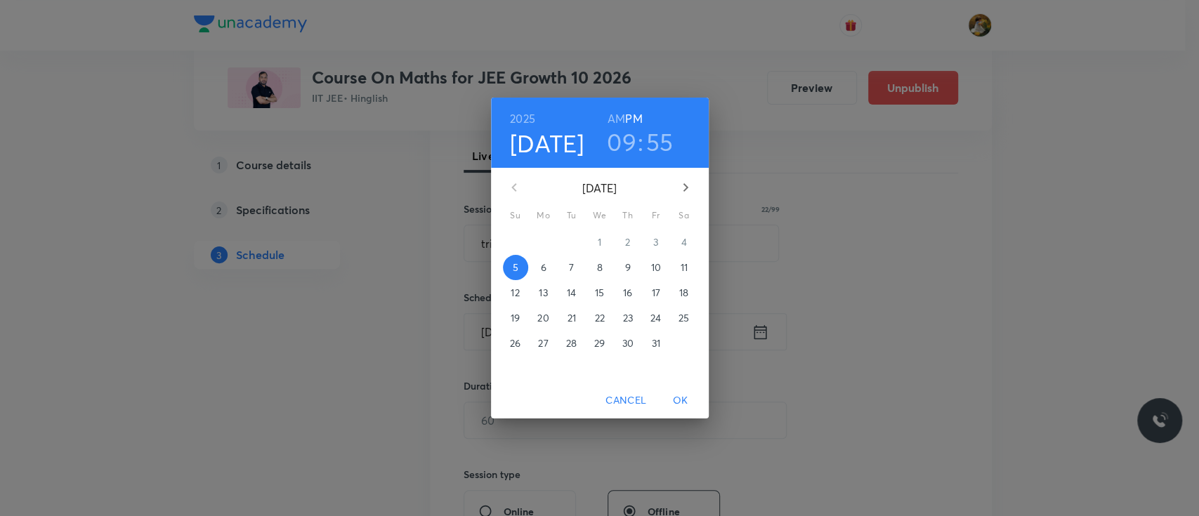
click at [567, 269] on span "7" at bounding box center [571, 268] width 25 height 14
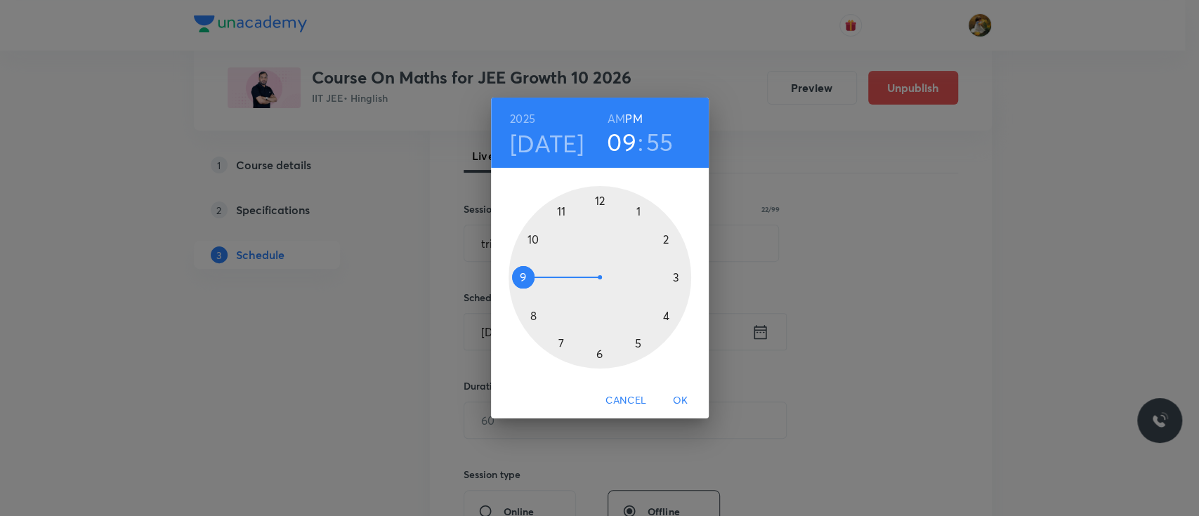
click at [562, 340] on div at bounding box center [599, 277] width 183 height 183
click at [618, 118] on h6 "AM" at bounding box center [616, 119] width 18 height 20
click at [598, 355] on div at bounding box center [599, 277] width 183 height 183
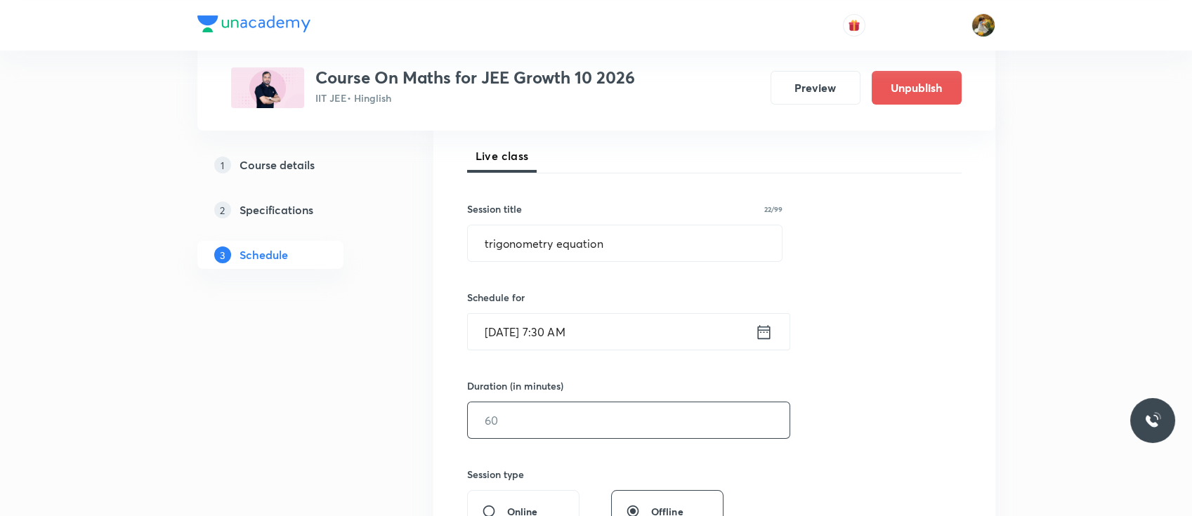
click at [565, 409] on input "text" at bounding box center [629, 420] width 322 height 36
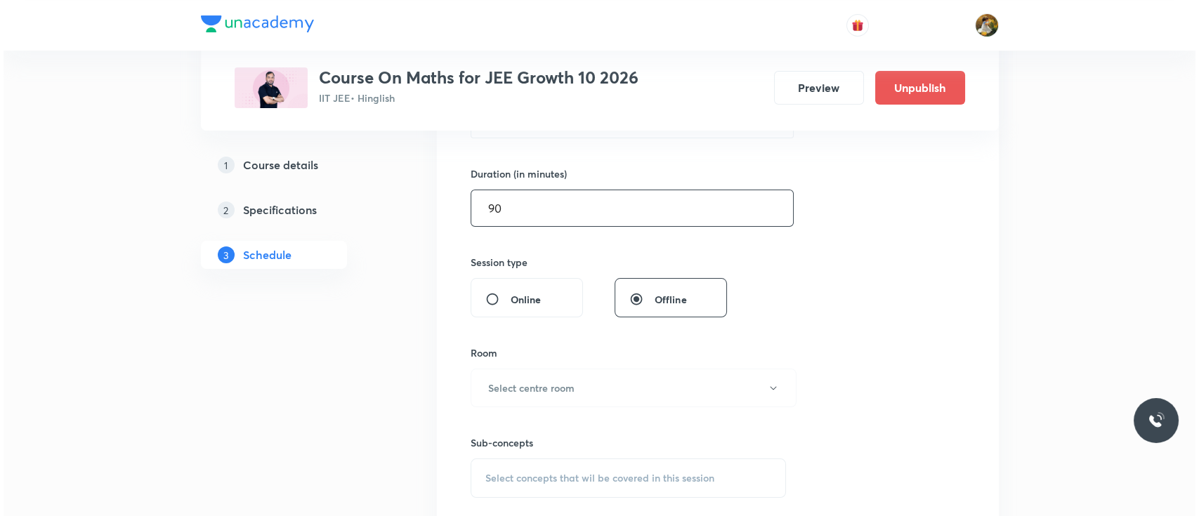
scroll to position [443, 0]
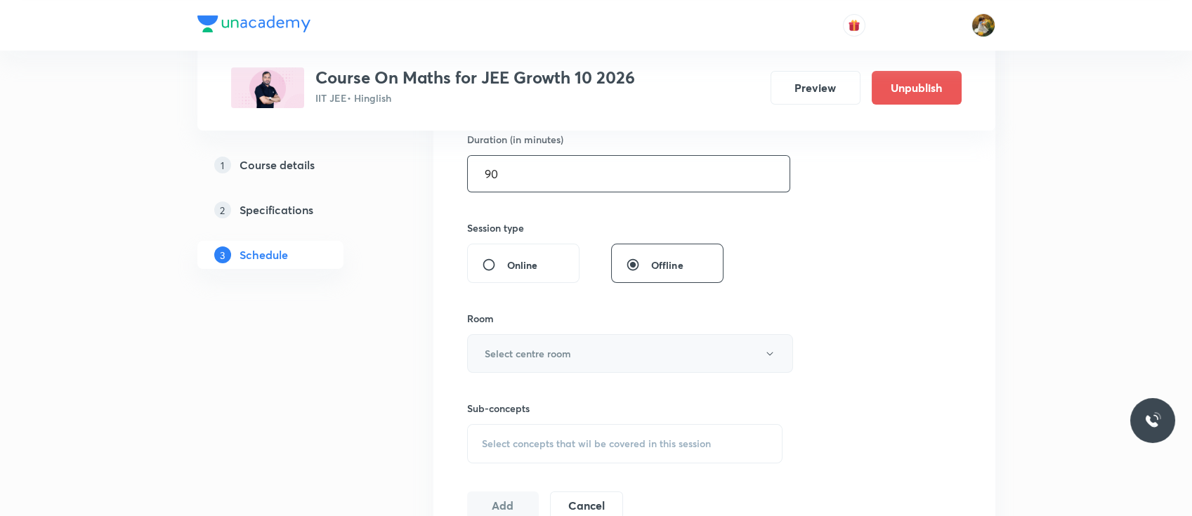
type input "90"
click at [558, 348] on h6 "Select centre room" at bounding box center [528, 353] width 86 height 15
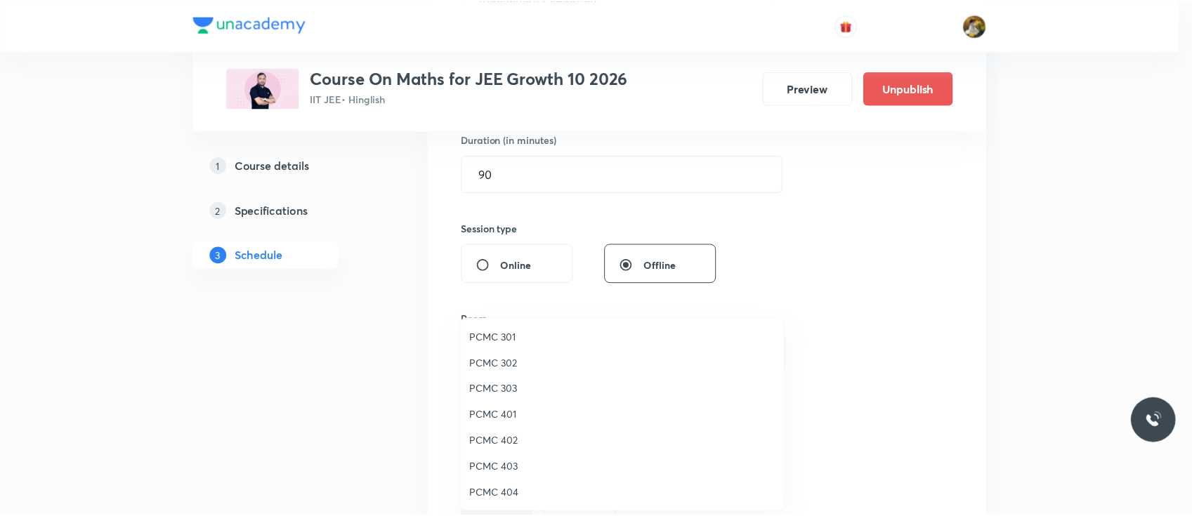
scroll to position [296, 0]
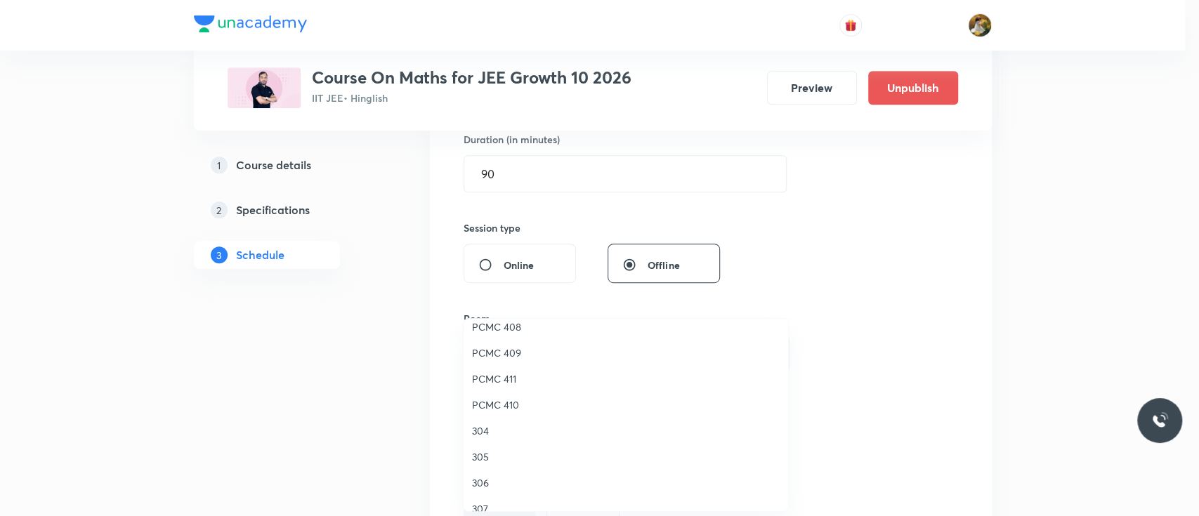
click at [478, 433] on span "304" at bounding box center [626, 430] width 308 height 15
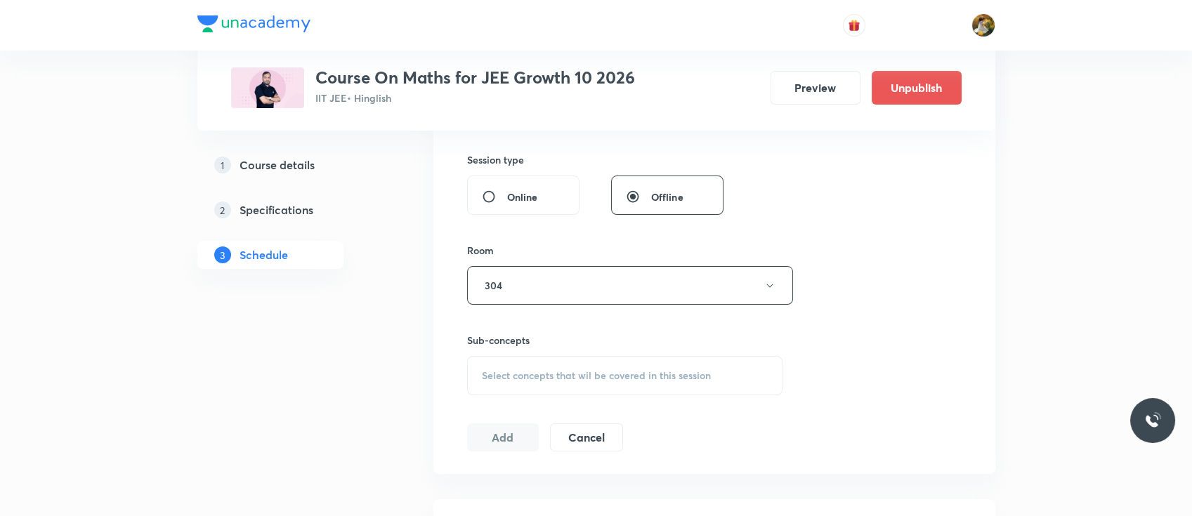
scroll to position [511, 0]
click at [702, 392] on div "Select concepts that wil be covered in this session" at bounding box center [625, 375] width 316 height 39
click at [656, 470] on div "Sequence & Series Covered previously" at bounding box center [625, 486] width 315 height 32
checkbox input "true"
click at [823, 333] on div "Session 29 Live class Session title 22/99 trigonometry equation ​ Schedule for …" at bounding box center [714, 130] width 494 height 676
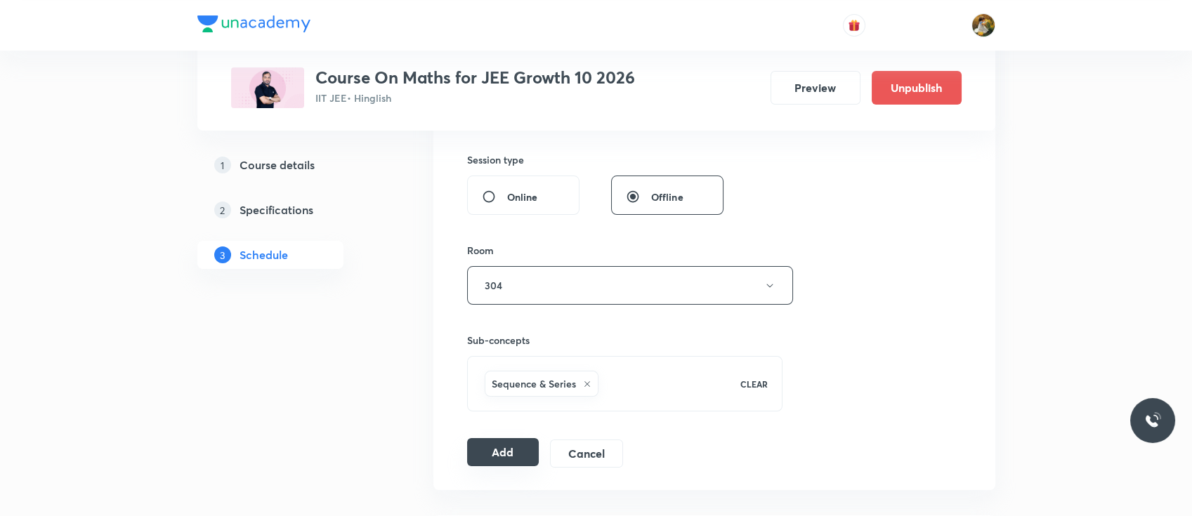
click at [517, 448] on button "Add" at bounding box center [503, 452] width 72 height 28
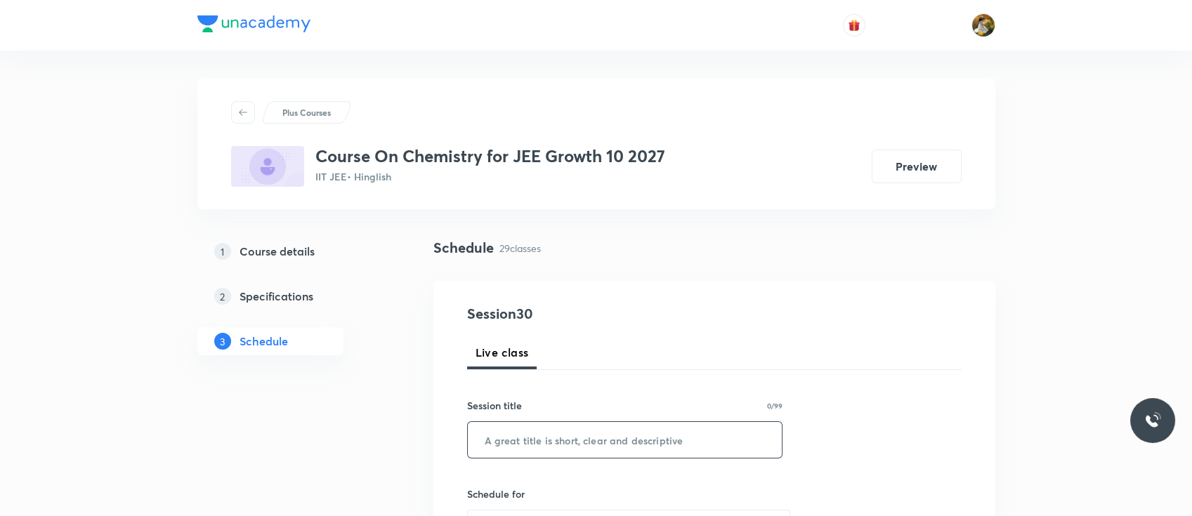
click at [531, 436] on input "text" at bounding box center [625, 440] width 315 height 36
paste input "Chemical Bonding"
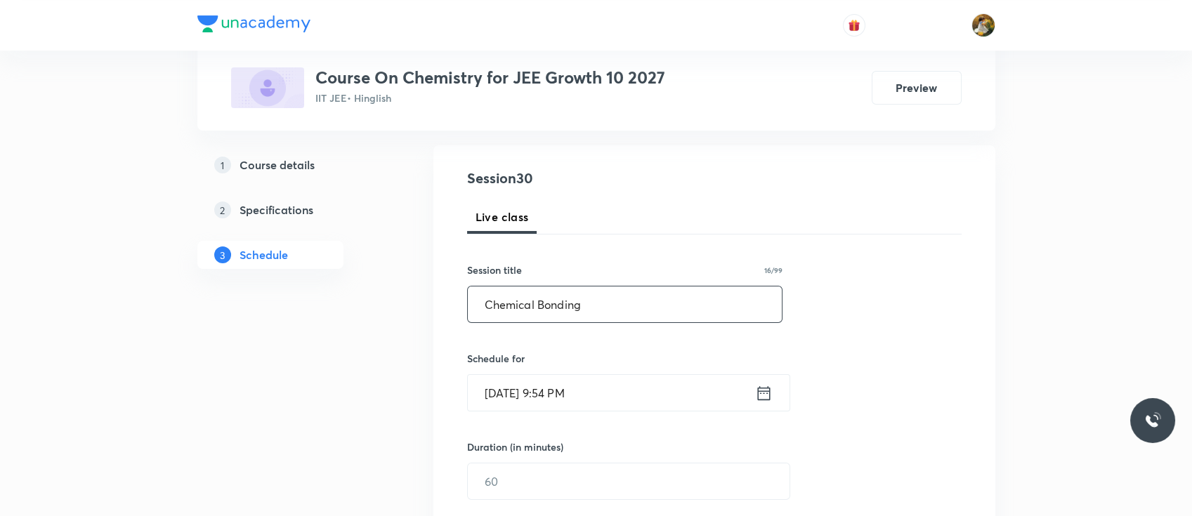
scroll to position [140, 0]
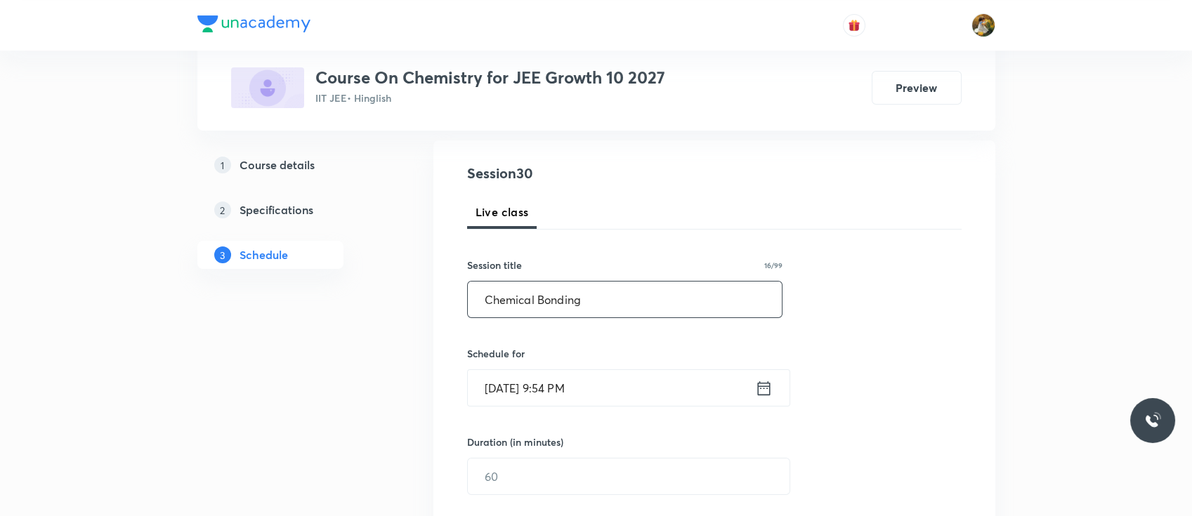
type input "Chemical Bonding"
click at [576, 385] on input "[DATE] 9:54 PM" at bounding box center [611, 388] width 287 height 36
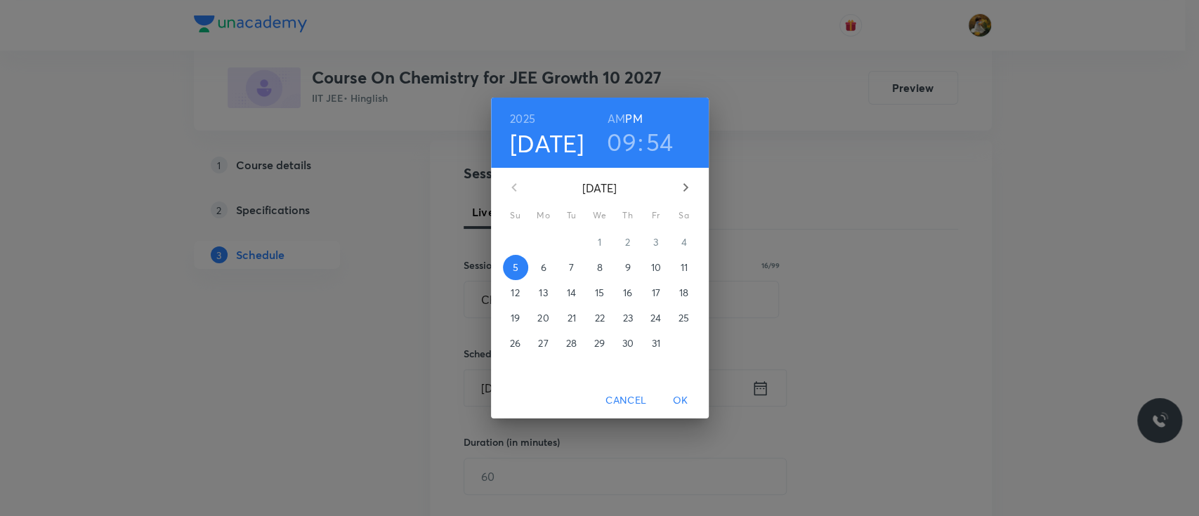
click at [545, 270] on p "6" at bounding box center [543, 268] width 6 height 14
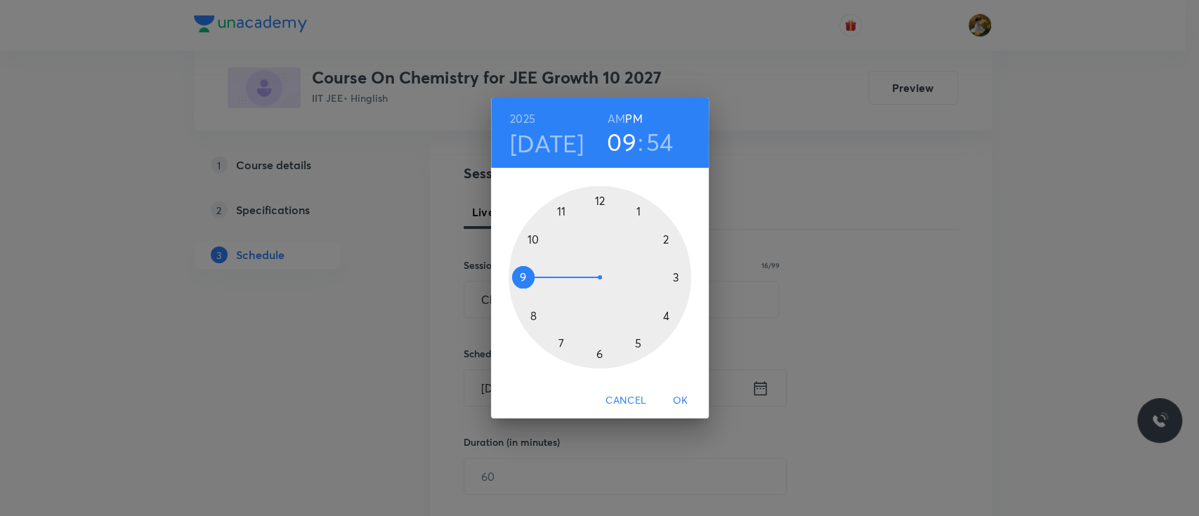
click at [518, 273] on div at bounding box center [599, 277] width 183 height 183
click at [614, 115] on h6 "AM" at bounding box center [616, 119] width 18 height 20
click at [676, 277] on div at bounding box center [599, 277] width 183 height 183
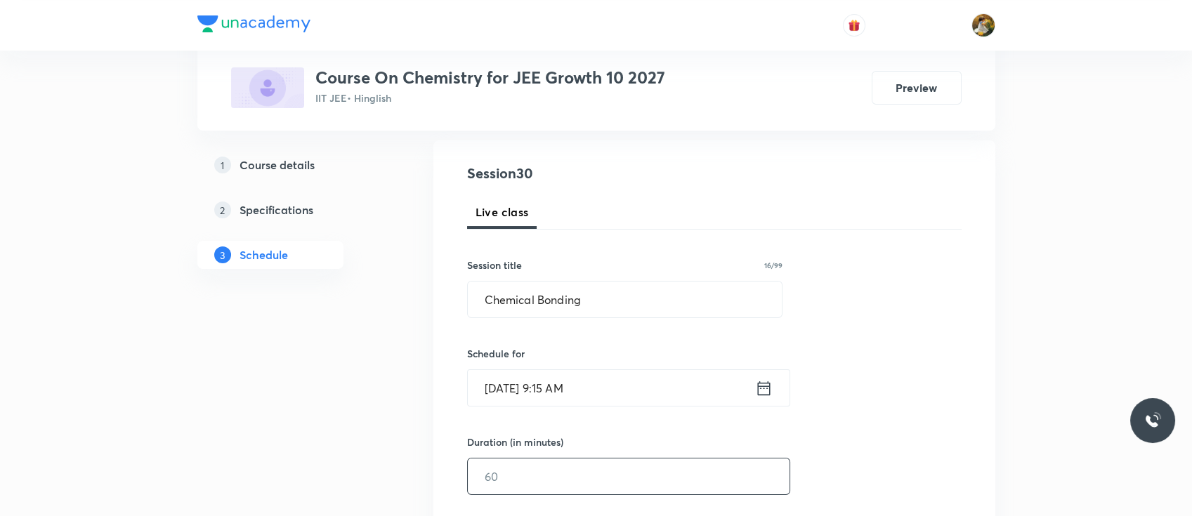
click at [605, 472] on input "text" at bounding box center [629, 477] width 322 height 36
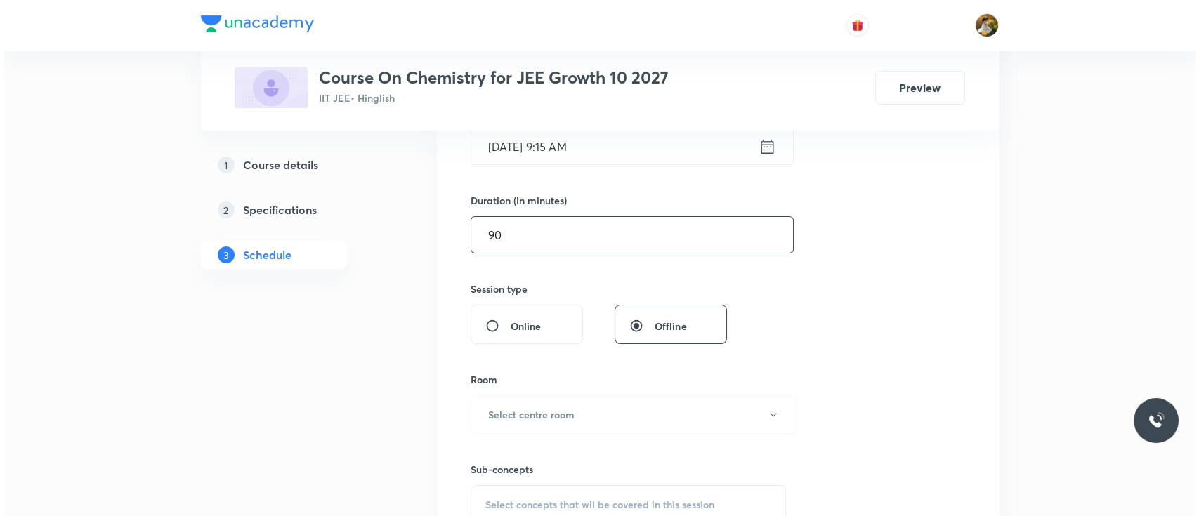
scroll to position [387, 0]
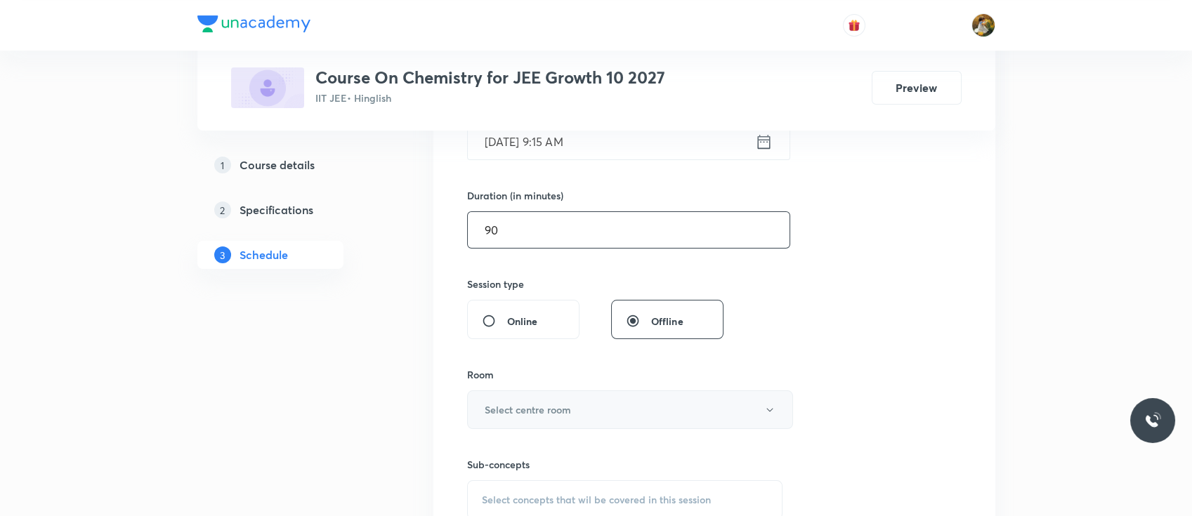
type input "90"
click at [583, 407] on button "Select centre room" at bounding box center [630, 409] width 326 height 39
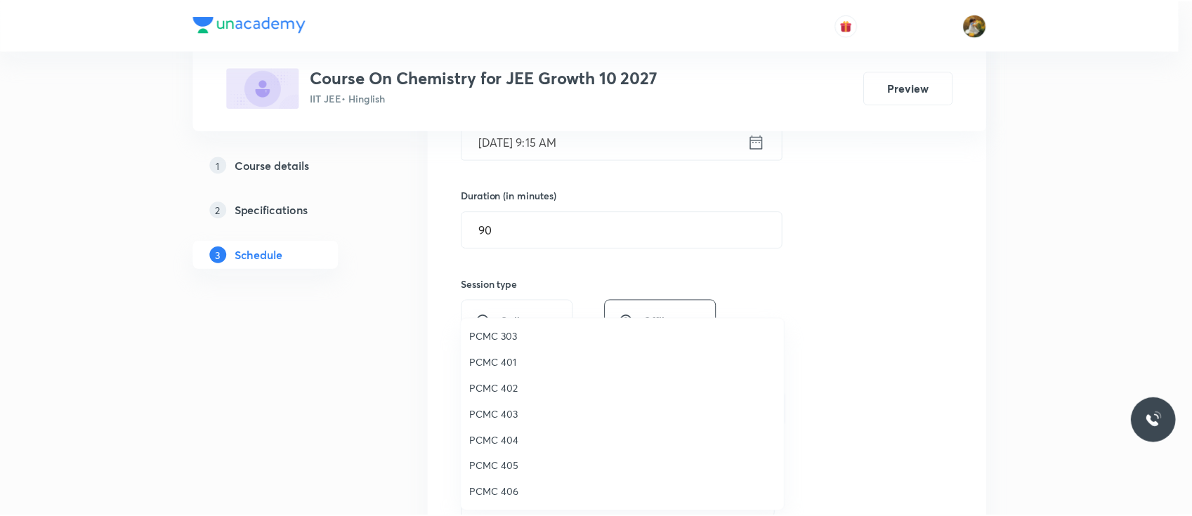
scroll to position [312, 0]
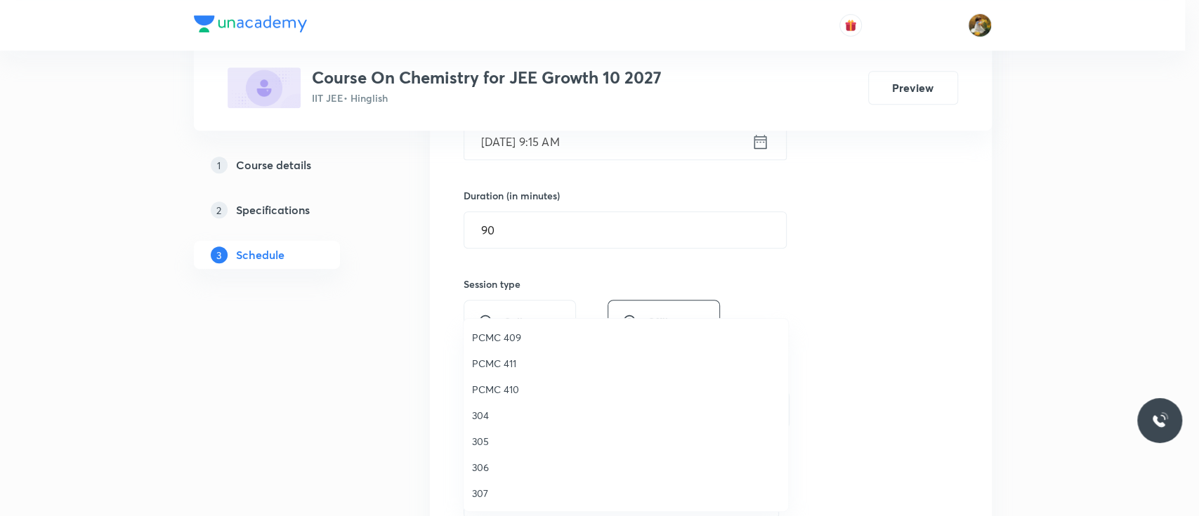
click at [475, 414] on span "304" at bounding box center [626, 415] width 308 height 15
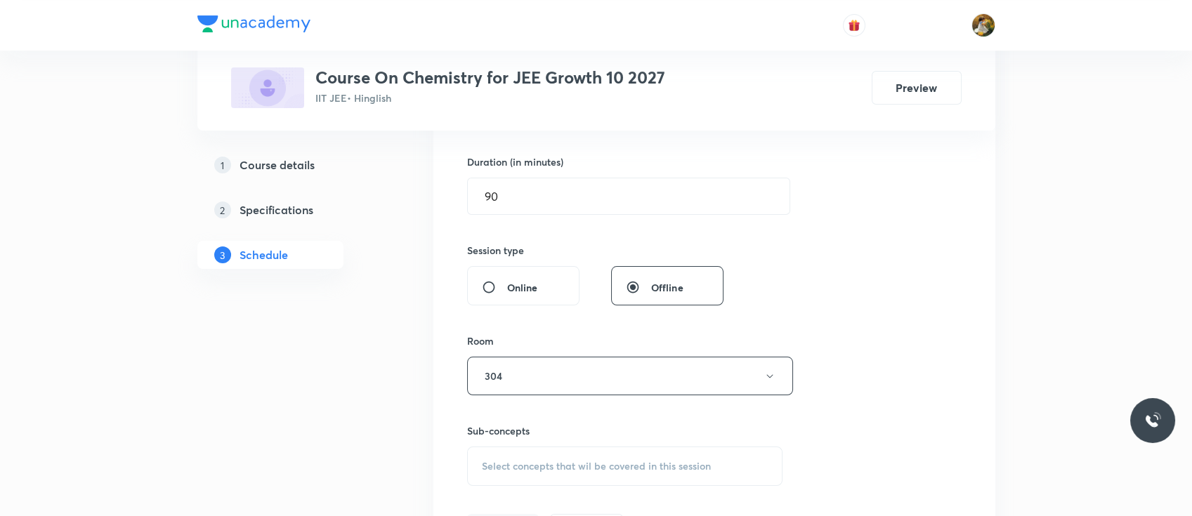
scroll to position [424, 0]
click at [547, 458] on span "Select concepts that wil be covered in this session" at bounding box center [596, 462] width 229 height 11
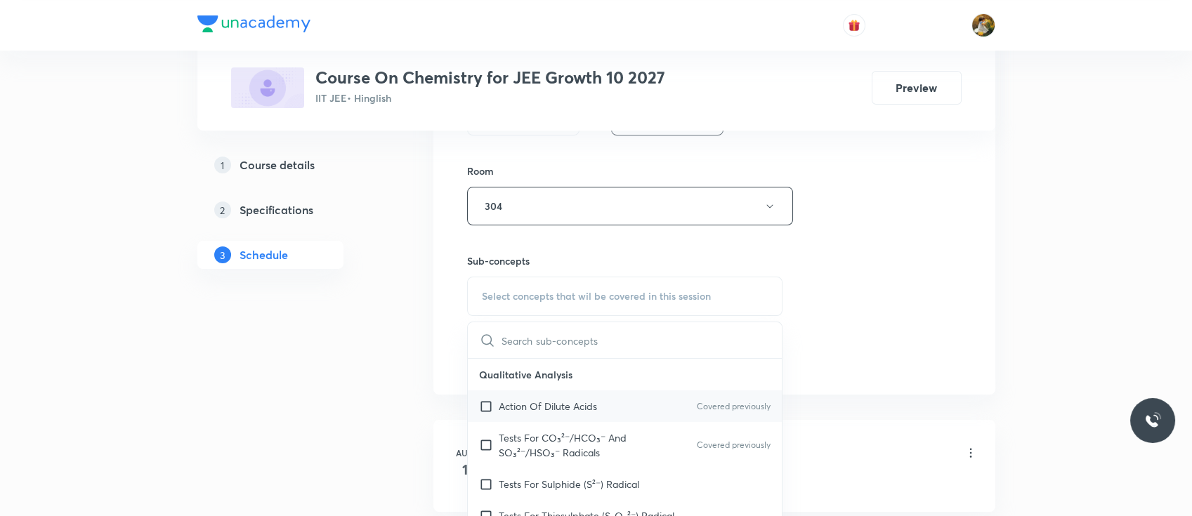
click at [539, 413] on div "Action Of Dilute Acids Covered previously" at bounding box center [625, 406] width 315 height 32
checkbox input "true"
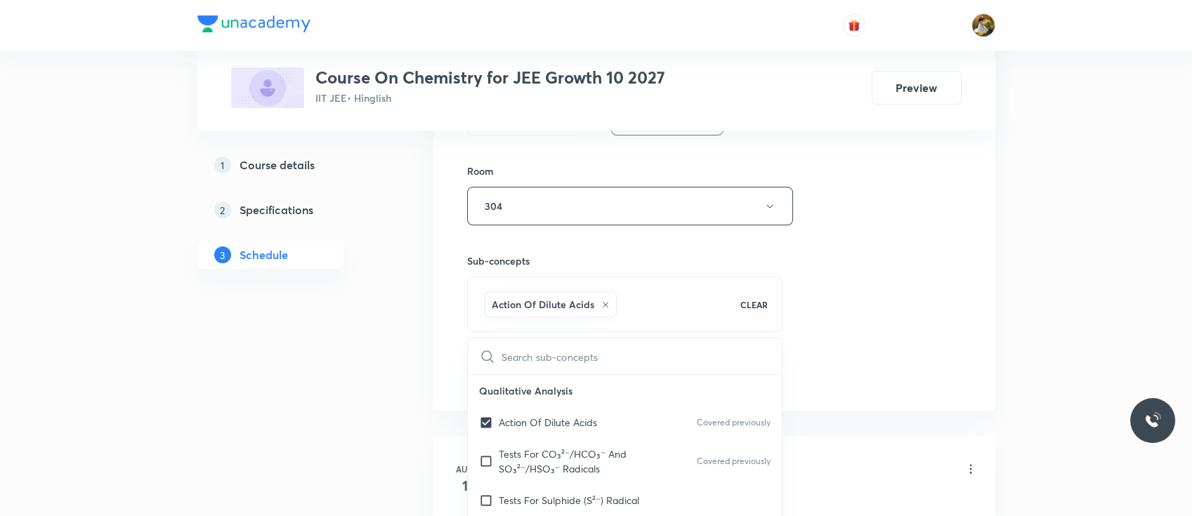
click at [829, 284] on div "Session 30 Live class Session title 16/99 Chemical Bonding ​ Schedule for [DATE…" at bounding box center [714, 51] width 494 height 676
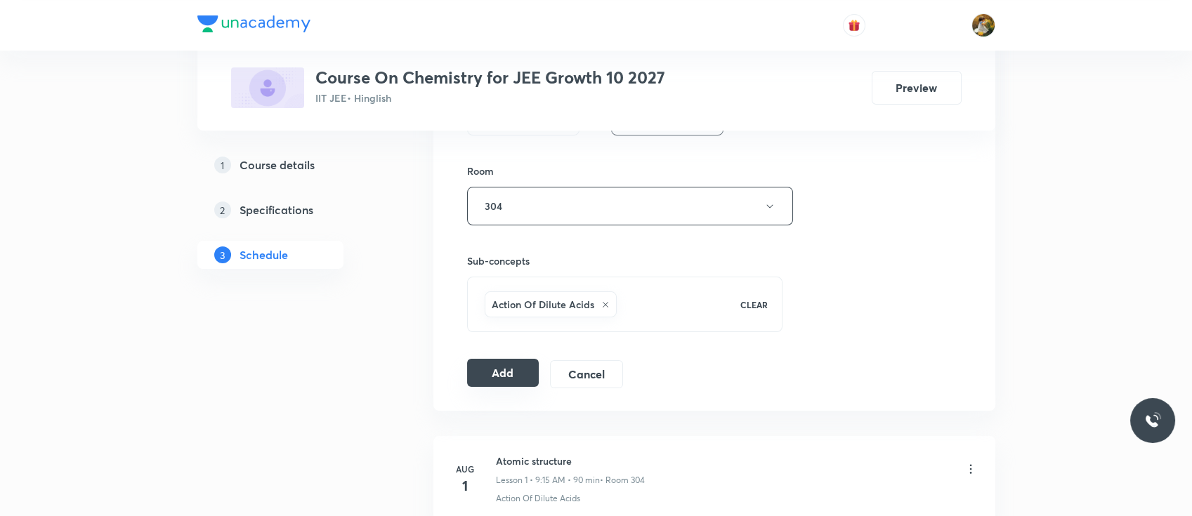
click at [475, 382] on button "Add" at bounding box center [503, 373] width 72 height 28
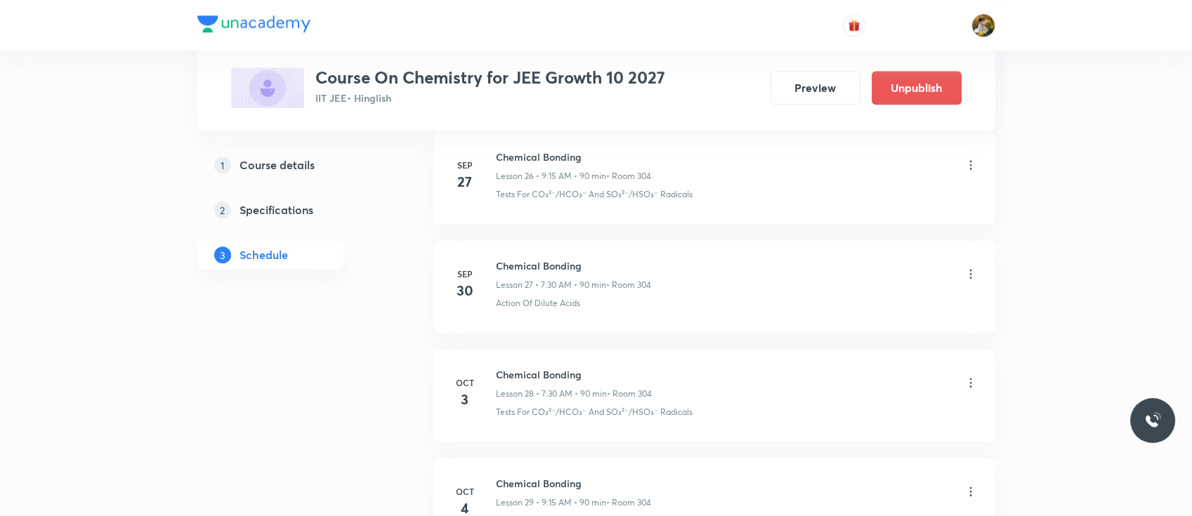
scroll to position [3225, 0]
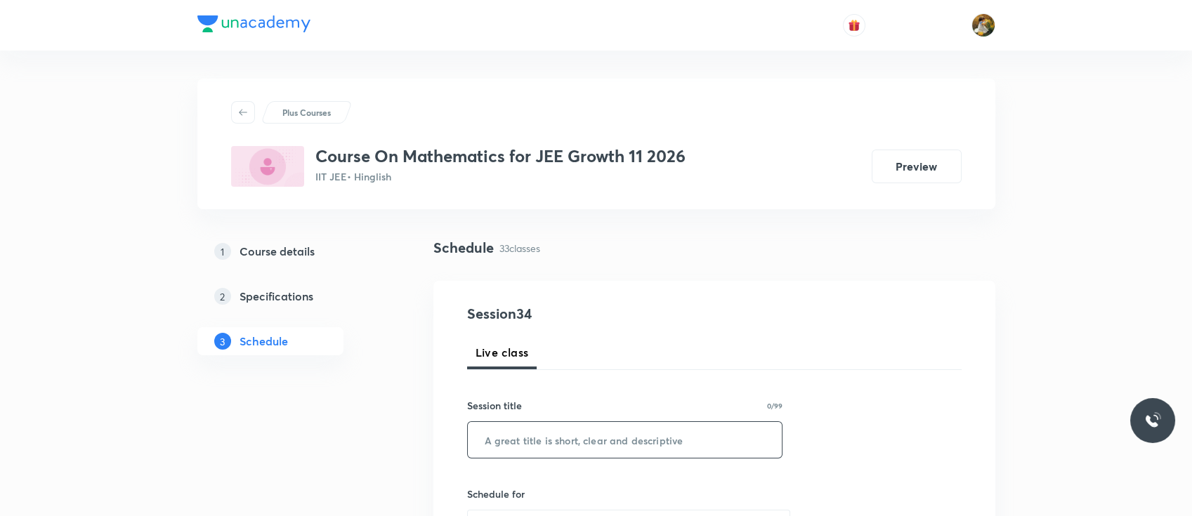
click at [556, 444] on input "text" at bounding box center [625, 440] width 315 height 36
paste input "quadratic equations"
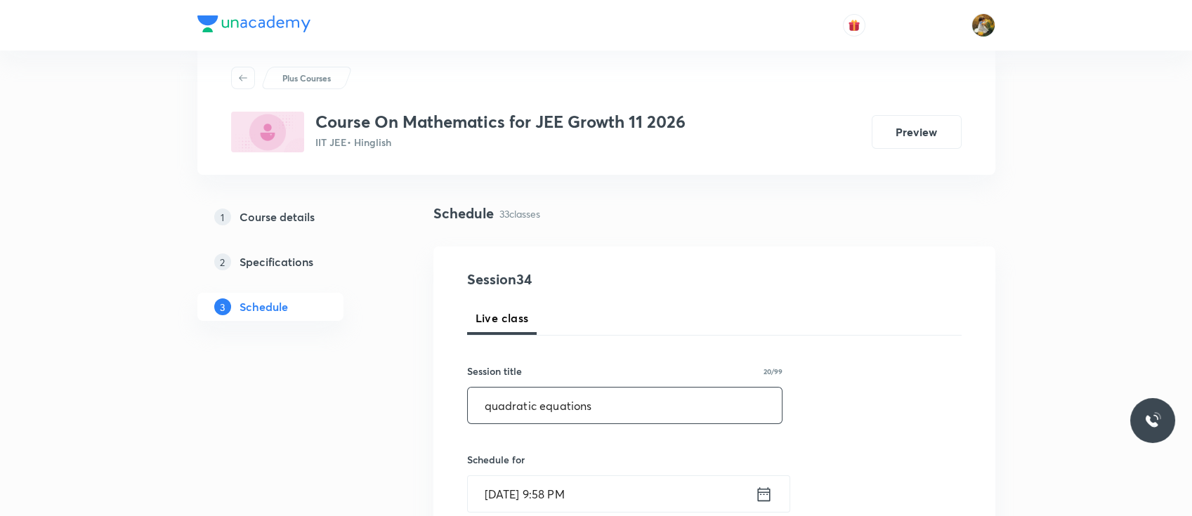
scroll to position [44, 0]
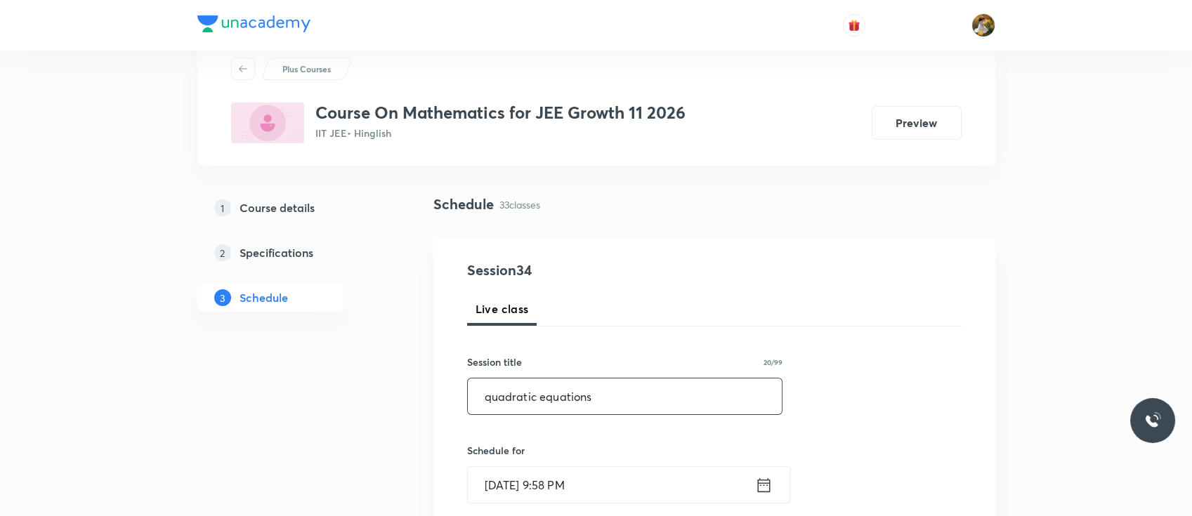
type input "quadratic equations"
click at [580, 480] on input "[DATE] 9:58 PM" at bounding box center [611, 485] width 287 height 36
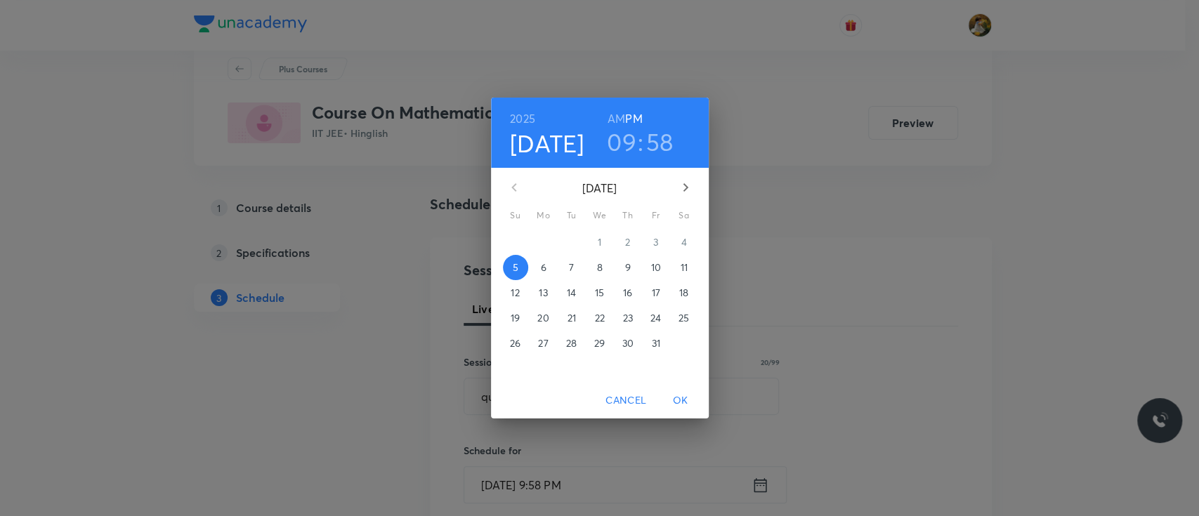
click at [546, 275] on button "6" at bounding box center [543, 267] width 25 height 25
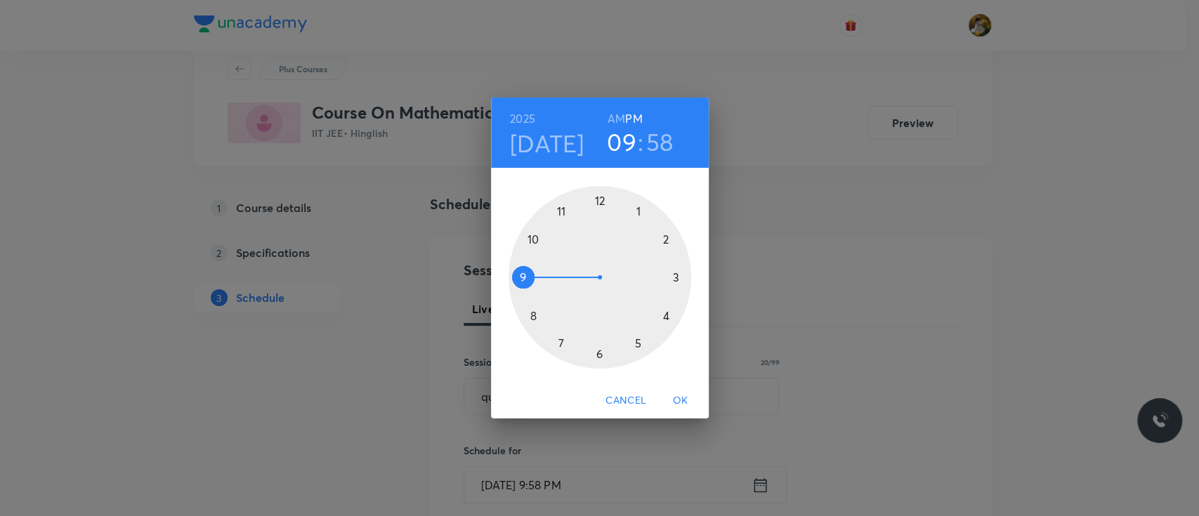
click at [638, 212] on div at bounding box center [599, 277] width 183 height 183
click at [597, 198] on div at bounding box center [599, 277] width 183 height 183
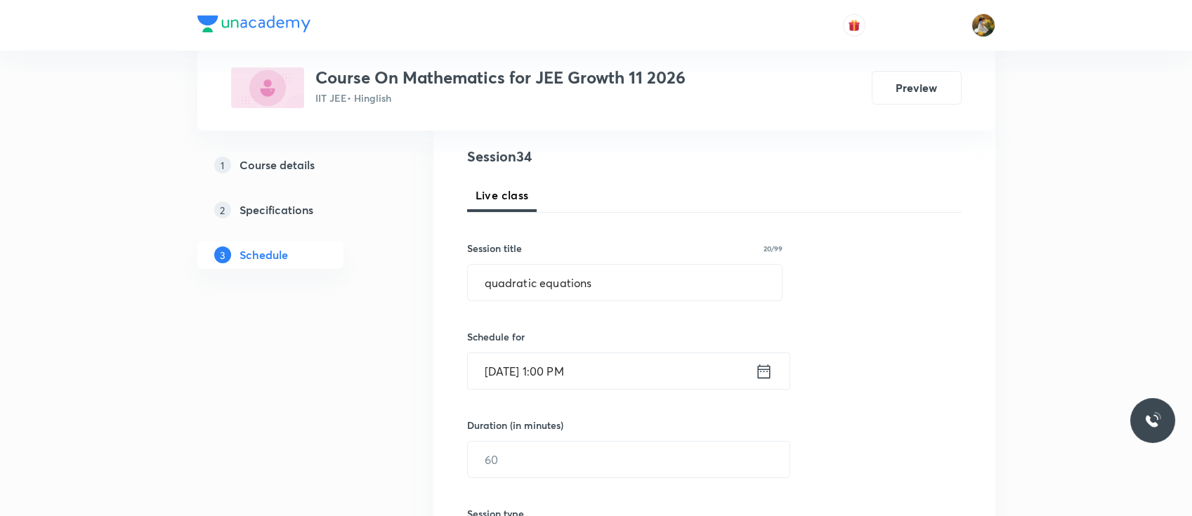
scroll to position [197, 0]
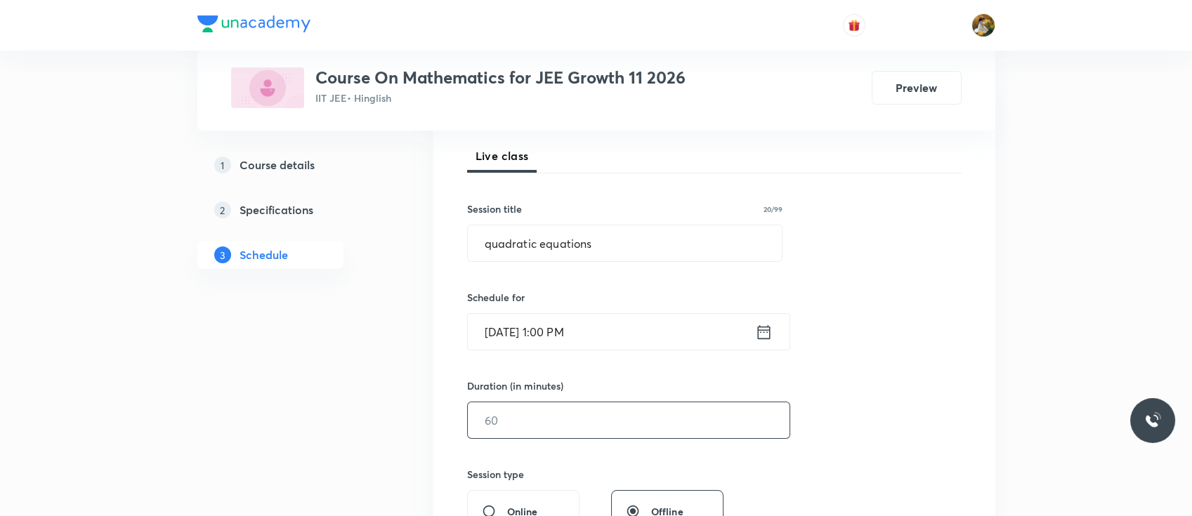
click at [569, 430] on input "text" at bounding box center [629, 420] width 322 height 36
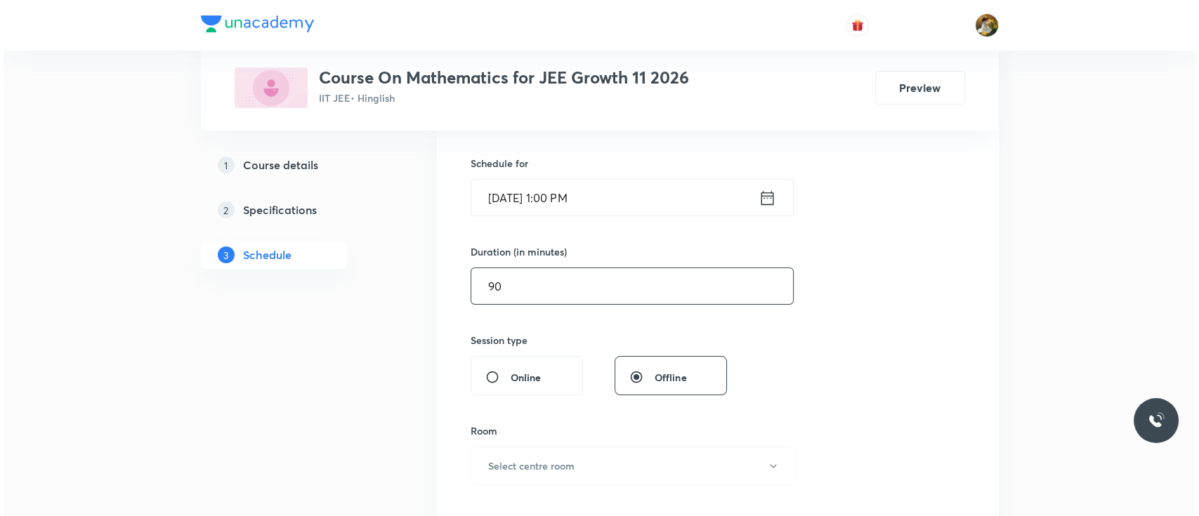
scroll to position [359, 0]
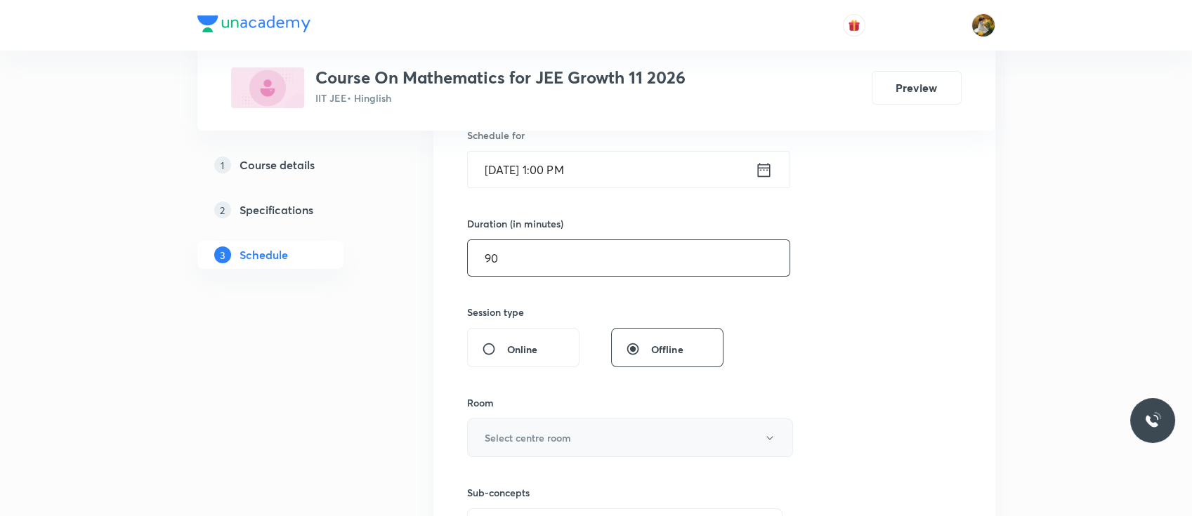
type input "90"
click at [579, 441] on button "Select centre room" at bounding box center [630, 438] width 326 height 39
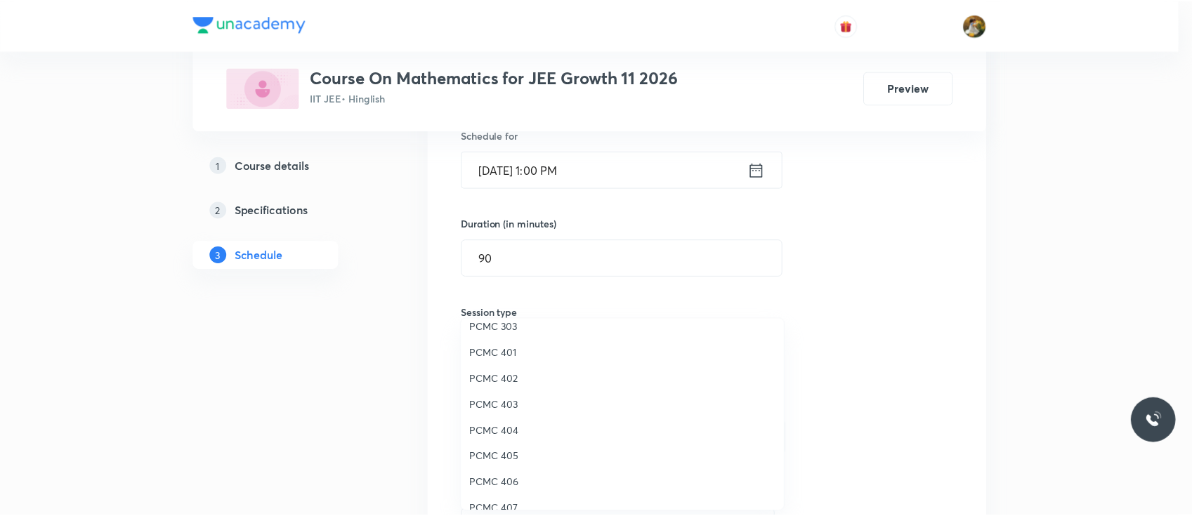
scroll to position [72, 0]
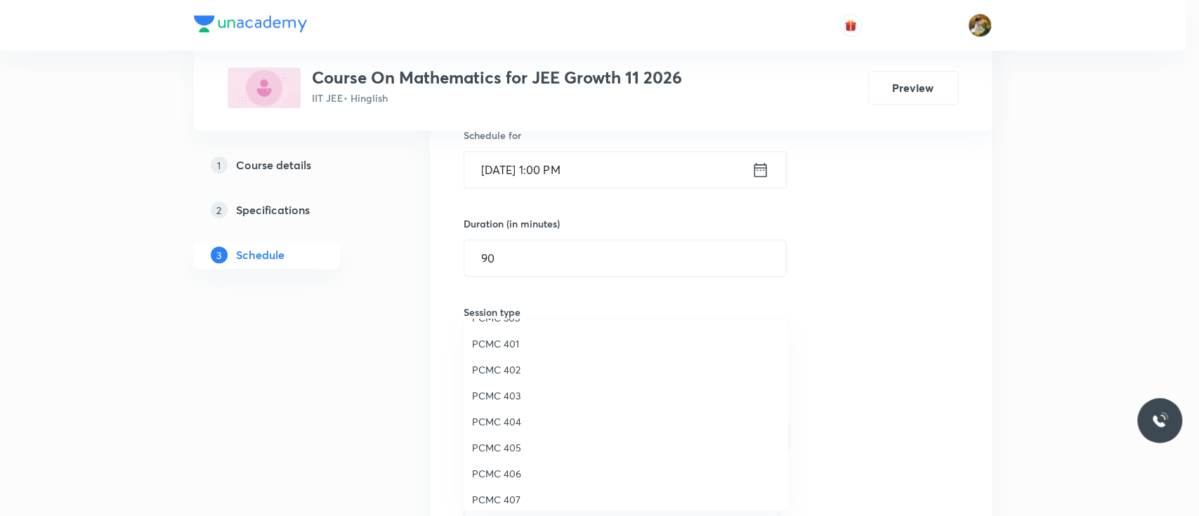
click at [511, 474] on span "PCMC 406" at bounding box center [626, 473] width 308 height 15
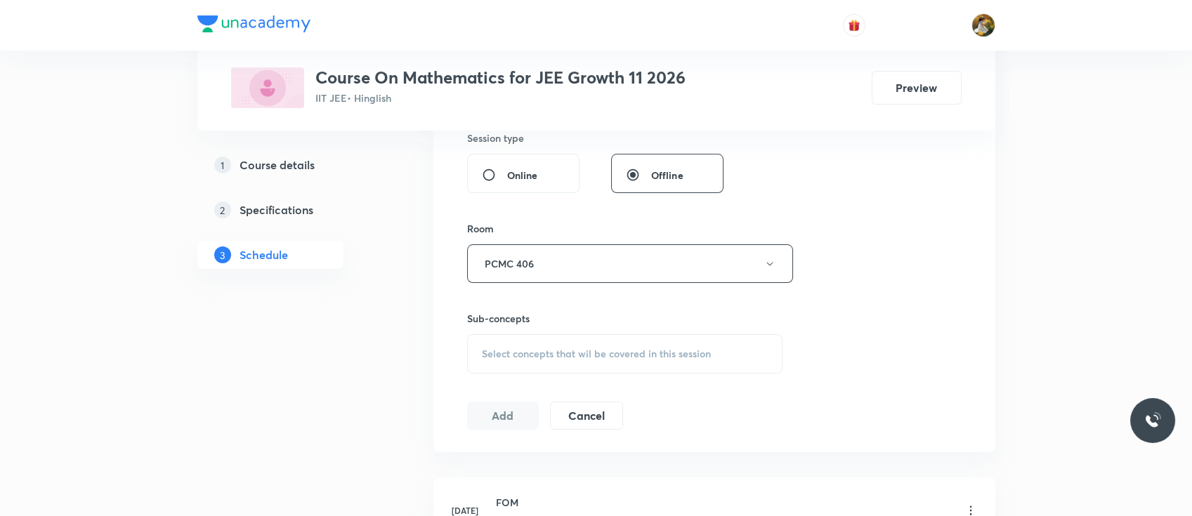
scroll to position [549, 0]
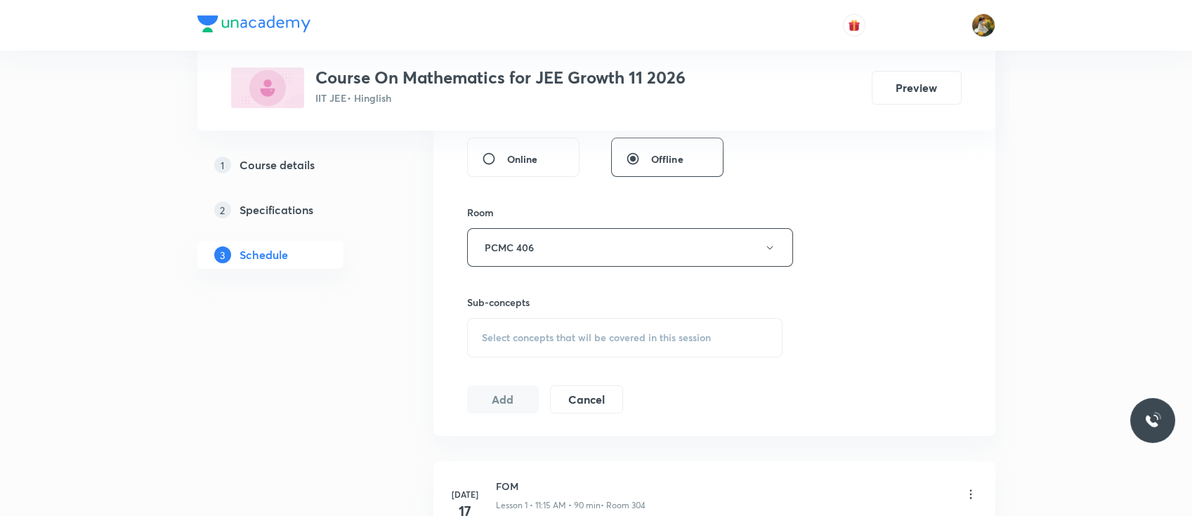
click at [605, 334] on span "Select concepts that wil be covered in this session" at bounding box center [596, 337] width 229 height 11
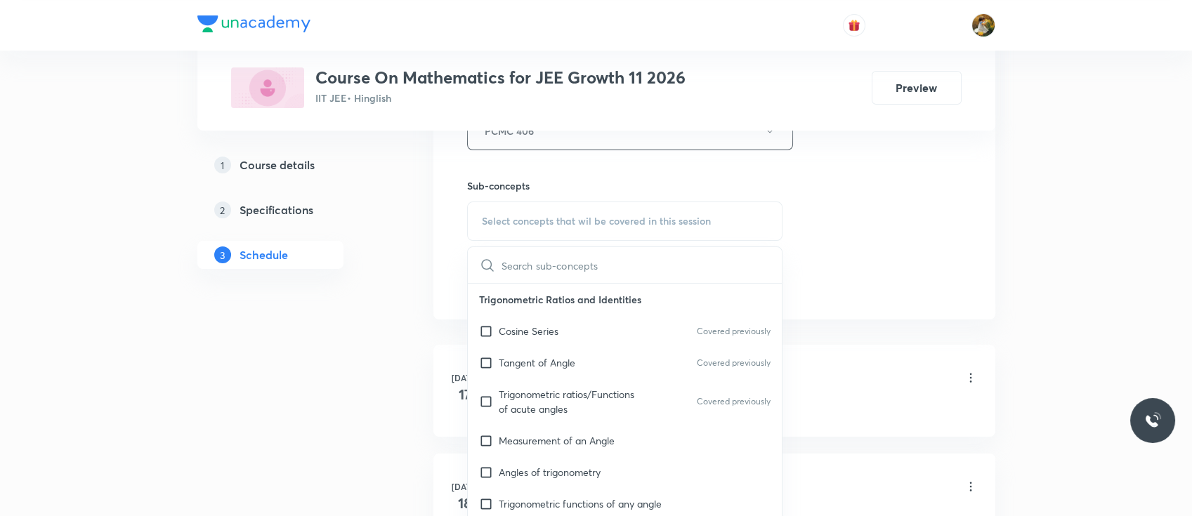
scroll to position [671, 0]
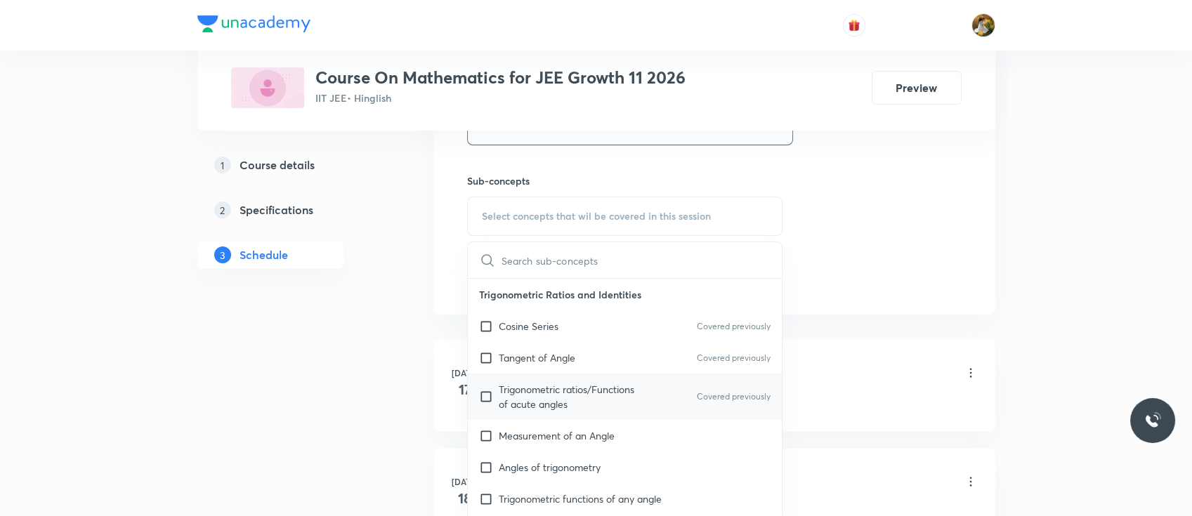
click at [532, 402] on p "Trigonometric ratios/Functions of acute angles" at bounding box center [570, 396] width 142 height 29
checkbox input "true"
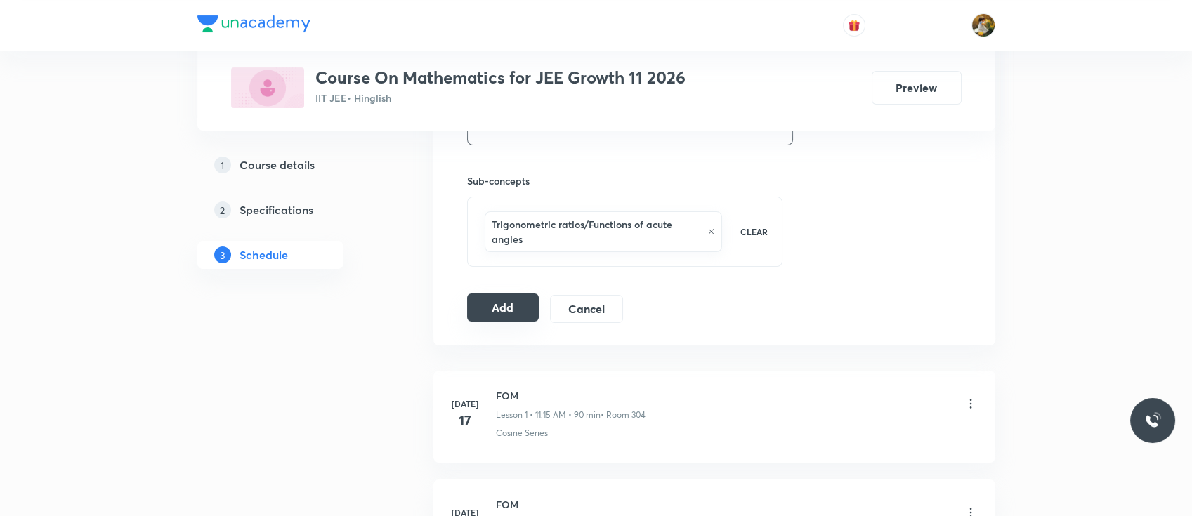
click at [506, 305] on button "Add" at bounding box center [503, 308] width 72 height 28
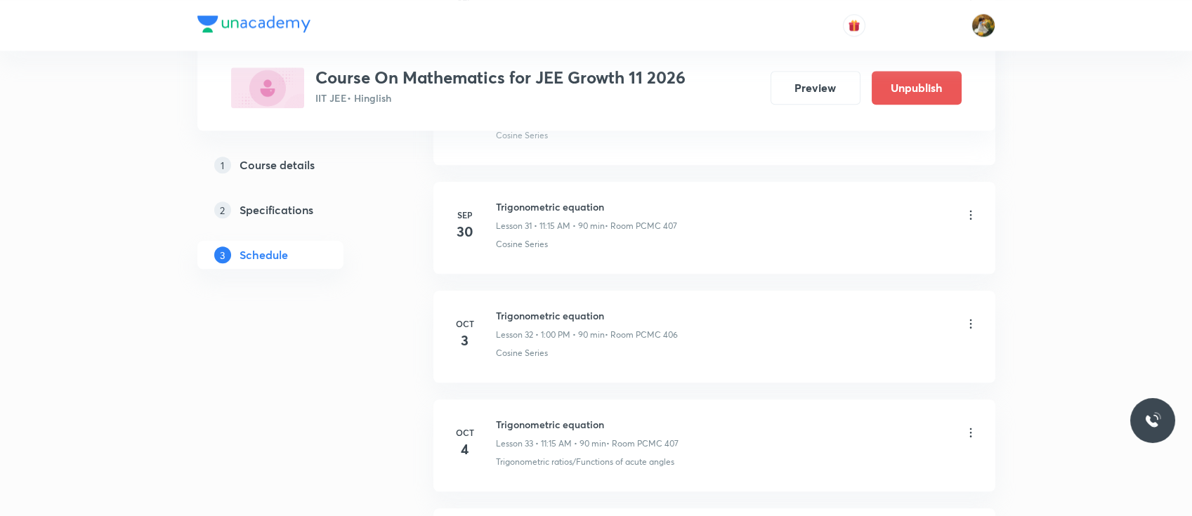
scroll to position [3449, 0]
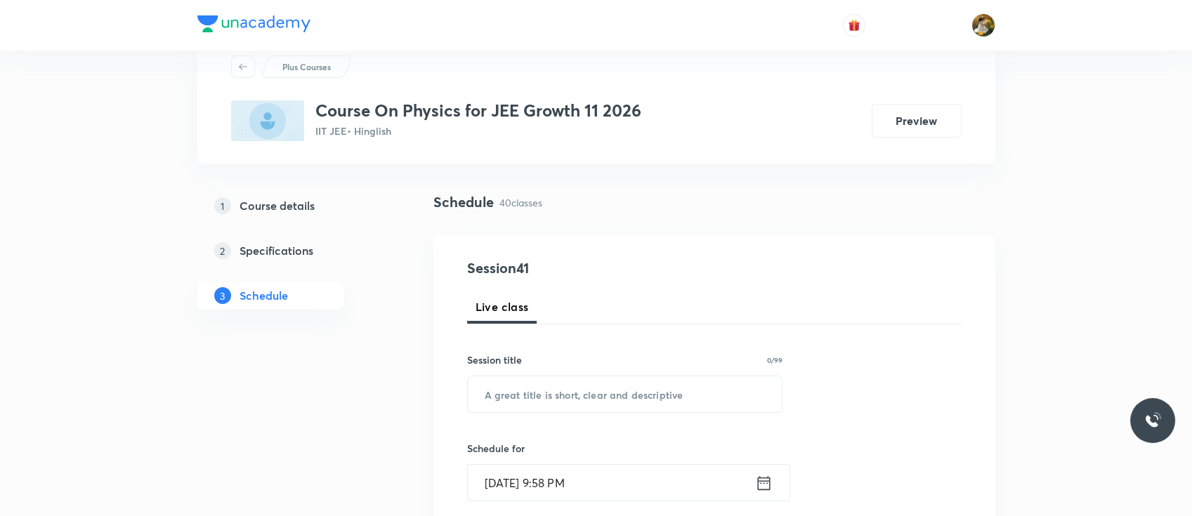
scroll to position [56, 0]
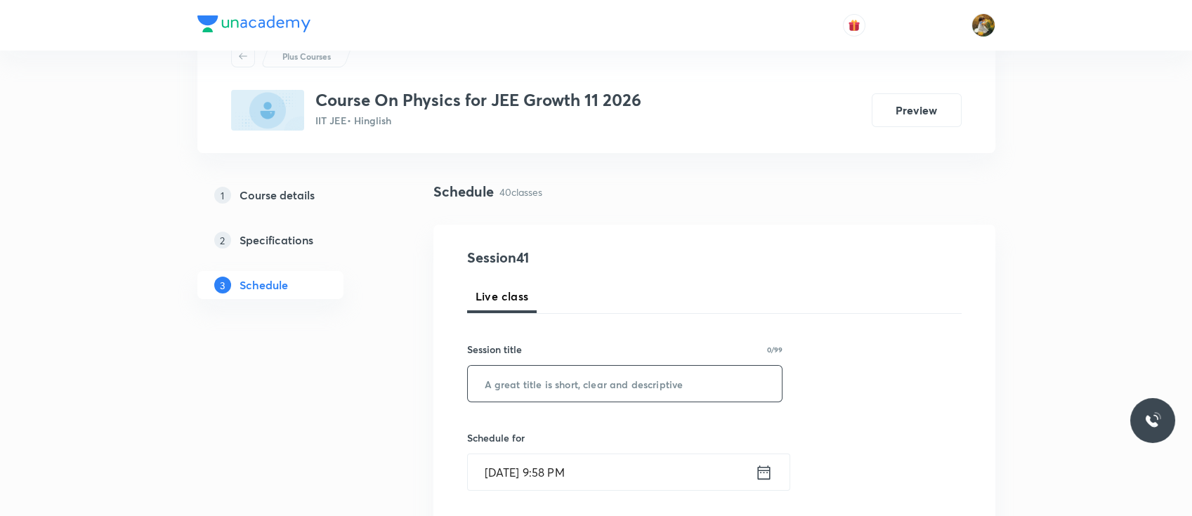
paste input "Work Energy and Power"
click at [634, 386] on input "text" at bounding box center [625, 384] width 315 height 36
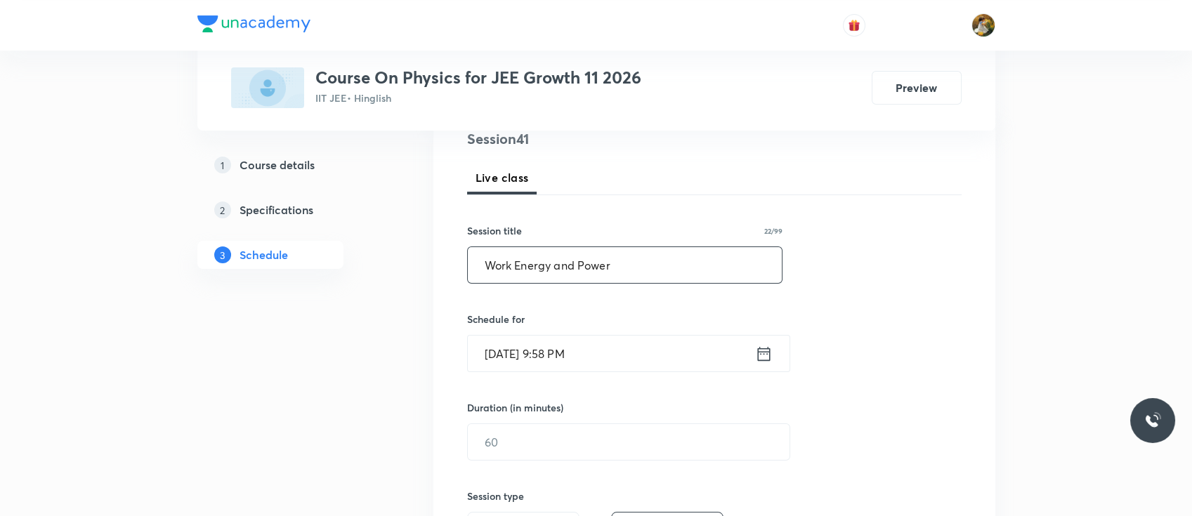
scroll to position [178, 0]
type input "Work Energy and Power"
click at [621, 355] on input "[DATE] 9:58 PM" at bounding box center [611, 351] width 287 height 36
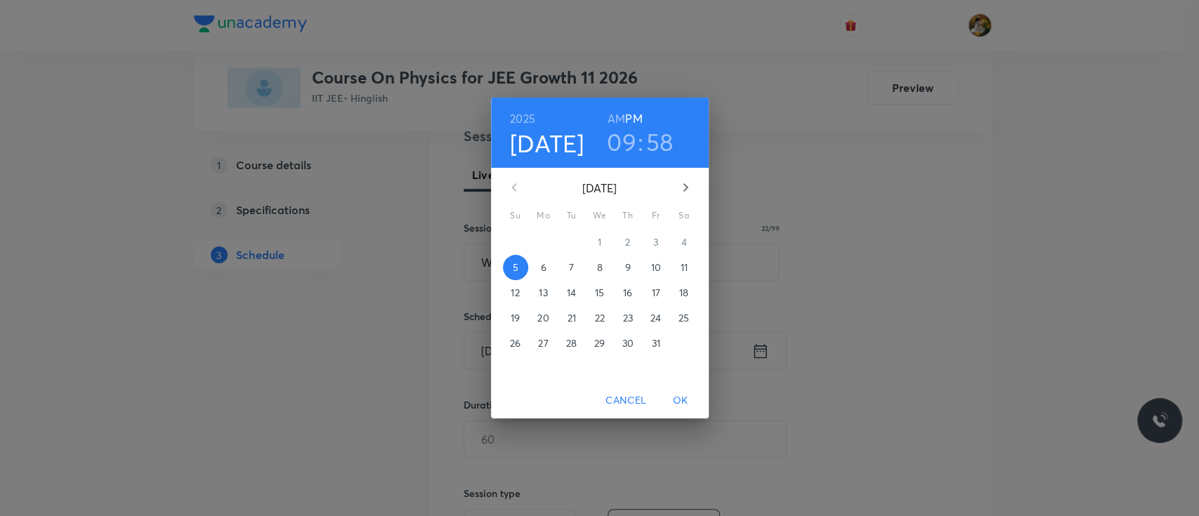
click at [548, 262] on span "6" at bounding box center [543, 268] width 25 height 14
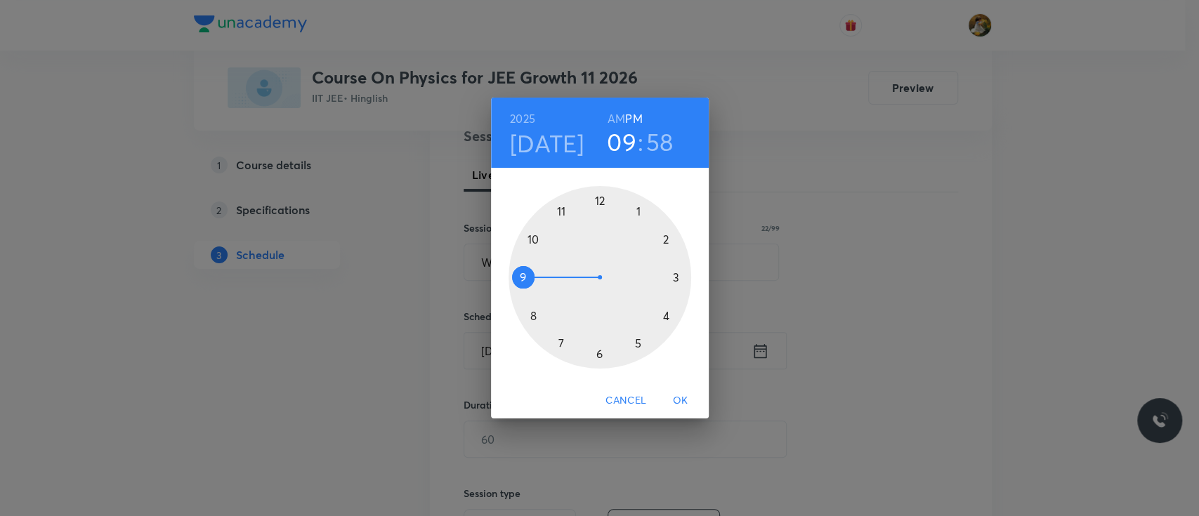
click at [558, 215] on div at bounding box center [599, 277] width 183 height 183
click at [619, 119] on h6 "AM" at bounding box center [616, 119] width 18 height 20
click at [676, 272] on div at bounding box center [599, 277] width 183 height 183
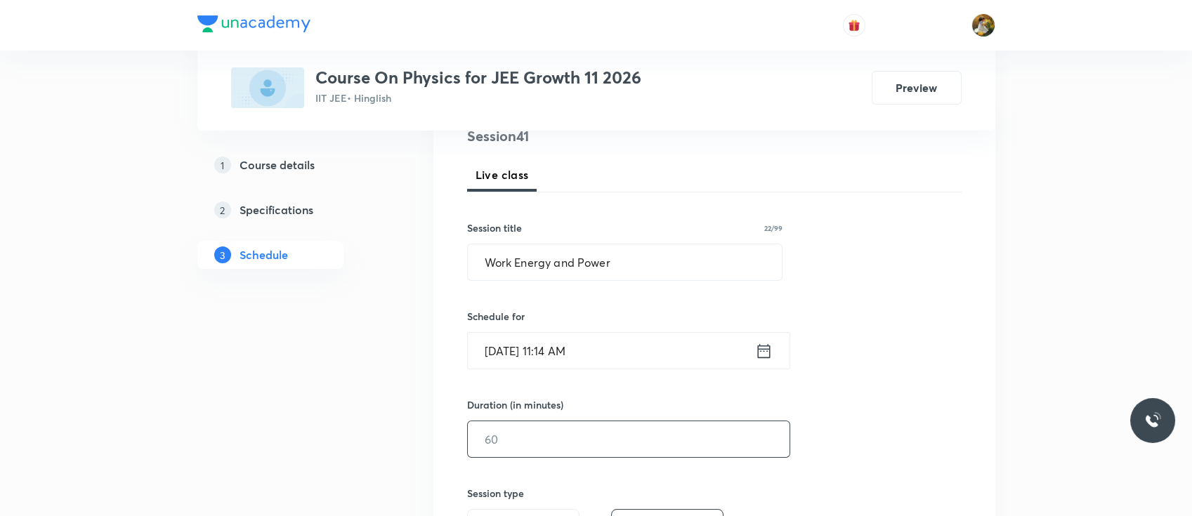
click at [601, 386] on input "text" at bounding box center [629, 439] width 322 height 36
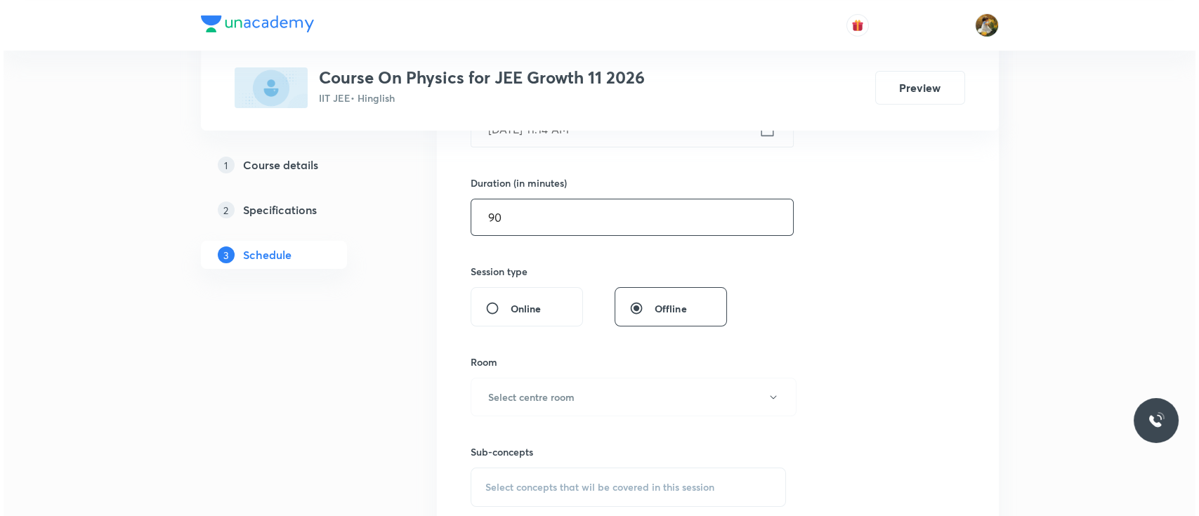
scroll to position [409, 0]
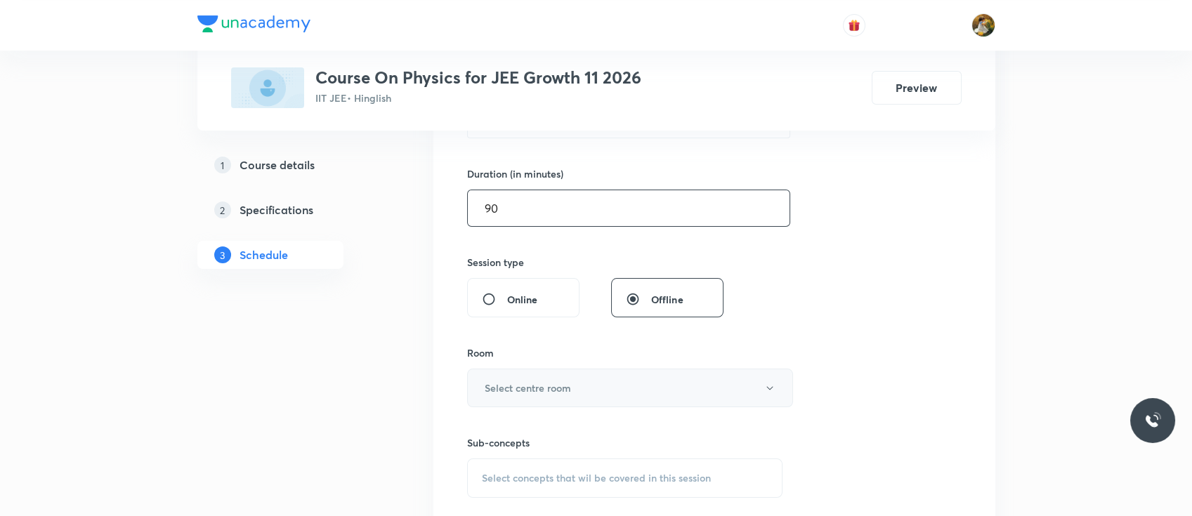
type input "90"
click at [595, 381] on button "Select centre room" at bounding box center [630, 388] width 326 height 39
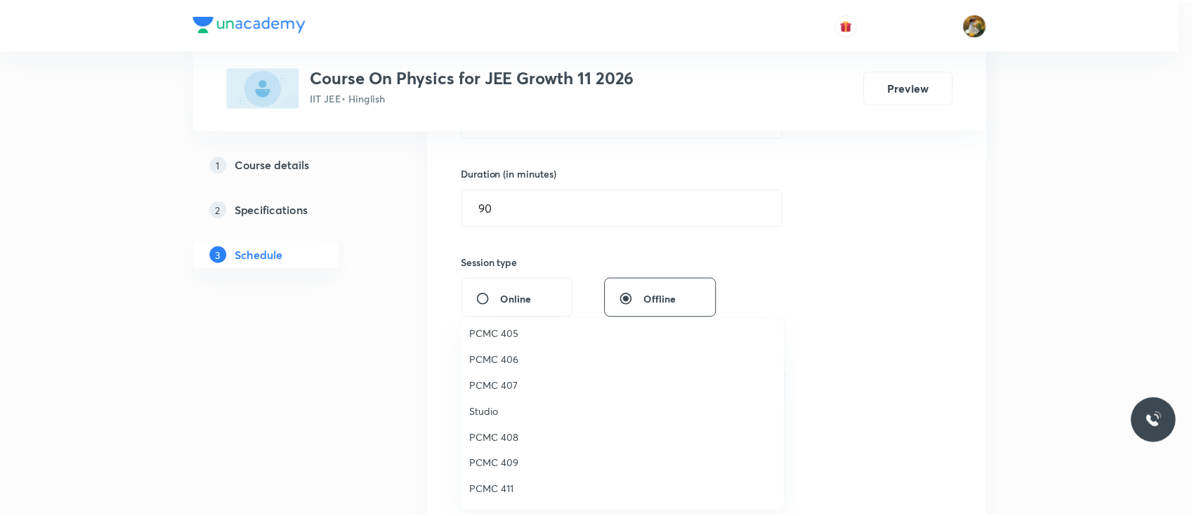
scroll to position [184, 0]
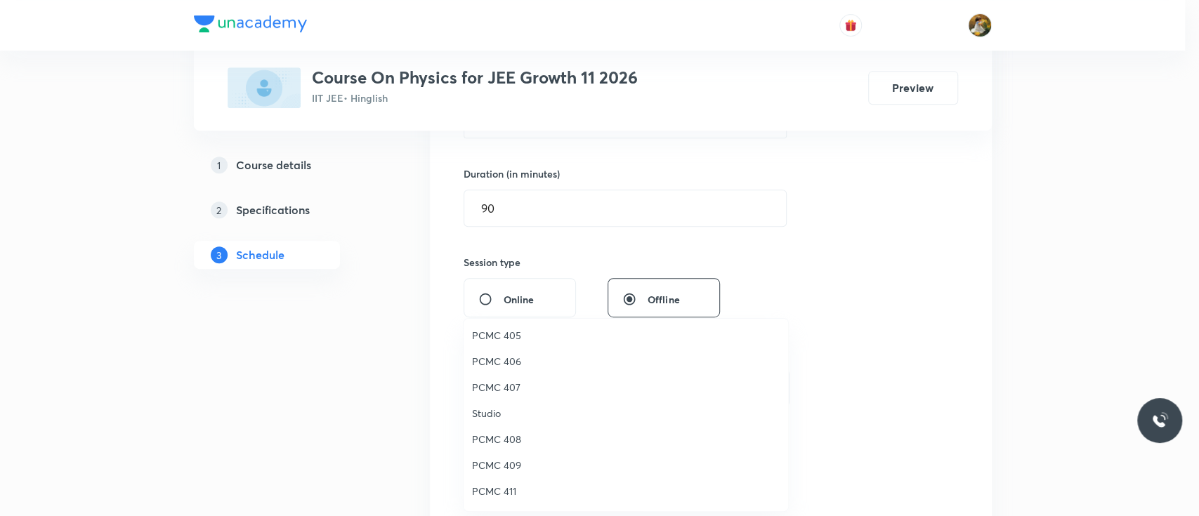
click at [506, 362] on span "PCMC 406" at bounding box center [626, 361] width 308 height 15
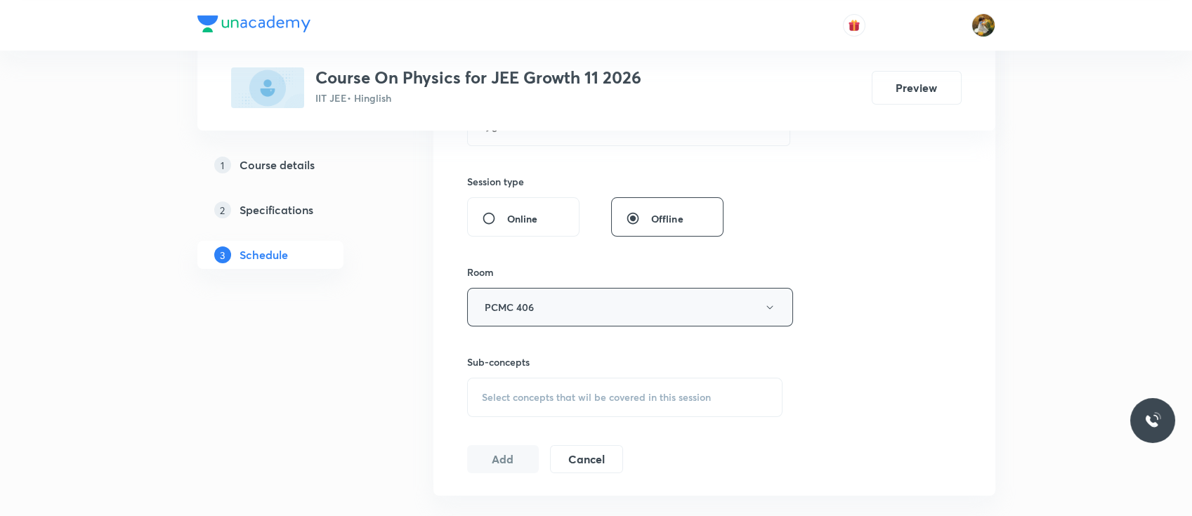
scroll to position [499, 0]
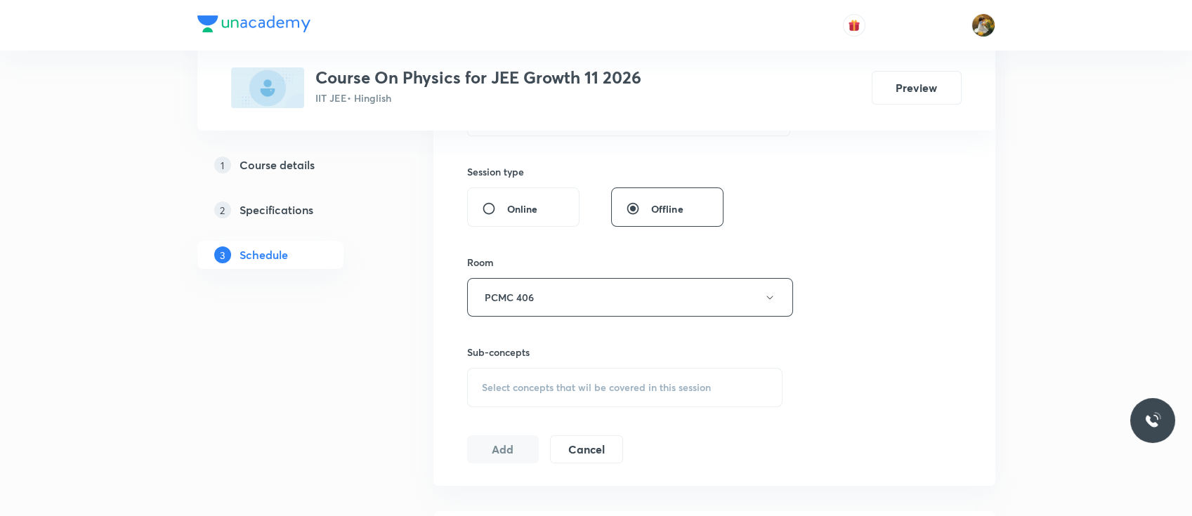
click at [563, 382] on span "Select concepts that wil be covered in this session" at bounding box center [596, 387] width 229 height 11
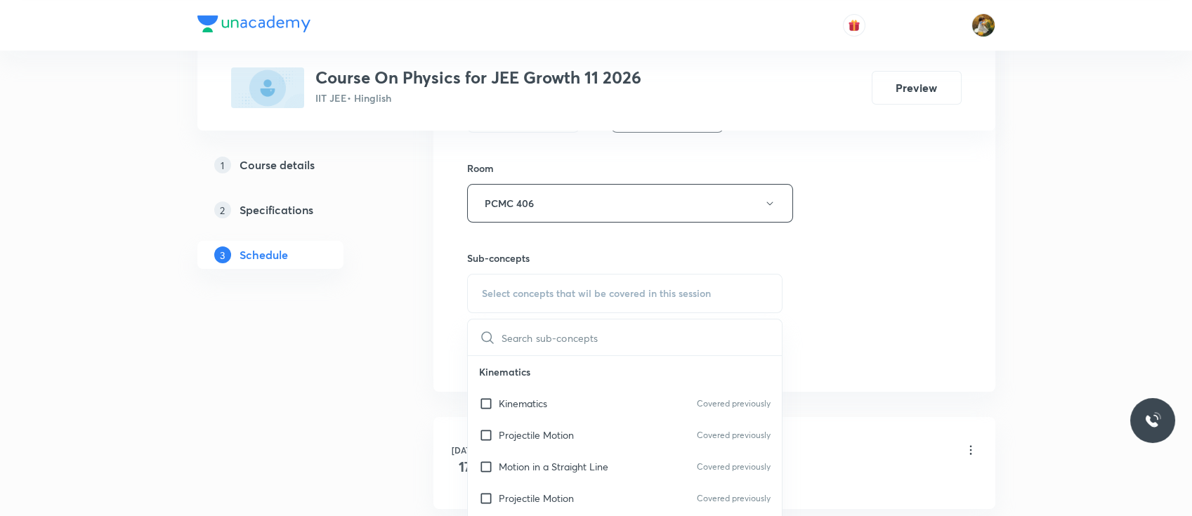
scroll to position [664, 0]
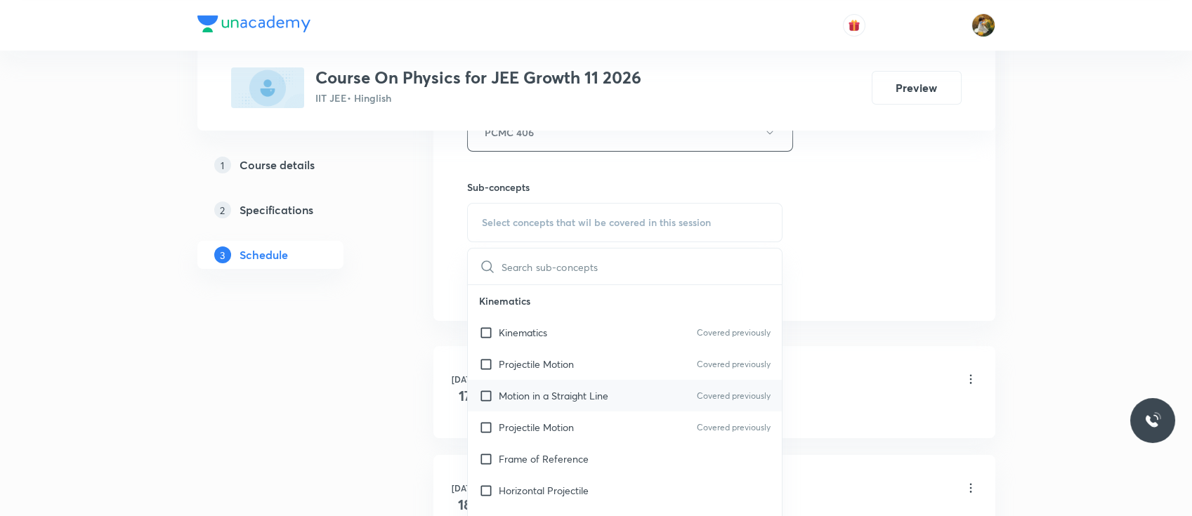
click at [547, 386] on p "Motion in a Straight Line" at bounding box center [554, 395] width 110 height 15
checkbox input "true"
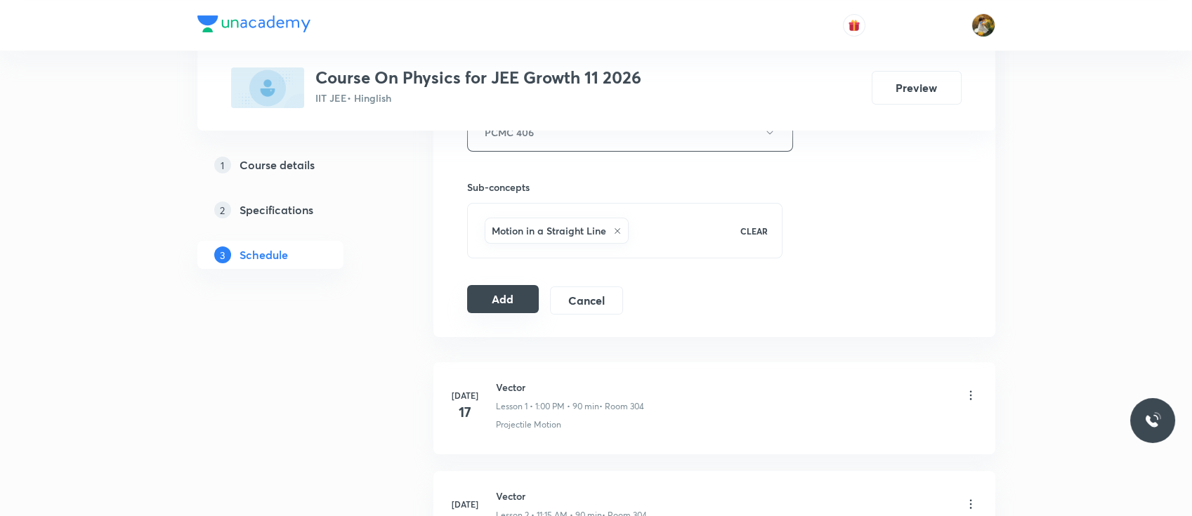
click at [522, 294] on button "Add" at bounding box center [503, 299] width 72 height 28
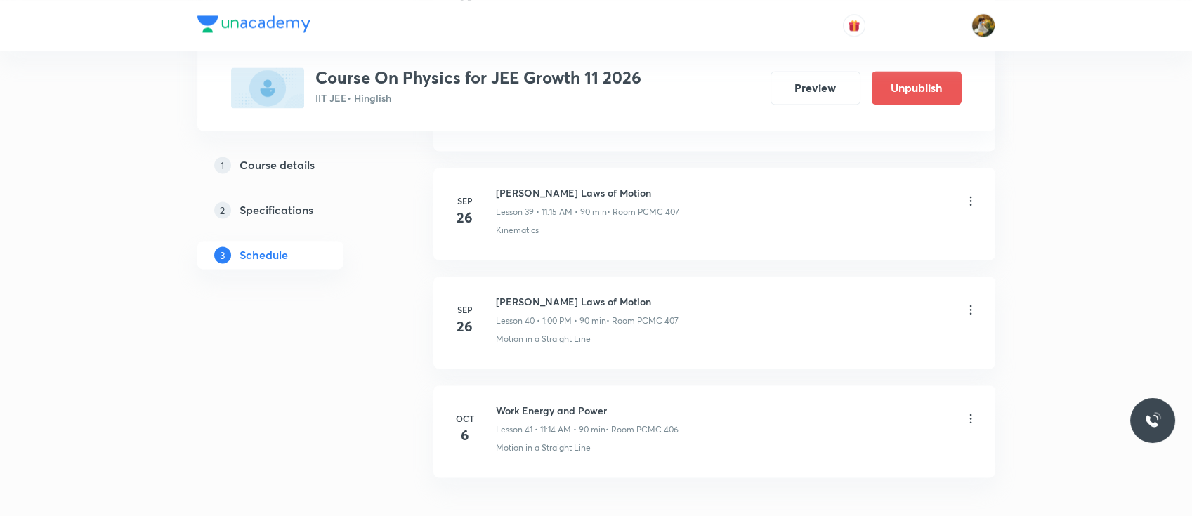
scroll to position [4421, 0]
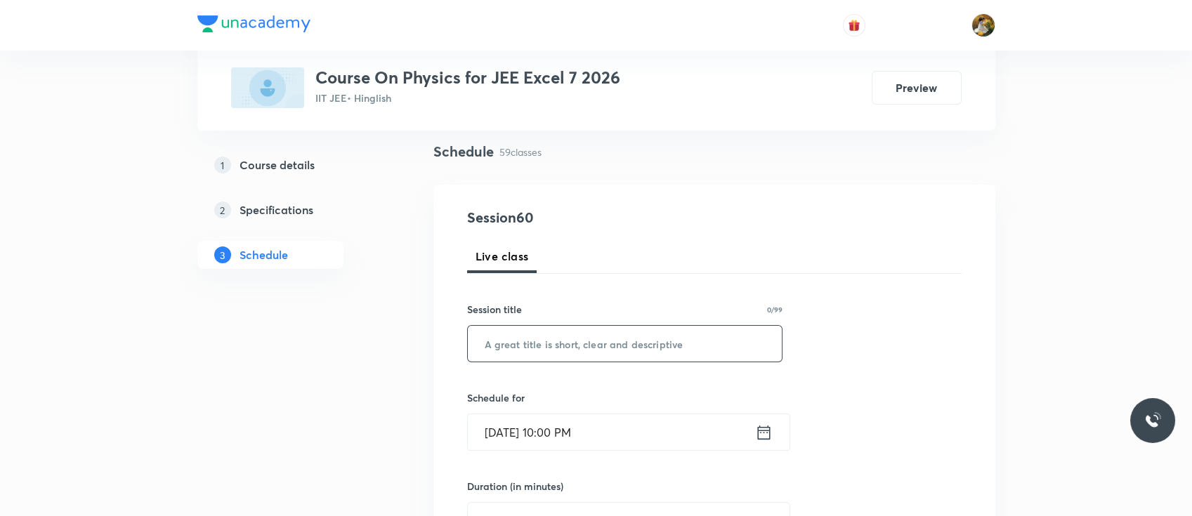
click at [601, 344] on input "text" at bounding box center [625, 344] width 315 height 36
click at [796, 180] on div "Schedule 59 classes" at bounding box center [714, 163] width 562 height 44
click at [642, 344] on input "text" at bounding box center [625, 344] width 315 height 36
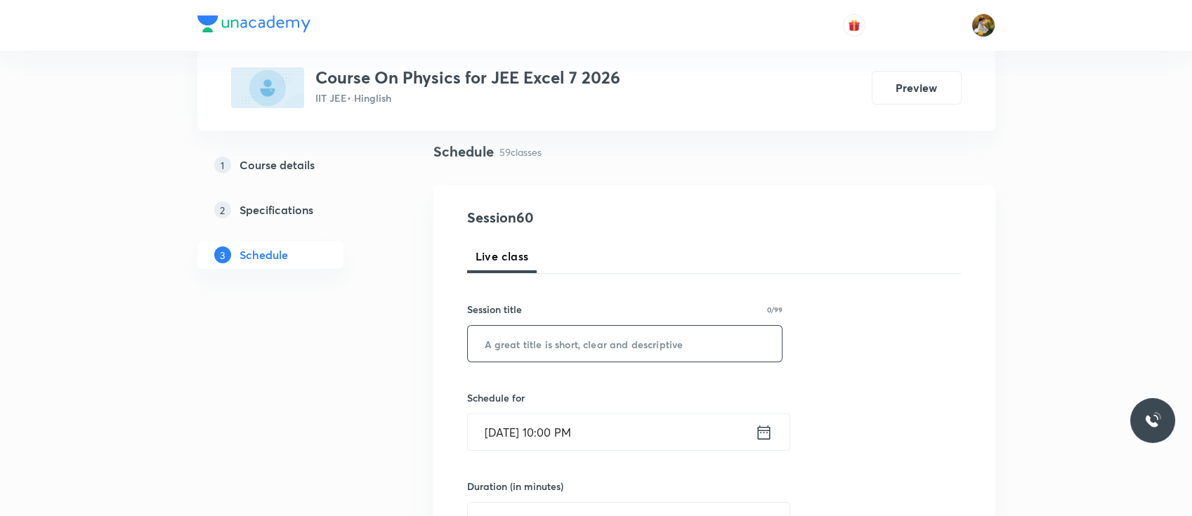
paste input "Dual Nature of electromagnetic radiation"
click at [639, 339] on input "Dual Nature of electromagnetic radiation" at bounding box center [625, 344] width 315 height 36
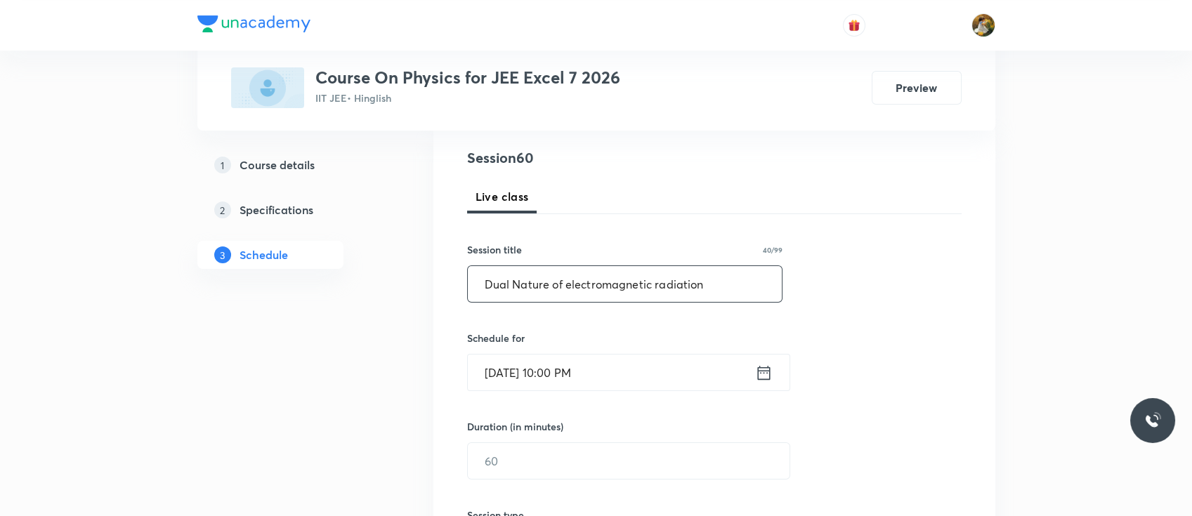
scroll to position [159, 0]
type input "Dual Nature of electromagnetic radiation"
click at [623, 360] on input "Oct 5, 2025, 10:00 PM" at bounding box center [611, 370] width 287 height 36
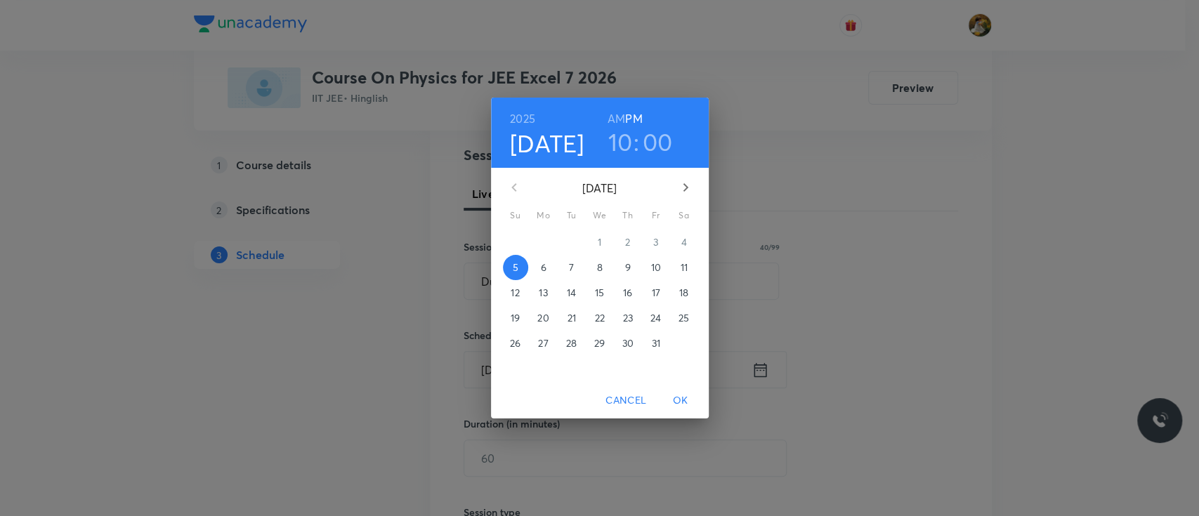
click at [548, 263] on span "6" at bounding box center [543, 268] width 25 height 14
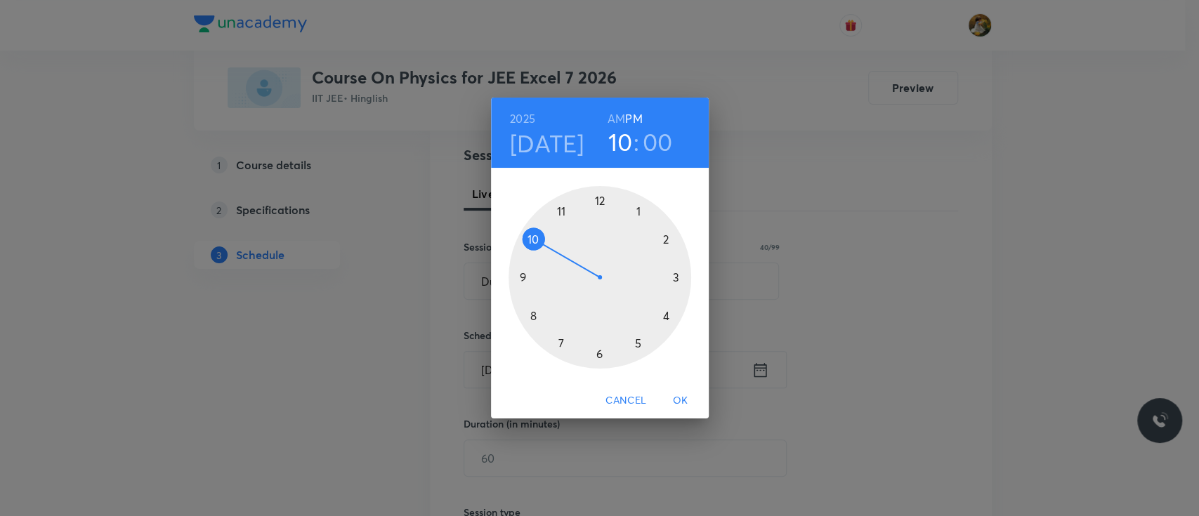
click at [666, 317] on div at bounding box center [599, 277] width 183 height 183
click at [598, 202] on div at bounding box center [599, 277] width 183 height 183
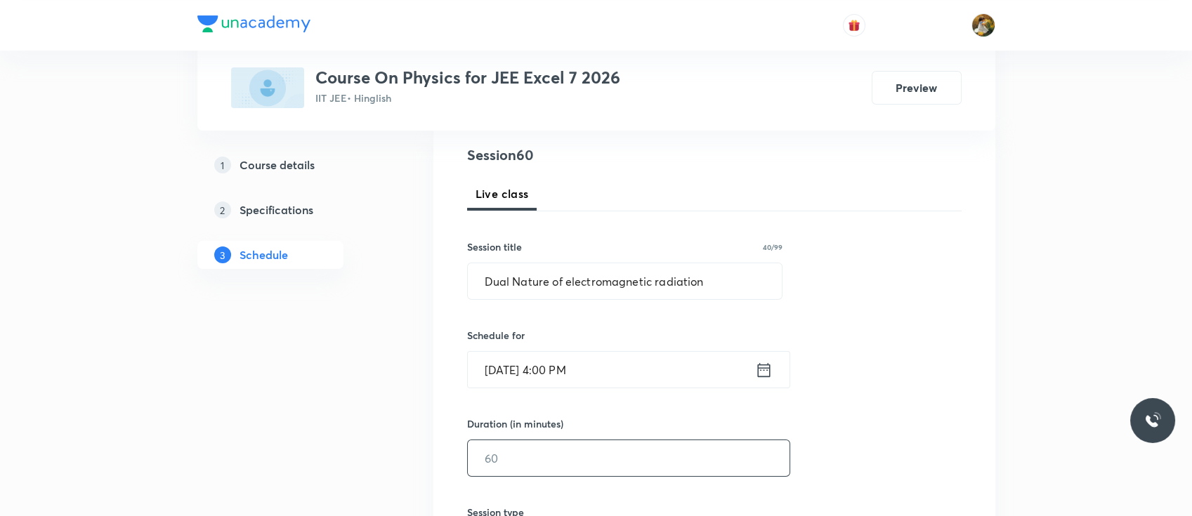
click at [591, 447] on input "text" at bounding box center [629, 458] width 322 height 36
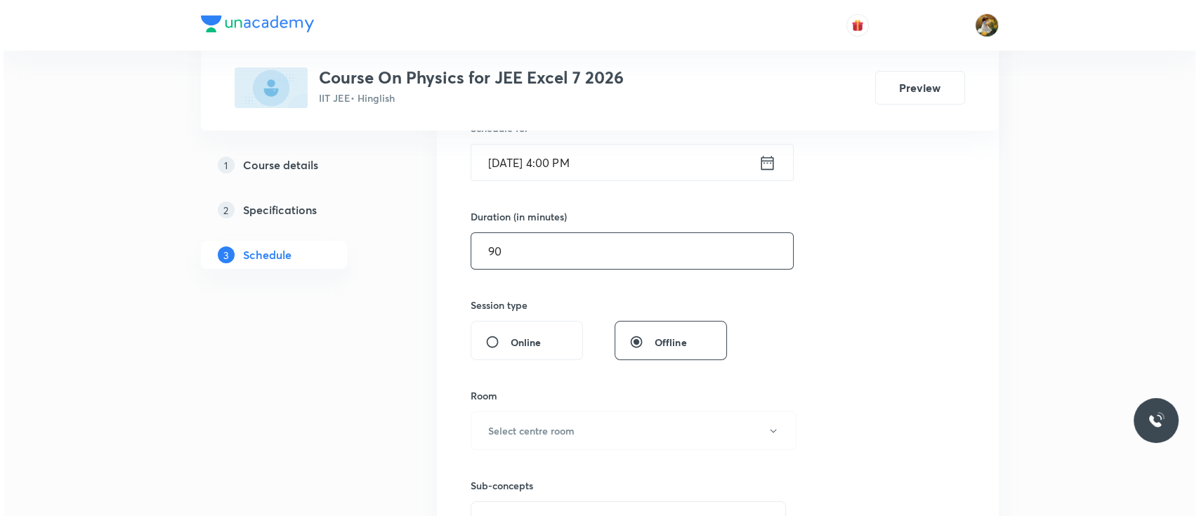
scroll to position [424, 0]
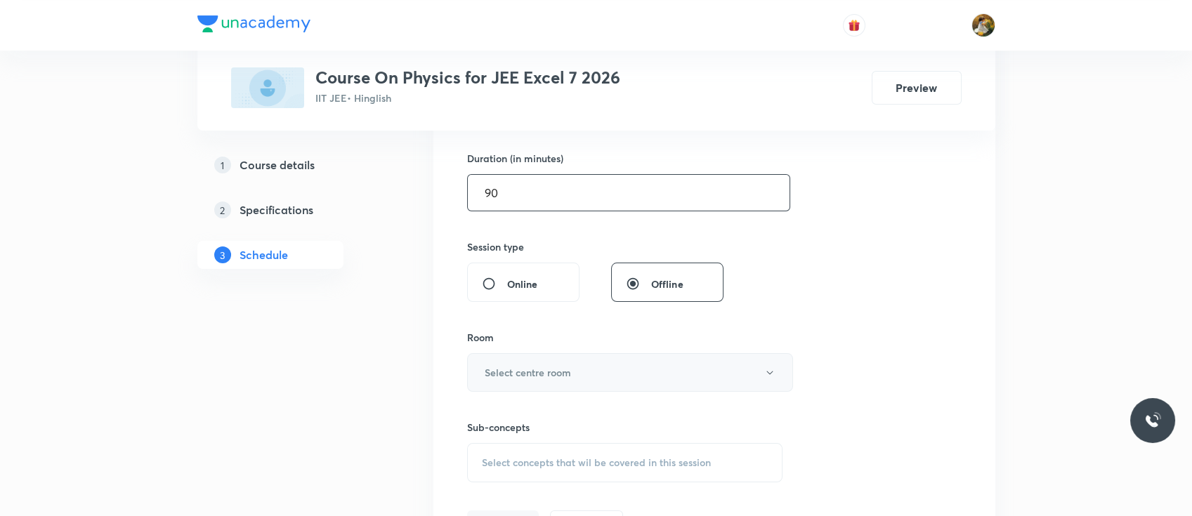
type input "90"
click at [573, 371] on button "Select centre room" at bounding box center [630, 372] width 326 height 39
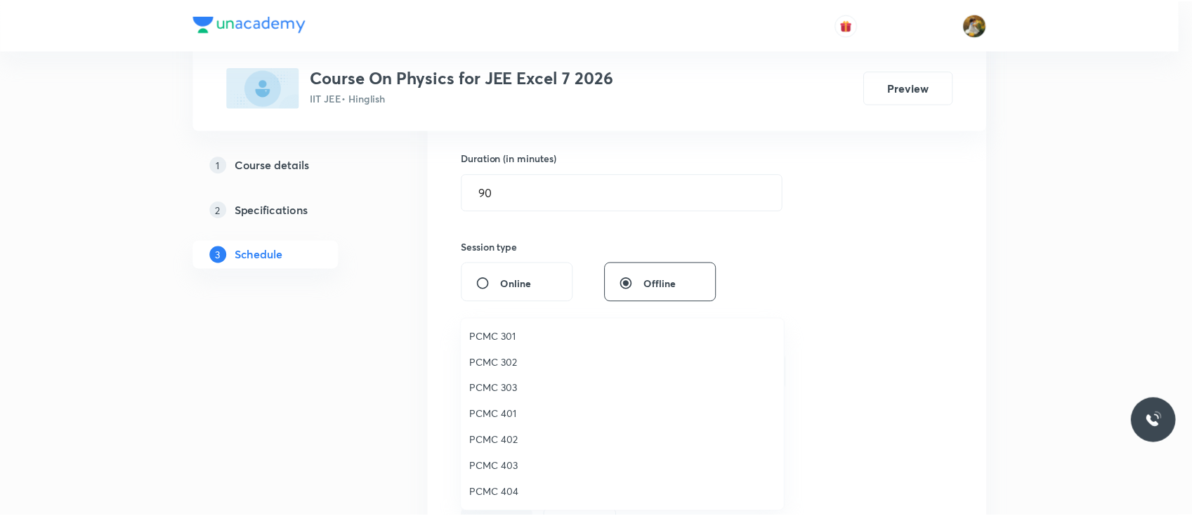
scroll to position [0, 0]
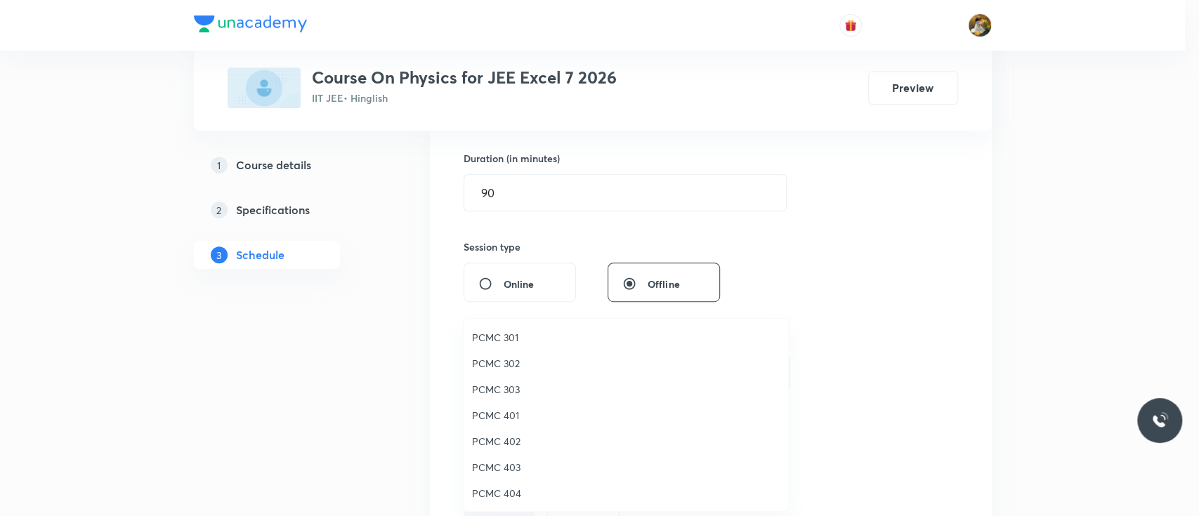
click at [506, 334] on span "PCMC 301" at bounding box center [626, 337] width 308 height 15
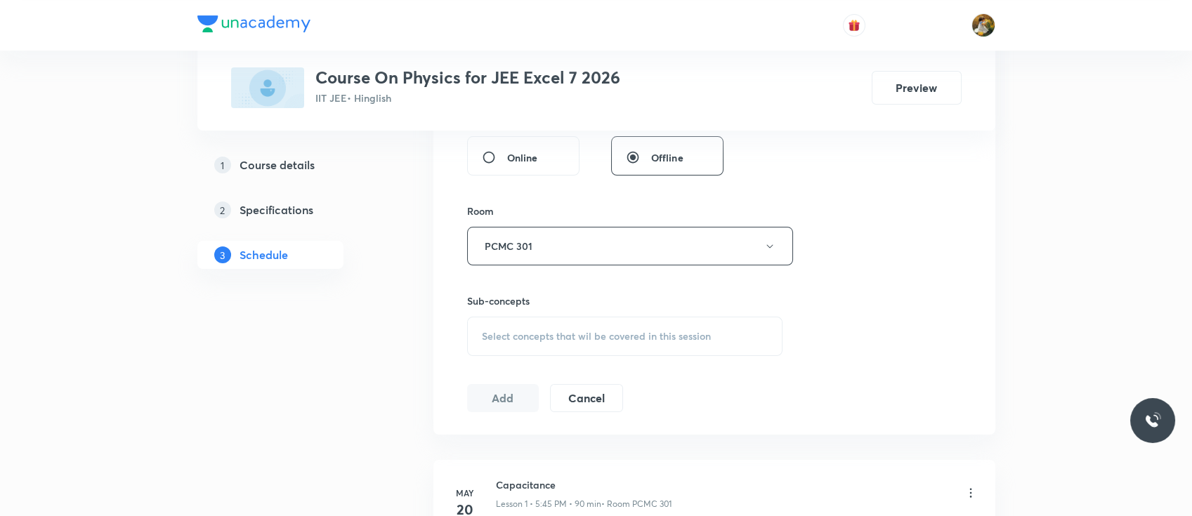
scroll to position [565, 0]
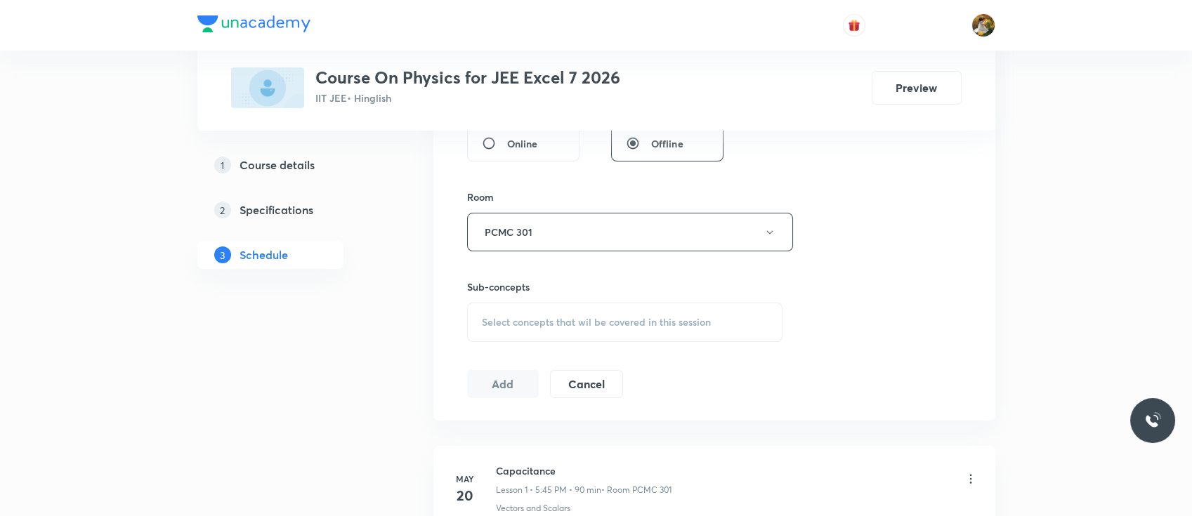
click at [607, 321] on span "Select concepts that wil be covered in this session" at bounding box center [596, 322] width 229 height 11
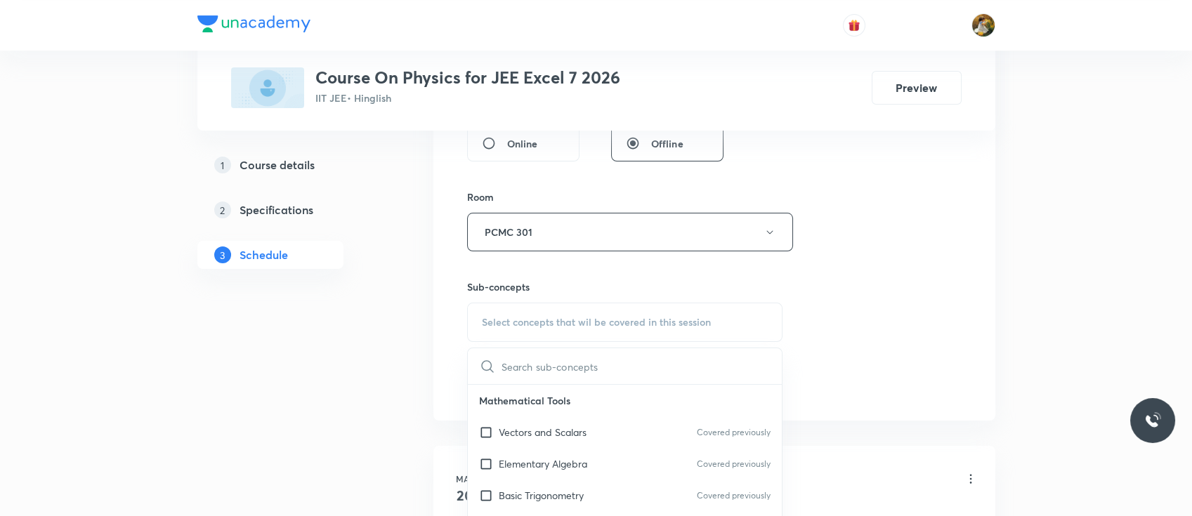
click at [561, 419] on div "Vectors and Scalars Covered previously" at bounding box center [625, 432] width 315 height 32
checkbox input "true"
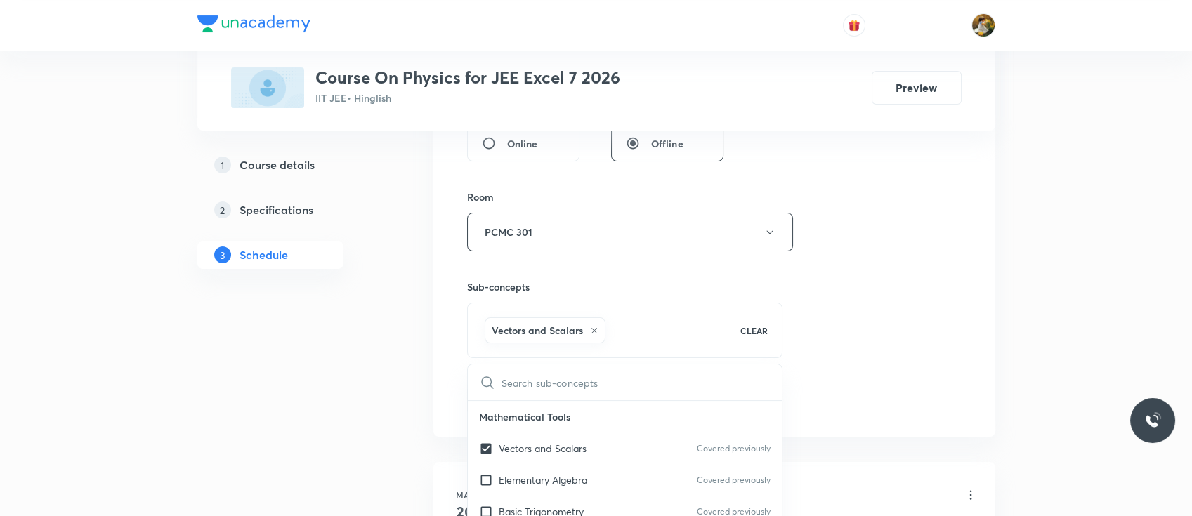
click at [909, 317] on div "Session 60 Live class Session title 40/99 Dual Nature of electromagnetic radiat…" at bounding box center [714, 77] width 494 height 676
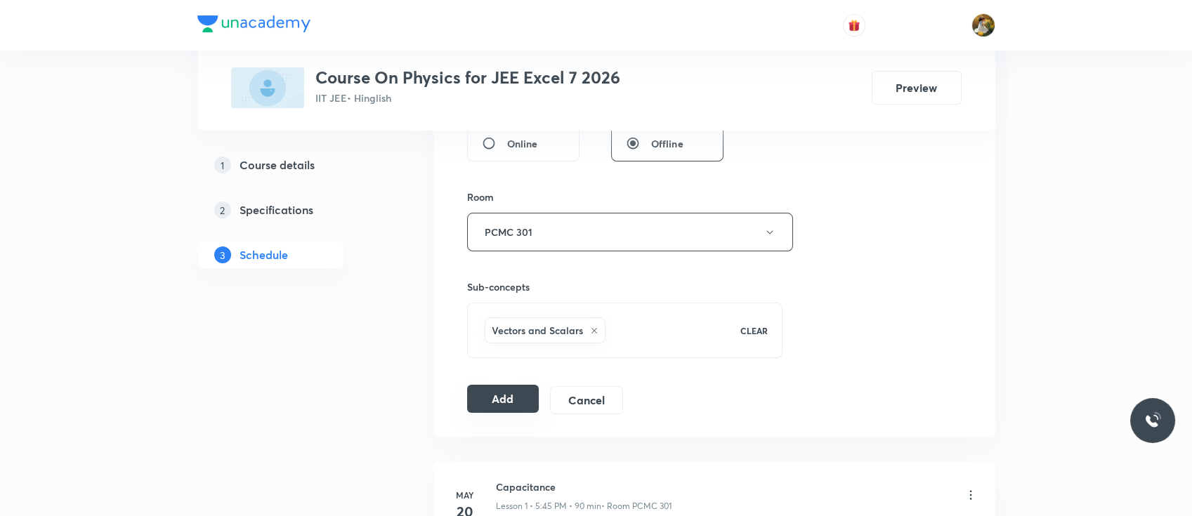
click at [511, 409] on button "Add" at bounding box center [503, 399] width 72 height 28
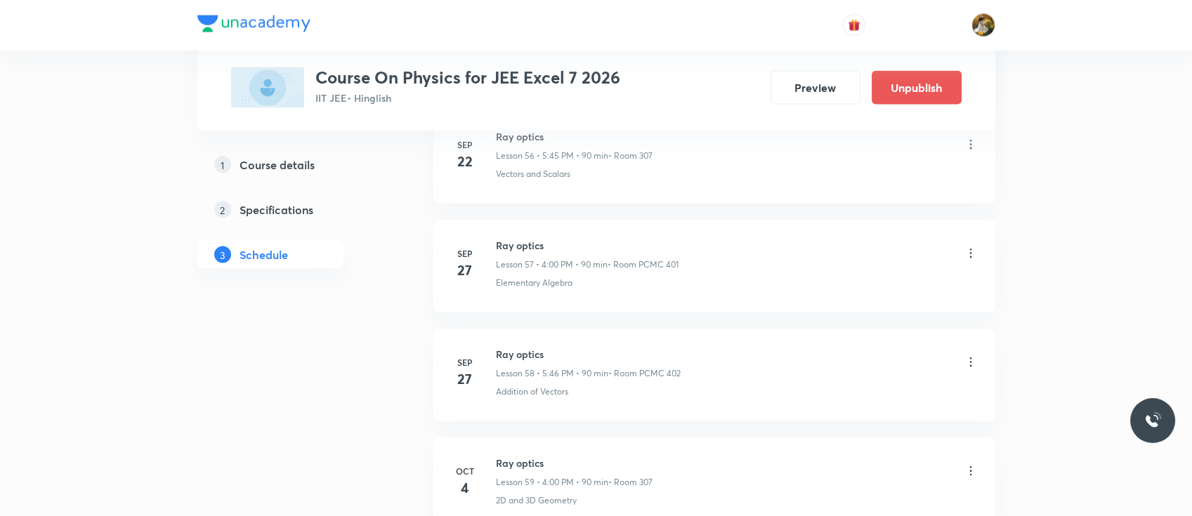
scroll to position [6485, 0]
